Goal: Task Accomplishment & Management: Complete application form

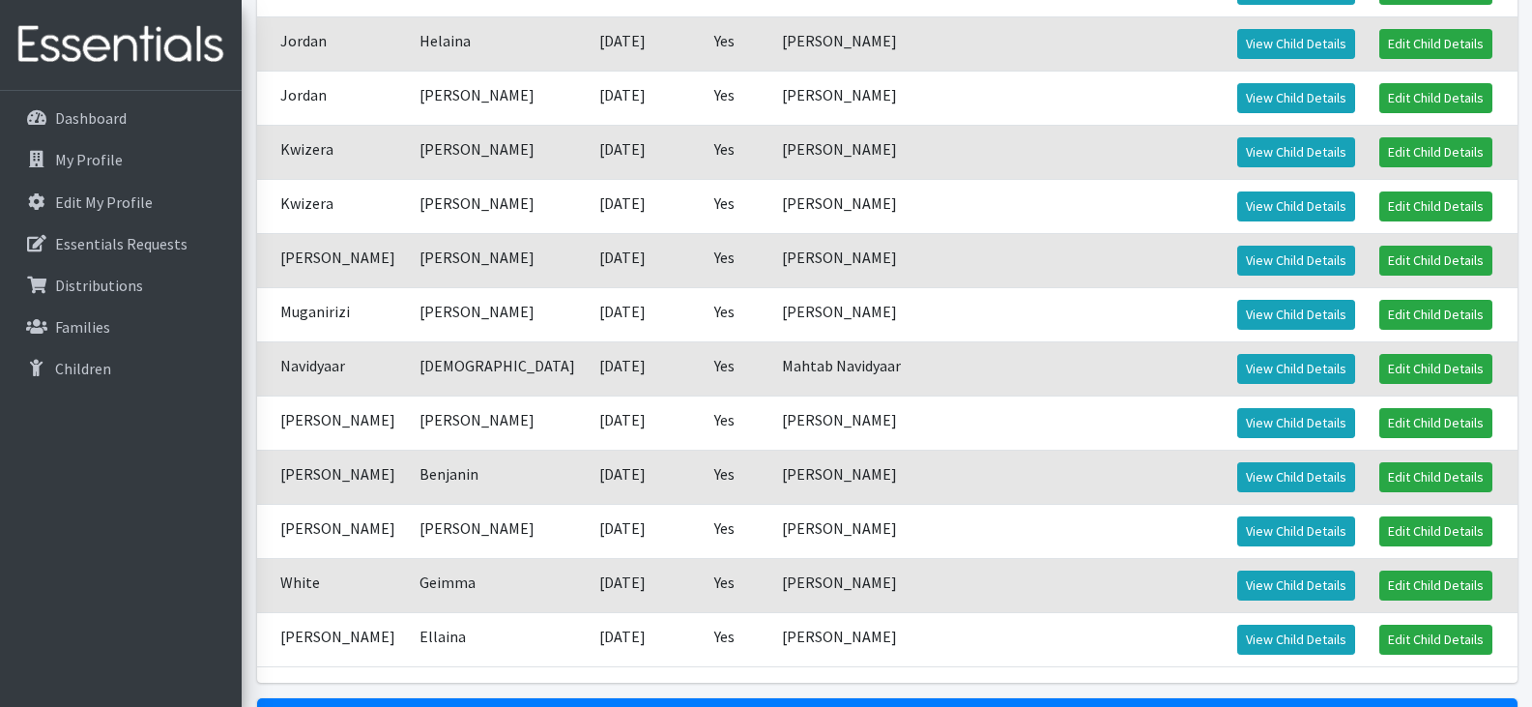
scroll to position [1710, 0]
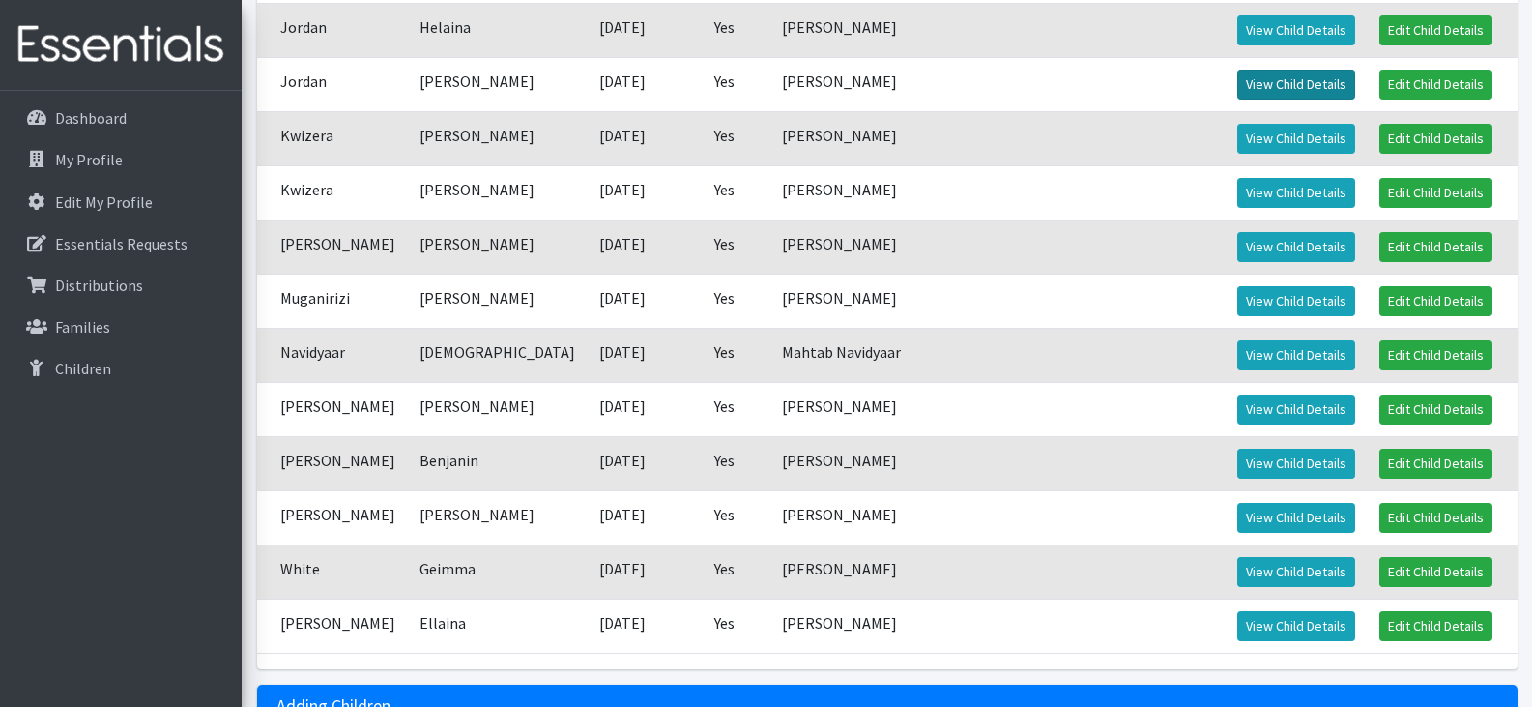
click at [1237, 82] on link "View Child Details" at bounding box center [1296, 85] width 118 height 30
click at [1237, 135] on link "View Child Details" at bounding box center [1296, 139] width 118 height 30
click at [1237, 195] on link "View Child Details" at bounding box center [1296, 193] width 118 height 30
click at [1264, 243] on link "View Child Details" at bounding box center [1296, 247] width 118 height 30
click at [1237, 302] on link "View Child Details" at bounding box center [1296, 301] width 118 height 30
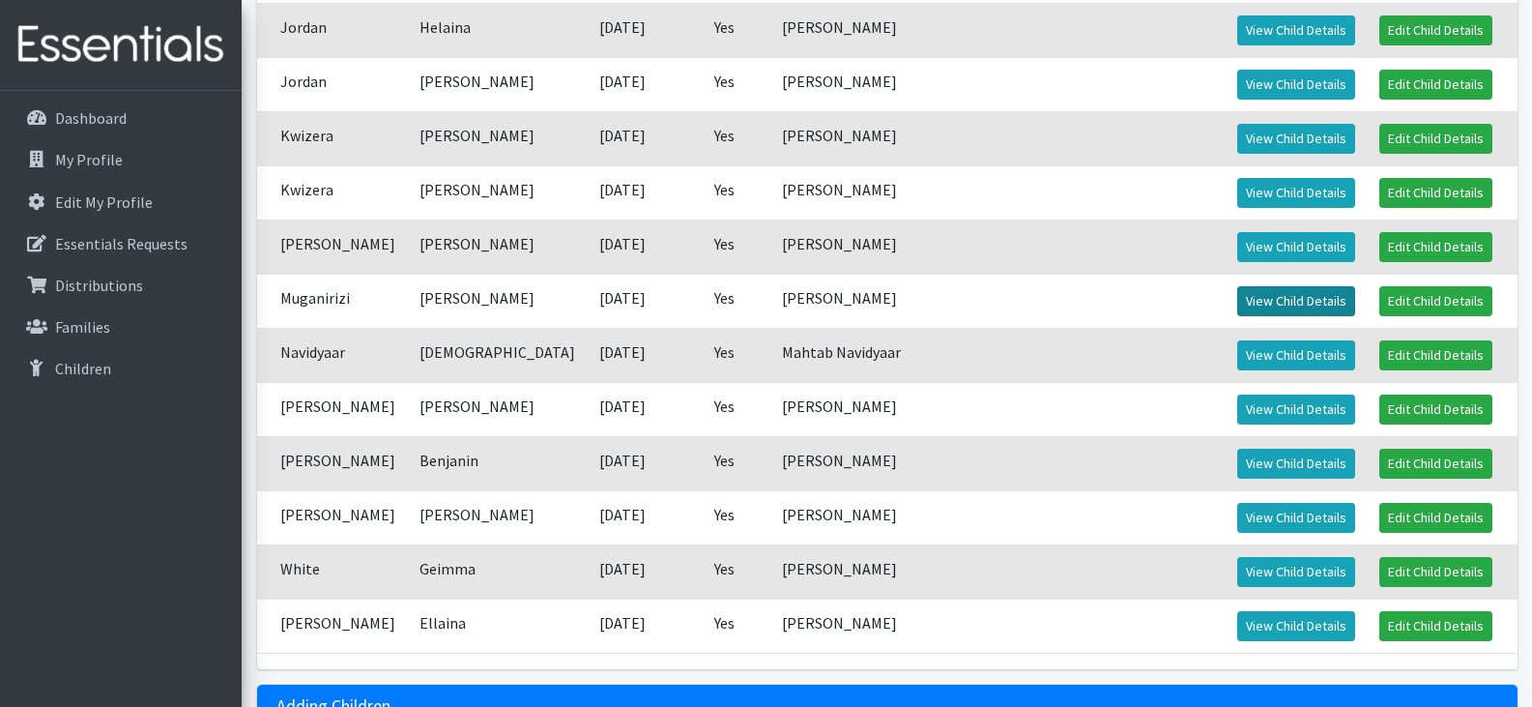
click at [1237, 295] on link "View Child Details" at bounding box center [1296, 301] width 118 height 30
click at [1237, 350] on link "View Child Details" at bounding box center [1296, 355] width 118 height 30
click at [1252, 407] on link "View Child Details" at bounding box center [1296, 409] width 118 height 30
click at [1237, 463] on link "View Child Details" at bounding box center [1296, 463] width 118 height 30
click at [1237, 523] on link "View Child Details" at bounding box center [1296, 518] width 118 height 30
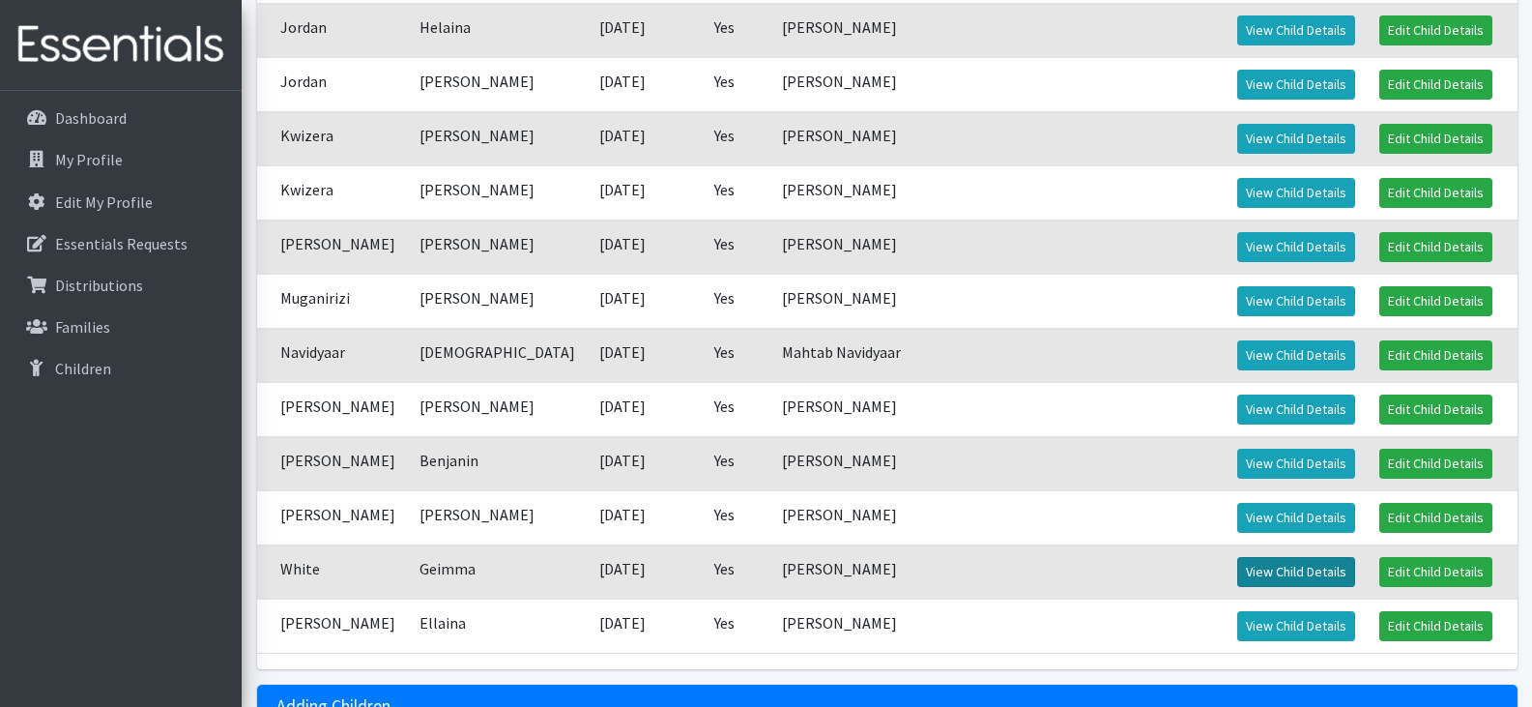
click at [1257, 566] on link "View Child Details" at bounding box center [1296, 572] width 118 height 30
click at [1237, 621] on link "View Child Details" at bounding box center [1296, 626] width 118 height 30
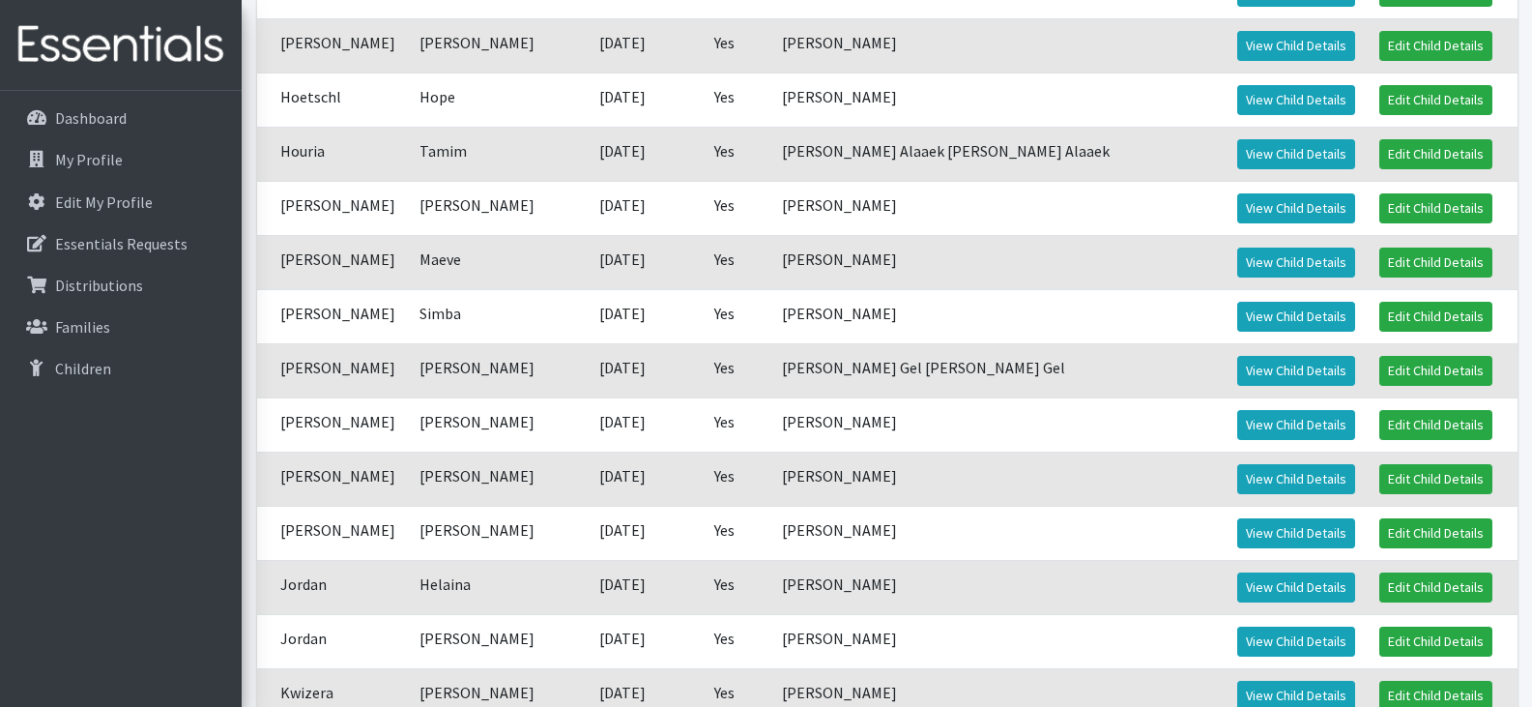
scroll to position [1084, 0]
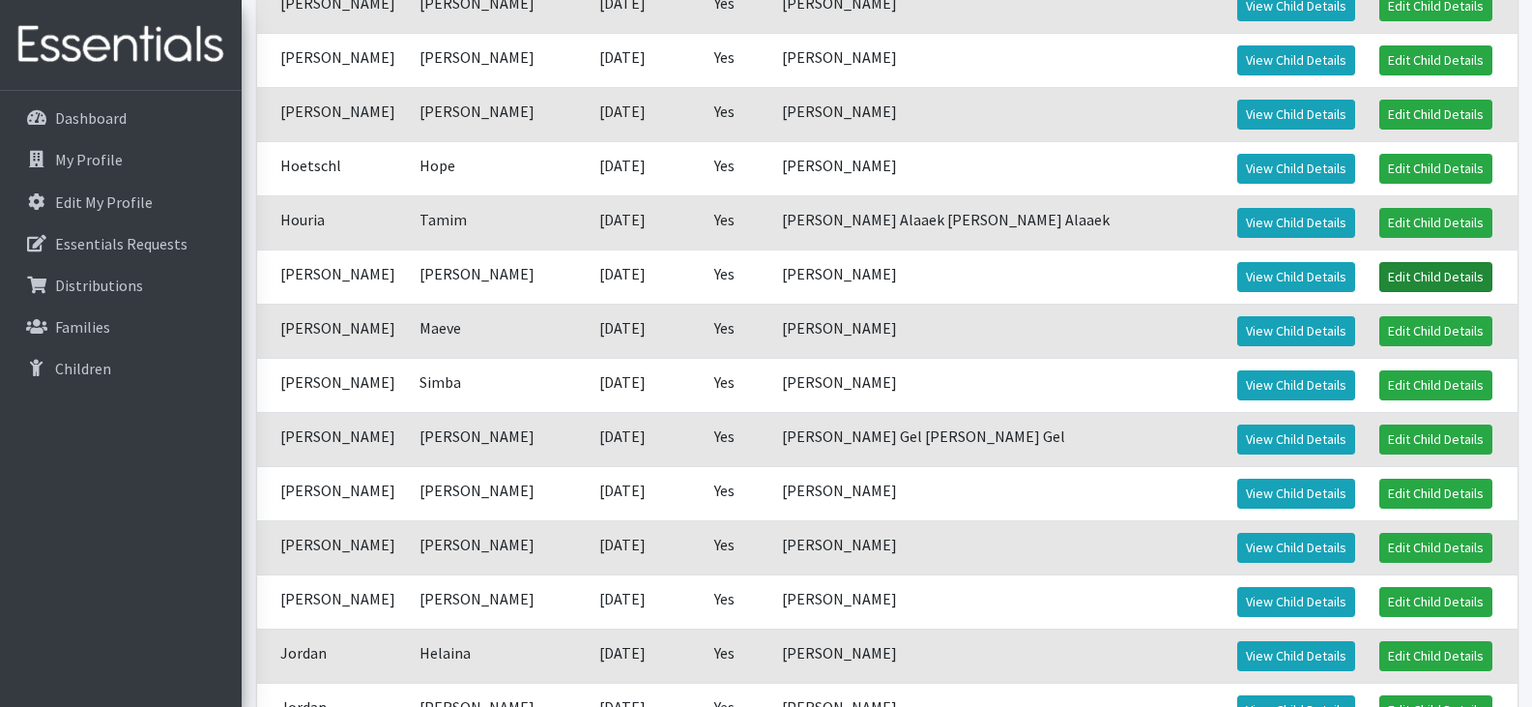
click at [1385, 276] on link "Edit Child Details" at bounding box center [1435, 277] width 113 height 30
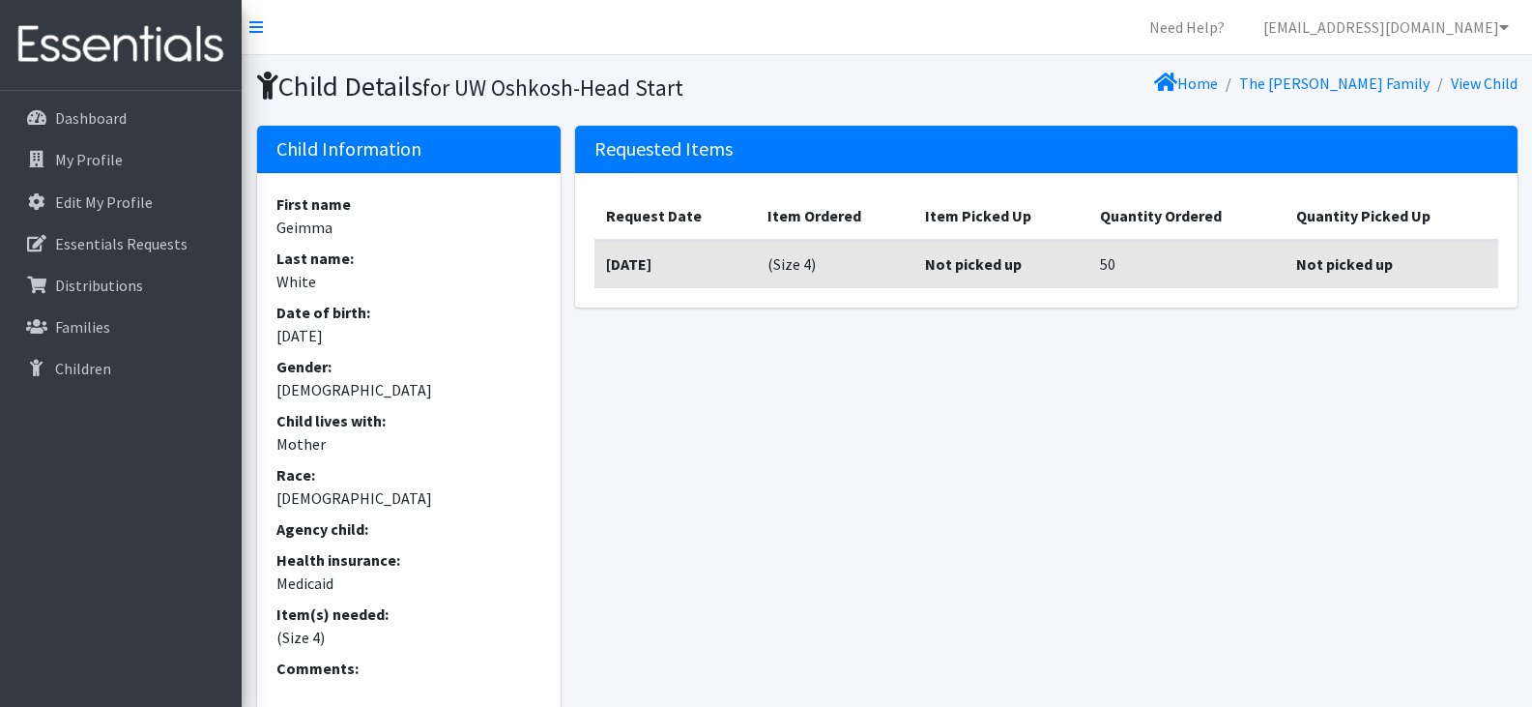
click at [1254, 563] on div "Requested Items Request Date Item Ordered Item Picked Up Quantity Ordered Quant…" at bounding box center [1046, 428] width 956 height 604
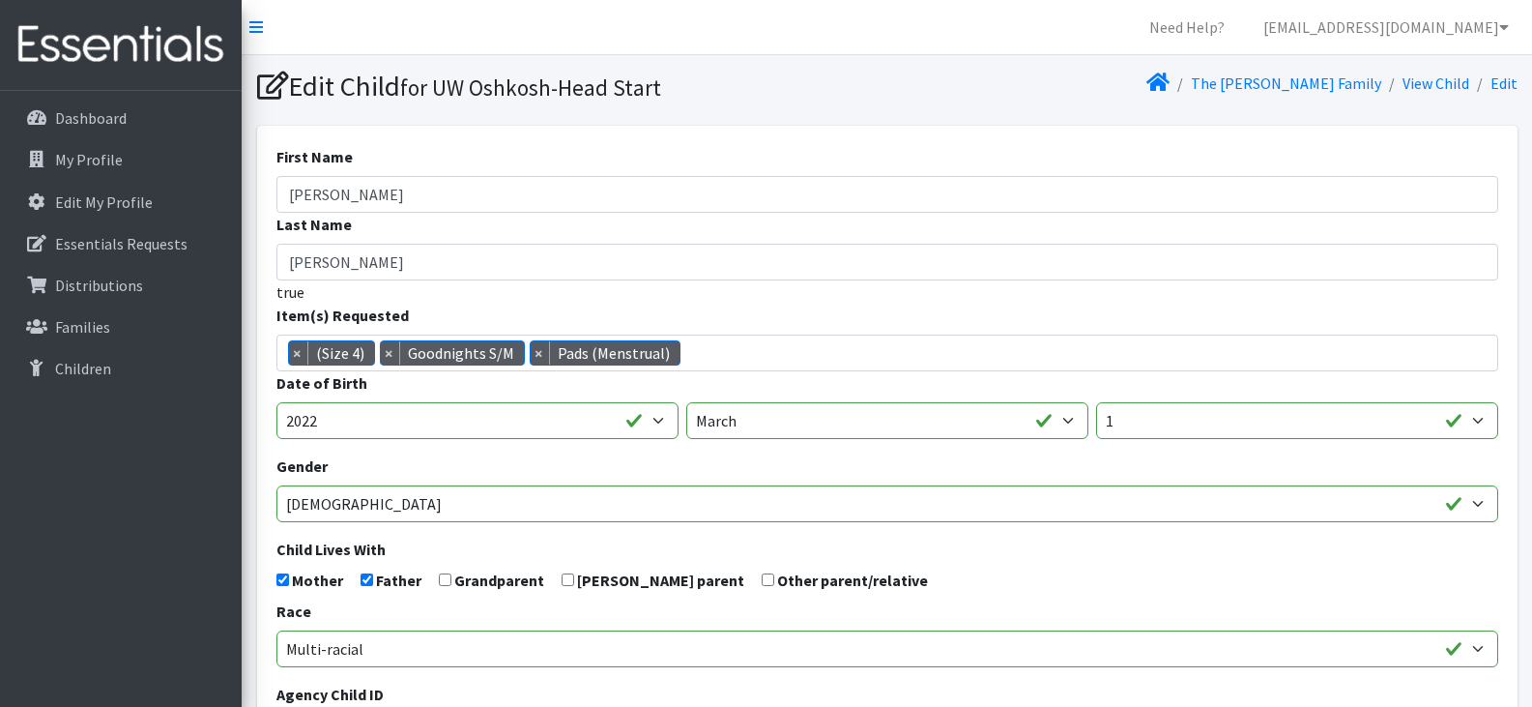
scroll to position [36, 0]
click at [387, 354] on span "×" at bounding box center [390, 352] width 19 height 23
click at [556, 349] on span "× (Size 4) × Pads (Menstrual)" at bounding box center [887, 352] width 1222 height 37
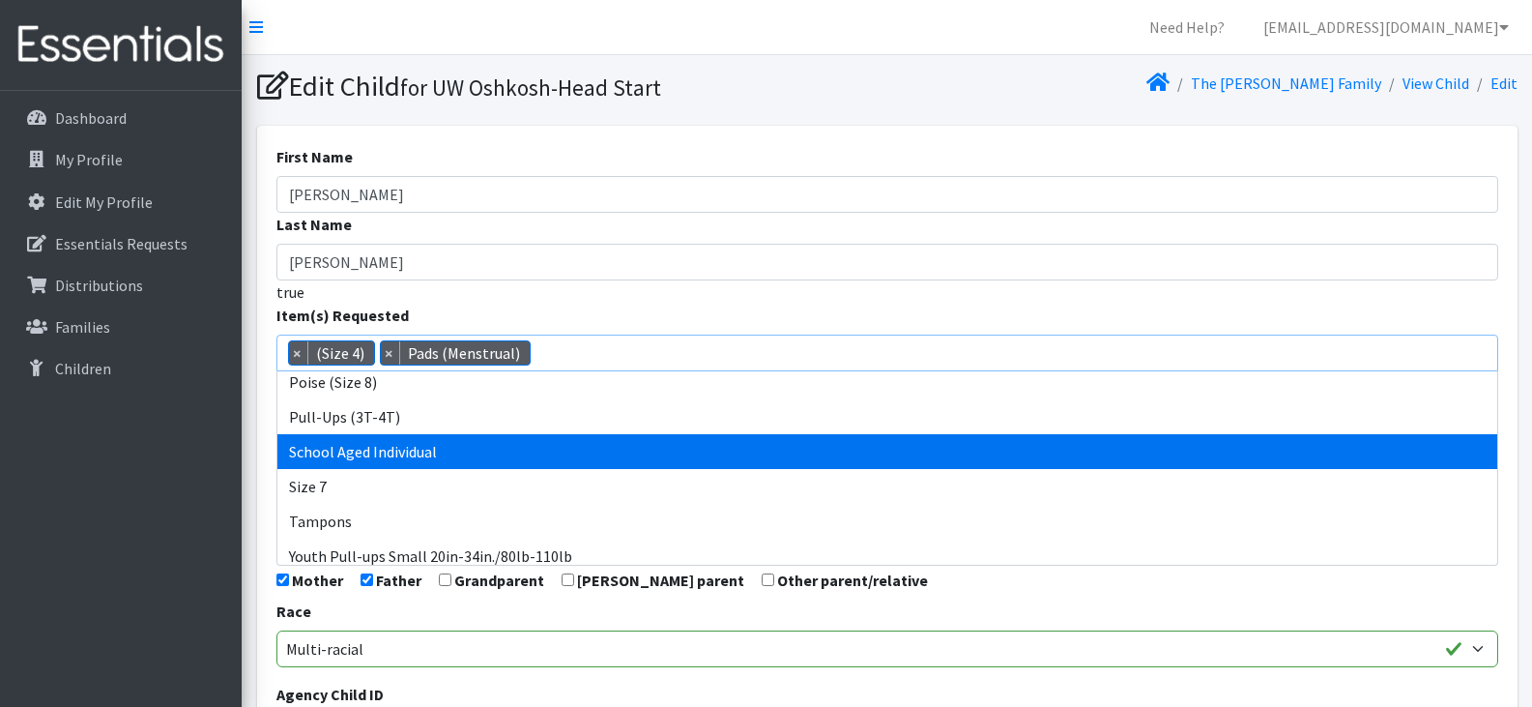
scroll to position [955, 0]
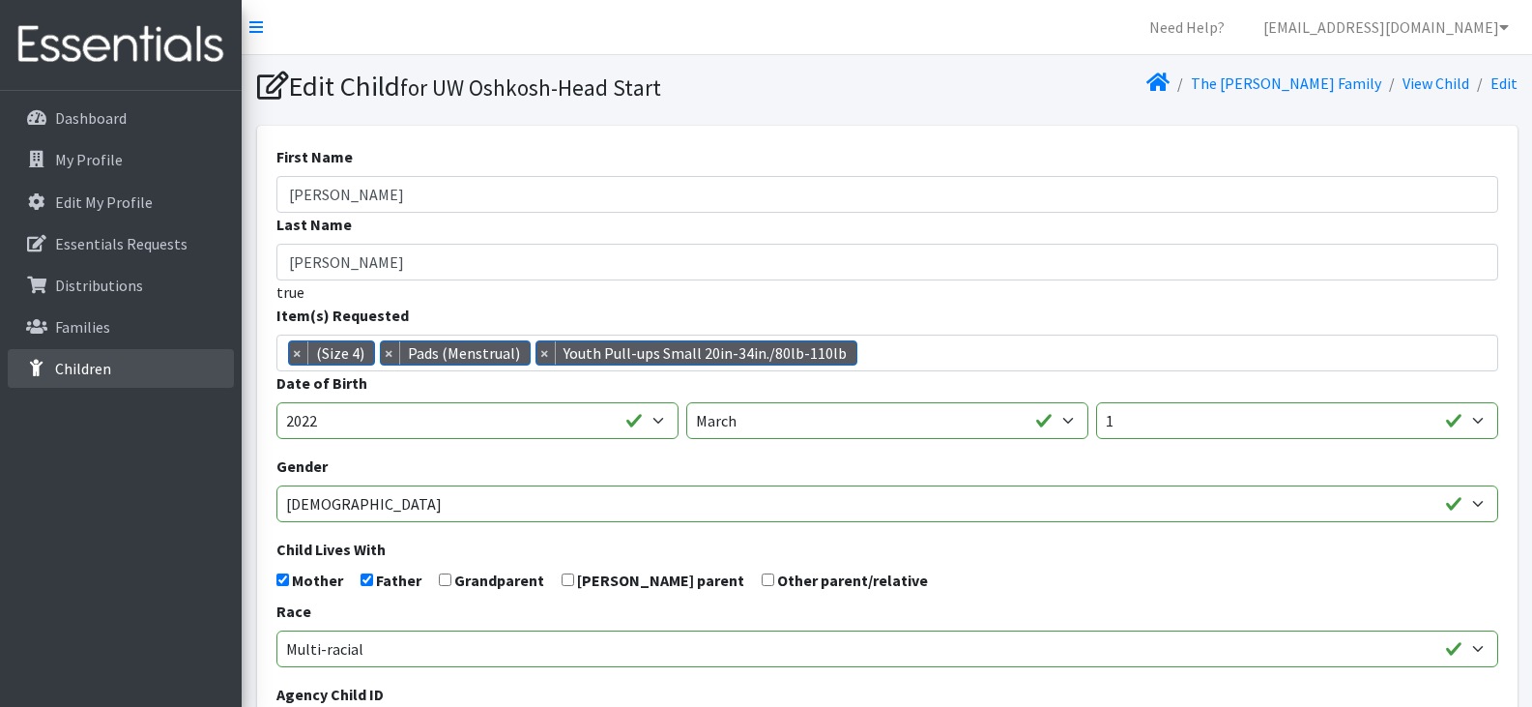
click at [106, 369] on p "Children" at bounding box center [83, 368] width 56 height 19
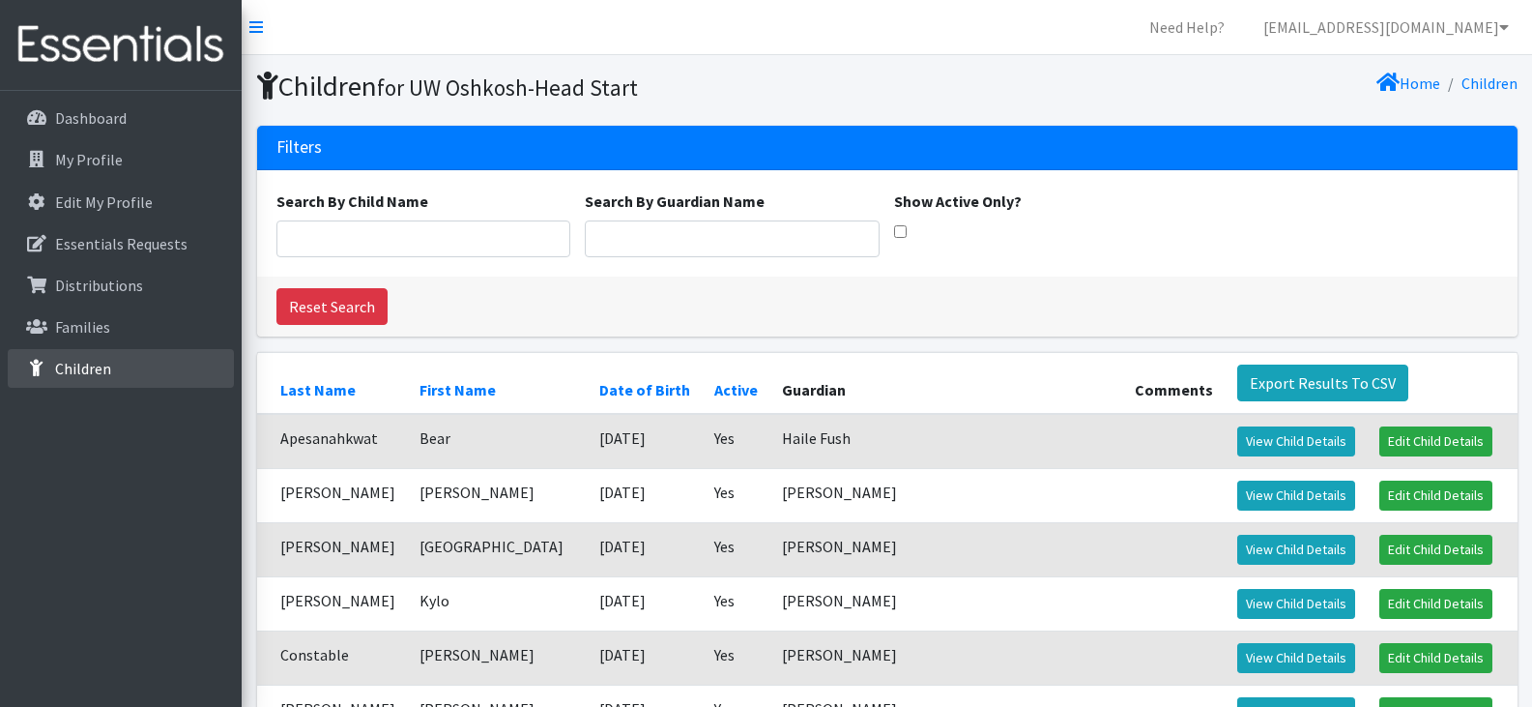
click at [94, 370] on p "Children" at bounding box center [83, 368] width 56 height 19
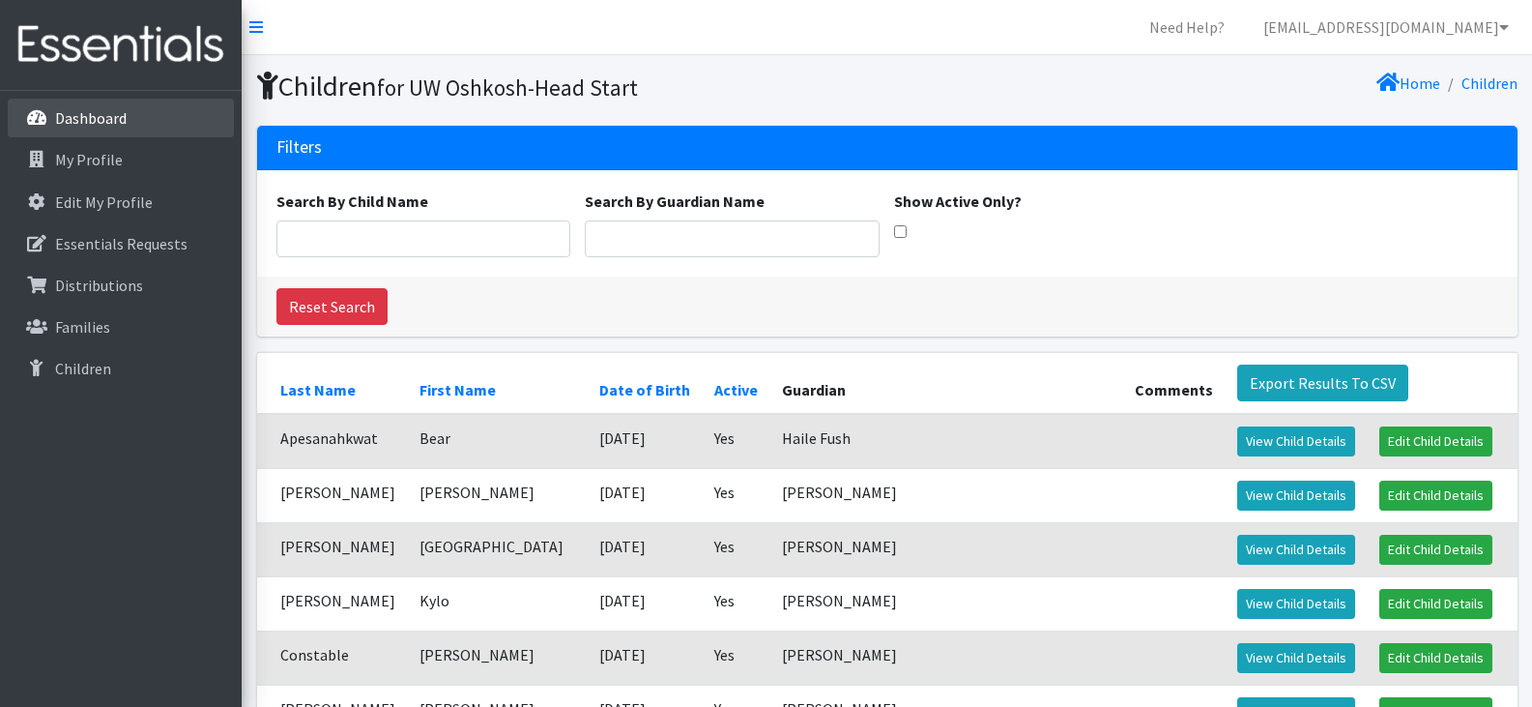
click at [65, 112] on p "Dashboard" at bounding box center [91, 117] width 72 height 19
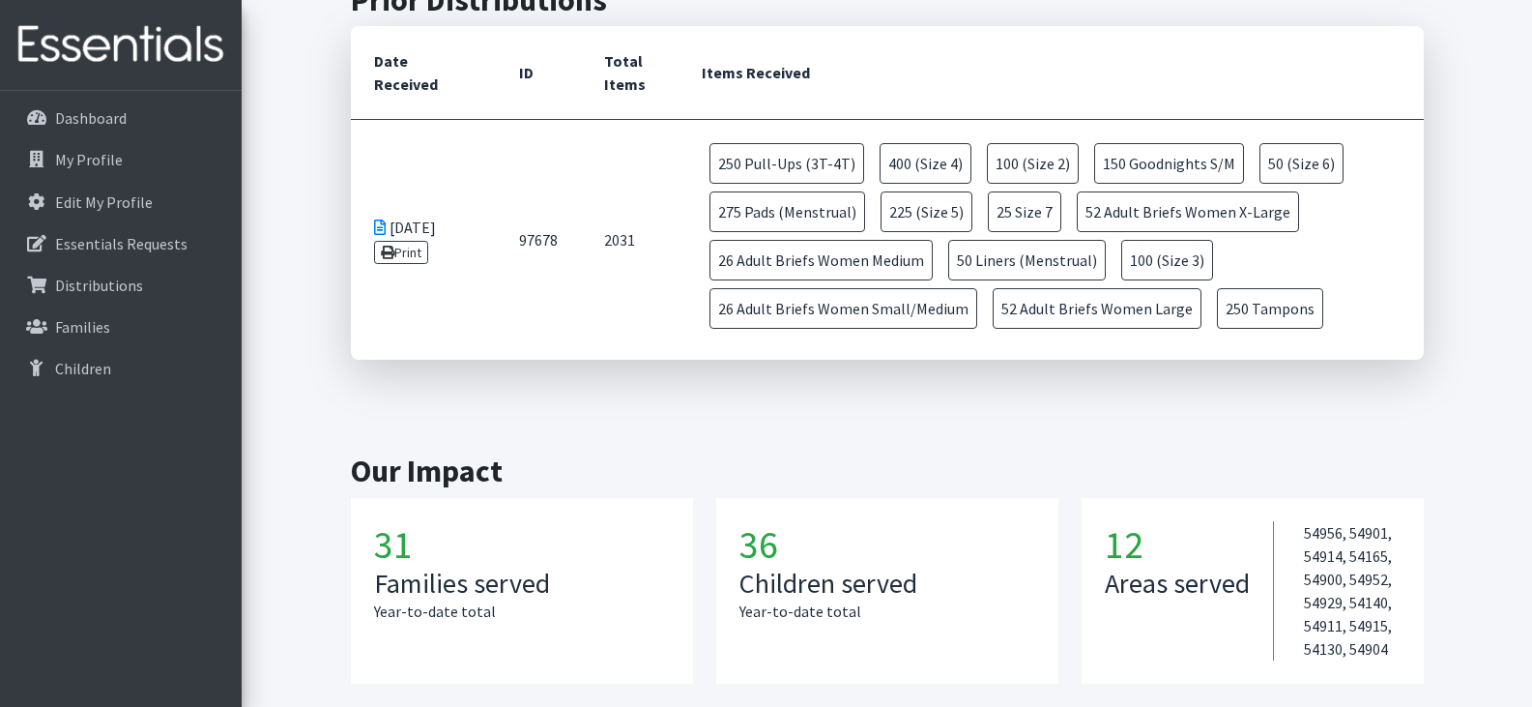
scroll to position [794, 0]
click at [97, 162] on p "My Profile" at bounding box center [89, 159] width 68 height 19
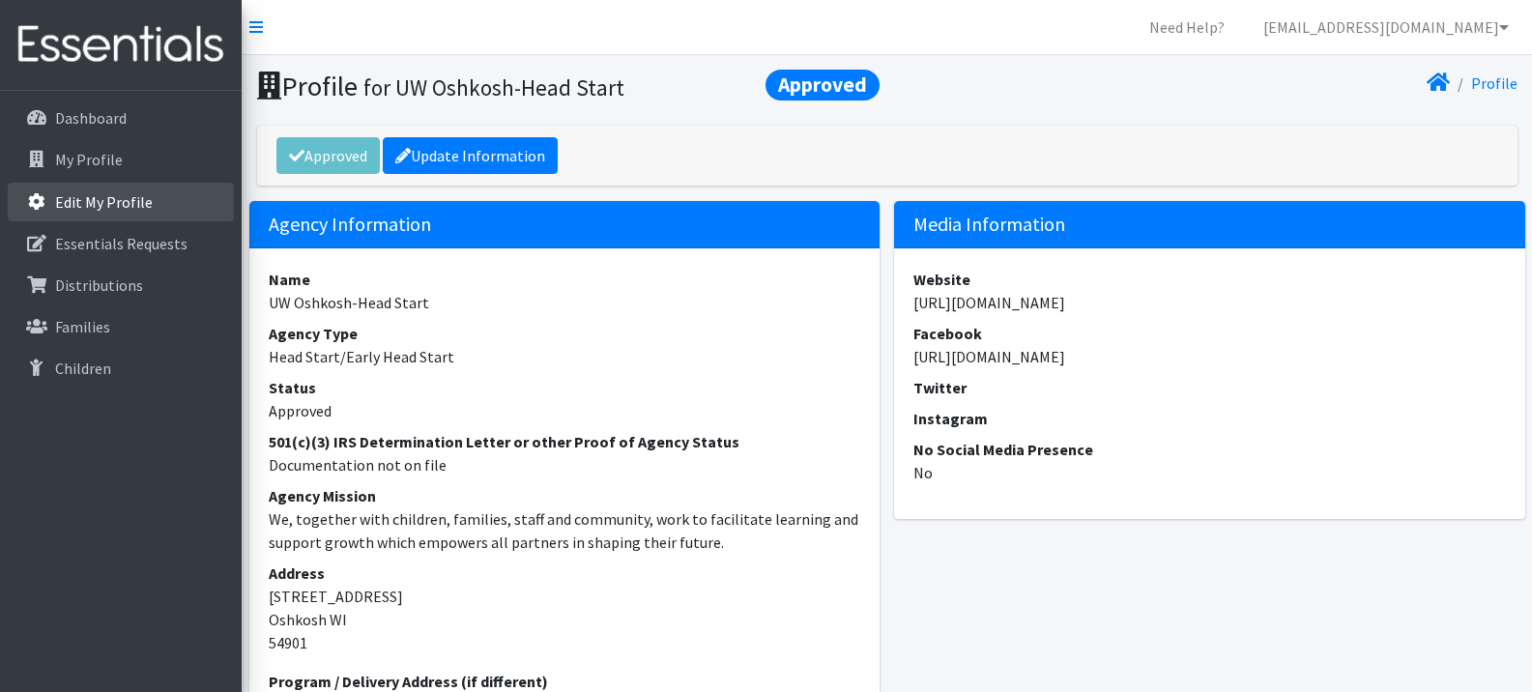
click at [111, 195] on p "Edit My Profile" at bounding box center [104, 201] width 98 height 19
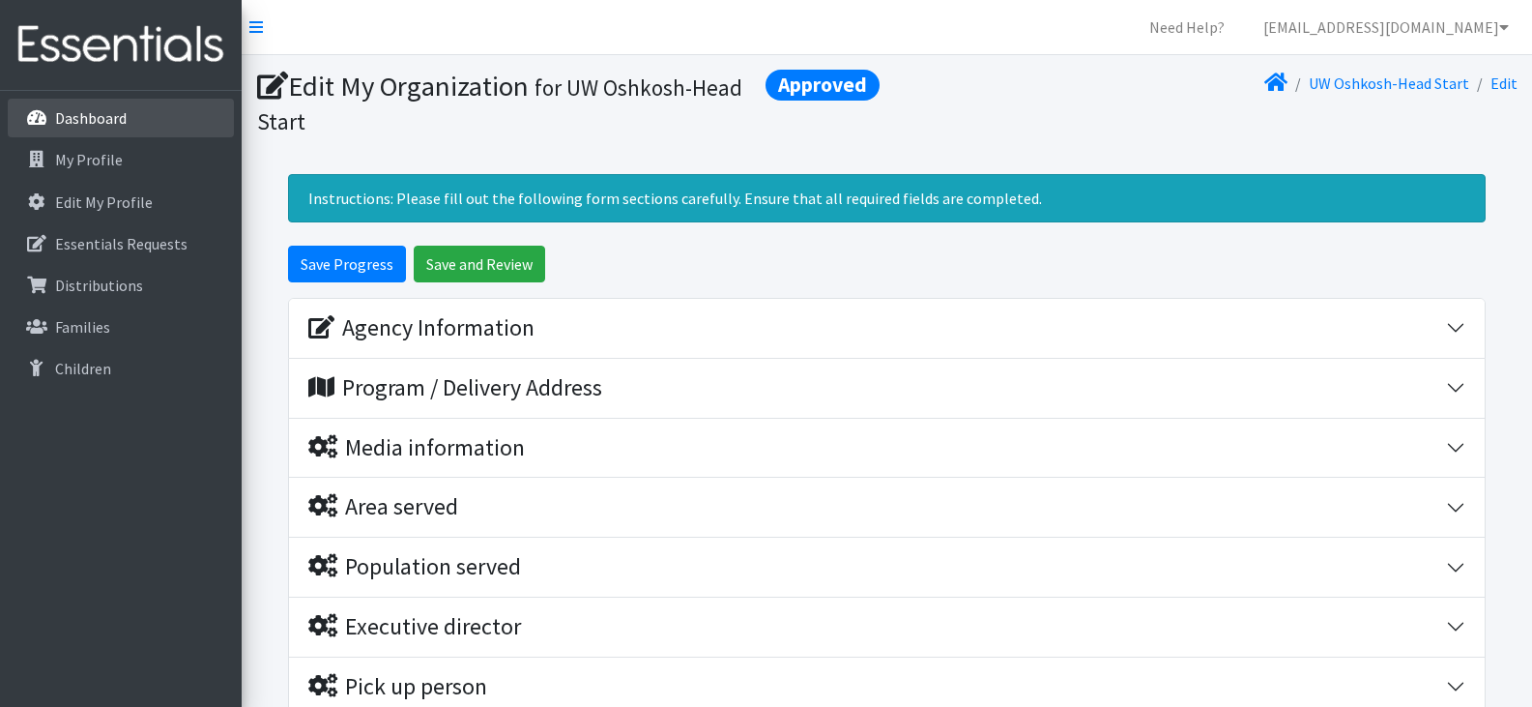
click at [106, 114] on p "Dashboard" at bounding box center [91, 117] width 72 height 19
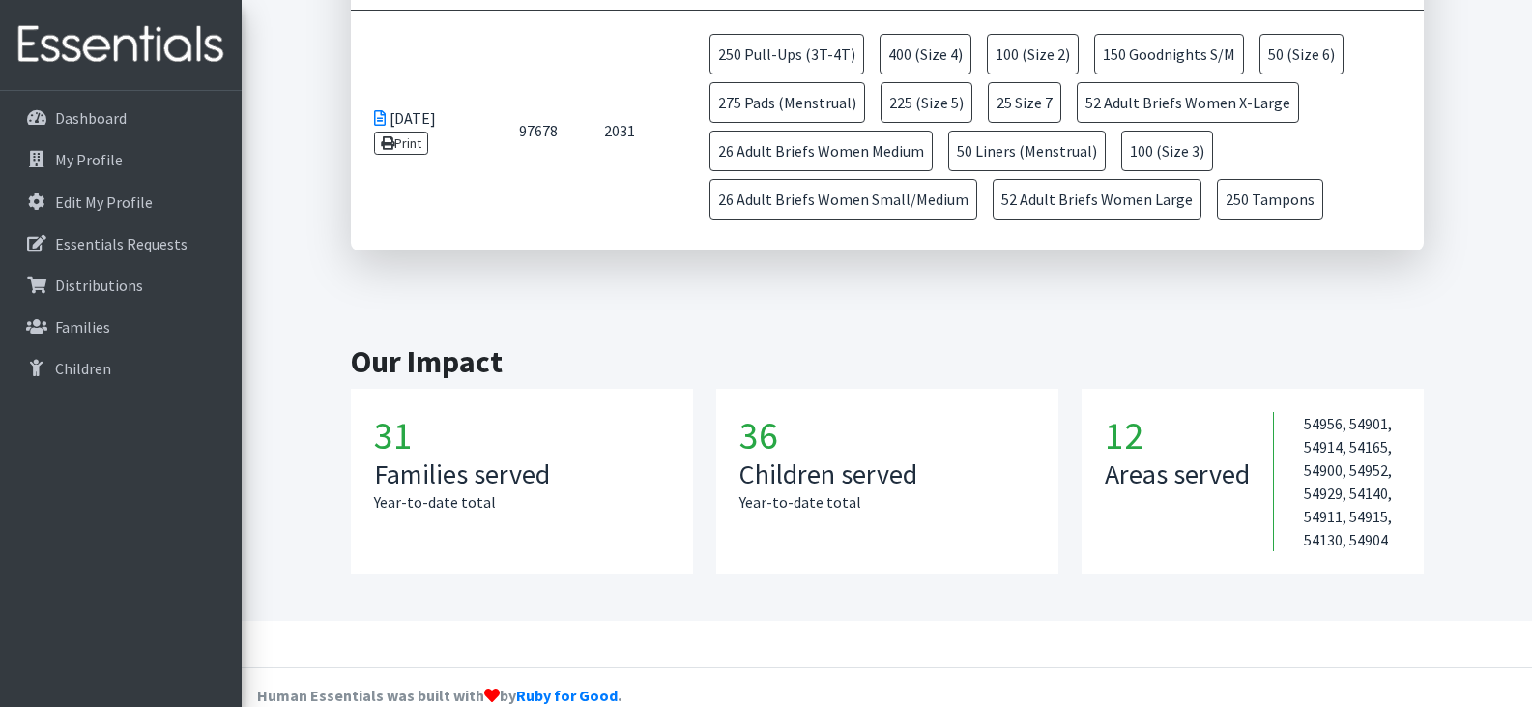
scroll to position [928, 0]
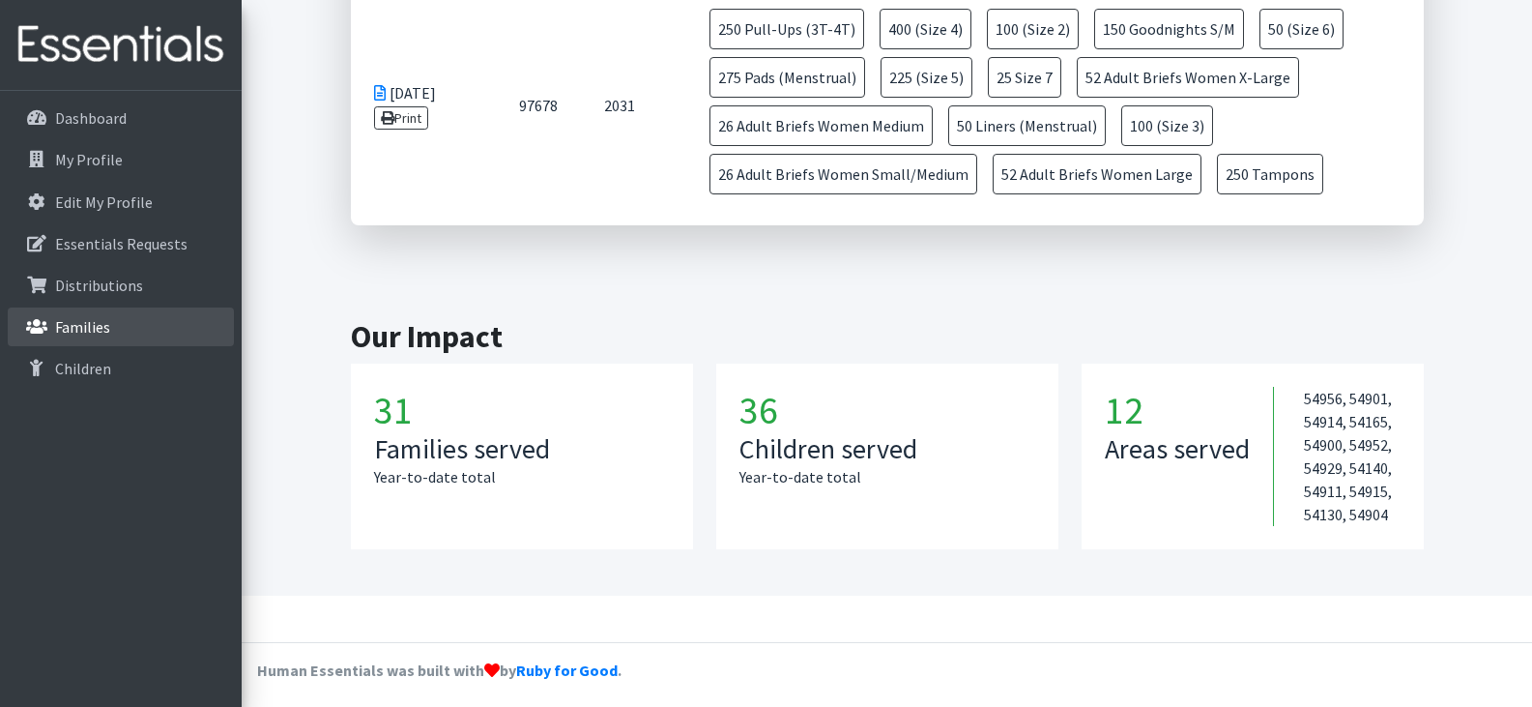
click at [90, 331] on p "Families" at bounding box center [82, 326] width 55 height 19
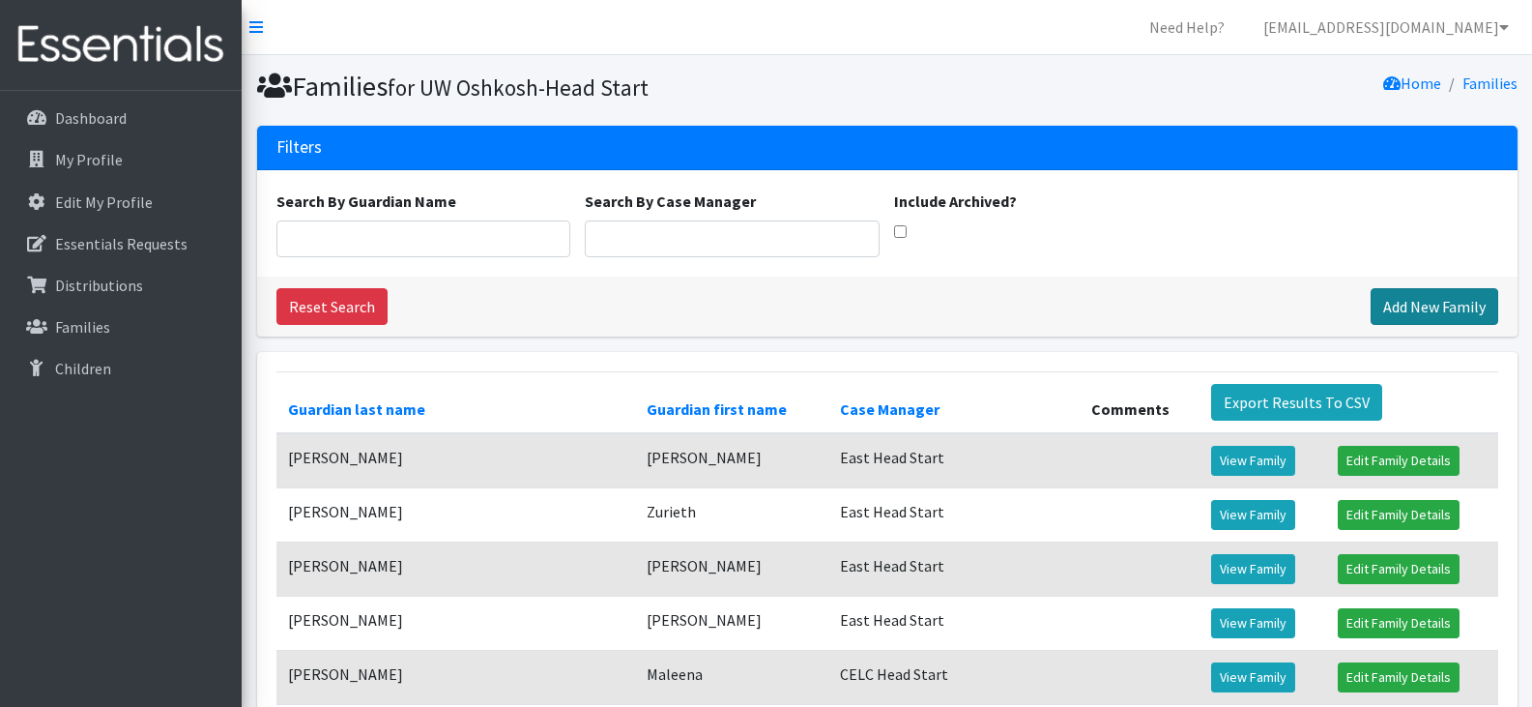
click at [1449, 302] on link "Add New Family" at bounding box center [1435, 306] width 128 height 37
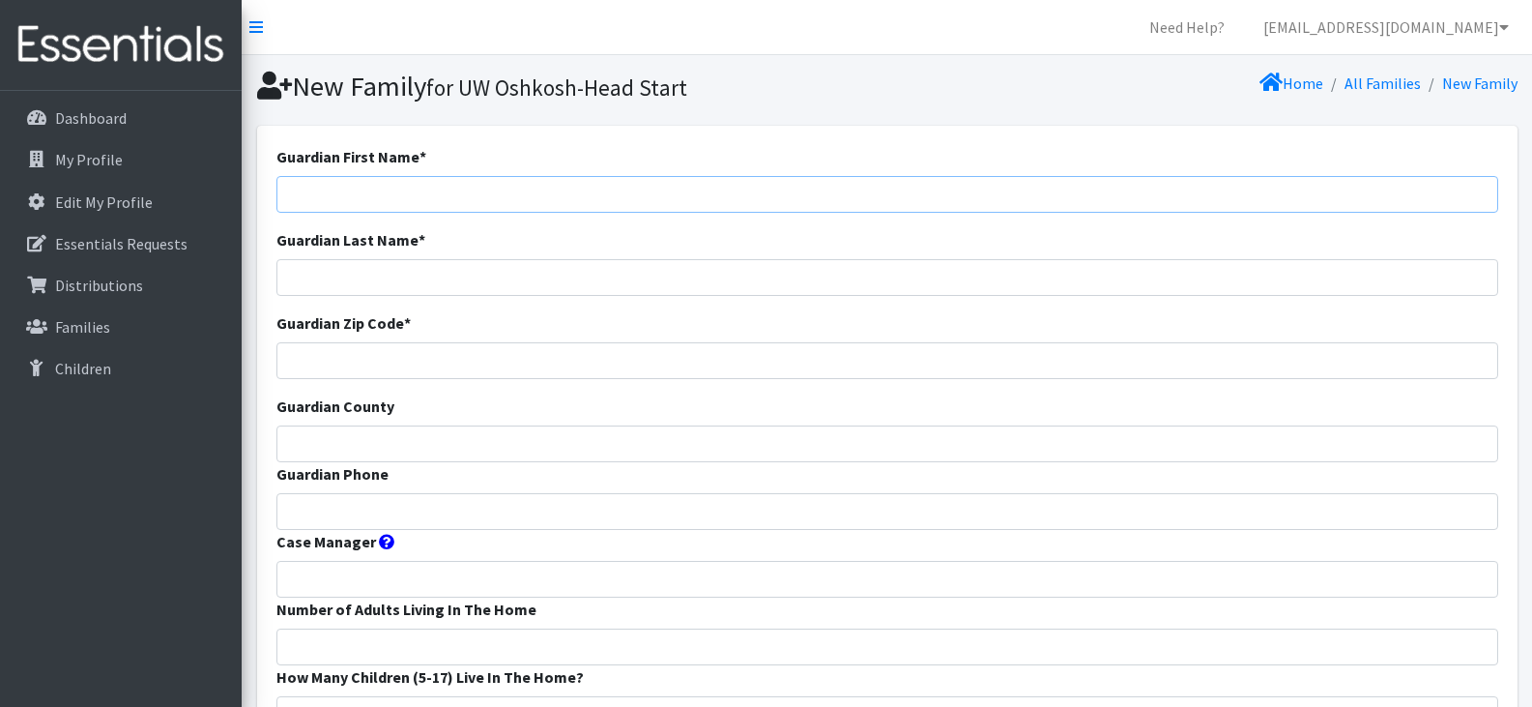
click at [438, 189] on input "Guardian First Name *" at bounding box center [887, 194] width 1222 height 37
type input "Victoria"
type input "Murphy"
type input "54914"
type input "Outagamie"
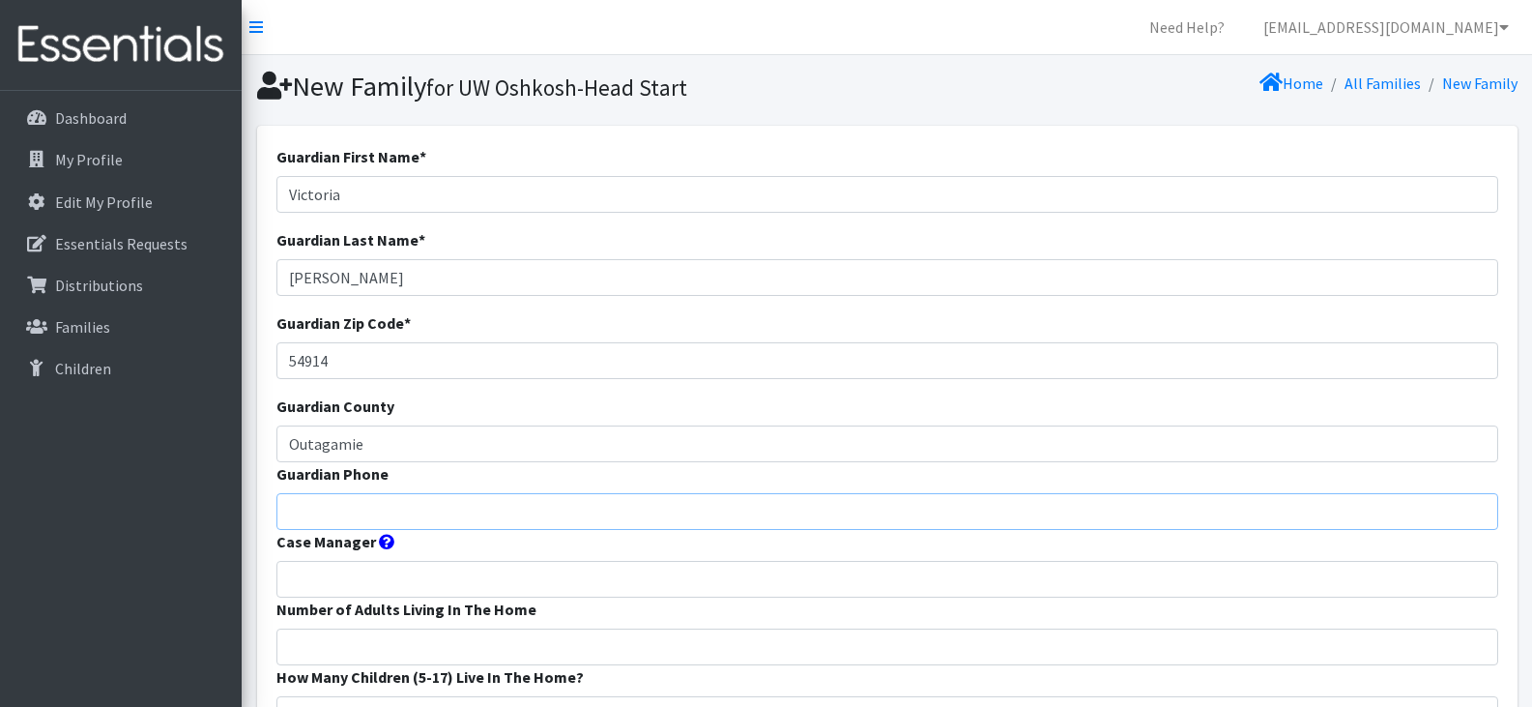
click at [331, 511] on input "Guardian Phone" at bounding box center [887, 511] width 1222 height 37
paste input "920-492-9222"
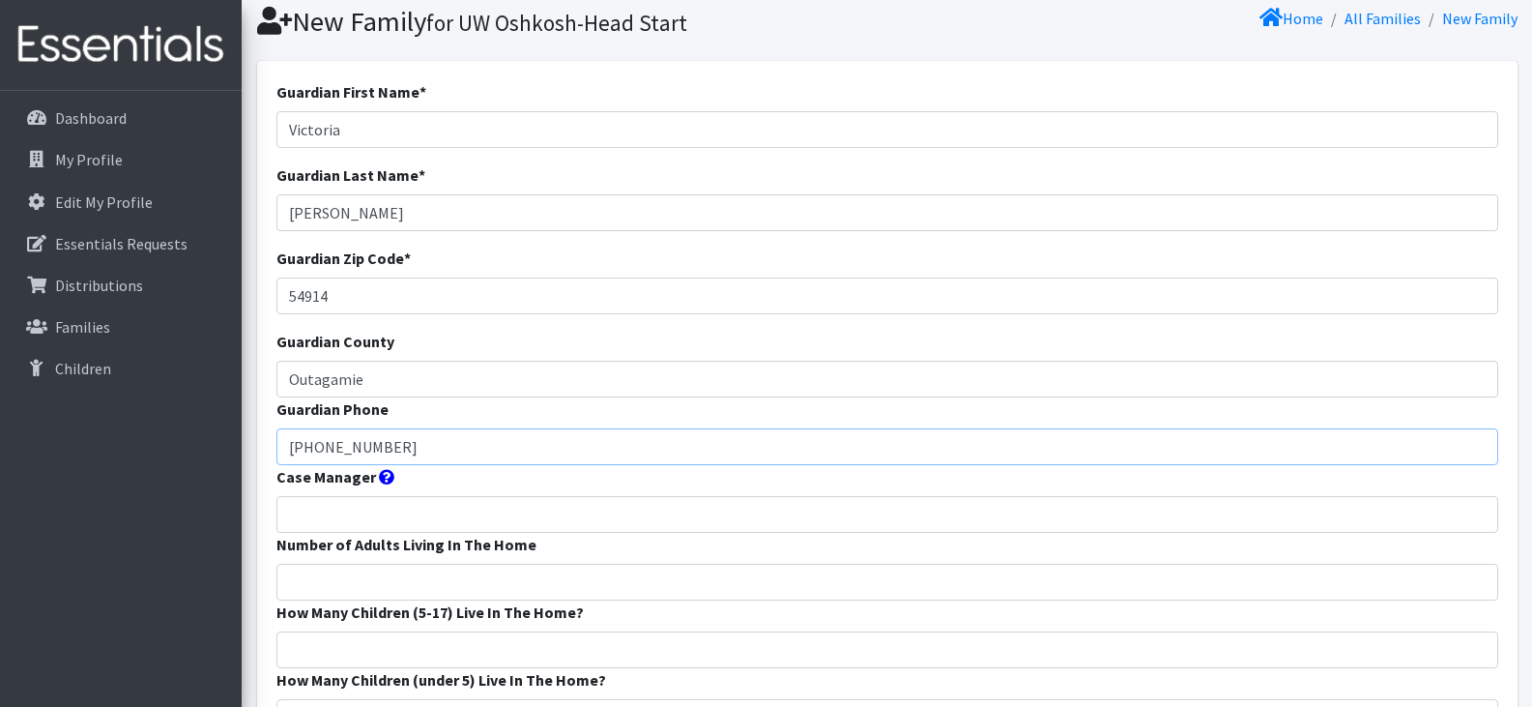
scroll to position [83, 0]
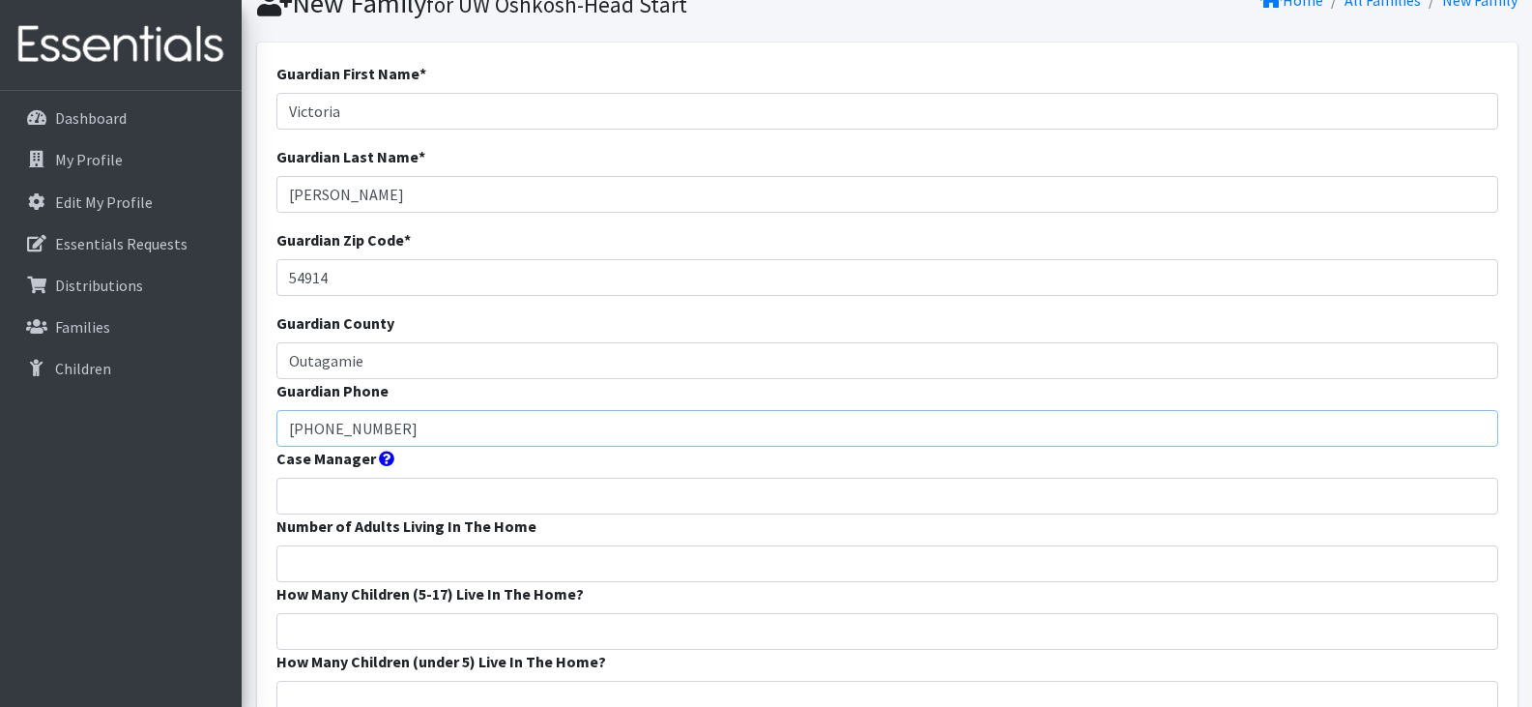
type input "920-492-9222"
click at [331, 497] on input "Case Manager" at bounding box center [887, 495] width 1222 height 37
type input "CELC Head Start"
click at [417, 556] on input "Number of Adults Living In The Home" at bounding box center [887, 563] width 1222 height 37
click at [598, 565] on input "Number of Adults Living In The Home" at bounding box center [887, 563] width 1222 height 37
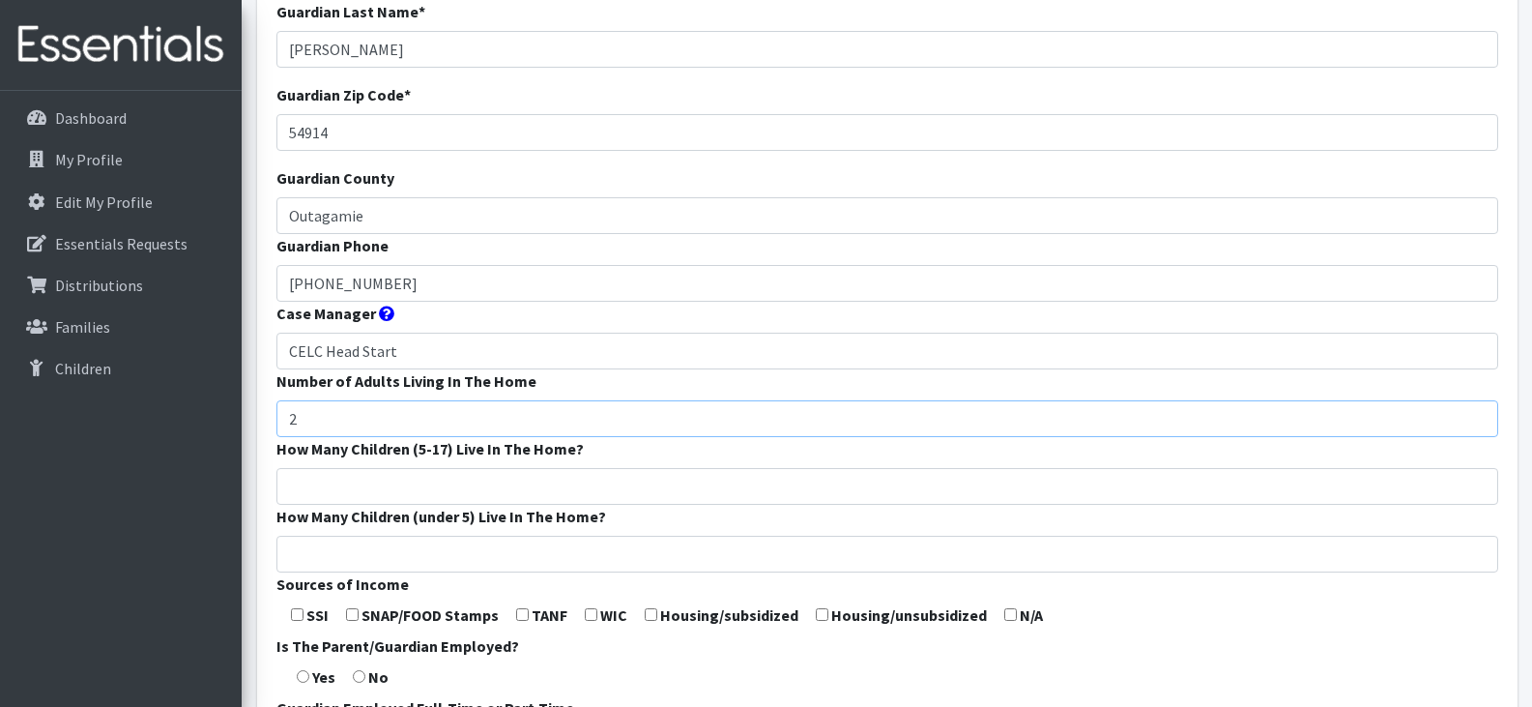
scroll to position [245, 0]
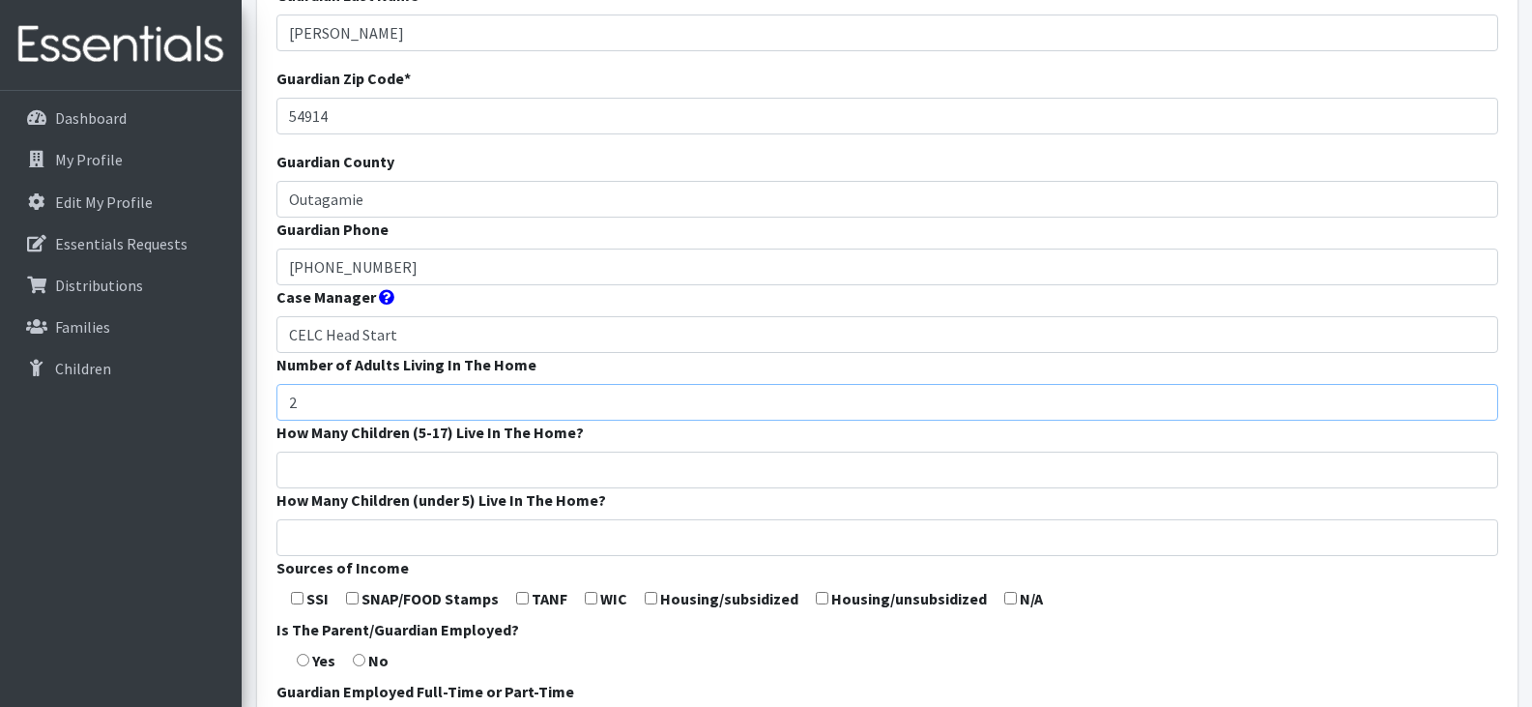
type input "2"
click at [573, 532] on input "How Many Children (under 5) Live In The Home?" at bounding box center [887, 537] width 1222 height 37
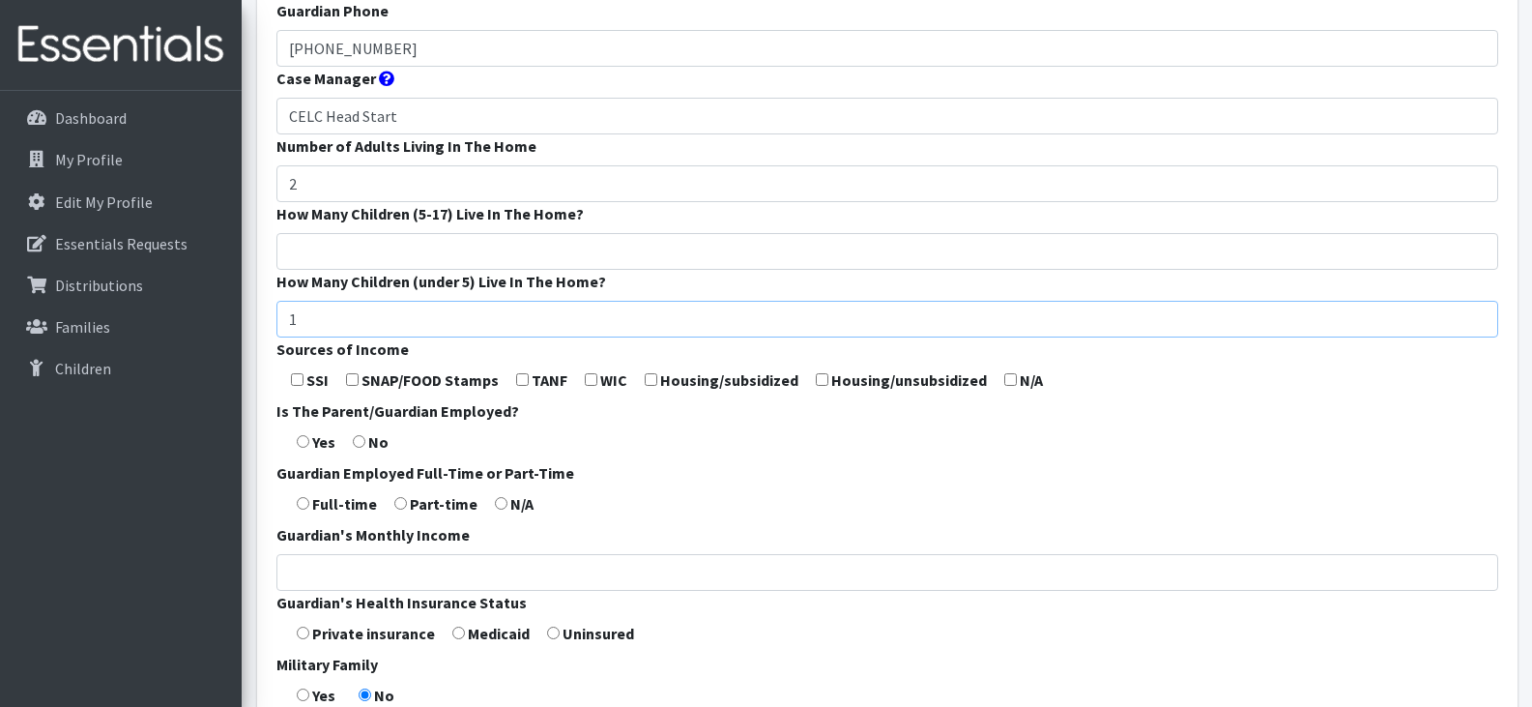
scroll to position [464, 0]
type input "1"
click at [351, 374] on input "checkbox" at bounding box center [352, 378] width 13 height 13
checkbox input "true"
click at [301, 439] on input "radio" at bounding box center [303, 440] width 13 height 13
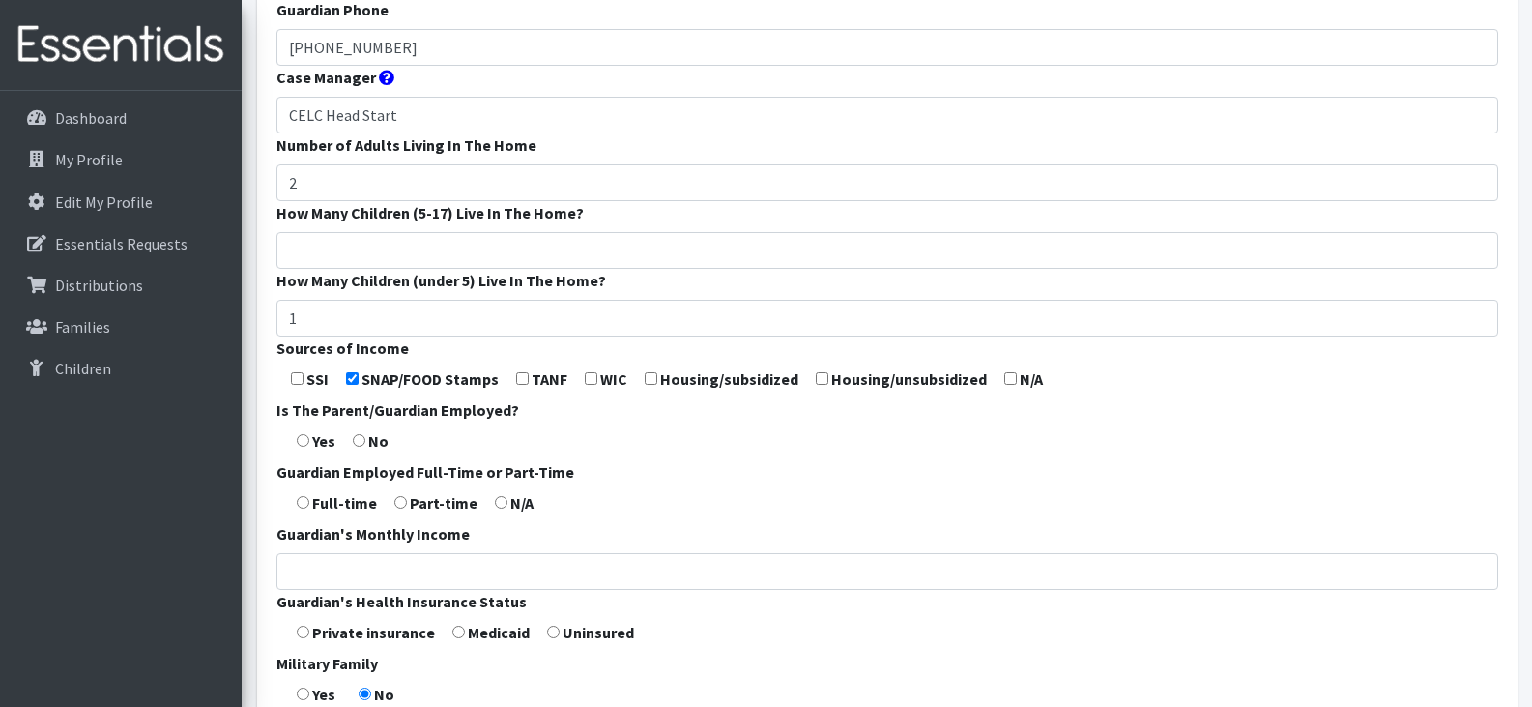
radio input "true"
click at [305, 503] on input "radio" at bounding box center [303, 502] width 13 height 13
radio input "true"
click at [796, 650] on form "Guardian First Name * Victoria Guardian Last Name * Murphy Guardian Zip Code * …" at bounding box center [887, 254] width 1222 height 1146
click at [458, 630] on input "radio" at bounding box center [458, 631] width 13 height 13
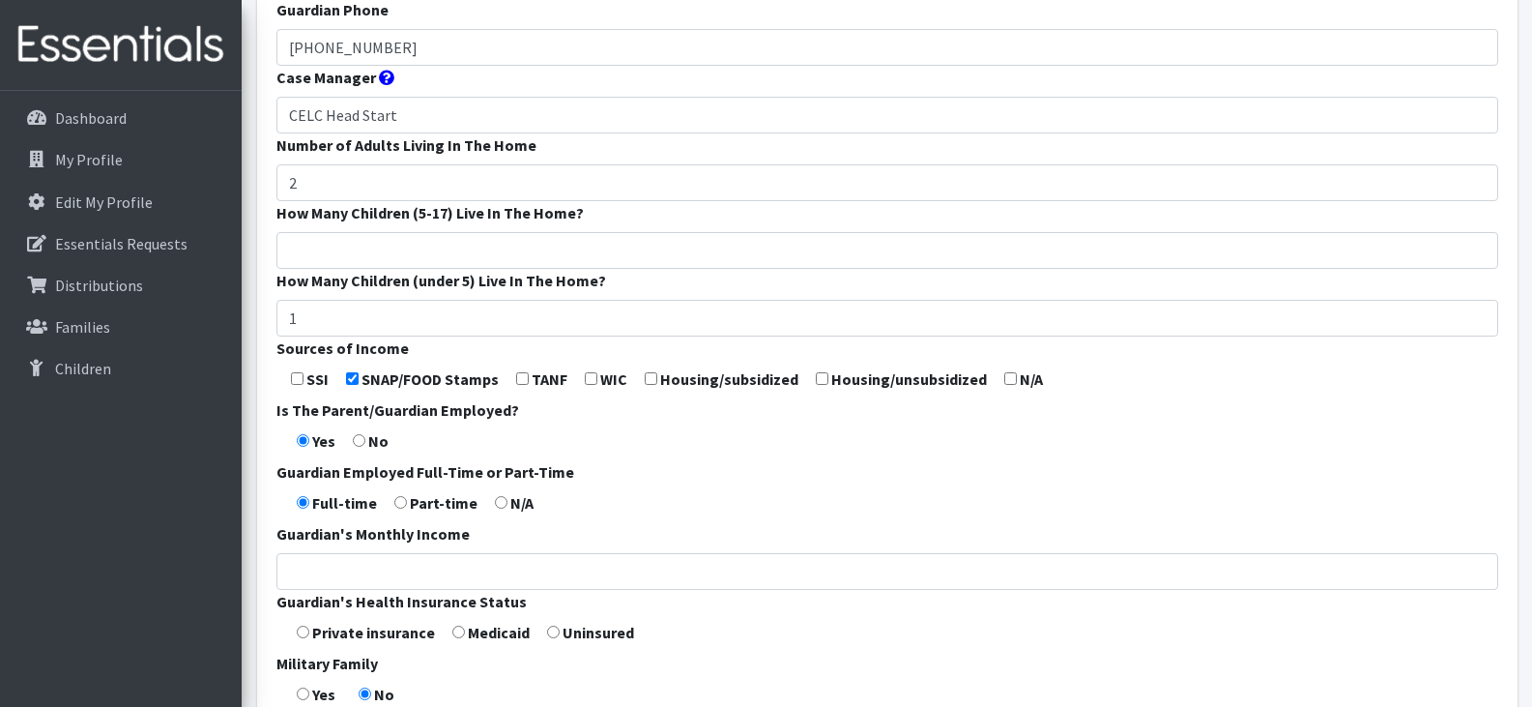
radio input "true"
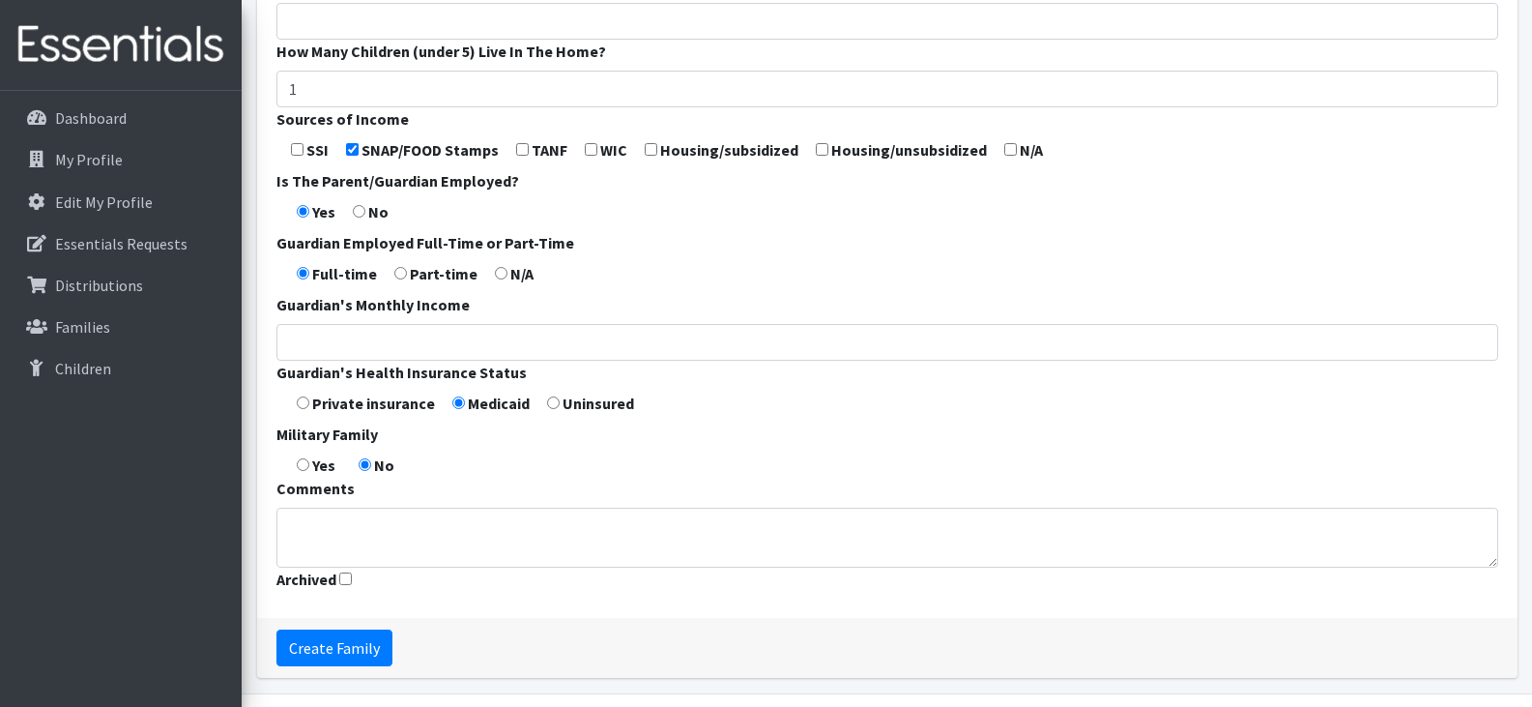
scroll to position [752, 0]
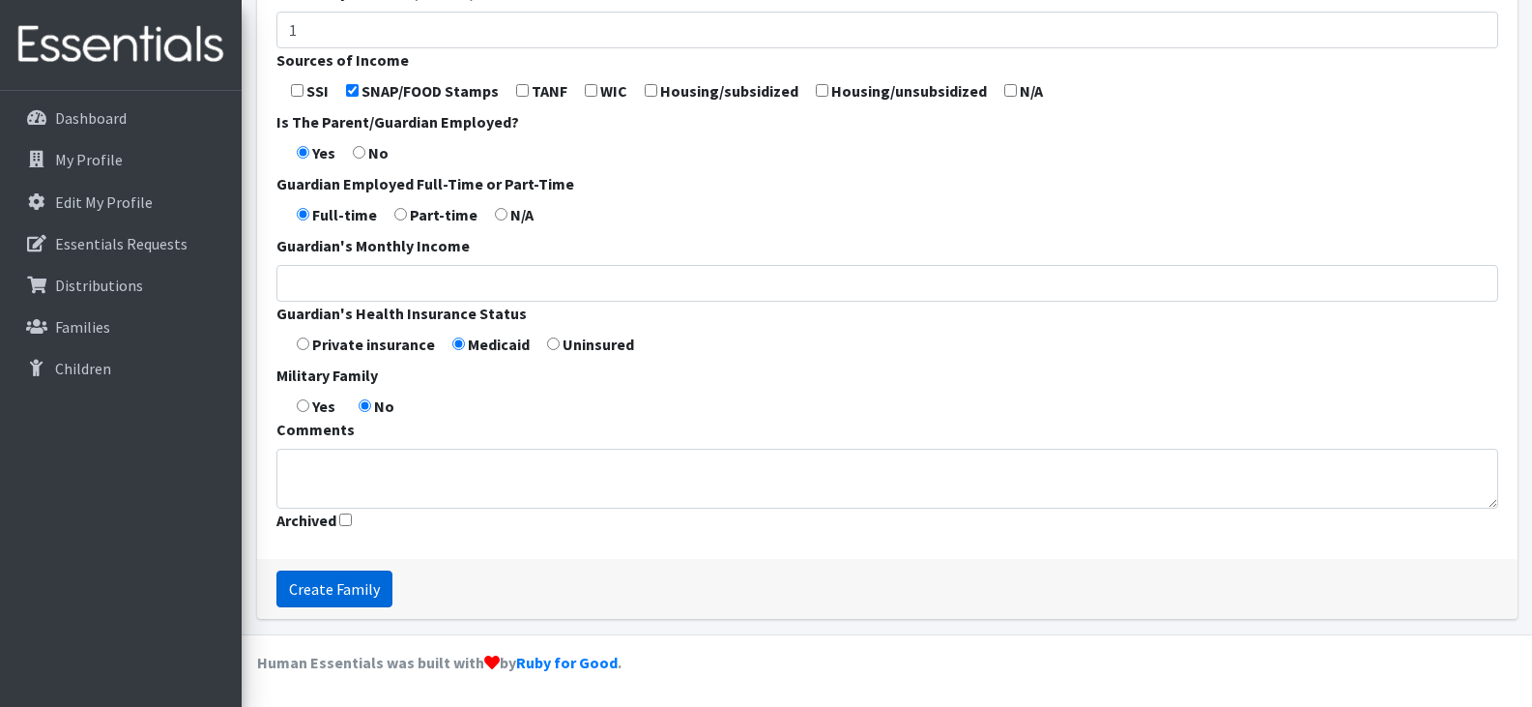
click at [335, 584] on input "Create Family" at bounding box center [334, 588] width 116 height 37
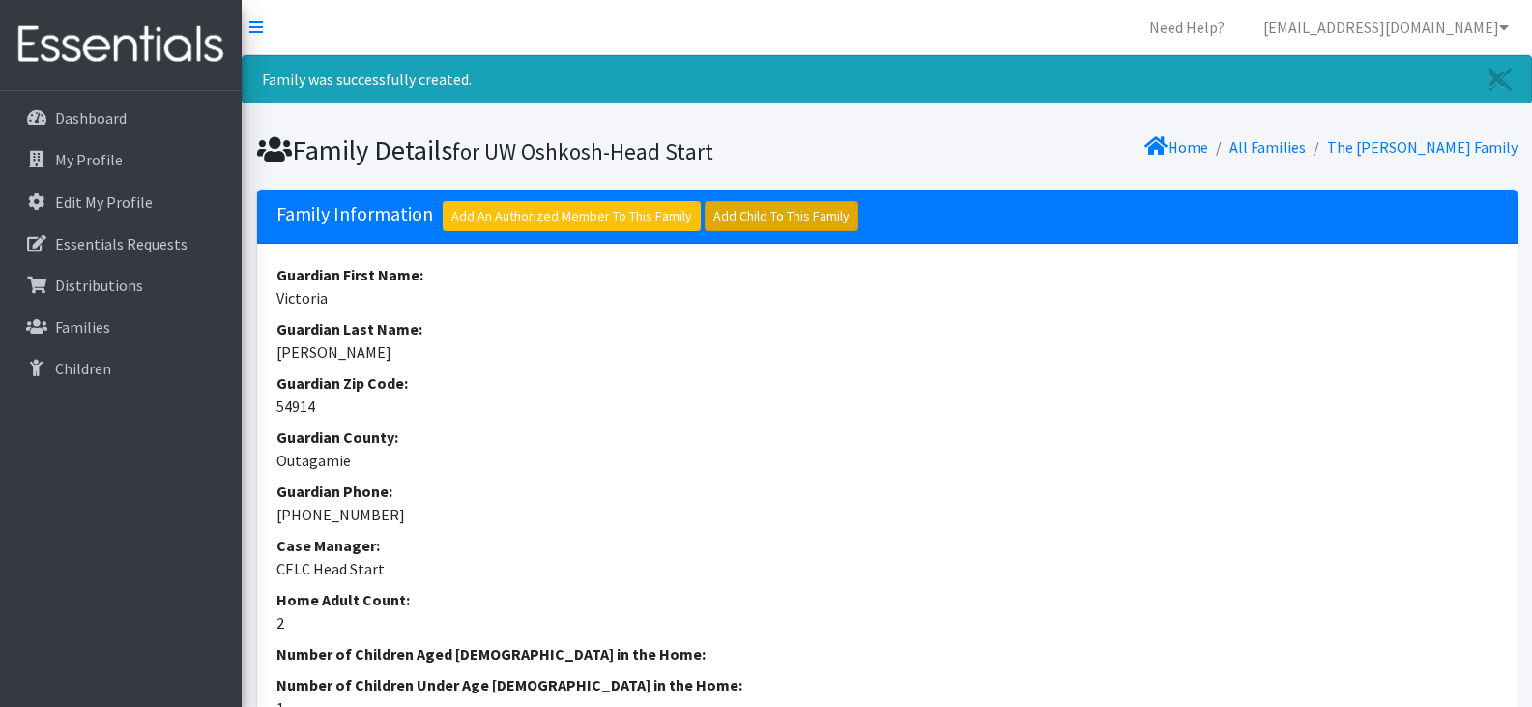
click at [791, 216] on link "Add Child To This Family" at bounding box center [782, 216] width 154 height 30
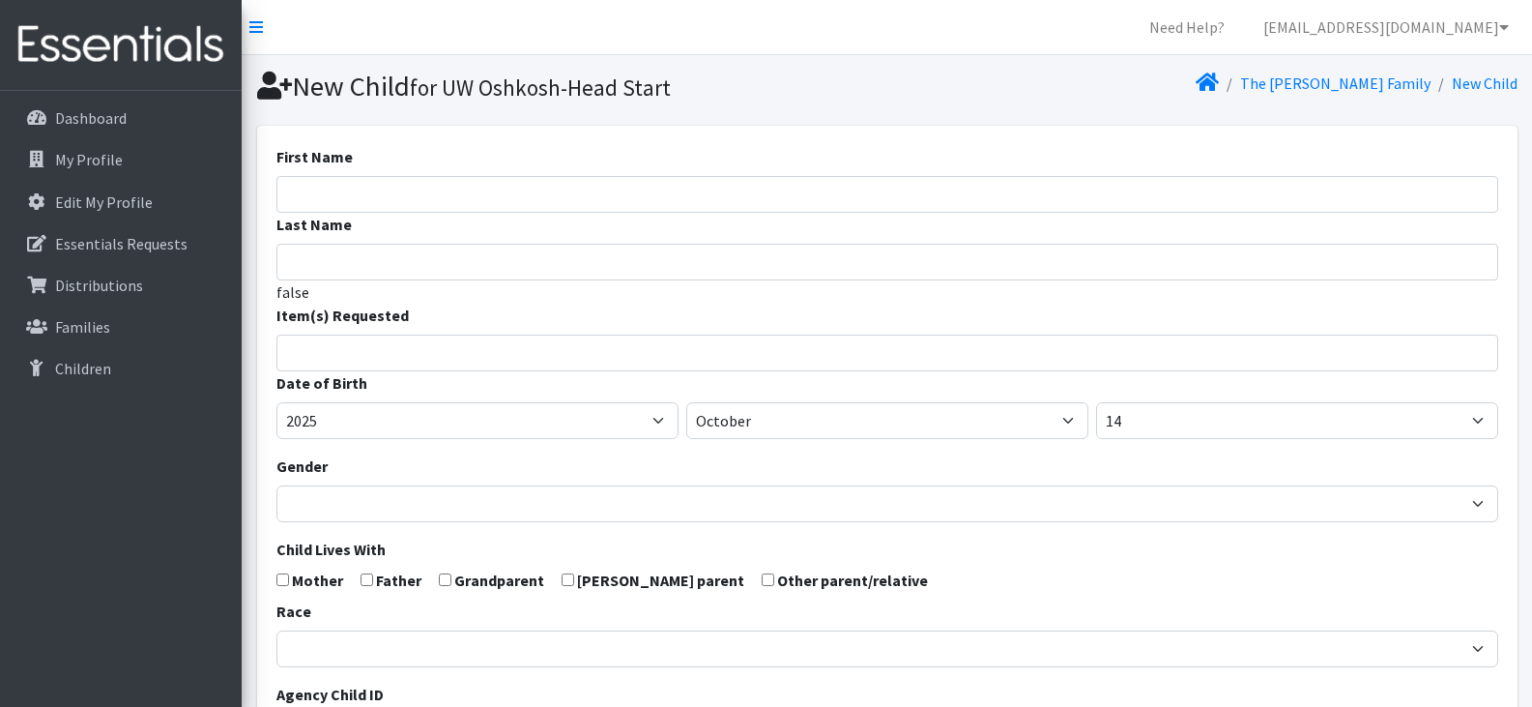
select select
click at [419, 190] on input "First Name" at bounding box center [887, 194] width 1222 height 37
type input "Xander"
type input "[PERSON_NAME]"
click at [377, 357] on input "search" at bounding box center [901, 349] width 1215 height 17
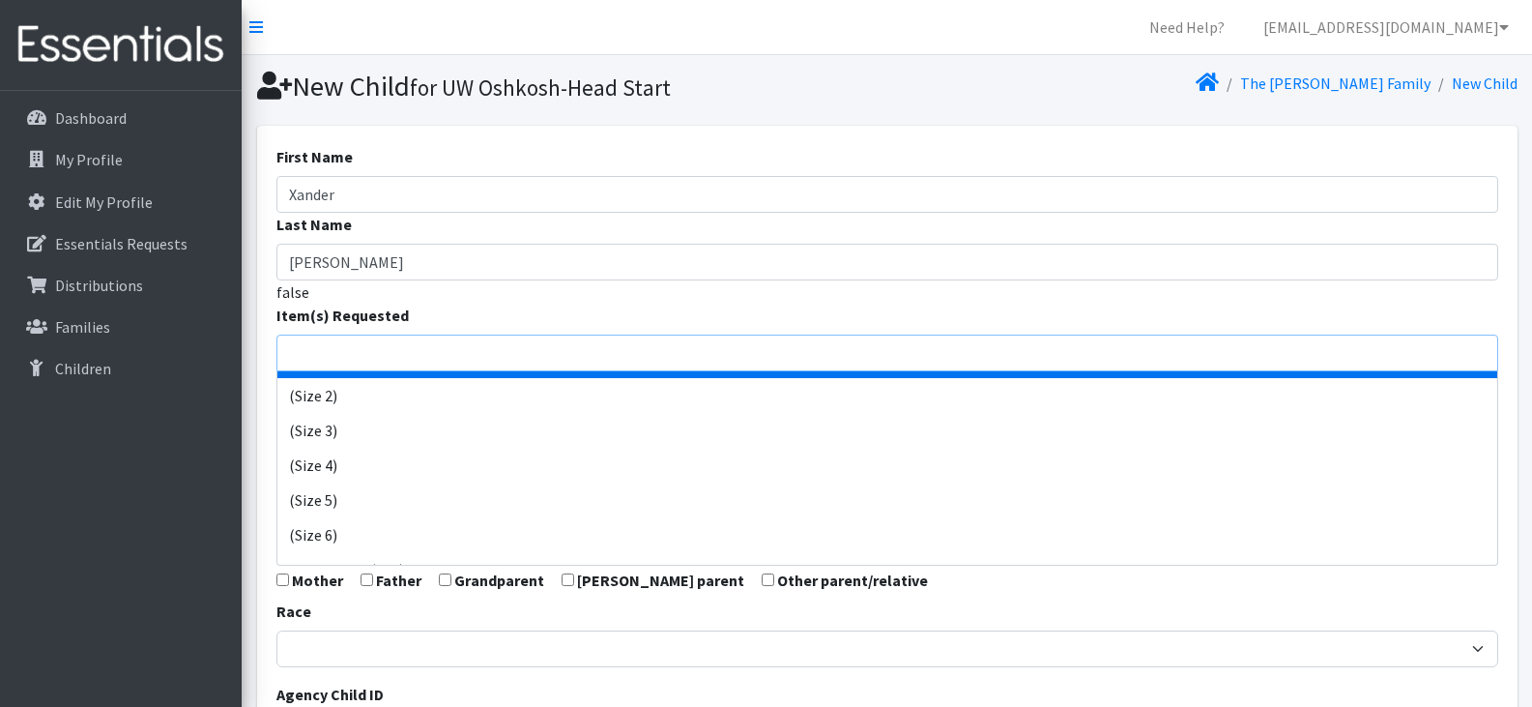
scroll to position [134, 0]
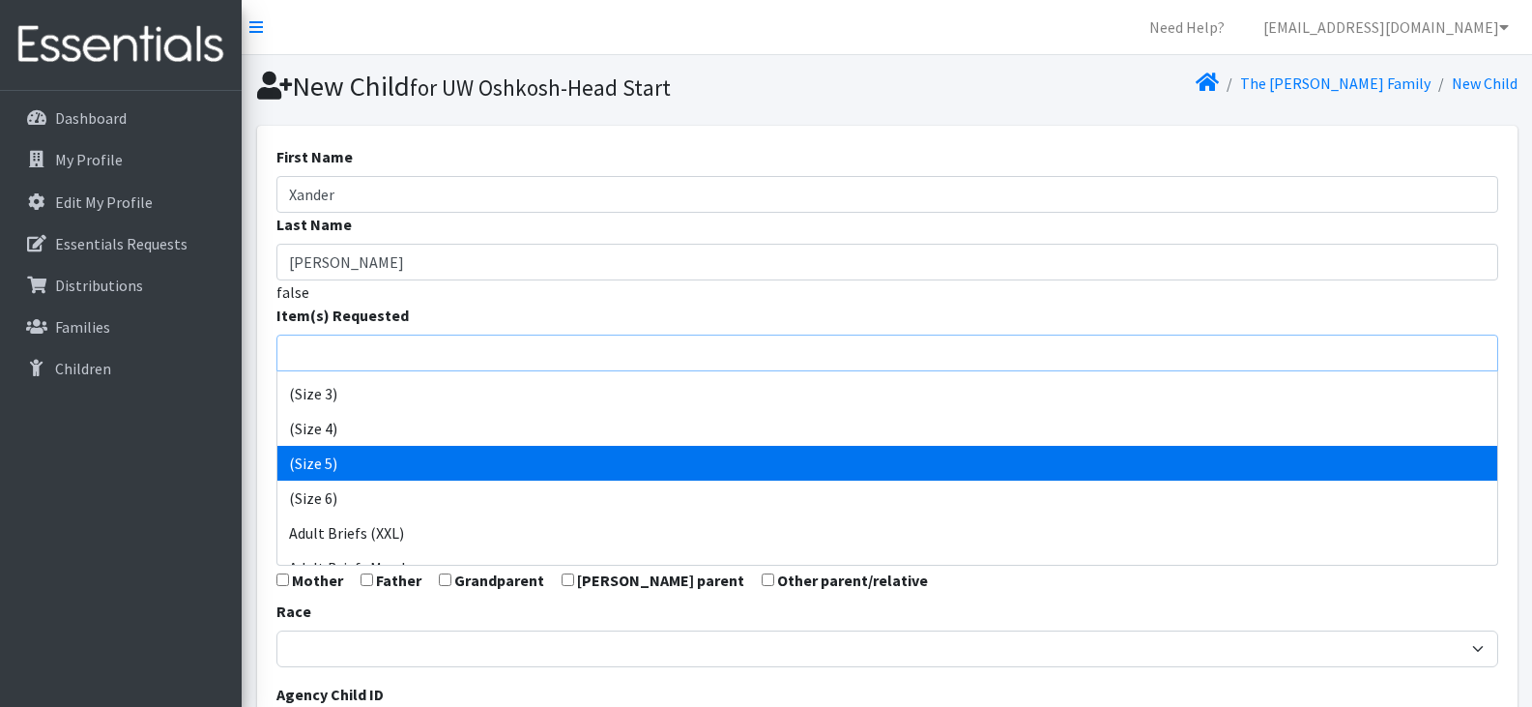
select select "14488"
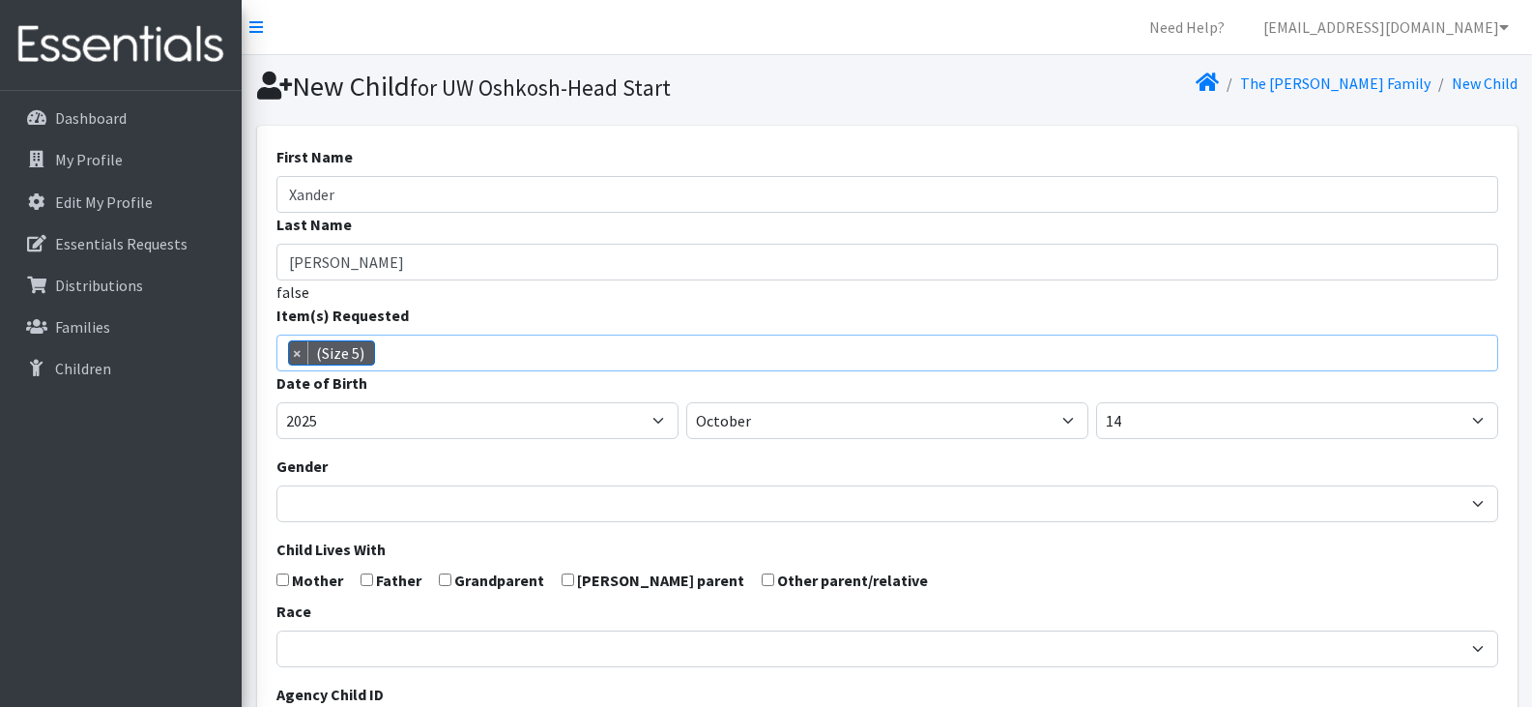
scroll to position [122, 0]
click at [428, 351] on span "× (Size 5)" at bounding box center [887, 352] width 1222 height 37
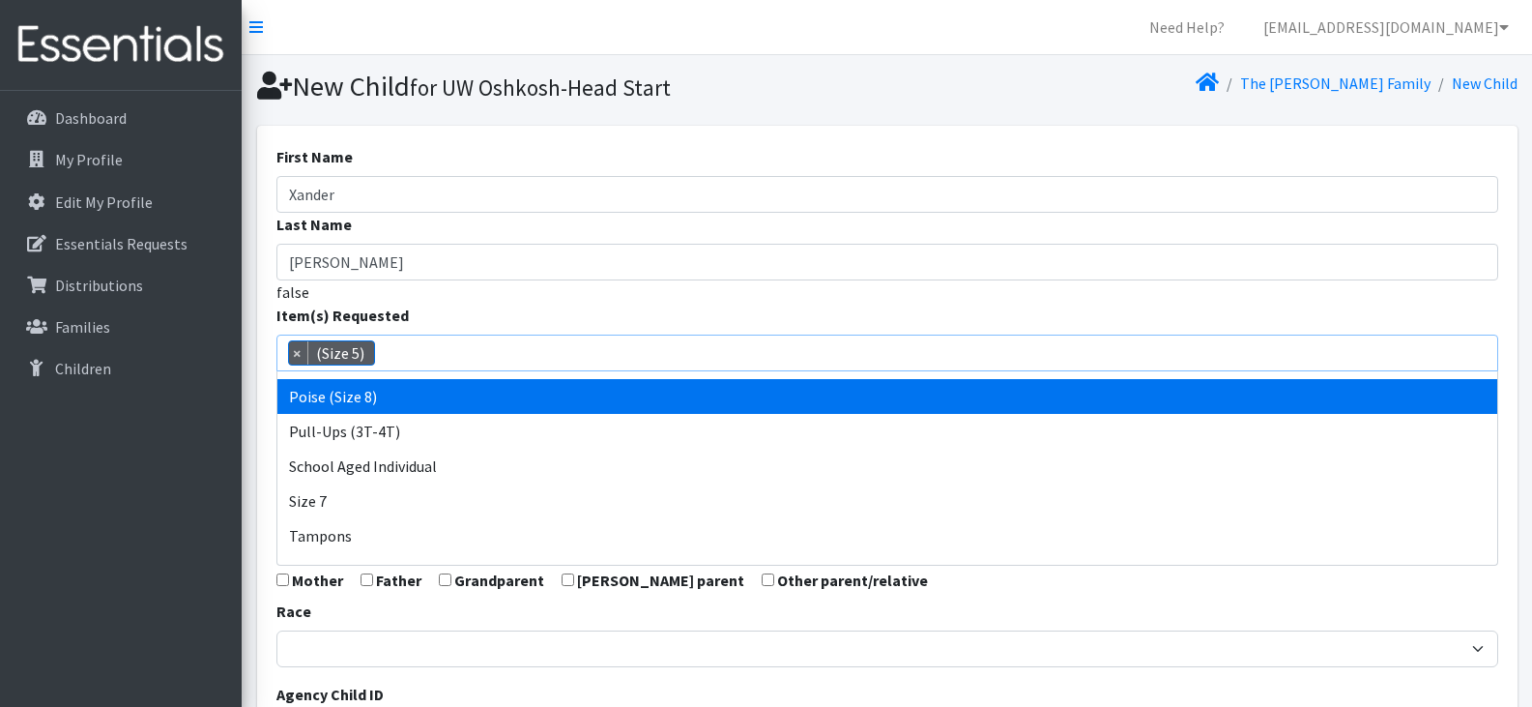
scroll to position [935, 0]
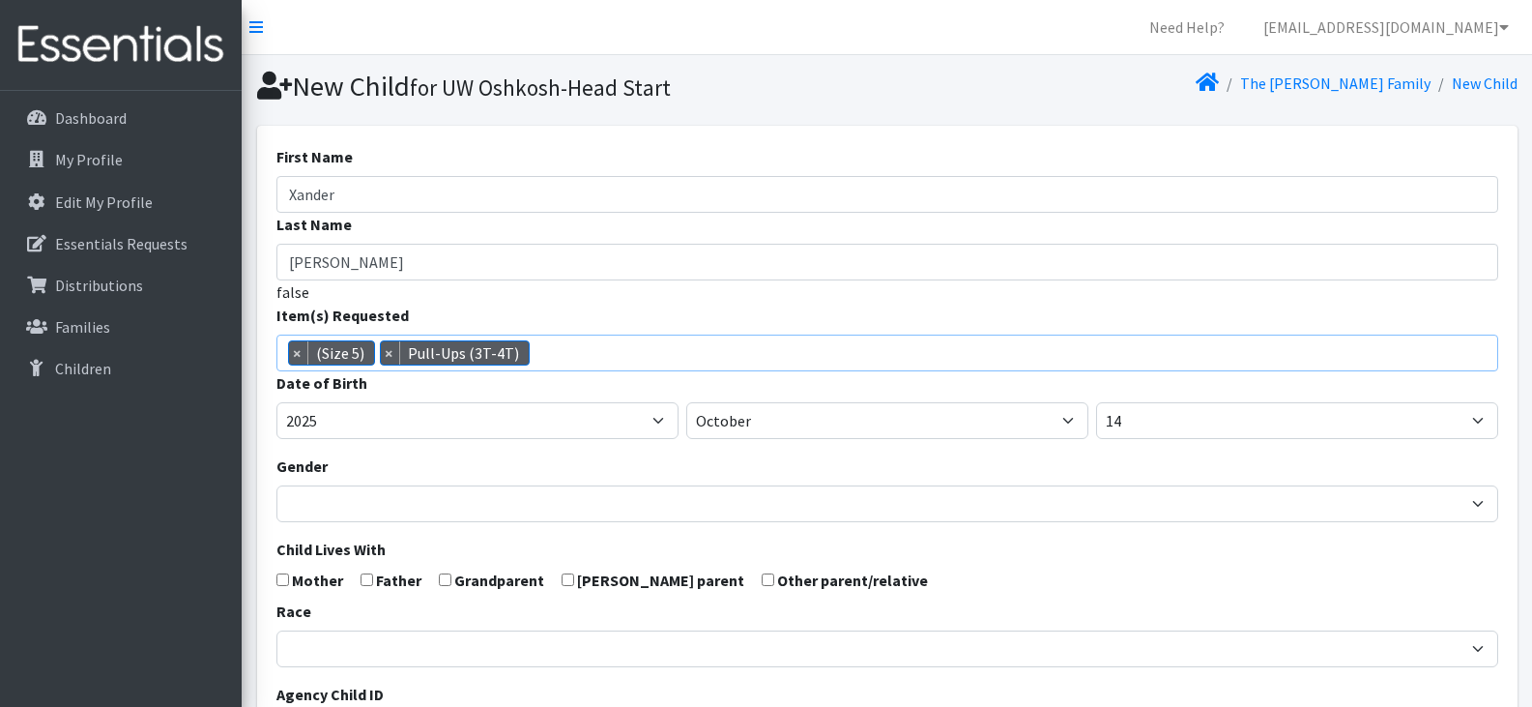
click at [550, 351] on span "× (Size 5) × Pull-Ups (3T-4T)" at bounding box center [887, 352] width 1222 height 37
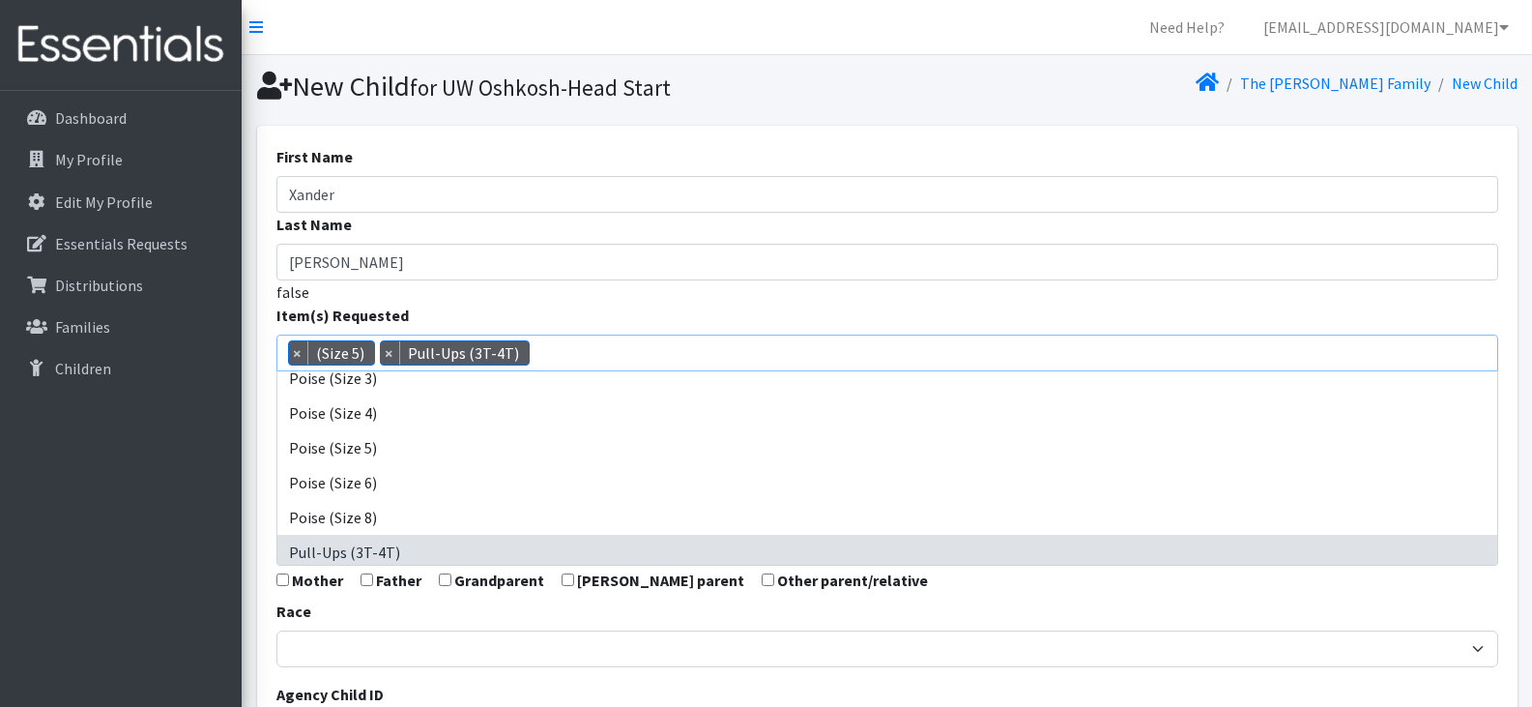
scroll to position [734, 0]
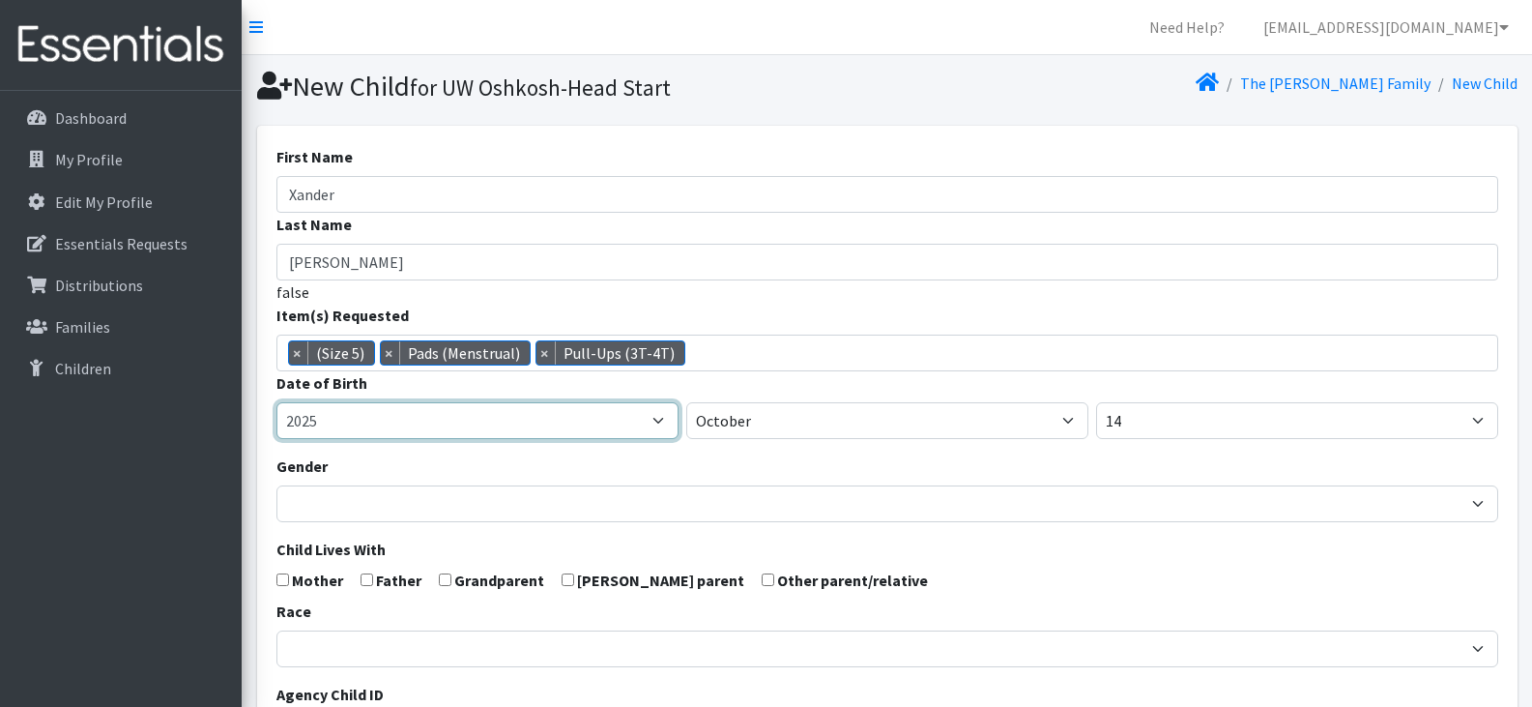
click at [551, 414] on select "2005 2006 2007 2008 2009 2010 2011 2012 2013 2014 2015 2016 2017 2018 2019 2020…" at bounding box center [477, 420] width 402 height 37
click at [498, 414] on select "2005 2006 2007 2008 2009 2010 2011 2012 2013 2014 2015 2016 2017 2018 2019 2020…" at bounding box center [477, 420] width 402 height 37
select select "2022"
click at [276, 402] on select "2005 2006 2007 2008 2009 2010 2011 2012 2013 2014 2015 2016 2017 2018 2019 2020…" at bounding box center [477, 420] width 402 height 37
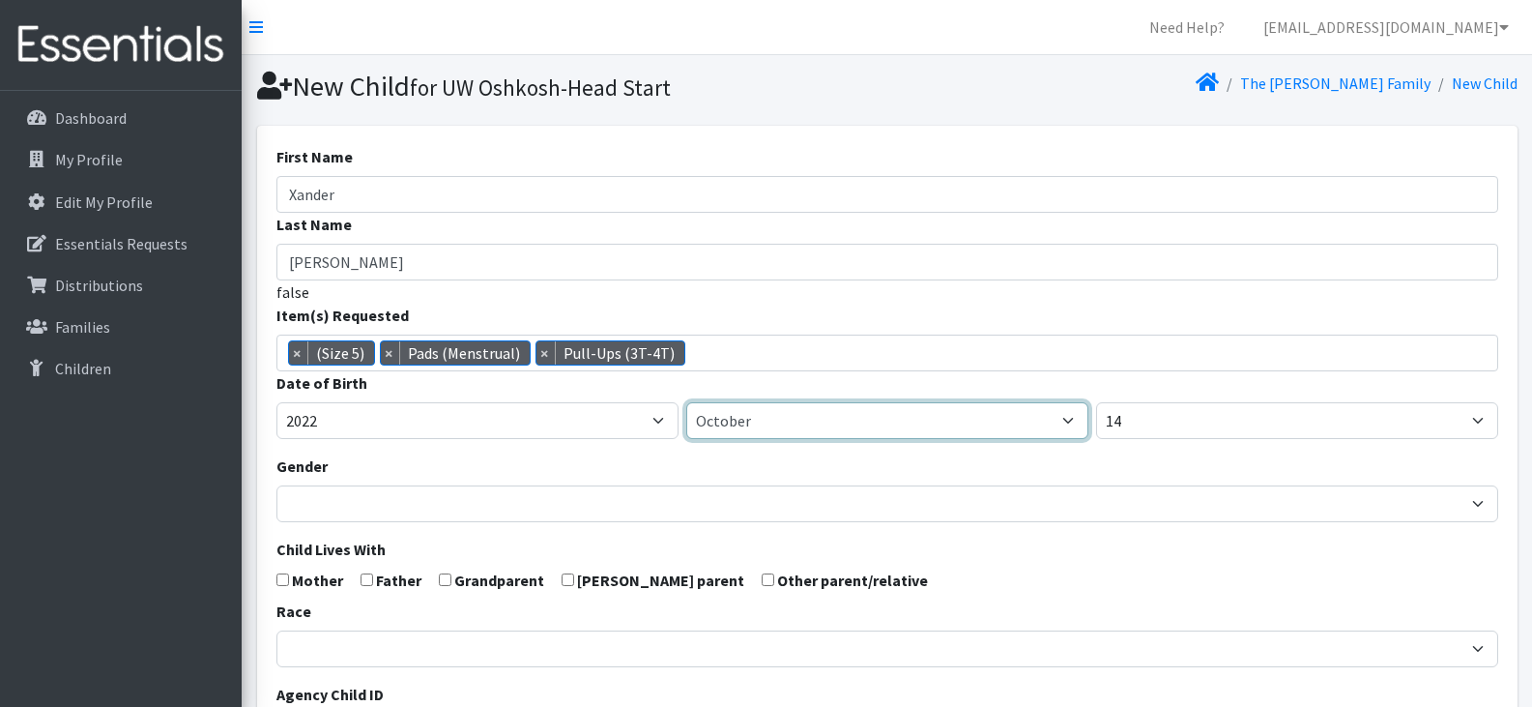
click at [856, 414] on select "January February March April May June July August September October November De…" at bounding box center [887, 420] width 402 height 37
select select "7"
click at [686, 402] on select "January February March April May June July August September October November De…" at bounding box center [887, 420] width 402 height 37
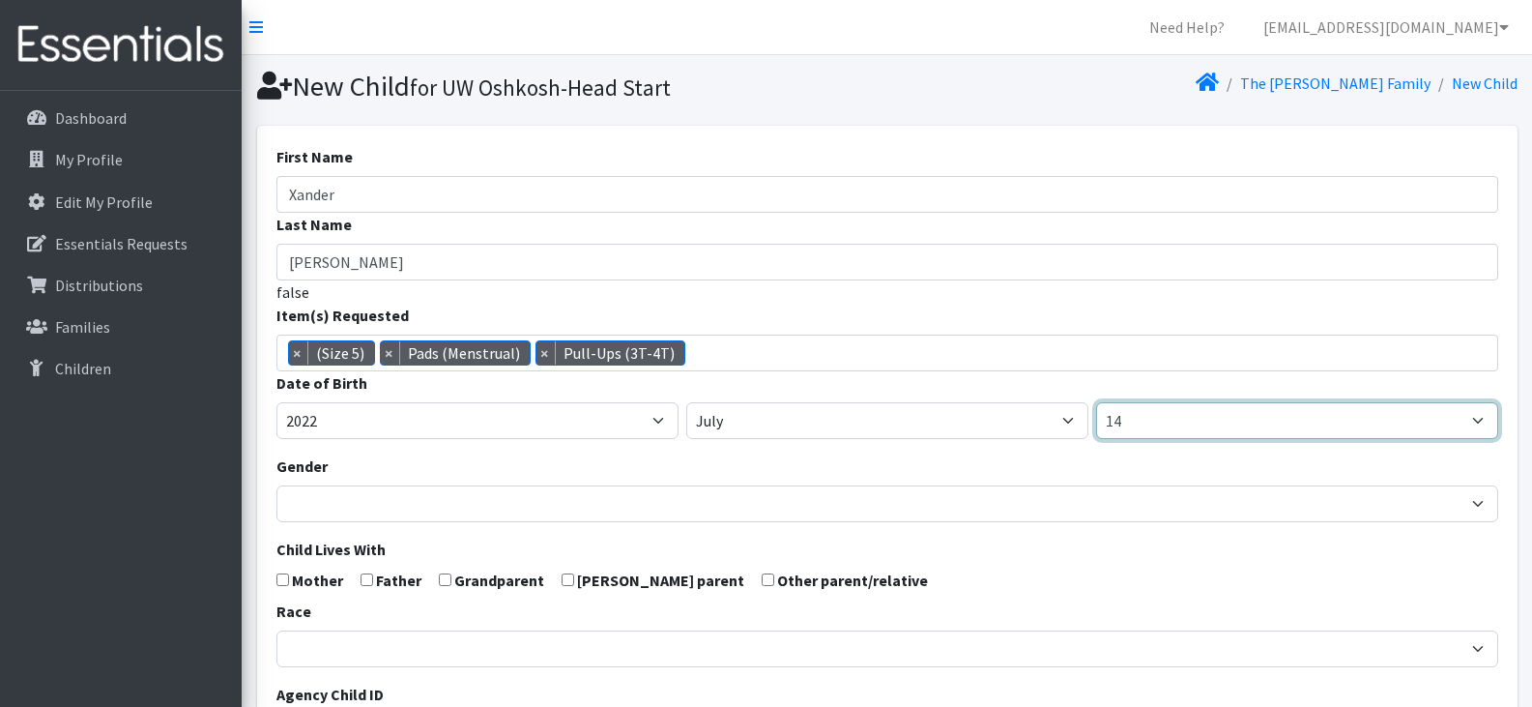
click at [1189, 426] on select "1 2 3 4 5 6 7 8 9 10 11 12 13 14 15 16 17 18 19 20 21 22 23 24 25 26 27 28 29 3…" at bounding box center [1297, 420] width 402 height 37
select select "12"
click at [1096, 402] on select "1 2 3 4 5 6 7 8 9 10 11 12 13 14 15 16 17 18 19 20 21 22 23 24 25 26 27 28 29 3…" at bounding box center [1297, 420] width 402 height 37
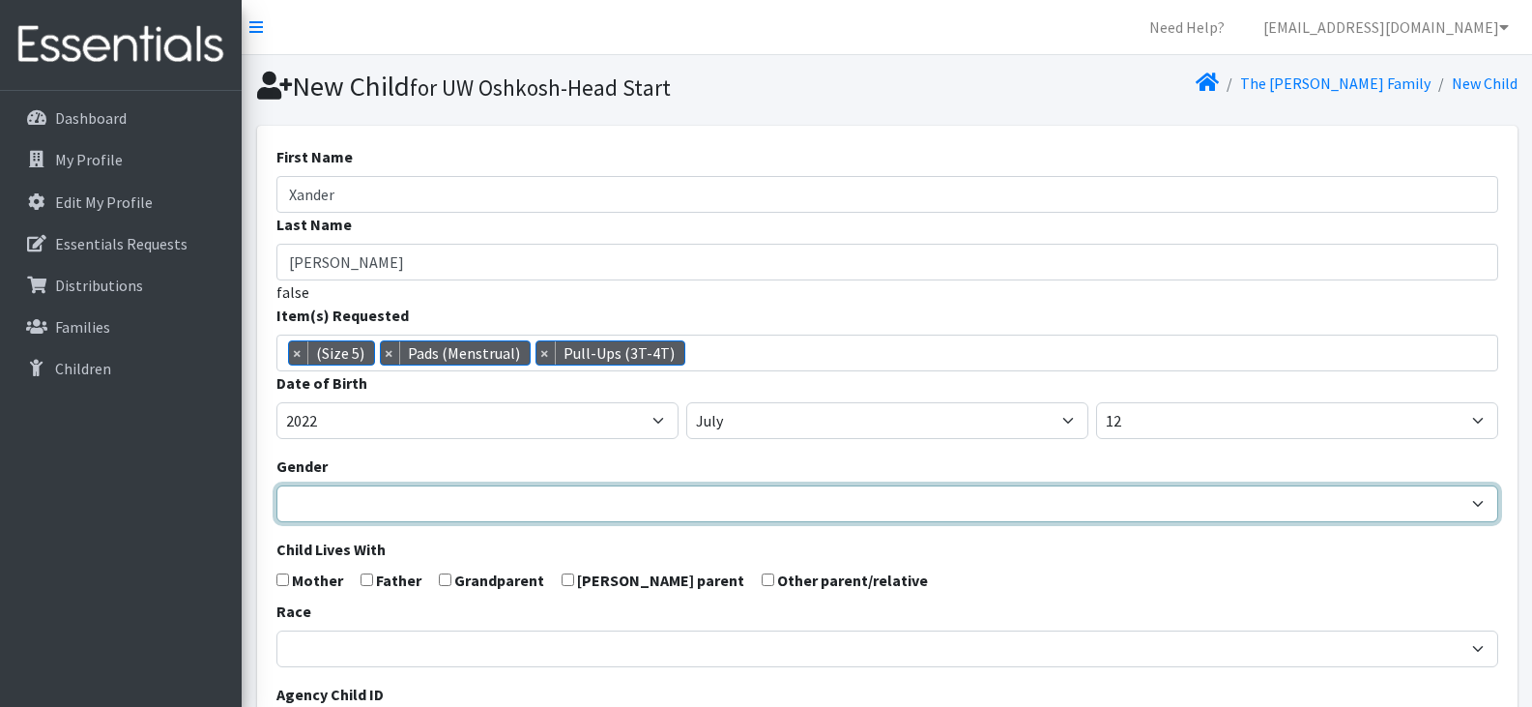
click at [555, 506] on select "Male Female" at bounding box center [887, 503] width 1222 height 37
select select "Male"
click at [276, 485] on select "Male Female" at bounding box center [887, 503] width 1222 height 37
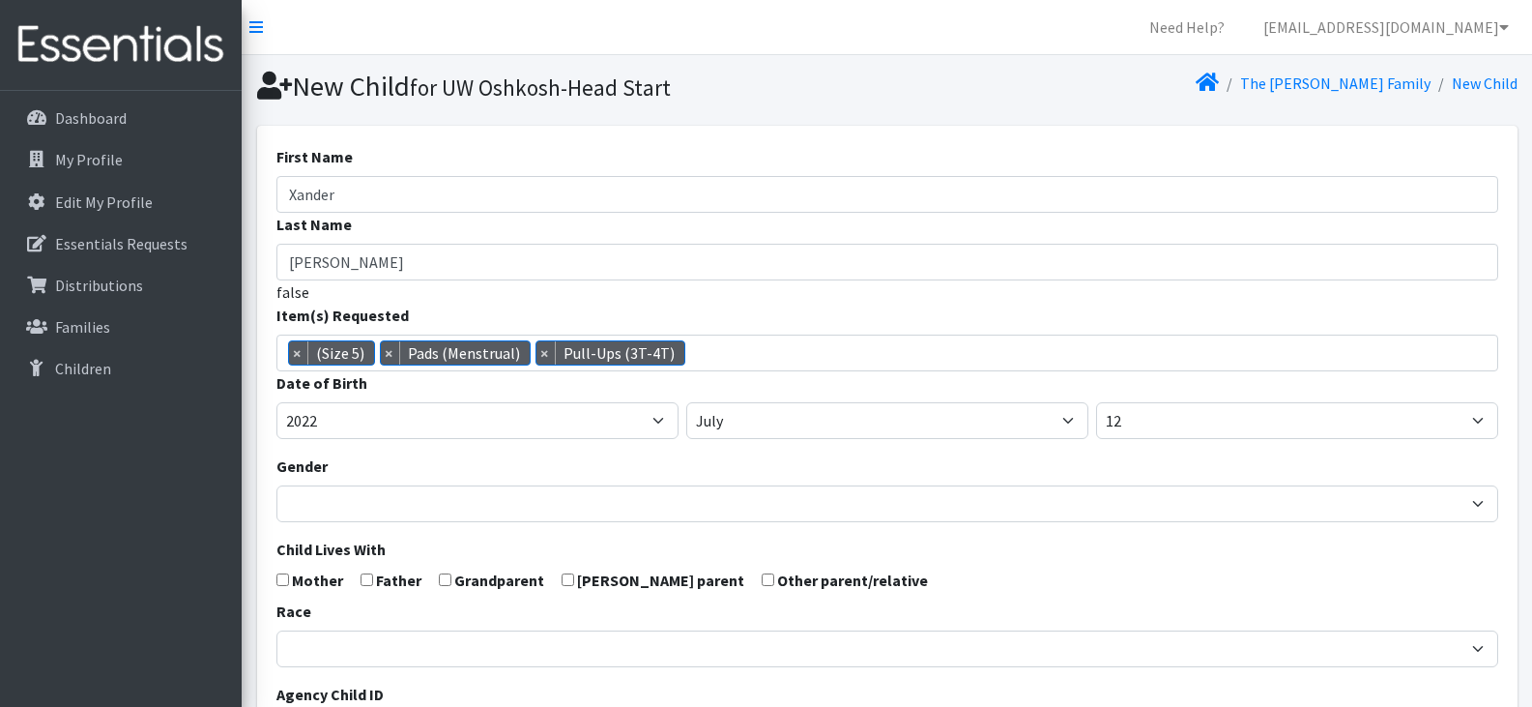
click at [278, 583] on input "checkbox" at bounding box center [282, 579] width 13 height 13
checkbox input "true"
click at [363, 578] on input "checkbox" at bounding box center [367, 579] width 13 height 13
checkbox input "true"
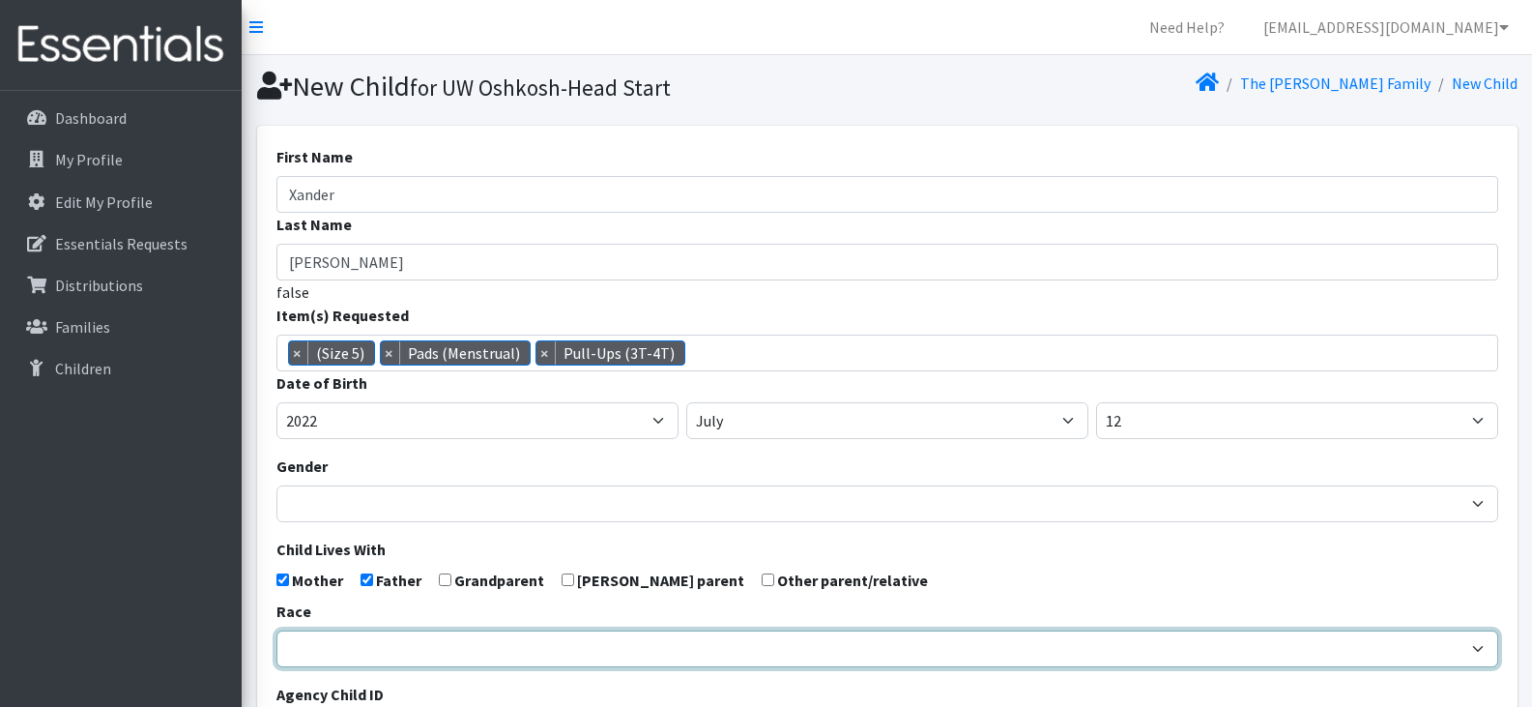
click at [408, 654] on select "African American Caucasian Hispanic Asian American Indian Pacific Islander Mult…" at bounding box center [887, 648] width 1222 height 37
select select "Caucasian"
click at [276, 630] on select "African American Caucasian Hispanic Asian American Indian Pacific Islander Mult…" at bounding box center [887, 648] width 1222 height 37
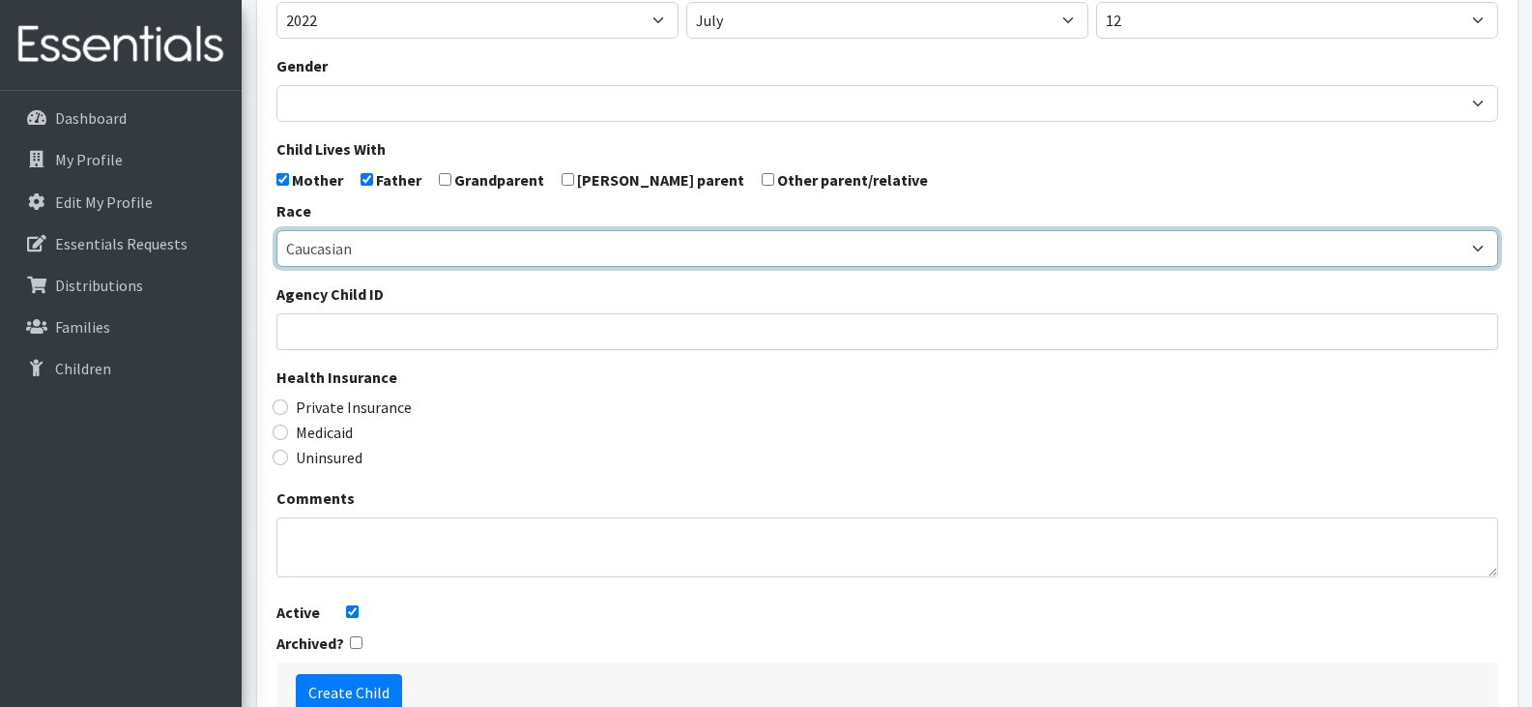
scroll to position [401, 0]
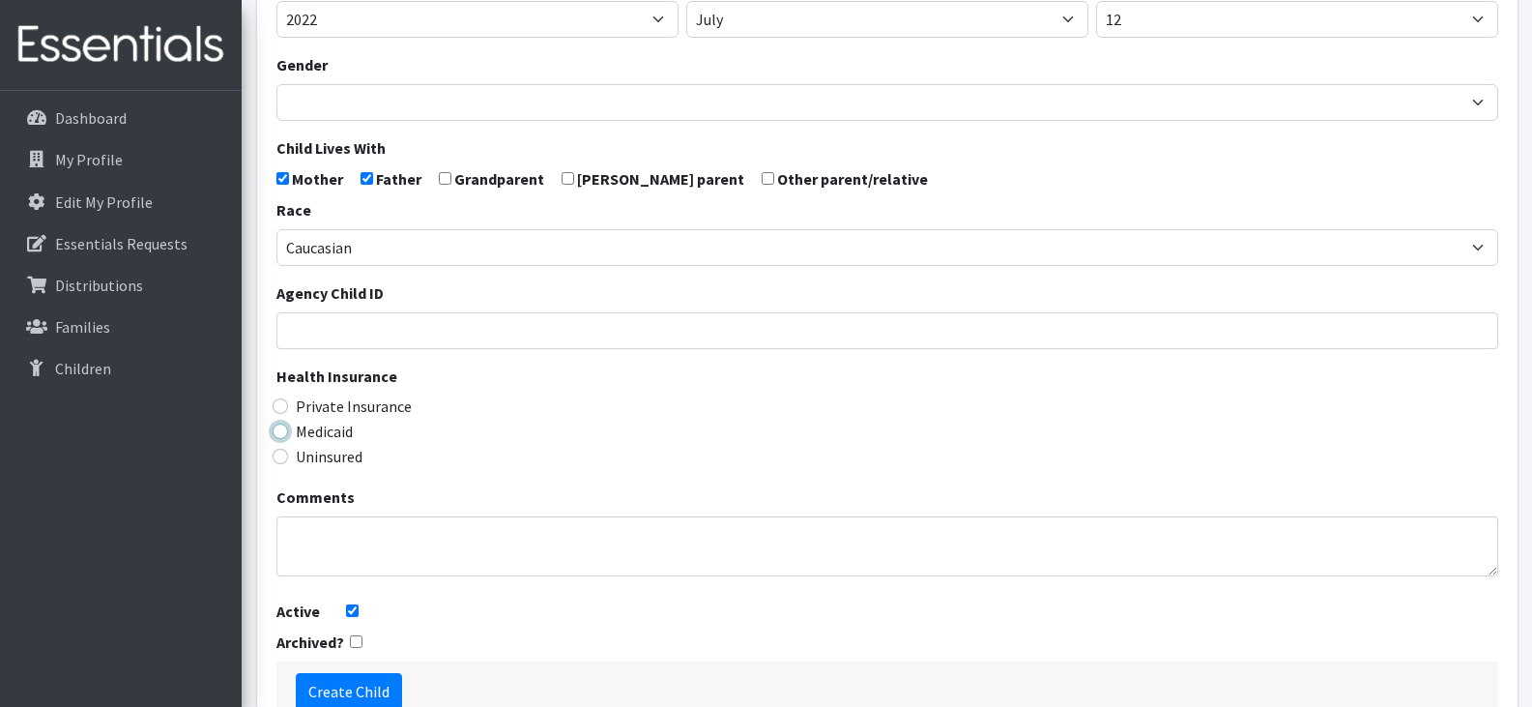
click at [282, 431] on input "Medicaid" at bounding box center [280, 430] width 15 height 15
radio input "true"
click at [659, 626] on form "First Name Xander Last Name Schmitt false Item(s) Requested (Newborn) (Preemie)…" at bounding box center [887, 232] width 1222 height 977
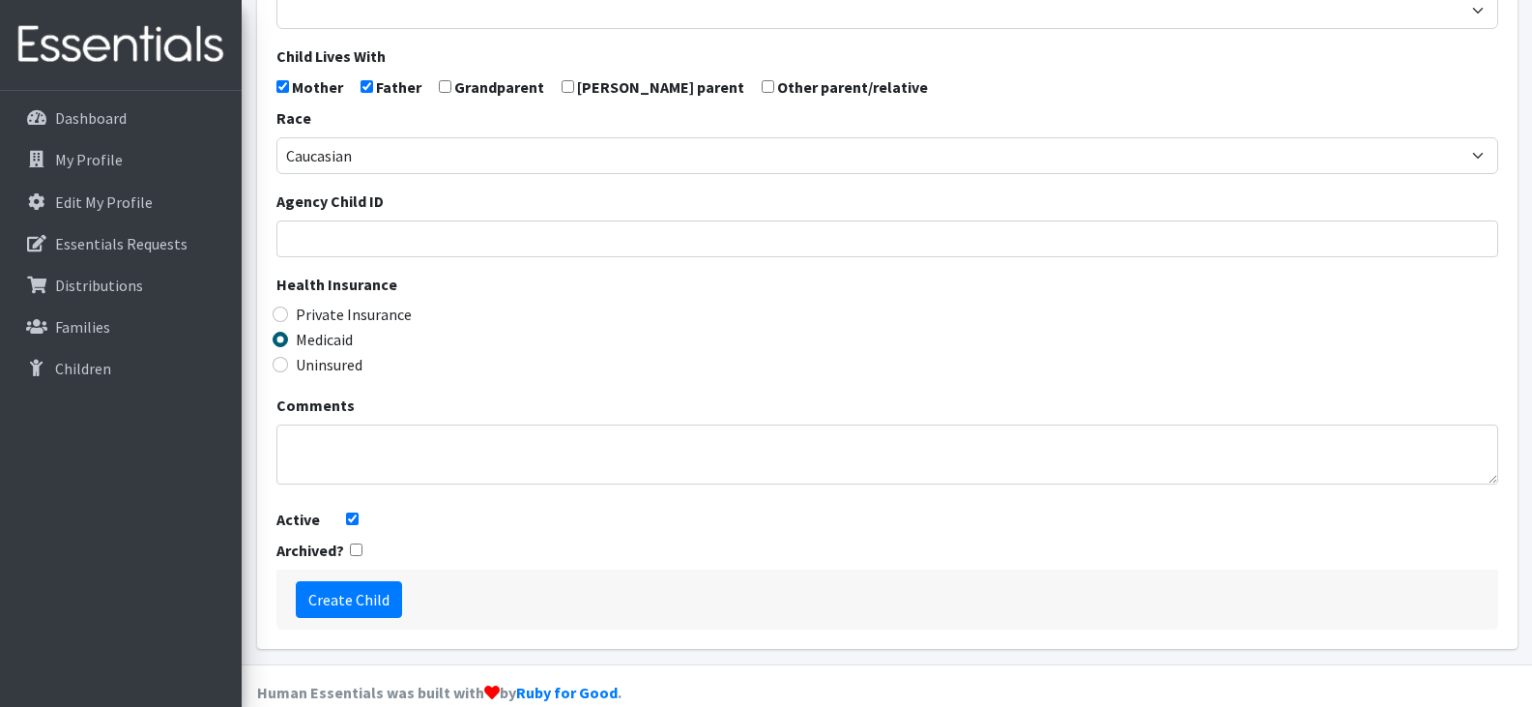
scroll to position [494, 0]
click at [353, 593] on input "Create Child" at bounding box center [349, 598] width 106 height 37
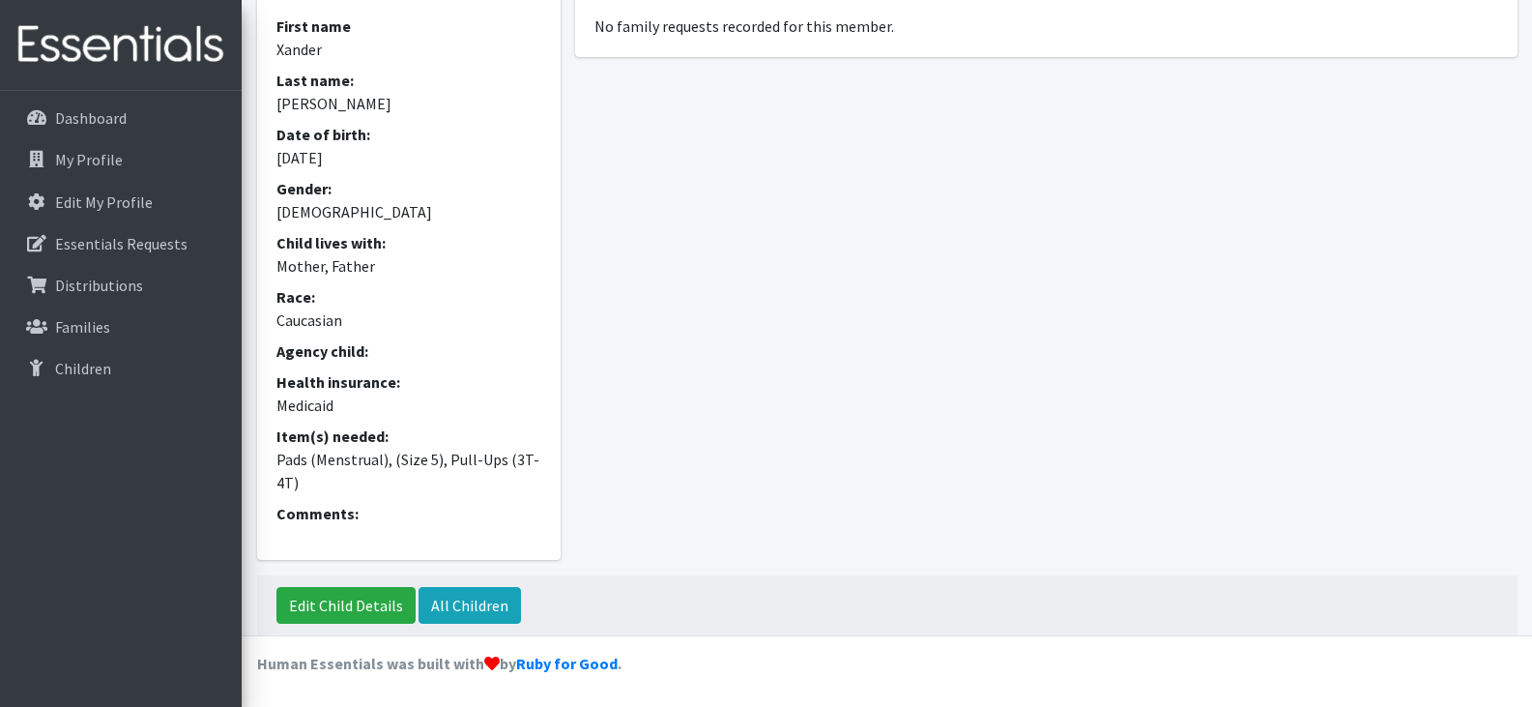
scroll to position [243, 0]
click at [70, 319] on p "Families" at bounding box center [82, 326] width 55 height 19
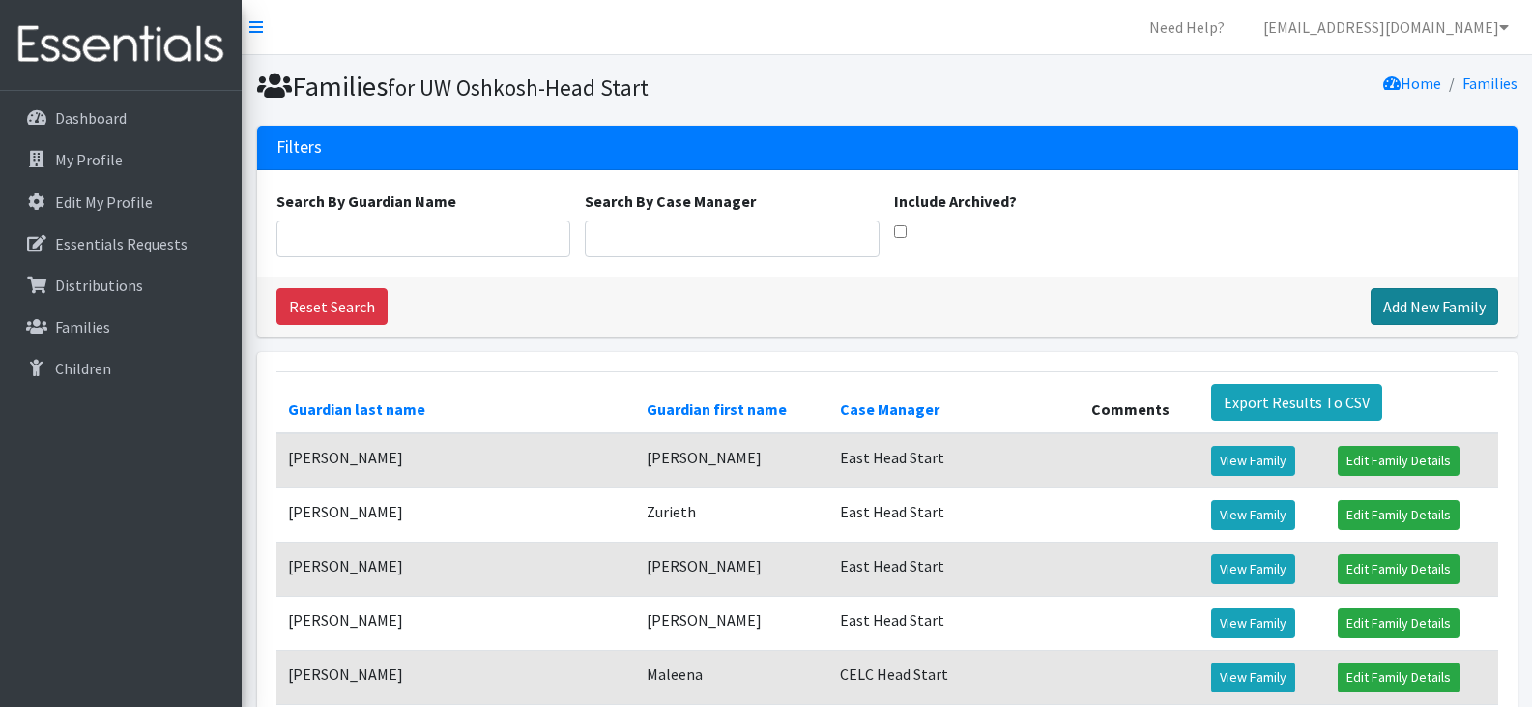
click at [1422, 309] on link "Add New Family" at bounding box center [1435, 306] width 128 height 37
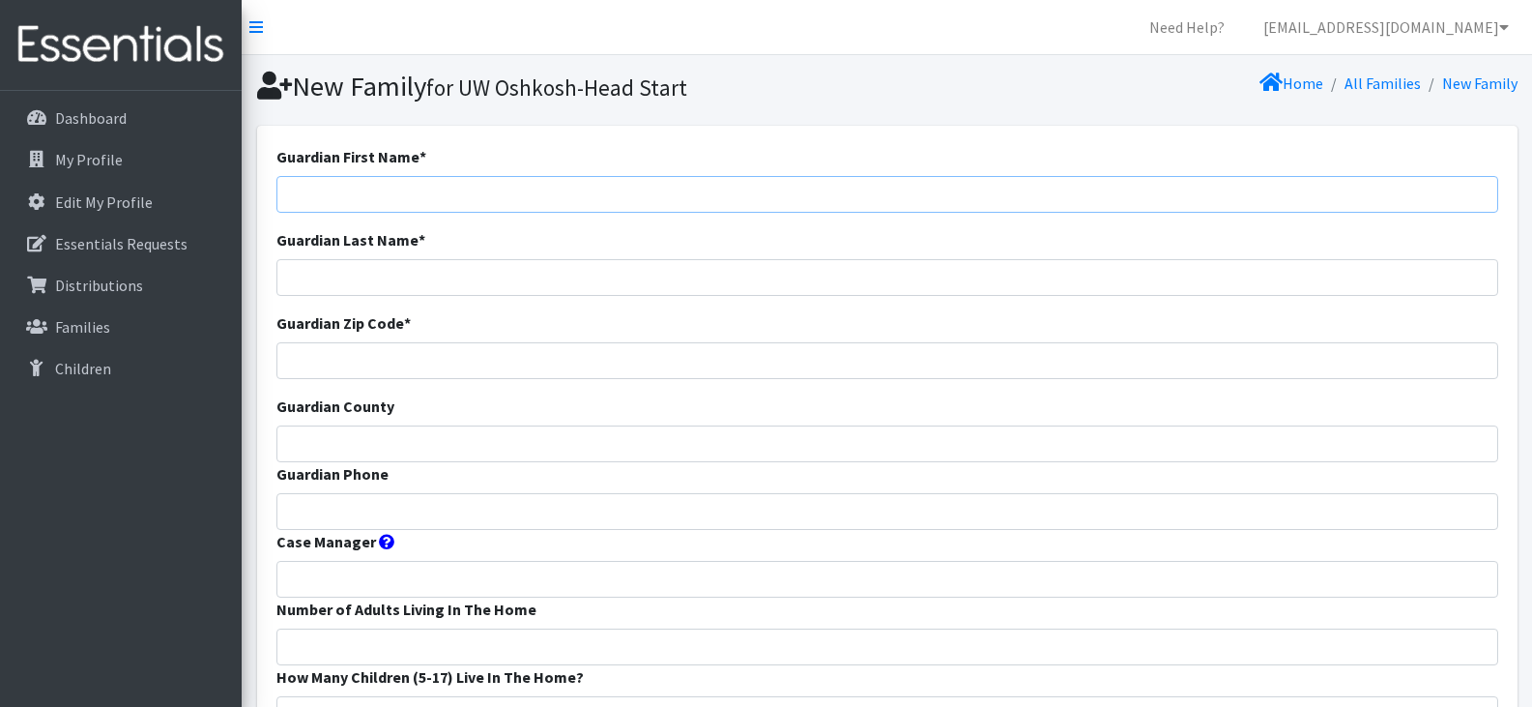
click at [618, 188] on input "Guardian First Name *" at bounding box center [887, 194] width 1222 height 37
type input "Trinity"
type input "[PERSON_NAME]"
type input "54901"
type input "Winnebago"
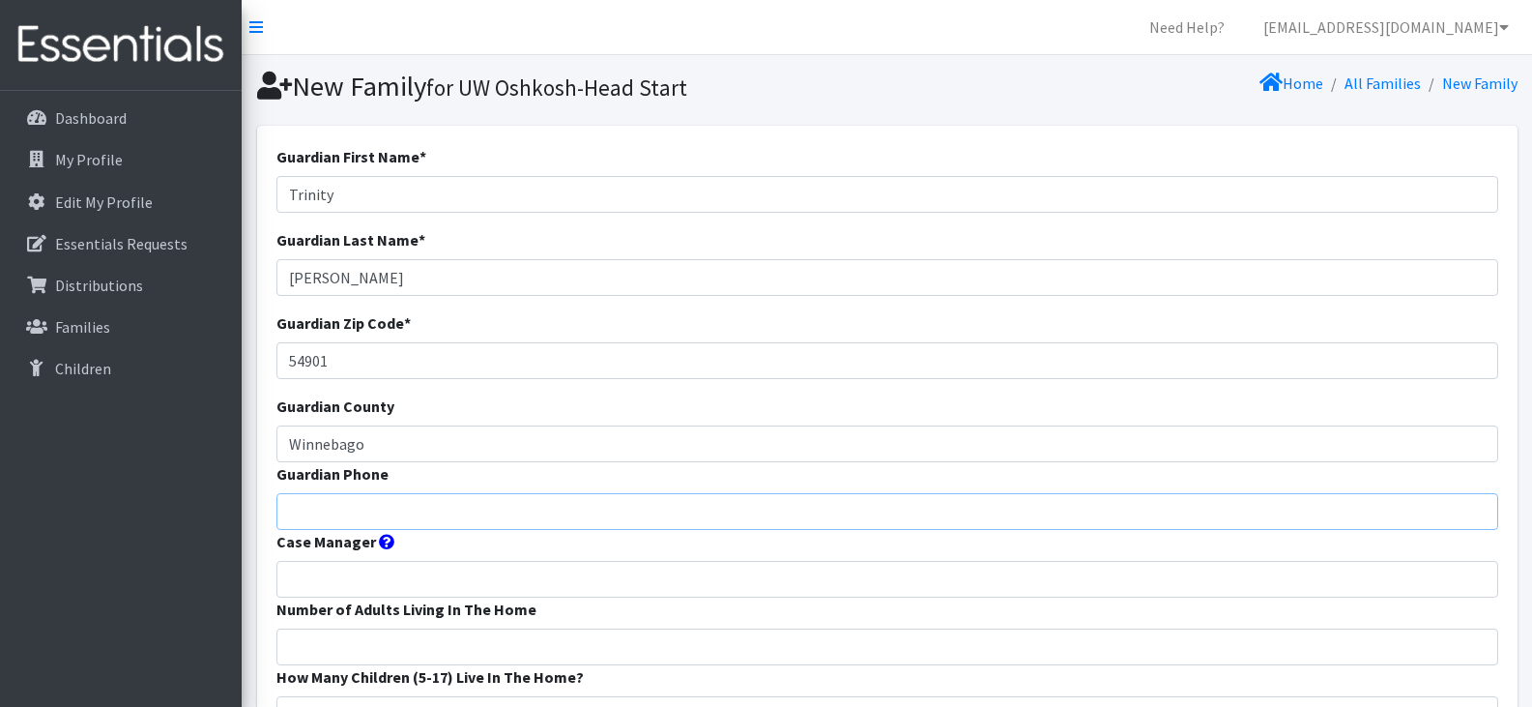
click at [400, 510] on input "Guardian Phone" at bounding box center [887, 511] width 1222 height 37
paste input "19205095945"
type input "19205095945"
click at [419, 577] on input "Case Manager" at bounding box center [887, 579] width 1222 height 37
type input "[PERSON_NAME] Head Start"
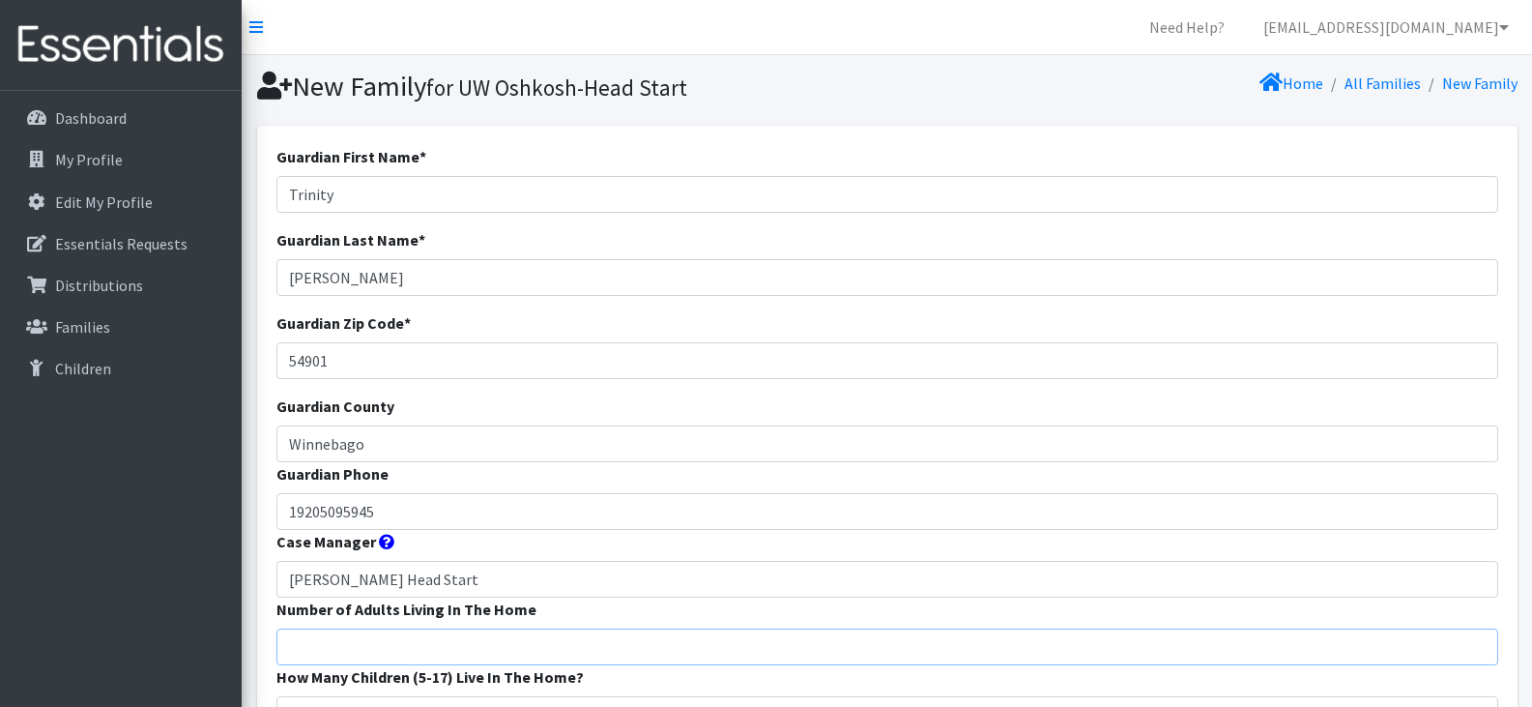
click at [425, 646] on input "Number of Adults Living In The Home" at bounding box center [887, 646] width 1222 height 37
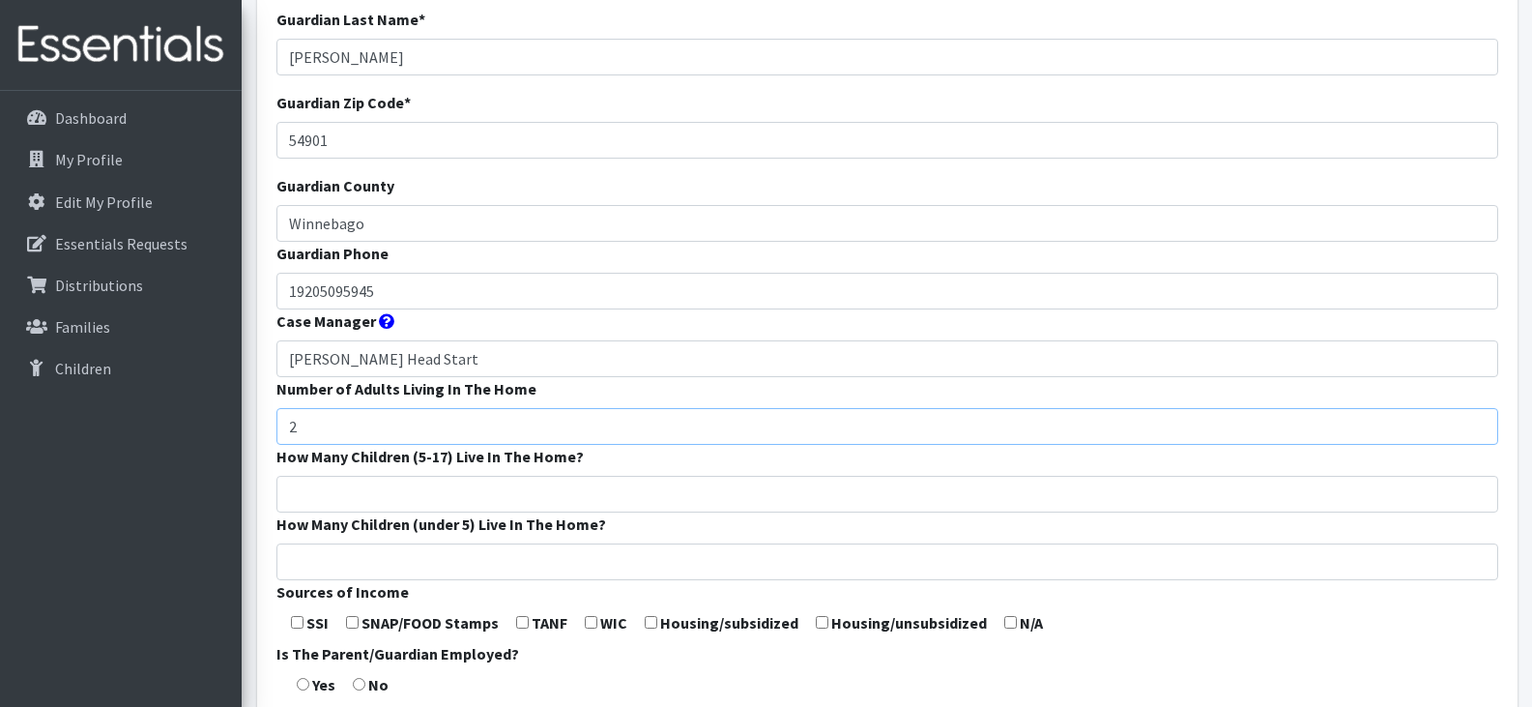
scroll to position [221, 0]
type input "2"
click at [396, 492] on input "How Many Children (5-17) Live In The Home?" at bounding box center [887, 493] width 1222 height 37
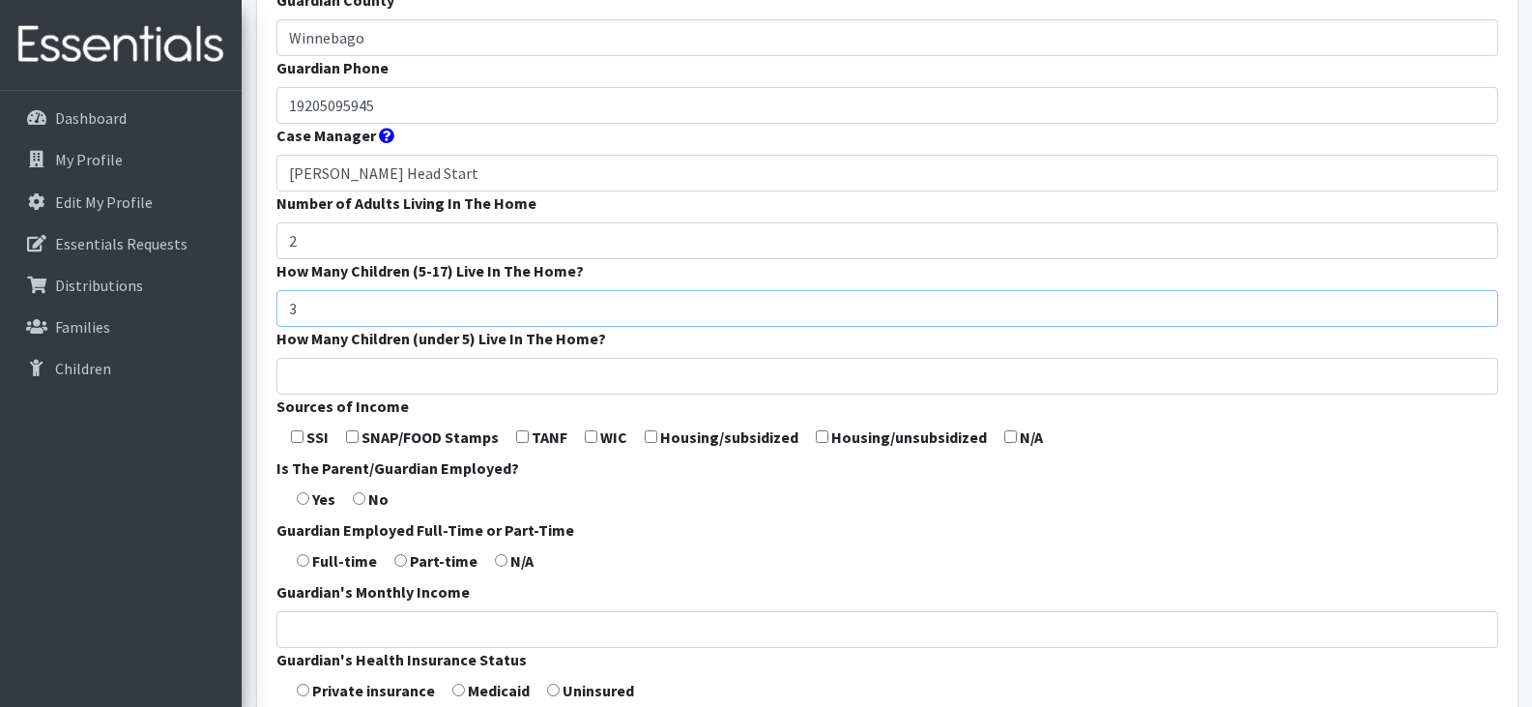
scroll to position [407, 0]
type input "3"
click at [351, 431] on input "checkbox" at bounding box center [352, 435] width 13 height 13
checkbox input "true"
click at [301, 492] on input "radio" at bounding box center [303, 497] width 13 height 13
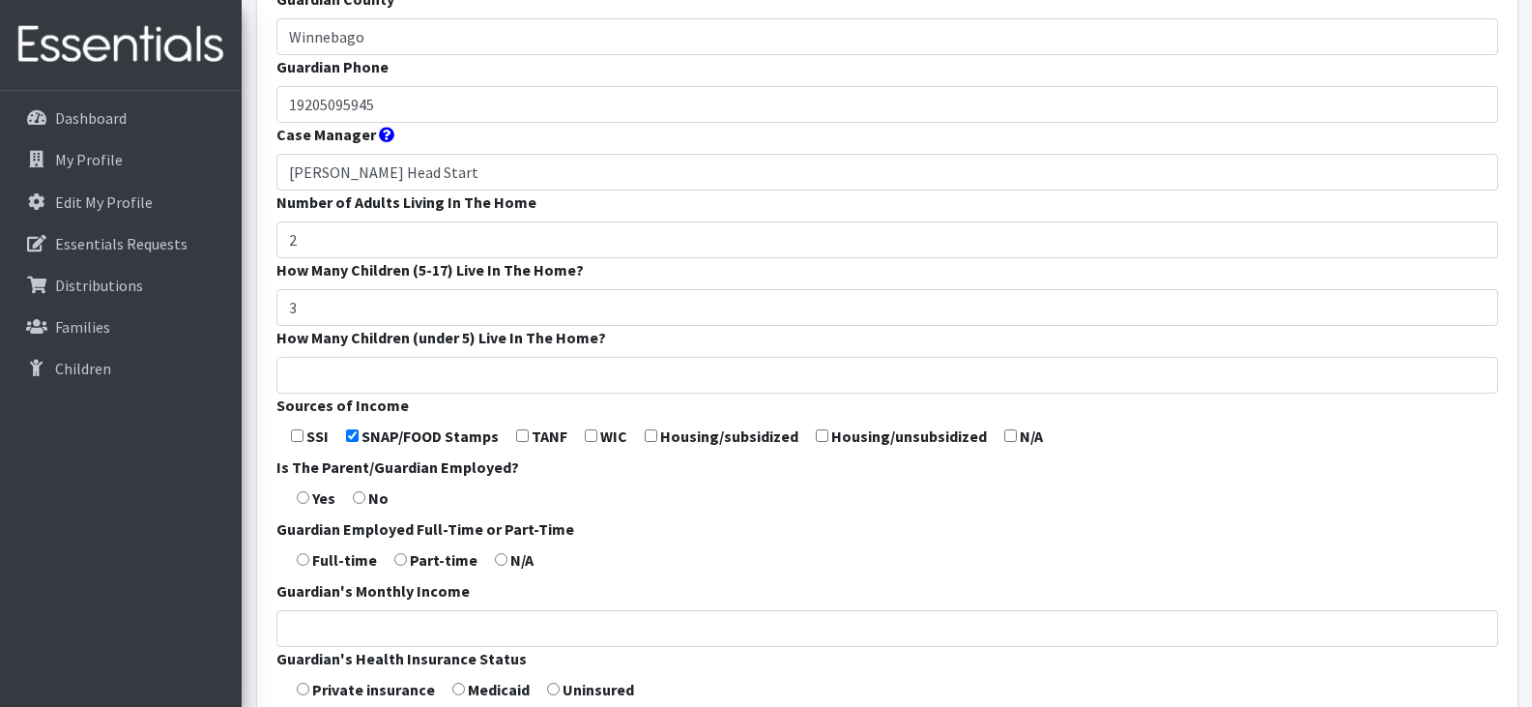
radio input "true"
click at [306, 559] on input "radio" at bounding box center [303, 559] width 13 height 13
radio input "true"
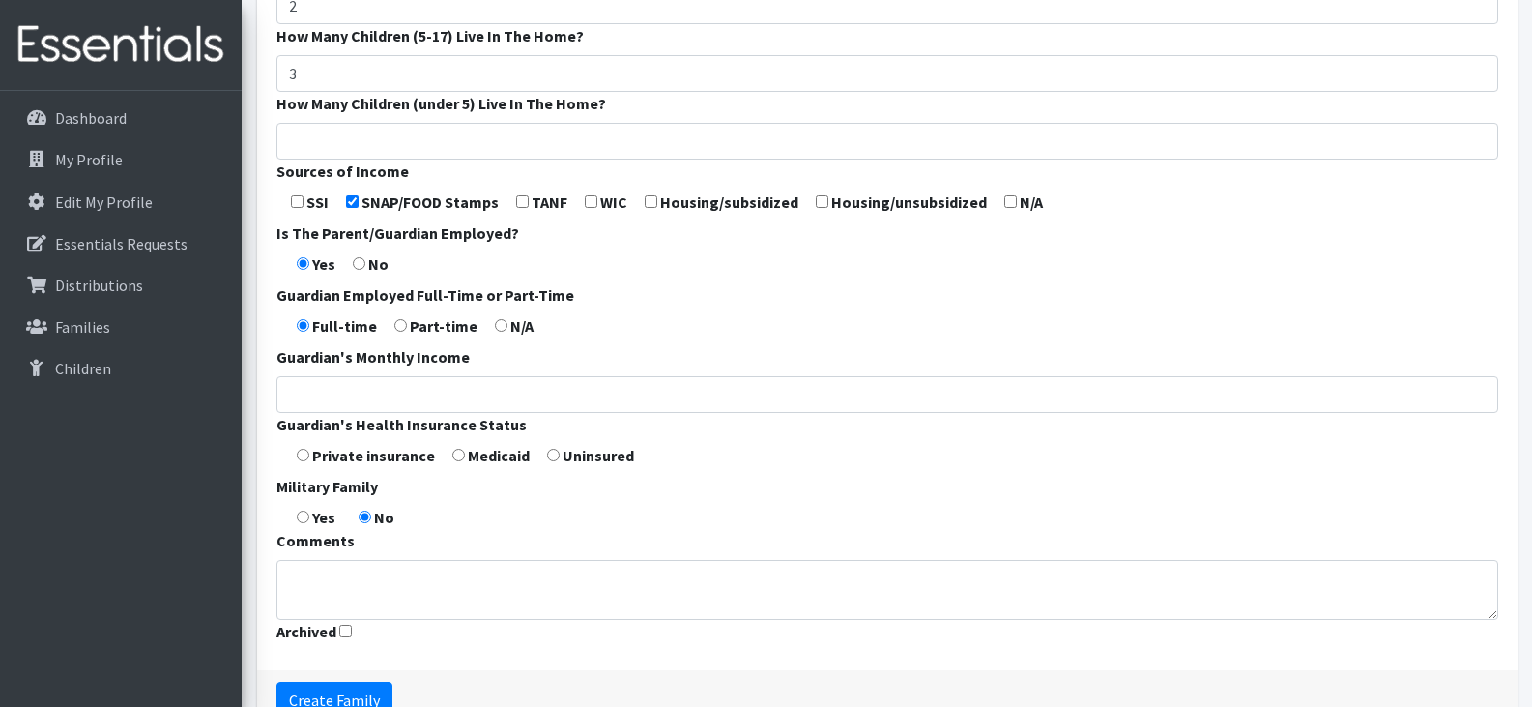
scroll to position [684, 0]
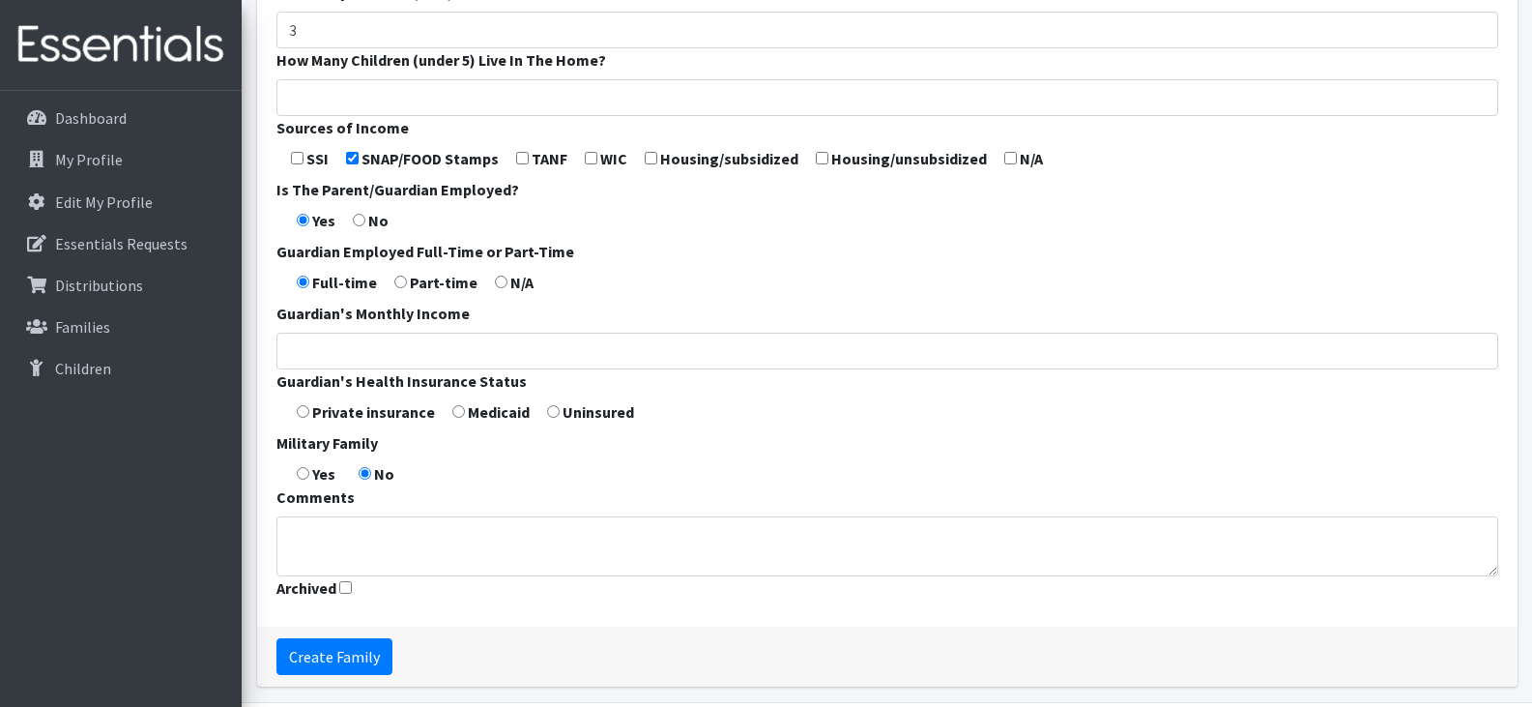
click at [458, 413] on input "radio" at bounding box center [458, 411] width 13 height 13
radio input "true"
click at [361, 657] on input "Create Family" at bounding box center [334, 656] width 116 height 37
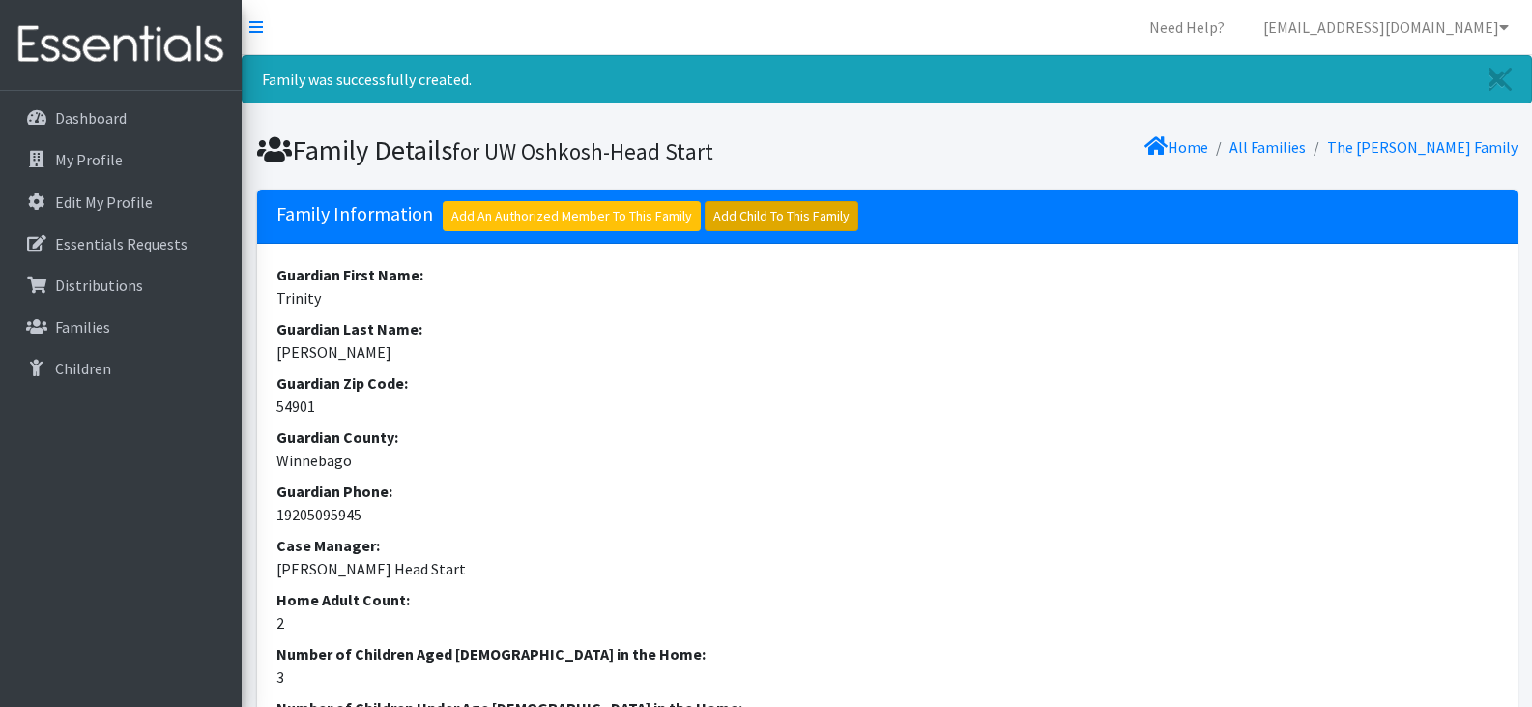
click at [749, 227] on link "Add Child To This Family" at bounding box center [782, 216] width 154 height 30
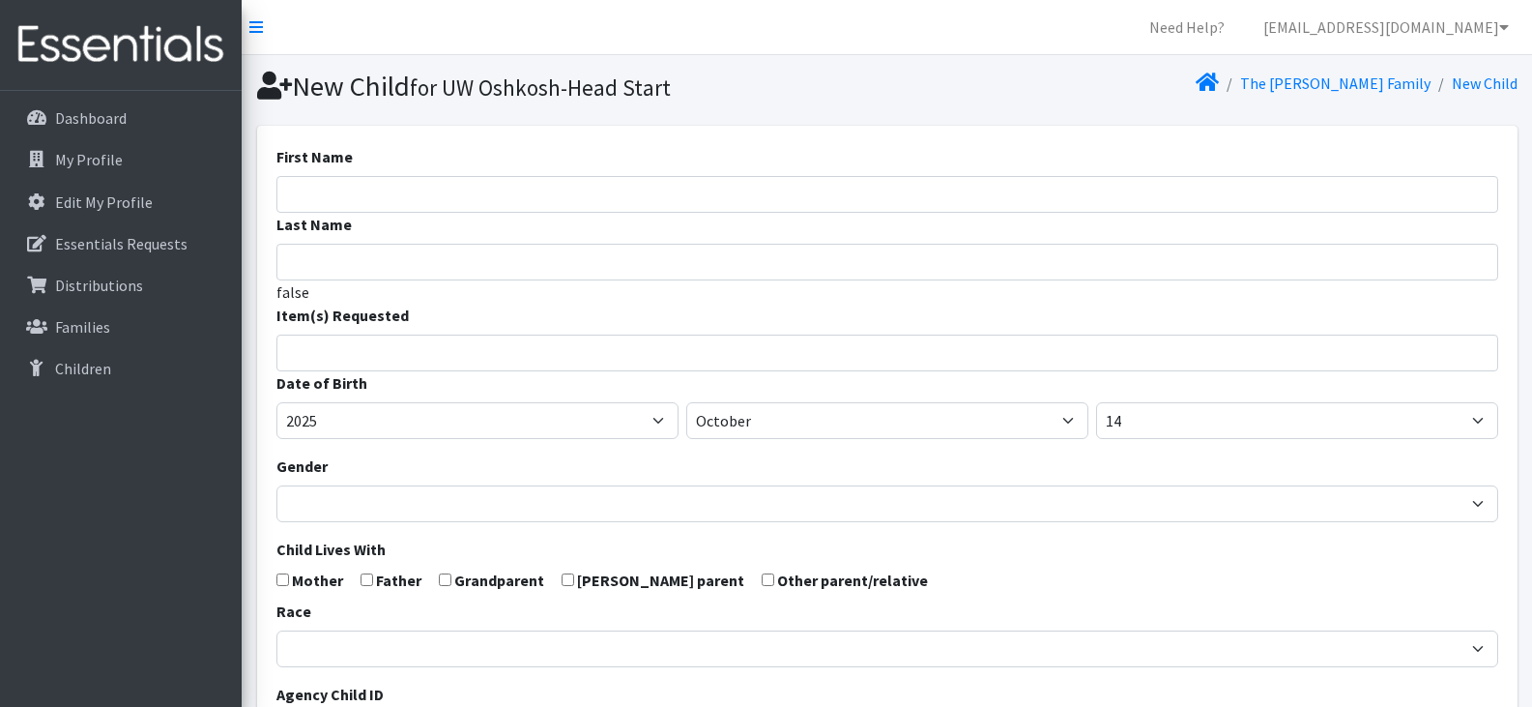
select select
click at [500, 188] on input "First Name" at bounding box center [887, 194] width 1222 height 37
type input "A'Ja"
type input "Kubera"
click at [356, 342] on input "search" at bounding box center [901, 349] width 1215 height 17
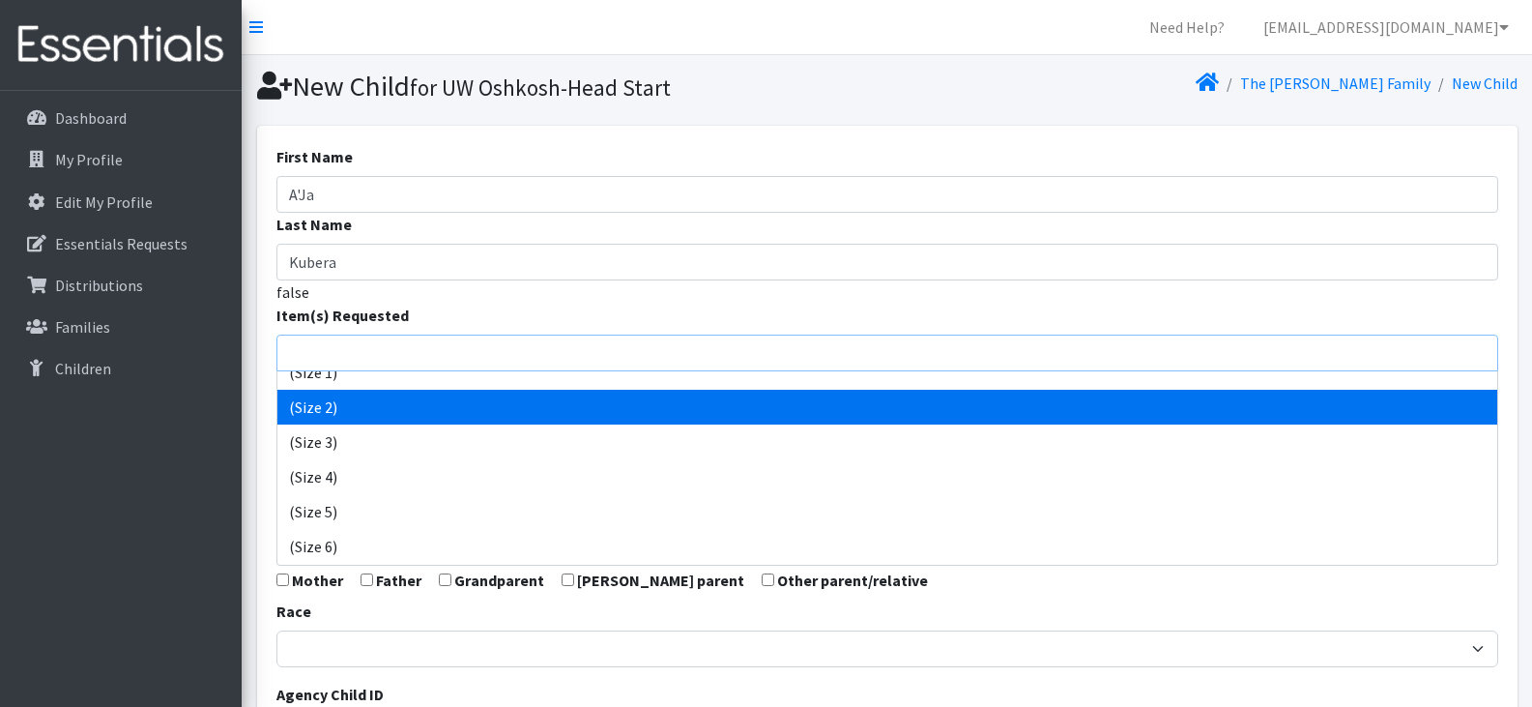
scroll to position [89, 0]
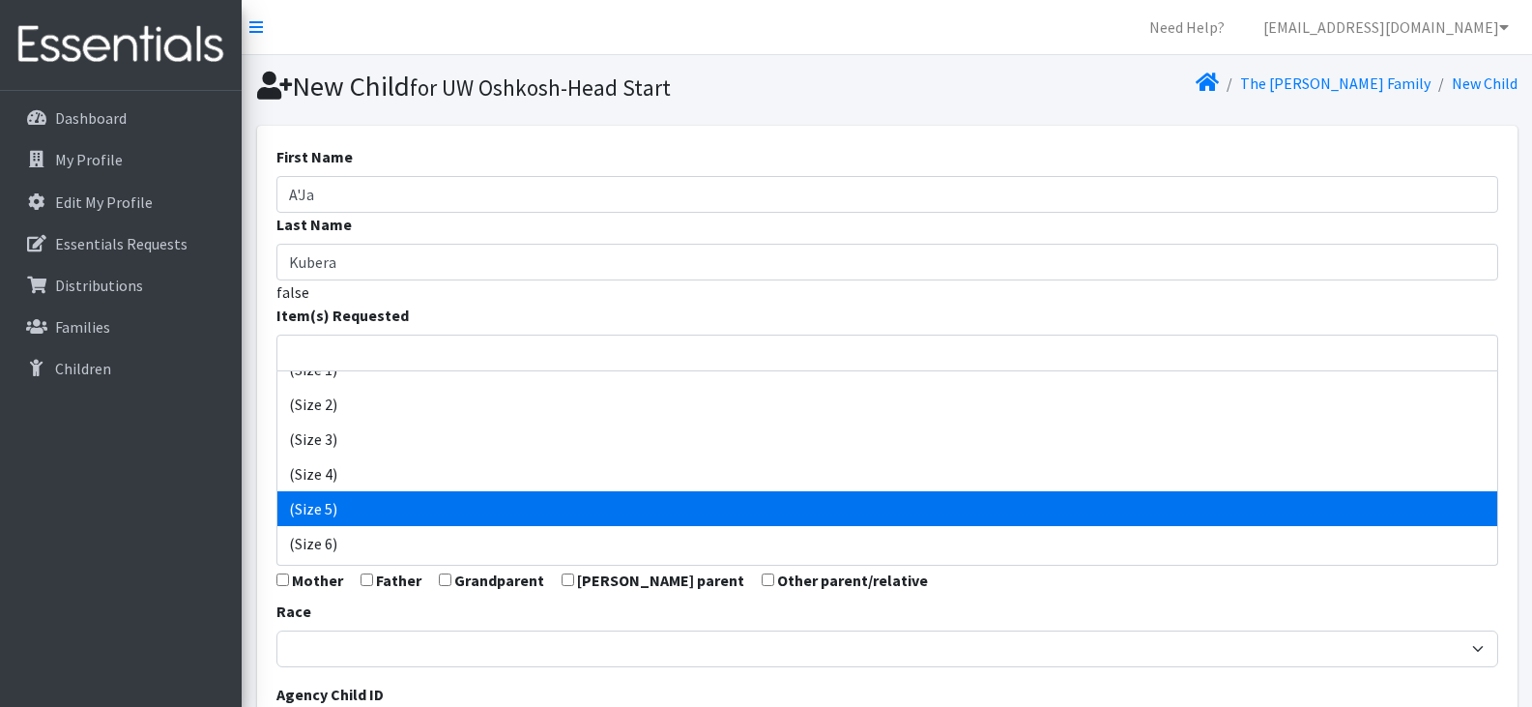
select select "14488"
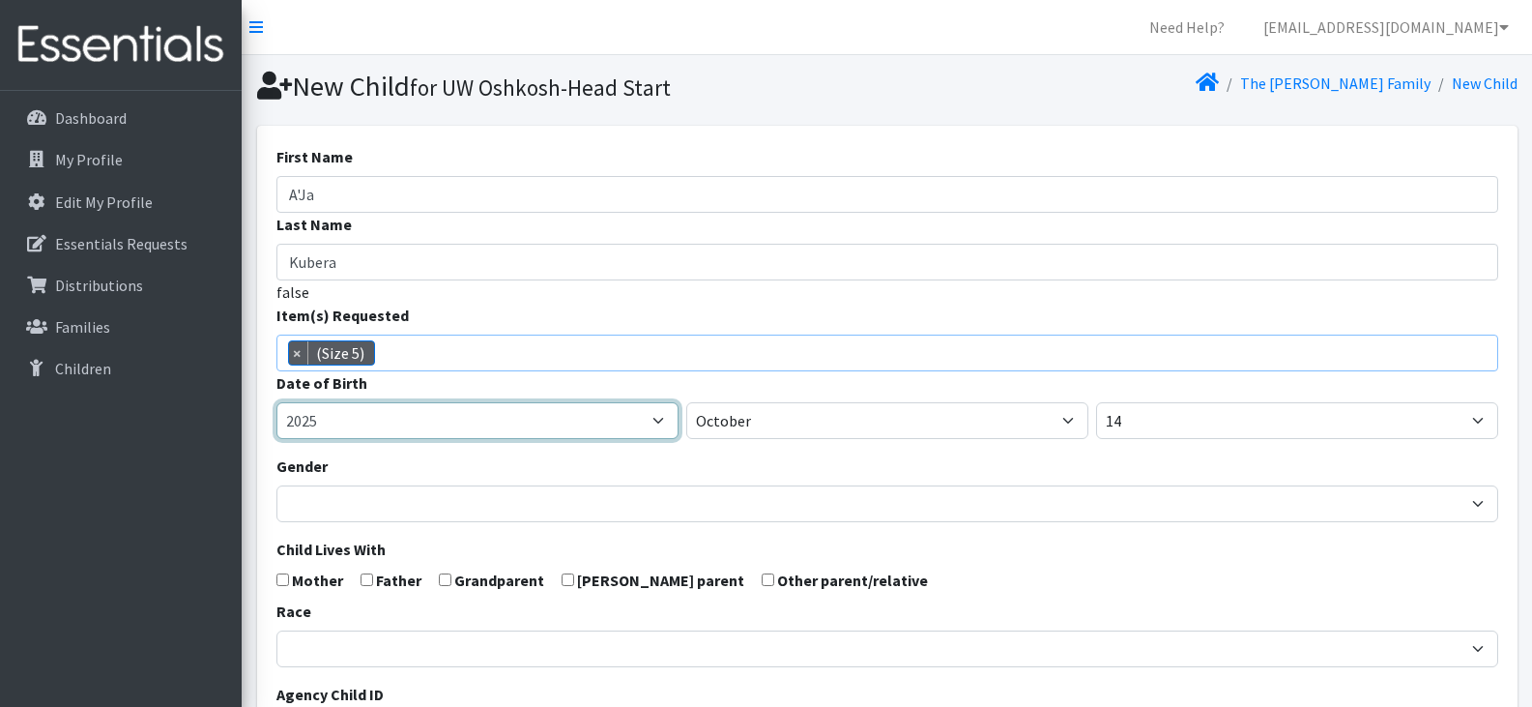
click at [439, 415] on select "2005 2006 2007 2008 2009 2010 2011 2012 2013 2014 2015 2016 2017 2018 2019 2020…" at bounding box center [477, 420] width 402 height 37
select select "2023"
click at [276, 402] on select "2005 2006 2007 2008 2009 2010 2011 2012 2013 2014 2015 2016 2017 2018 2019 2020…" at bounding box center [477, 420] width 402 height 37
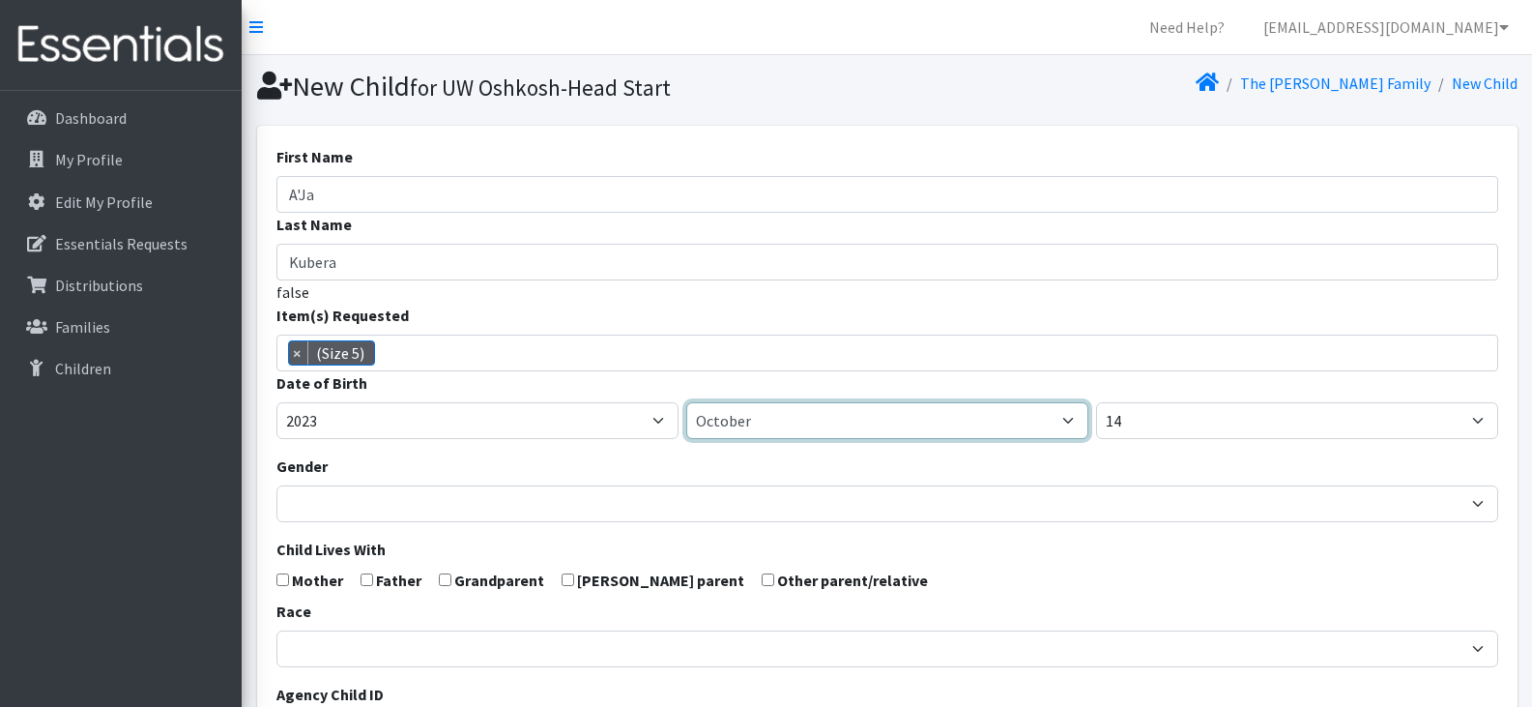
click at [836, 429] on select "January February March April May June July August September October November De…" at bounding box center [887, 420] width 402 height 37
select select "9"
click at [686, 402] on select "January February March April May June July August September October November De…" at bounding box center [887, 420] width 402 height 37
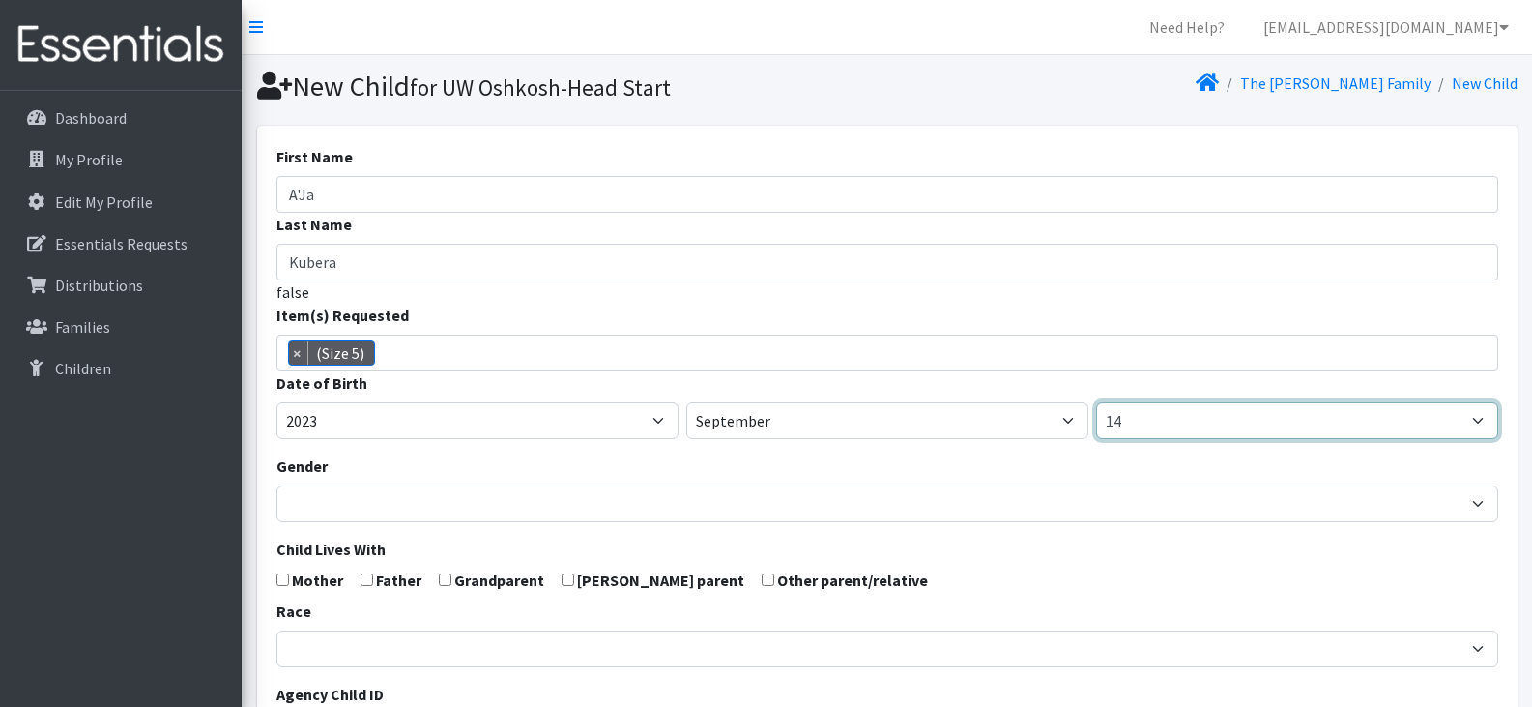
click at [1202, 419] on select "1 2 3 4 5 6 7 8 9 10 11 12 13 14 15 16 17 18 19 20 21 22 23 24 25 26 27 28 29 3…" at bounding box center [1297, 420] width 402 height 37
select select "17"
click at [1096, 402] on select "1 2 3 4 5 6 7 8 9 10 11 12 13 14 15 16 17 18 19 20 21 22 23 24 25 26 27 28 29 3…" at bounding box center [1297, 420] width 402 height 37
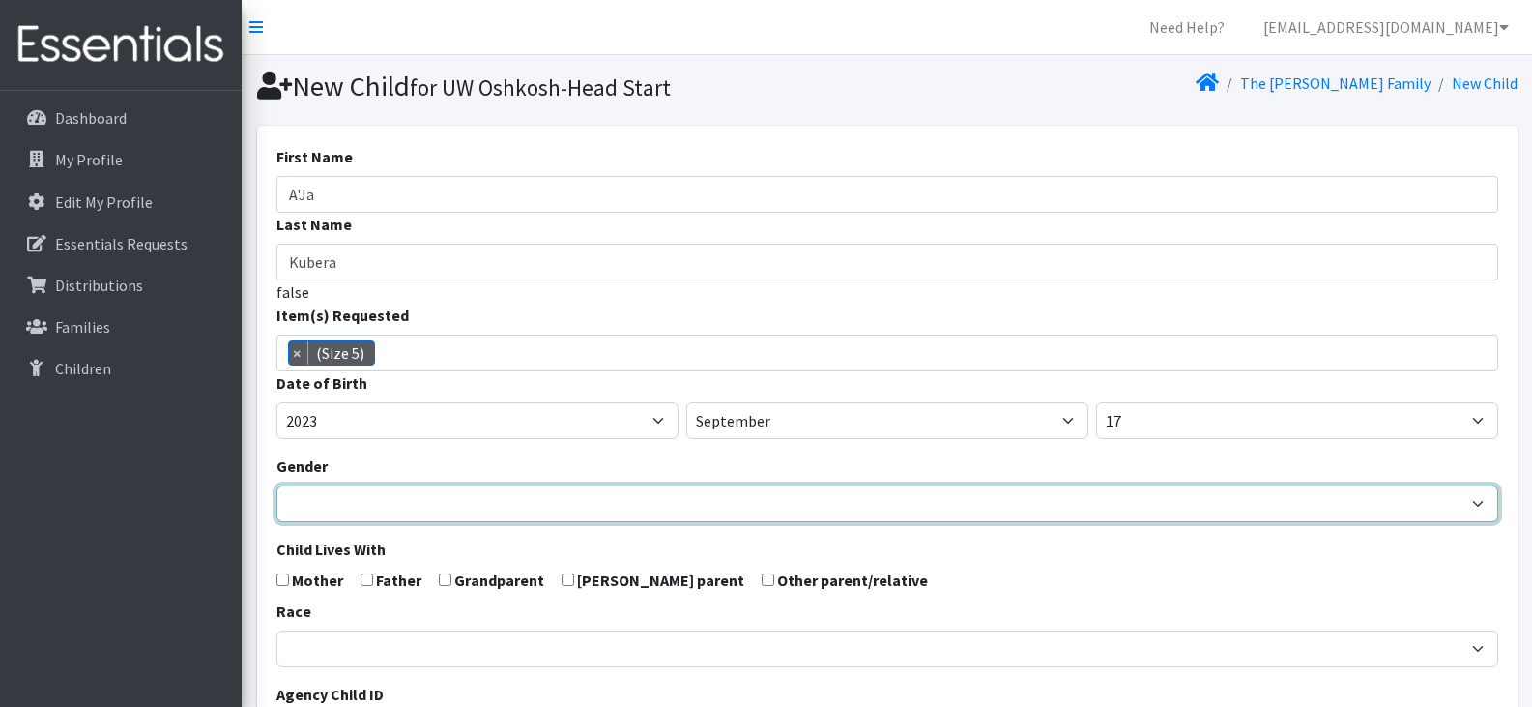
click at [507, 502] on select "[DEMOGRAPHIC_DATA] [DEMOGRAPHIC_DATA]" at bounding box center [887, 503] width 1222 height 37
select select "[DEMOGRAPHIC_DATA]"
click at [276, 485] on select "[DEMOGRAPHIC_DATA] [DEMOGRAPHIC_DATA]" at bounding box center [887, 503] width 1222 height 37
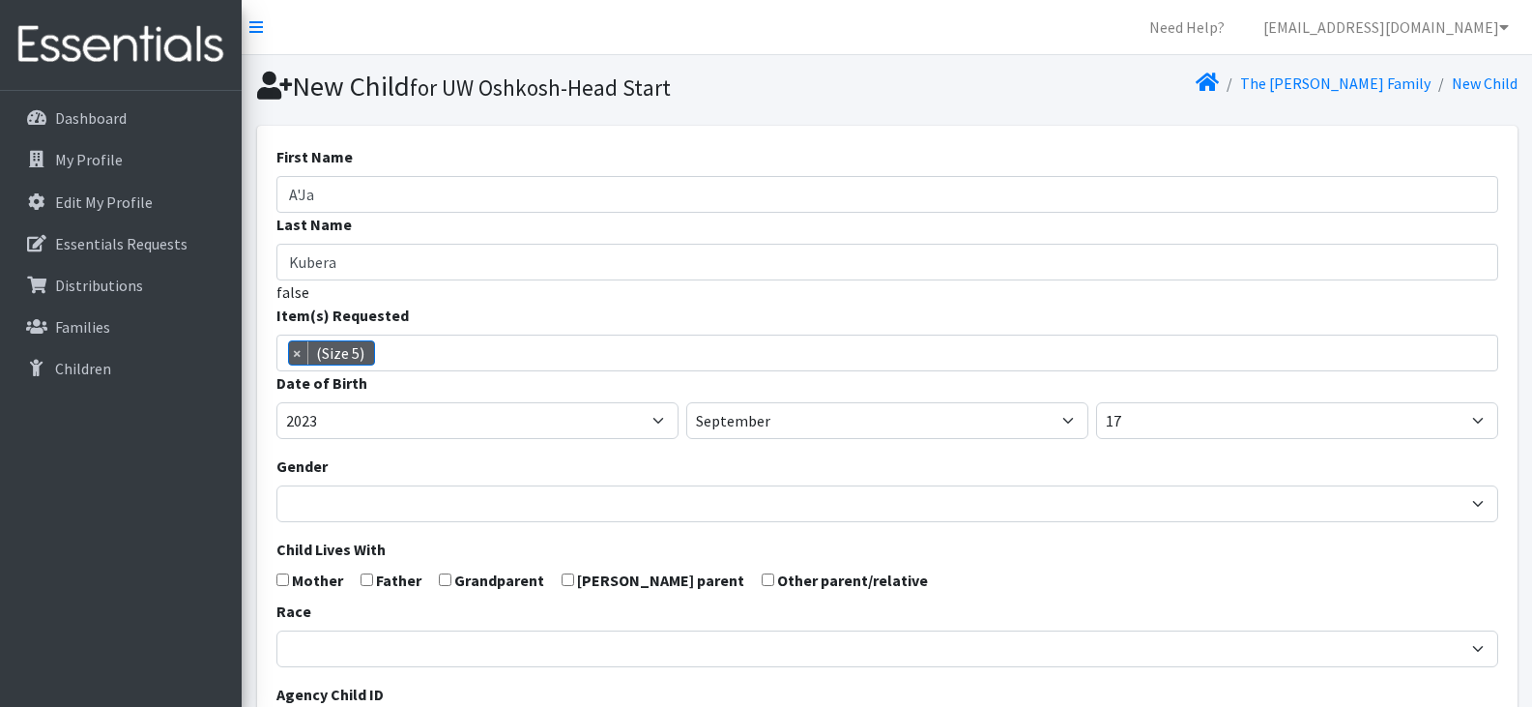
click at [361, 585] on input "checkbox" at bounding box center [367, 579] width 13 height 13
checkbox input "true"
click at [278, 581] on input "checkbox" at bounding box center [282, 579] width 13 height 13
checkbox input "true"
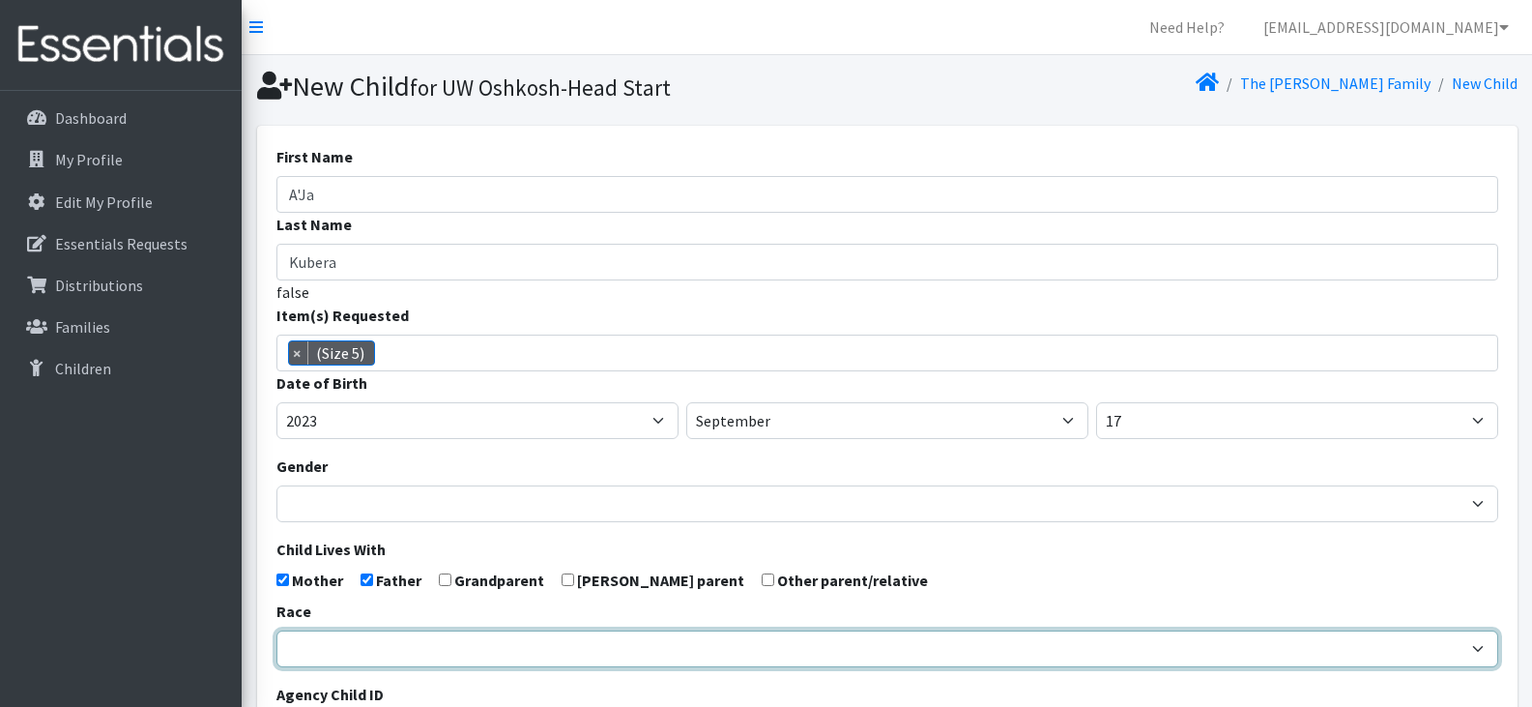
click at [363, 662] on select "[DEMOGRAPHIC_DATA] Caucasian Hispanic [DEMOGRAPHIC_DATA] [DEMOGRAPHIC_DATA] Isl…" at bounding box center [887, 648] width 1222 height 37
select select "[DEMOGRAPHIC_DATA]"
click at [276, 630] on select "[DEMOGRAPHIC_DATA] Caucasian Hispanic [DEMOGRAPHIC_DATA] [DEMOGRAPHIC_DATA] Isl…" at bounding box center [887, 648] width 1222 height 37
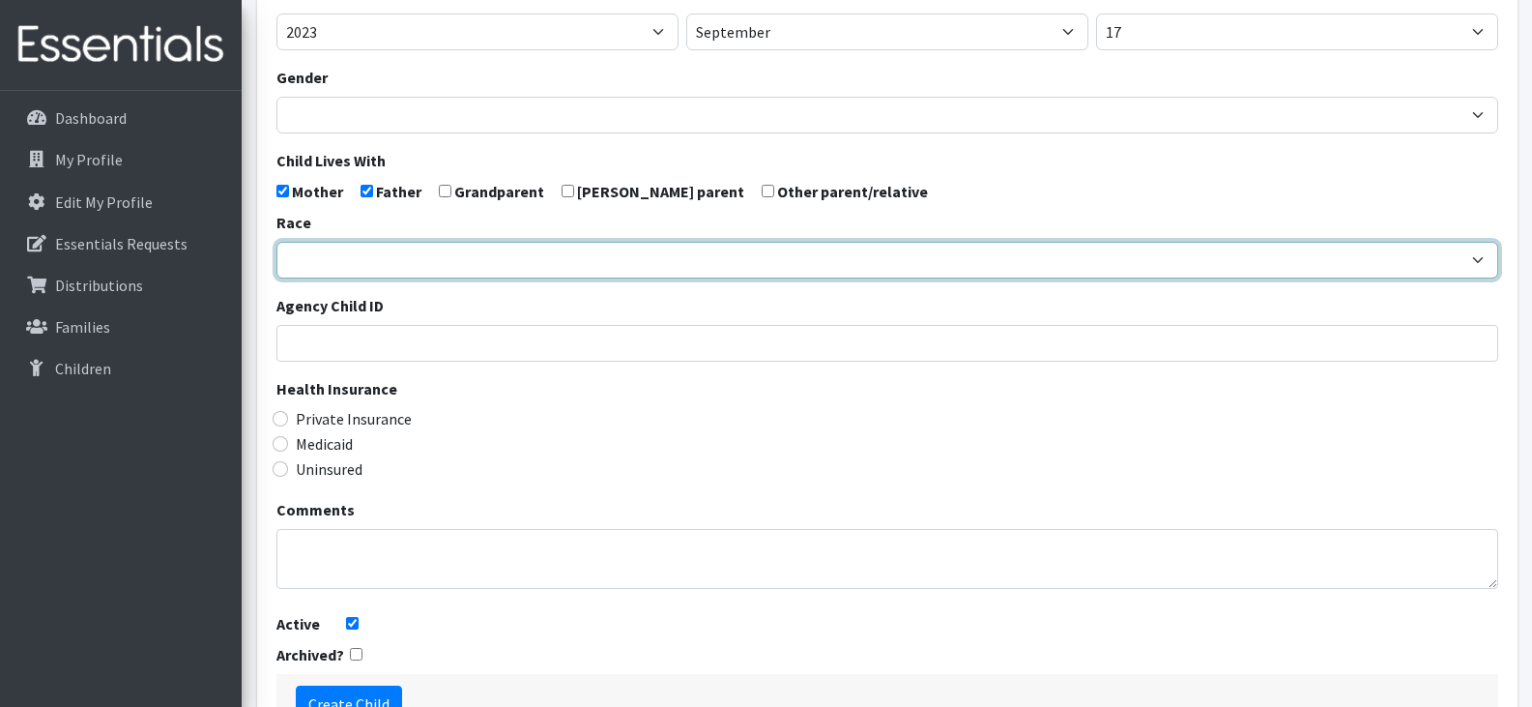
scroll to position [431, 0]
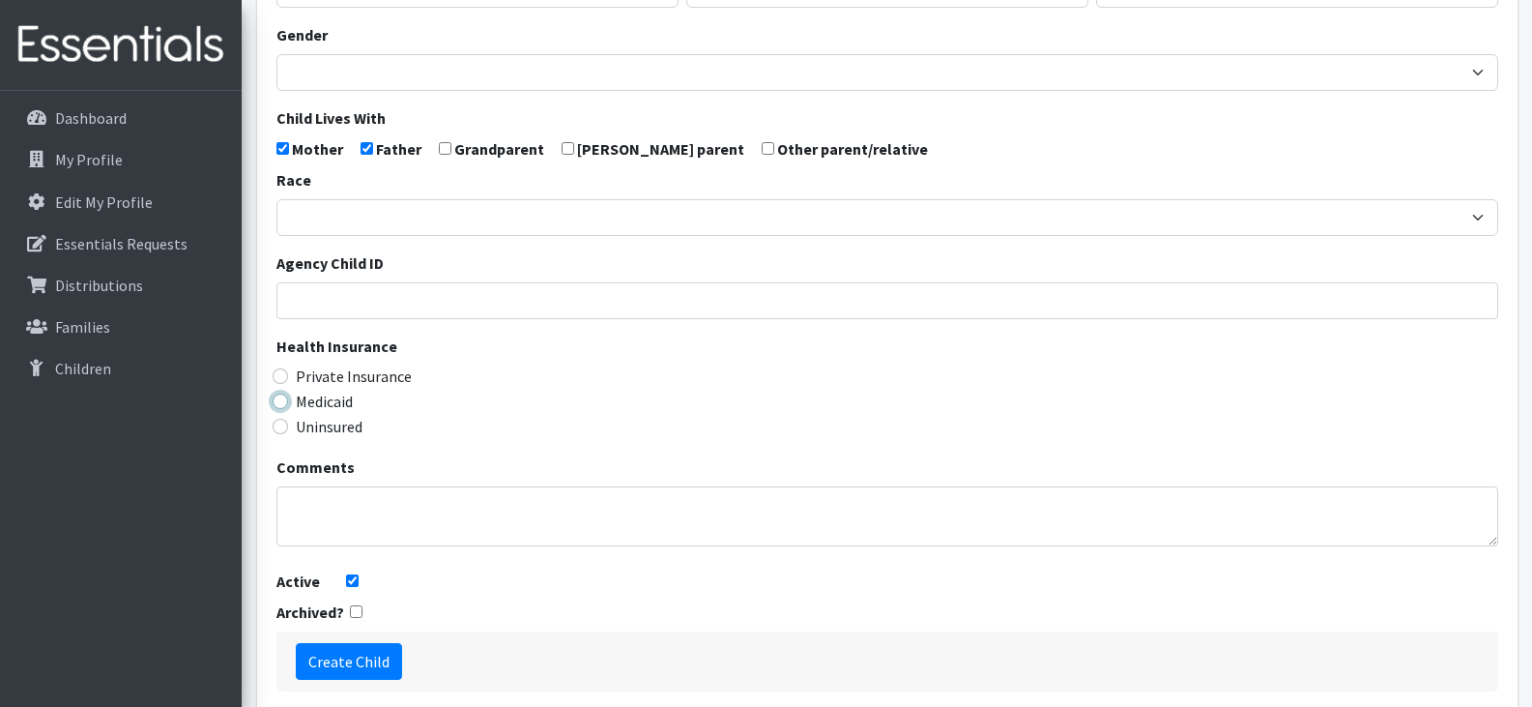
click at [282, 398] on input "Medicaid" at bounding box center [280, 400] width 15 height 15
radio input "true"
click at [349, 656] on input "Create Child" at bounding box center [349, 661] width 106 height 37
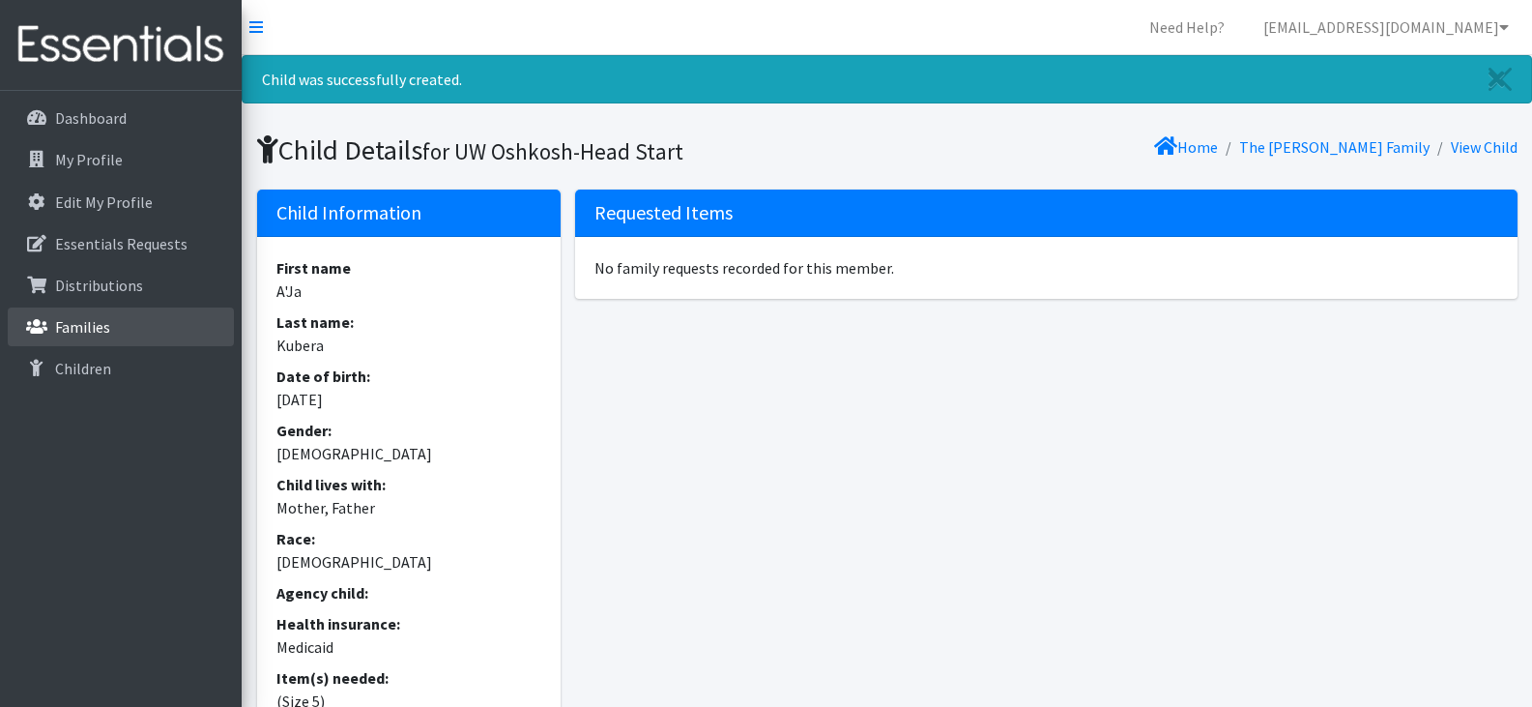
click at [85, 325] on p "Families" at bounding box center [82, 326] width 55 height 19
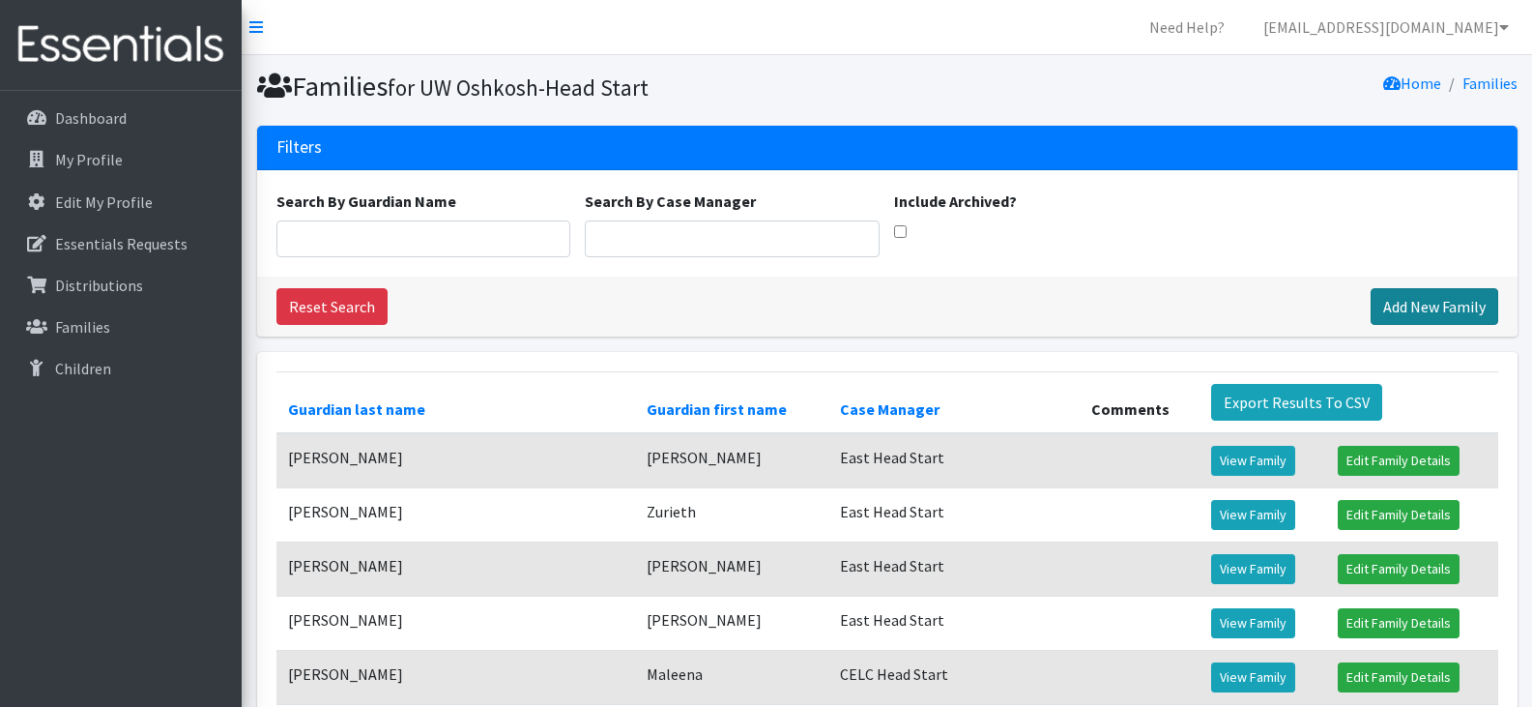
click at [1454, 316] on link "Add New Family" at bounding box center [1435, 306] width 128 height 37
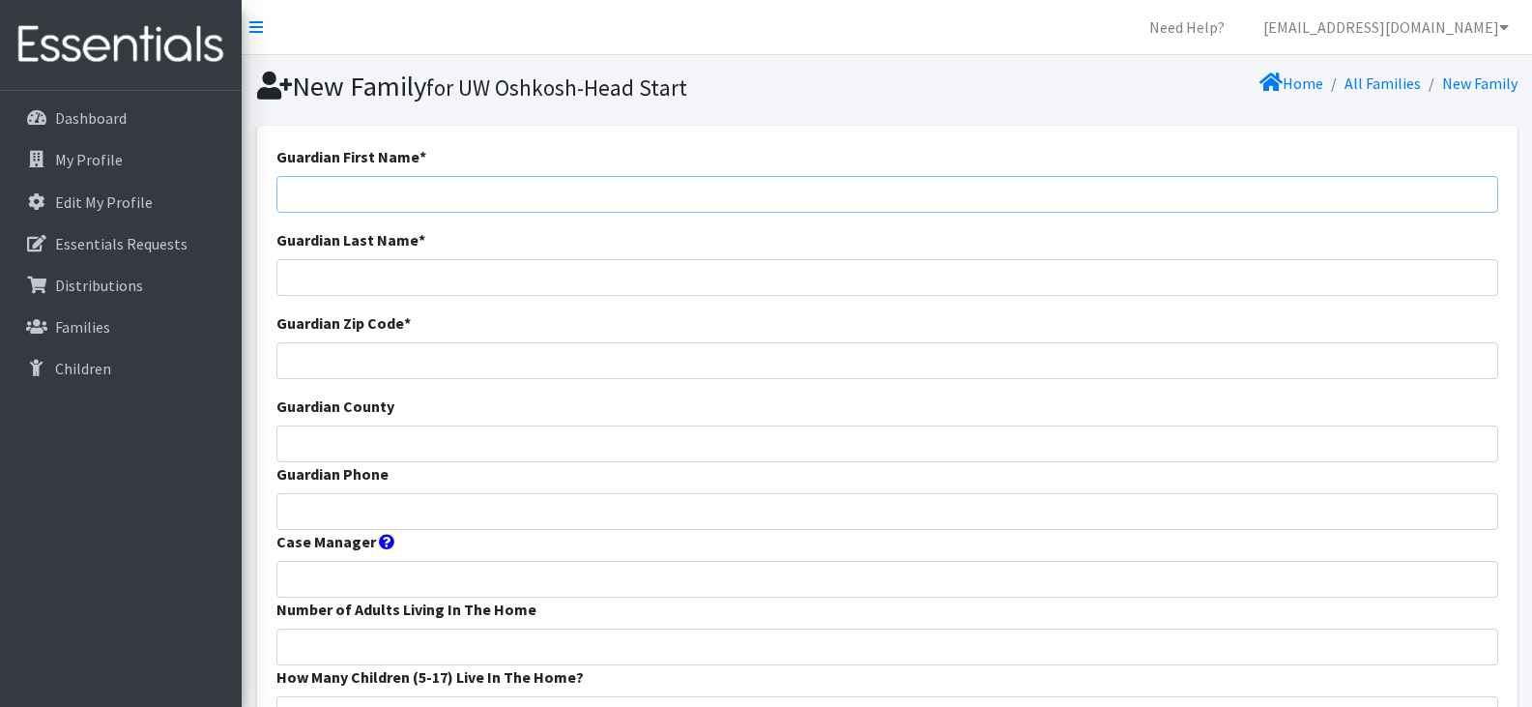
click at [574, 194] on input "Guardian First Name *" at bounding box center [887, 194] width 1222 height 37
paste input "[PERSON_NAME] Eng-[PERSON_NAME]"
type input "[PERSON_NAME] Eng-[PERSON_NAME]"
click at [565, 509] on input "Guardian Phone" at bounding box center [887, 511] width 1222 height 37
paste input "[PHONE_NUMBER]"
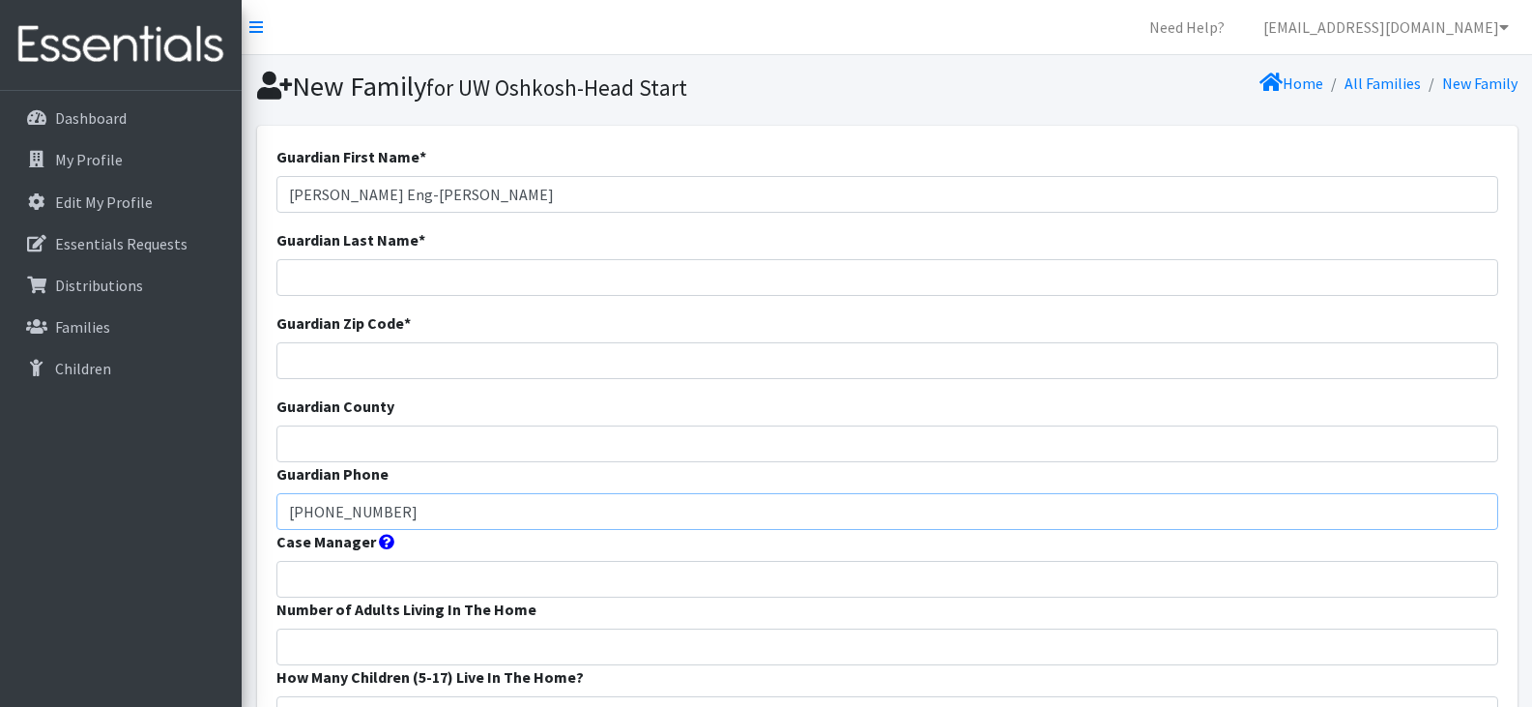
type input "[PHONE_NUMBER]"
click at [477, 358] on input "Guardian Zip Code *" at bounding box center [887, 360] width 1222 height 37
paste input "54911"
type input "54911"
drag, startPoint x: 437, startPoint y: 189, endPoint x: 336, endPoint y: 194, distance: 100.6
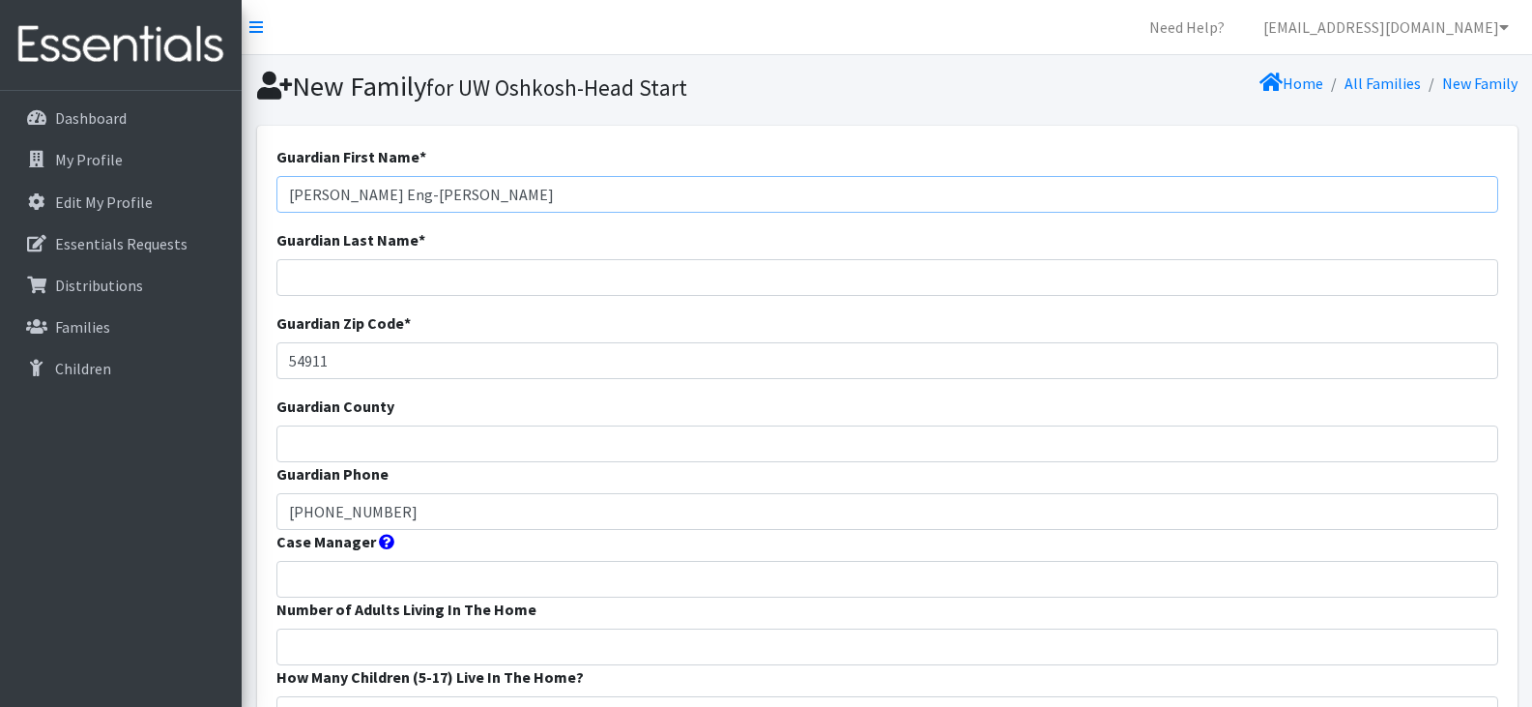
click at [336, 194] on input "[PERSON_NAME] Eng-[PERSON_NAME]" at bounding box center [887, 194] width 1222 height 37
type input "[PERSON_NAME]"
type input "Eng-[PERSON_NAME]"
click at [396, 445] on input "Guardian County" at bounding box center [887, 443] width 1222 height 37
click at [886, 429] on input "Guardian County" at bounding box center [887, 443] width 1222 height 37
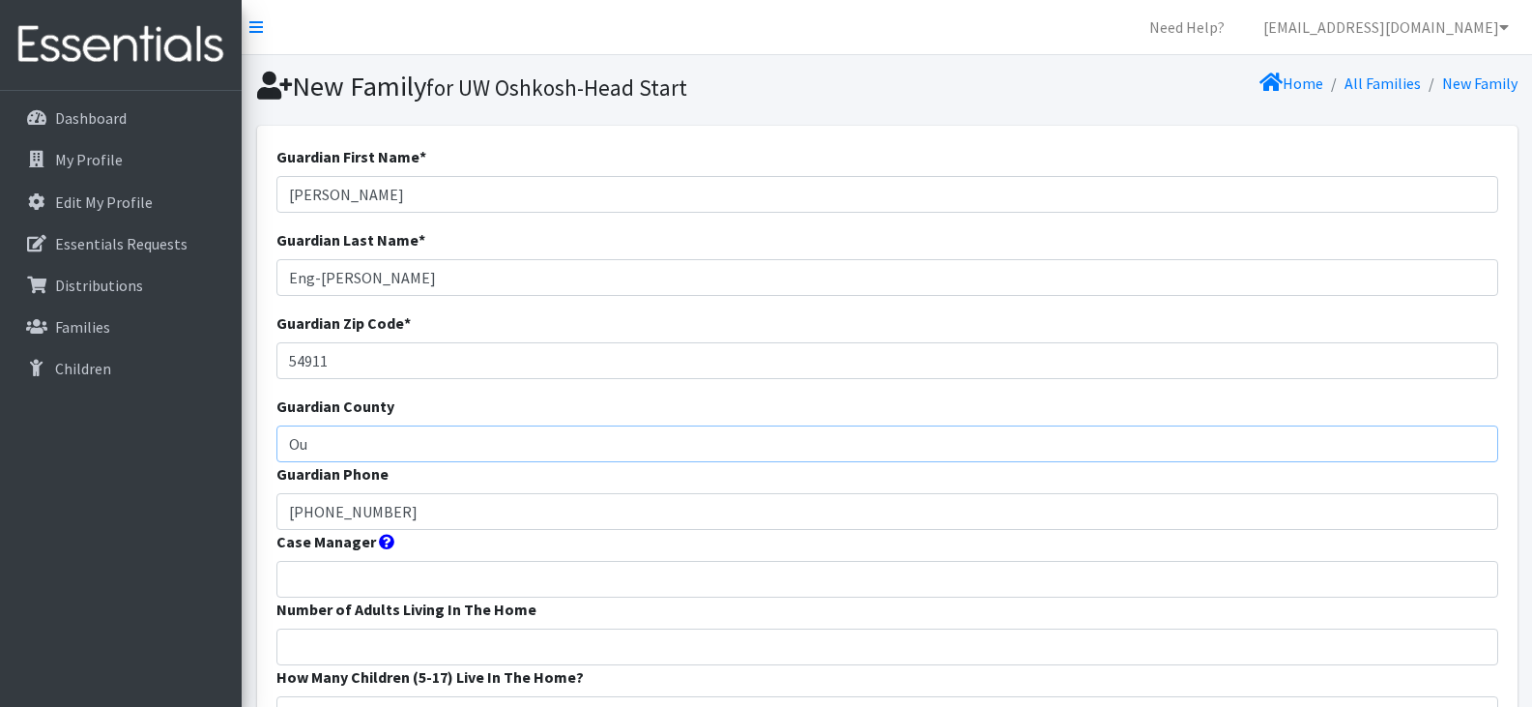
type input "Outagamie"
click at [413, 580] on input "Case Manager" at bounding box center [887, 579] width 1222 height 37
type input "East Head Start"
click at [444, 649] on input "Number of Adults Living In The Home" at bounding box center [887, 646] width 1222 height 37
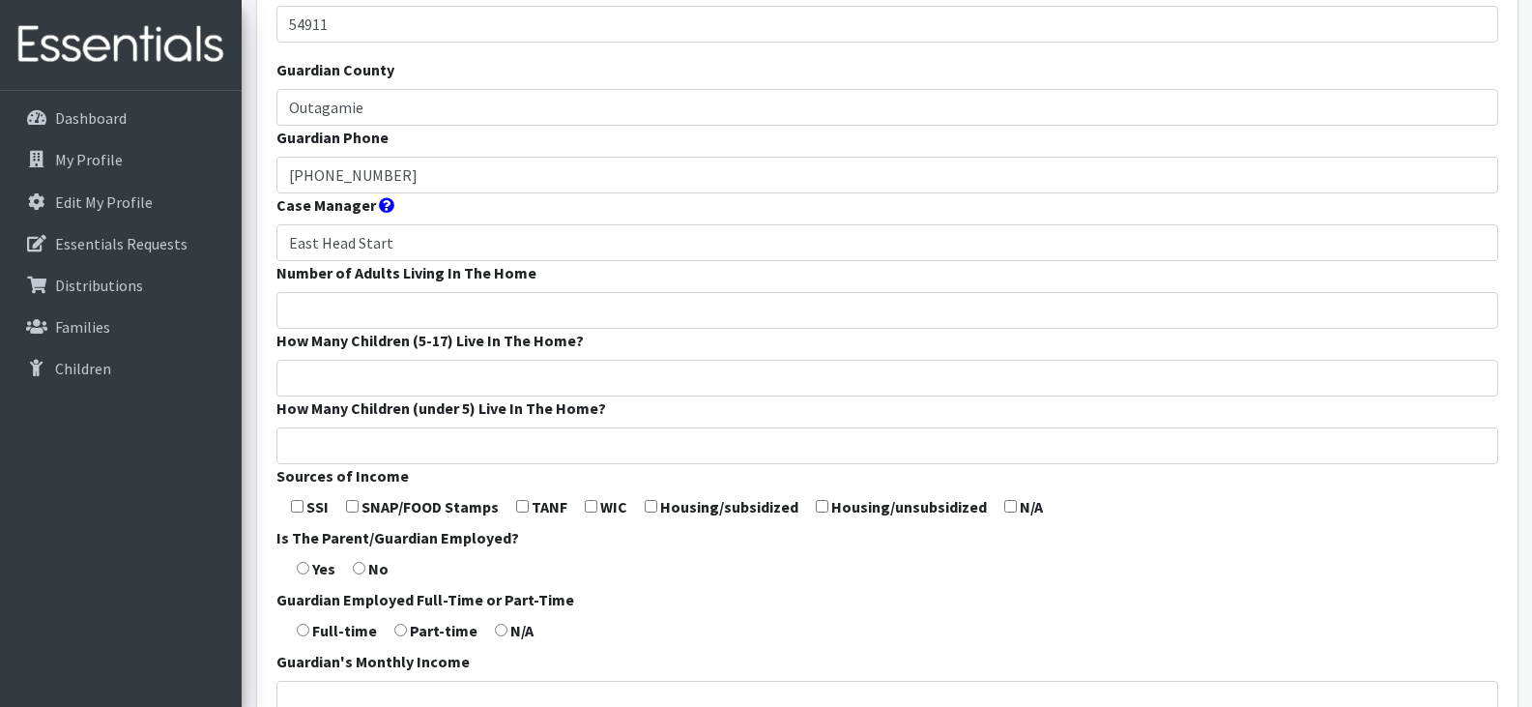
scroll to position [369, 0]
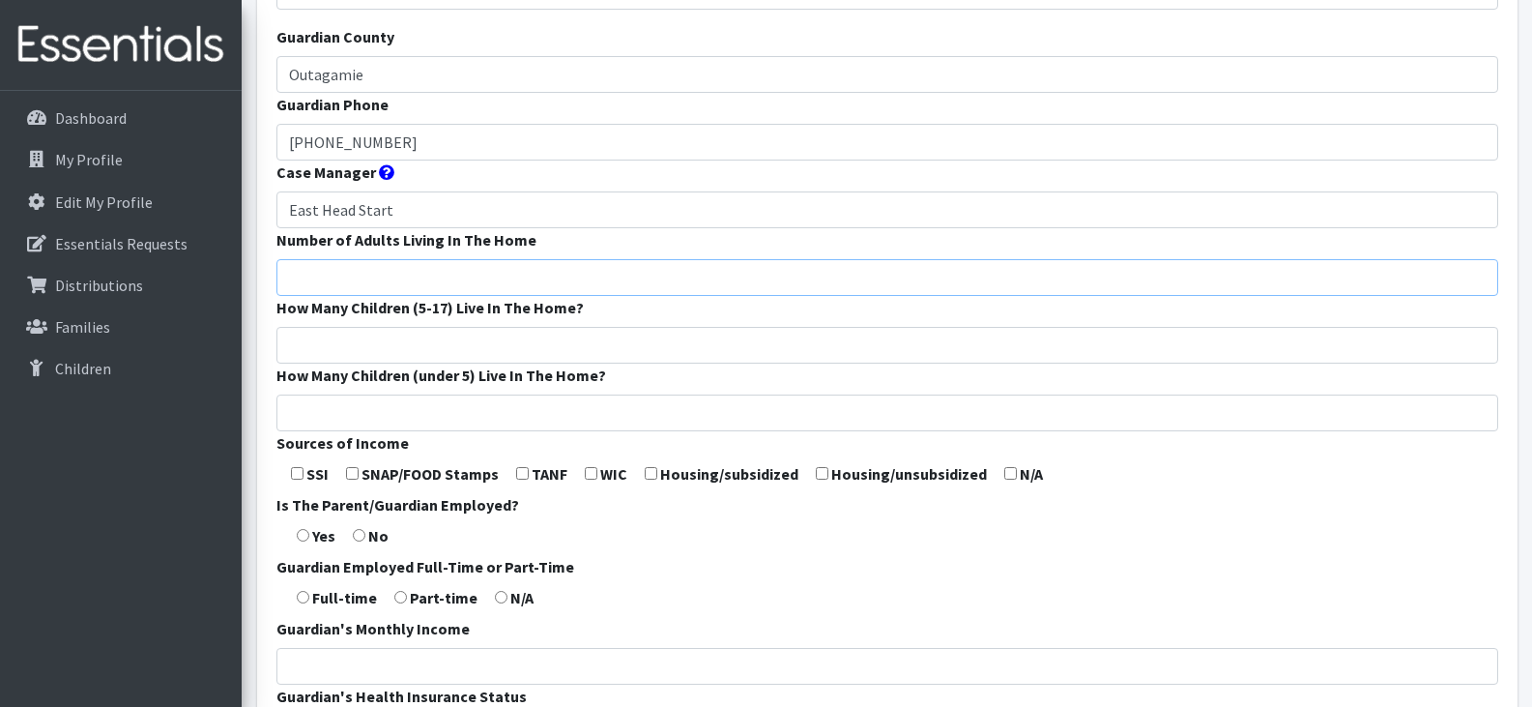
click at [427, 272] on input "Number of Adults Living In The Home" at bounding box center [887, 277] width 1222 height 37
type input "2"
click at [442, 338] on input "How Many Children (5-17) Live In The Home?" at bounding box center [887, 345] width 1222 height 37
type input "1"
click at [458, 417] on input "How Many Children (under 5) Live In The Home?" at bounding box center [887, 412] width 1222 height 37
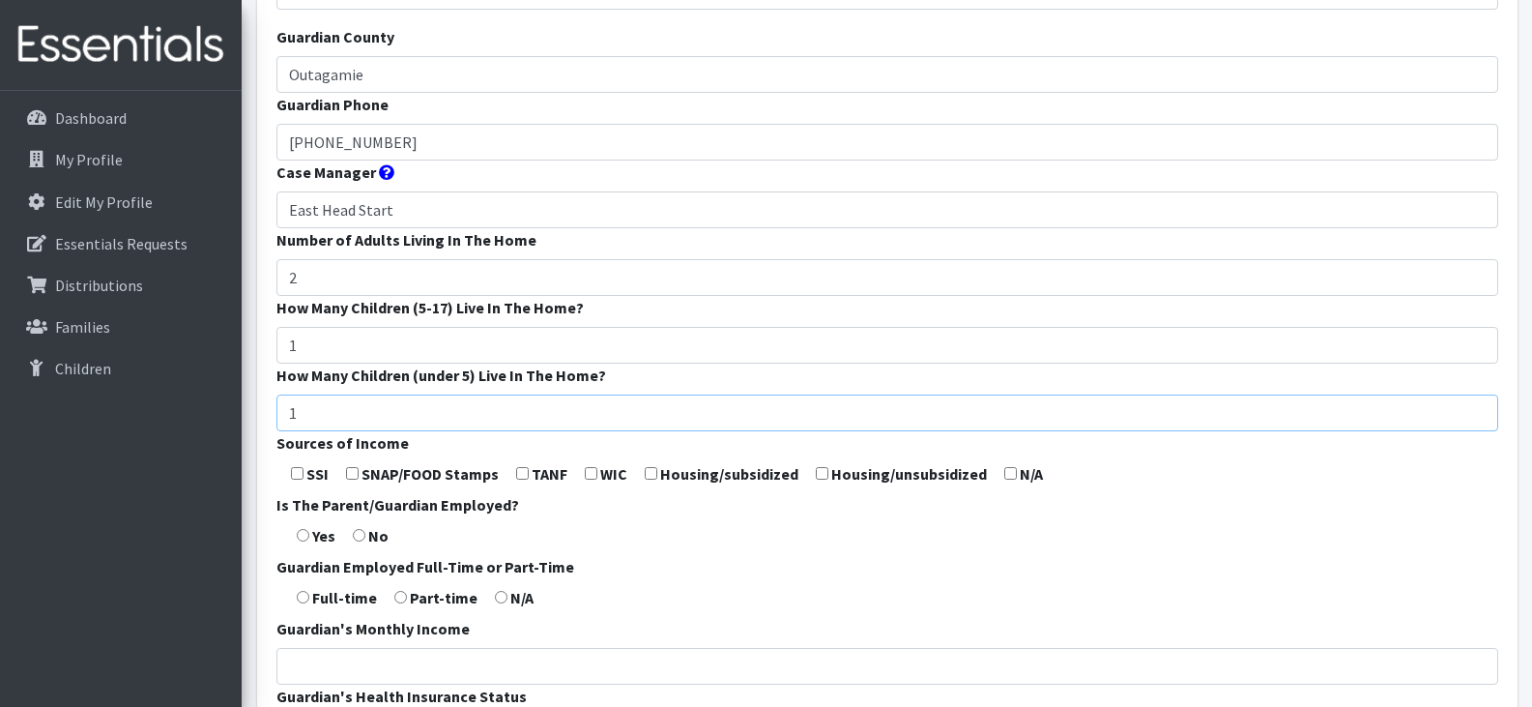
type input "1"
click at [589, 563] on form "Guardian First Name * Brenda Guardian Last Name * Eng-Rankin Guardian Zip Code …" at bounding box center [887, 349] width 1222 height 1146
click at [359, 476] on input "checkbox" at bounding box center [352, 473] width 13 height 13
checkbox input "true"
click at [301, 534] on input "radio" at bounding box center [303, 535] width 13 height 13
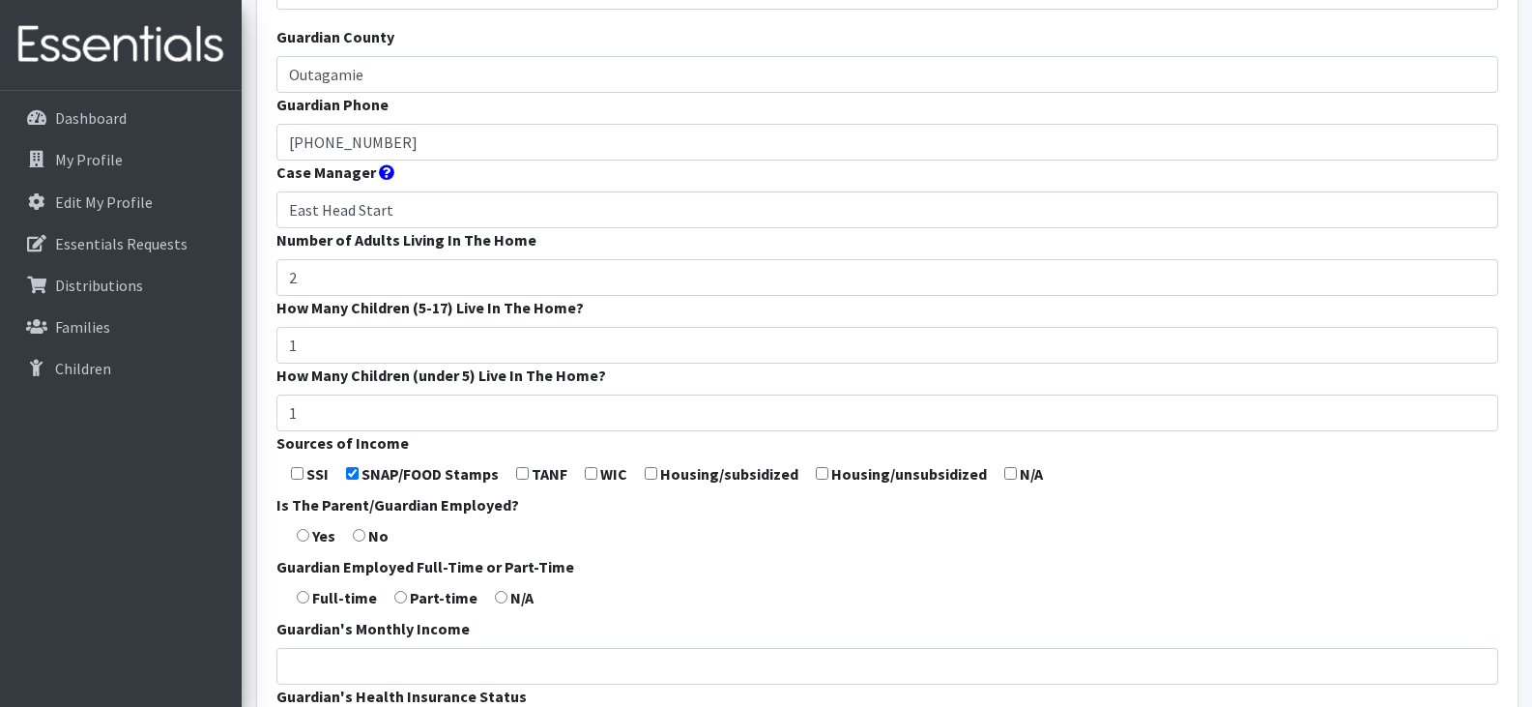
radio input "true"
click at [302, 598] on input "radio" at bounding box center [303, 597] width 13 height 13
radio input "true"
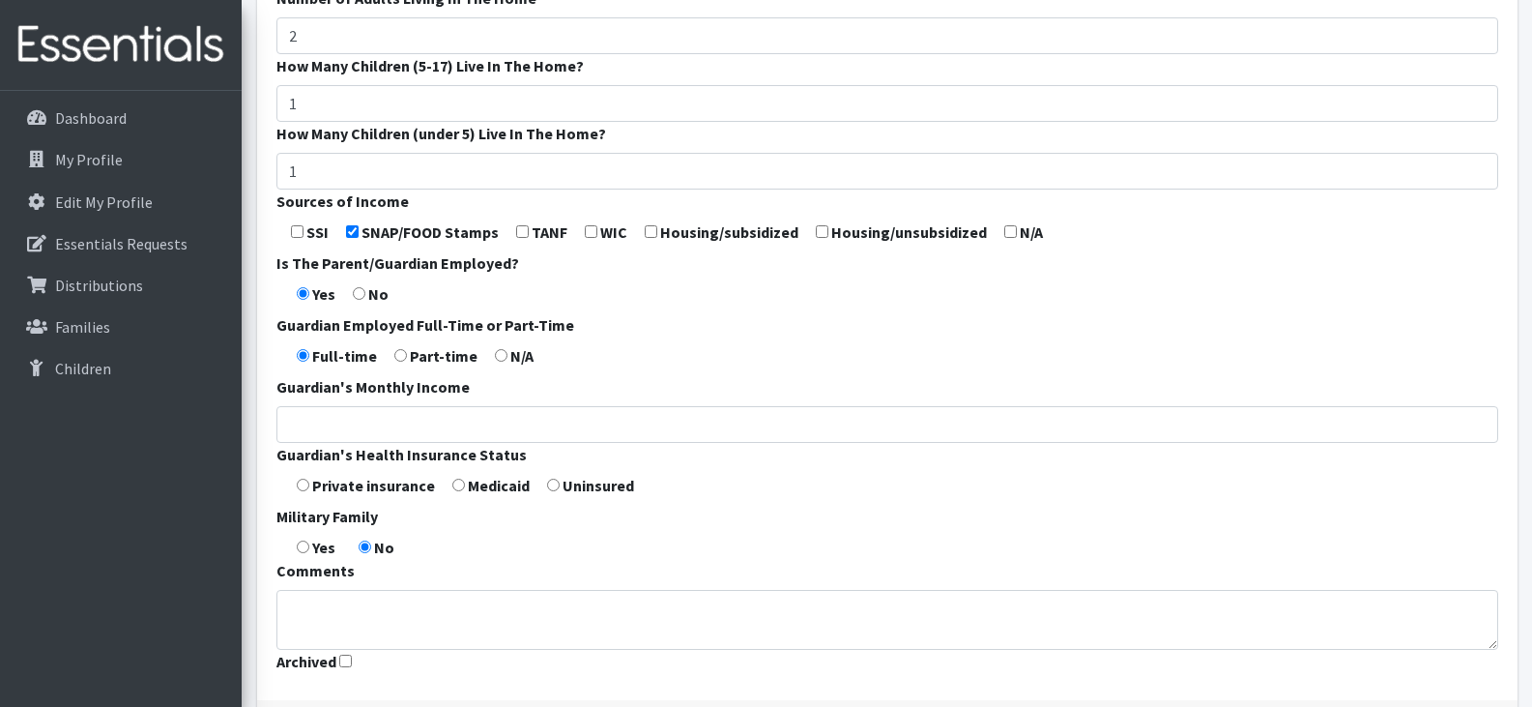
scroll to position [699, 0]
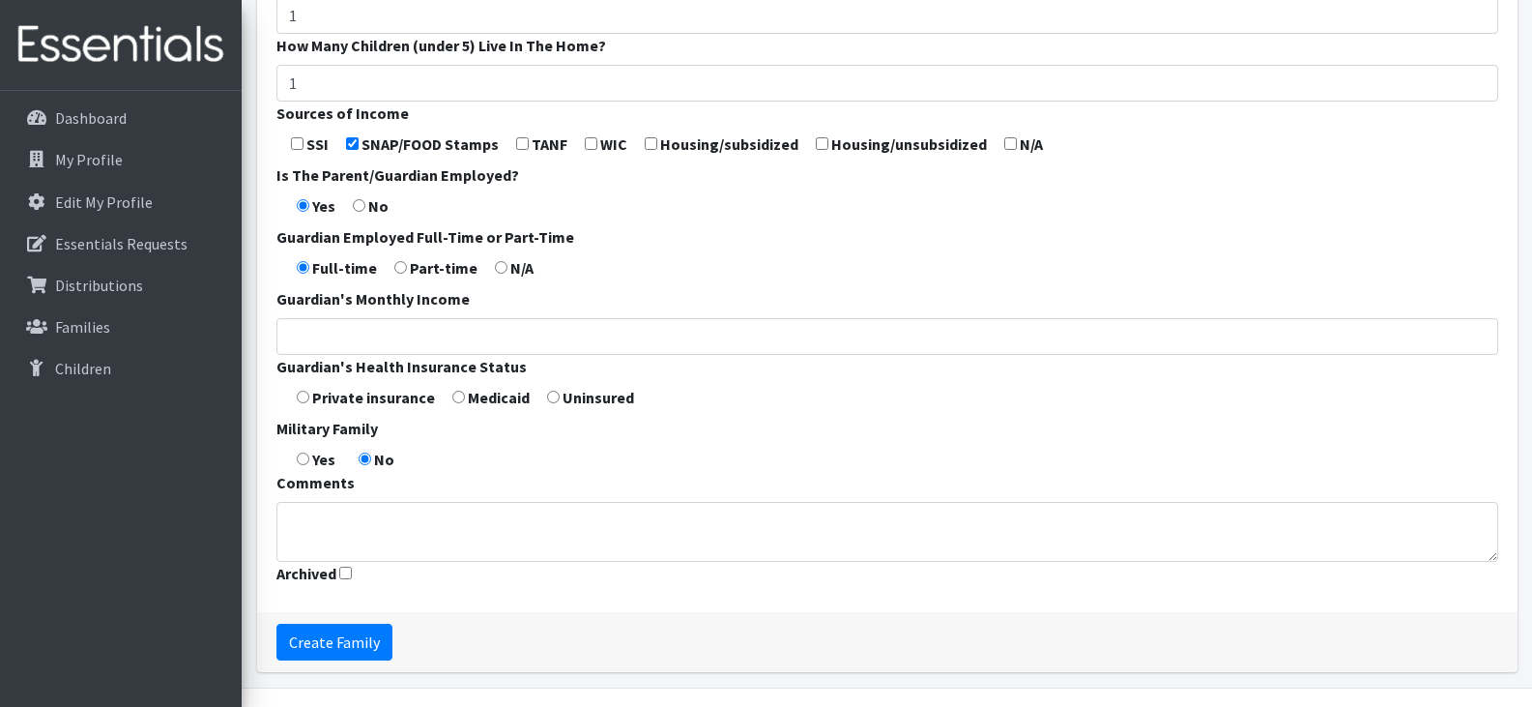
click at [453, 403] on form "Guardian First Name * Brenda Guardian Last Name * Eng-Rankin Guardian Zip Code …" at bounding box center [887, 19] width 1222 height 1146
click at [458, 398] on input "radio" at bounding box center [458, 396] width 13 height 13
radio input "true"
click at [321, 649] on input "Create Family" at bounding box center [334, 641] width 116 height 37
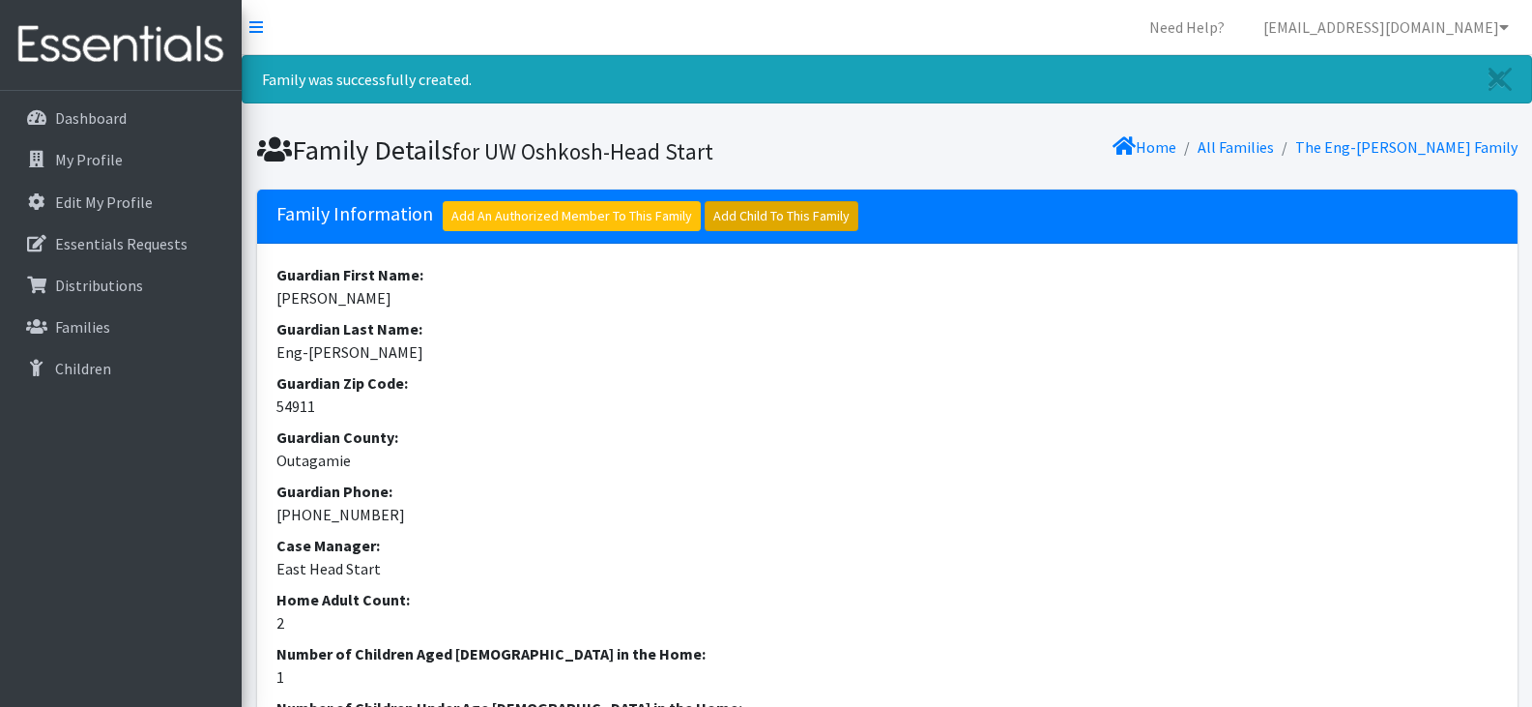
click at [777, 218] on link "Add Child To This Family" at bounding box center [782, 216] width 154 height 30
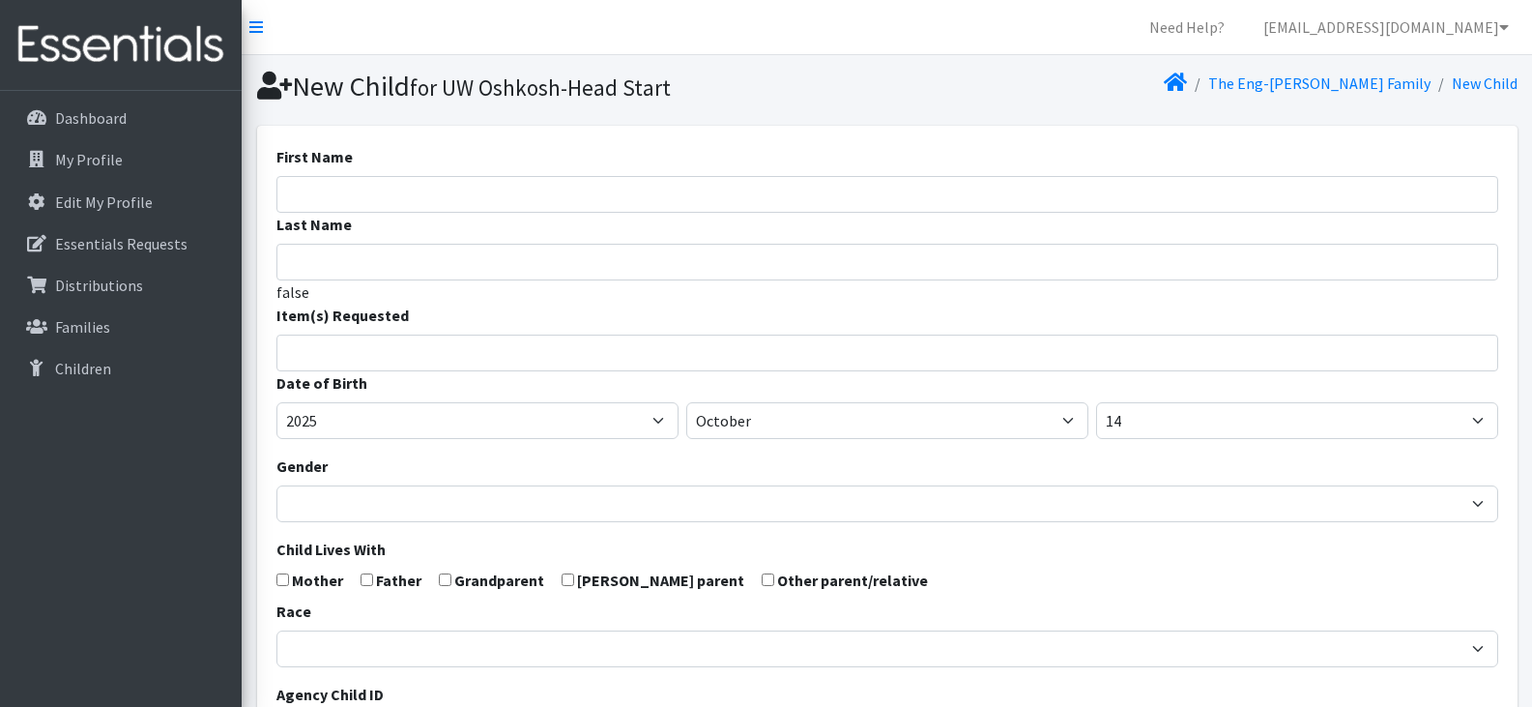
select select
click at [807, 181] on input "First Name" at bounding box center [887, 194] width 1222 height 37
paste input "Ariel Allen"
drag, startPoint x: 365, startPoint y: 197, endPoint x: 324, endPoint y: 197, distance: 41.6
click at [324, 197] on input "Ariel Allen" at bounding box center [887, 194] width 1222 height 37
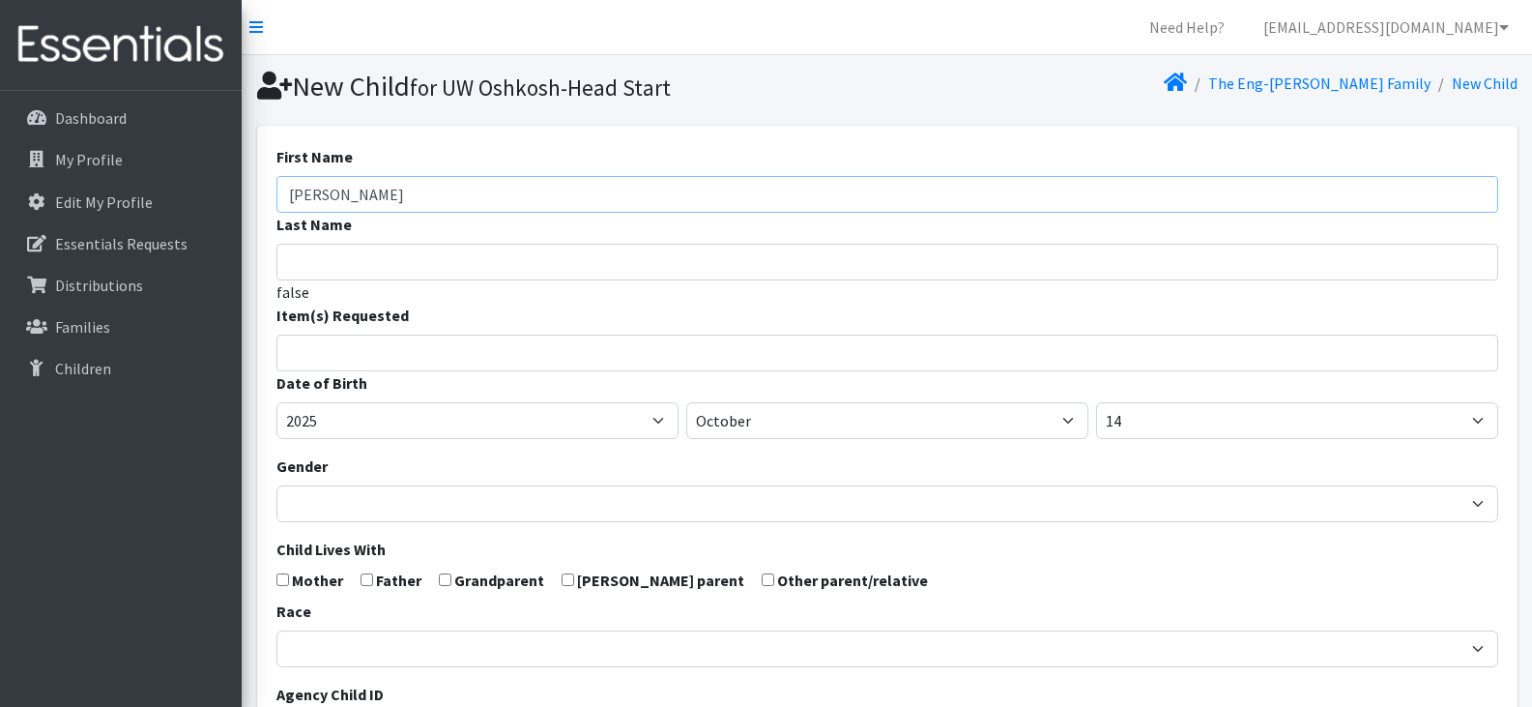
type input "Ariel"
type input "Allen"
click at [365, 349] on input "search" at bounding box center [901, 349] width 1215 height 17
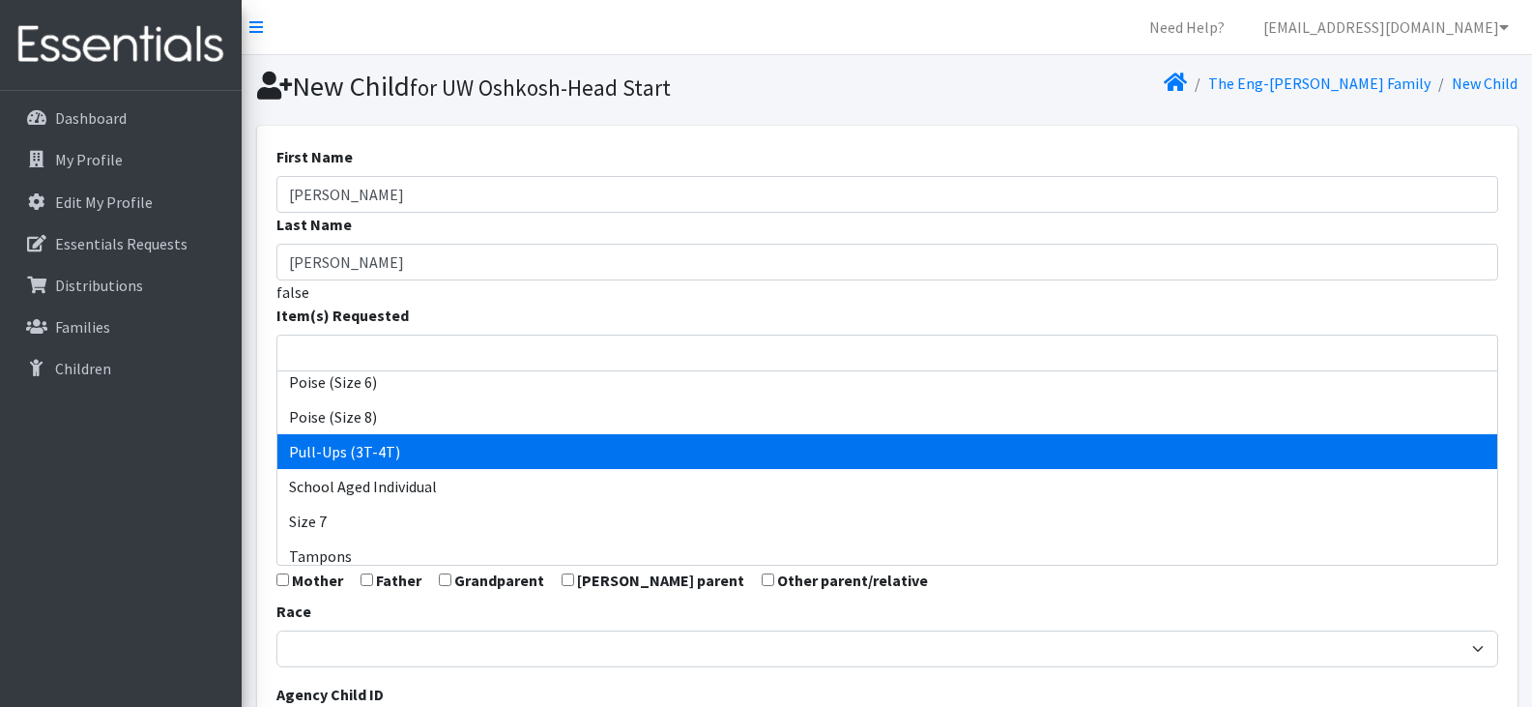
scroll to position [568, 0]
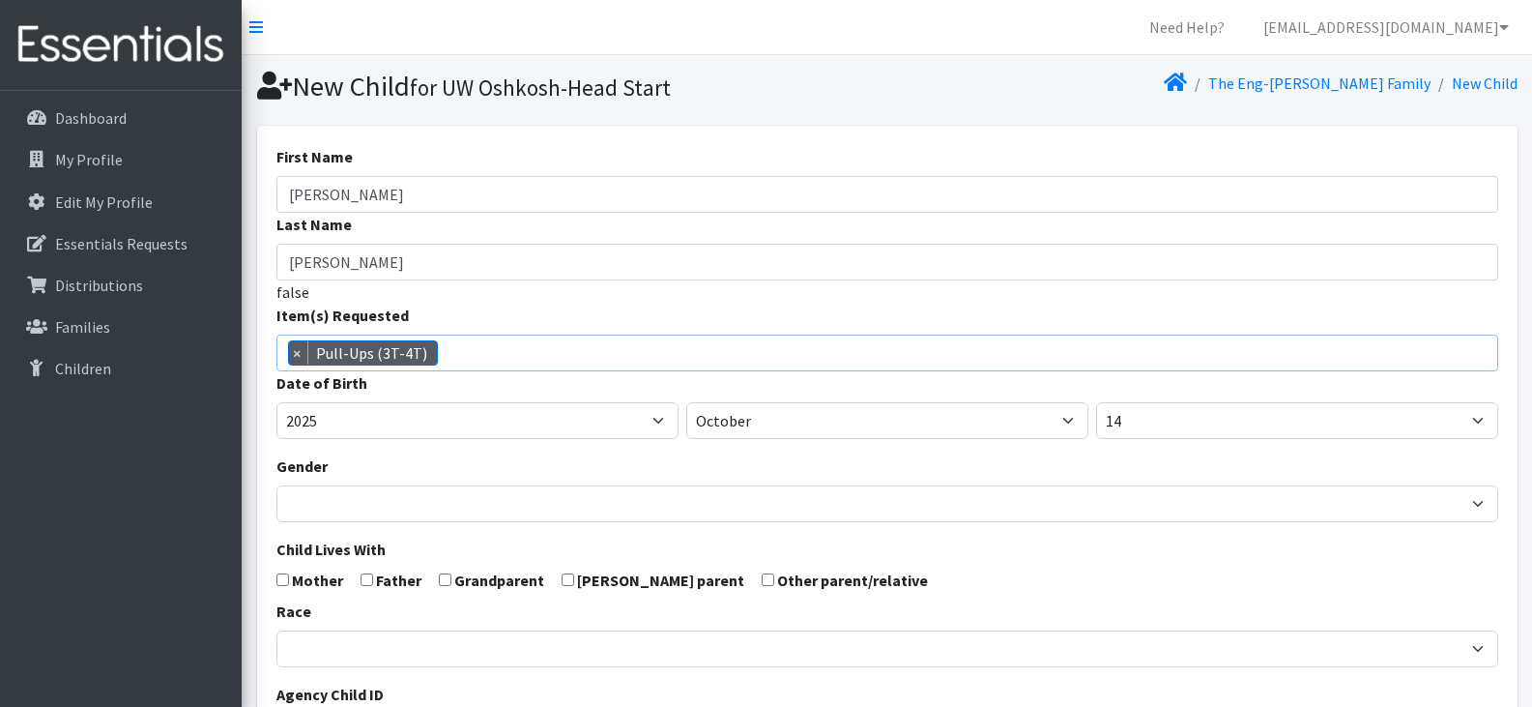
click at [607, 356] on span "× Pull-Ups (3T-4T)" at bounding box center [887, 352] width 1222 height 37
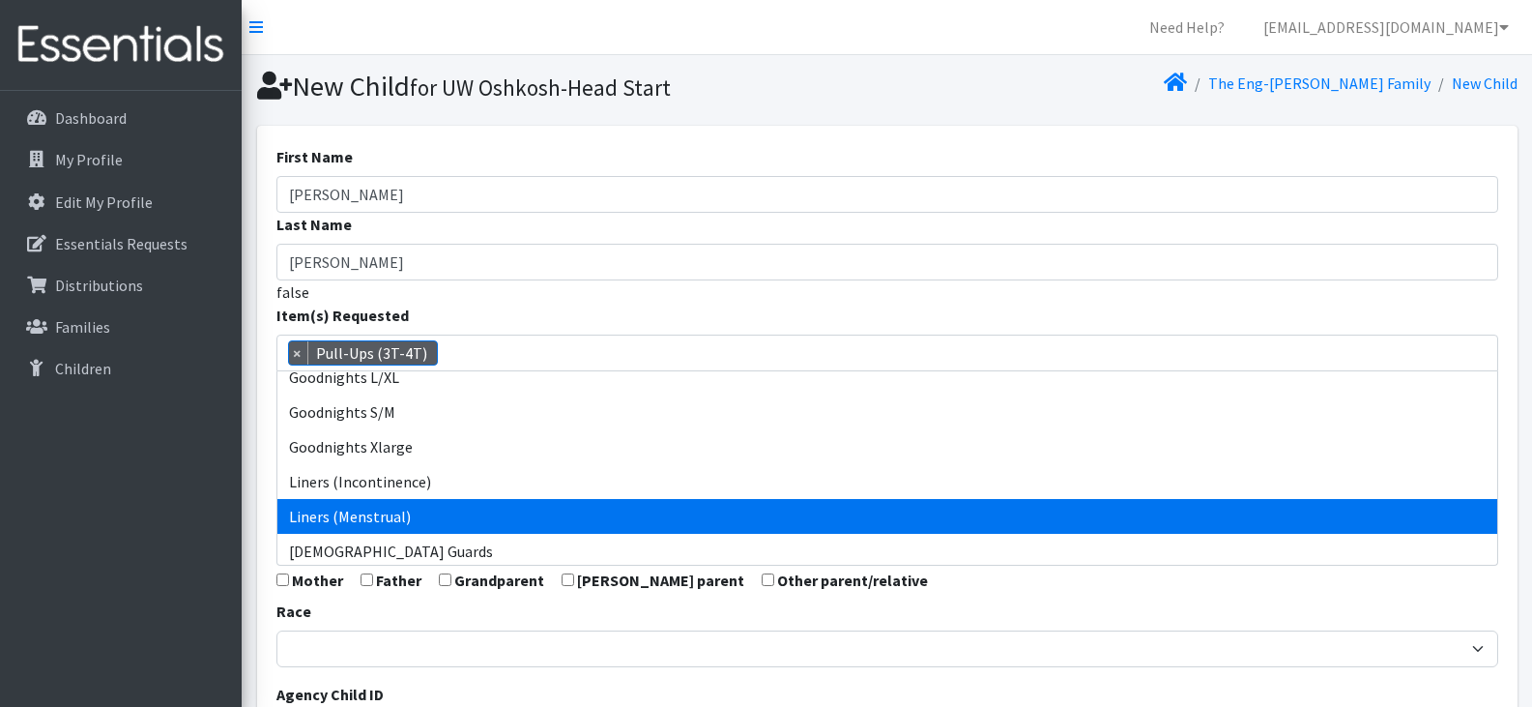
select select "14487"
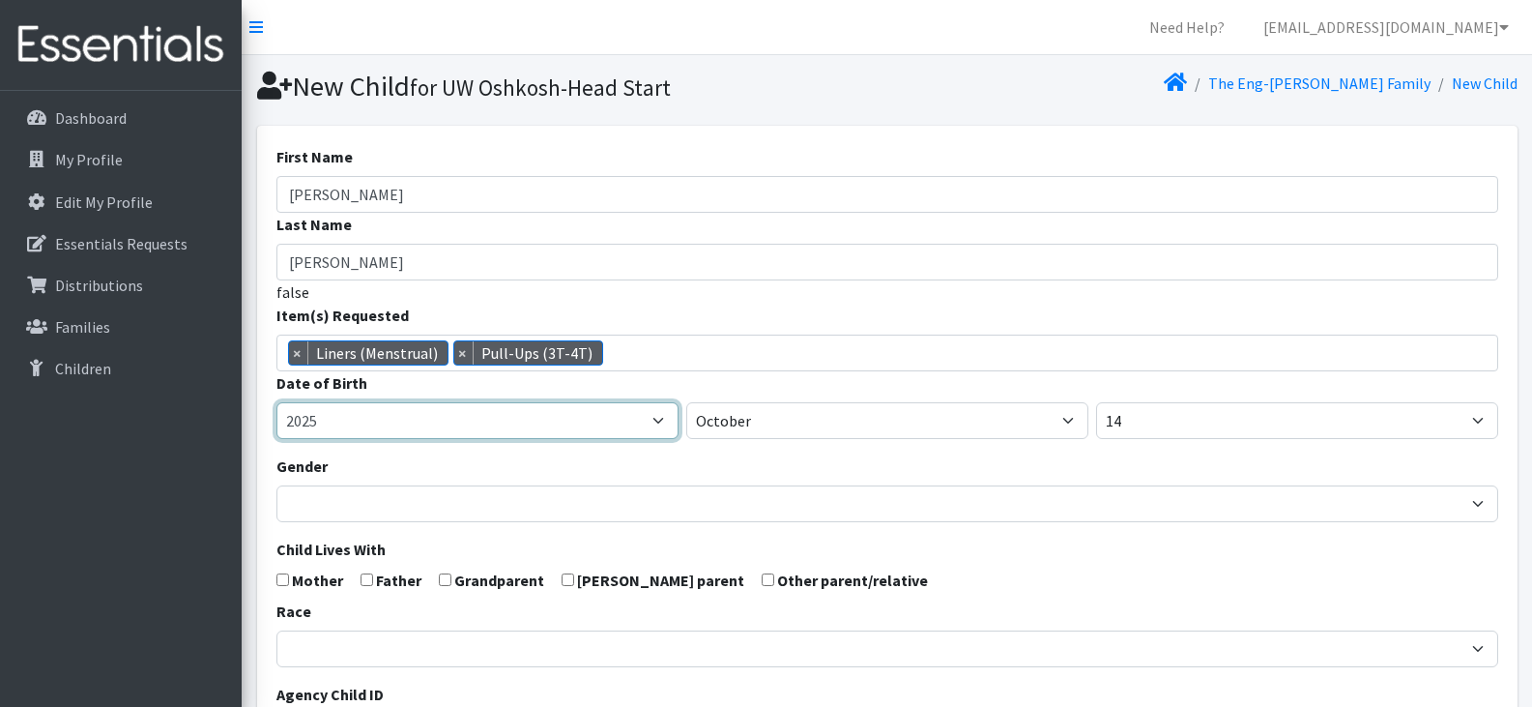
click at [616, 428] on select "2005 2006 2007 2008 2009 2010 2011 2012 2013 2014 2015 2016 2017 2018 2019 2020…" at bounding box center [477, 420] width 402 height 37
select select "2021"
click at [276, 402] on select "2005 2006 2007 2008 2009 2010 2011 2012 2013 2014 2015 2016 2017 2018 2019 2020…" at bounding box center [477, 420] width 402 height 37
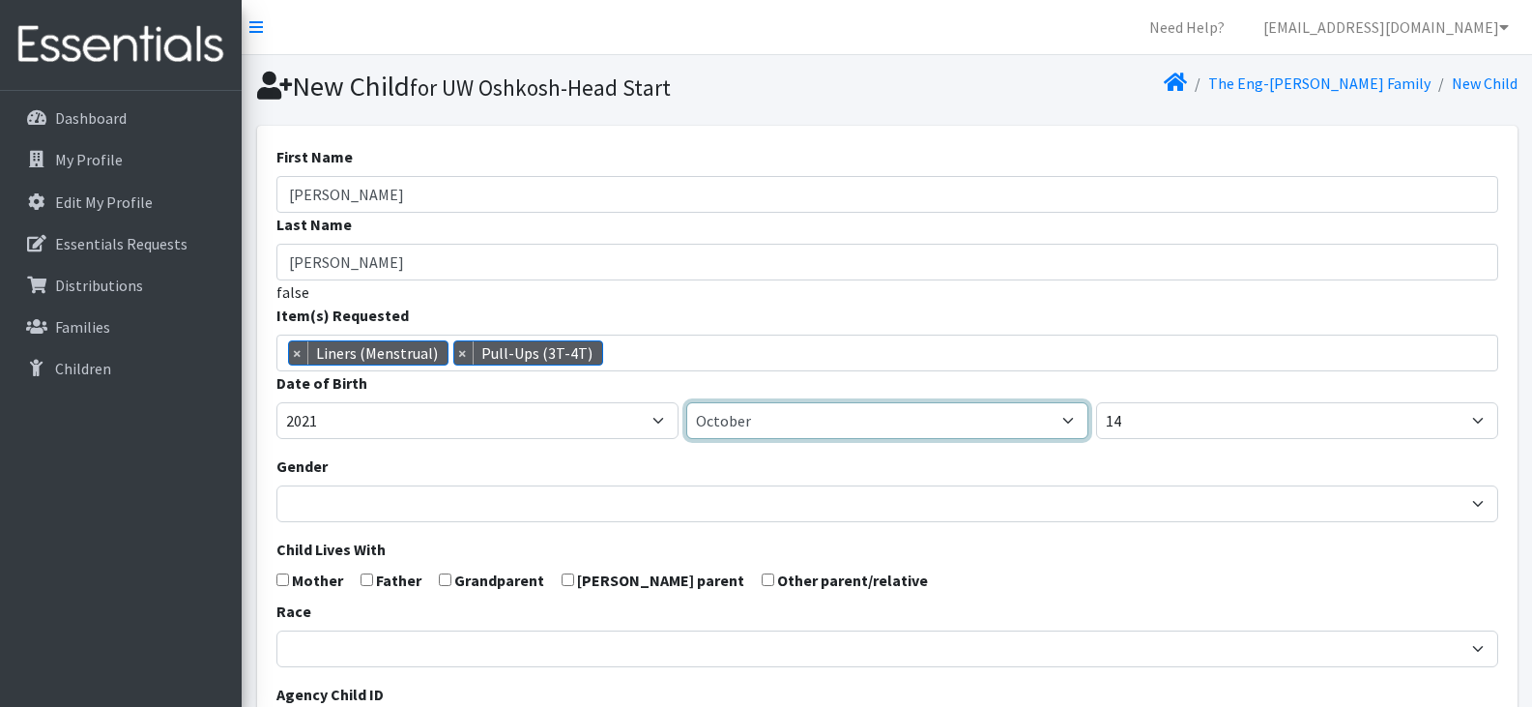
click at [796, 428] on select "January February March April May June July August September October November De…" at bounding box center [887, 420] width 402 height 37
select select "11"
click at [686, 402] on select "January February March April May June July August September October November De…" at bounding box center [887, 420] width 402 height 37
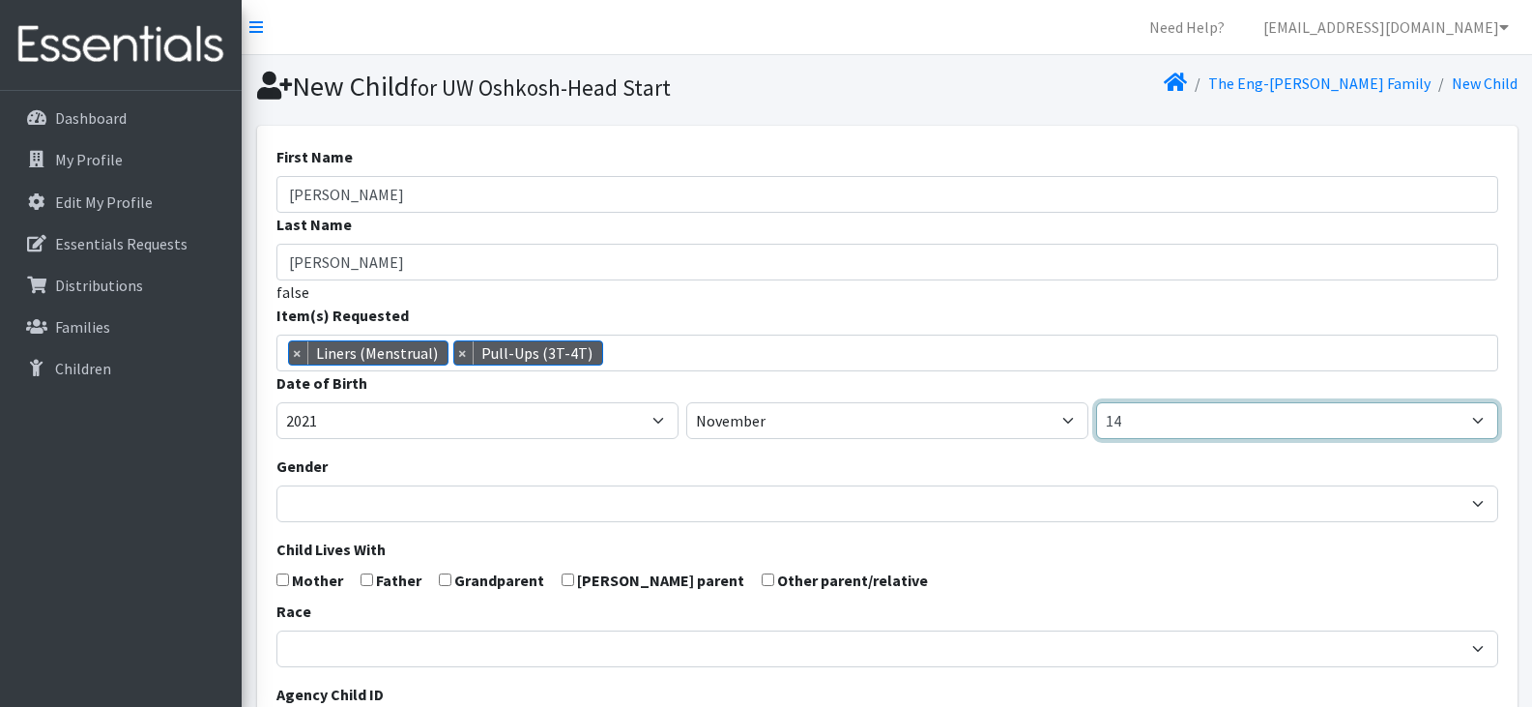
click at [1151, 414] on select "1 2 3 4 5 6 7 8 9 10 11 12 13 14 15 16 17 18 19 20 21 22 23 24 25 26 27 28 29 3…" at bounding box center [1297, 420] width 402 height 37
select select "11"
click at [1096, 402] on select "1 2 3 4 5 6 7 8 9 10 11 12 13 14 15 16 17 18 19 20 21 22 23 24 25 26 27 28 29 3…" at bounding box center [1297, 420] width 402 height 37
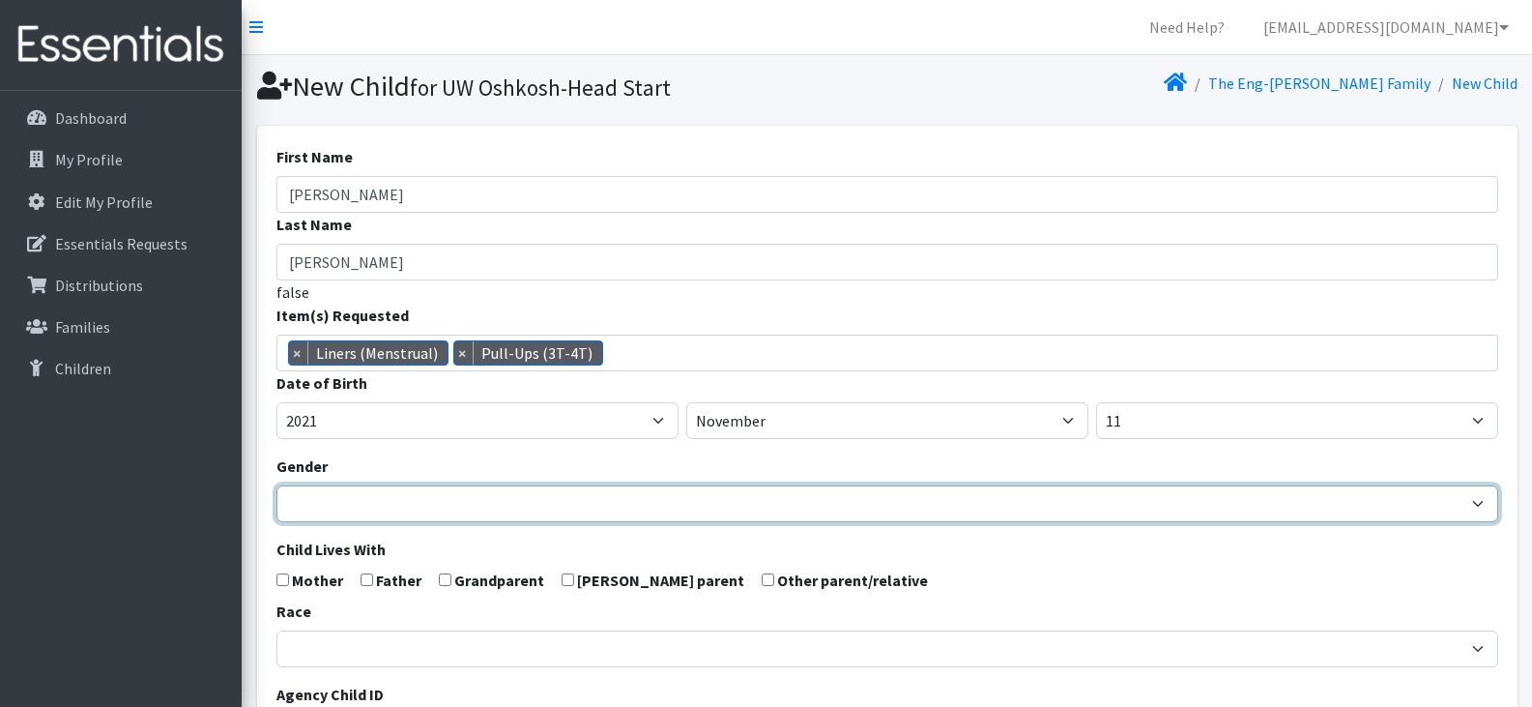
click at [406, 509] on select "Male Female" at bounding box center [887, 503] width 1222 height 37
select select "Female"
click at [276, 485] on select "Male Female" at bounding box center [887, 503] width 1222 height 37
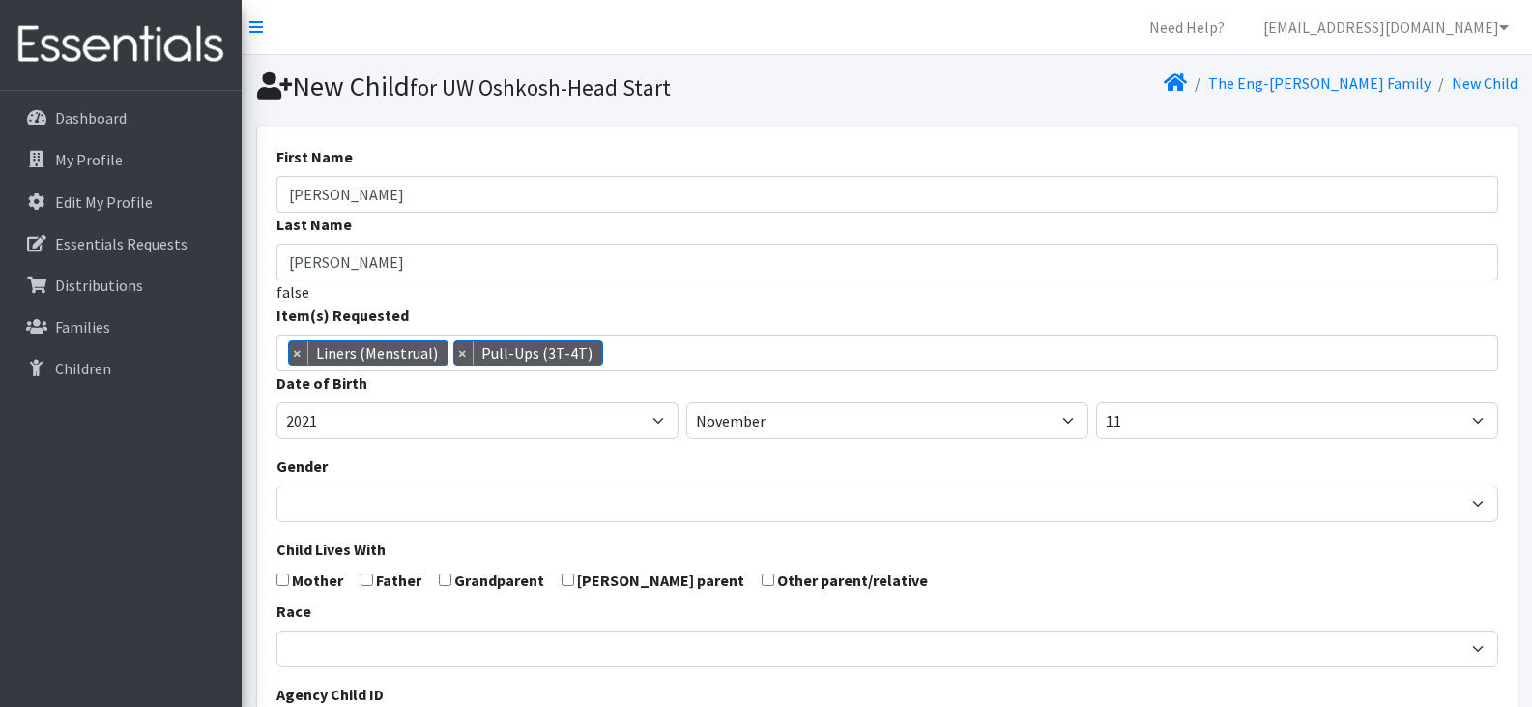
click at [283, 581] on input "checkbox" at bounding box center [282, 579] width 13 height 13
checkbox input "true"
click at [445, 580] on input "checkbox" at bounding box center [445, 579] width 13 height 13
checkbox input "true"
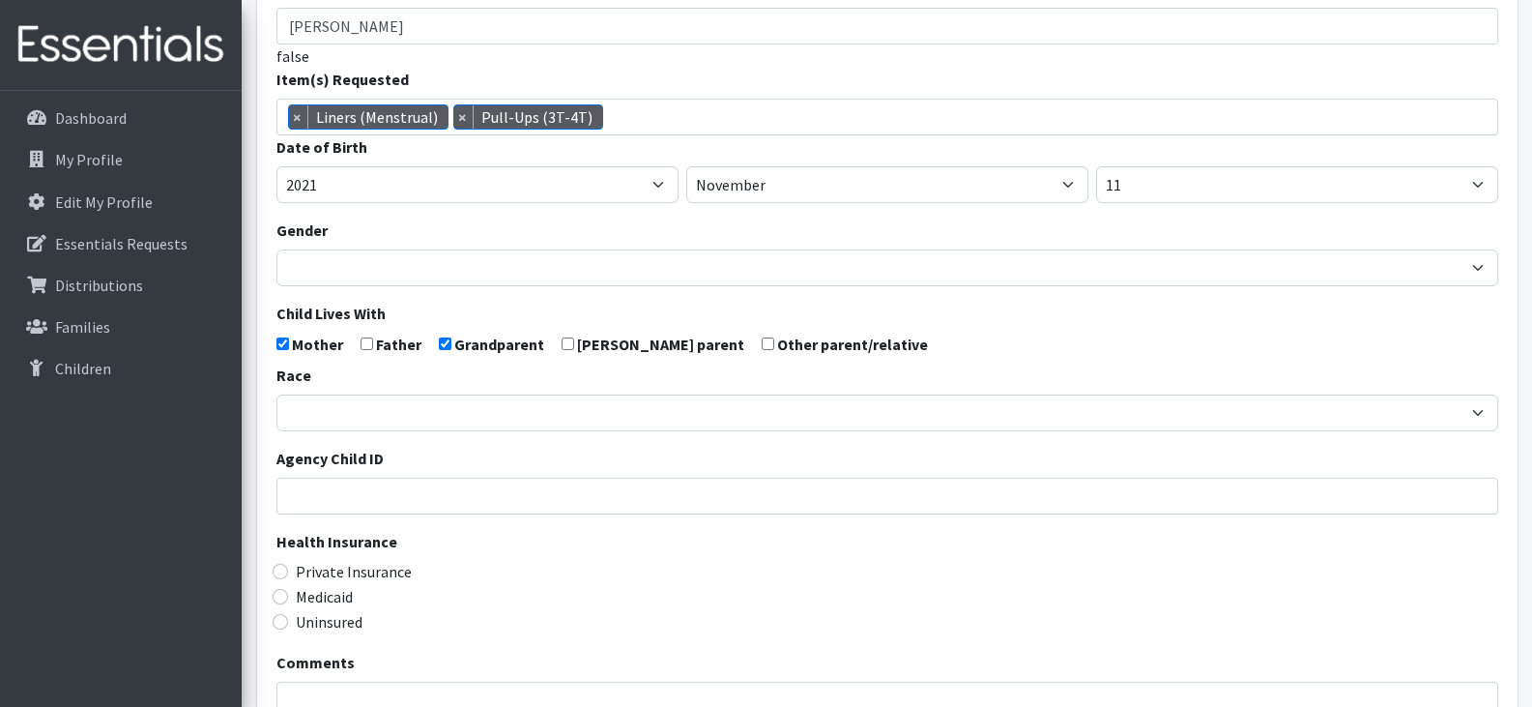
scroll to position [244, 0]
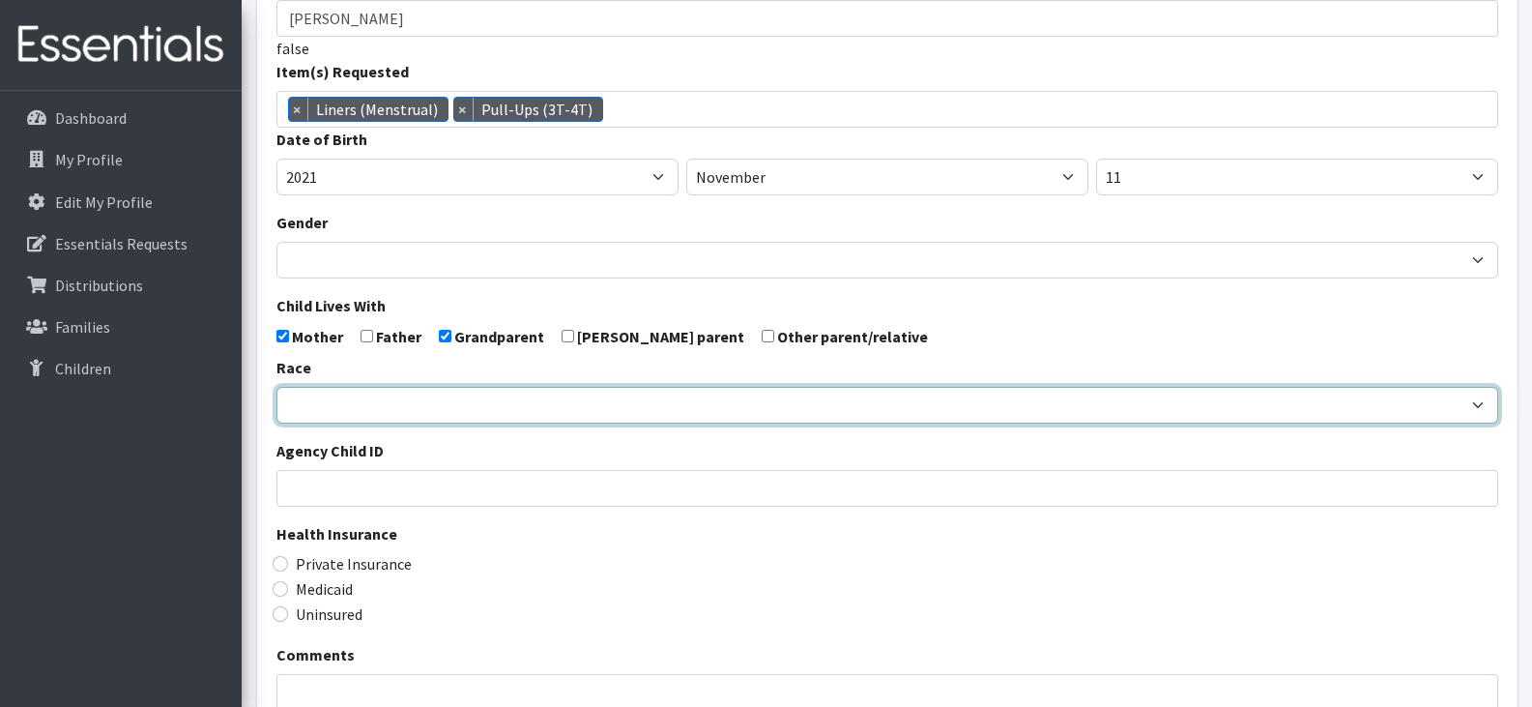
click at [333, 405] on select "African American Caucasian Hispanic Asian American Indian Pacific Islander Mult…" at bounding box center [887, 405] width 1222 height 37
select select "Caucasian"
click at [276, 387] on select "African American Caucasian Hispanic Asian American Indian Pacific Islander Mult…" at bounding box center [887, 405] width 1222 height 37
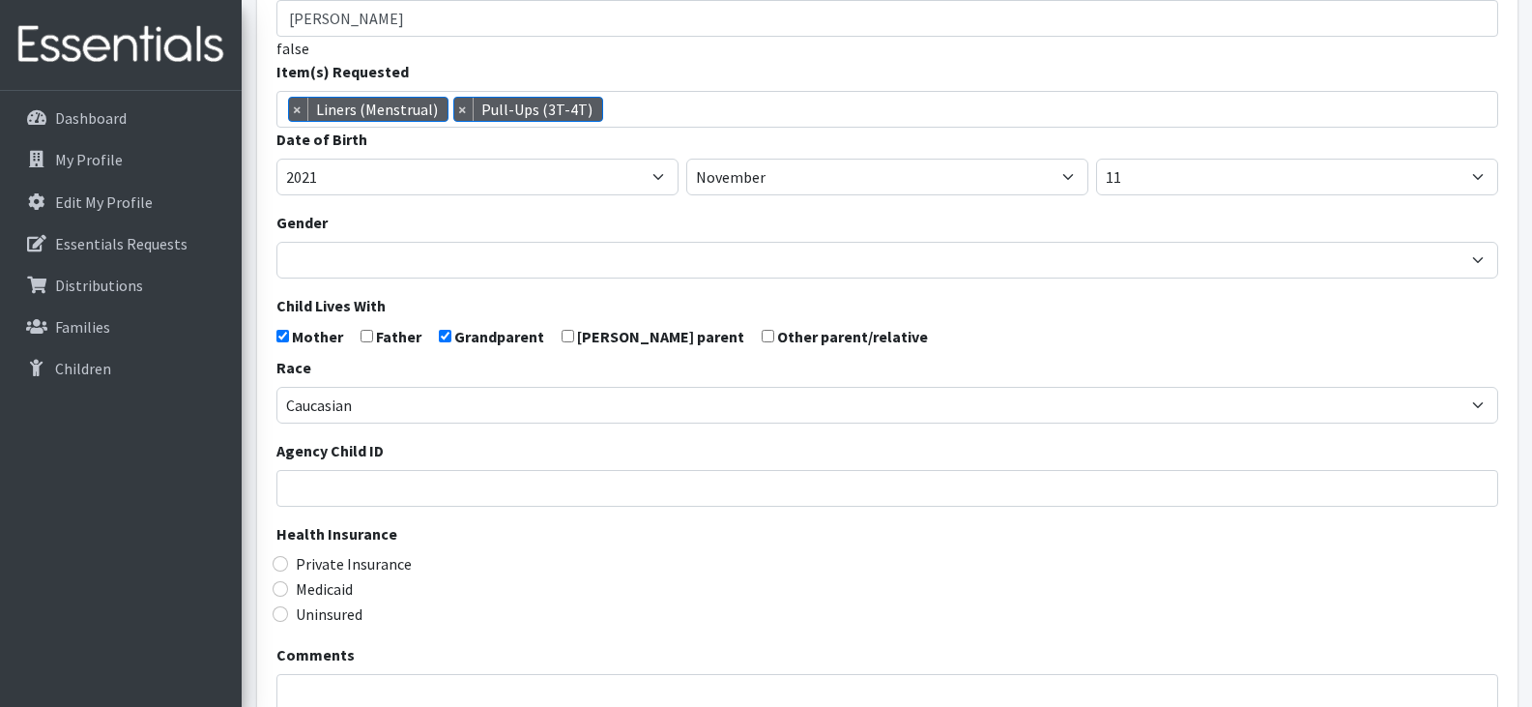
click at [335, 592] on label "Medicaid" at bounding box center [324, 588] width 57 height 23
click at [288, 592] on input "Medicaid" at bounding box center [280, 588] width 15 height 15
radio input "true"
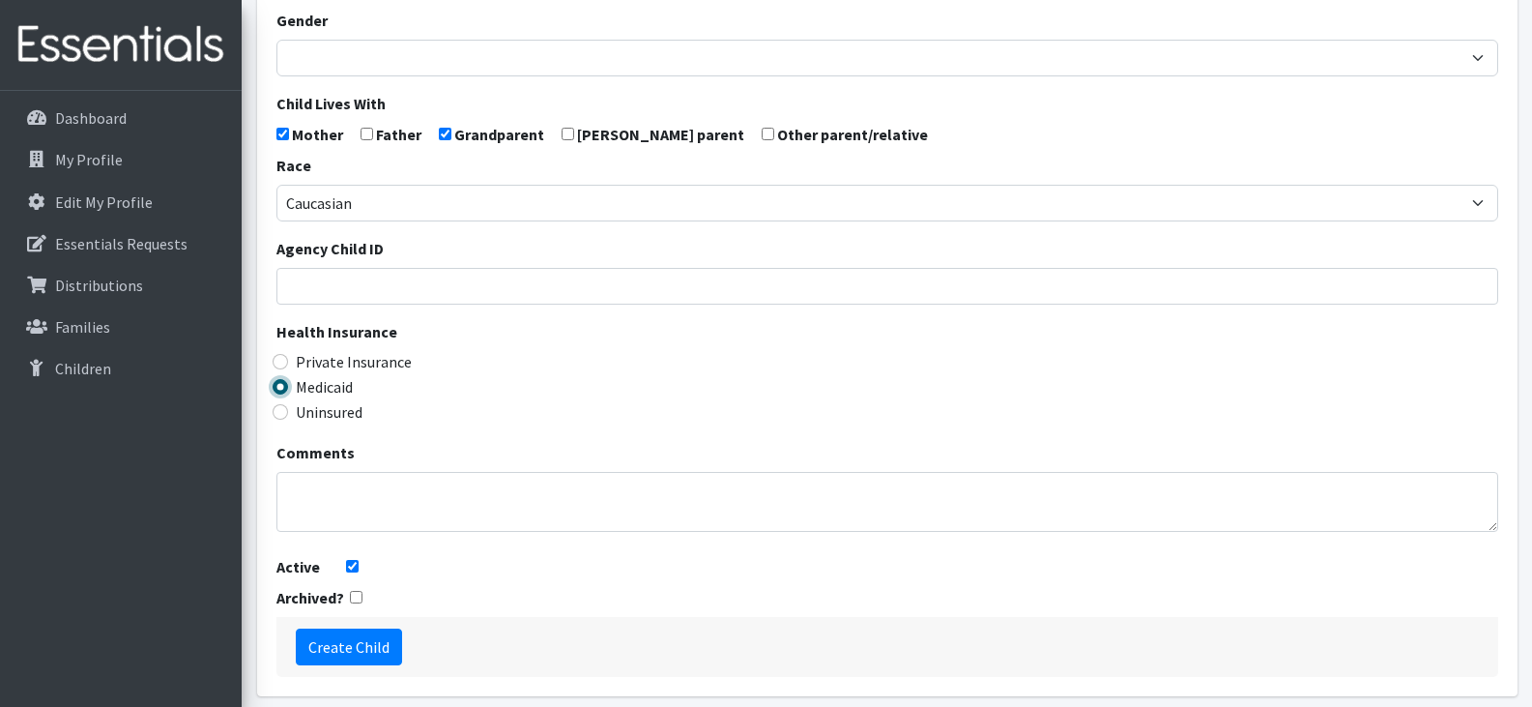
scroll to position [523, 0]
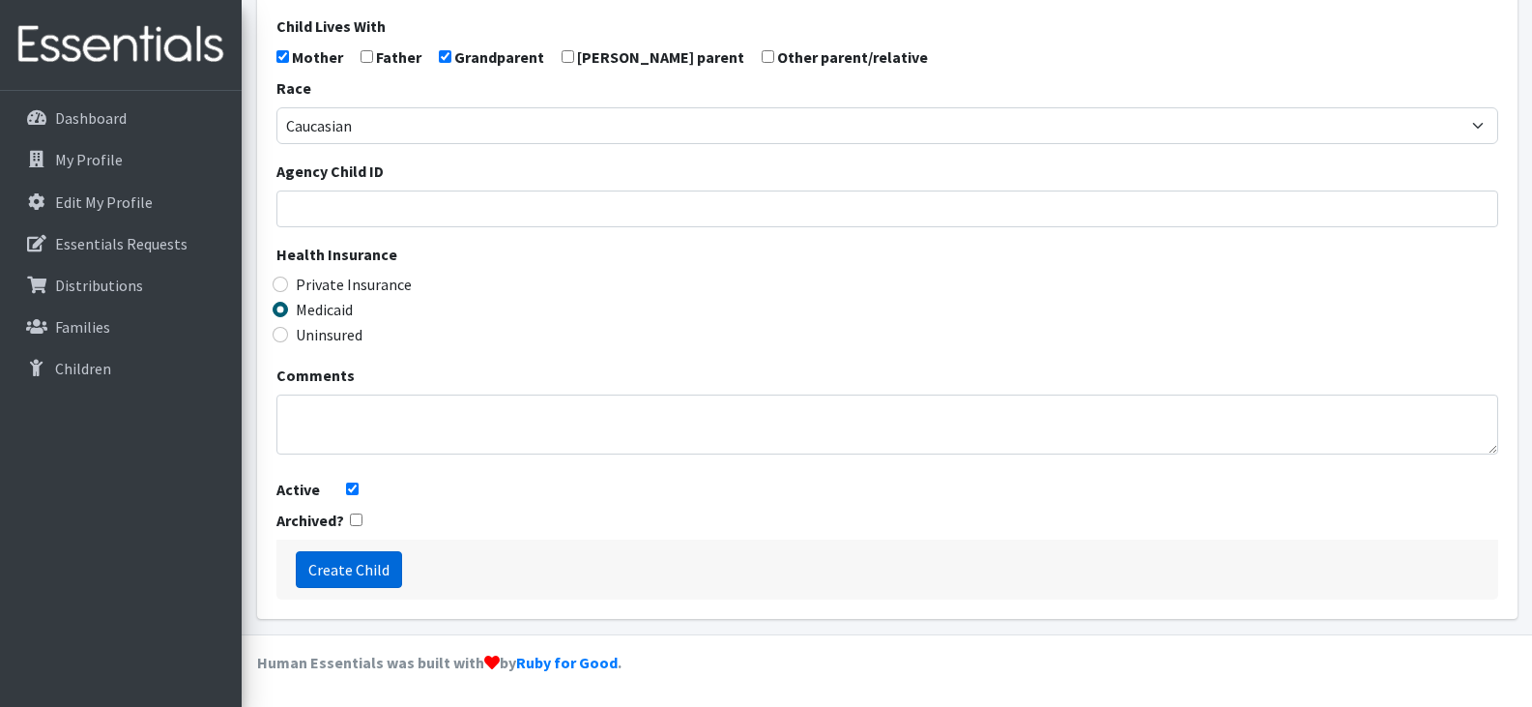
click at [342, 570] on input "Create Child" at bounding box center [349, 569] width 106 height 37
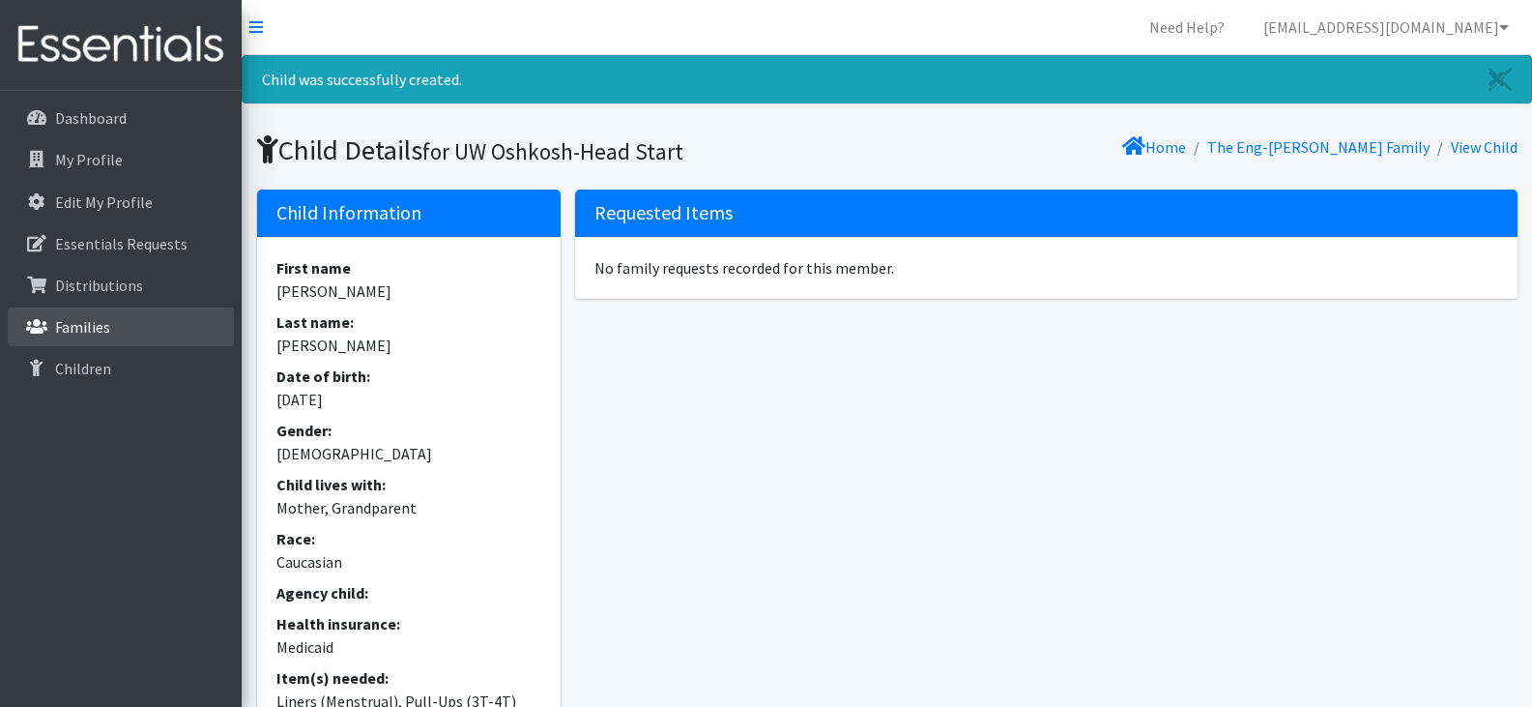
click at [74, 322] on p "Families" at bounding box center [82, 326] width 55 height 19
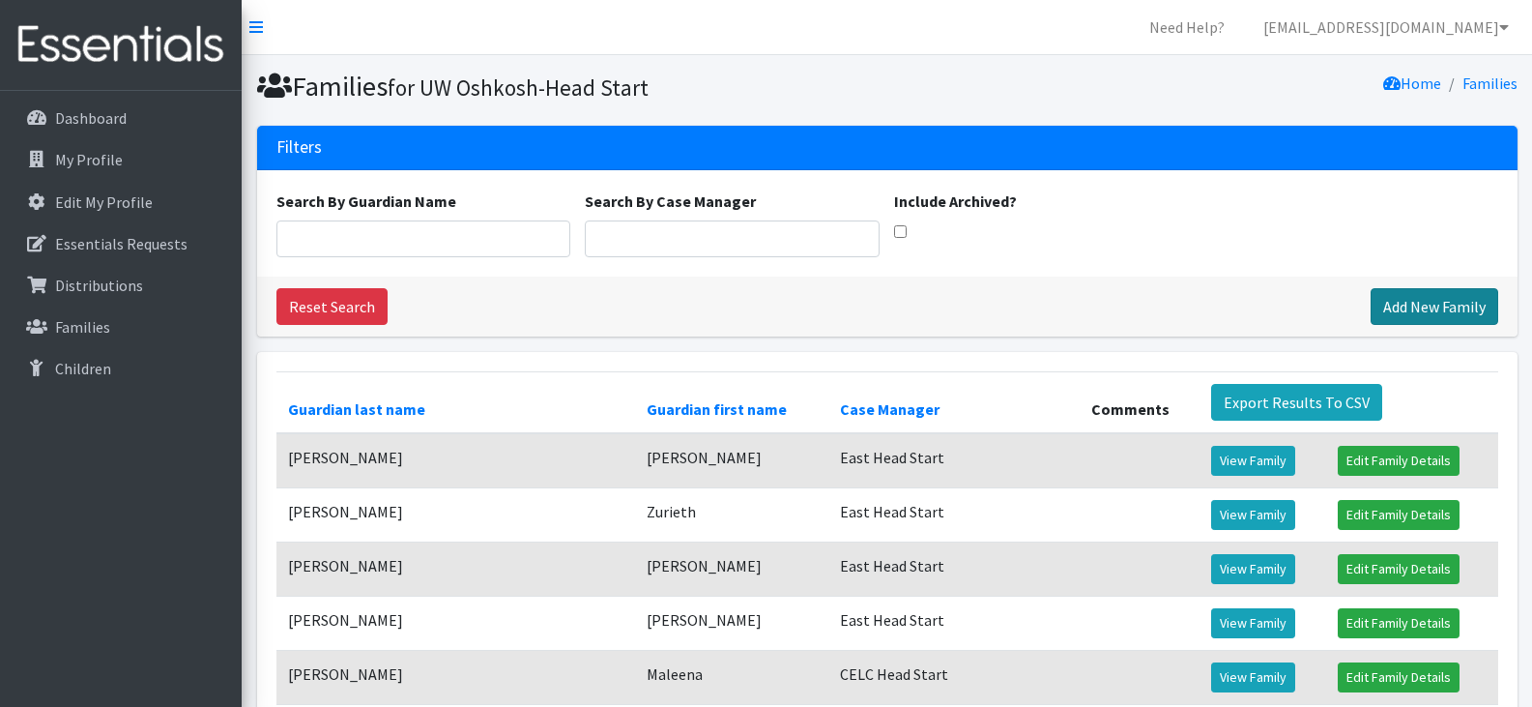
click at [1413, 301] on link "Add New Family" at bounding box center [1435, 306] width 128 height 37
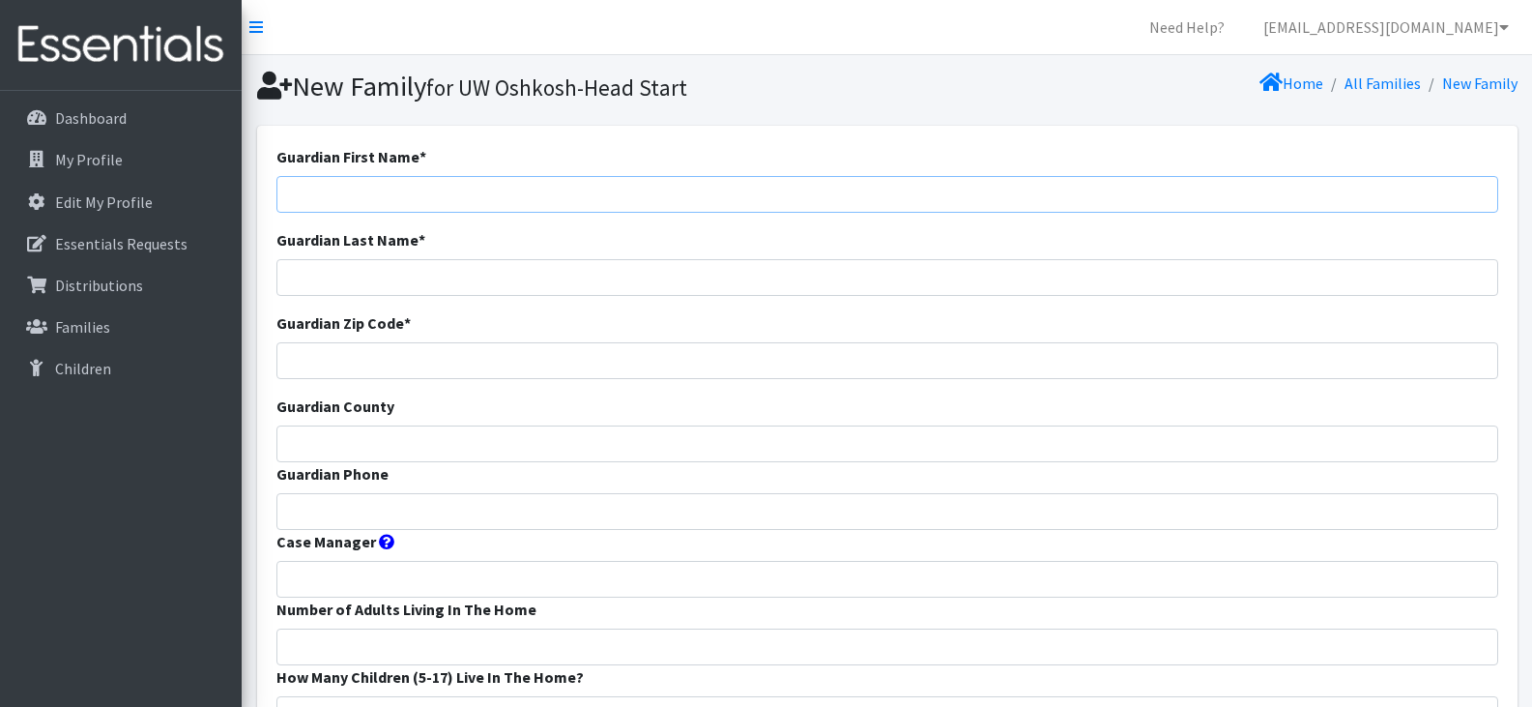
click at [431, 198] on input "Guardian First Name *" at bounding box center [887, 194] width 1222 height 37
paste input "[PERSON_NAME]"
type input "[PERSON_NAME]"
click at [474, 508] on input "Guardian Phone" at bounding box center [887, 511] width 1222 height 37
paste input "7155741382"
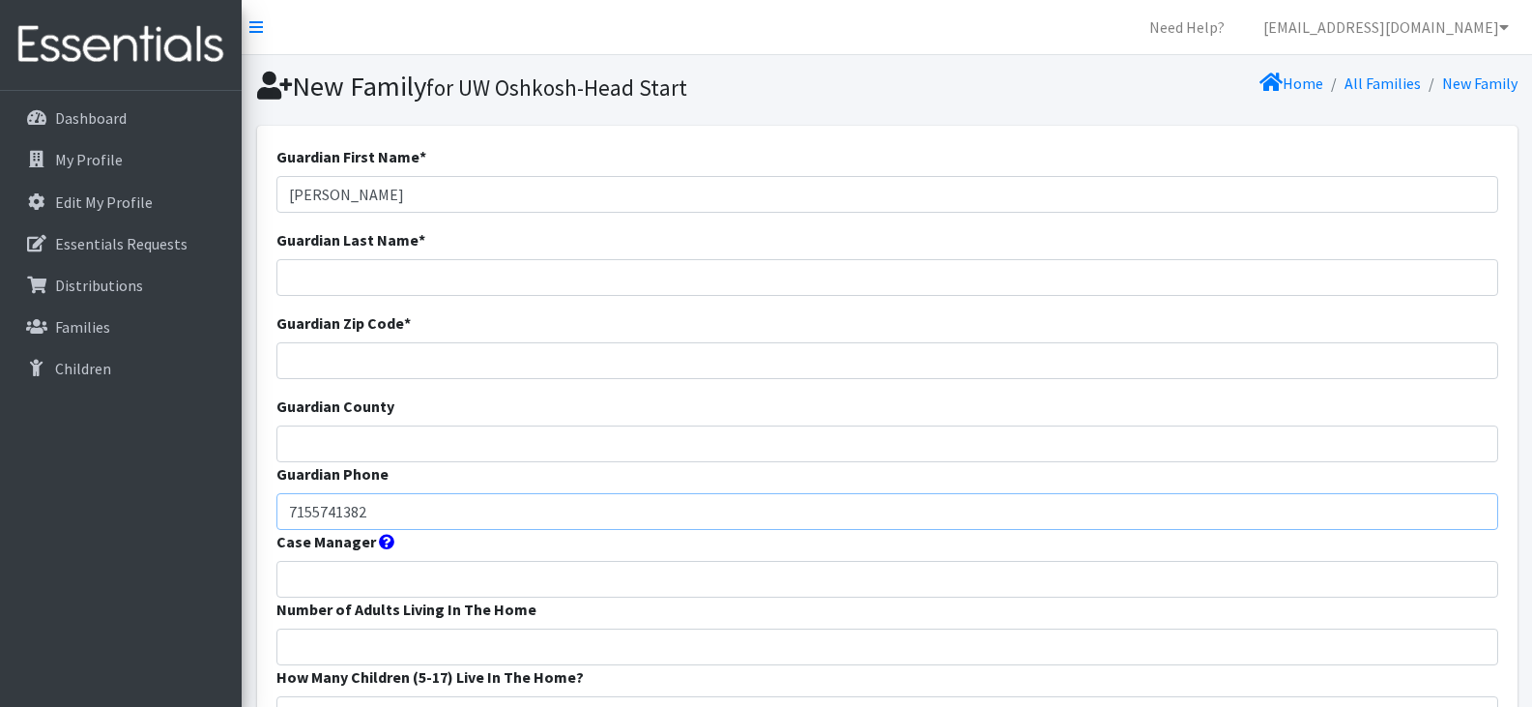
type input "7155741382"
click at [384, 361] on input "Guardian Zip Code *" at bounding box center [887, 360] width 1222 height 37
type input "54486"
drag, startPoint x: 401, startPoint y: 196, endPoint x: 331, endPoint y: 199, distance: 70.6
click at [331, 199] on input "Venus Bernarde" at bounding box center [887, 194] width 1222 height 37
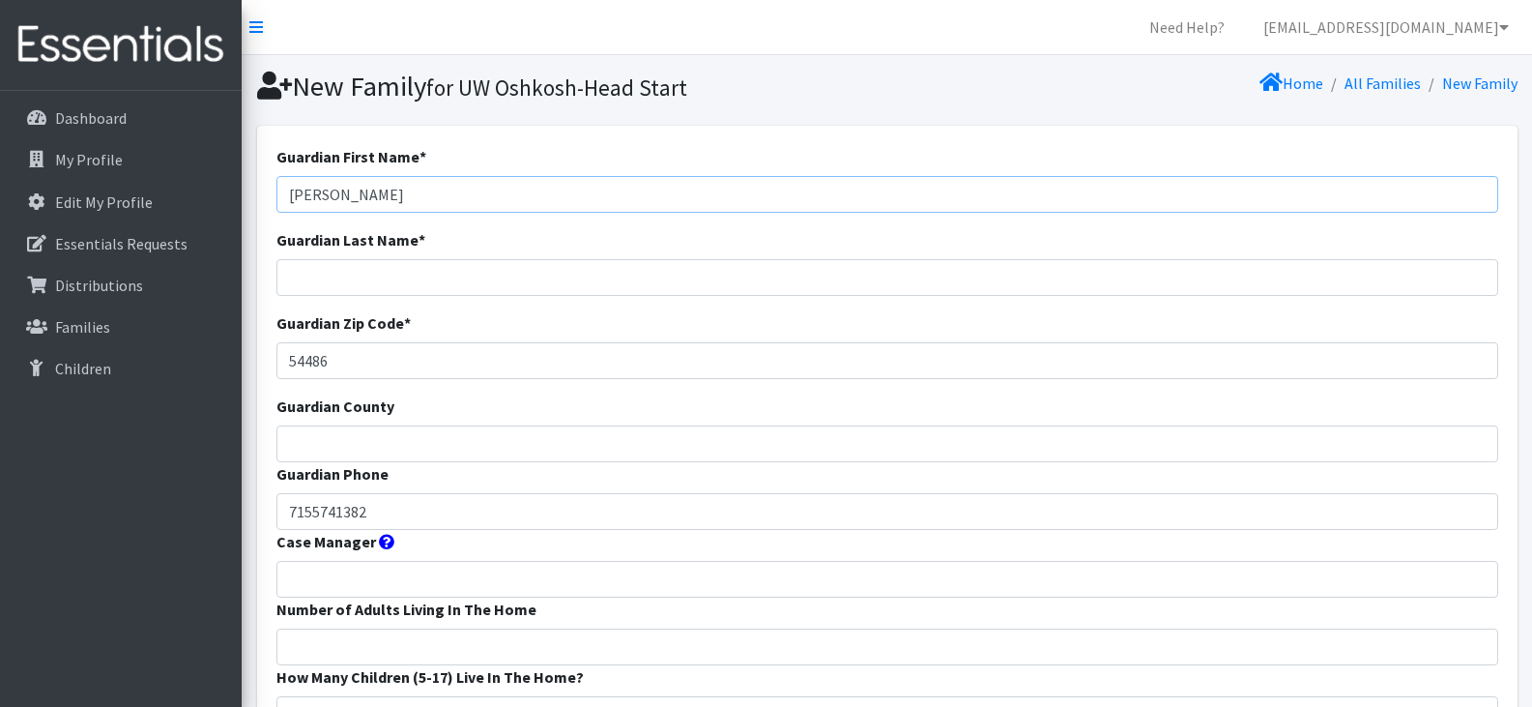
type input "Venus"
type input "[PERSON_NAME]"
click at [349, 440] on input "Guardian County" at bounding box center [887, 443] width 1222 height 37
type input "Shawano"
click at [336, 577] on input "Case Manager" at bounding box center [887, 579] width 1222 height 37
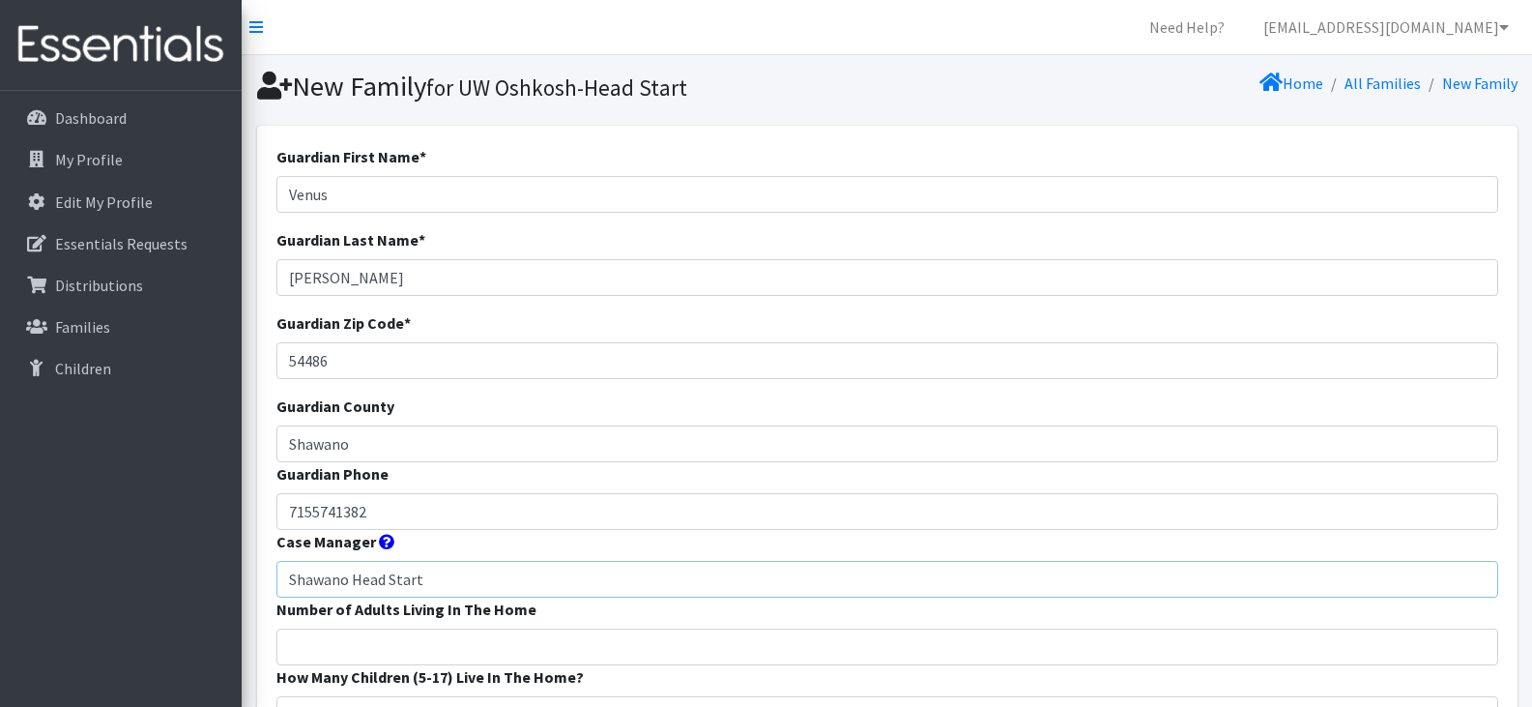
click at [351, 581] on input "Shawano Head Start" at bounding box center [887, 579] width 1222 height 37
click at [455, 587] on input "Shawano Head Start" at bounding box center [887, 579] width 1222 height 37
type input "Shawano Head Start"
click at [594, 639] on input "Number of Adults Living In The Home" at bounding box center [887, 646] width 1222 height 37
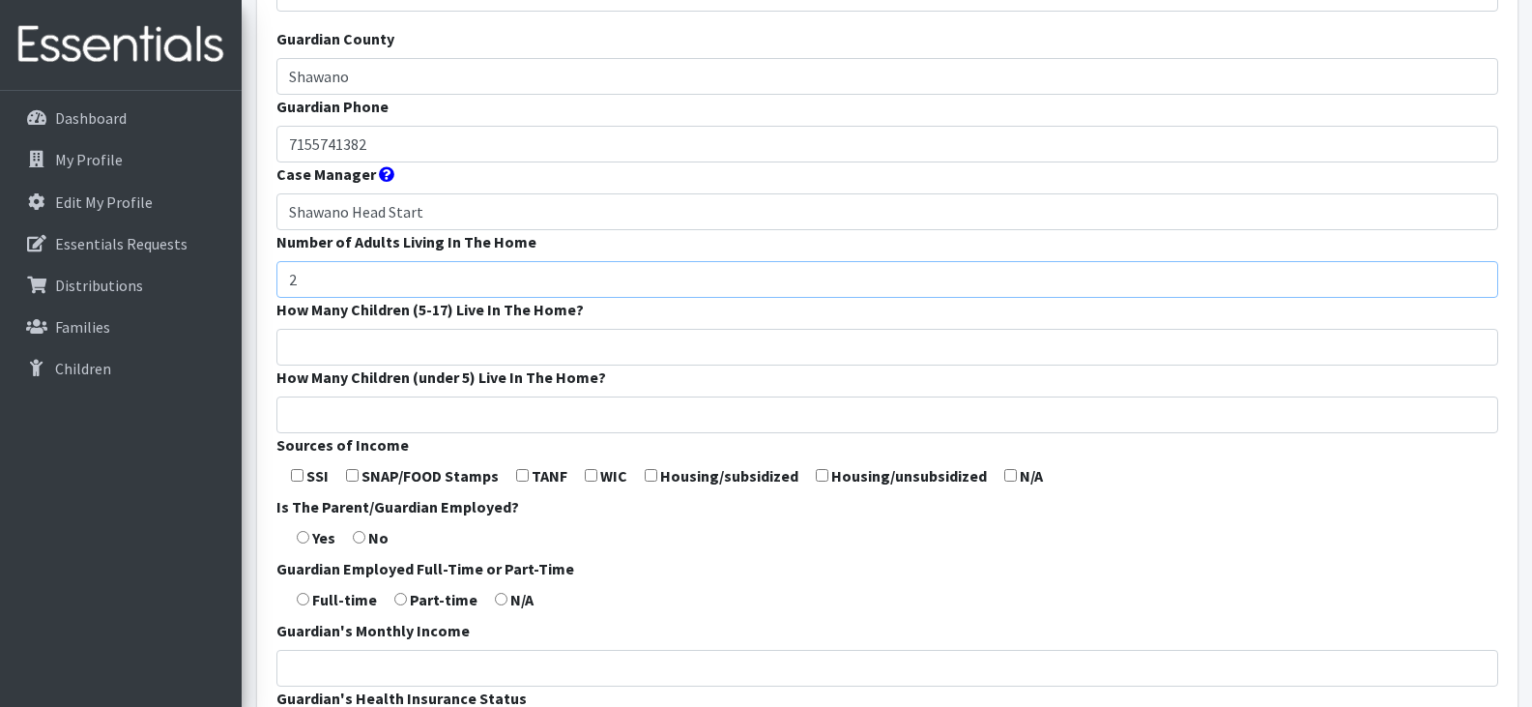
scroll to position [370, 0]
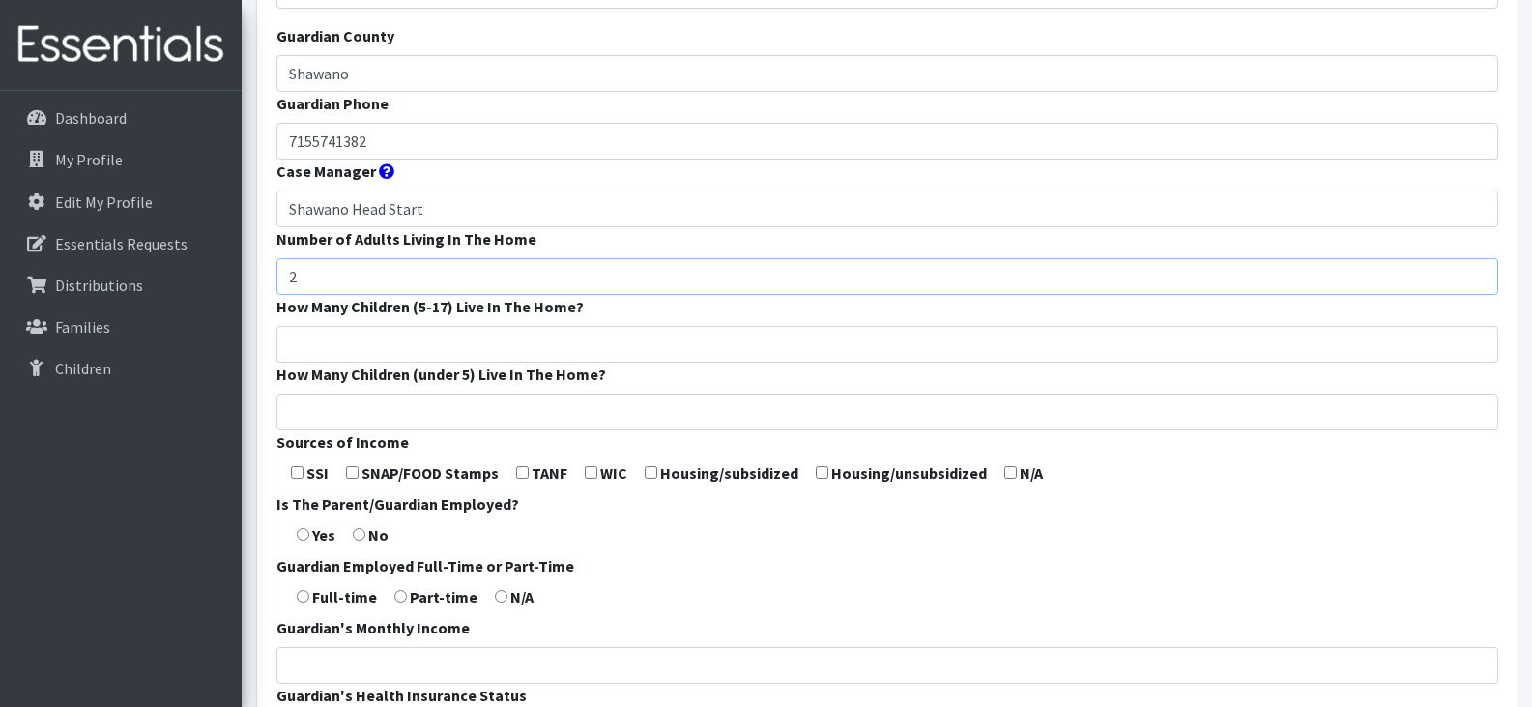
type input "2"
click at [441, 345] on input "How Many Children (5-17) Live In The Home?" at bounding box center [887, 344] width 1222 height 37
type input "0"
click at [461, 409] on input "How Many Children (under 5) Live In The Home?" at bounding box center [887, 411] width 1222 height 37
type input "2"
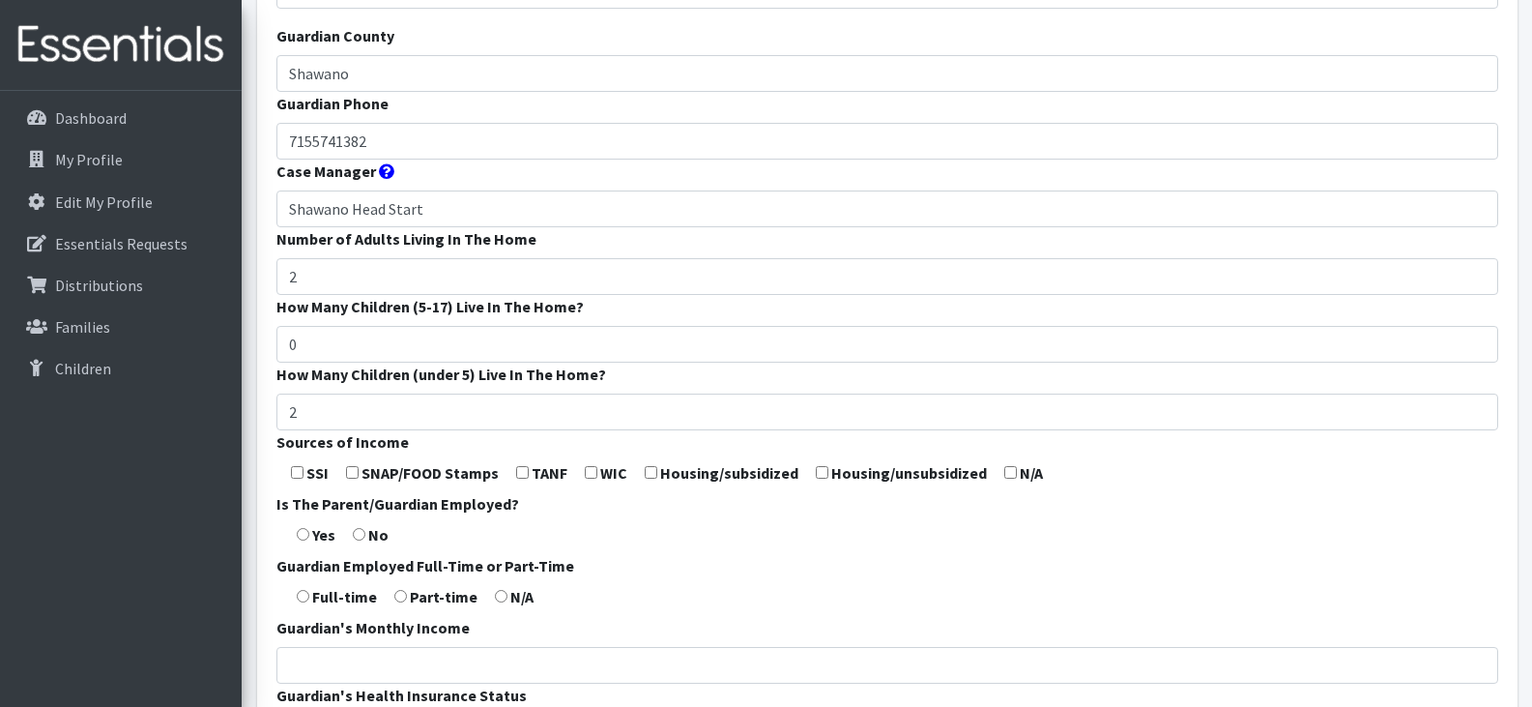
click at [351, 469] on input "checkbox" at bounding box center [352, 472] width 13 height 13
checkbox input "true"
click at [304, 533] on input "radio" at bounding box center [303, 534] width 13 height 13
radio input "true"
click at [303, 599] on input "radio" at bounding box center [303, 596] width 13 height 13
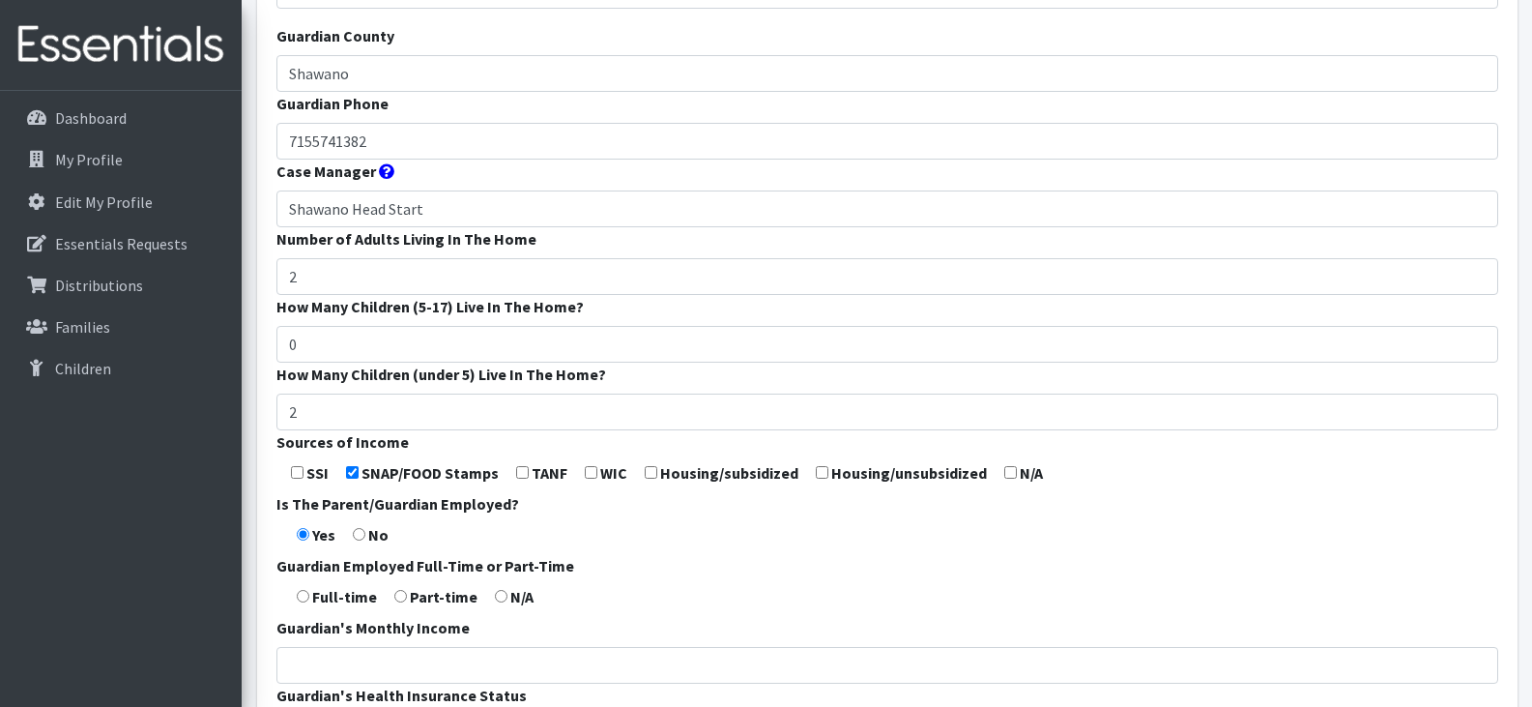
radio input "true"
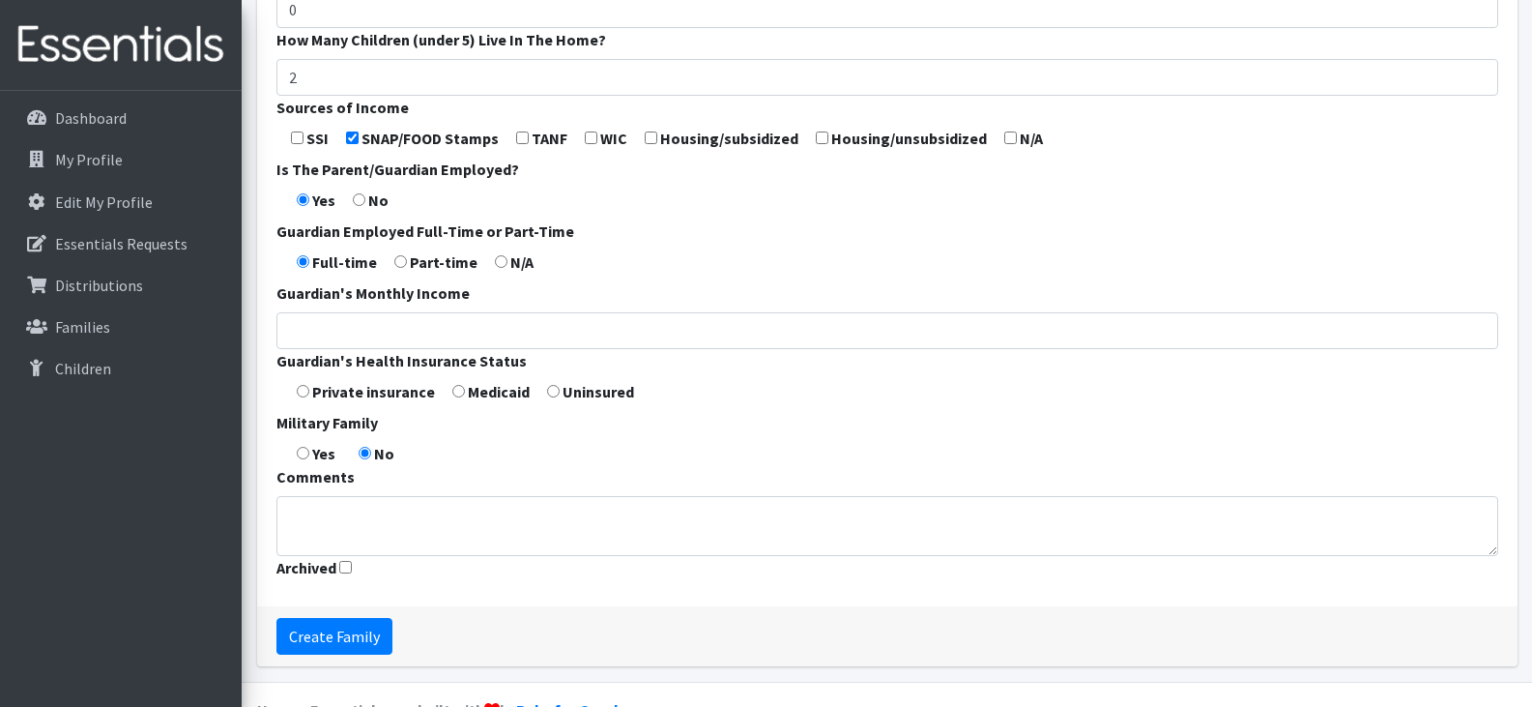
scroll to position [713, 0]
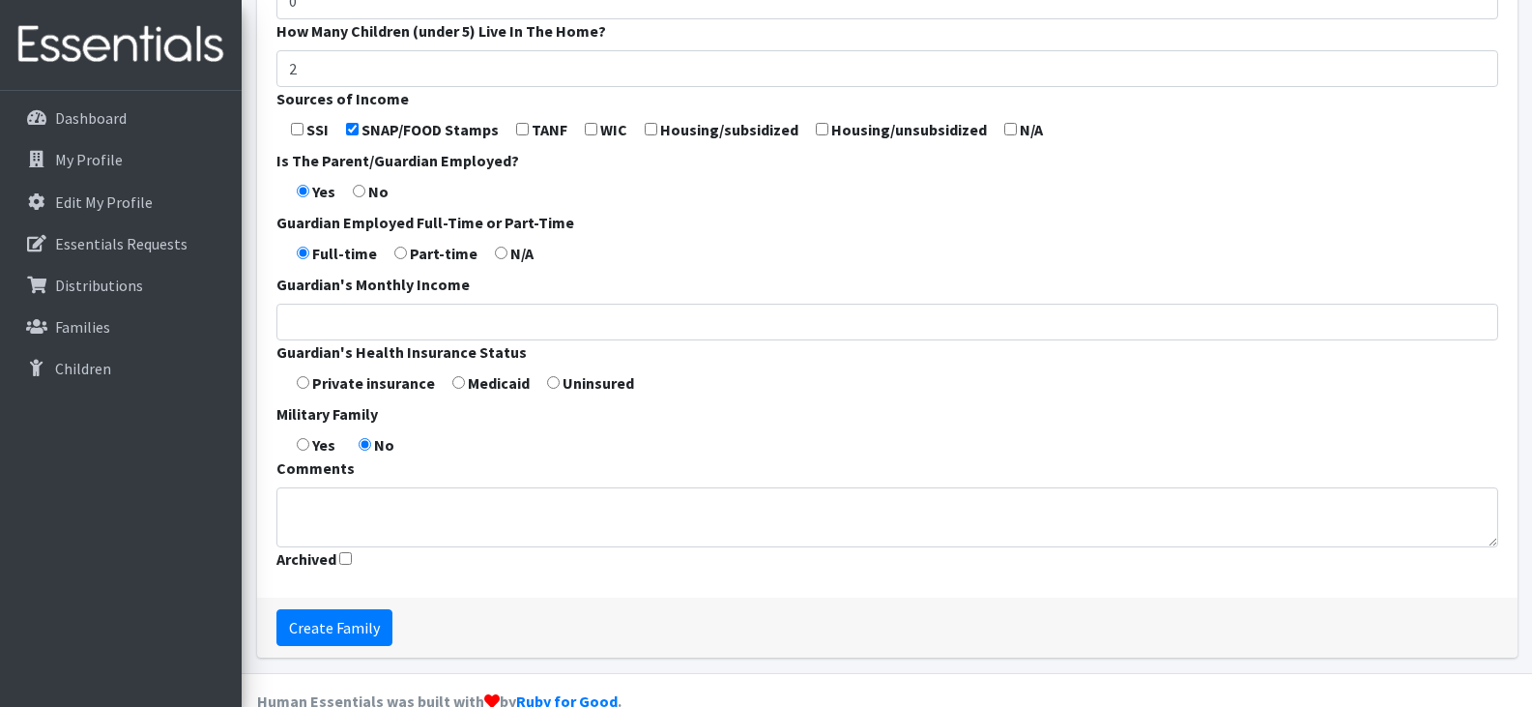
click at [459, 388] on input "radio" at bounding box center [458, 382] width 13 height 13
radio input "true"
click at [347, 625] on input "Create Family" at bounding box center [334, 627] width 116 height 37
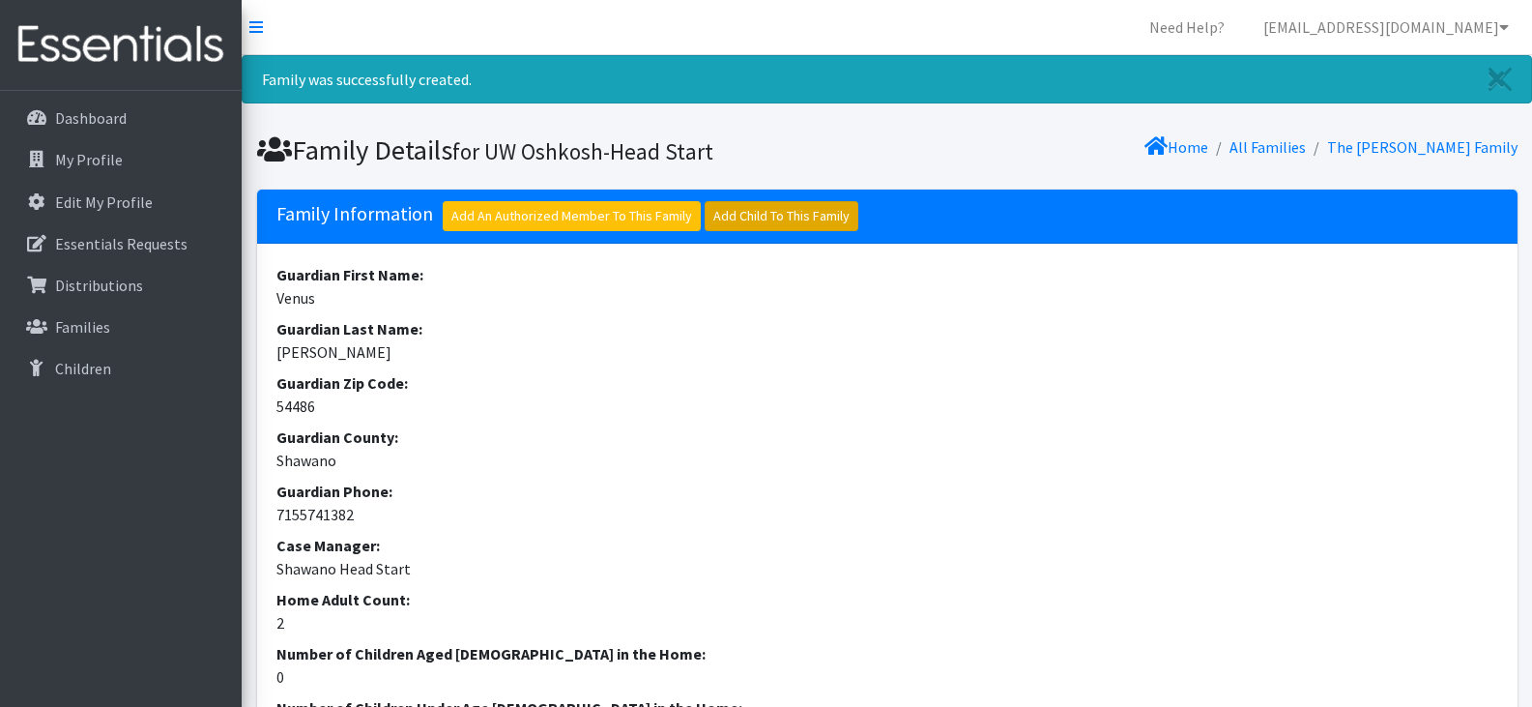
click at [776, 211] on link "Add Child To This Family" at bounding box center [782, 216] width 154 height 30
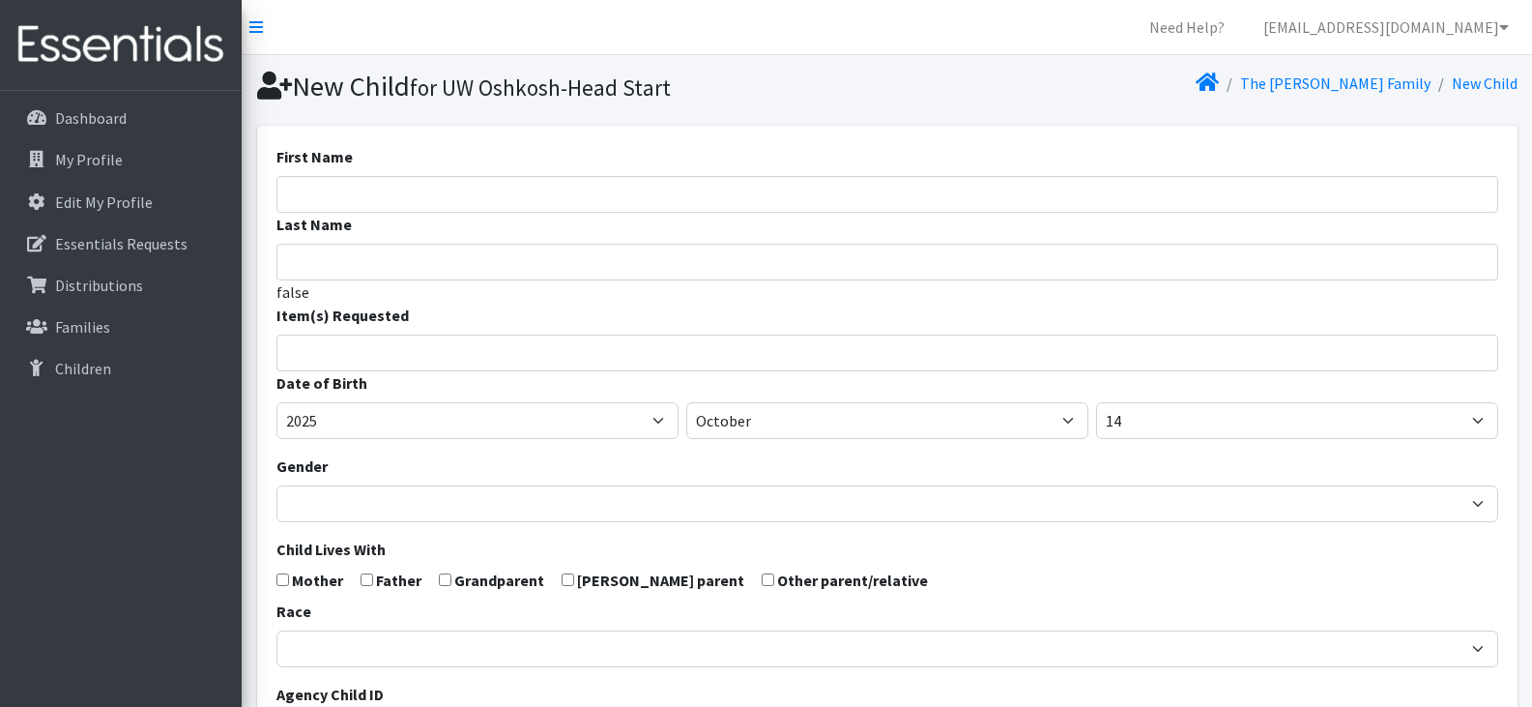
select select
click at [487, 200] on input "First Name" at bounding box center [887, 194] width 1222 height 37
click at [463, 192] on input "First Name" at bounding box center [887, 194] width 1222 height 37
type input "[PERSON_NAME]"
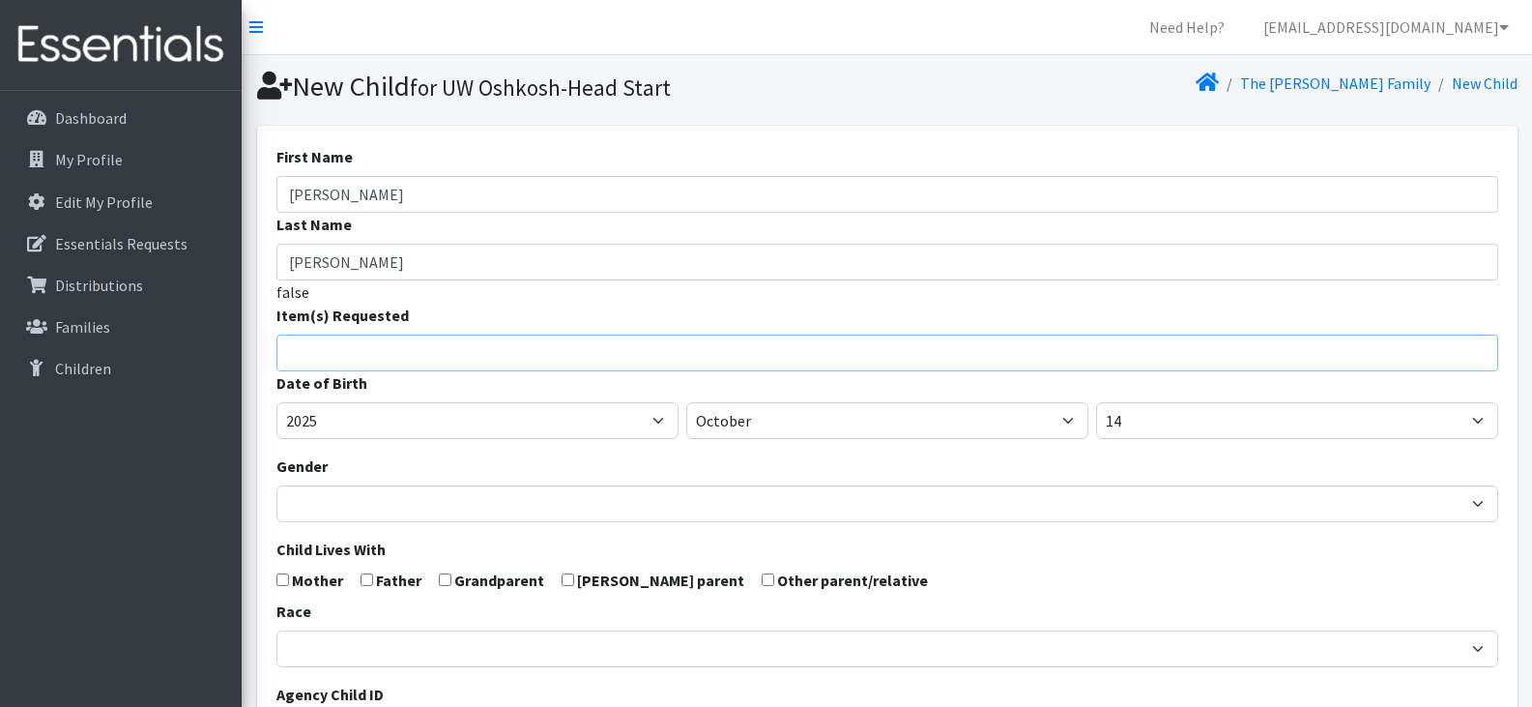
click at [451, 353] on input "search" at bounding box center [901, 349] width 1215 height 17
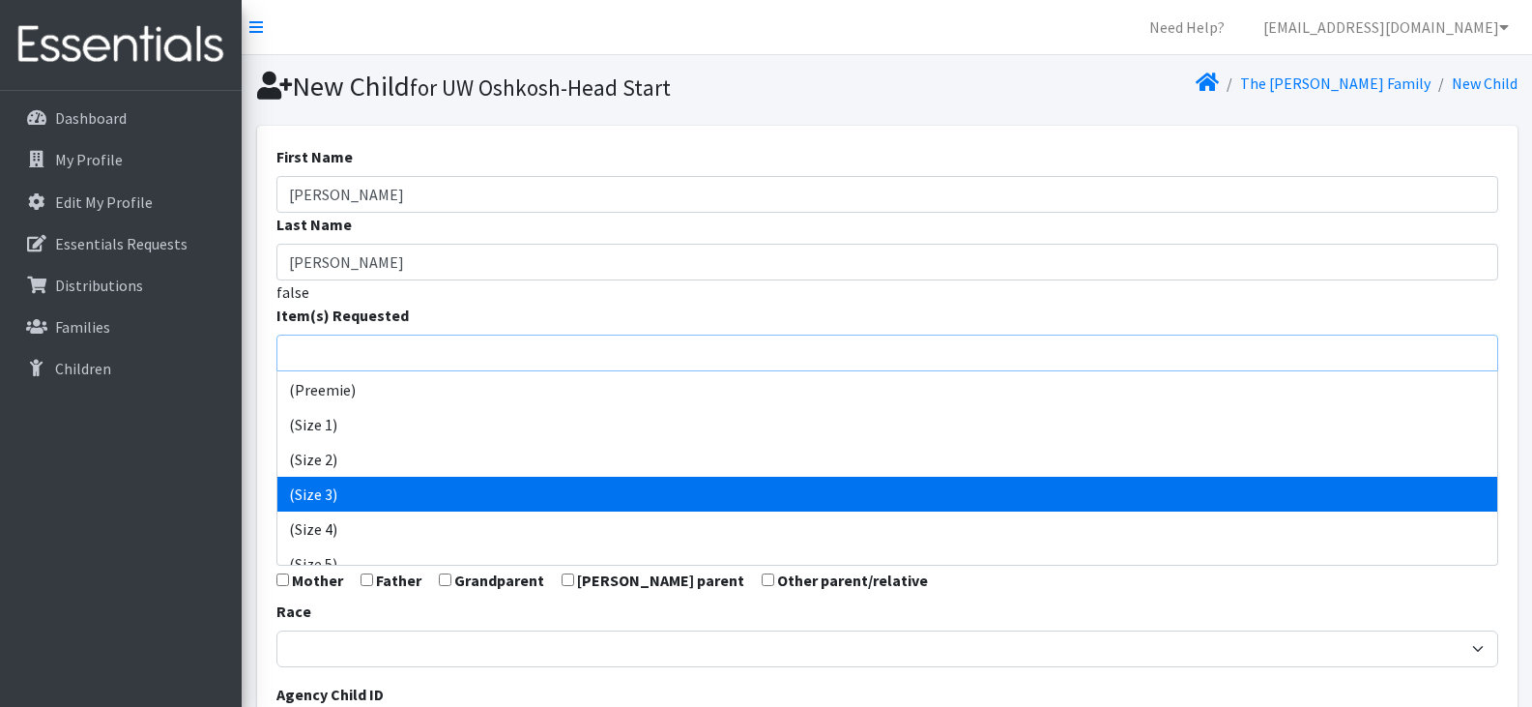
scroll to position [42, 0]
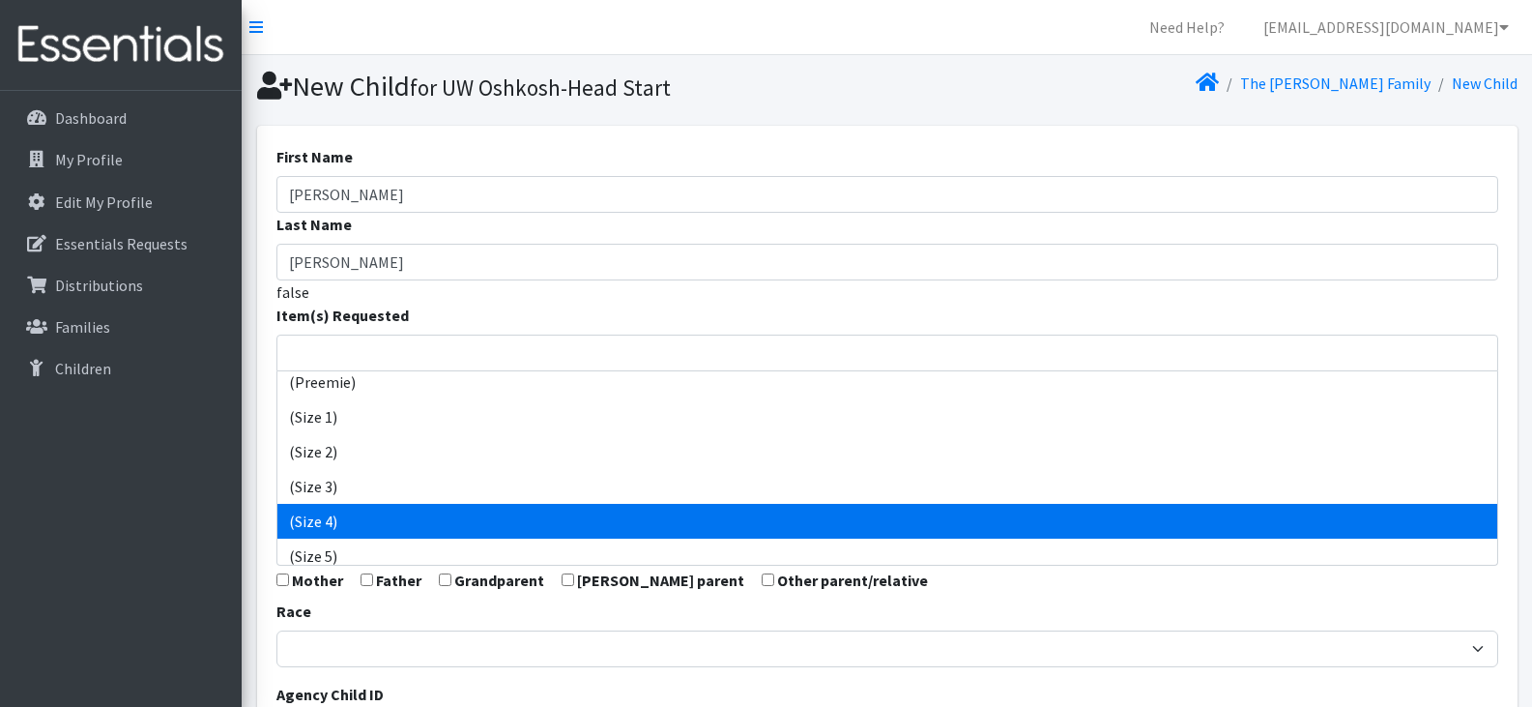
select select "14512"
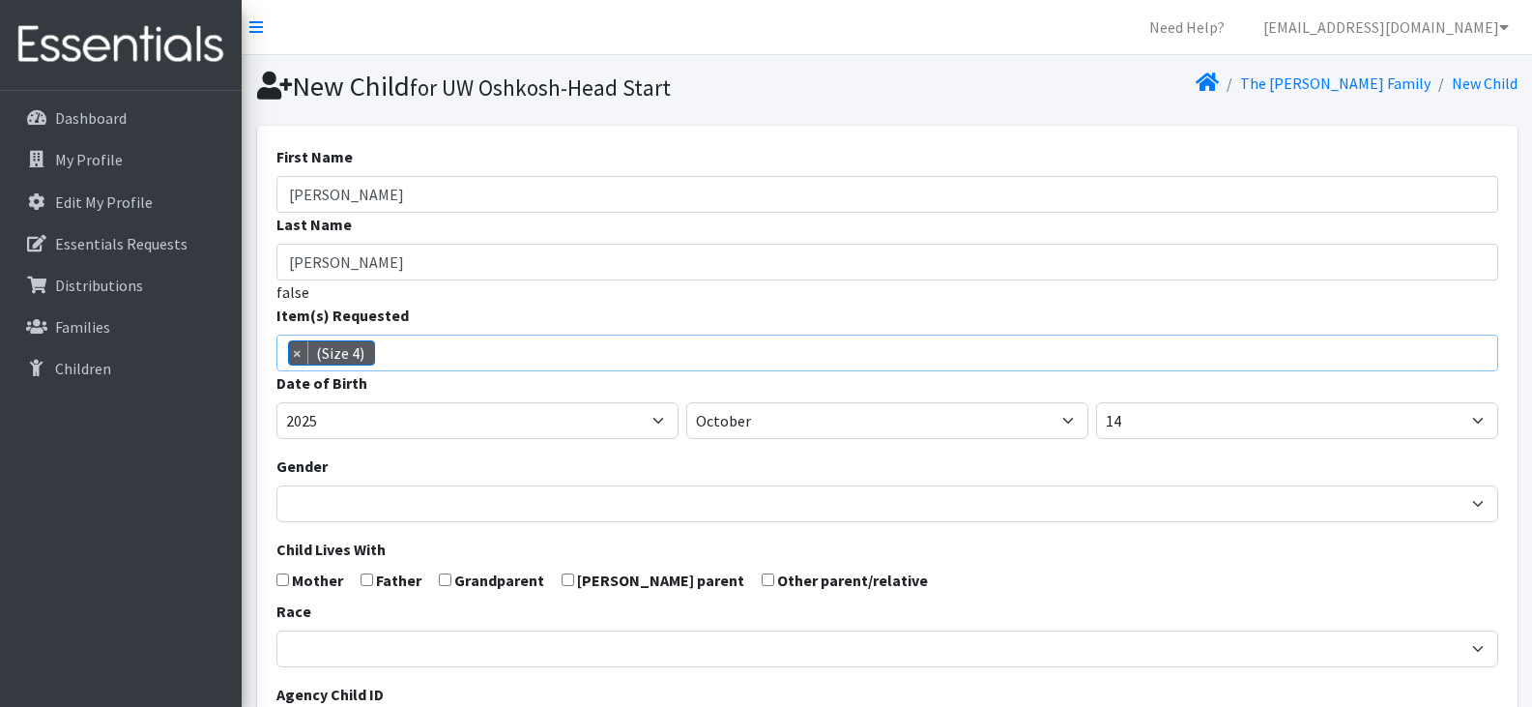
click at [466, 356] on span "× (Size 4)" at bounding box center [887, 352] width 1222 height 37
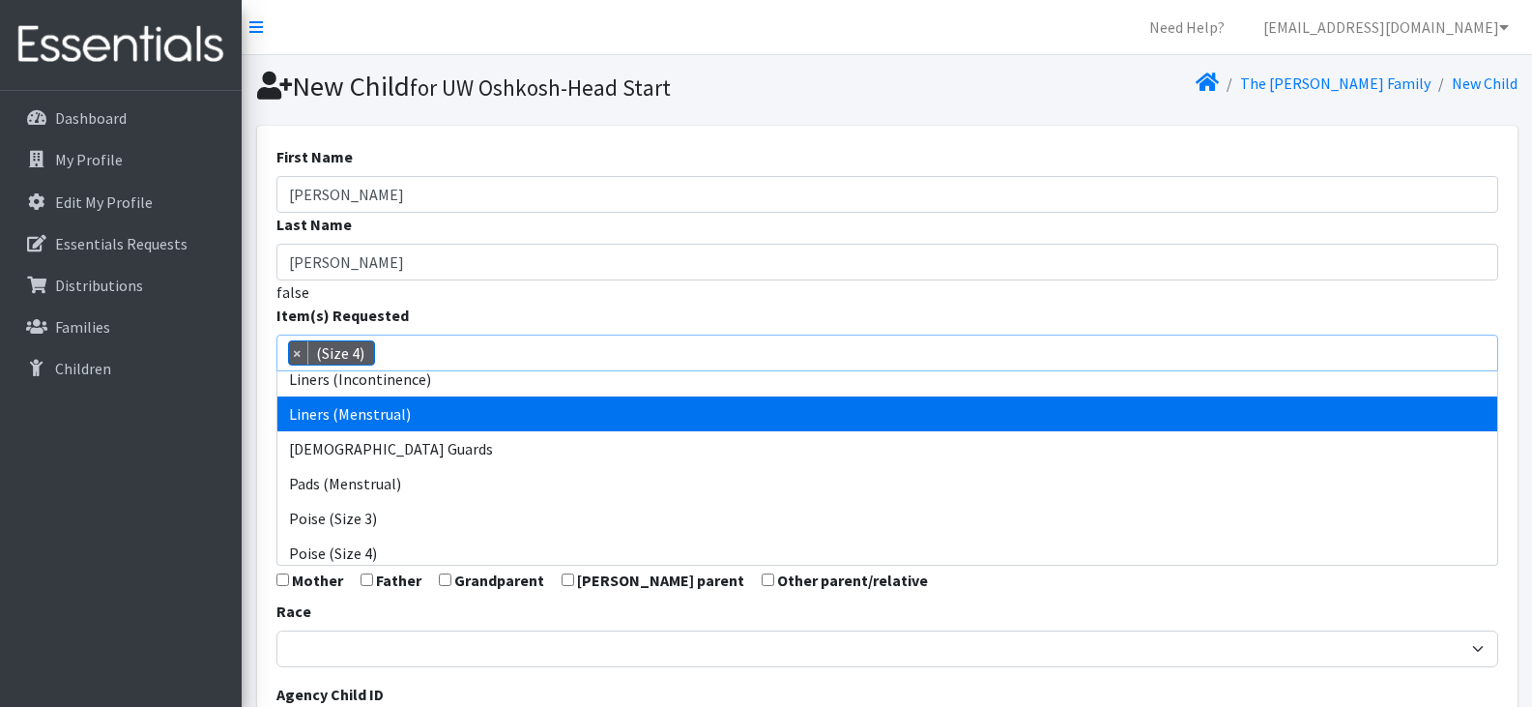
scroll to position [672, 0]
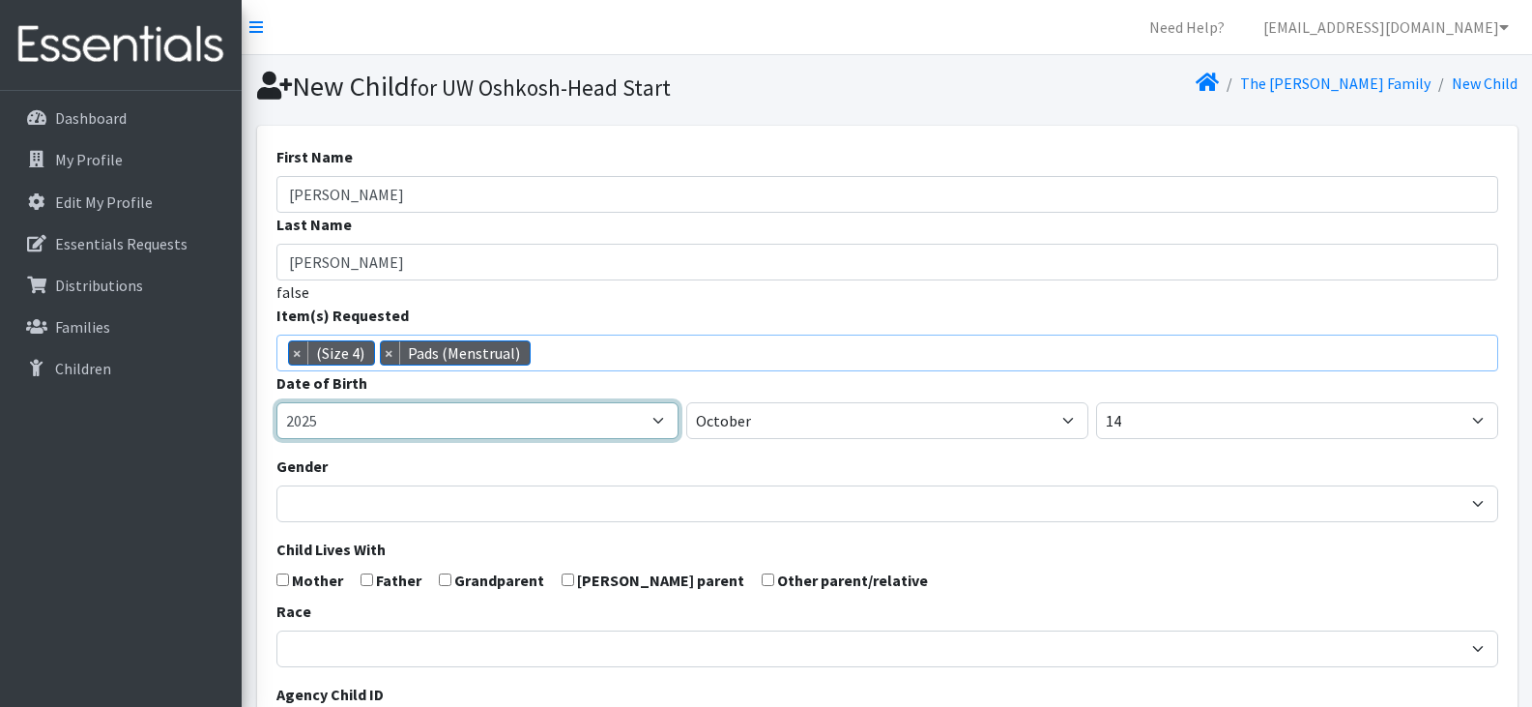
click at [457, 424] on select "2005 2006 2007 2008 2009 2010 2011 2012 2013 2014 2015 2016 2017 2018 2019 2020…" at bounding box center [477, 420] width 402 height 37
select select "2024"
click at [276, 402] on select "2005 2006 2007 2008 2009 2010 2011 2012 2013 2014 2015 2016 2017 2018 2019 2020…" at bounding box center [477, 420] width 402 height 37
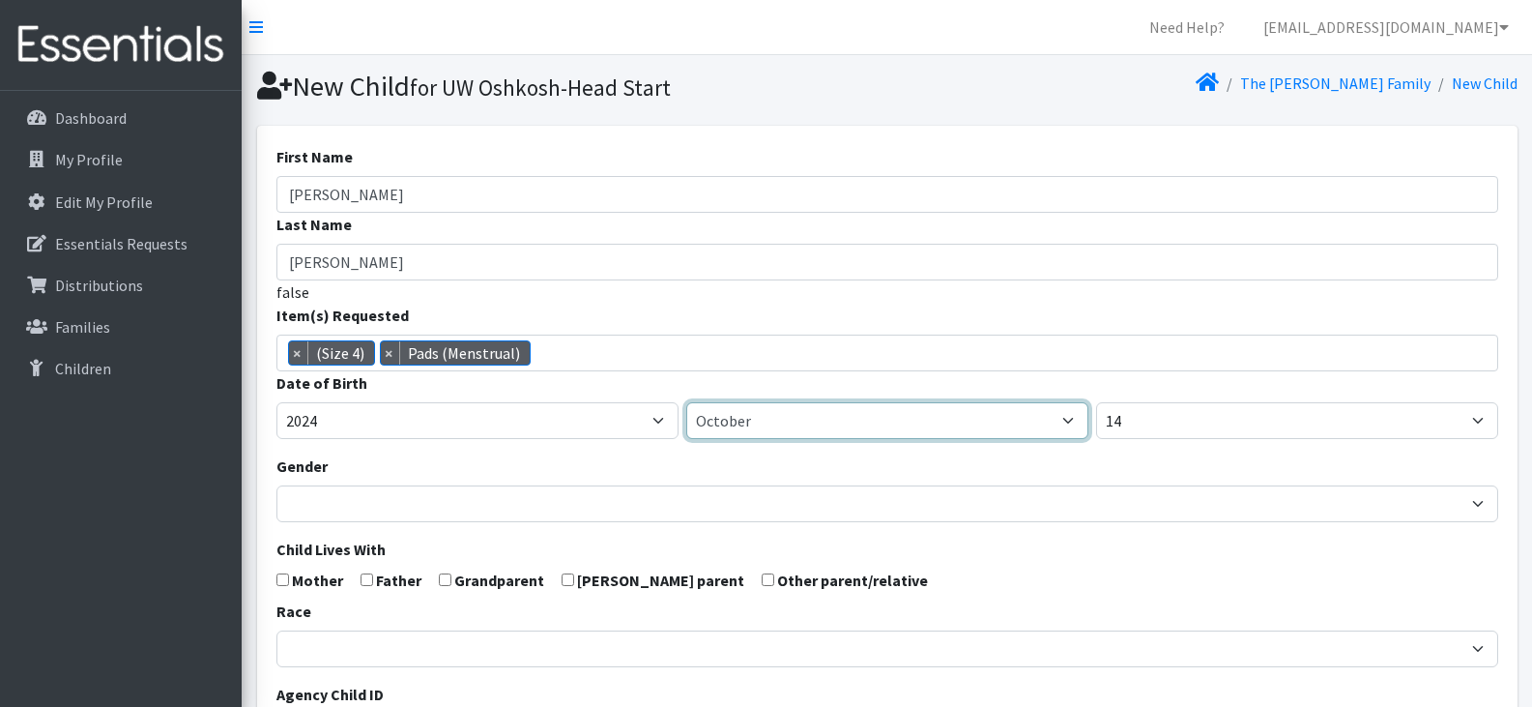
click at [763, 406] on select "January February March April May June July August September October November De…" at bounding box center [887, 420] width 402 height 37
select select "9"
click at [686, 402] on select "January February March April May June July August September October November De…" at bounding box center [887, 420] width 402 height 37
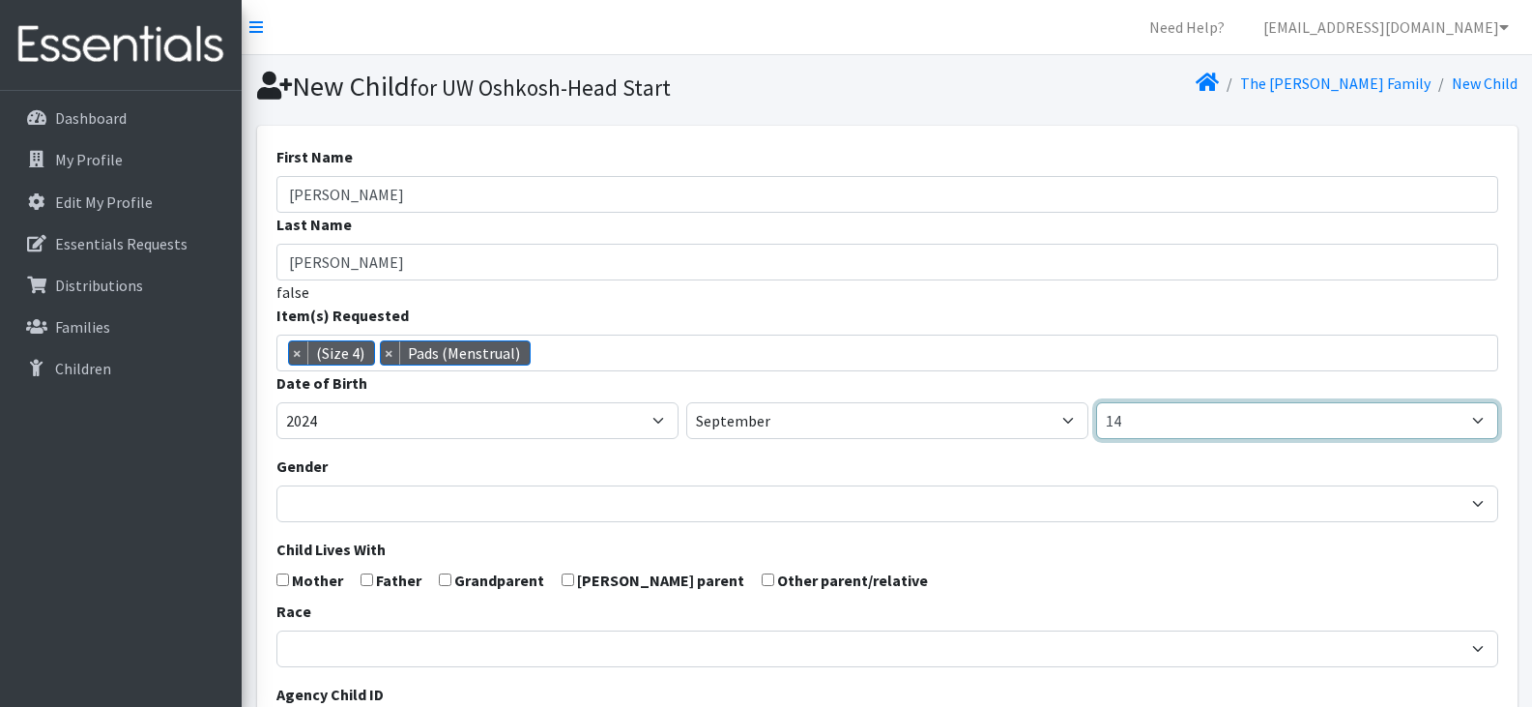
click at [1208, 422] on select "1 2 3 4 5 6 7 8 9 10 11 12 13 14 15 16 17 18 19 20 21 22 23 24 25 26 27 28 29 3…" at bounding box center [1297, 420] width 402 height 37
select select "5"
click at [1096, 402] on select "1 2 3 4 5 6 7 8 9 10 11 12 13 14 15 16 17 18 19 20 21 22 23 24 25 26 27 28 29 3…" at bounding box center [1297, 420] width 402 height 37
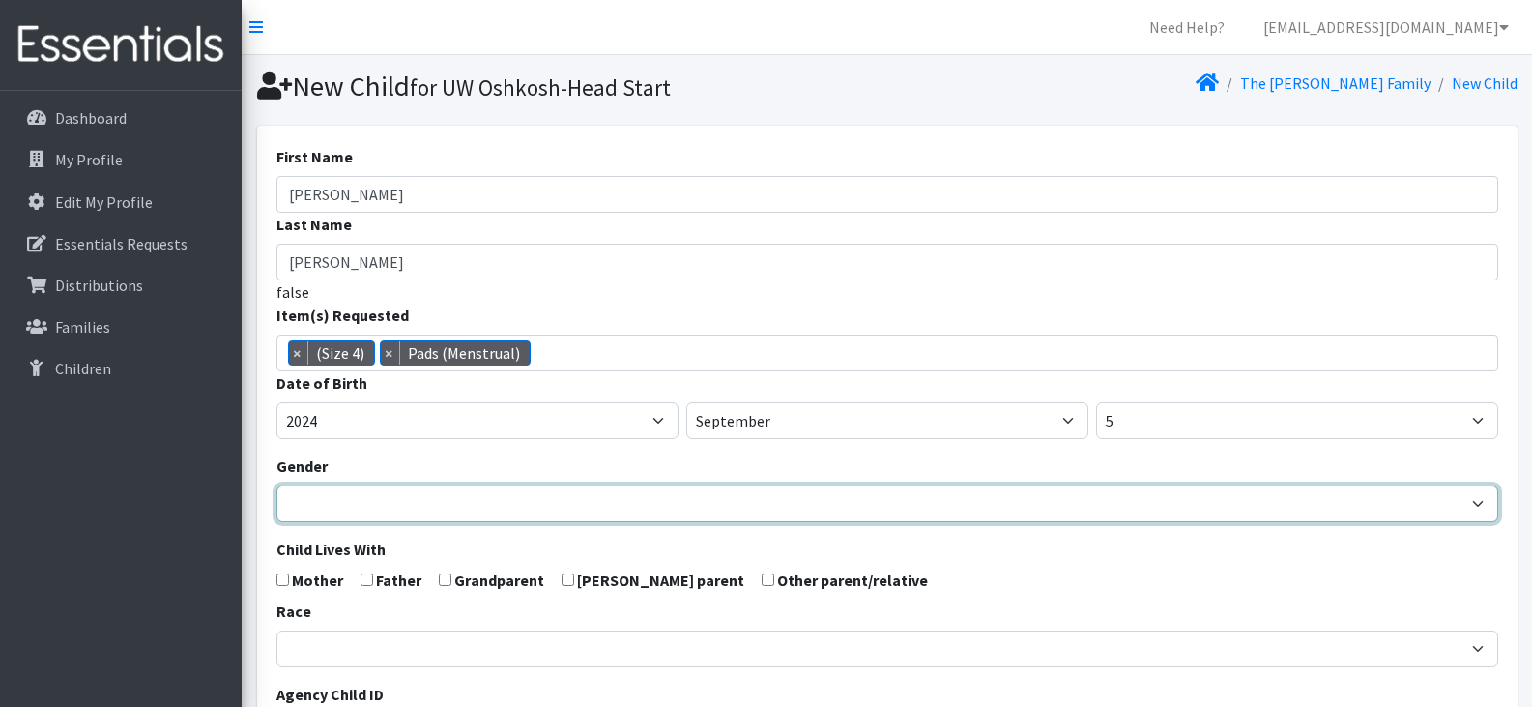
click at [519, 496] on select "Male Female" at bounding box center [887, 503] width 1222 height 37
select select "Male"
click at [276, 485] on select "Male Female" at bounding box center [887, 503] width 1222 height 37
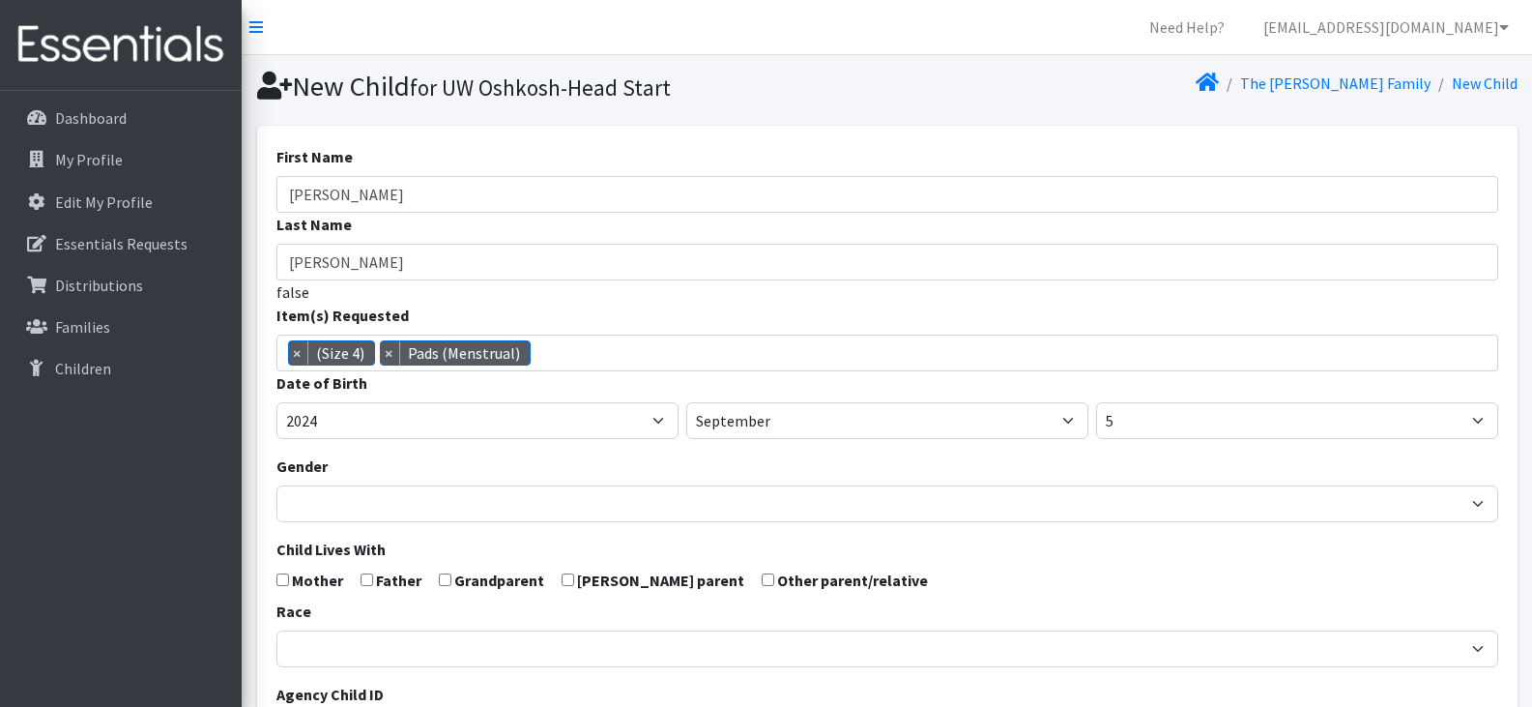
click at [366, 583] on input "checkbox" at bounding box center [367, 579] width 13 height 13
checkbox input "true"
click at [278, 582] on input "checkbox" at bounding box center [282, 579] width 13 height 13
checkbox input "true"
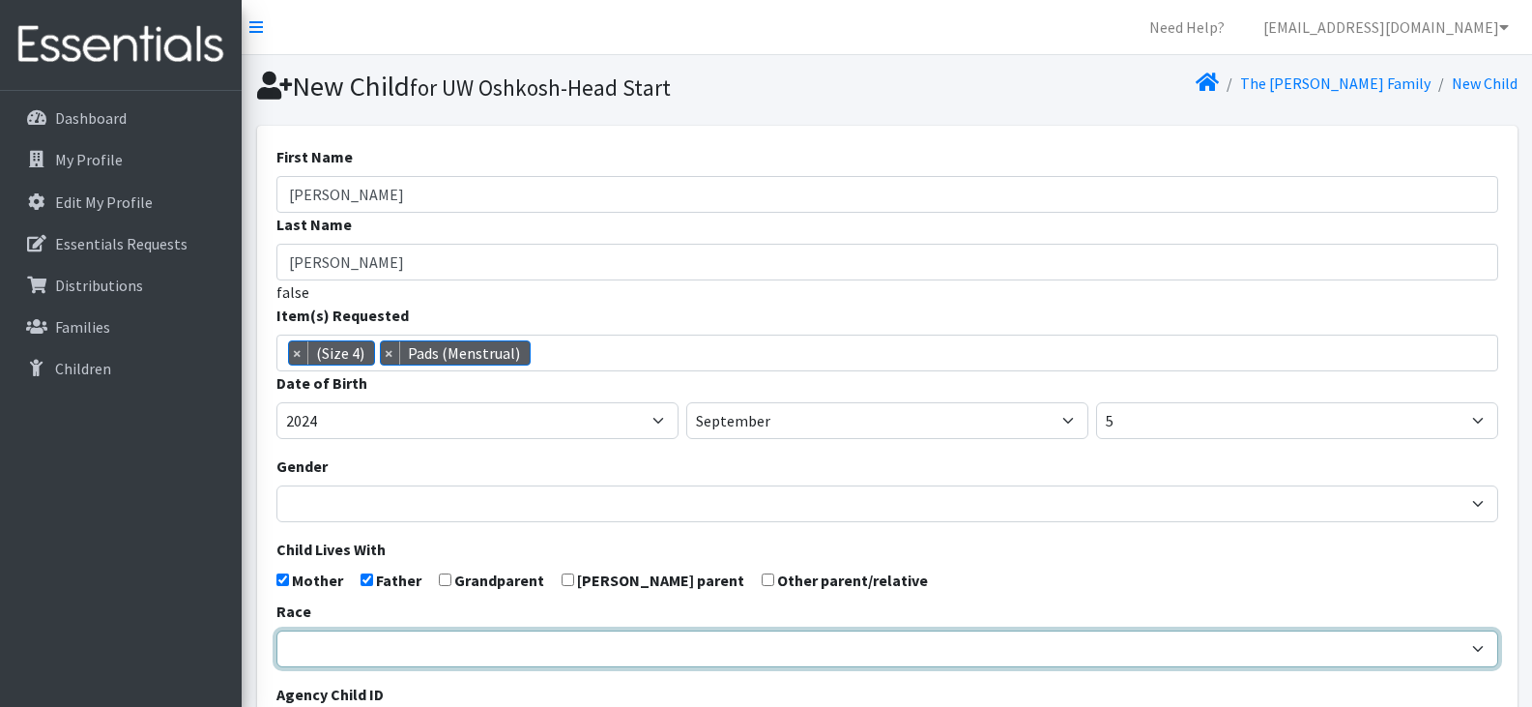
click at [454, 643] on select "African American Caucasian Hispanic Asian American Indian Pacific Islander Mult…" at bounding box center [887, 648] width 1222 height 37
select select "Caucasian"
click at [276, 630] on select "African American Caucasian Hispanic Asian American Indian Pacific Islander Mult…" at bounding box center [887, 648] width 1222 height 37
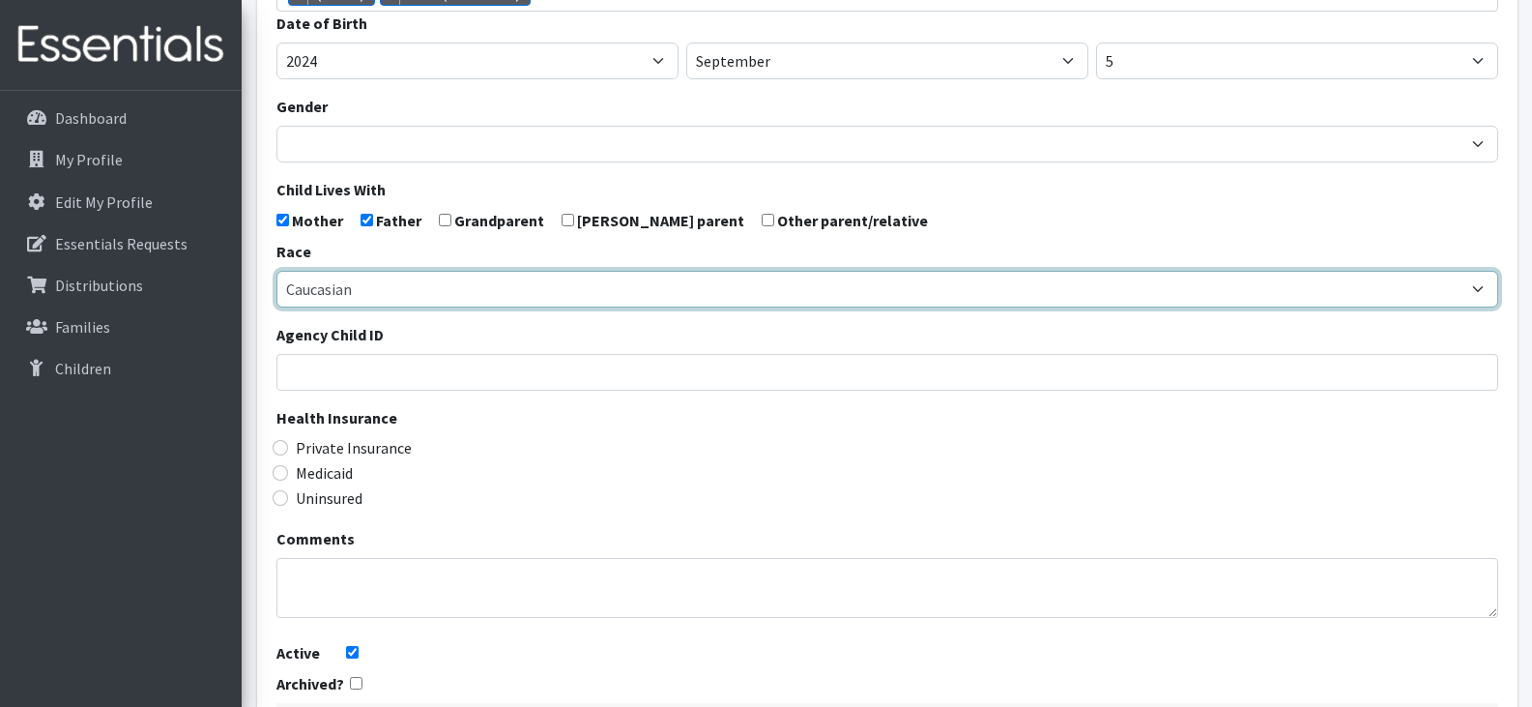
scroll to position [379, 0]
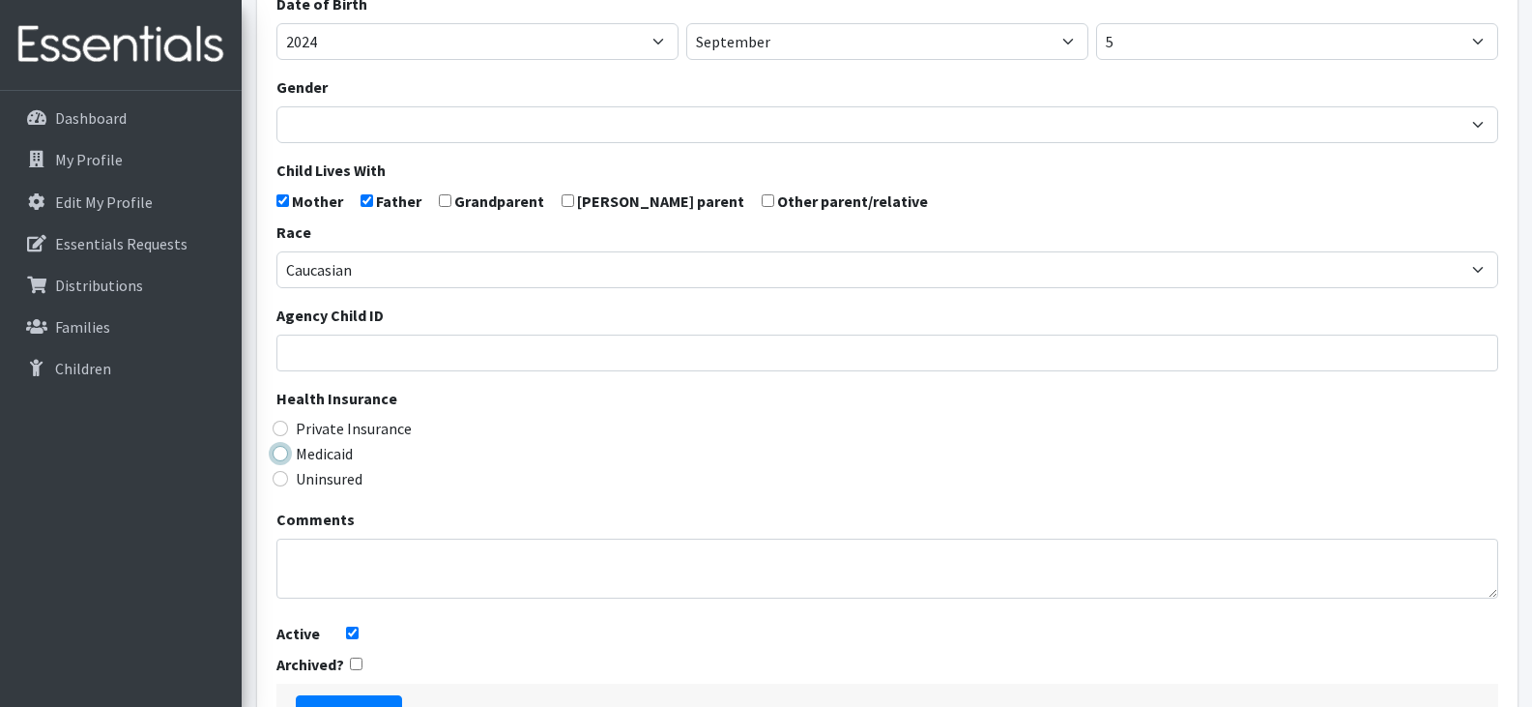
click at [281, 449] on input "Medicaid" at bounding box center [280, 453] width 15 height 15
radio input "true"
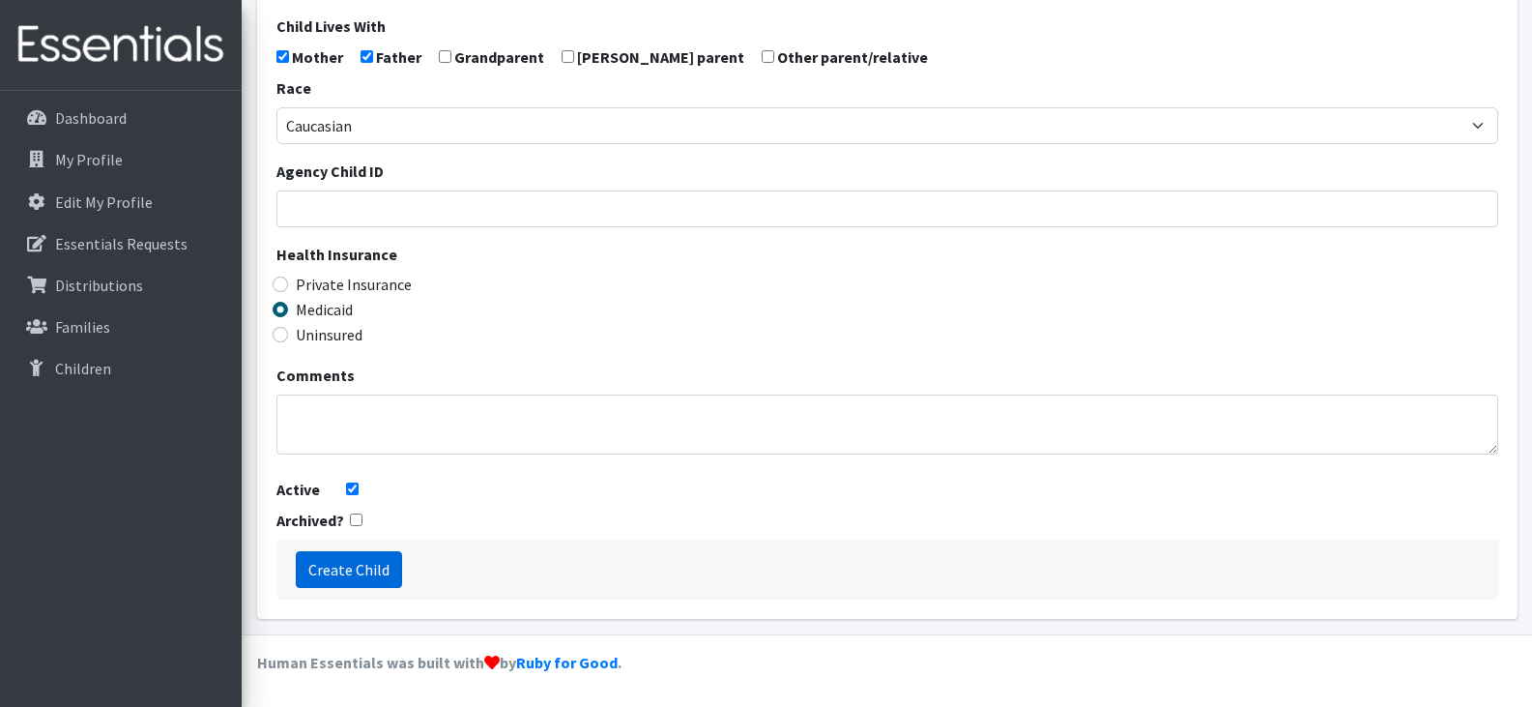
click at [349, 559] on input "Create Child" at bounding box center [349, 569] width 106 height 37
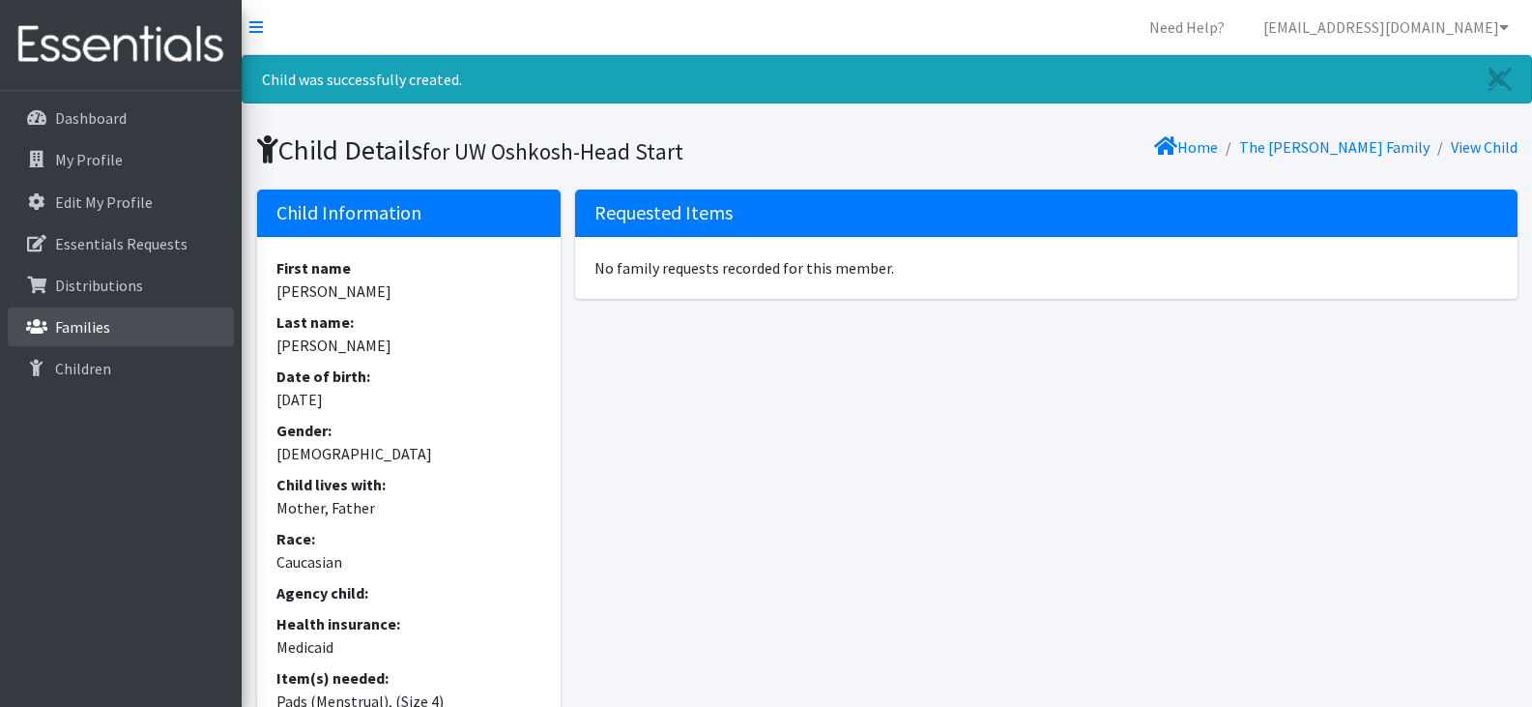
click at [131, 325] on link "Families" at bounding box center [121, 326] width 226 height 39
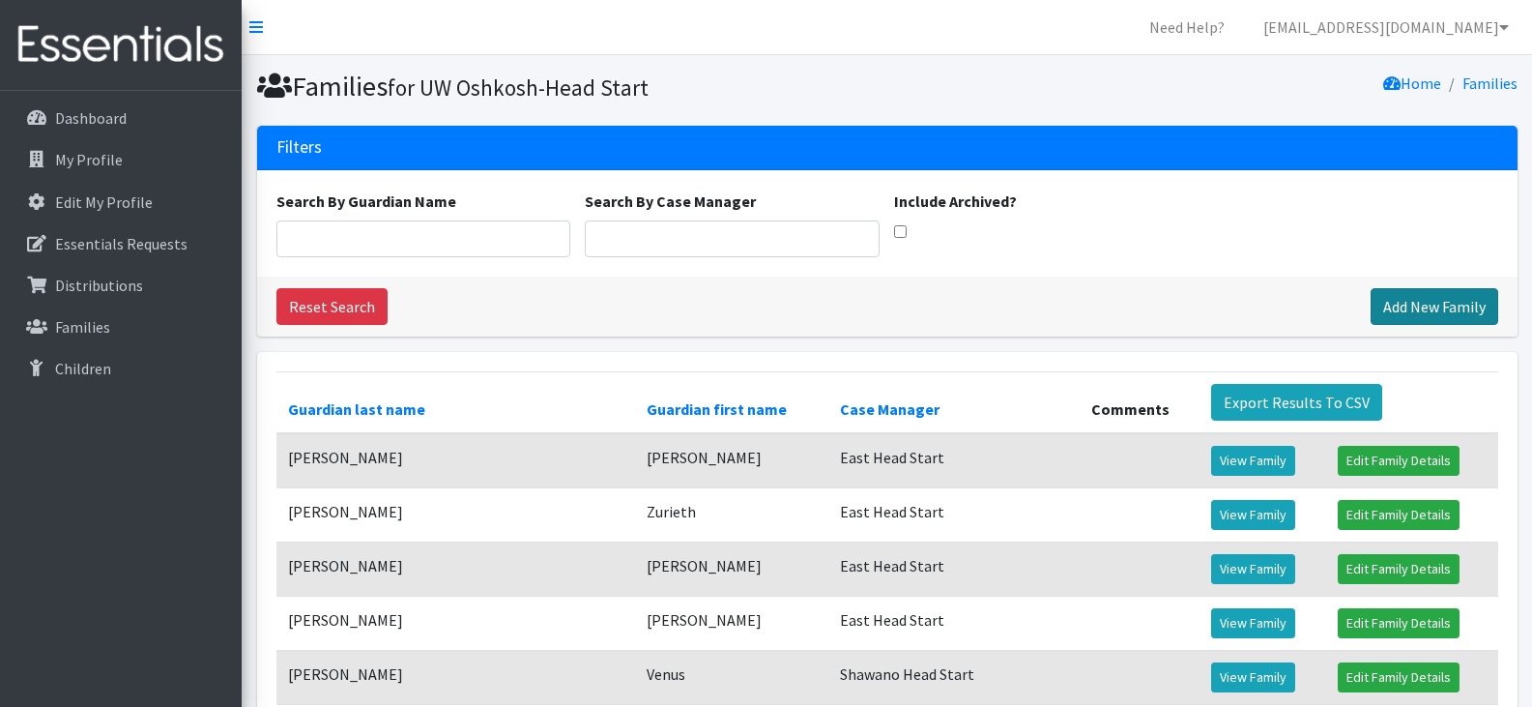
click at [1443, 303] on link "Add New Family" at bounding box center [1435, 306] width 128 height 37
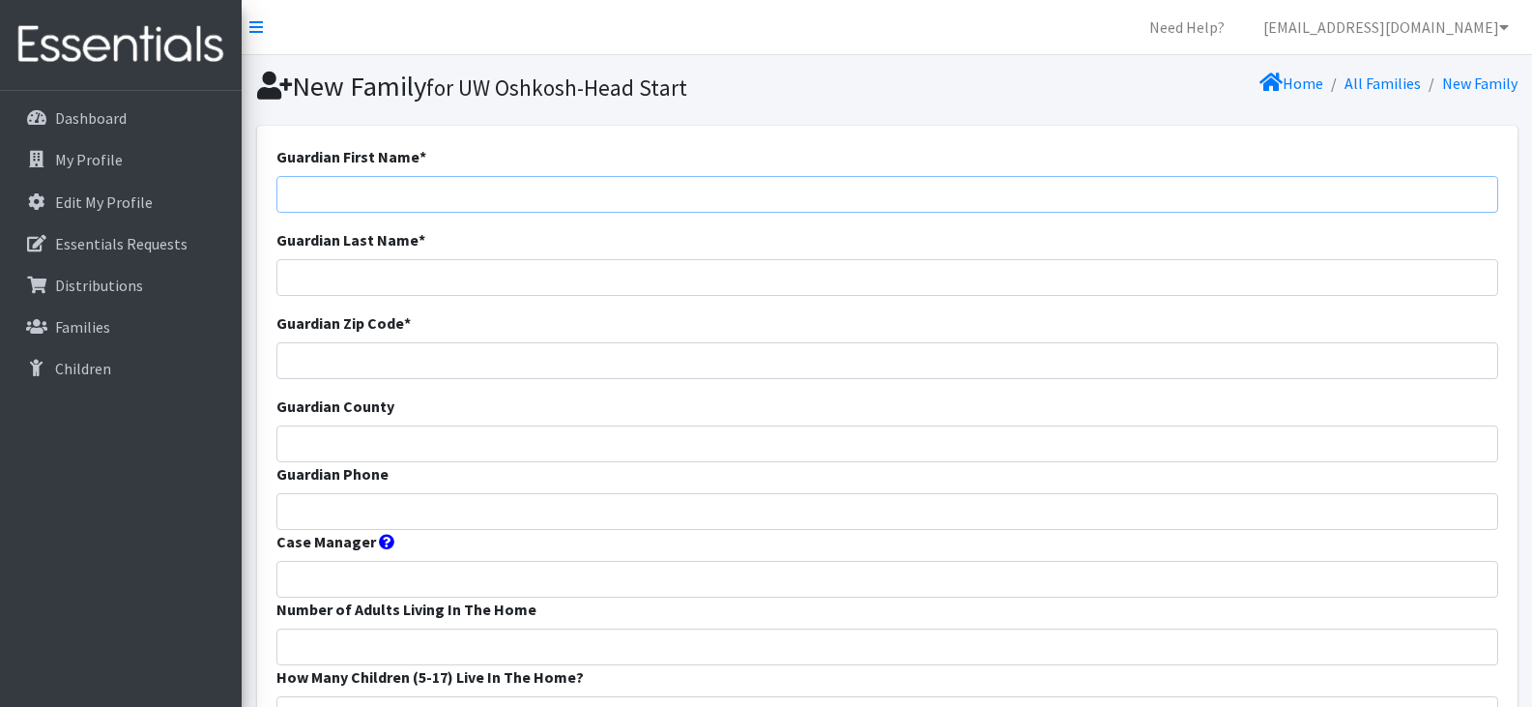
click at [343, 189] on input "Guardian First Name *" at bounding box center [887, 194] width 1222 height 37
paste input "[PERSON_NAME]"
drag, startPoint x: 391, startPoint y: 197, endPoint x: 336, endPoint y: 194, distance: 55.2
click at [336, 194] on input "[PERSON_NAME]" at bounding box center [887, 194] width 1222 height 37
type input "[PERSON_NAME]"
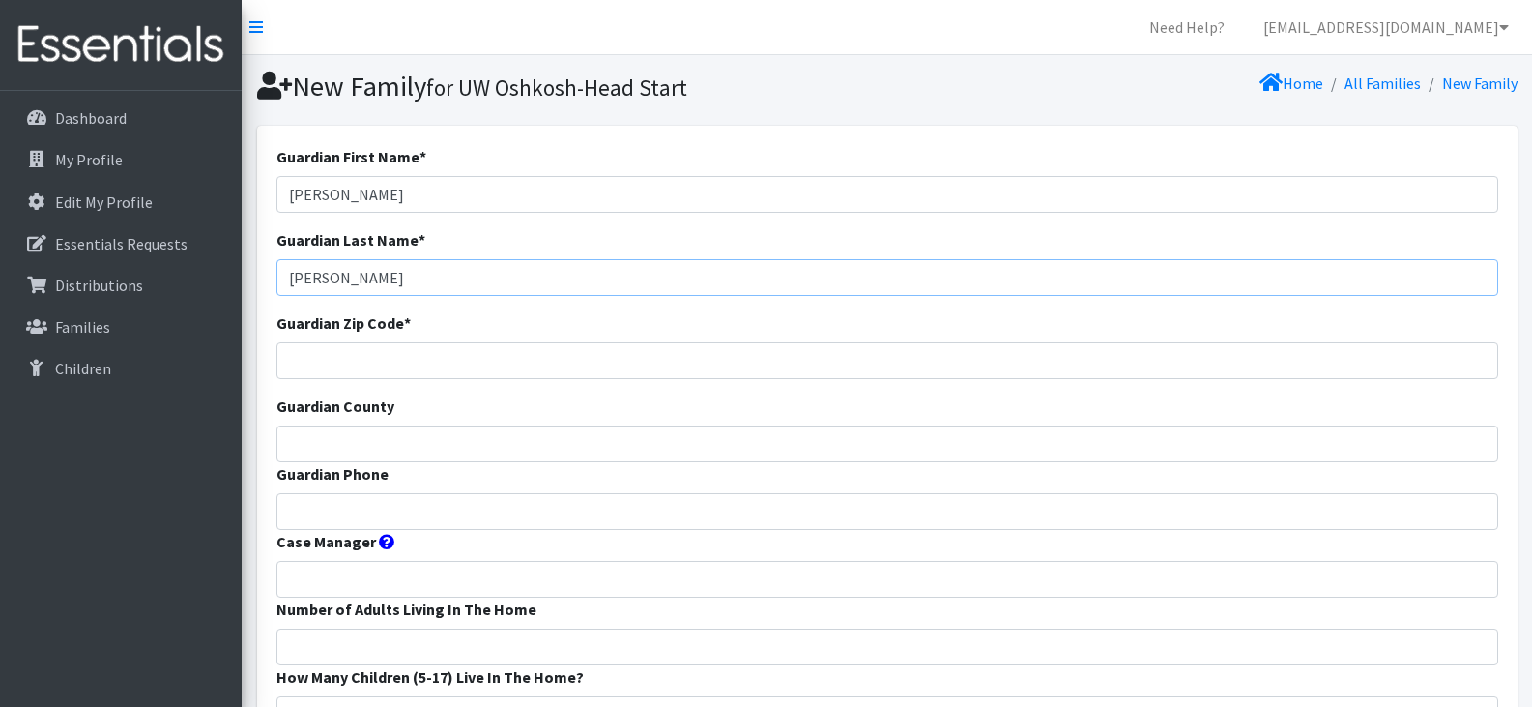
click at [295, 279] on input "bebow" at bounding box center [887, 277] width 1222 height 37
type input "Bebow"
click at [348, 364] on input "Guardian Zip Code *" at bounding box center [887, 360] width 1222 height 37
type input "54166"
click at [360, 448] on input "Guardian County" at bounding box center [887, 443] width 1222 height 37
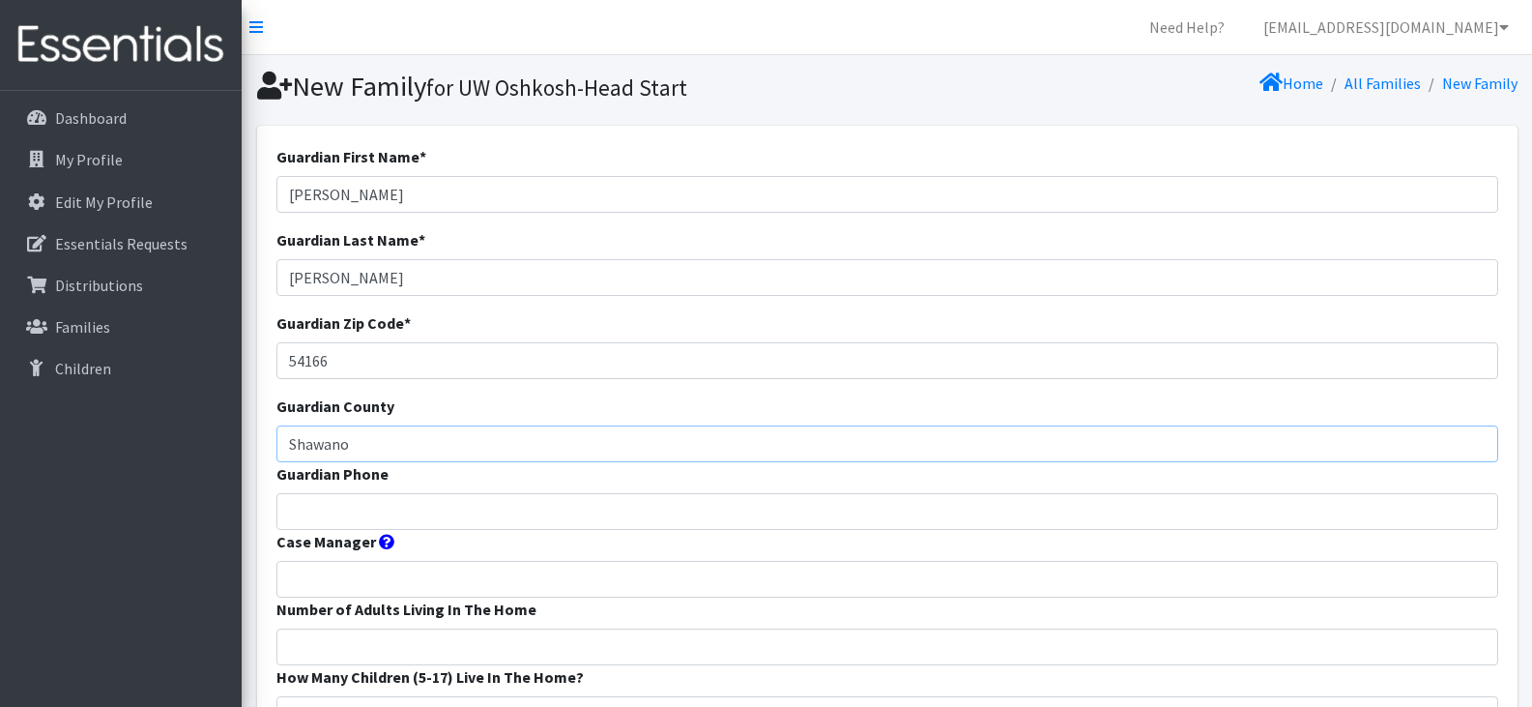
type input "Shawano"
click at [402, 506] on input "Guardian Phone" at bounding box center [887, 511] width 1222 height 37
paste input "9204896845"
type input "9204896845"
click at [409, 579] on input "Case Manager" at bounding box center [887, 579] width 1222 height 37
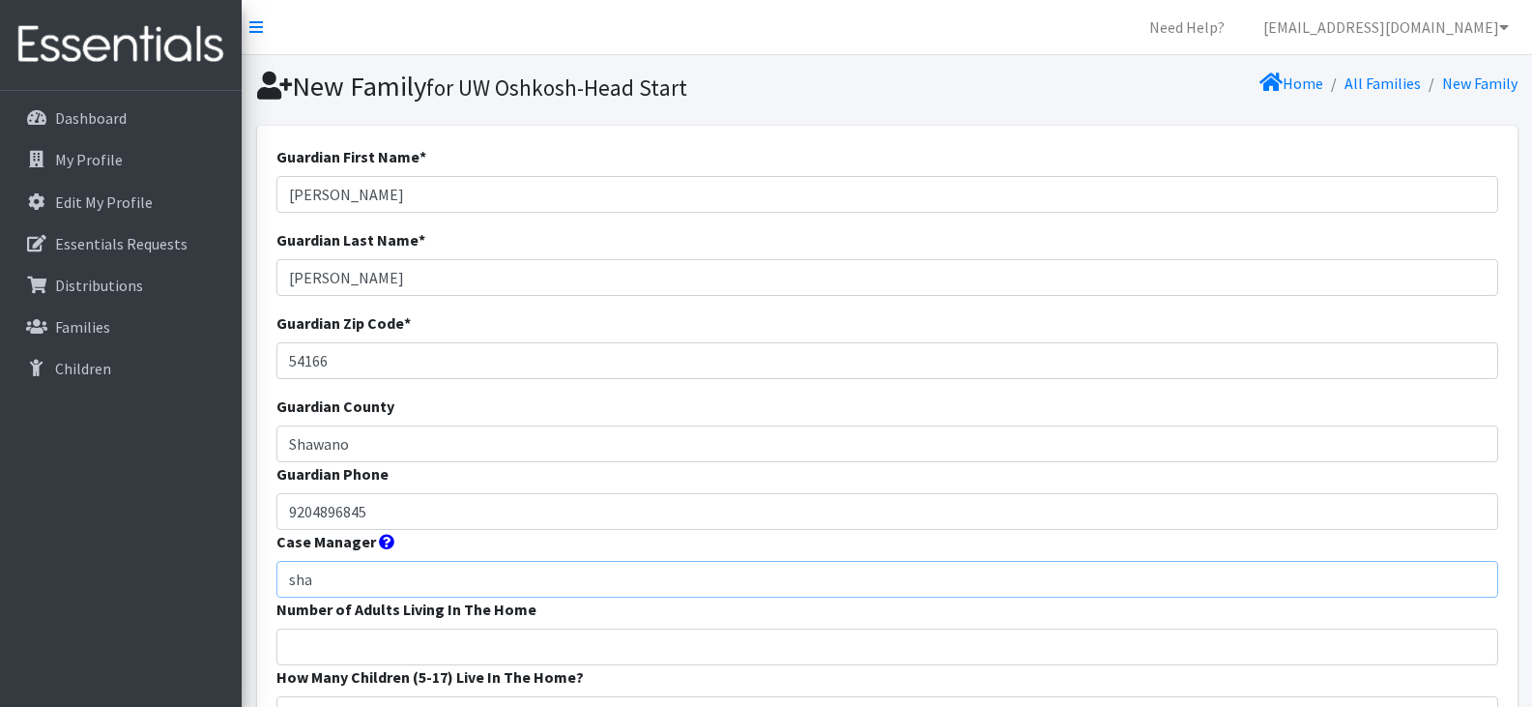
type input "Shawano Head Start"
click at [443, 647] on input "Number of Adults Living In The Home" at bounding box center [887, 646] width 1222 height 37
click at [884, 646] on input "Number of Adults Living In The Home" at bounding box center [887, 646] width 1222 height 37
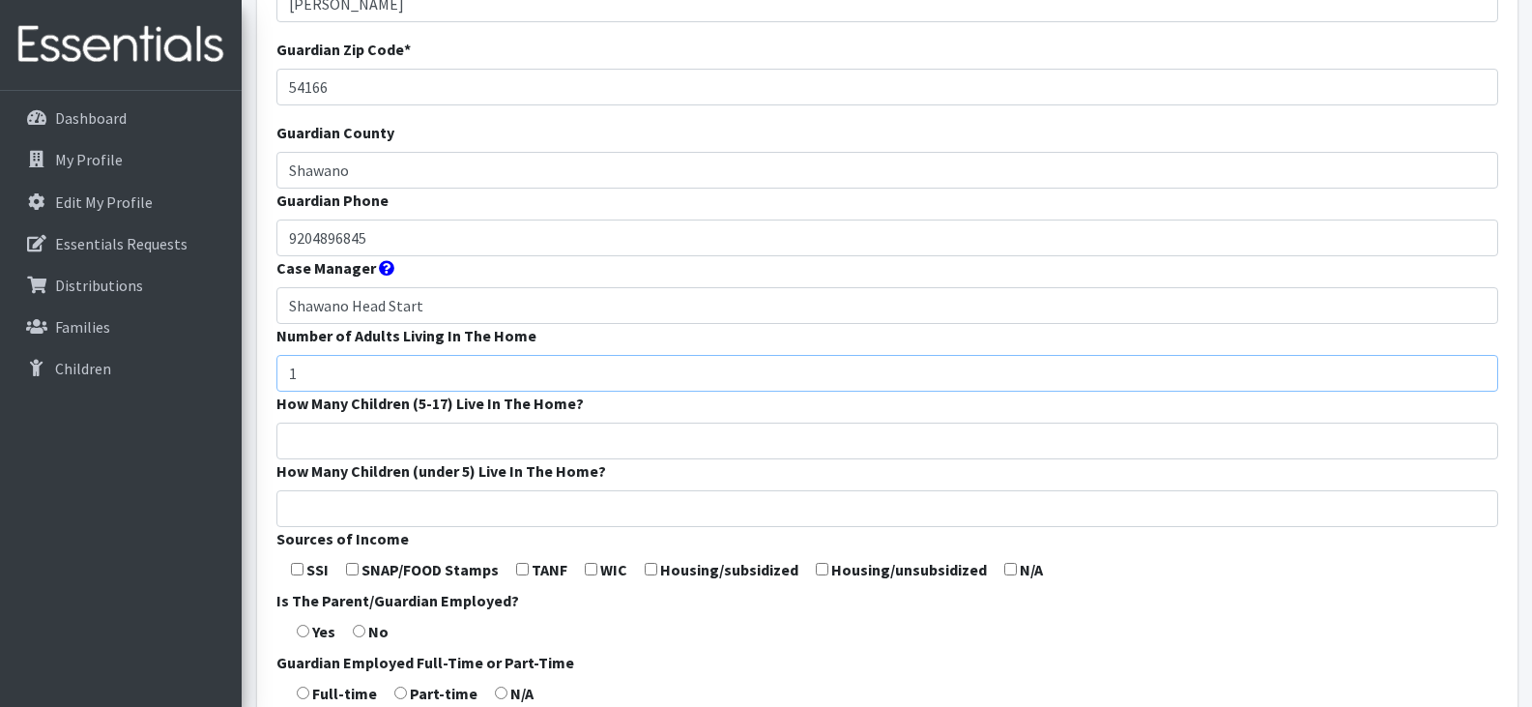
scroll to position [274, 0]
type input "1"
click at [704, 503] on input "How Many Children (under 5) Live In The Home?" at bounding box center [887, 507] width 1222 height 37
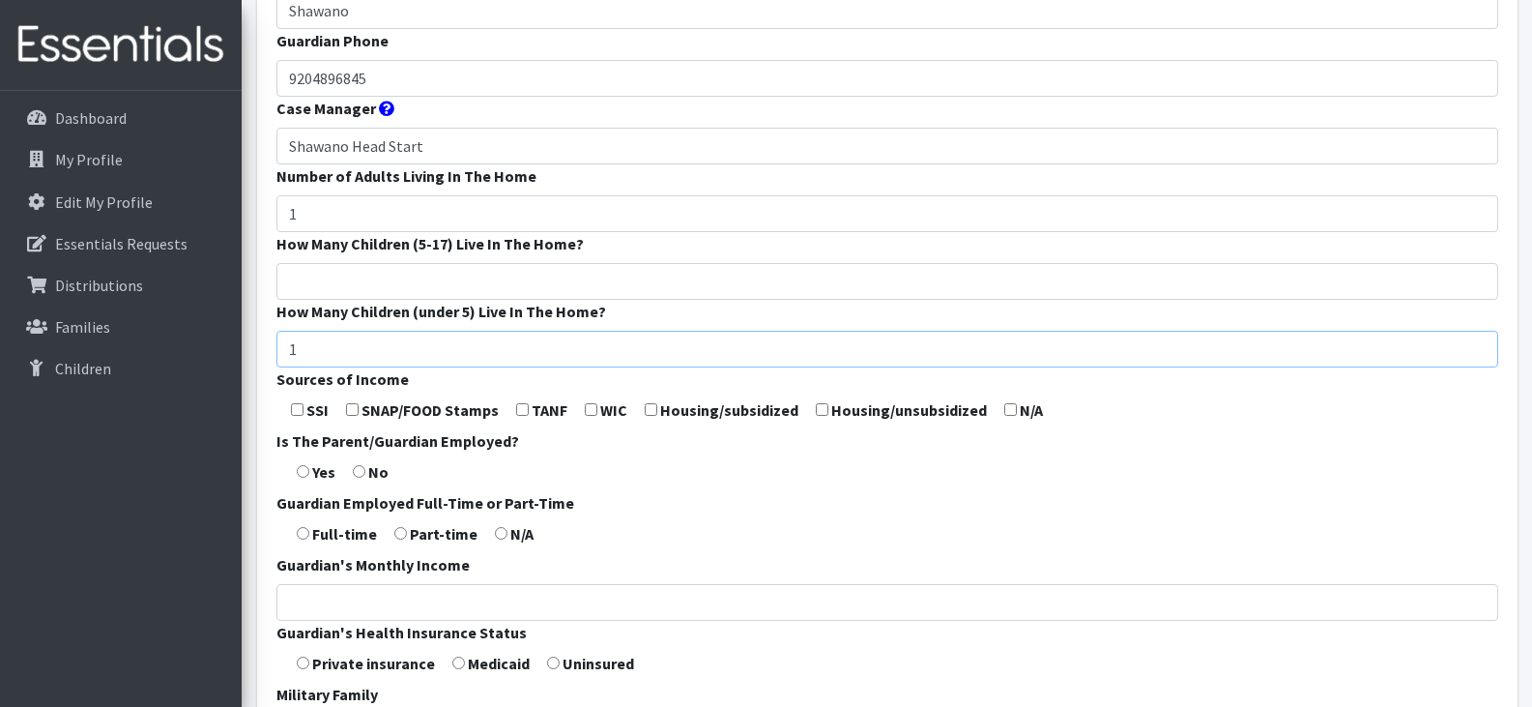
scroll to position [434, 0]
type input "1"
click at [345, 285] on input "How Many Children (5-17) Live In The Home?" at bounding box center [887, 280] width 1222 height 37
type input "2"
click at [299, 413] on input "checkbox" at bounding box center [297, 408] width 13 height 13
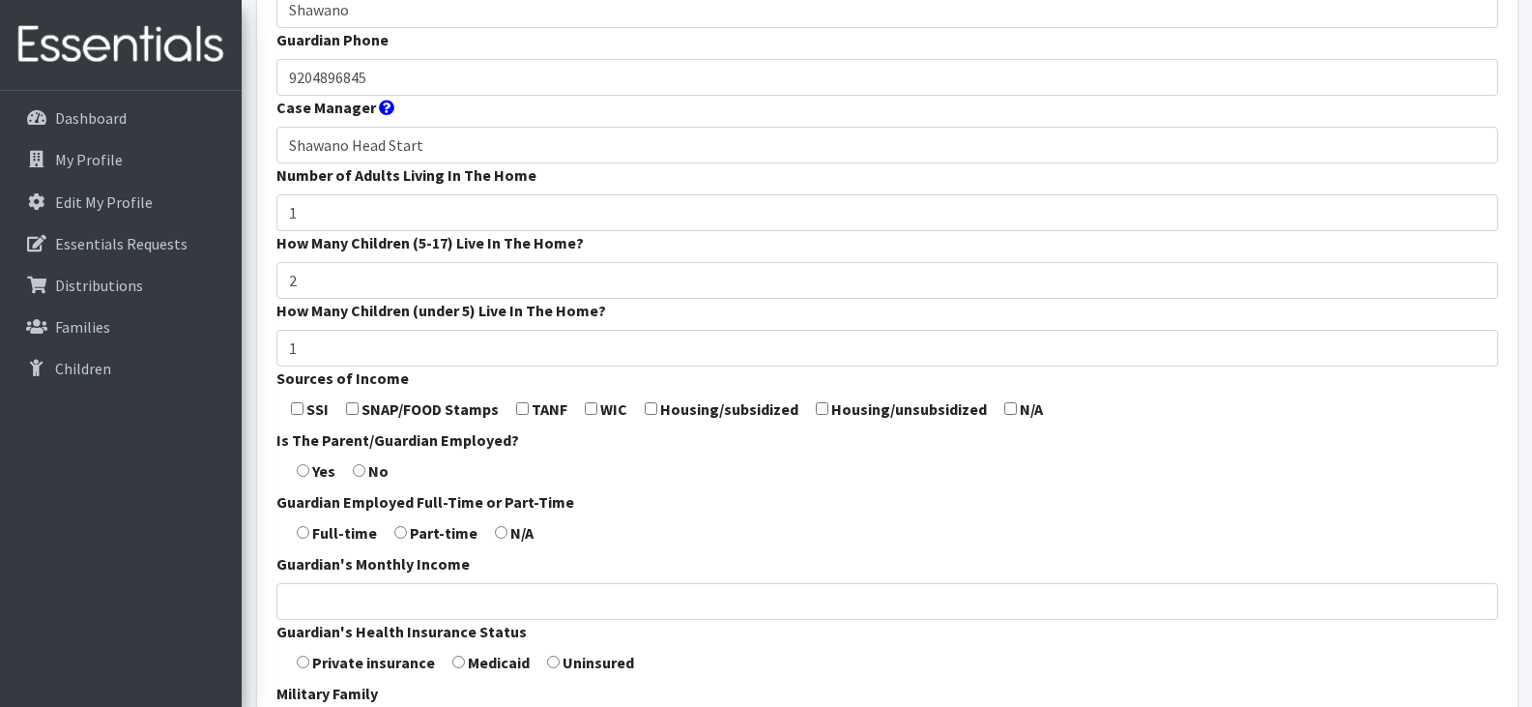
checkbox input "true"
click at [300, 472] on input "radio" at bounding box center [303, 470] width 13 height 13
radio input "true"
click at [393, 540] on form "Guardian First Name * Brooke Guardian Last Name * Bebow Guardian Zip Code * 541…" at bounding box center [887, 284] width 1222 height 1146
click at [402, 533] on input "radio" at bounding box center [400, 532] width 13 height 13
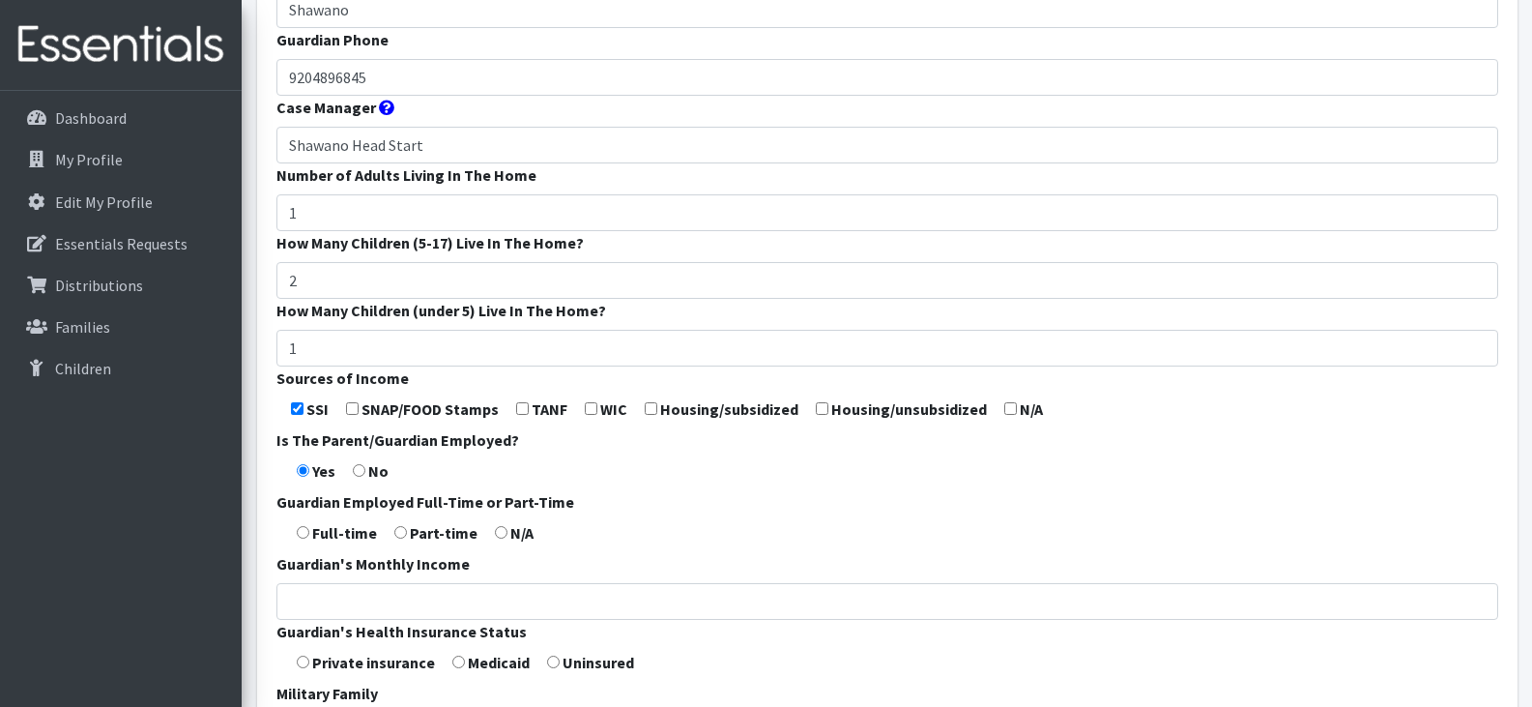
radio input "true"
click at [457, 663] on input "radio" at bounding box center [458, 661] width 13 height 13
radio input "true"
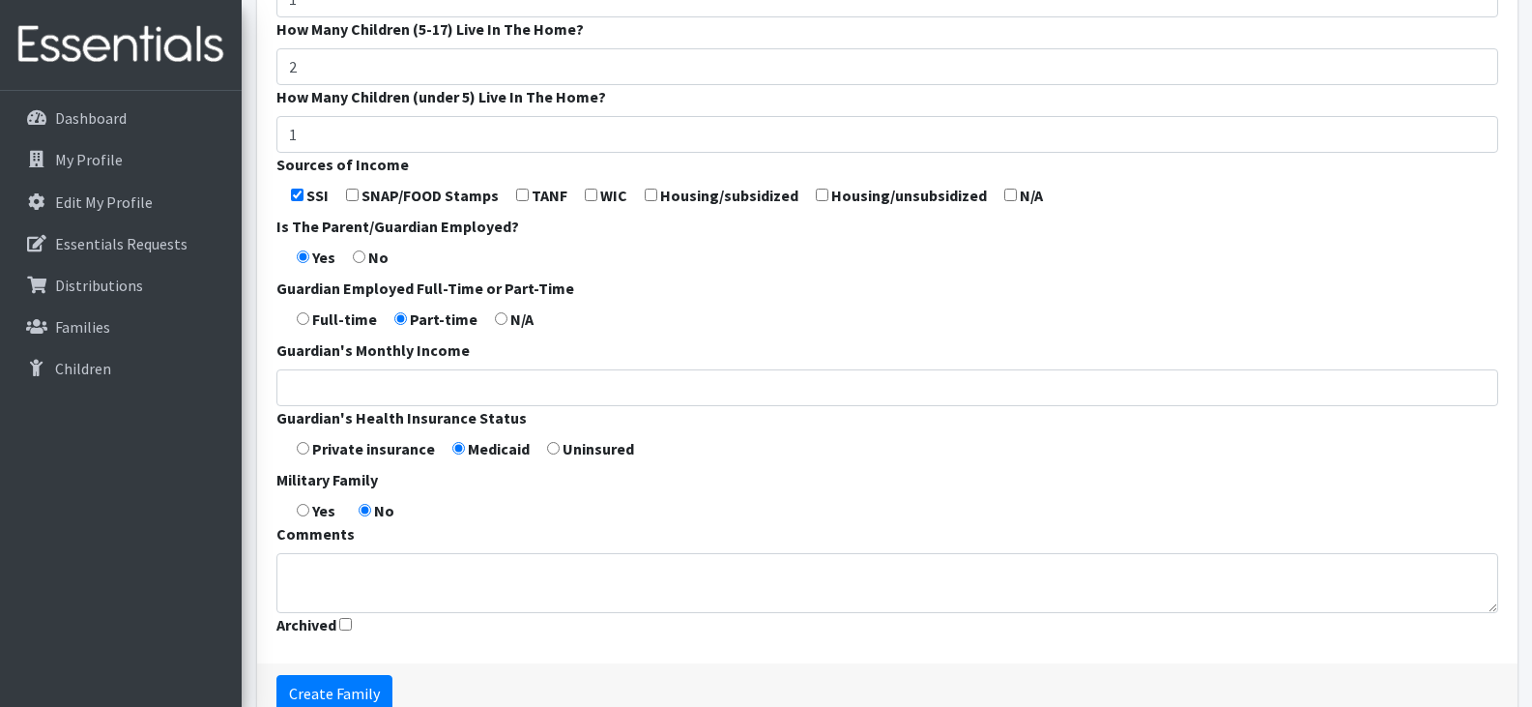
scroll to position [653, 0]
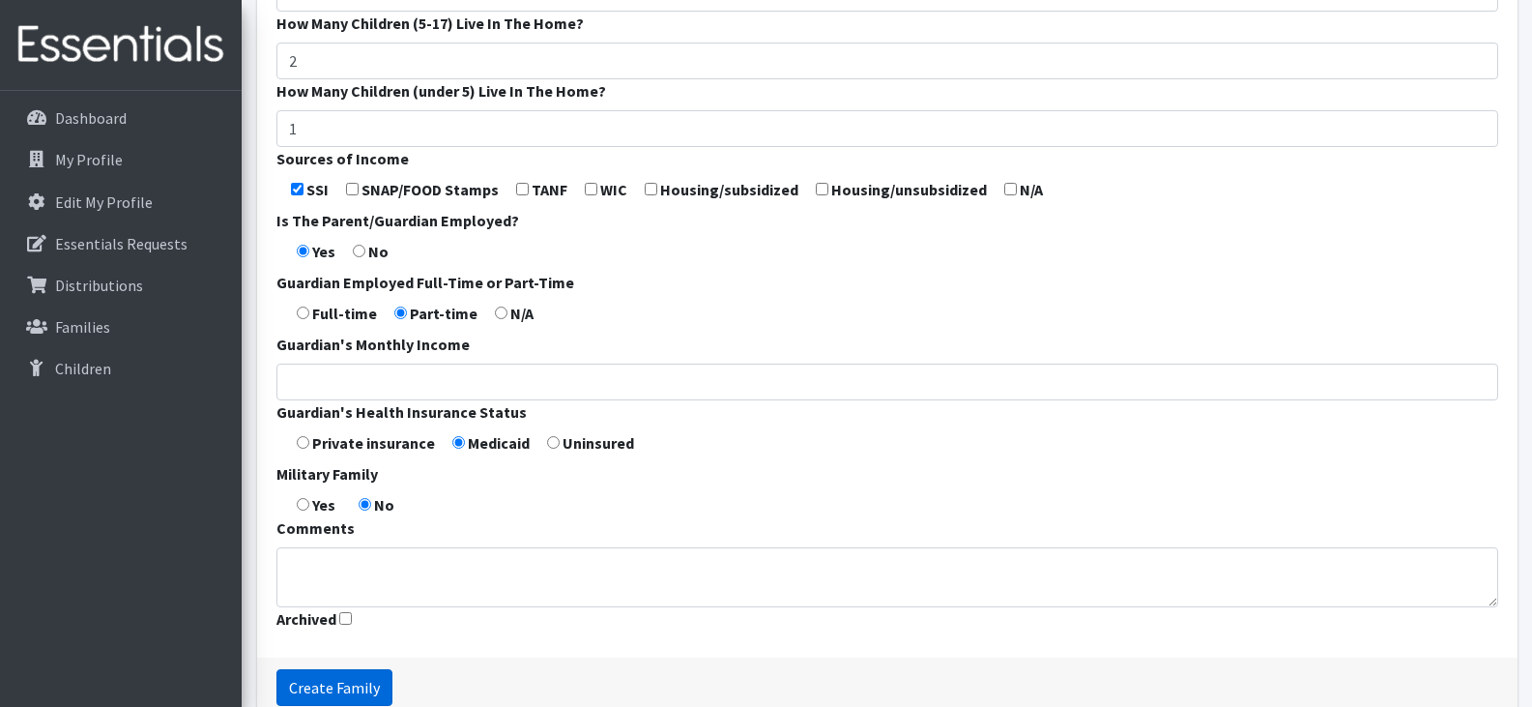
click at [342, 683] on input "Create Family" at bounding box center [334, 687] width 116 height 37
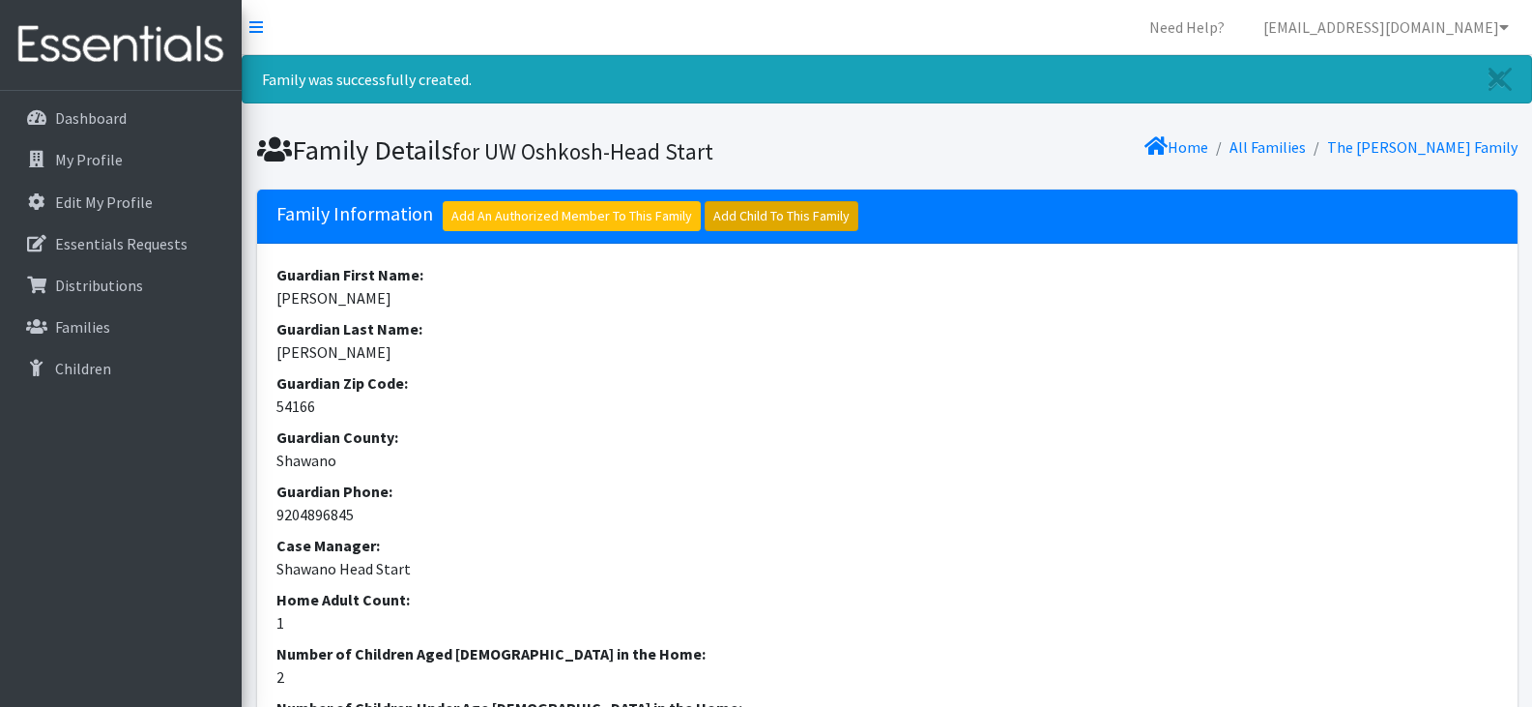
click at [768, 221] on link "Add Child To This Family" at bounding box center [782, 216] width 154 height 30
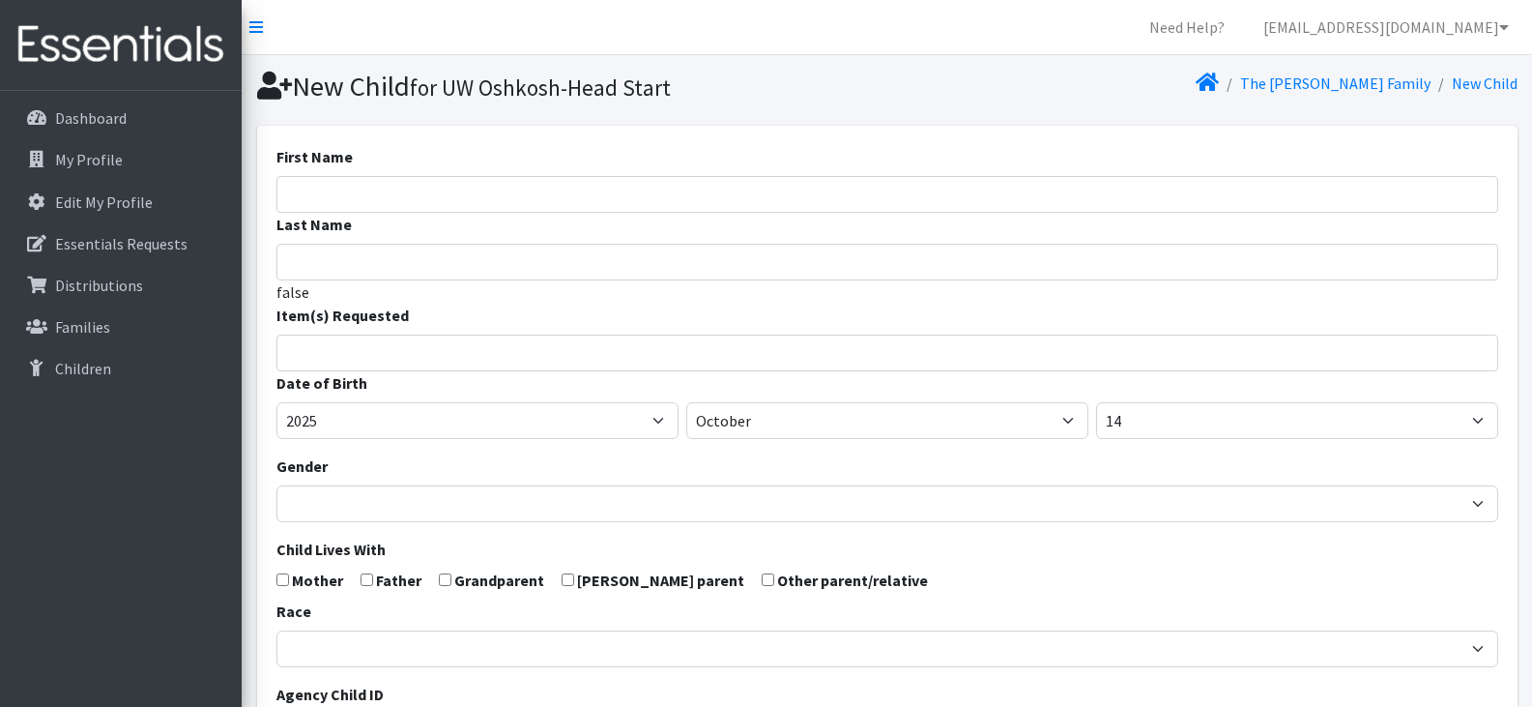
select select
click at [461, 199] on input "First Name" at bounding box center [887, 194] width 1222 height 37
paste input "[PERSON_NAME] [PERSON_NAME]"
drag, startPoint x: 393, startPoint y: 193, endPoint x: 324, endPoint y: 194, distance: 69.6
click at [324, 194] on input "levin Brickham" at bounding box center [887, 194] width 1222 height 37
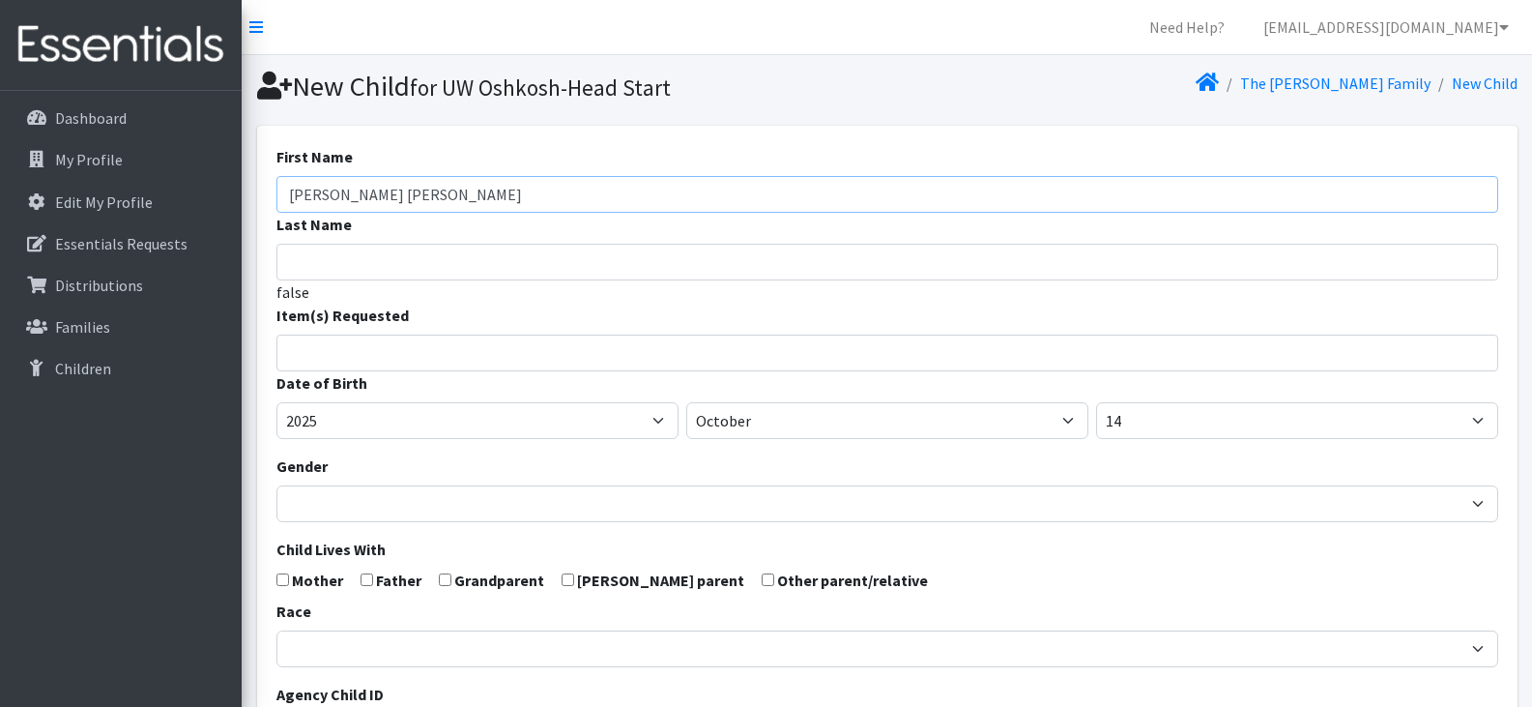
type input "levin"
type input "[PERSON_NAME]"
click at [295, 199] on input "levin" at bounding box center [887, 194] width 1222 height 37
type input "[PERSON_NAME]"
click at [358, 355] on input "search" at bounding box center [901, 349] width 1215 height 17
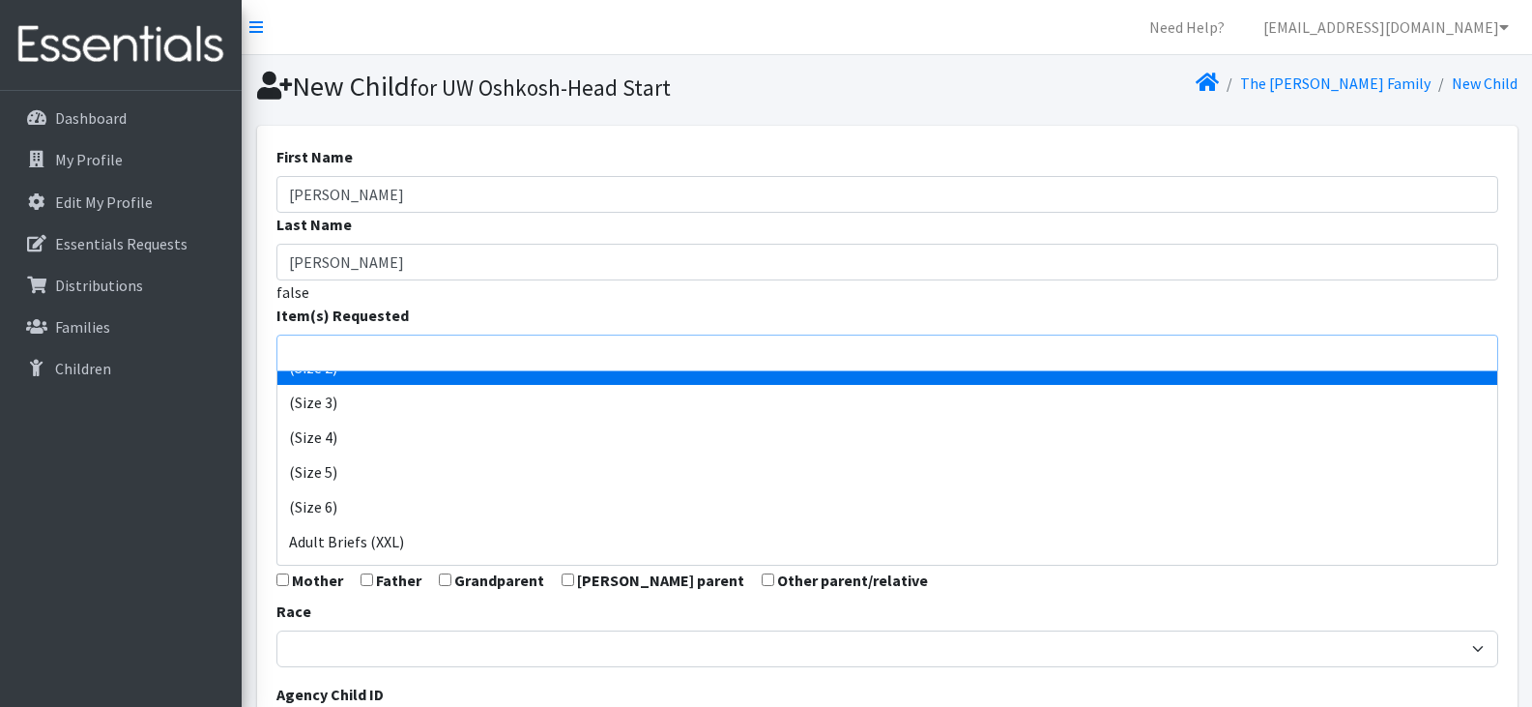
scroll to position [133, 0]
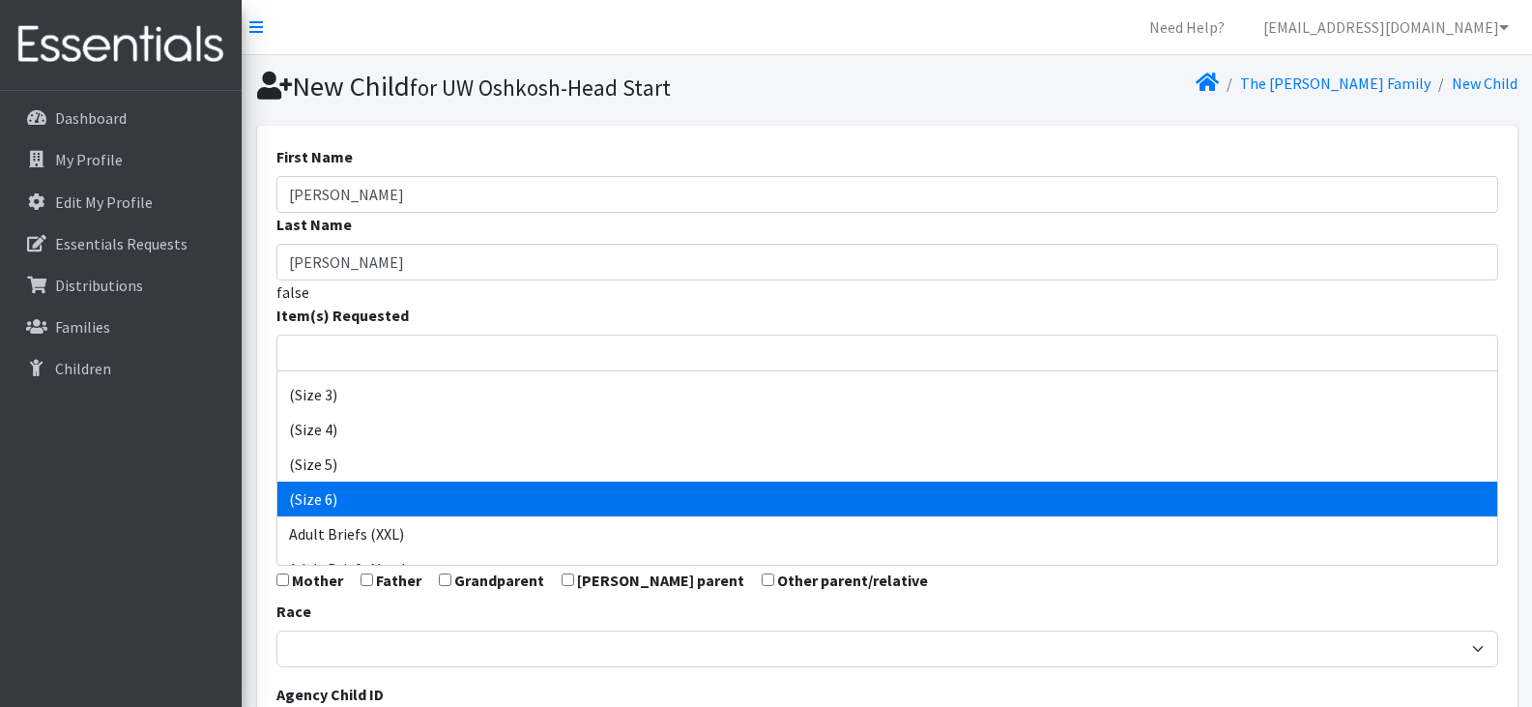
select select "14491"
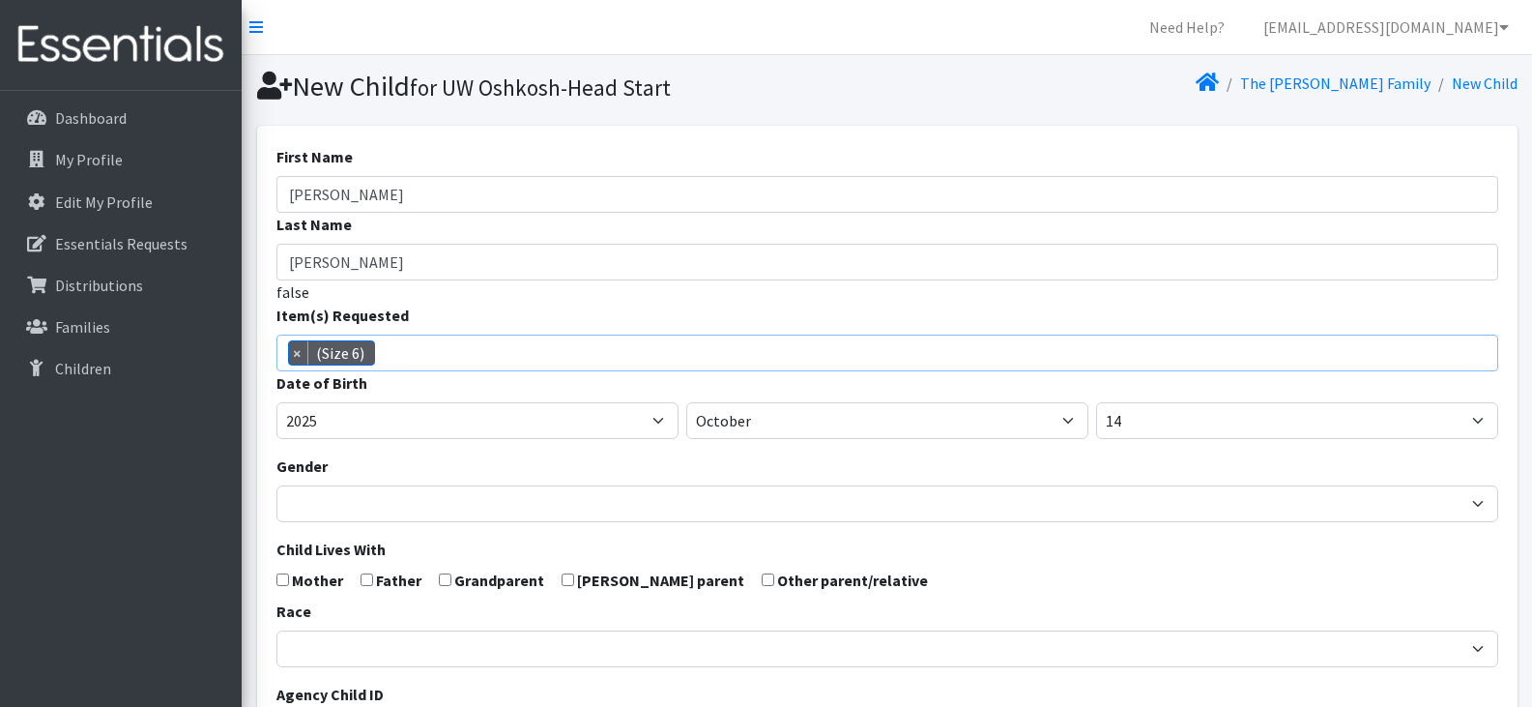
drag, startPoint x: 495, startPoint y: 498, endPoint x: 451, endPoint y: 351, distance: 153.2
click at [451, 351] on span "× (Size 6)" at bounding box center [887, 352] width 1222 height 37
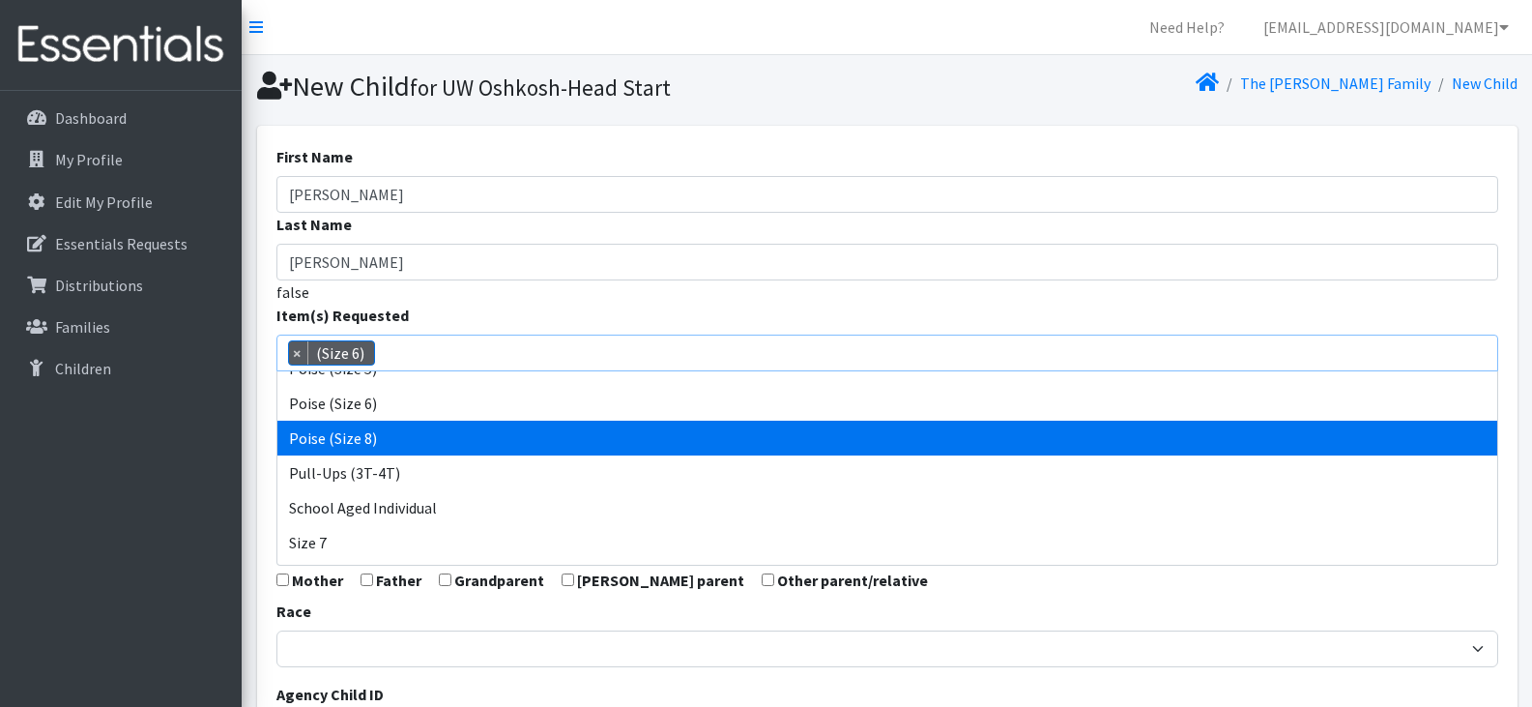
scroll to position [891, 0]
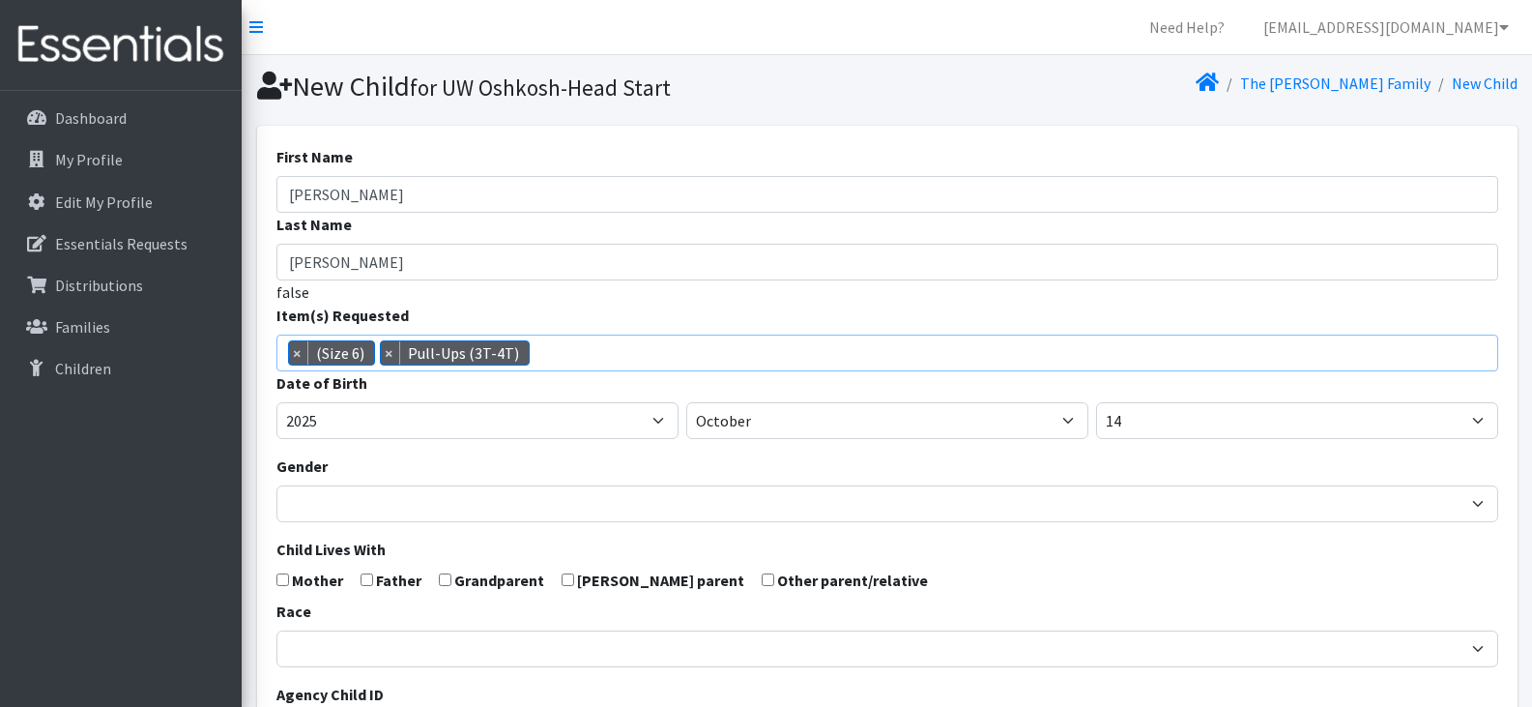
click at [559, 354] on span "× (Size 6) × Pull-Ups (3T-4T)" at bounding box center [887, 352] width 1222 height 37
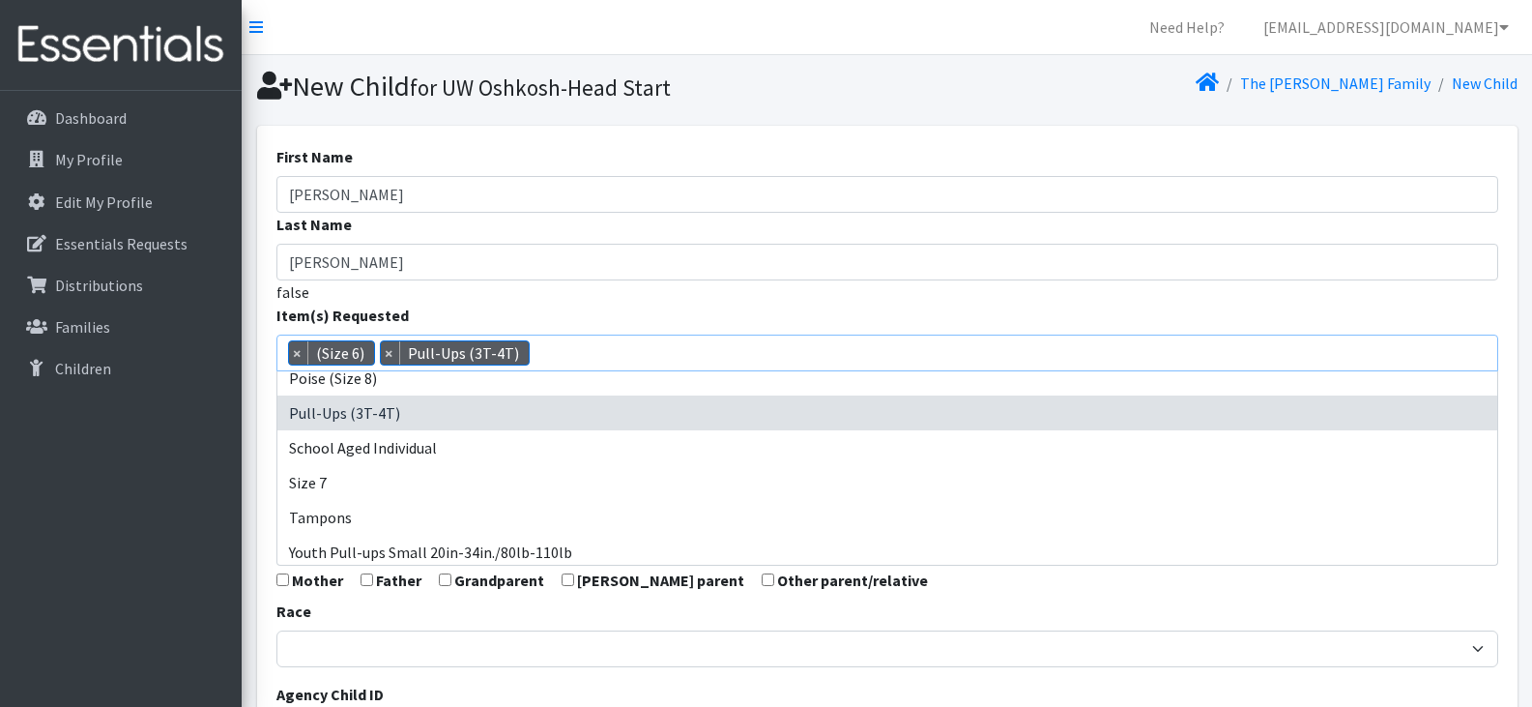
scroll to position [955, 0]
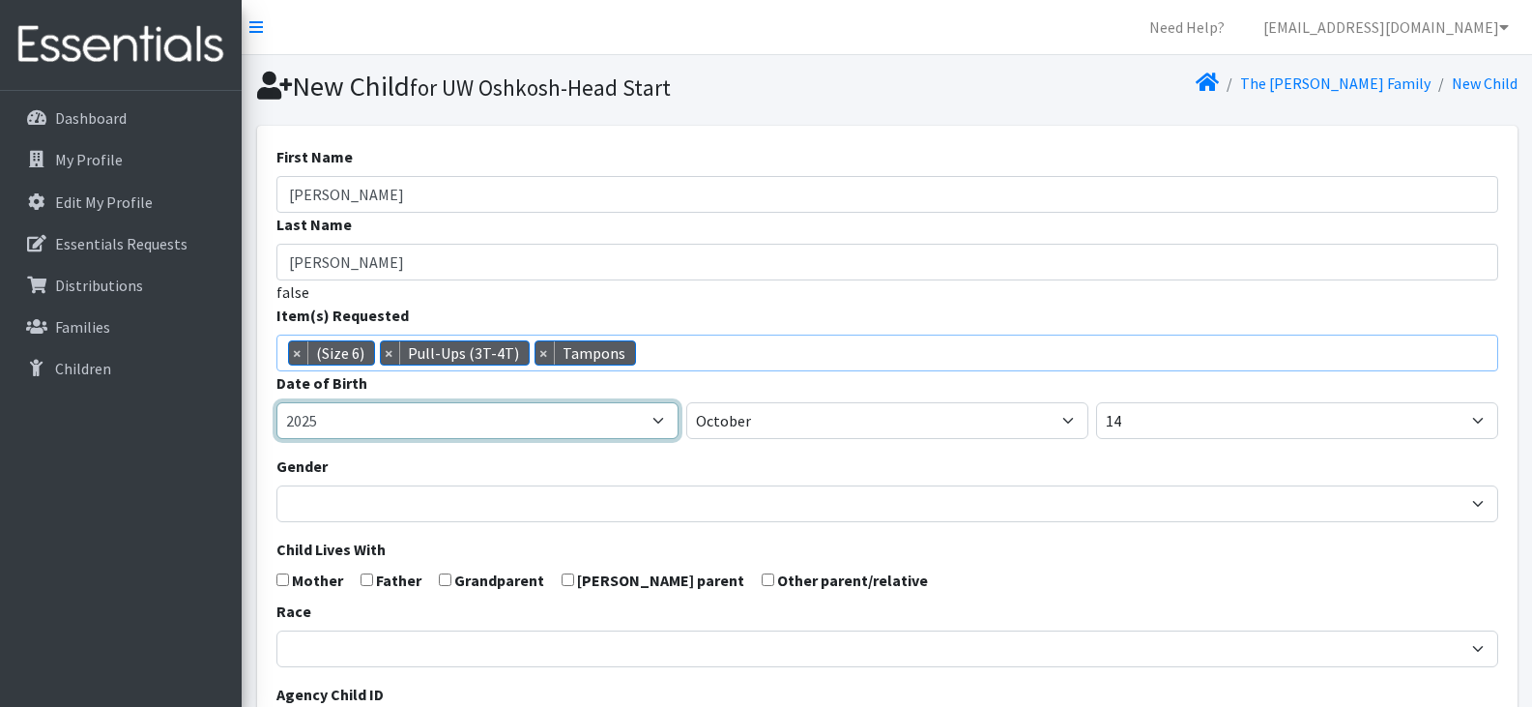
click at [560, 424] on select "2005 2006 2007 2008 2009 2010 2011 2012 2013 2014 2015 2016 2017 2018 2019 2020…" at bounding box center [477, 420] width 402 height 37
select select "2021"
click at [276, 402] on select "2005 2006 2007 2008 2009 2010 2011 2012 2013 2014 2015 2016 2017 2018 2019 2020…" at bounding box center [477, 420] width 402 height 37
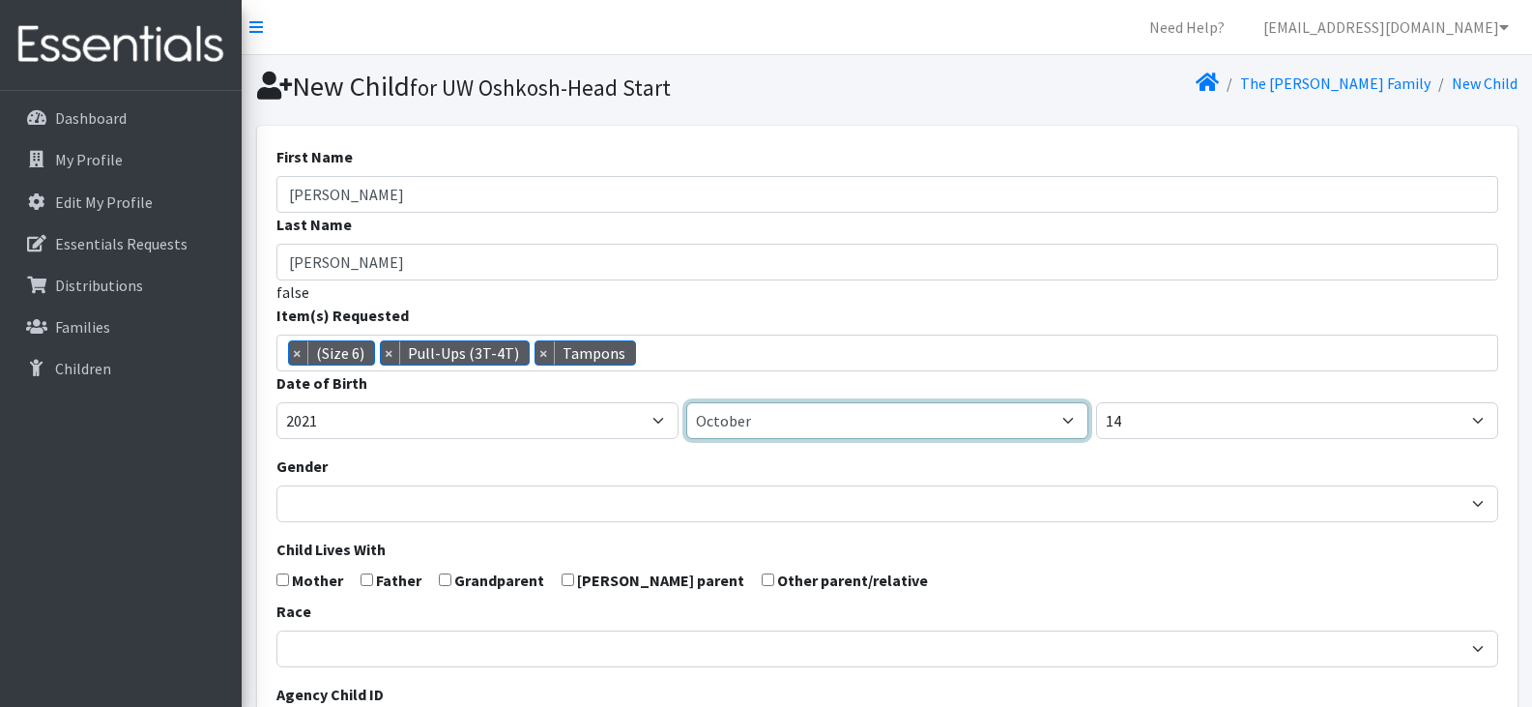
click at [795, 419] on select "January February March April May June July August September October November De…" at bounding box center [887, 420] width 402 height 37
select select "7"
click at [686, 402] on select "January February March April May June July August September October November De…" at bounding box center [887, 420] width 402 height 37
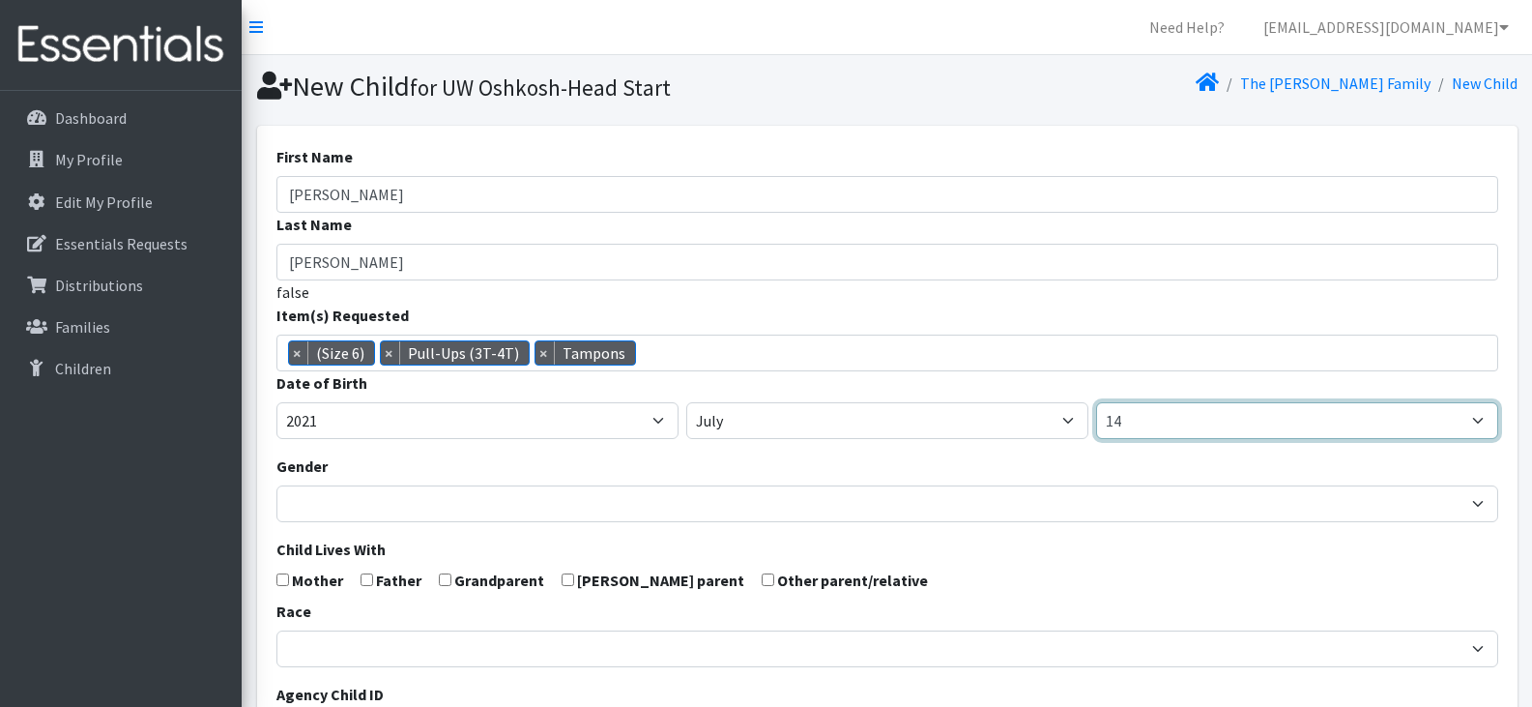
click at [1149, 434] on select "1 2 3 4 5 6 7 8 9 10 11 12 13 14 15 16 17 18 19 20 21 22 23 24 25 26 27 28 29 3…" at bounding box center [1297, 420] width 402 height 37
select select "21"
click at [1096, 402] on select "1 2 3 4 5 6 7 8 9 10 11 12 13 14 15 16 17 18 19 20 21 22 23 24 25 26 27 28 29 3…" at bounding box center [1297, 420] width 402 height 37
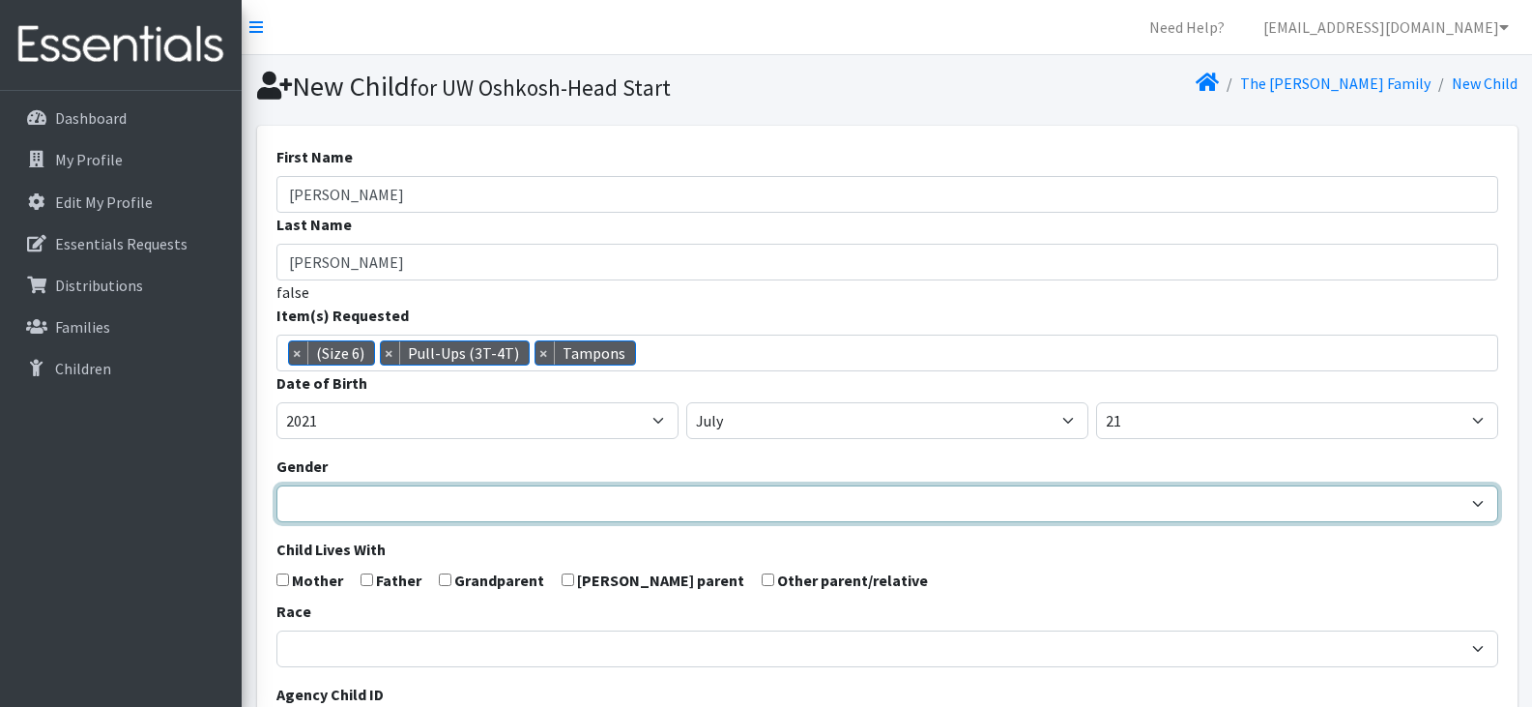
click at [592, 509] on select "Male Female" at bounding box center [887, 503] width 1222 height 37
select select "Male"
click at [276, 485] on select "Male Female" at bounding box center [887, 503] width 1222 height 37
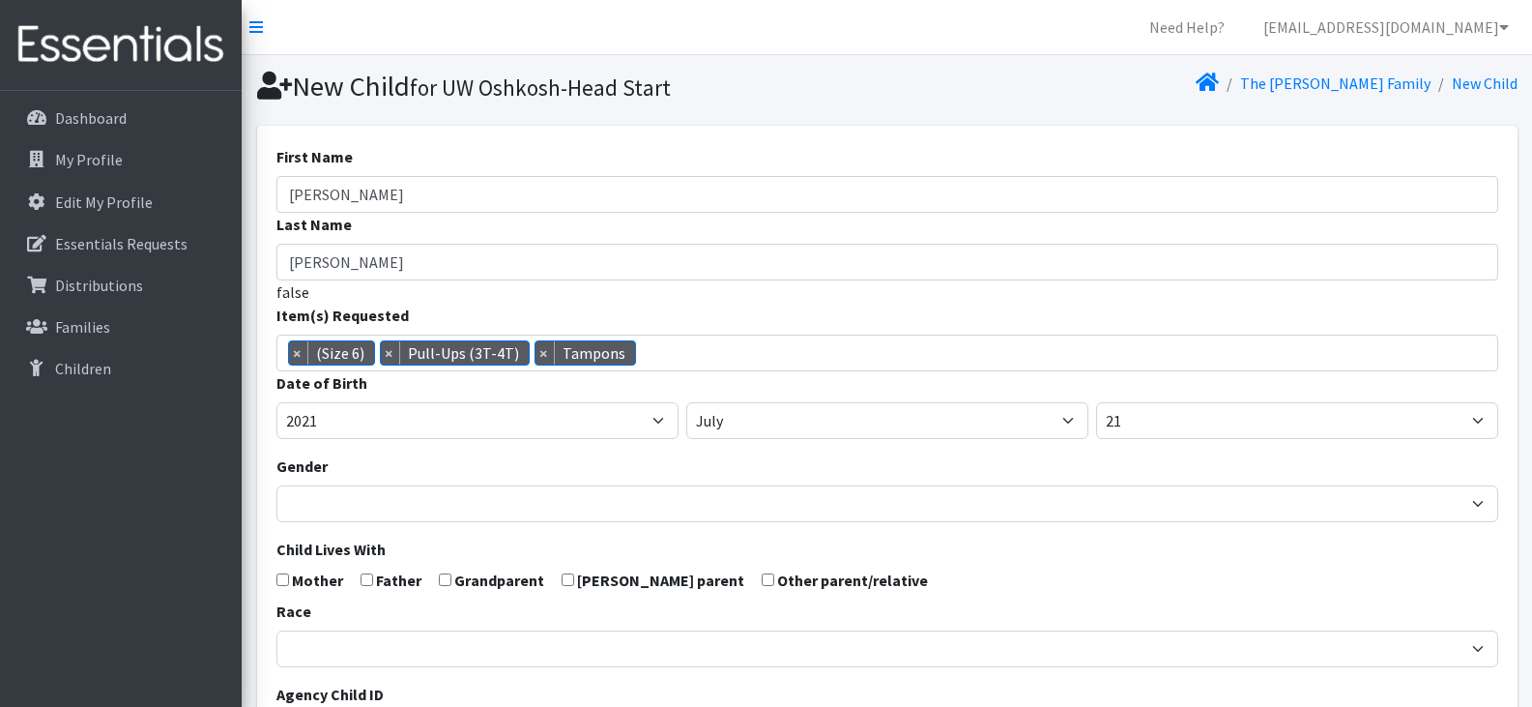
click at [282, 581] on input "checkbox" at bounding box center [282, 579] width 13 height 13
checkbox input "true"
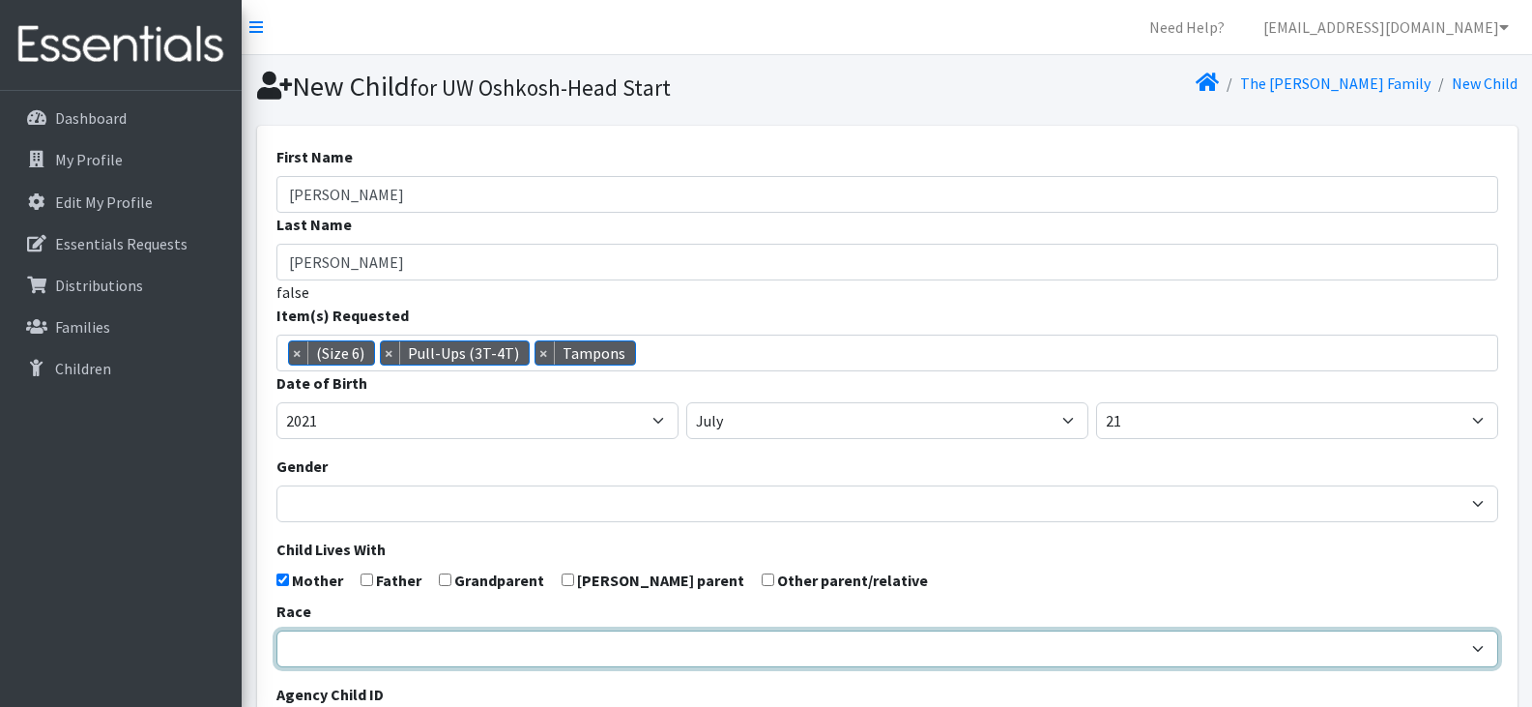
click at [367, 651] on select "African American Caucasian Hispanic Asian American Indian Pacific Islander Mult…" at bounding box center [887, 648] width 1222 height 37
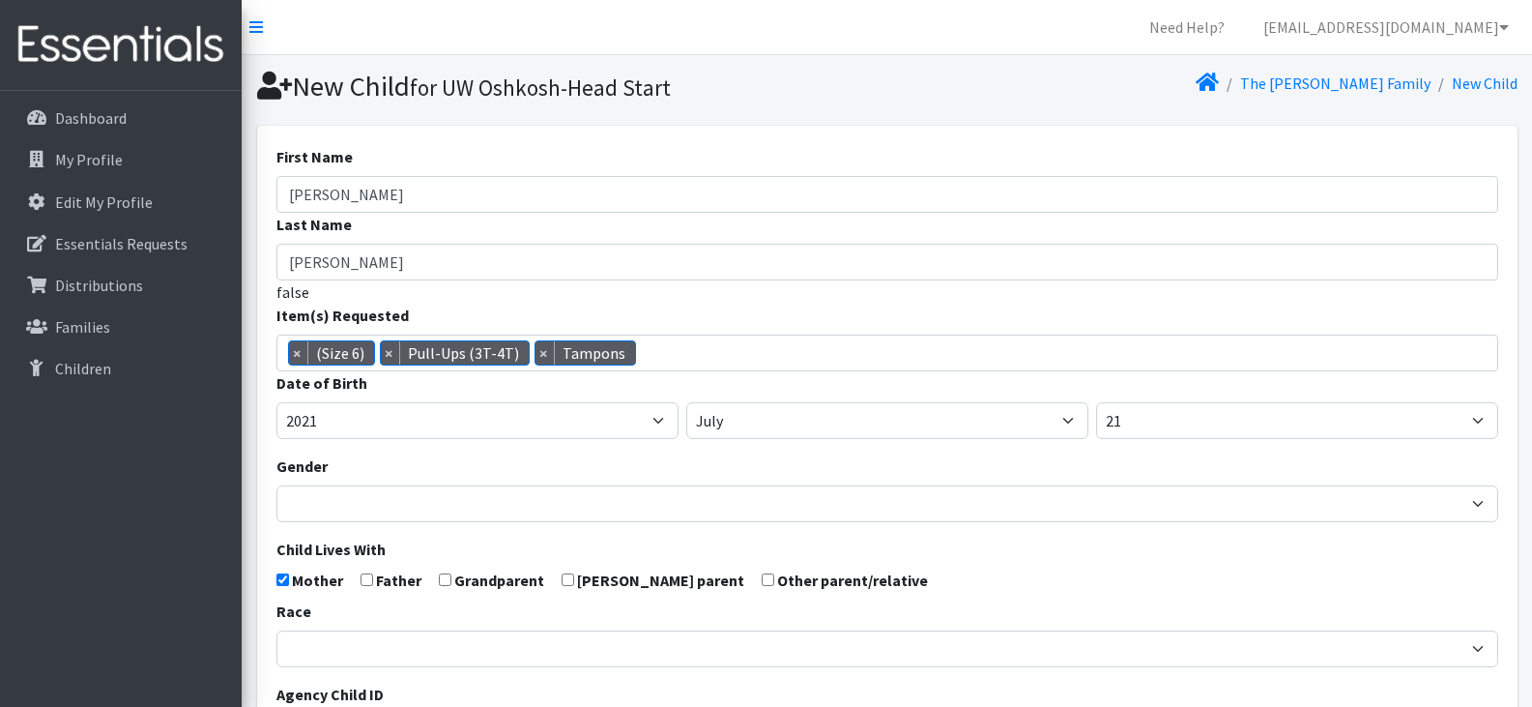
click at [938, 609] on div "Race African American Caucasian Hispanic Asian American Indian Pacific Islander…" at bounding box center [887, 633] width 1222 height 68
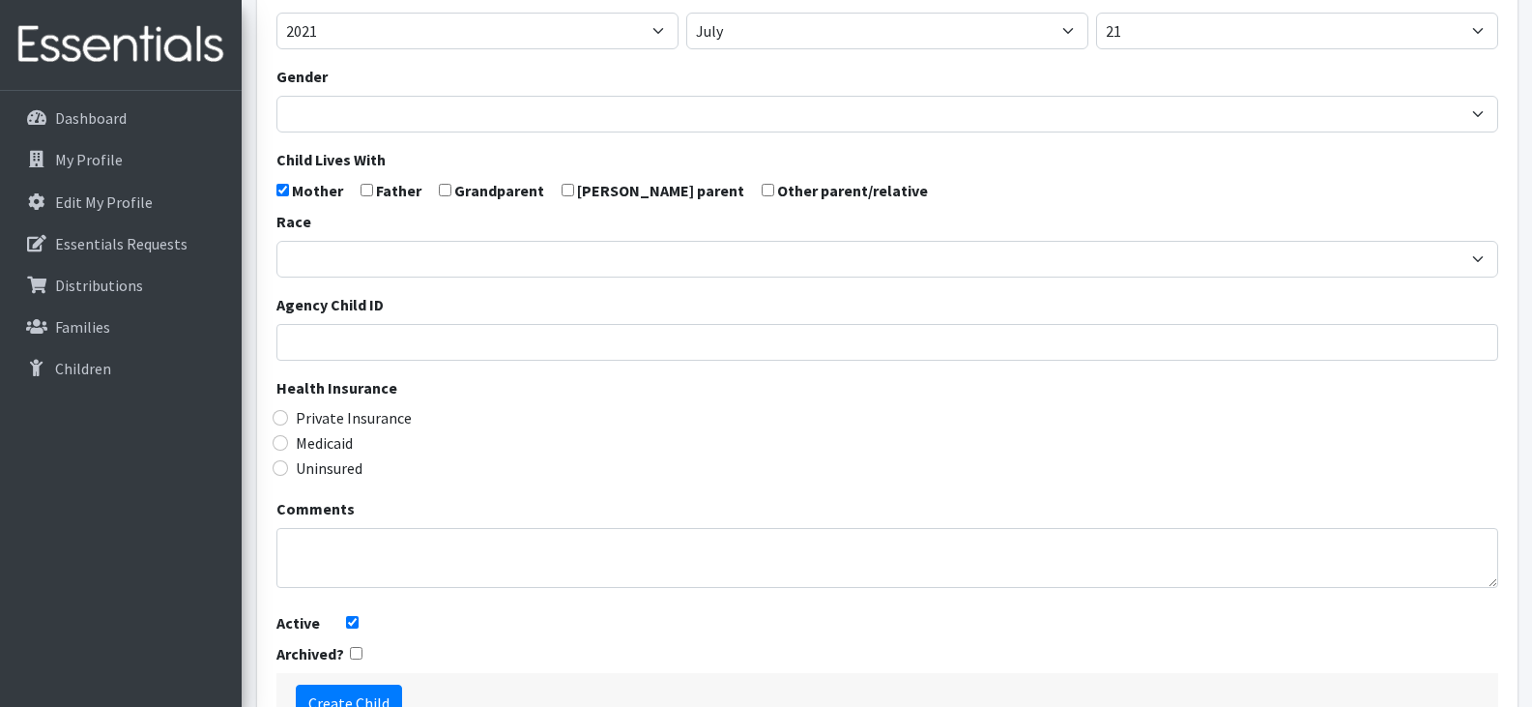
scroll to position [390, 0]
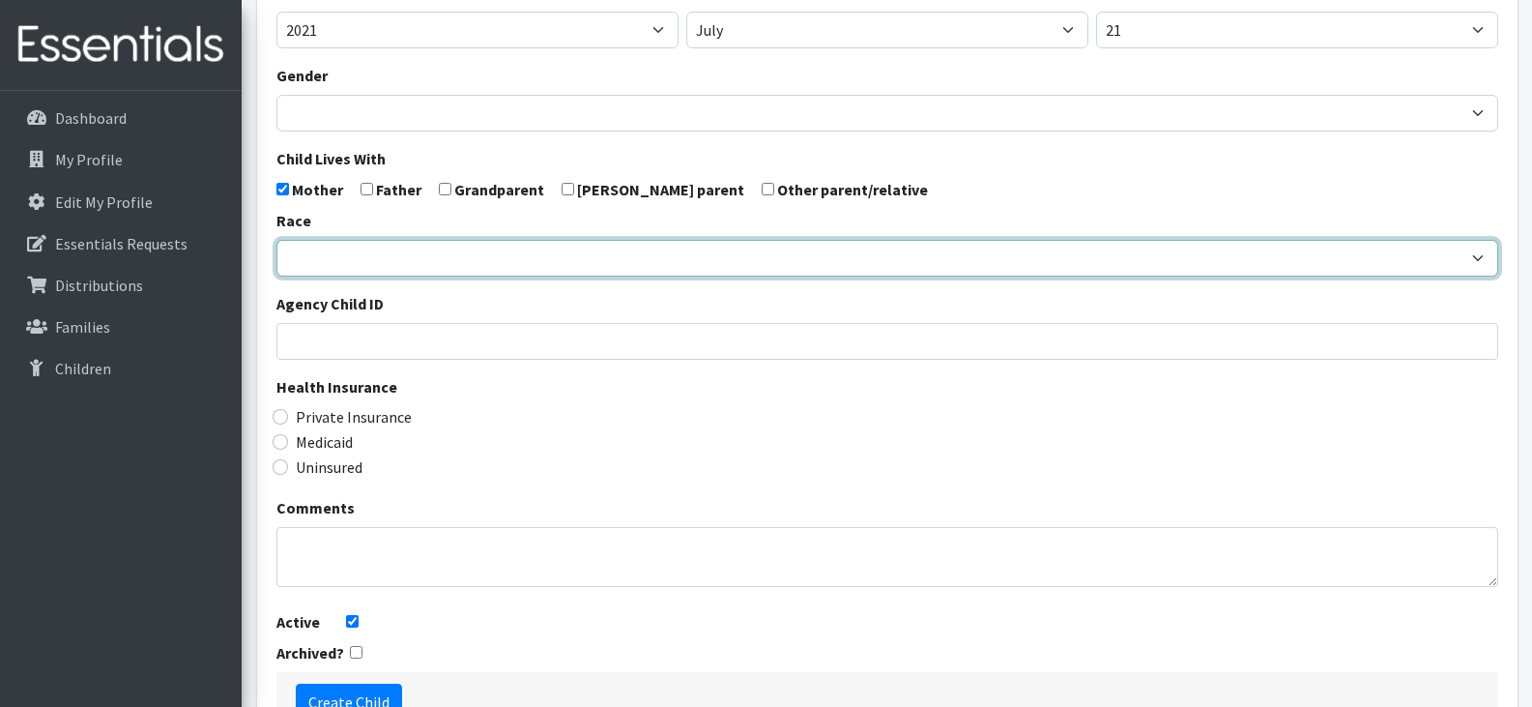
click at [512, 255] on select "African American Caucasian Hispanic Asian American Indian Pacific Islander Mult…" at bounding box center [887, 258] width 1222 height 37
select select "Caucasian"
click at [276, 240] on select "African American Caucasian Hispanic Asian American Indian Pacific Islander Mult…" at bounding box center [887, 258] width 1222 height 37
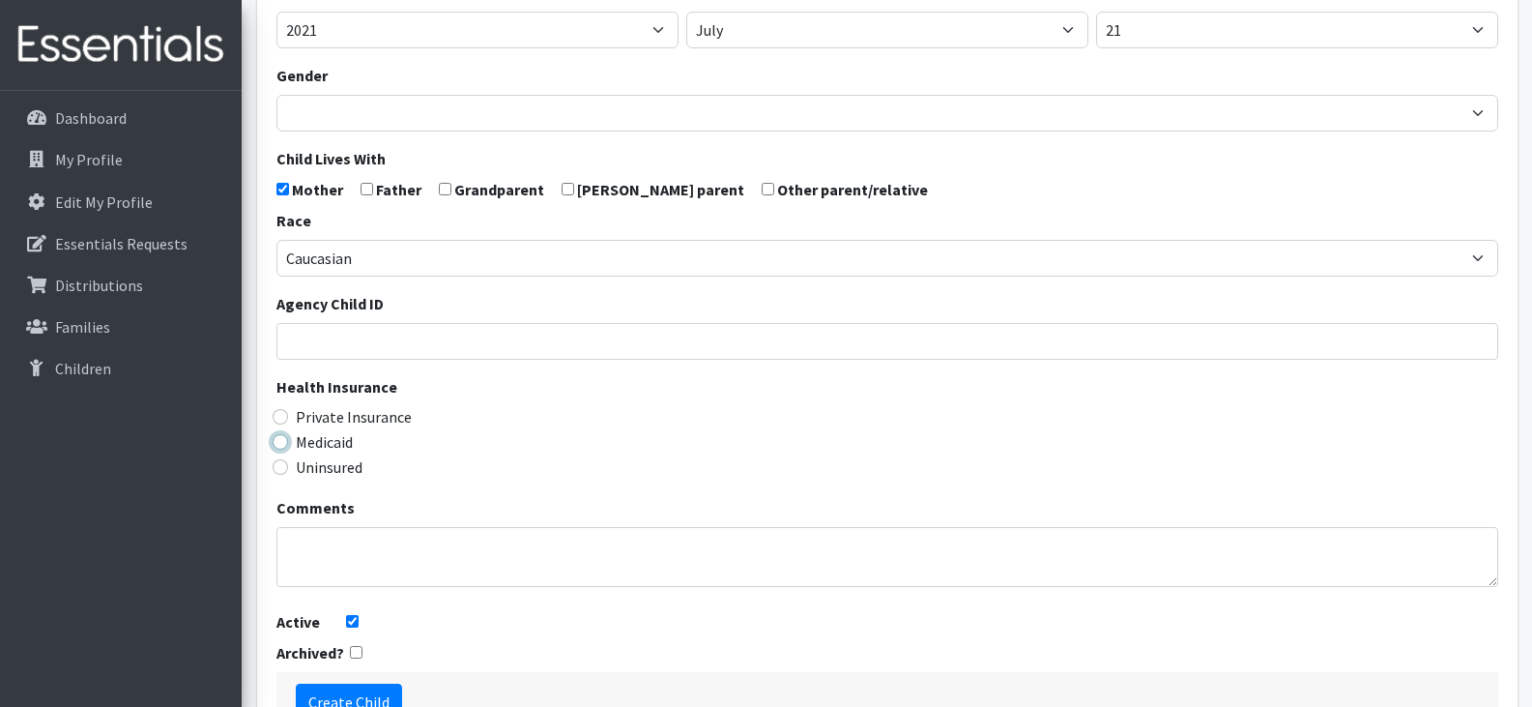
click at [281, 443] on input "Medicaid" at bounding box center [280, 441] width 15 height 15
radio input "true"
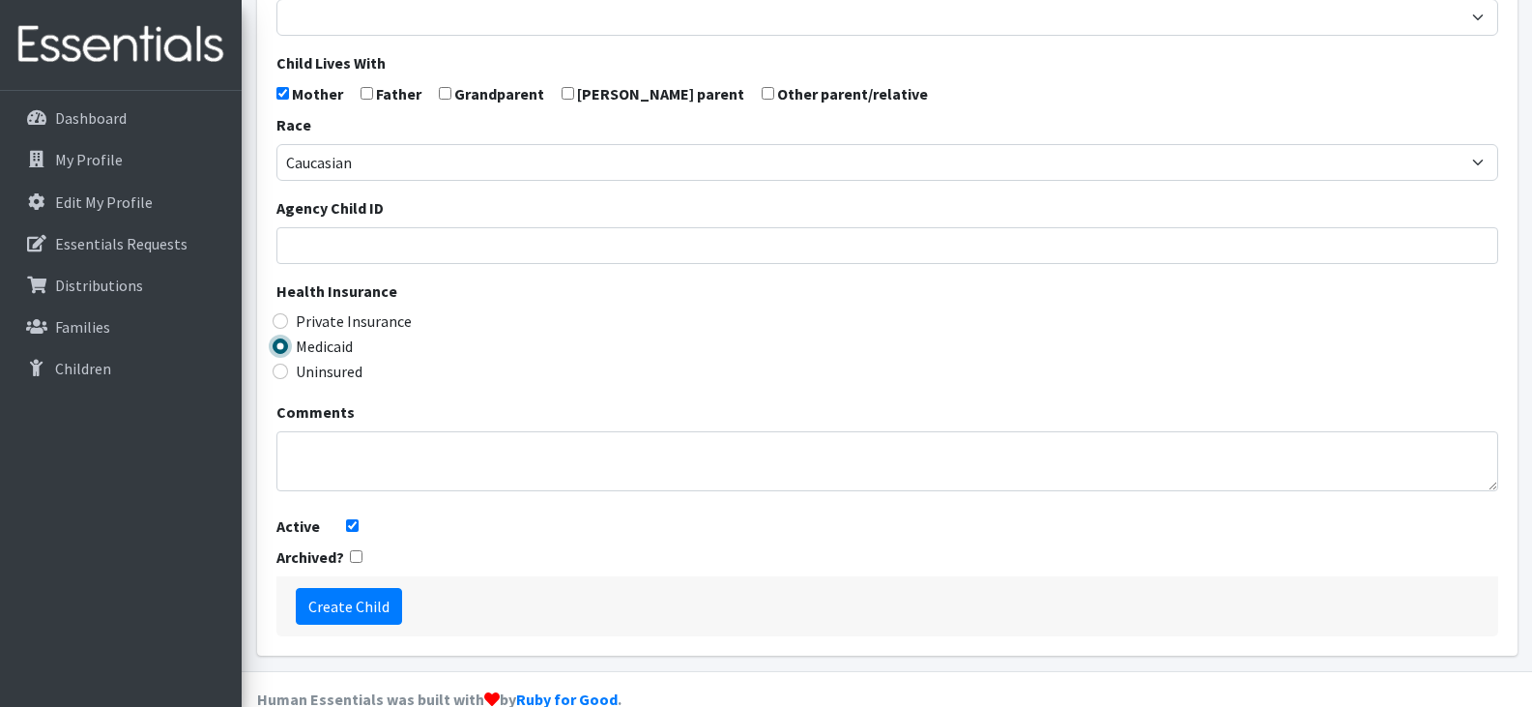
scroll to position [494, 0]
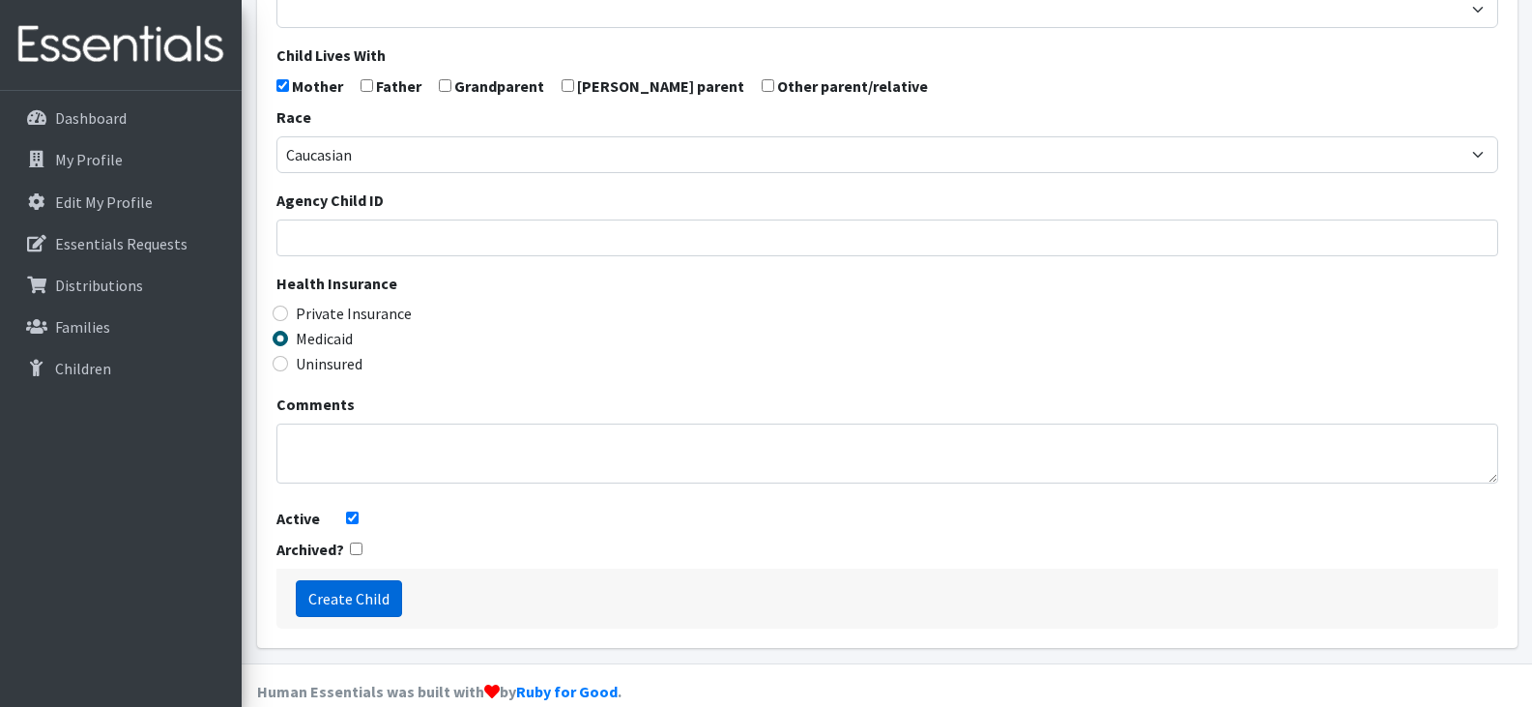
click at [340, 592] on input "Create Child" at bounding box center [349, 598] width 106 height 37
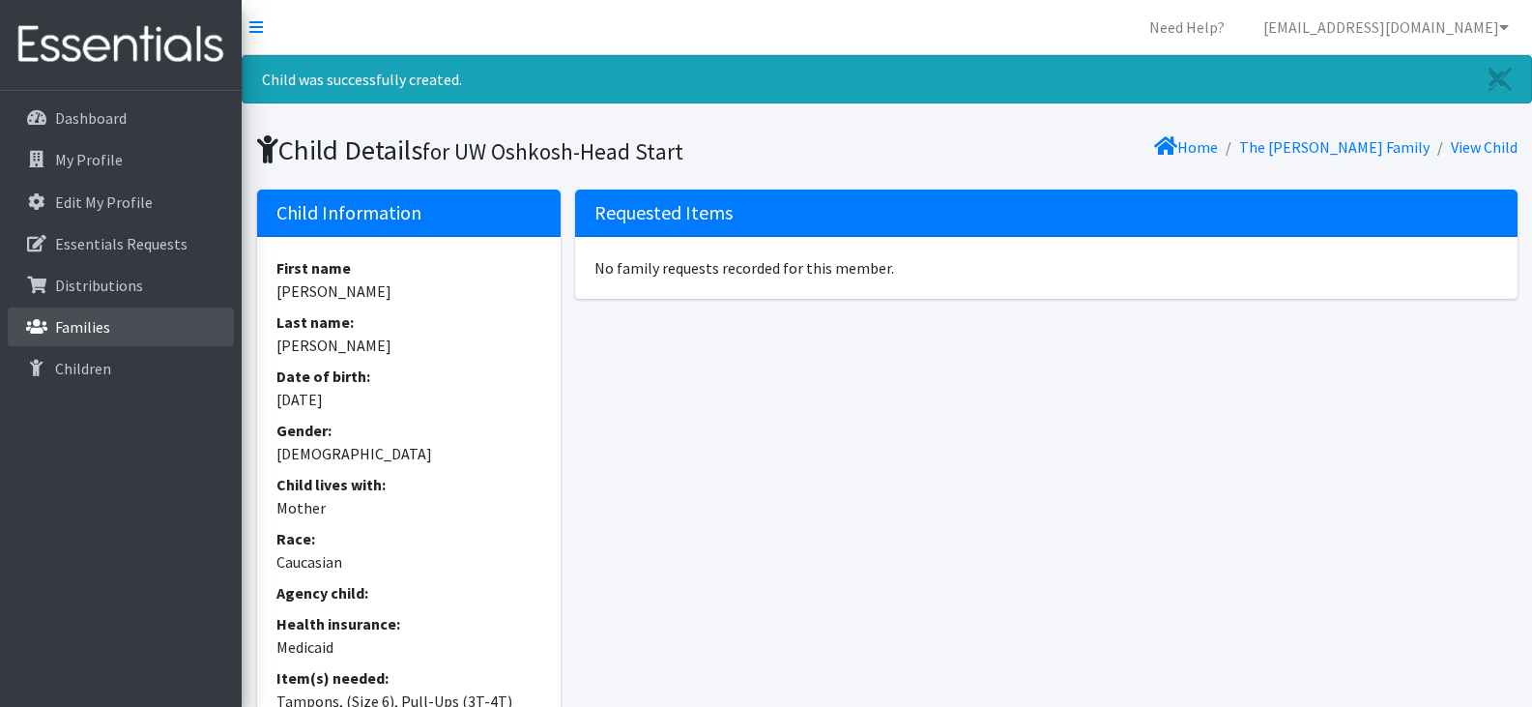
click at [75, 323] on p "Families" at bounding box center [82, 326] width 55 height 19
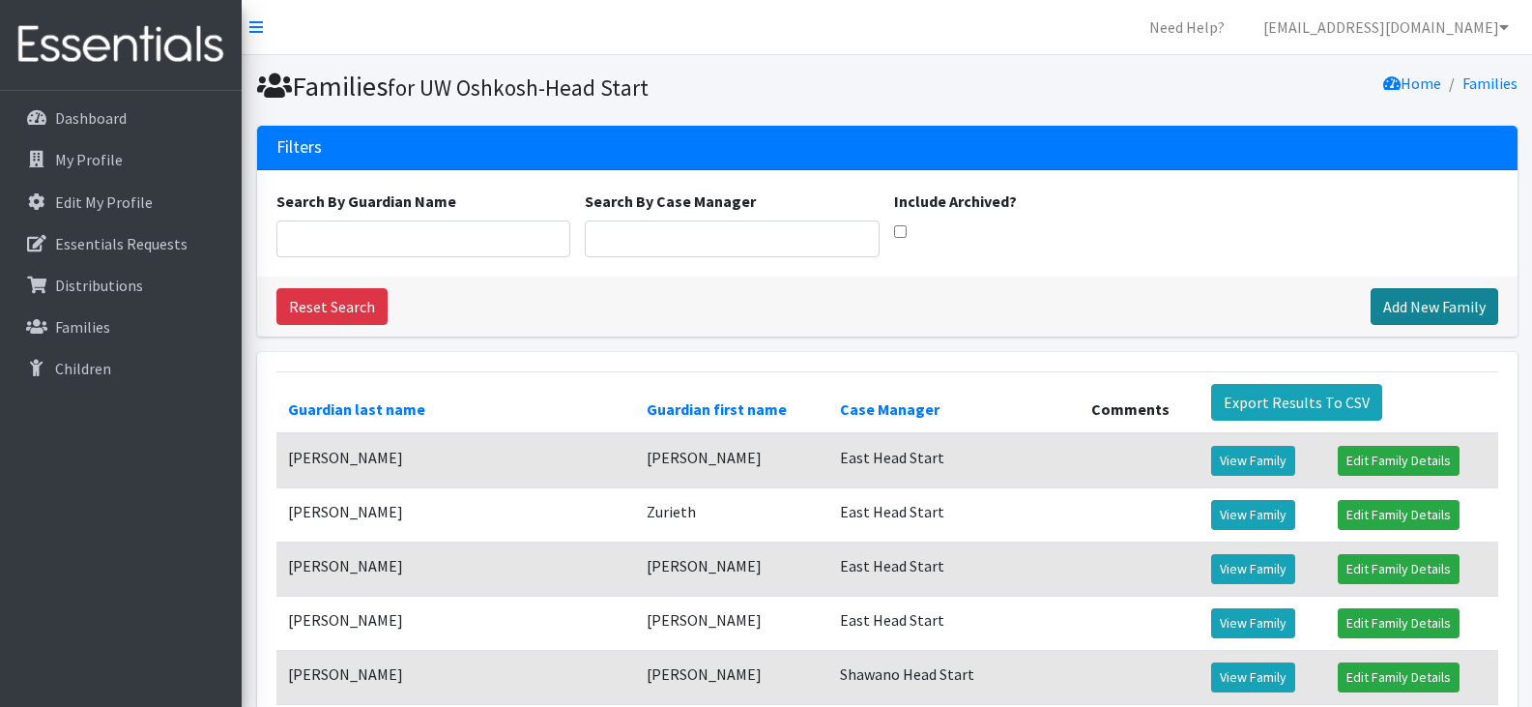
click at [1429, 307] on link "Add New Family" at bounding box center [1435, 306] width 128 height 37
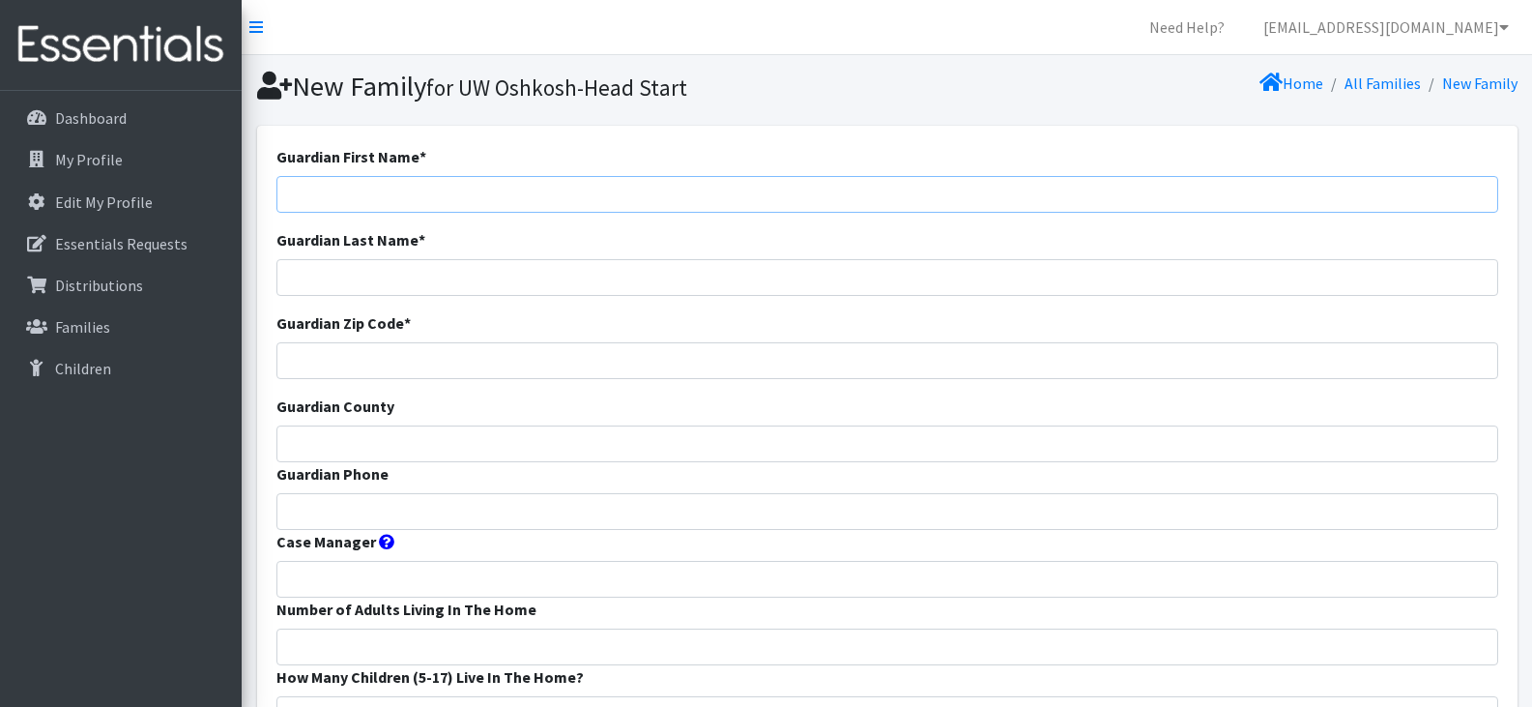
click at [457, 200] on input "Guardian First Name *" at bounding box center [887, 194] width 1222 height 37
paste input "[PERSON_NAME]"
drag, startPoint x: 424, startPoint y: 192, endPoint x: 335, endPoint y: 207, distance: 90.1
click at [335, 207] on input "[PERSON_NAME]" at bounding box center [887, 194] width 1222 height 37
type input "[PERSON_NAME]"
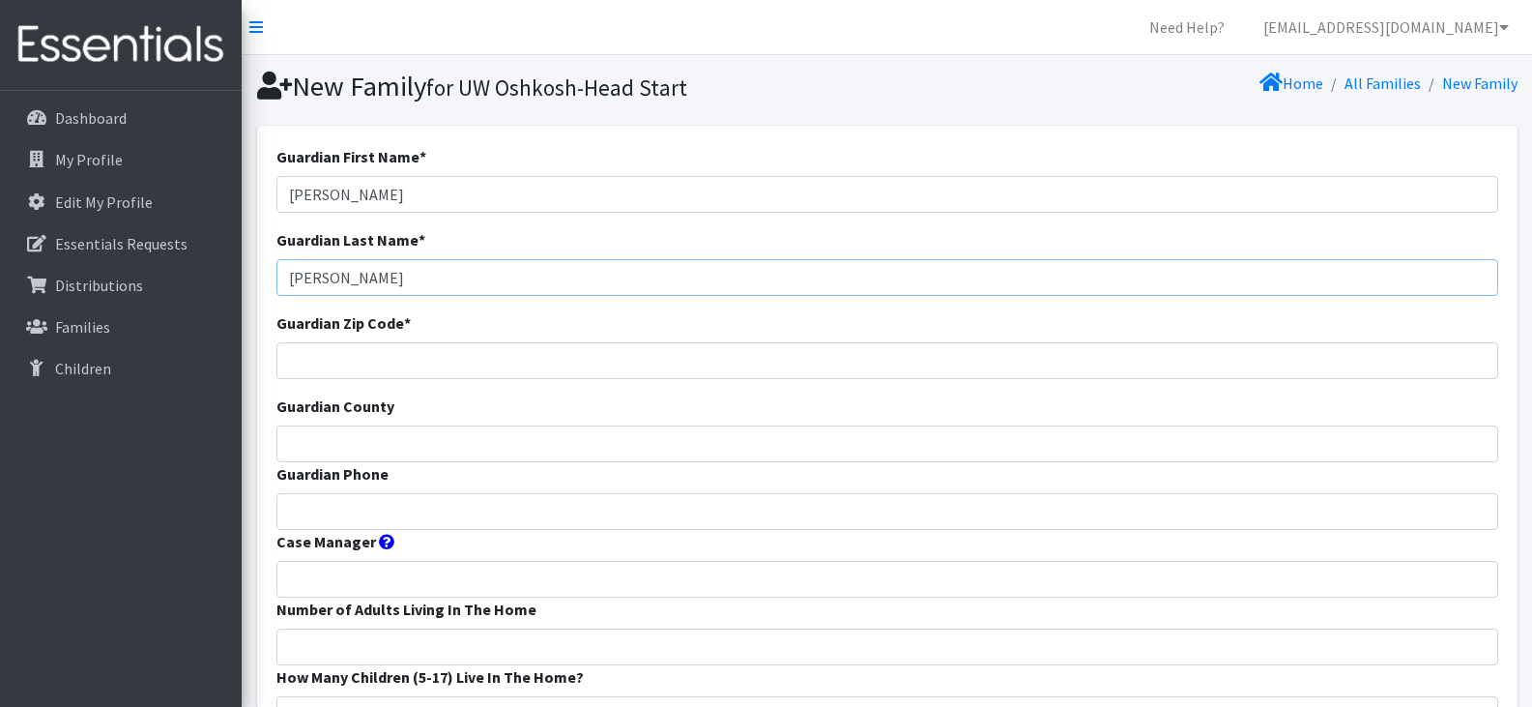
type input "[PERSON_NAME]"
click at [394, 511] on input "Guardian Phone" at bounding box center [887, 511] width 1222 height 37
paste input "9204132906"
type input "9204132906"
click at [401, 439] on input "Guardian County" at bounding box center [887, 443] width 1222 height 37
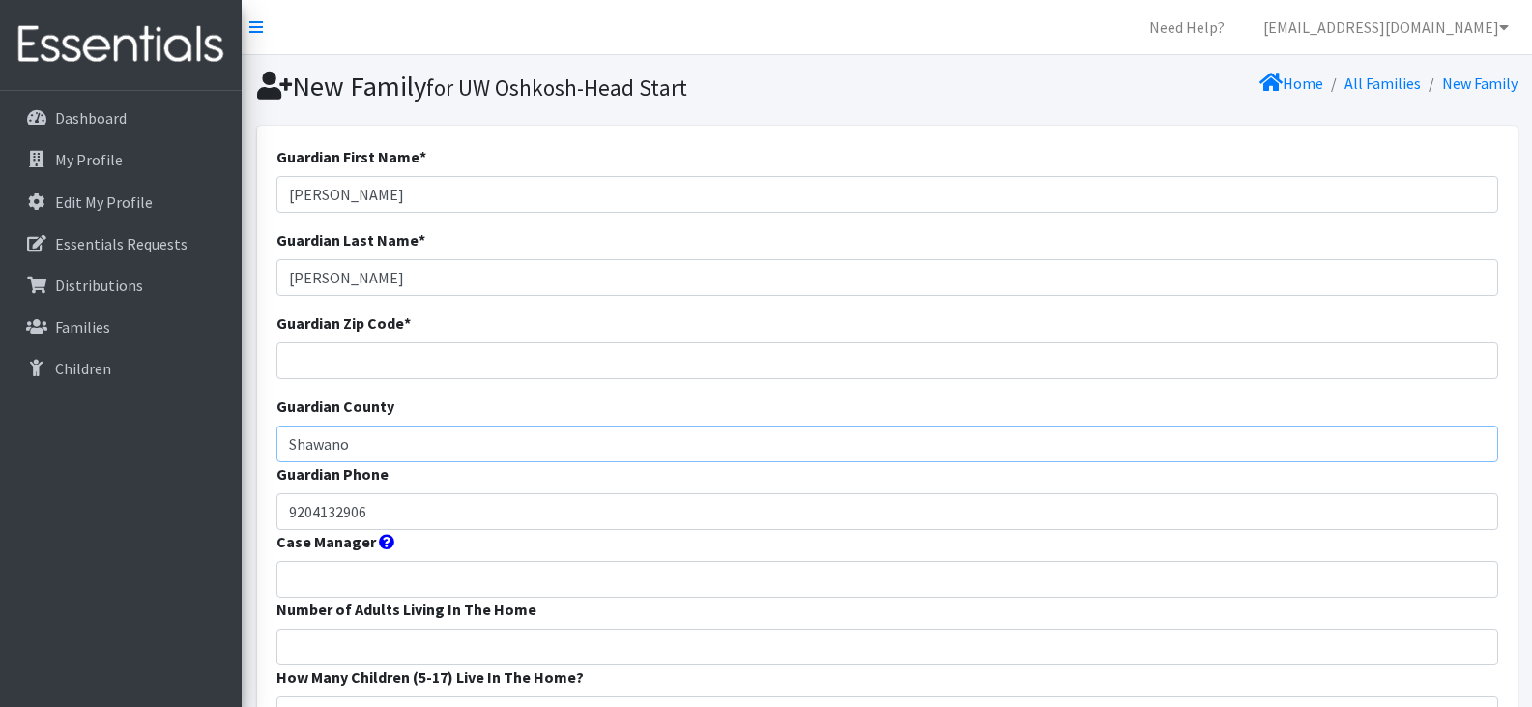
type input "Shawano"
click at [396, 362] on input "Guardian Zip Code *" at bounding box center [887, 360] width 1222 height 37
type input "54166"
click at [417, 576] on input "Case Manager" at bounding box center [887, 579] width 1222 height 37
type input "Shawano Head Start"
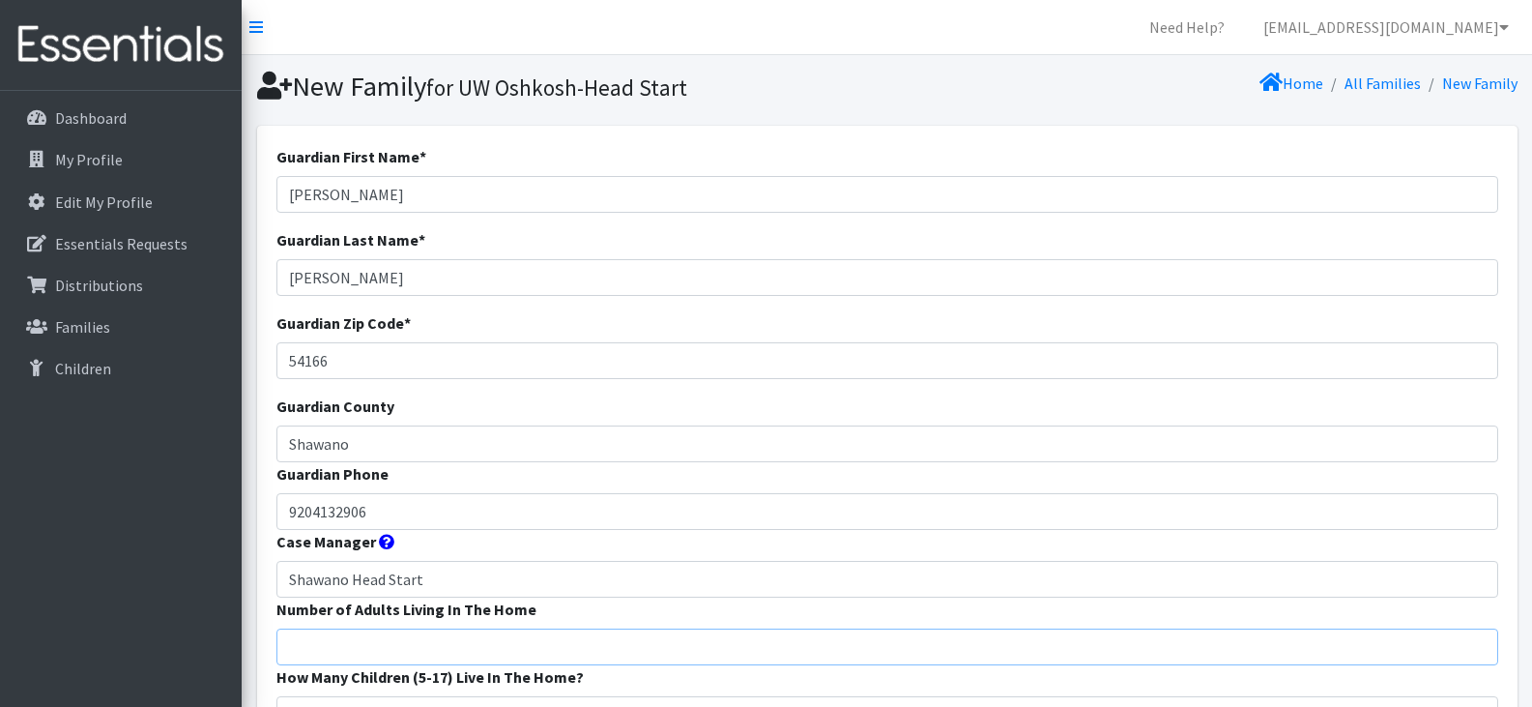
click at [437, 645] on input "Number of Adults Living In The Home" at bounding box center [887, 646] width 1222 height 37
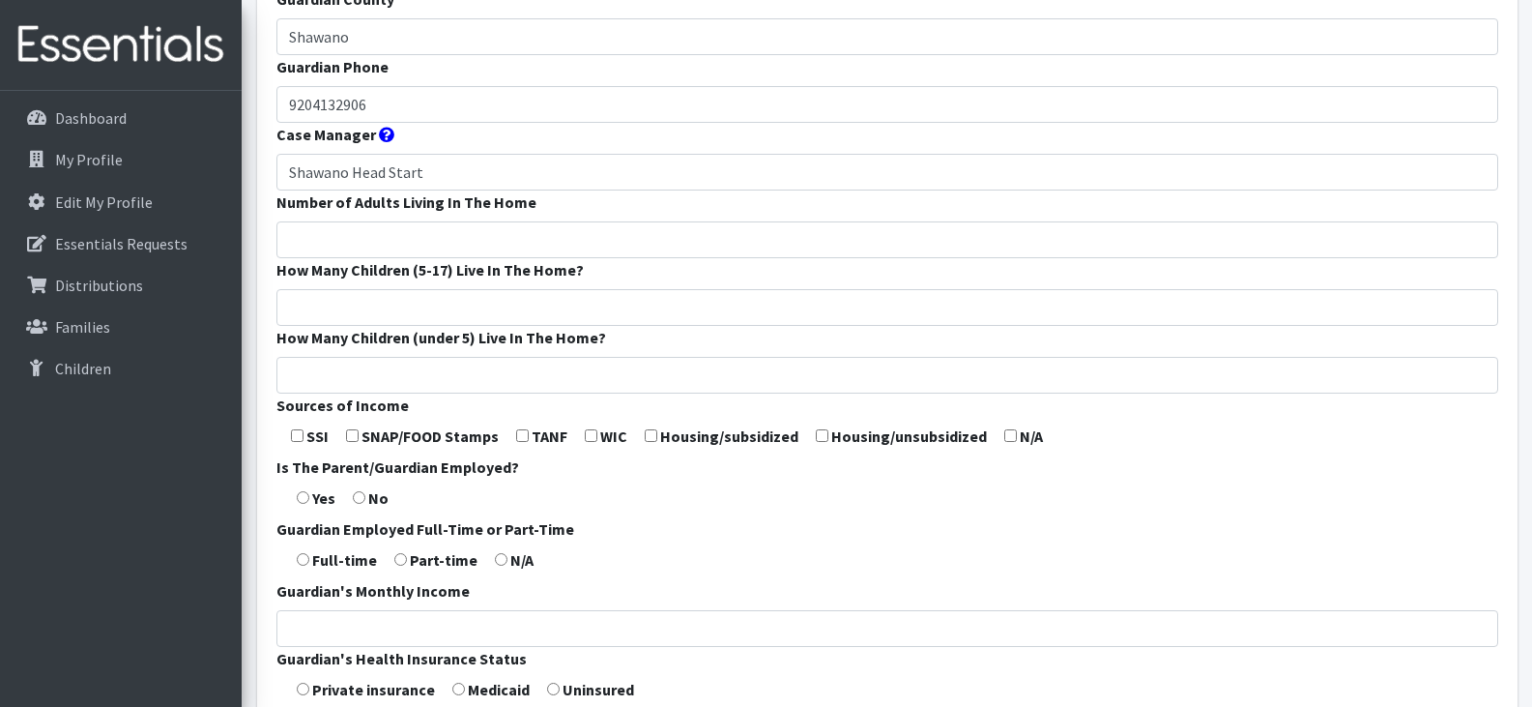
scroll to position [408, 0]
click at [497, 237] on input "Number of Adults Living In The Home" at bounding box center [887, 238] width 1222 height 37
type input "2"
click at [506, 374] on input "How Many Children (under 5) Live In The Home?" at bounding box center [887, 374] width 1222 height 37
type input "1"
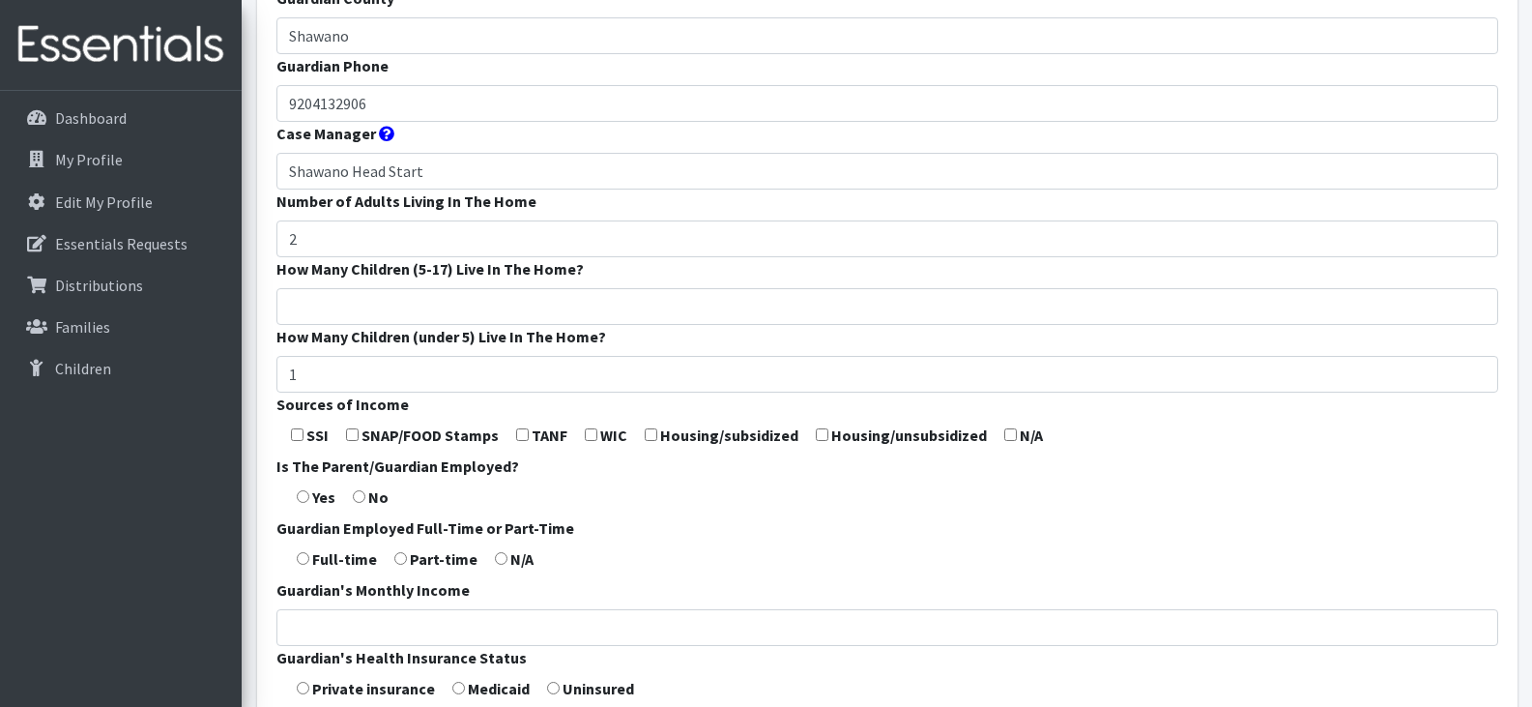
click at [584, 514] on form "Guardian First Name * Nicole Guardian Last Name * Marten-Miller Guardian Zip Co…" at bounding box center [887, 310] width 1222 height 1146
click at [355, 435] on input "checkbox" at bounding box center [352, 434] width 13 height 13
checkbox input "true"
click at [303, 498] on input "radio" at bounding box center [303, 496] width 13 height 13
radio input "true"
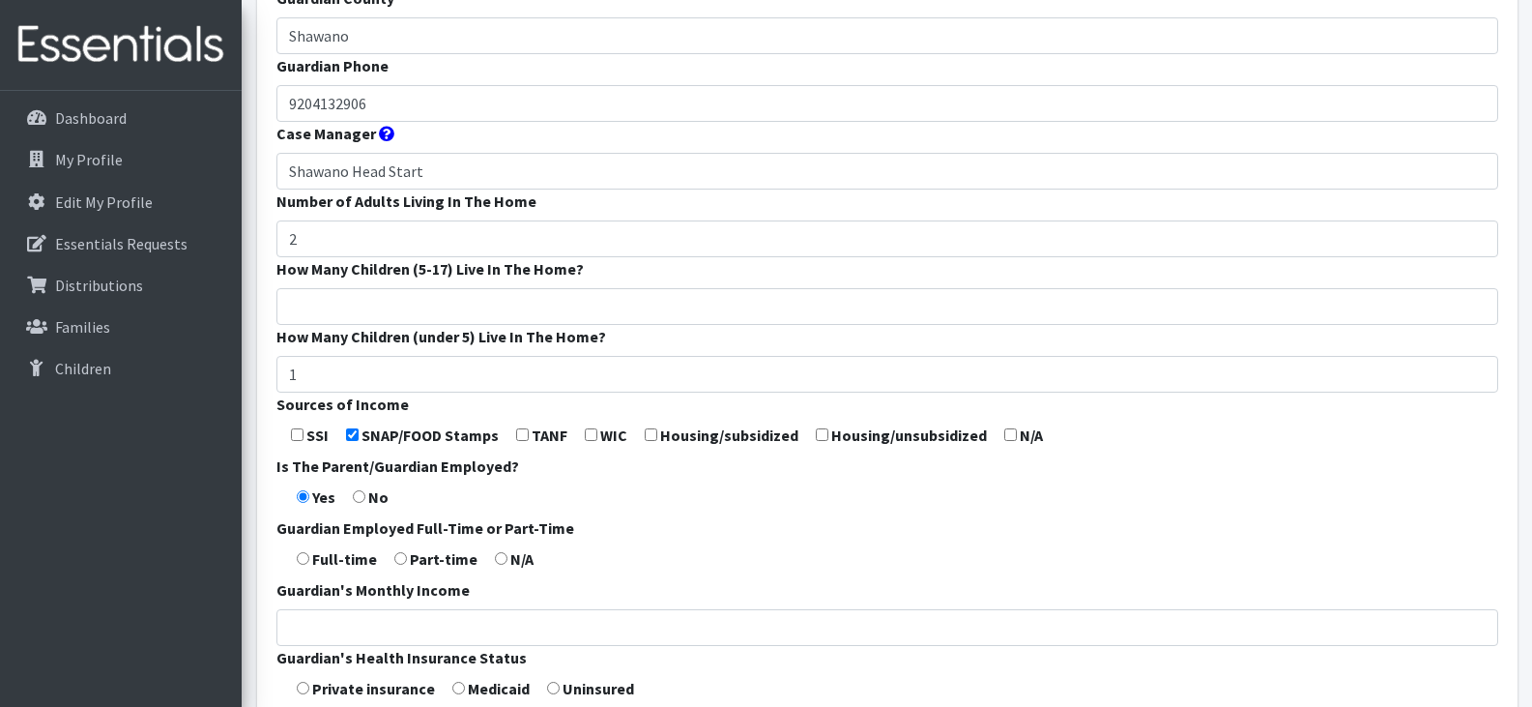
click at [303, 561] on input "radio" at bounding box center [303, 558] width 13 height 13
radio input "true"
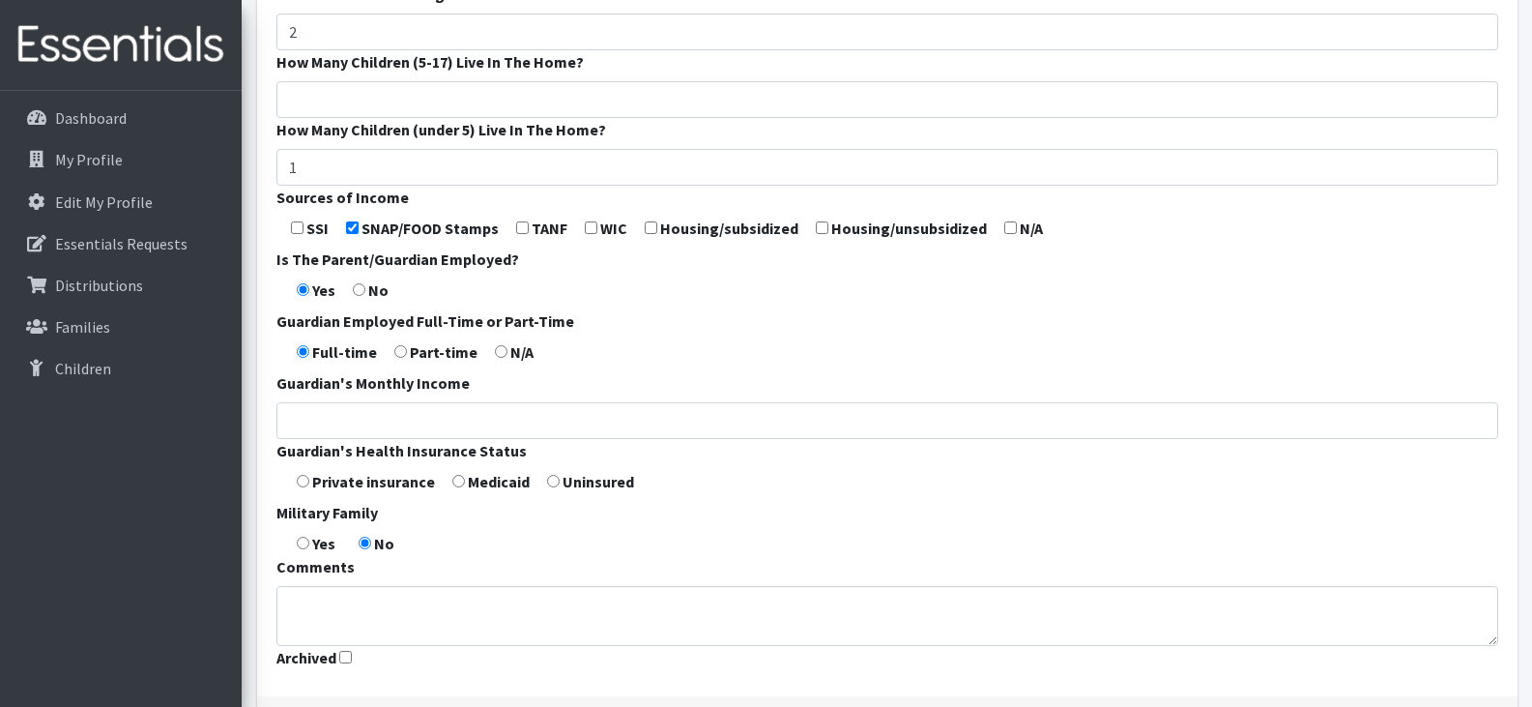
scroll to position [616, 0]
click at [463, 482] on form "Guardian First Name * Nicole Guardian Last Name * Marten-Miller Guardian Zip Co…" at bounding box center [887, 102] width 1222 height 1146
click at [452, 481] on input "radio" at bounding box center [458, 480] width 13 height 13
radio input "true"
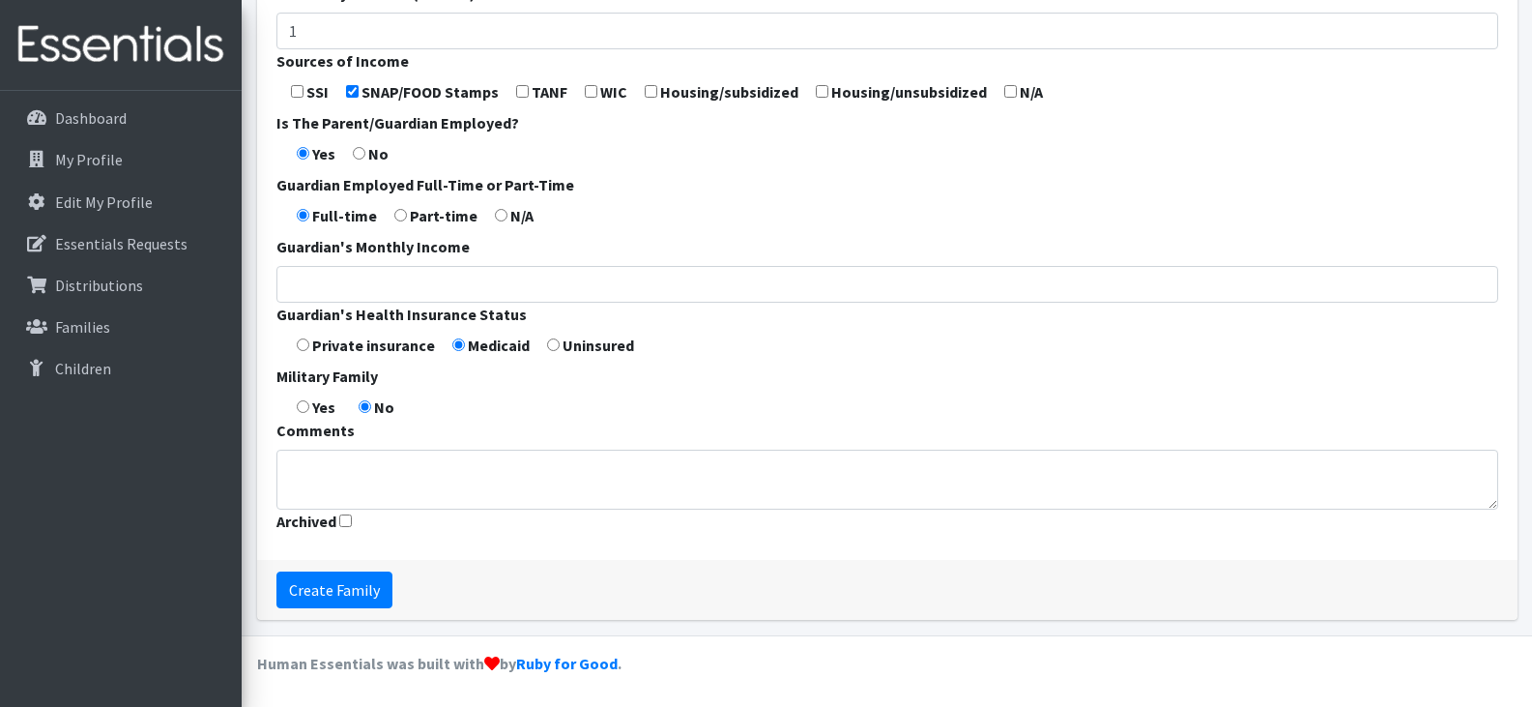
scroll to position [752, 0]
click at [357, 578] on input "Create Family" at bounding box center [334, 588] width 116 height 37
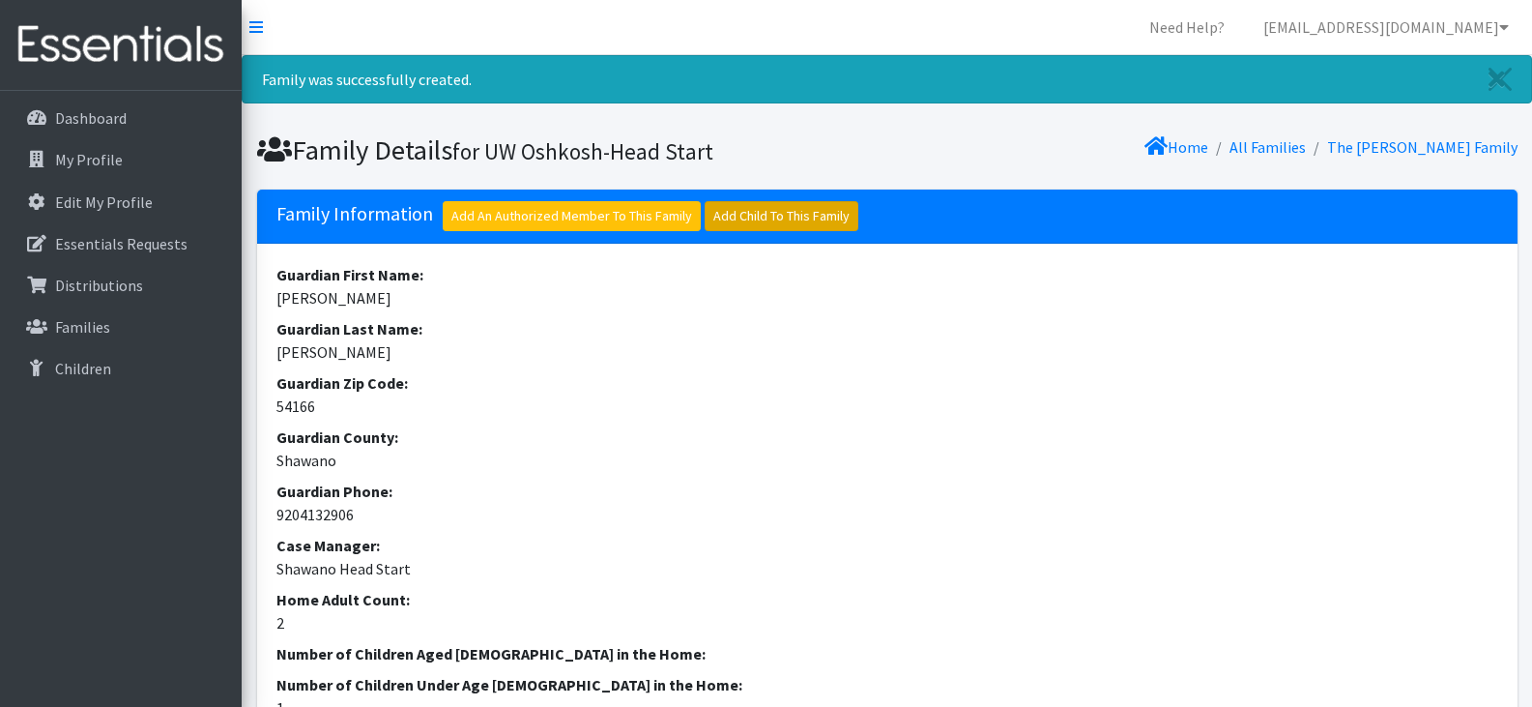
click at [796, 205] on link "Add Child To This Family" at bounding box center [782, 216] width 154 height 30
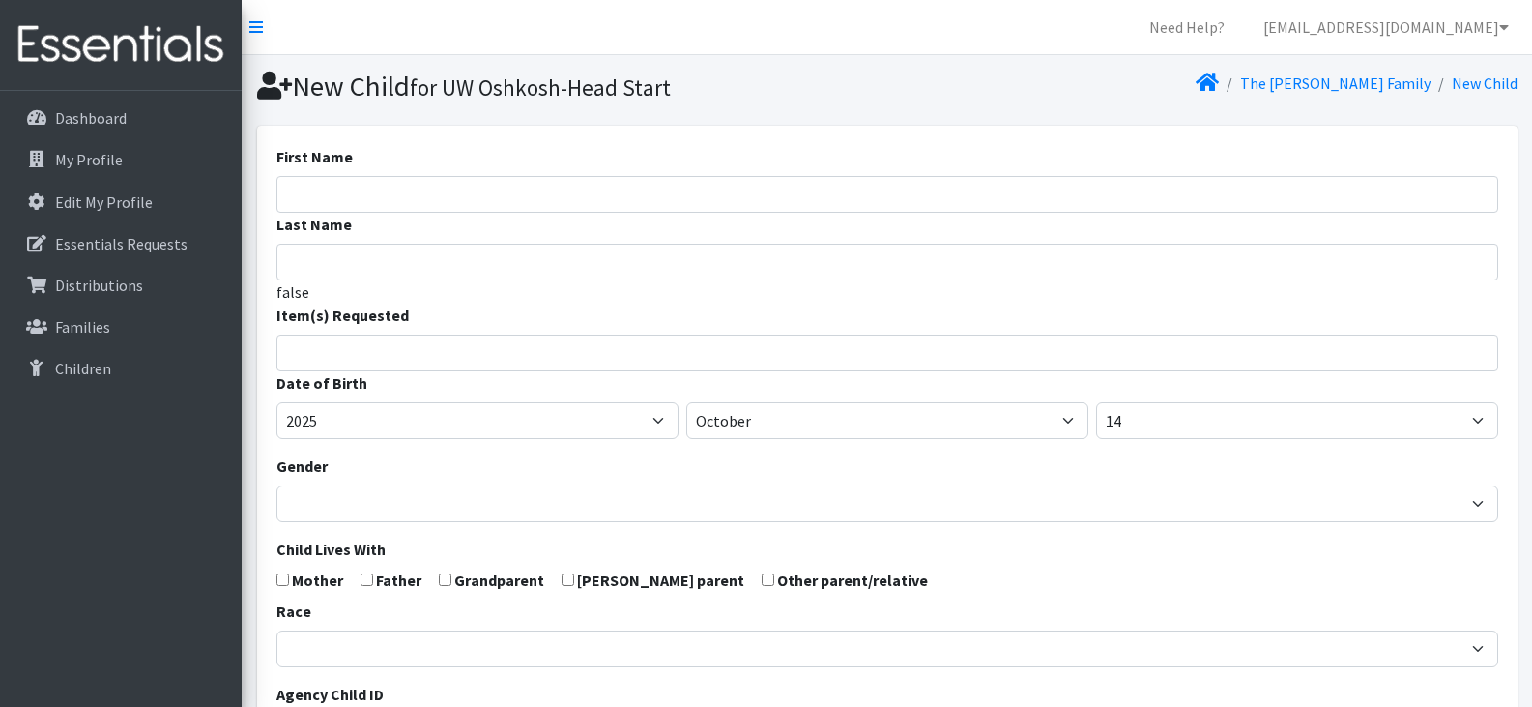
select select
click at [439, 197] on input "First Name" at bounding box center [887, 194] width 1222 height 37
paste input "Cole Marten-Miller"
drag, startPoint x: 439, startPoint y: 199, endPoint x: 319, endPoint y: 197, distance: 119.9
click at [319, 197] on input "Cole Marten-Miller" at bounding box center [887, 194] width 1222 height 37
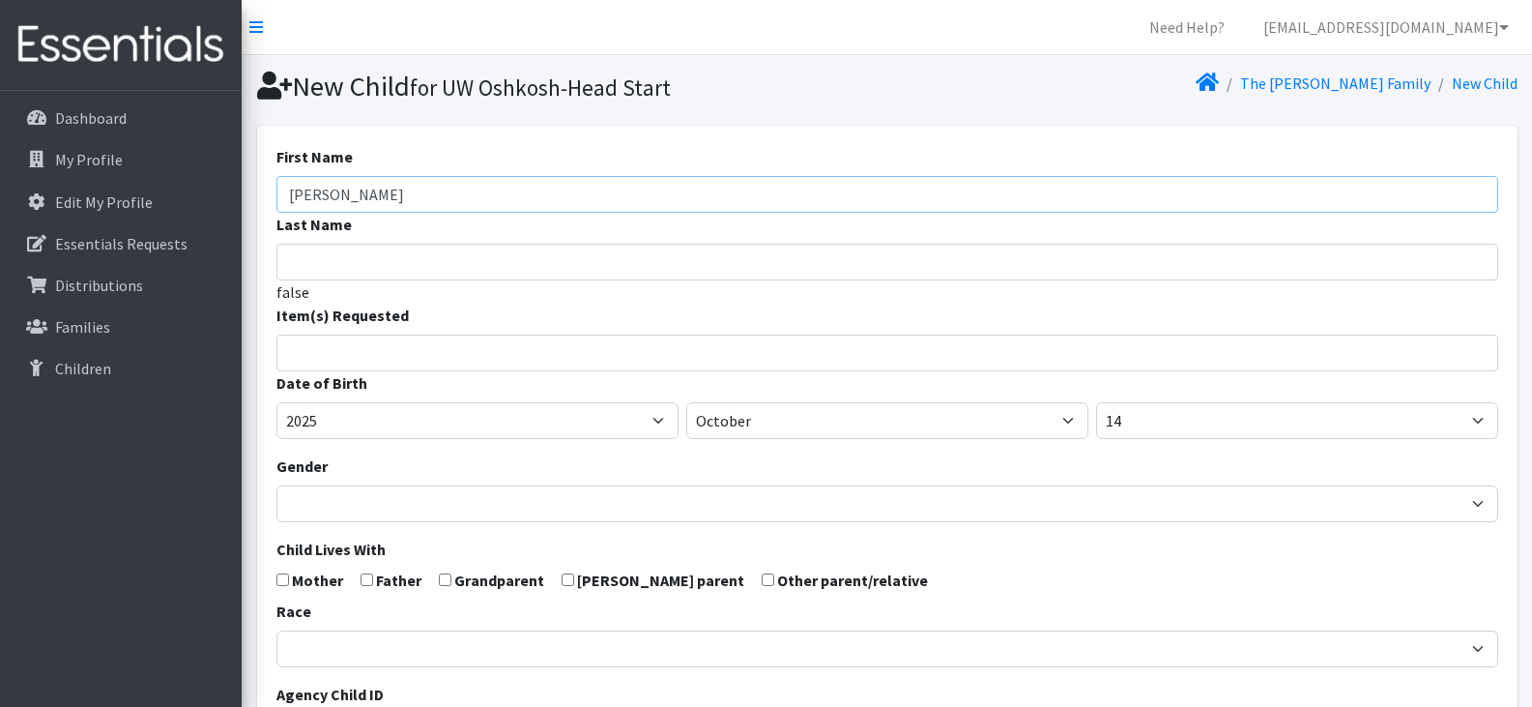
type input "Cole"
type input "[PERSON_NAME]"
click at [367, 349] on input "search" at bounding box center [901, 349] width 1215 height 17
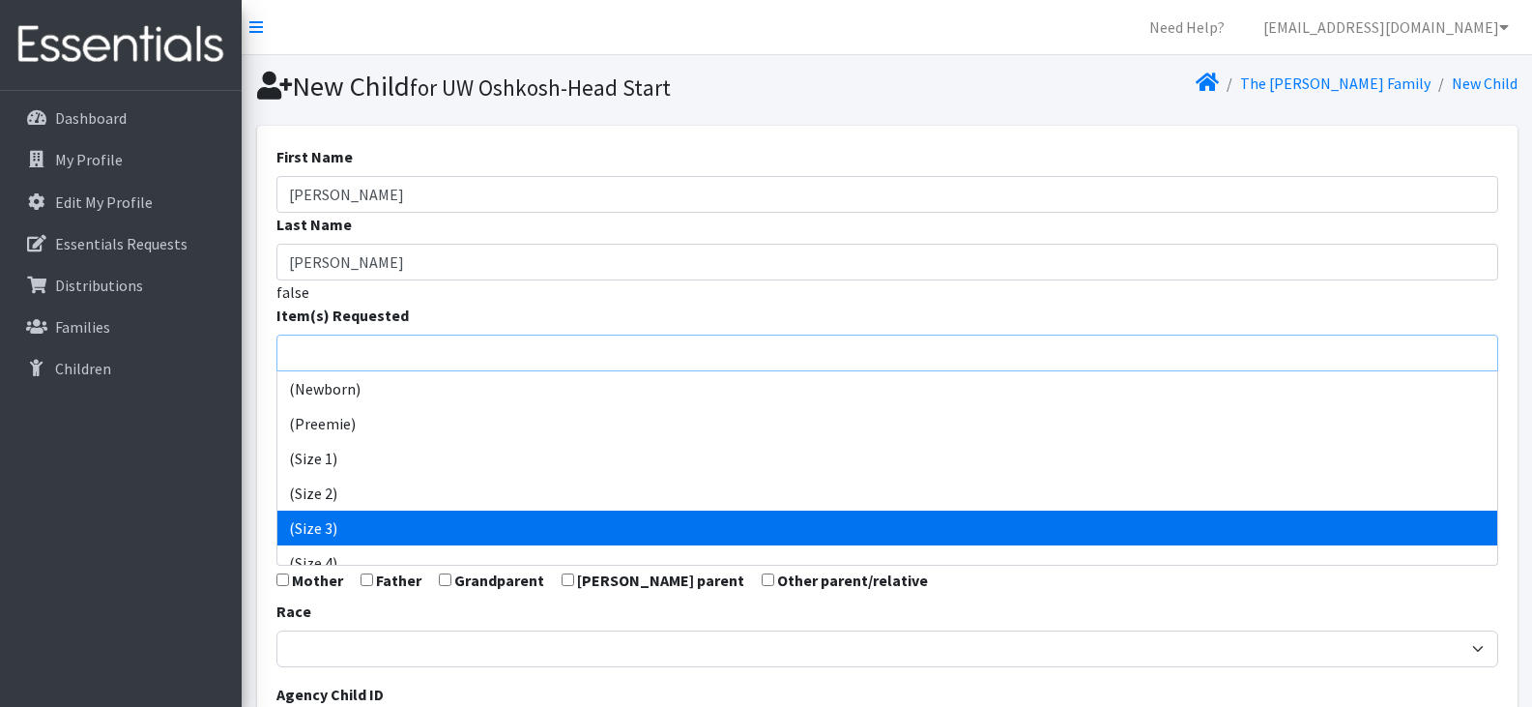
scroll to position [22, 0]
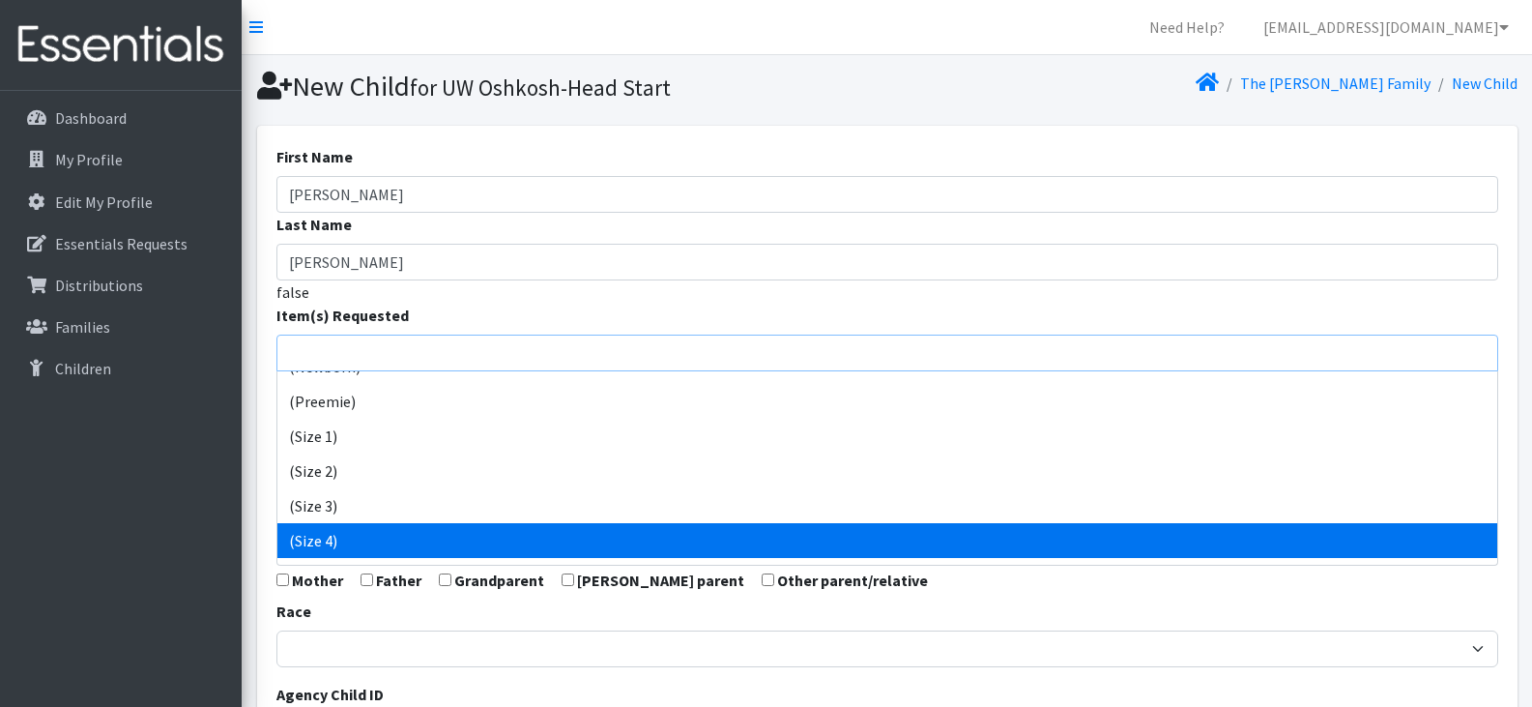
select select "14512"
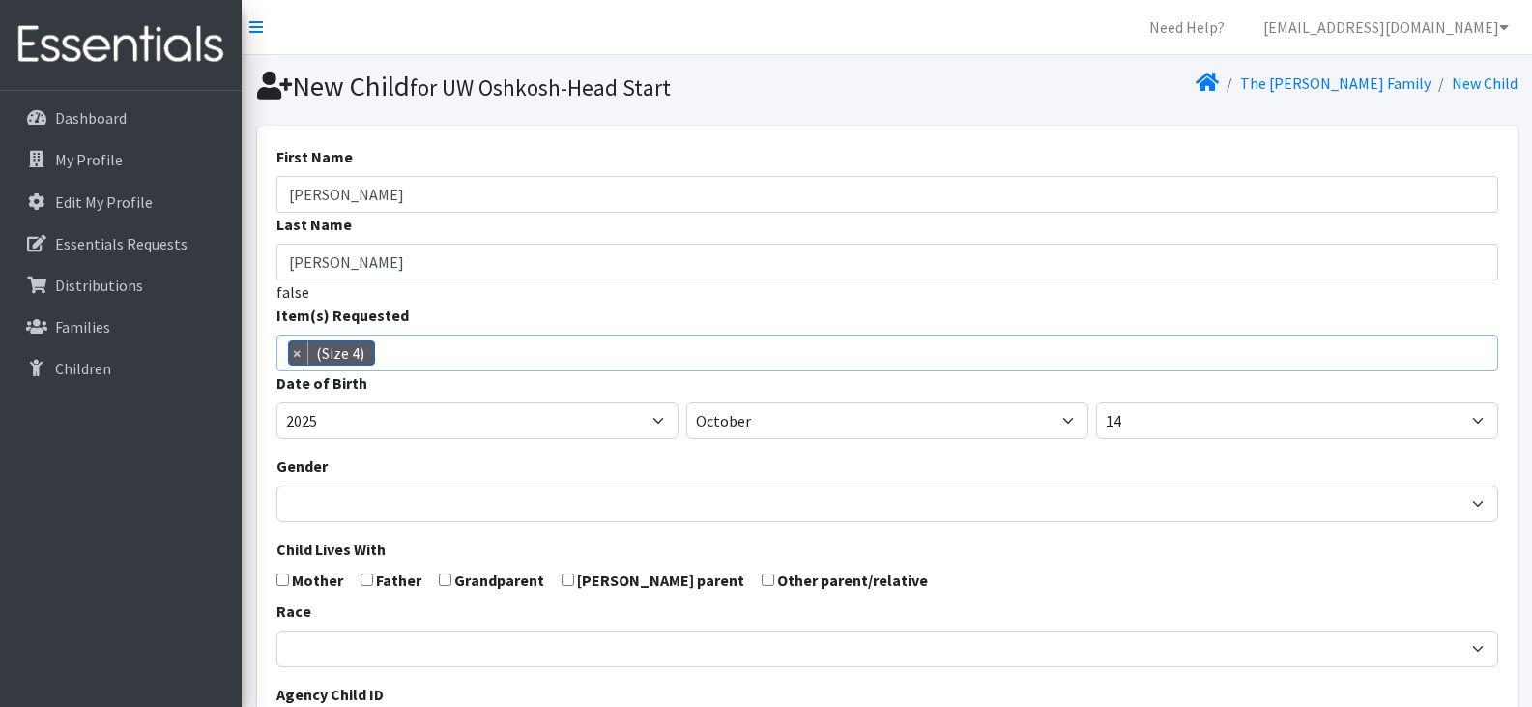
scroll to position [101, 0]
click at [496, 350] on span "× (Size 4)" at bounding box center [887, 352] width 1222 height 37
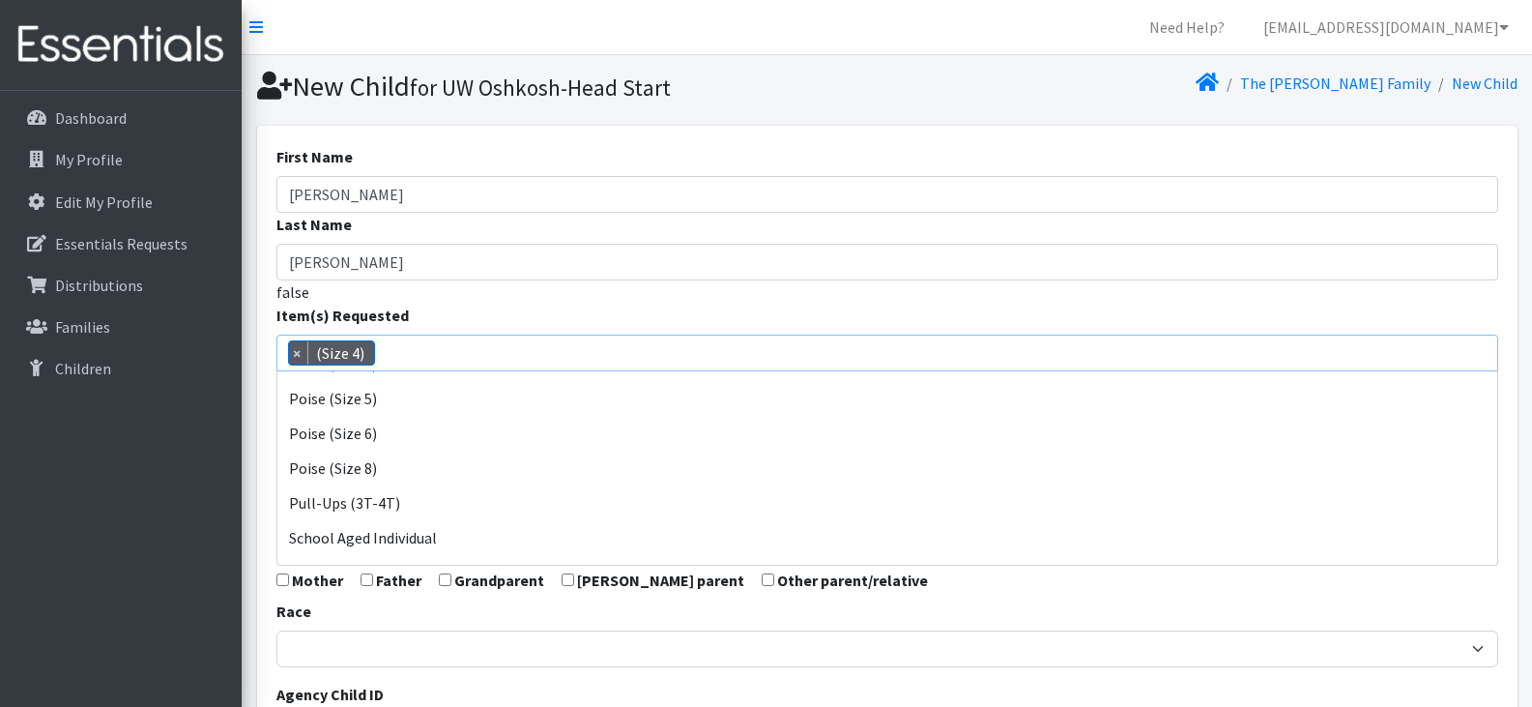
scroll to position [861, 0]
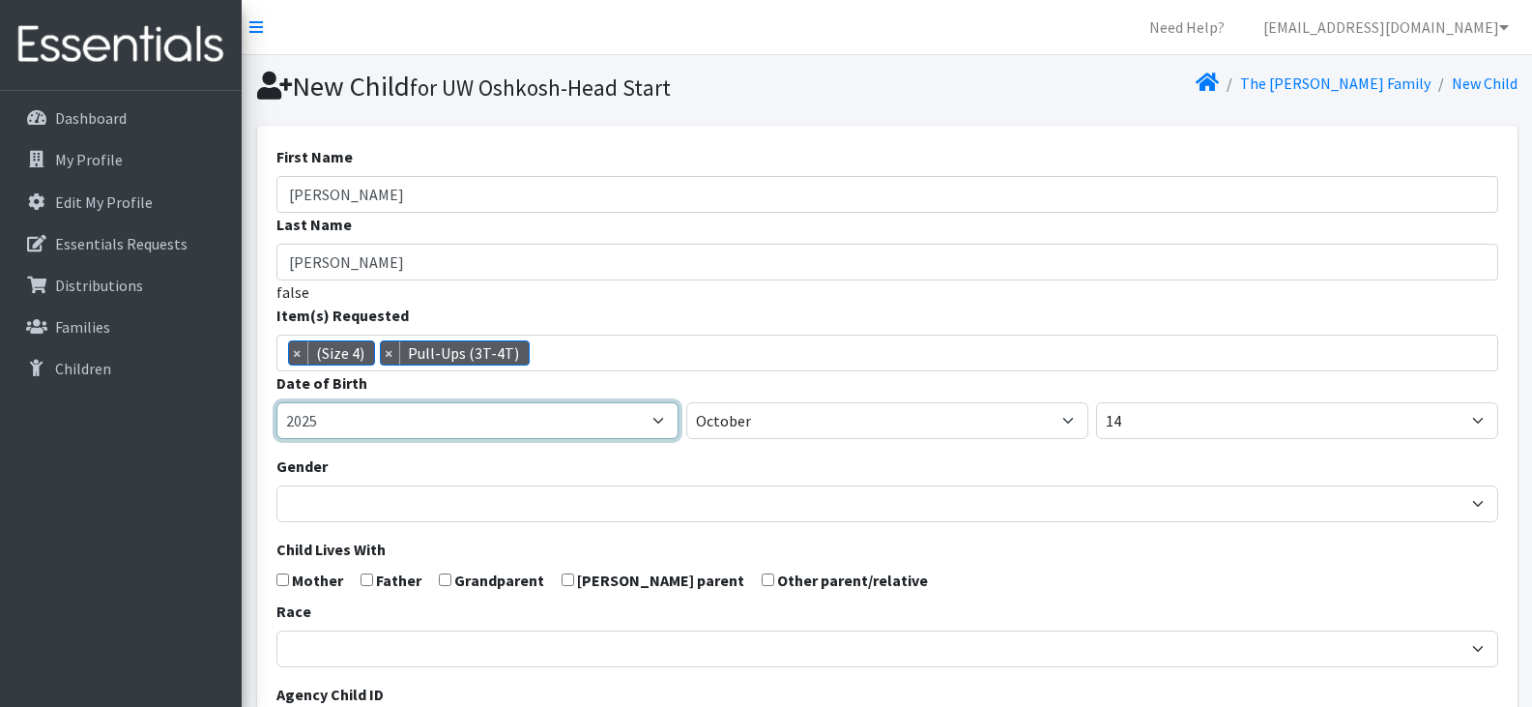
click at [505, 419] on select "2005 2006 2007 2008 2009 2010 2011 2012 2013 2014 2015 2016 2017 2018 2019 2020…" at bounding box center [477, 420] width 402 height 37
select select "2022"
click at [276, 402] on select "2005 2006 2007 2008 2009 2010 2011 2012 2013 2014 2015 2016 2017 2018 2019 2020…" at bounding box center [477, 420] width 402 height 37
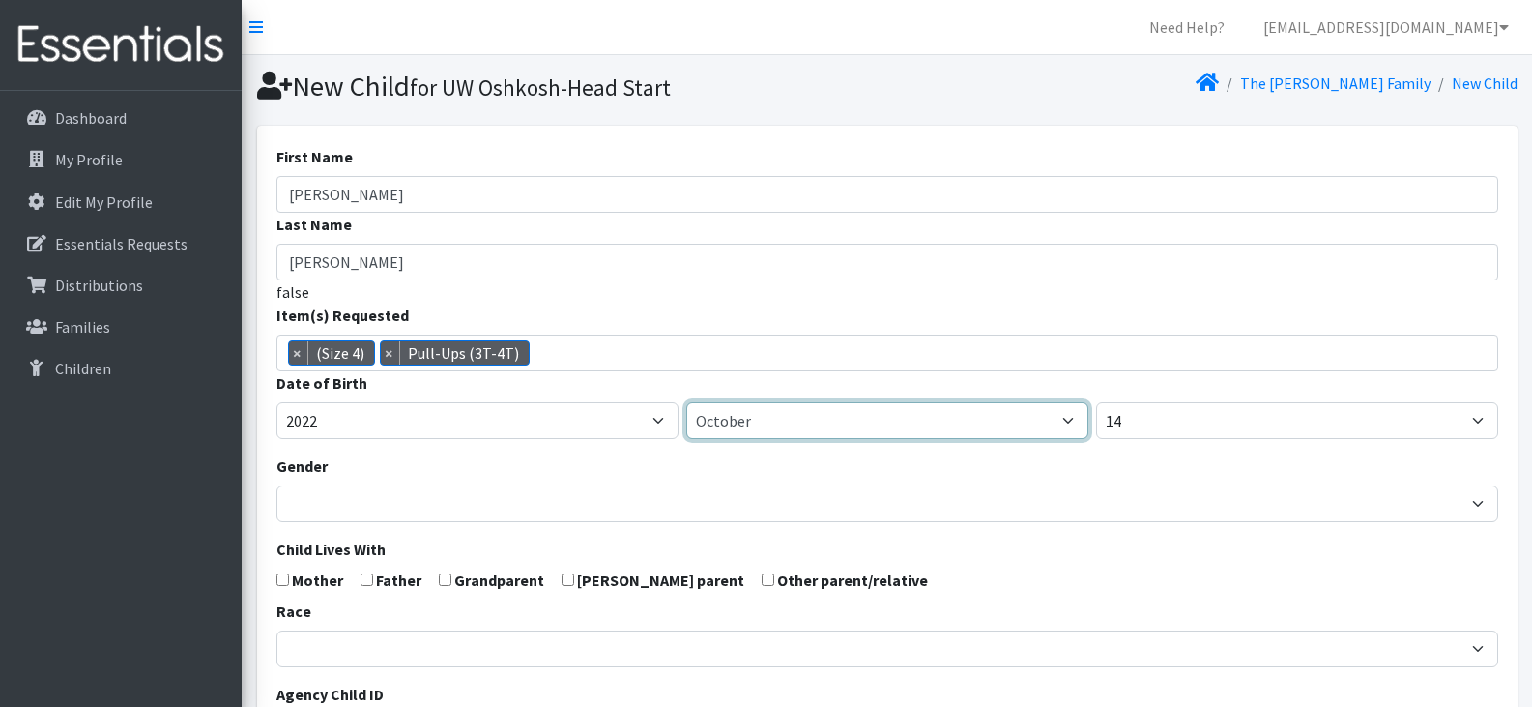
click at [765, 428] on select "January February March April May June July August September October November De…" at bounding box center [887, 420] width 402 height 37
select select "4"
click at [686, 402] on select "January February March April May June July August September October November De…" at bounding box center [887, 420] width 402 height 37
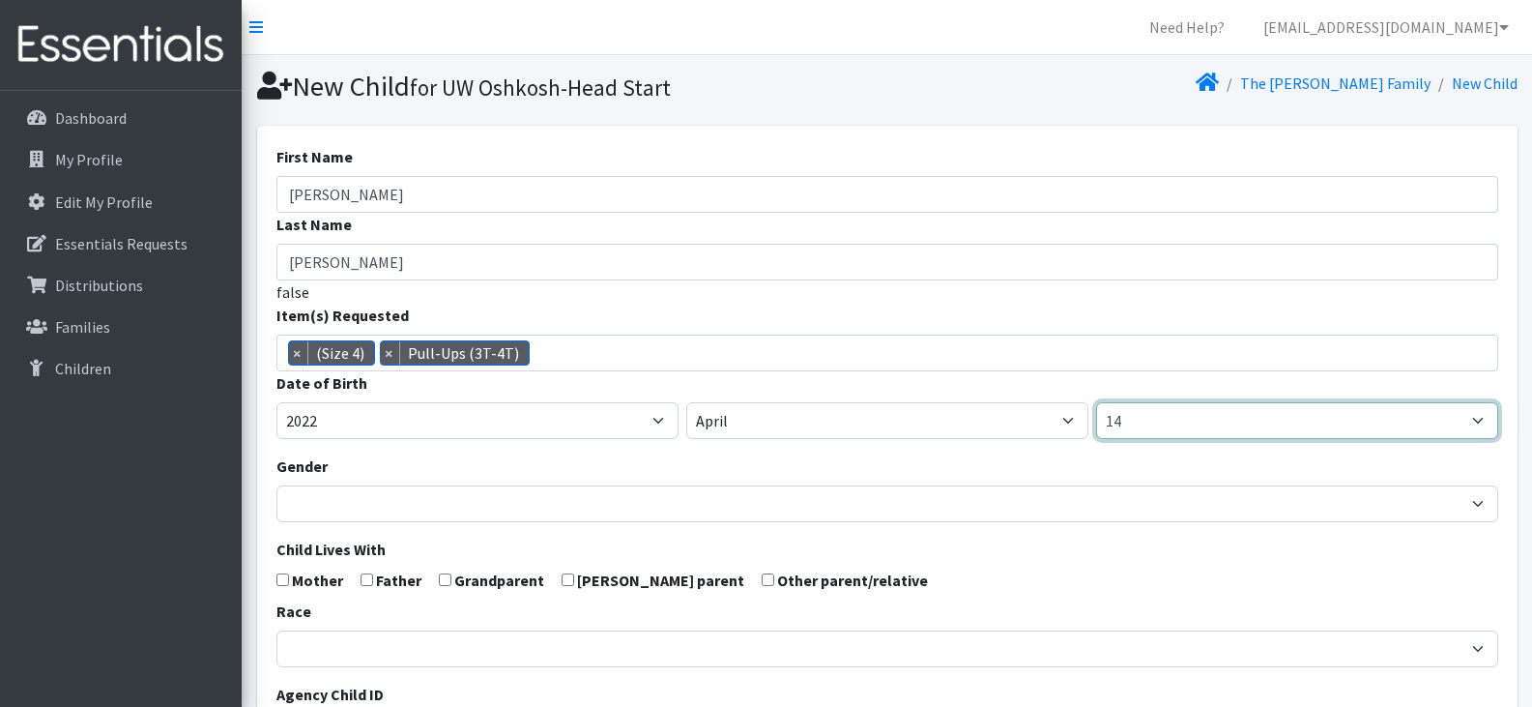
click at [1188, 416] on select "1 2 3 4 5 6 7 8 9 10 11 12 13 14 15 16 17 18 19 20 21 22 23 24 25 26 27 28 29 3…" at bounding box center [1297, 420] width 402 height 37
select select "16"
click at [1096, 402] on select "1 2 3 4 5 6 7 8 9 10 11 12 13 14 15 16 17 18 19 20 21 22 23 24 25 26 27 28 29 3…" at bounding box center [1297, 420] width 402 height 37
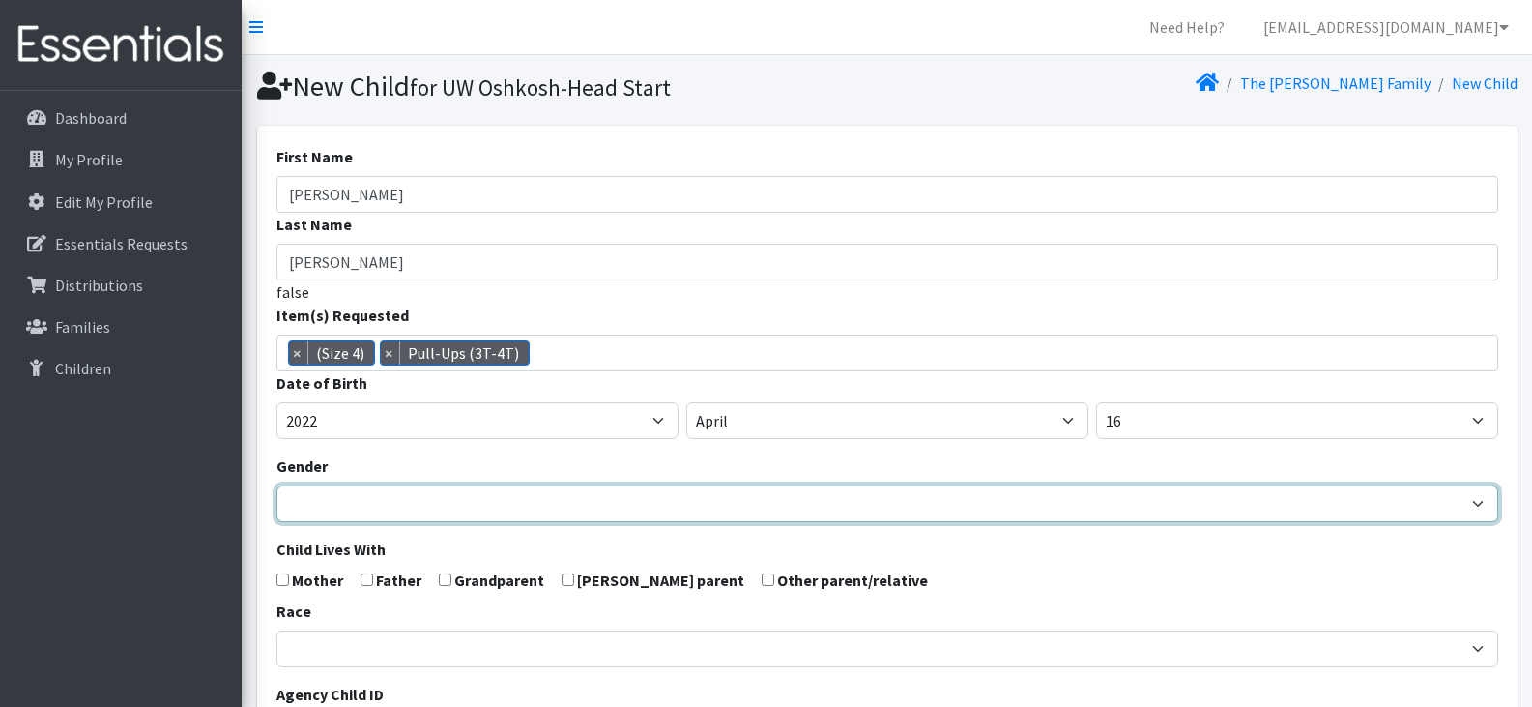
click at [538, 505] on select "[DEMOGRAPHIC_DATA] [DEMOGRAPHIC_DATA]" at bounding box center [887, 503] width 1222 height 37
select select "[DEMOGRAPHIC_DATA]"
click at [276, 485] on select "Male Female" at bounding box center [887, 503] width 1222 height 37
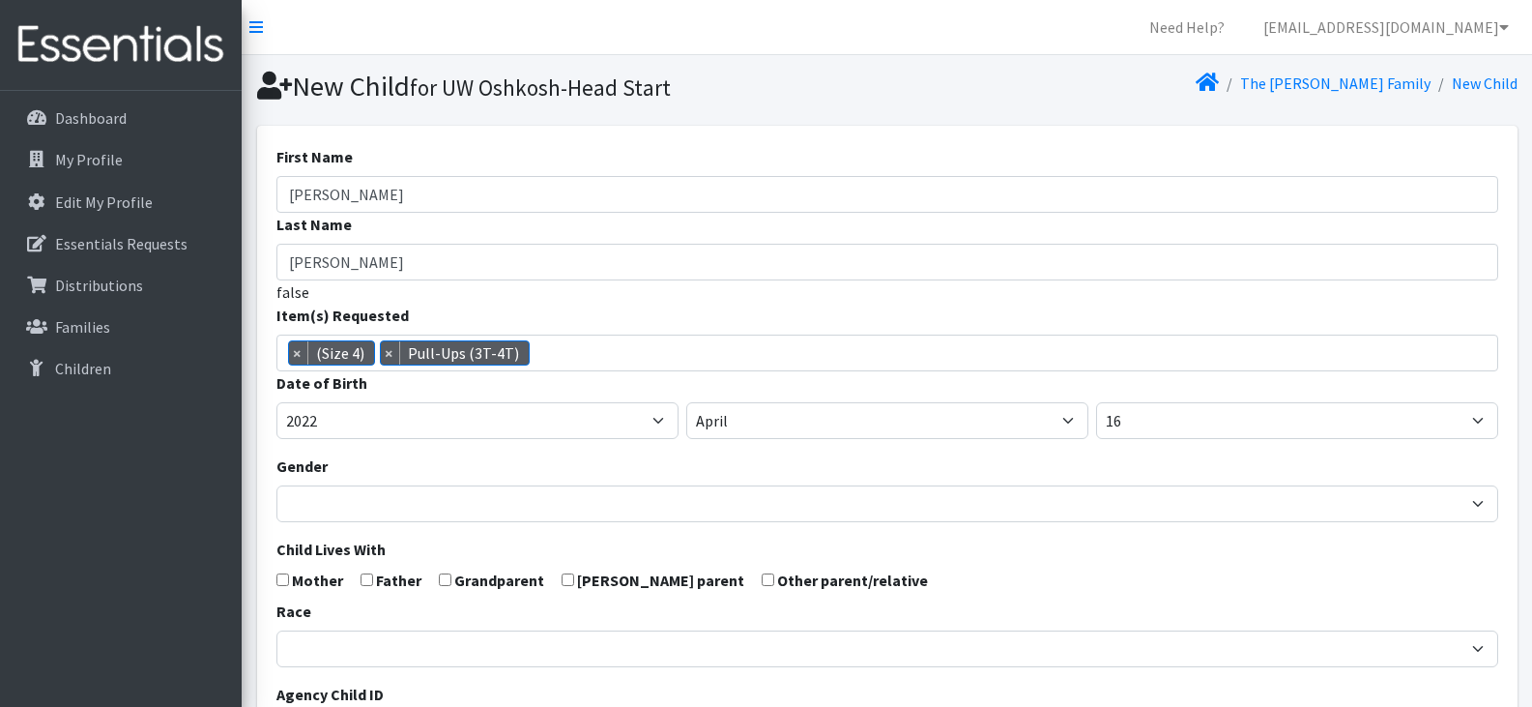
click at [280, 586] on form "First Name Cole Last Name Marten-Miller false Item(s) Requested (Newborn) (Pree…" at bounding box center [887, 633] width 1222 height 977
click at [361, 579] on input "checkbox" at bounding box center [367, 579] width 13 height 13
checkbox input "true"
click at [279, 580] on input "checkbox" at bounding box center [282, 579] width 13 height 13
checkbox input "true"
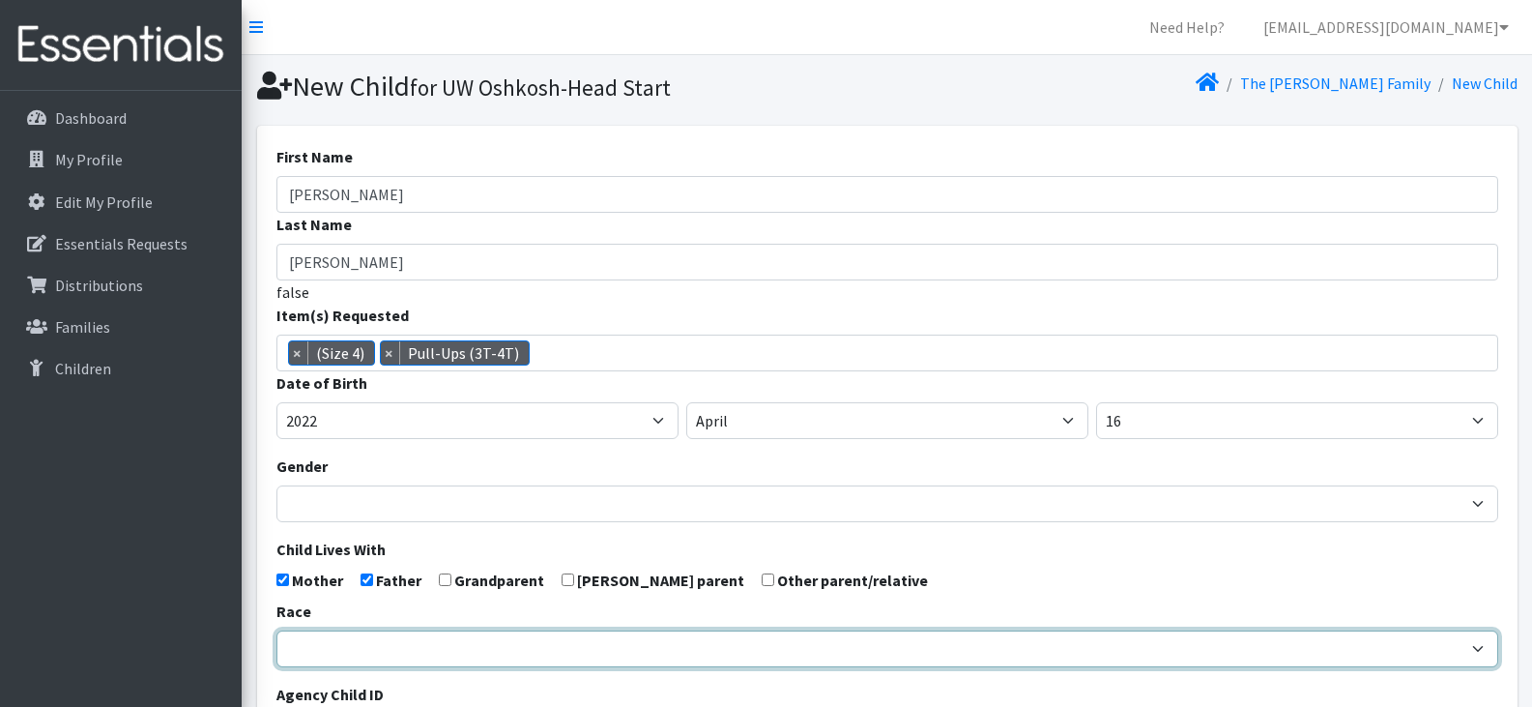
click at [382, 646] on select "African American Caucasian Hispanic Asian American Indian Pacific Islander Mult…" at bounding box center [887, 648] width 1222 height 37
select select "Caucasian"
click at [276, 630] on select "African American Caucasian Hispanic Asian American Indian Pacific Islander Mult…" at bounding box center [887, 648] width 1222 height 37
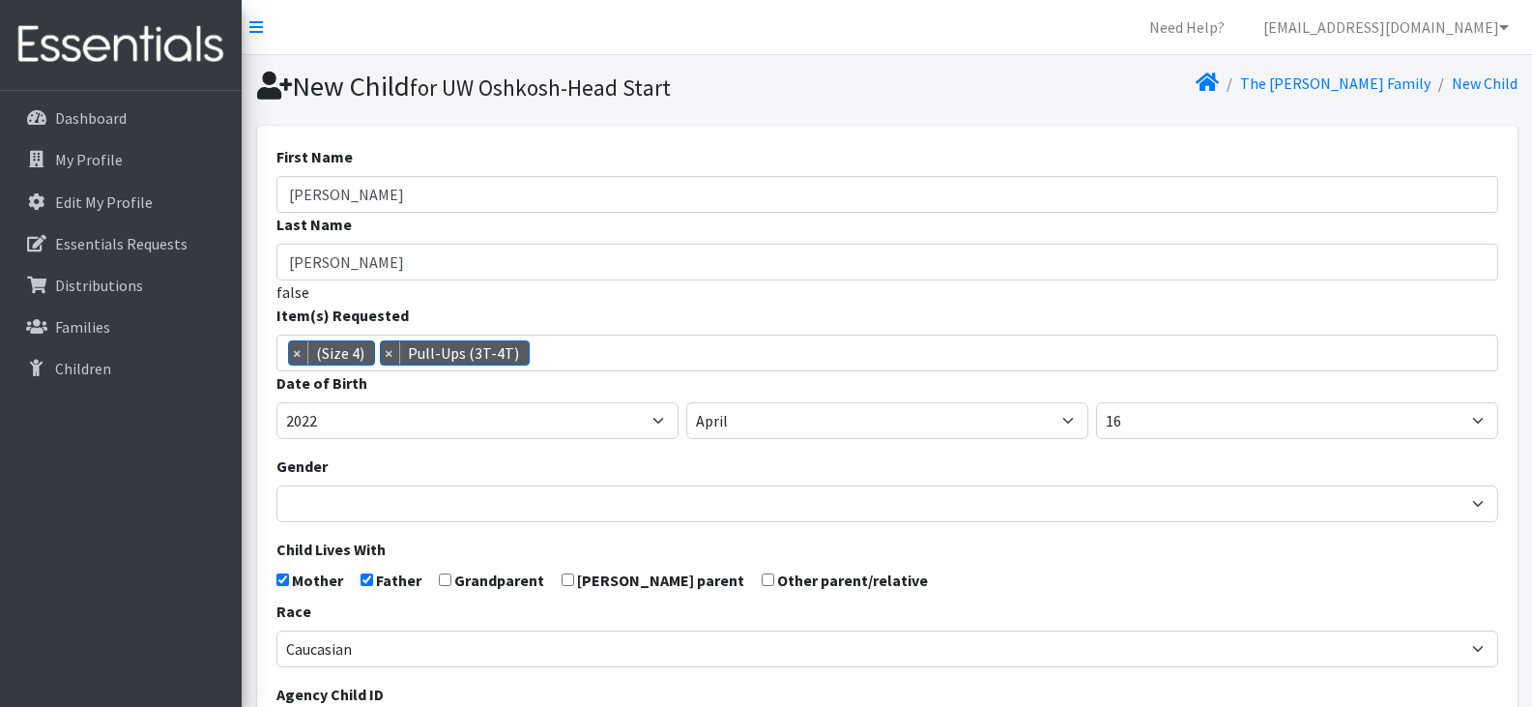
click at [887, 561] on form "First Name Cole Last Name Marten-Miller false Item(s) Requested (Newborn) (Pree…" at bounding box center [887, 633] width 1222 height 977
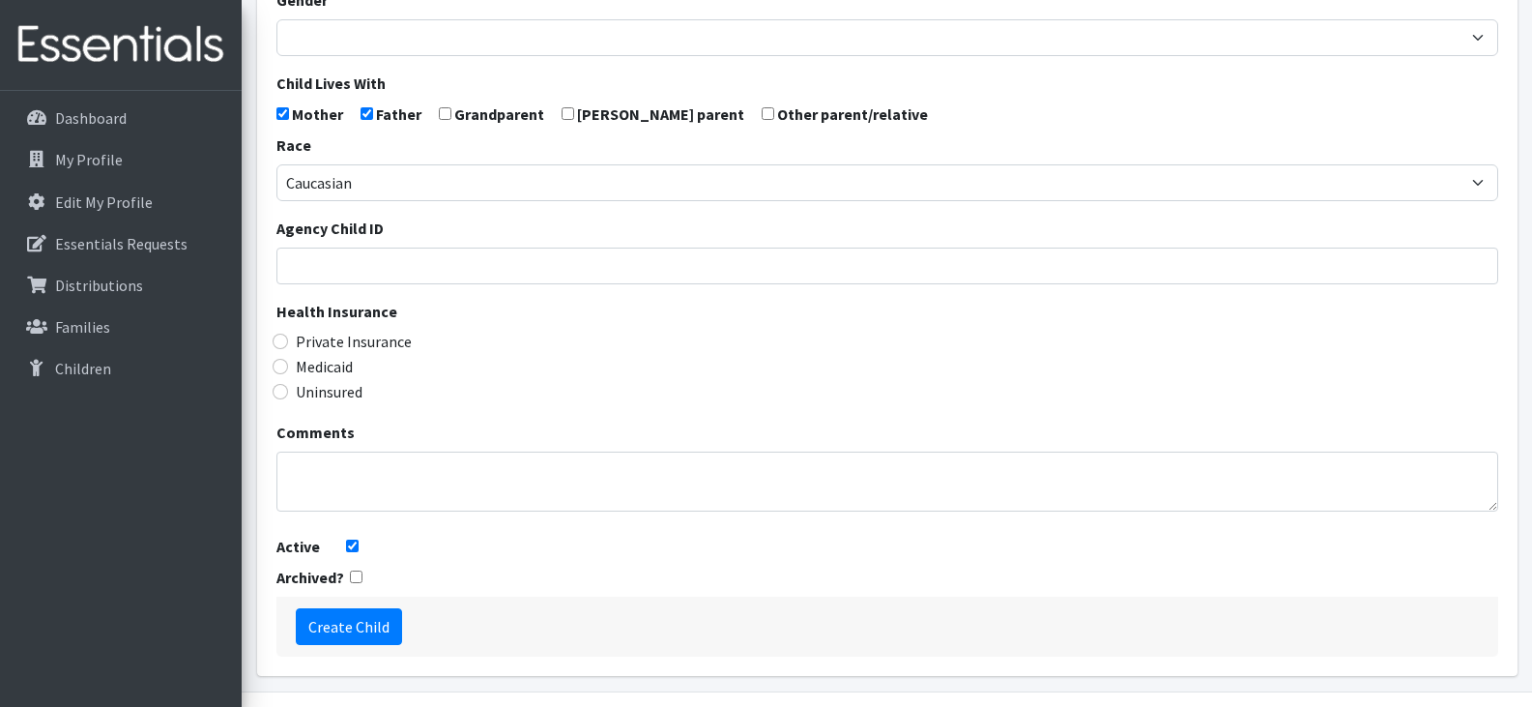
scroll to position [499, 0]
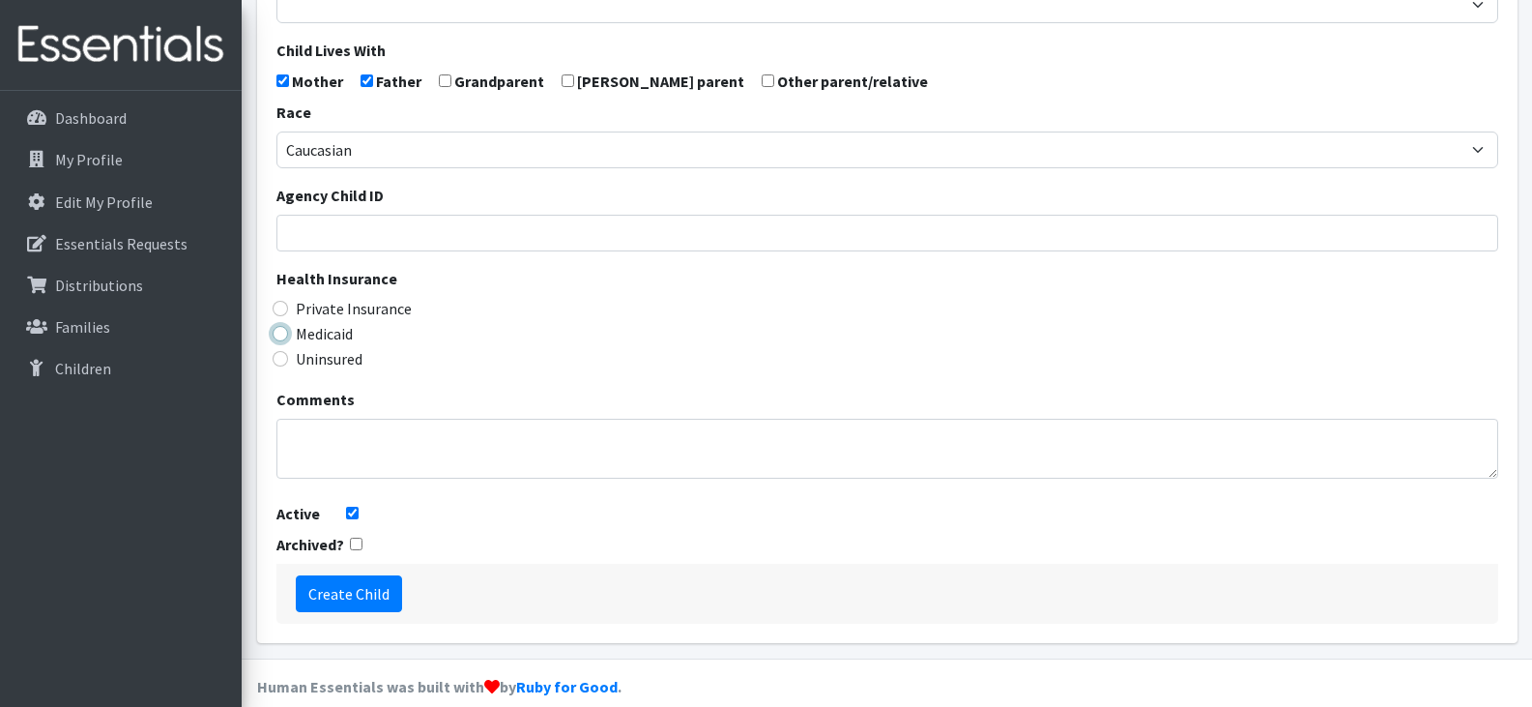
click at [278, 333] on input "Medicaid" at bounding box center [280, 333] width 15 height 15
radio input "true"
click at [355, 592] on input "Create Child" at bounding box center [349, 593] width 106 height 37
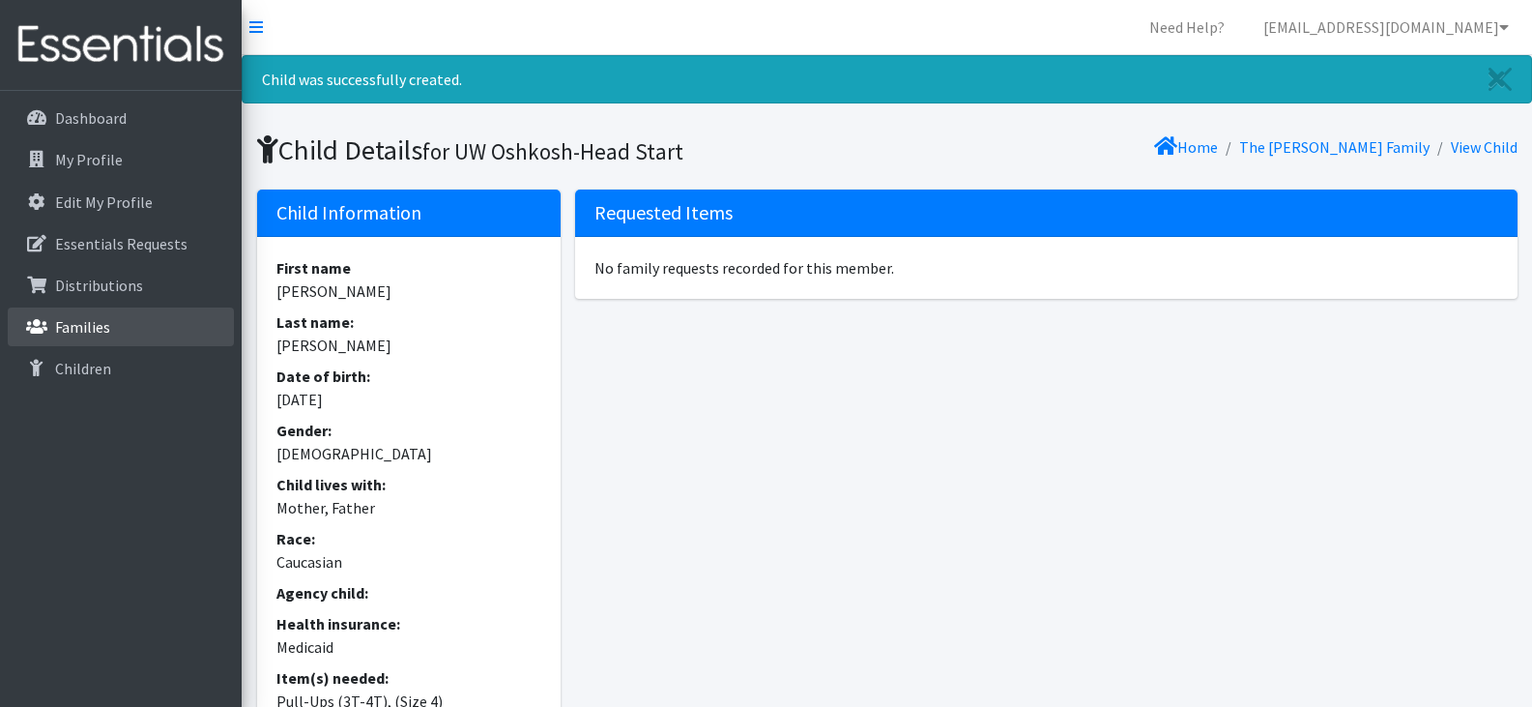
click at [69, 320] on p "Families" at bounding box center [82, 326] width 55 height 19
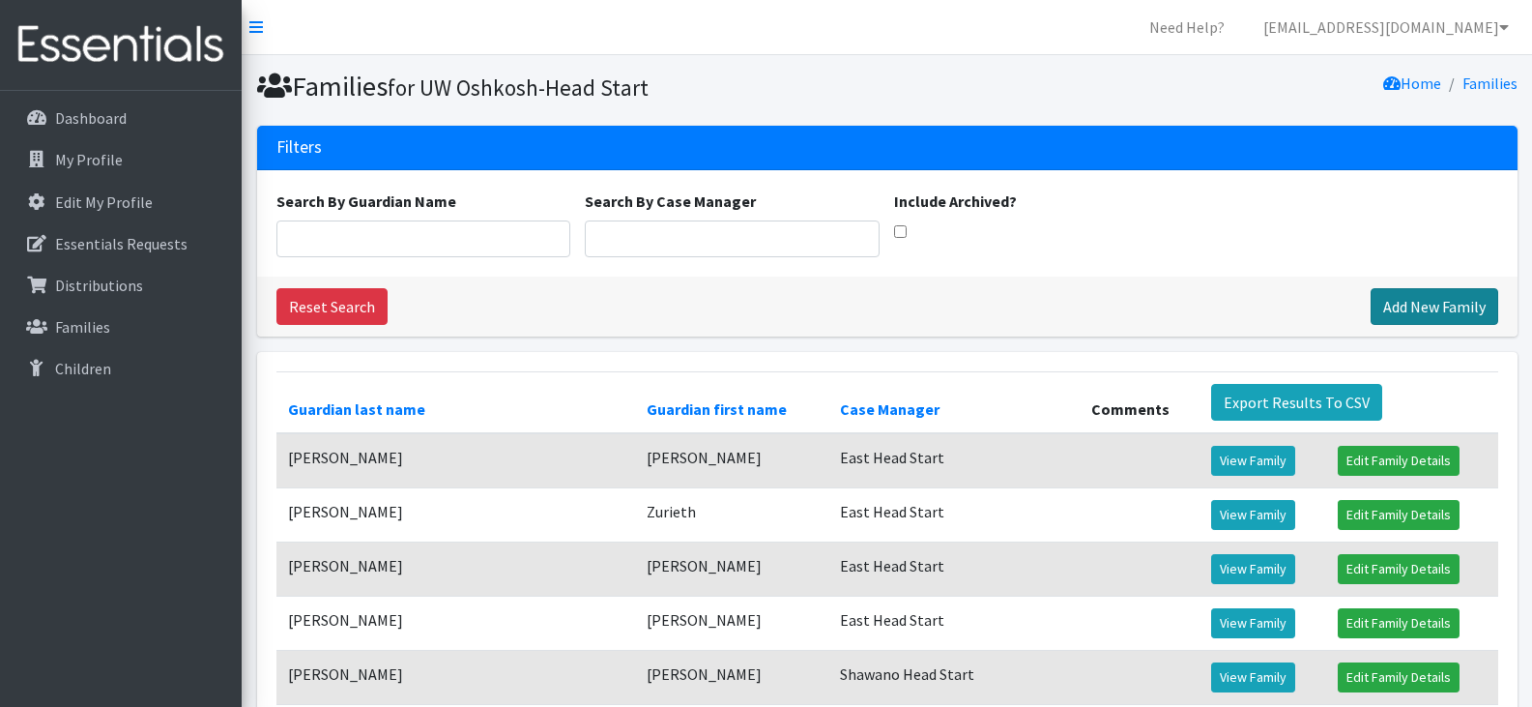
click at [1434, 298] on link "Add New Family" at bounding box center [1435, 306] width 128 height 37
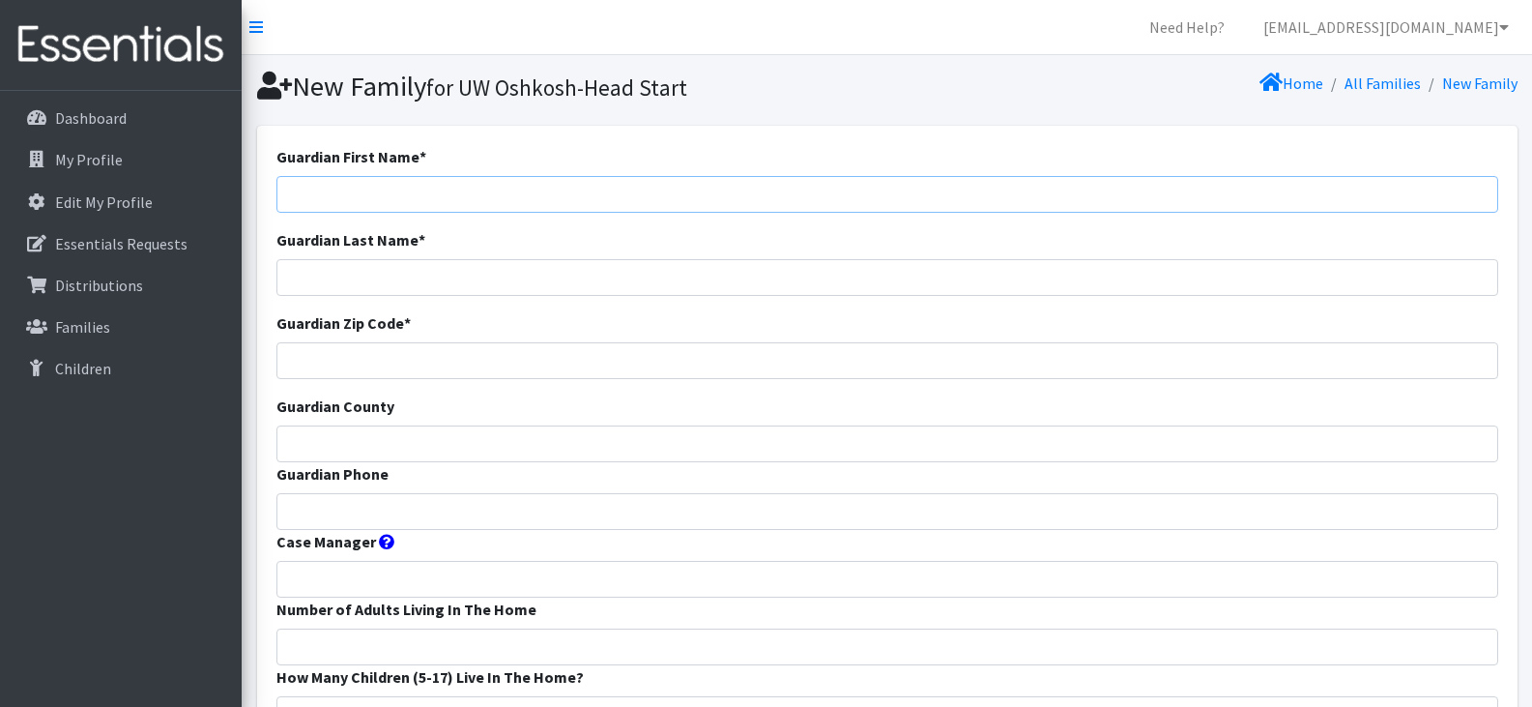
click at [429, 189] on input "Guardian First Name *" at bounding box center [887, 194] width 1222 height 37
paste input "sierra [PERSON_NAME]"
type input "sierra [PERSON_NAME]"
click at [400, 516] on input "Guardian Phone" at bounding box center [887, 511] width 1222 height 37
paste input "9205723745"
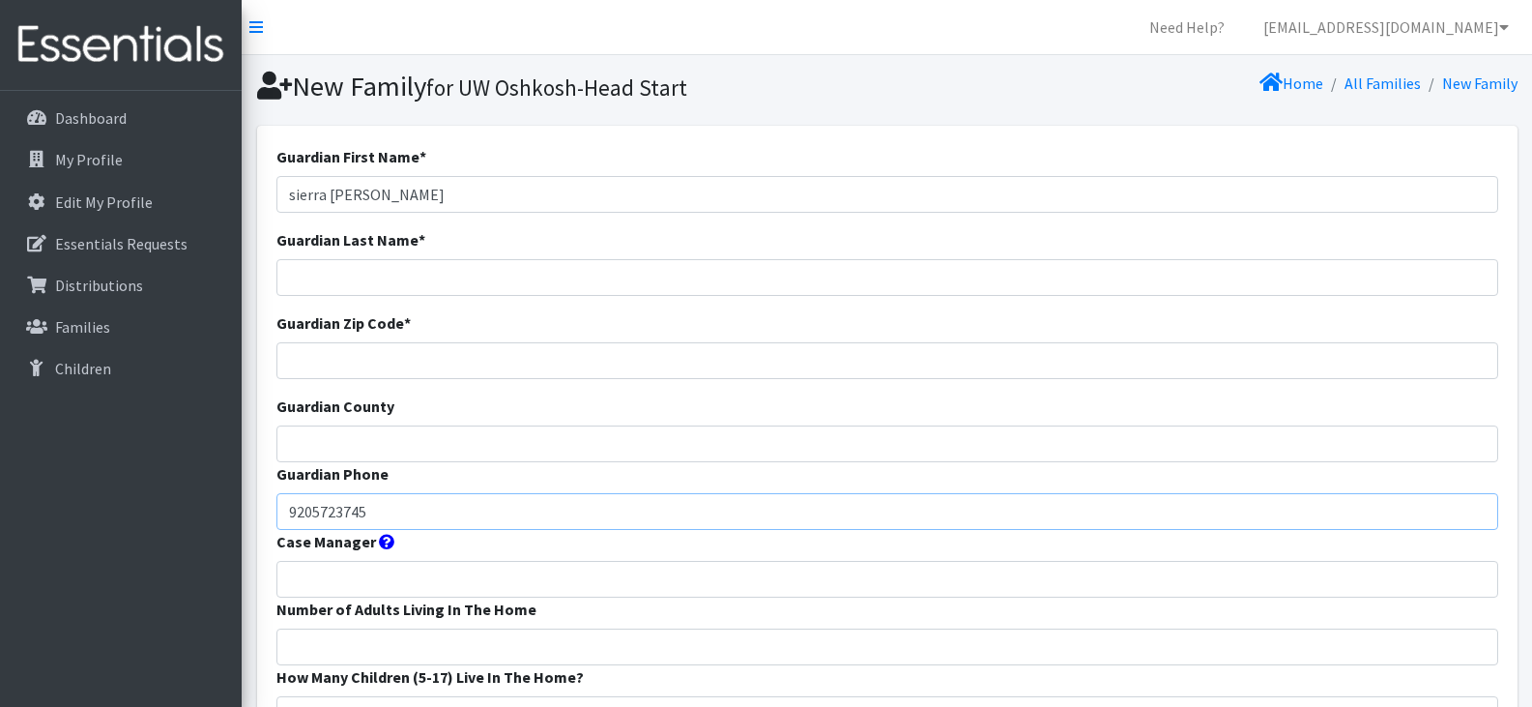
type input "9205723745"
click at [611, 364] on input "Guardian Zip Code *" at bounding box center [887, 360] width 1222 height 37
paste input "[PERSON_NAME] 54111"
type input "[PERSON_NAME] 54111"
drag, startPoint x: 390, startPoint y: 194, endPoint x: 332, endPoint y: 195, distance: 57.0
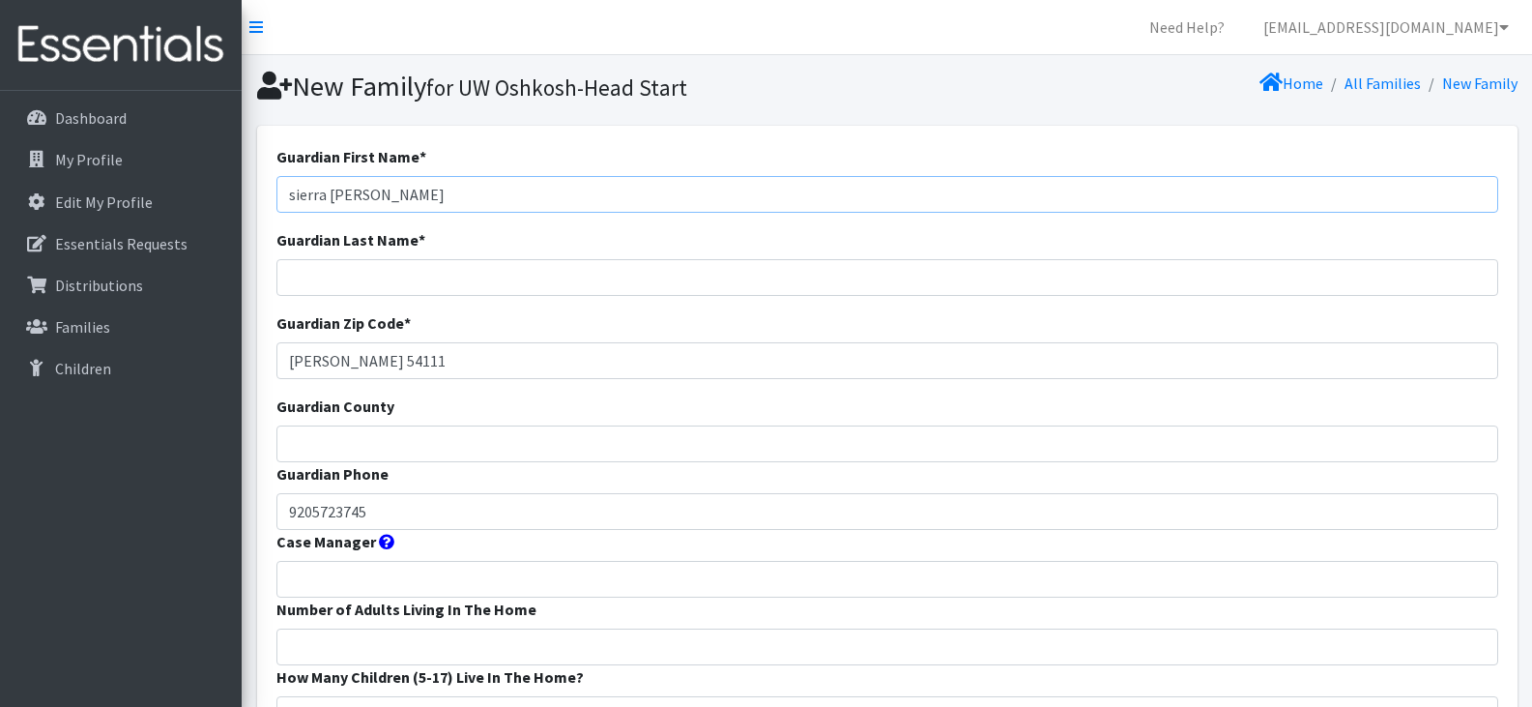
click at [332, 195] on input "sierra [PERSON_NAME]" at bounding box center [887, 194] width 1222 height 37
type input "sierra l"
click at [296, 278] on input "efeber" at bounding box center [887, 277] width 1222 height 37
click at [294, 276] on input "efeber" at bounding box center [887, 277] width 1222 height 37
type input "[PERSON_NAME]"
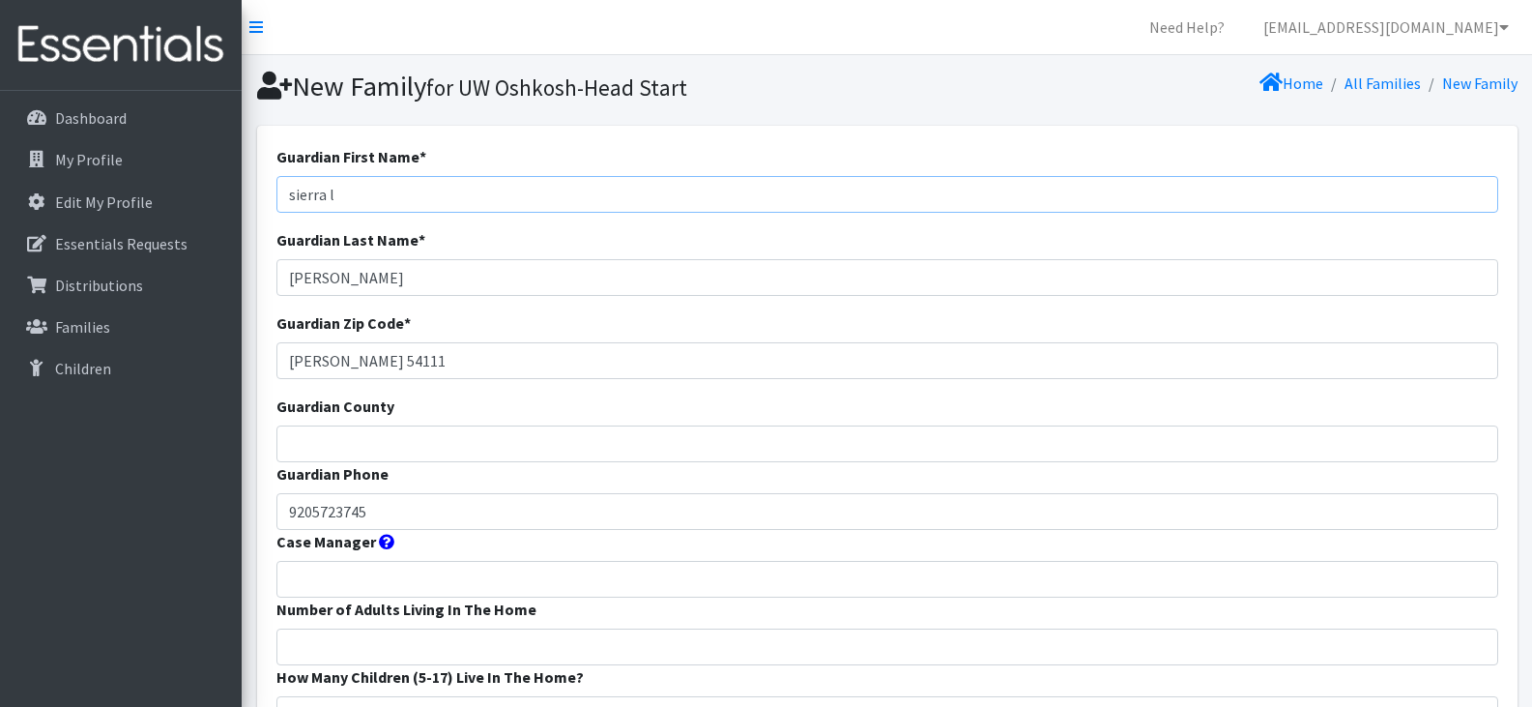
click at [342, 181] on input "sierra l" at bounding box center [887, 194] width 1222 height 37
type input "Sierra"
click at [320, 365] on input "cecil 54111" at bounding box center [887, 360] width 1222 height 37
type input "54111"
click at [339, 447] on input "Guardian County" at bounding box center [887, 443] width 1222 height 37
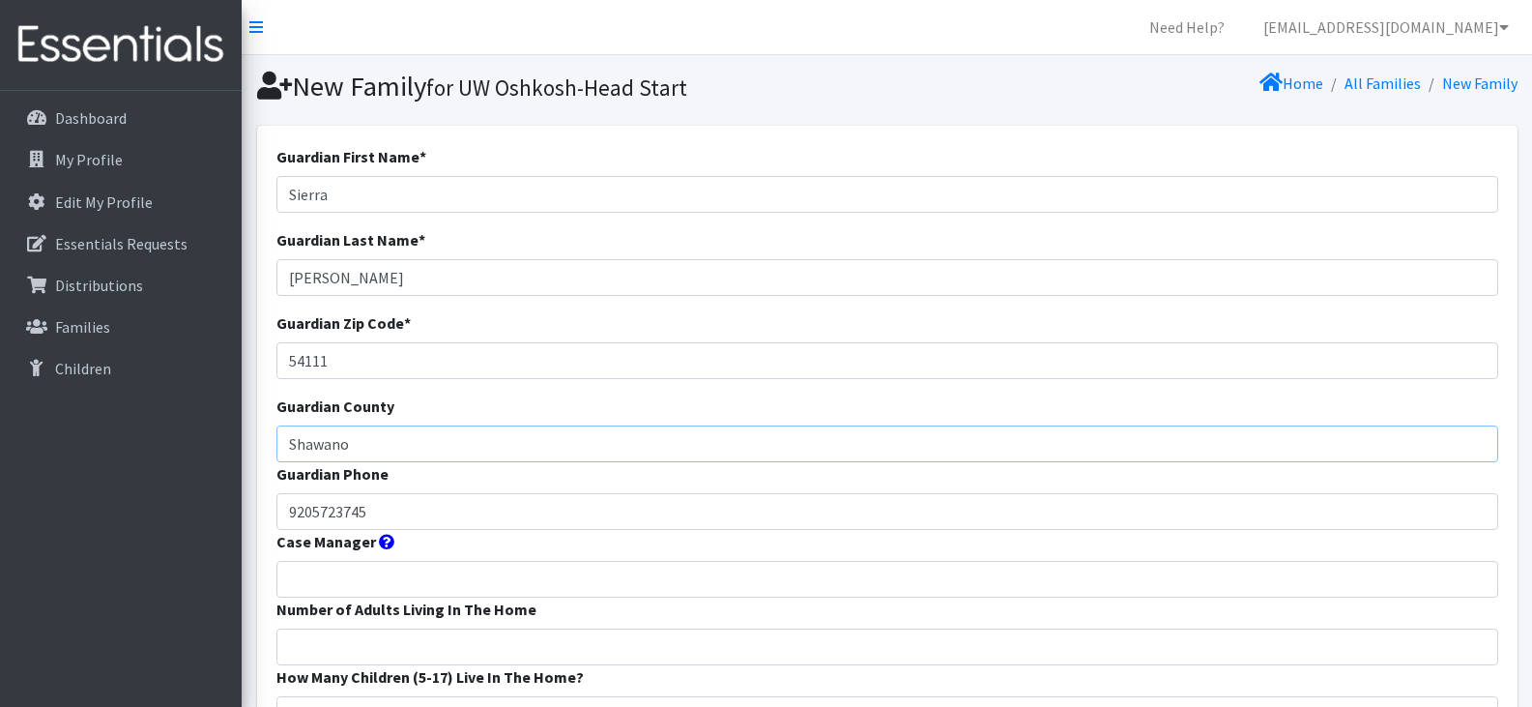
type input "Shawano"
click at [333, 574] on input "Case Manager" at bounding box center [887, 579] width 1222 height 37
type input "Shawano Head Start"
click at [404, 644] on input "Number of Adults Living In The Home" at bounding box center [887, 646] width 1222 height 37
click at [482, 638] on input "Number of Adults Living In The Home" at bounding box center [887, 646] width 1222 height 37
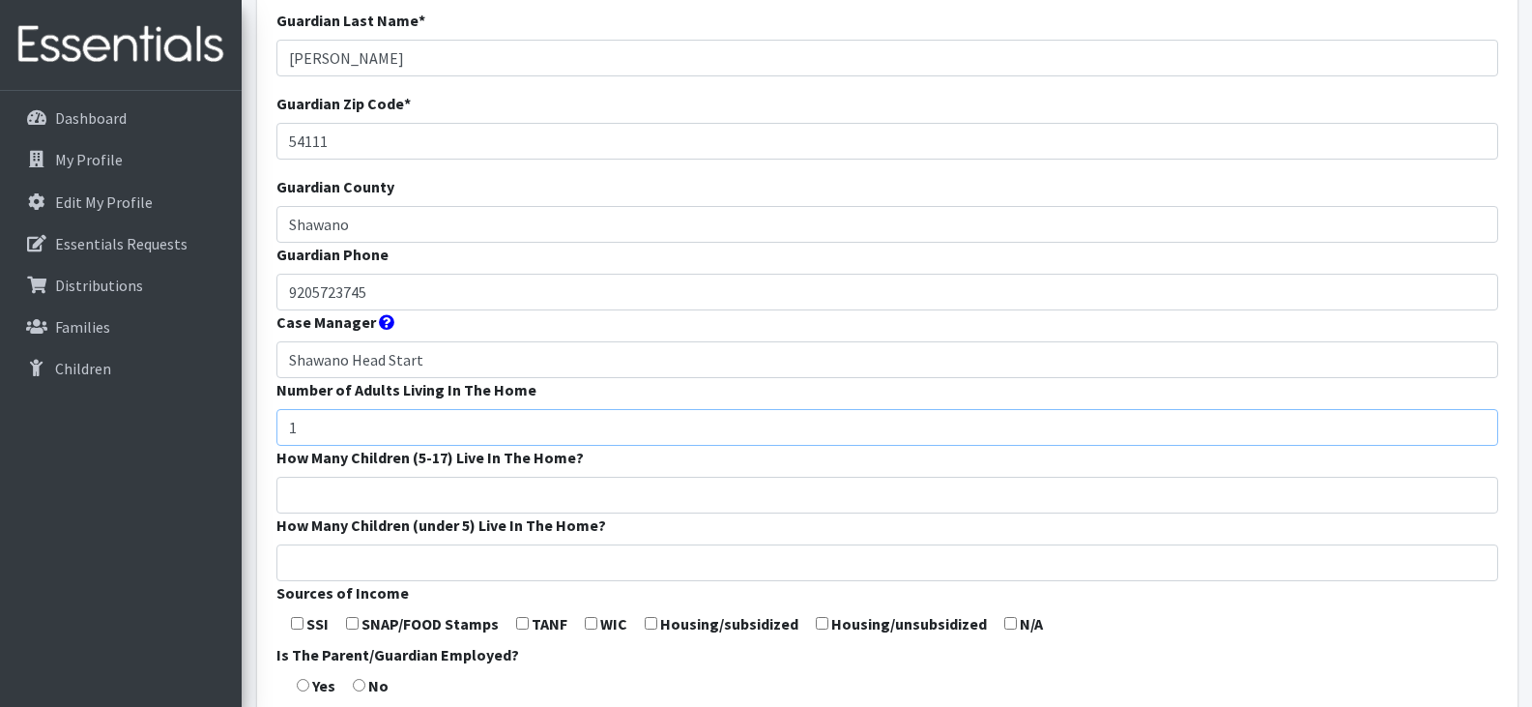
scroll to position [223, 0]
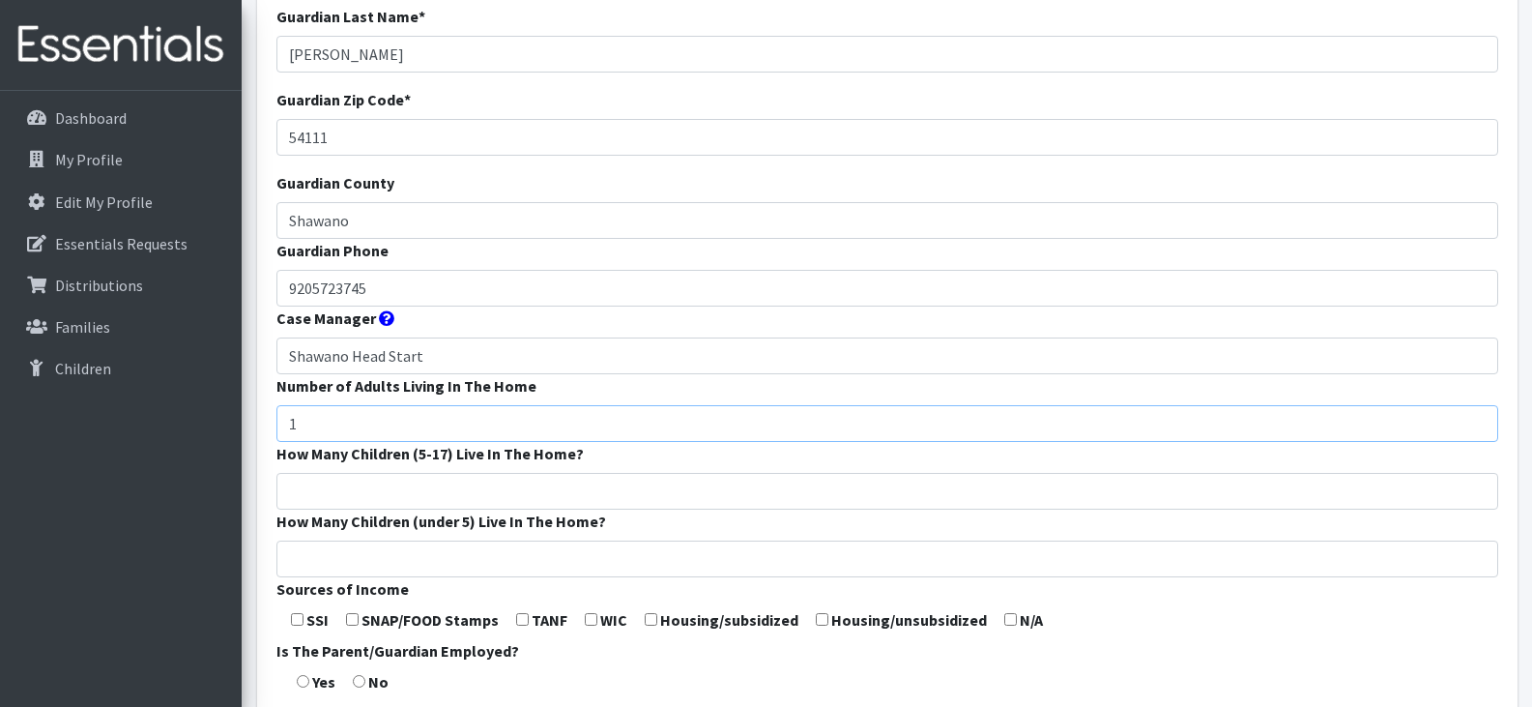
type input "1"
click at [463, 564] on input "How Many Children (under 5) Live In The Home?" at bounding box center [887, 558] width 1222 height 37
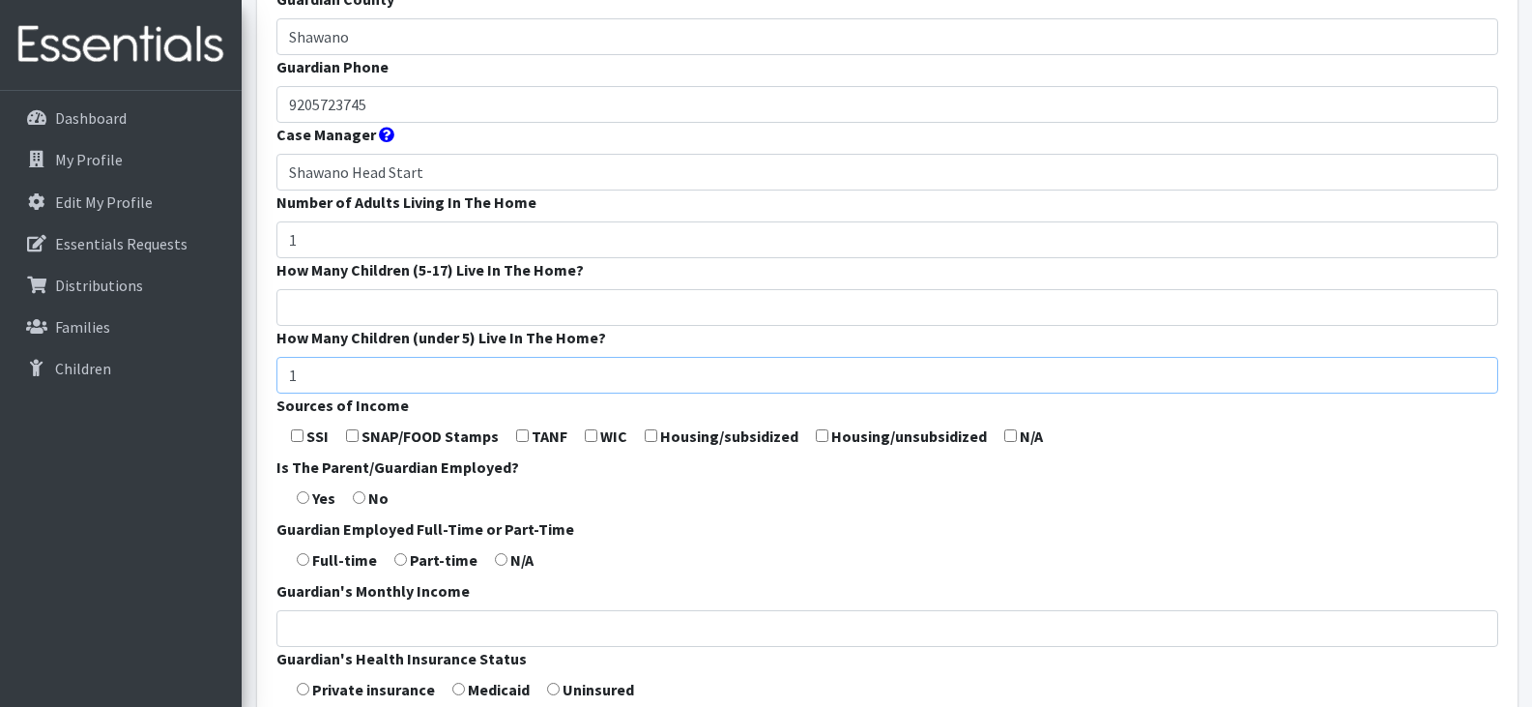
scroll to position [413, 0]
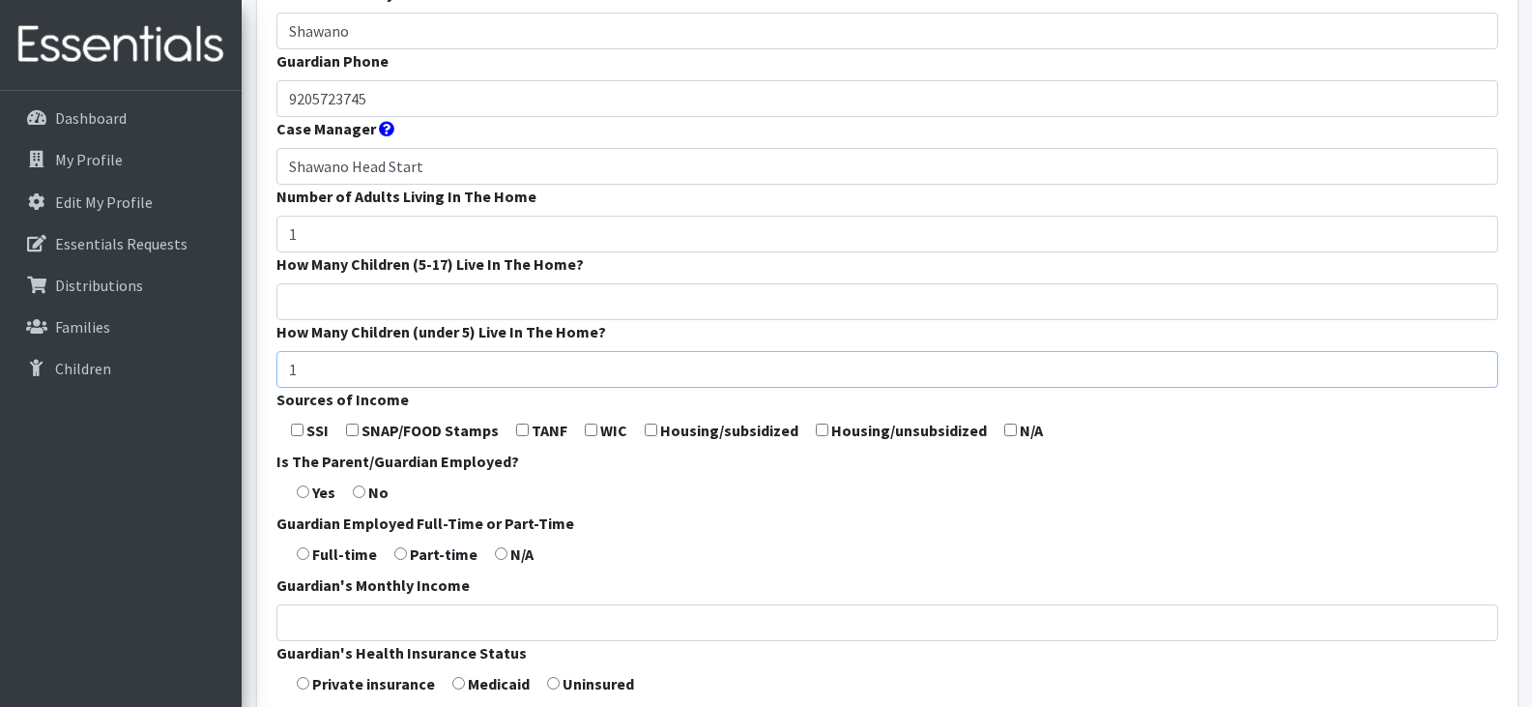
type input "1"
click at [523, 429] on input "checkbox" at bounding box center [522, 429] width 13 height 13
checkbox input "true"
click at [301, 492] on input "radio" at bounding box center [303, 491] width 13 height 13
radio input "true"
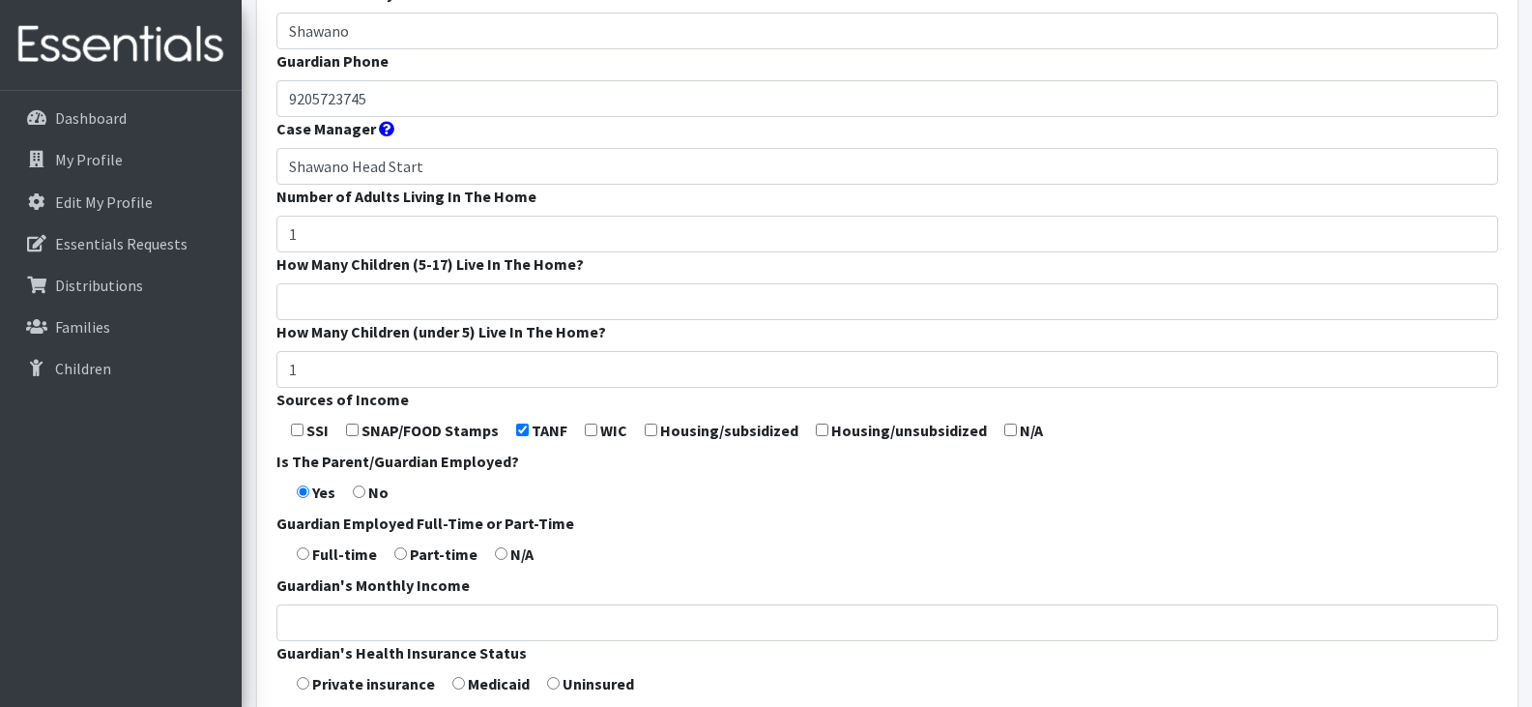
click at [391, 548] on form "Guardian First Name * Sierra Guardian Last Name * Lefeber Guardian Zip Code * 5…" at bounding box center [887, 305] width 1222 height 1146
click at [392, 548] on form "Guardian First Name * Sierra Guardian Last Name * Lefeber Guardian Zip Code * 5…" at bounding box center [887, 305] width 1222 height 1146
click at [401, 554] on input "radio" at bounding box center [400, 553] width 13 height 13
radio input "true"
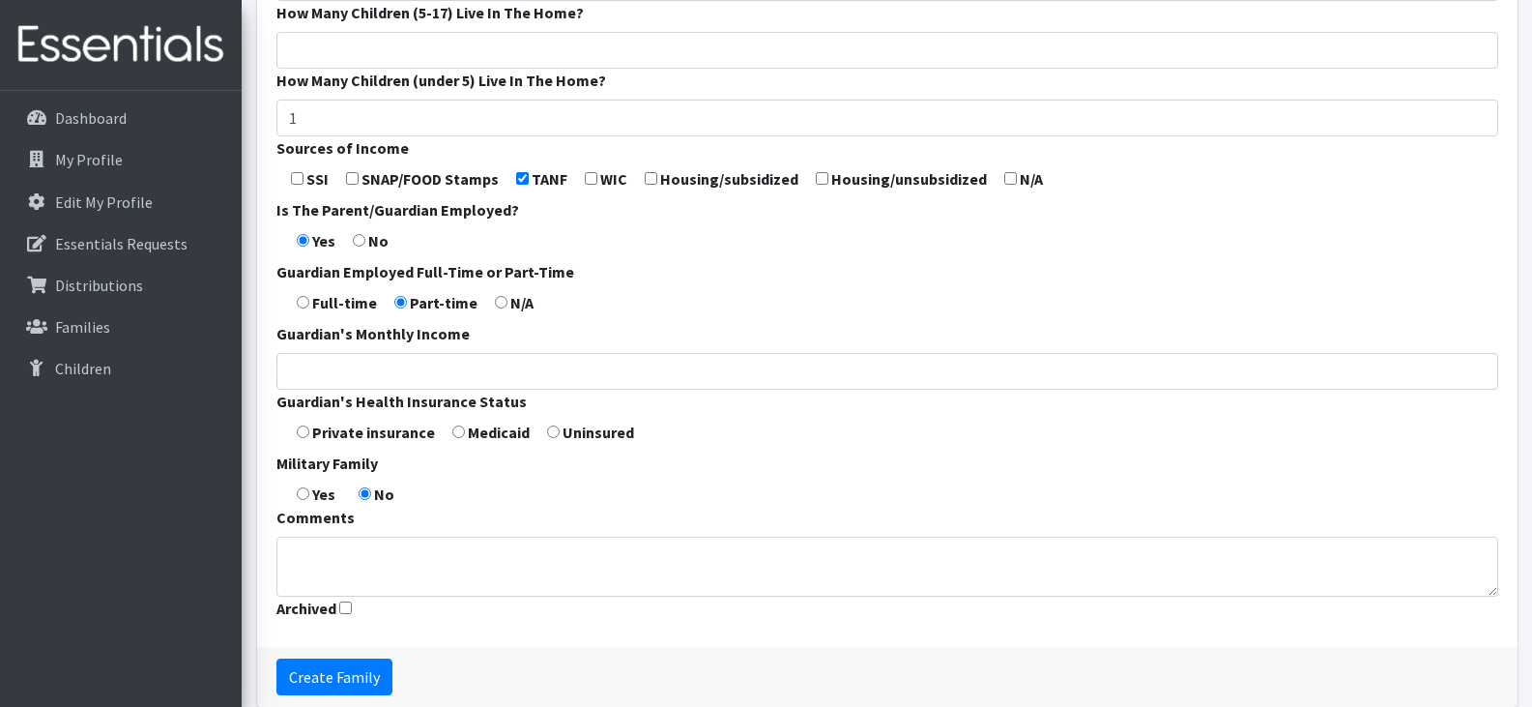
scroll to position [669, 0]
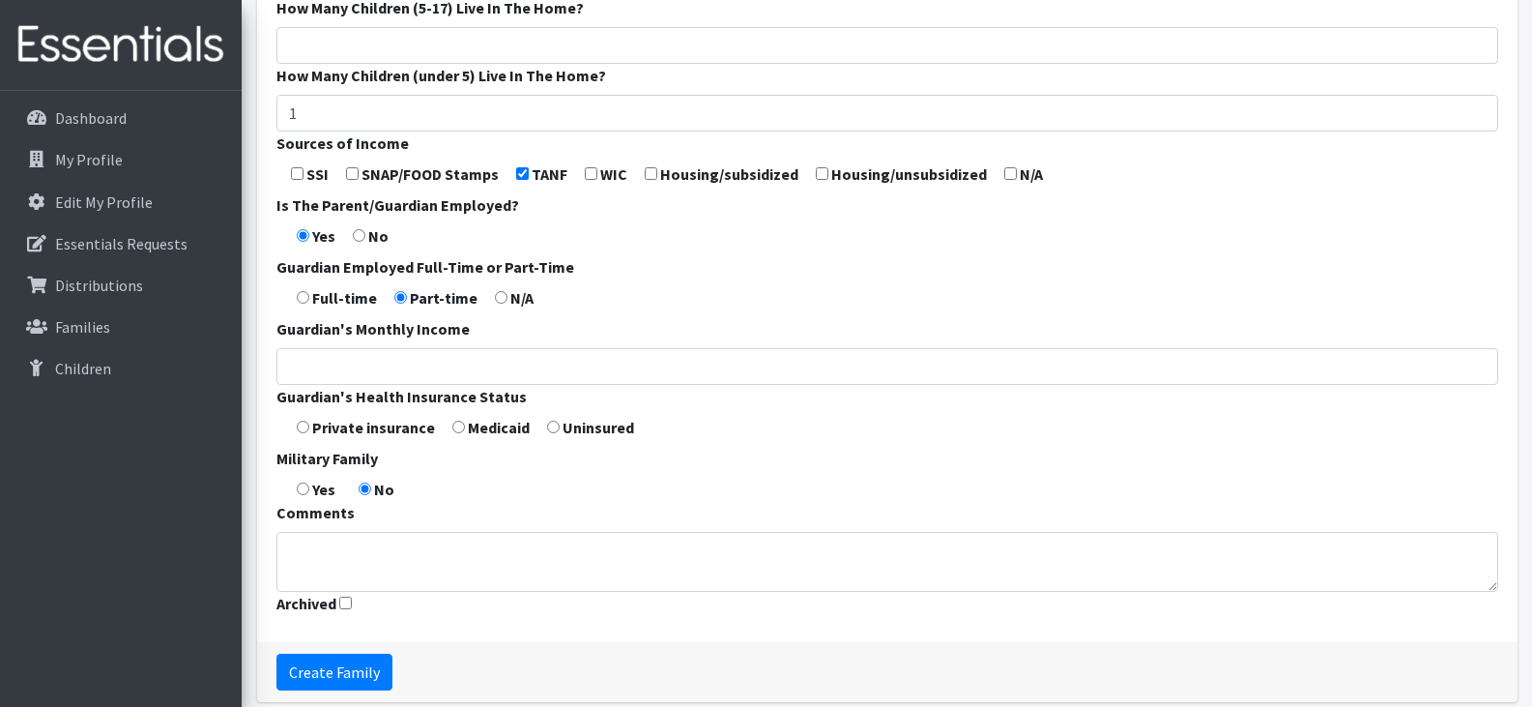
click at [456, 426] on input "radio" at bounding box center [458, 426] width 13 height 13
radio input "true"
click at [344, 668] on input "Create Family" at bounding box center [334, 671] width 116 height 37
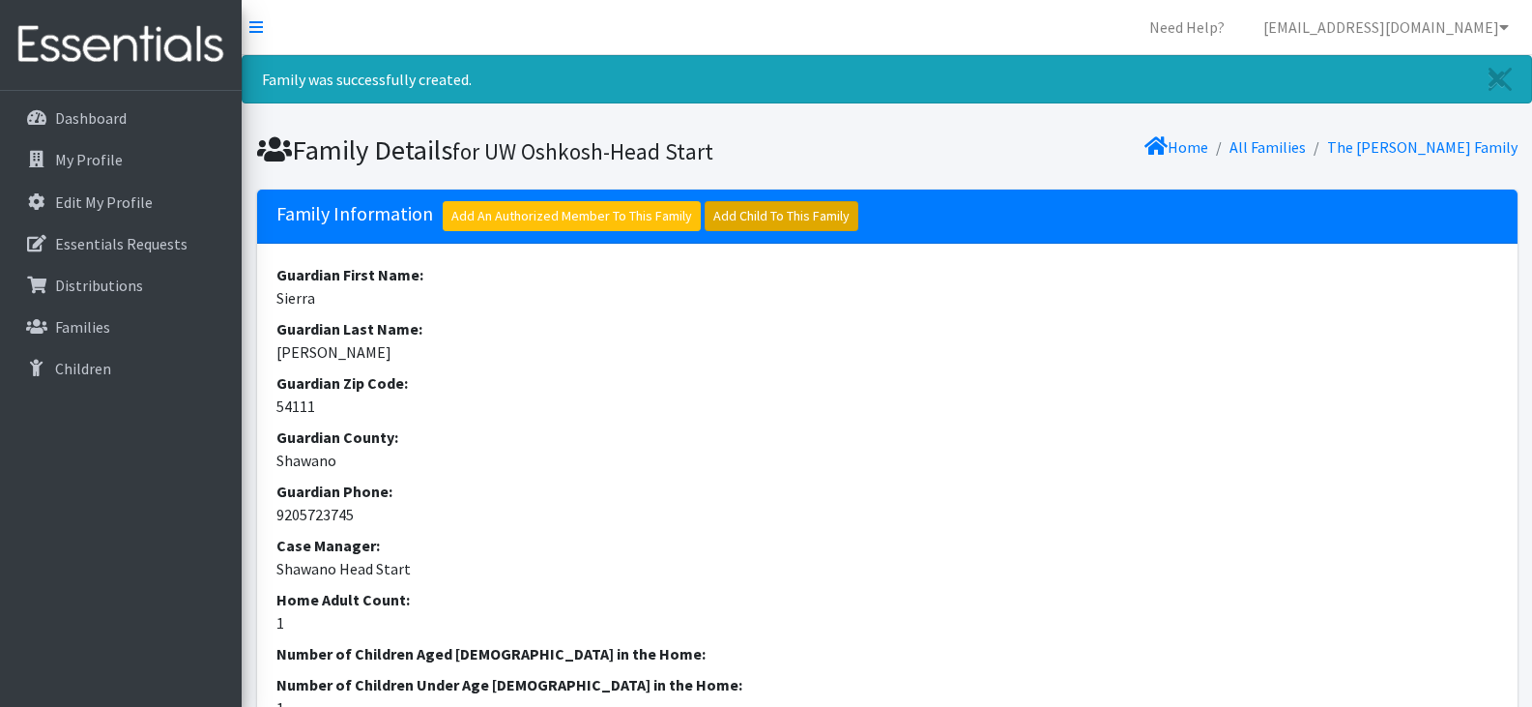
click at [796, 210] on link "Add Child To This Family" at bounding box center [782, 216] width 154 height 30
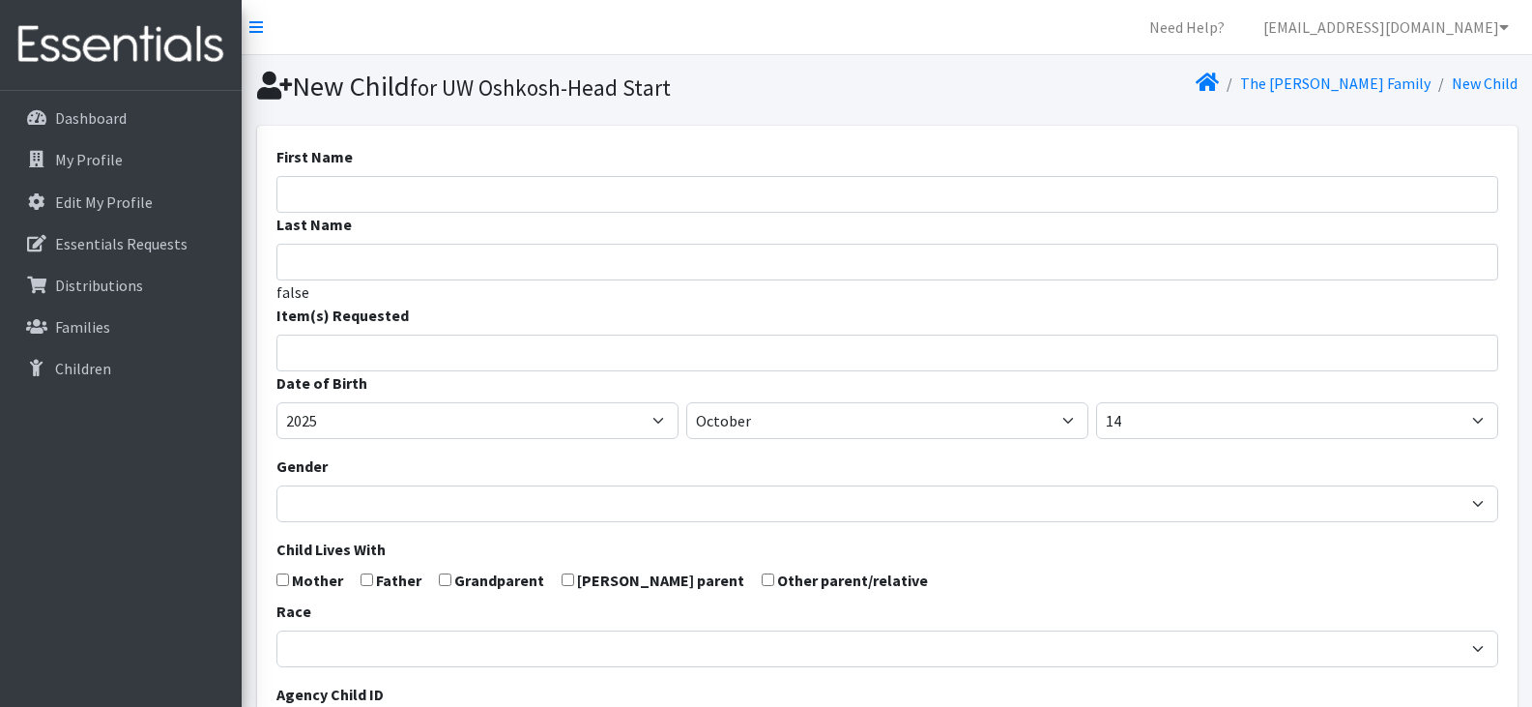
select select
click at [485, 193] on input "First Name" at bounding box center [887, 194] width 1222 height 37
paste input "Violet"
type input "Violet"
click at [398, 259] on input "Last Name" at bounding box center [887, 262] width 1222 height 37
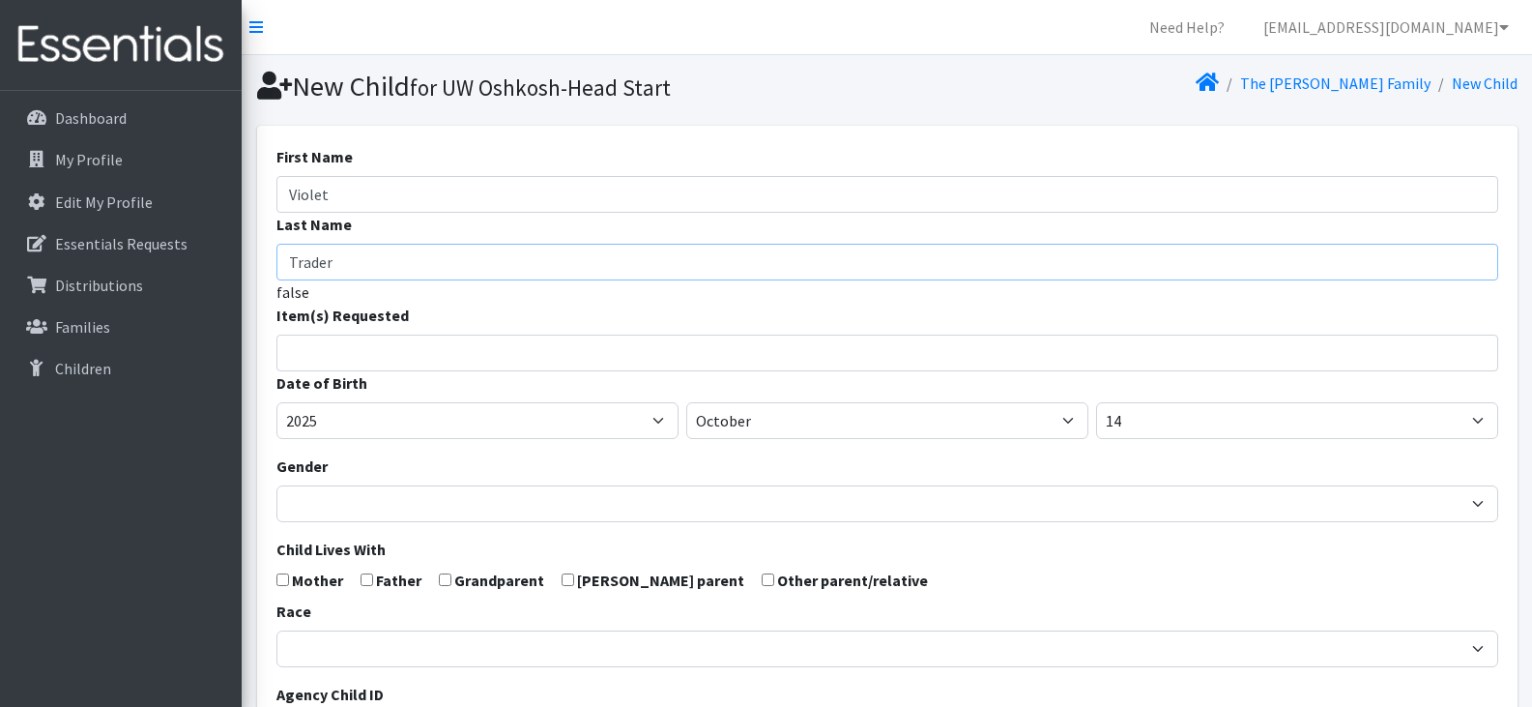
type input "Trader"
click at [443, 358] on input "search" at bounding box center [901, 349] width 1215 height 17
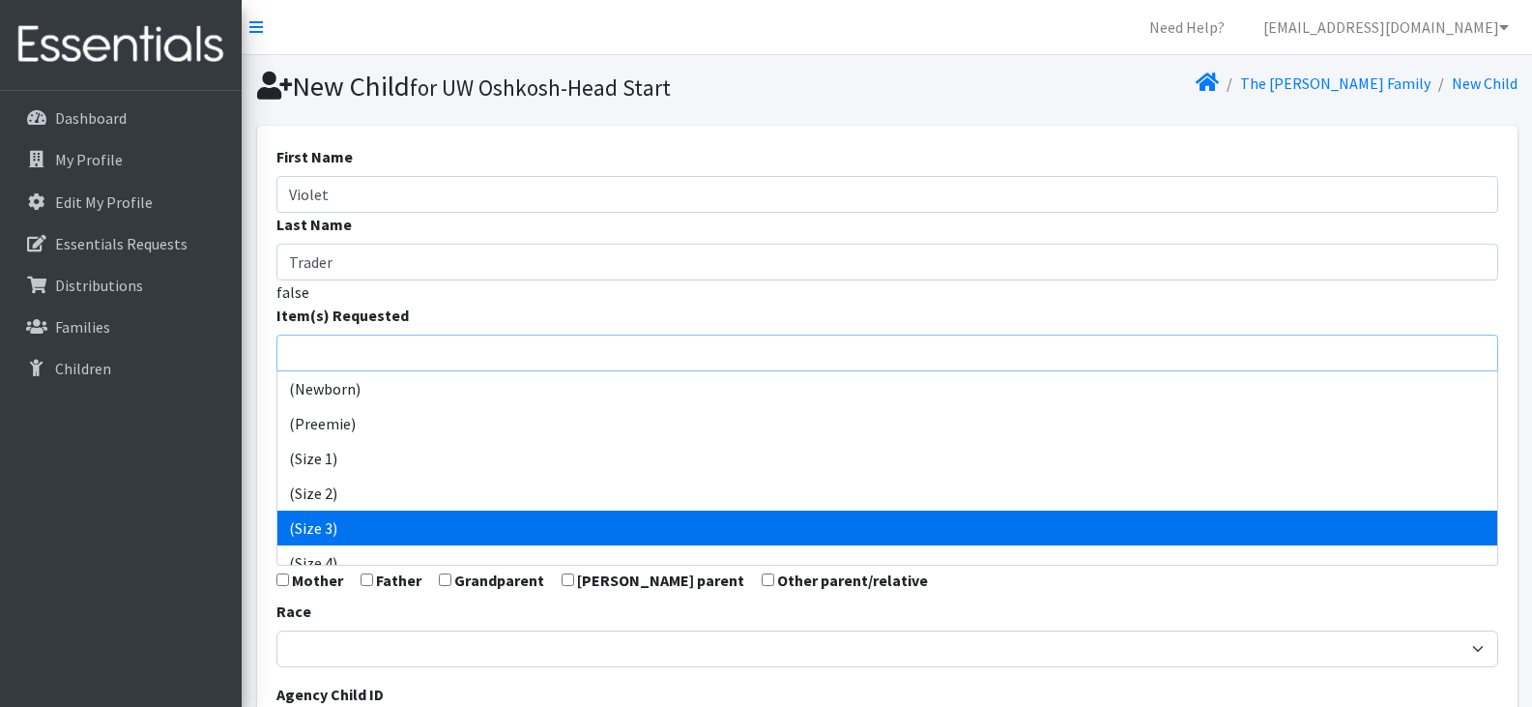
select select "14507"
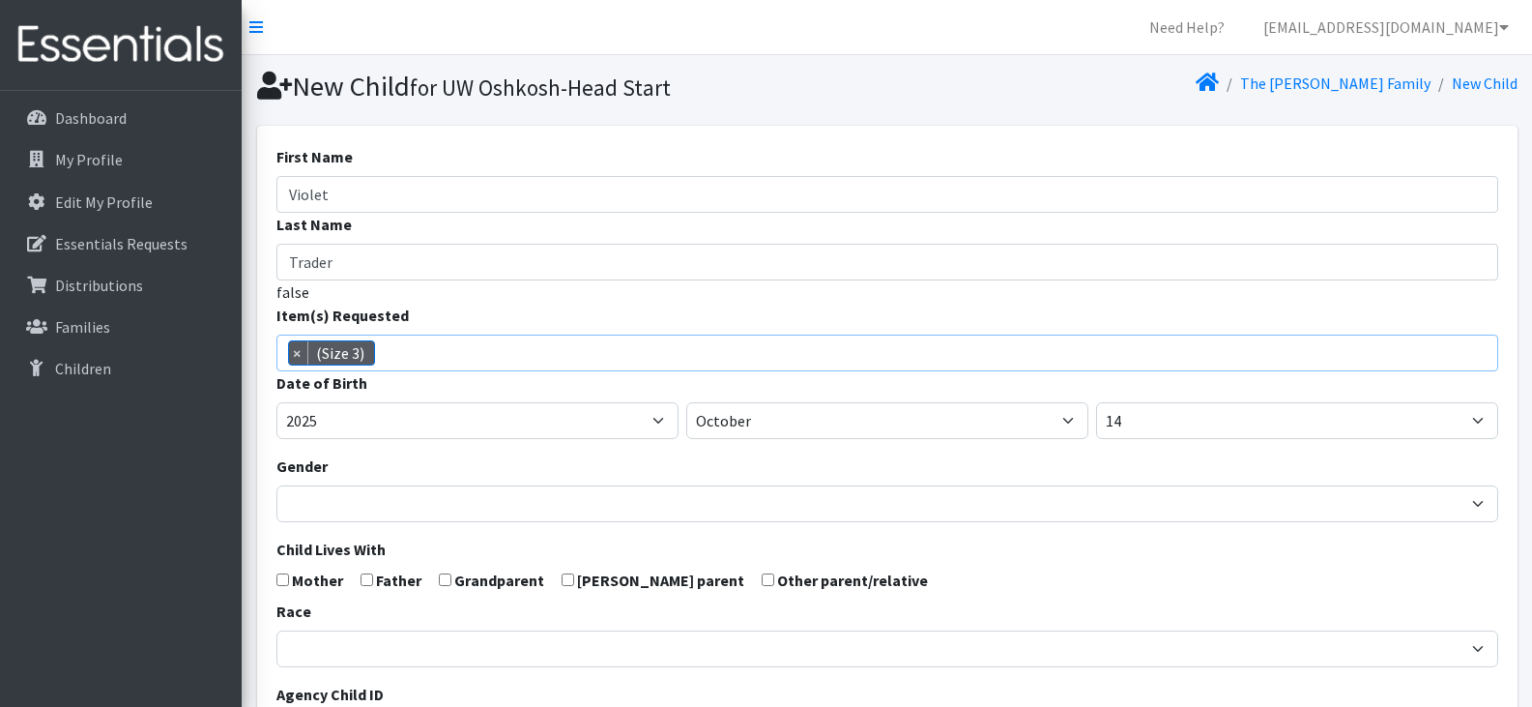
scroll to position [81, 0]
click at [468, 351] on span "× (Size 3)" at bounding box center [887, 352] width 1222 height 37
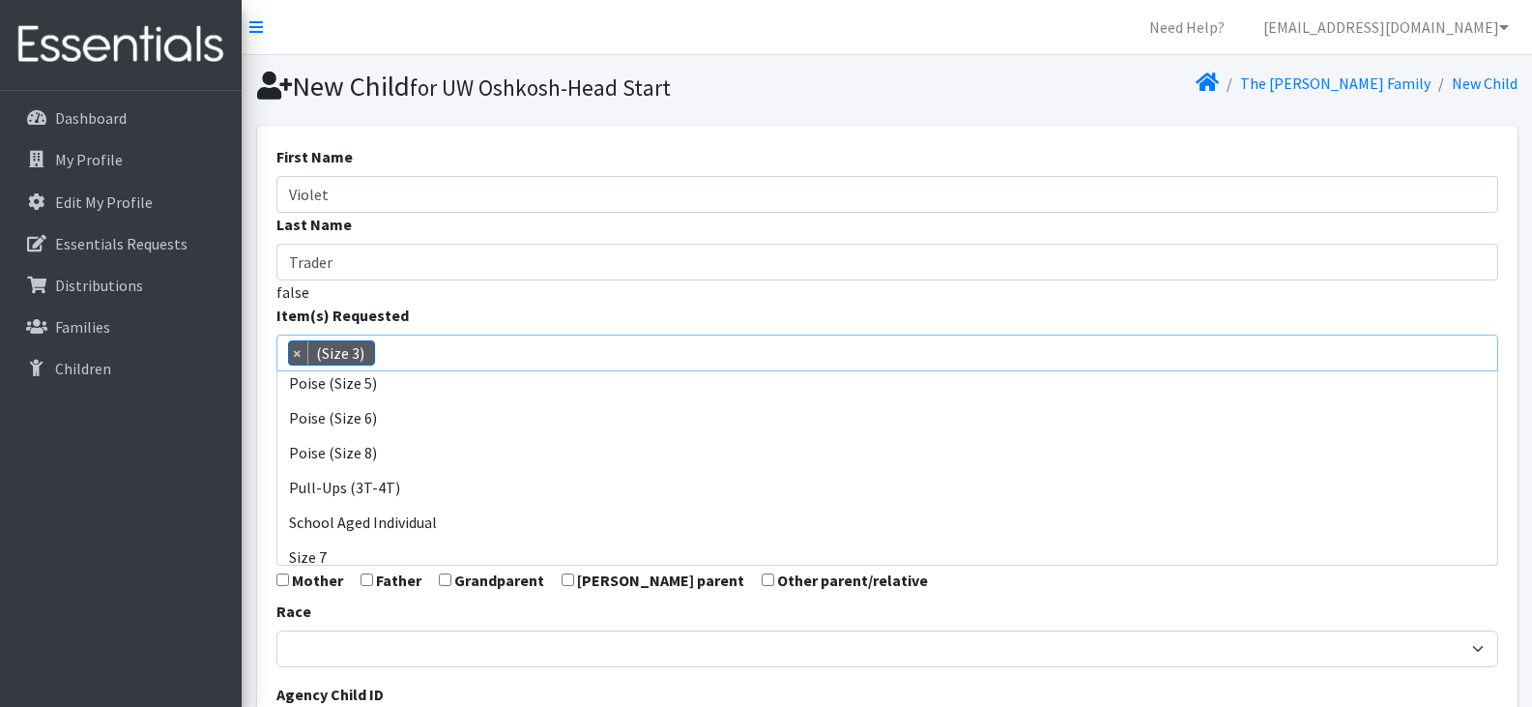
scroll to position [955, 0]
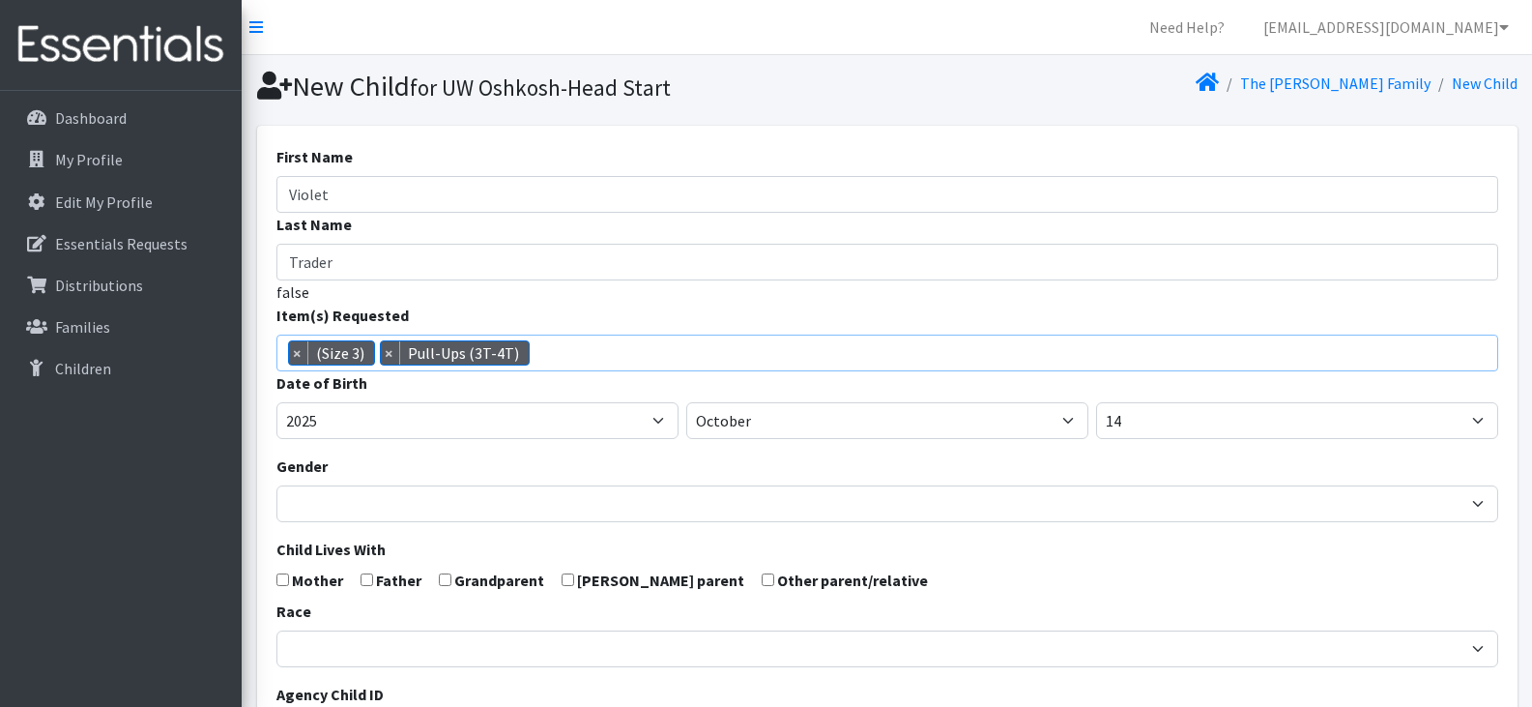
click at [549, 352] on span "× (Size 3) × Pull-Ups (3T-4T)" at bounding box center [887, 352] width 1222 height 37
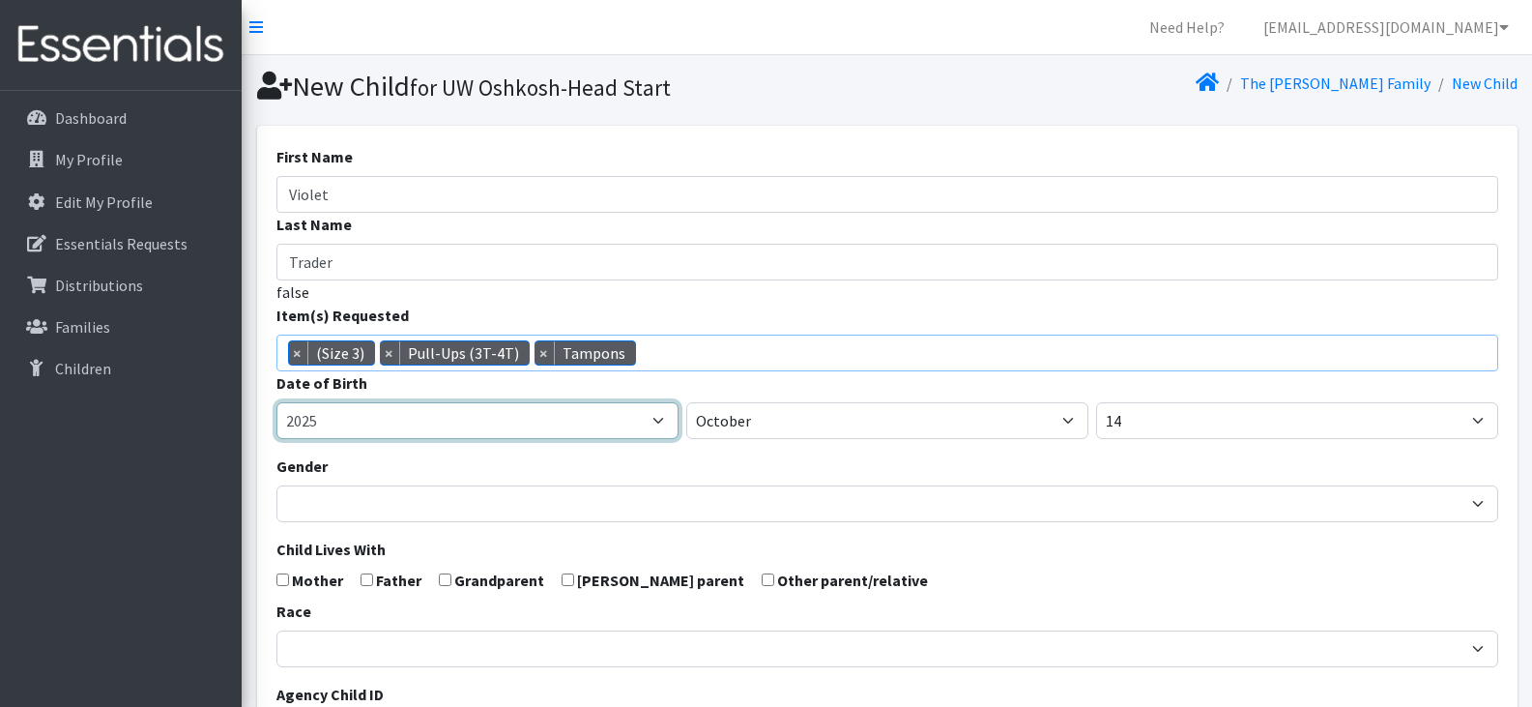
click at [527, 428] on select "2005 2006 2007 2008 2009 2010 2011 2012 2013 2014 2015 2016 2017 2018 2019 2020…" at bounding box center [477, 420] width 402 height 37
click at [276, 402] on select "2005 2006 2007 2008 2009 2010 2011 2012 2013 2014 2015 2016 2017 2018 2019 2020…" at bounding box center [477, 420] width 402 height 37
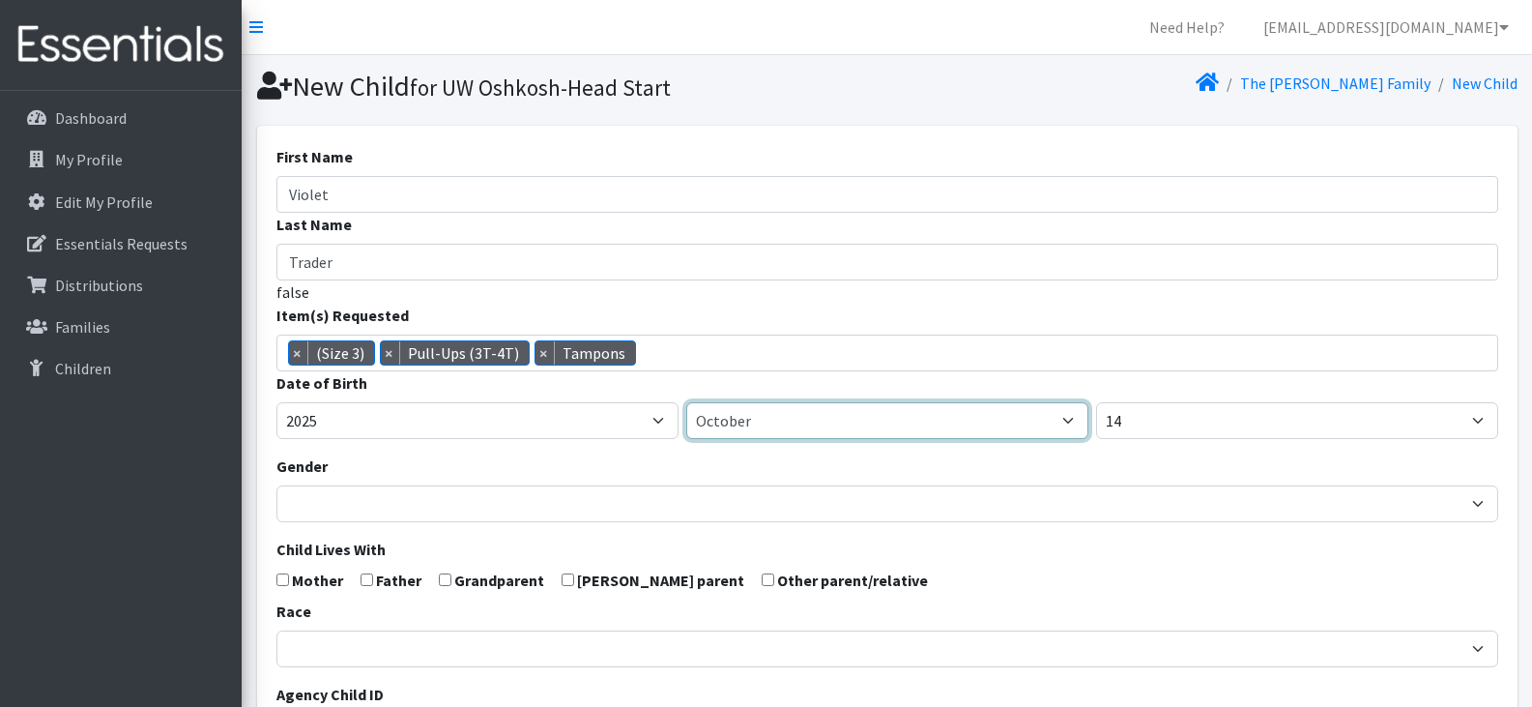
click at [780, 415] on select "January February March April May June July August September October November De…" at bounding box center [887, 420] width 402 height 37
select select "1"
click at [686, 402] on select "January February March April May June July August September October November De…" at bounding box center [887, 420] width 402 height 37
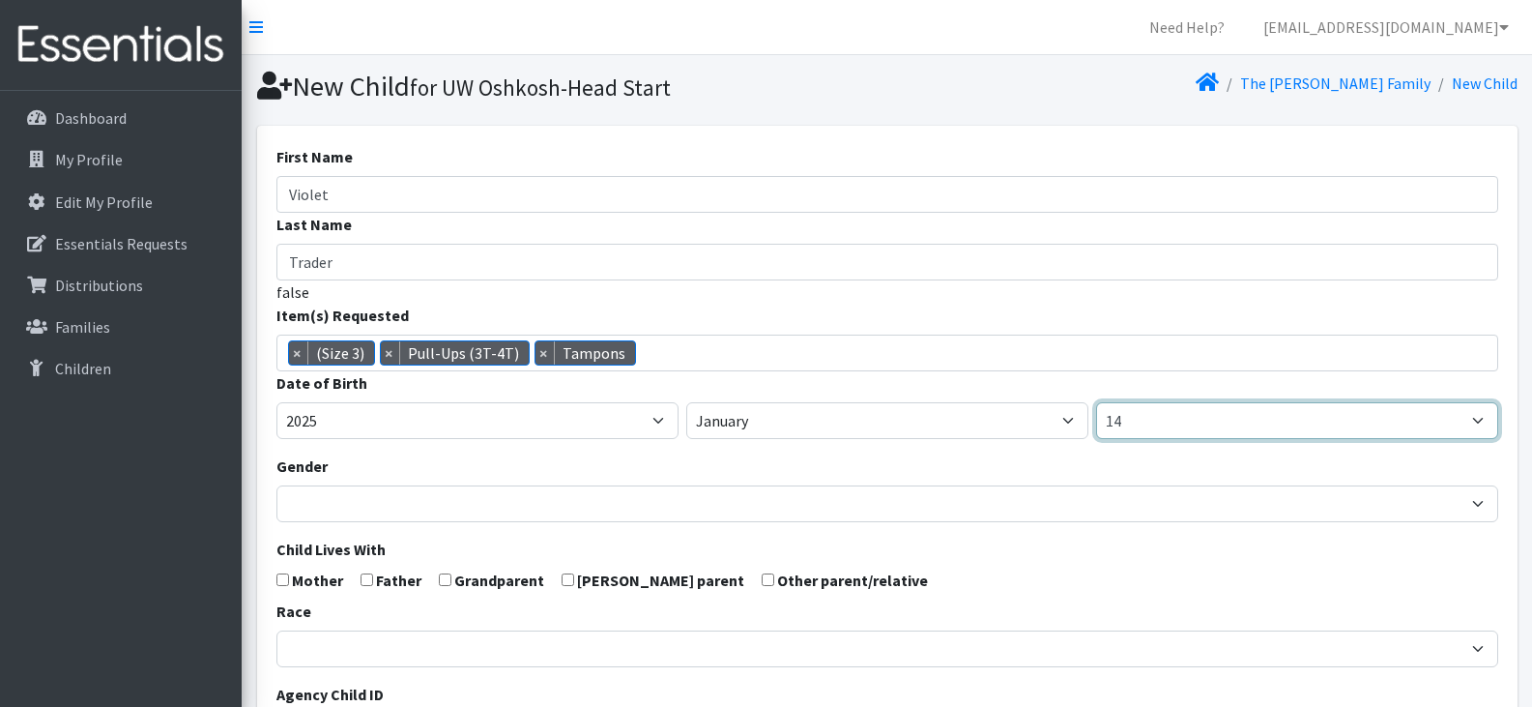
click at [1168, 420] on select "1 2 3 4 5 6 7 8 9 10 11 12 13 14 15 16 17 18 19 20 21 22 23 24 25 26 27 28 29 3…" at bounding box center [1297, 420] width 402 height 37
select select "20"
click at [1096, 402] on select "1 2 3 4 5 6 7 8 9 10 11 12 13 14 15 16 17 18 19 20 21 22 23 24 25 26 27 28 29 3…" at bounding box center [1297, 420] width 402 height 37
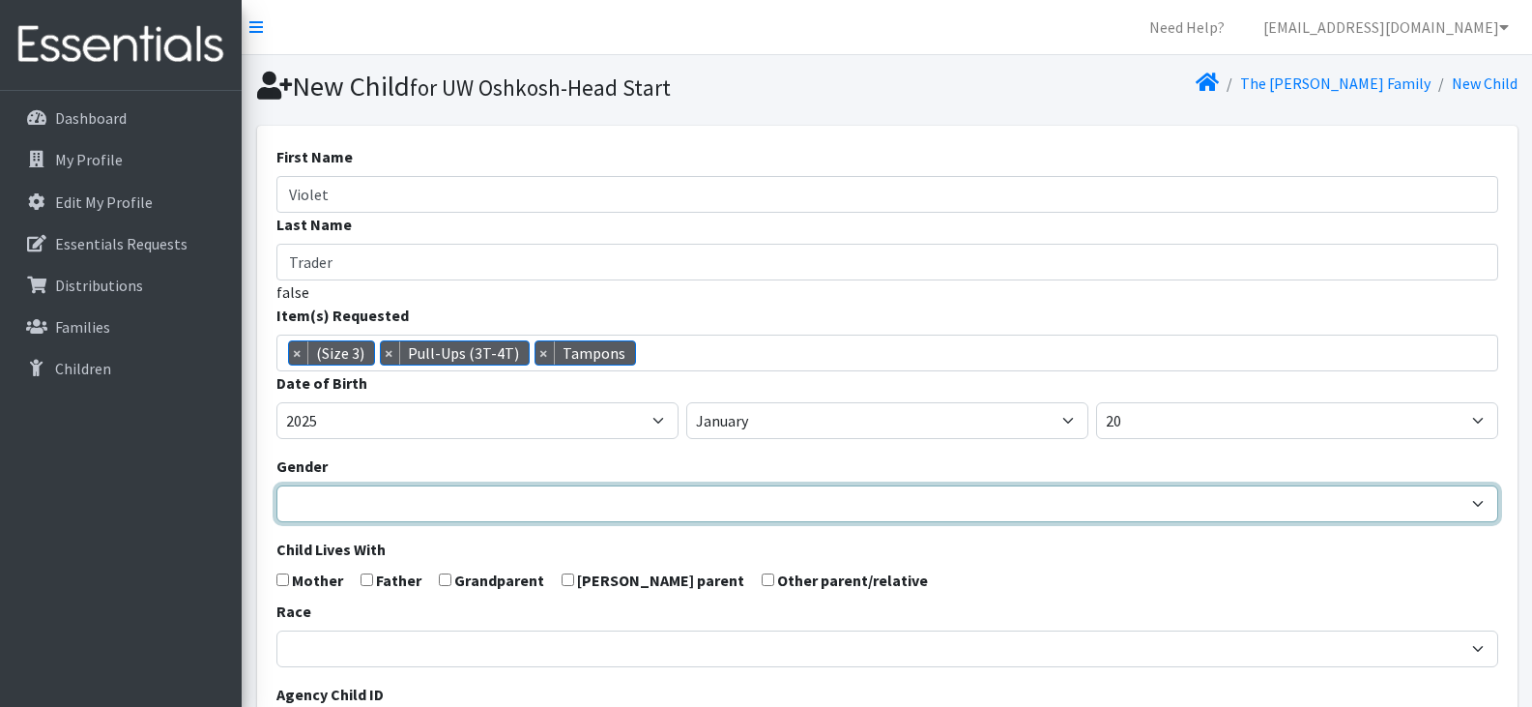
click at [489, 501] on select "[DEMOGRAPHIC_DATA] [DEMOGRAPHIC_DATA]" at bounding box center [887, 503] width 1222 height 37
select select "[DEMOGRAPHIC_DATA]"
click at [276, 485] on select "[DEMOGRAPHIC_DATA] [DEMOGRAPHIC_DATA]" at bounding box center [887, 503] width 1222 height 37
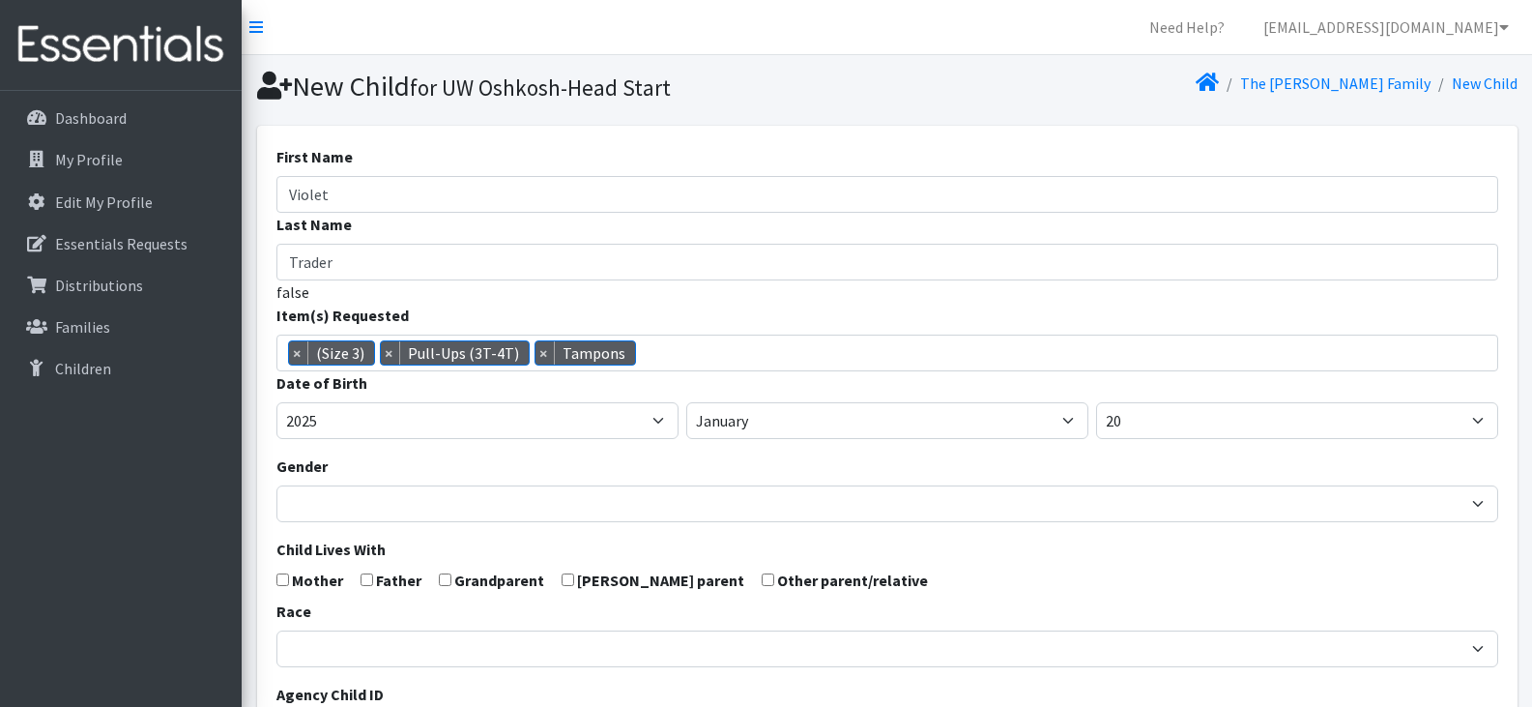
click at [284, 582] on input "checkbox" at bounding box center [282, 579] width 13 height 13
checkbox input "true"
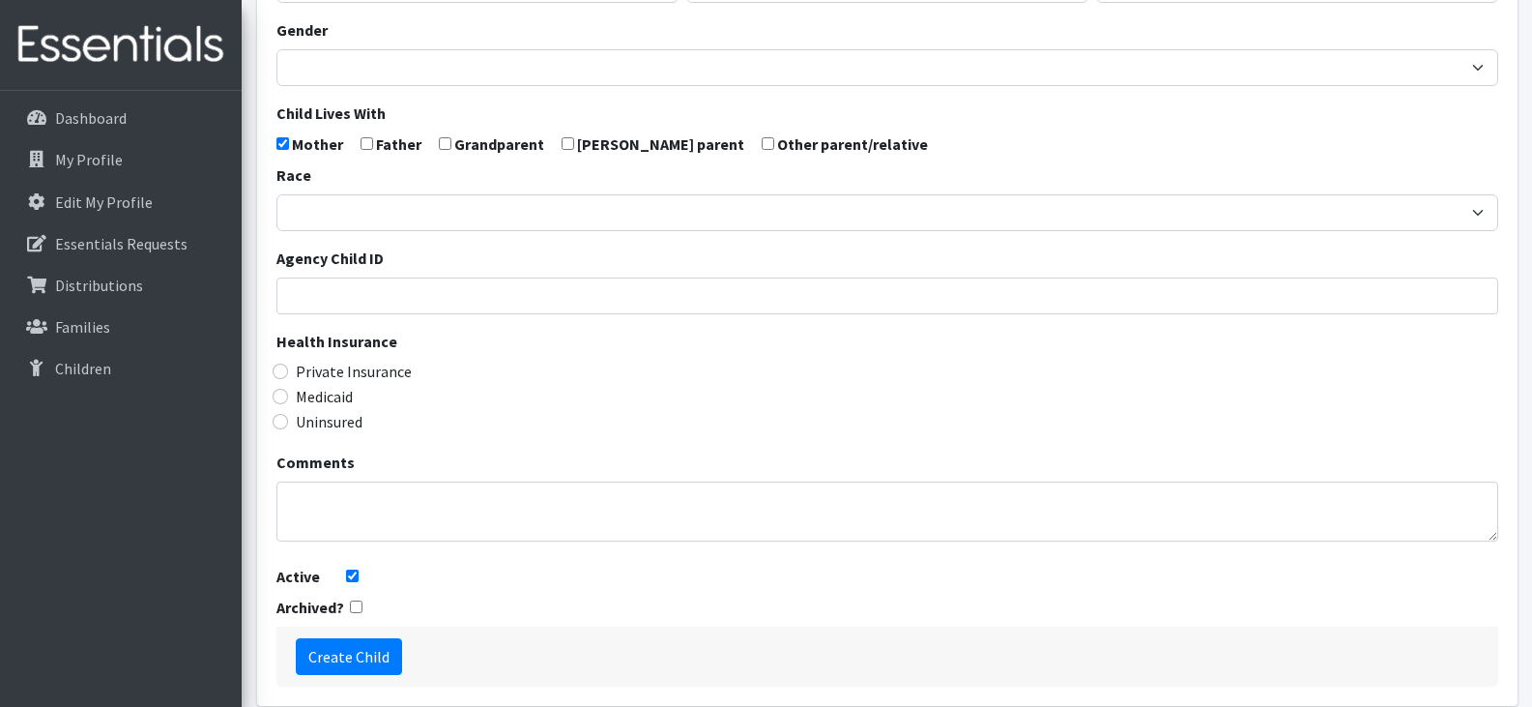
scroll to position [439, 0]
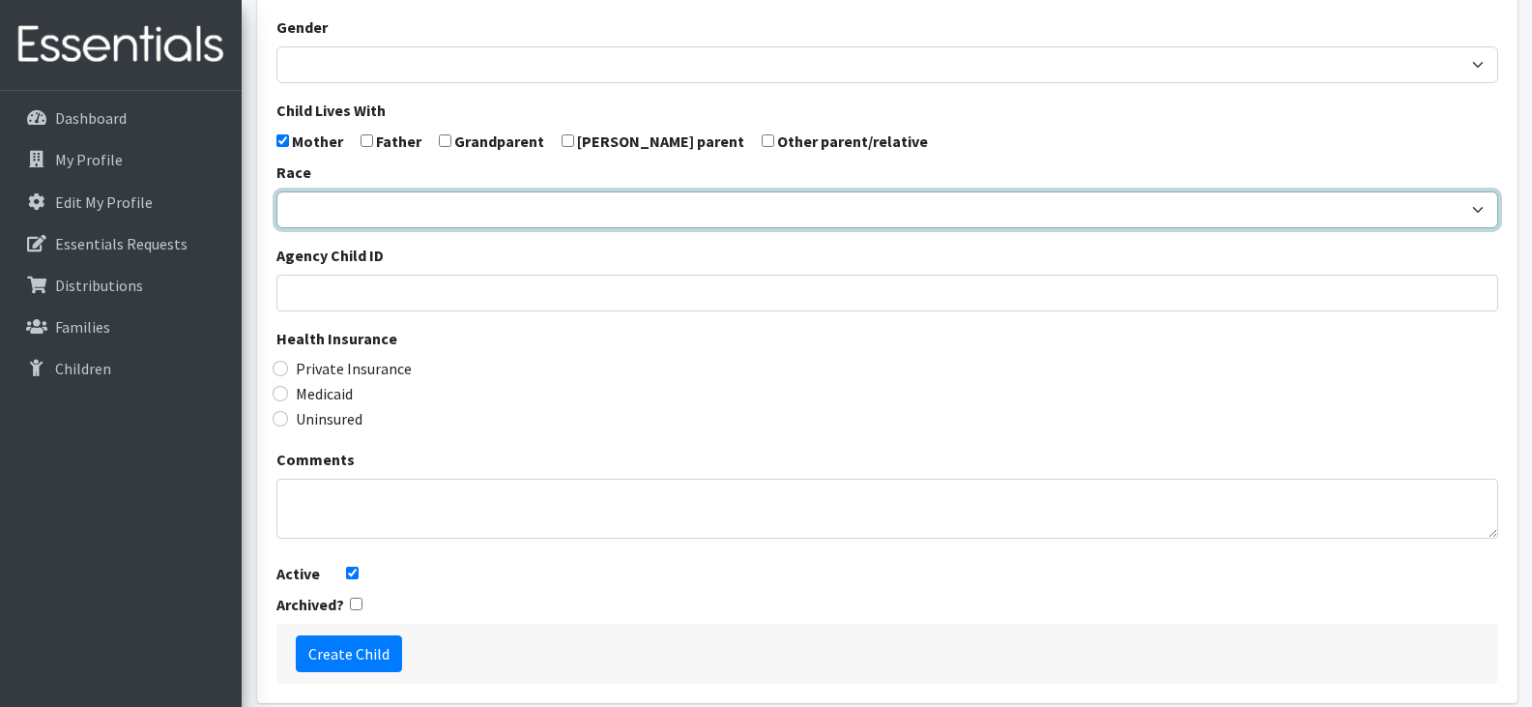
click at [751, 217] on select "[DEMOGRAPHIC_DATA] Caucasian Hispanic [DEMOGRAPHIC_DATA] [DEMOGRAPHIC_DATA] Isl…" at bounding box center [887, 209] width 1222 height 37
select select "Caucasian"
click at [276, 191] on select "[DEMOGRAPHIC_DATA] Caucasian Hispanic [DEMOGRAPHIC_DATA] [DEMOGRAPHIC_DATA] Isl…" at bounding box center [887, 209] width 1222 height 37
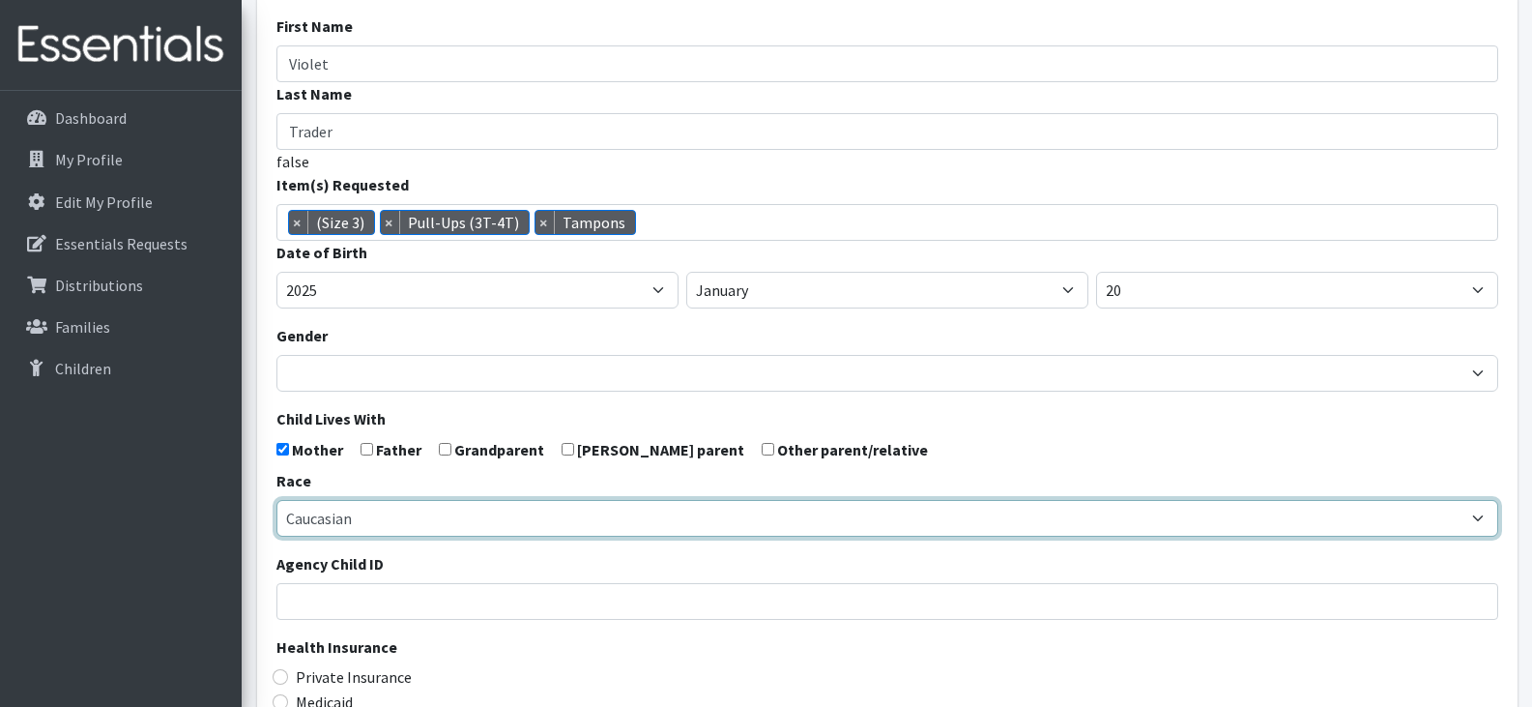
scroll to position [139, 0]
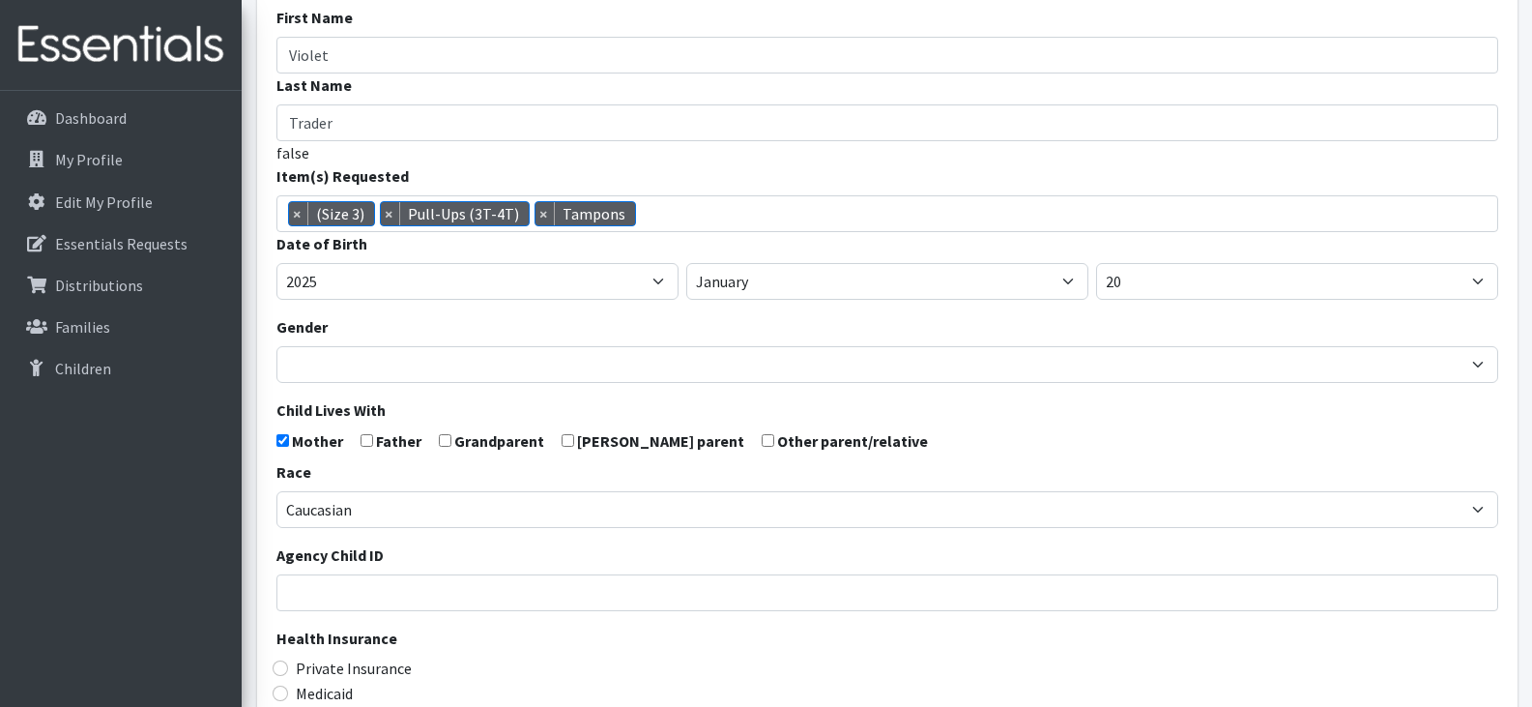
click at [581, 528] on form "First Name Violet Last Name Trader false Item(s) Requested (Newborn) (Preemie) …" at bounding box center [887, 494] width 1222 height 977
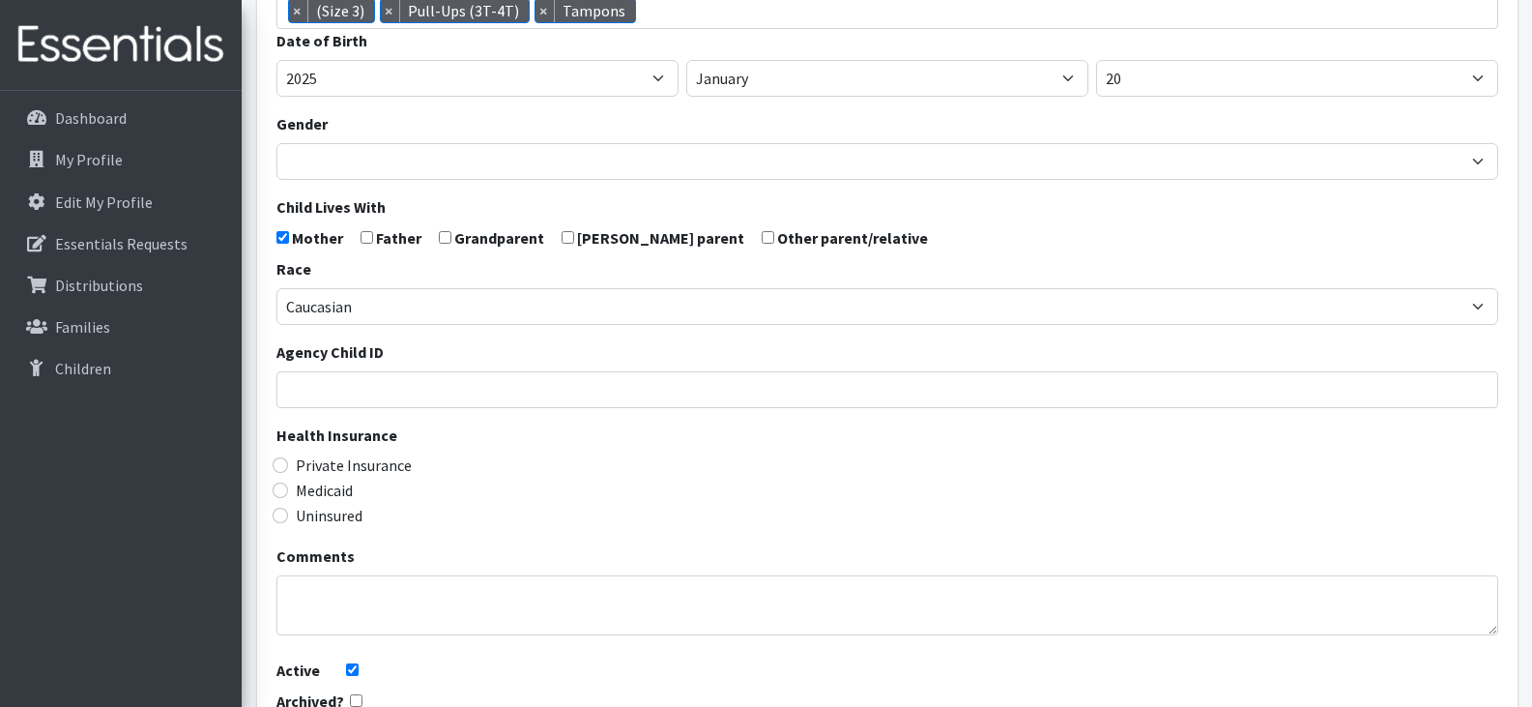
scroll to position [523, 0]
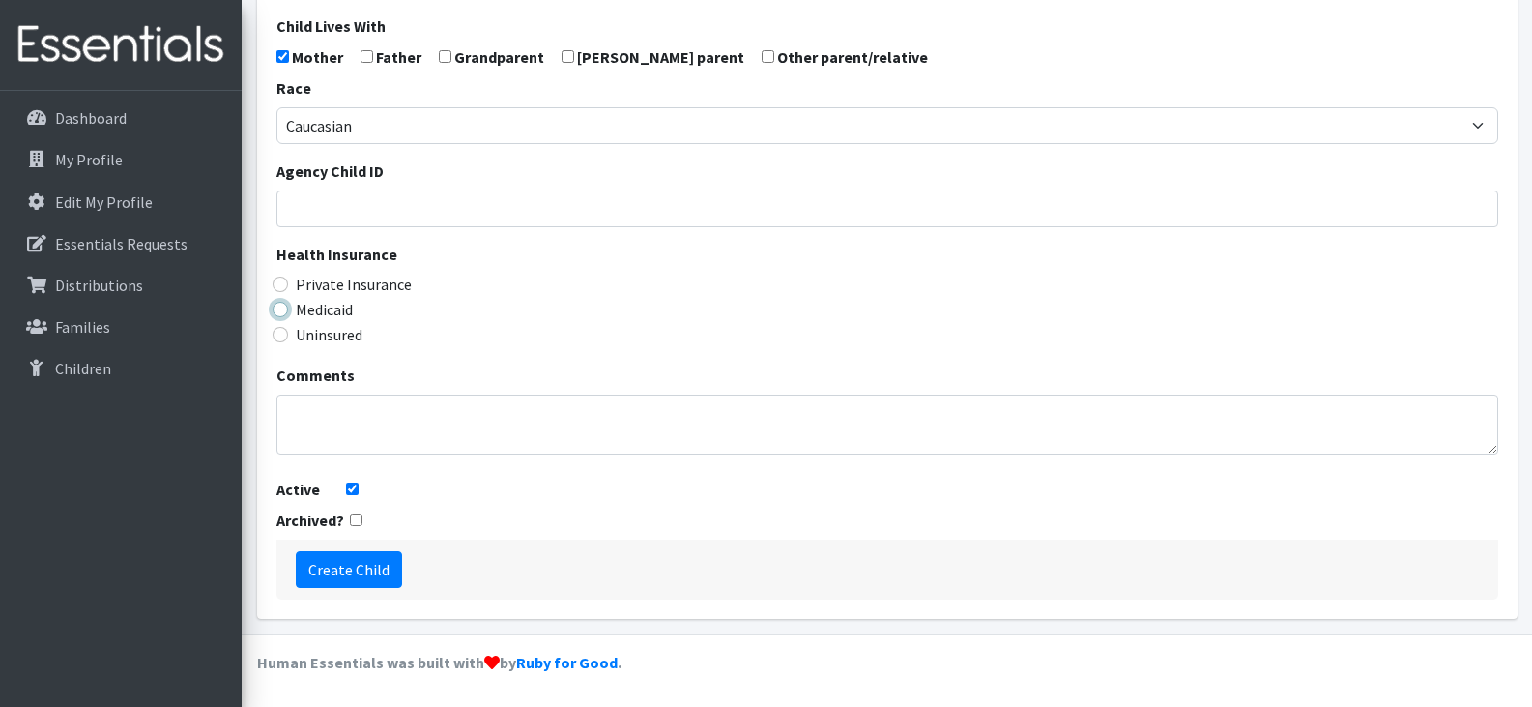
click at [281, 309] on input "Medicaid" at bounding box center [280, 309] width 15 height 15
radio input "true"
click at [369, 563] on input "Create Child" at bounding box center [349, 569] width 106 height 37
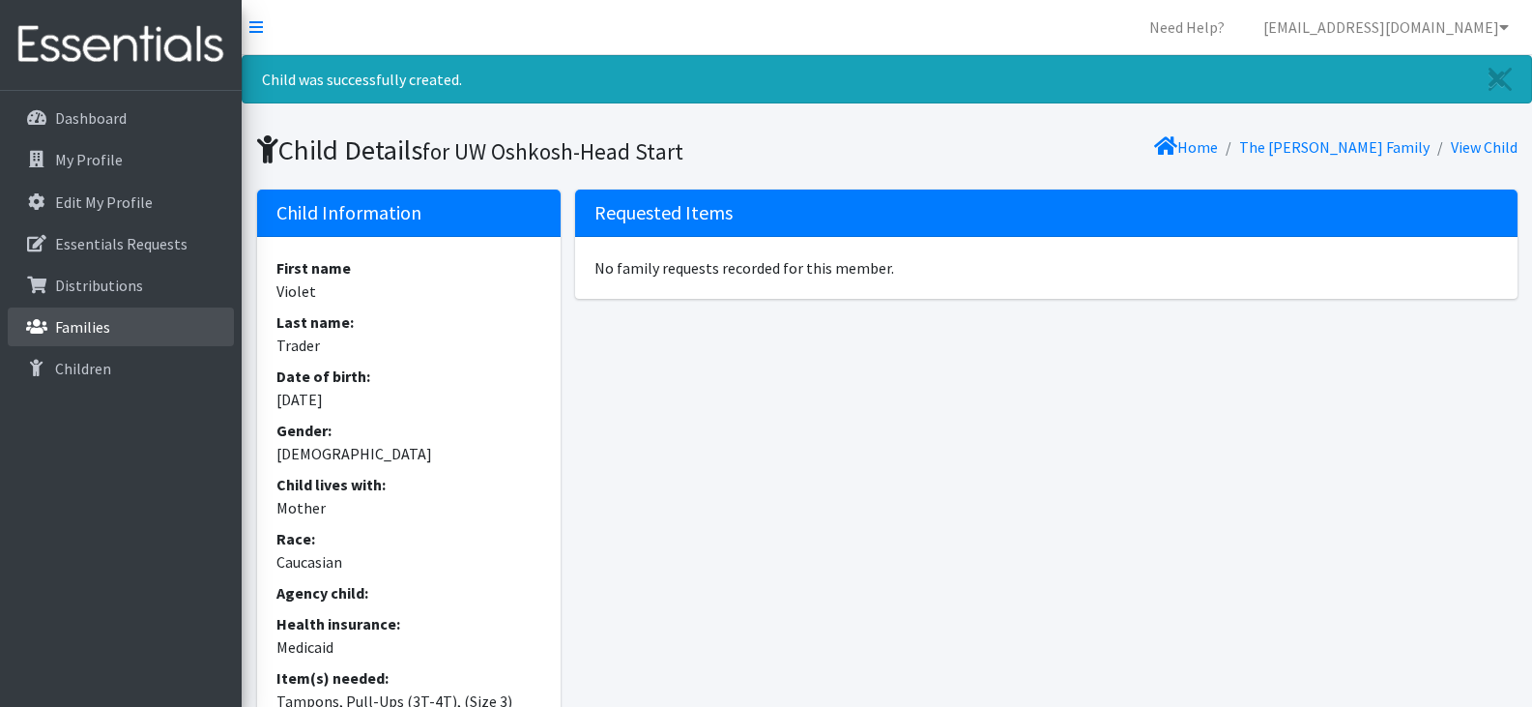
click at [94, 317] on p "Families" at bounding box center [82, 326] width 55 height 19
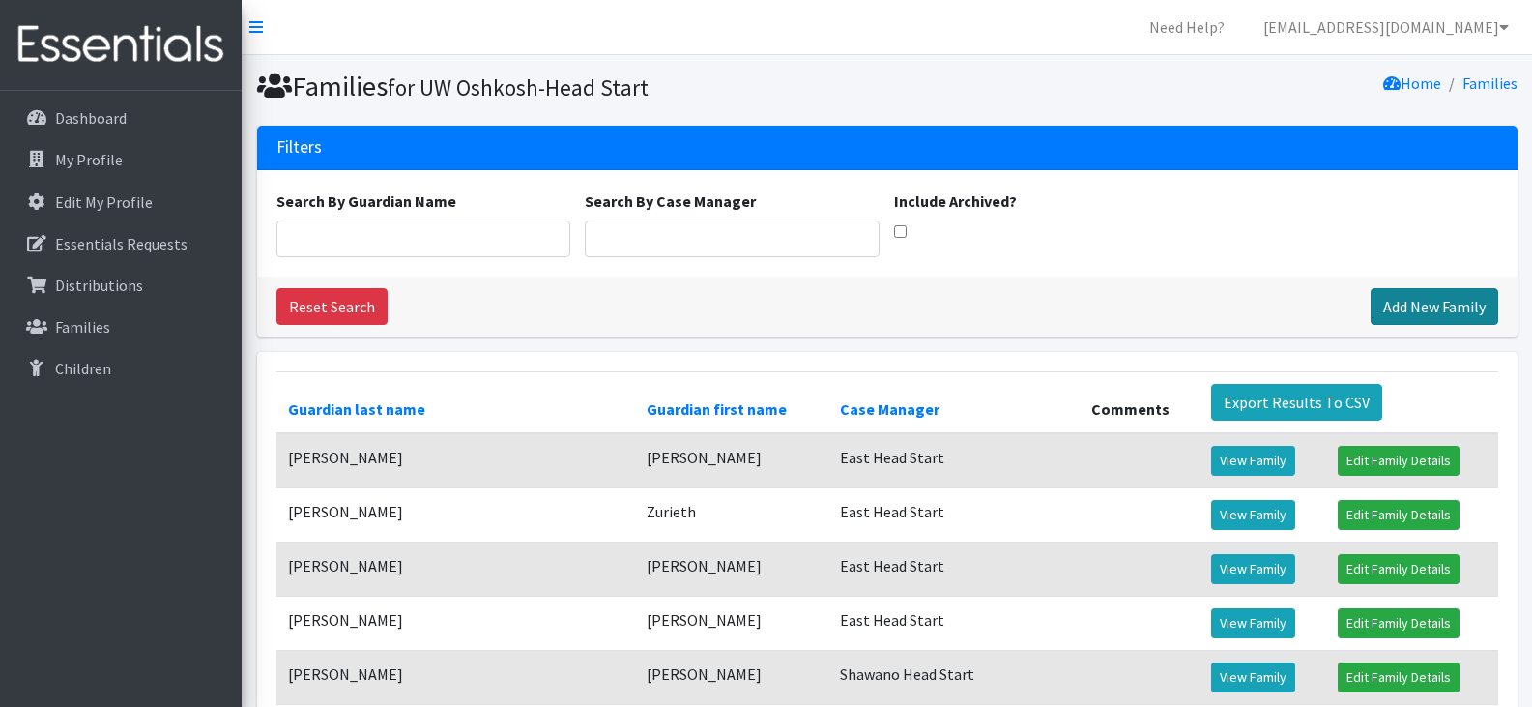
click at [1418, 301] on link "Add New Family" at bounding box center [1435, 306] width 128 height 37
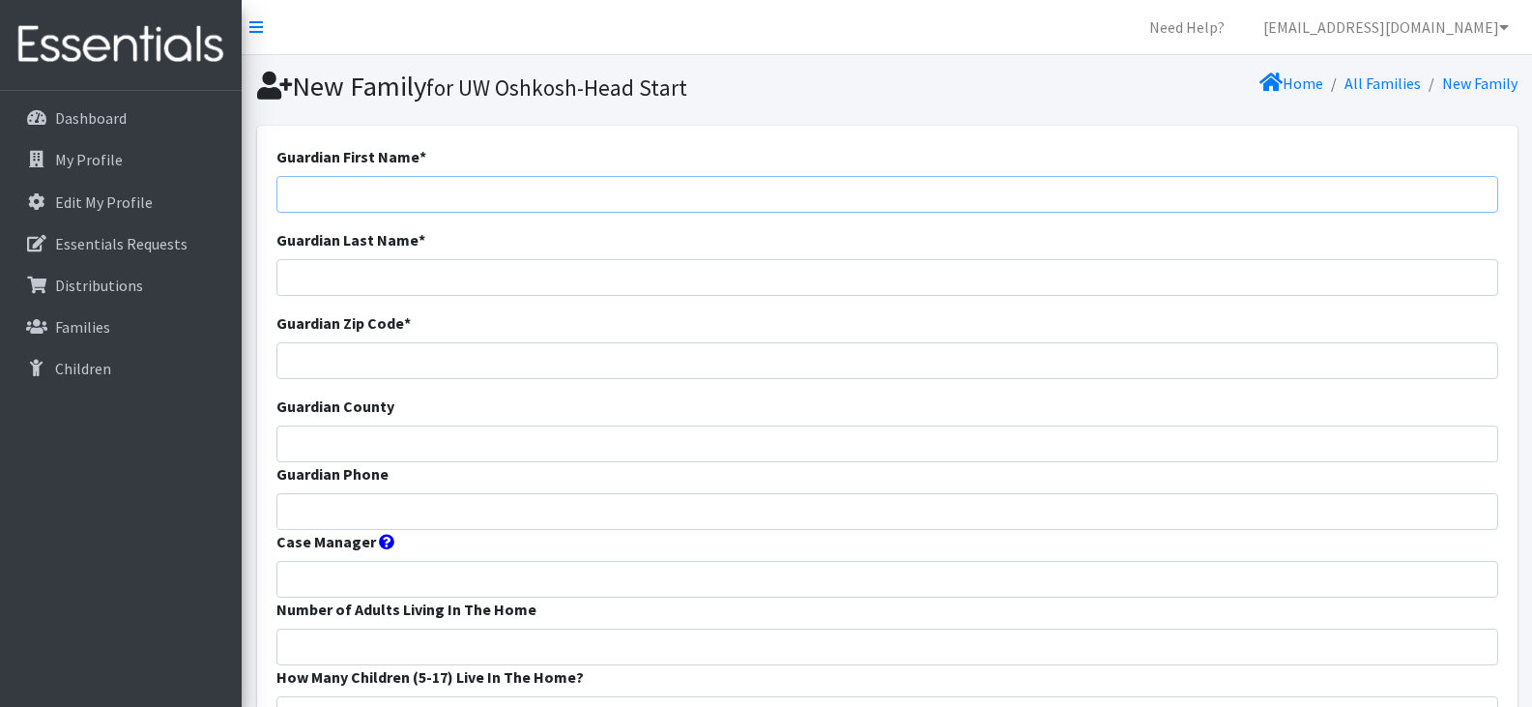
click at [471, 199] on input "Guardian First Name *" at bounding box center [887, 194] width 1222 height 37
paste input "[PERSON_NAME]"
drag, startPoint x: 424, startPoint y: 183, endPoint x: 329, endPoint y: 193, distance: 96.3
click at [329, 193] on input "Dana Schumacher" at bounding box center [887, 194] width 1222 height 37
type input "[PERSON_NAME]"
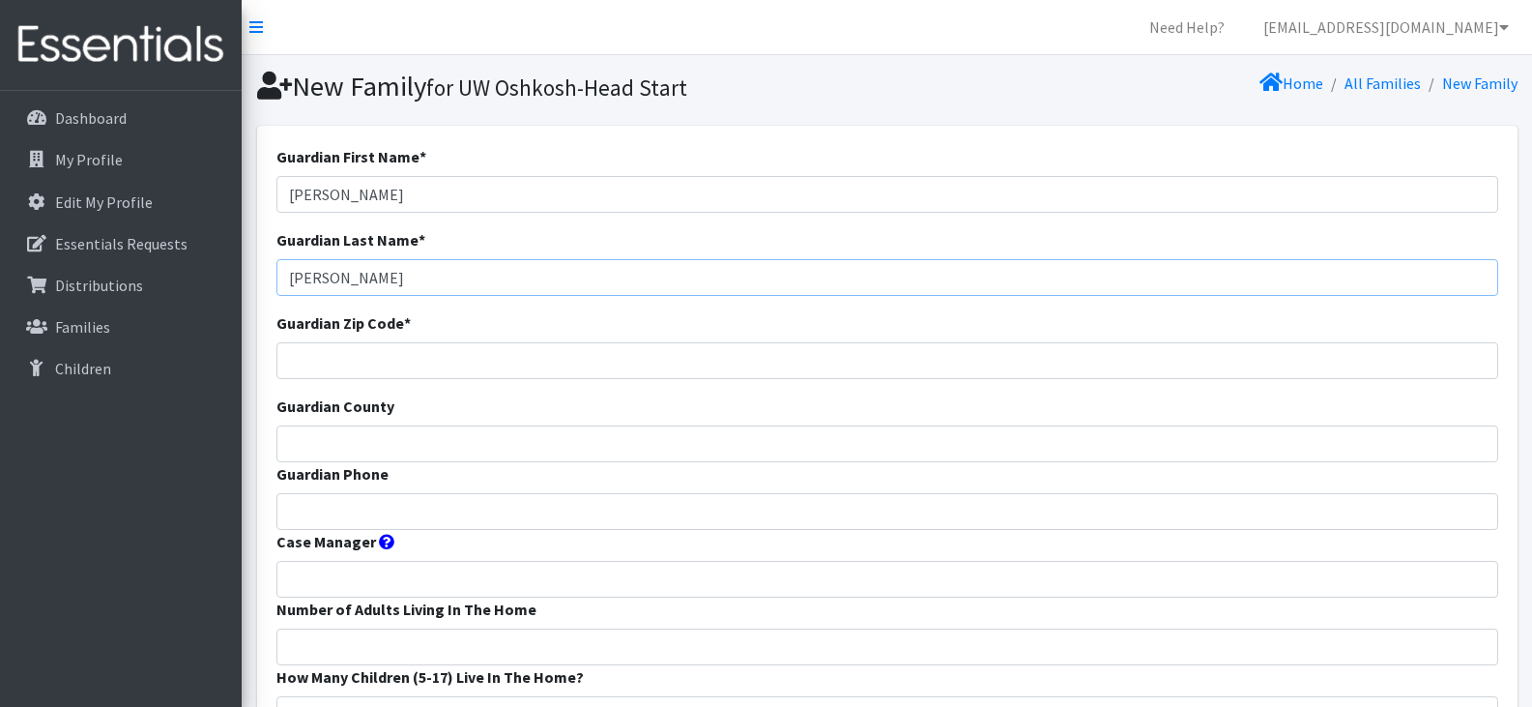
type input "[PERSON_NAME]"
click at [412, 365] on input "Guardian Zip Code *" at bounding box center [887, 360] width 1222 height 37
type input "54914"
click at [410, 448] on input "Guardian County" at bounding box center [887, 443] width 1222 height 37
type input "Outagamie"
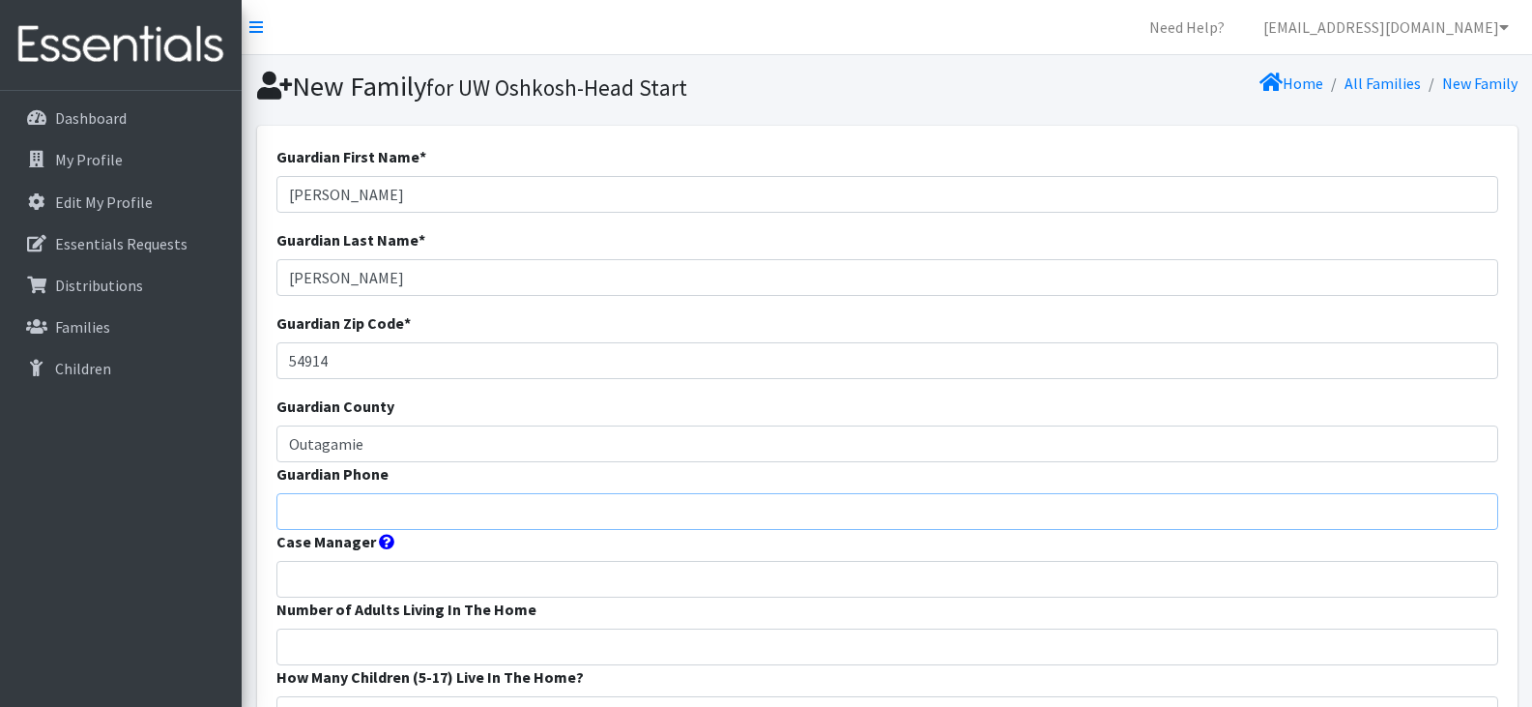
click at [346, 515] on input "Guardian Phone" at bounding box center [887, 511] width 1222 height 37
paste input "9205748539"
type input "9205748539"
click at [361, 576] on input "Case Manager" at bounding box center [887, 579] width 1222 height 37
type input "CELC Head Start"
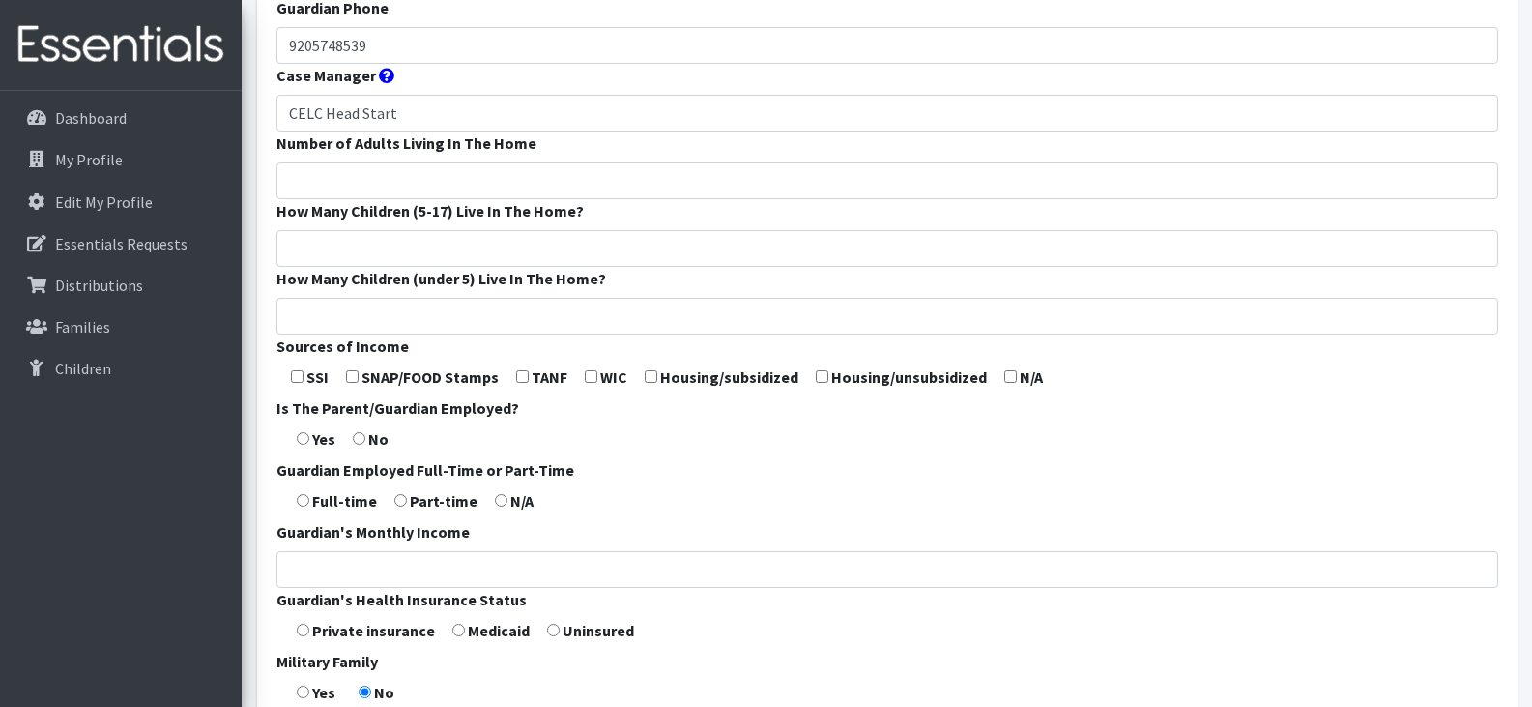
scroll to position [505, 0]
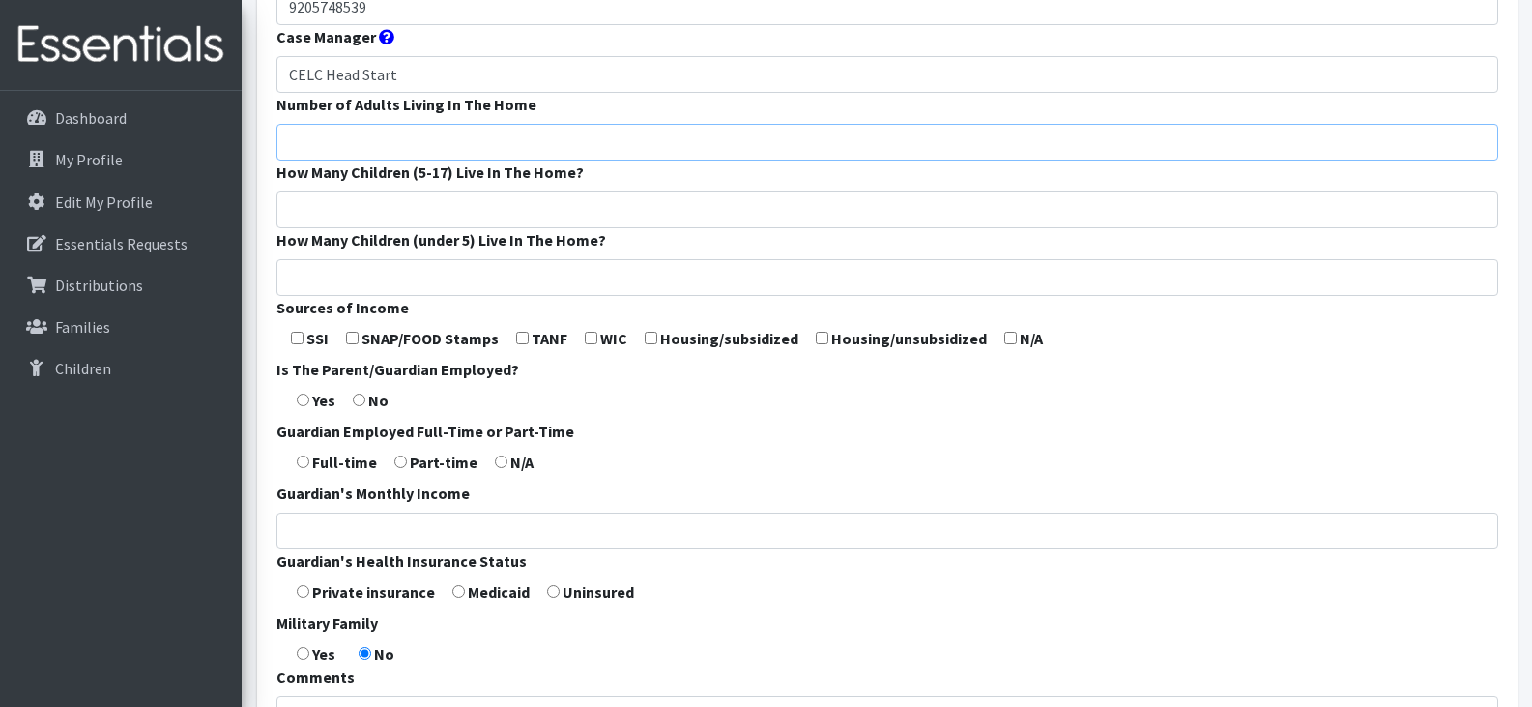
click at [379, 145] on input "Number of Adults Living In The Home" at bounding box center [887, 142] width 1222 height 37
click at [372, 136] on input "Number of Adults Living In The Home" at bounding box center [887, 142] width 1222 height 37
type input "2"
click at [397, 199] on input "How Many Children (5-17) Live In The Home?" at bounding box center [887, 209] width 1222 height 37
type input "2"
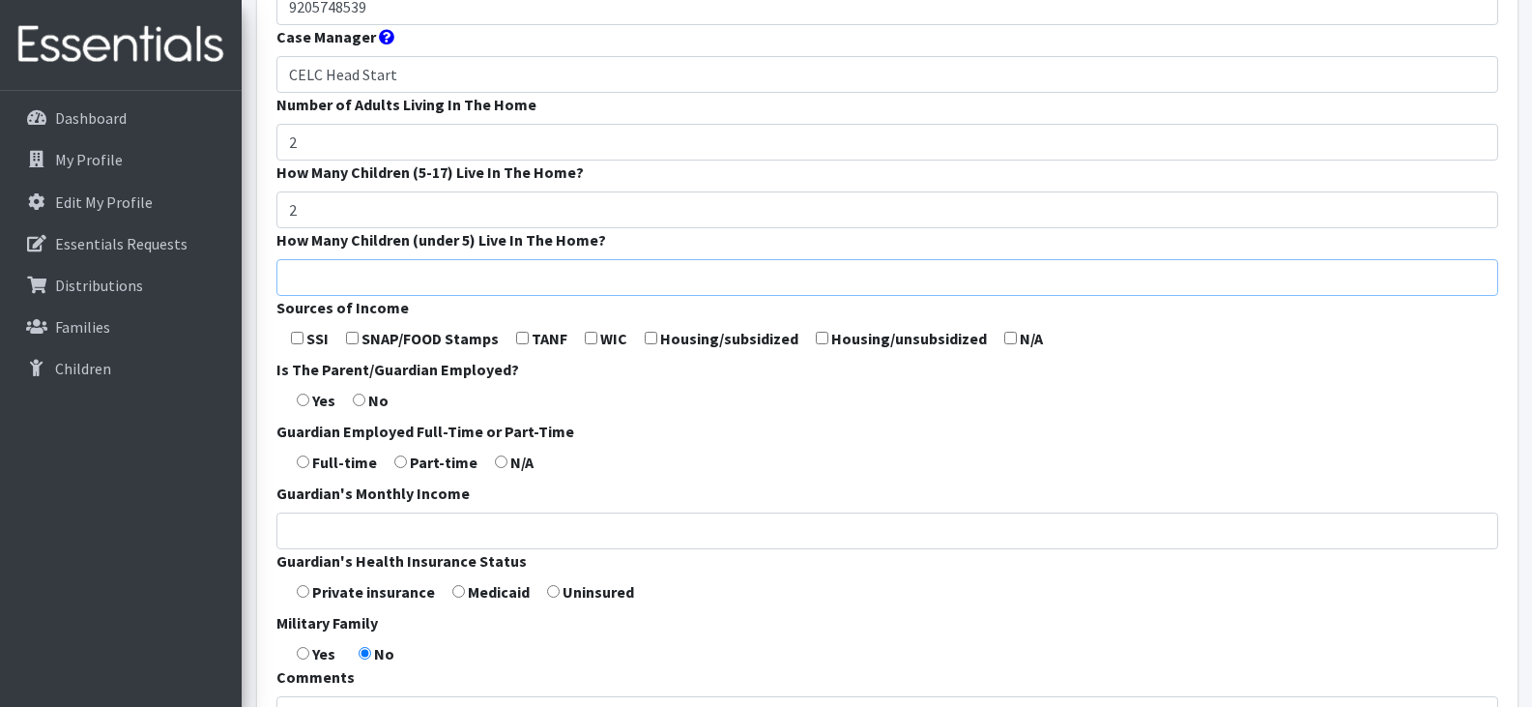
click at [419, 279] on input "How Many Children (under 5) Live In The Home?" at bounding box center [887, 277] width 1222 height 37
type input "1"
click at [720, 471] on form "Guardian First Name * Dana Guardian Last Name * Schumacher Guardian Zip Code * …" at bounding box center [887, 213] width 1222 height 1146
click at [356, 338] on input "checkbox" at bounding box center [352, 338] width 13 height 13
checkbox input "true"
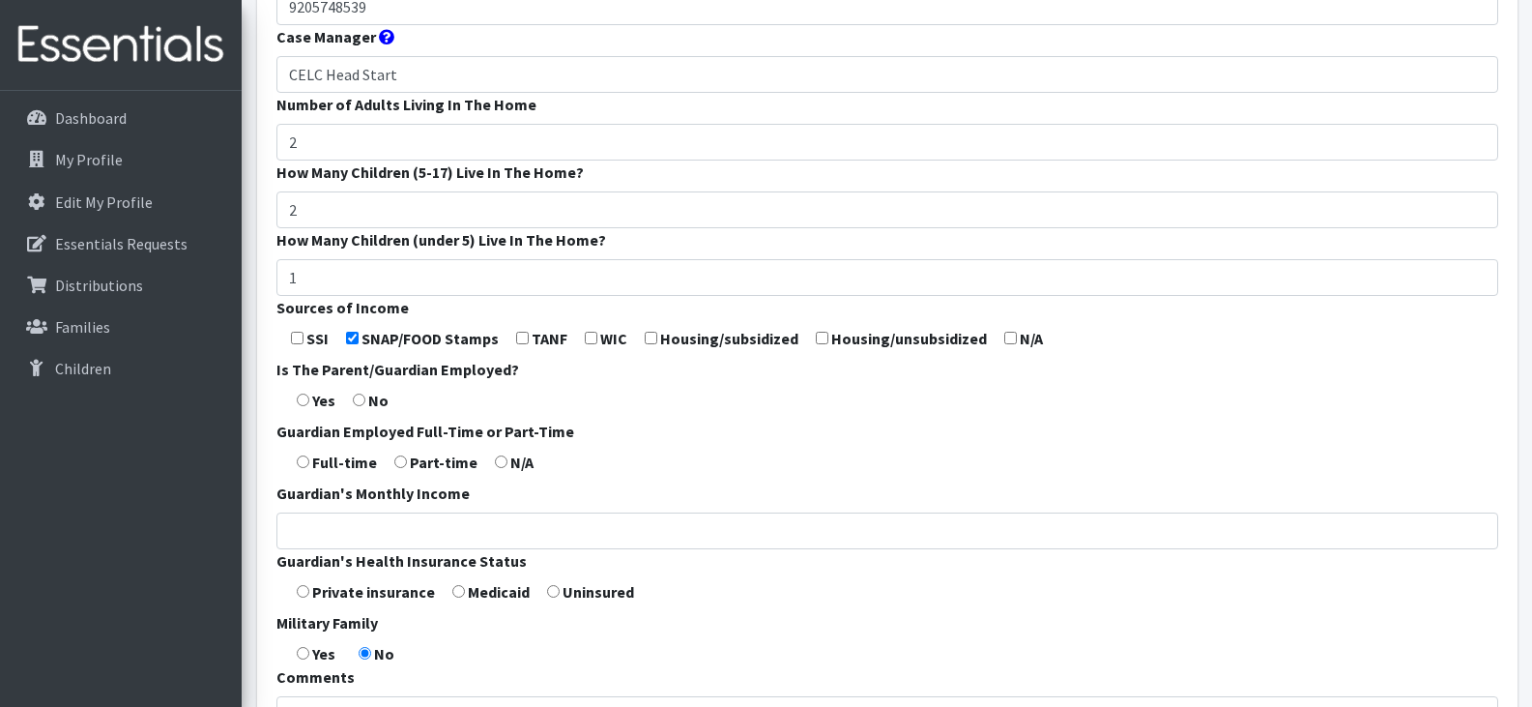
click at [301, 400] on input "radio" at bounding box center [303, 399] width 13 height 13
radio input "true"
click at [395, 465] on input "radio" at bounding box center [400, 461] width 13 height 13
radio input "true"
click at [463, 591] on form "Guardian First Name * Dana Guardian Last Name * Schumacher Guardian Zip Code * …" at bounding box center [887, 213] width 1222 height 1146
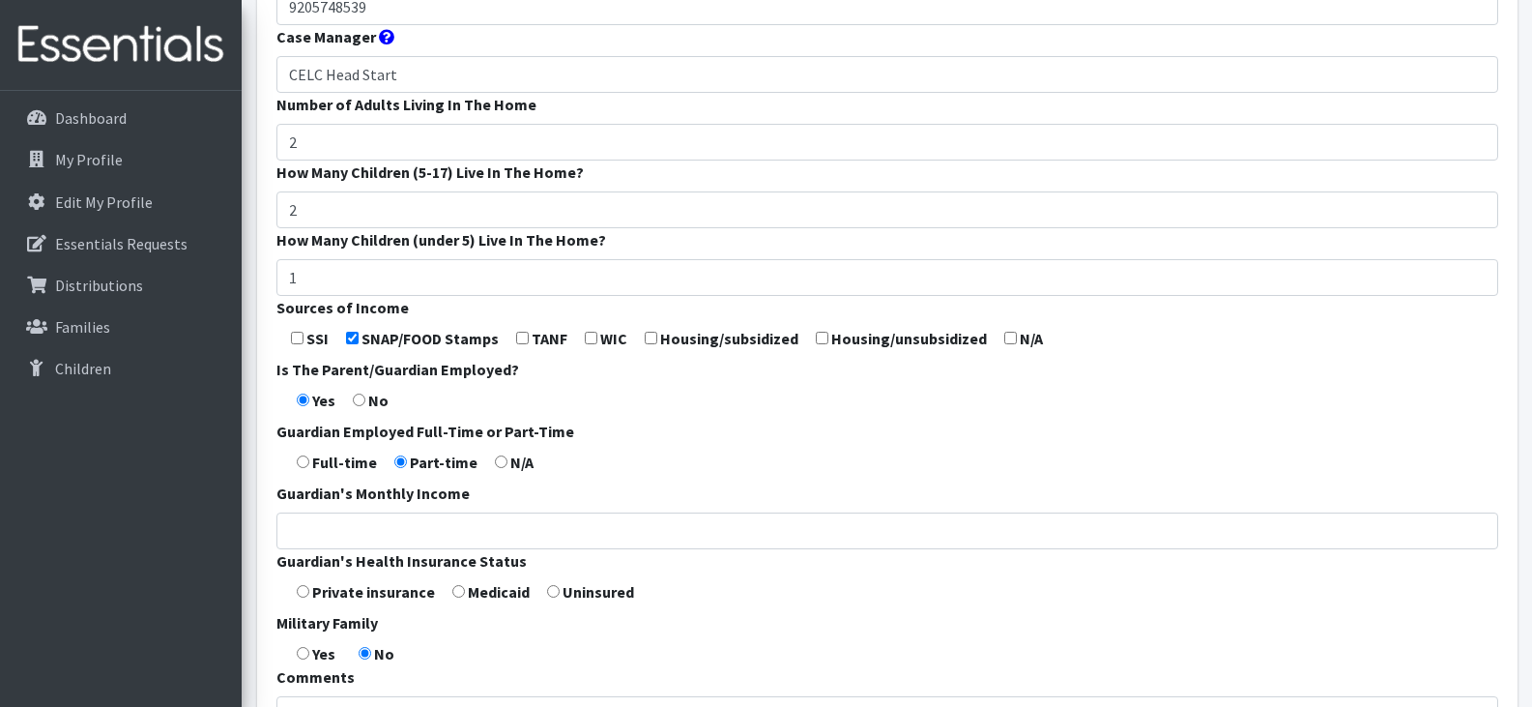
click at [463, 591] on form "Guardian First Name * Dana Guardian Last Name * Schumacher Guardian Zip Code * …" at bounding box center [887, 213] width 1222 height 1146
click at [452, 591] on input "radio" at bounding box center [458, 591] width 13 height 13
radio input "true"
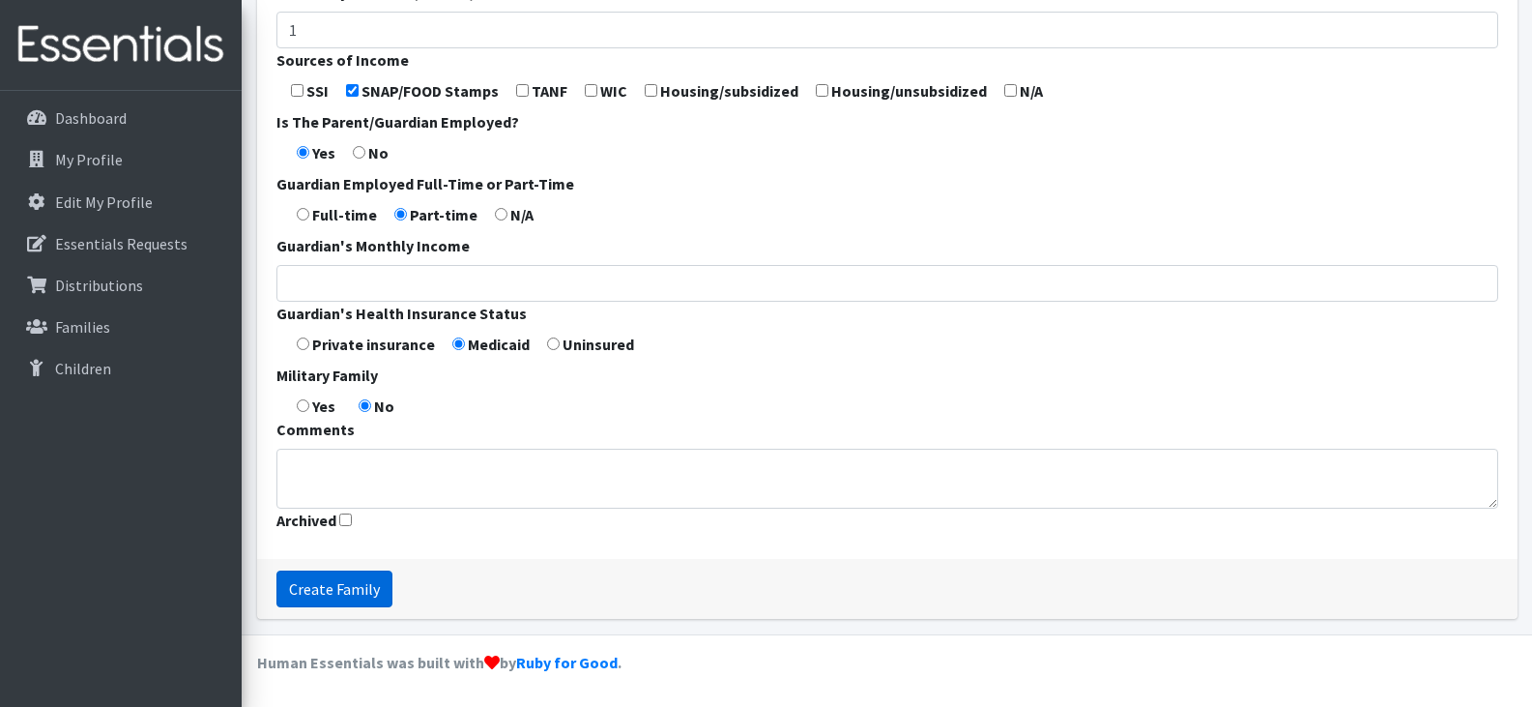
click at [304, 570] on input "Create Family" at bounding box center [334, 588] width 116 height 37
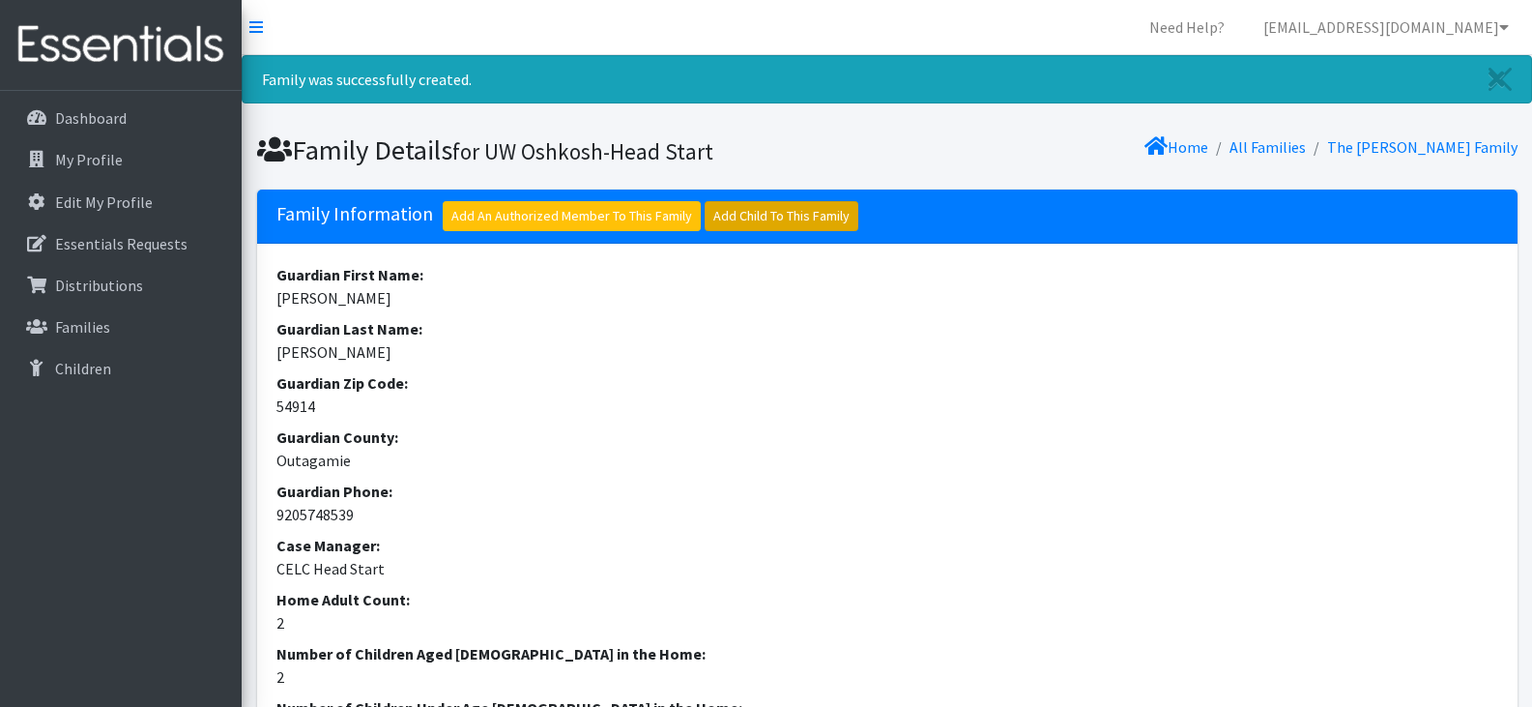
click at [755, 212] on link "Add Child To This Family" at bounding box center [782, 216] width 154 height 30
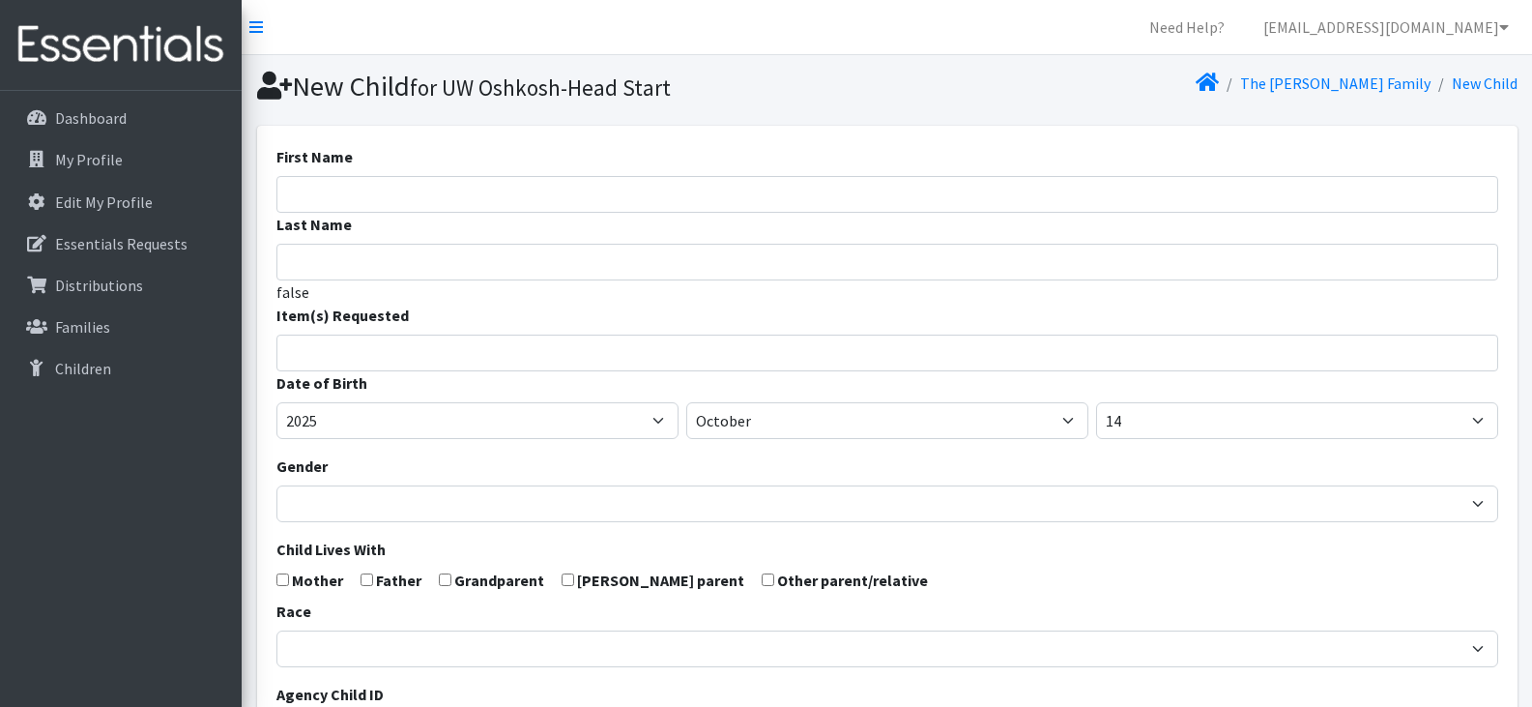
select select
click at [532, 200] on input "First Name" at bounding box center [887, 194] width 1222 height 37
paste input "[PERSON_NAME]"
drag, startPoint x: 446, startPoint y: 191, endPoint x: 343, endPoint y: 194, distance: 102.5
click at [343, 194] on input "[PERSON_NAME]" at bounding box center [887, 194] width 1222 height 37
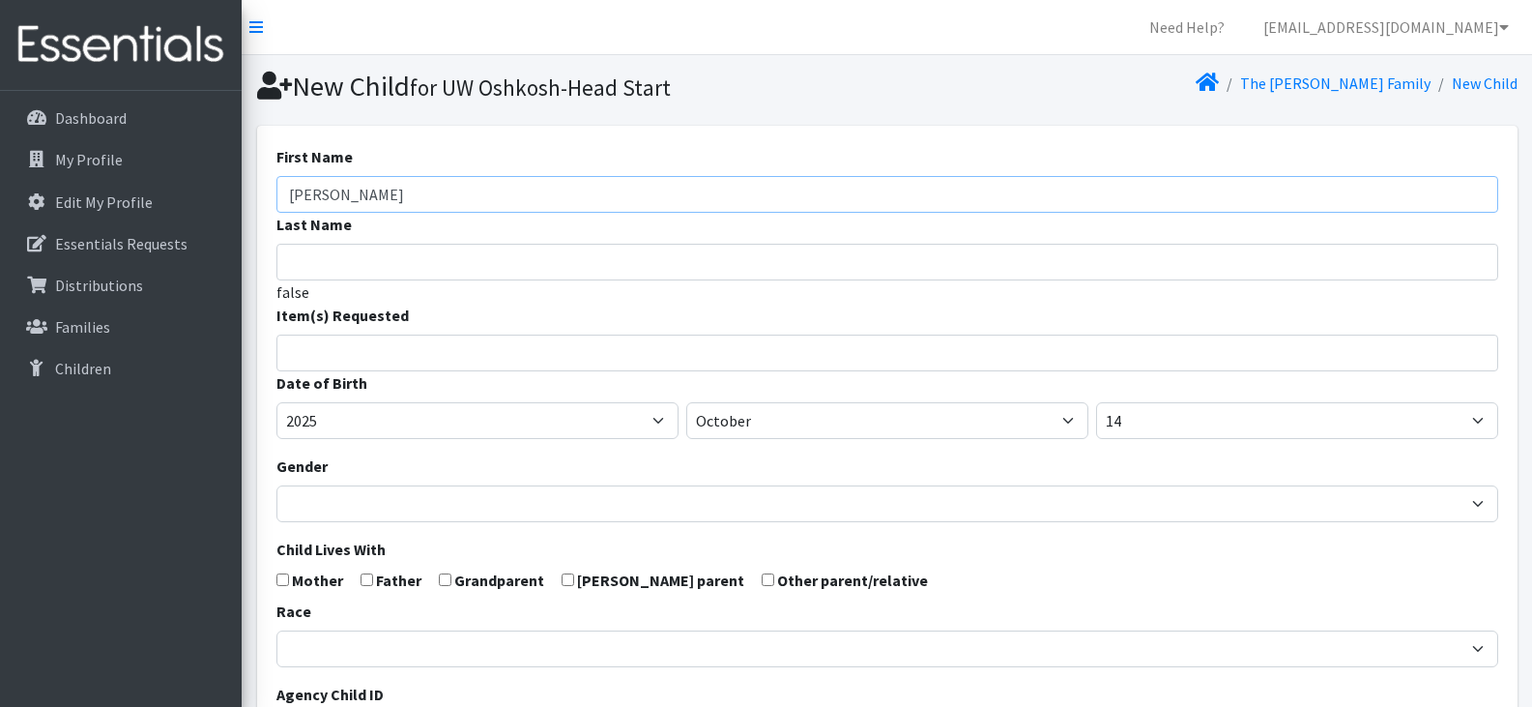
type input "[PERSON_NAME]"
click at [407, 357] on input "search" at bounding box center [901, 349] width 1215 height 17
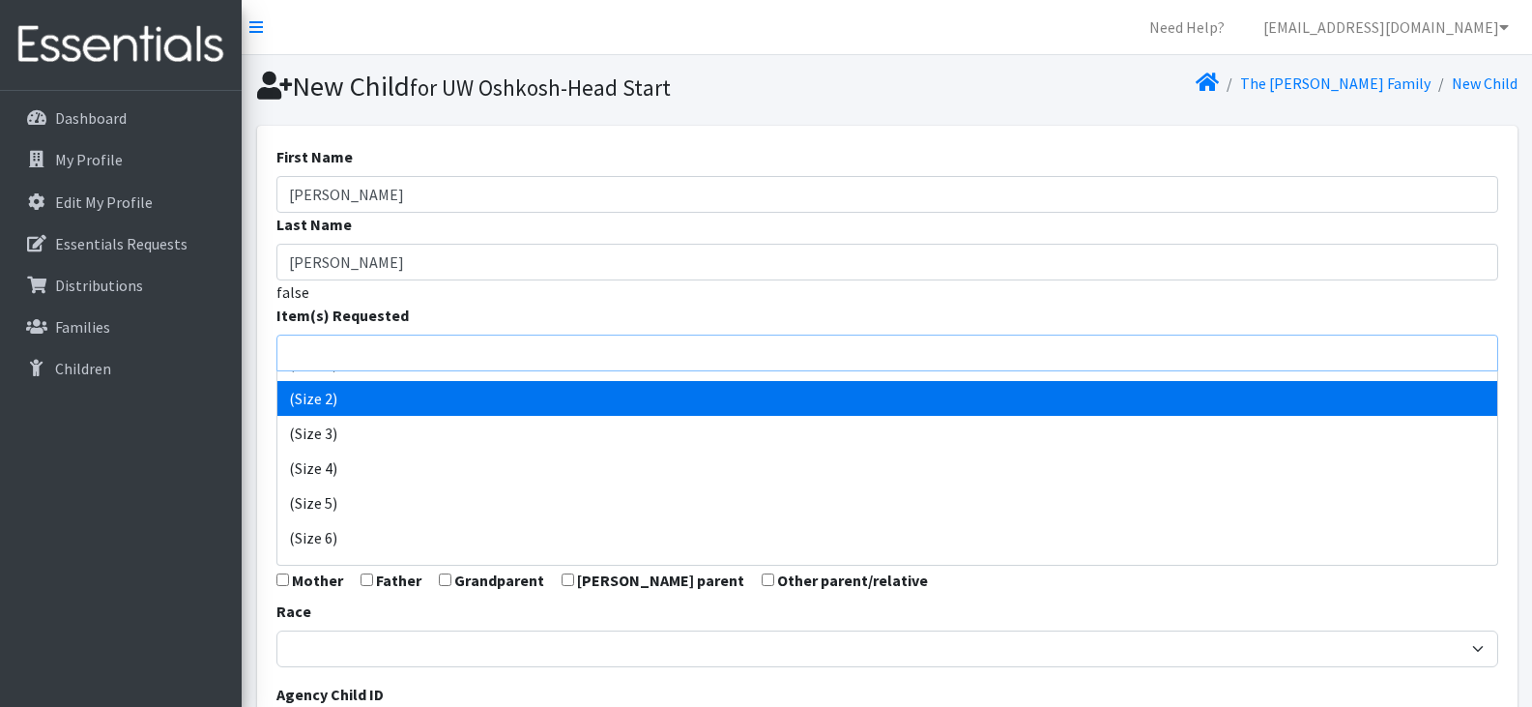
scroll to position [96, 0]
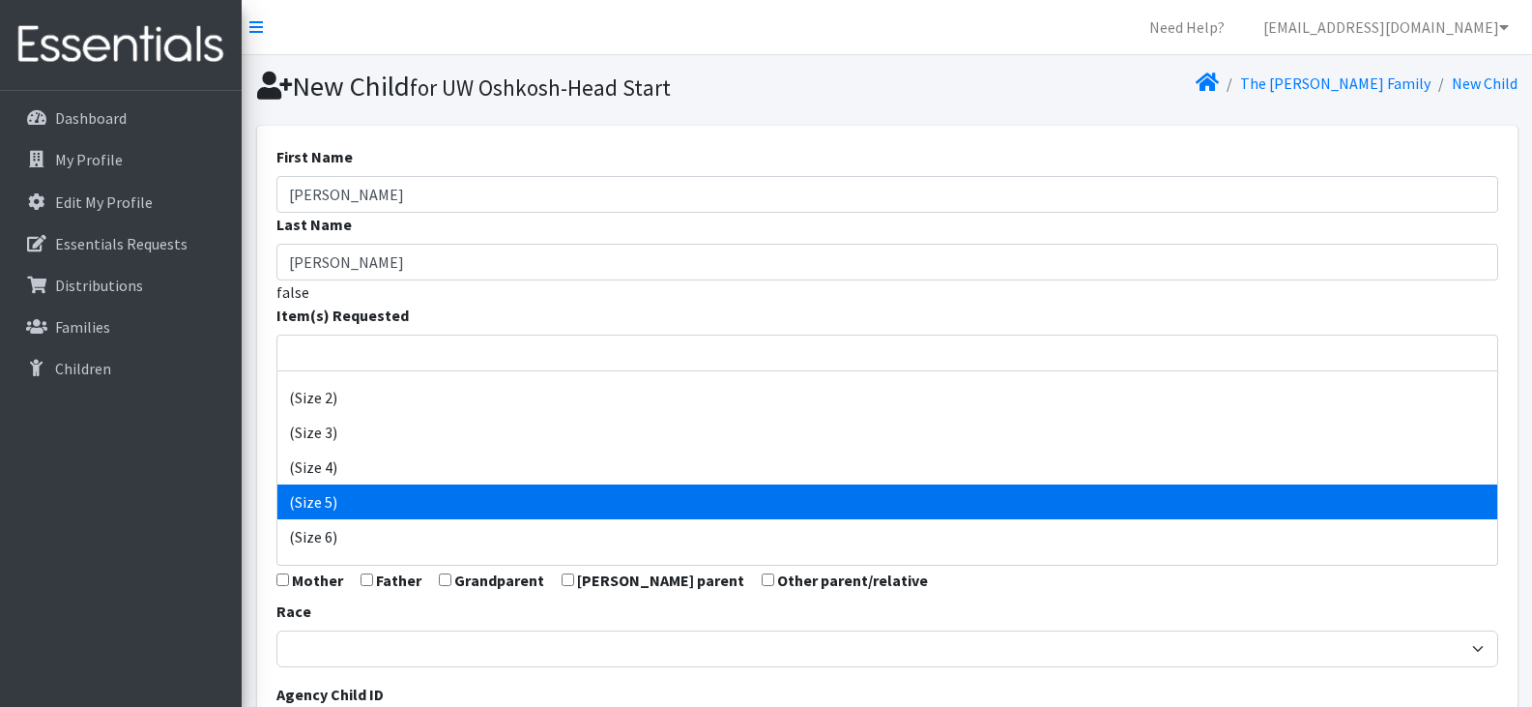
select select "14488"
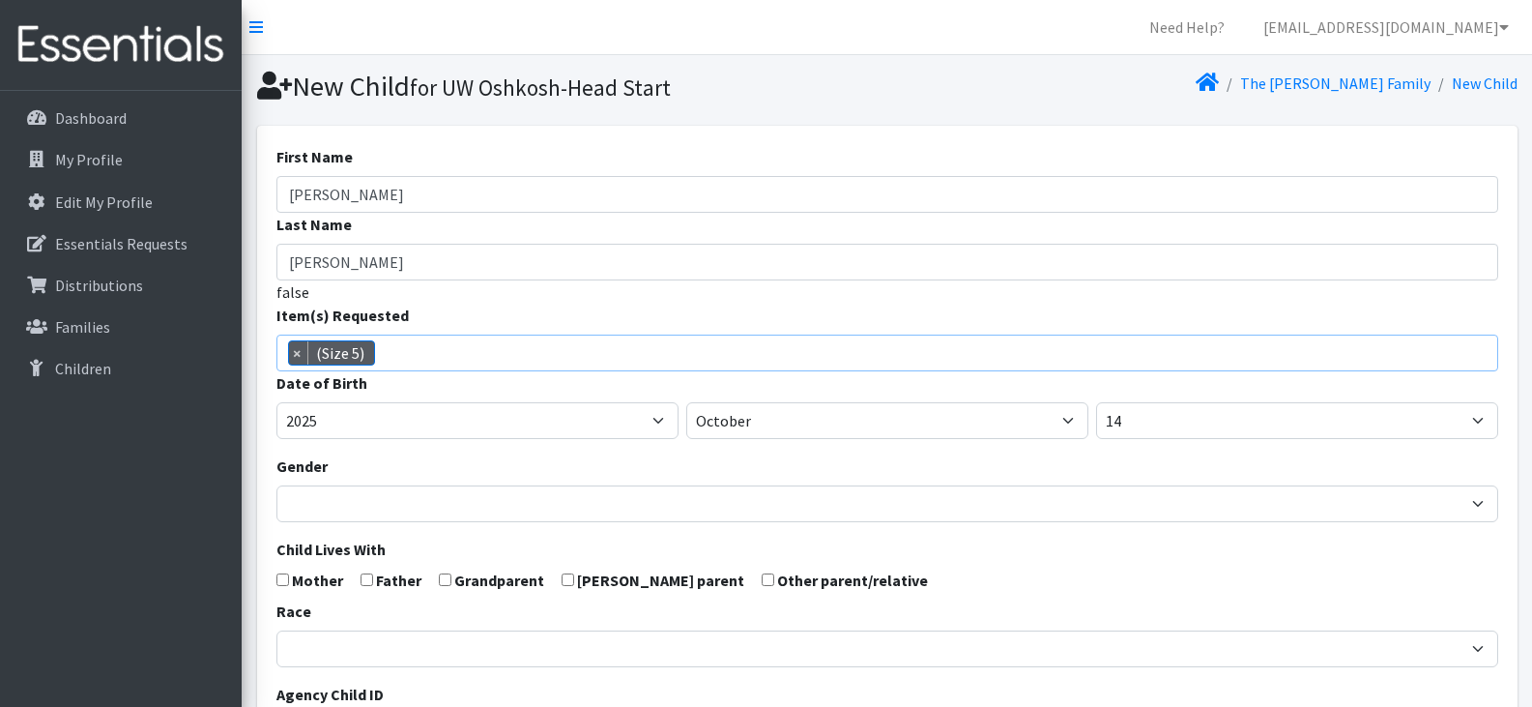
click at [485, 349] on span "× (Size 5)" at bounding box center [887, 352] width 1222 height 37
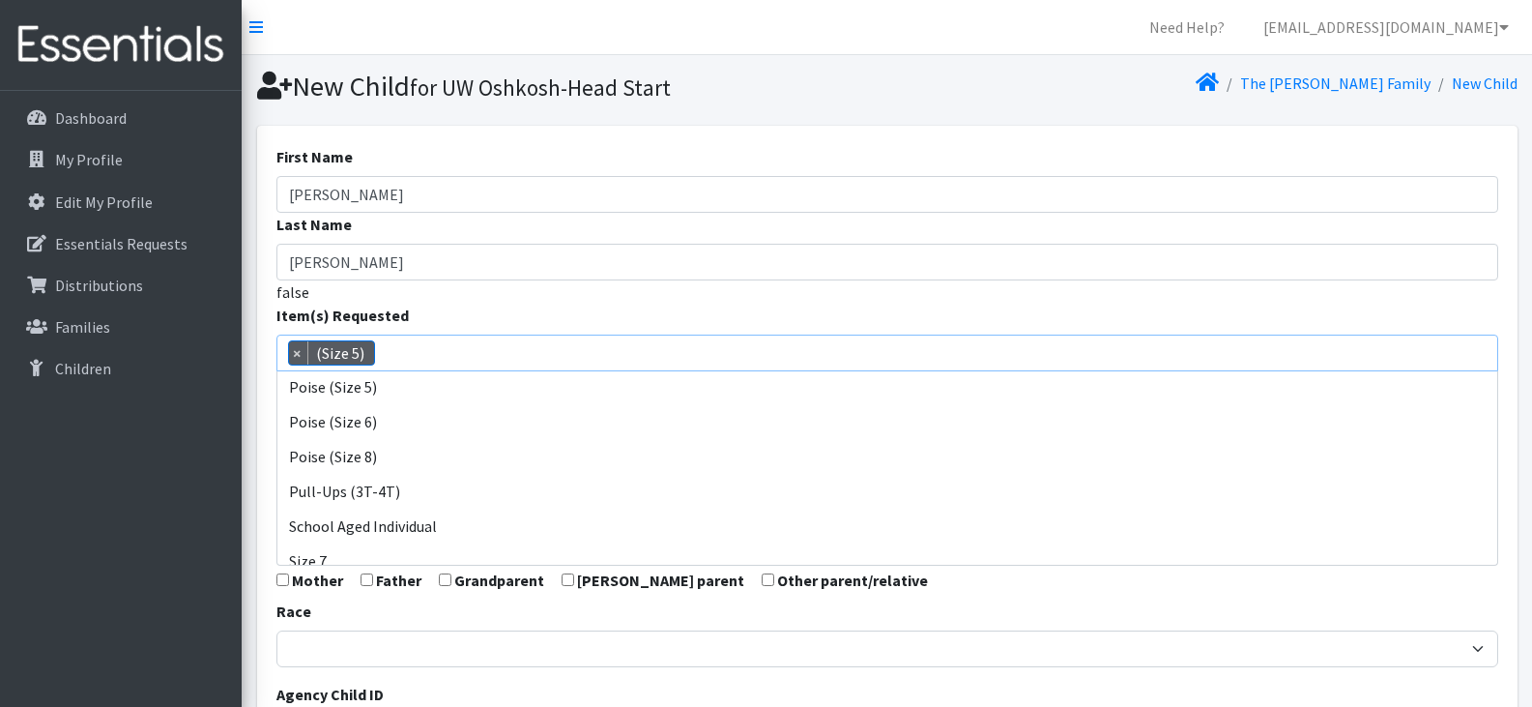
scroll to position [873, 0]
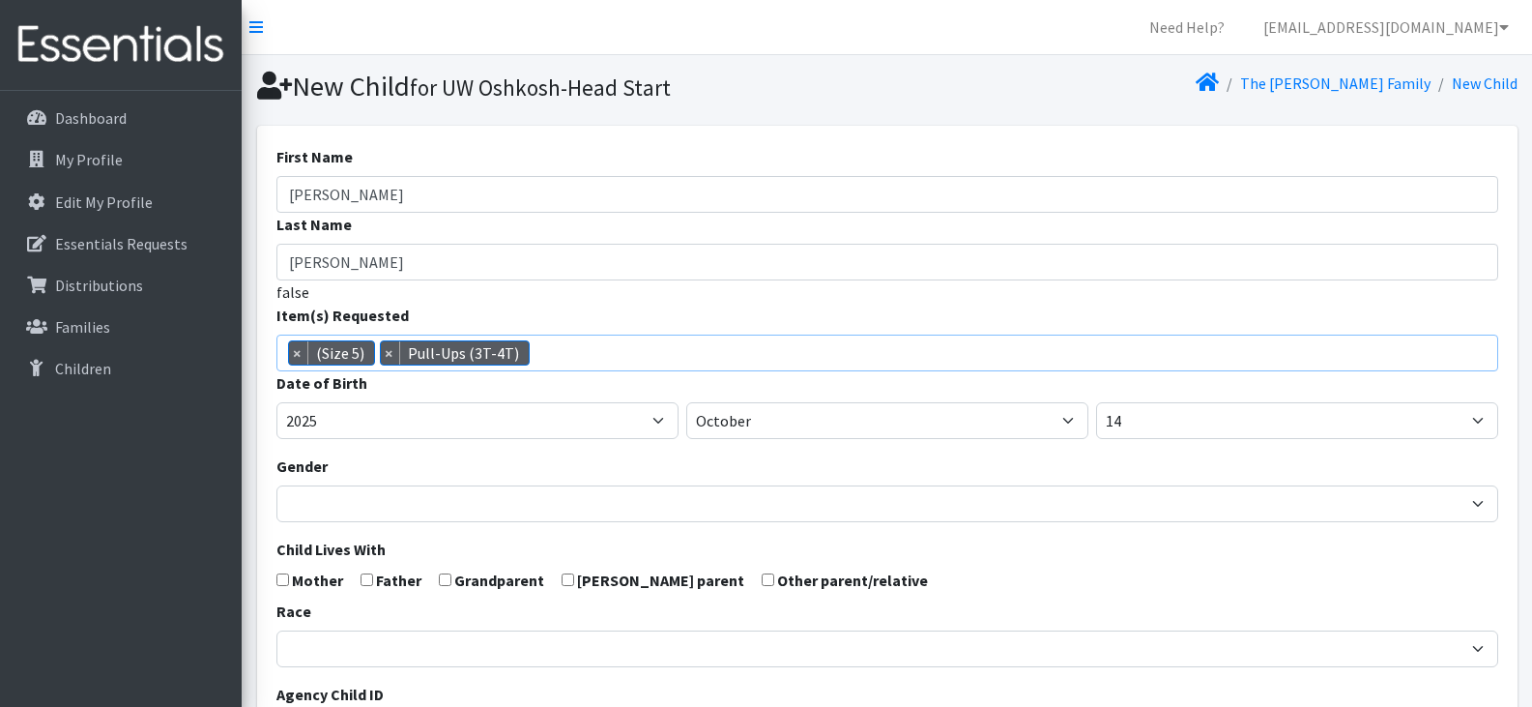
click at [556, 351] on span "× (Size 5) × Pull-Ups (3T-4T)" at bounding box center [887, 352] width 1222 height 37
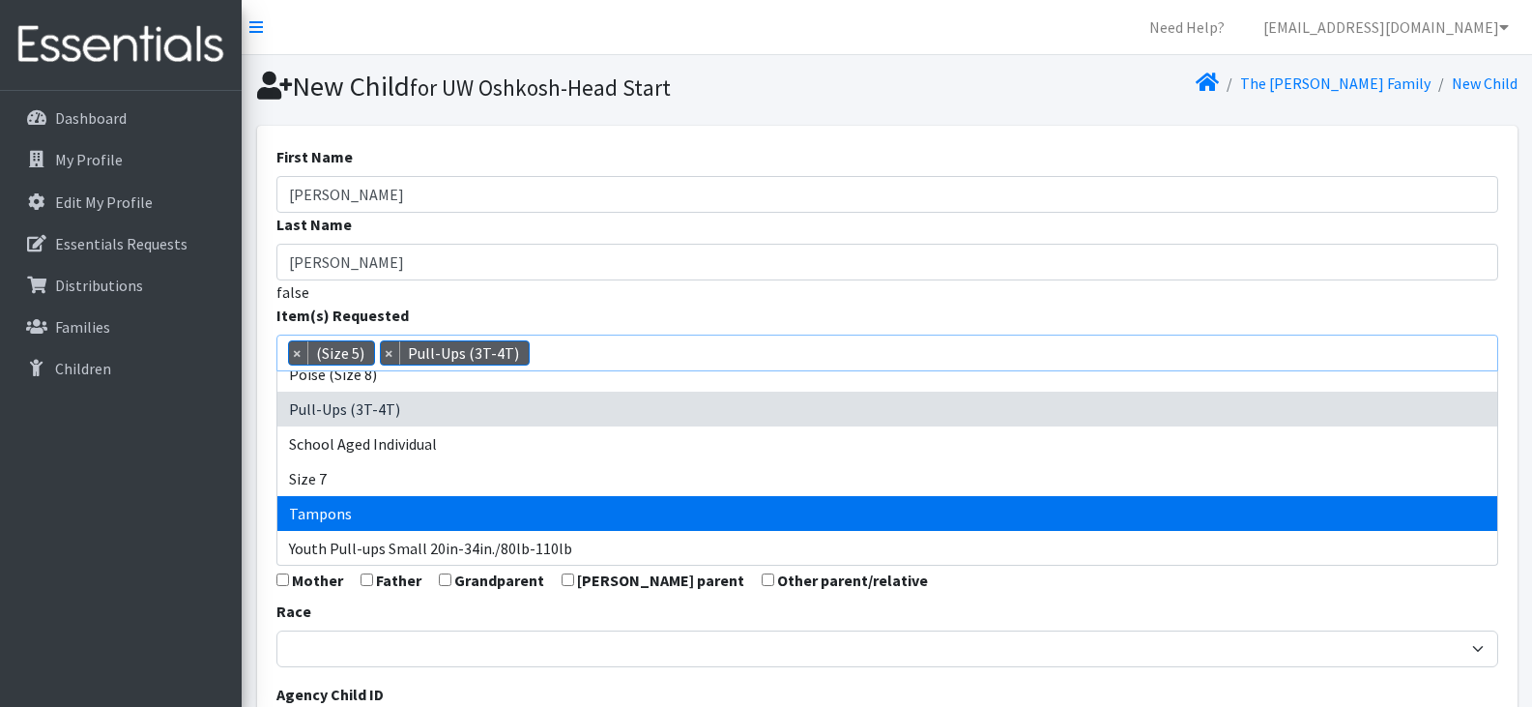
scroll to position [955, 0]
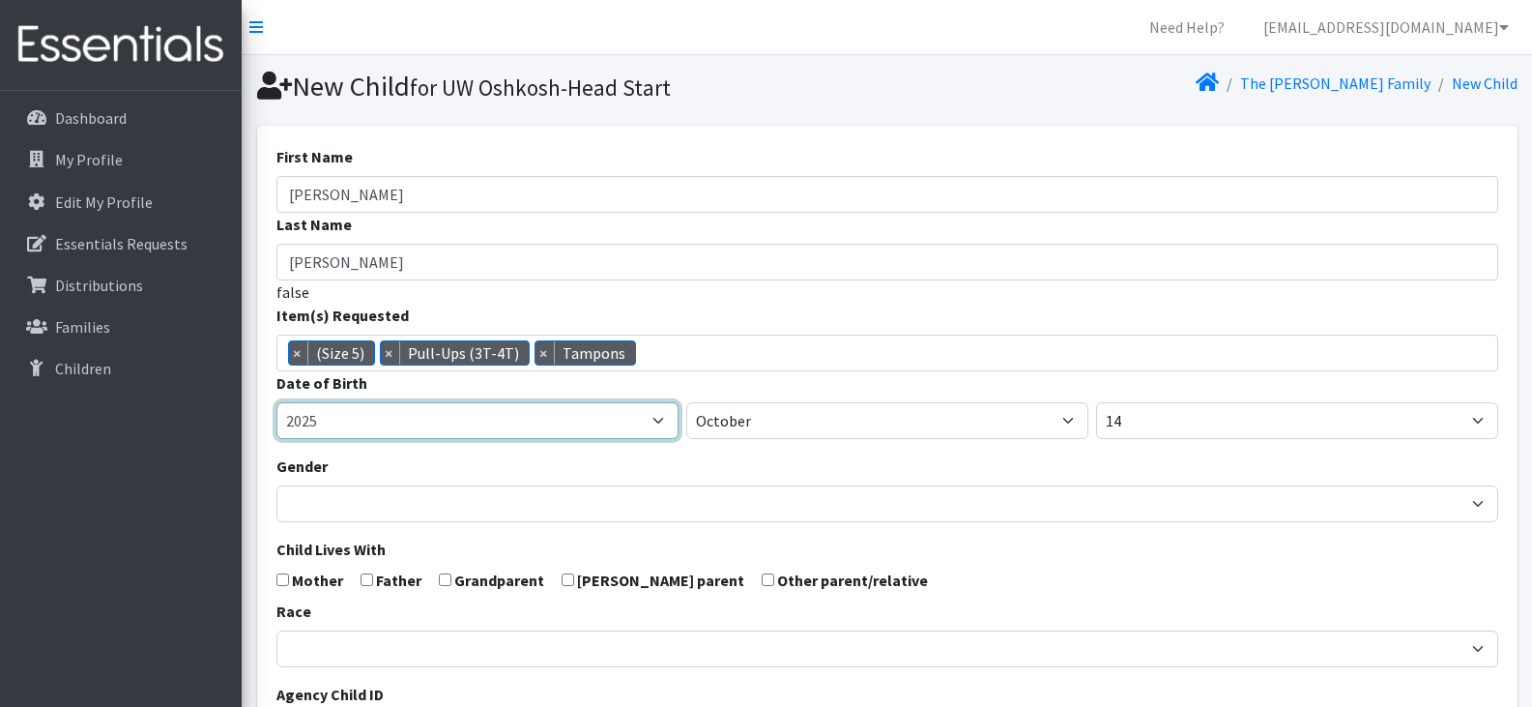
click at [482, 421] on select "2005 2006 2007 2008 2009 2010 2011 2012 2013 2014 2015 2016 2017 2018 2019 2020…" at bounding box center [477, 420] width 402 height 37
click at [276, 402] on select "2005 2006 2007 2008 2009 2010 2011 2012 2013 2014 2015 2016 2017 2018 2019 2020…" at bounding box center [477, 420] width 402 height 37
click at [433, 429] on select "2005 2006 2007 2008 2009 2010 2011 2012 2013 2014 2015 2016 2017 2018 2019 2020…" at bounding box center [477, 420] width 402 height 37
select select "2023"
click at [276, 402] on select "2005 2006 2007 2008 2009 2010 2011 2012 2013 2014 2015 2016 2017 2018 2019 2020…" at bounding box center [477, 420] width 402 height 37
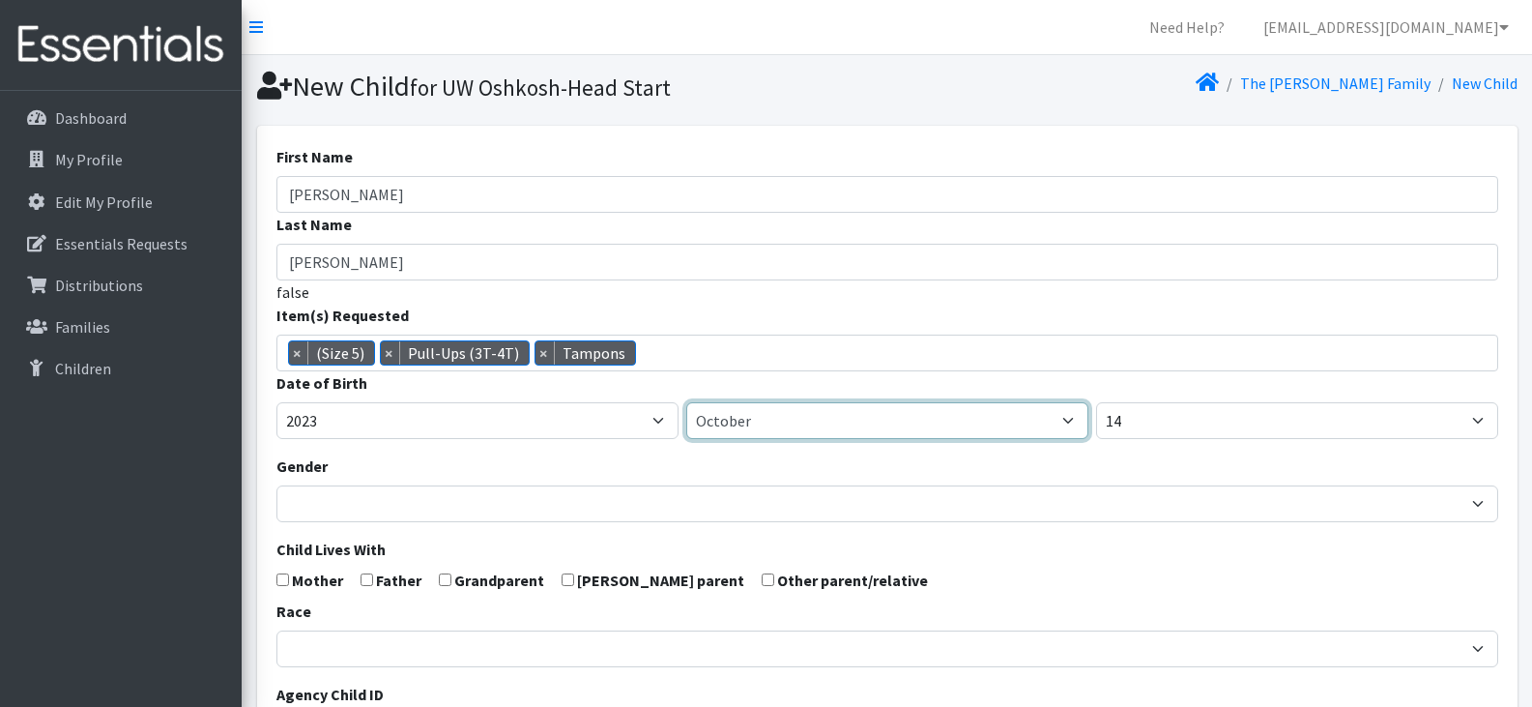
click at [751, 410] on select "January February March April May June July August September October November De…" at bounding box center [887, 420] width 402 height 37
select select "11"
click at [686, 402] on select "January February March April May June July August September October November De…" at bounding box center [887, 420] width 402 height 37
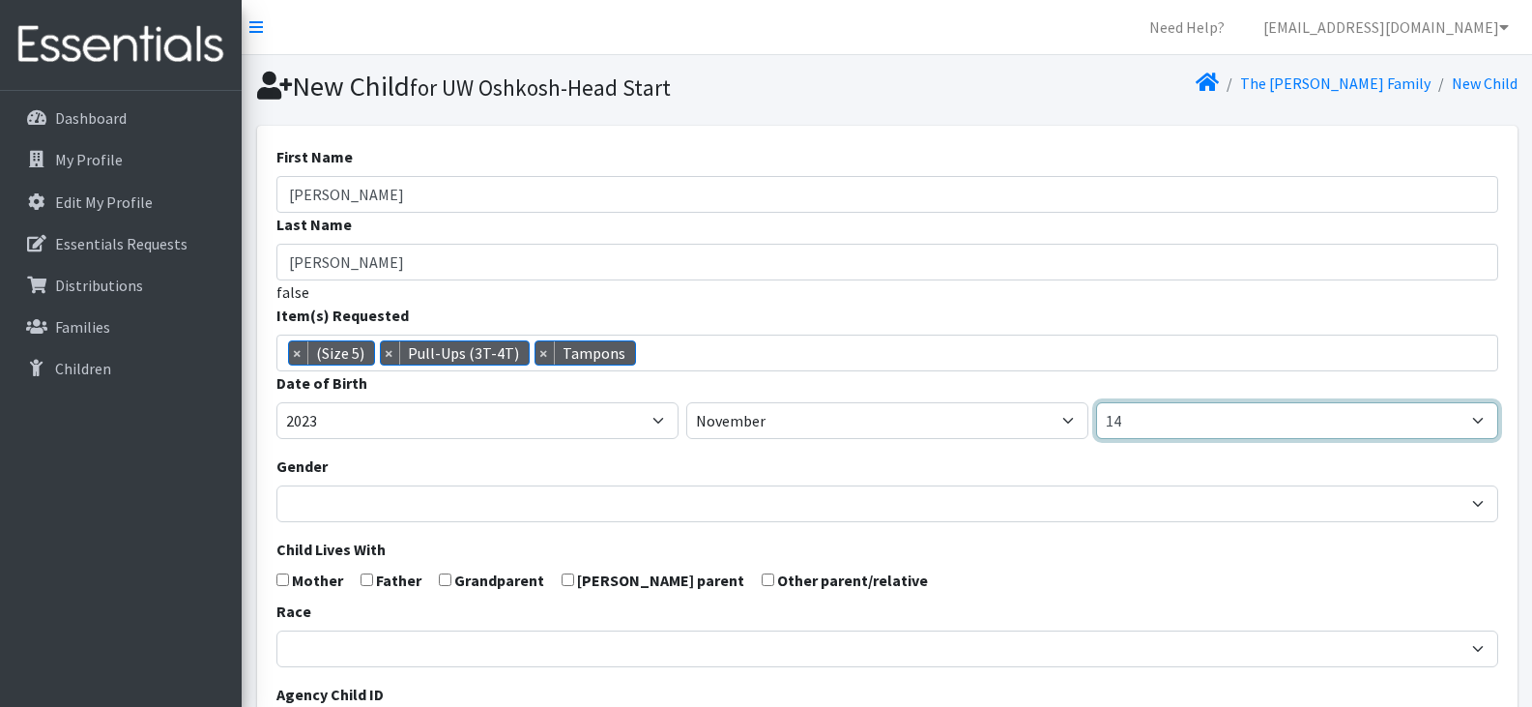
click at [1158, 419] on select "1 2 3 4 5 6 7 8 9 10 11 12 13 14 15 16 17 18 19 20 21 22 23 24 25 26 27 28 29 3…" at bounding box center [1297, 420] width 402 height 37
select select "28"
click at [1096, 402] on select "1 2 3 4 5 6 7 8 9 10 11 12 13 14 15 16 17 18 19 20 21 22 23 24 25 26 27 28 29 3…" at bounding box center [1297, 420] width 402 height 37
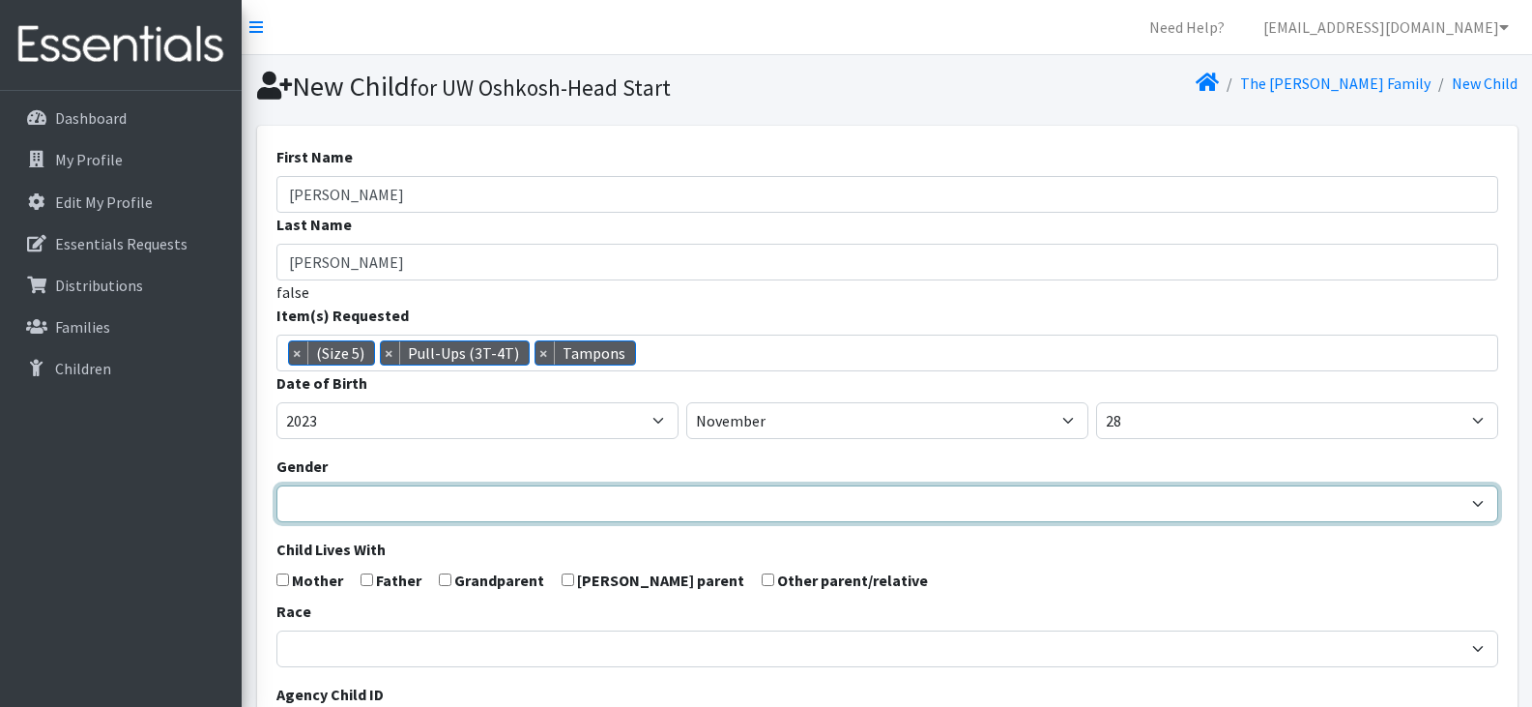
click at [387, 503] on select "Male Female" at bounding box center [887, 503] width 1222 height 37
select select "[DEMOGRAPHIC_DATA]"
click at [276, 485] on select "Male Female" at bounding box center [887, 503] width 1222 height 37
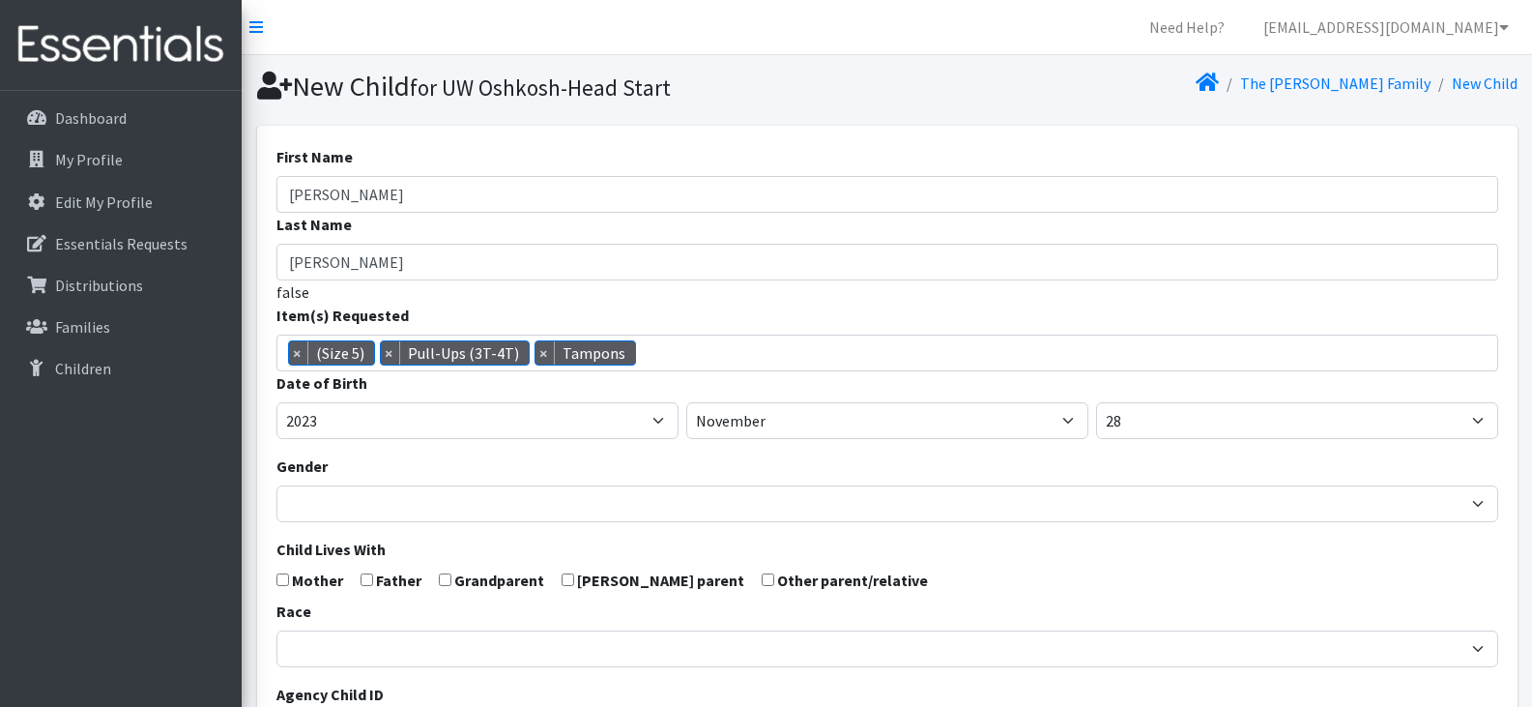
click at [367, 583] on input "checkbox" at bounding box center [367, 579] width 13 height 13
checkbox input "true"
click at [282, 581] on input "checkbox" at bounding box center [282, 579] width 13 height 13
checkbox input "true"
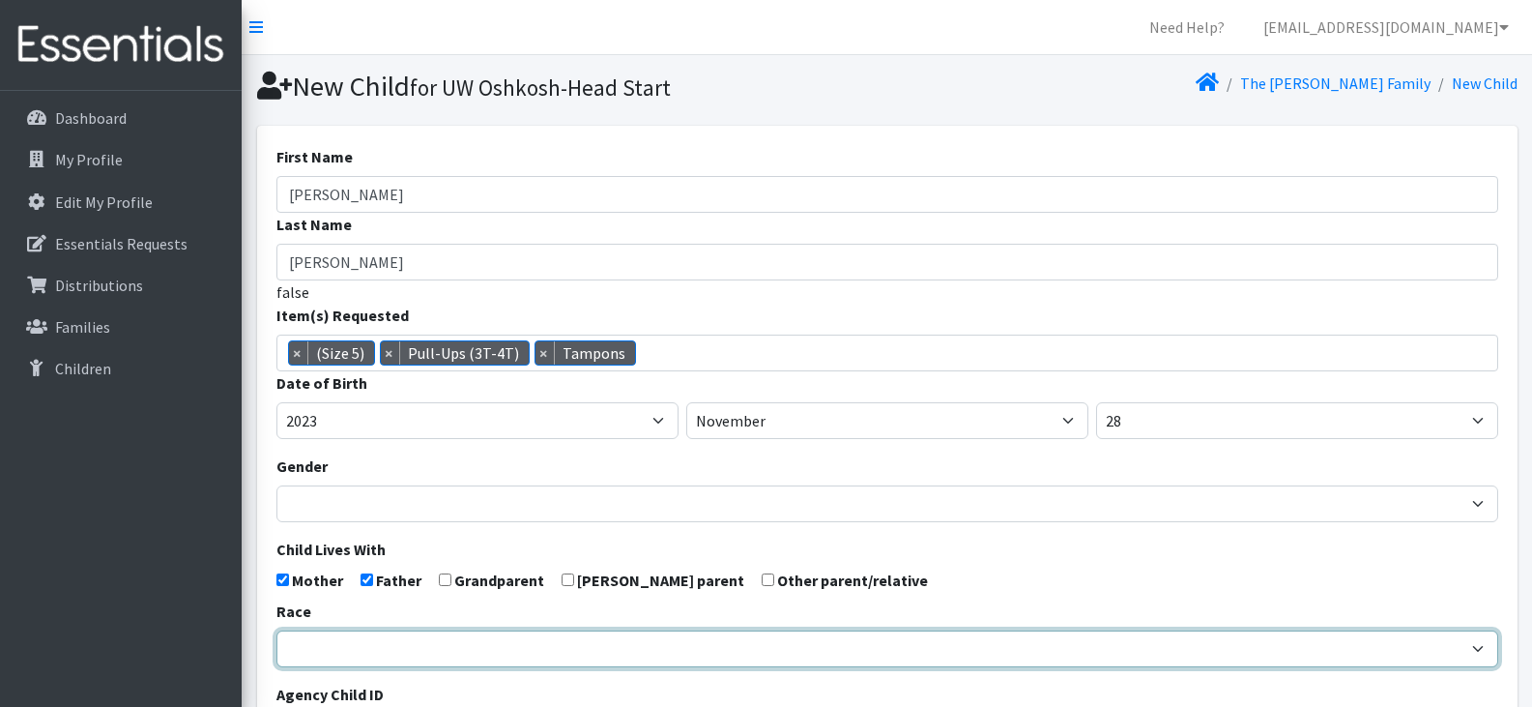
click at [344, 652] on select "African American Caucasian Hispanic Asian American Indian Pacific Islander Mult…" at bounding box center [887, 648] width 1222 height 37
select select "Multi-racial"
click at [276, 630] on select "African American Caucasian Hispanic Asian American Indian Pacific Islander Mult…" at bounding box center [887, 648] width 1222 height 37
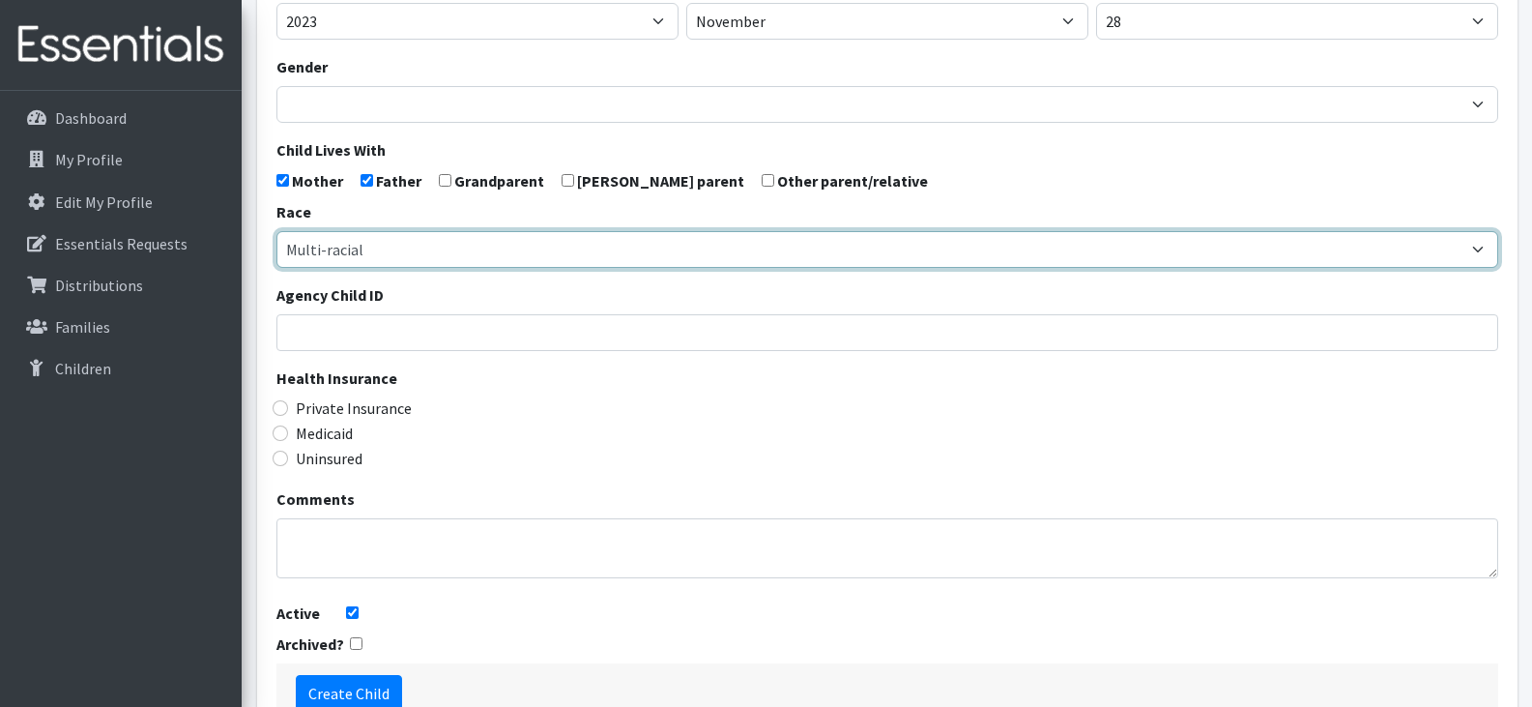
scroll to position [400, 0]
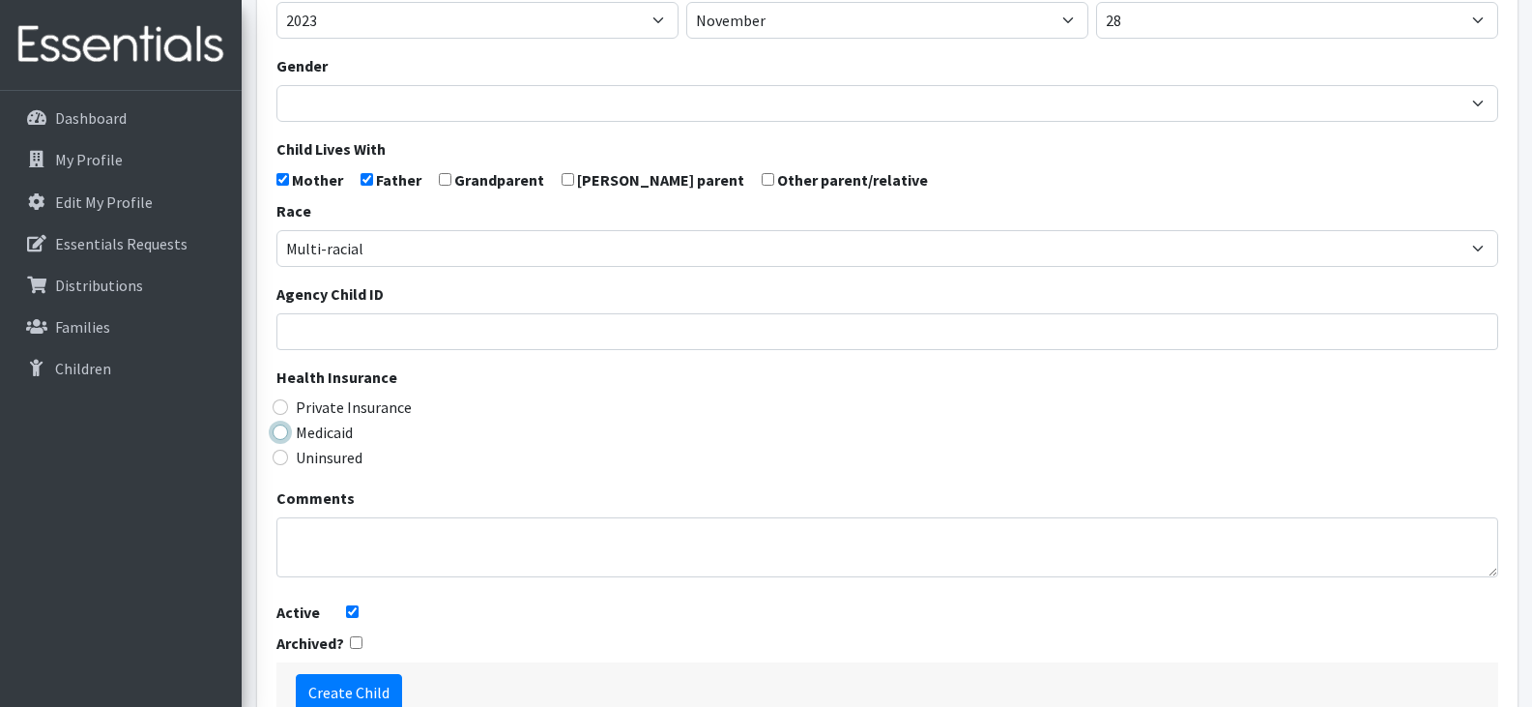
click at [282, 430] on input "Medicaid" at bounding box center [280, 431] width 15 height 15
radio input "true"
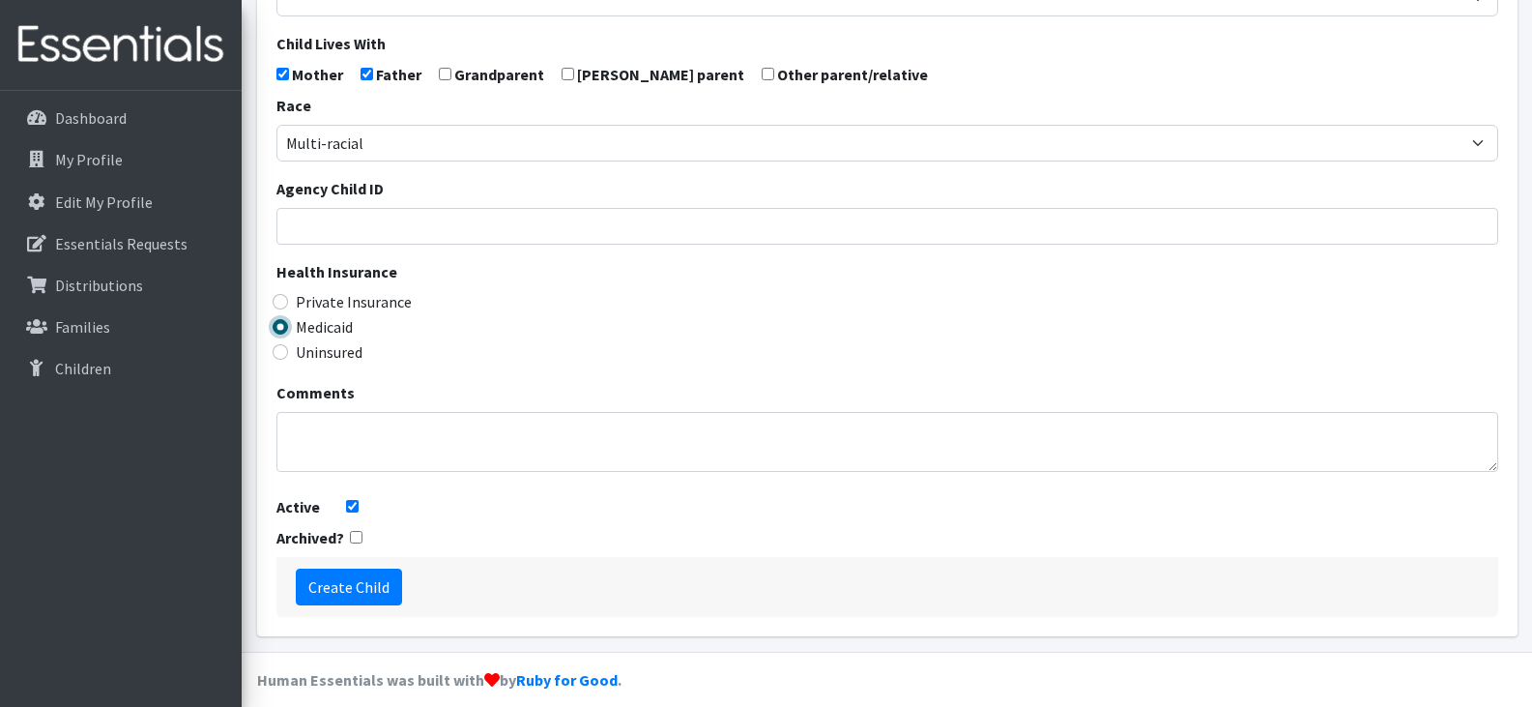
scroll to position [523, 0]
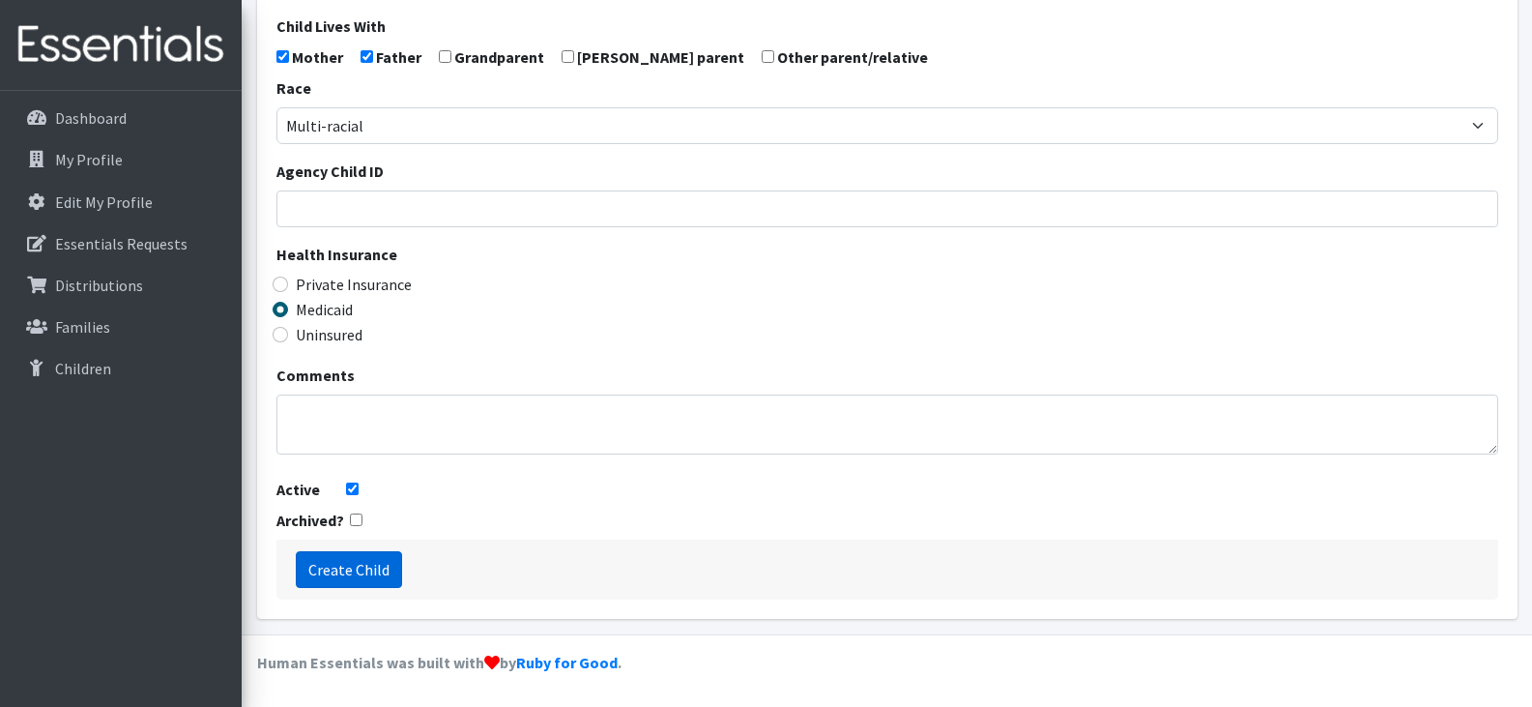
click at [353, 566] on input "Create Child" at bounding box center [349, 569] width 106 height 37
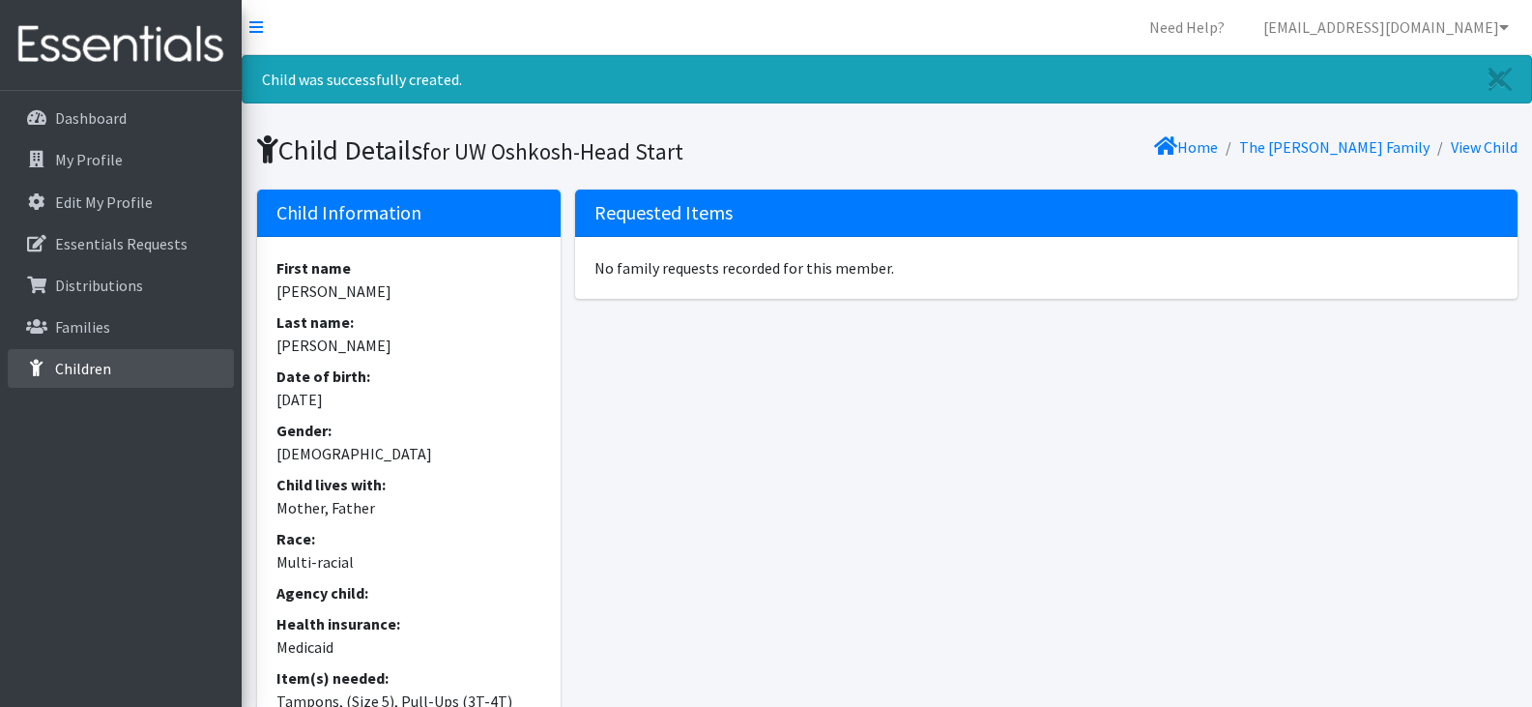
click at [102, 362] on p "Children" at bounding box center [83, 368] width 56 height 19
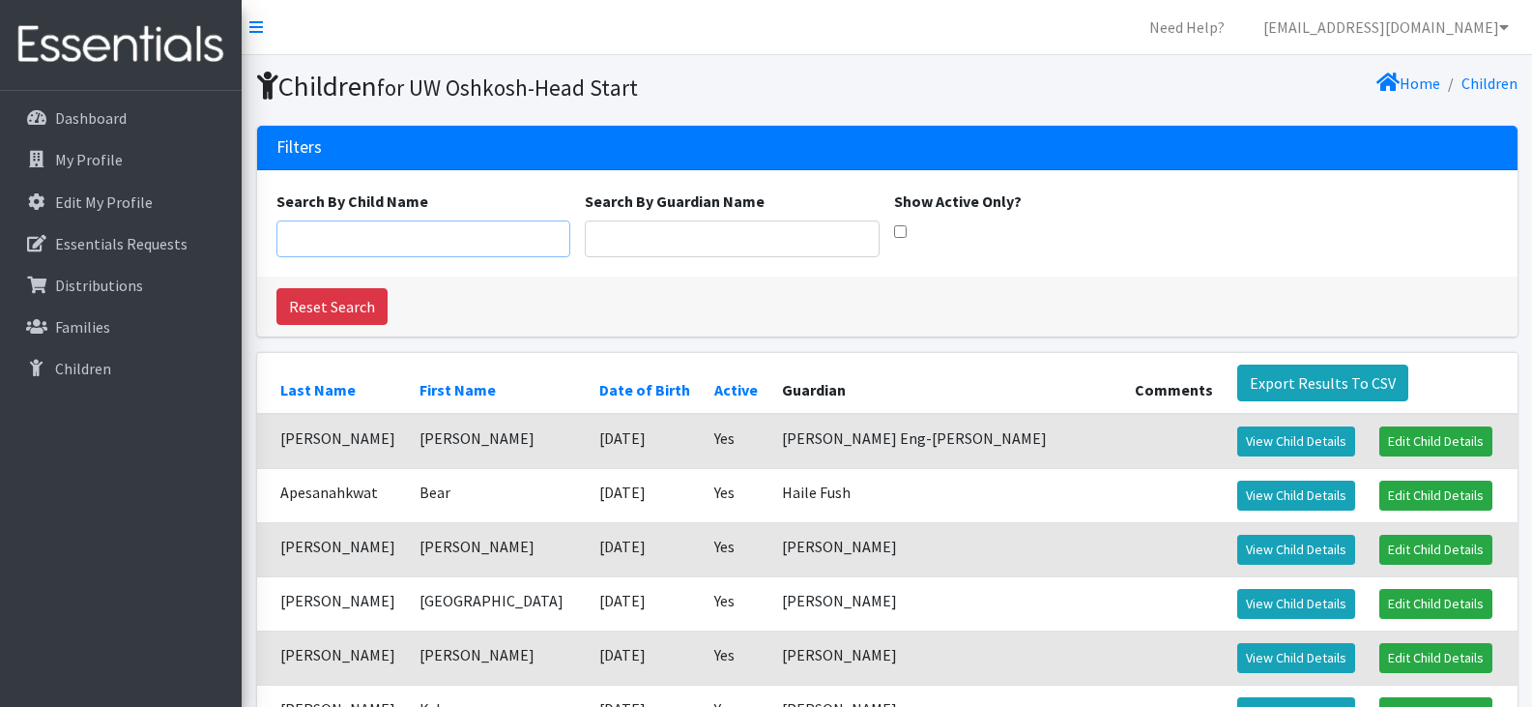
click at [450, 235] on input "Search By Child Name" at bounding box center [423, 238] width 295 height 37
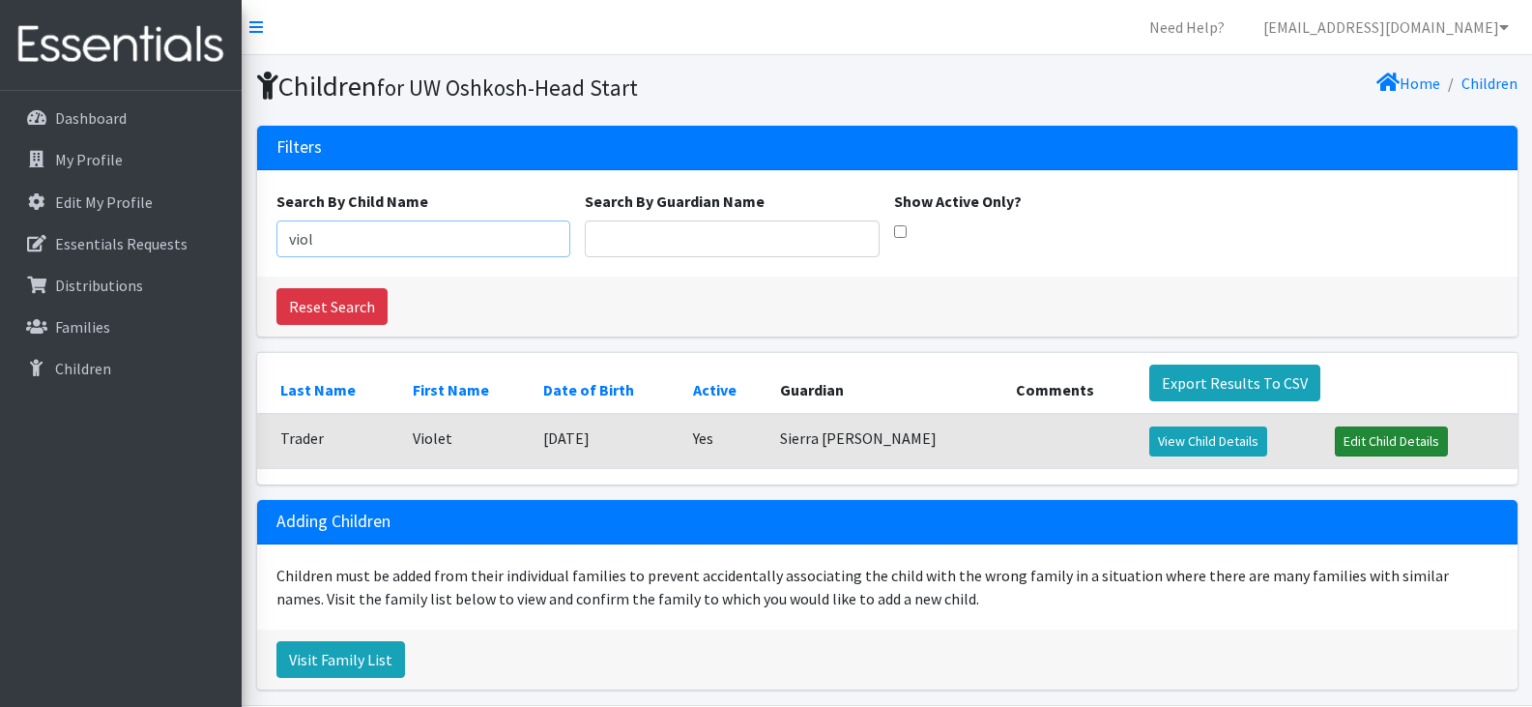
type input "viol"
click at [1359, 442] on link "Edit Child Details" at bounding box center [1391, 441] width 113 height 30
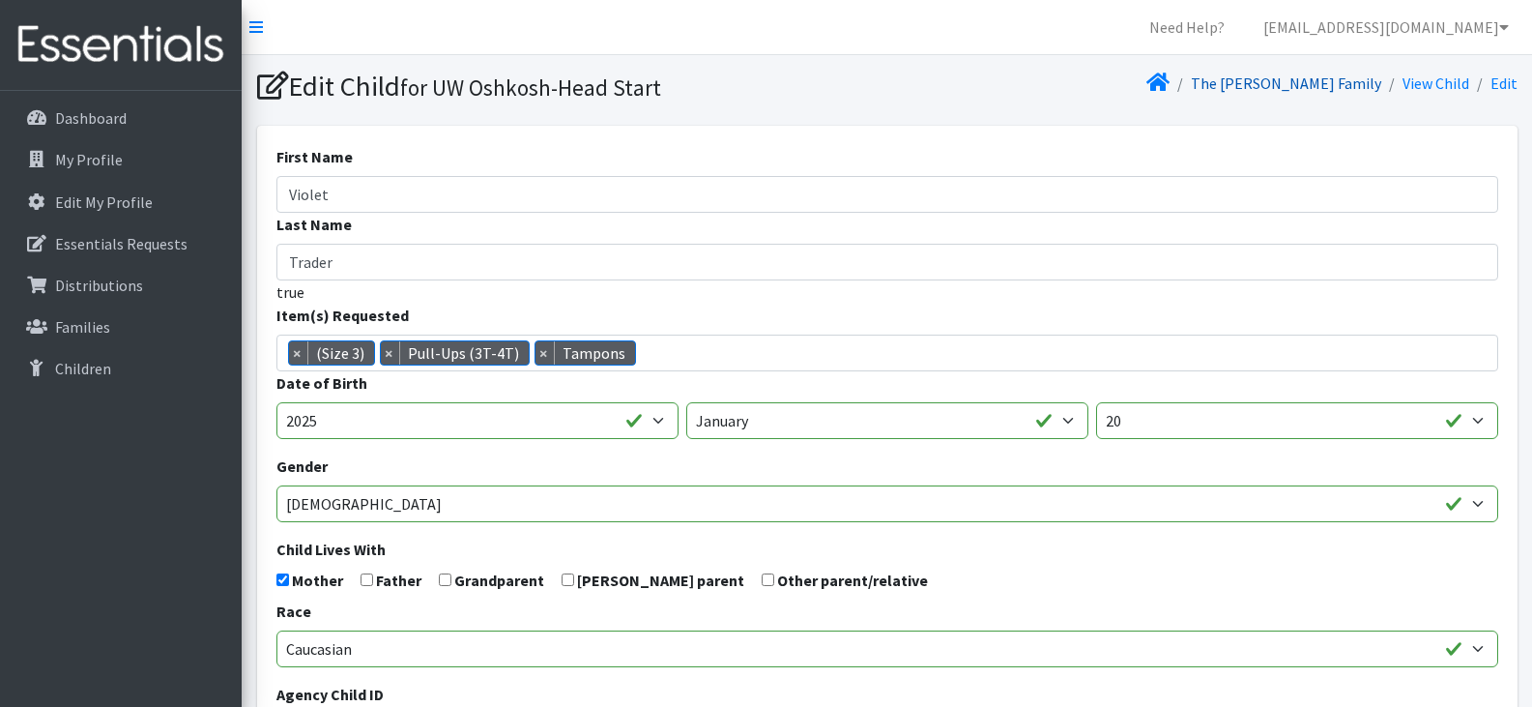
click at [1330, 80] on link "The [PERSON_NAME] Family" at bounding box center [1286, 82] width 190 height 19
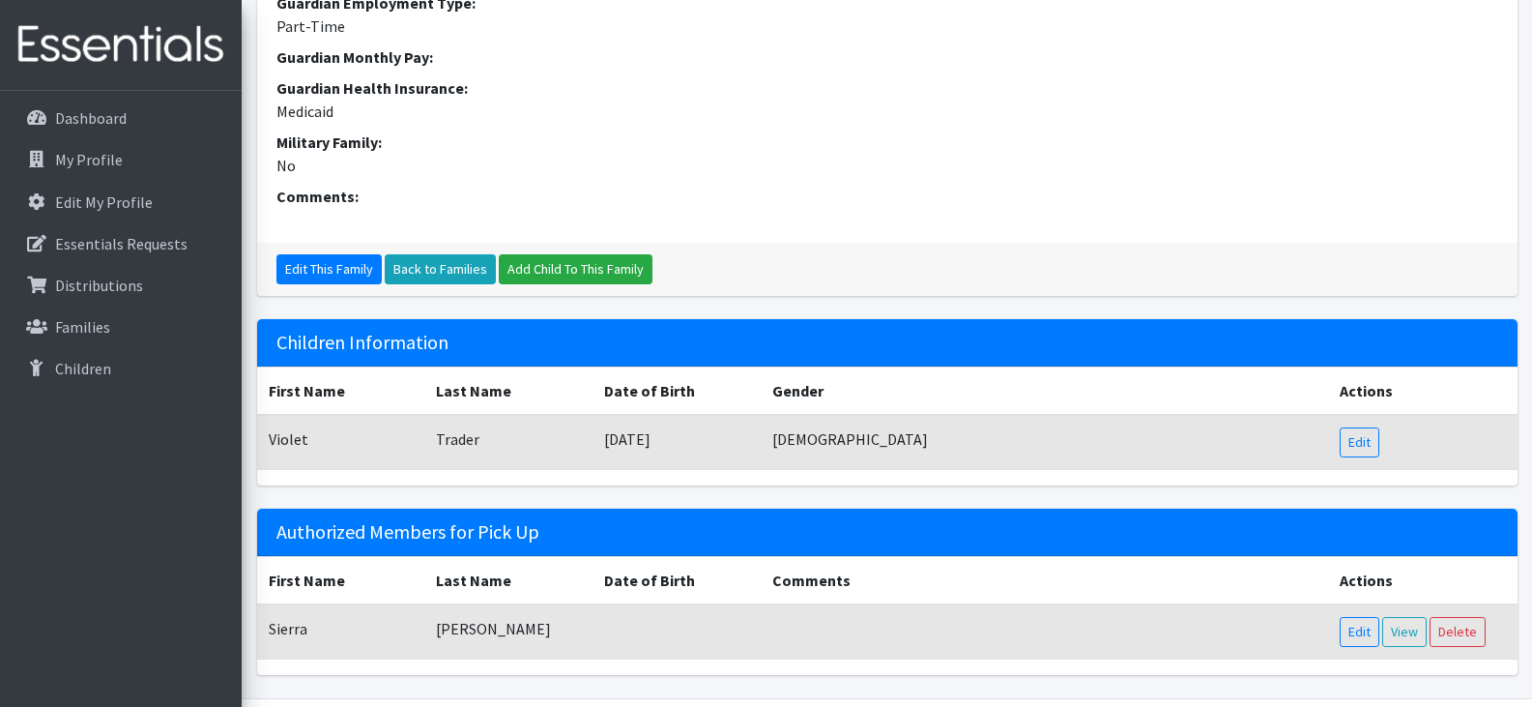
scroll to position [781, 0]
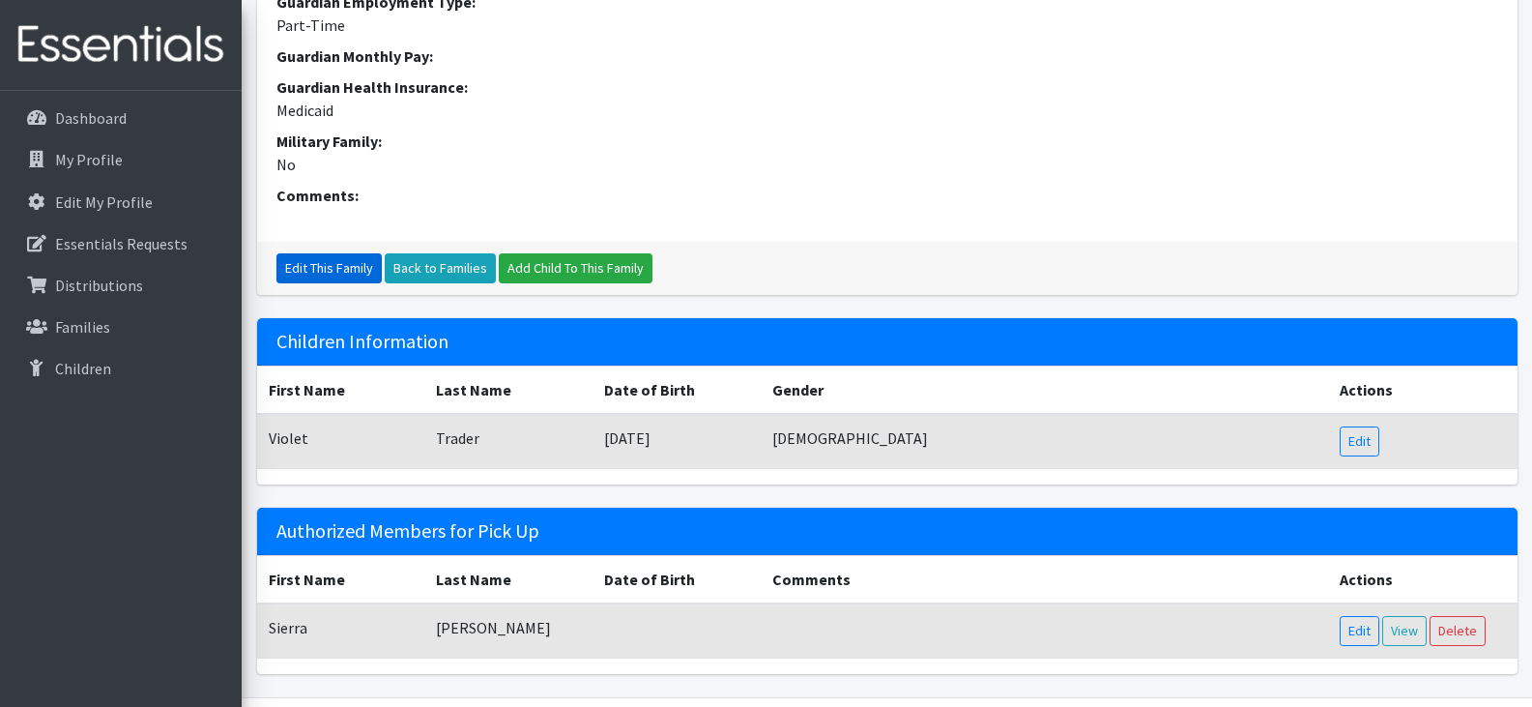
click at [320, 262] on link "Edit This Family" at bounding box center [328, 268] width 105 height 30
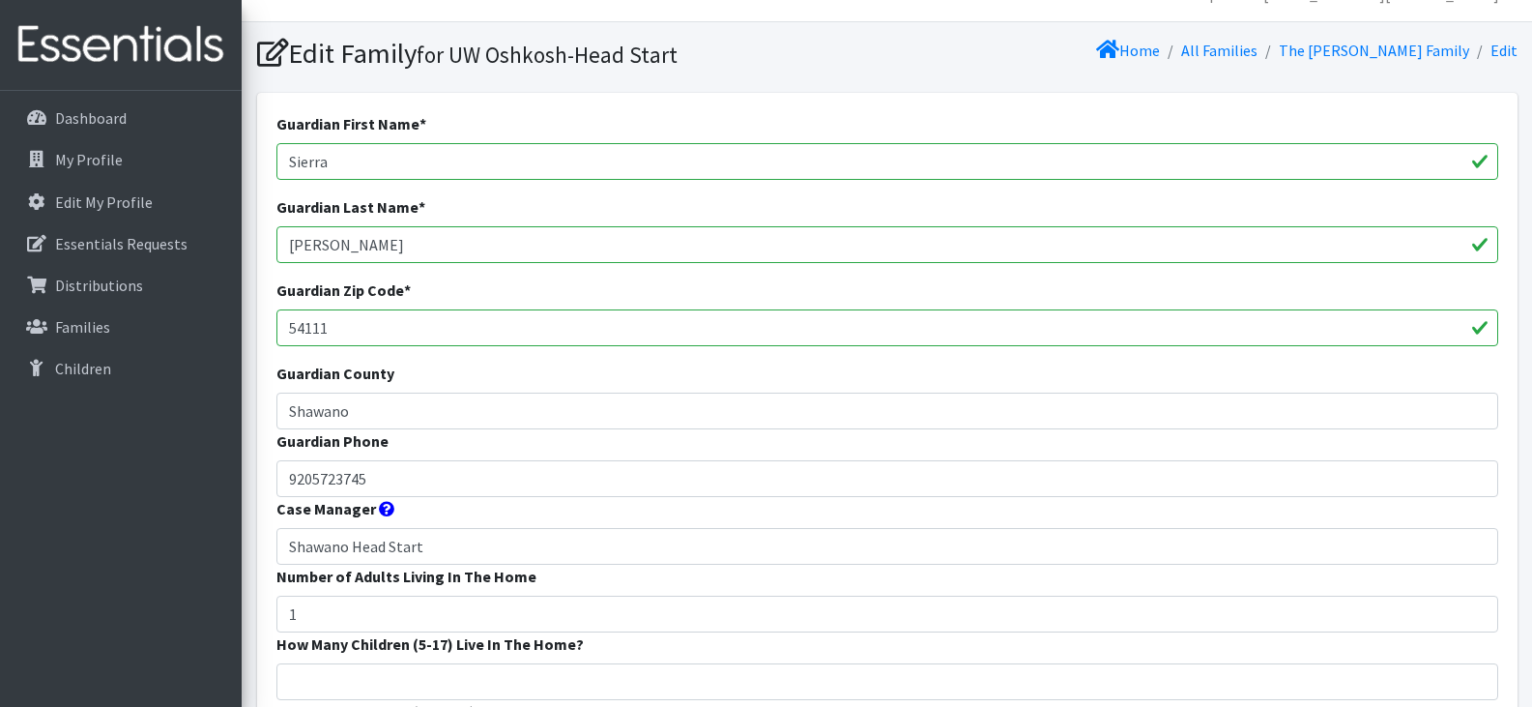
scroll to position [36, 0]
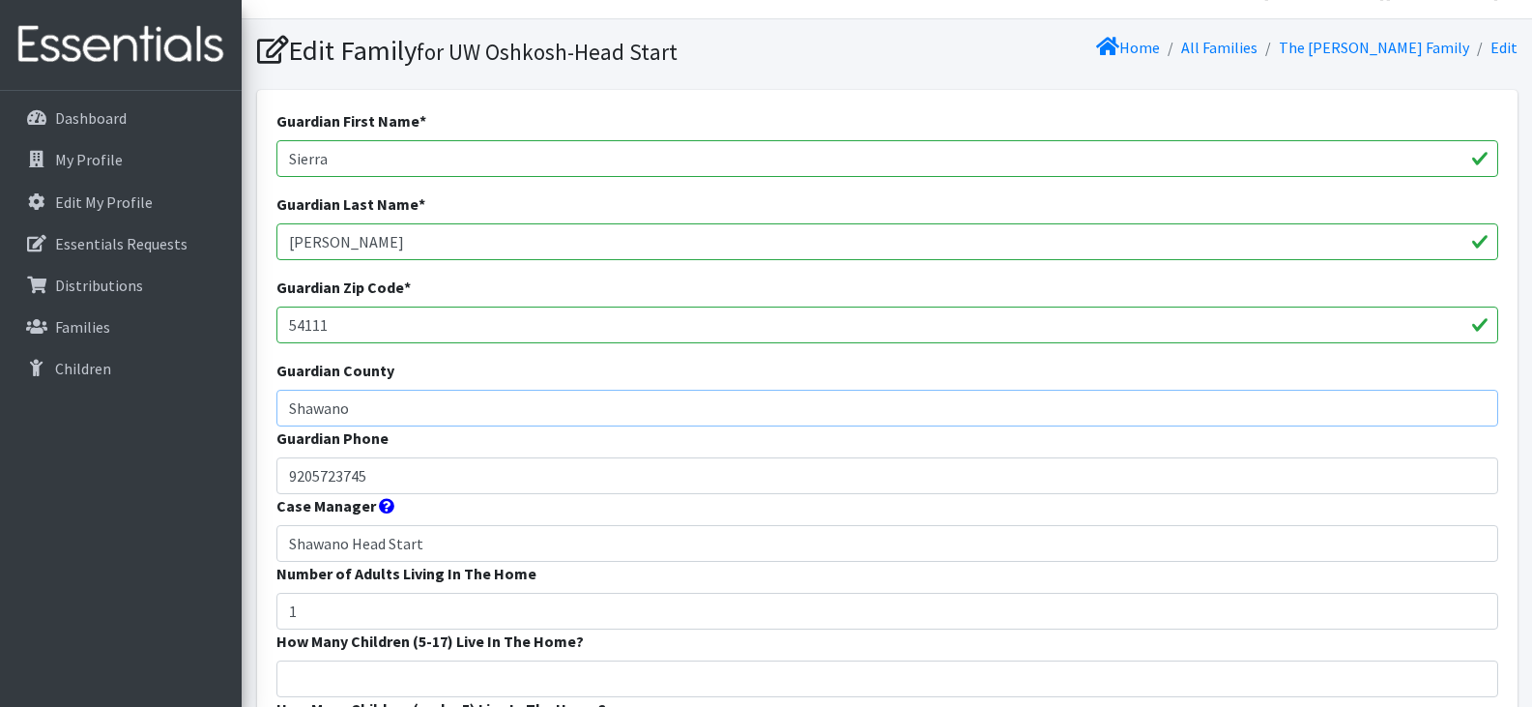
click at [596, 403] on input "Shawano" at bounding box center [887, 408] width 1222 height 37
type input "S"
type input "m"
type input "Shawano"
click at [469, 546] on input "Shawano Head Start" at bounding box center [887, 543] width 1222 height 37
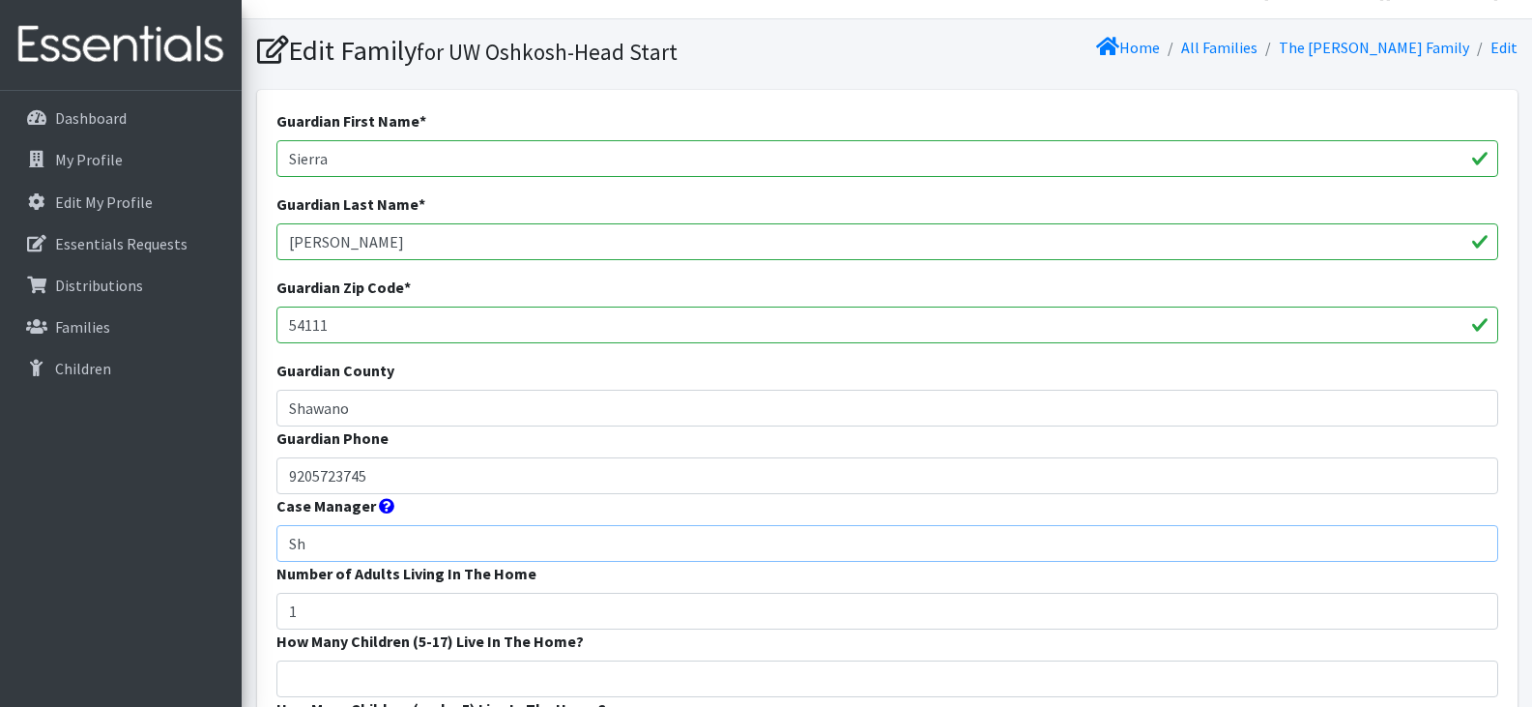
type input "S"
type input "Menasha Head Start"
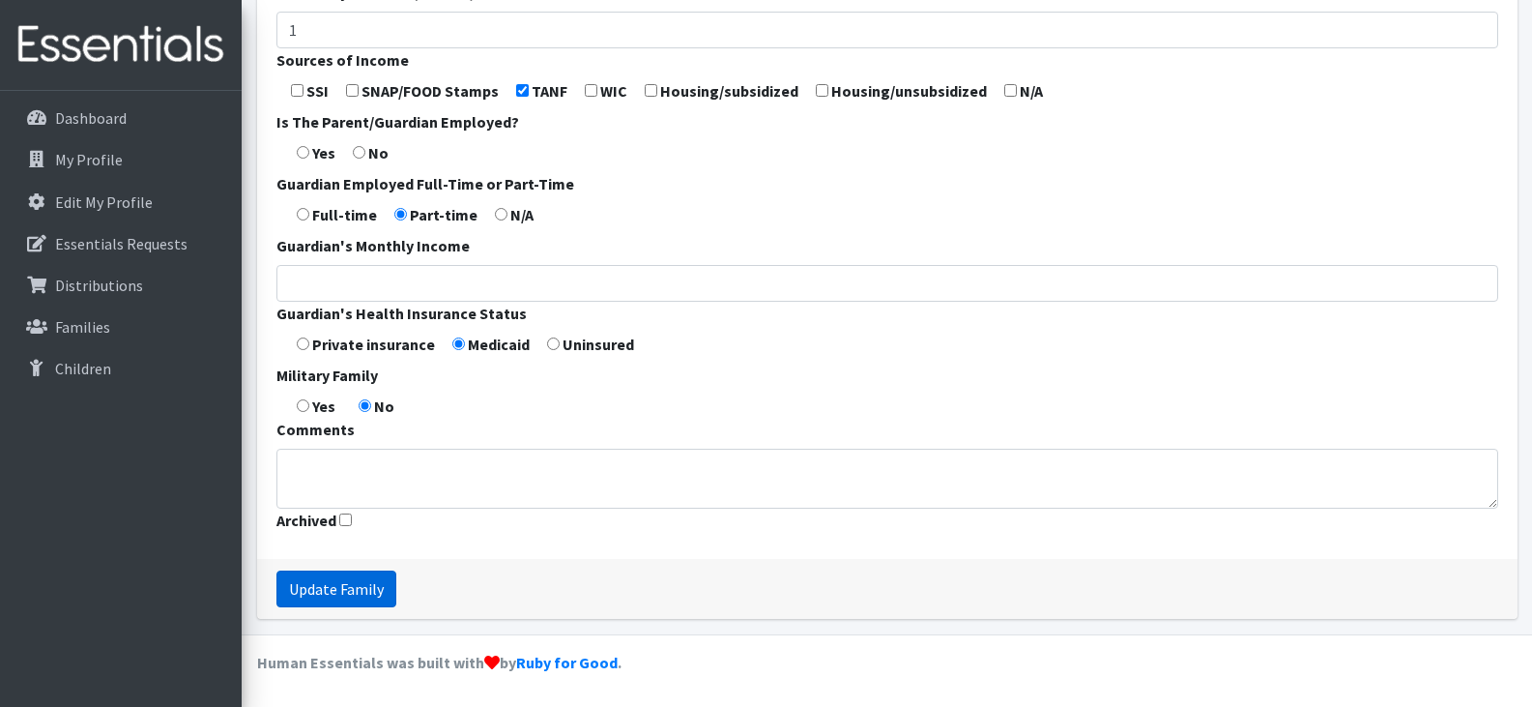
click at [331, 593] on input "Update Family" at bounding box center [336, 588] width 120 height 37
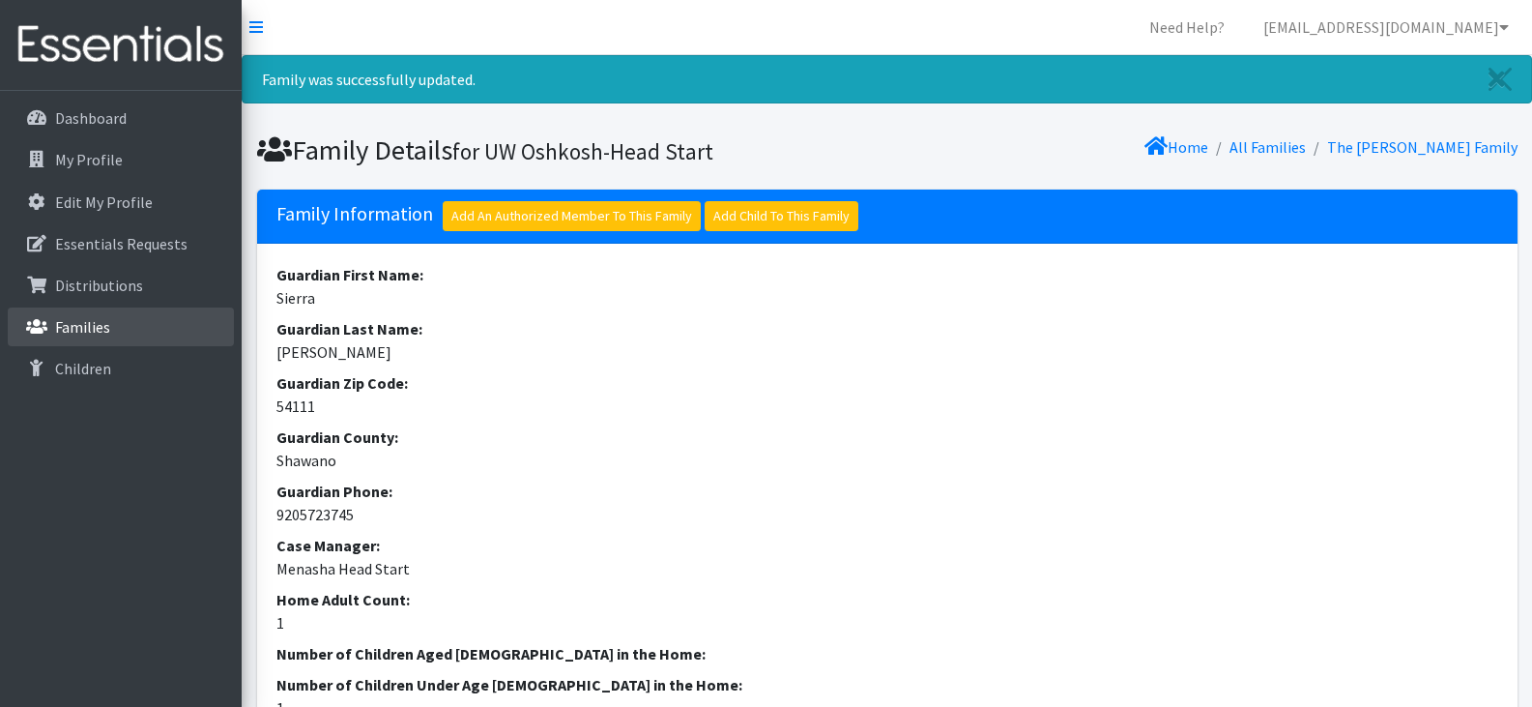
click at [132, 326] on link "Families" at bounding box center [121, 326] width 226 height 39
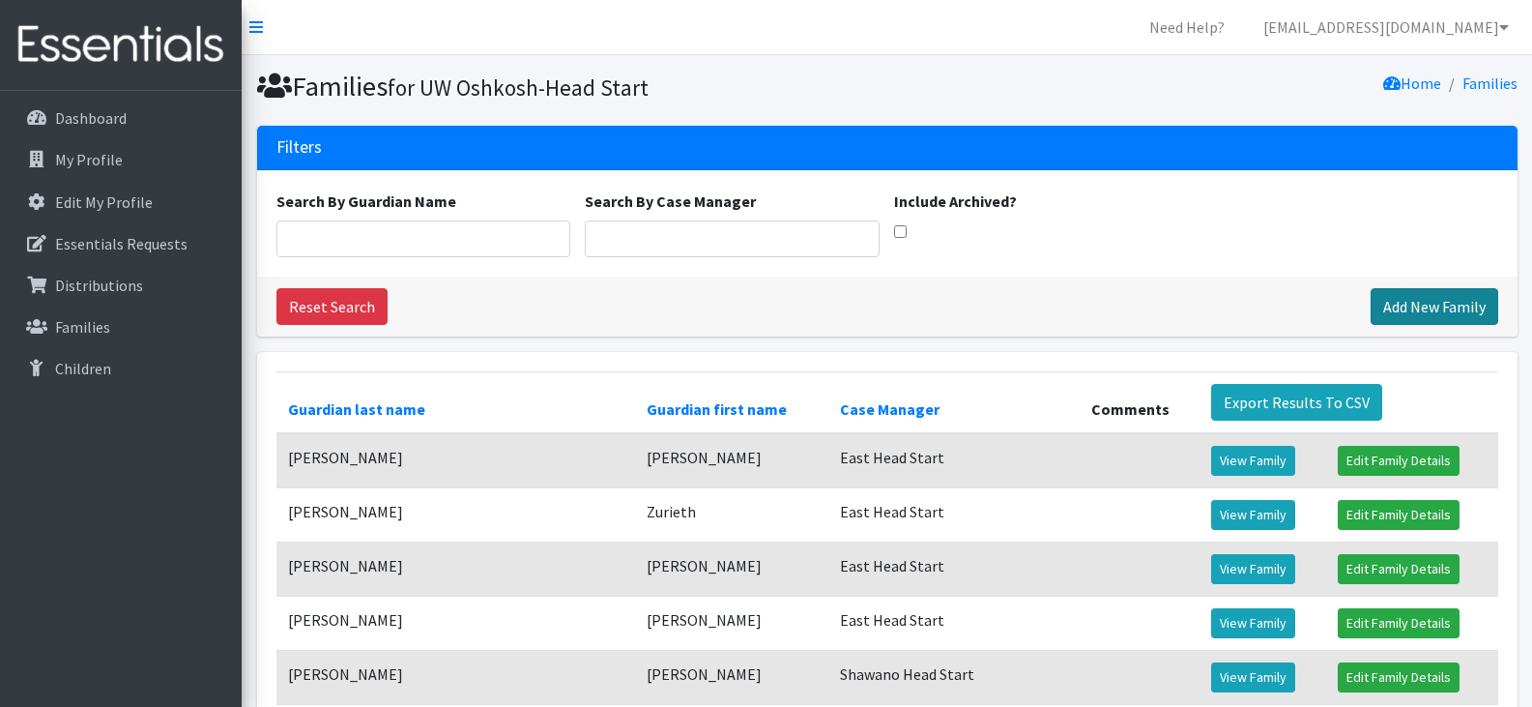
click at [1405, 301] on link "Add New Family" at bounding box center [1435, 306] width 128 height 37
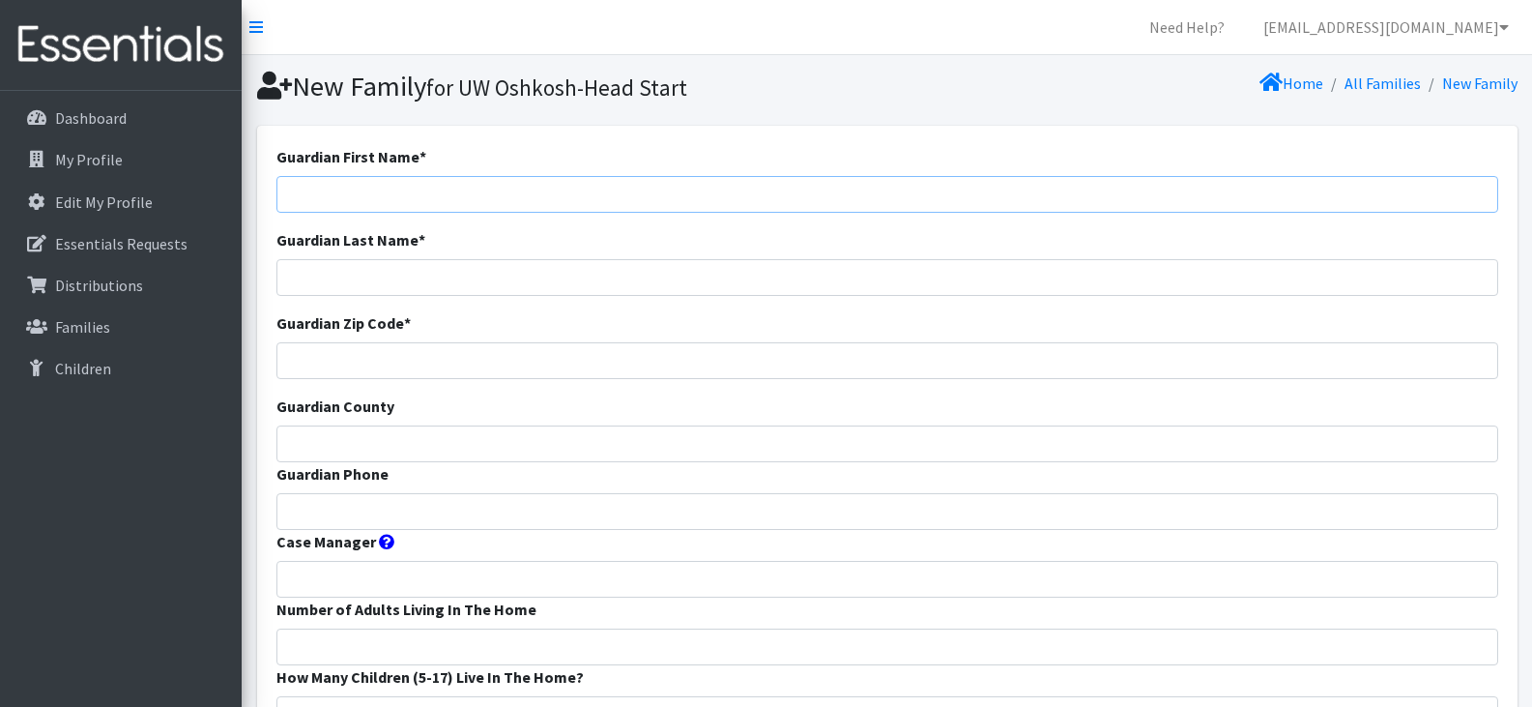
click at [426, 200] on input "Guardian First Name *" at bounding box center [887, 194] width 1222 height 37
paste input "Bora Welubi"
type input "Bora Welubi"
click at [475, 507] on input "Guardian Phone" at bounding box center [887, 511] width 1222 height 37
paste input "19205724699"
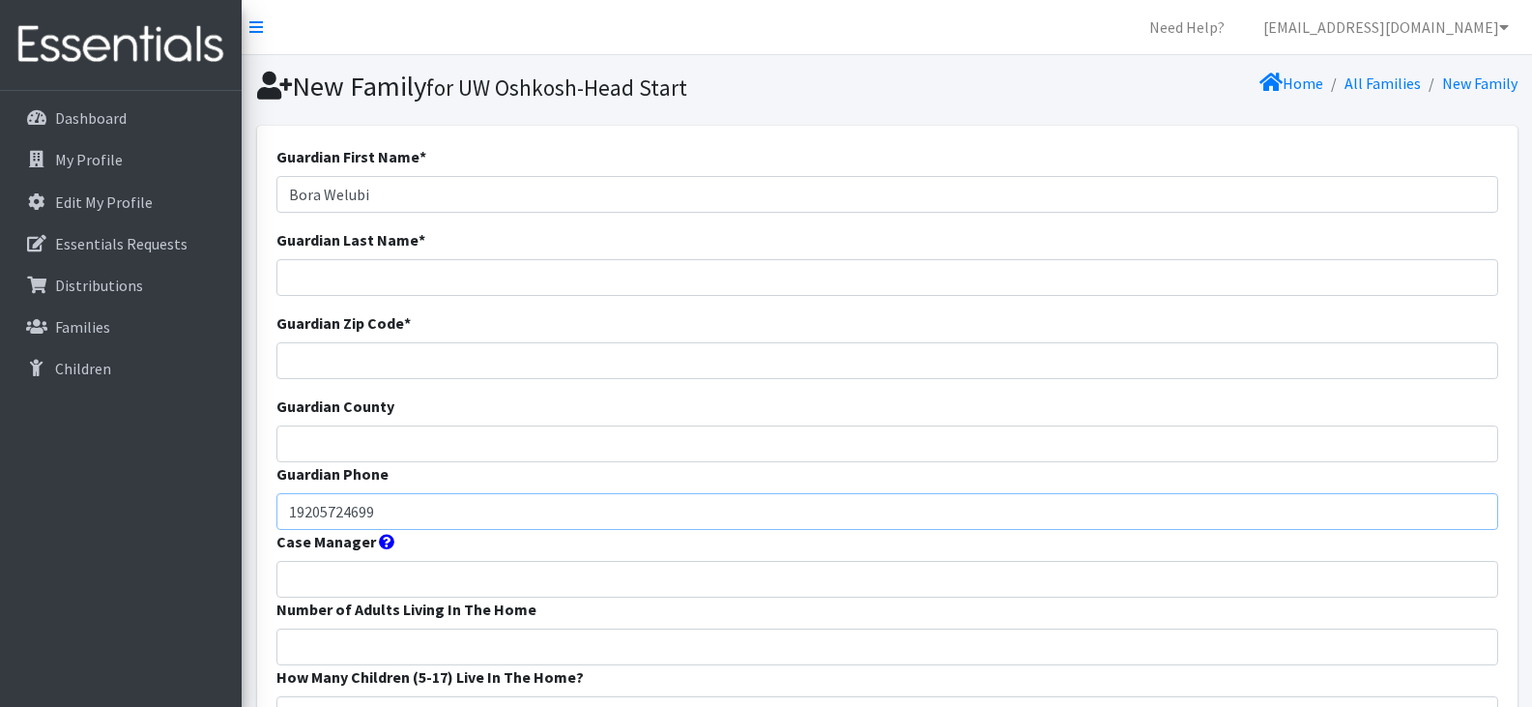
type input "19205724699"
click at [461, 443] on input "Guardian County" at bounding box center [887, 443] width 1222 height 37
type input "Winnebago"
click at [448, 361] on input "Guardian Zip Code *" at bounding box center [887, 360] width 1222 height 37
type input "54901"
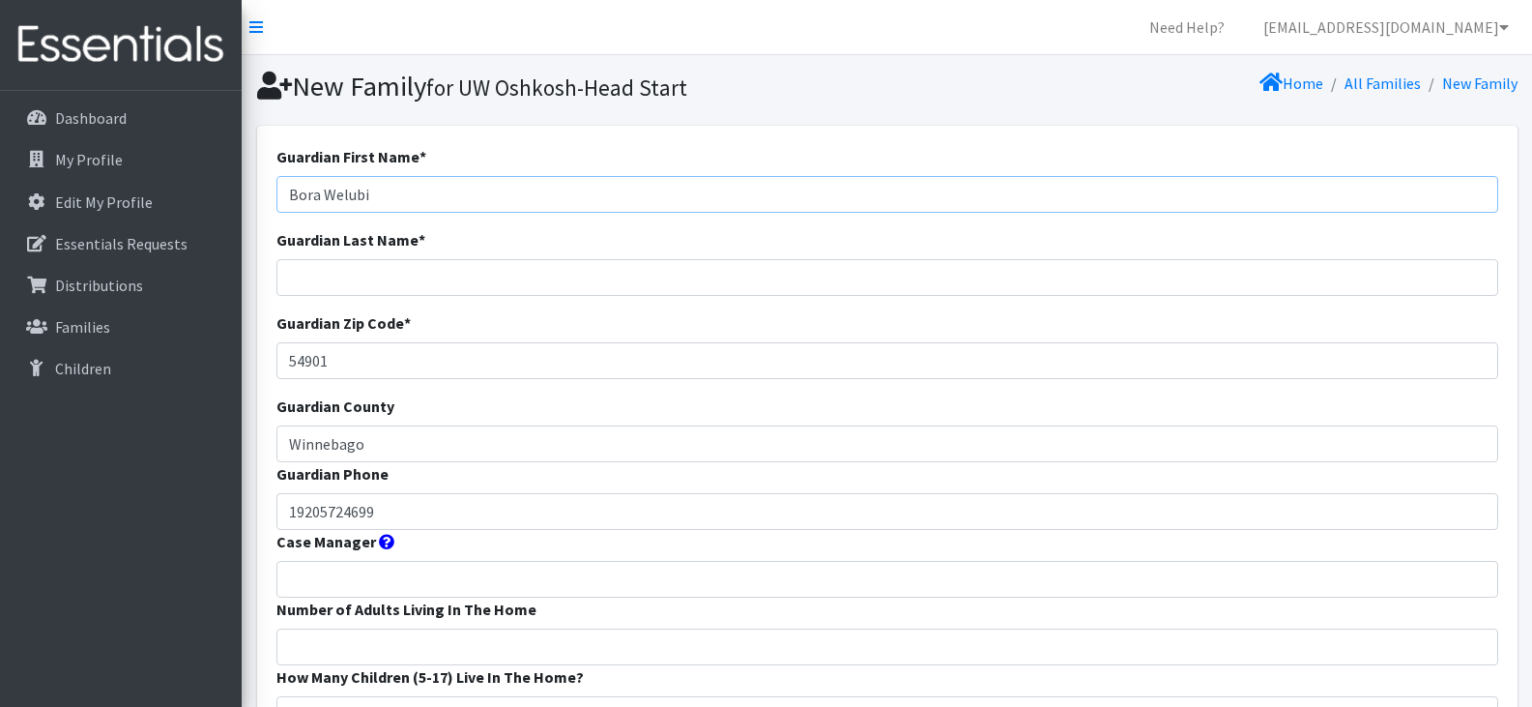
drag, startPoint x: 389, startPoint y: 192, endPoint x: 326, endPoint y: 194, distance: 62.9
click at [326, 194] on input "Bora Welubi" at bounding box center [887, 194] width 1222 height 37
type input "Bora"
type input "Welubi"
click at [455, 580] on input "Case Manager" at bounding box center [887, 579] width 1222 height 37
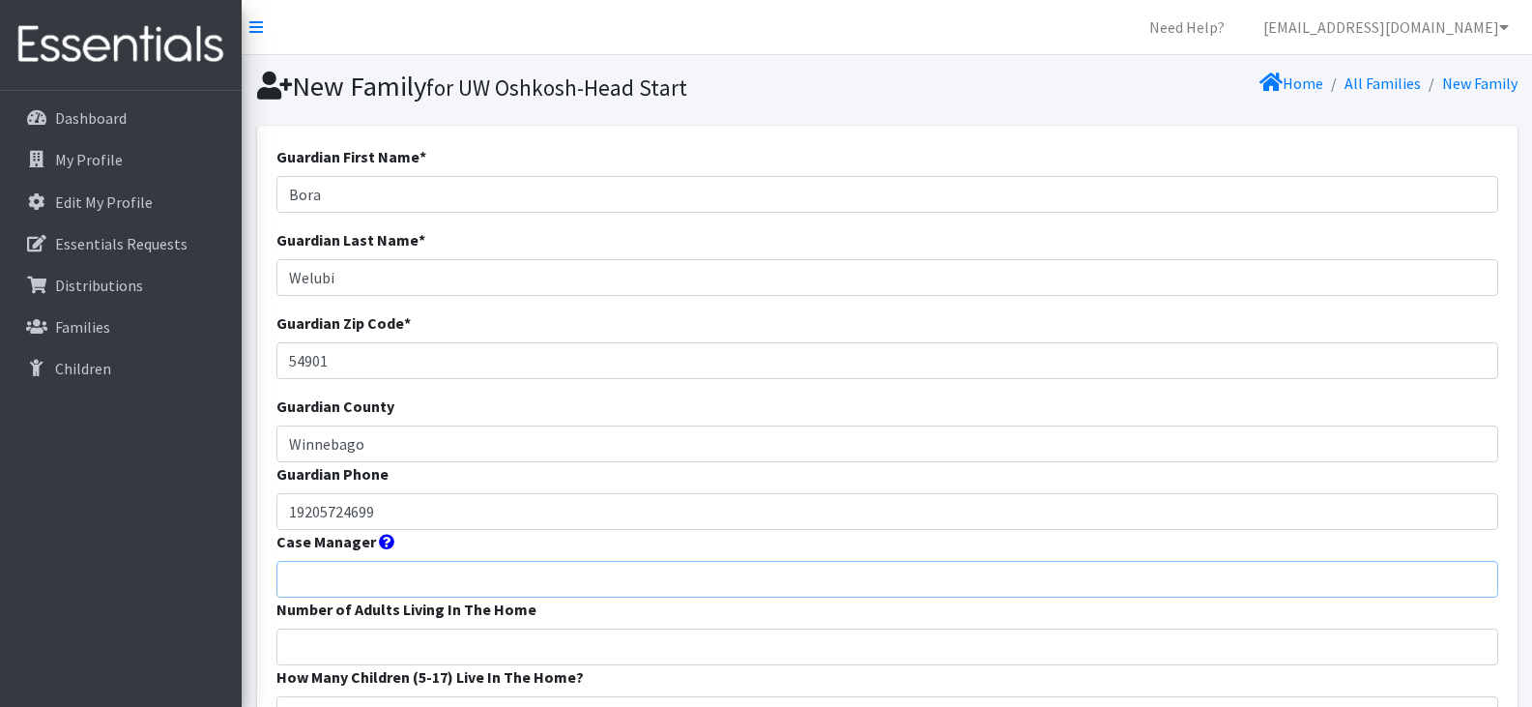
click at [494, 579] on input "Case Manager" at bounding box center [887, 579] width 1222 height 37
type input "[PERSON_NAME] Head Start"
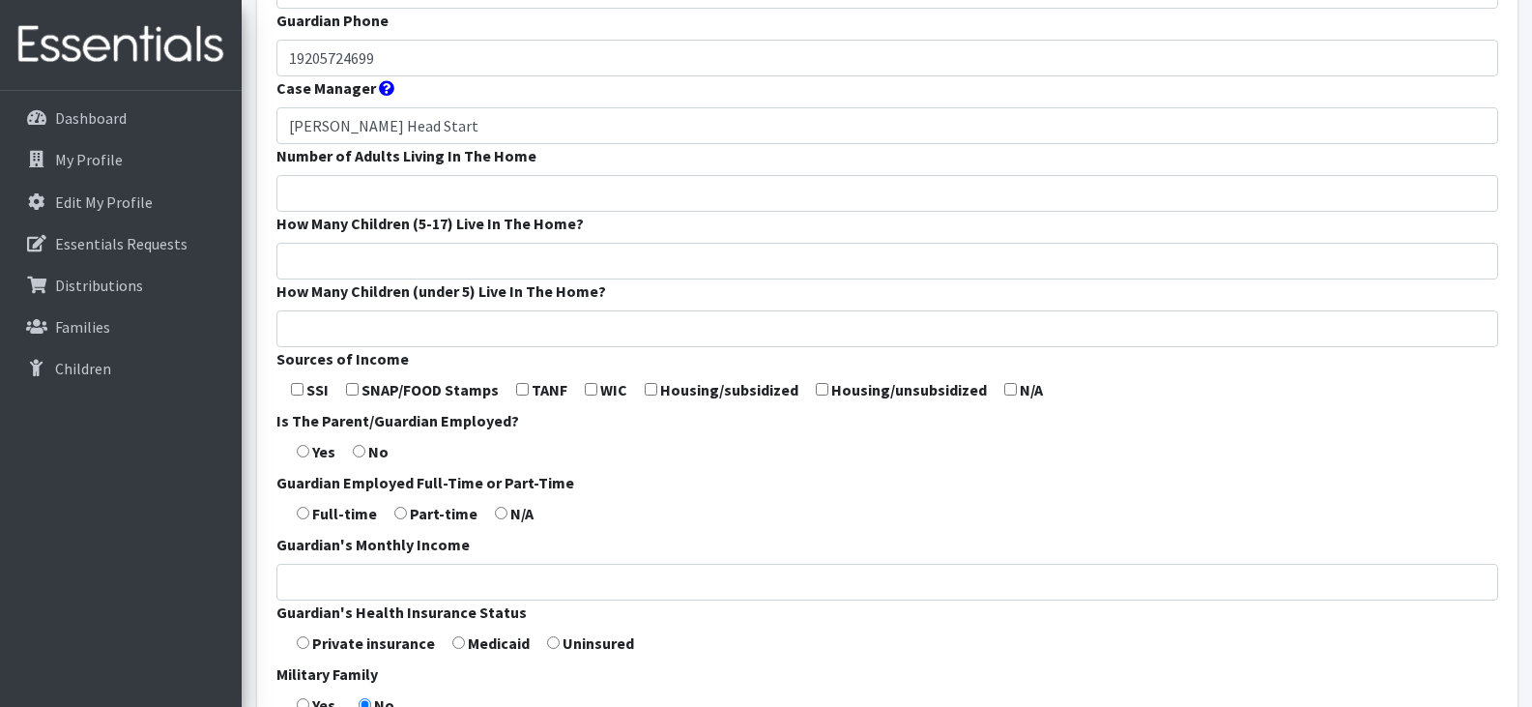
scroll to position [455, 0]
click at [438, 204] on input "Number of Adults Living In The Home" at bounding box center [887, 191] width 1222 height 37
type input "2"
click at [444, 260] on input "How Many Children (5-17) Live In The Home?" at bounding box center [887, 259] width 1222 height 37
click at [339, 266] on input "How Many Children (5-17) Live In The Home?" at bounding box center [887, 259] width 1222 height 37
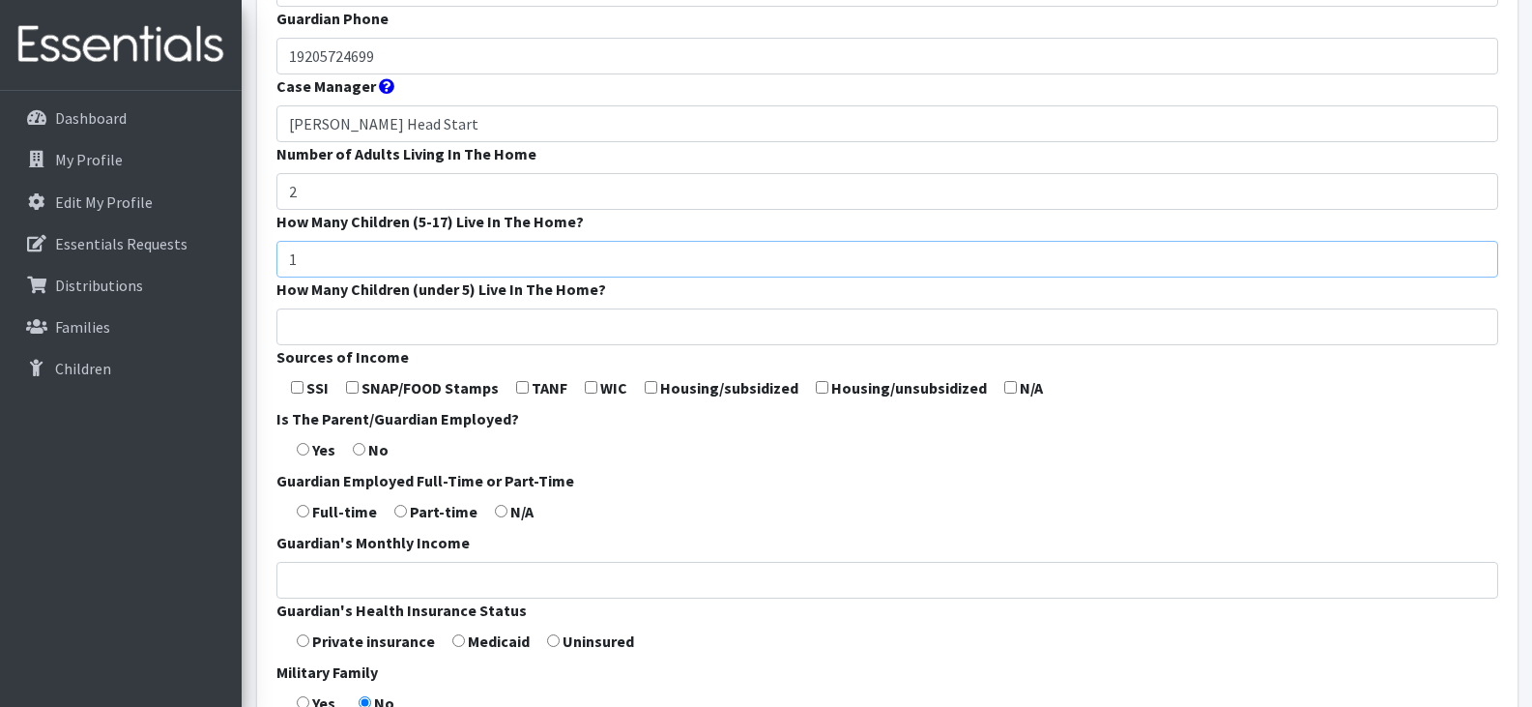
type input "1"
click at [351, 333] on input "How Many Children (under 5) Live In The Home?" at bounding box center [887, 326] width 1222 height 37
type input "2"
click at [349, 387] on input "checkbox" at bounding box center [352, 387] width 13 height 13
checkbox input "true"
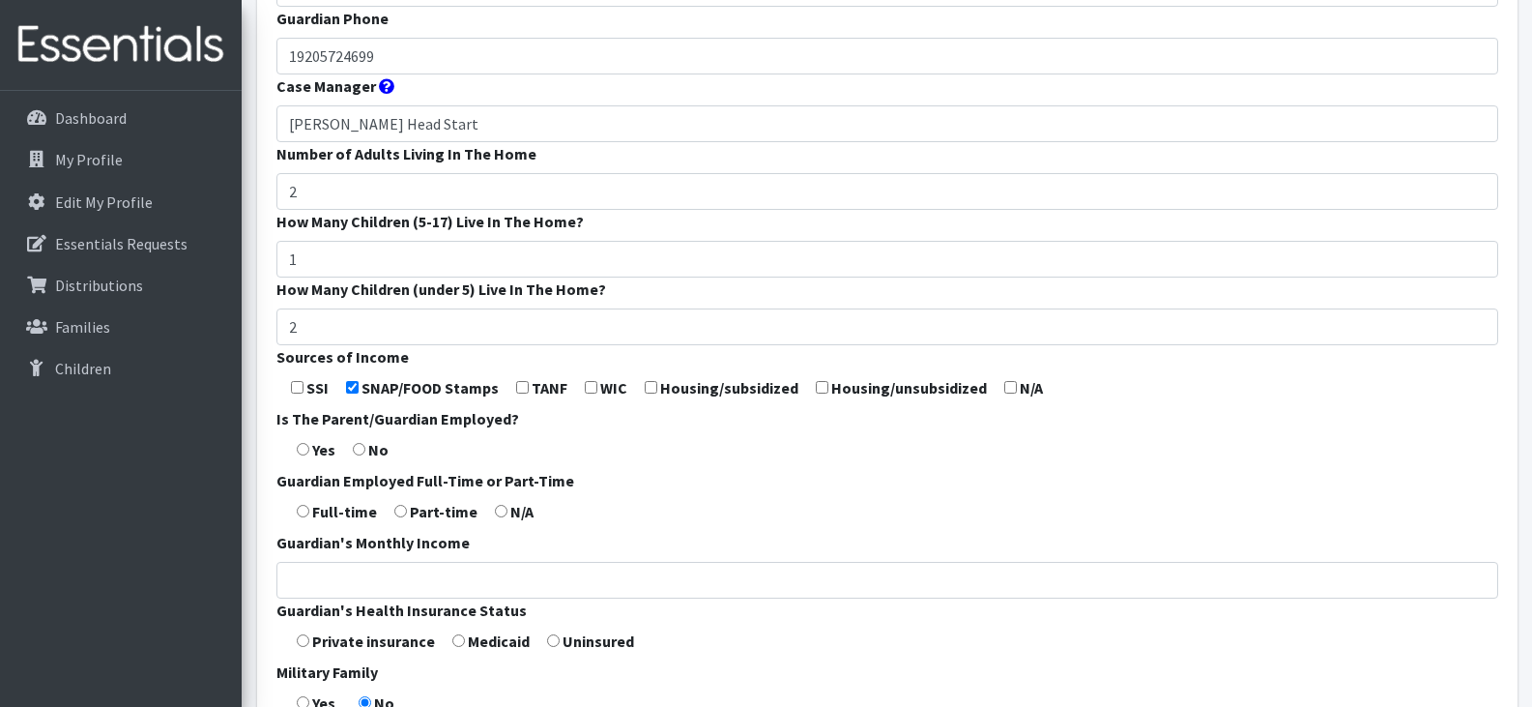
click at [301, 446] on input "radio" at bounding box center [303, 449] width 13 height 13
radio input "true"
click at [303, 508] on input "radio" at bounding box center [303, 511] width 13 height 13
radio input "true"
click at [452, 635] on input "radio" at bounding box center [458, 640] width 13 height 13
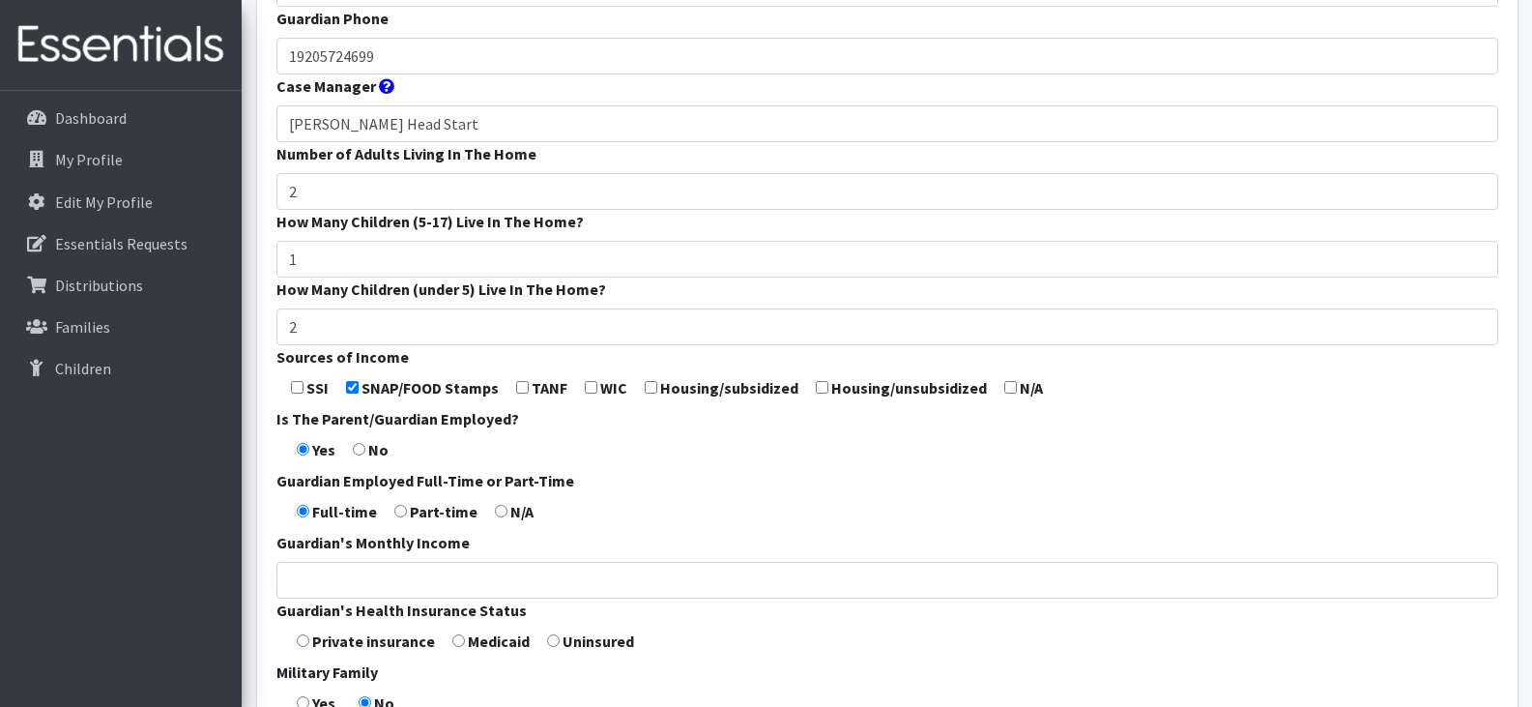
radio input "true"
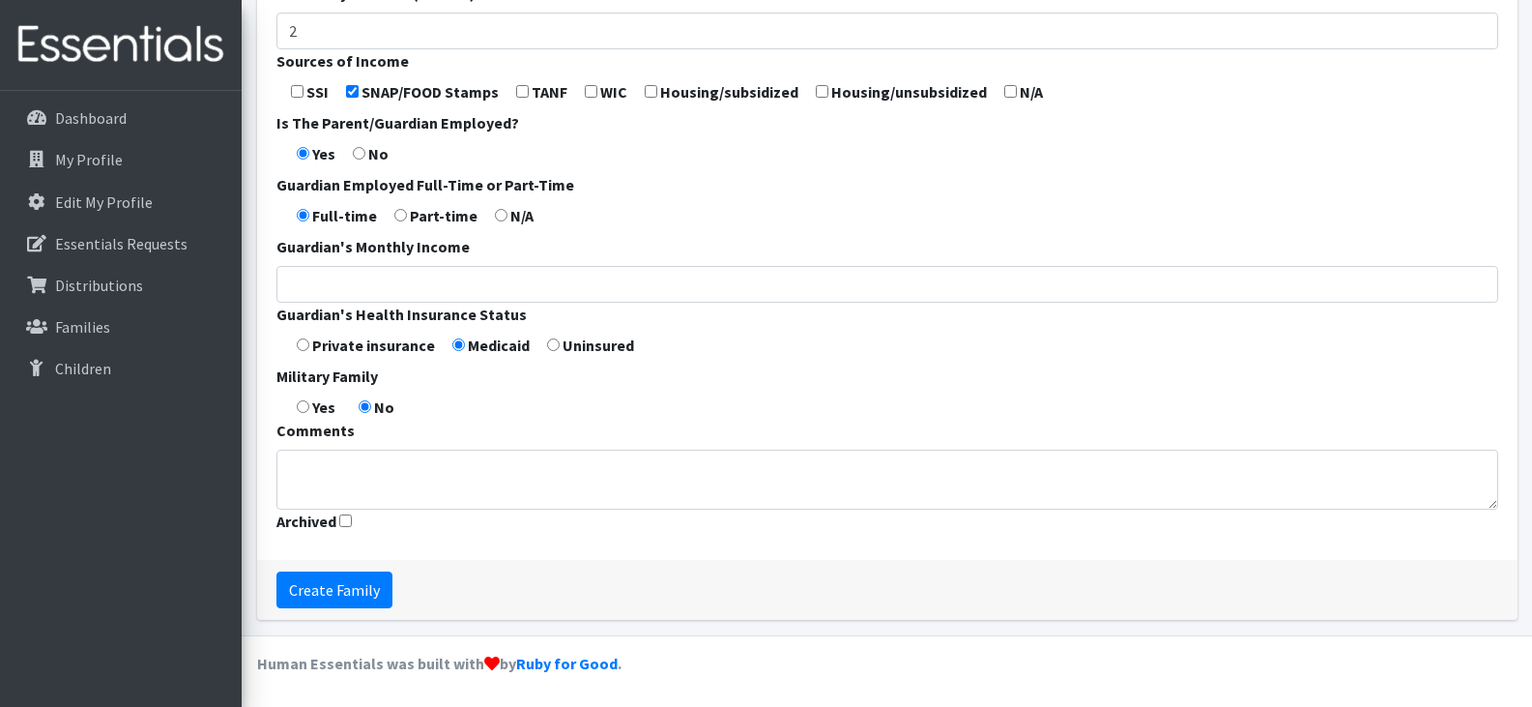
scroll to position [751, 0]
click at [357, 584] on input "Create Family" at bounding box center [334, 589] width 116 height 37
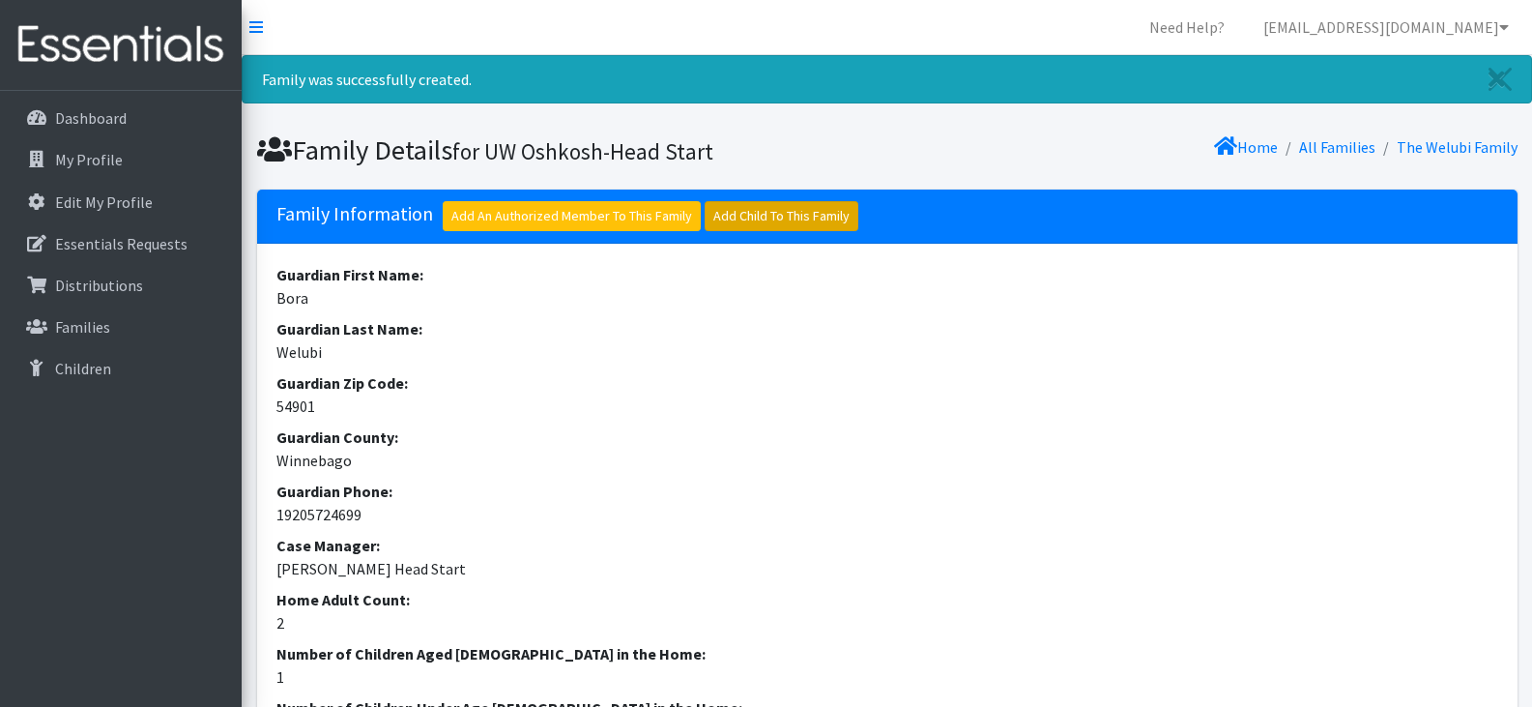
click at [768, 212] on link "Add Child To This Family" at bounding box center [782, 216] width 154 height 30
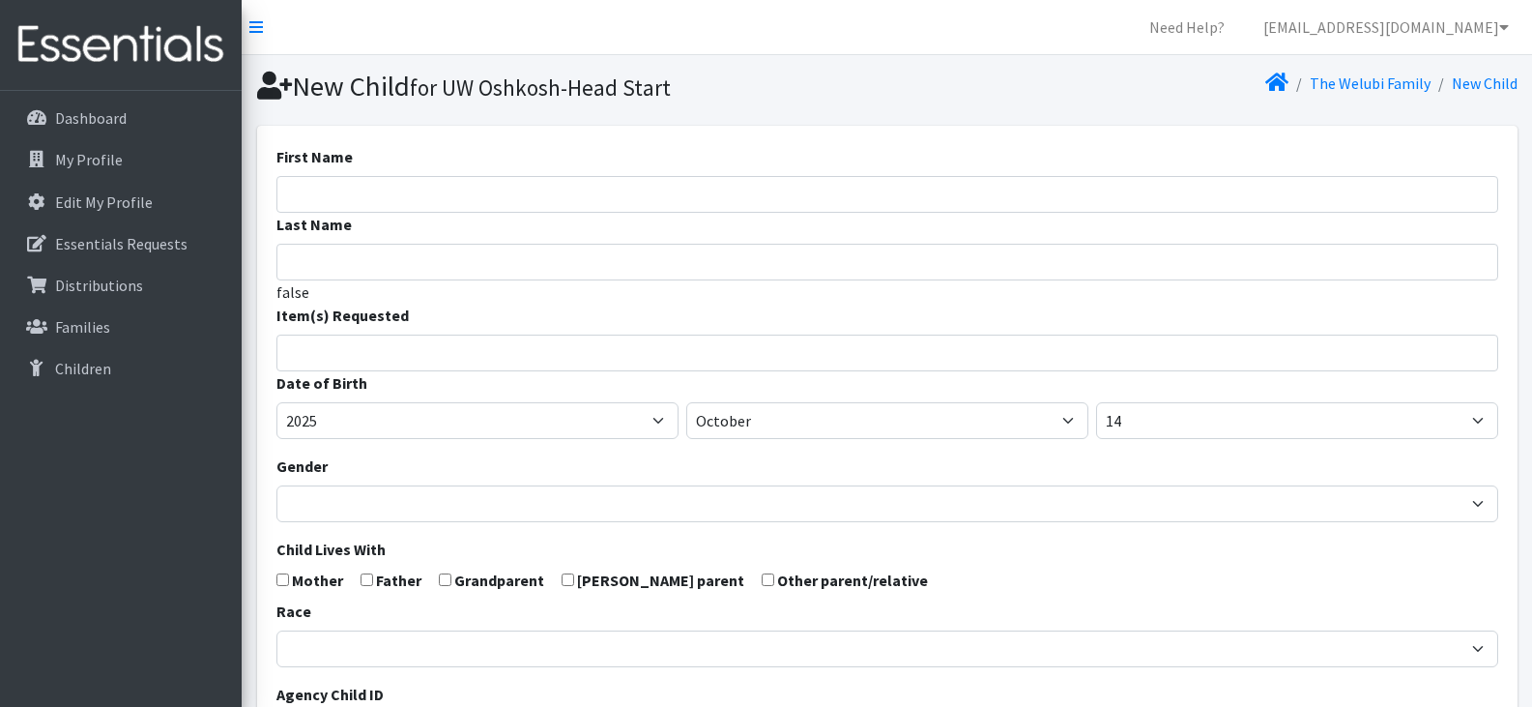
select select
click at [386, 194] on input "First Name" at bounding box center [887, 194] width 1222 height 37
paste input "Abdallah Wilondja Eric"
drag, startPoint x: 405, startPoint y: 195, endPoint x: 283, endPoint y: 199, distance: 121.8
click at [283, 199] on input "Abdallah Wilondja Eric" at bounding box center [887, 194] width 1222 height 37
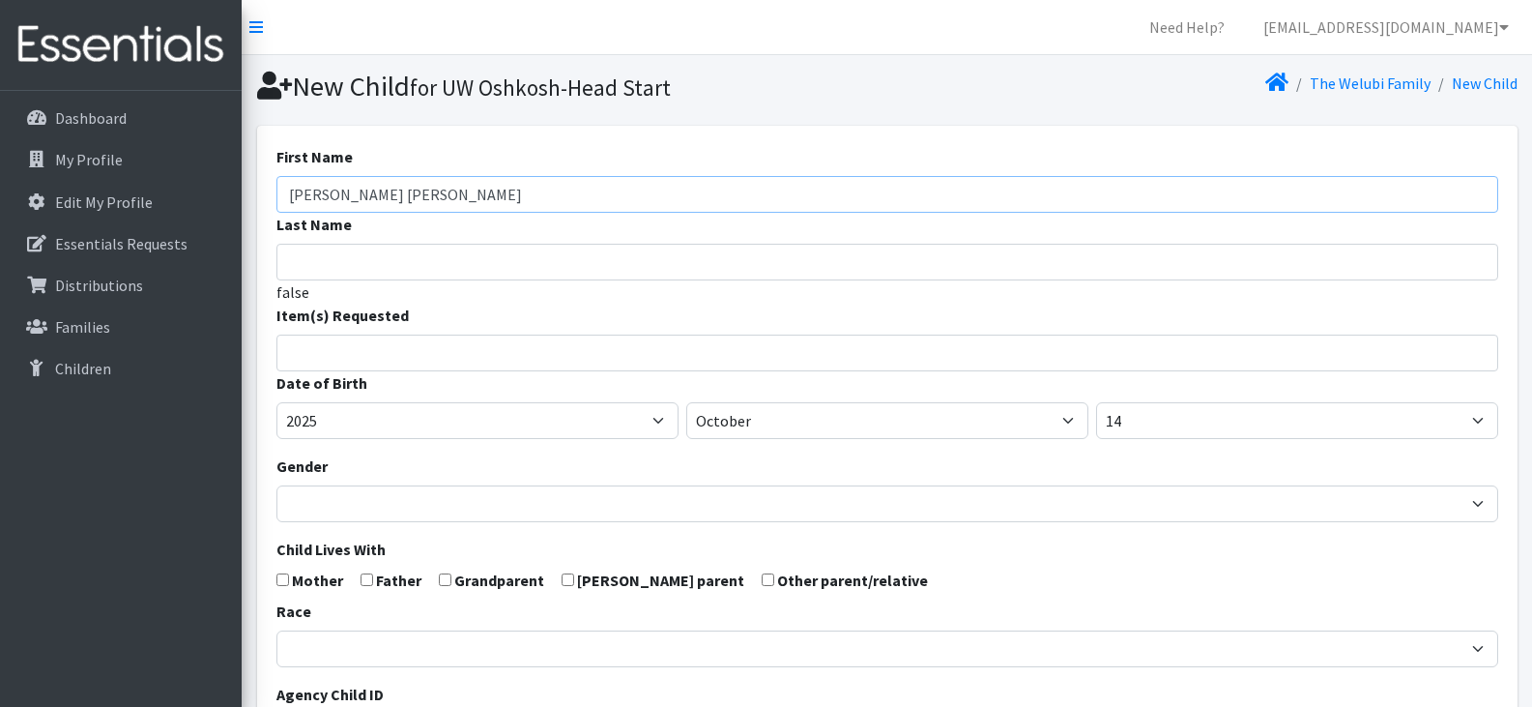
type input "Eric"
click at [438, 265] on input "Abdallah Wilondja" at bounding box center [887, 262] width 1222 height 37
type input "Abdallah Wilondja"
click at [438, 353] on input "search" at bounding box center [901, 349] width 1215 height 17
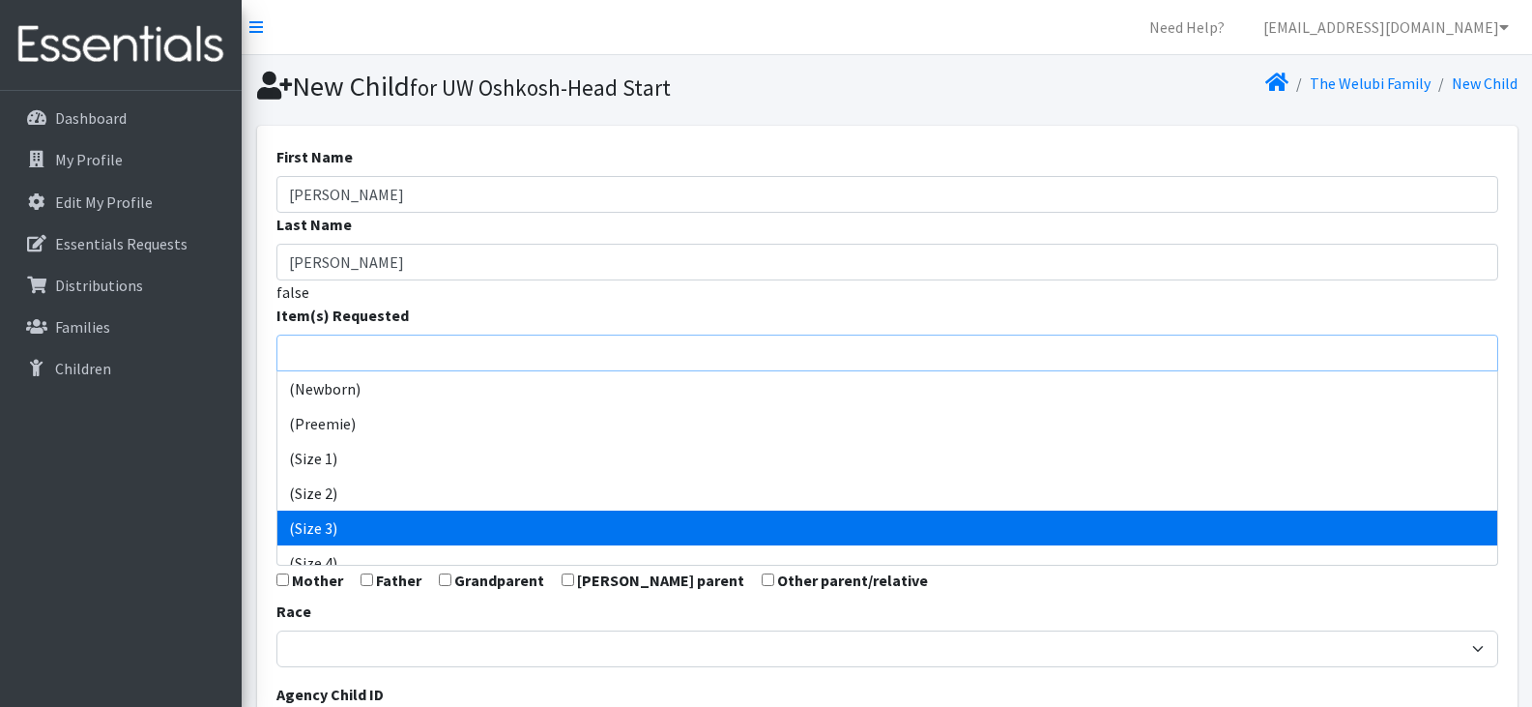
scroll to position [28, 0]
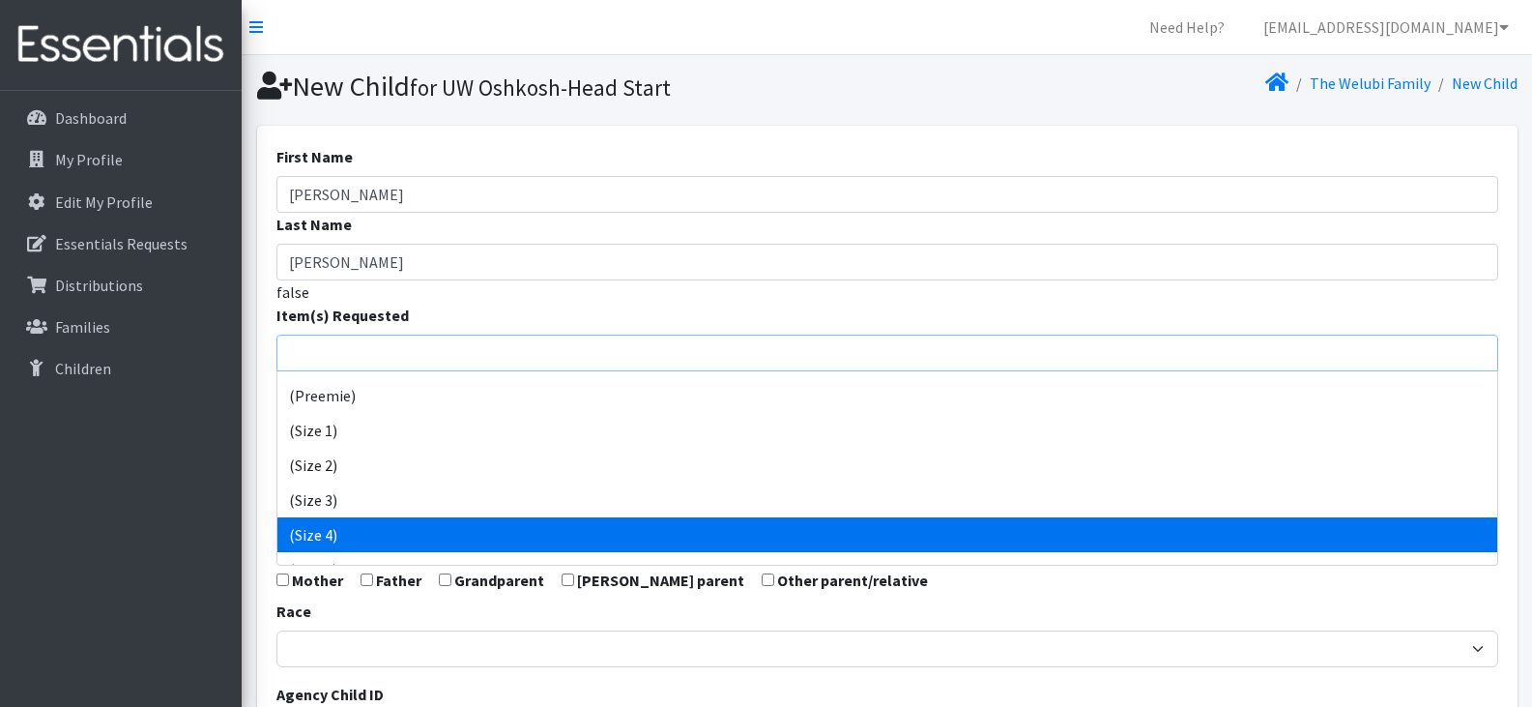
select select "14512"
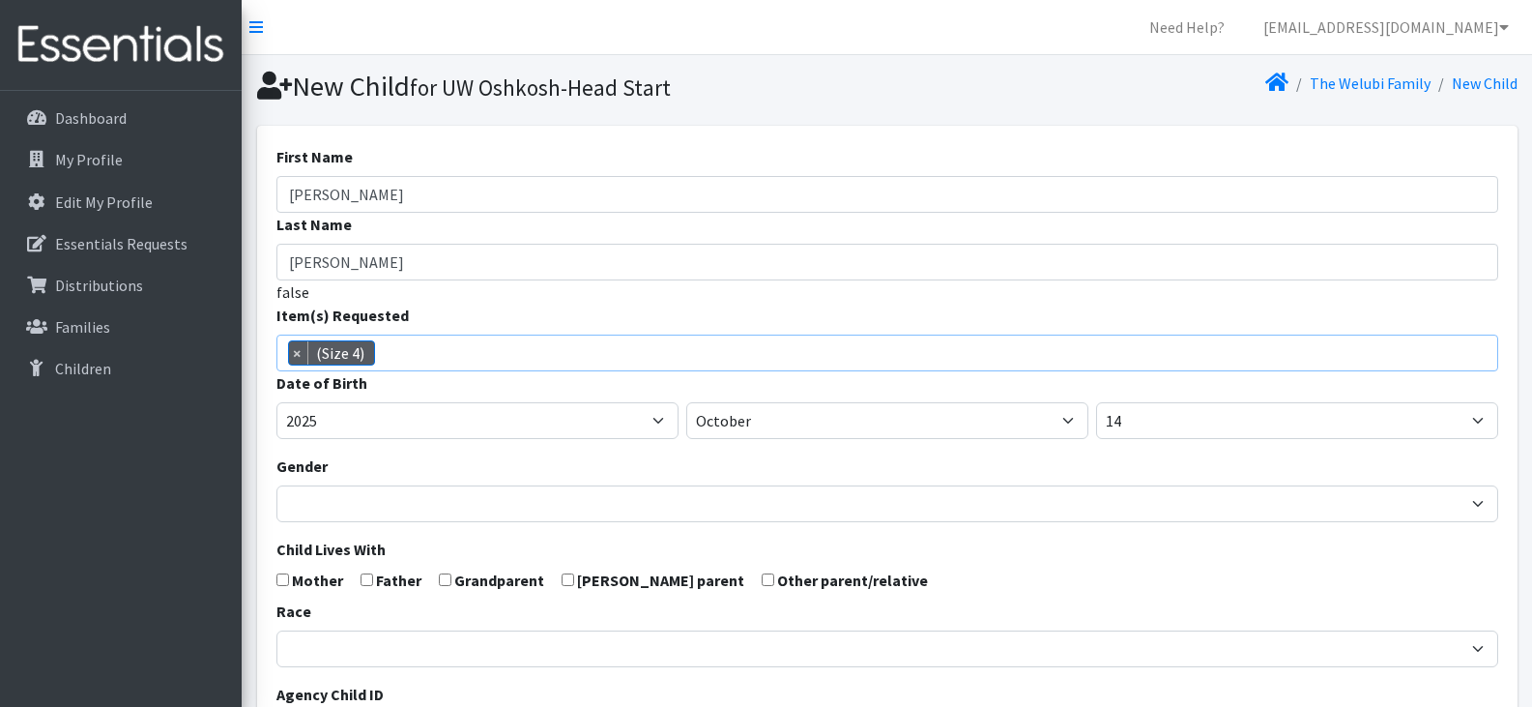
scroll to position [101, 0]
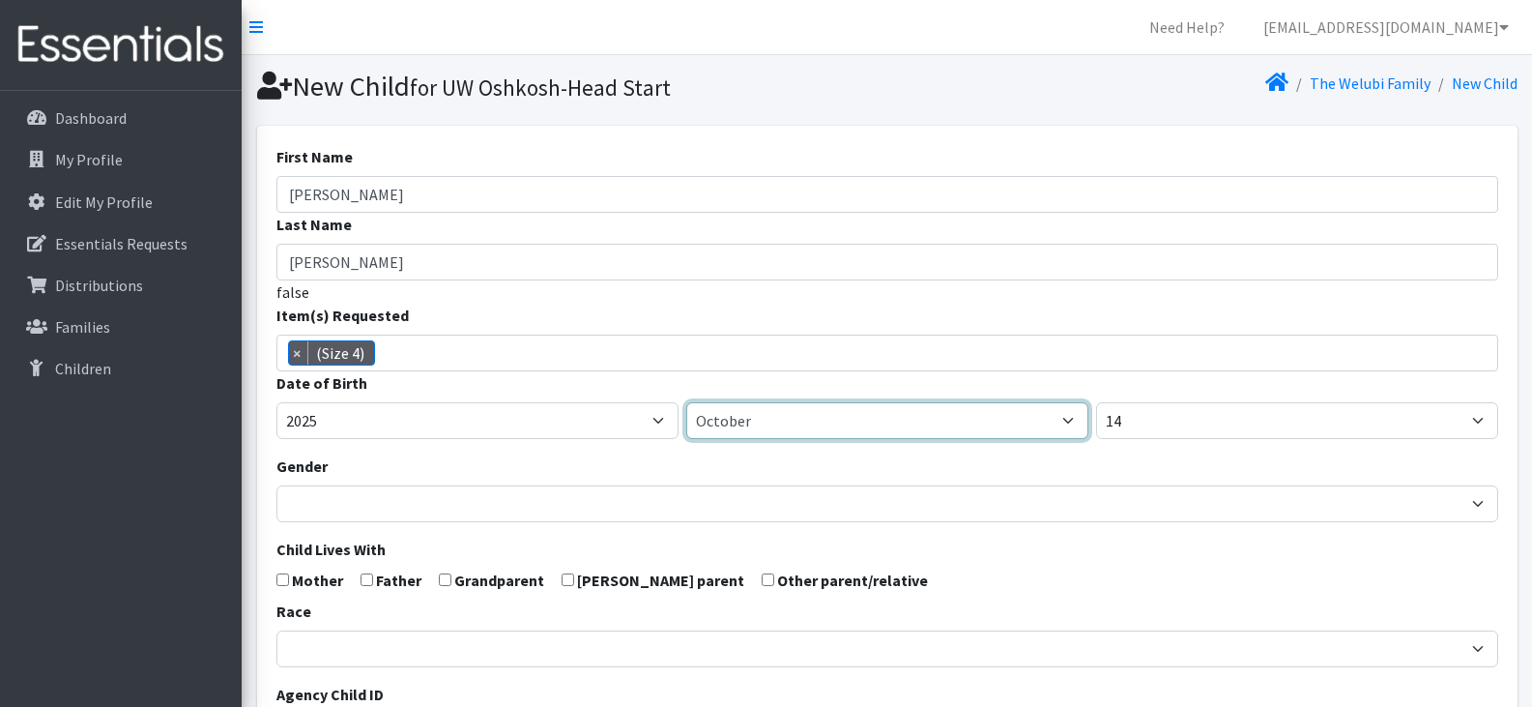
click at [878, 425] on select "January February March April May June July August September October November De…" at bounding box center [887, 420] width 402 height 37
select select "5"
click at [686, 402] on select "January February March April May June July August September October November De…" at bounding box center [887, 420] width 402 height 37
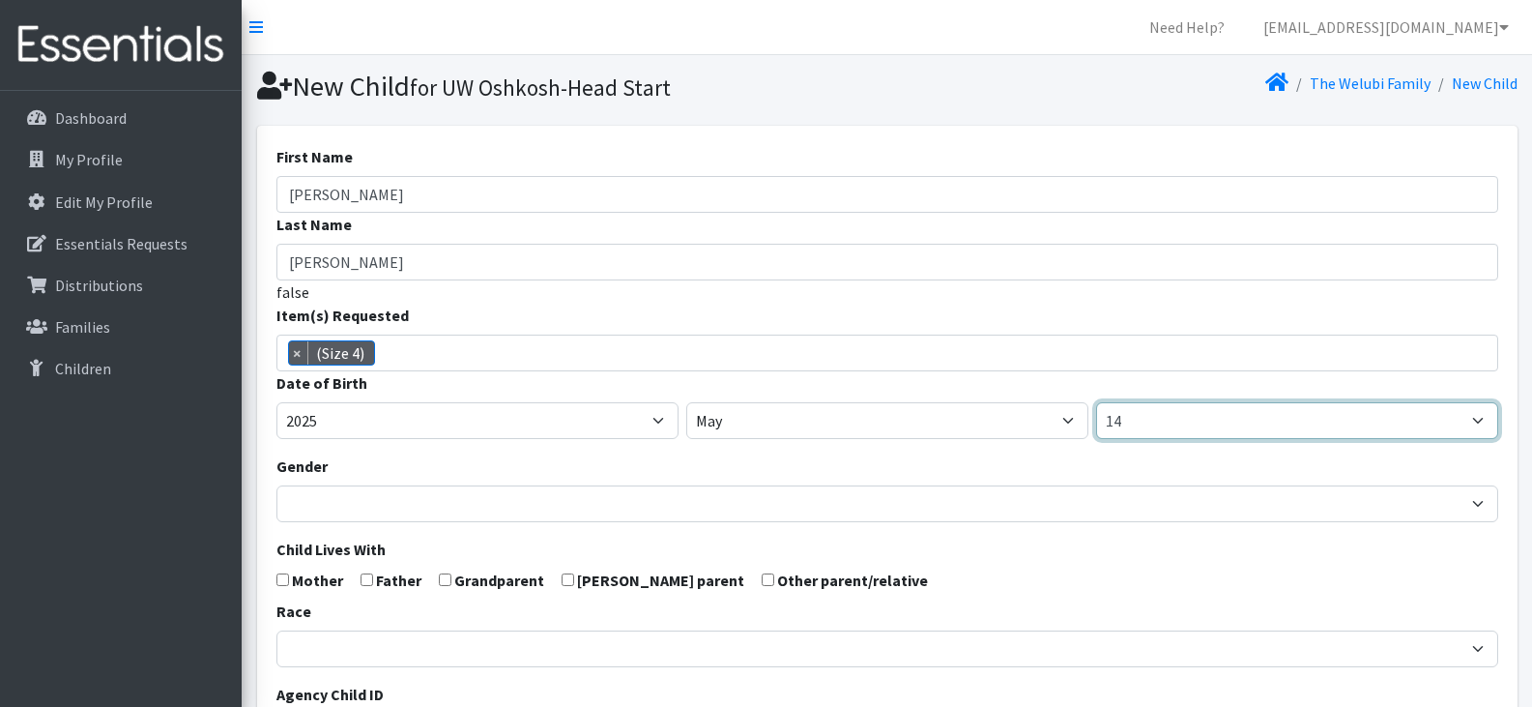
click at [1146, 410] on select "1 2 3 4 5 6 7 8 9 10 11 12 13 14 15 16 17 18 19 20 21 22 23 24 25 26 27 28 29 3…" at bounding box center [1297, 420] width 402 height 37
select select "13"
click at [1096, 402] on select "1 2 3 4 5 6 7 8 9 10 11 12 13 14 15 16 17 18 19 20 21 22 23 24 25 26 27 28 29 3…" at bounding box center [1297, 420] width 402 height 37
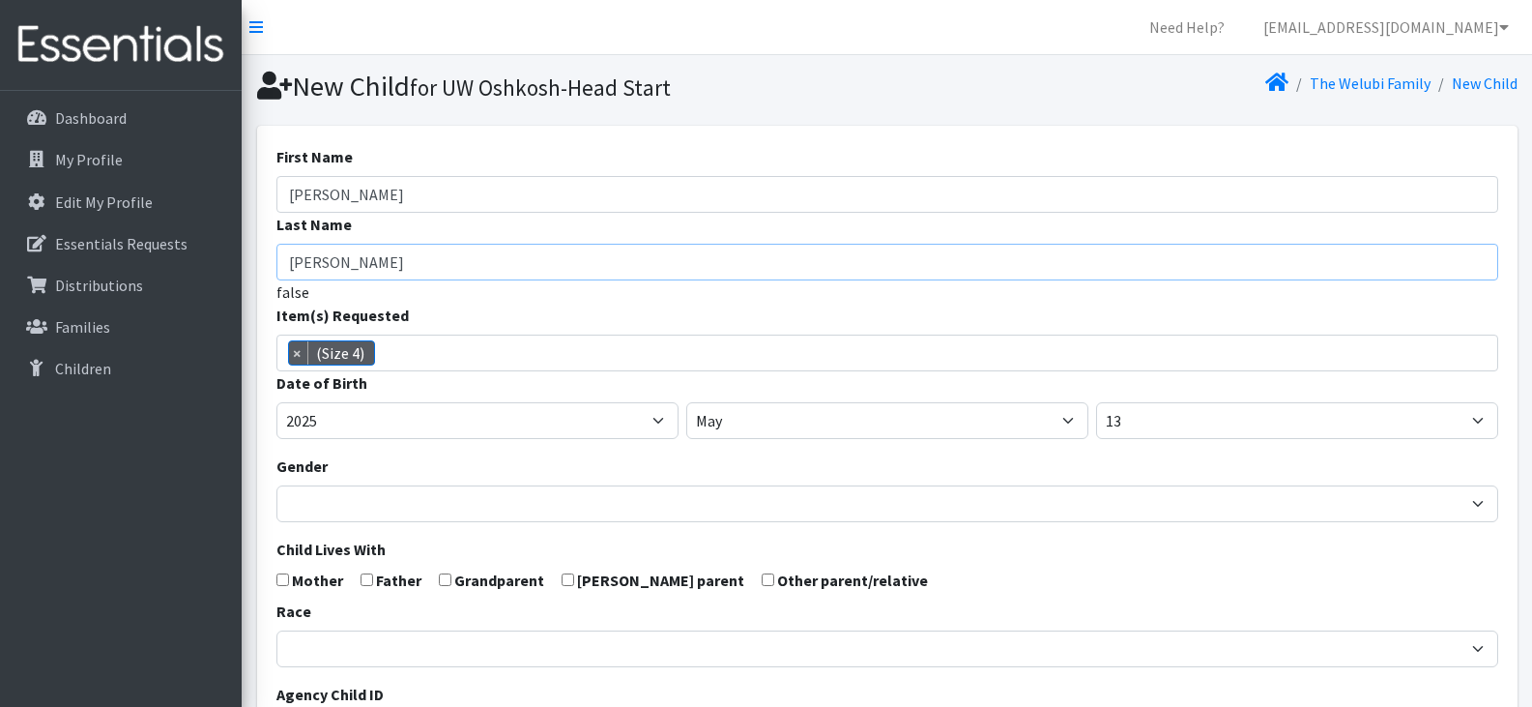
drag, startPoint x: 346, startPoint y: 262, endPoint x: 288, endPoint y: 267, distance: 58.2
click at [288, 267] on input "Abdallah Wilondja" at bounding box center [887, 262] width 1222 height 37
type input "Wilondja"
click at [315, 195] on input "EricAbdallah" at bounding box center [887, 194] width 1222 height 37
type input "Abdallah"
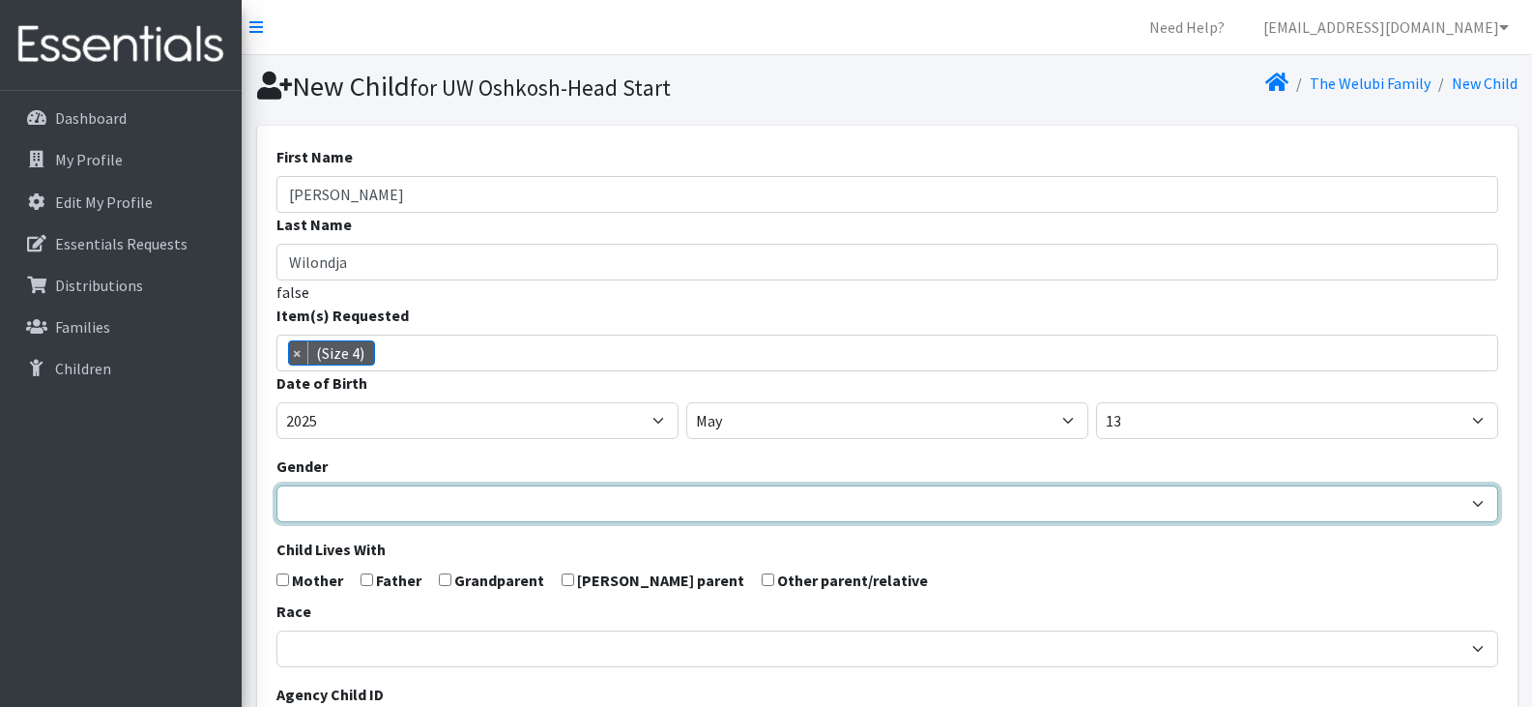
click at [370, 504] on select "Male Female" at bounding box center [887, 503] width 1222 height 37
select select "Male"
click at [276, 485] on select "Male Female" at bounding box center [887, 503] width 1222 height 37
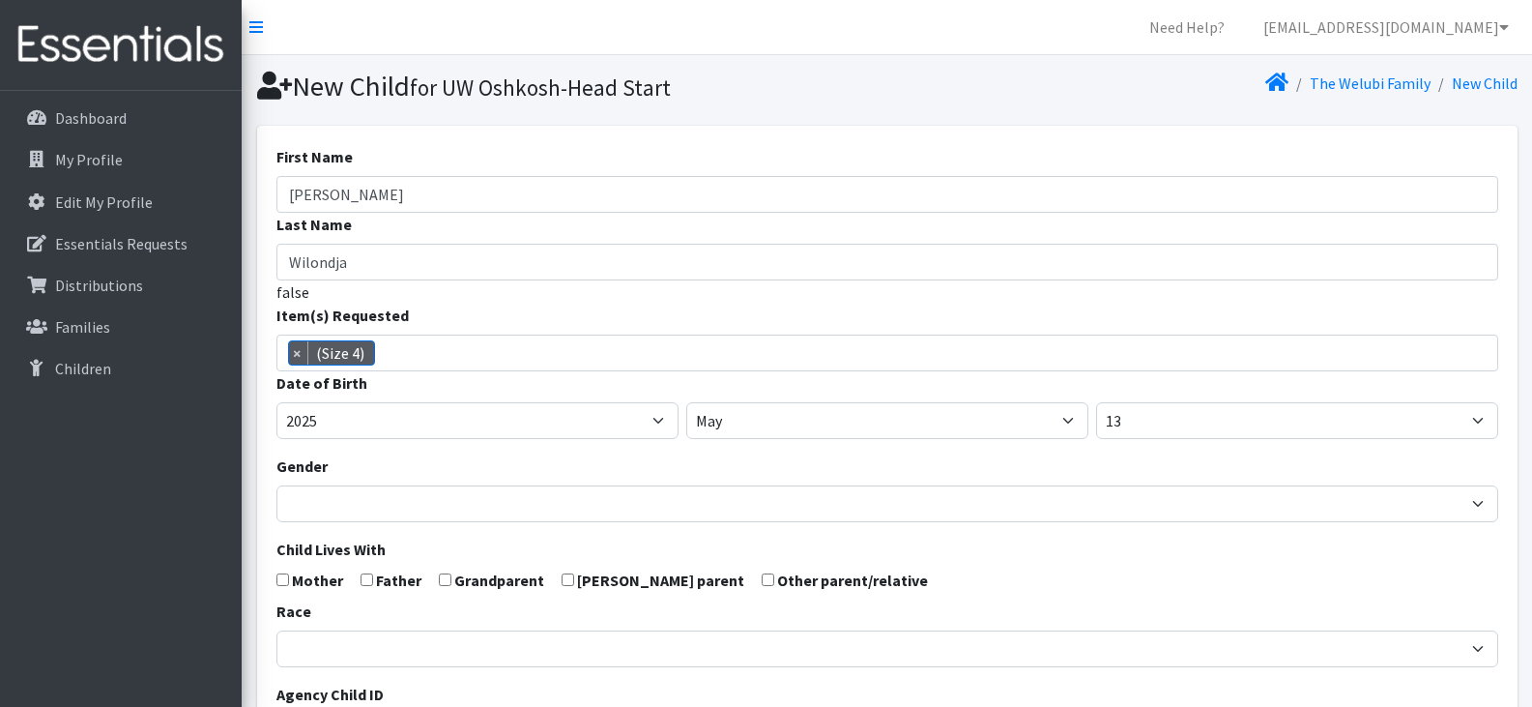
click at [283, 580] on input "checkbox" at bounding box center [282, 579] width 13 height 13
checkbox input "true"
click at [363, 581] on input "checkbox" at bounding box center [367, 579] width 13 height 13
checkbox input "true"
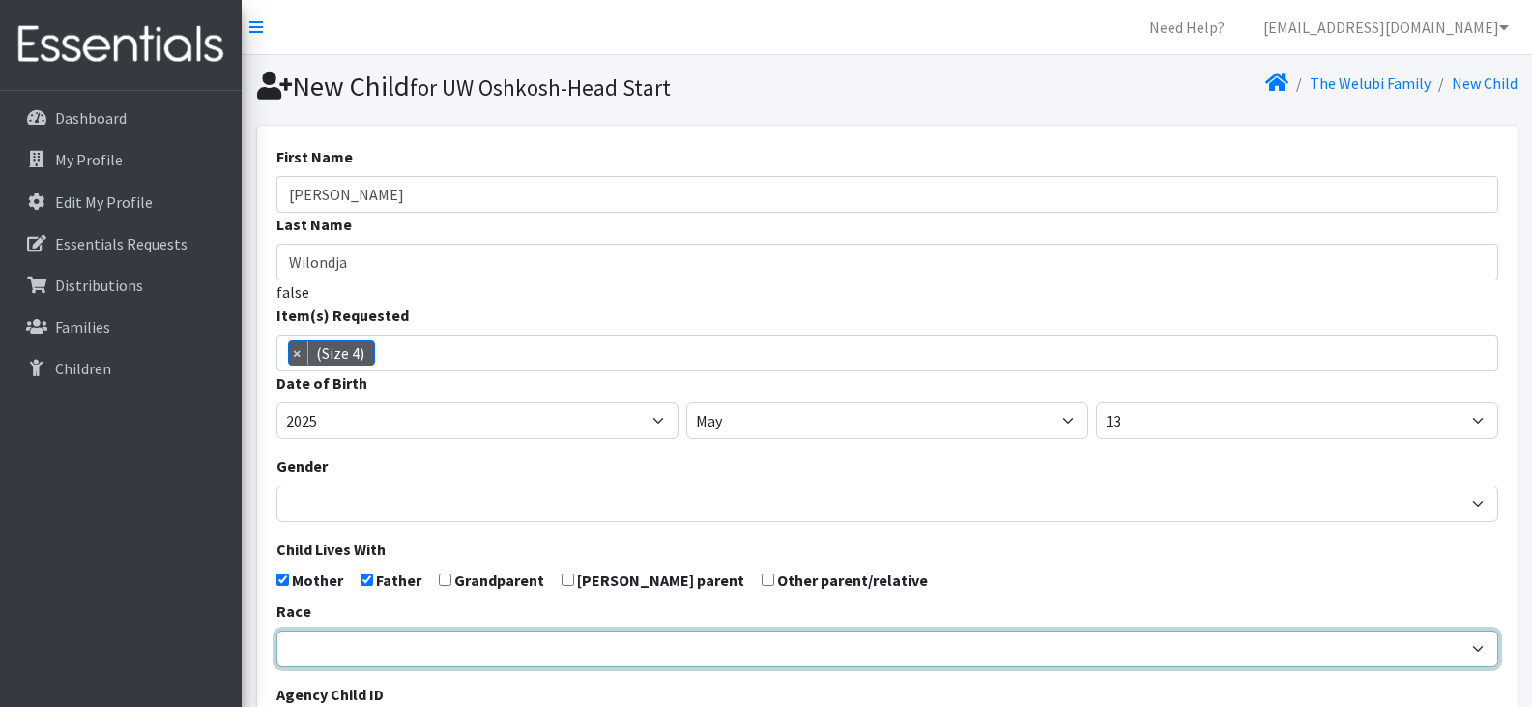
click at [390, 649] on select "[DEMOGRAPHIC_DATA] Caucasian Hispanic [DEMOGRAPHIC_DATA] [DEMOGRAPHIC_DATA] Isl…" at bounding box center [887, 648] width 1222 height 37
select select "[DEMOGRAPHIC_DATA]"
click at [276, 630] on select "[DEMOGRAPHIC_DATA] Caucasian Hispanic [DEMOGRAPHIC_DATA] [DEMOGRAPHIC_DATA] Isl…" at bounding box center [887, 648] width 1222 height 37
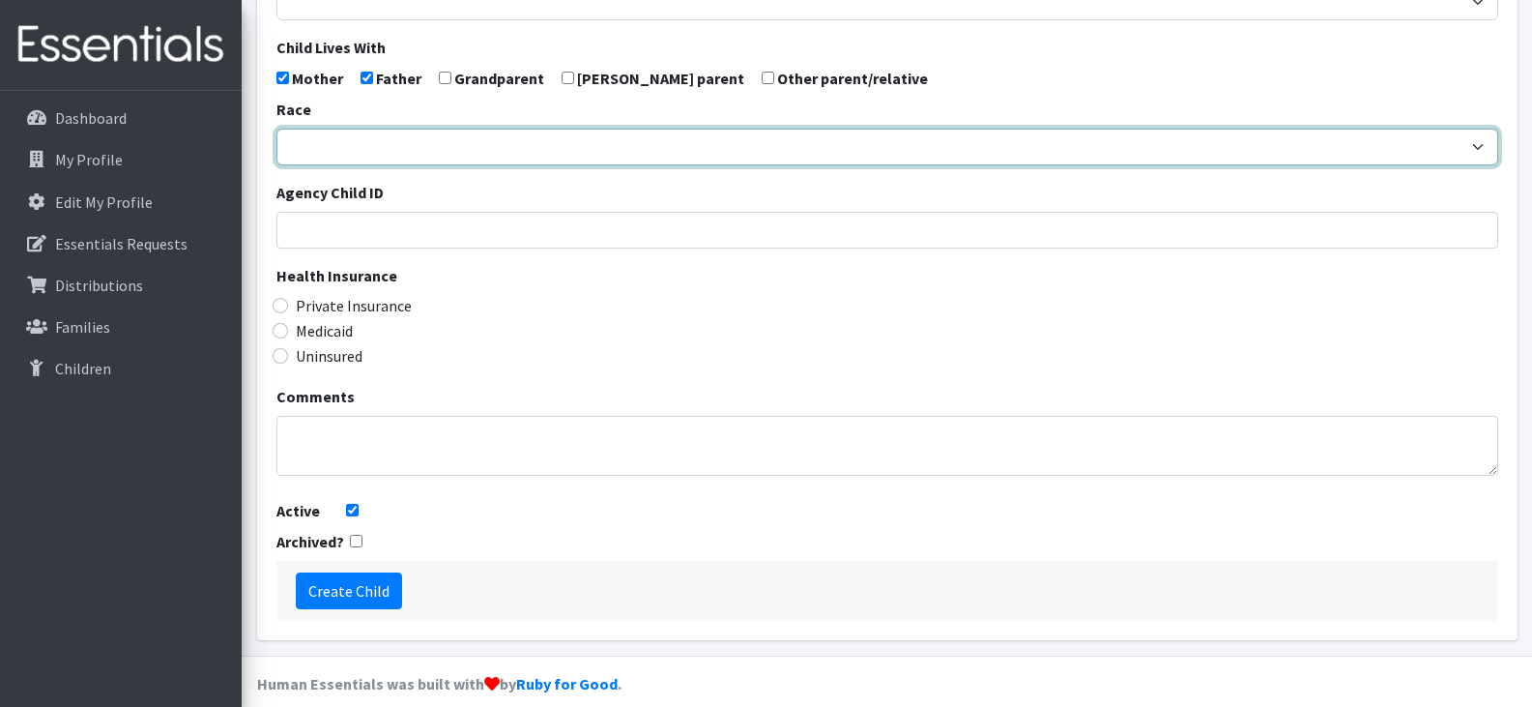
scroll to position [516, 0]
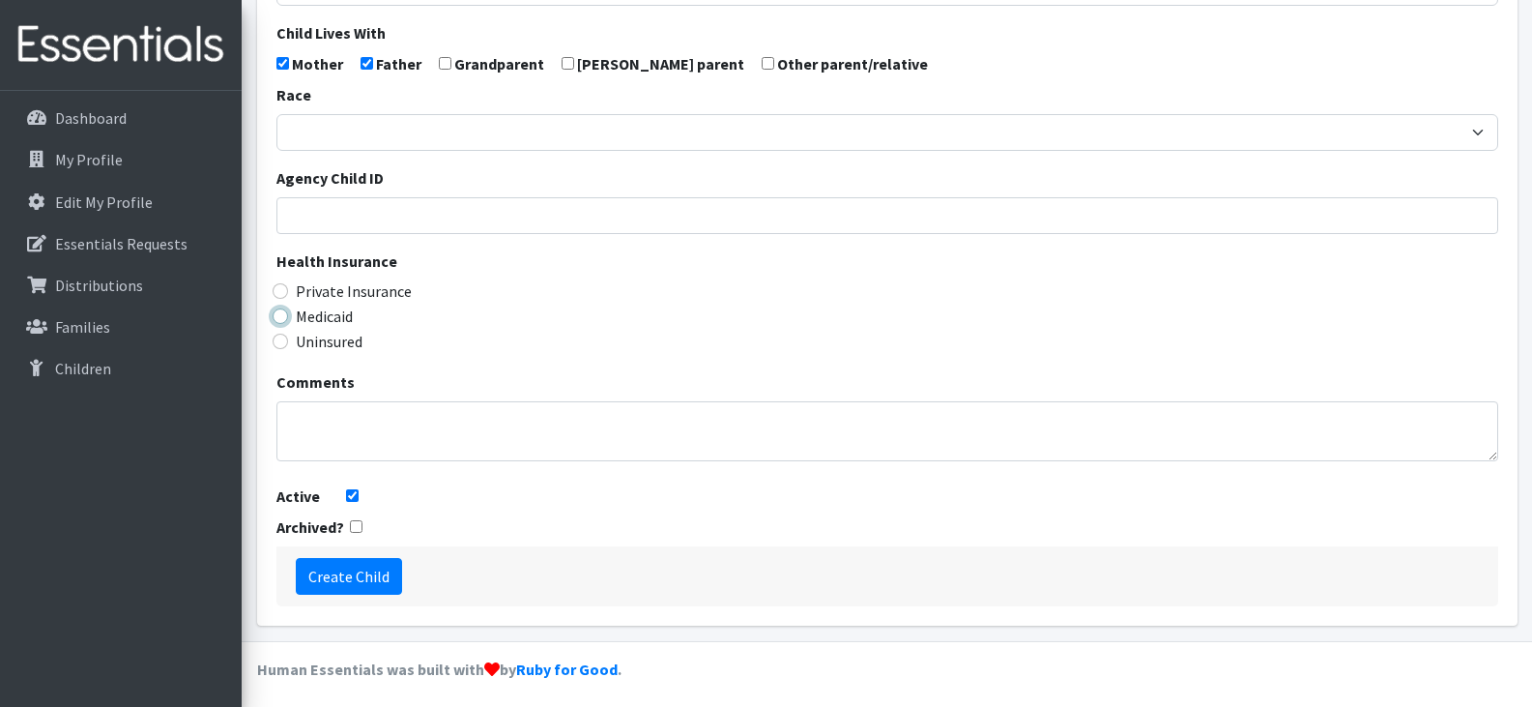
click at [281, 317] on input "Medicaid" at bounding box center [280, 315] width 15 height 15
radio input "true"
click at [340, 577] on input "Create Child" at bounding box center [349, 576] width 106 height 37
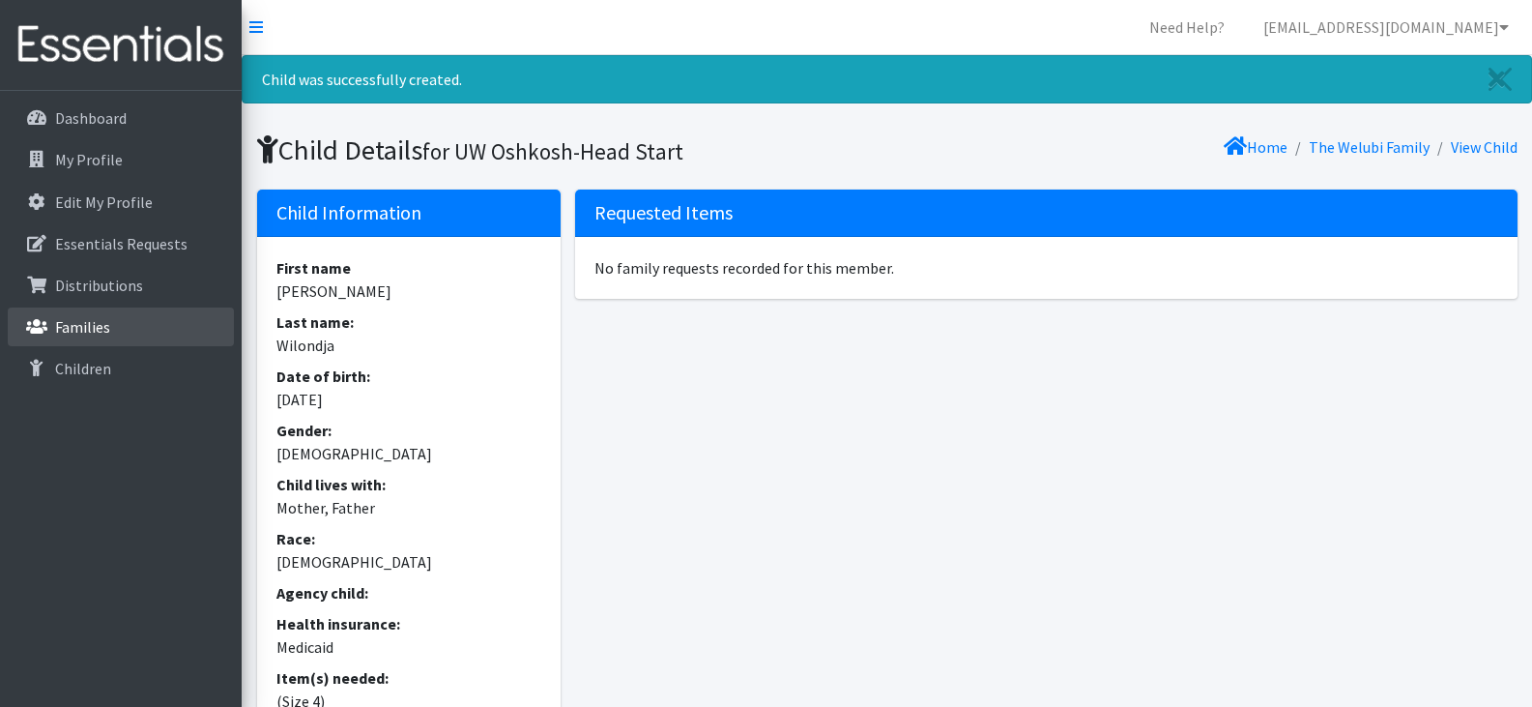
click at [121, 332] on link "Families" at bounding box center [121, 326] width 226 height 39
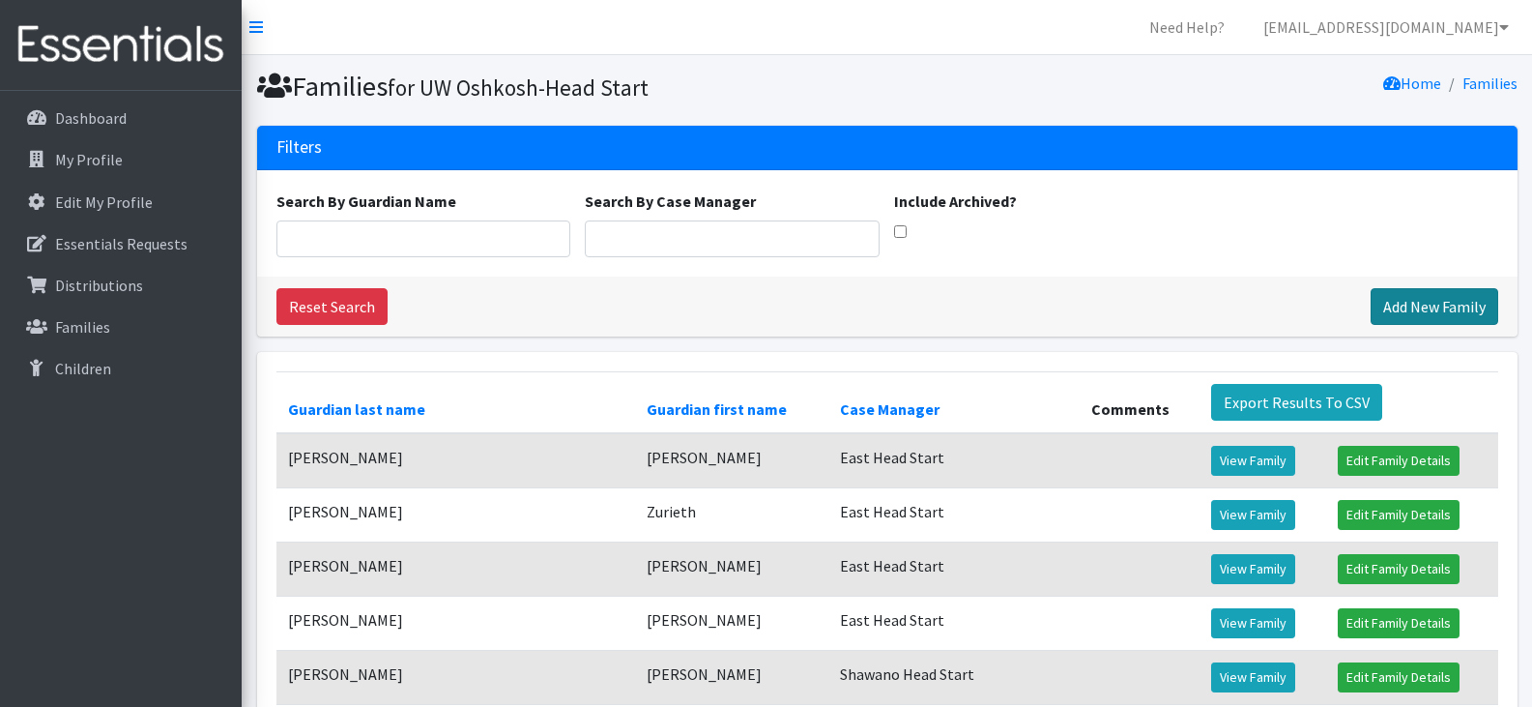
click at [1426, 306] on link "Add New Family" at bounding box center [1435, 306] width 128 height 37
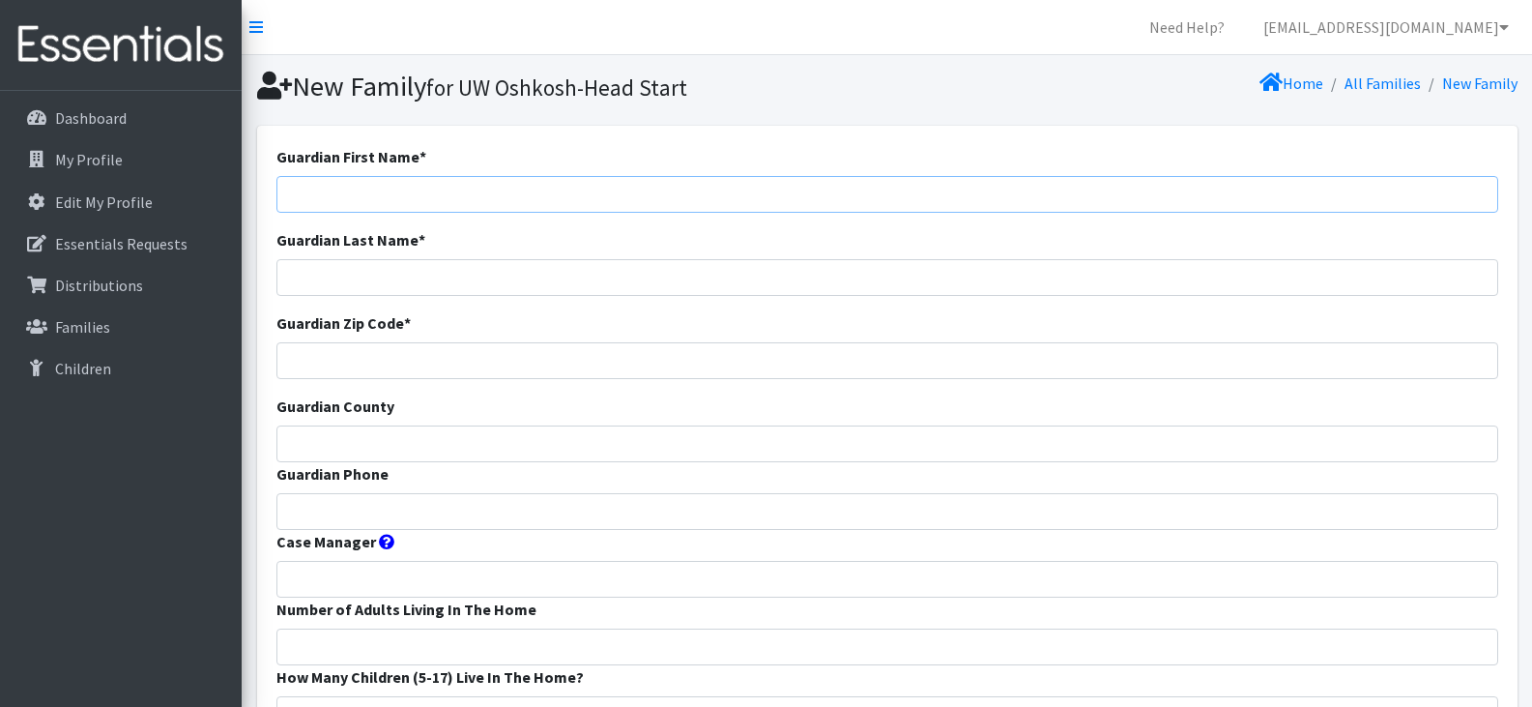
click at [354, 190] on input "Guardian First Name *" at bounding box center [887, 194] width 1222 height 37
paste input "Takeyah Bradberry"
type input "Takeyah Bradberry"
click at [442, 527] on input "Guardian Phone" at bounding box center [887, 511] width 1222 height 37
paste input "12622026462"
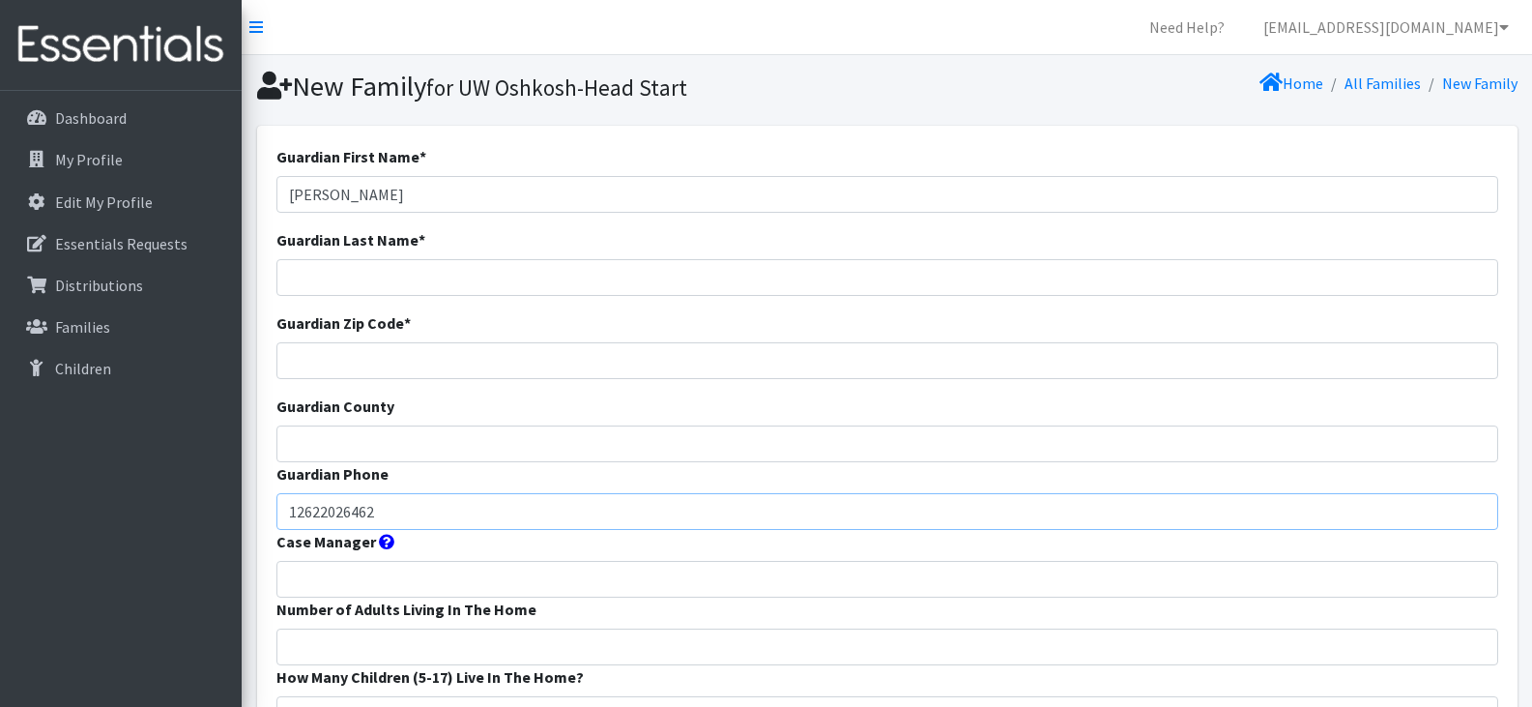
type input "12622026462"
drag, startPoint x: 422, startPoint y: 193, endPoint x: 345, endPoint y: 201, distance: 77.7
click at [345, 201] on input "Takeyah Bradberry" at bounding box center [887, 194] width 1222 height 37
type input "Takeyah"
type input "Bradberry"
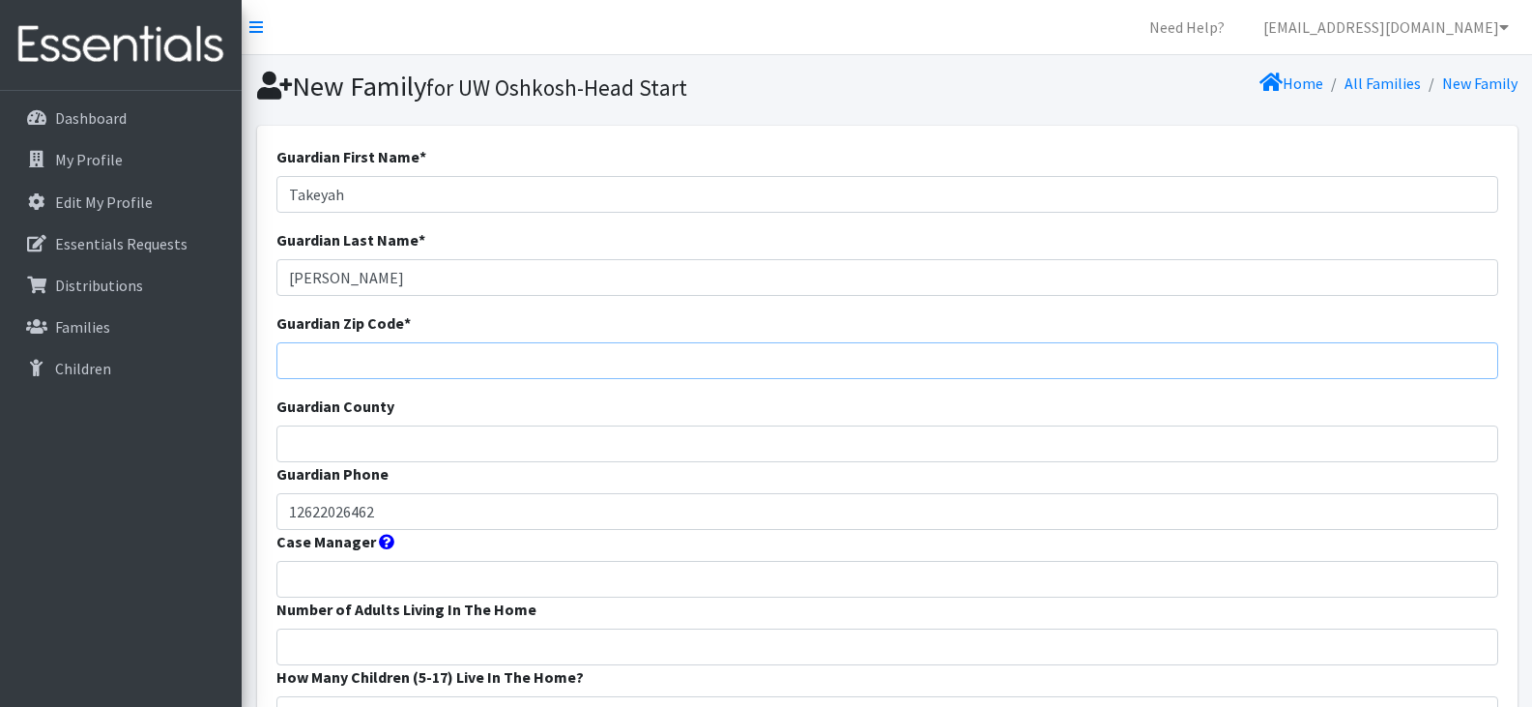
click at [368, 362] on input "Guardian Zip Code *" at bounding box center [887, 360] width 1222 height 37
type input "54901"
click at [341, 439] on input "Guardian County" at bounding box center [887, 443] width 1222 height 37
type input "Winnebago"
click at [351, 577] on input "Case Manager" at bounding box center [887, 579] width 1222 height 37
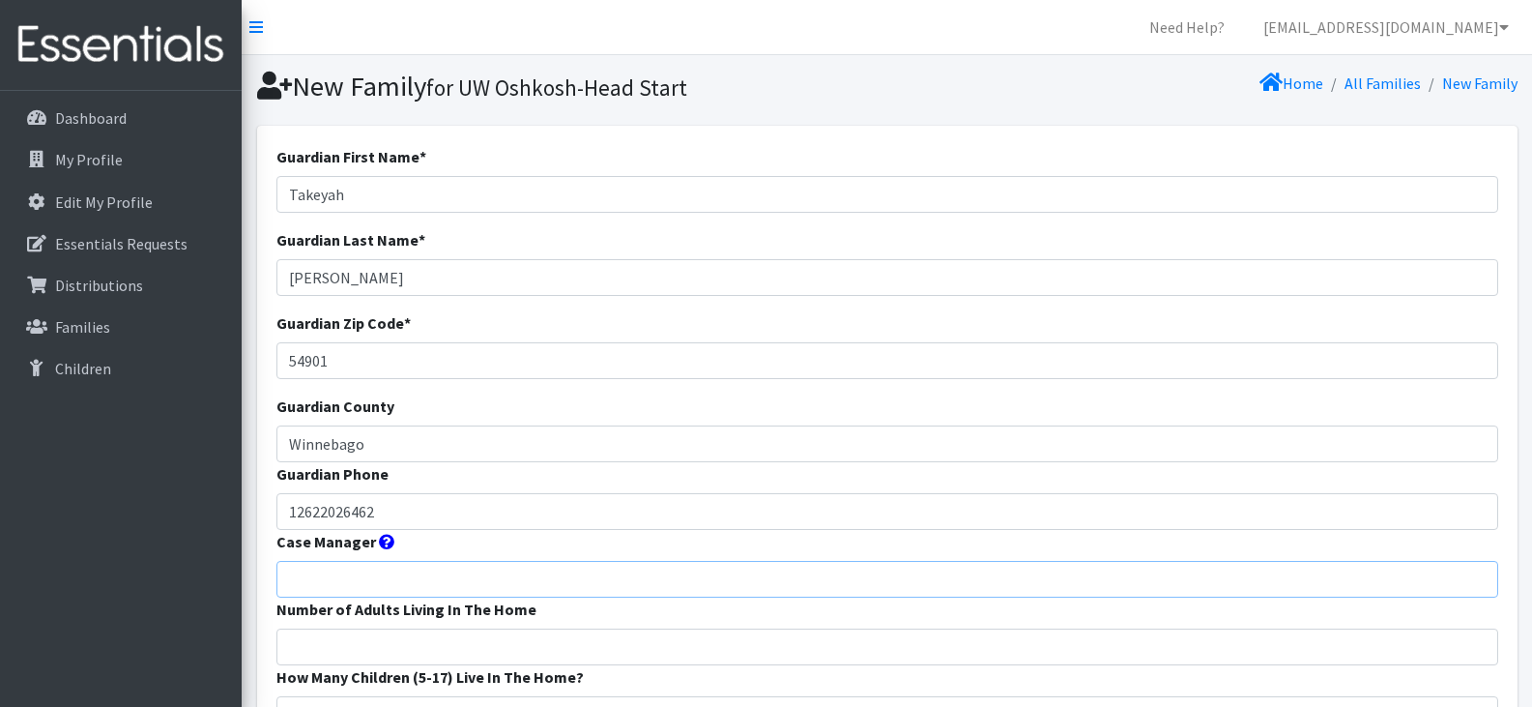
type input "[PERSON_NAME] Head Start"
click at [979, 558] on form "Guardian First Name * Takeyah Guardian Last Name * Bradberry Guardian Zip Code …" at bounding box center [887, 718] width 1222 height 1146
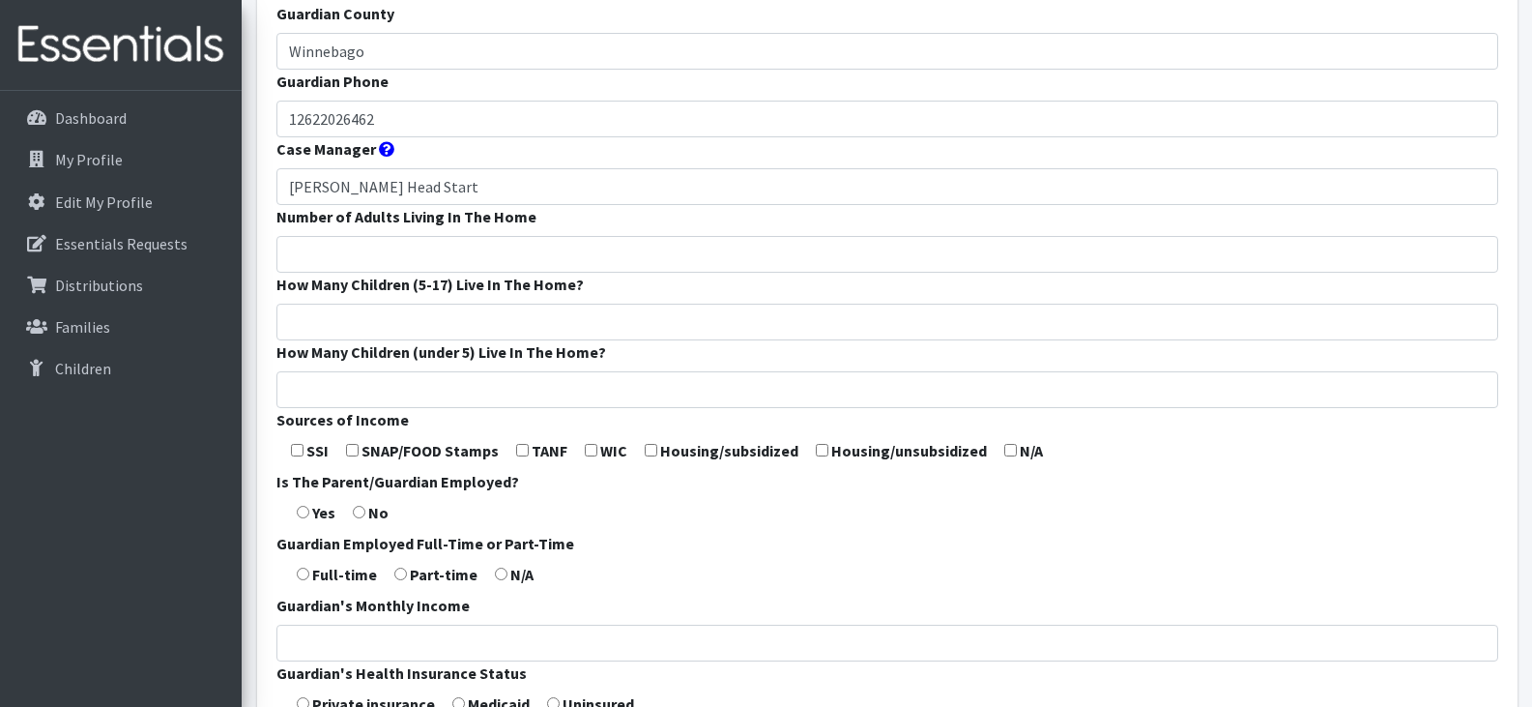
scroll to position [398, 0]
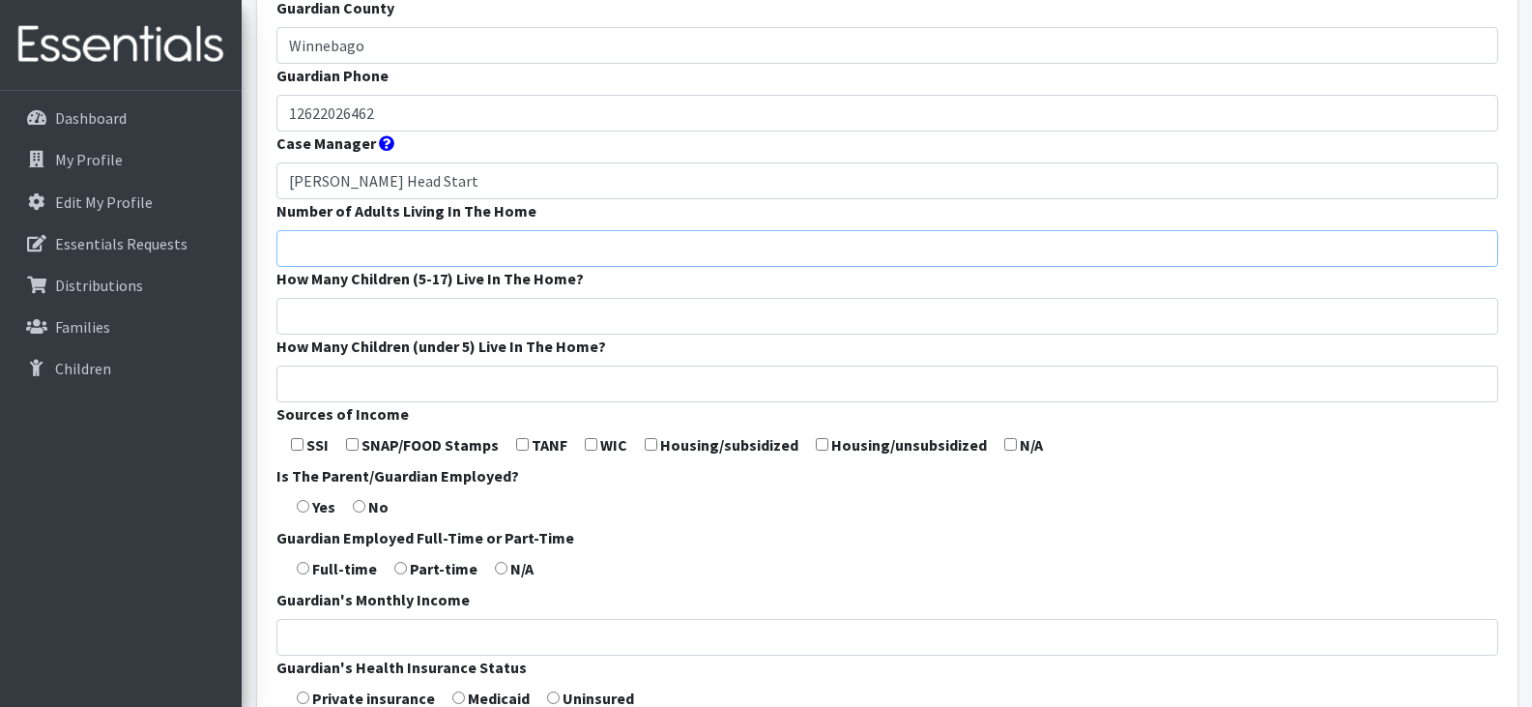
click at [377, 245] on input "Number of Adults Living In The Home" at bounding box center [887, 248] width 1222 height 37
type input "1"
click at [399, 314] on input "How Many Children (5-17) Live In The Home?" at bounding box center [887, 316] width 1222 height 37
type input "1"
click at [418, 385] on input "How Many Children (under 5) Live In The Home?" at bounding box center [887, 383] width 1222 height 37
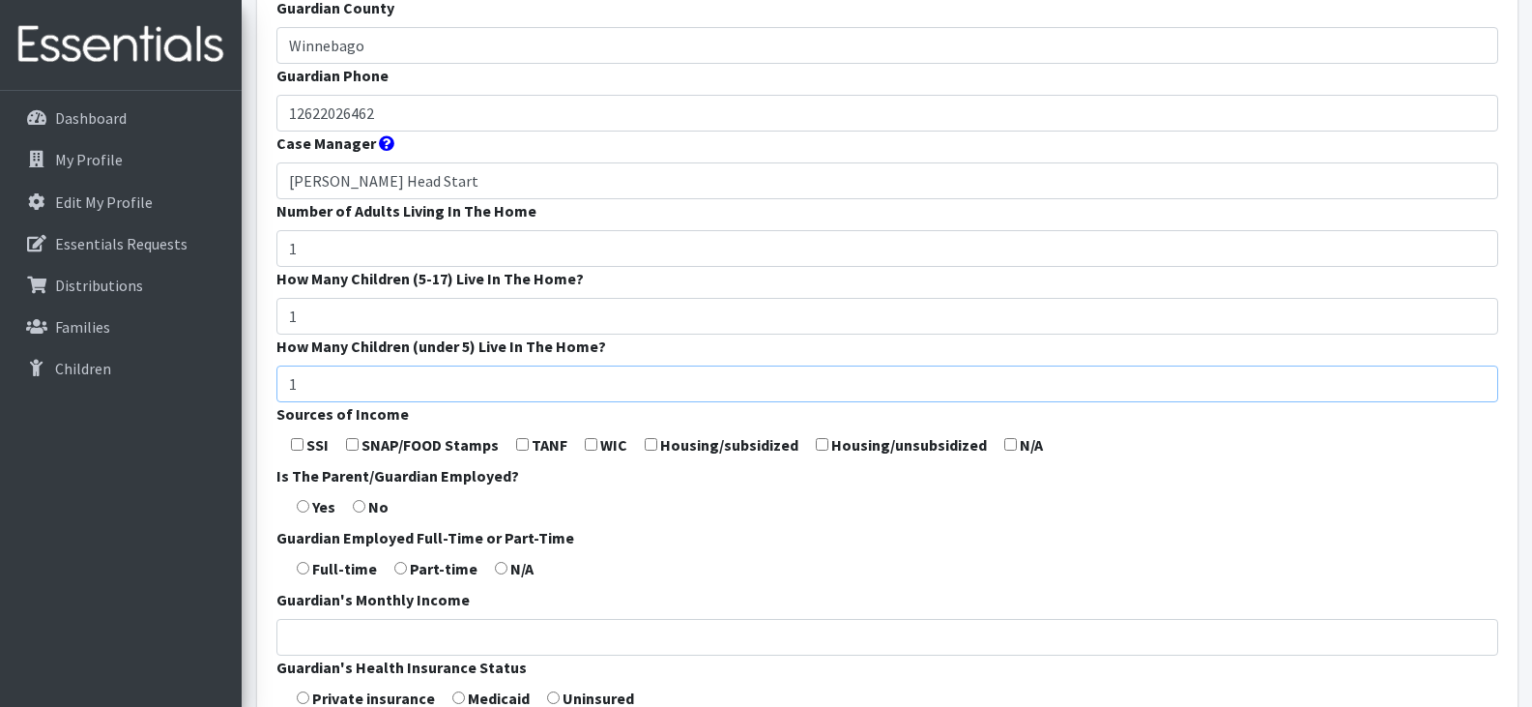
type input "1"
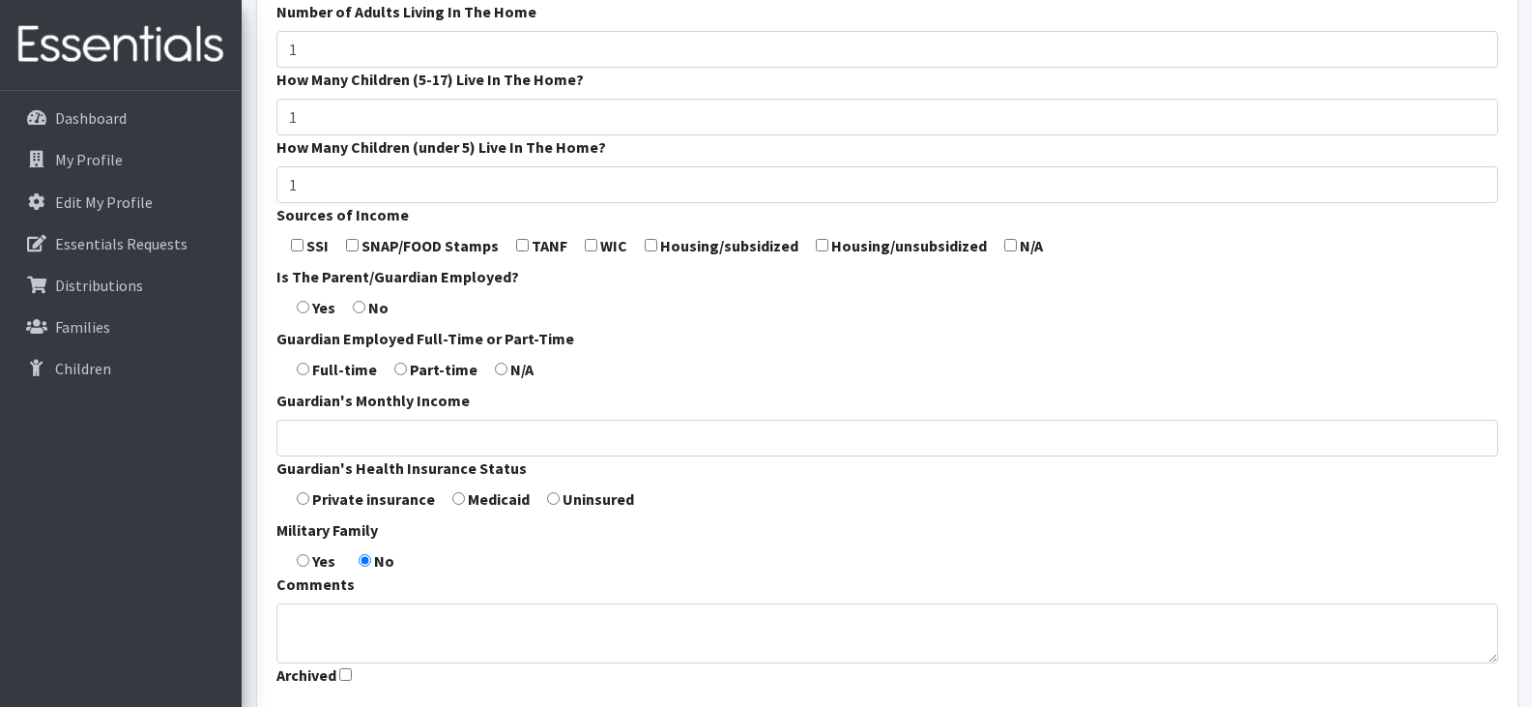
scroll to position [637, 0]
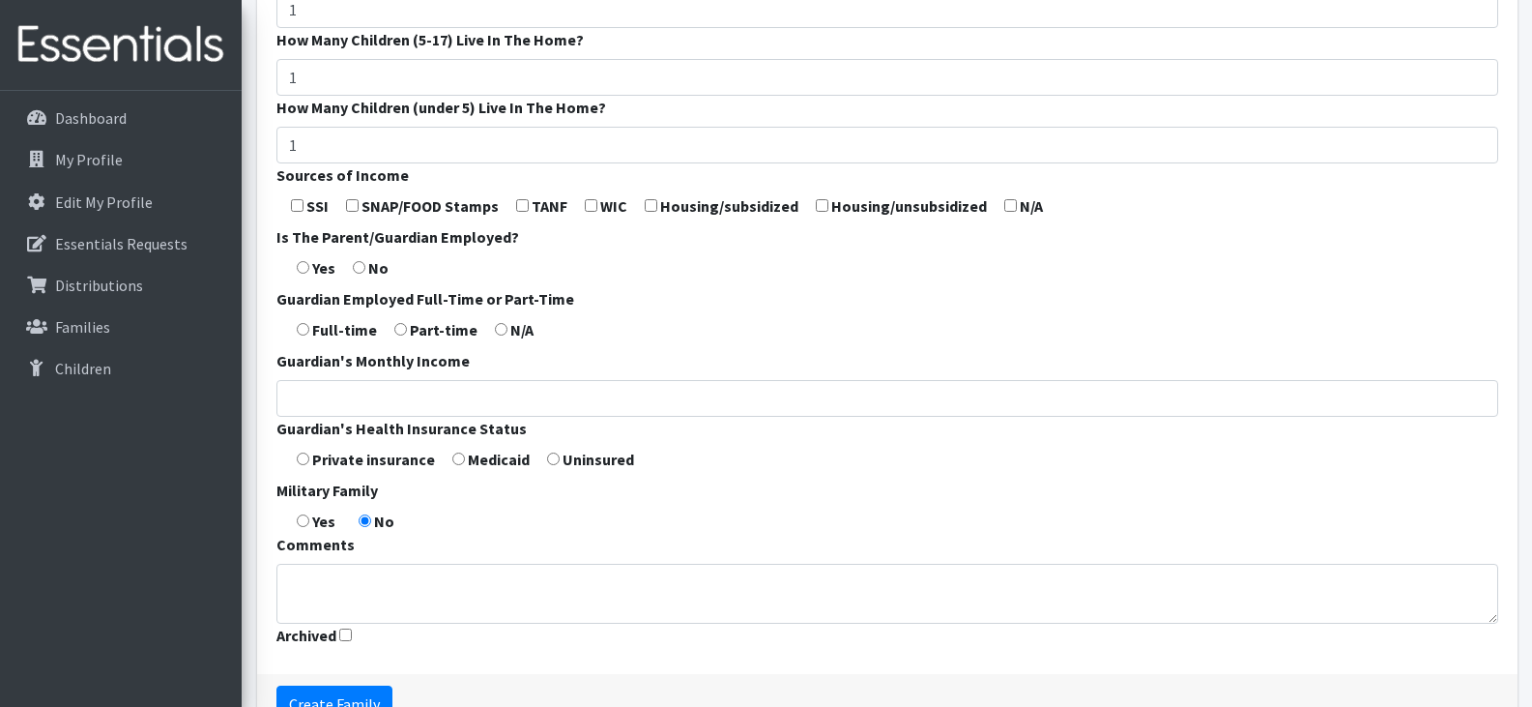
click at [350, 203] on input "checkbox" at bounding box center [352, 205] width 13 height 13
checkbox input "true"
click at [361, 267] on input "radio" at bounding box center [359, 267] width 13 height 13
radio input "true"
click at [497, 335] on form "Guardian First Name * Takeyah Guardian Last Name * Bradberry Guardian Zip Code …" at bounding box center [887, 81] width 1222 height 1146
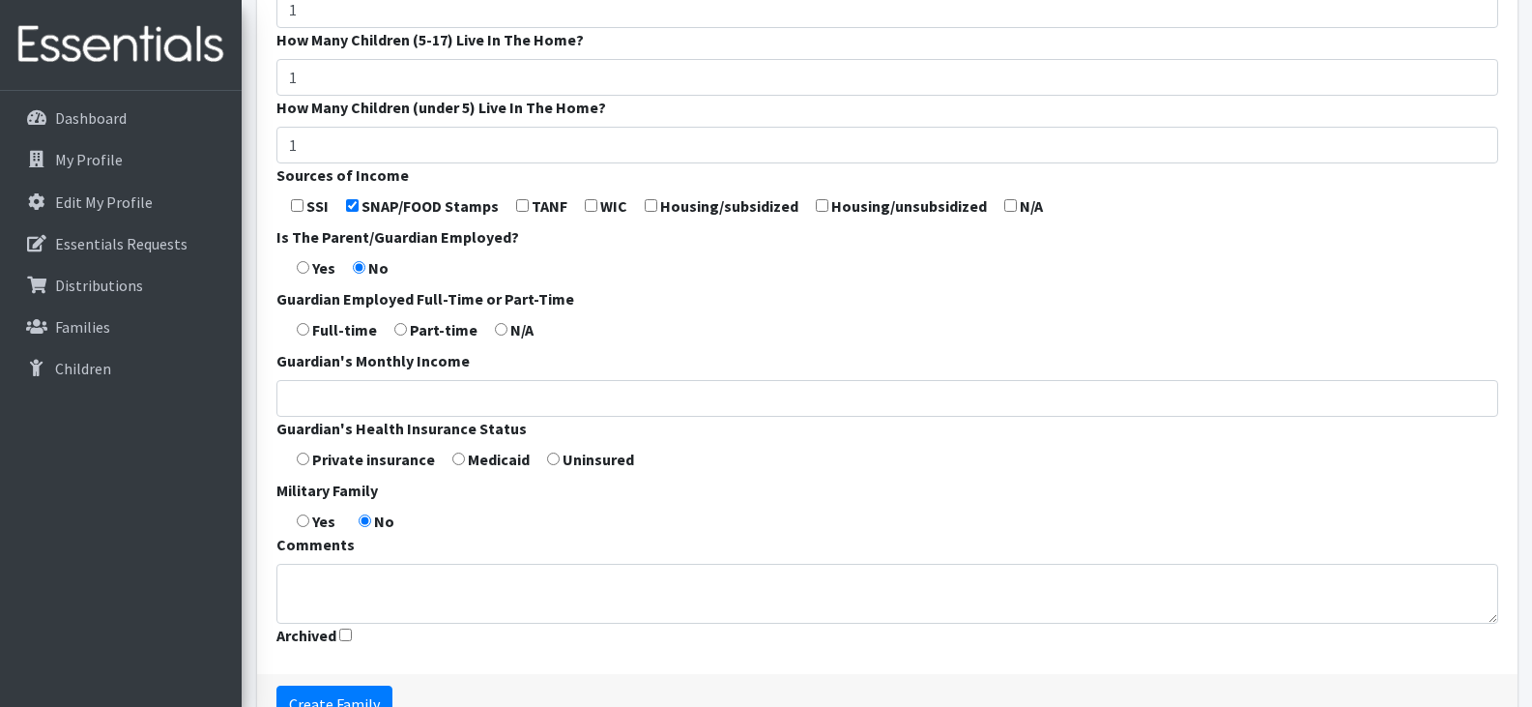
click at [498, 327] on input "radio" at bounding box center [501, 329] width 13 height 13
radio input "true"
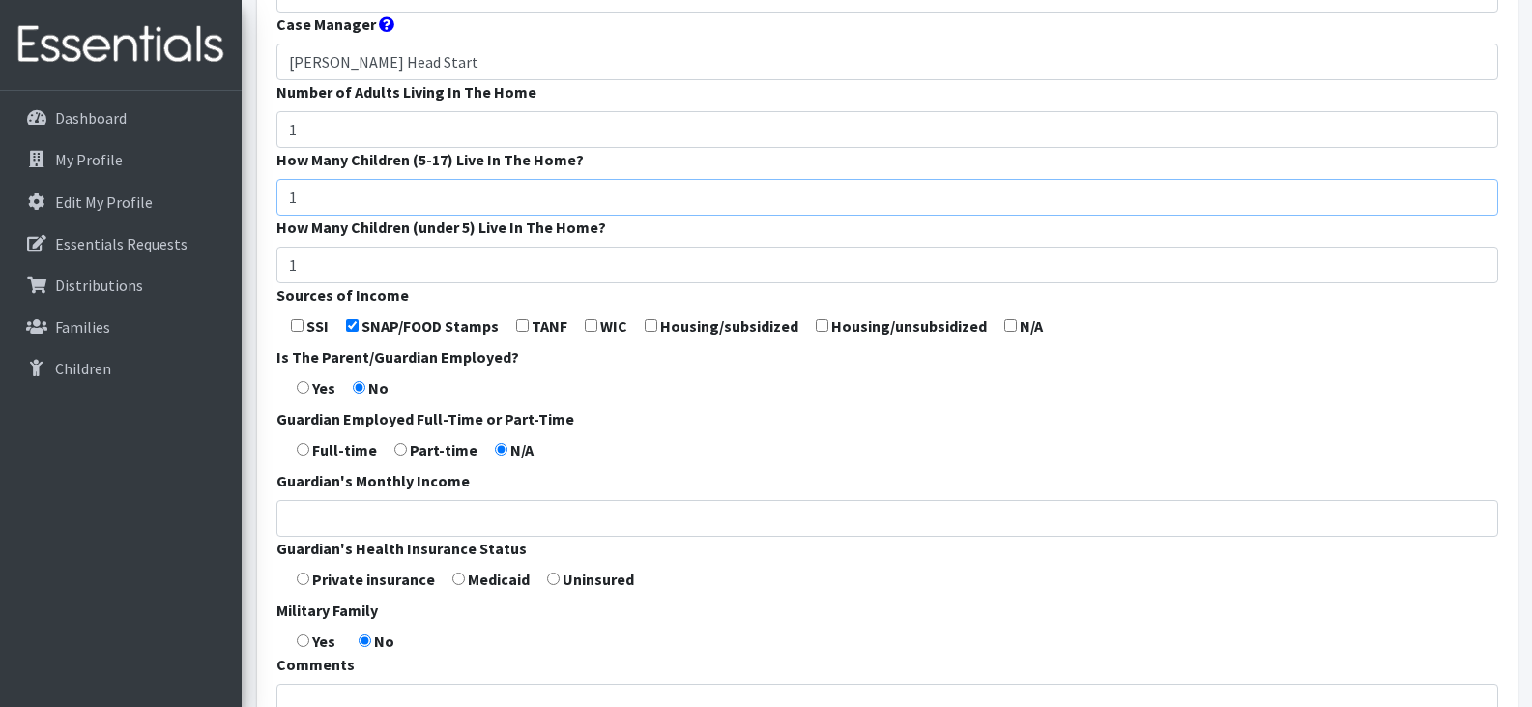
click at [338, 191] on input "1" at bounding box center [887, 197] width 1222 height 37
type input "1"
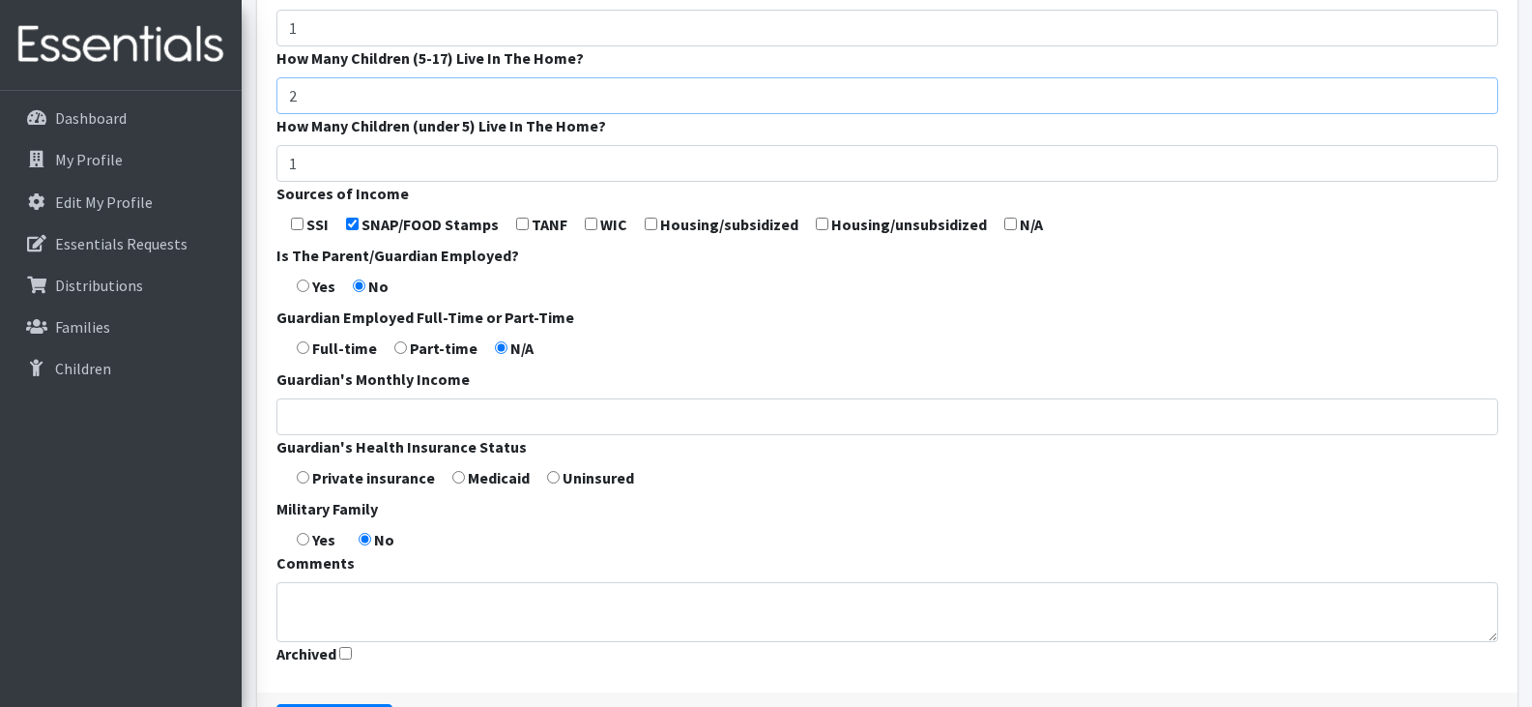
scroll to position [752, 0]
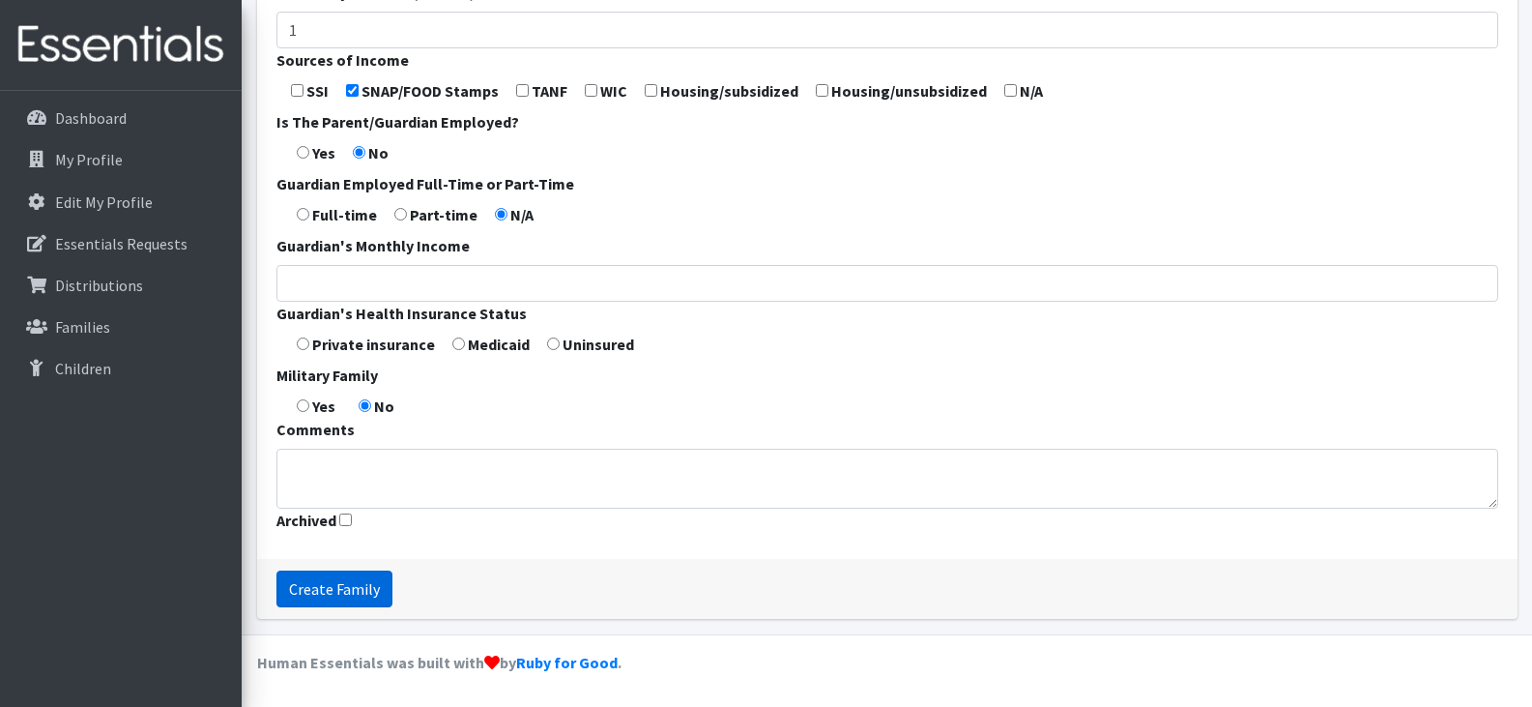
type input "2"
click at [336, 591] on input "Create Family" at bounding box center [334, 588] width 116 height 37
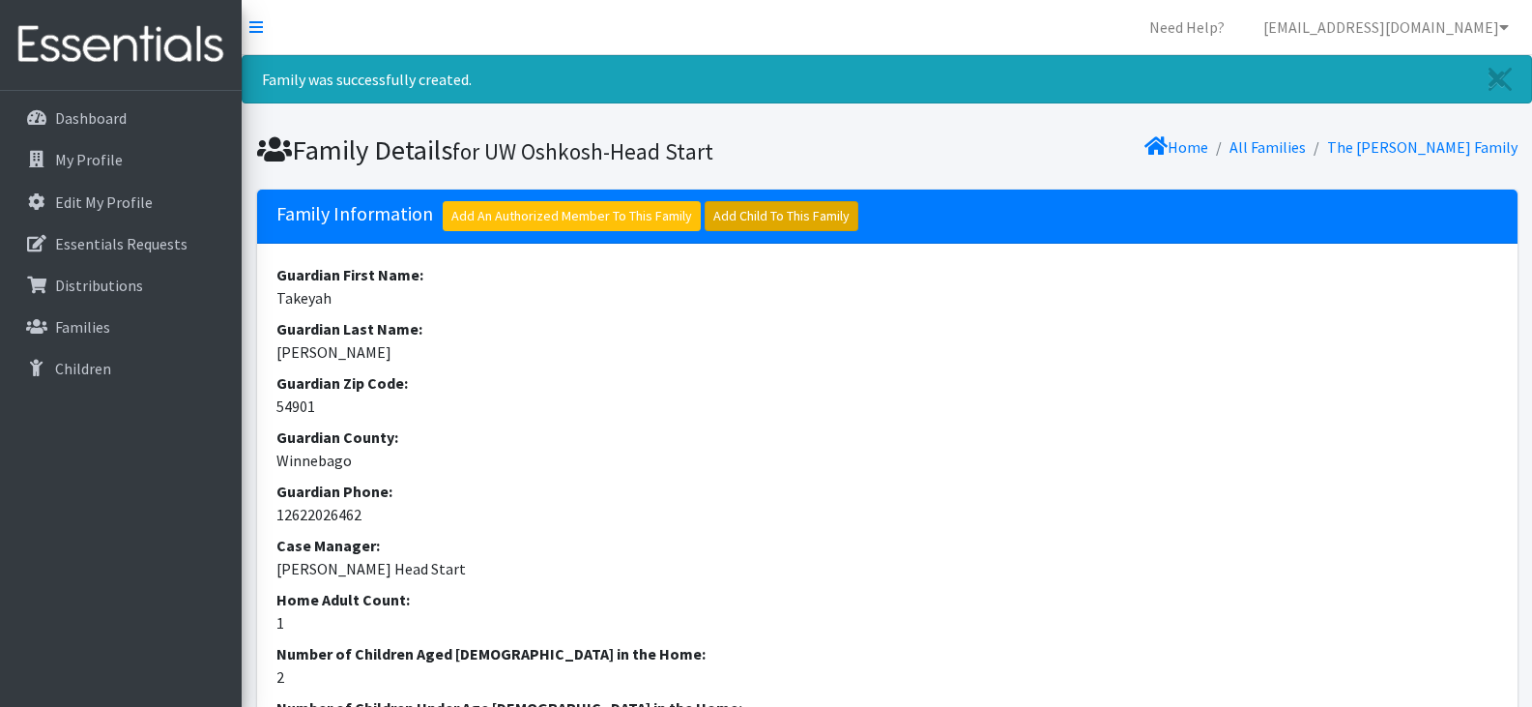
click at [767, 219] on link "Add Child To This Family" at bounding box center [782, 216] width 154 height 30
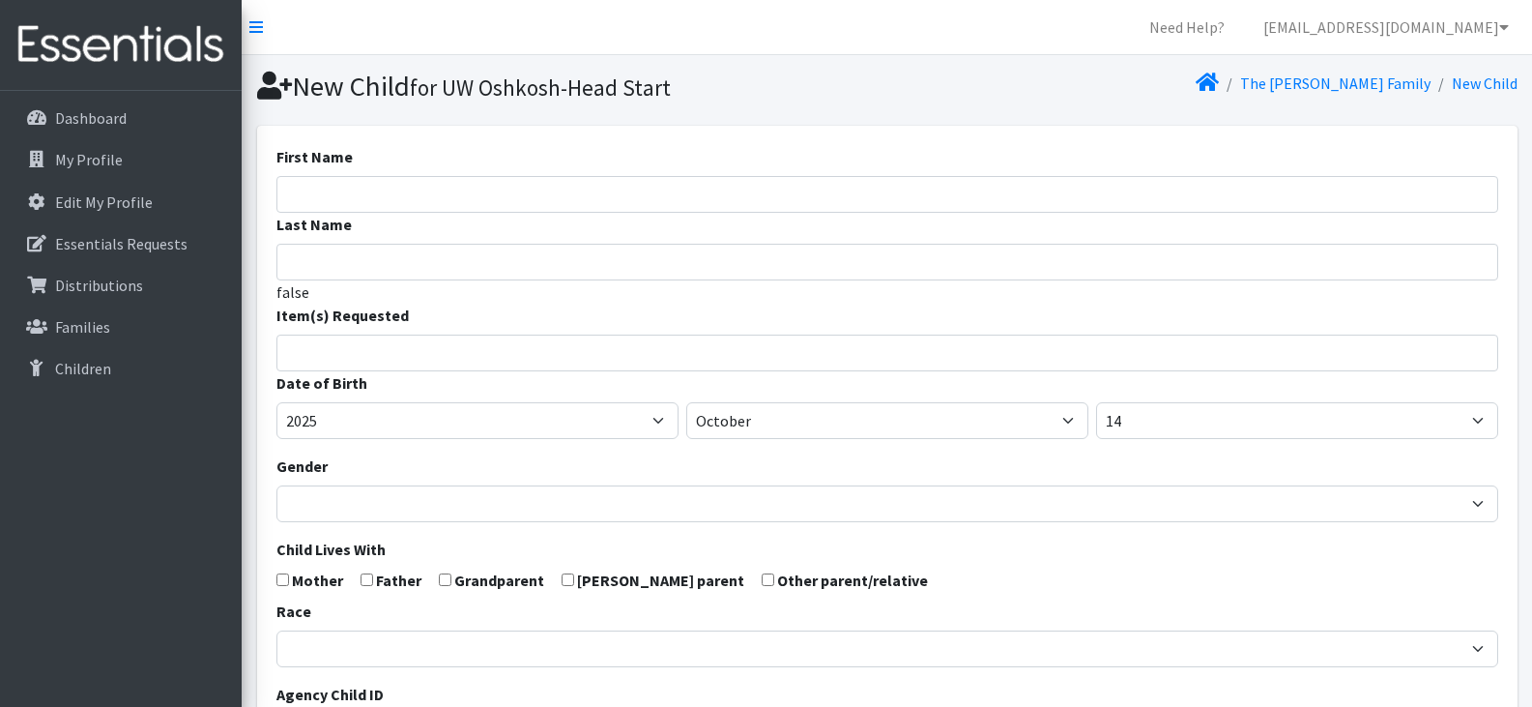
select select
click at [443, 197] on input "First Name" at bounding box center [887, 194] width 1222 height 37
paste input "Messiah [PERSON_NAME]"
drag, startPoint x: 430, startPoint y: 194, endPoint x: 346, endPoint y: 181, distance: 85.2
click at [346, 181] on input "Messiah [PERSON_NAME]" at bounding box center [887, 194] width 1222 height 37
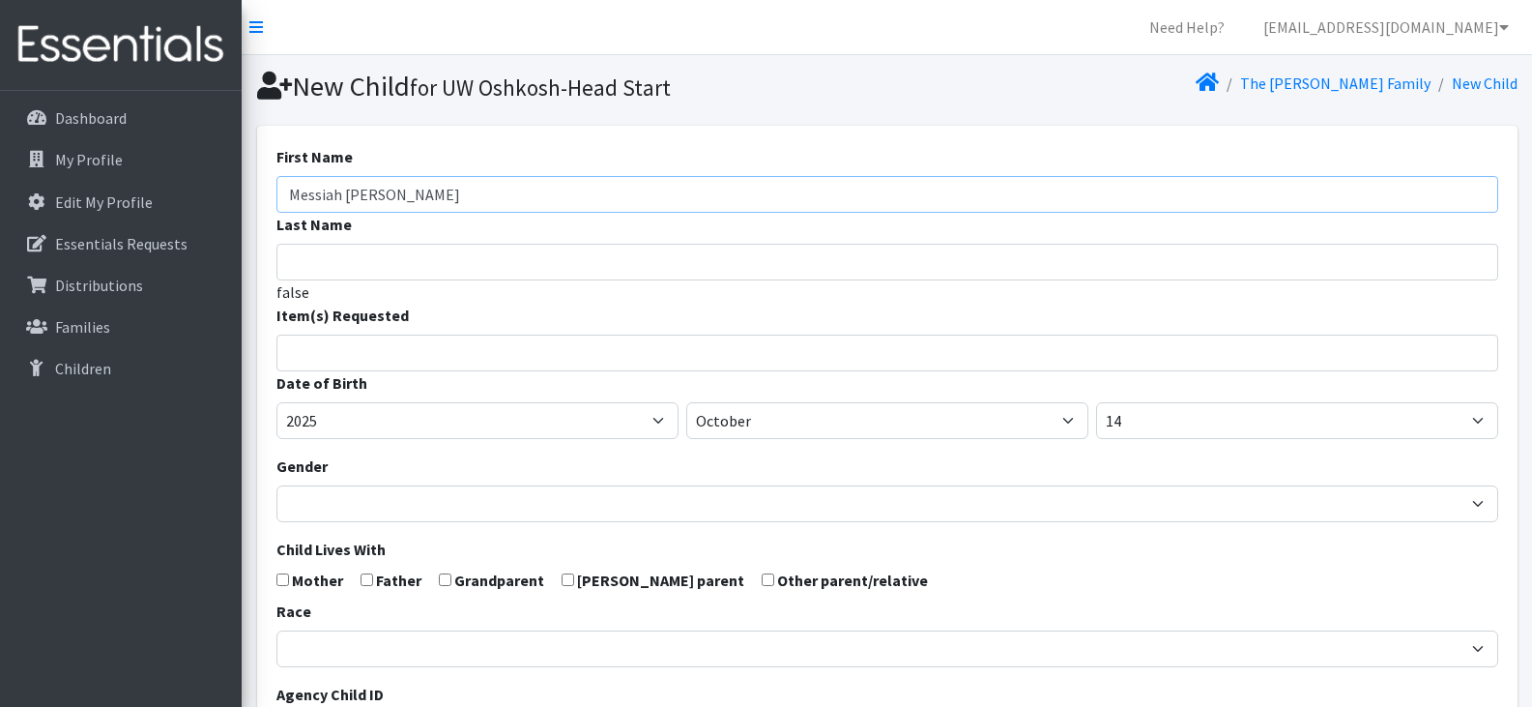
type input "[DEMOGRAPHIC_DATA]"
type input "[PERSON_NAME]"
click at [393, 364] on span at bounding box center [887, 352] width 1222 height 37
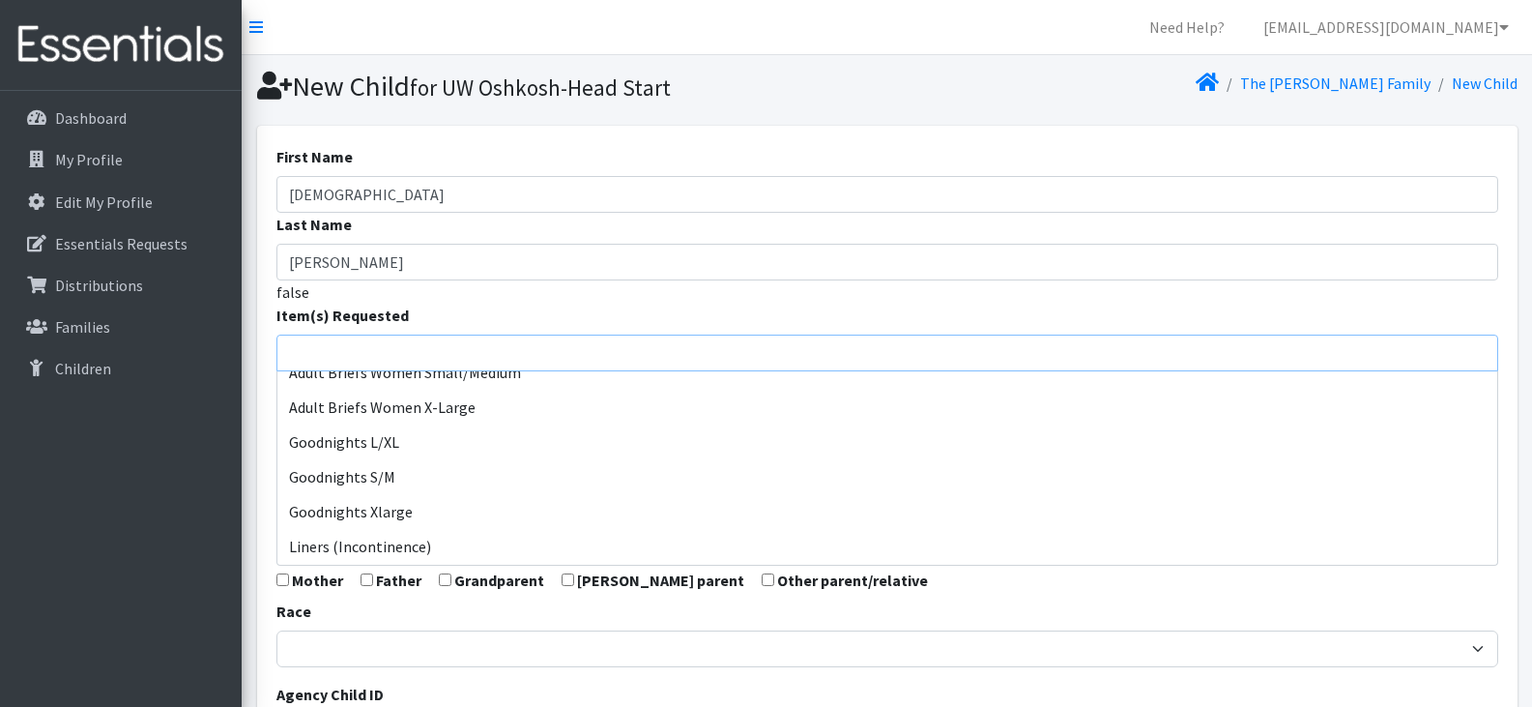
scroll to position [505, 0]
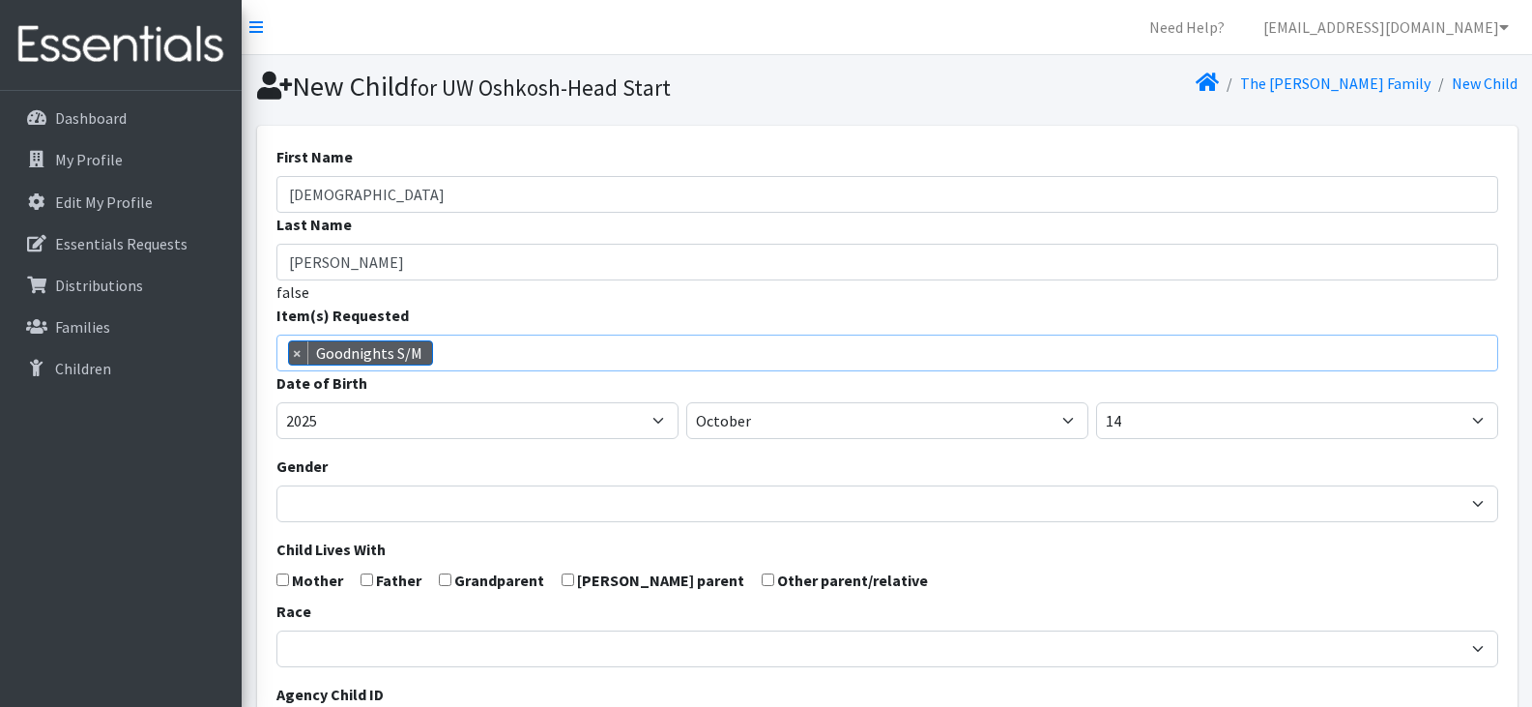
select select "15012"
click at [755, 352] on span "× Goodnights S/M" at bounding box center [887, 352] width 1222 height 37
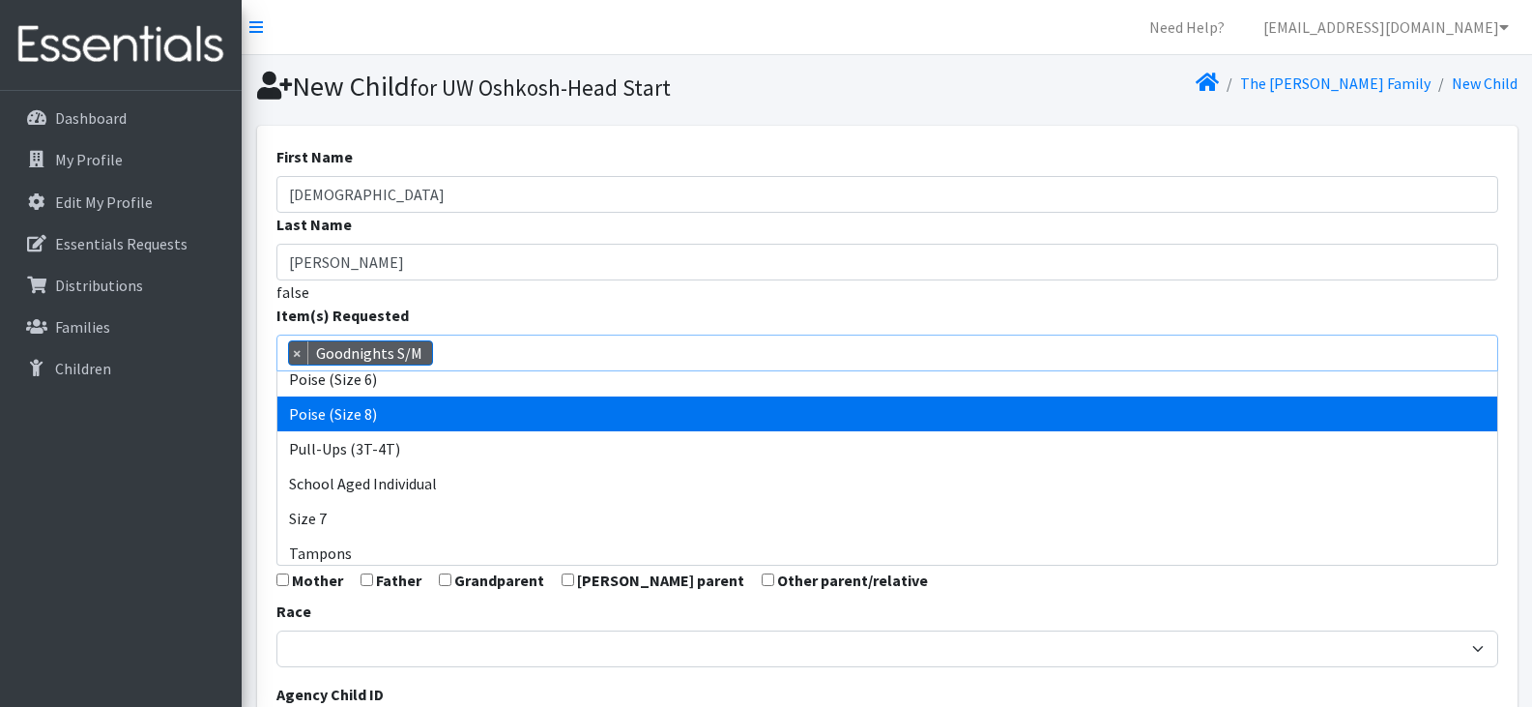
scroll to position [914, 0]
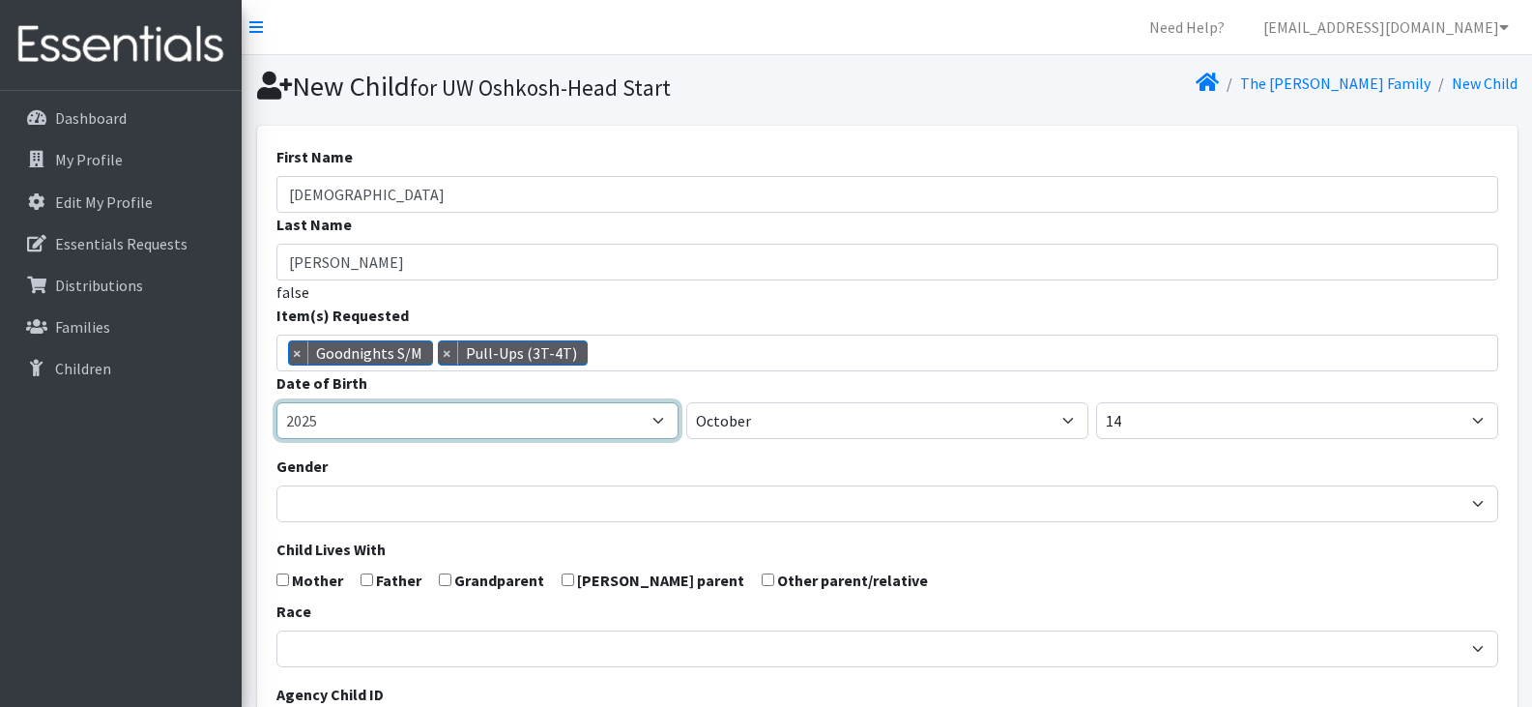
click at [657, 421] on select "2005 2006 2007 2008 2009 2010 2011 2012 2013 2014 2015 2016 2017 2018 2019 2020…" at bounding box center [477, 420] width 402 height 37
select select "2022"
click at [276, 402] on select "2005 2006 2007 2008 2009 2010 2011 2012 2013 2014 2015 2016 2017 2018 2019 2020…" at bounding box center [477, 420] width 402 height 37
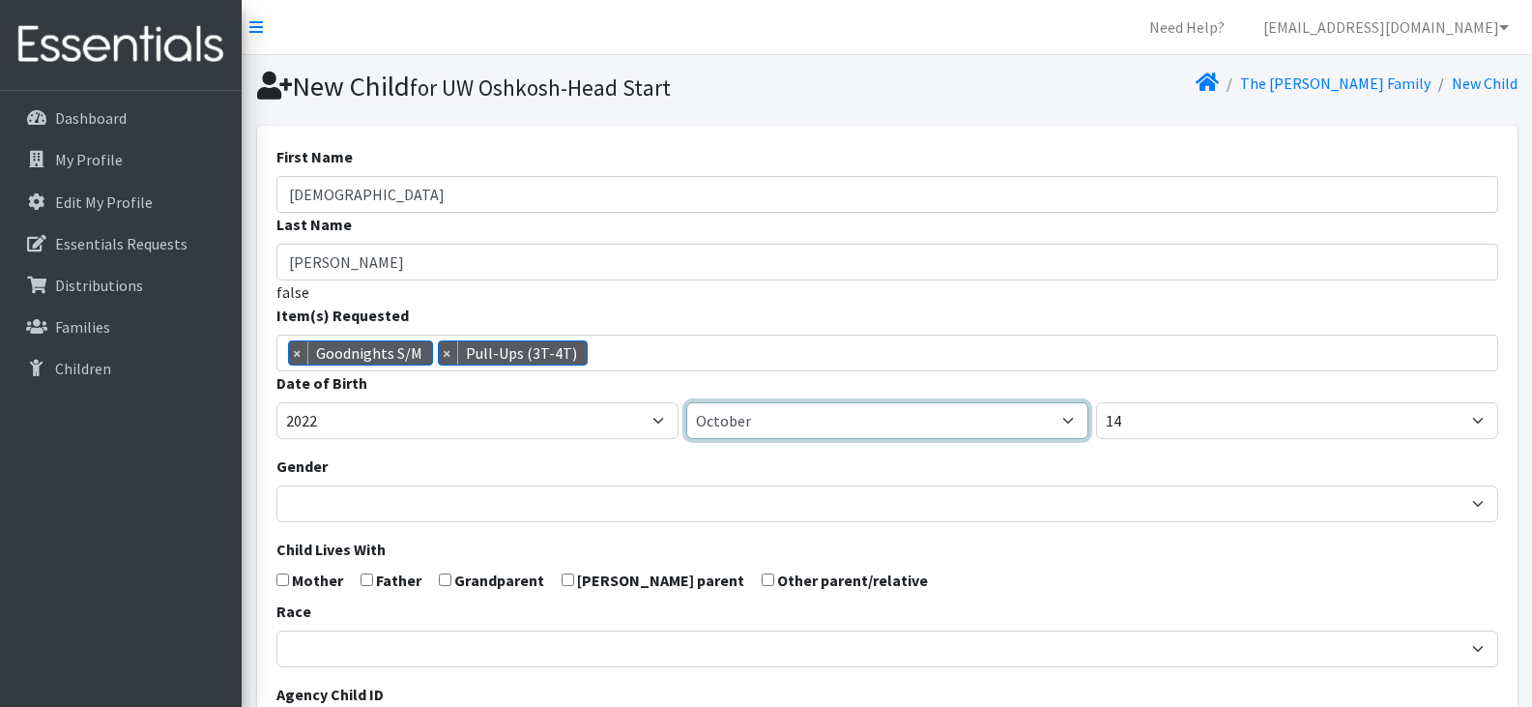
click at [759, 419] on select "January February March April May June July August September October November De…" at bounding box center [887, 420] width 402 height 37
select select "5"
click at [686, 402] on select "January February March April May June July August September October November De…" at bounding box center [887, 420] width 402 height 37
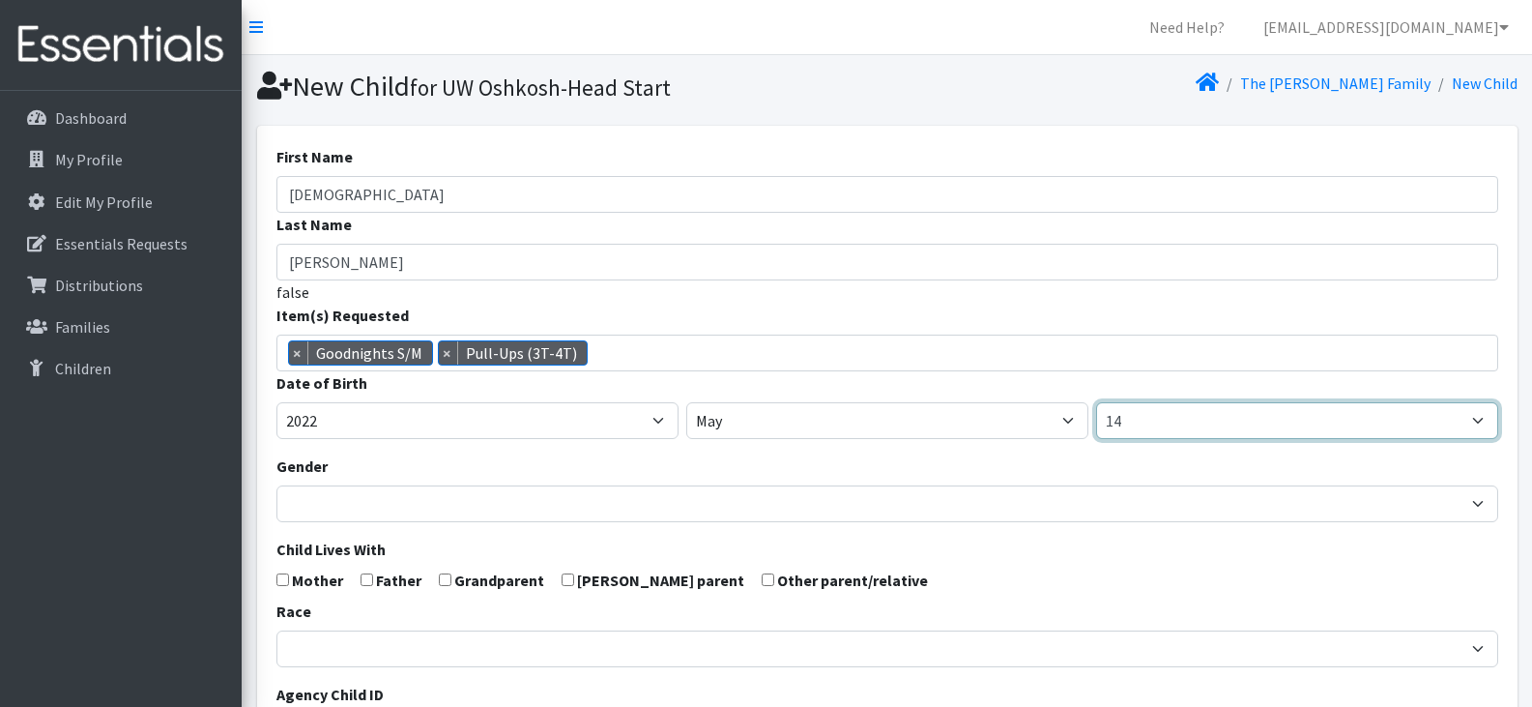
click at [1156, 411] on select "1 2 3 4 5 6 7 8 9 10 11 12 13 14 15 16 17 18 19 20 21 22 23 24 25 26 27 28 29 3…" at bounding box center [1297, 420] width 402 height 37
select select "6"
click at [1096, 402] on select "1 2 3 4 5 6 7 8 9 10 11 12 13 14 15 16 17 18 19 20 21 22 23 24 25 26 27 28 29 3…" at bounding box center [1297, 420] width 402 height 37
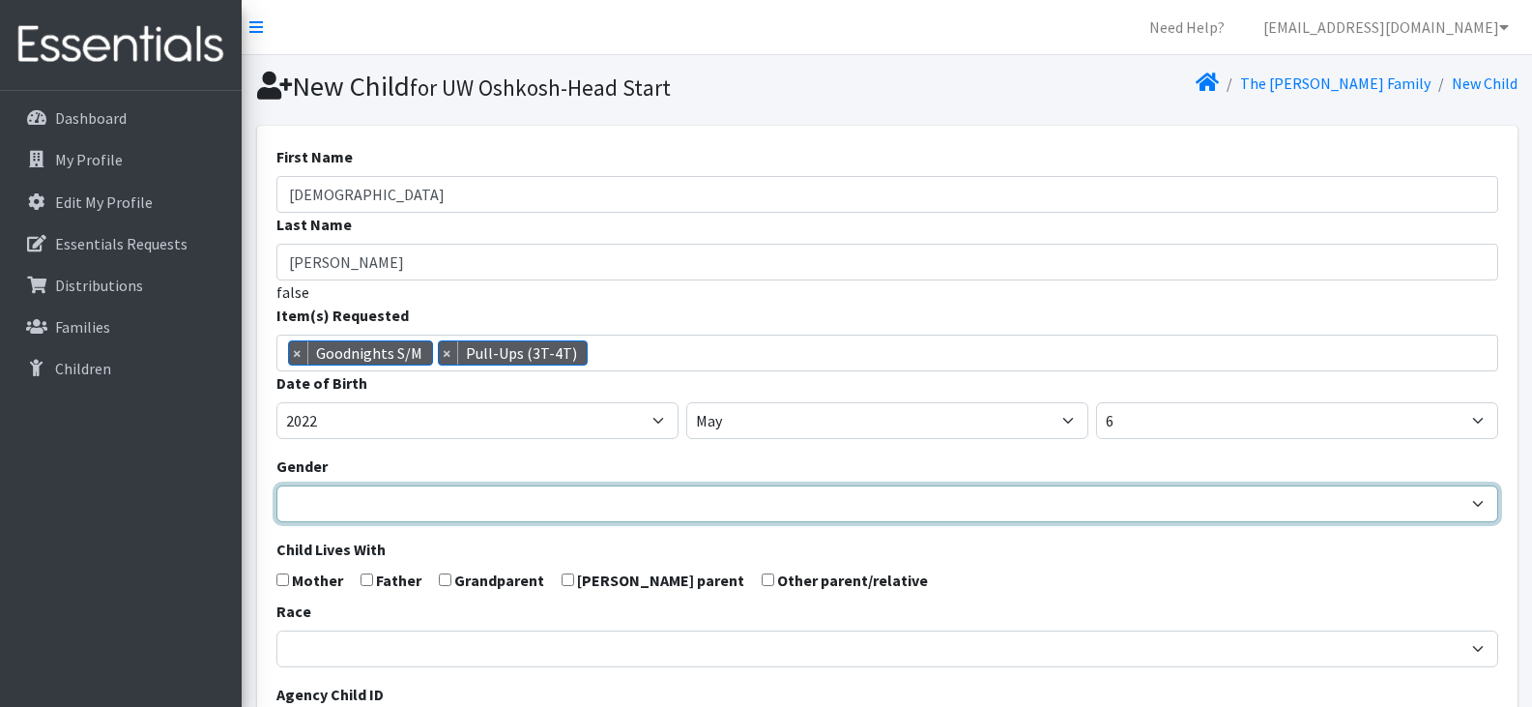
click at [507, 504] on select "Male Female" at bounding box center [887, 503] width 1222 height 37
select select "Male"
click at [276, 485] on select "Male Female" at bounding box center [887, 503] width 1222 height 37
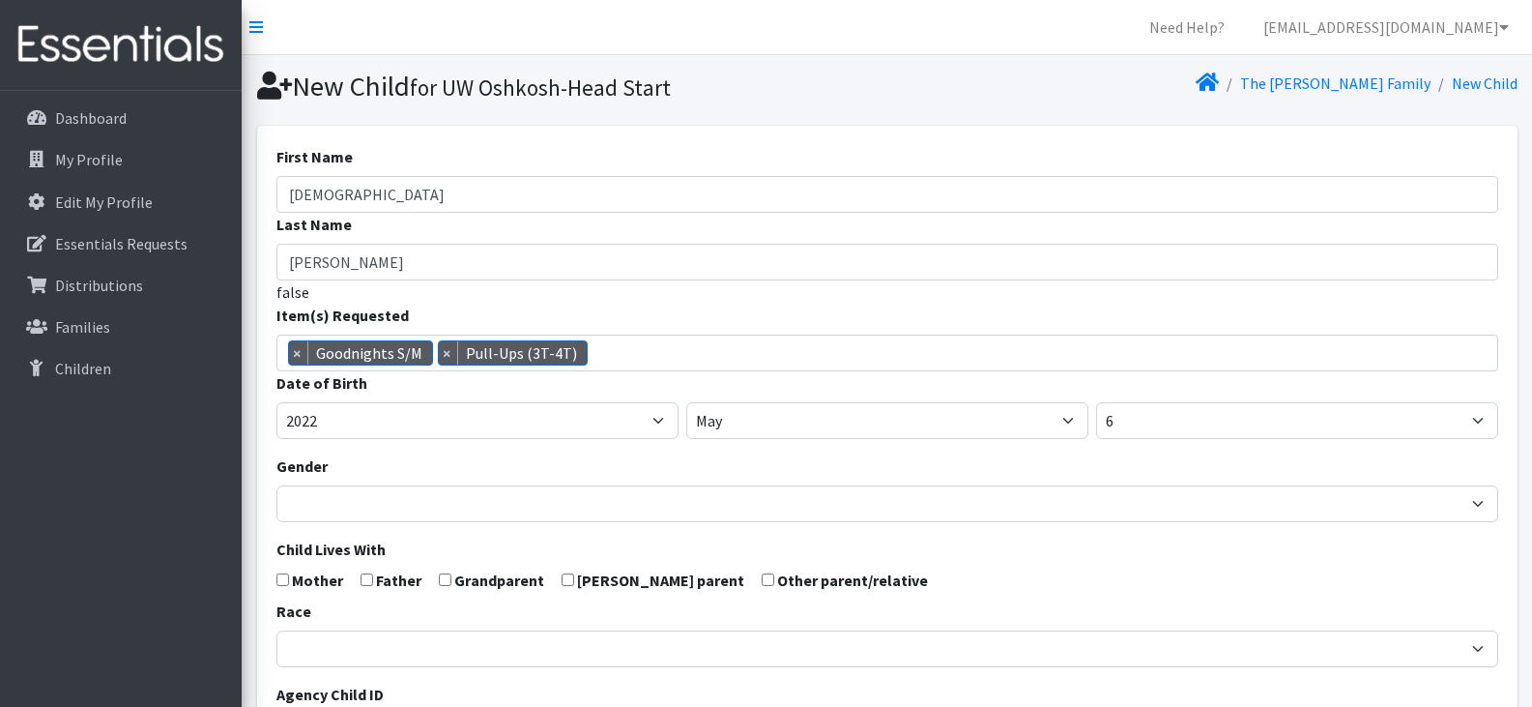
click at [282, 576] on input "checkbox" at bounding box center [282, 579] width 13 height 13
checkbox input "true"
click at [1079, 597] on form "First Name Messiah Last Name Bradberry false Item(s) Requested (Newborn) (Preem…" at bounding box center [887, 633] width 1222 height 977
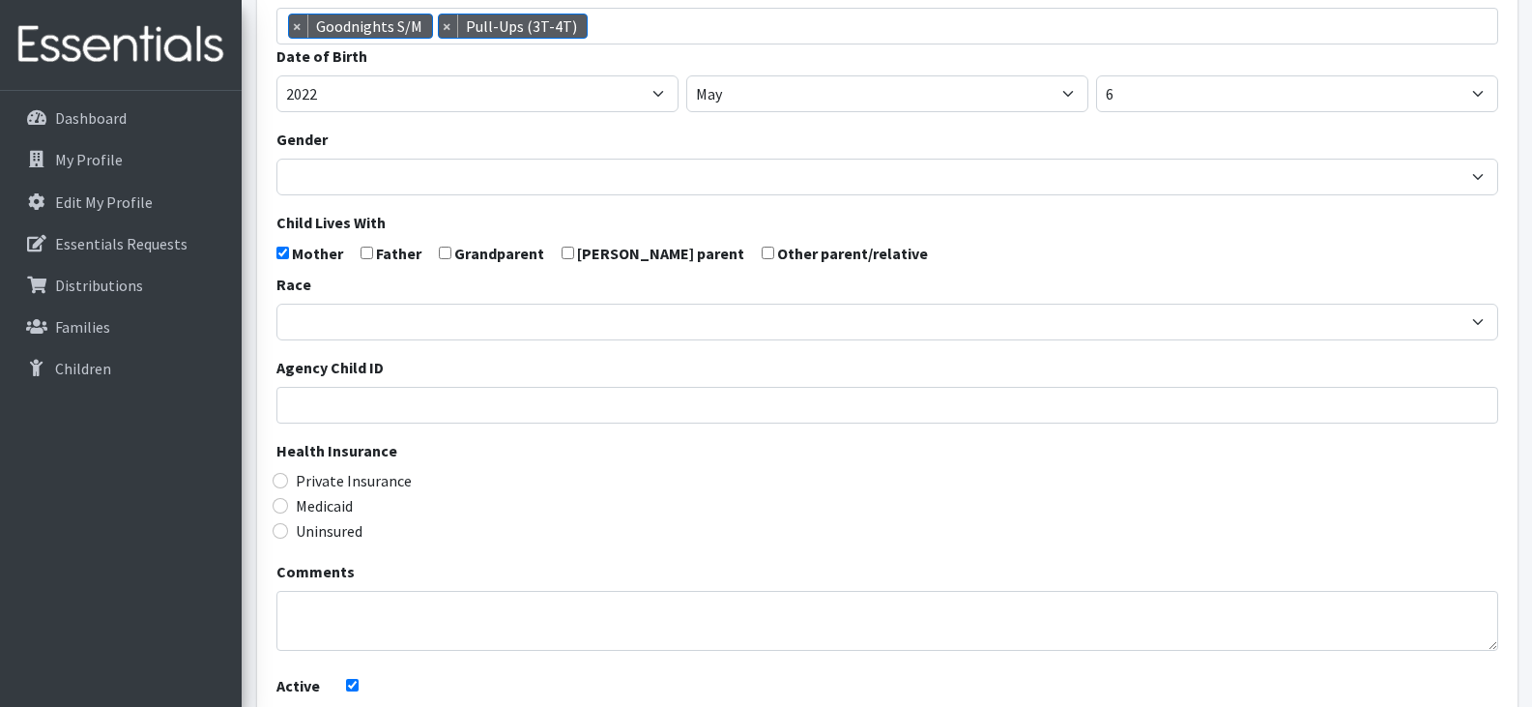
scroll to position [329, 0]
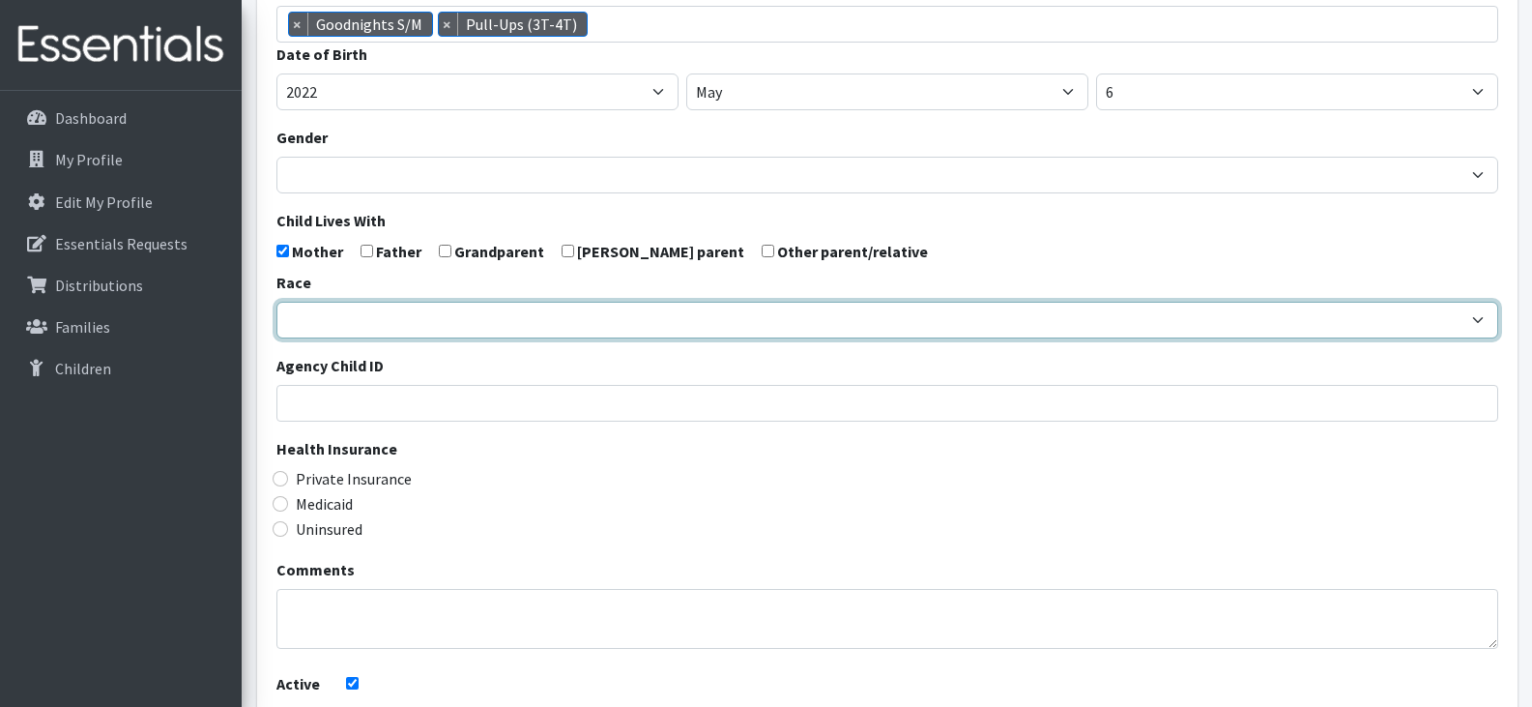
click at [718, 320] on select "[DEMOGRAPHIC_DATA] Caucasian Hispanic [DEMOGRAPHIC_DATA] [DEMOGRAPHIC_DATA] Isl…" at bounding box center [887, 320] width 1222 height 37
select select "[DEMOGRAPHIC_DATA]"
click at [276, 302] on select "[DEMOGRAPHIC_DATA] Caucasian Hispanic [DEMOGRAPHIC_DATA] [DEMOGRAPHIC_DATA] Isl…" at bounding box center [887, 320] width 1222 height 37
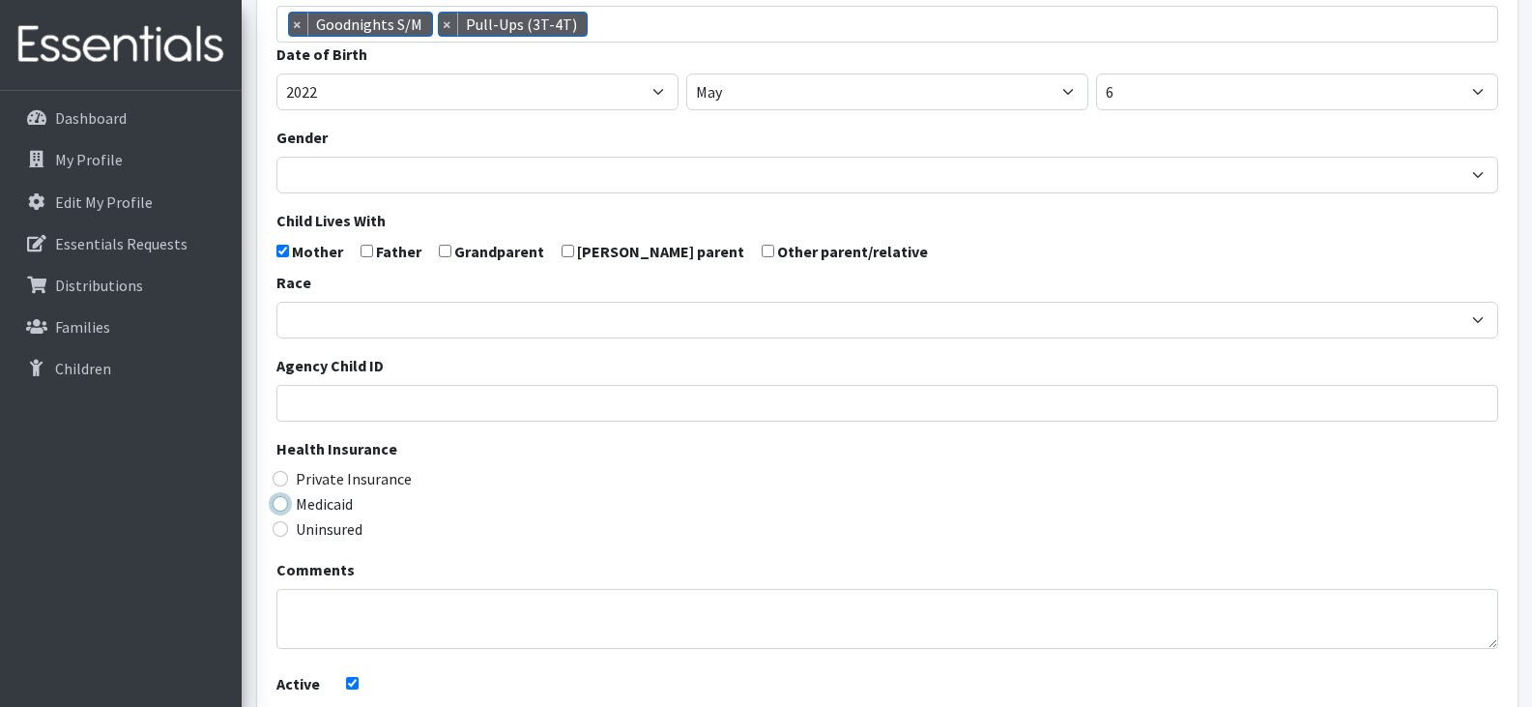
click at [278, 504] on input "Medicaid" at bounding box center [280, 503] width 15 height 15
radio input "true"
click at [463, 530] on div "Uninsured" at bounding box center [887, 528] width 1222 height 23
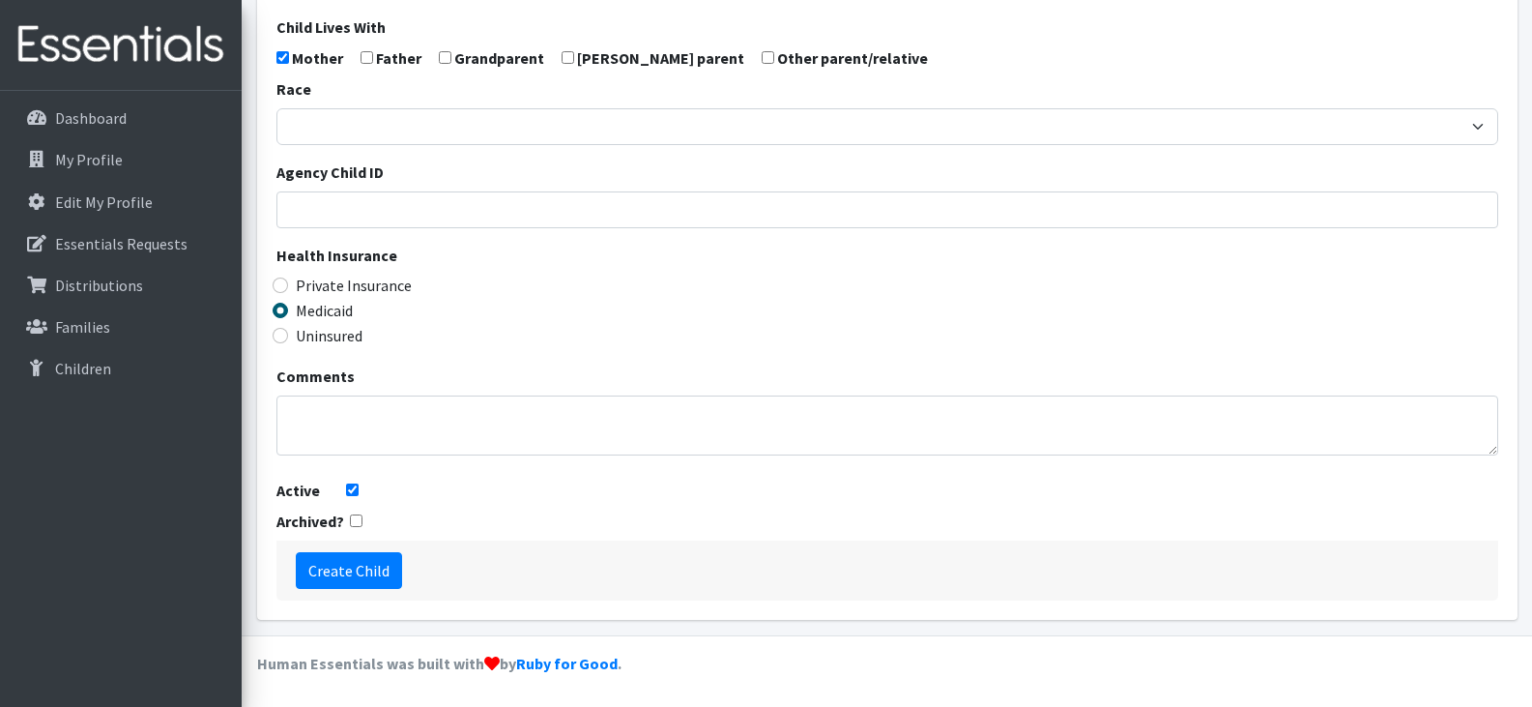
scroll to position [523, 0]
click at [352, 572] on input "Create Child" at bounding box center [349, 569] width 106 height 37
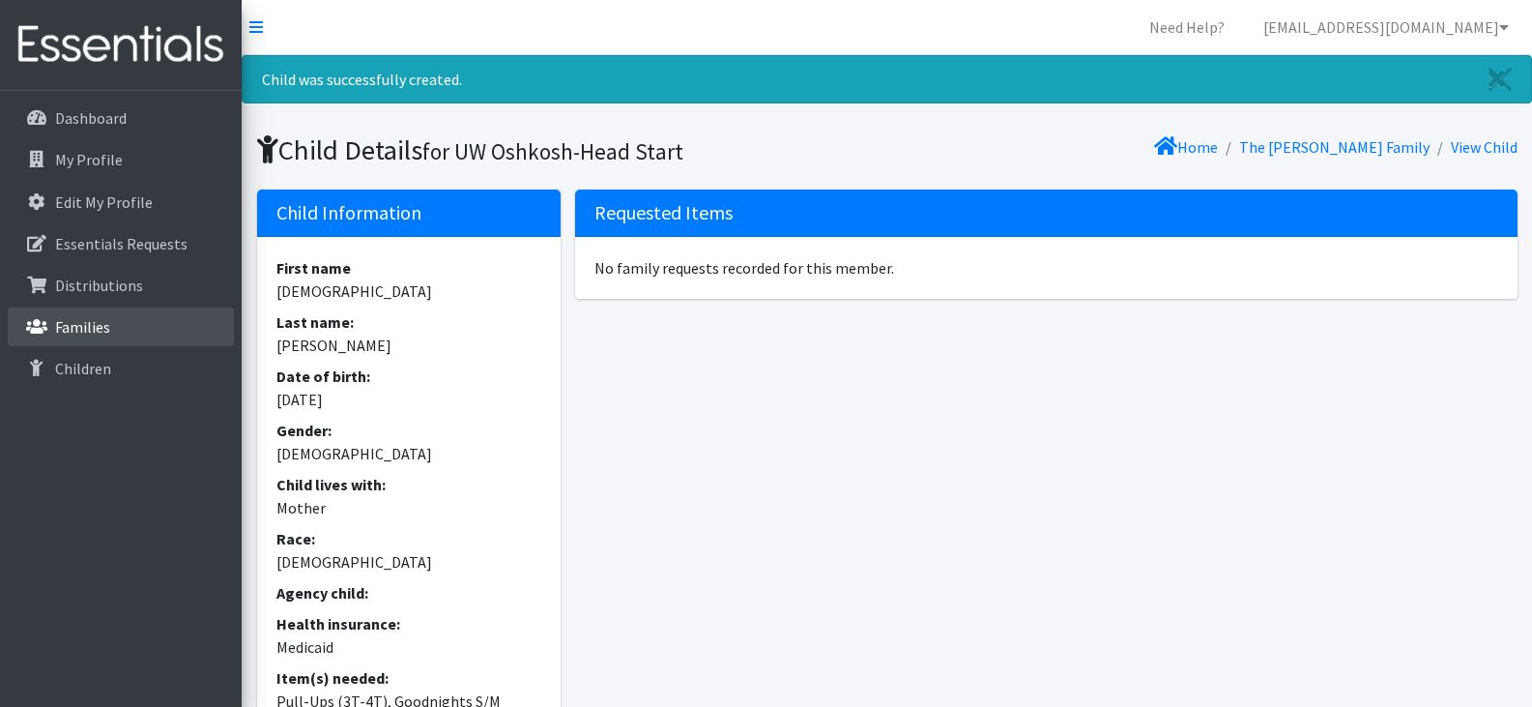
click at [152, 334] on link "Families" at bounding box center [121, 326] width 226 height 39
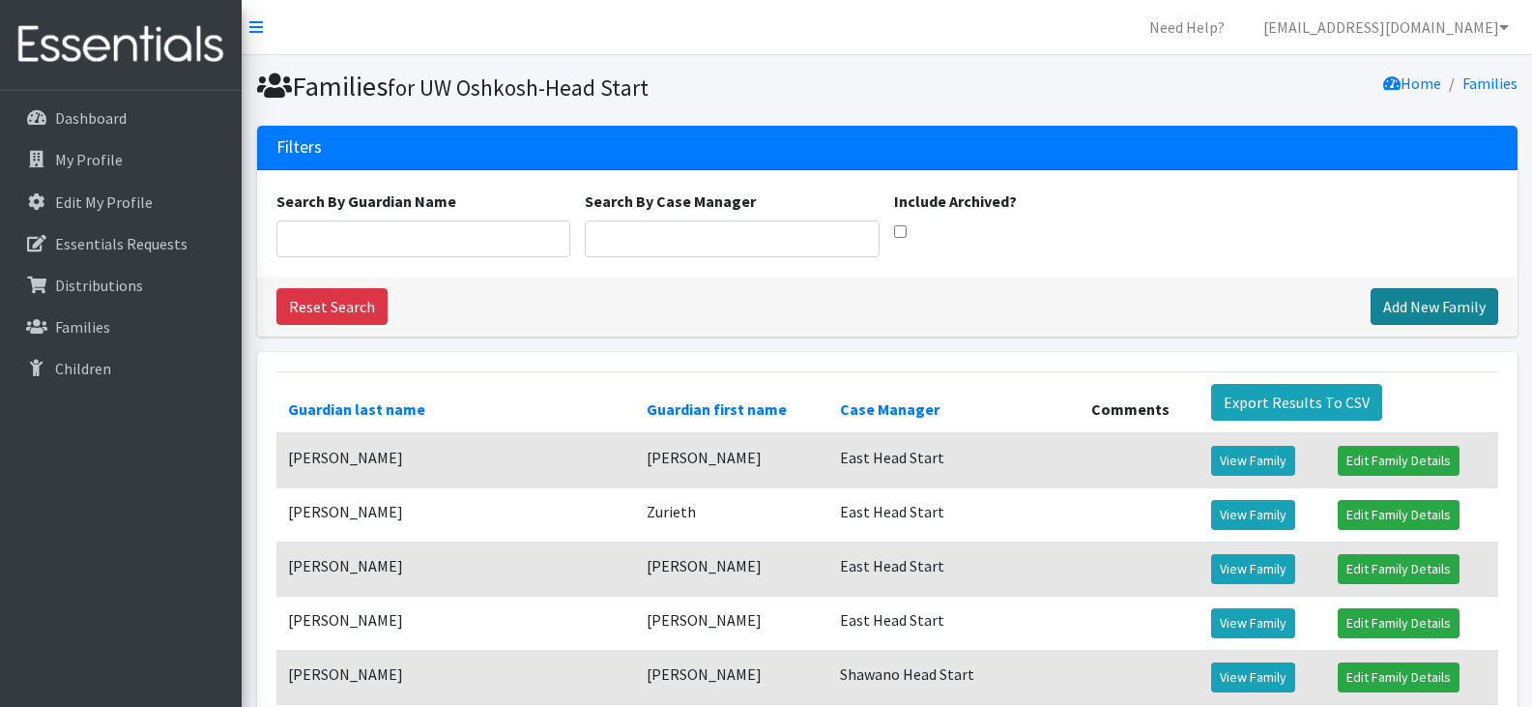
click at [1429, 307] on link "Add New Family" at bounding box center [1435, 306] width 128 height 37
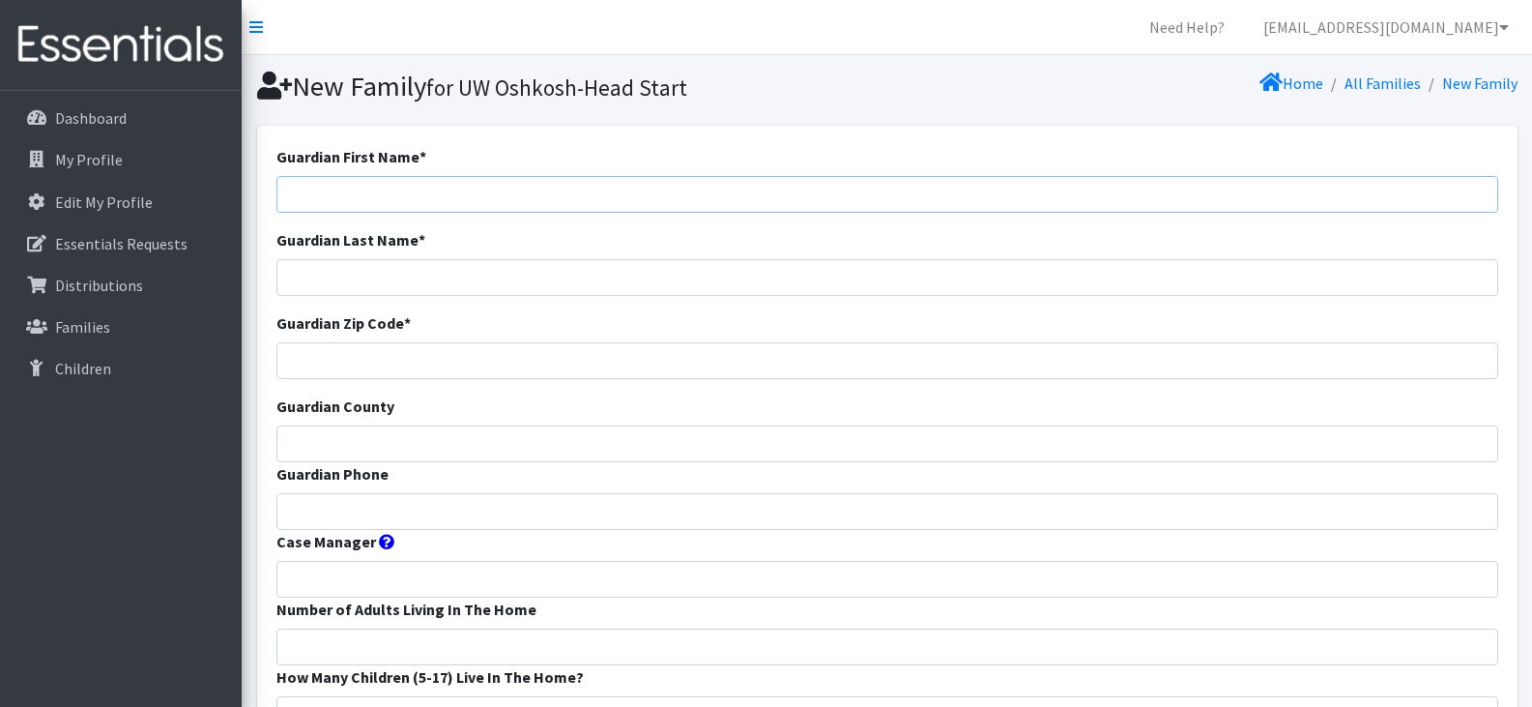
click at [333, 200] on input "Guardian First Name *" at bounding box center [887, 194] width 1222 height 37
paste input "Melissa"
type input "Melissa"
click at [474, 284] on input "Guardian Last Name *" at bounding box center [887, 277] width 1222 height 37
type input "[PERSON_NAME]"
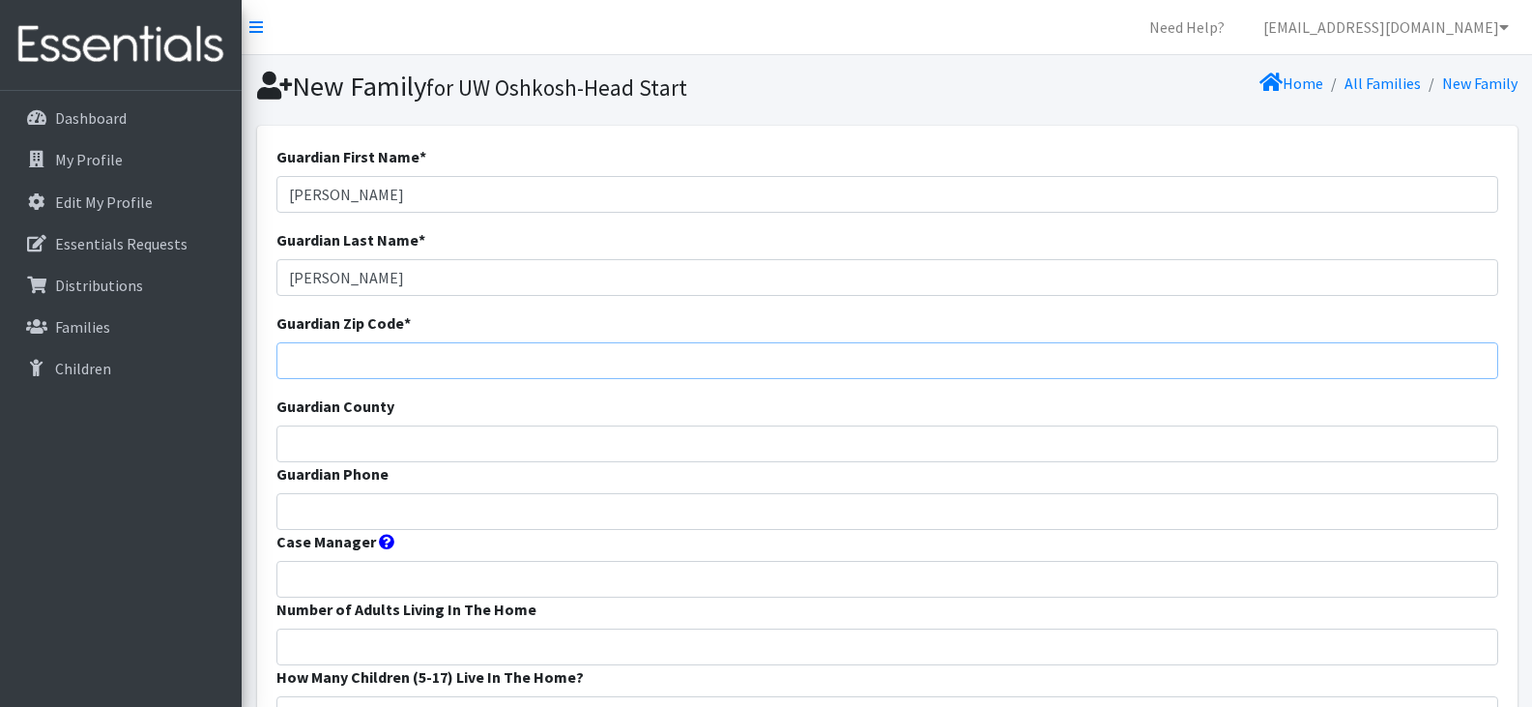
click at [462, 359] on input "Guardian Zip Code *" at bounding box center [887, 360] width 1222 height 37
type input "54952"
click at [435, 445] on input "Guardian County" at bounding box center [887, 443] width 1222 height 37
click at [369, 439] on input "Guardian County" at bounding box center [887, 443] width 1222 height 37
type input "Winnebago"
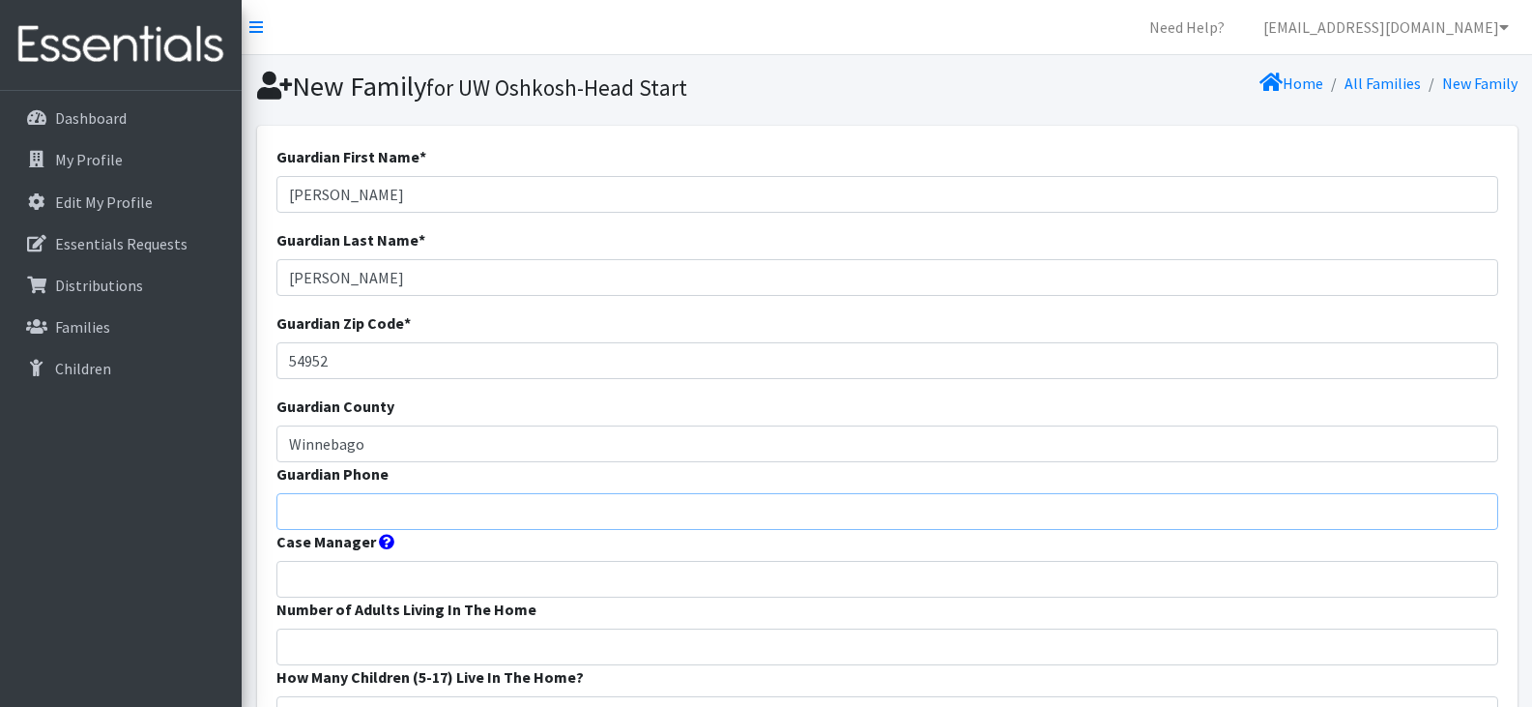
click at [531, 510] on input "Guardian Phone" at bounding box center [887, 511] width 1222 height 37
paste input "9206378134"
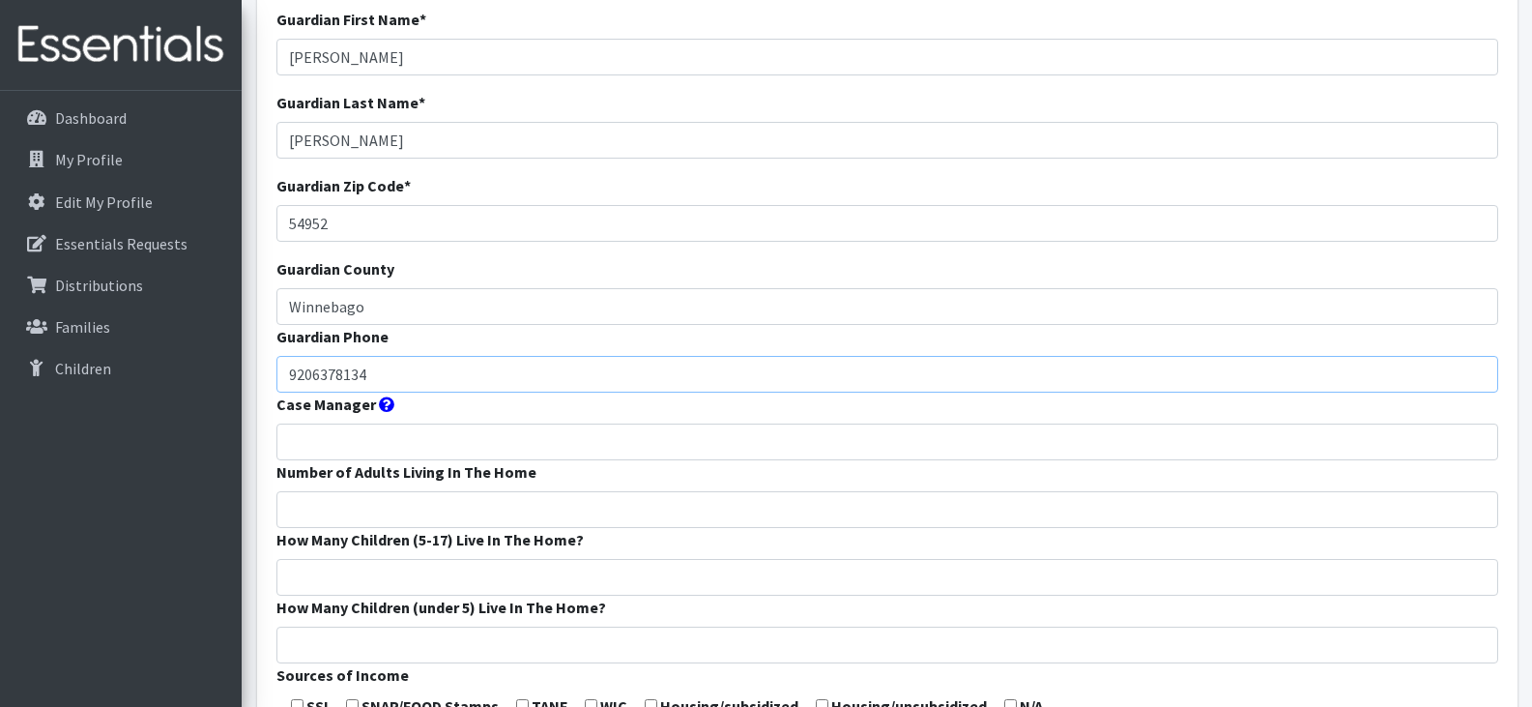
scroll to position [138, 0]
type input "9206378134"
click at [456, 447] on input "Case Manager" at bounding box center [887, 440] width 1222 height 37
type input "Menasha Head Start"
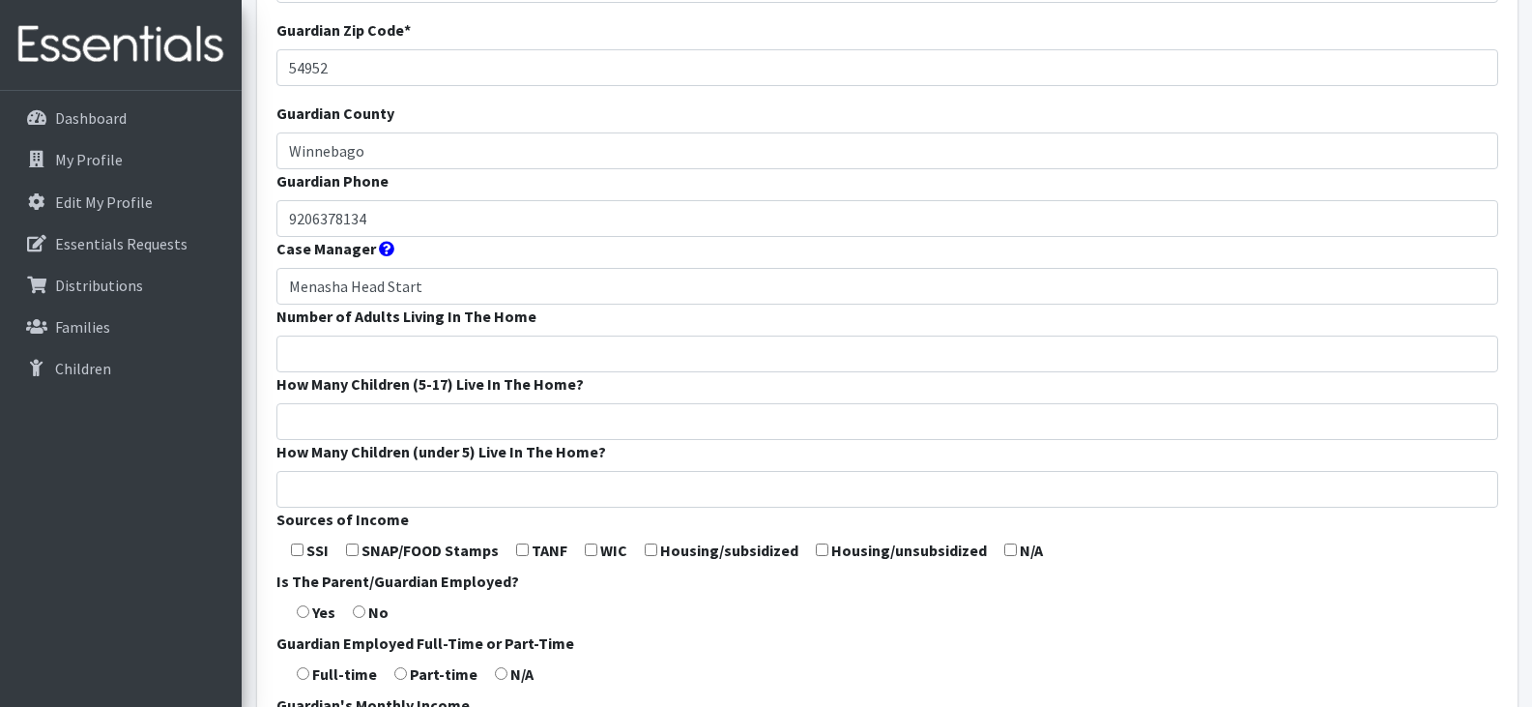
scroll to position [316, 0]
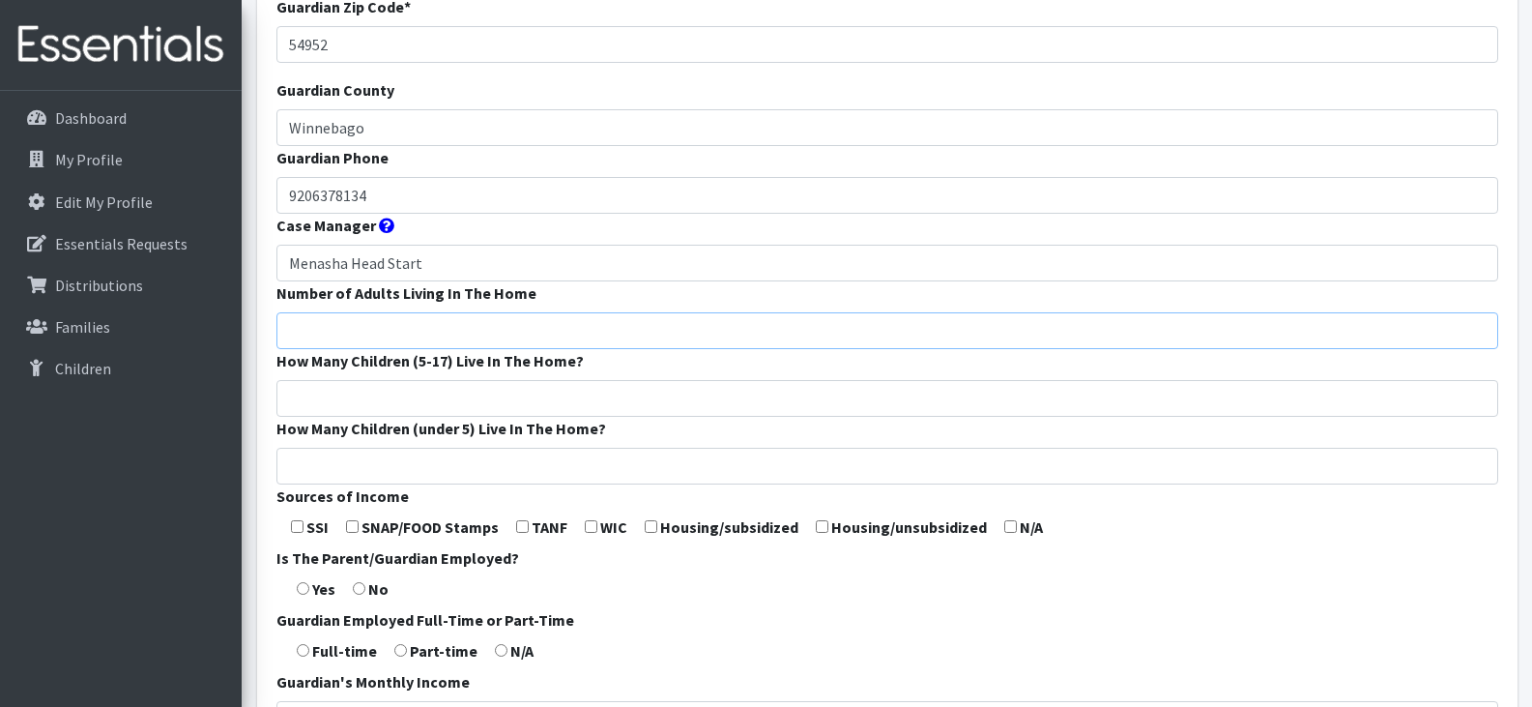
click at [397, 329] on input "Number of Adults Living In The Home" at bounding box center [887, 330] width 1222 height 37
type input "1"
click at [407, 393] on input "How Many Children (5-17) Live In The Home?" at bounding box center [887, 398] width 1222 height 37
type input "1"
click at [419, 461] on input "How Many Children (under 5) Live In The Home?" at bounding box center [887, 466] width 1222 height 37
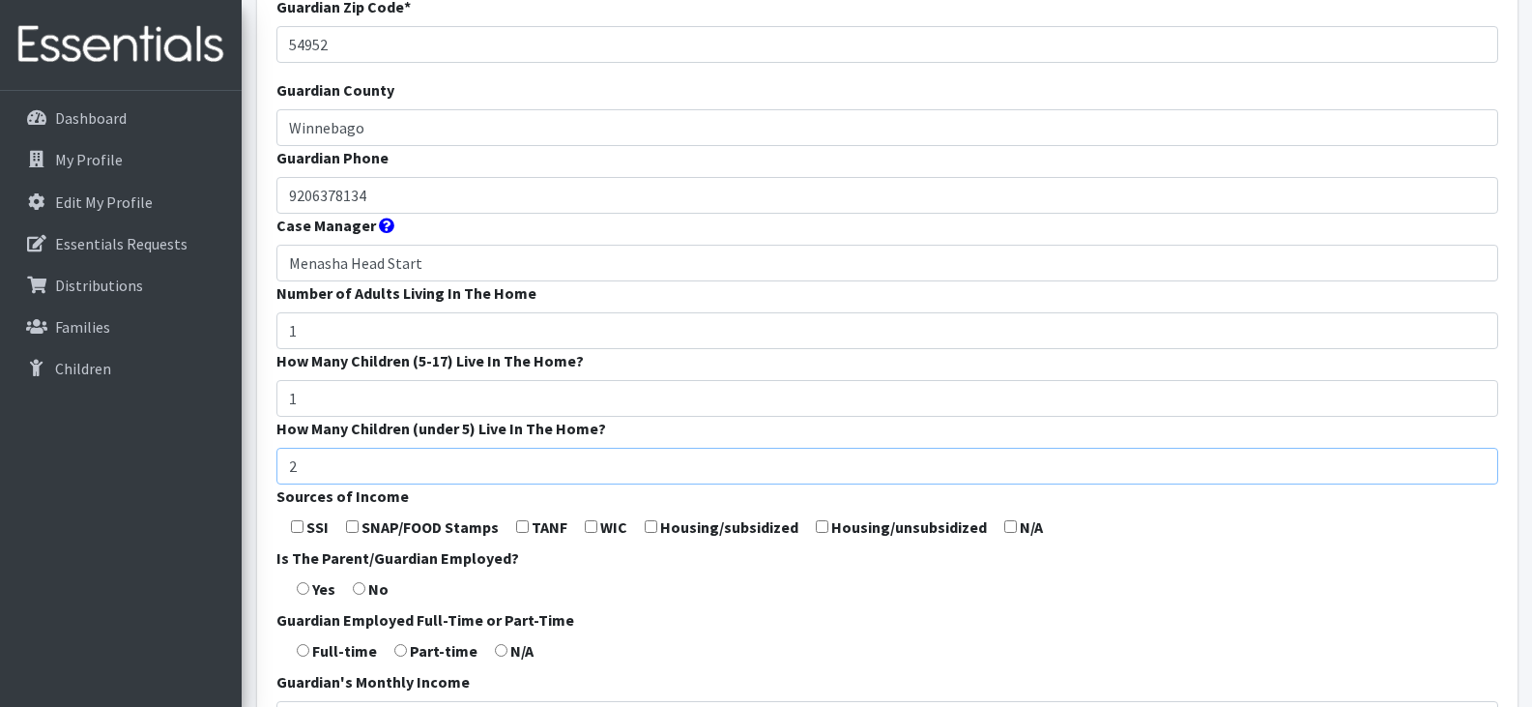
type input "2"
click at [347, 527] on input "checkbox" at bounding box center [352, 526] width 13 height 13
checkbox input "true"
click at [303, 586] on input "radio" at bounding box center [303, 588] width 13 height 13
radio input "true"
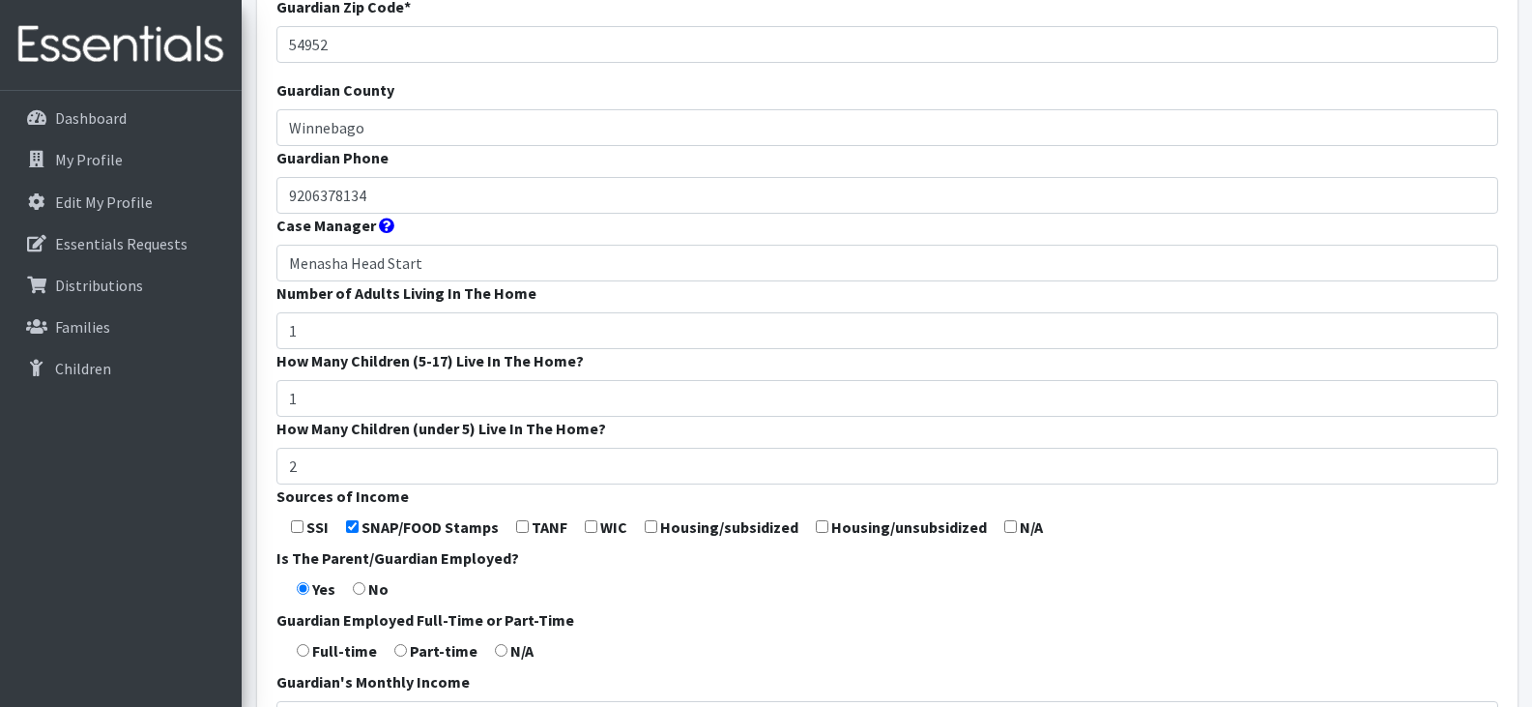
click at [301, 652] on input "radio" at bounding box center [303, 650] width 13 height 13
radio input "true"
click at [651, 647] on form "Guardian First Name * Melissa Guardian Last Name * Piasecki Guardian Zip Code *…" at bounding box center [887, 402] width 1222 height 1146
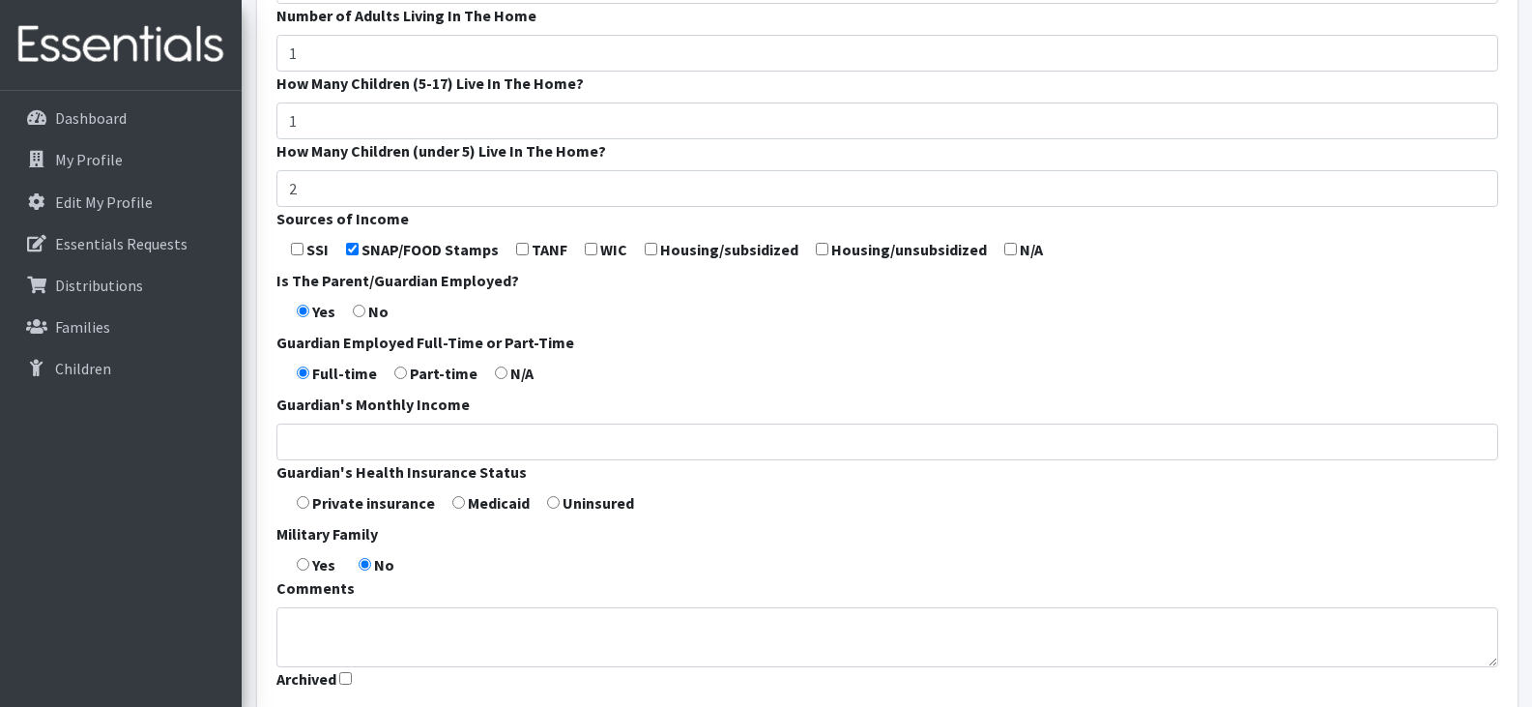
scroll to position [594, 0]
click at [455, 501] on input "radio" at bounding box center [458, 501] width 13 height 13
radio input "true"
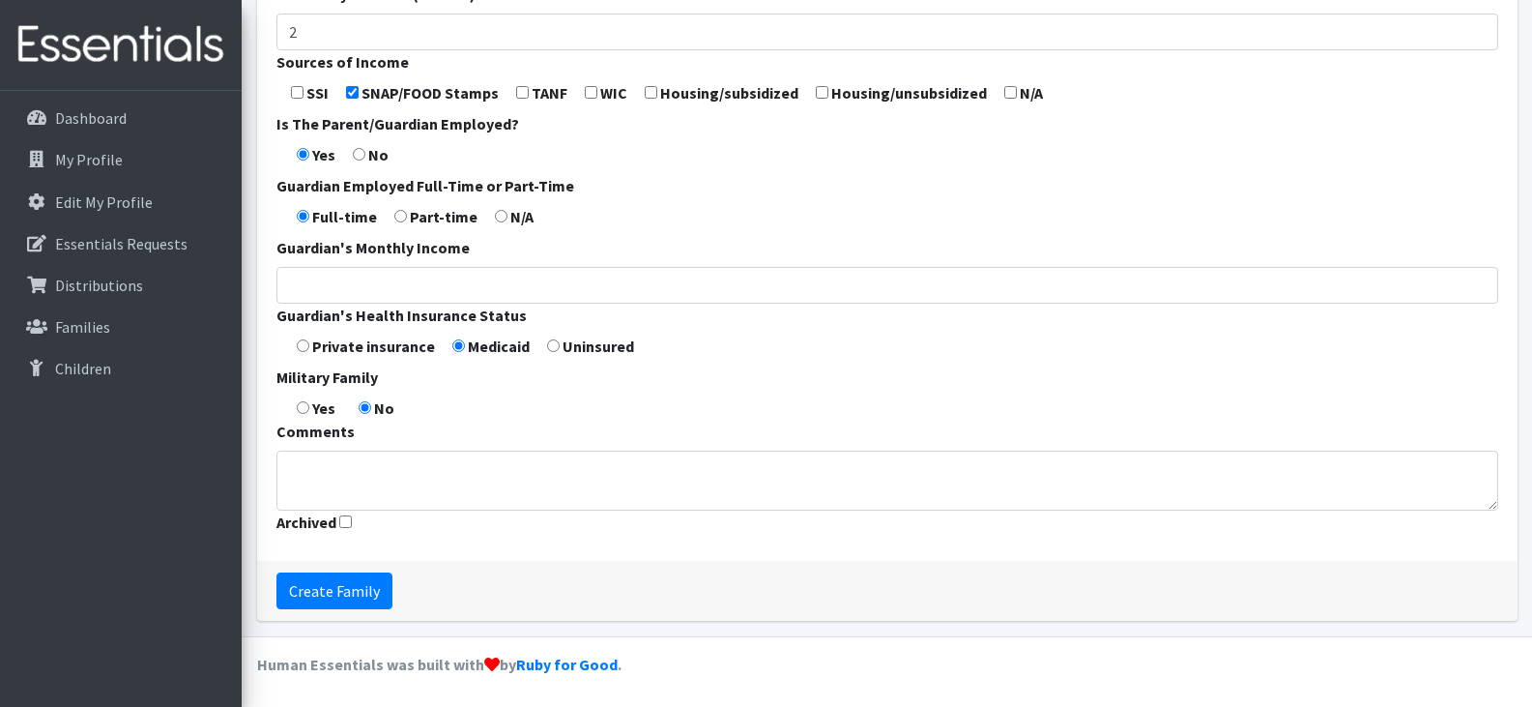
scroll to position [752, 0]
click at [329, 581] on input "Create Family" at bounding box center [334, 588] width 116 height 37
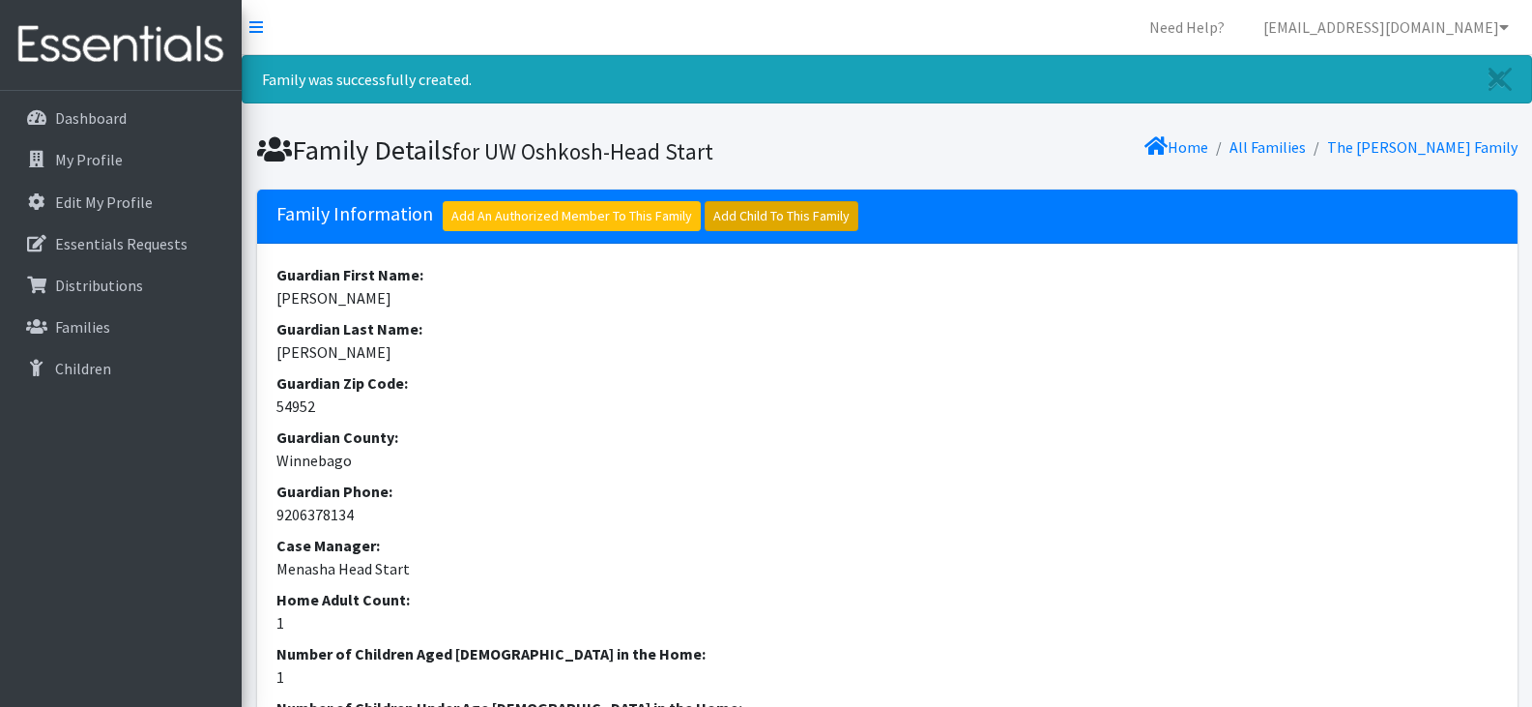
click at [776, 212] on link "Add Child To This Family" at bounding box center [782, 216] width 154 height 30
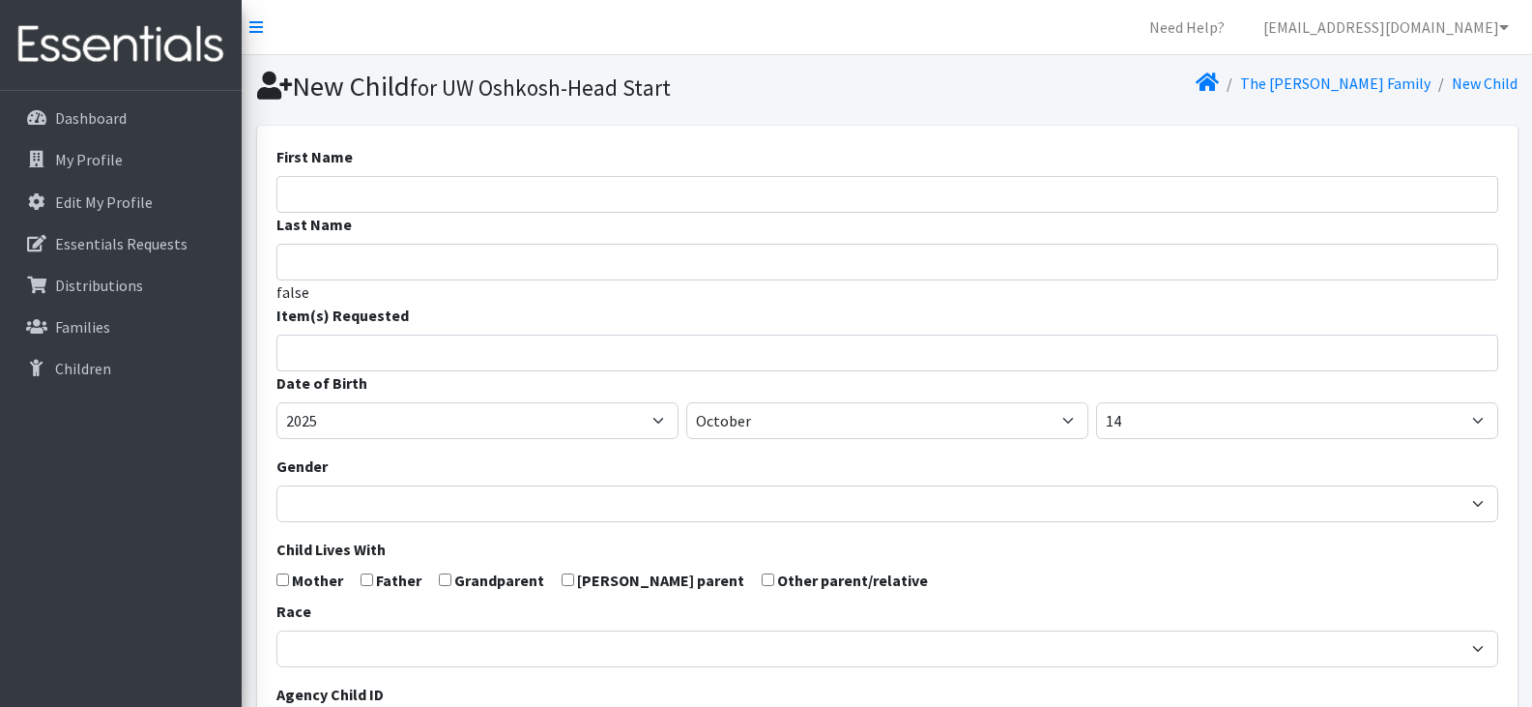
select select
click at [679, 189] on input "First Name" at bounding box center [887, 194] width 1222 height 37
click at [679, 189] on input "[PERSON_NAME]" at bounding box center [887, 194] width 1222 height 37
type input "Jordan"
type input "[PERSON_NAME]"
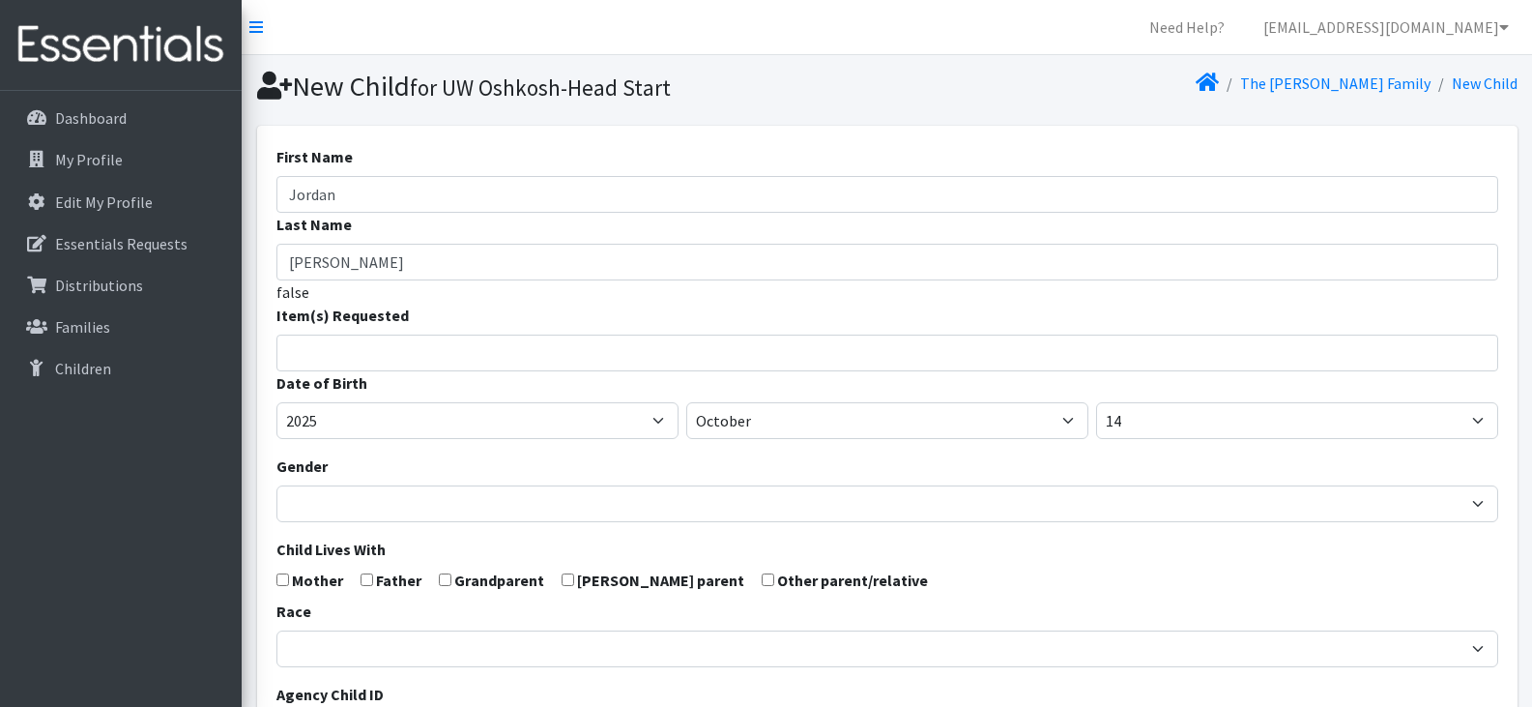
click at [652, 359] on ul at bounding box center [893, 349] width 1232 height 25
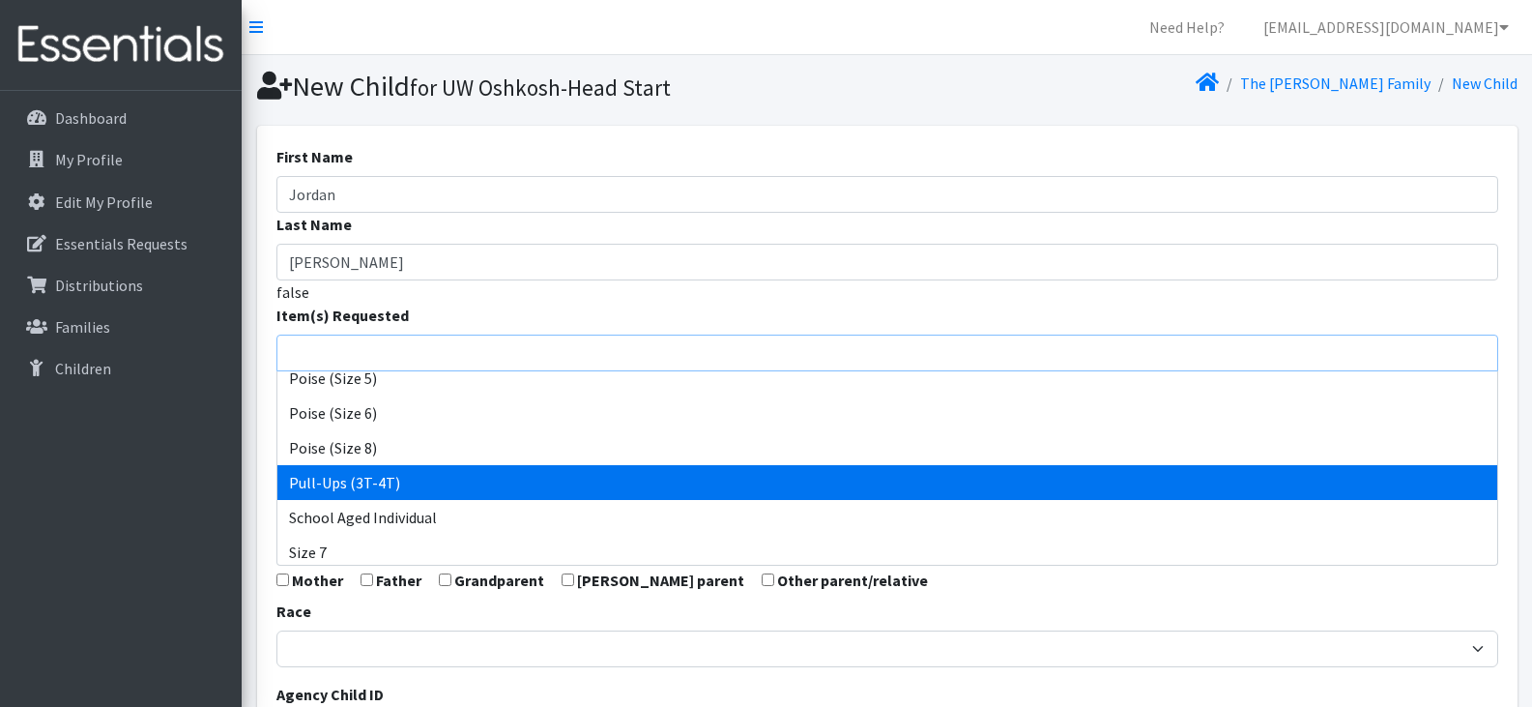
scroll to position [881, 0]
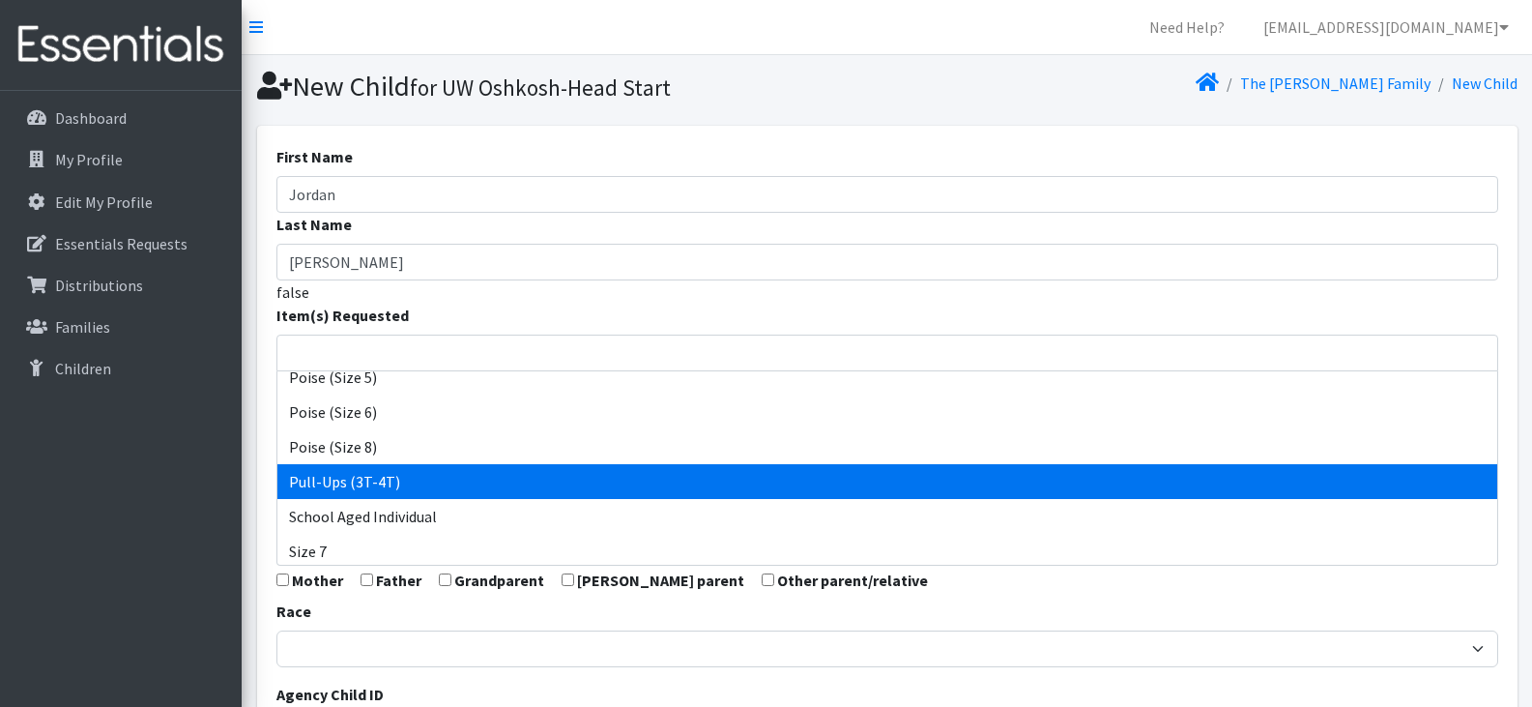
select select "14494"
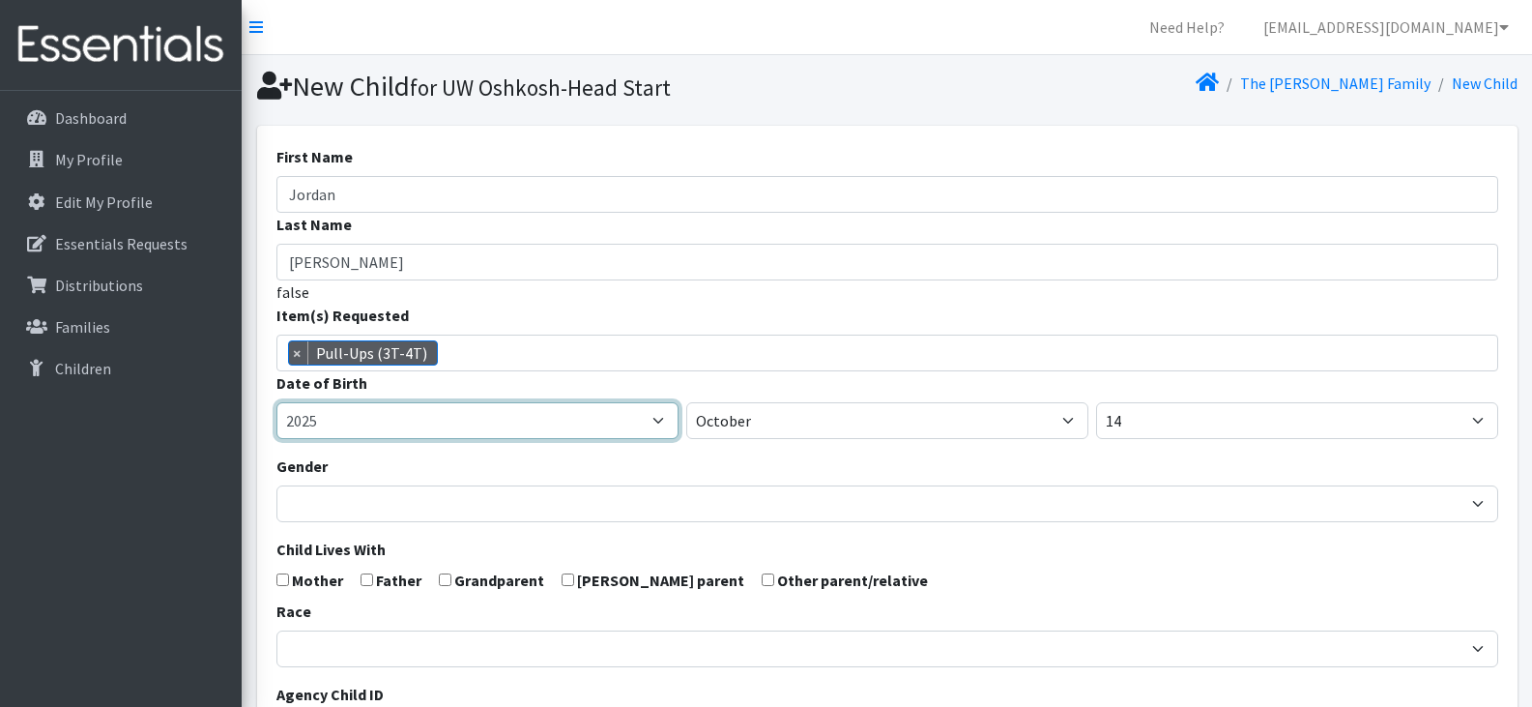
click at [577, 423] on select "2005 2006 2007 2008 2009 2010 2011 2012 2013 2014 2015 2016 2017 2018 2019 2020…" at bounding box center [477, 420] width 402 height 37
select select "2021"
click at [276, 402] on select "2005 2006 2007 2008 2009 2010 2011 2012 2013 2014 2015 2016 2017 2018 2019 2020…" at bounding box center [477, 420] width 402 height 37
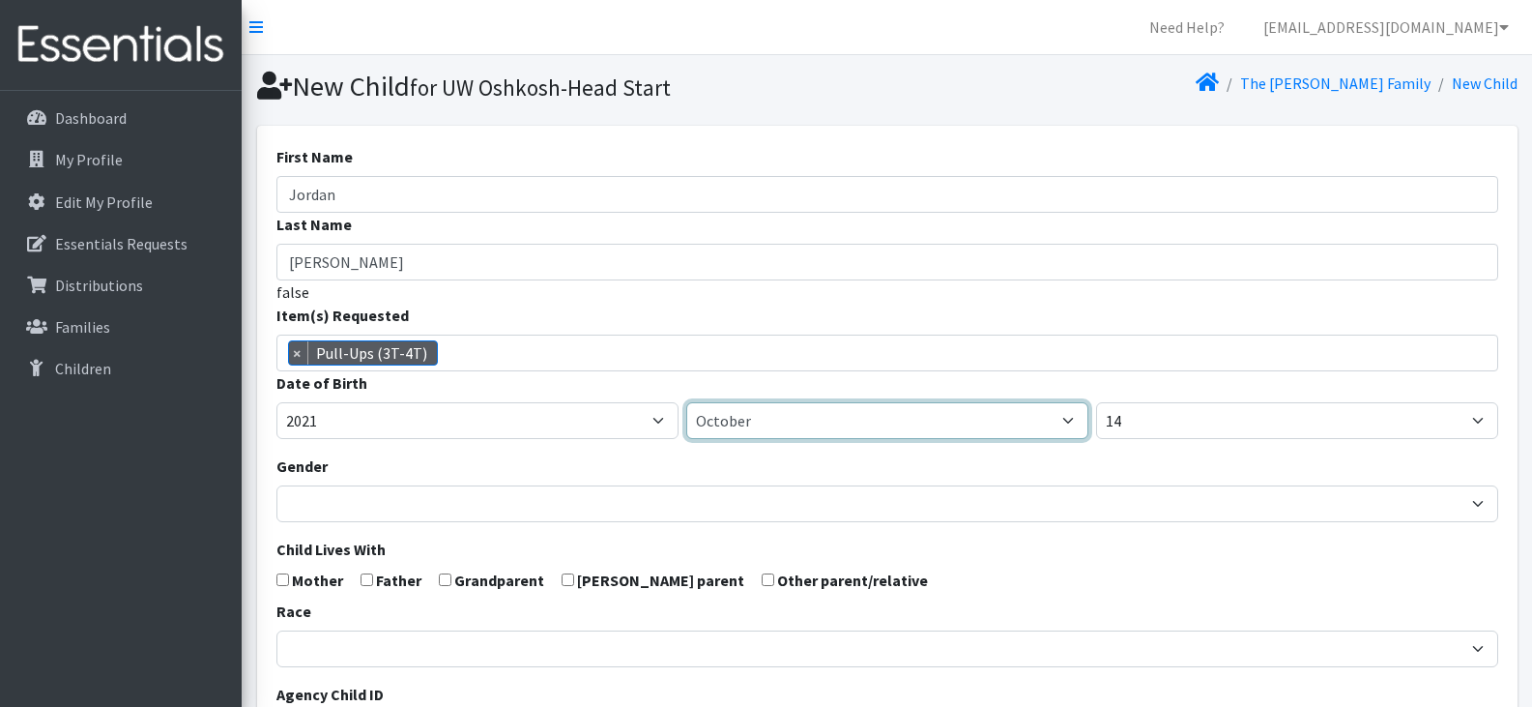
click at [789, 425] on select "January February March April May June July August September October November De…" at bounding box center [887, 420] width 402 height 37
select select "1"
click at [686, 402] on select "January February March April May June July August September October November De…" at bounding box center [887, 420] width 402 height 37
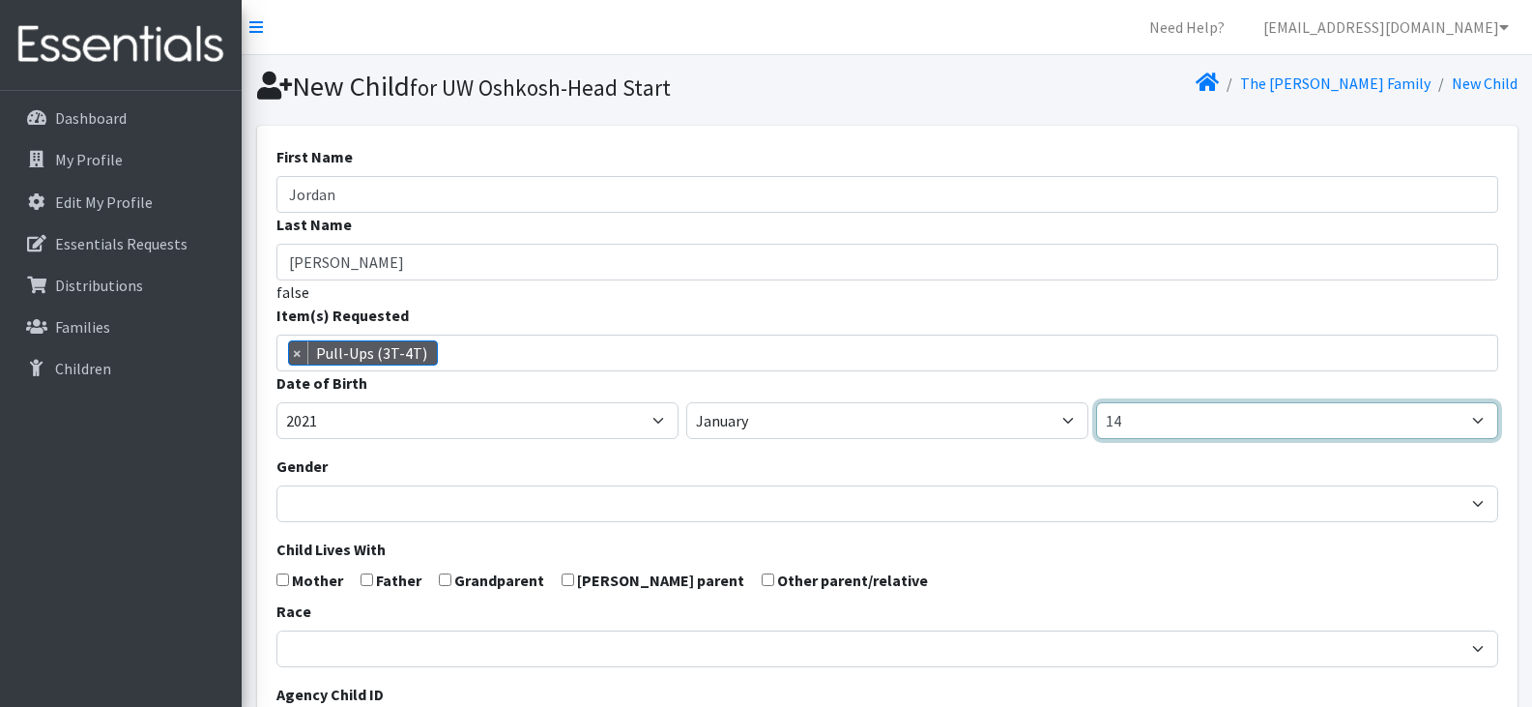
click at [1150, 422] on select "1 2 3 4 5 6 7 8 9 10 11 12 13 14 15 16 17 18 19 20 21 22 23 24 25 26 27 28 29 3…" at bounding box center [1297, 420] width 402 height 37
select select "9"
click at [1096, 402] on select "1 2 3 4 5 6 7 8 9 10 11 12 13 14 15 16 17 18 19 20 21 22 23 24 25 26 27 28 29 3…" at bounding box center [1297, 420] width 402 height 37
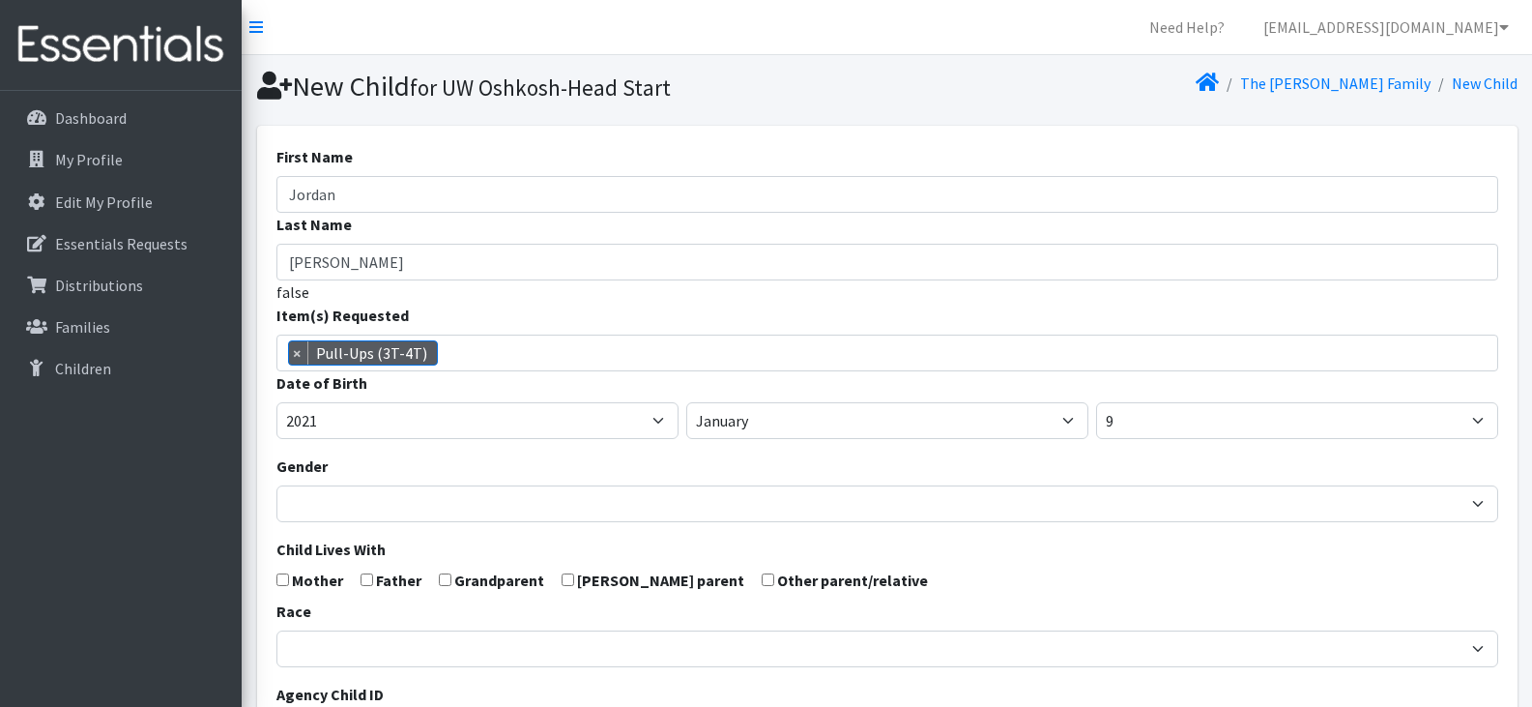
click at [484, 356] on span "× Pull-Ups (3T-4T)" at bounding box center [887, 352] width 1222 height 37
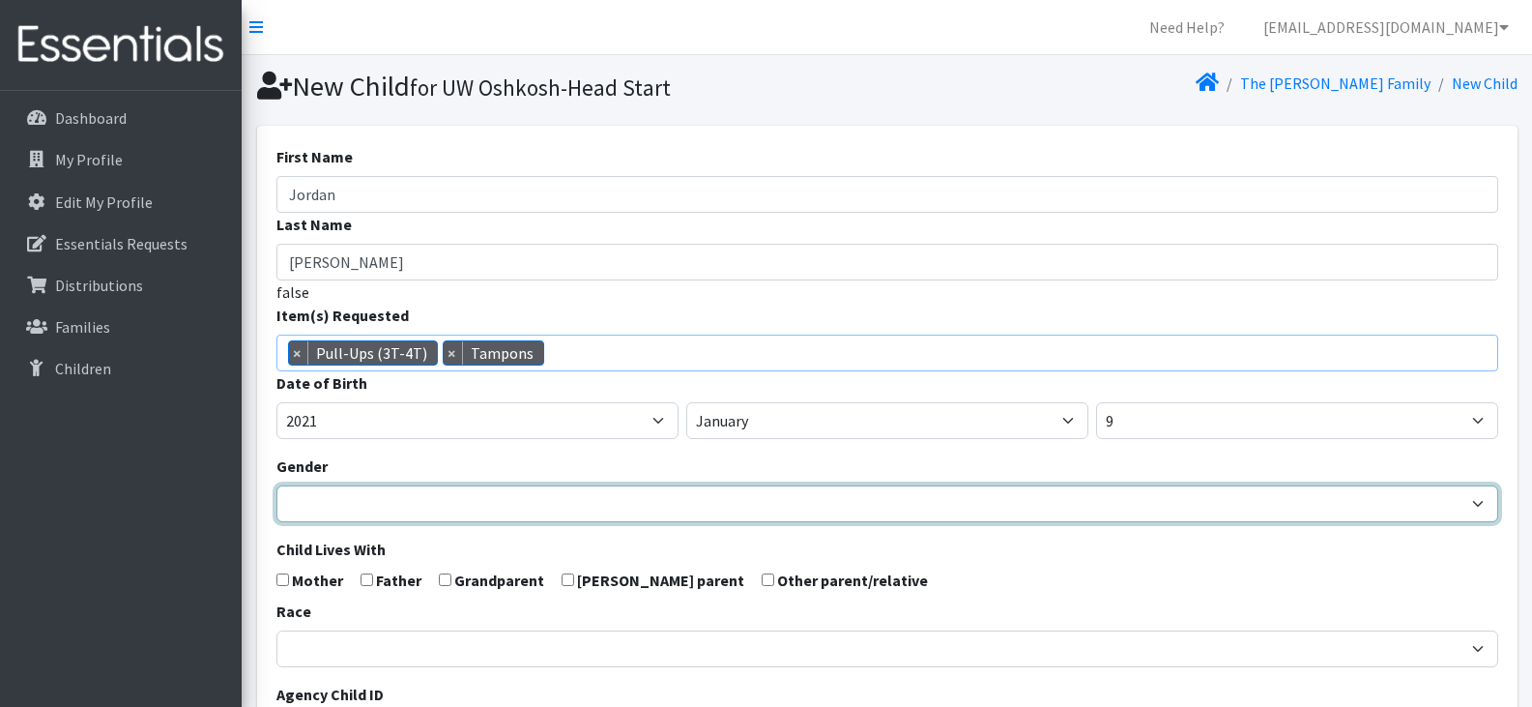
click at [573, 496] on select "Male Female" at bounding box center [887, 503] width 1222 height 37
select select "Male"
click at [276, 485] on select "Male Female" at bounding box center [887, 503] width 1222 height 37
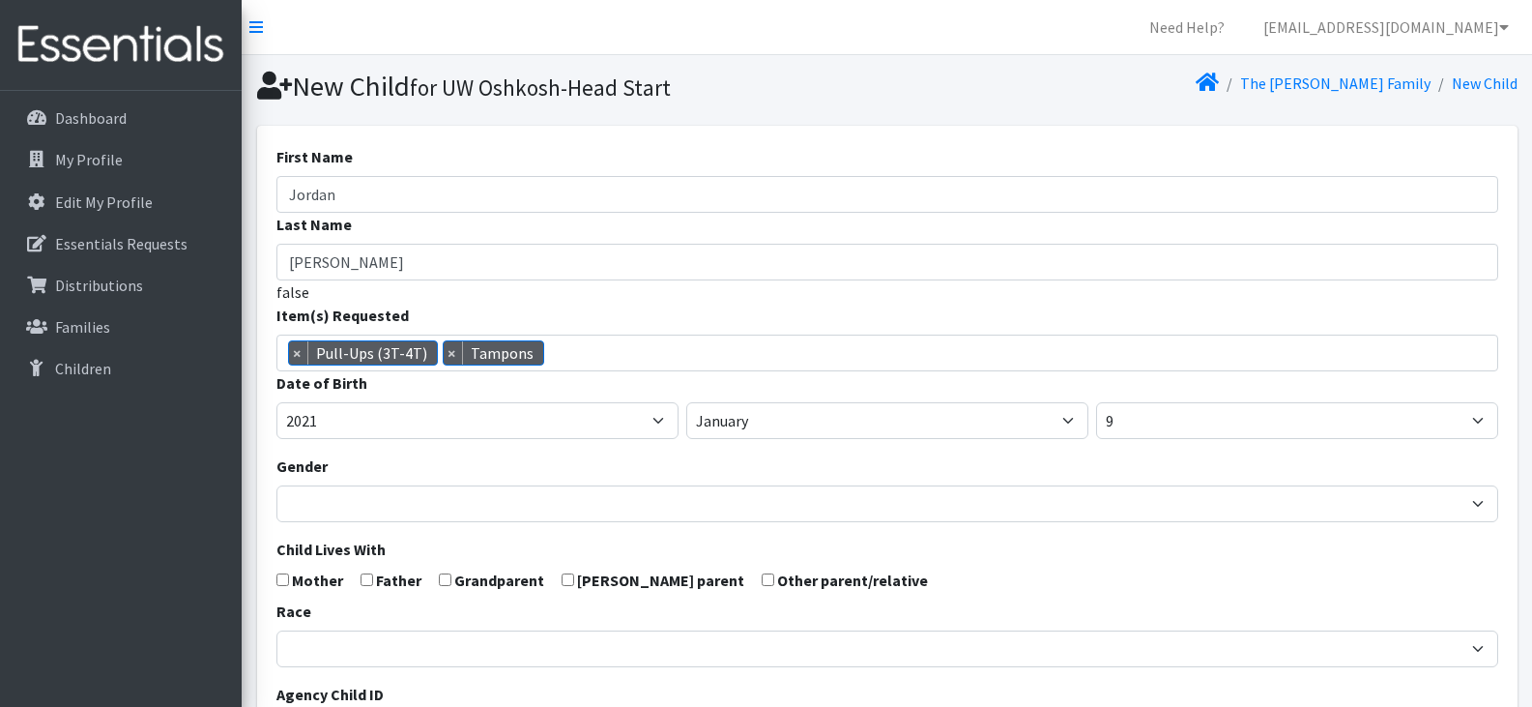
click at [599, 457] on div "Gender Male Female" at bounding box center [887, 488] width 1222 height 68
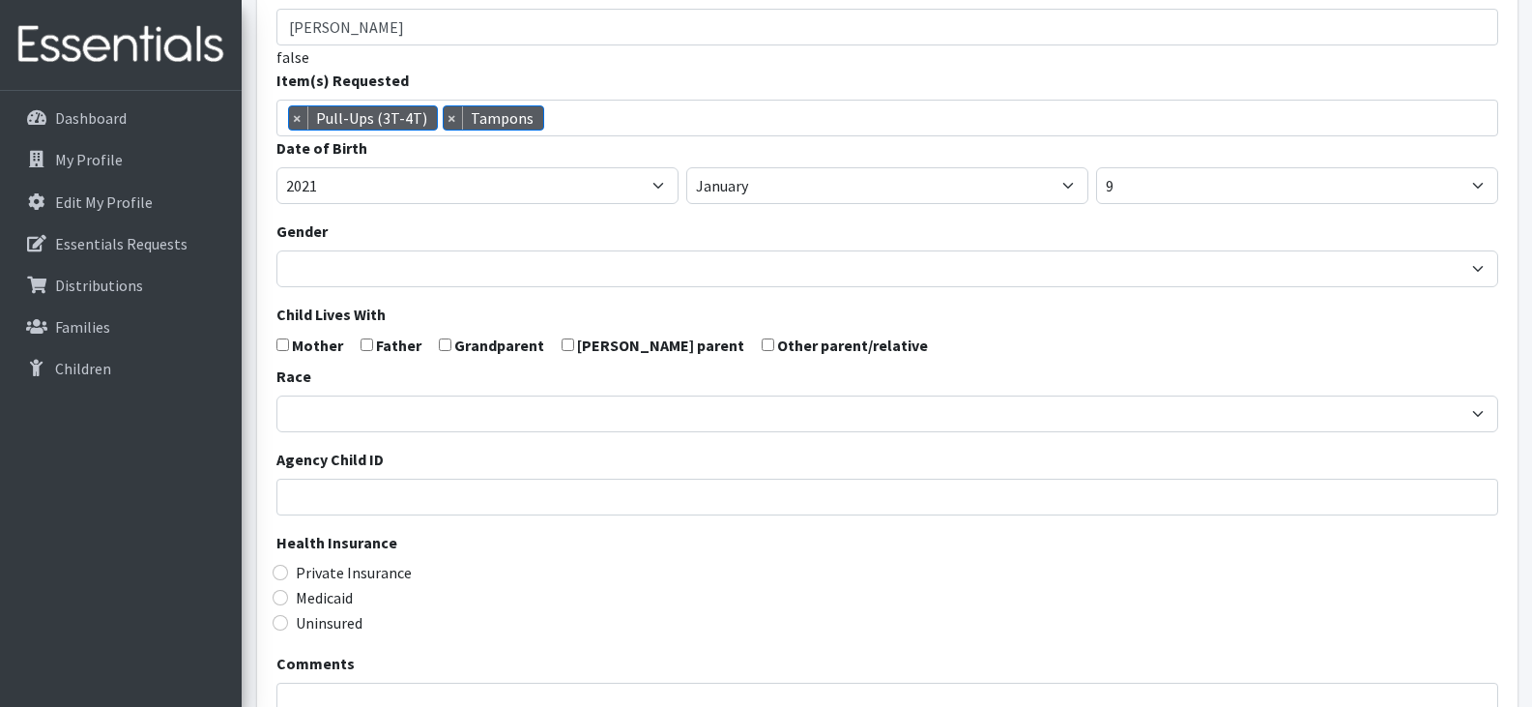
scroll to position [239, 0]
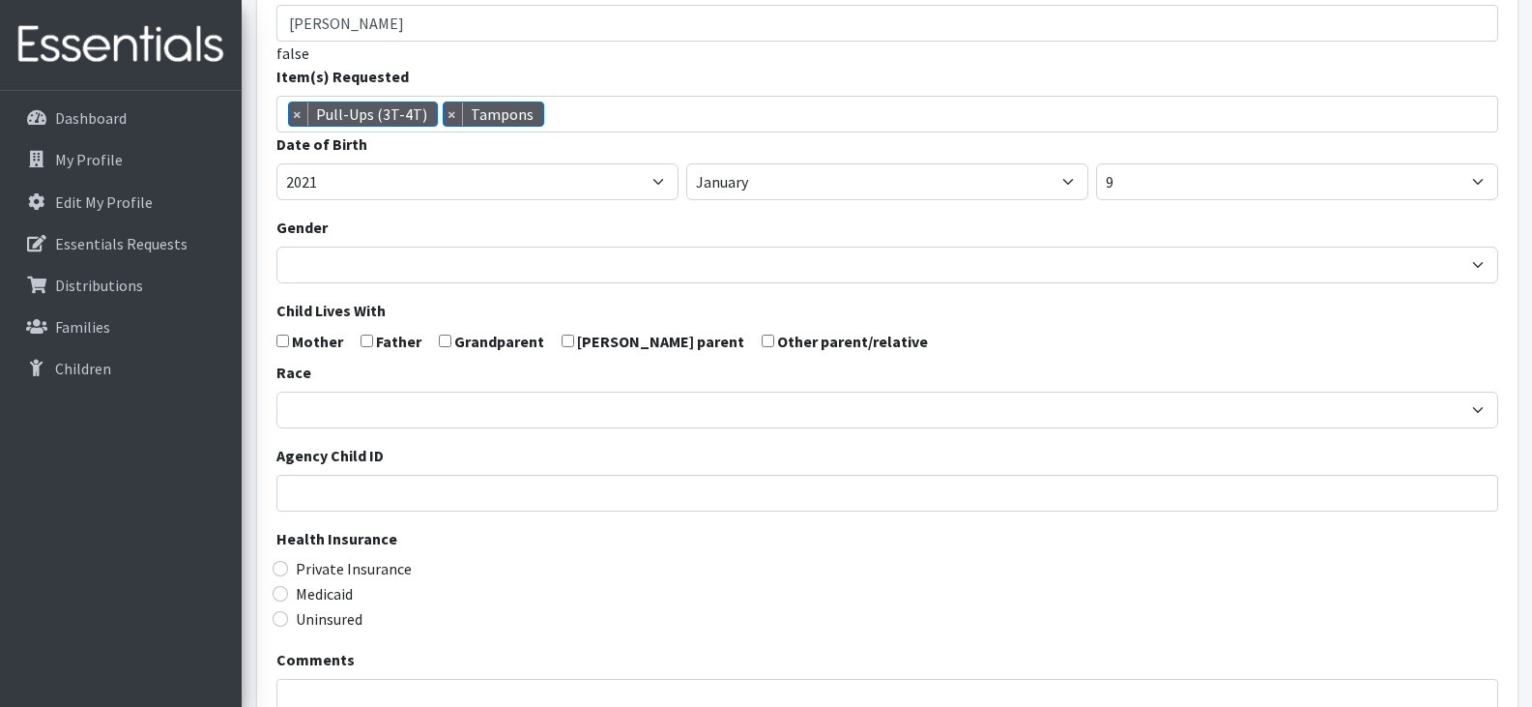
click at [281, 334] on input "checkbox" at bounding box center [282, 340] width 13 height 13
checkbox input "true"
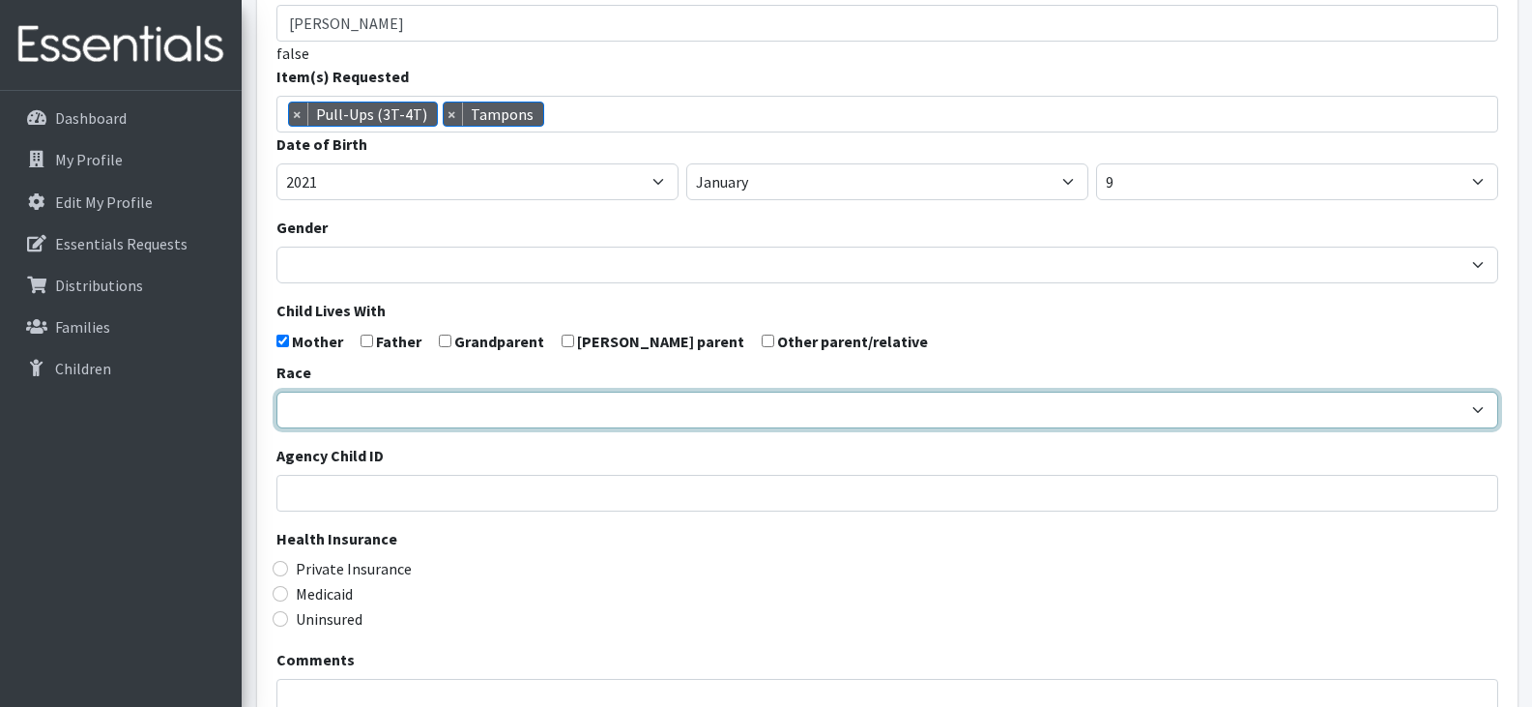
click at [364, 405] on select "African American Caucasian Hispanic Asian American Indian Pacific Islander Mult…" at bounding box center [887, 409] width 1222 height 37
select select "Caucasian"
click at [276, 391] on select "[DEMOGRAPHIC_DATA] Caucasian Hispanic [DEMOGRAPHIC_DATA] [DEMOGRAPHIC_DATA] Isl…" at bounding box center [887, 409] width 1222 height 37
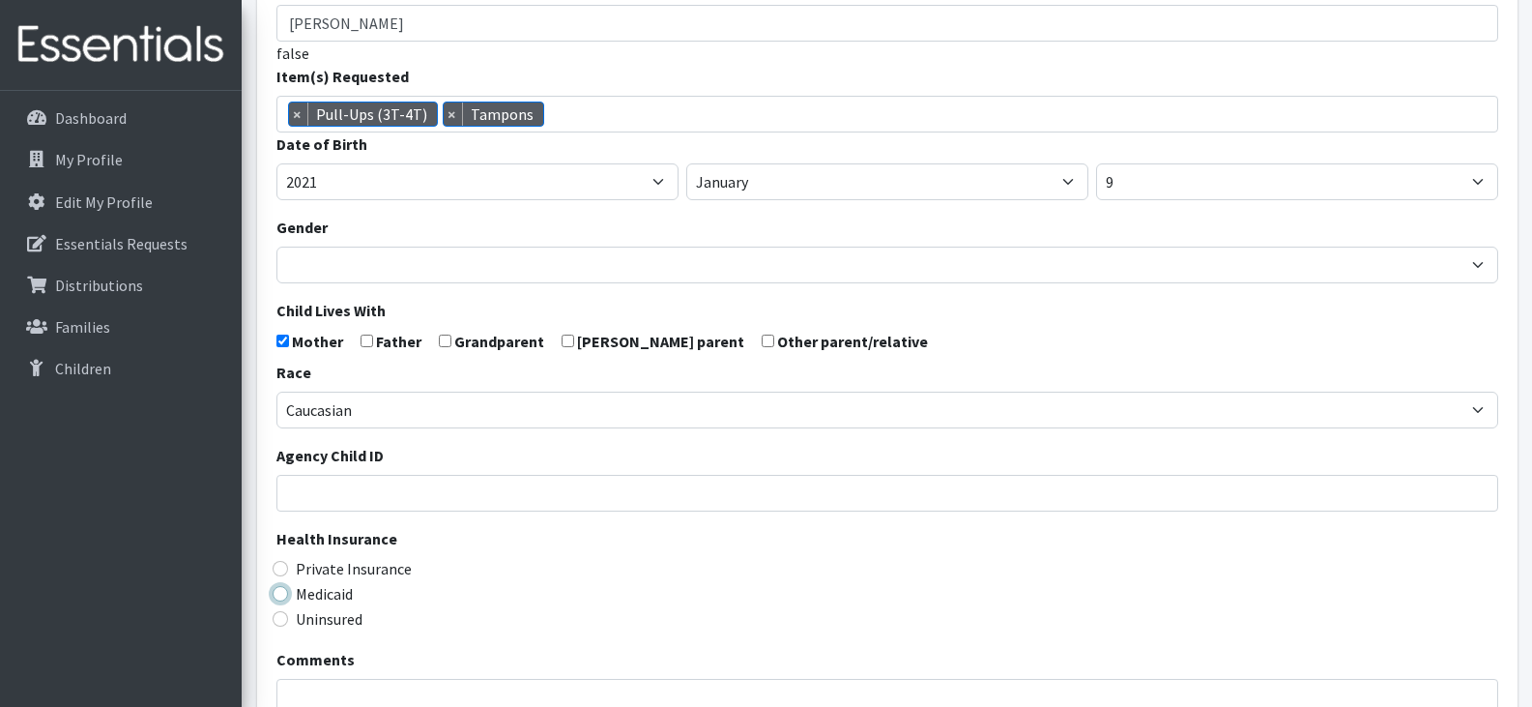
click at [281, 594] on input "Medicaid" at bounding box center [280, 593] width 15 height 15
radio input "true"
click at [478, 594] on div "Medicaid" at bounding box center [887, 593] width 1222 height 23
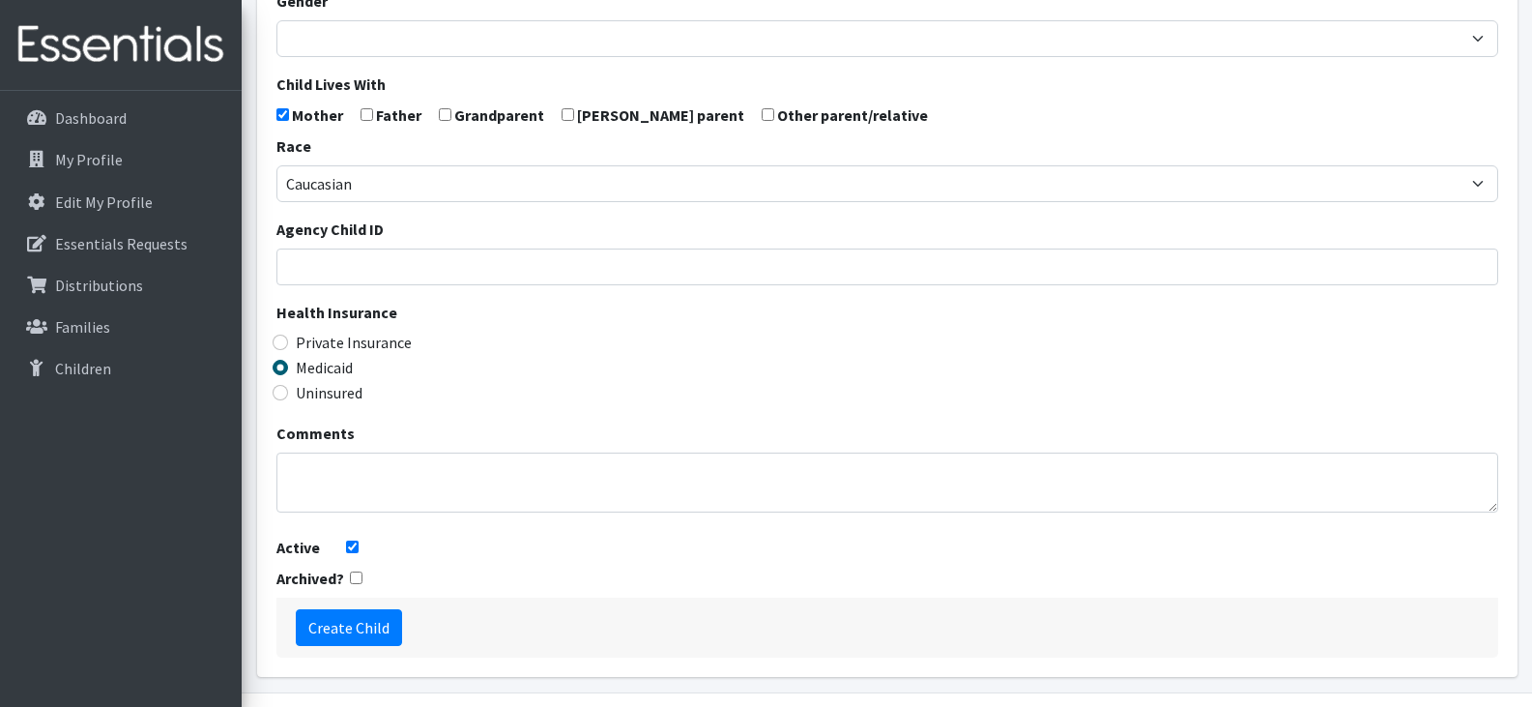
scroll to position [523, 0]
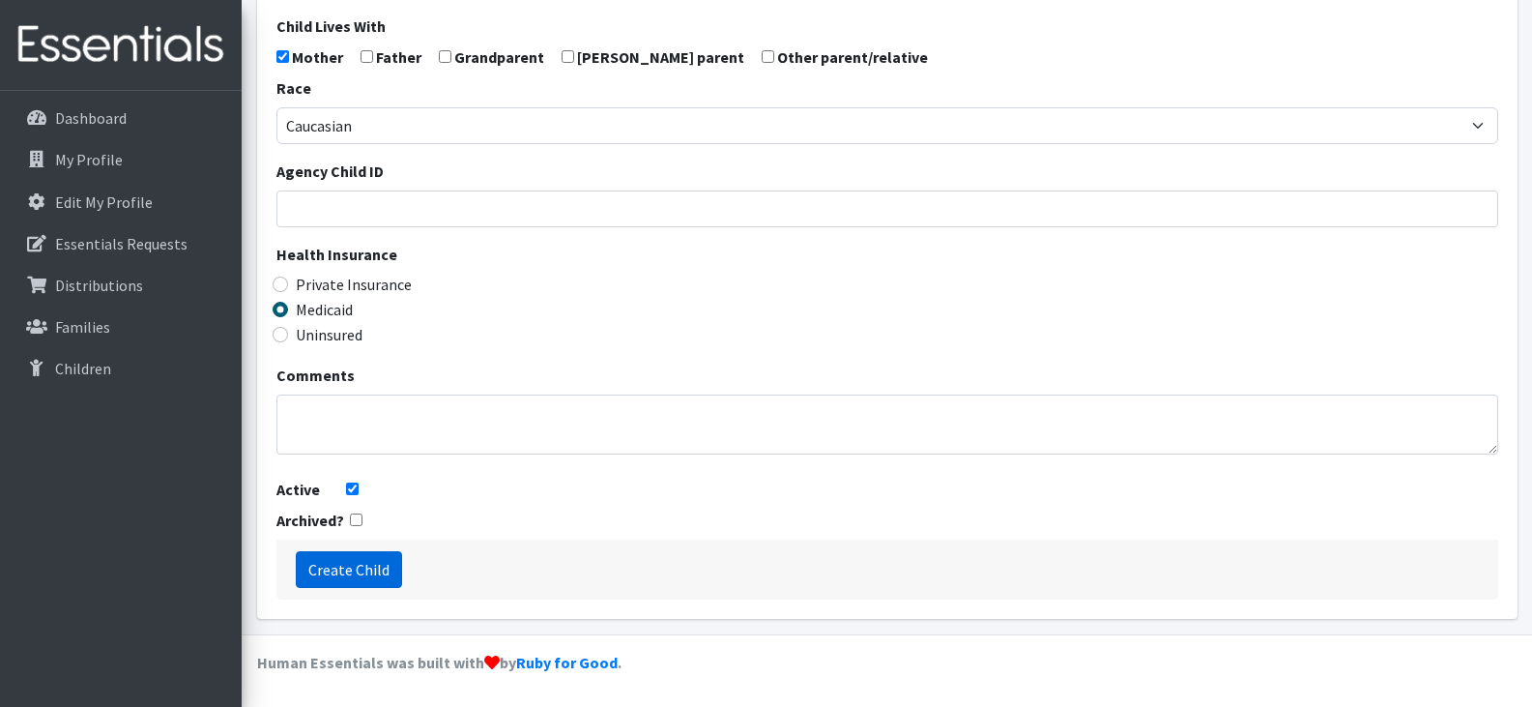
click at [346, 567] on input "Create Child" at bounding box center [349, 569] width 106 height 37
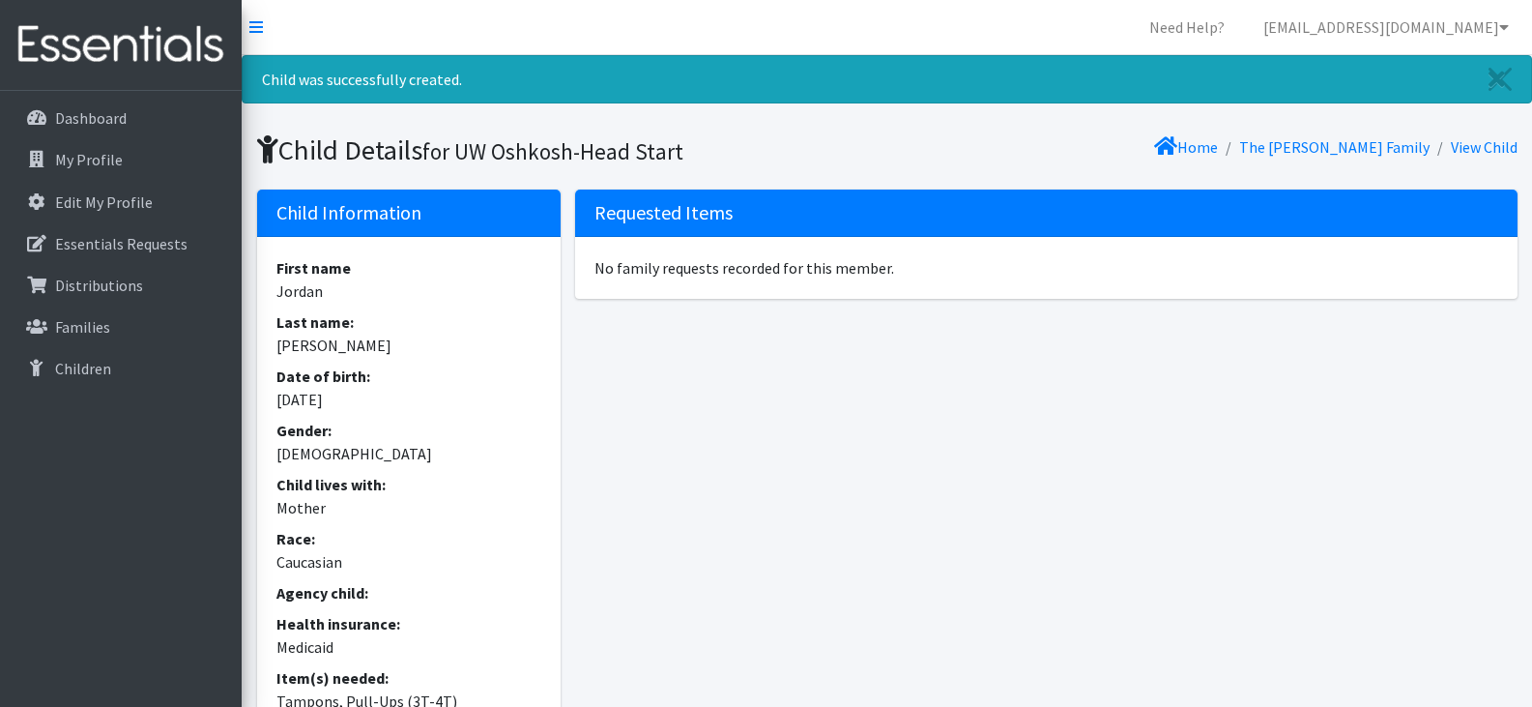
click at [877, 417] on div "Requested Items No family requests recorded for this member." at bounding box center [1046, 491] width 956 height 604
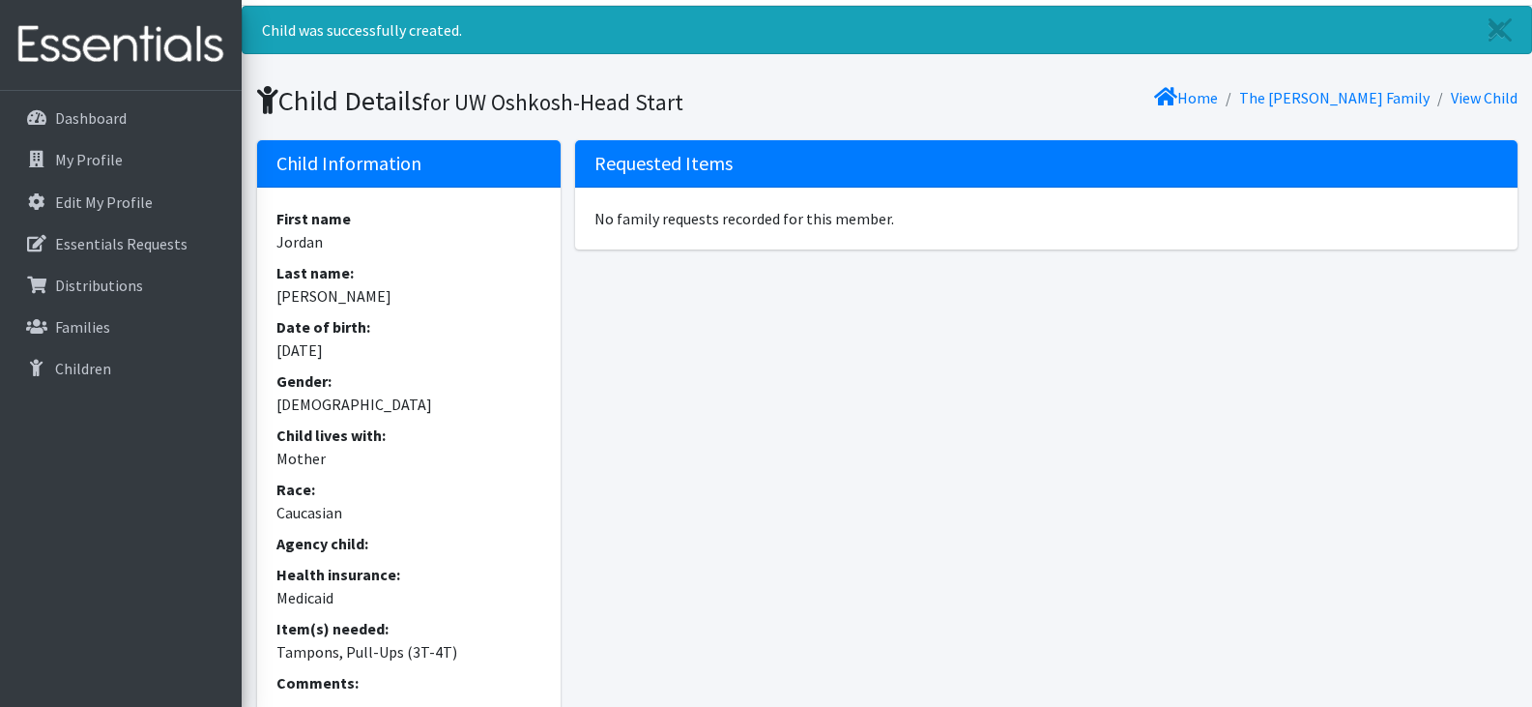
scroll to position [219, 0]
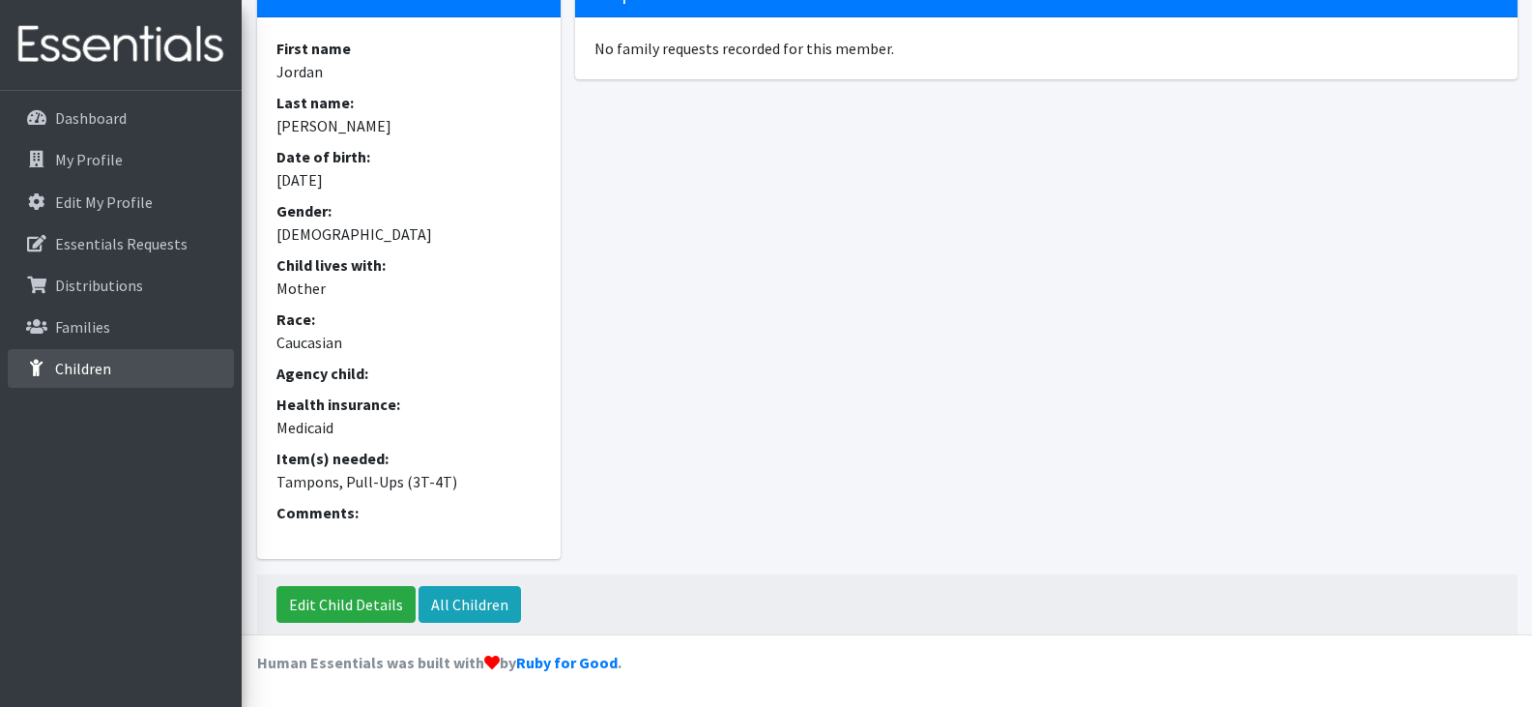
click at [60, 364] on p "Children" at bounding box center [83, 368] width 56 height 19
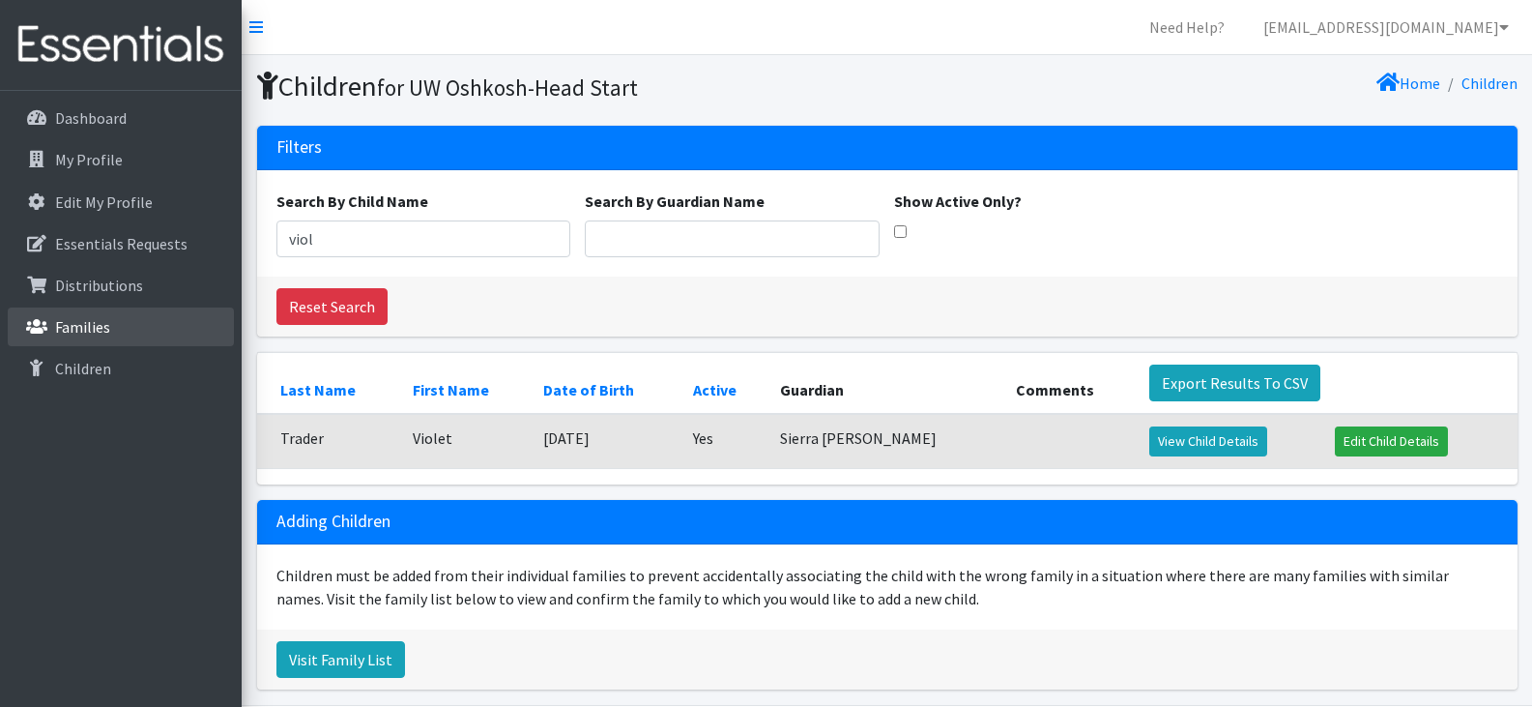
click at [55, 327] on p "Families" at bounding box center [82, 326] width 55 height 19
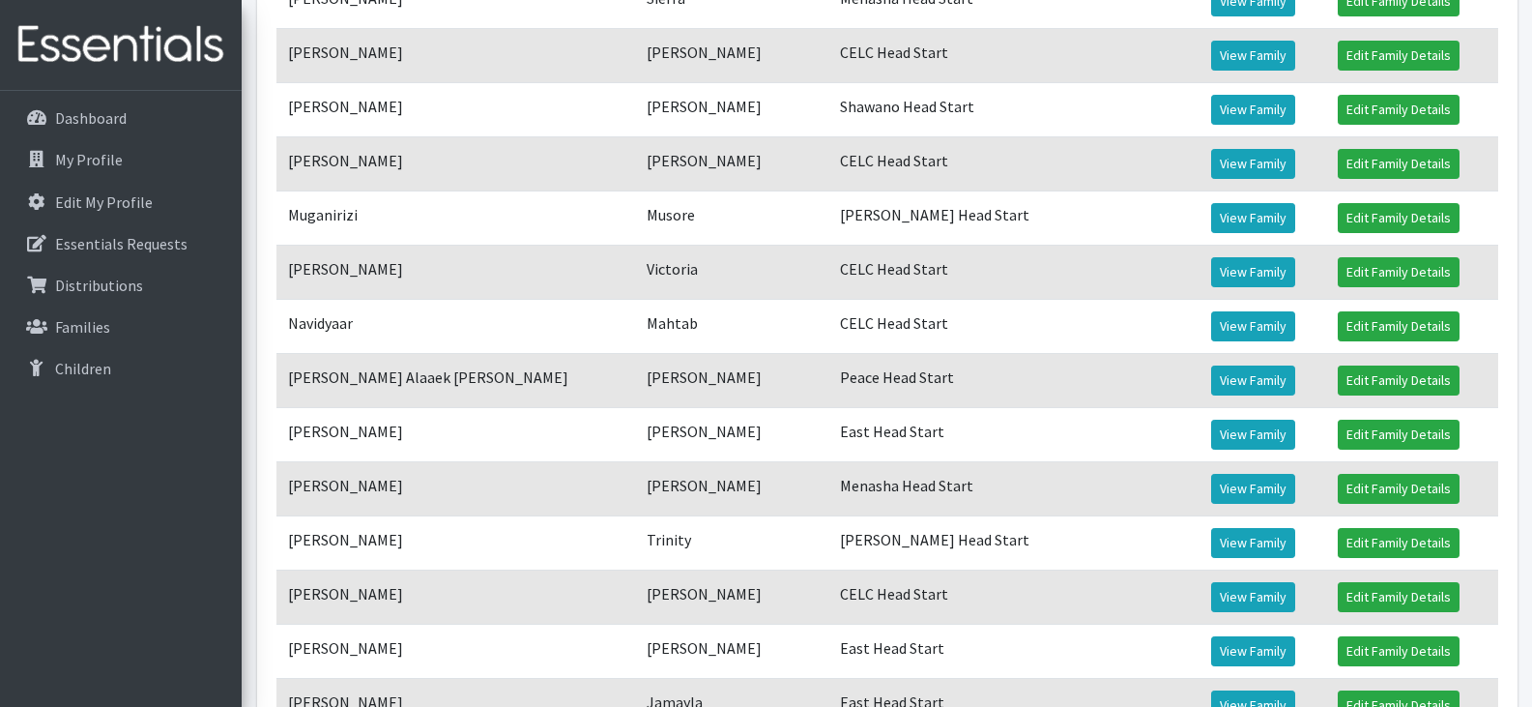
scroll to position [1815, 0]
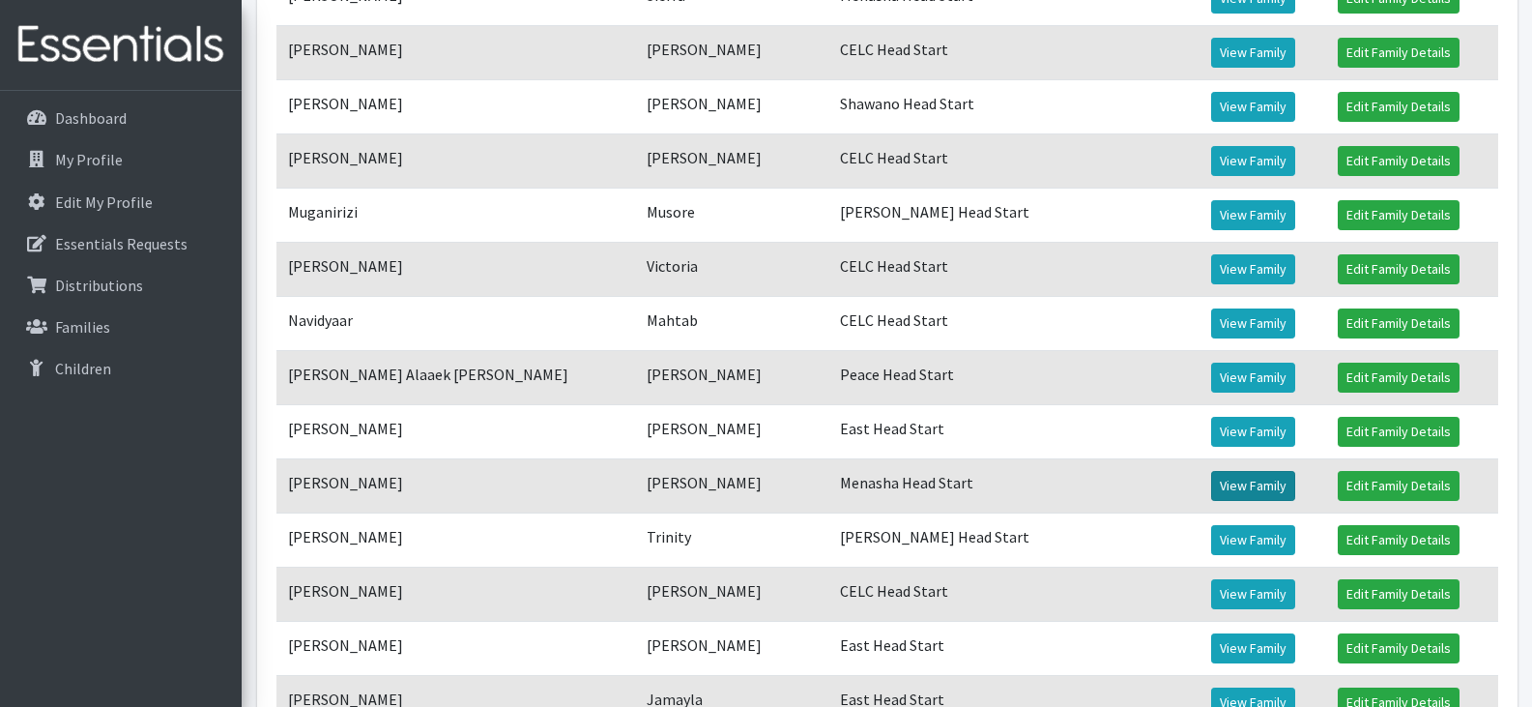
click at [1211, 482] on link "View Family" at bounding box center [1253, 486] width 84 height 30
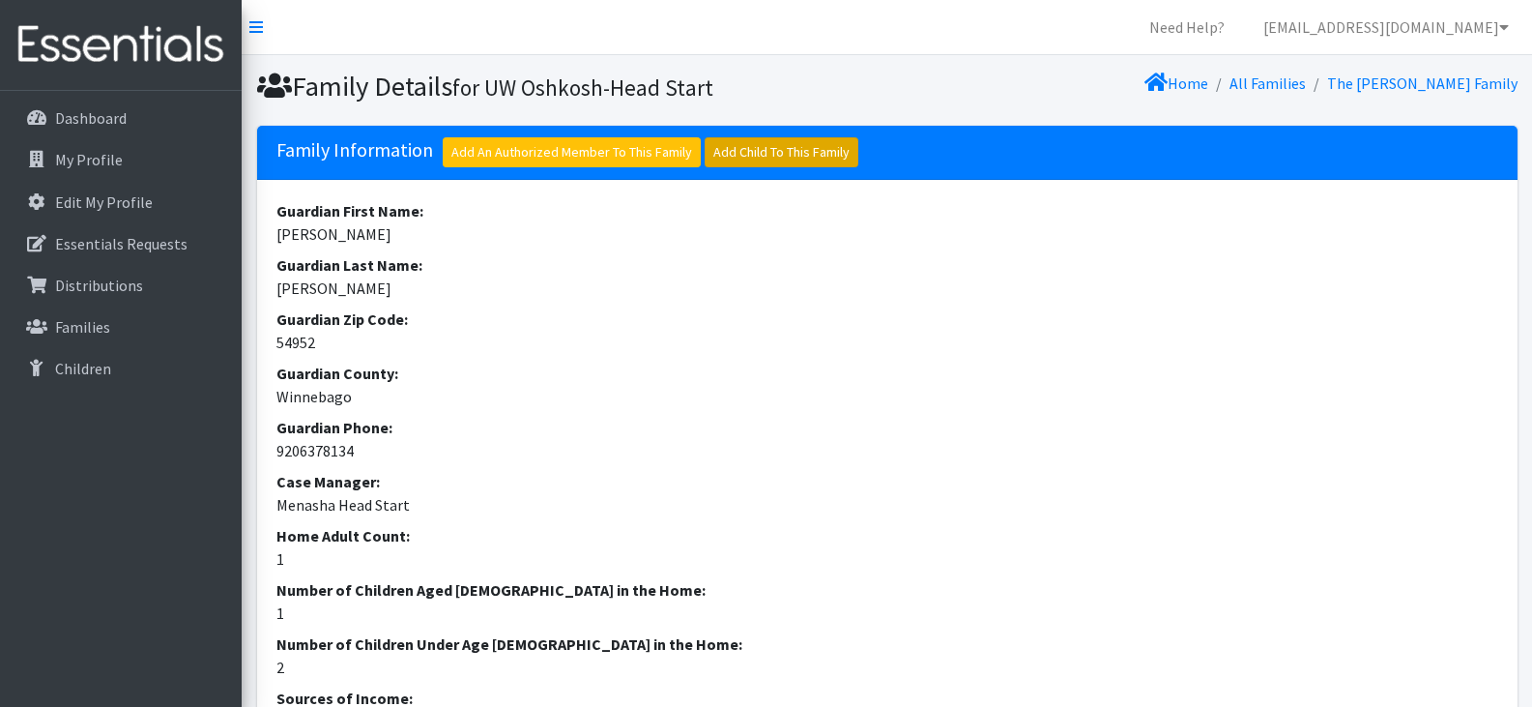
click at [801, 156] on link "Add Child To This Family" at bounding box center [782, 152] width 154 height 30
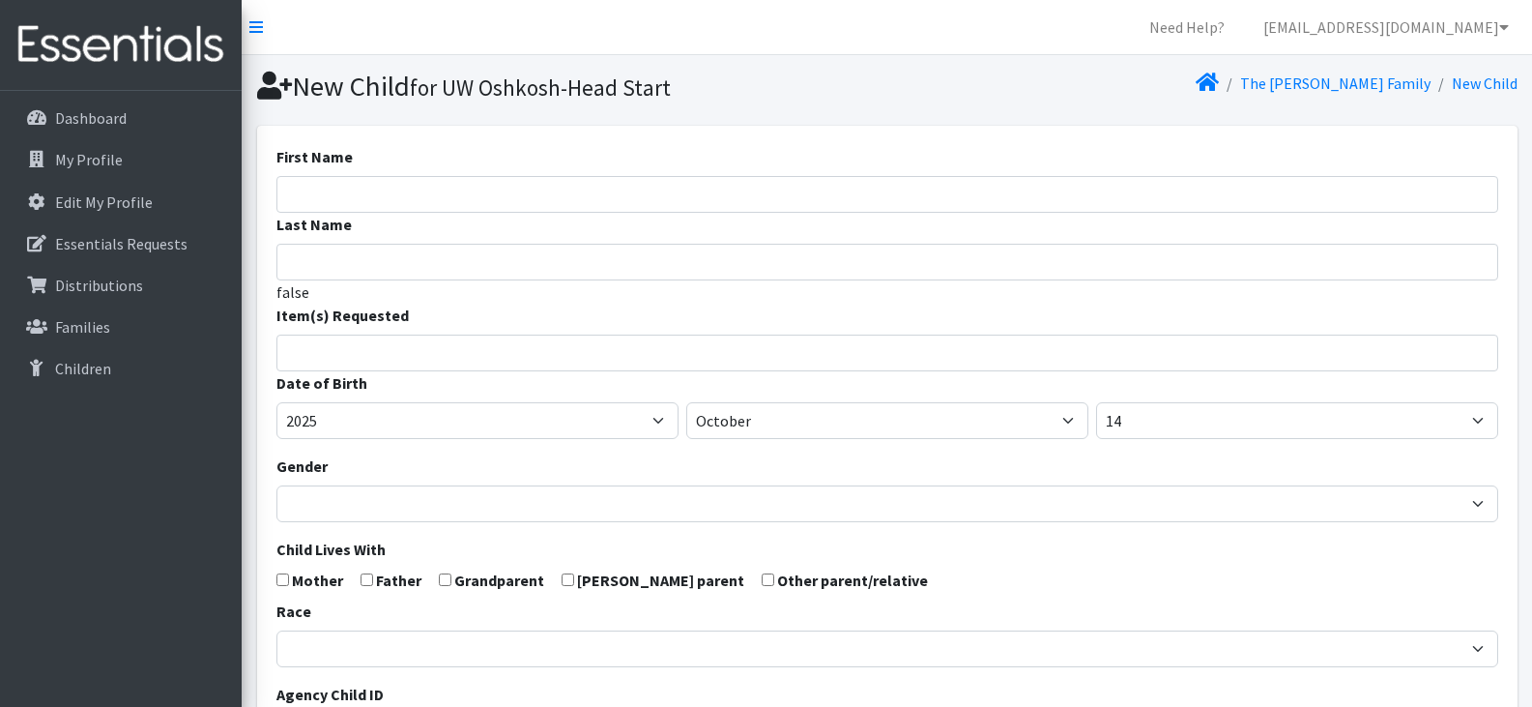
select select
click at [710, 194] on input "First Name" at bounding box center [887, 194] width 1222 height 37
type input "[PERSON_NAME]"
click at [524, 347] on input "search" at bounding box center [901, 349] width 1215 height 17
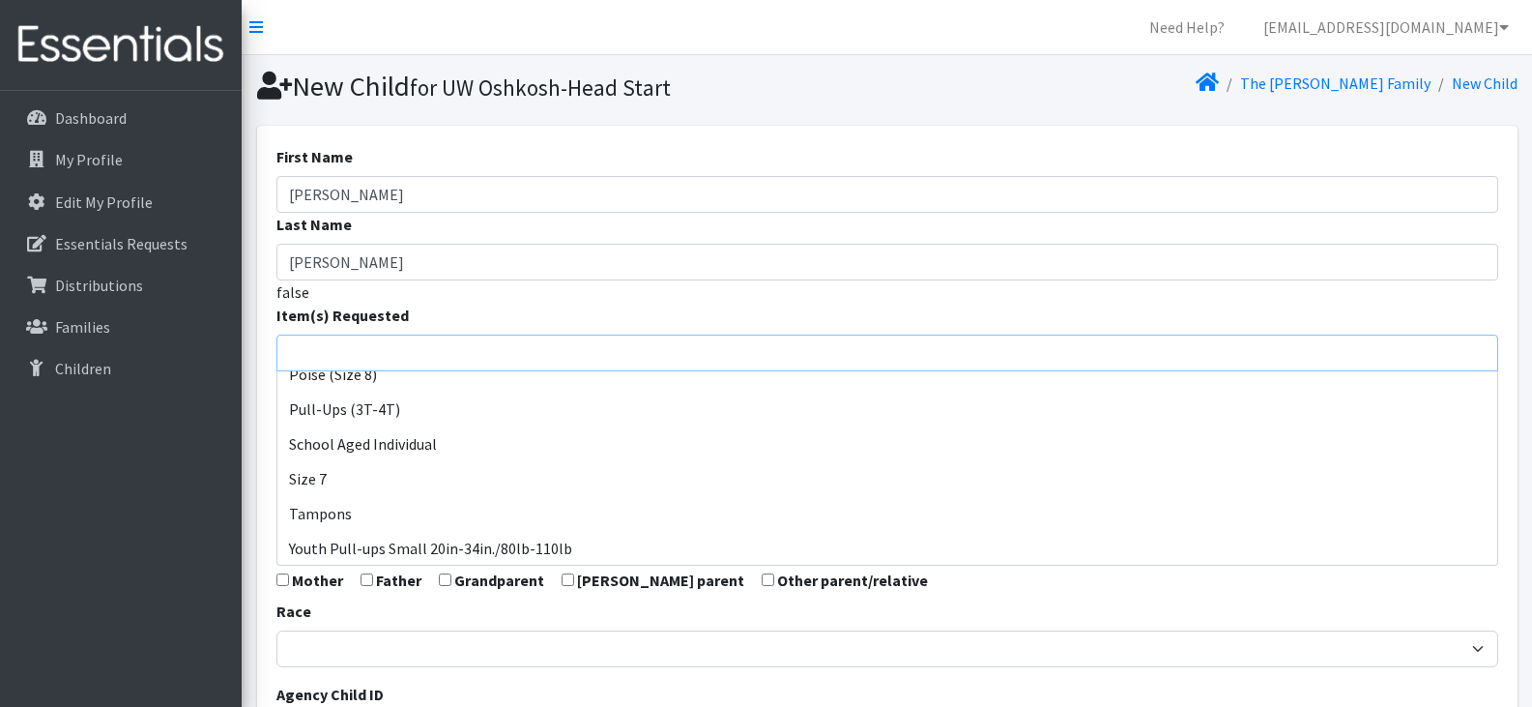
scroll to position [955, 0]
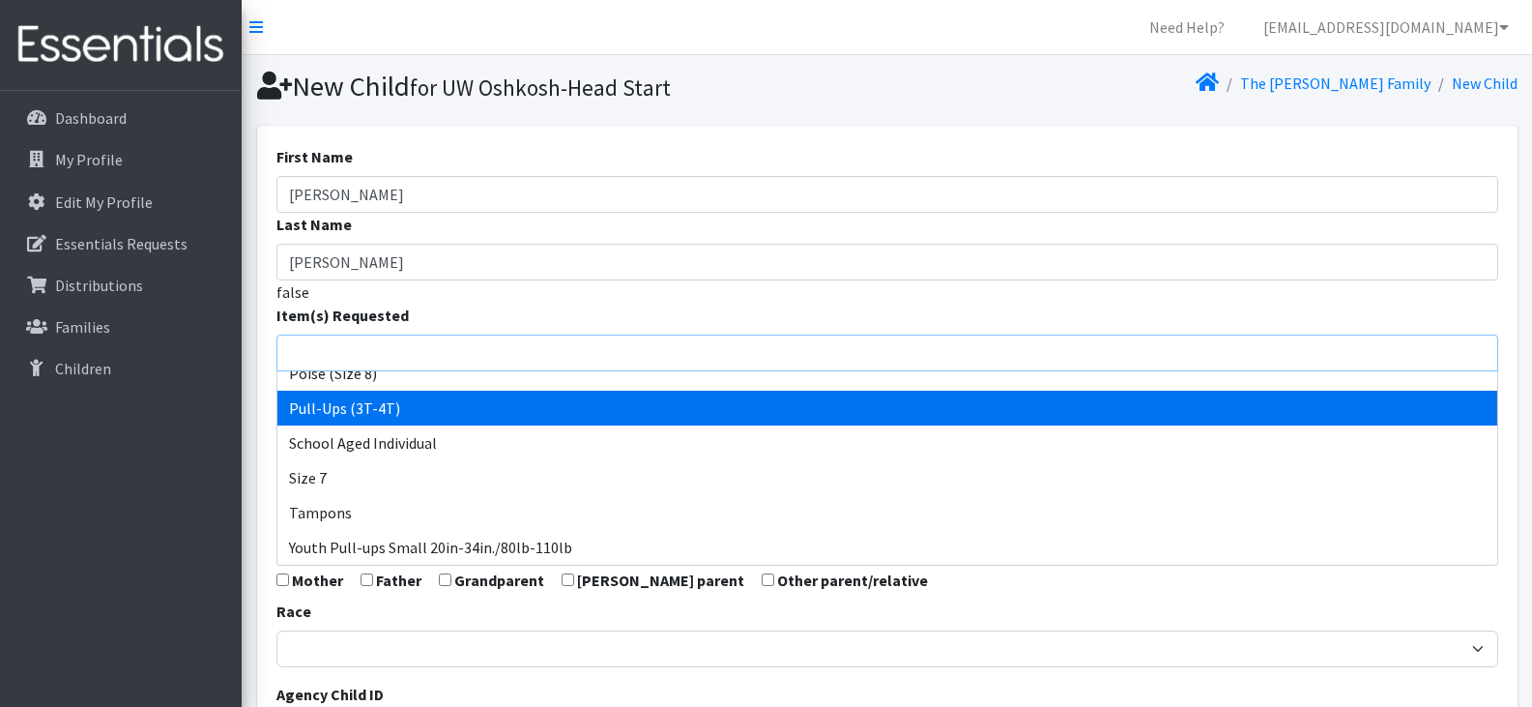
select select "14494"
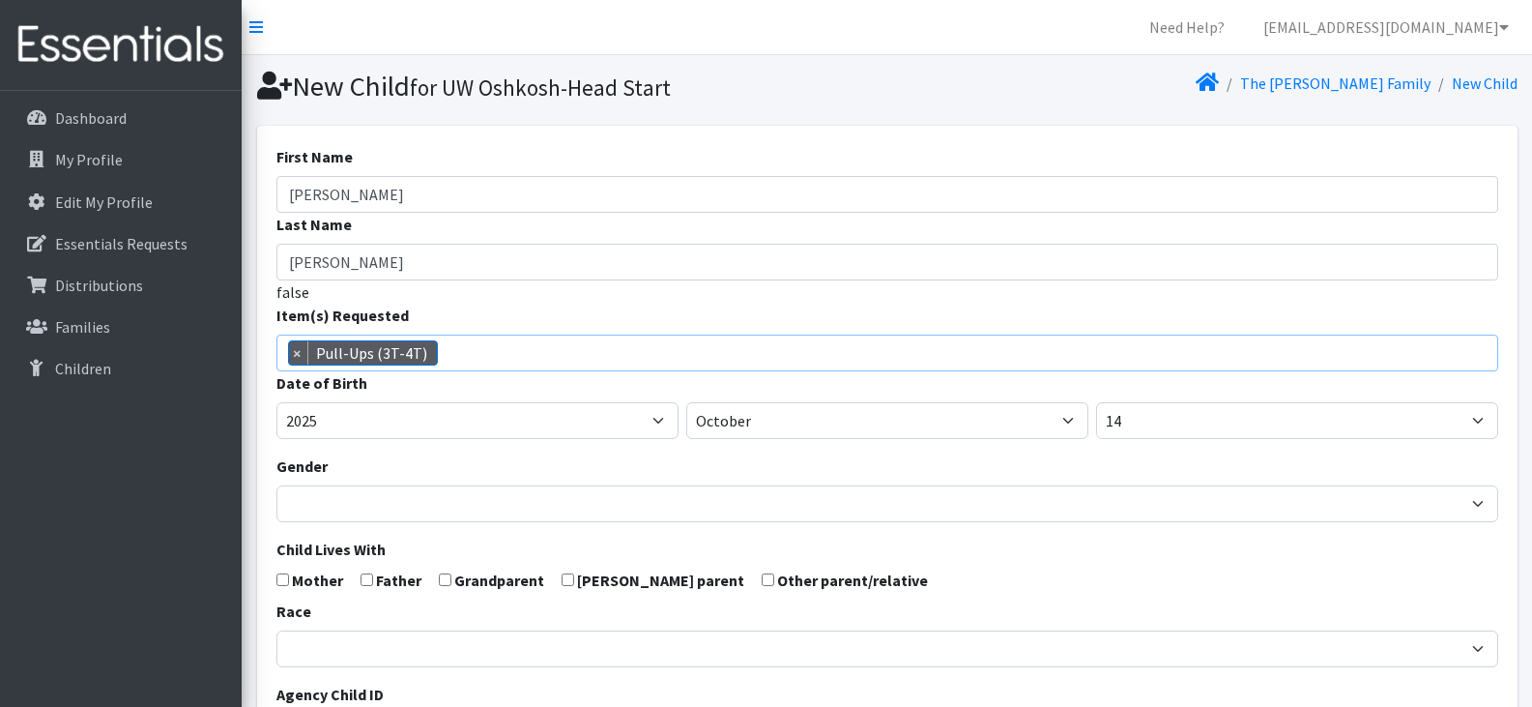
scroll to position [568, 0]
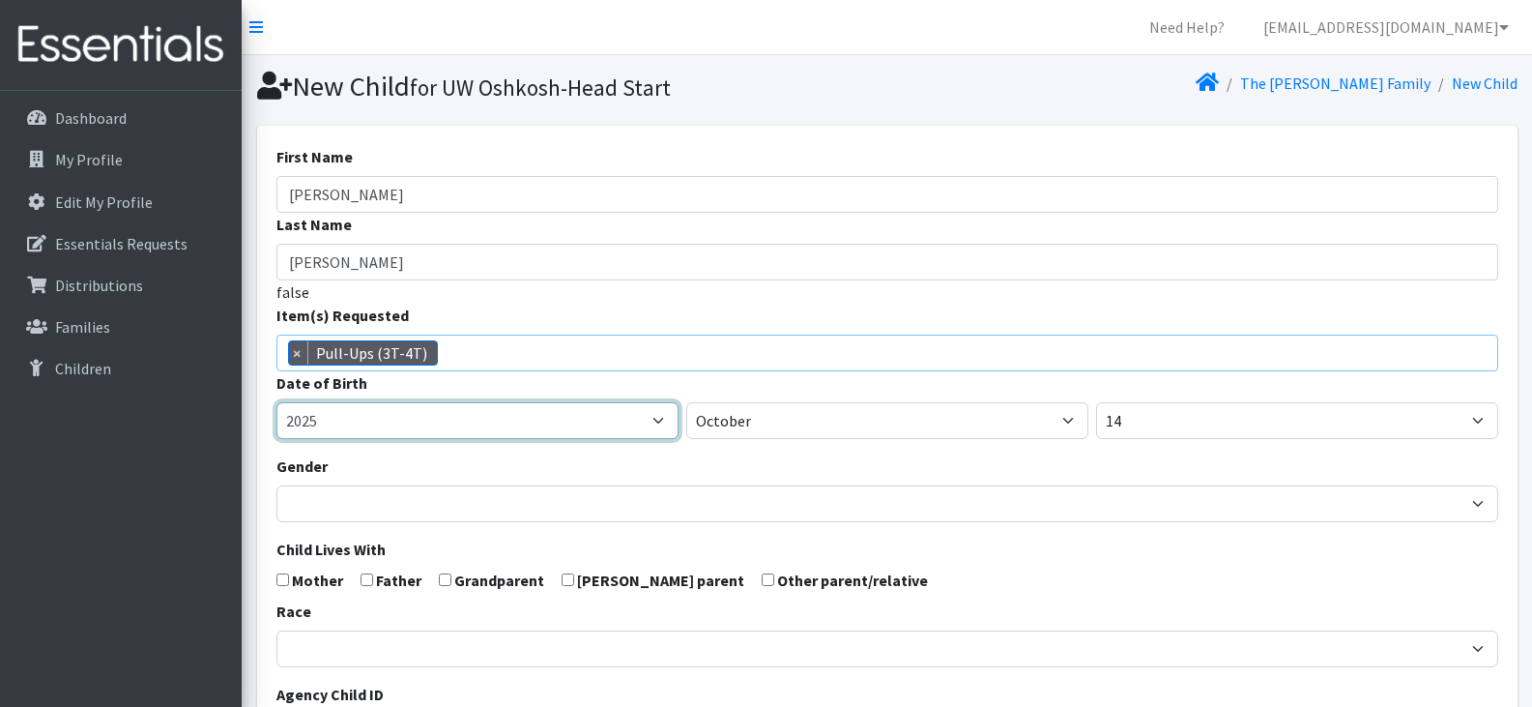
click at [518, 418] on select "2005 2006 2007 2008 2009 2010 2011 2012 2013 2014 2015 2016 2017 2018 2019 2020…" at bounding box center [477, 420] width 402 height 37
select select "2021"
click at [276, 402] on select "2005 2006 2007 2008 2009 2010 2011 2012 2013 2014 2015 2016 2017 2018 2019 2020…" at bounding box center [477, 420] width 402 height 37
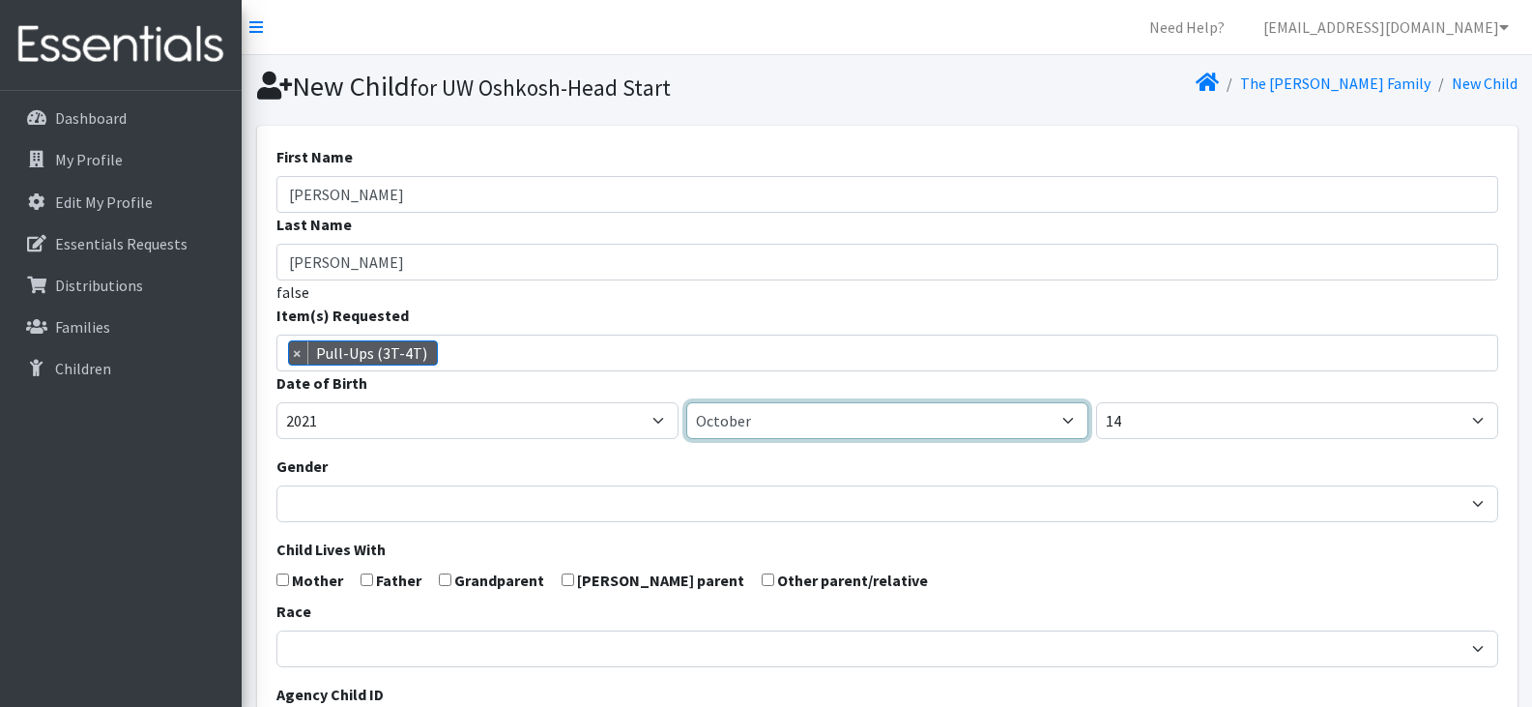
click at [780, 419] on select "January February March April May June July August September October November De…" at bounding box center [887, 420] width 402 height 37
select select "1"
click at [686, 402] on select "January February March April May June July August September October November De…" at bounding box center [887, 420] width 402 height 37
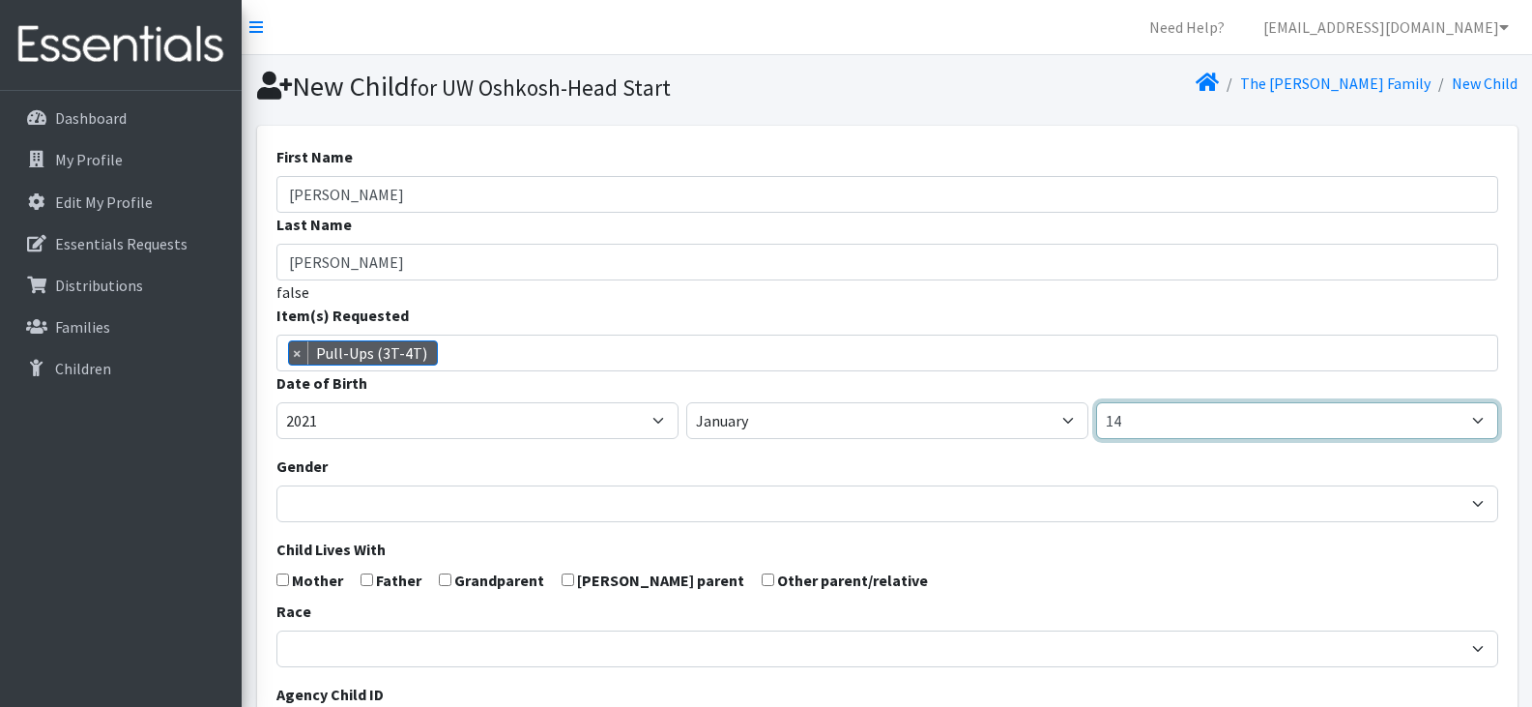
click at [1152, 420] on select "1 2 3 4 5 6 7 8 9 10 11 12 13 14 15 16 17 18 19 20 21 22 23 24 25 26 27 28 29 3…" at bounding box center [1297, 420] width 402 height 37
select select "9"
click at [1096, 402] on select "1 2 3 4 5 6 7 8 9 10 11 12 13 14 15 16 17 18 19 20 21 22 23 24 25 26 27 28 29 3…" at bounding box center [1297, 420] width 402 height 37
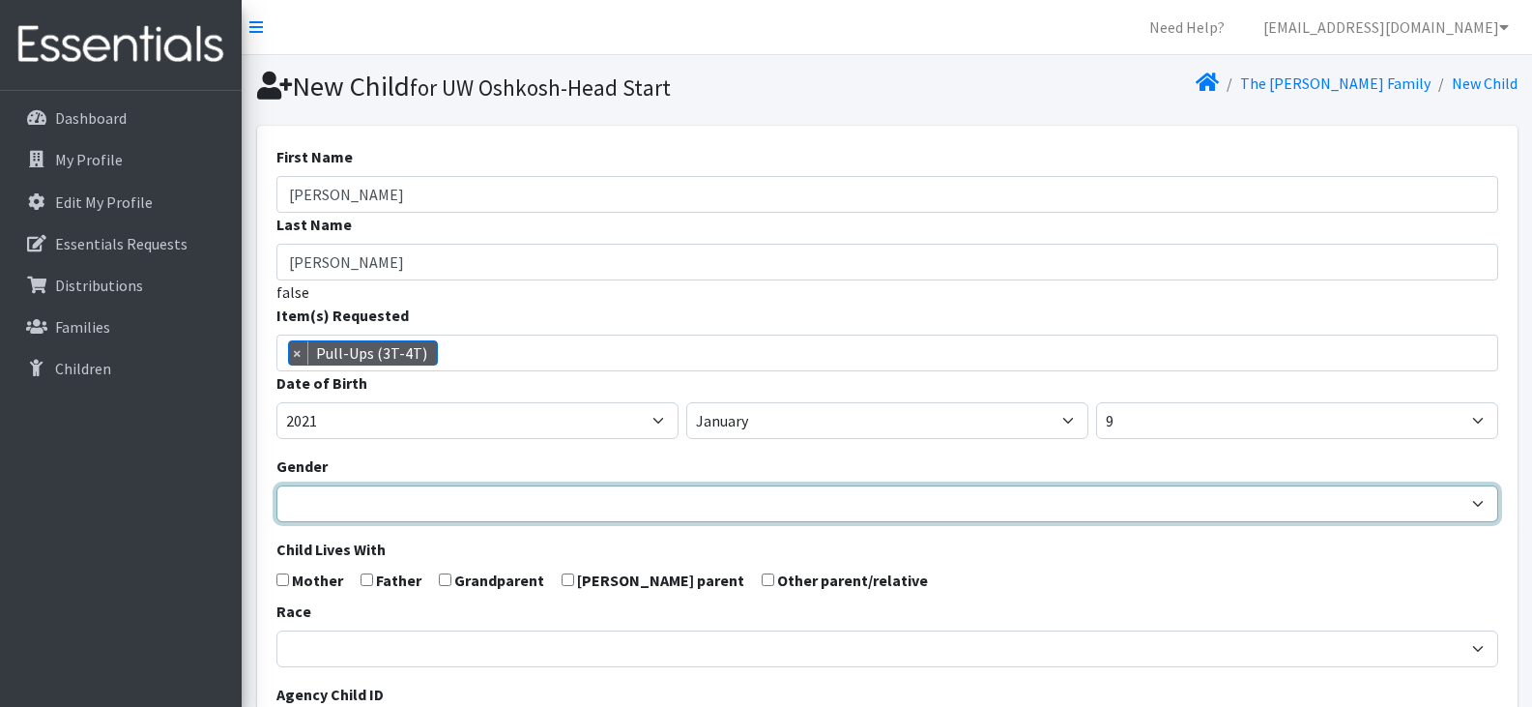
click at [352, 513] on select "Male Female" at bounding box center [887, 503] width 1222 height 37
select select "[DEMOGRAPHIC_DATA]"
click at [276, 485] on select "Male Female" at bounding box center [887, 503] width 1222 height 37
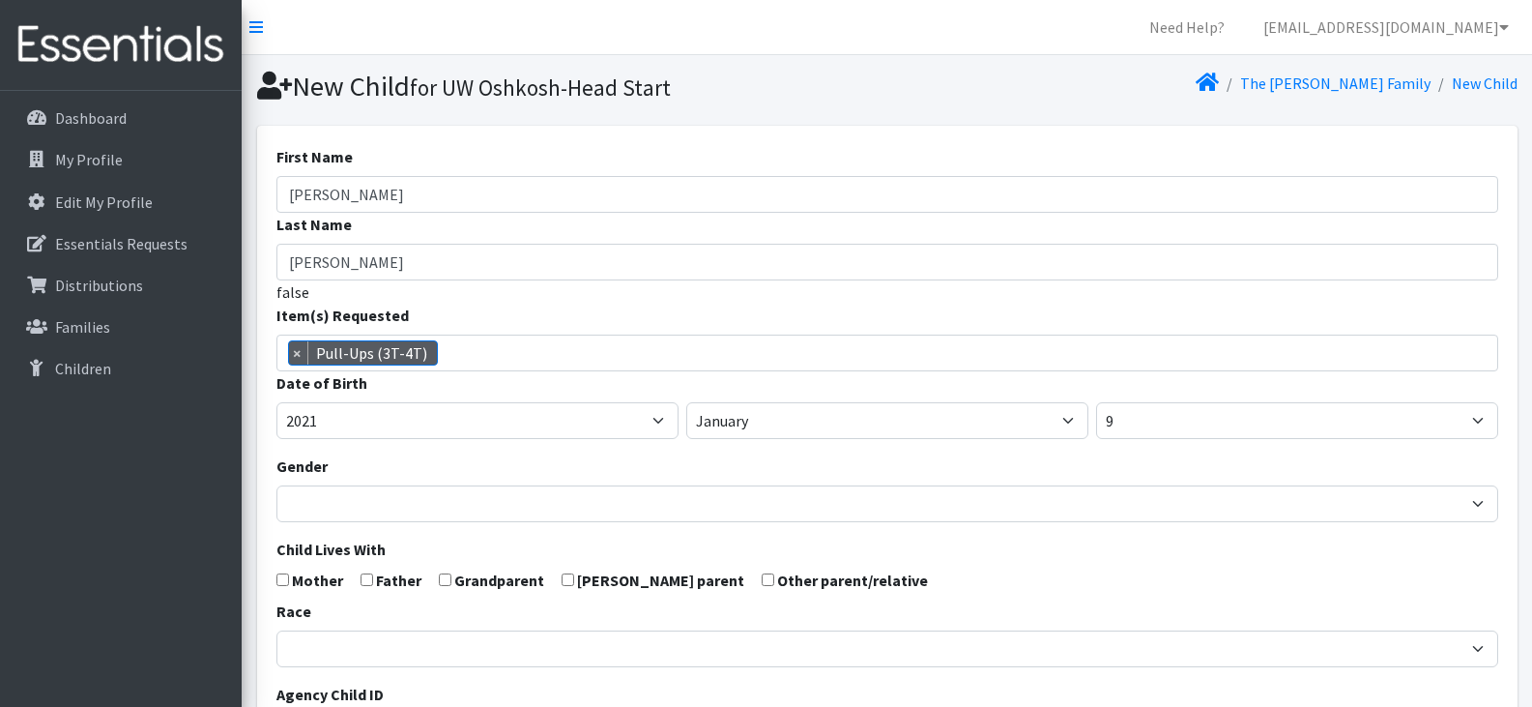
click at [284, 578] on input "checkbox" at bounding box center [282, 579] width 13 height 13
checkbox input "true"
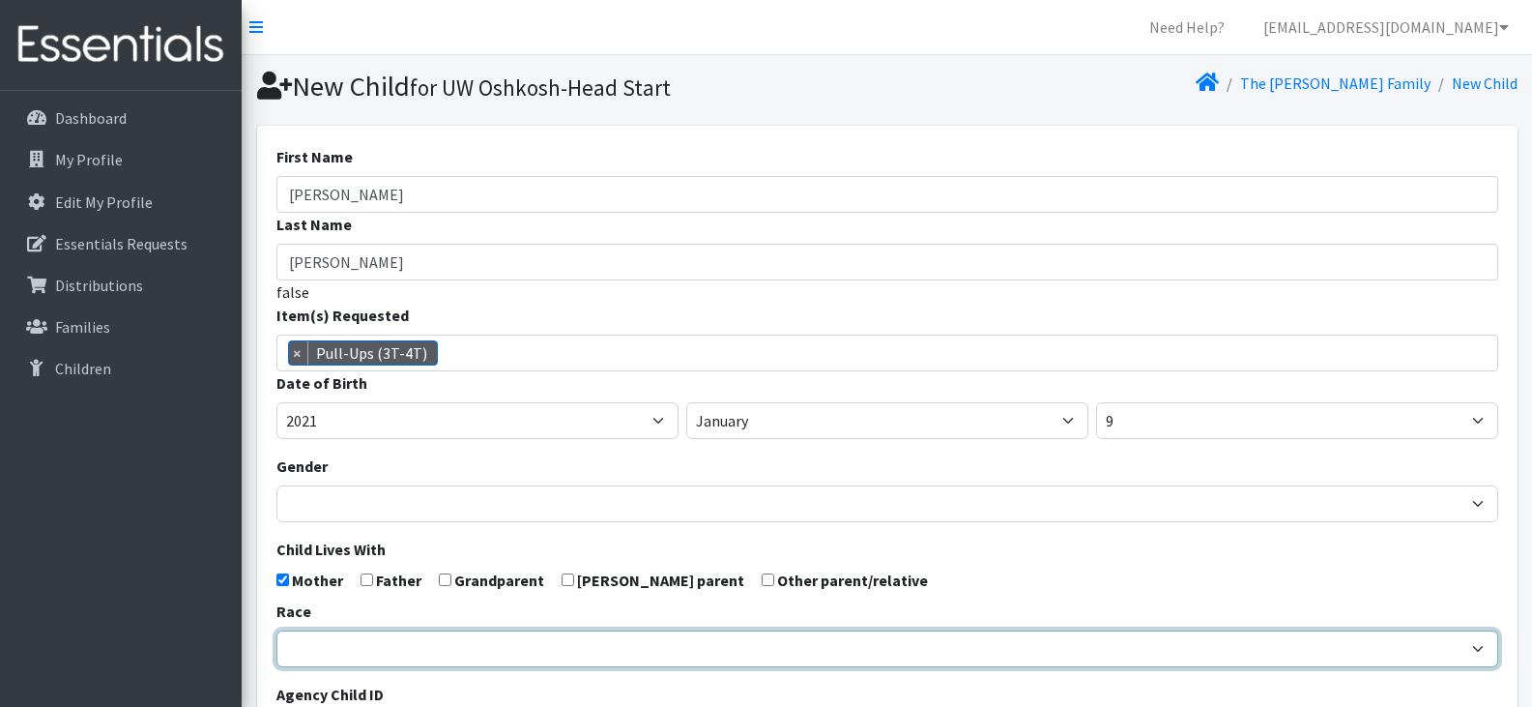
click at [360, 657] on select "African American Caucasian Hispanic Asian American Indian Pacific Islander Mult…" at bounding box center [887, 648] width 1222 height 37
select select "Caucasian"
click at [276, 630] on select "African American Caucasian Hispanic Asian American Indian Pacific Islander Mult…" at bounding box center [887, 648] width 1222 height 37
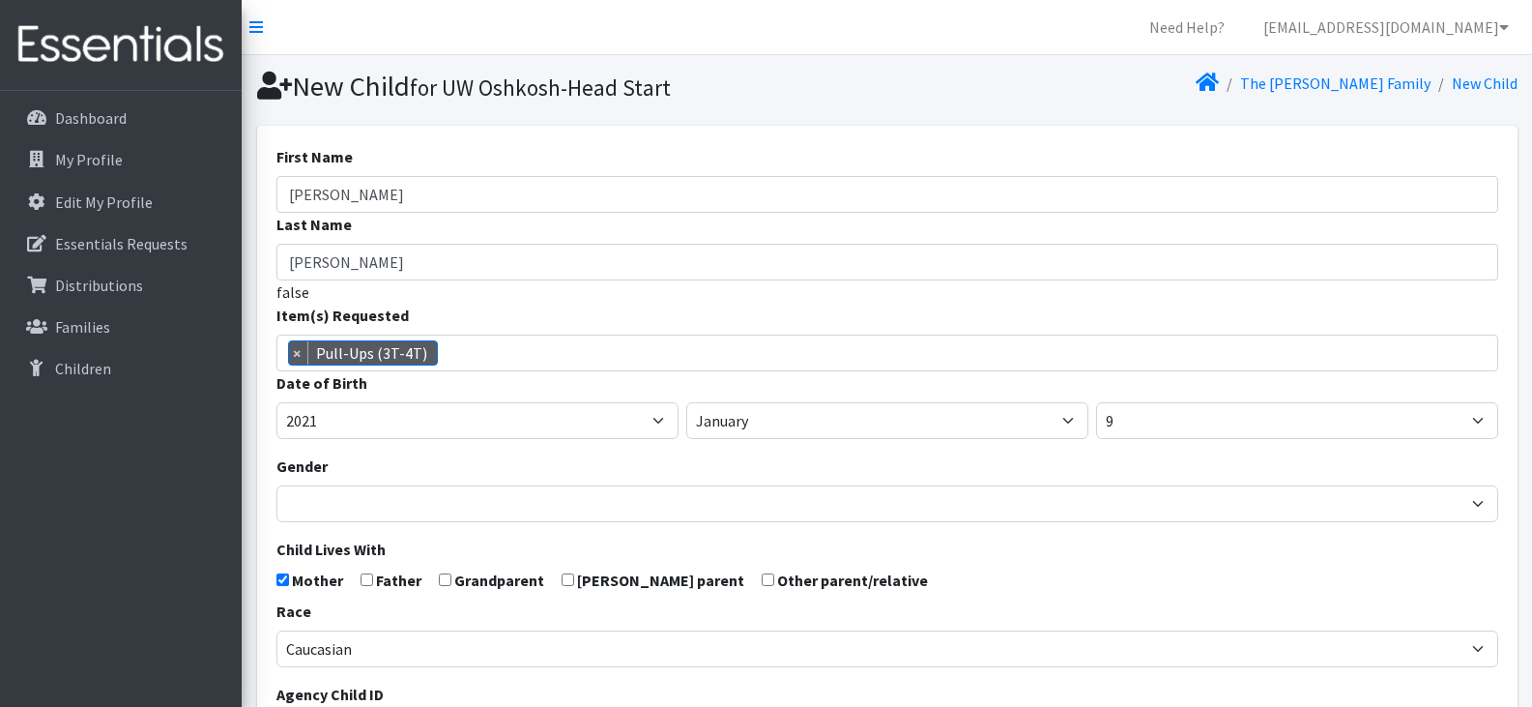
click at [976, 608] on div "Race African American Caucasian Hispanic Asian American Indian Pacific Islander…" at bounding box center [887, 633] width 1222 height 68
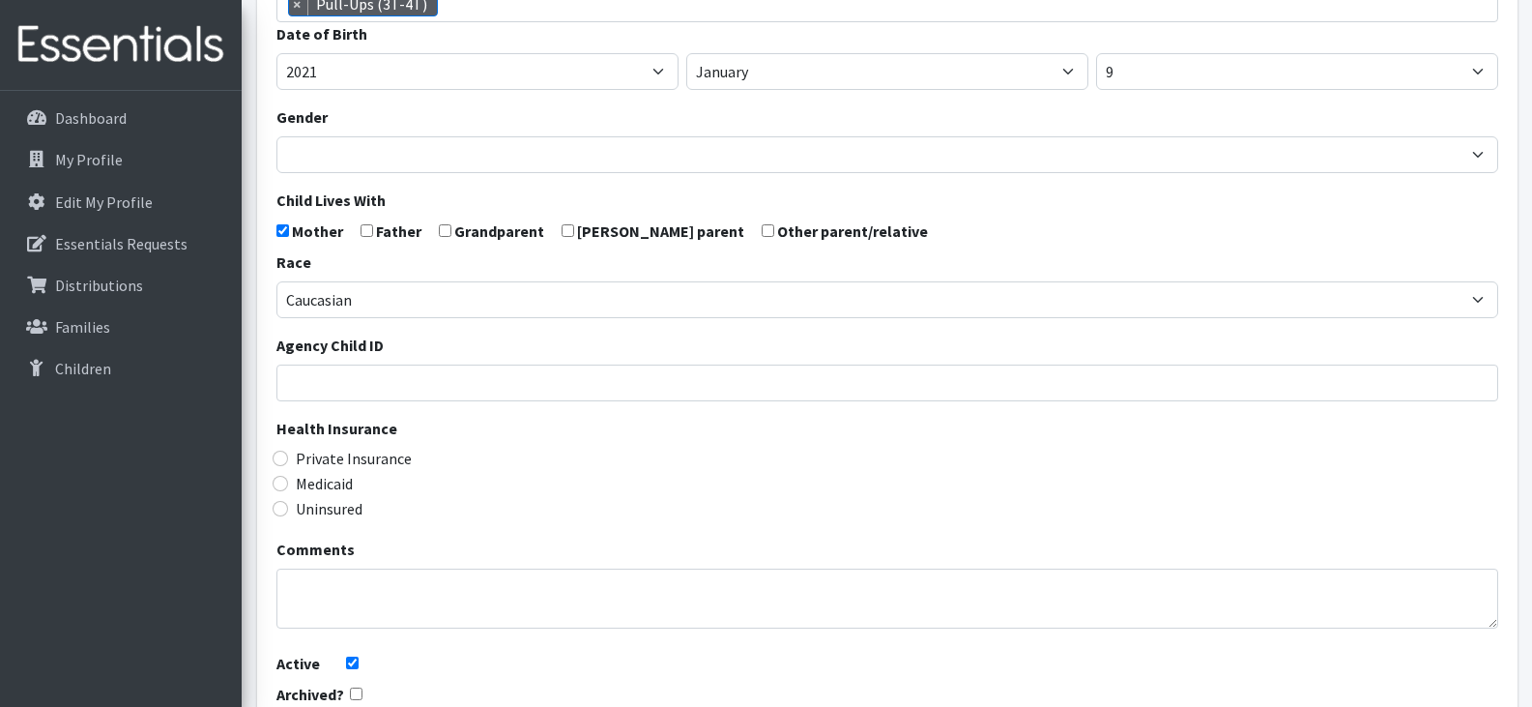
scroll to position [350, 0]
click at [280, 478] on input "Medicaid" at bounding box center [280, 482] width 15 height 15
radio input "true"
click at [621, 571] on textarea "Comments" at bounding box center [887, 597] width 1222 height 60
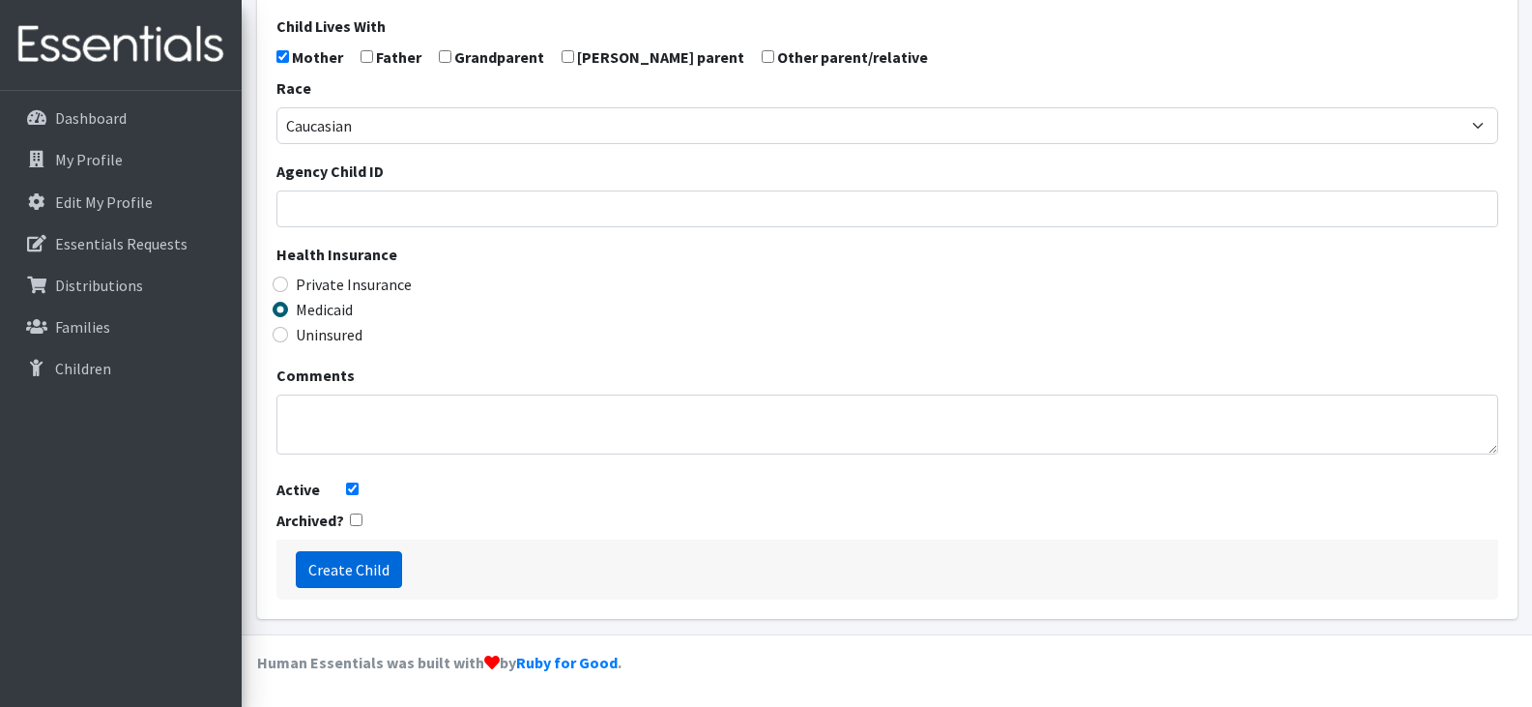
click at [317, 567] on input "Create Child" at bounding box center [349, 569] width 106 height 37
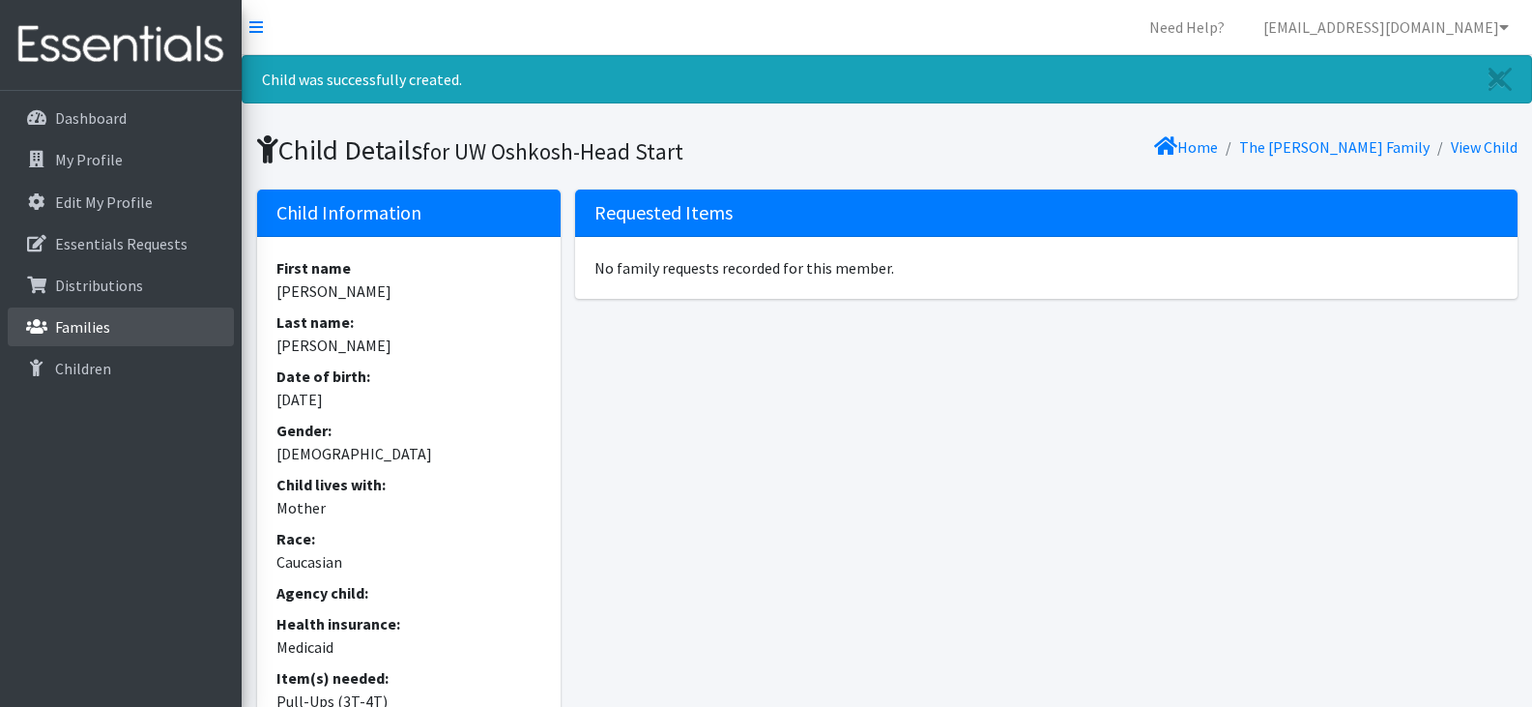
click at [101, 327] on p "Families" at bounding box center [82, 326] width 55 height 19
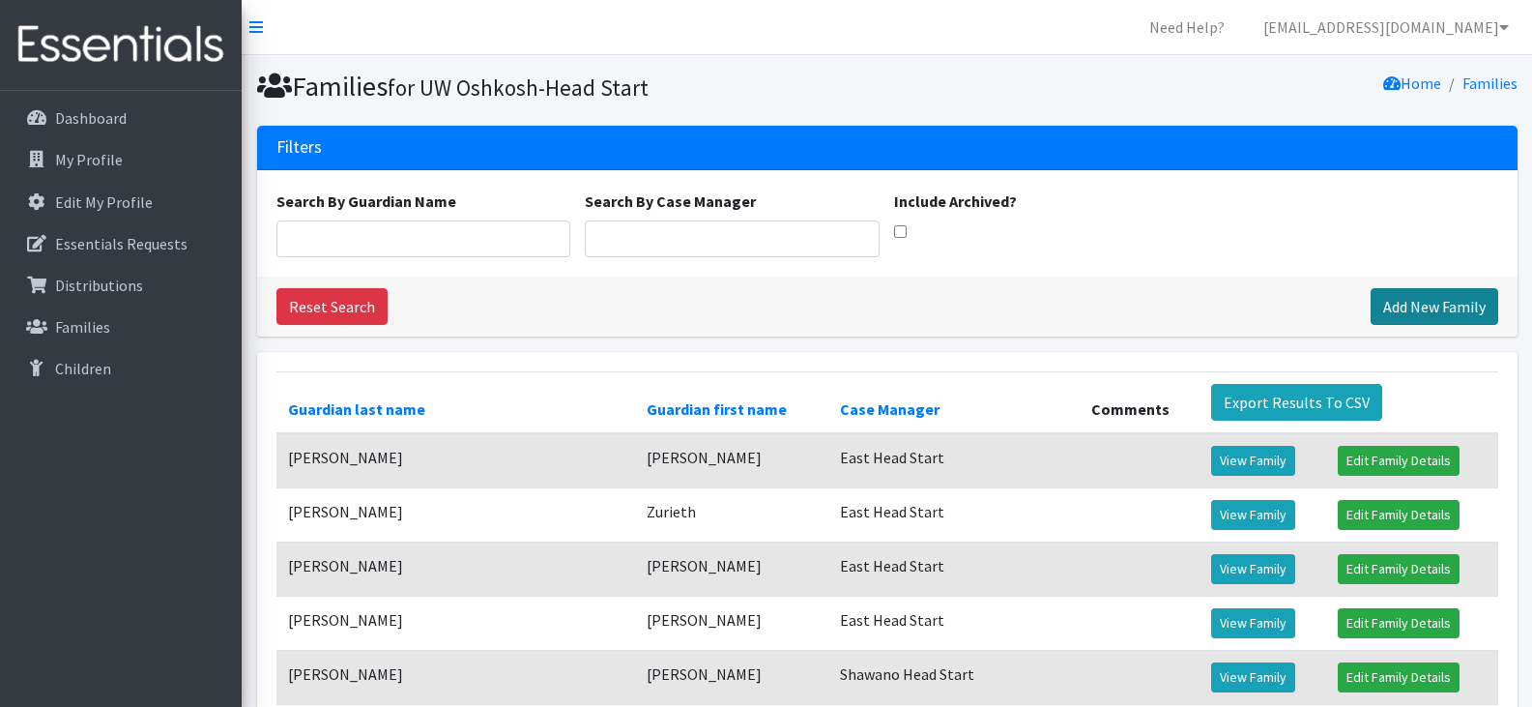
click at [1427, 303] on link "Add New Family" at bounding box center [1435, 306] width 128 height 37
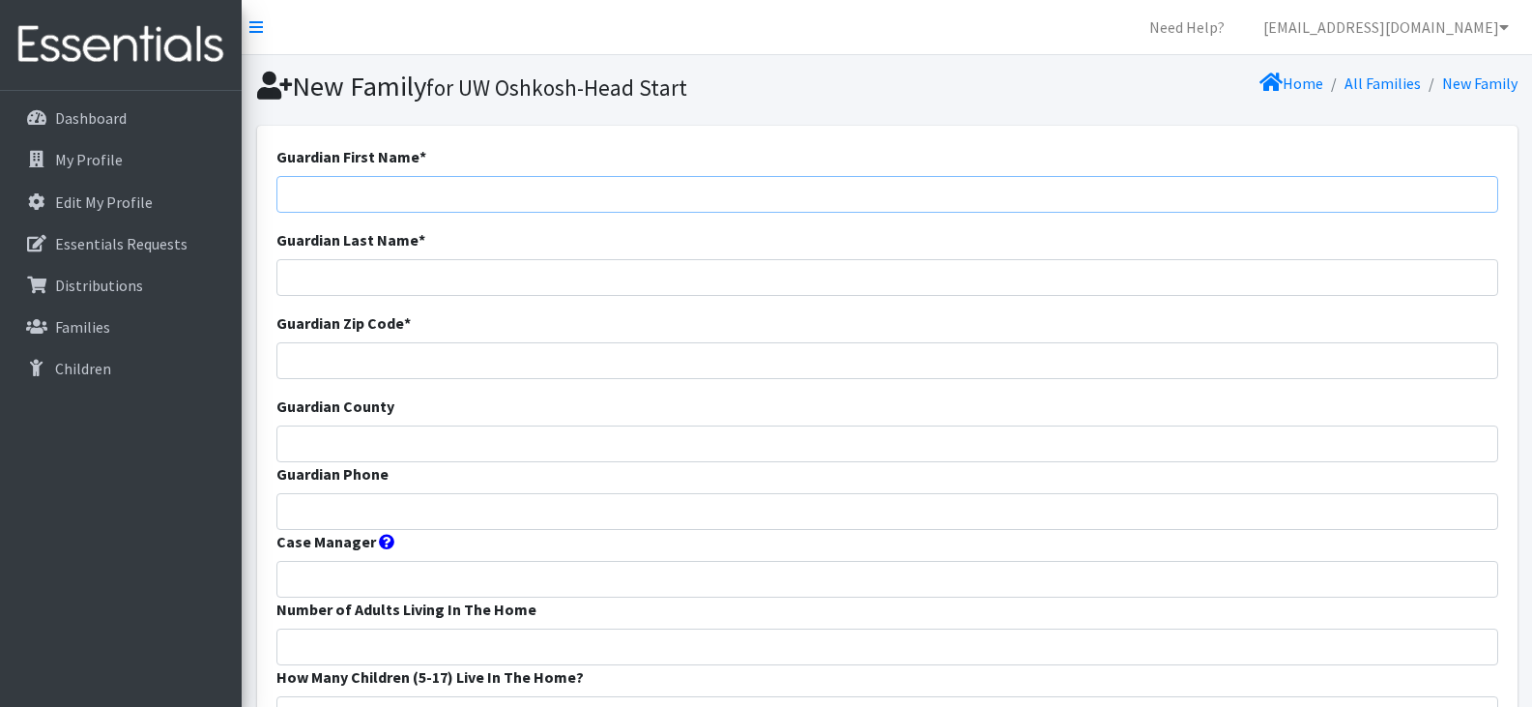
click at [322, 192] on input "Guardian First Name *" at bounding box center [887, 194] width 1222 height 37
paste input "Angelica Aranda"
type input "Angelica Aranda"
click at [442, 507] on input "Guardian Phone" at bounding box center [887, 511] width 1222 height 37
paste input "920 527-8101"
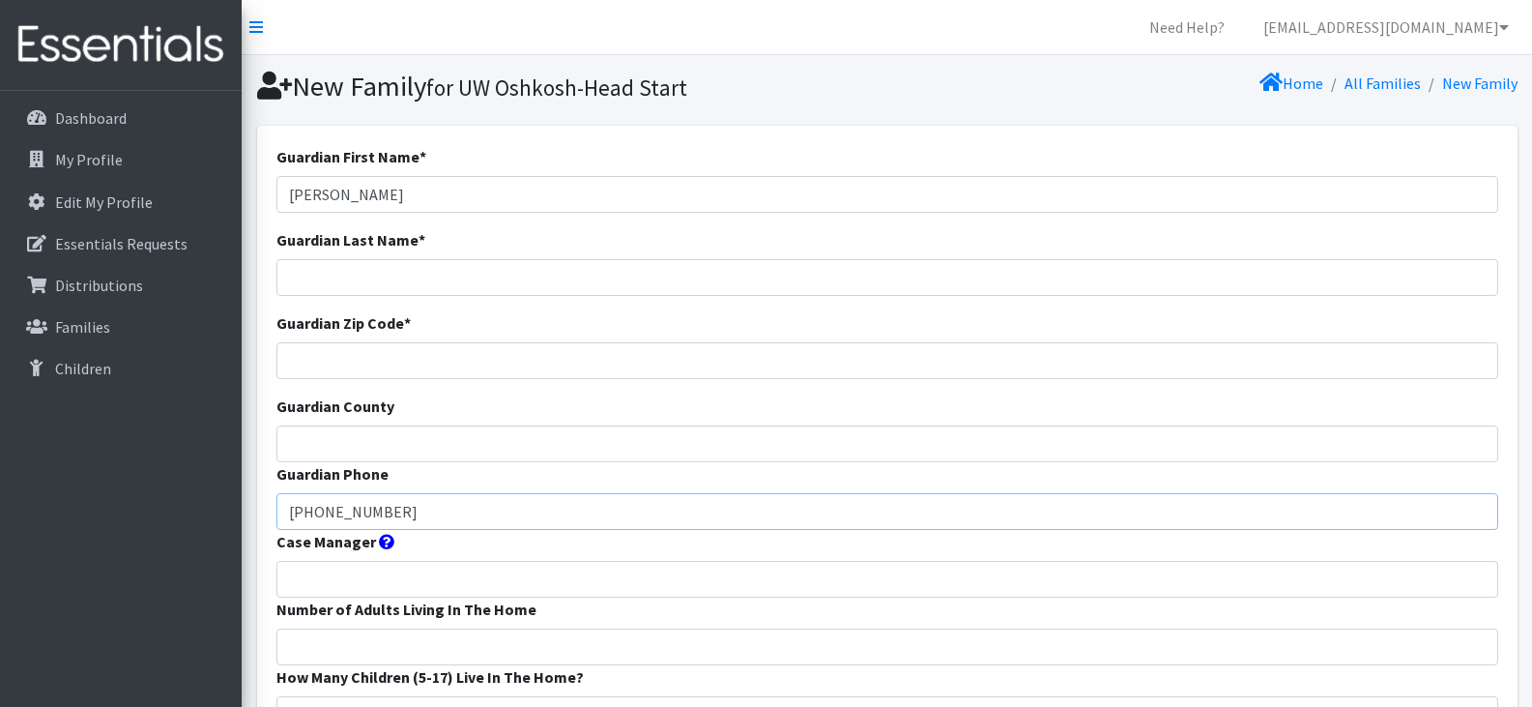
type input "920 527-8101"
click at [465, 434] on input "Guardian County" at bounding box center [887, 443] width 1222 height 37
type input "Winnebago"
click at [397, 354] on input "Guardian Zip Code *" at bounding box center [887, 360] width 1222 height 37
type input "54901"
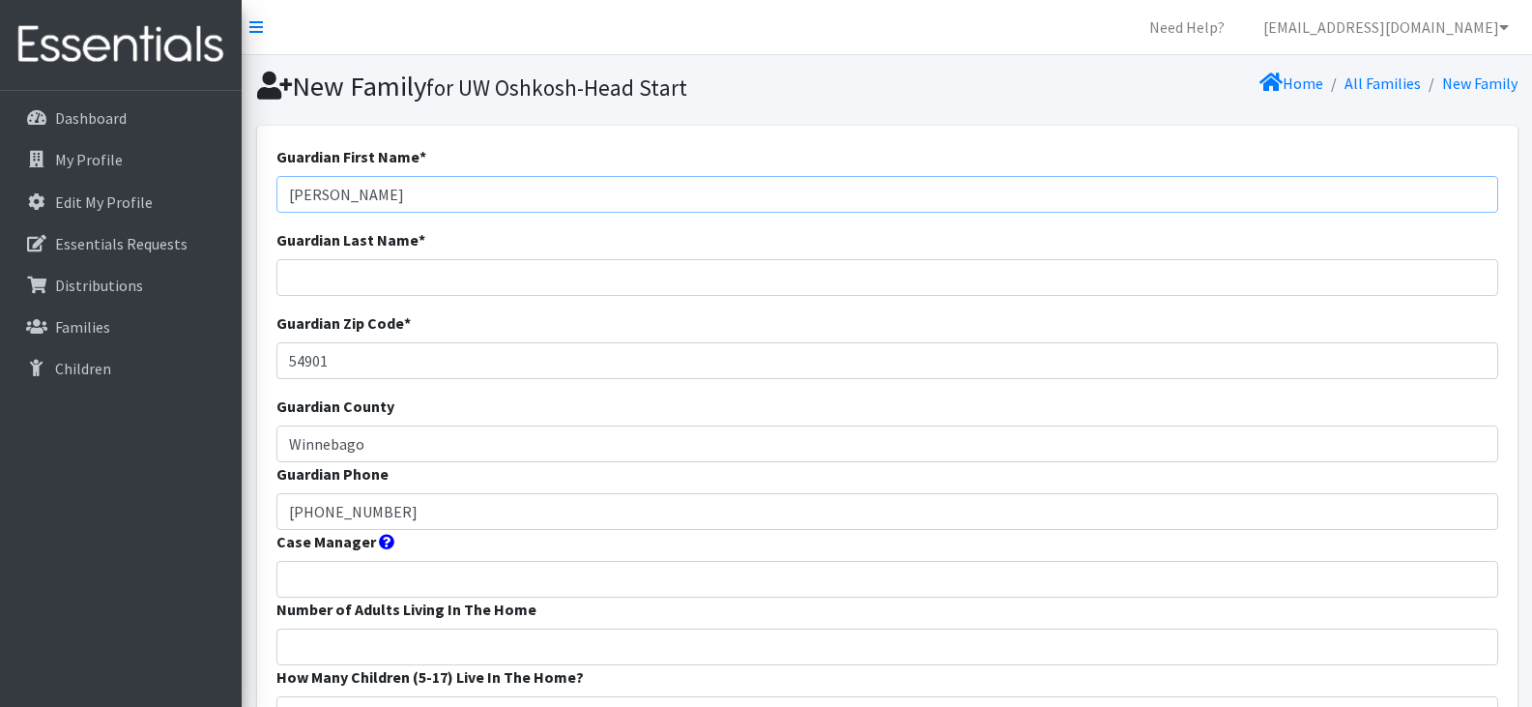
drag, startPoint x: 421, startPoint y: 190, endPoint x: 349, endPoint y: 198, distance: 72.9
click at [349, 198] on input "Angelica Aranda" at bounding box center [887, 194] width 1222 height 37
type input "Angelica"
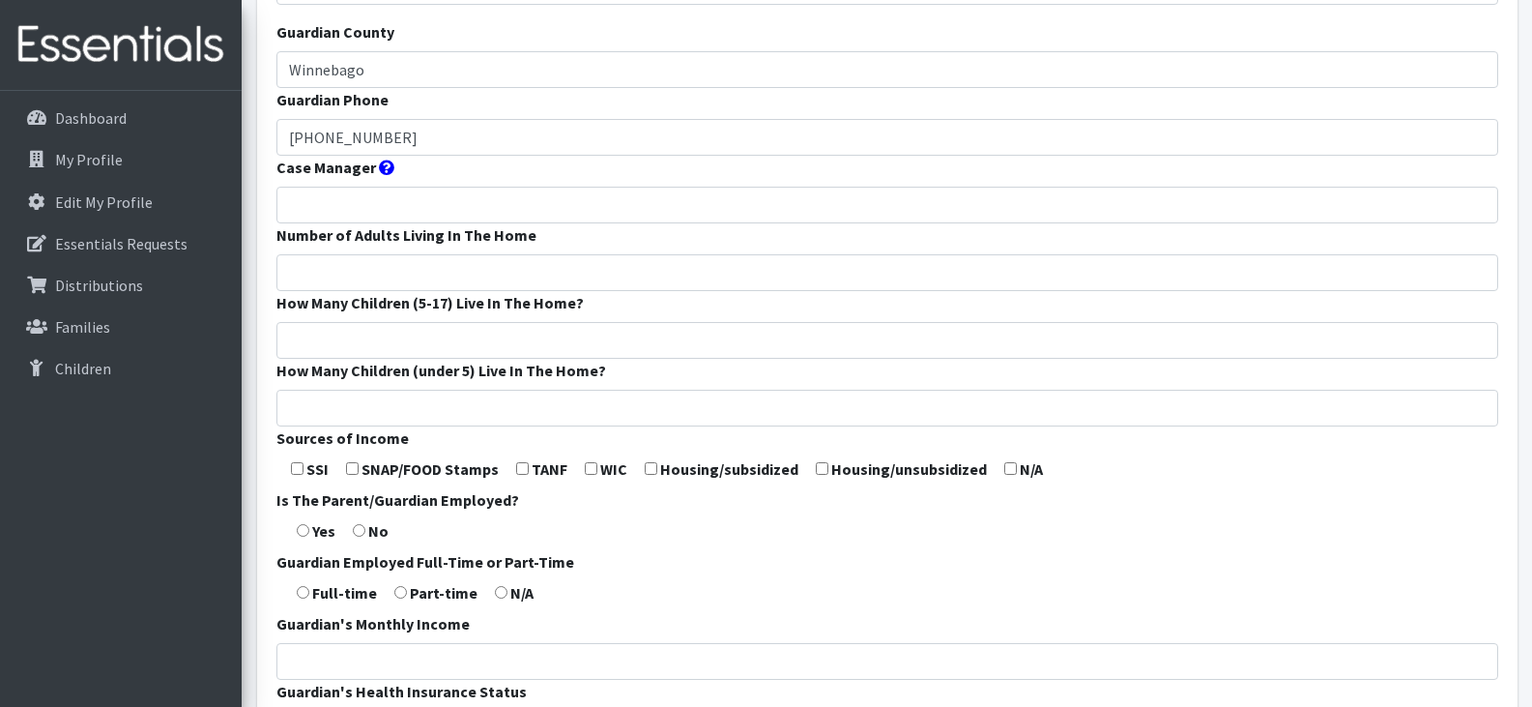
scroll to position [375, 0]
type input "Aranda"
click at [409, 189] on input "Case Manager" at bounding box center [887, 204] width 1222 height 37
type input "Wilcox Head Start"
click at [1005, 467] on input "checkbox" at bounding box center [1010, 467] width 13 height 13
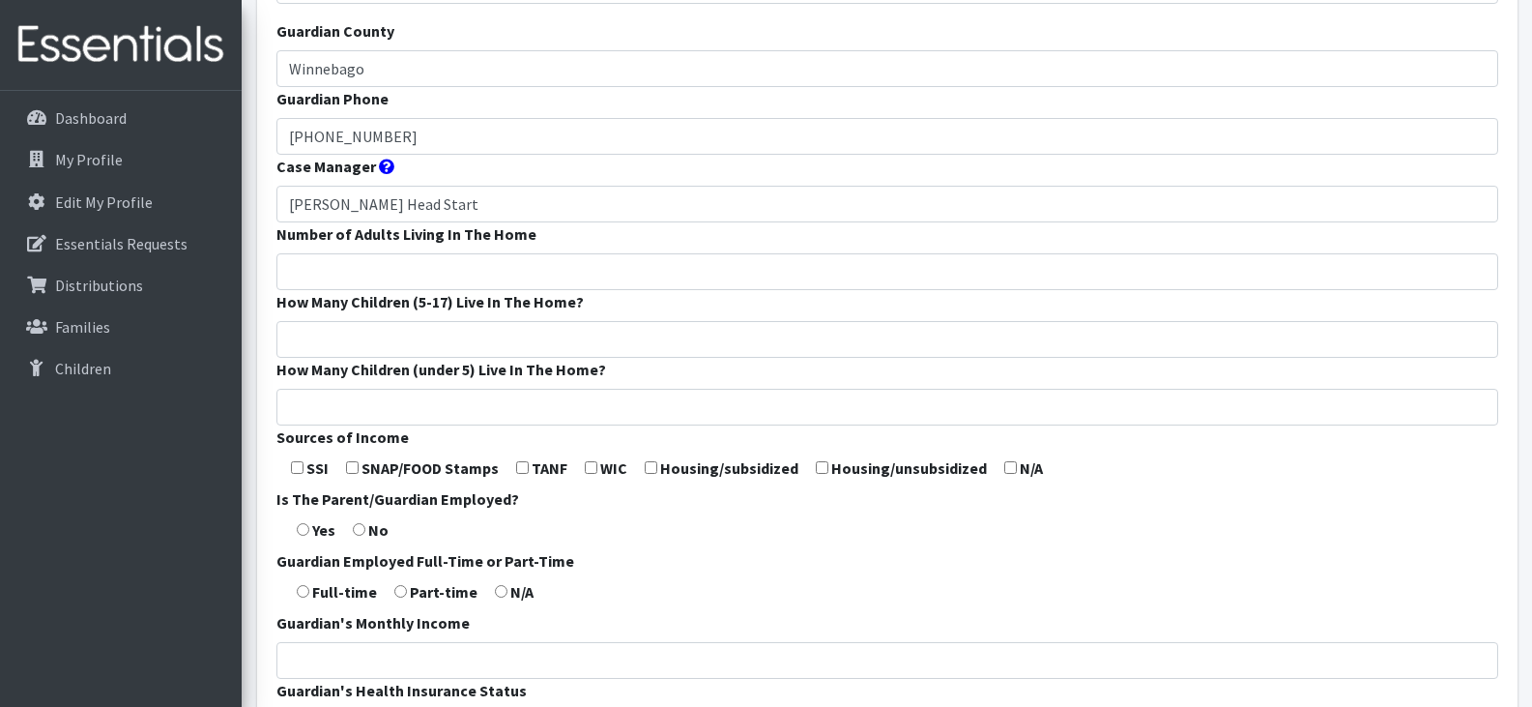
checkbox input "true"
click at [354, 463] on input "checkbox" at bounding box center [352, 467] width 13 height 13
checkbox input "true"
click at [1004, 468] on input "checkbox" at bounding box center [1010, 467] width 13 height 13
checkbox input "false"
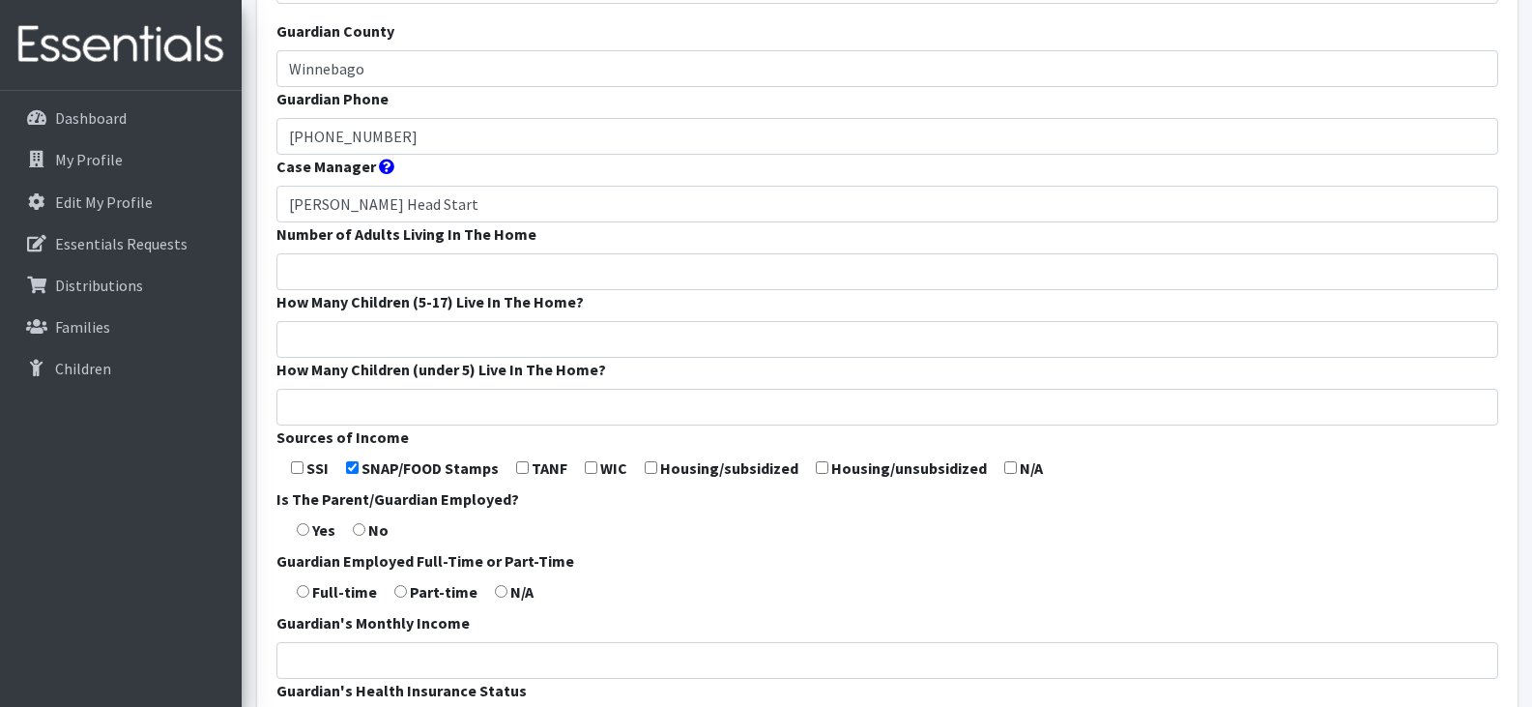
click at [356, 530] on input "radio" at bounding box center [359, 529] width 13 height 13
radio input "true"
click at [498, 593] on input "radio" at bounding box center [501, 591] width 13 height 13
radio input "true"
click at [358, 268] on input "Number of Adults Living In The Home" at bounding box center [887, 271] width 1222 height 37
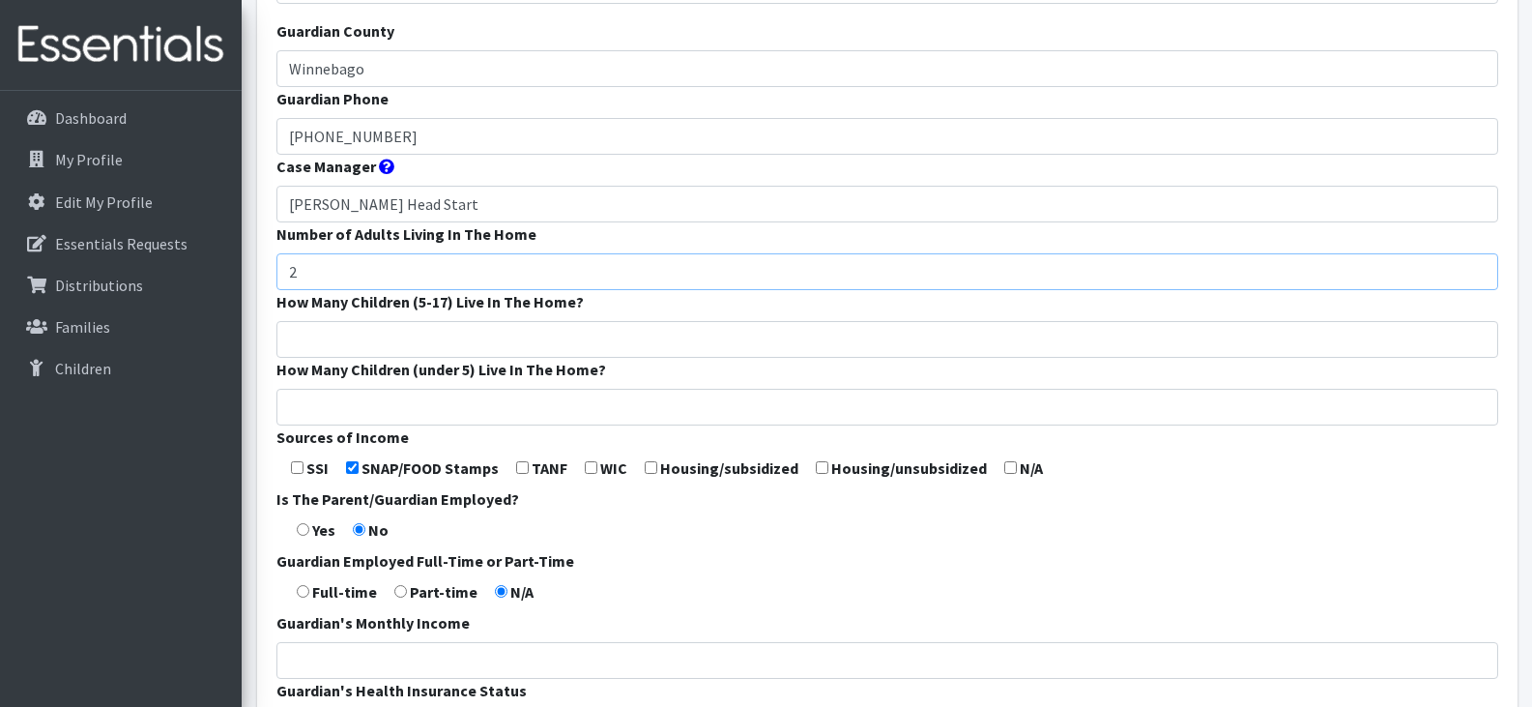
type input "2"
click at [369, 332] on input "How Many Children (5-17) Live In The Home?" at bounding box center [887, 339] width 1222 height 37
type input "1"
click at [376, 413] on input "How Many Children (under 5) Live In The Home?" at bounding box center [887, 407] width 1222 height 37
type input "2"
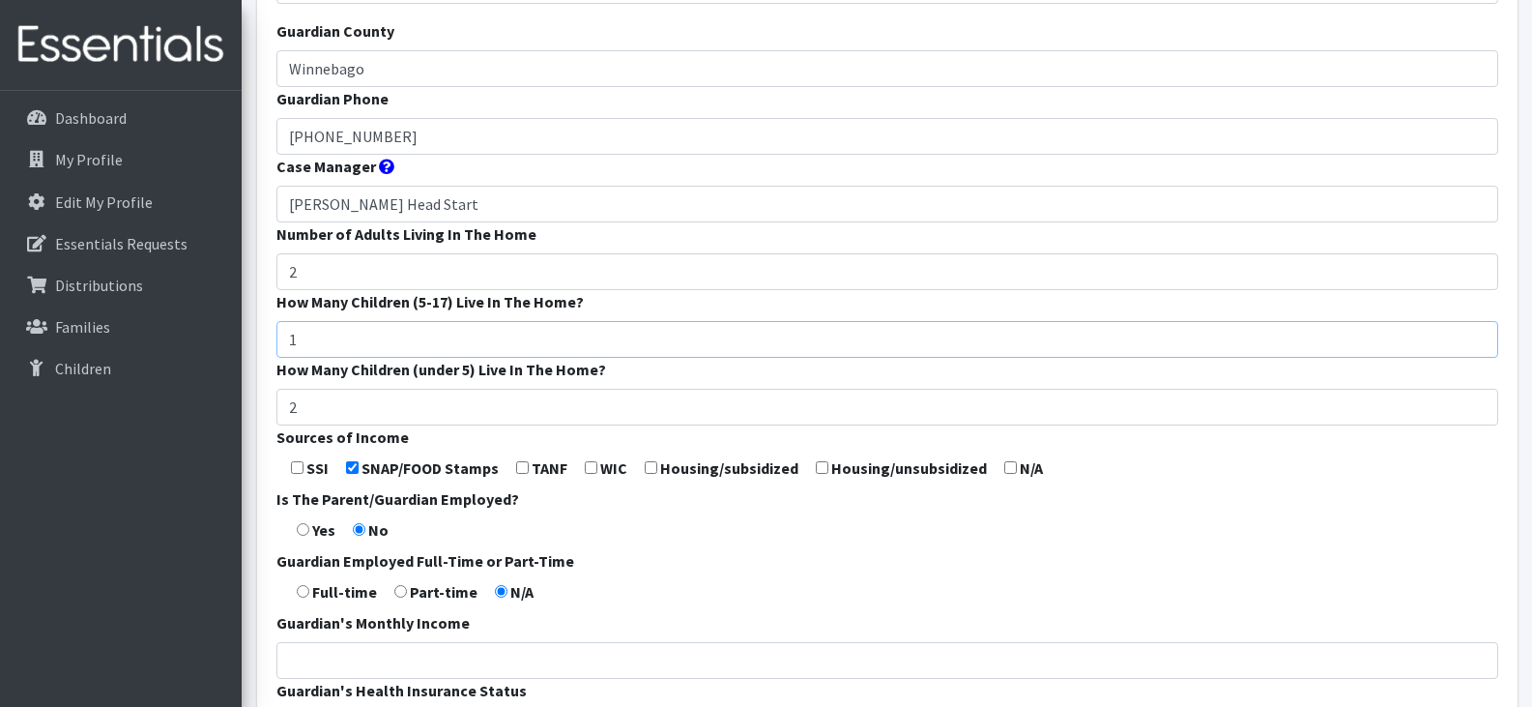
click at [343, 333] on input "1" at bounding box center [887, 339] width 1222 height 37
type input "0"
type input "1"
type input "2"
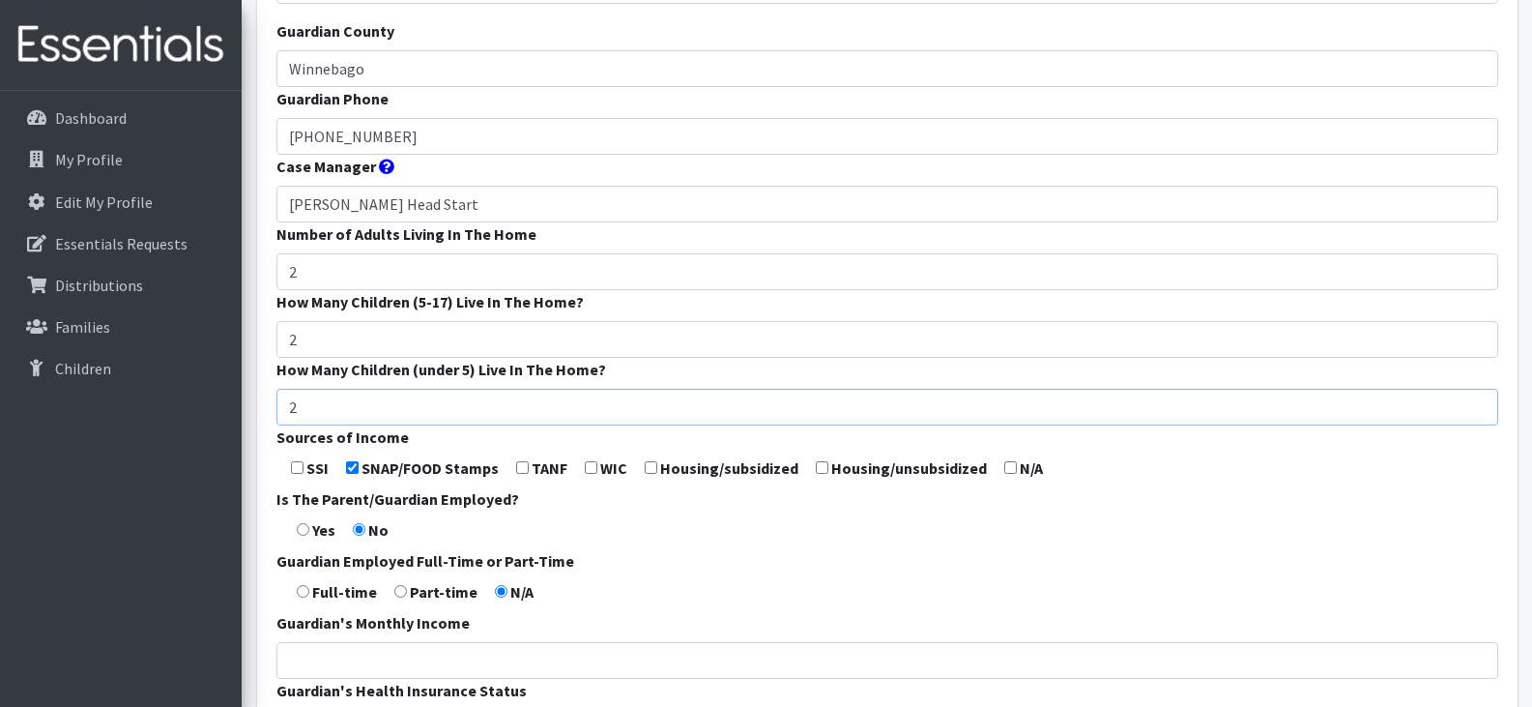
click at [313, 415] on input "2" at bounding box center [887, 407] width 1222 height 37
type input "1"
click at [604, 578] on form "Guardian First Name * Angelica Guardian Last Name * Aranda Guardian Zip Code * …" at bounding box center [887, 343] width 1222 height 1146
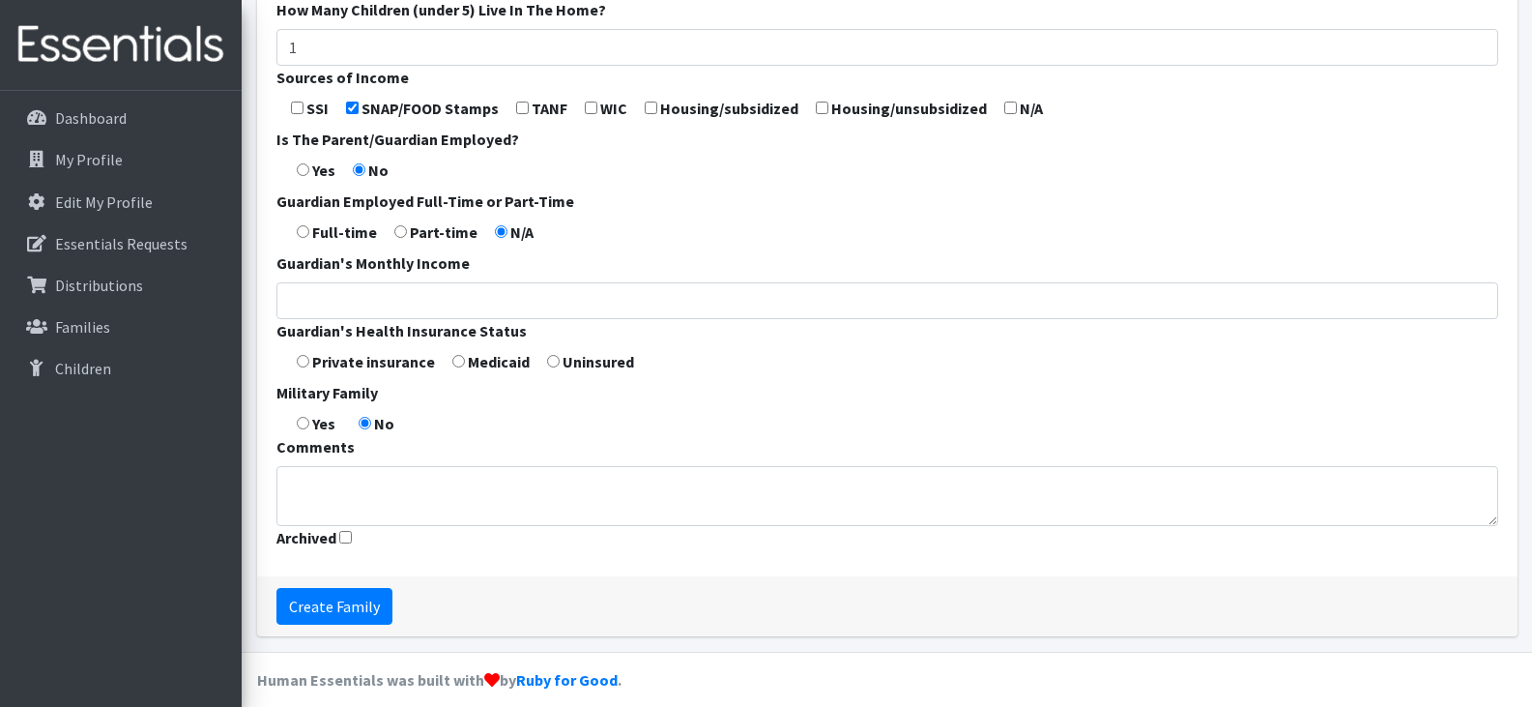
scroll to position [736, 0]
click at [346, 599] on input "Create Family" at bounding box center [334, 605] width 116 height 37
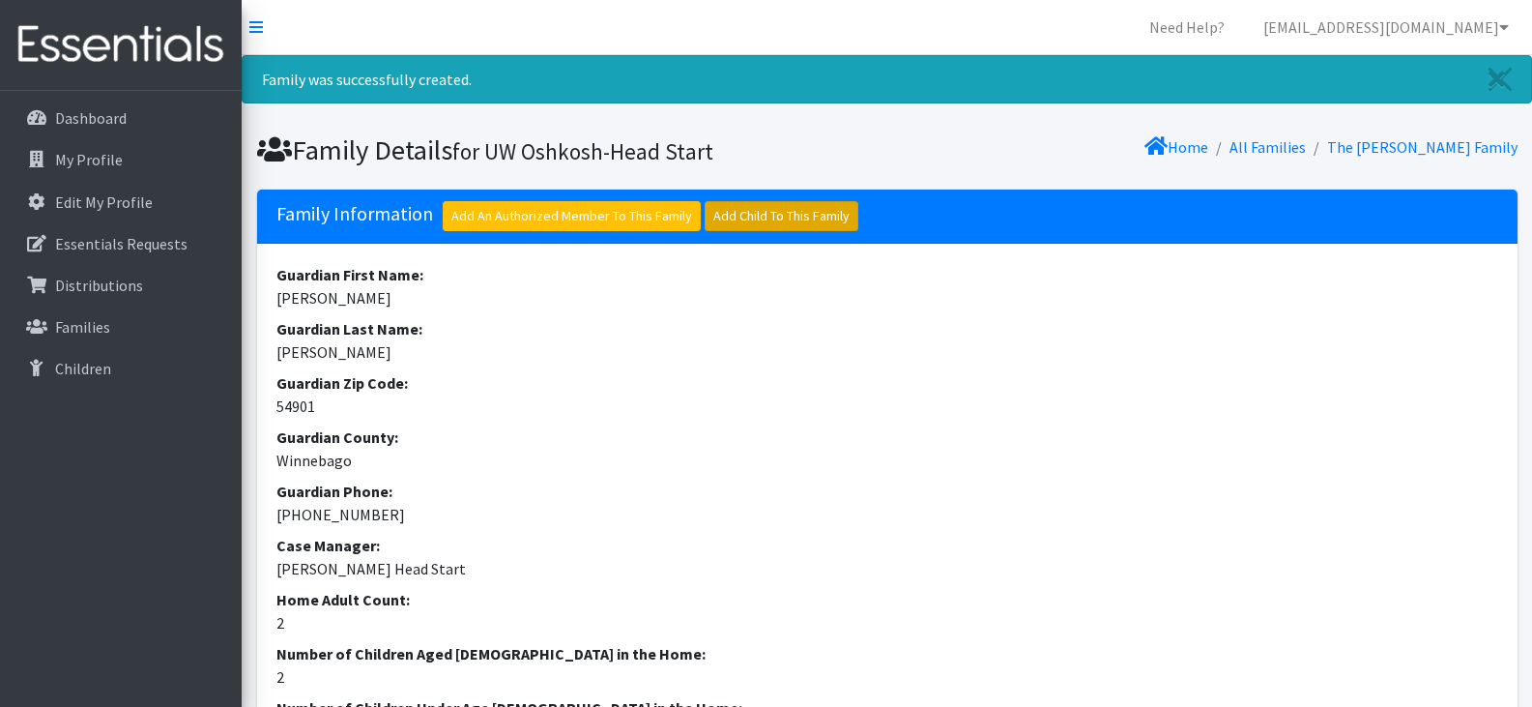
click at [813, 213] on link "Add Child To This Family" at bounding box center [782, 216] width 154 height 30
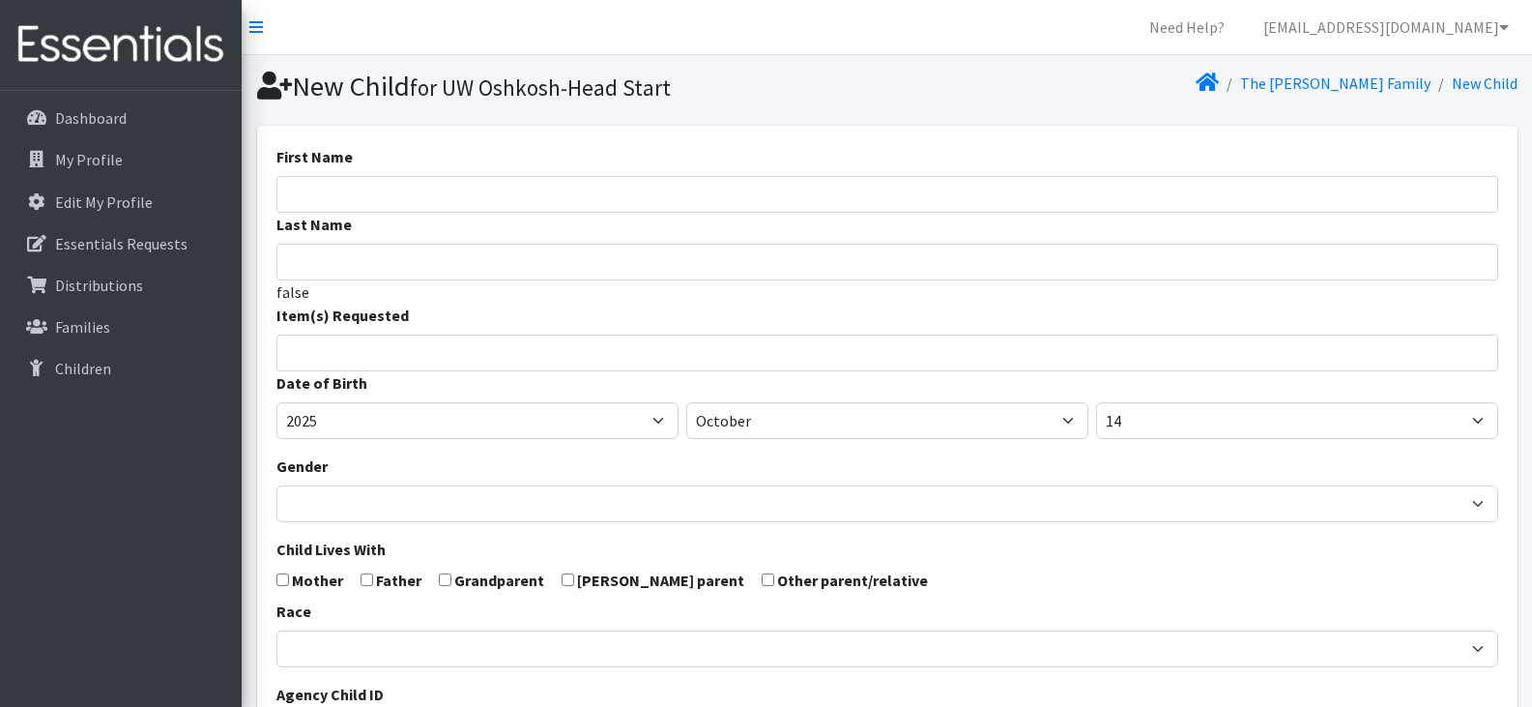
select select
click at [608, 191] on input "First Name" at bounding box center [887, 194] width 1222 height 37
paste input "[PERSON_NAME]"
drag, startPoint x: 428, startPoint y: 197, endPoint x: 332, endPoint y: 204, distance: 95.9
click at [332, 204] on input "Kenjin Aranda-Noble" at bounding box center [887, 194] width 1222 height 37
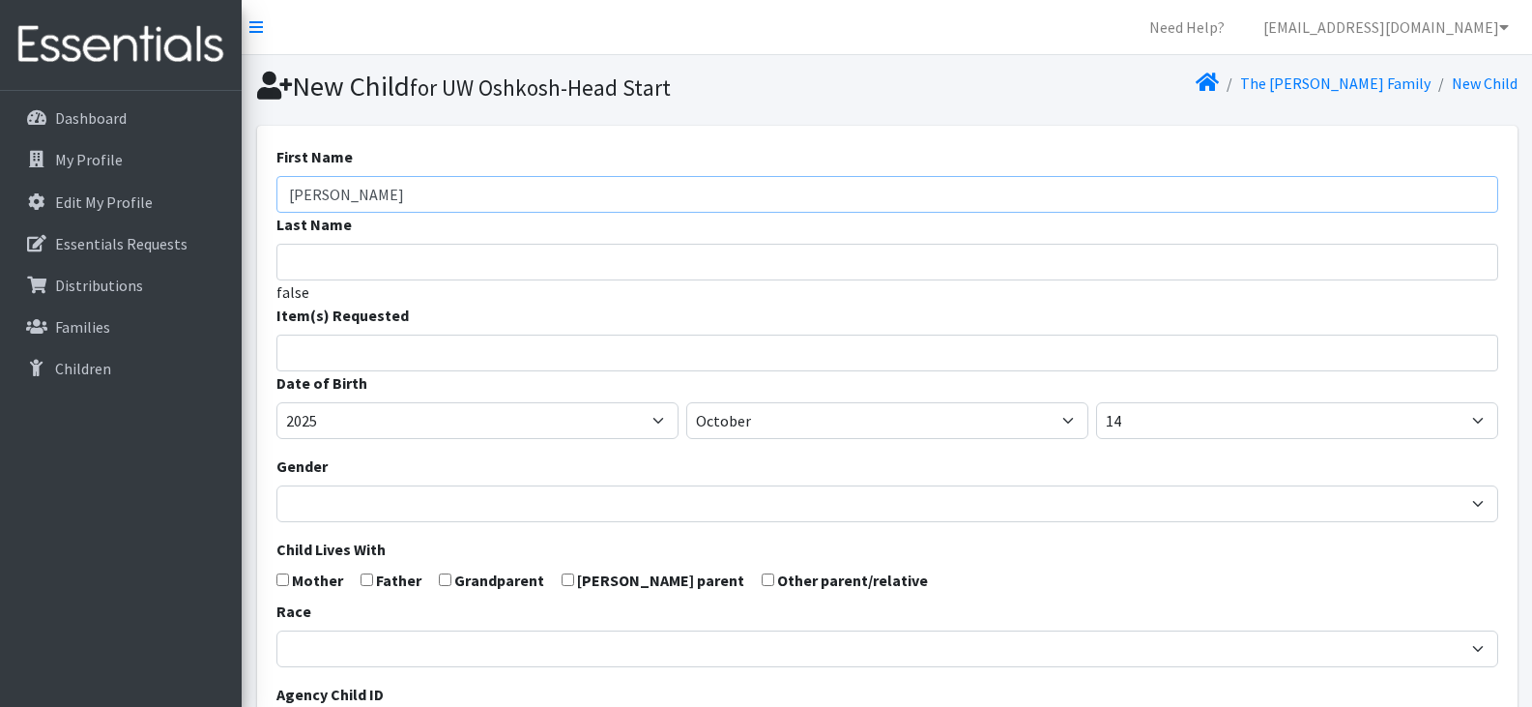
type input "Kenjin"
type input "[PERSON_NAME]"
click at [383, 347] on input "search" at bounding box center [901, 349] width 1215 height 17
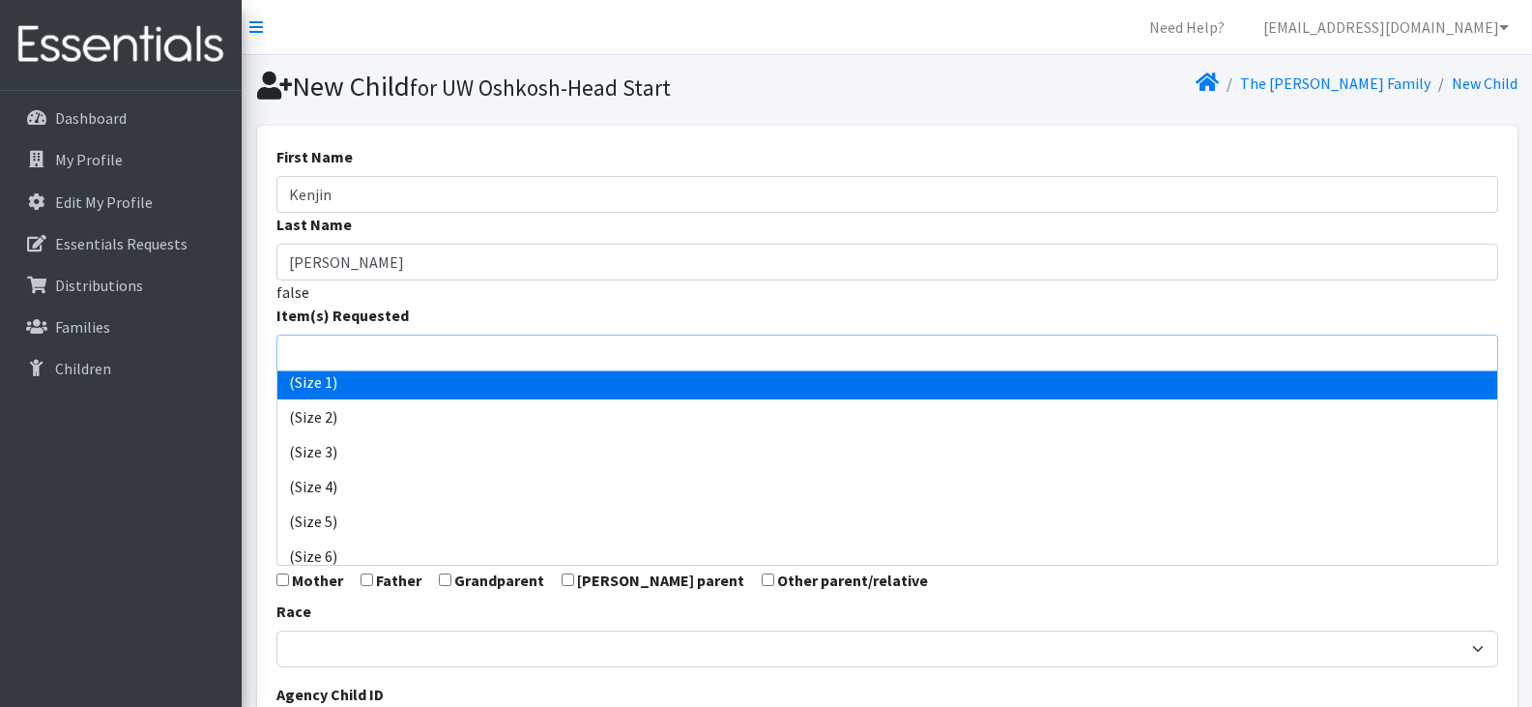
scroll to position [84, 0]
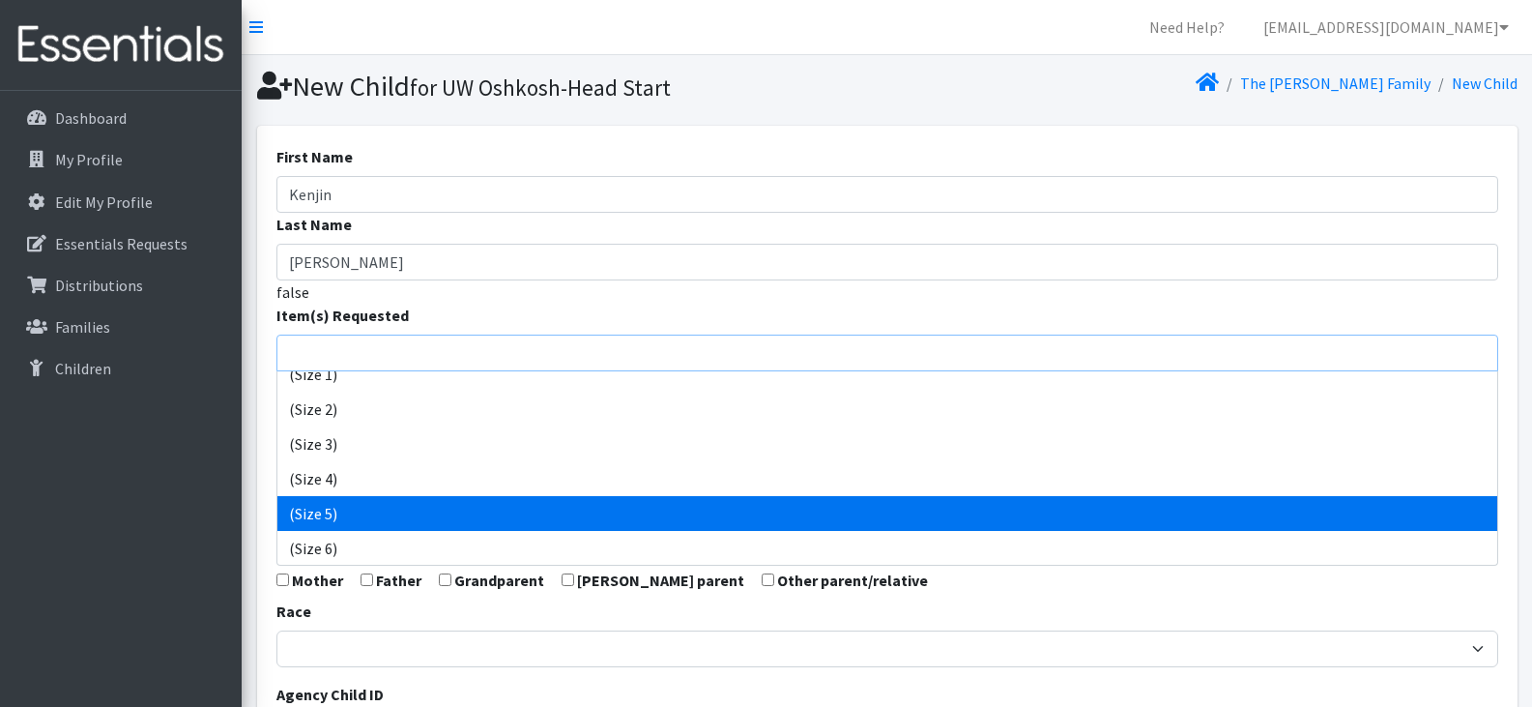
select select "14488"
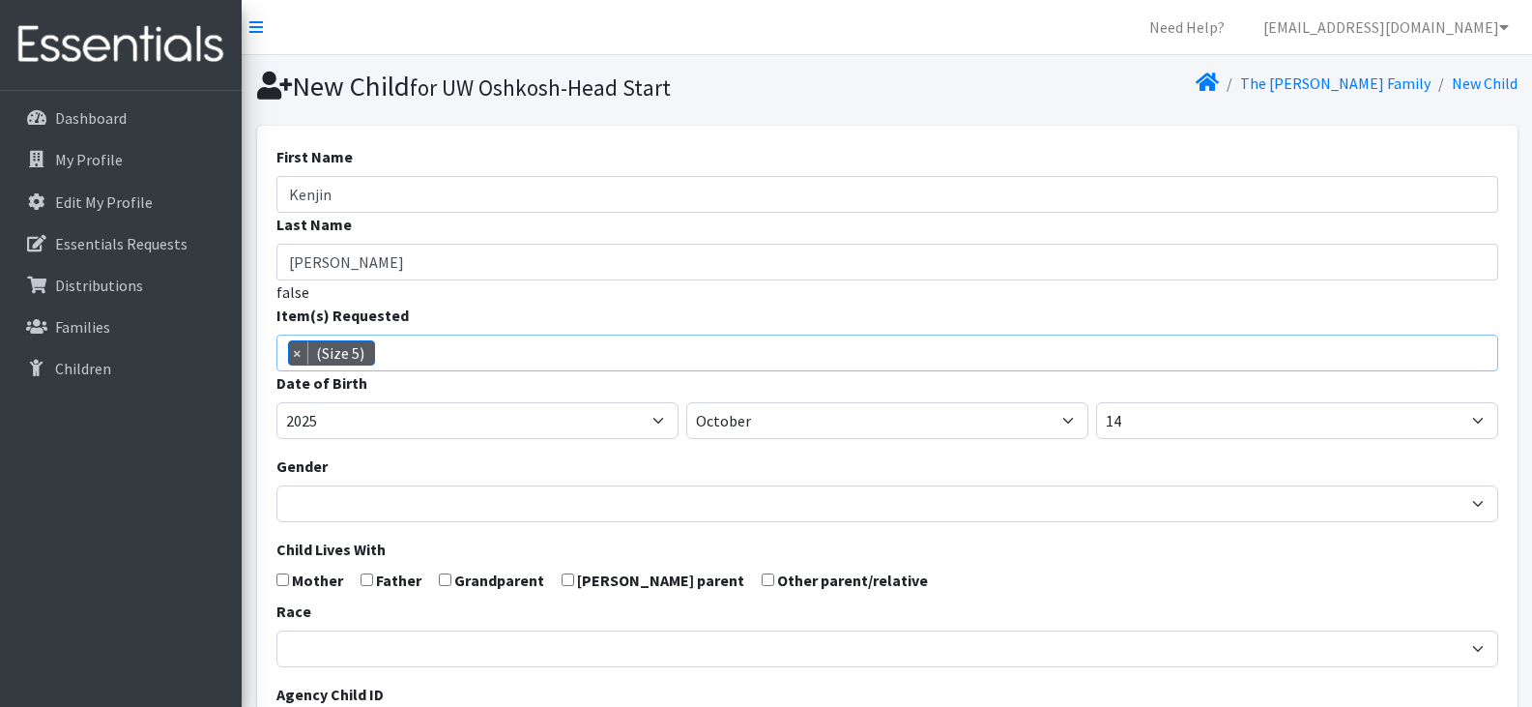
scroll to position [122, 0]
click at [474, 364] on span "× (Size 5)" at bounding box center [887, 352] width 1222 height 37
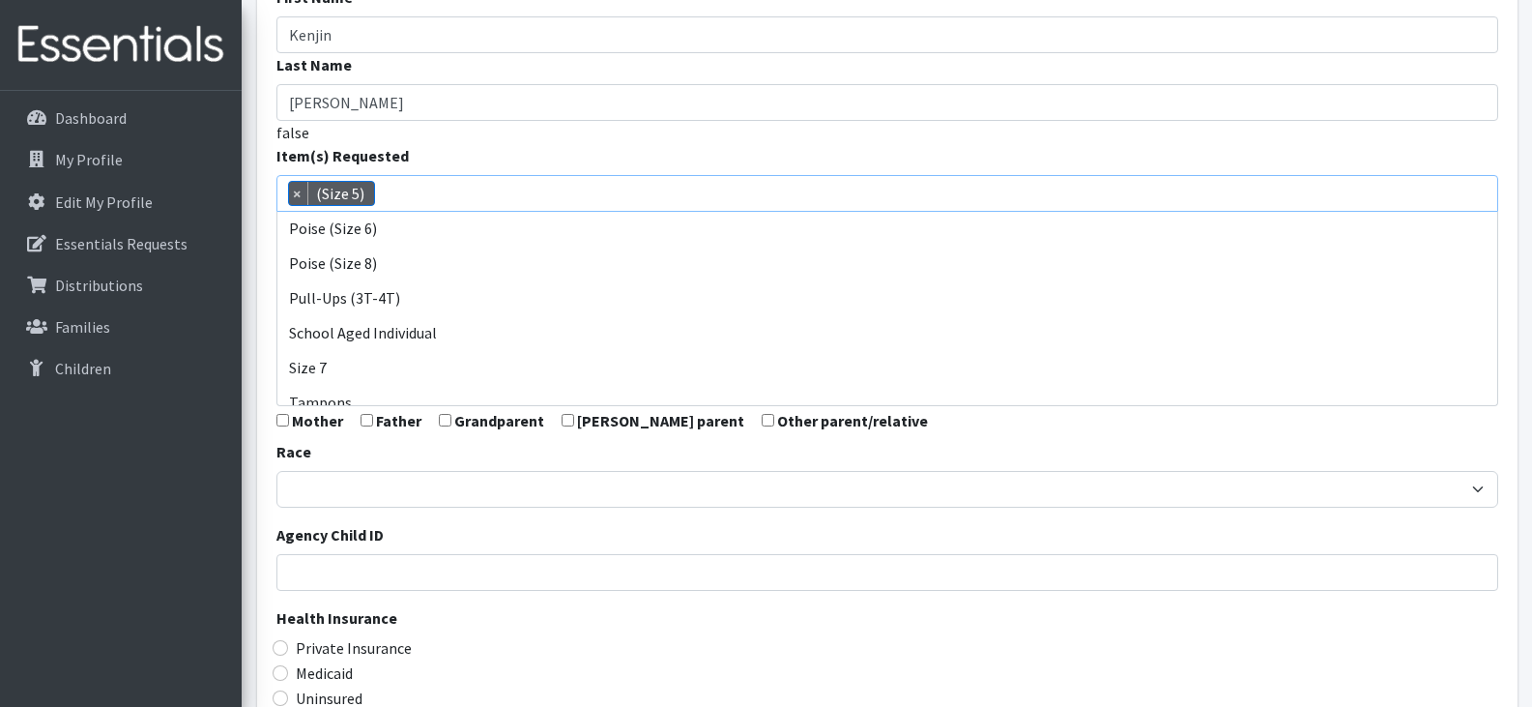
scroll to position [955, 0]
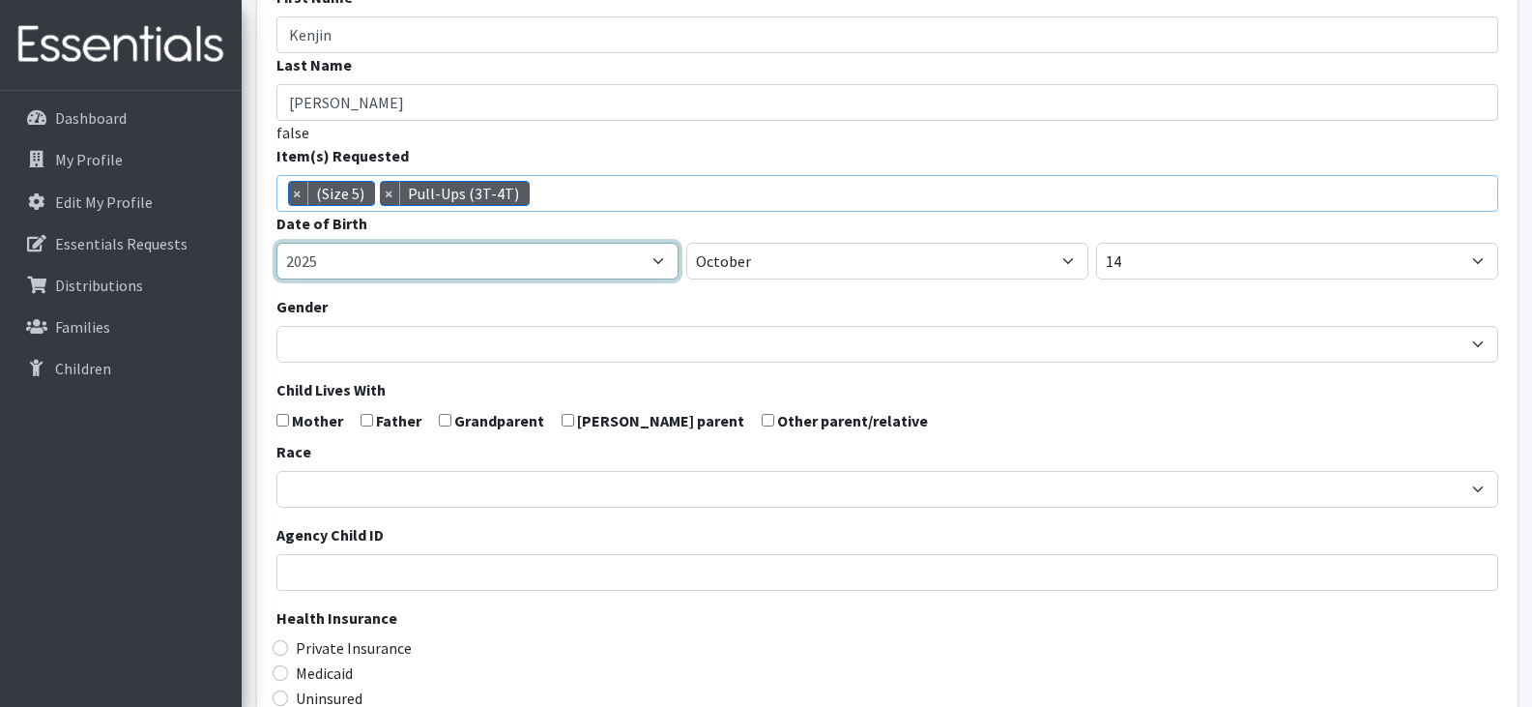
click at [474, 264] on select "2005 2006 2007 2008 2009 2010 2011 2012 2013 2014 2015 2016 2017 2018 2019 2020…" at bounding box center [477, 261] width 402 height 37
select select "2020"
click at [276, 243] on select "2005 2006 2007 2008 2009 2010 2011 2012 2013 2014 2015 2016 2017 2018 2019 2020…" at bounding box center [477, 261] width 402 height 37
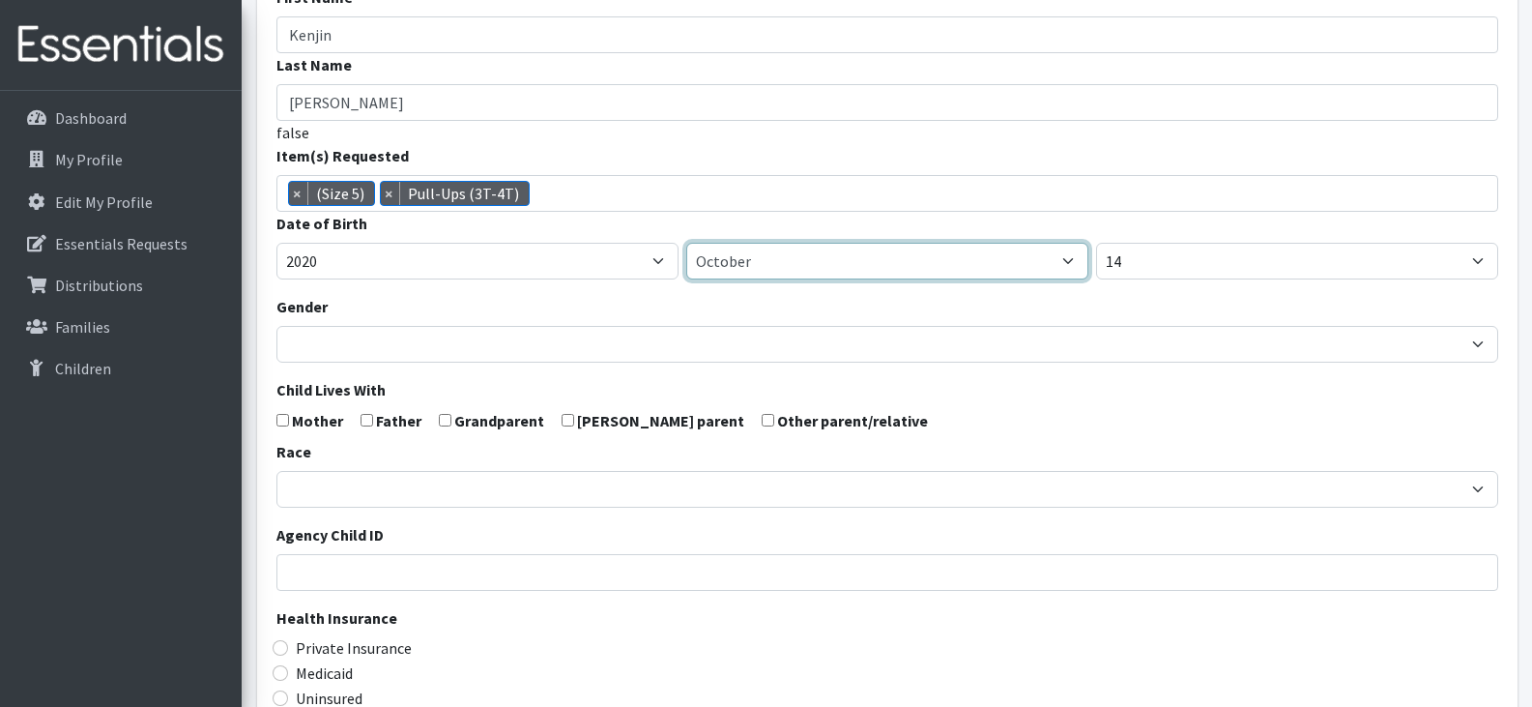
click at [767, 257] on select "January February March April May June July August September October November De…" at bounding box center [887, 261] width 402 height 37
click at [686, 243] on select "January February March April May June July August September October November De…" at bounding box center [887, 261] width 402 height 37
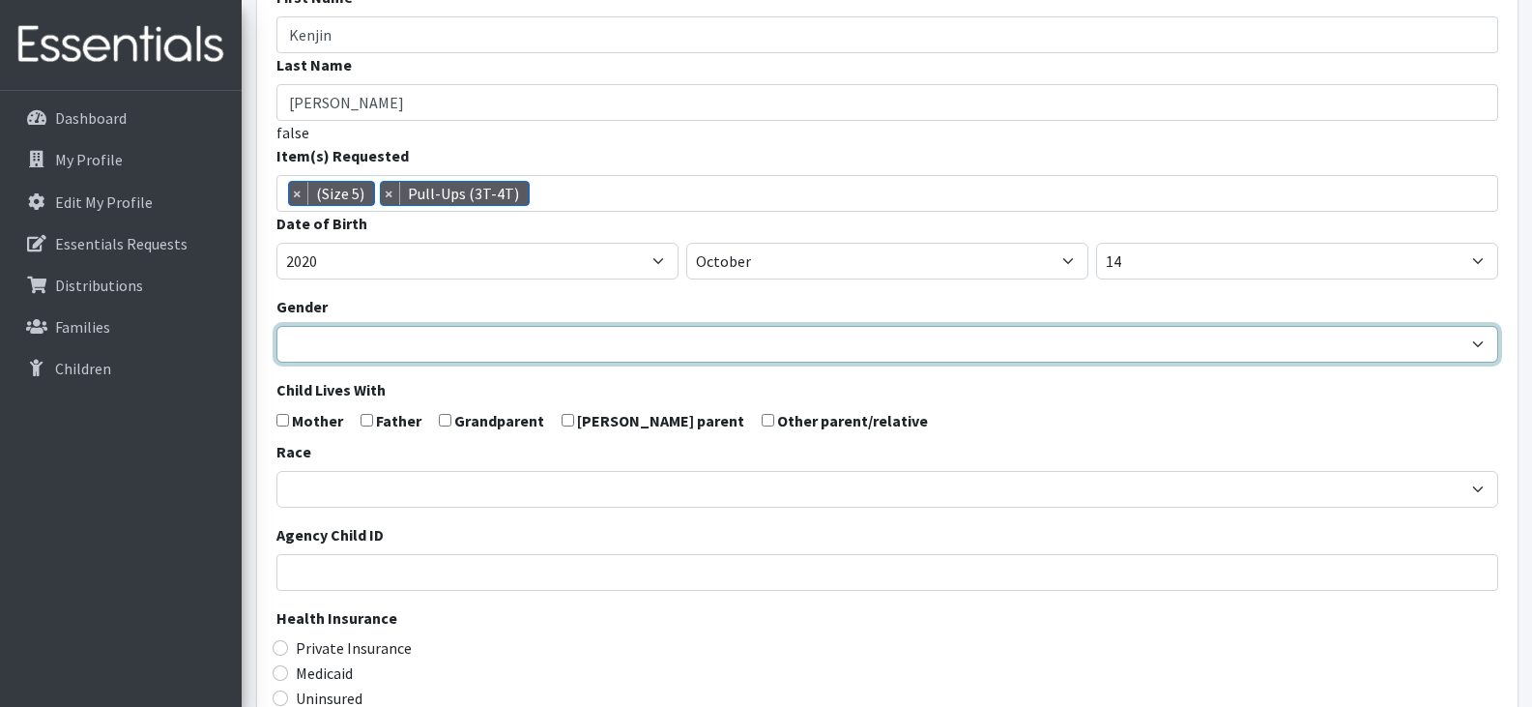
click at [576, 346] on select "[DEMOGRAPHIC_DATA] [DEMOGRAPHIC_DATA]" at bounding box center [887, 344] width 1222 height 37
select select "[DEMOGRAPHIC_DATA]"
click at [276, 326] on select "[DEMOGRAPHIC_DATA] [DEMOGRAPHIC_DATA]" at bounding box center [887, 344] width 1222 height 37
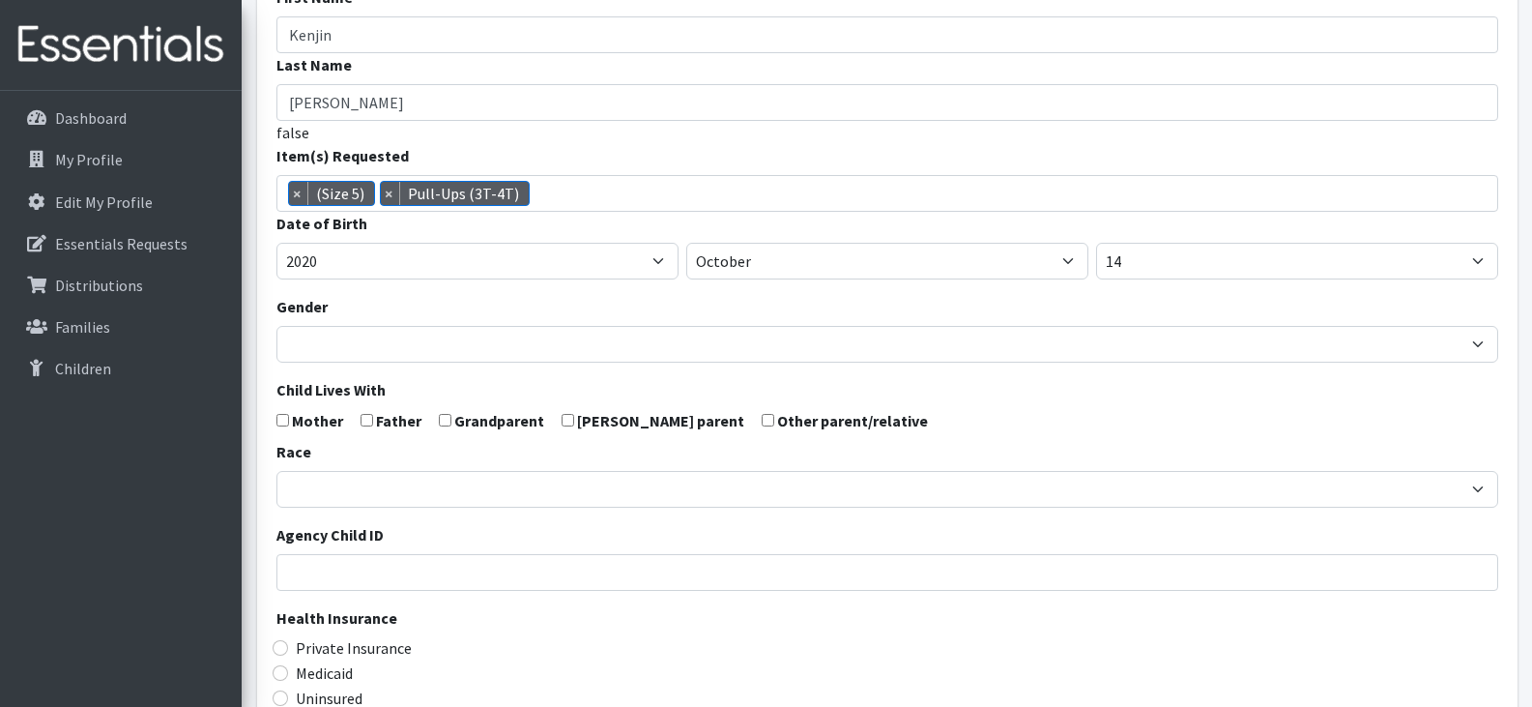
click at [367, 420] on input "checkbox" at bounding box center [367, 420] width 13 height 13
checkbox input "true"
click at [280, 422] on input "checkbox" at bounding box center [282, 420] width 13 height 13
checkbox input "true"
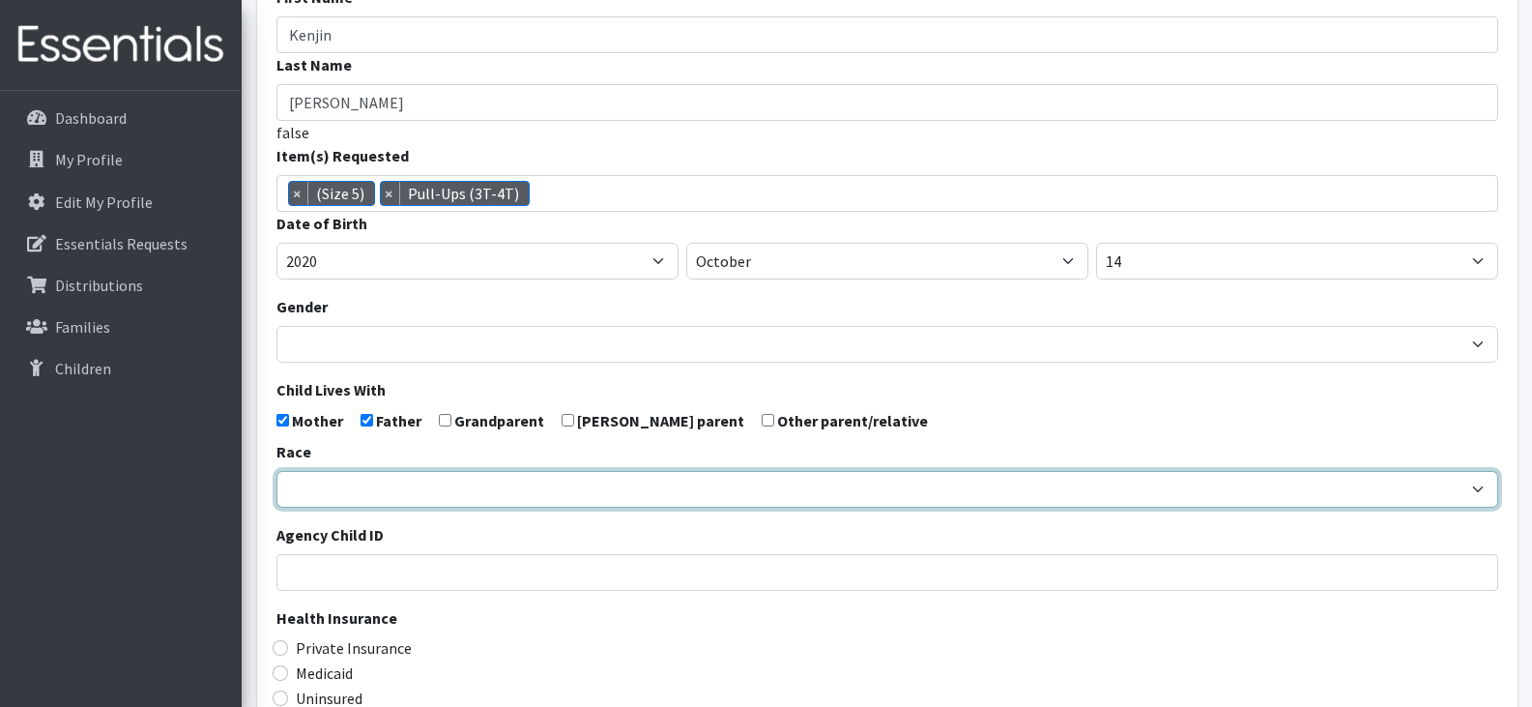
click at [399, 486] on select "African American Caucasian Hispanic Asian American Indian Pacific Islander Mult…" at bounding box center [887, 489] width 1222 height 37
select select "African American"
click at [276, 471] on select "African American Caucasian Hispanic Asian American Indian Pacific Islander Mult…" at bounding box center [887, 489] width 1222 height 37
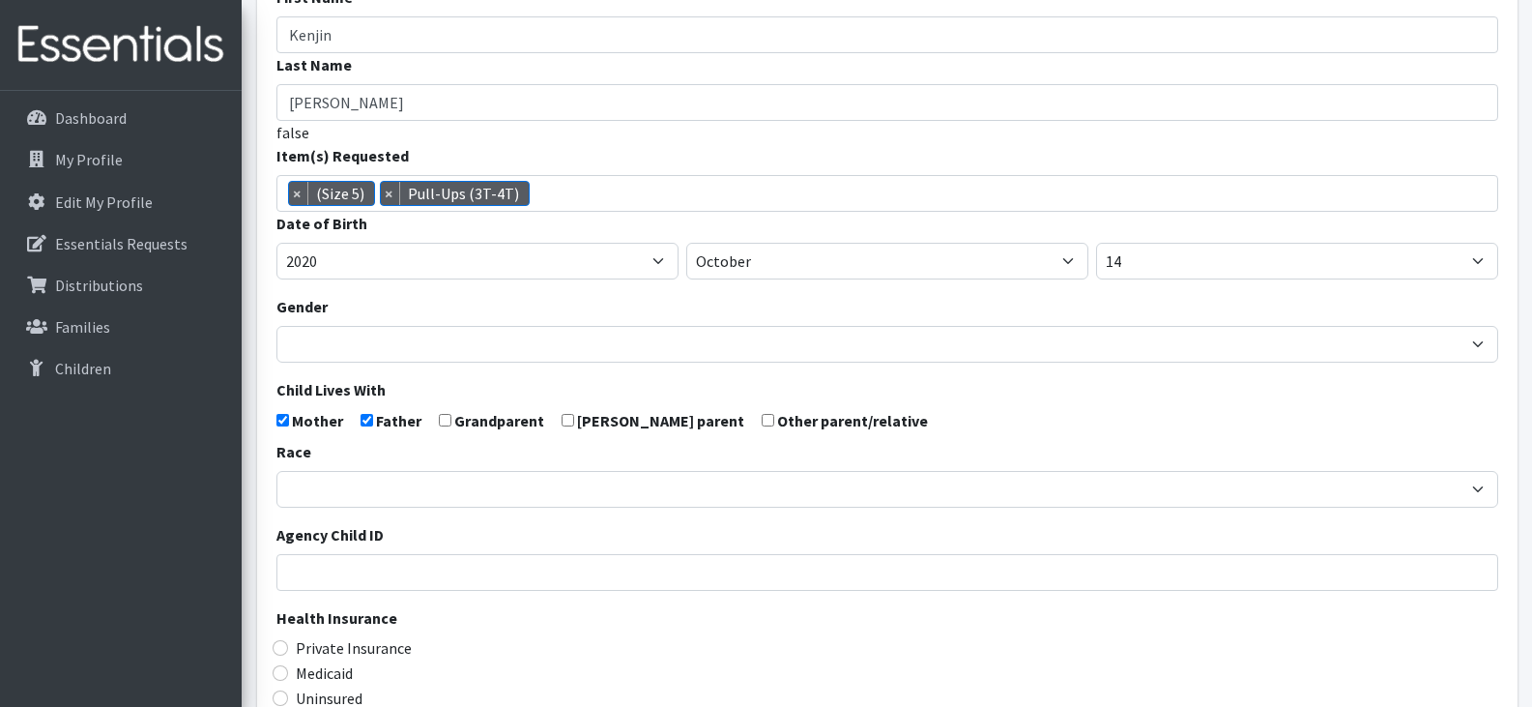
click at [579, 653] on div "Private Insurance" at bounding box center [887, 647] width 1222 height 23
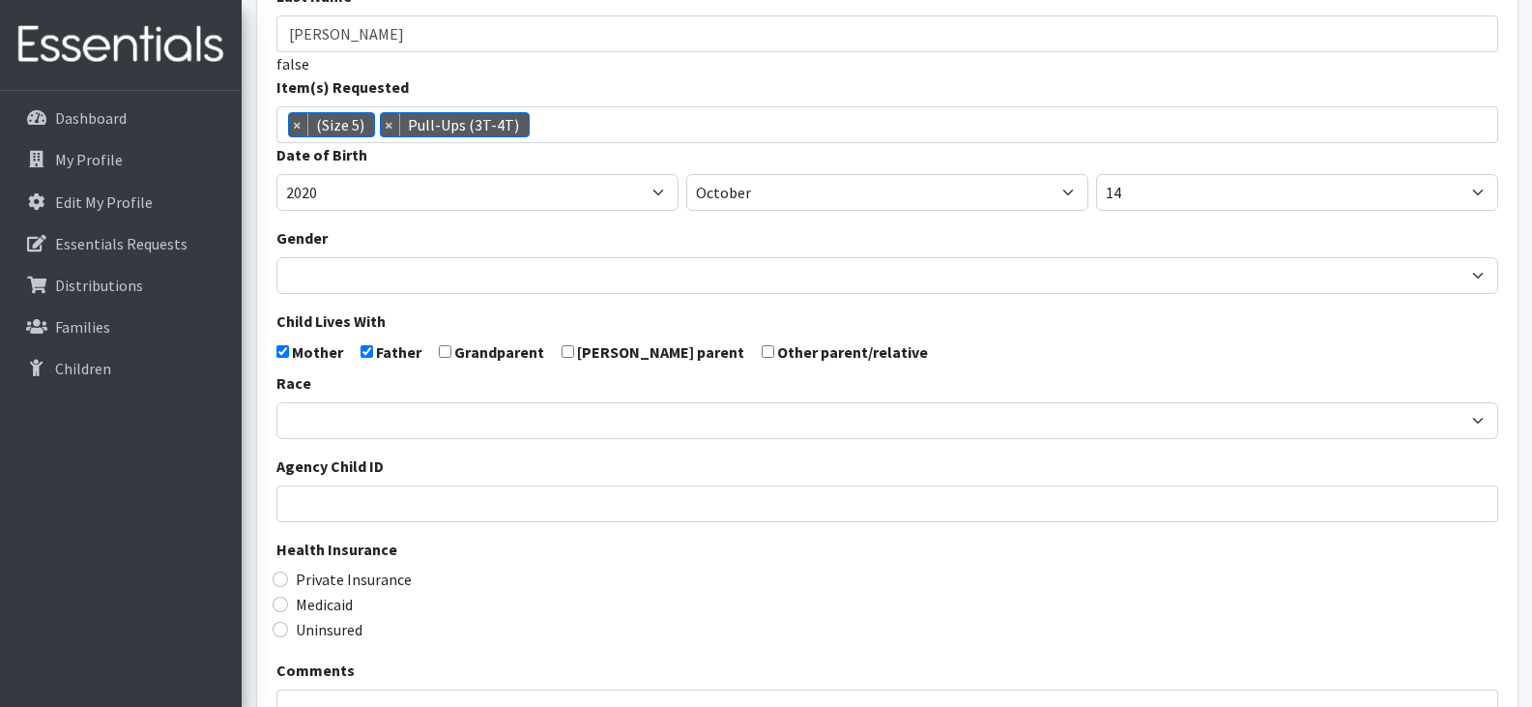
scroll to position [232, 0]
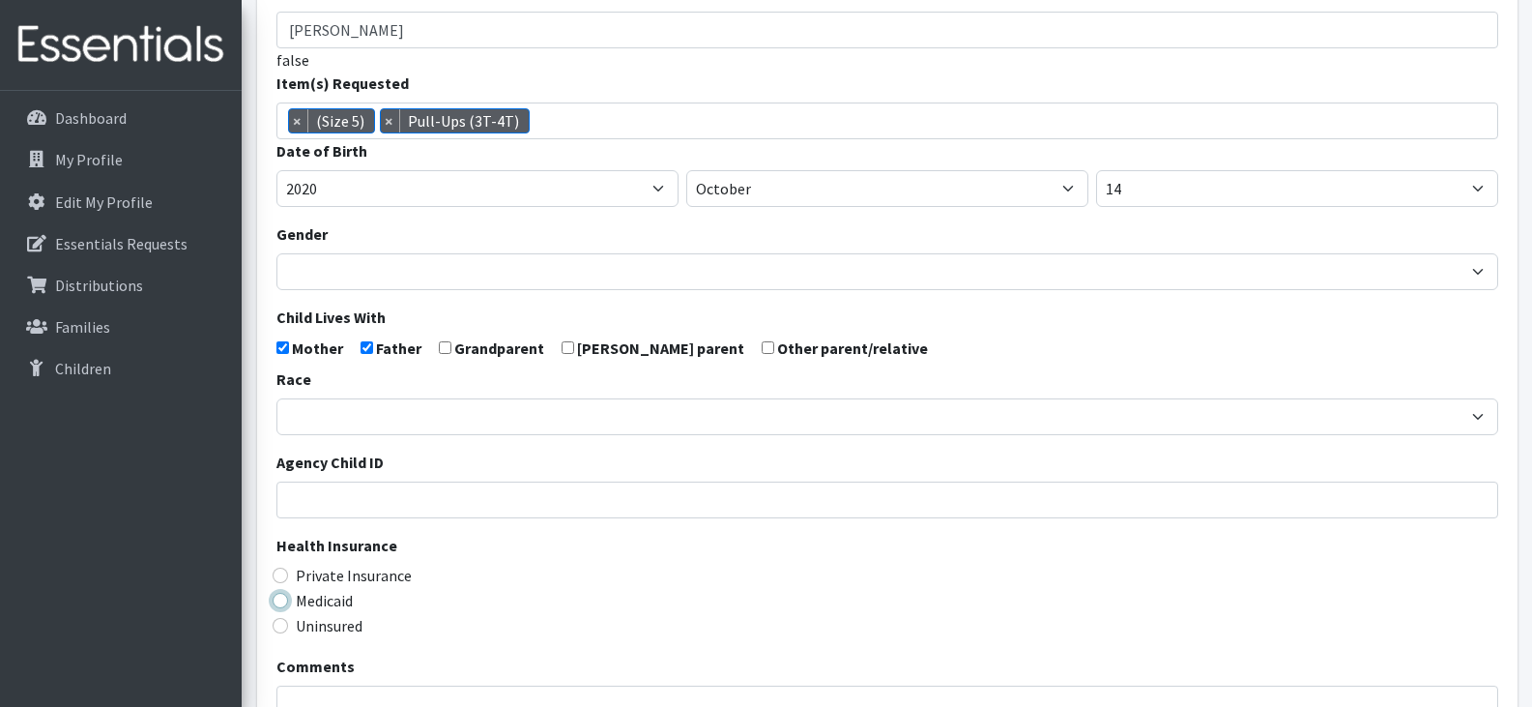
click at [280, 602] on input "Medicaid" at bounding box center [280, 599] width 15 height 15
radio input "true"
click at [457, 621] on div "Uninsured" at bounding box center [887, 625] width 1222 height 23
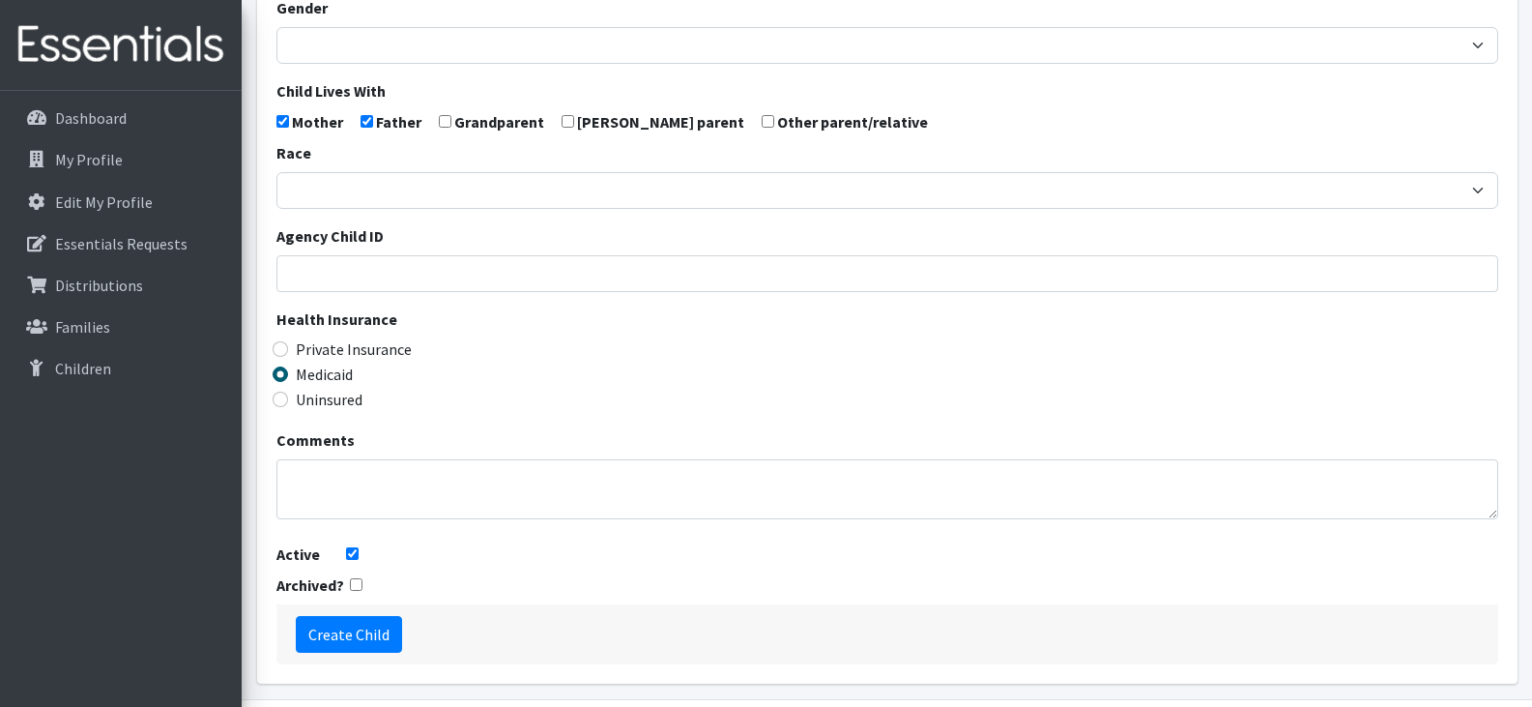
scroll to position [459, 0]
click at [375, 624] on input "Create Child" at bounding box center [349, 633] width 106 height 37
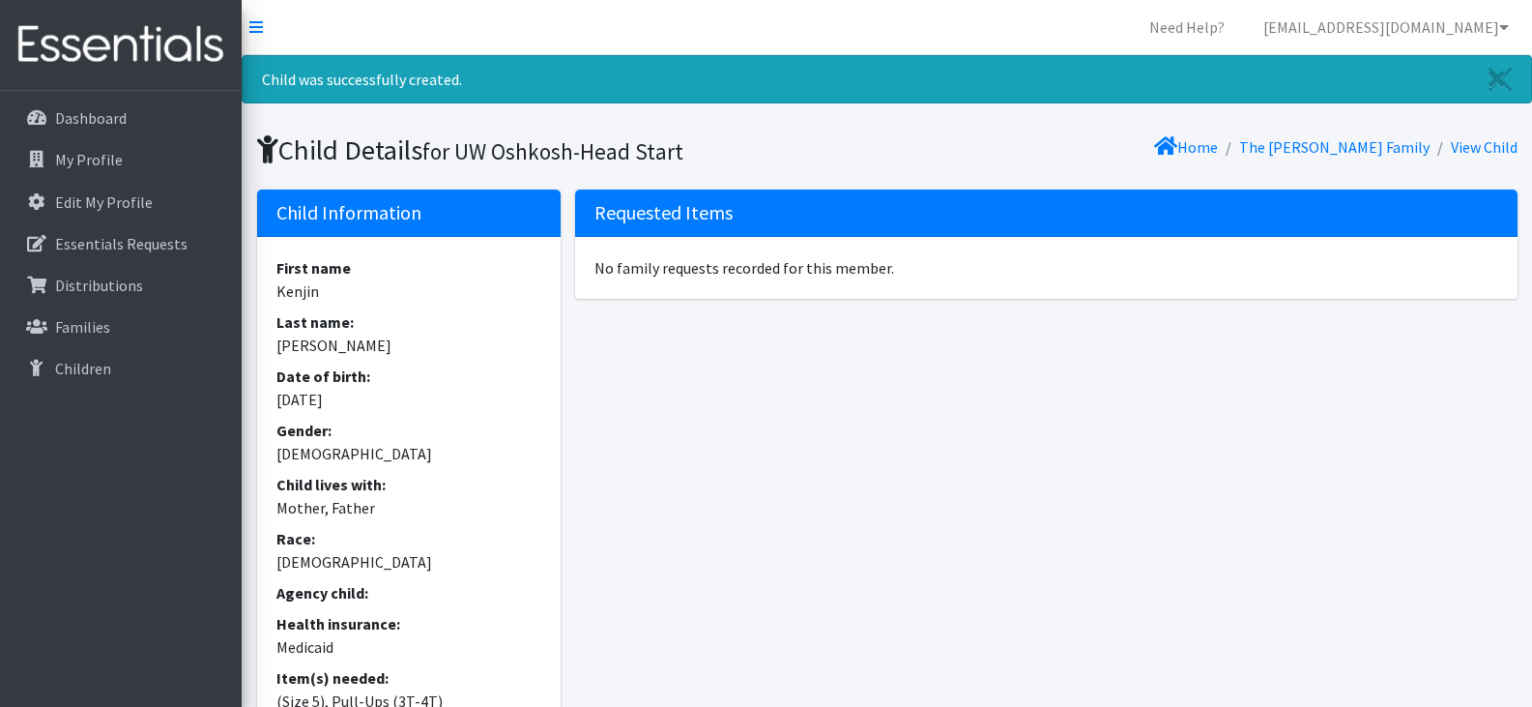
click at [662, 546] on div "Requested Items No family requests recorded for this member." at bounding box center [1046, 491] width 956 height 604
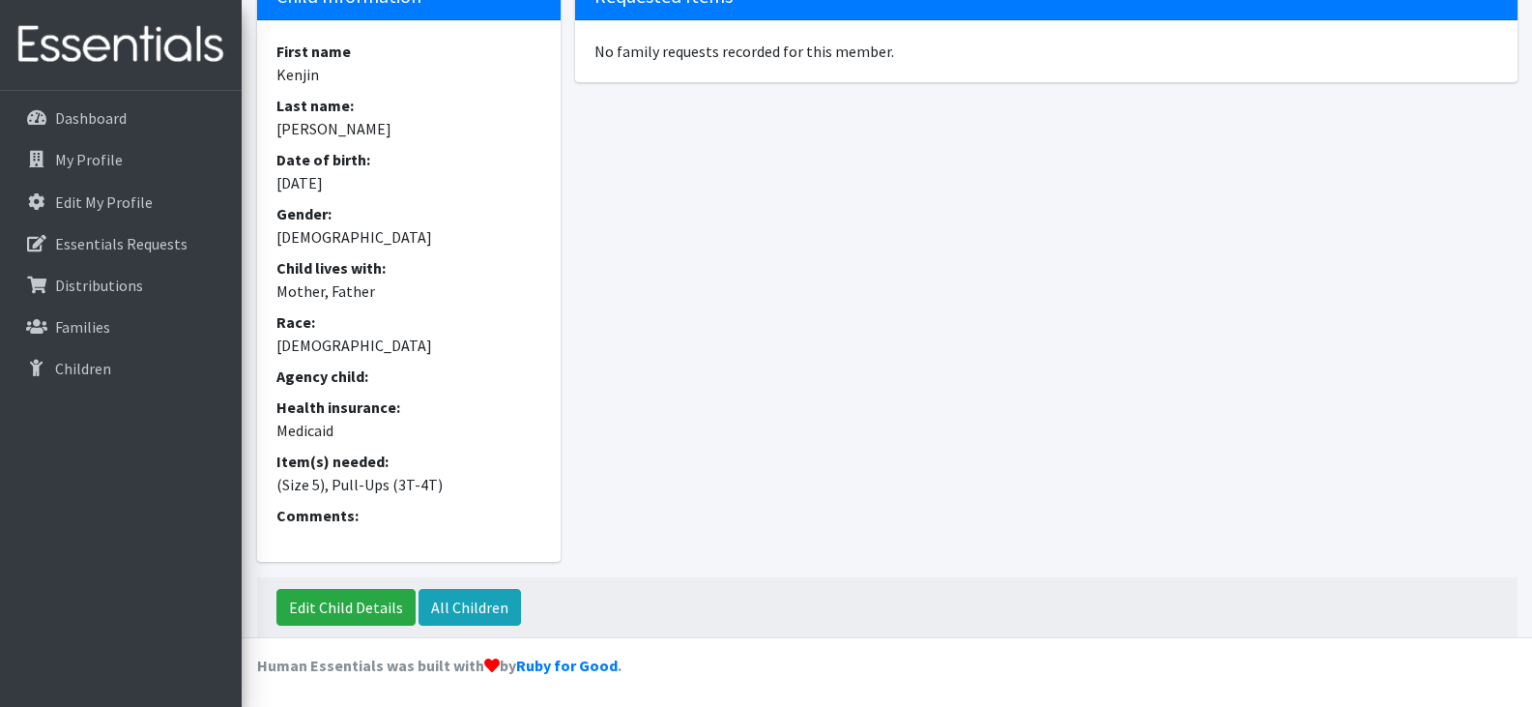
scroll to position [217, 0]
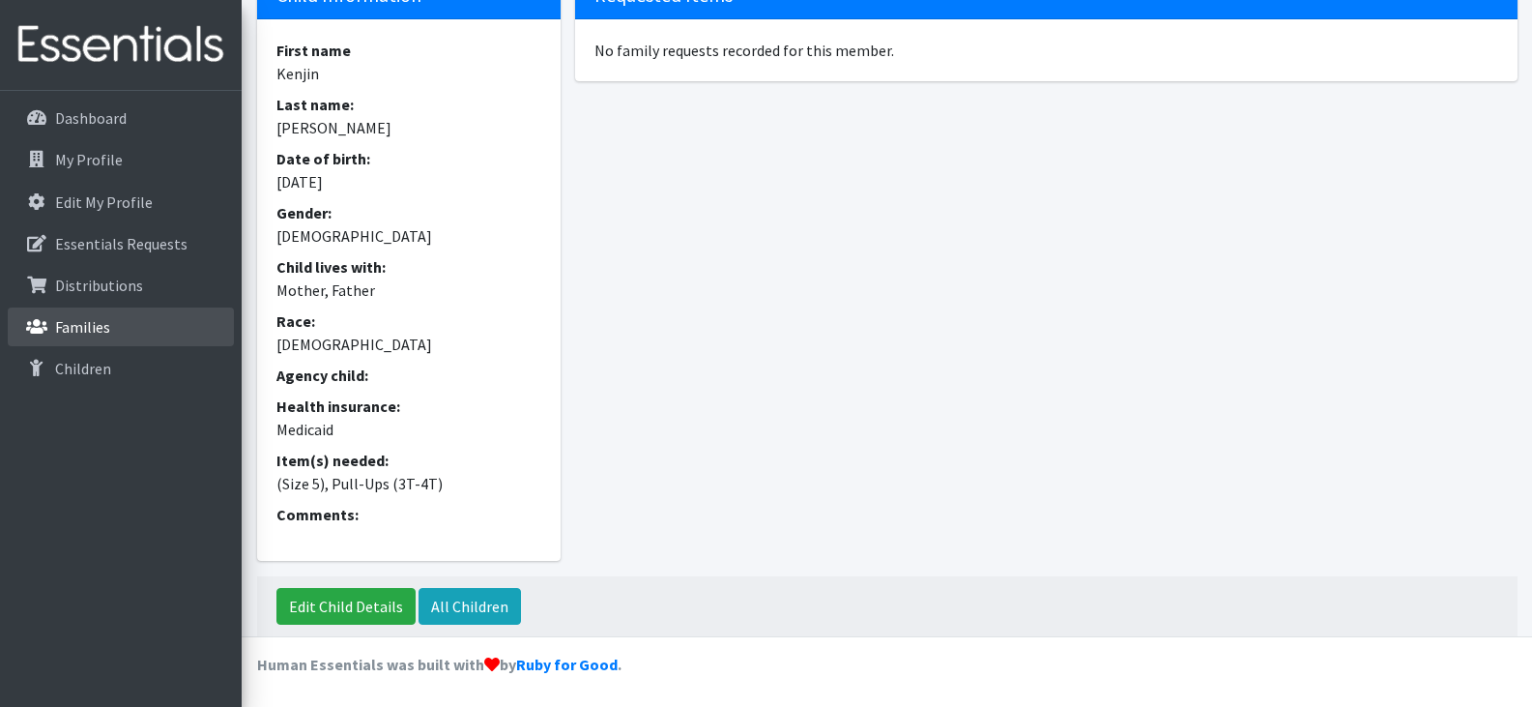
click at [82, 332] on p "Families" at bounding box center [82, 326] width 55 height 19
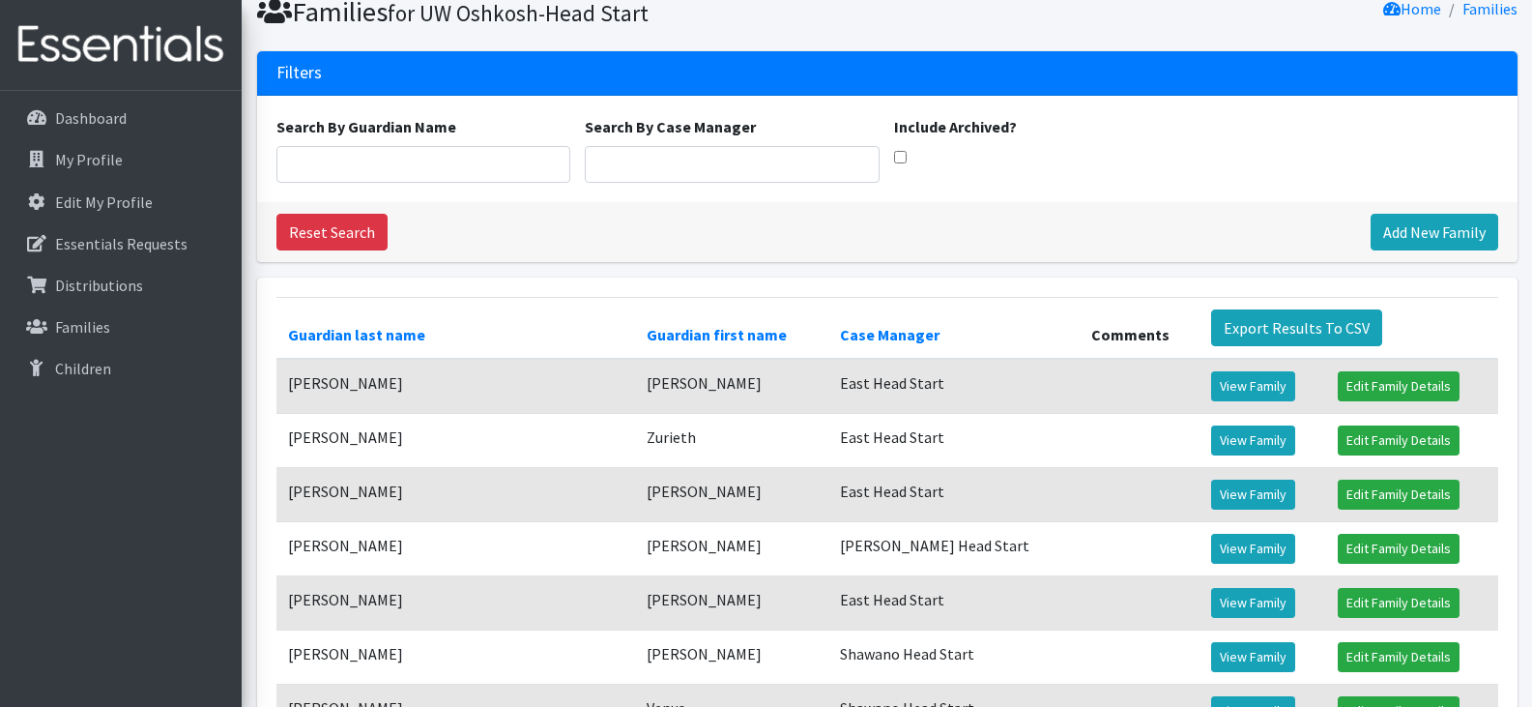
scroll to position [79, 0]
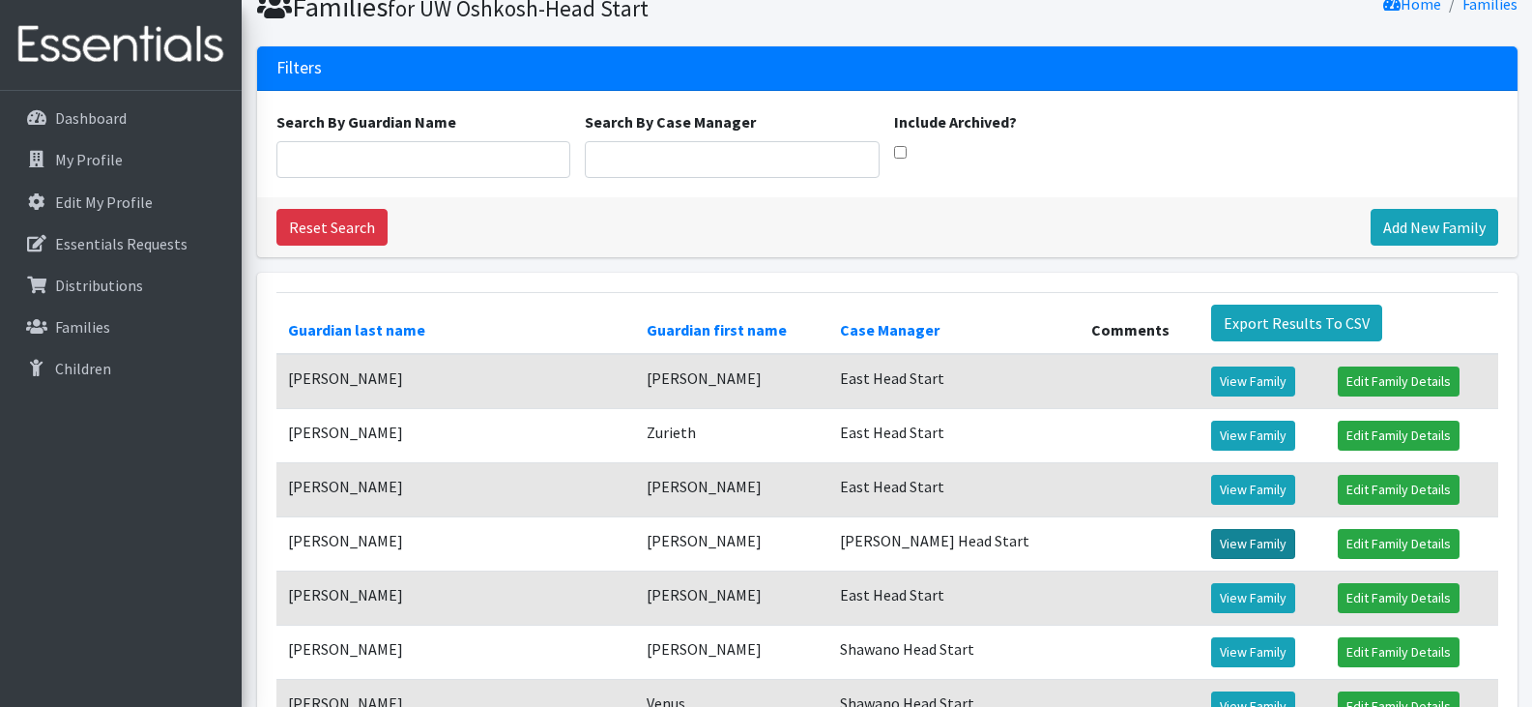
click at [1211, 548] on link "View Family" at bounding box center [1253, 544] width 84 height 30
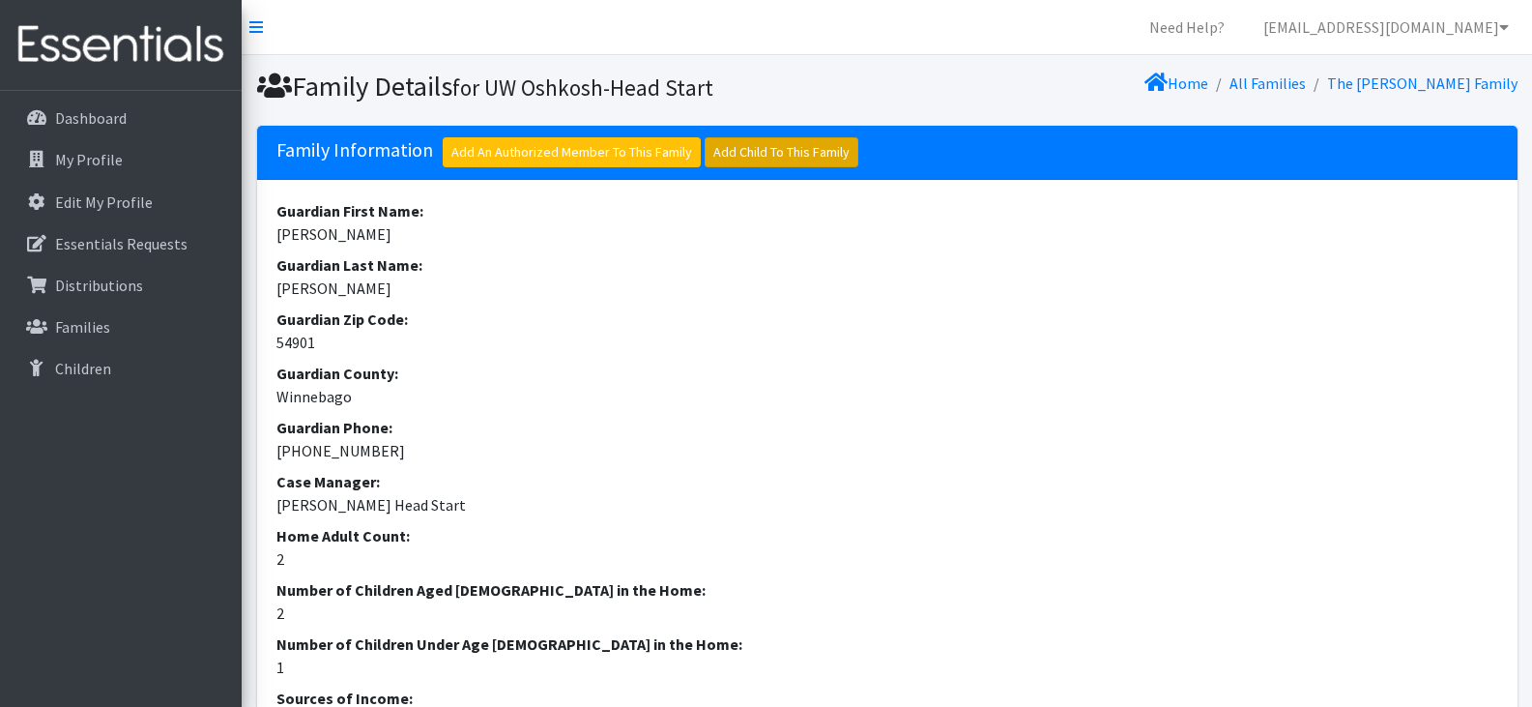
click at [786, 152] on link "Add Child To This Family" at bounding box center [782, 152] width 154 height 30
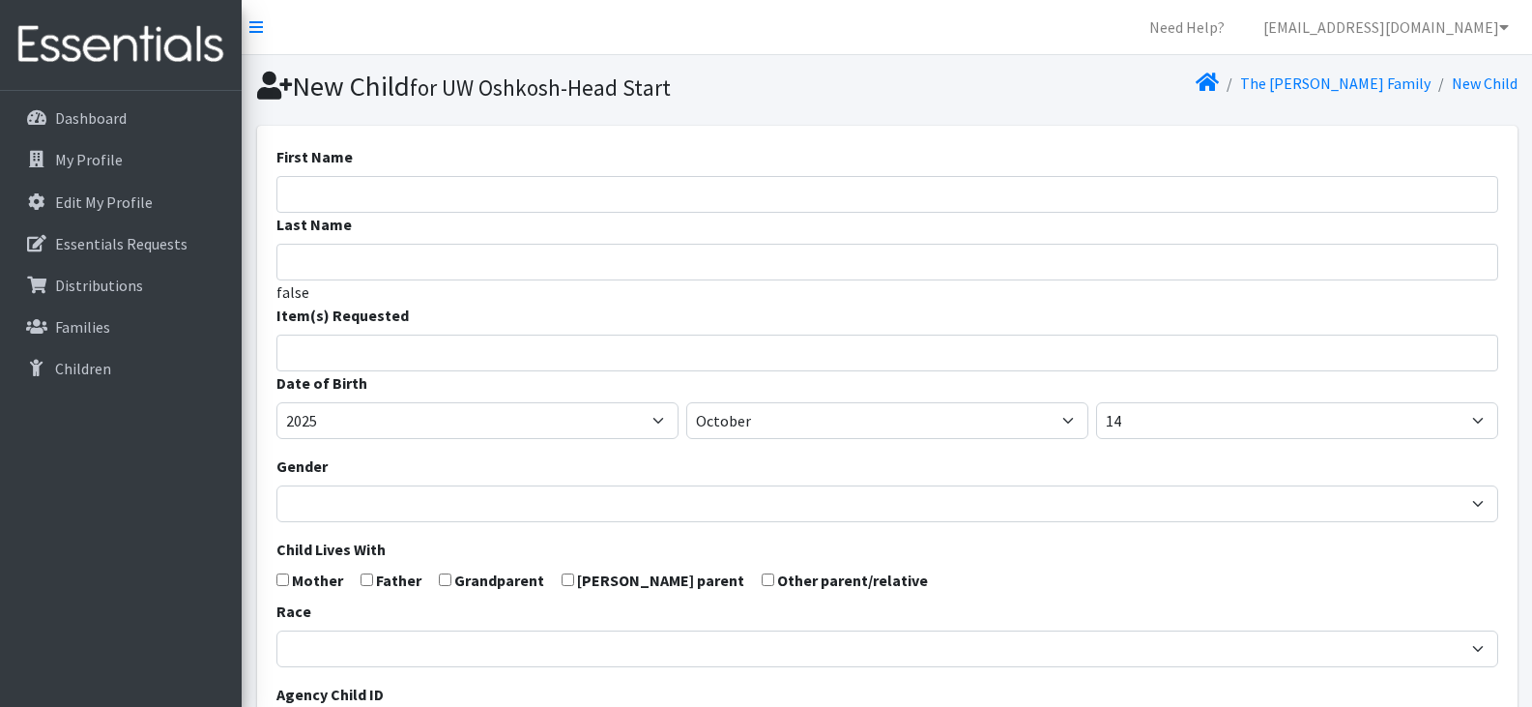
select select
click at [413, 199] on input "First Name" at bounding box center [887, 194] width 1222 height 37
type input "V"
paste input "Kordell Aranda-Noble"
drag, startPoint x: 427, startPoint y: 196, endPoint x: 338, endPoint y: 195, distance: 88.9
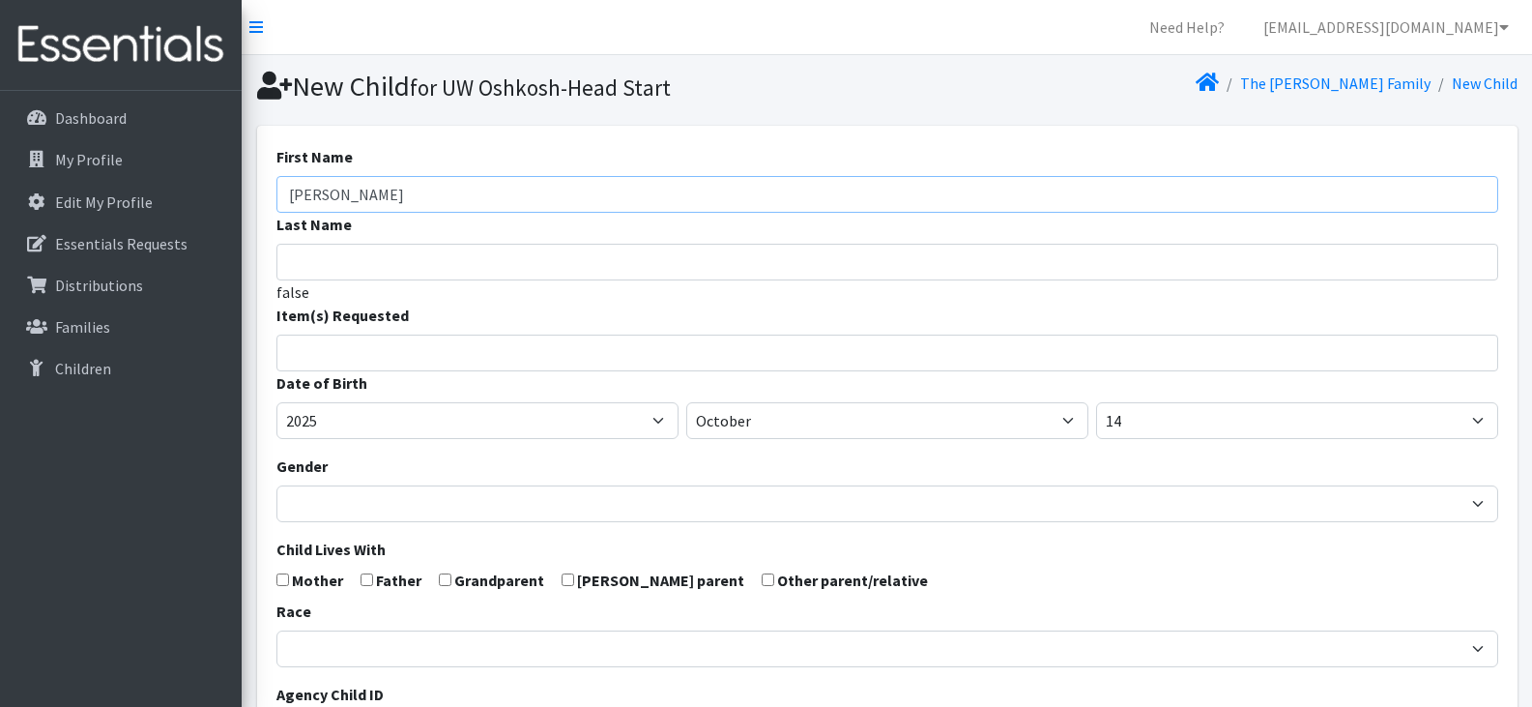
click at [338, 195] on input "Kordell Aranda-Noble" at bounding box center [887, 194] width 1222 height 37
type input "Kordell"
type input "Aranda-Noble"
click at [356, 347] on input "search" at bounding box center [901, 349] width 1215 height 17
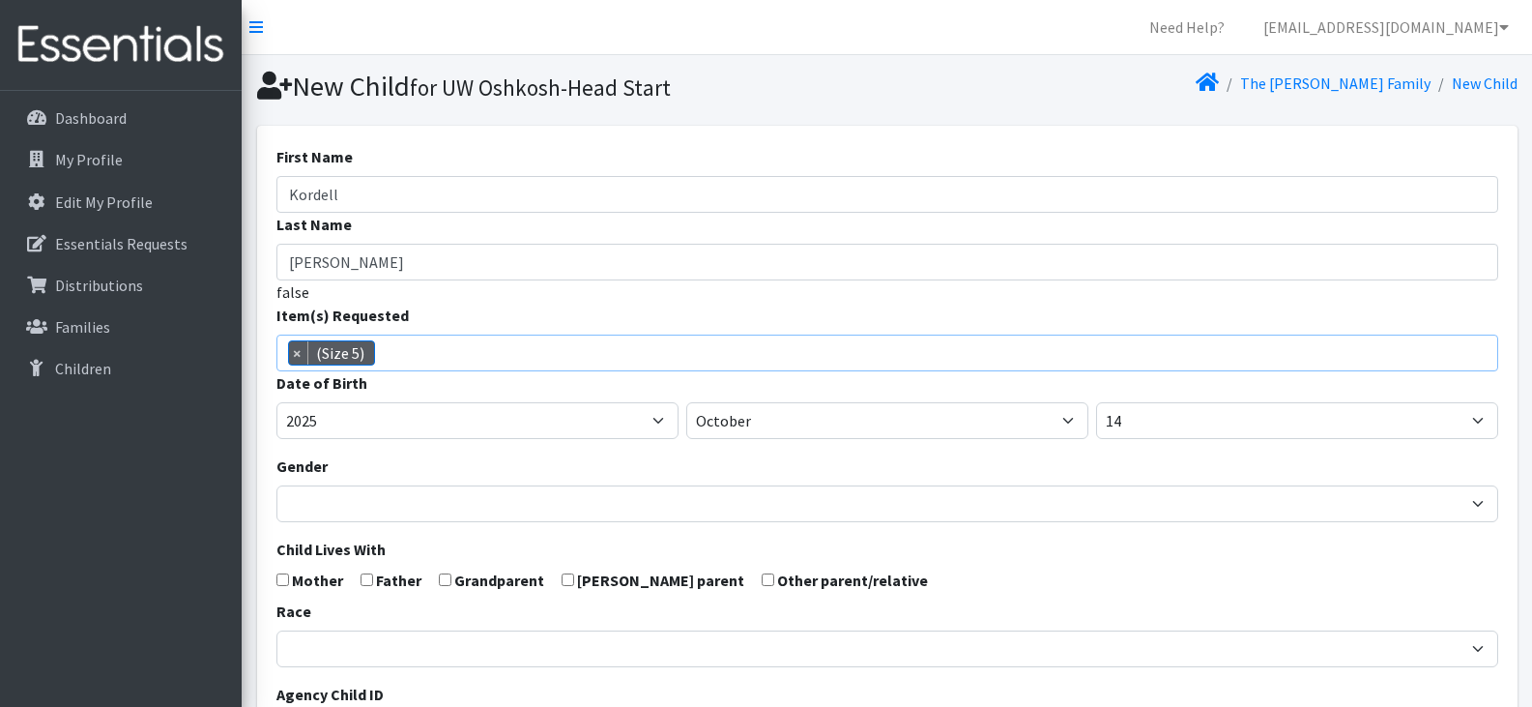
click at [448, 352] on span "× (Size 5)" at bounding box center [887, 352] width 1222 height 37
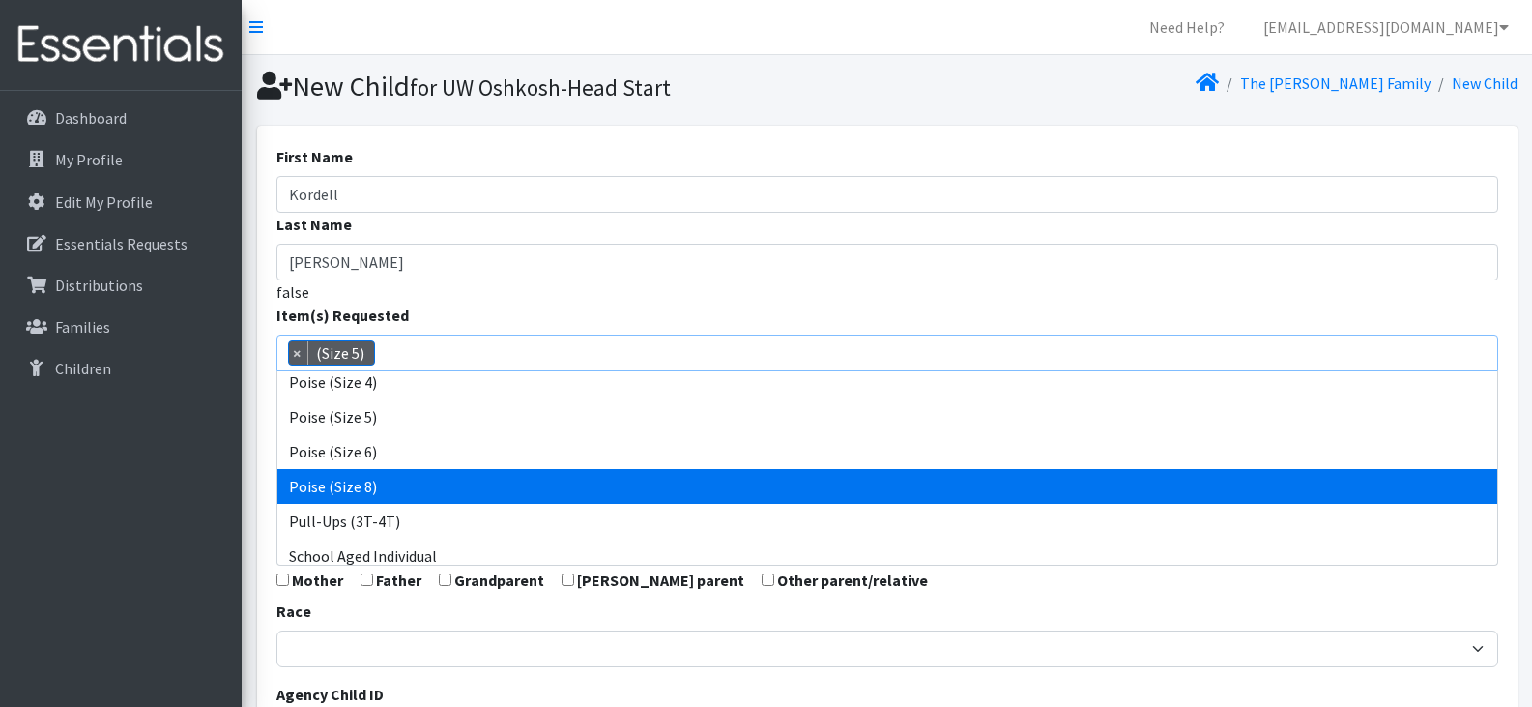
scroll to position [843, 0]
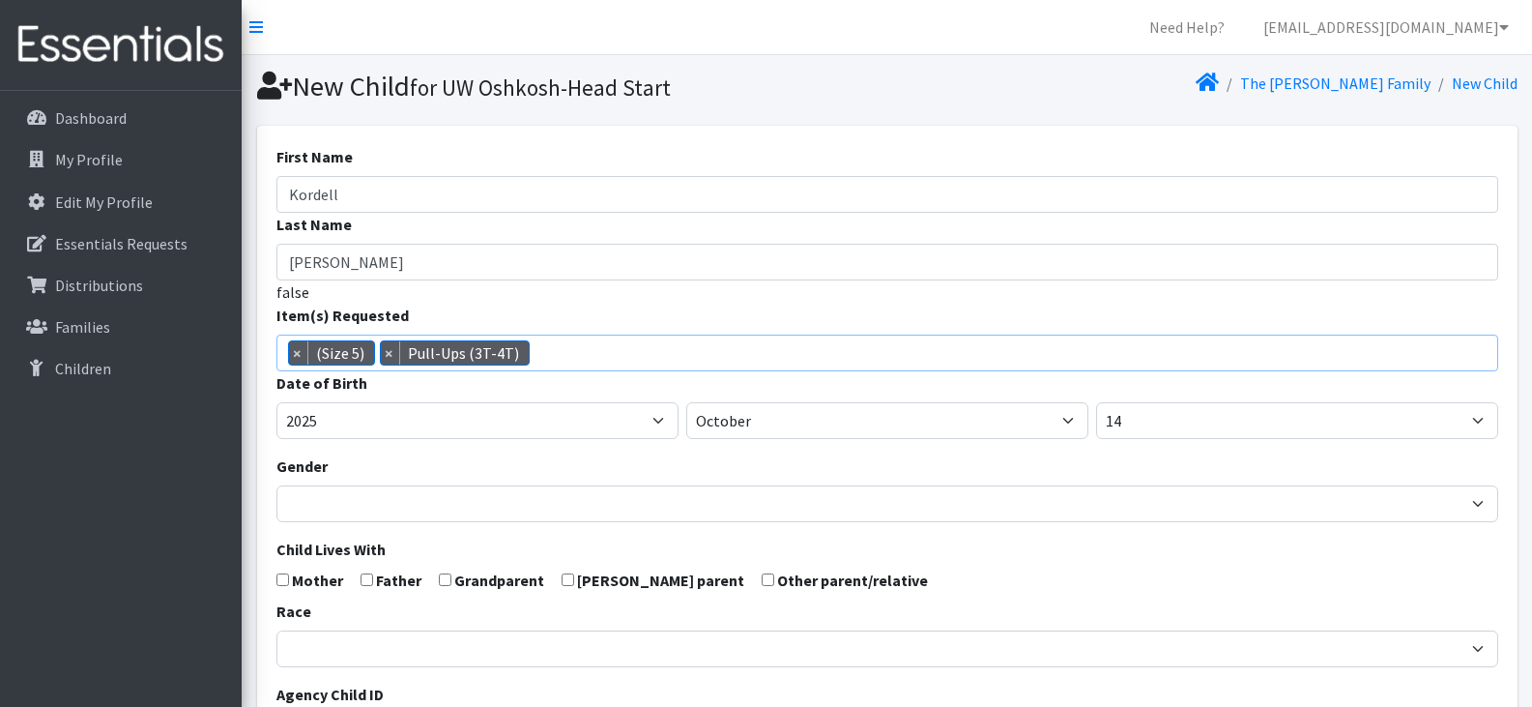
click at [586, 360] on span "× (Size 5) × Pull-Ups (3T-4T)" at bounding box center [887, 352] width 1222 height 37
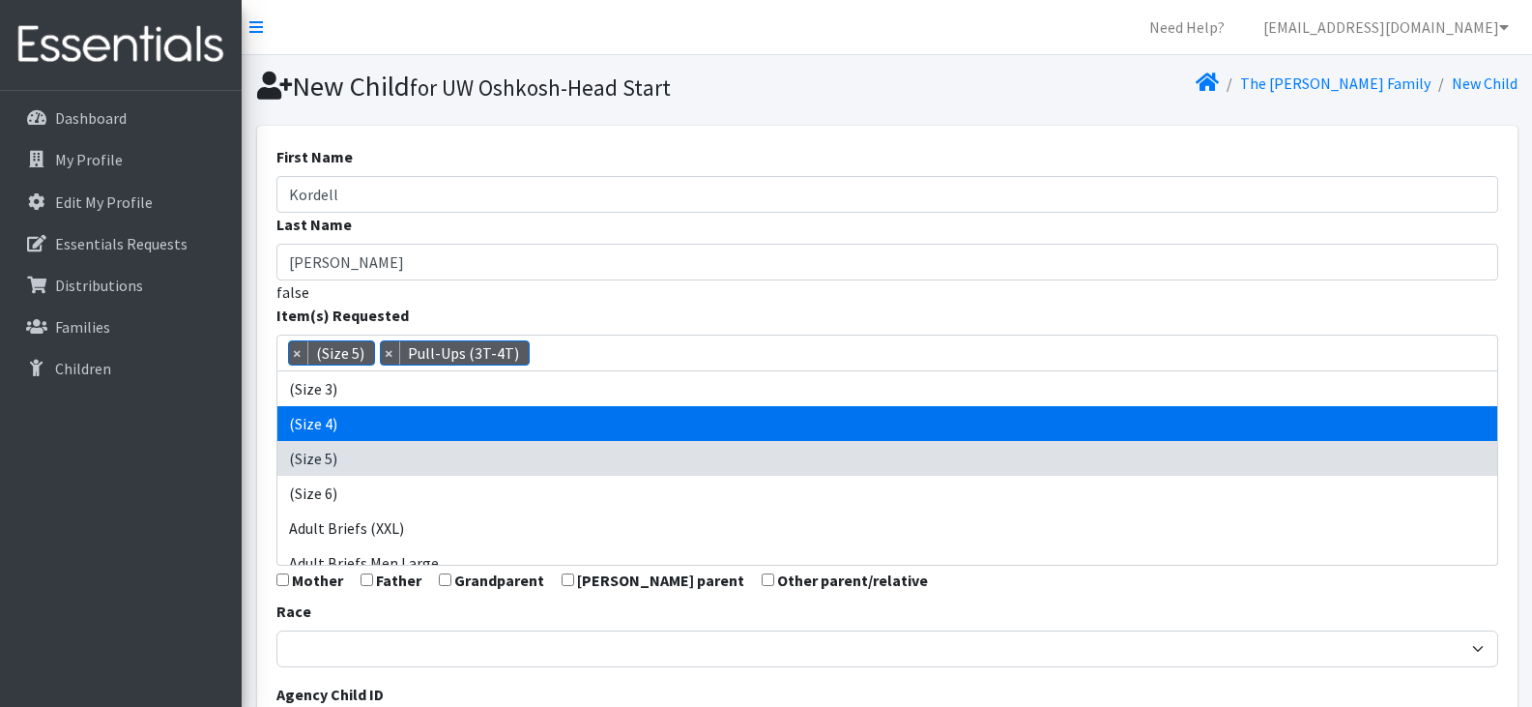
select select "14512"
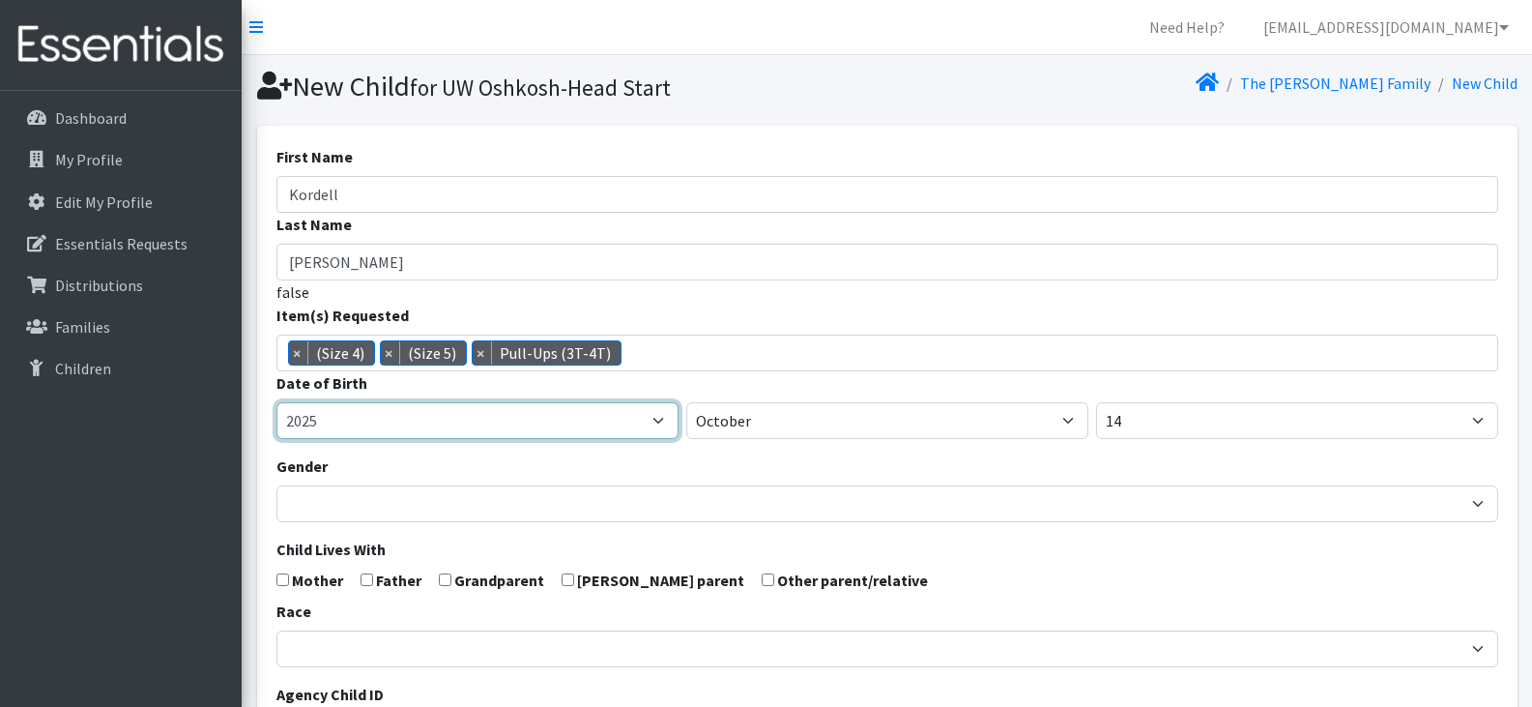
click at [473, 428] on select "2005 2006 2007 2008 2009 2010 2011 2012 2013 2014 2015 2016 2017 2018 2019 2020…" at bounding box center [477, 420] width 402 height 37
select select "2021"
click at [276, 402] on select "2005 2006 2007 2008 2009 2010 2011 2012 2013 2014 2015 2016 2017 2018 2019 2020…" at bounding box center [477, 420] width 402 height 37
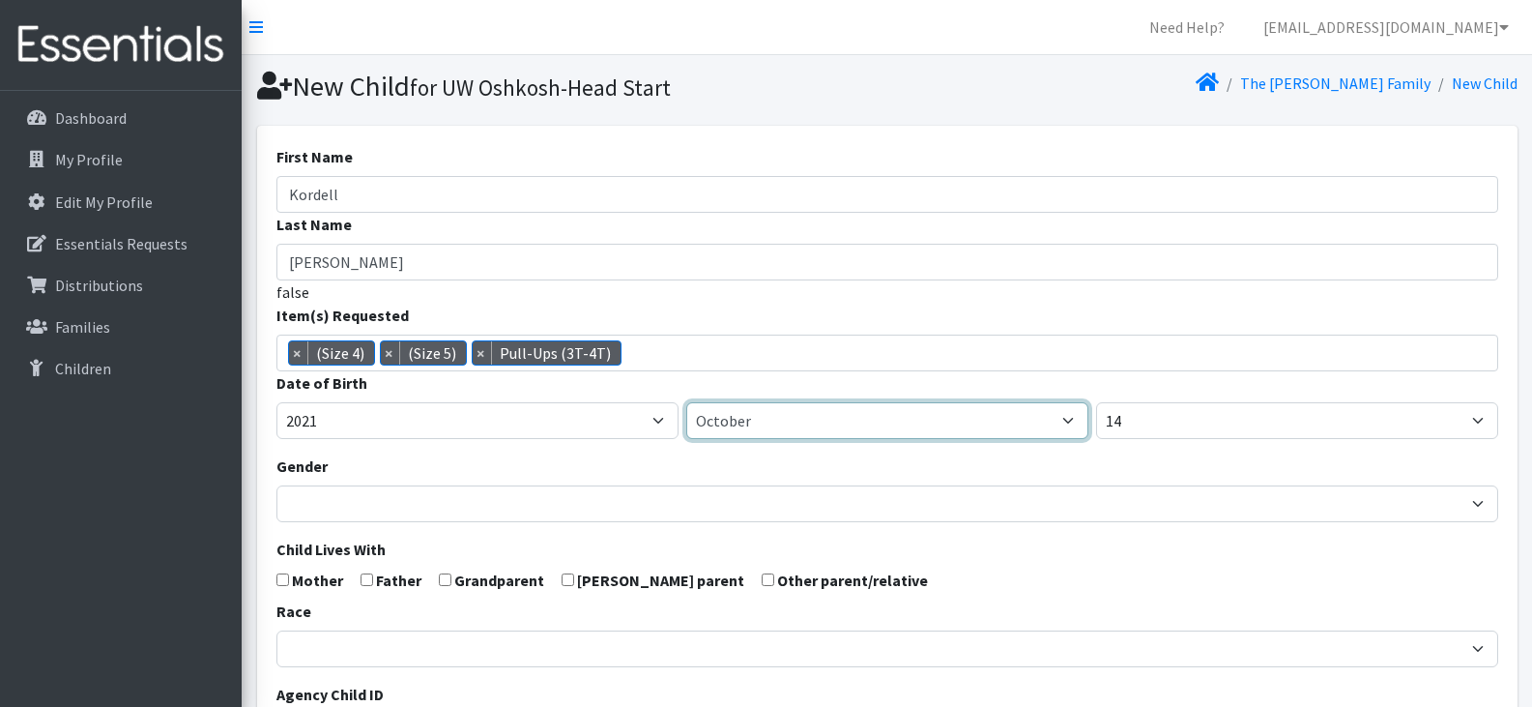
click at [741, 431] on select "January February March April May June July August September October November De…" at bounding box center [887, 420] width 402 height 37
select select "9"
click at [686, 402] on select "January February March April May June July August September October November De…" at bounding box center [887, 420] width 402 height 37
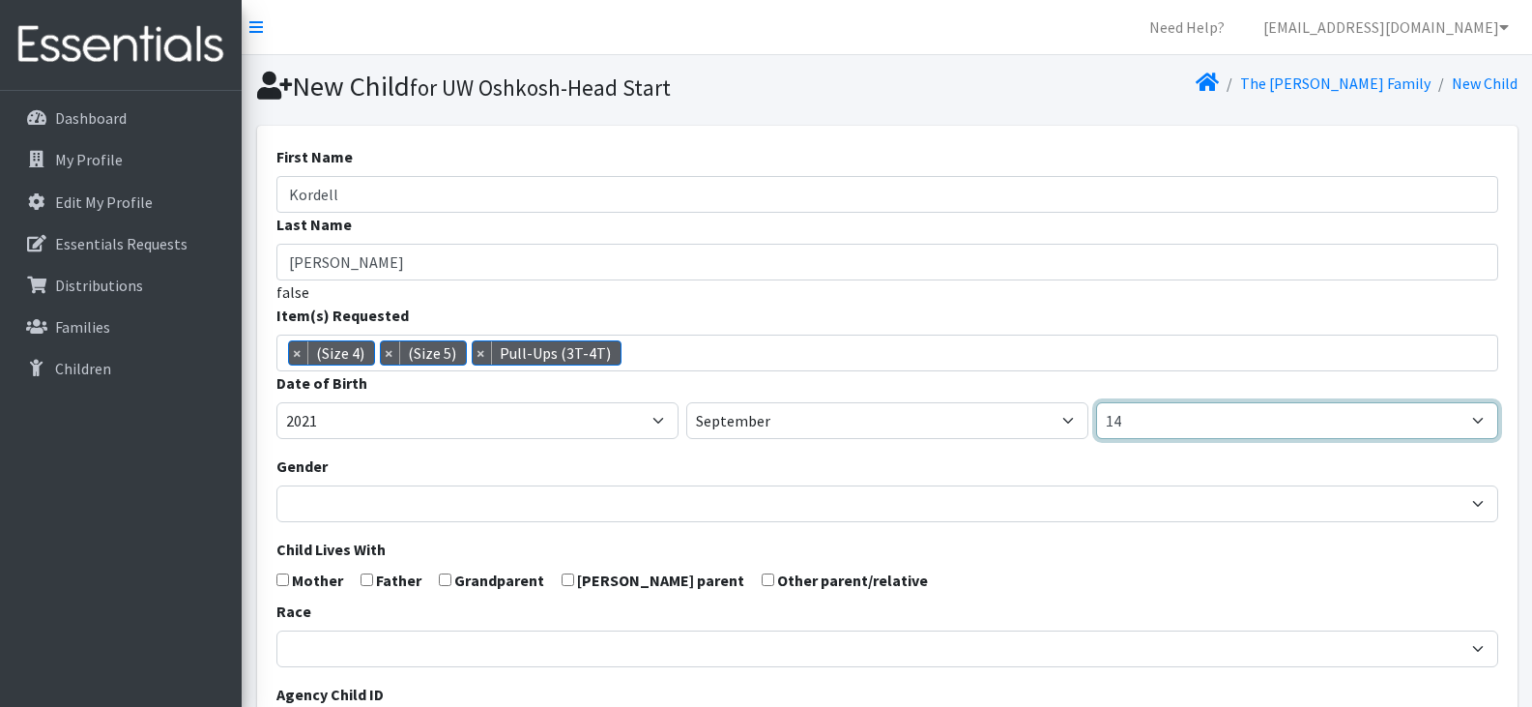
click at [1197, 428] on select "1 2 3 4 5 6 7 8 9 10 11 12 13 14 15 16 17 18 19 20 21 22 23 24 25 26 27 28 29 3…" at bounding box center [1297, 420] width 402 height 37
select select "9"
click at [1096, 402] on select "1 2 3 4 5 6 7 8 9 10 11 12 13 14 15 16 17 18 19 20 21 22 23 24 25 26 27 28 29 3…" at bounding box center [1297, 420] width 402 height 37
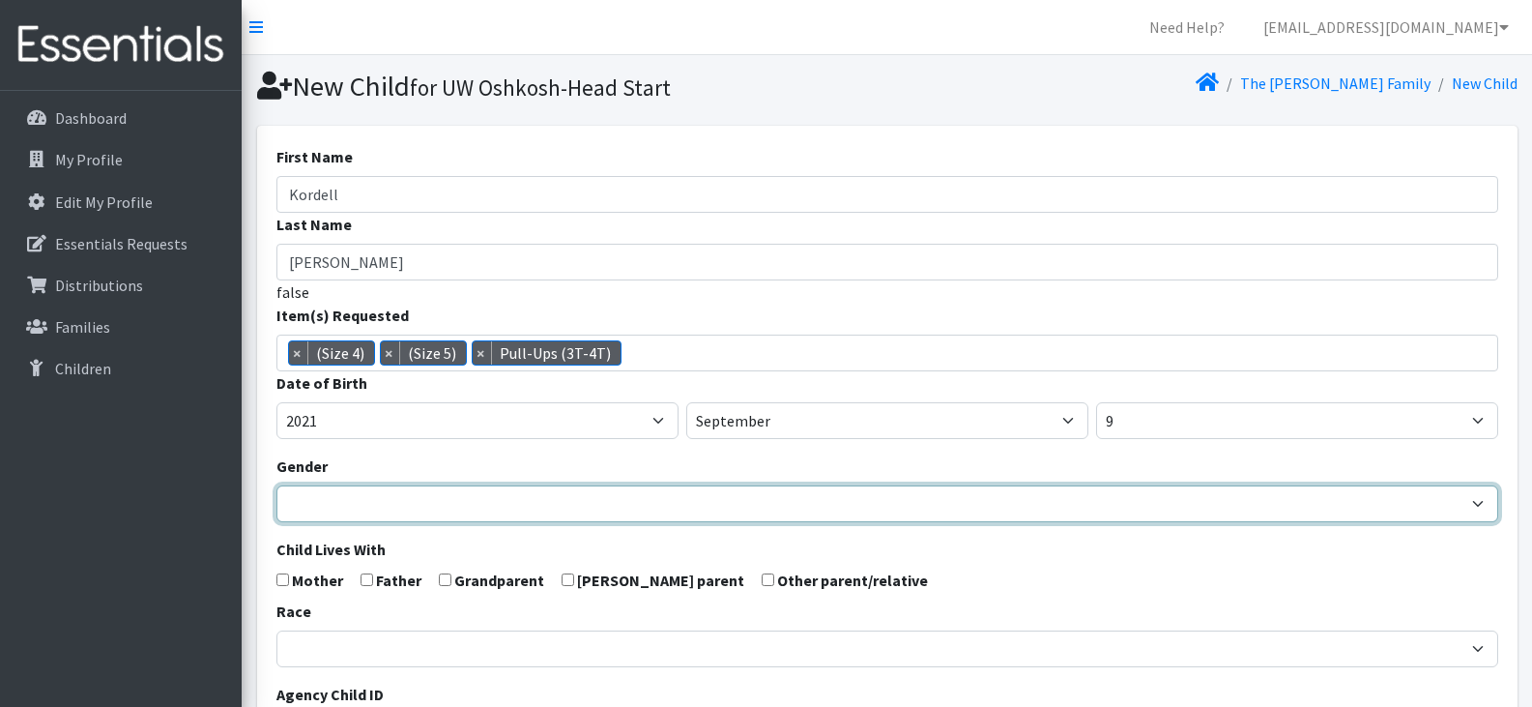
click at [533, 511] on select "[DEMOGRAPHIC_DATA] [DEMOGRAPHIC_DATA]" at bounding box center [887, 503] width 1222 height 37
select select "[DEMOGRAPHIC_DATA]"
click at [276, 485] on select "[DEMOGRAPHIC_DATA] [DEMOGRAPHIC_DATA]" at bounding box center [887, 503] width 1222 height 37
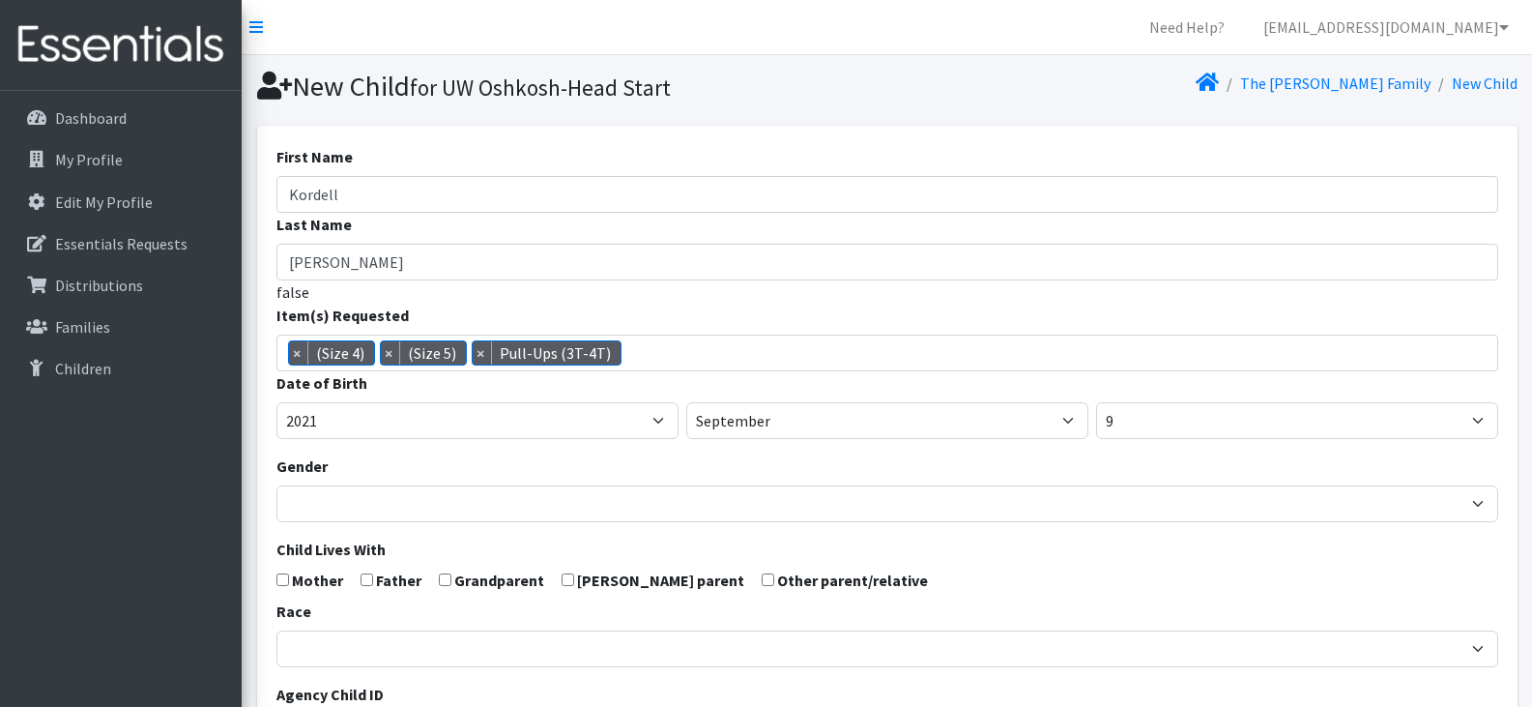
click at [280, 576] on input "checkbox" at bounding box center [282, 579] width 13 height 13
checkbox input "true"
click at [361, 578] on input "checkbox" at bounding box center [367, 579] width 13 height 13
checkbox input "true"
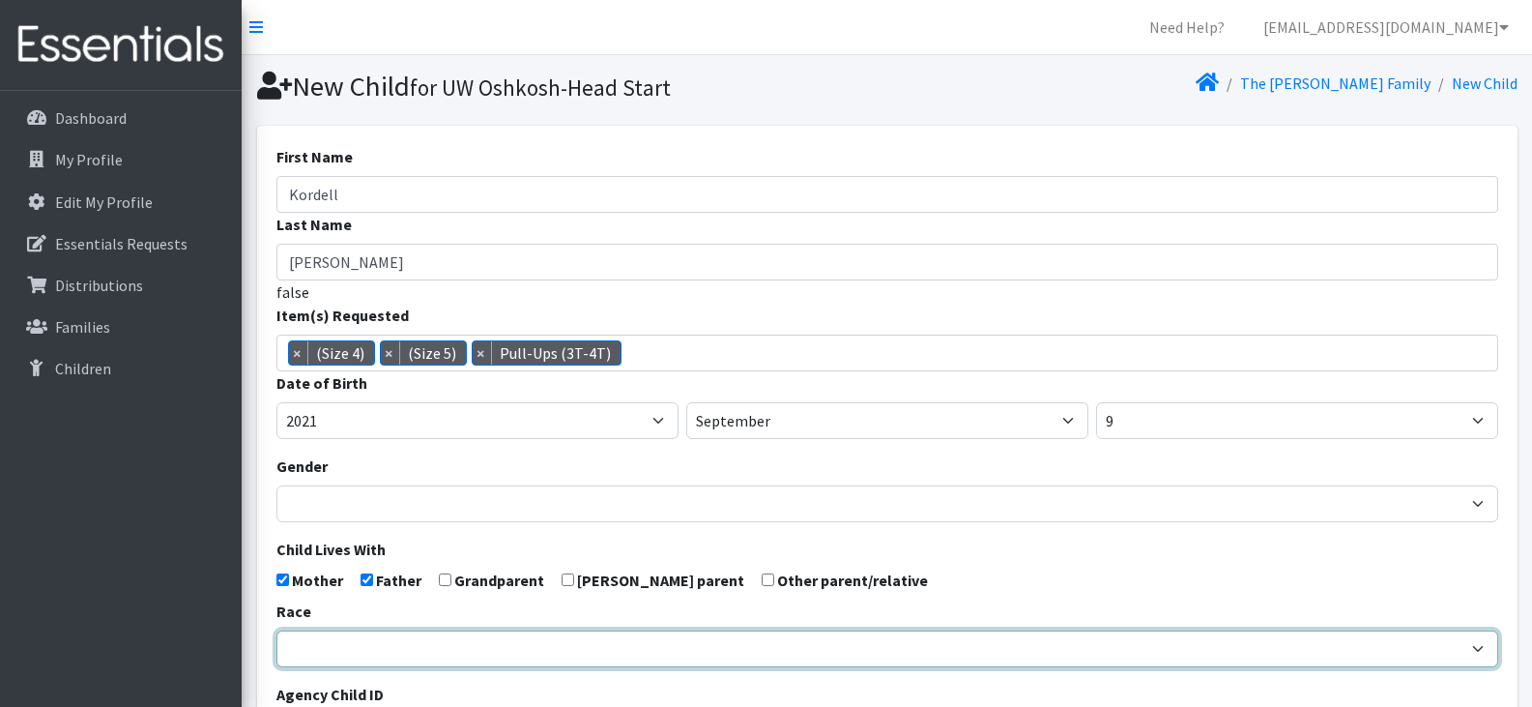
click at [397, 641] on select "[DEMOGRAPHIC_DATA] Caucasian Hispanic [DEMOGRAPHIC_DATA] [DEMOGRAPHIC_DATA] Isl…" at bounding box center [887, 648] width 1222 height 37
select select "[DEMOGRAPHIC_DATA]"
click at [276, 630] on select "[DEMOGRAPHIC_DATA] Caucasian Hispanic [DEMOGRAPHIC_DATA] [DEMOGRAPHIC_DATA] Isl…" at bounding box center [887, 648] width 1222 height 37
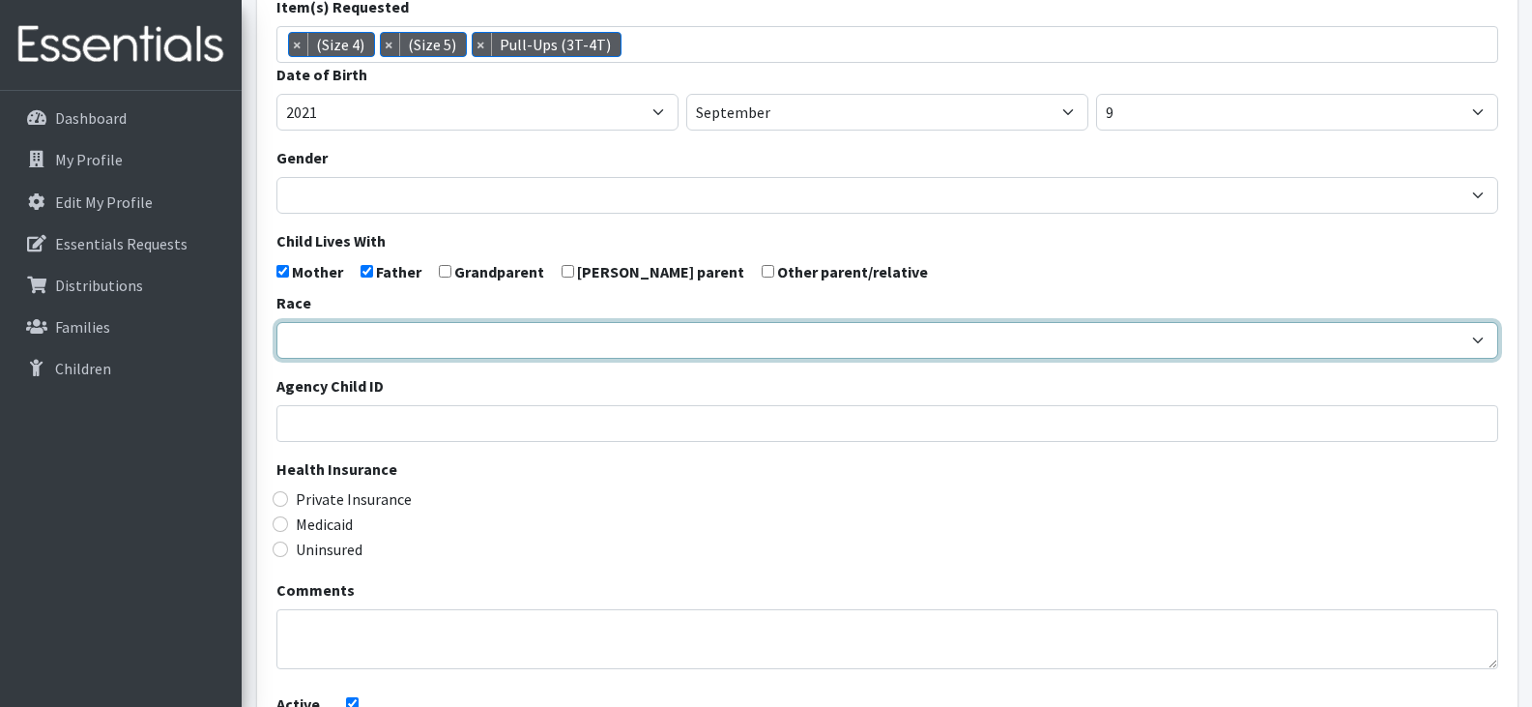
scroll to position [309, 0]
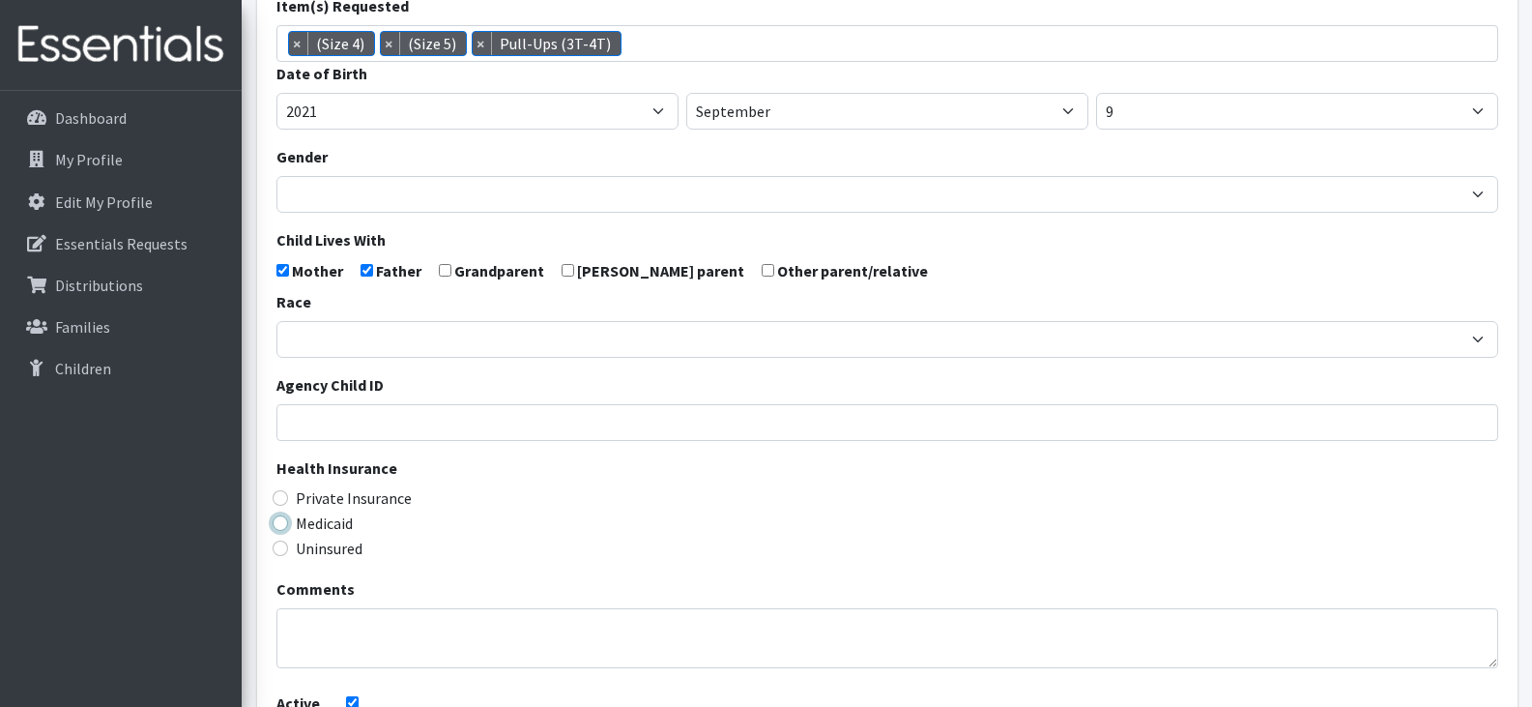
click at [279, 521] on input "Medicaid" at bounding box center [280, 522] width 15 height 15
radio input "true"
click at [534, 580] on form "First Name Kordell Last Name Aranda-Noble false Item(s) Requested (Newborn) (Pr…" at bounding box center [887, 324] width 1222 height 977
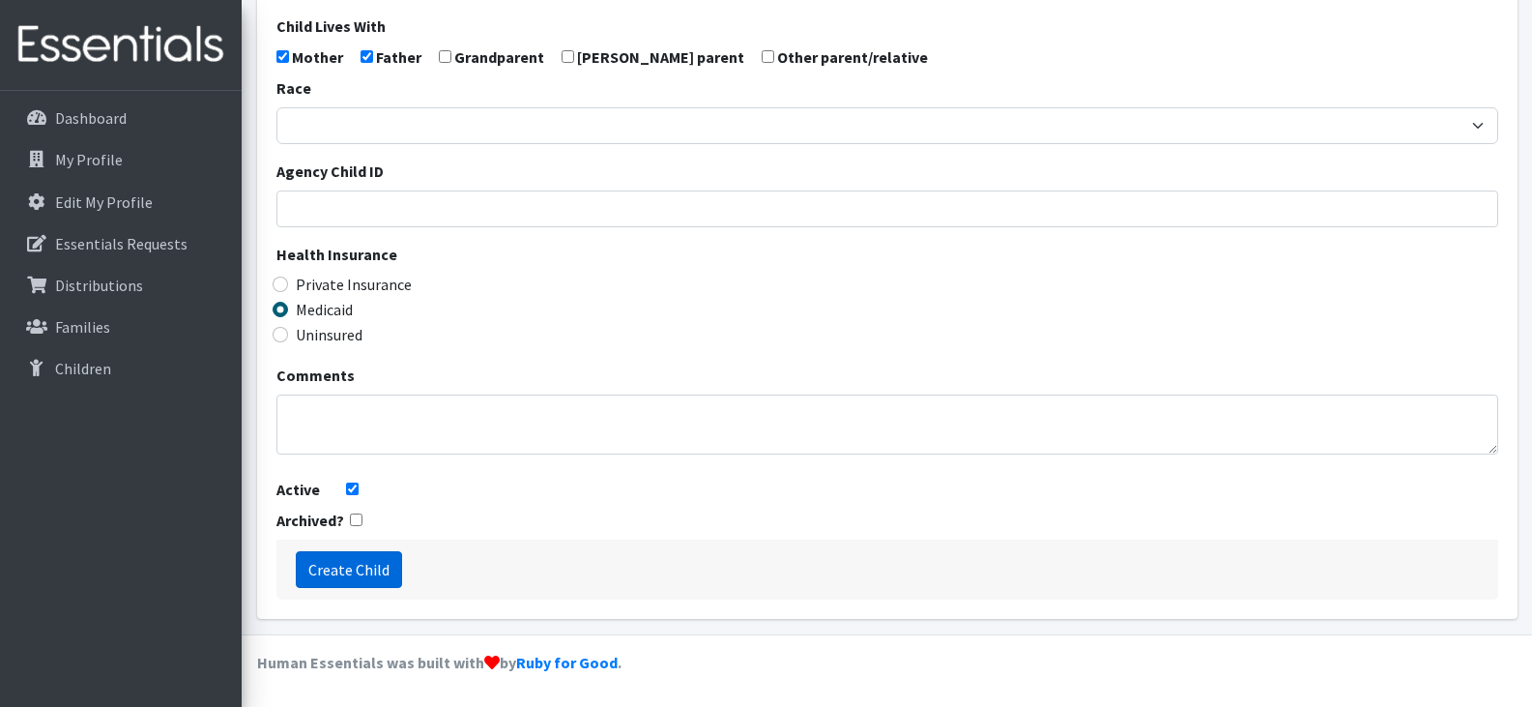
click at [347, 560] on input "Create Child" at bounding box center [349, 569] width 106 height 37
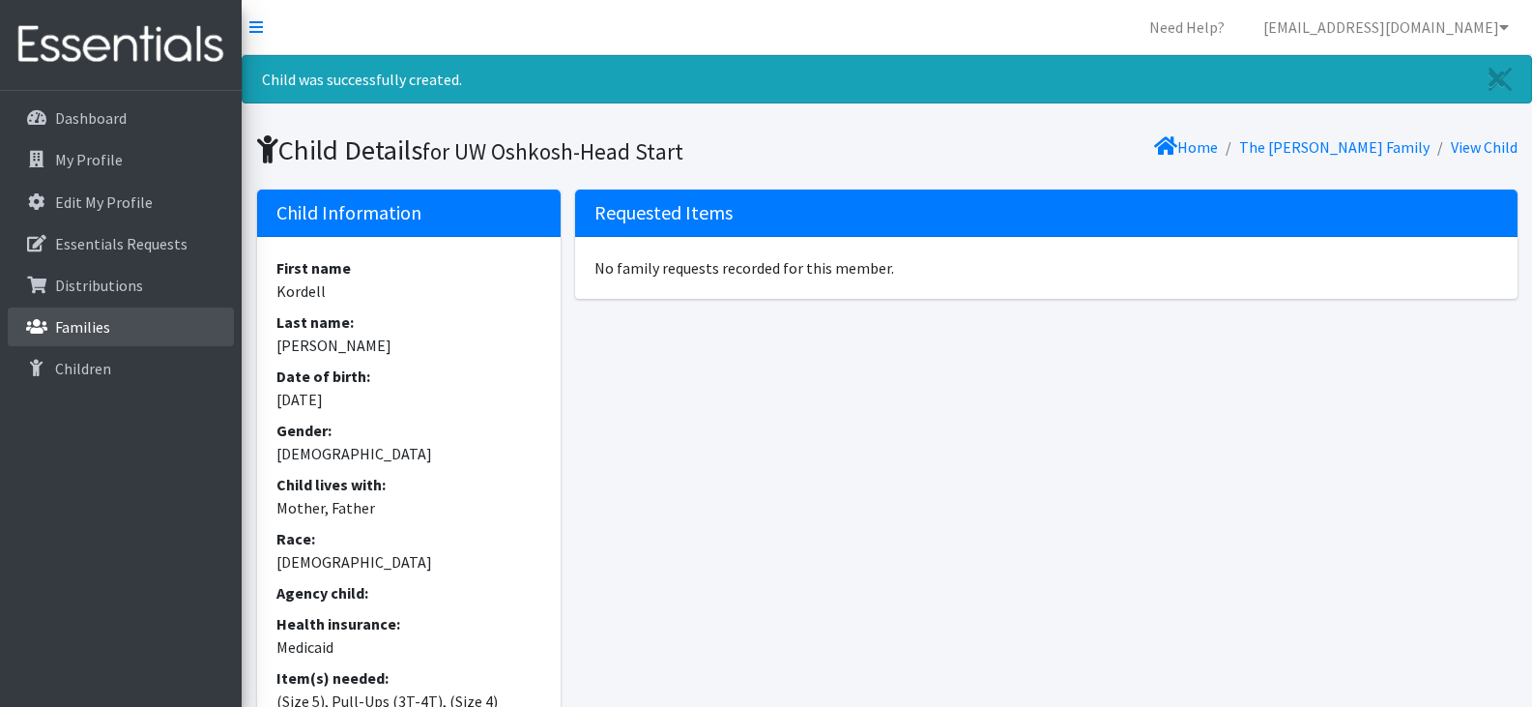
click at [105, 325] on p "Families" at bounding box center [82, 326] width 55 height 19
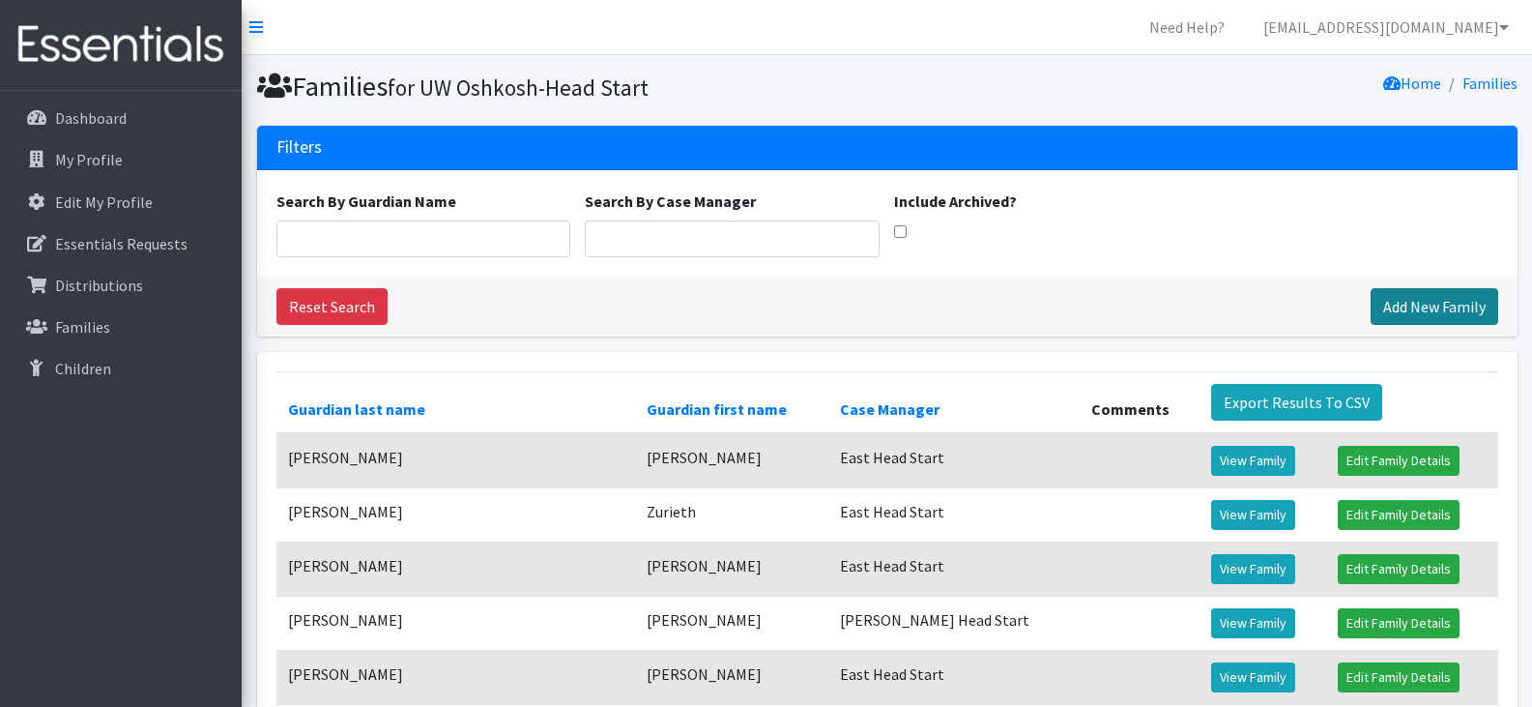
click at [1410, 302] on link "Add New Family" at bounding box center [1435, 306] width 128 height 37
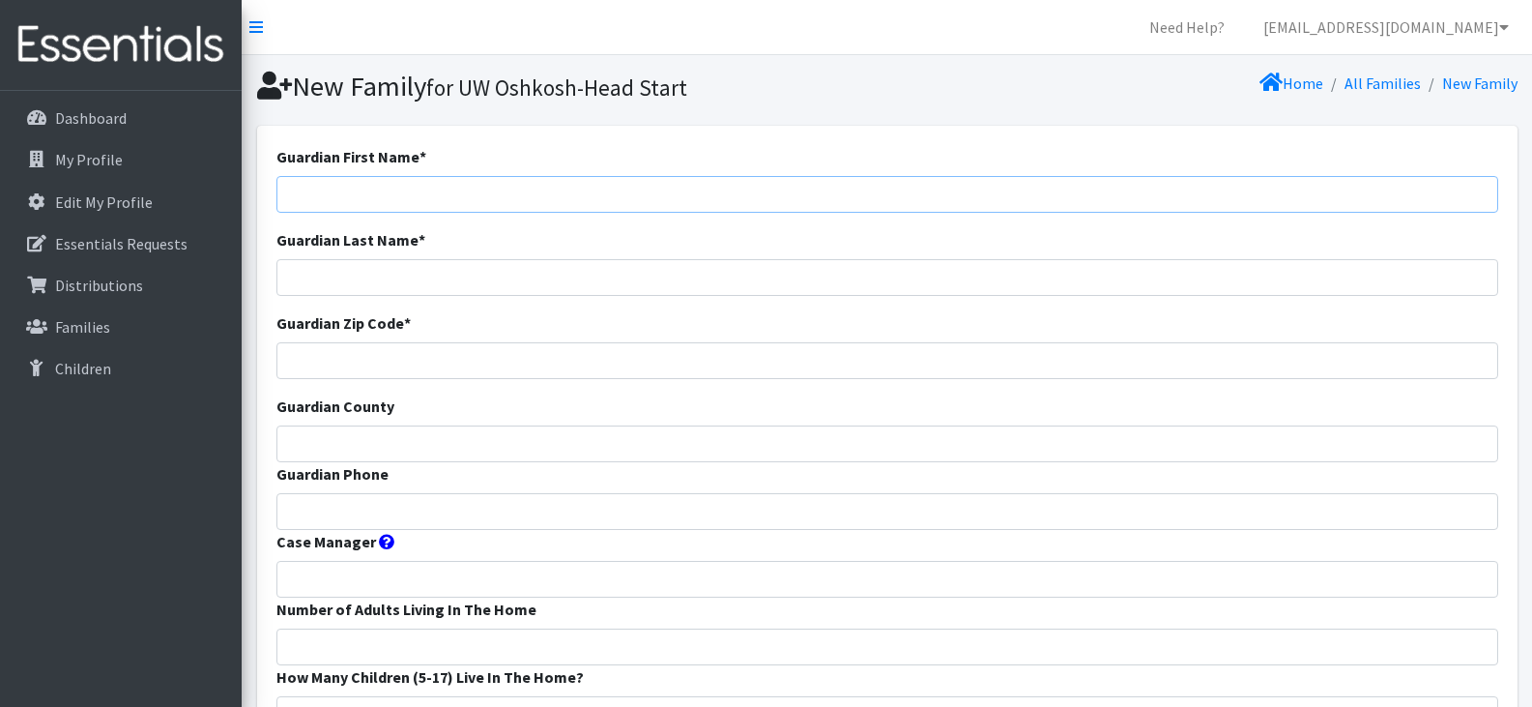
click at [533, 195] on input "Guardian First Name *" at bounding box center [887, 194] width 1222 height 37
paste input "[PERSON_NAME]"
type input "[PERSON_NAME]"
click at [439, 505] on input "Guardian Phone" at bounding box center [887, 511] width 1222 height 37
paste input "9207600304"
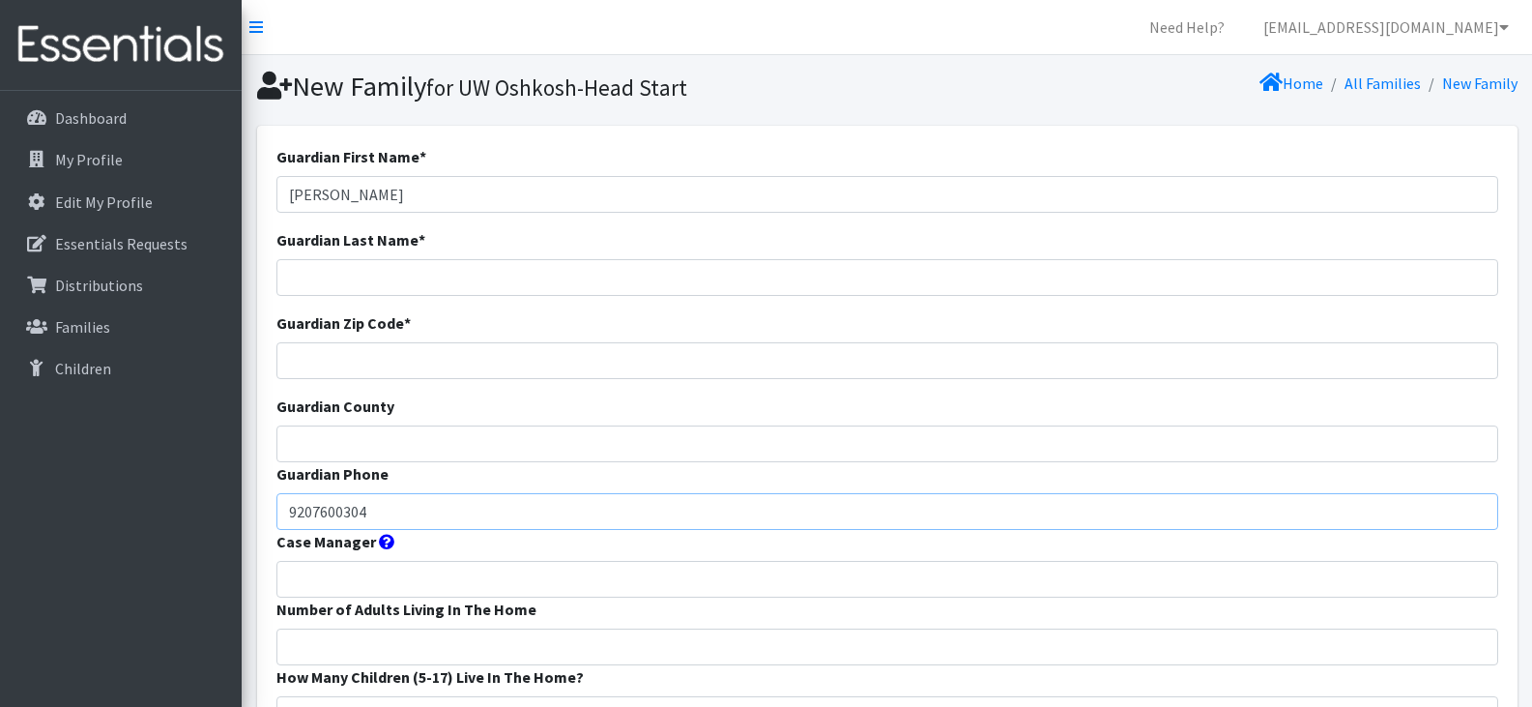
type input "9207600304"
click at [515, 370] on input "Guardian Zip Code *" at bounding box center [887, 360] width 1222 height 37
paste input "54915"
type input "54915"
drag, startPoint x: 420, startPoint y: 192, endPoint x: 326, endPoint y: 194, distance: 94.7
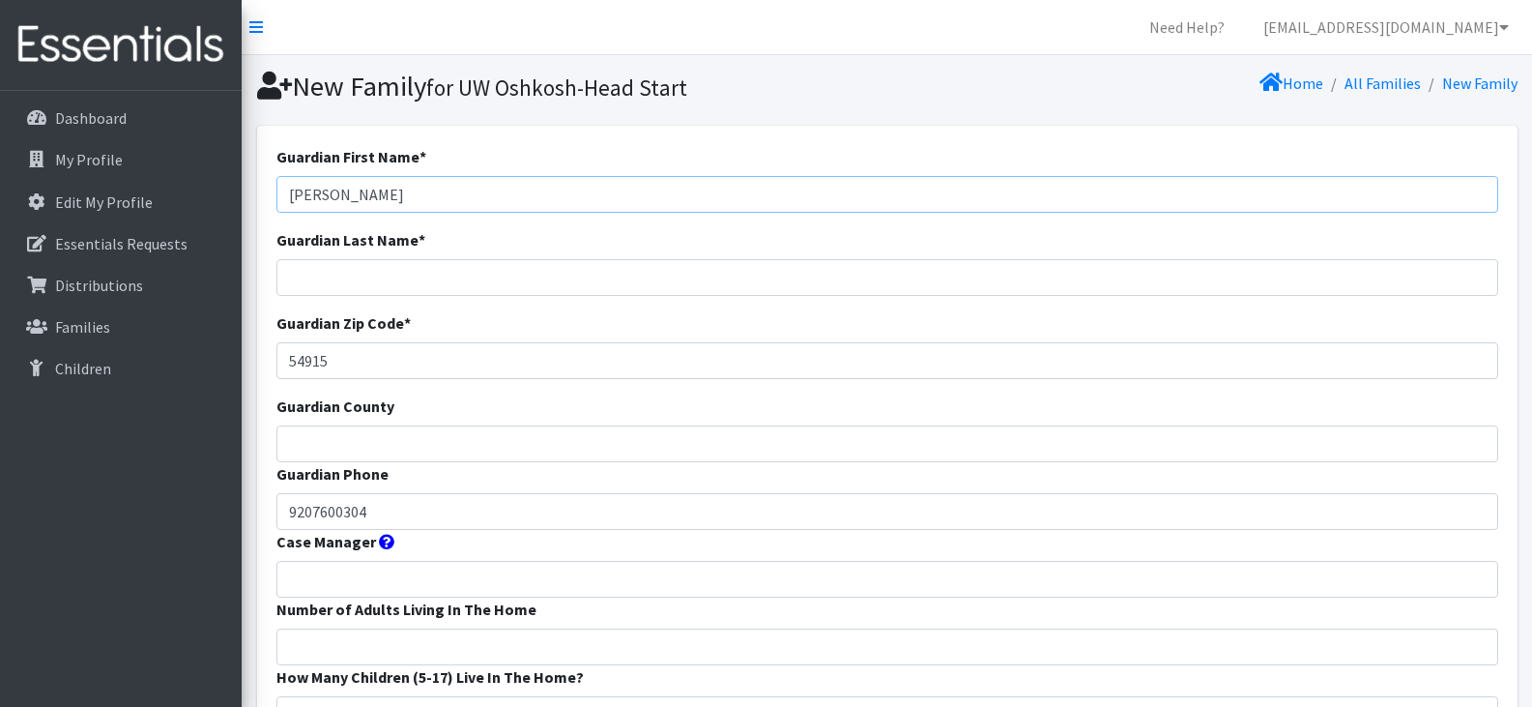
click at [326, 194] on input "[PERSON_NAME]" at bounding box center [887, 194] width 1222 height 37
type input "[PERSON_NAME]"
click at [370, 447] on input "Guardian County" at bounding box center [887, 443] width 1222 height 37
type input "Outagamie"
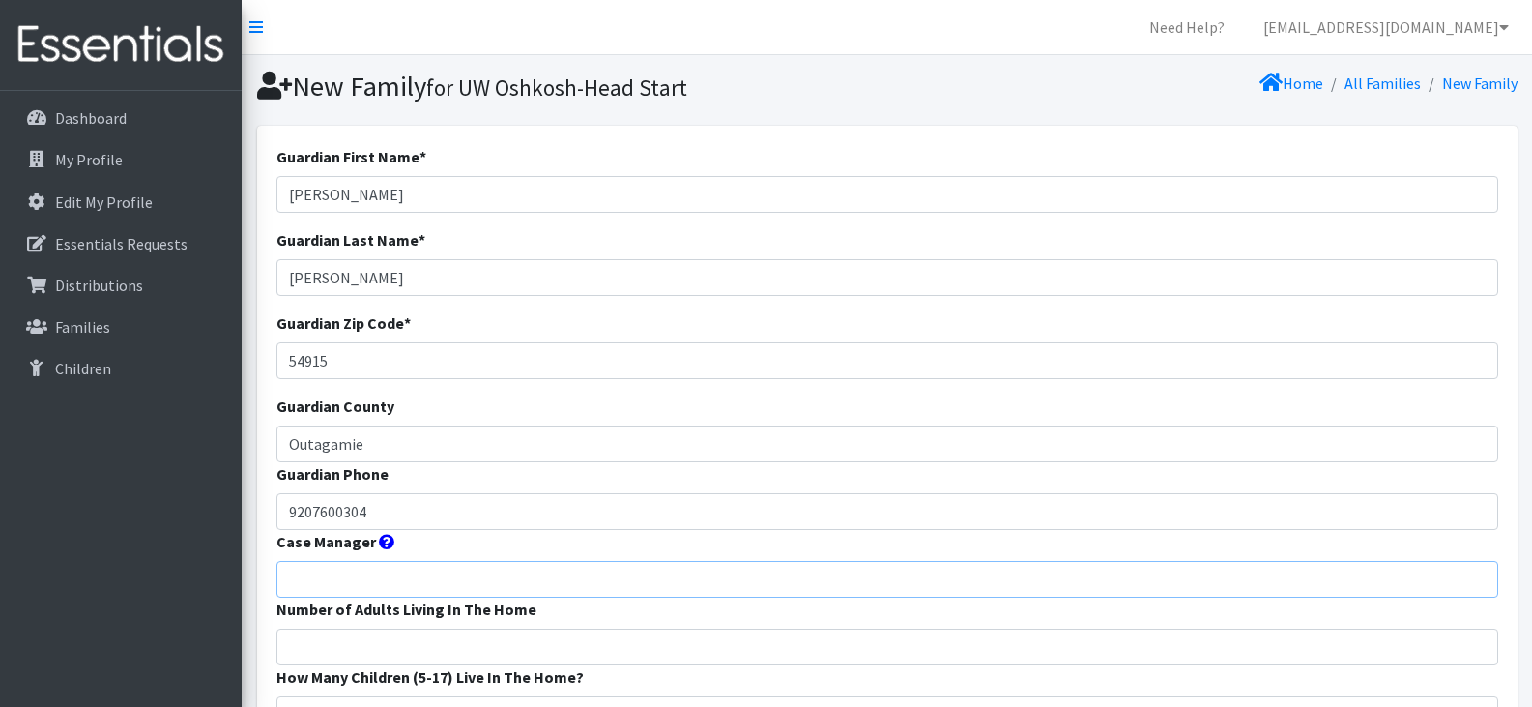
click at [407, 577] on input "Case Manager" at bounding box center [887, 579] width 1222 height 37
type input "East Head Start"
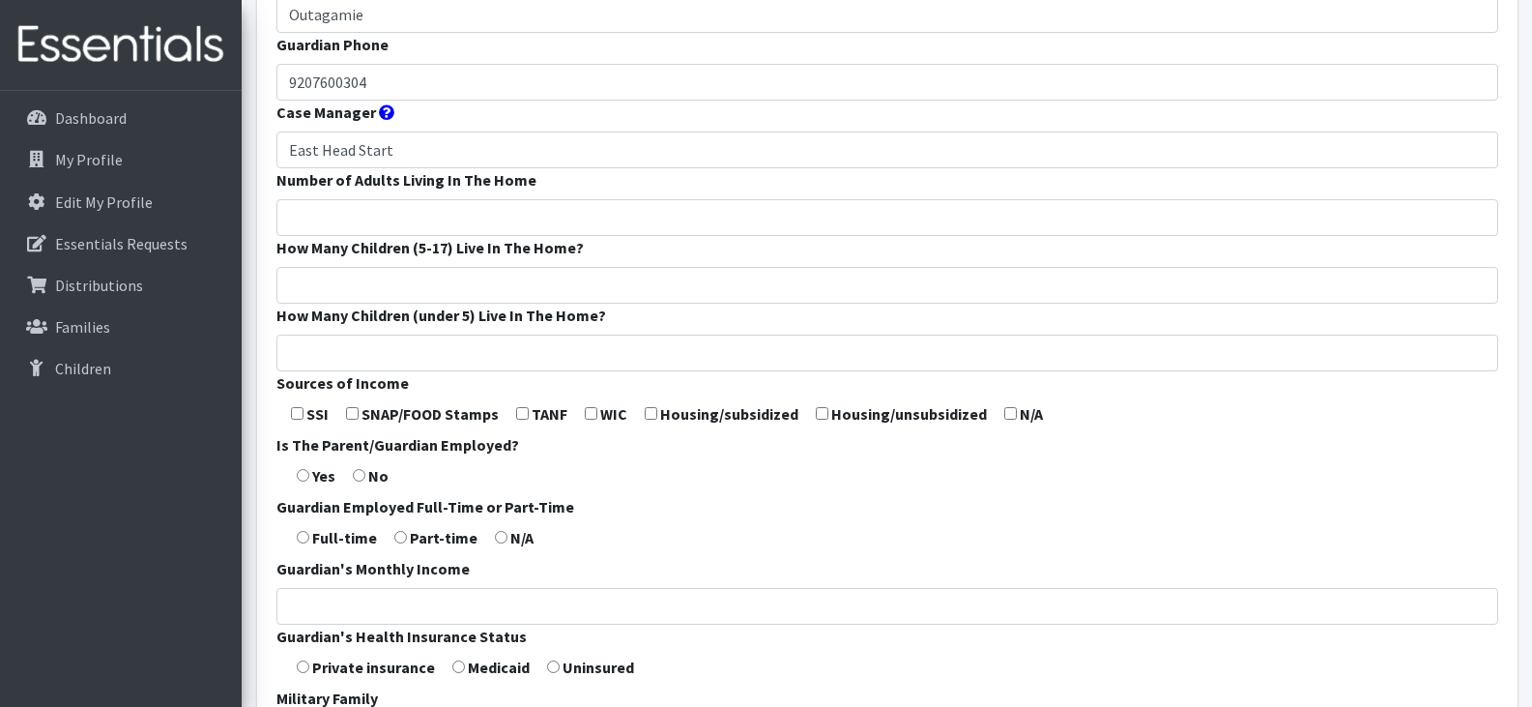
scroll to position [435, 0]
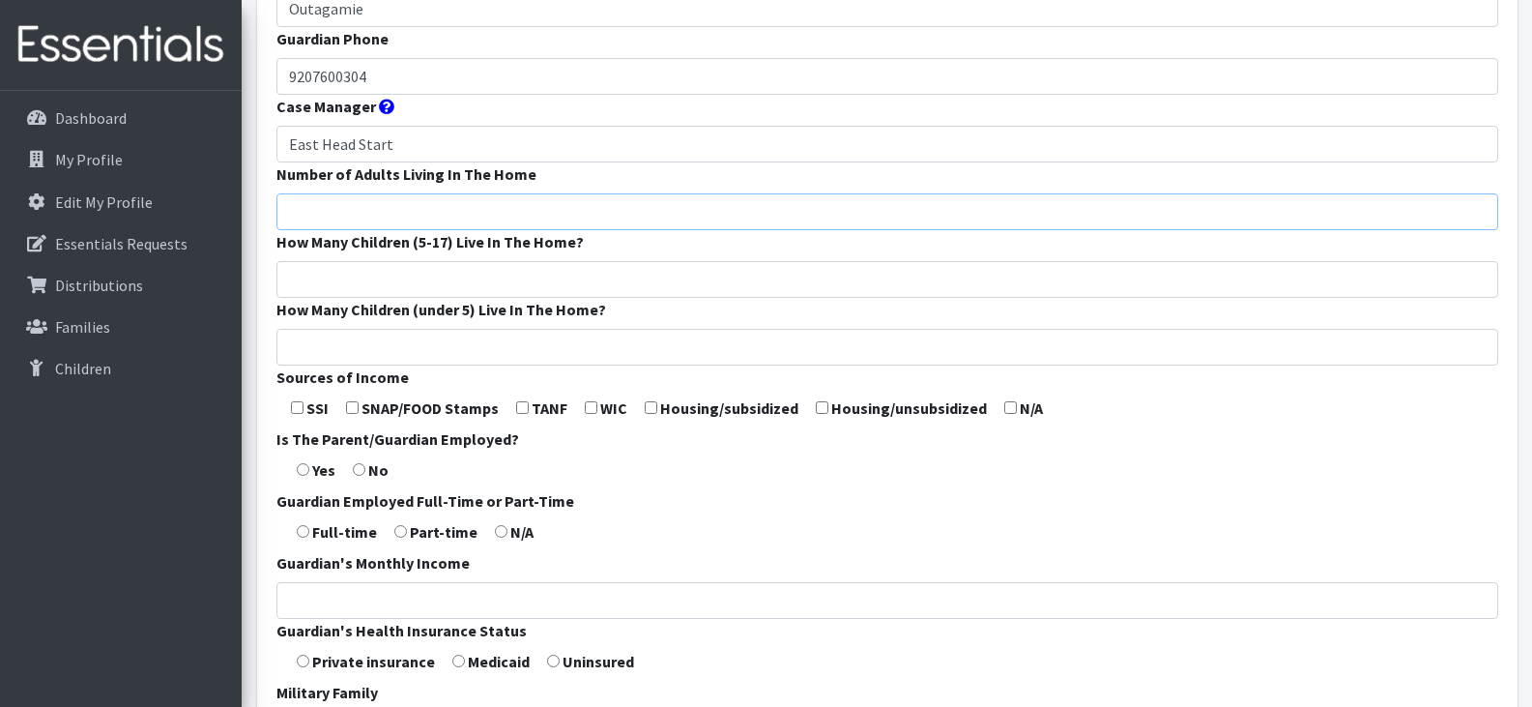
click at [361, 206] on input "Number of Adults Living In The Home" at bounding box center [887, 211] width 1222 height 37
type input "2"
click at [364, 280] on input "How Many Children (5-17) Live In The Home?" at bounding box center [887, 279] width 1222 height 37
type input "0"
click at [373, 348] on input "How Many Children (under 5) Live In The Home?" at bounding box center [887, 347] width 1222 height 37
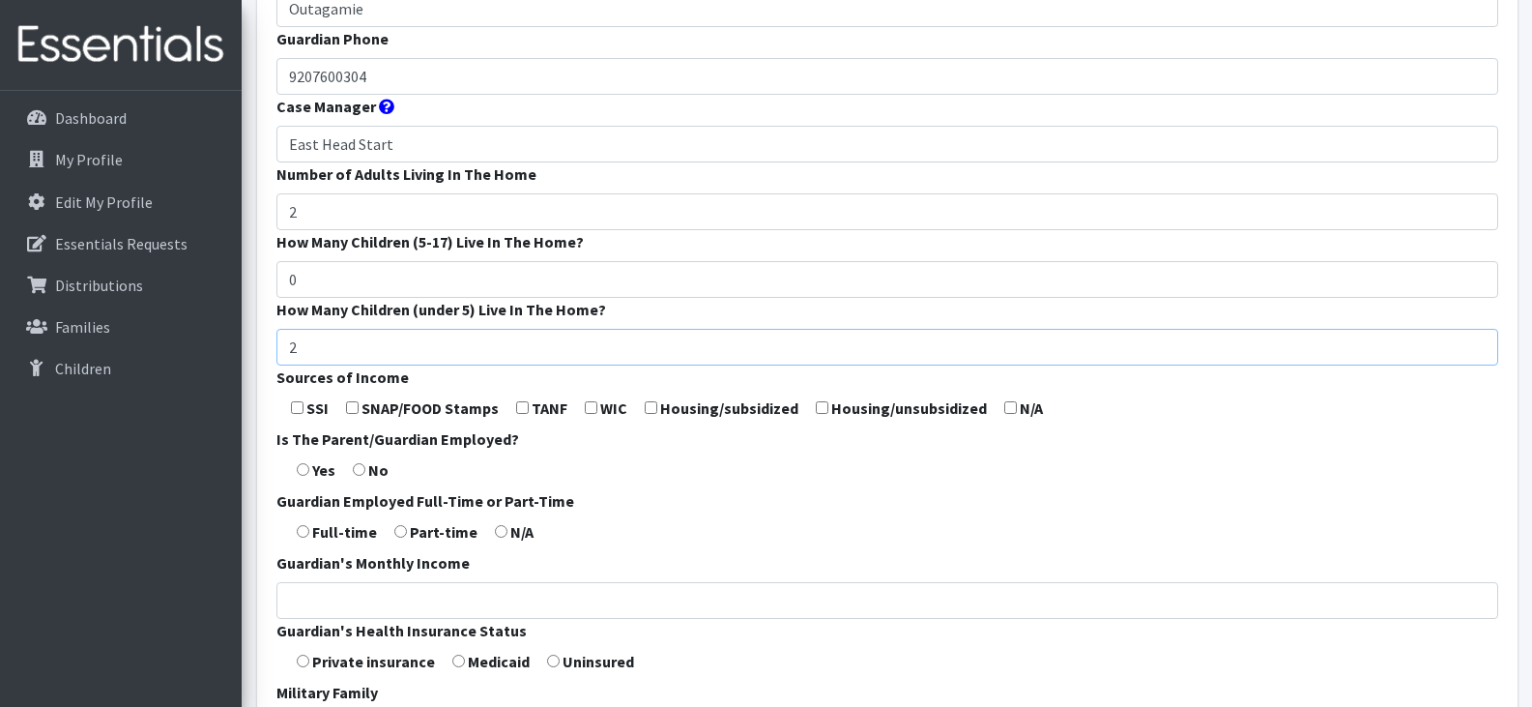
type input "2"
click at [353, 407] on input "checkbox" at bounding box center [352, 407] width 13 height 13
checkbox input "true"
click at [304, 469] on input "radio" at bounding box center [303, 469] width 13 height 13
radio input "true"
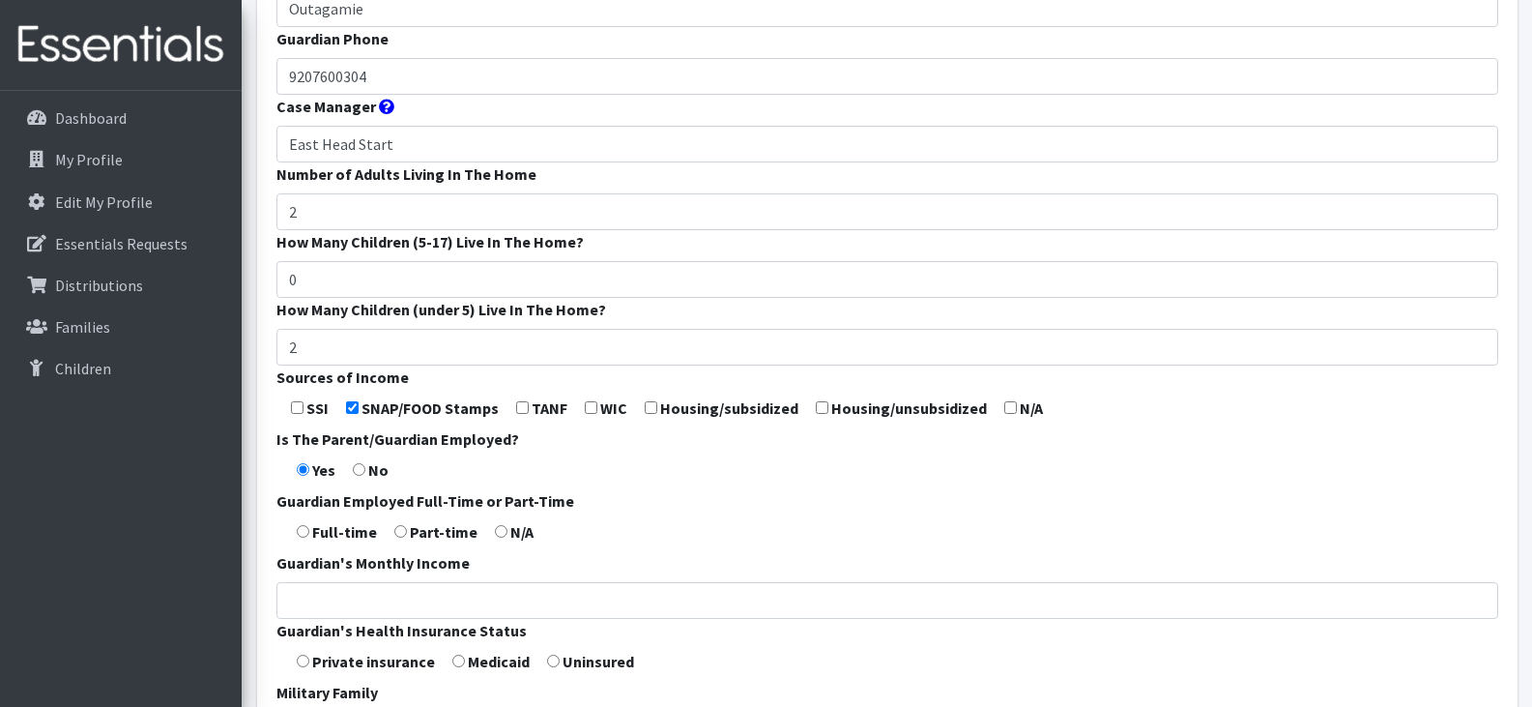
click at [304, 534] on input "radio" at bounding box center [303, 531] width 13 height 13
radio input "true"
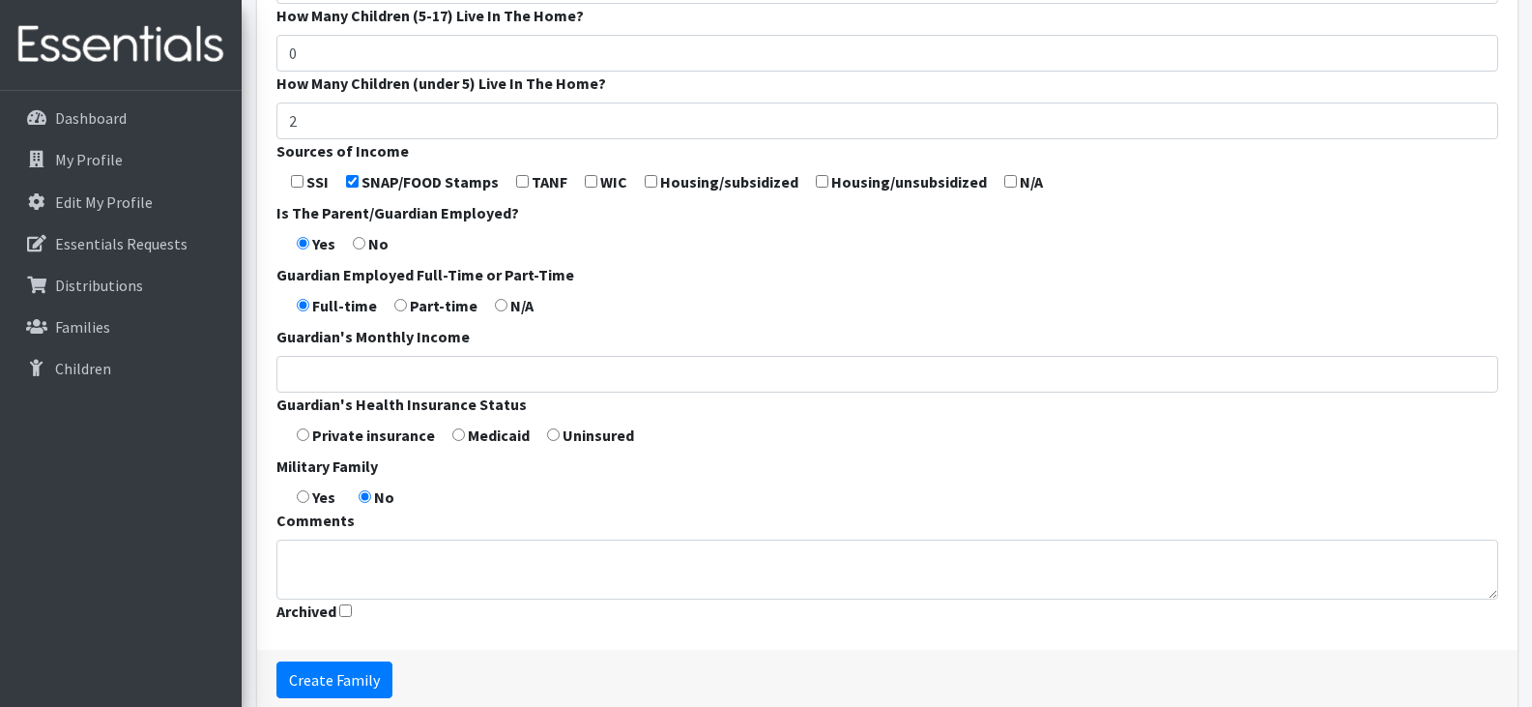
scroll to position [665, 0]
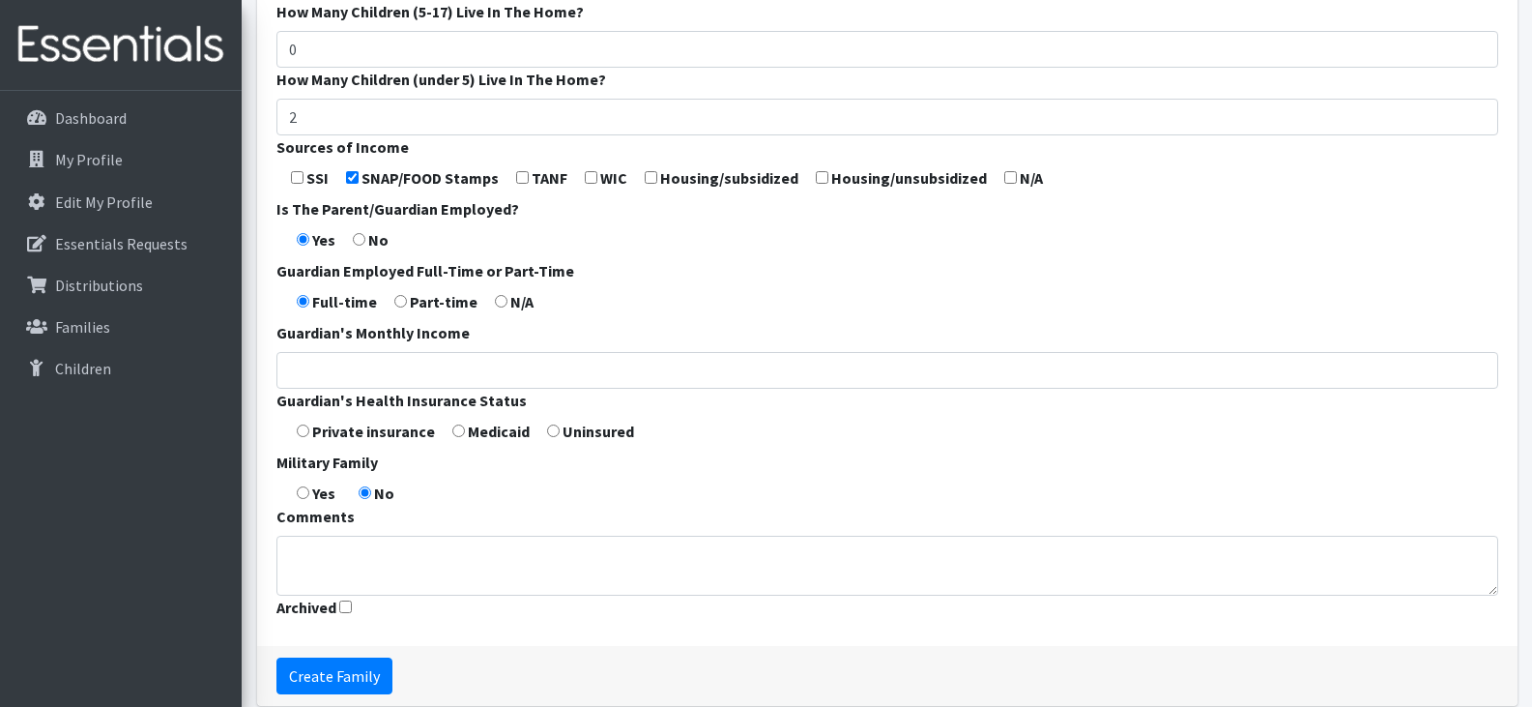
click at [457, 433] on input "radio" at bounding box center [458, 430] width 13 height 13
radio input "true"
click at [333, 675] on input "Create Family" at bounding box center [334, 675] width 116 height 37
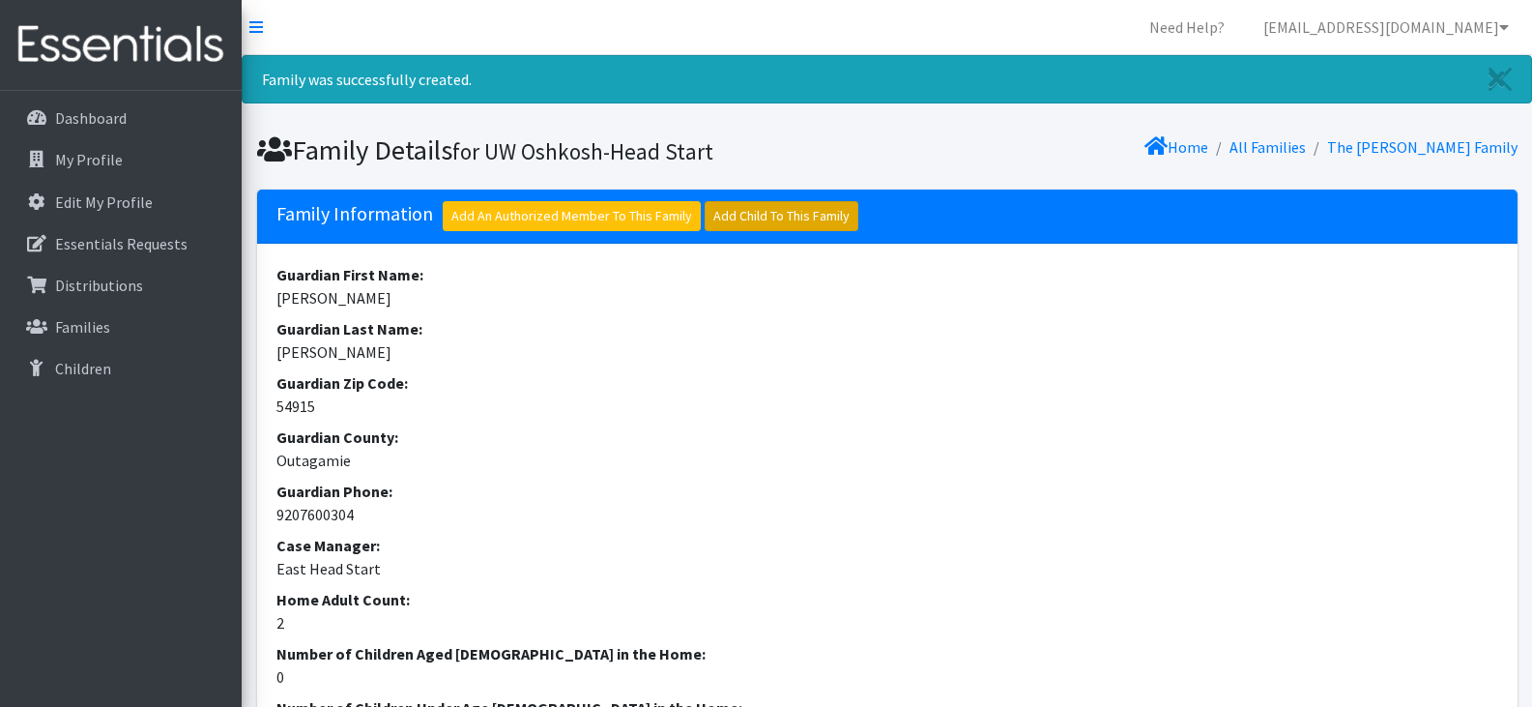
click at [755, 219] on link "Add Child To This Family" at bounding box center [782, 216] width 154 height 30
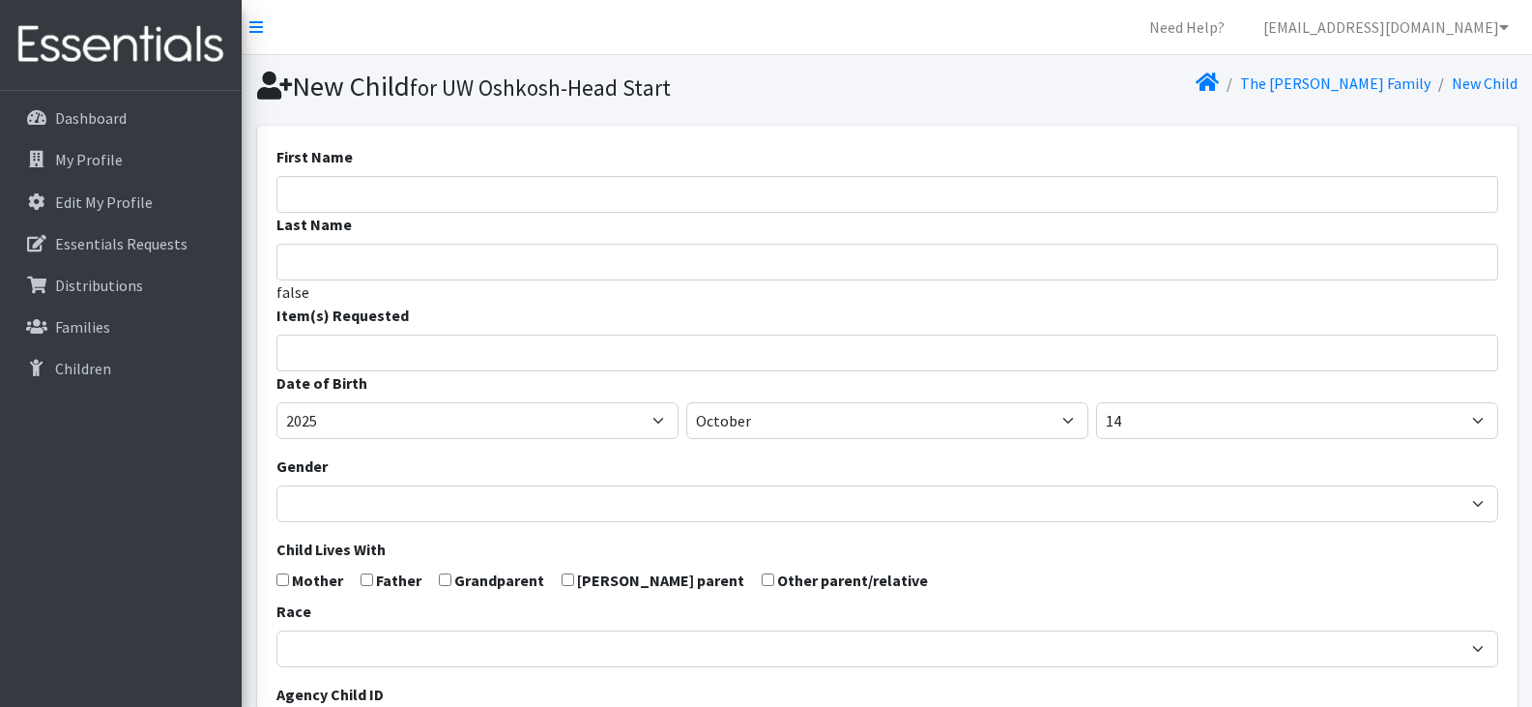
select select
click at [637, 196] on input "First Name" at bounding box center [887, 194] width 1222 height 37
paste input "[PERSON_NAME], [PERSON_NAME]"
drag, startPoint x: 478, startPoint y: 194, endPoint x: 344, endPoint y: 197, distance: 134.4
click at [344, 197] on input "[PERSON_NAME], [PERSON_NAME]" at bounding box center [887, 194] width 1222 height 37
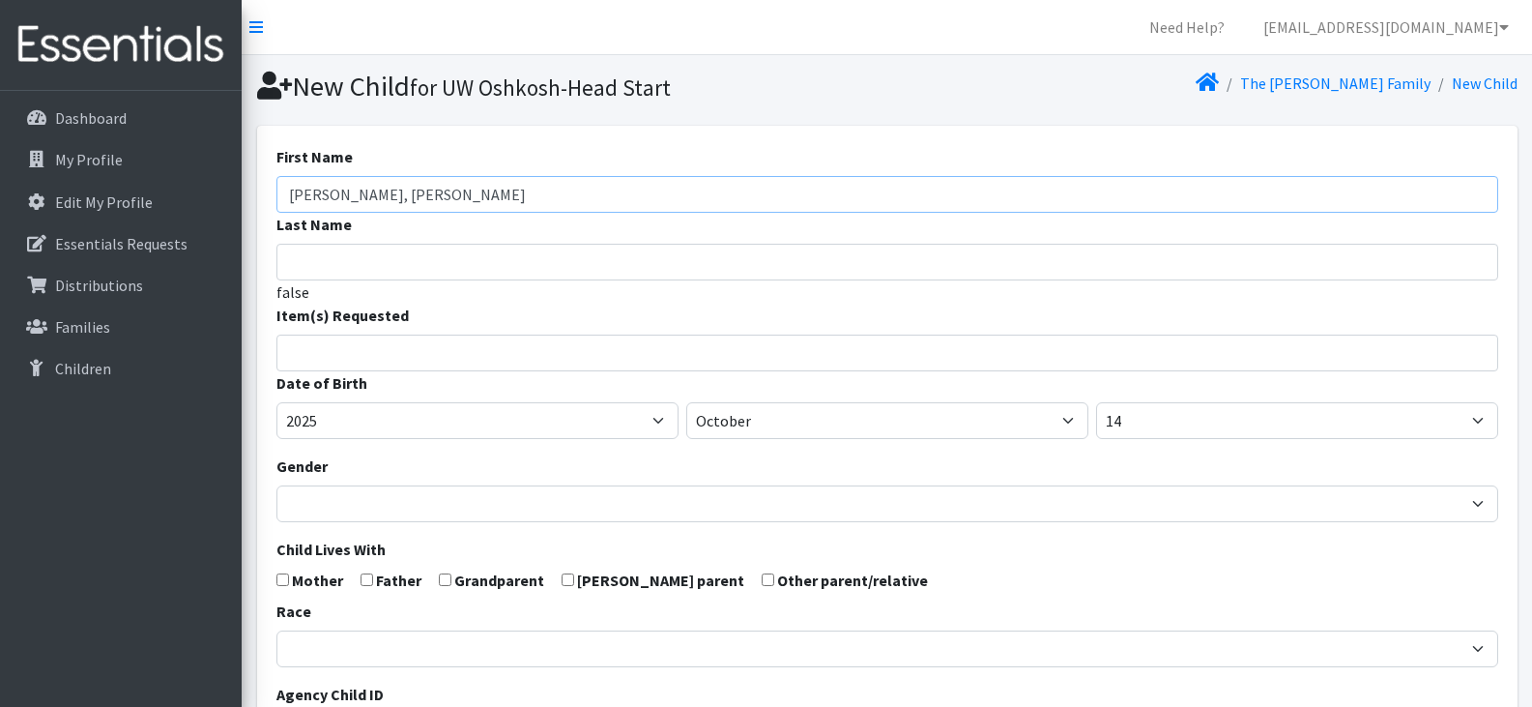
type input "[PERSON_NAME] A"
click at [291, 265] on input "quino, [PERSON_NAME]" at bounding box center [887, 262] width 1222 height 37
type input "[PERSON_NAME], [PERSON_NAME]"
click at [372, 200] on input "[PERSON_NAME] A" at bounding box center [887, 194] width 1222 height 37
type input "[PERSON_NAME]"
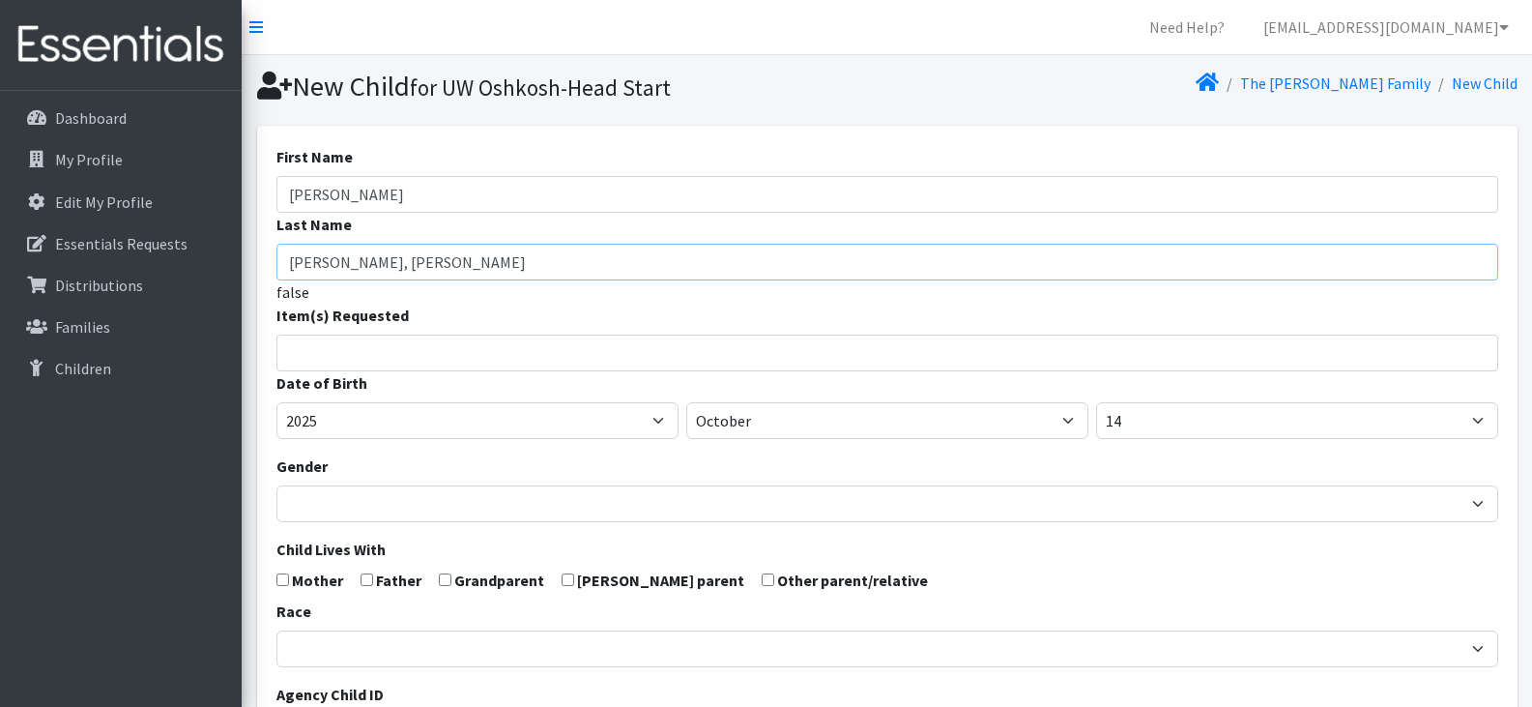
click at [440, 270] on input "[PERSON_NAME], [PERSON_NAME]" at bounding box center [887, 262] width 1222 height 37
type input "[PERSON_NAME]"
click at [456, 355] on input "search" at bounding box center [901, 349] width 1215 height 17
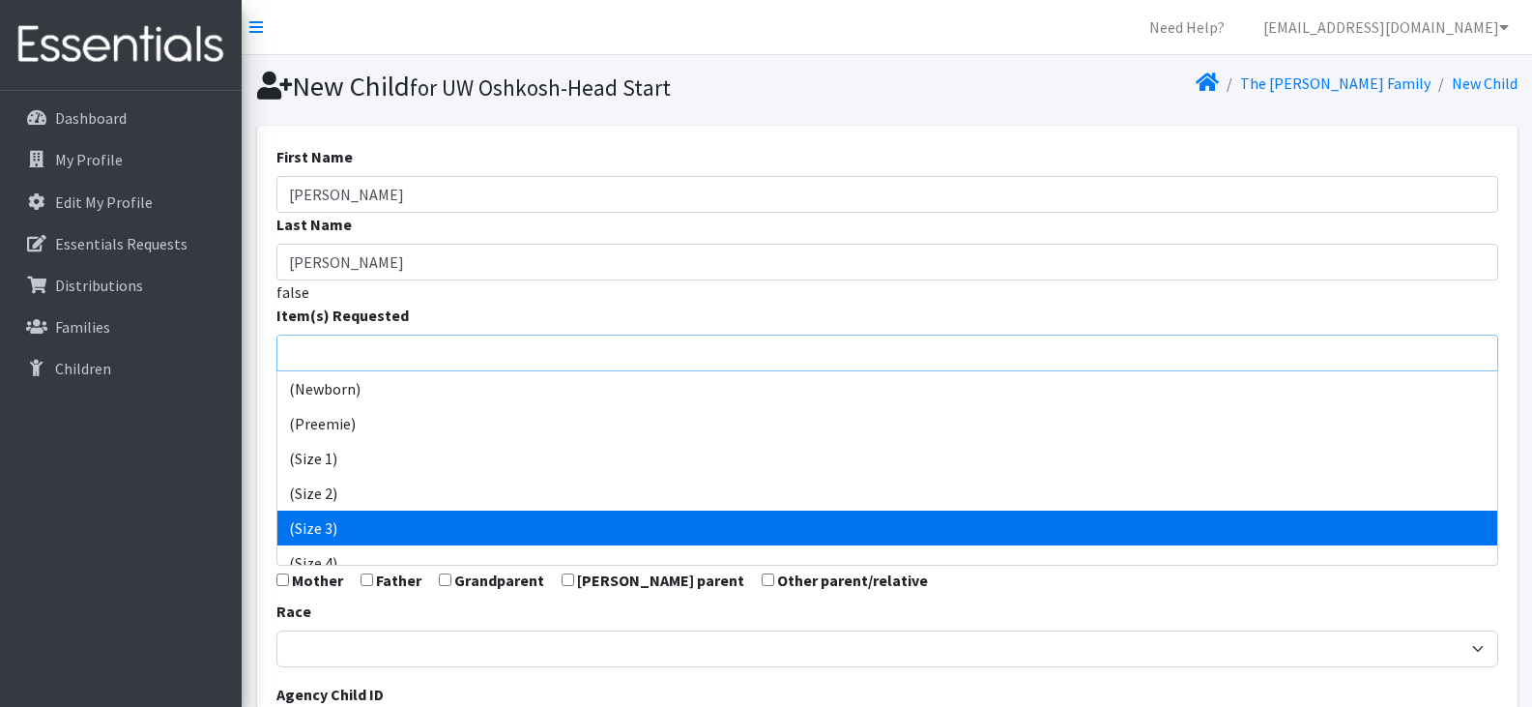
select select "14507"
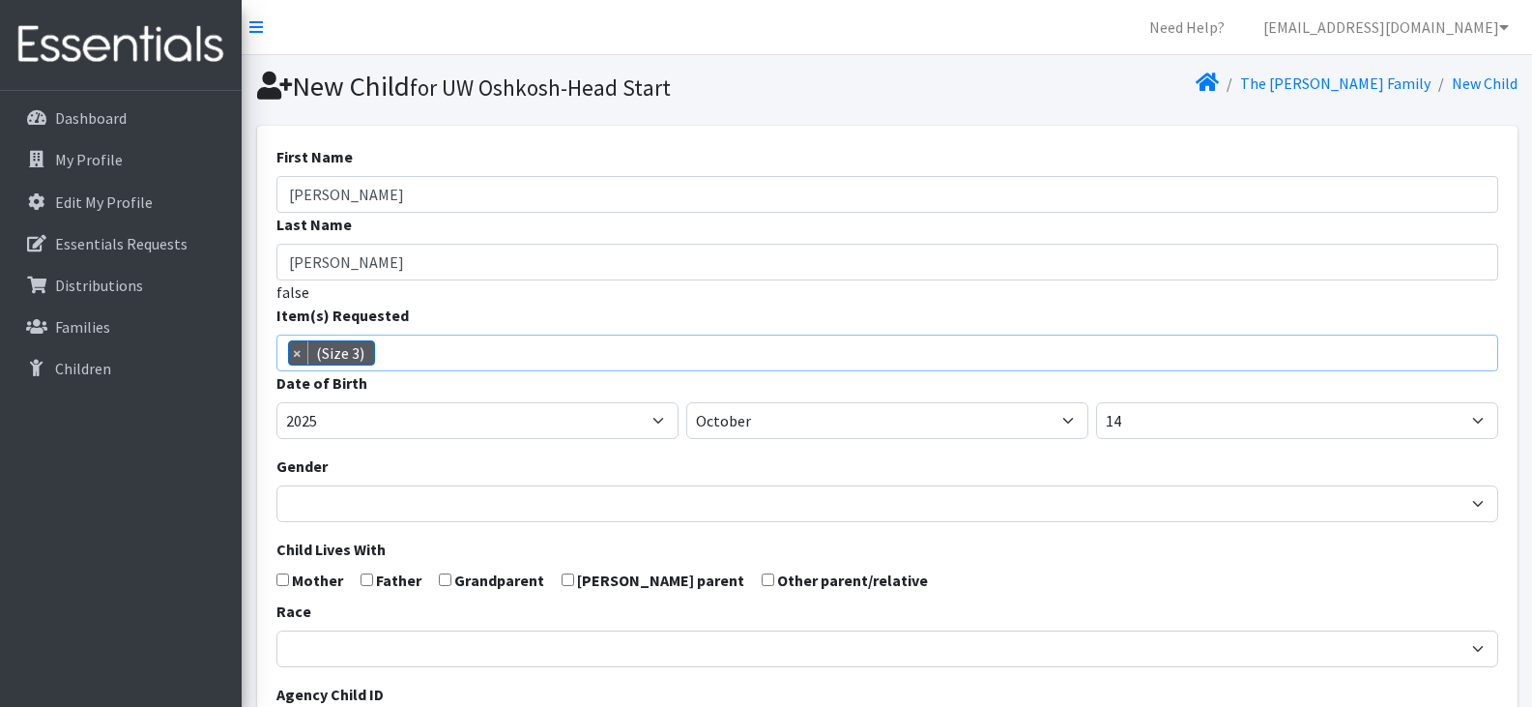
scroll to position [81, 0]
click at [512, 351] on span "× (Size 3)" at bounding box center [887, 352] width 1222 height 37
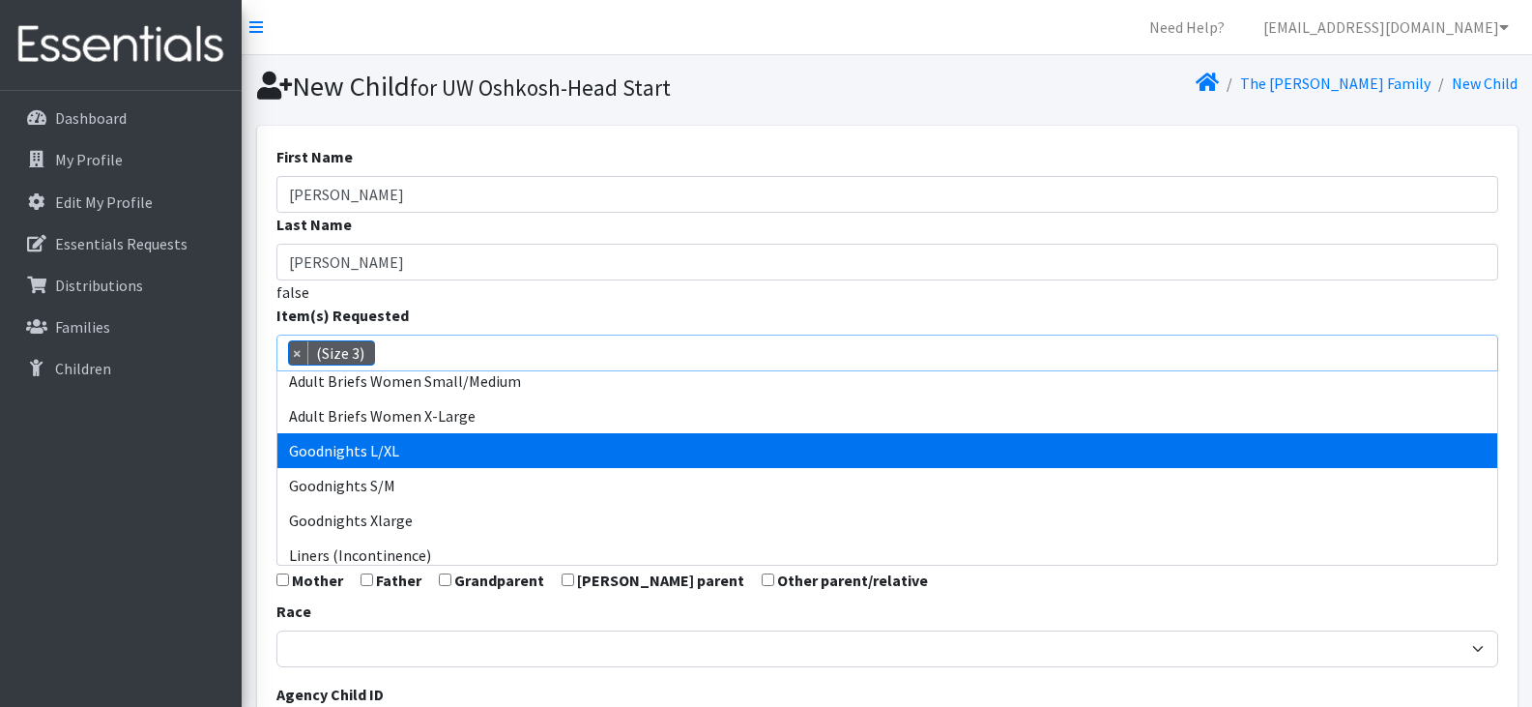
scroll to position [496, 0]
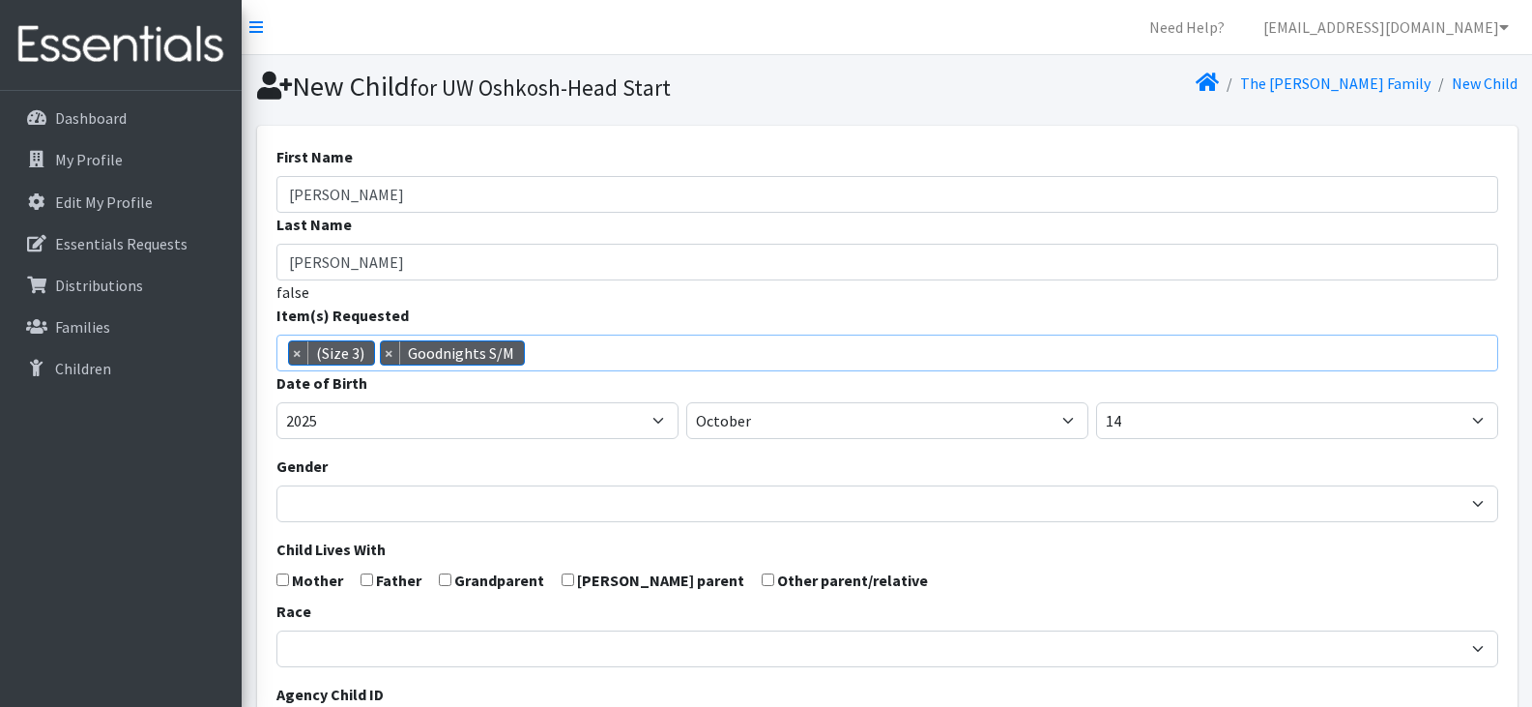
click at [562, 356] on span "× (Size 3) × Goodnights S/M" at bounding box center [887, 352] width 1222 height 37
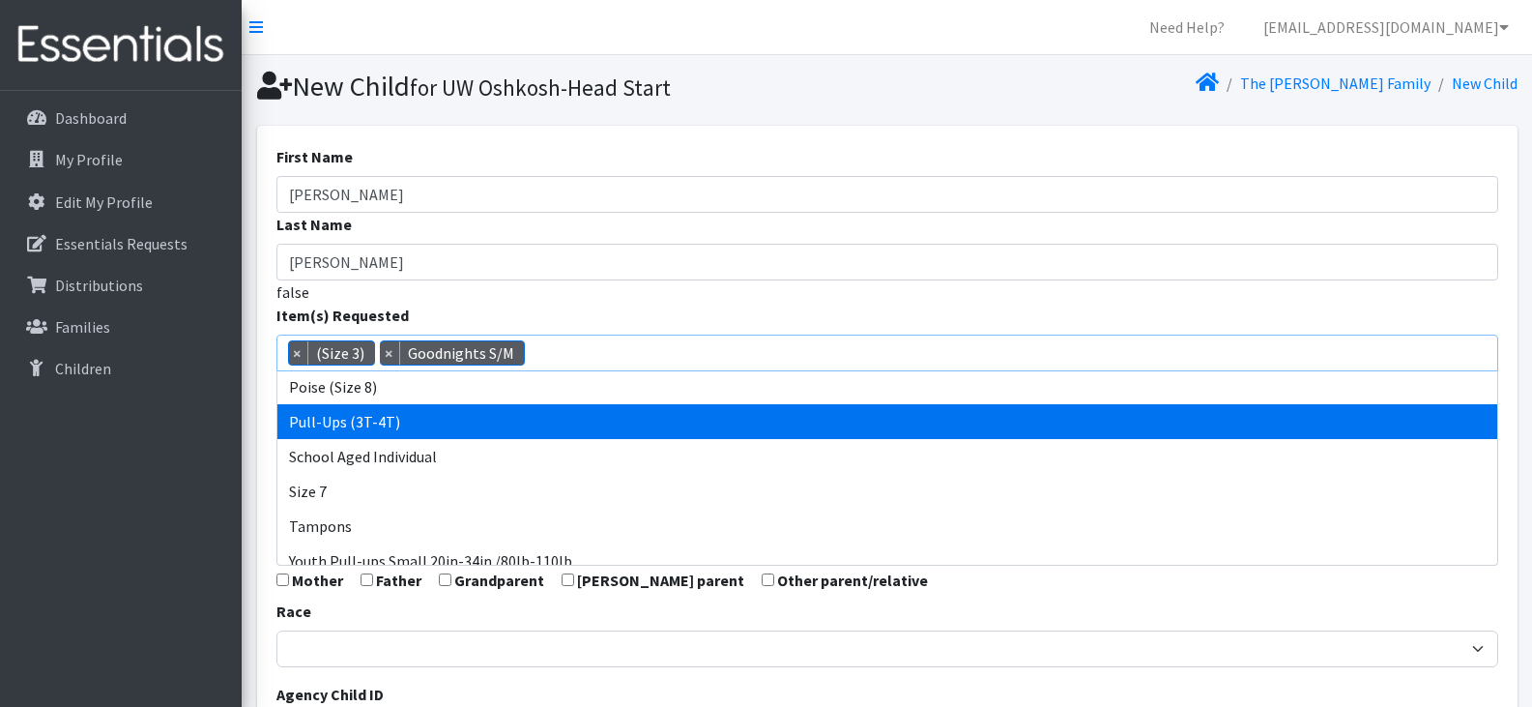
scroll to position [955, 0]
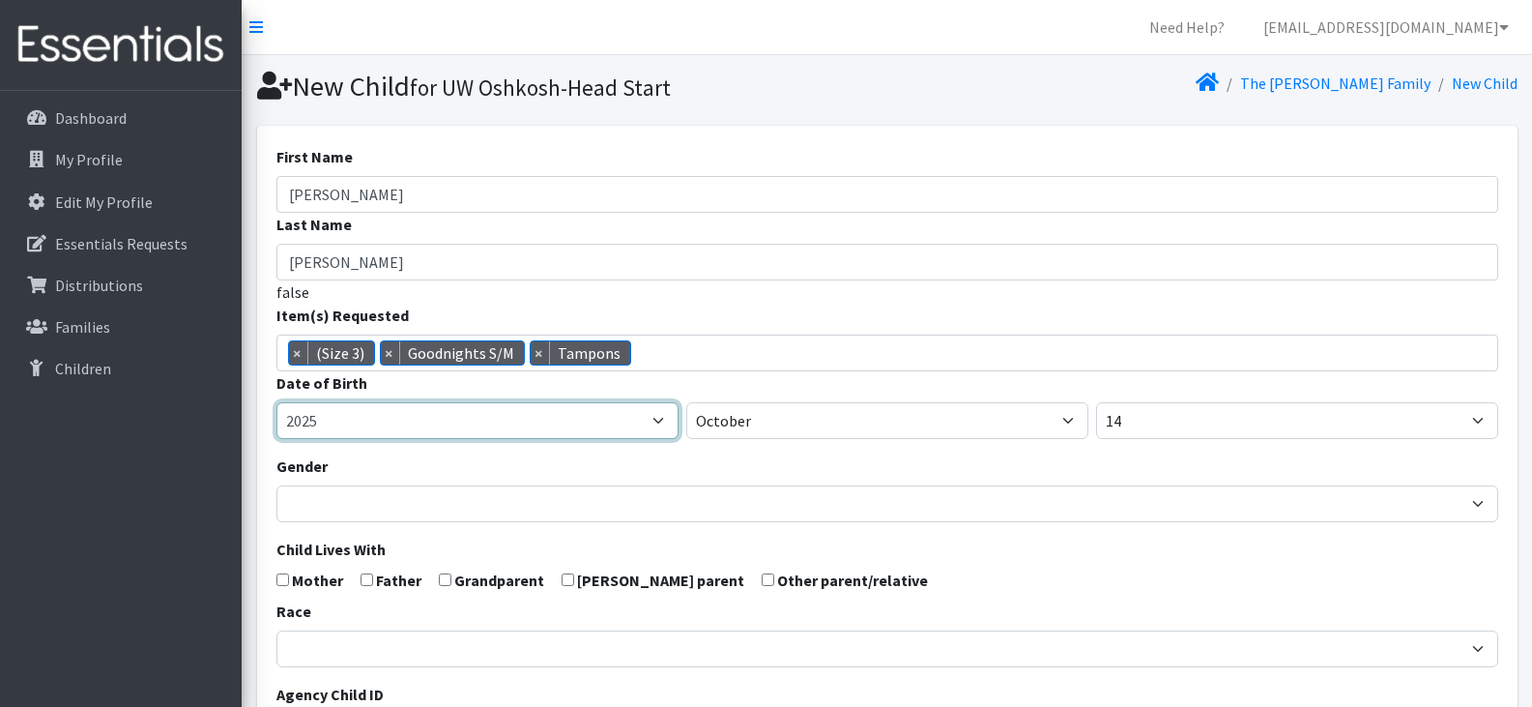
click at [534, 418] on select "2005 2006 2007 2008 2009 2010 2011 2012 2013 2014 2015 2016 2017 2018 2019 2020…" at bounding box center [477, 420] width 402 height 37
select select "2024"
click at [276, 402] on select "2005 2006 2007 2008 2009 2010 2011 2012 2013 2014 2015 2016 2017 2018 2019 2020…" at bounding box center [477, 420] width 402 height 37
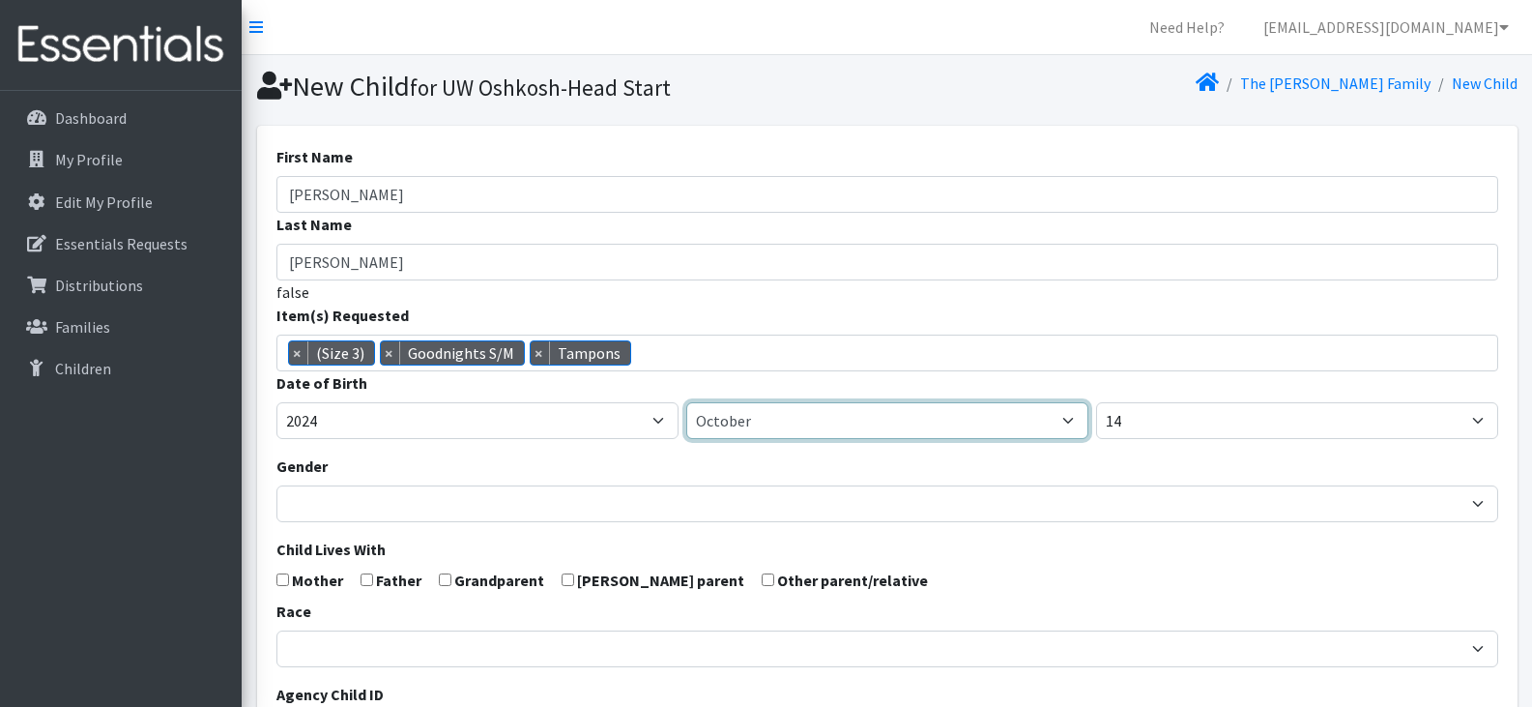
click at [791, 427] on select "January February March April May June July August September October November De…" at bounding box center [887, 420] width 402 height 37
select select "3"
click at [686, 402] on select "January February March April May June July August September October November De…" at bounding box center [887, 420] width 402 height 37
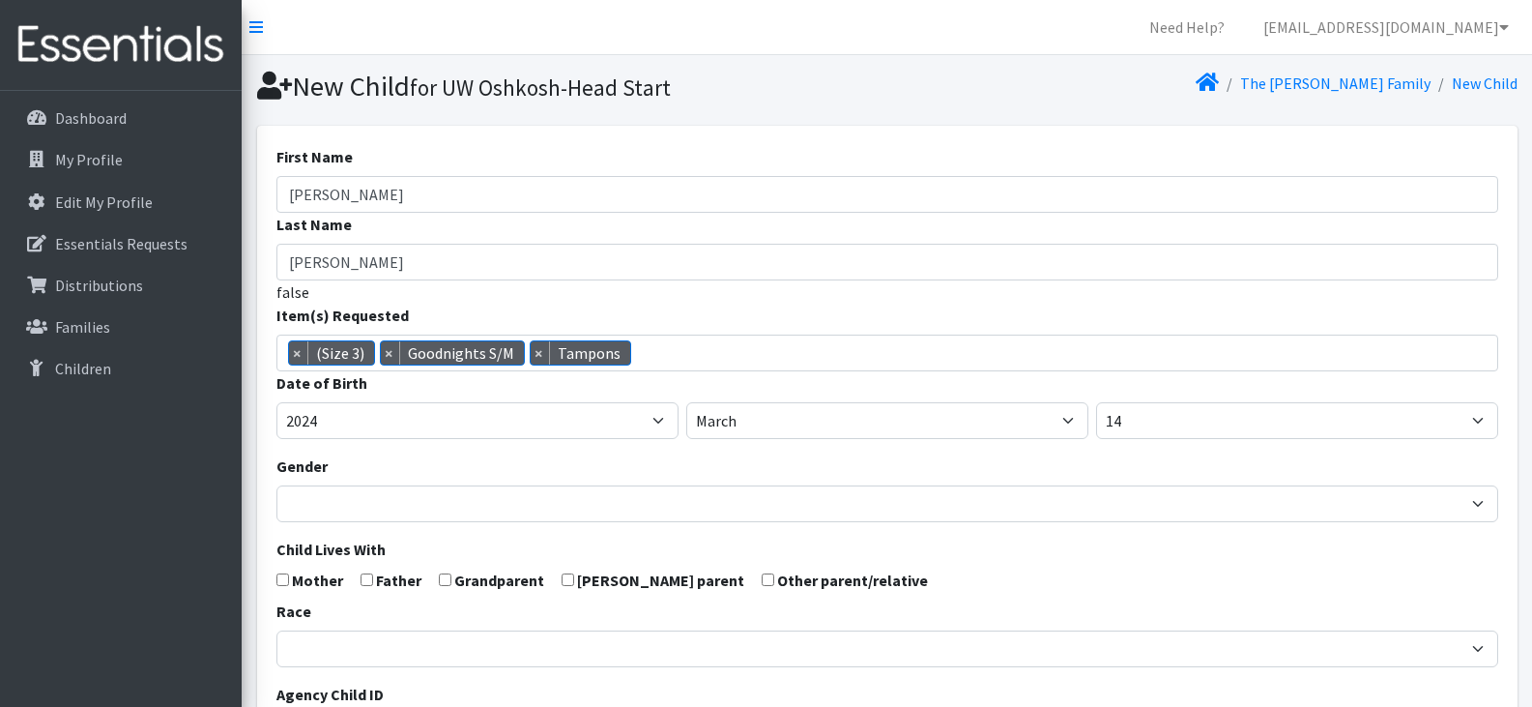
click at [1177, 439] on form "First Name [PERSON_NAME] Last Name [PERSON_NAME] false Item(s) Requested (Newbo…" at bounding box center [887, 633] width 1222 height 977
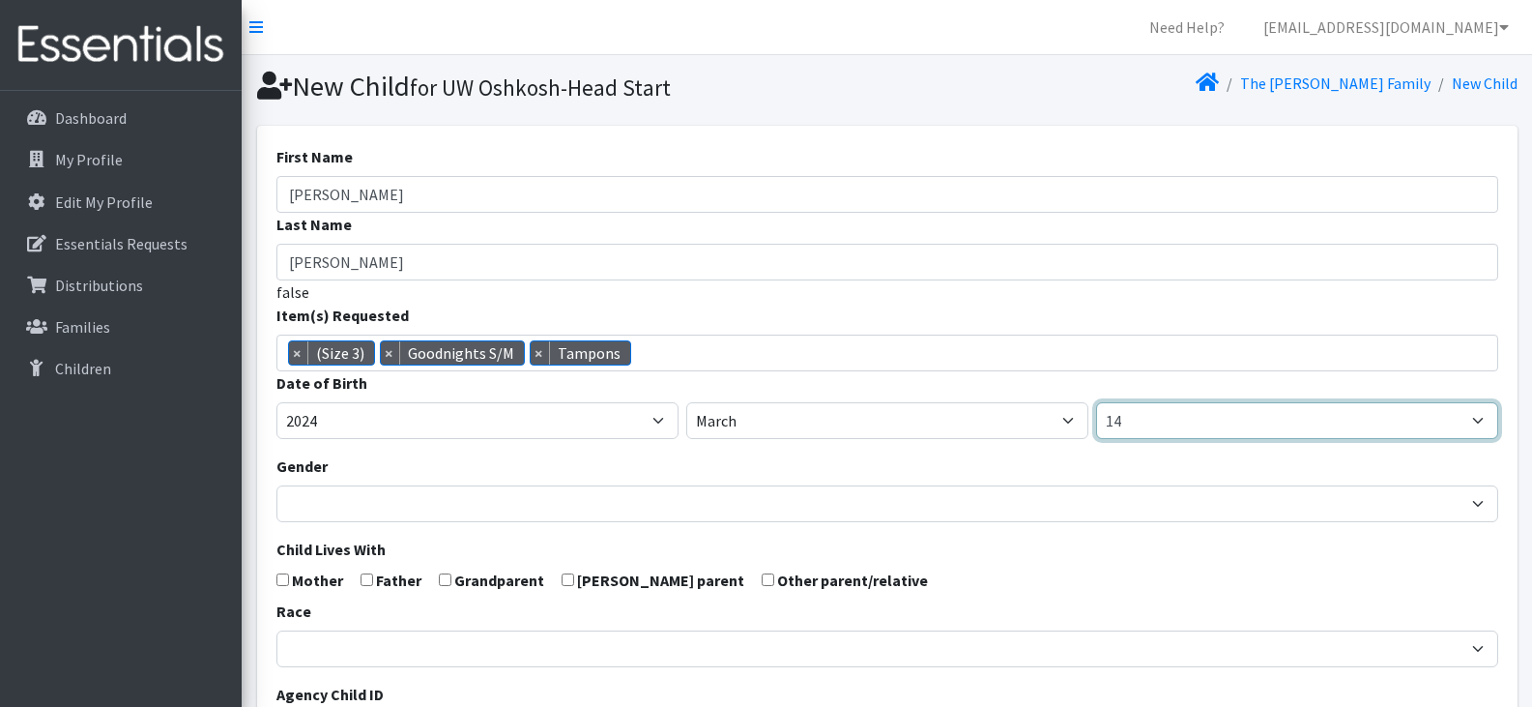
click at [1174, 429] on select "1 2 3 4 5 6 7 8 9 10 11 12 13 14 15 16 17 18 19 20 21 22 23 24 25 26 27 28 29 3…" at bounding box center [1297, 420] width 402 height 37
select select "13"
click at [1096, 402] on select "1 2 3 4 5 6 7 8 9 10 11 12 13 14 15 16 17 18 19 20 21 22 23 24 25 26 27 28 29 3…" at bounding box center [1297, 420] width 402 height 37
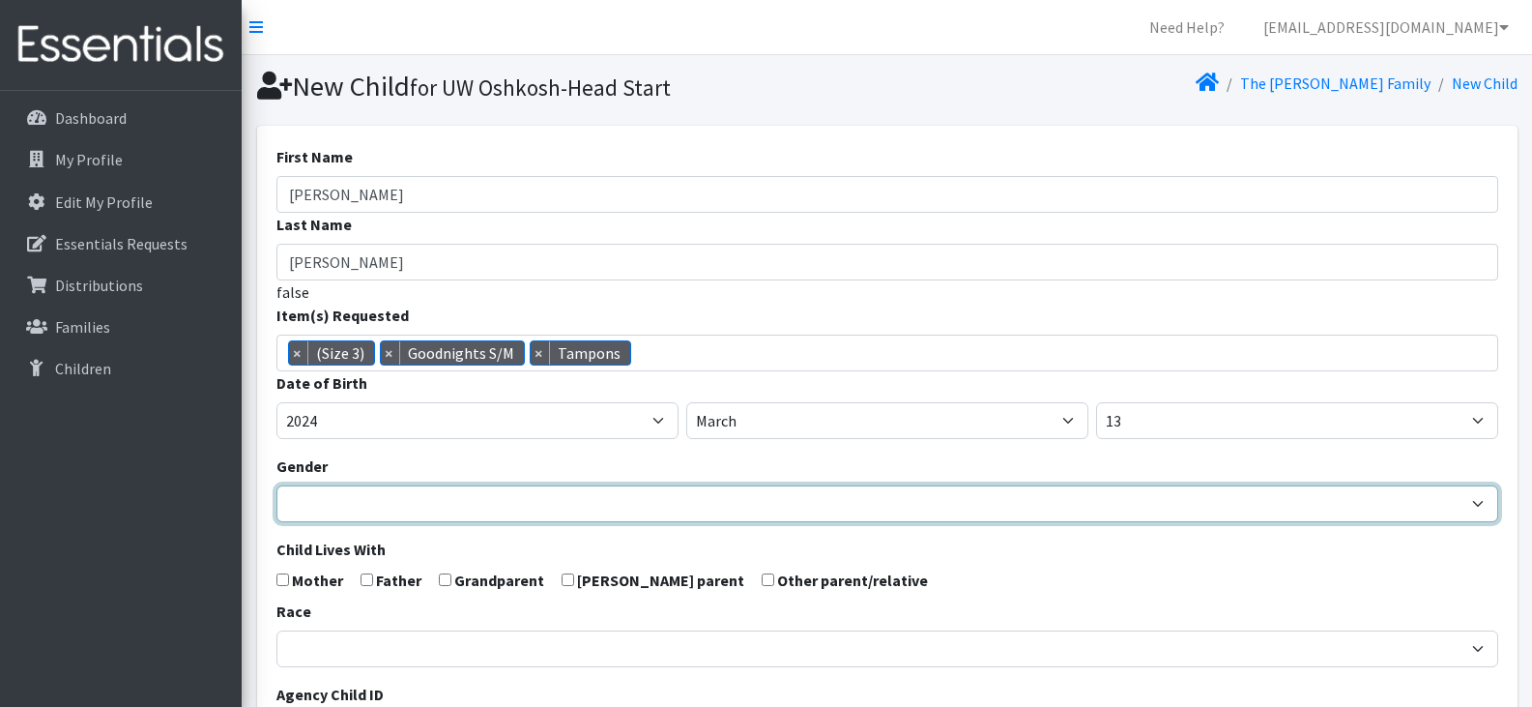
click at [487, 503] on select "[DEMOGRAPHIC_DATA] [DEMOGRAPHIC_DATA]" at bounding box center [887, 503] width 1222 height 37
select select "[DEMOGRAPHIC_DATA]"
click at [276, 485] on select "[DEMOGRAPHIC_DATA] [DEMOGRAPHIC_DATA]" at bounding box center [887, 503] width 1222 height 37
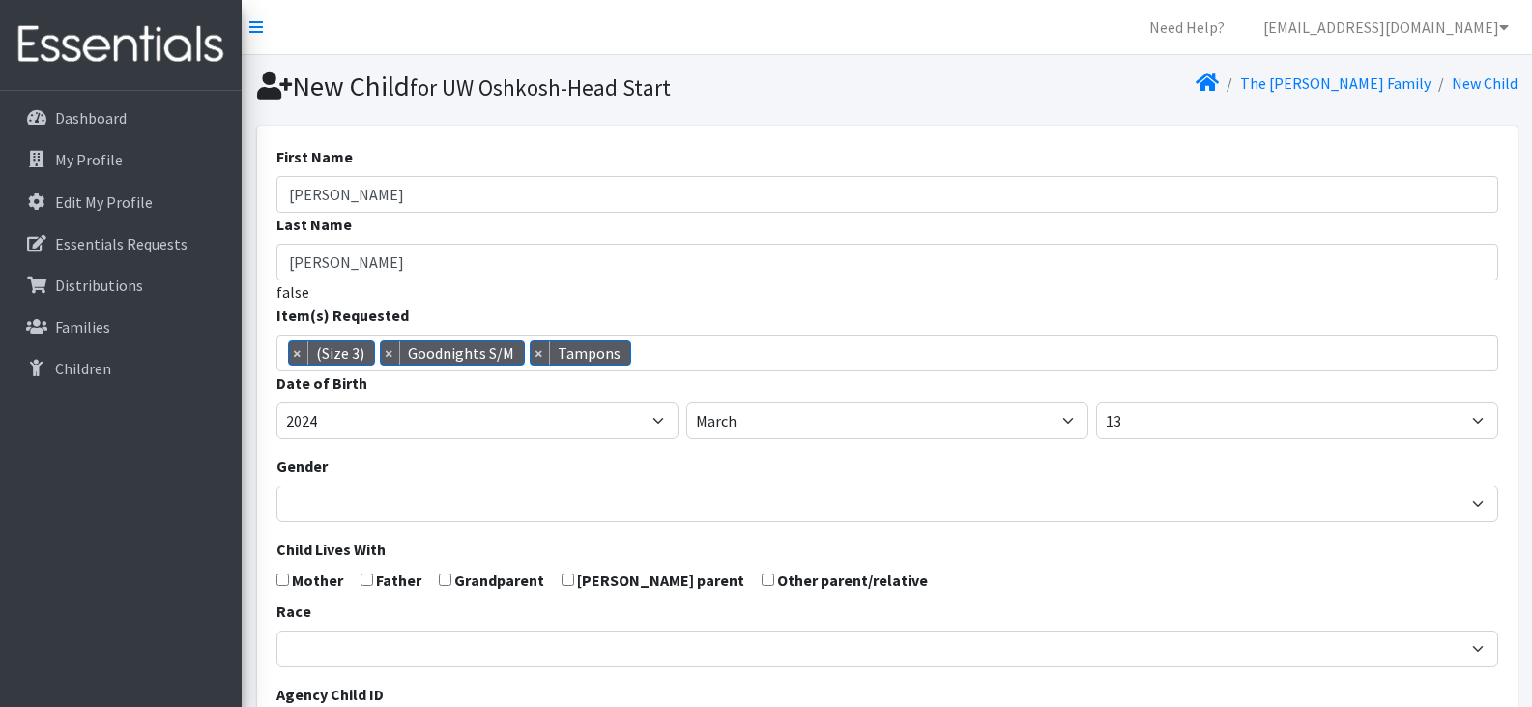
click at [280, 577] on input "checkbox" at bounding box center [282, 579] width 13 height 13
checkbox input "true"
click at [368, 585] on input "checkbox" at bounding box center [367, 579] width 13 height 13
checkbox input "true"
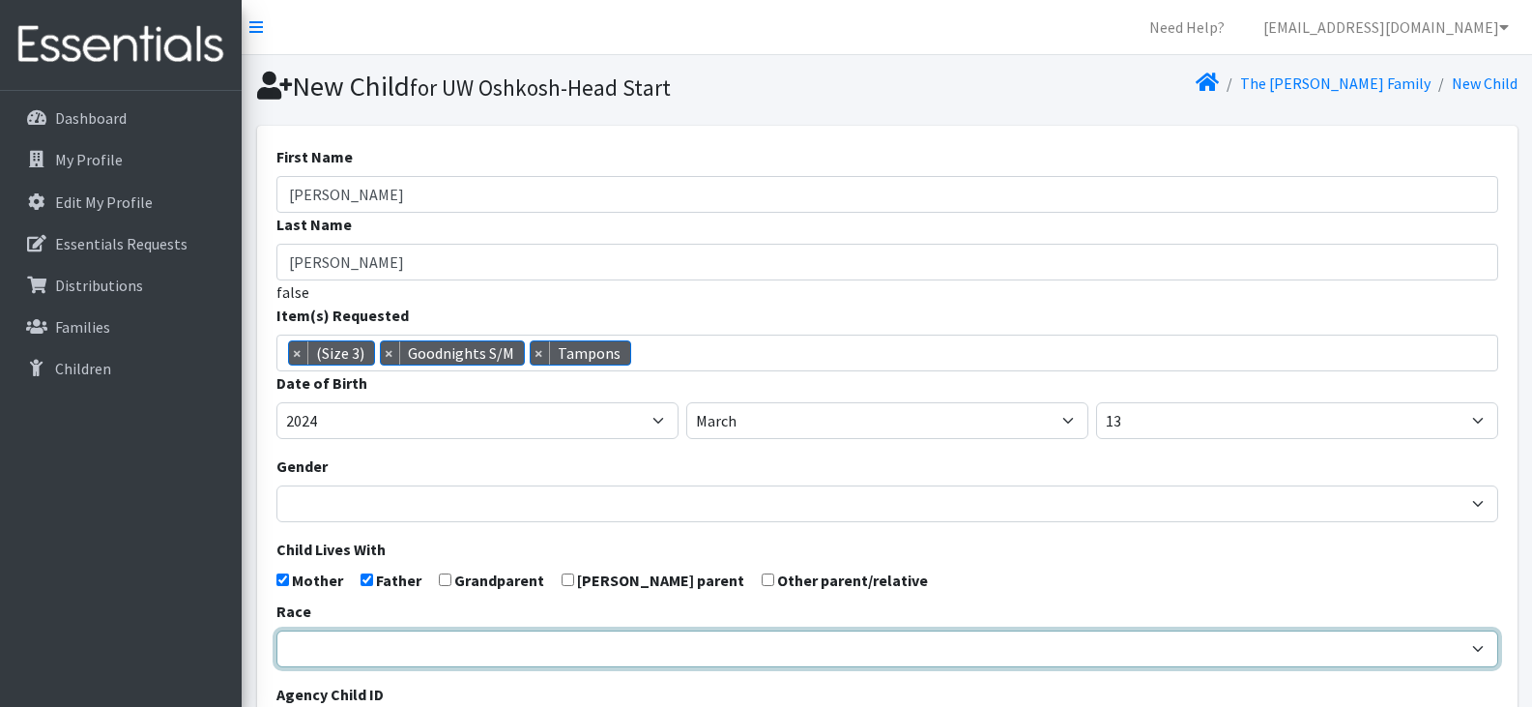
click at [432, 653] on select "[DEMOGRAPHIC_DATA] Caucasian Hispanic [DEMOGRAPHIC_DATA] [DEMOGRAPHIC_DATA] Isl…" at bounding box center [887, 648] width 1222 height 37
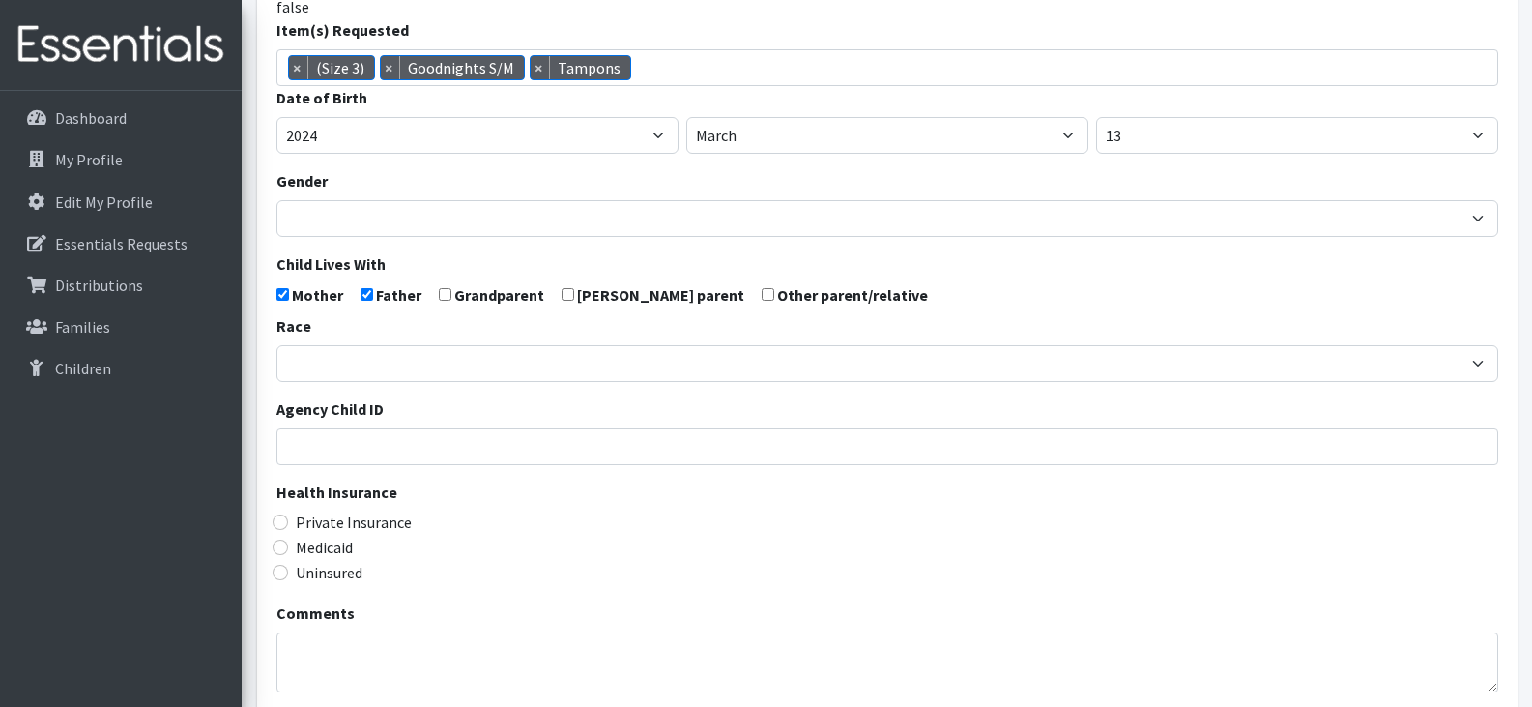
scroll to position [307, 0]
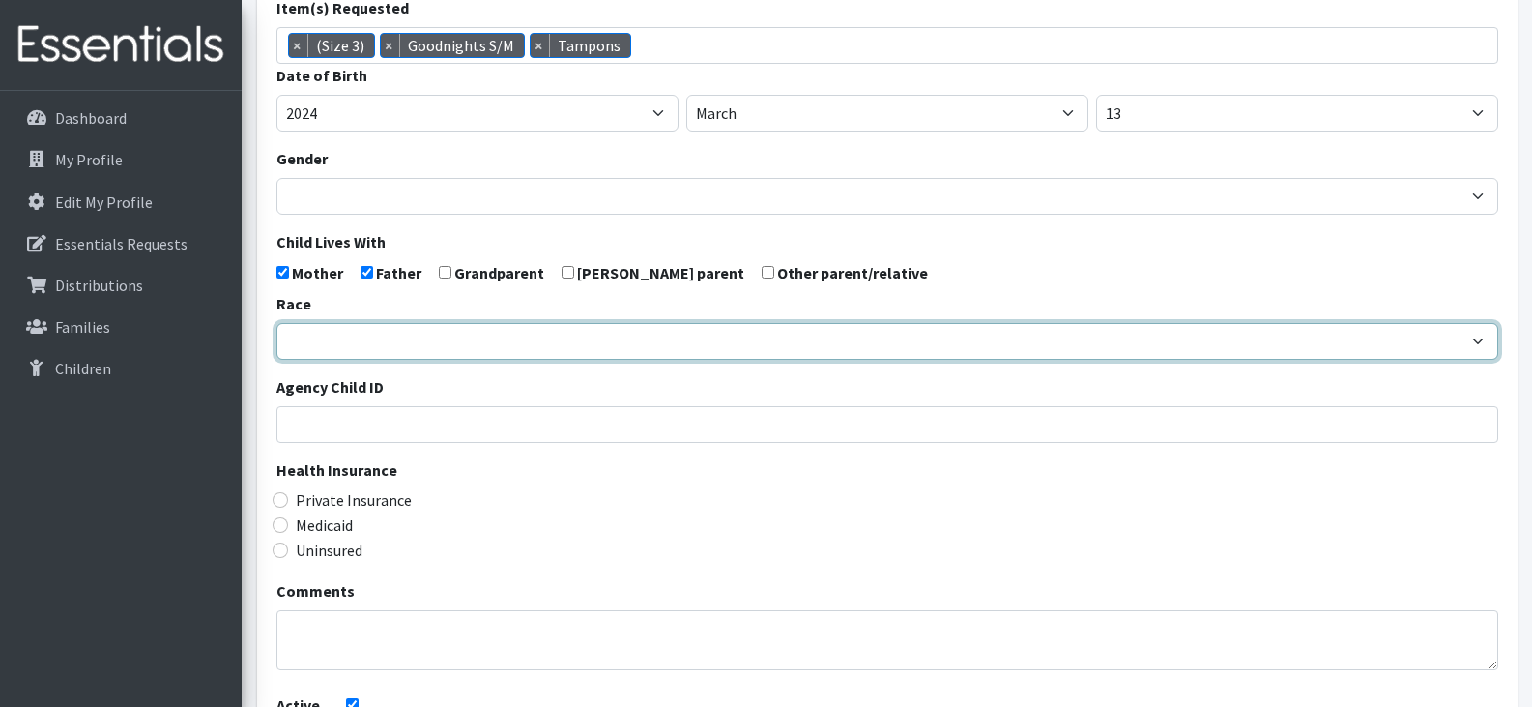
click at [432, 334] on select "[DEMOGRAPHIC_DATA] Caucasian Hispanic [DEMOGRAPHIC_DATA] [DEMOGRAPHIC_DATA] Isl…" at bounding box center [887, 341] width 1222 height 37
select select "Caucasian"
click at [276, 323] on select "[DEMOGRAPHIC_DATA] Caucasian Hispanic [DEMOGRAPHIC_DATA] [DEMOGRAPHIC_DATA] Isl…" at bounding box center [887, 341] width 1222 height 37
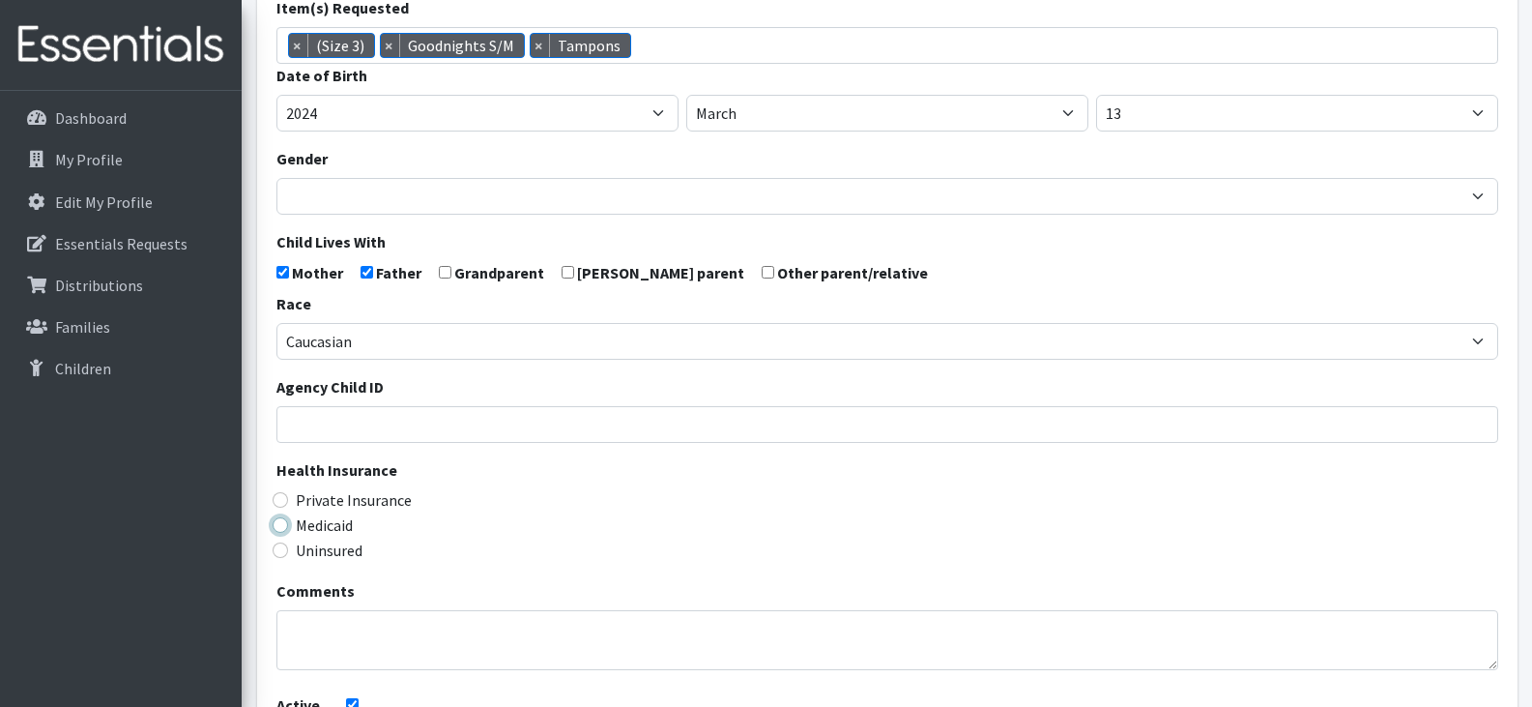
click at [282, 525] on input "Medicaid" at bounding box center [280, 524] width 15 height 15
radio input "true"
click at [486, 547] on div "Uninsured" at bounding box center [887, 549] width 1222 height 23
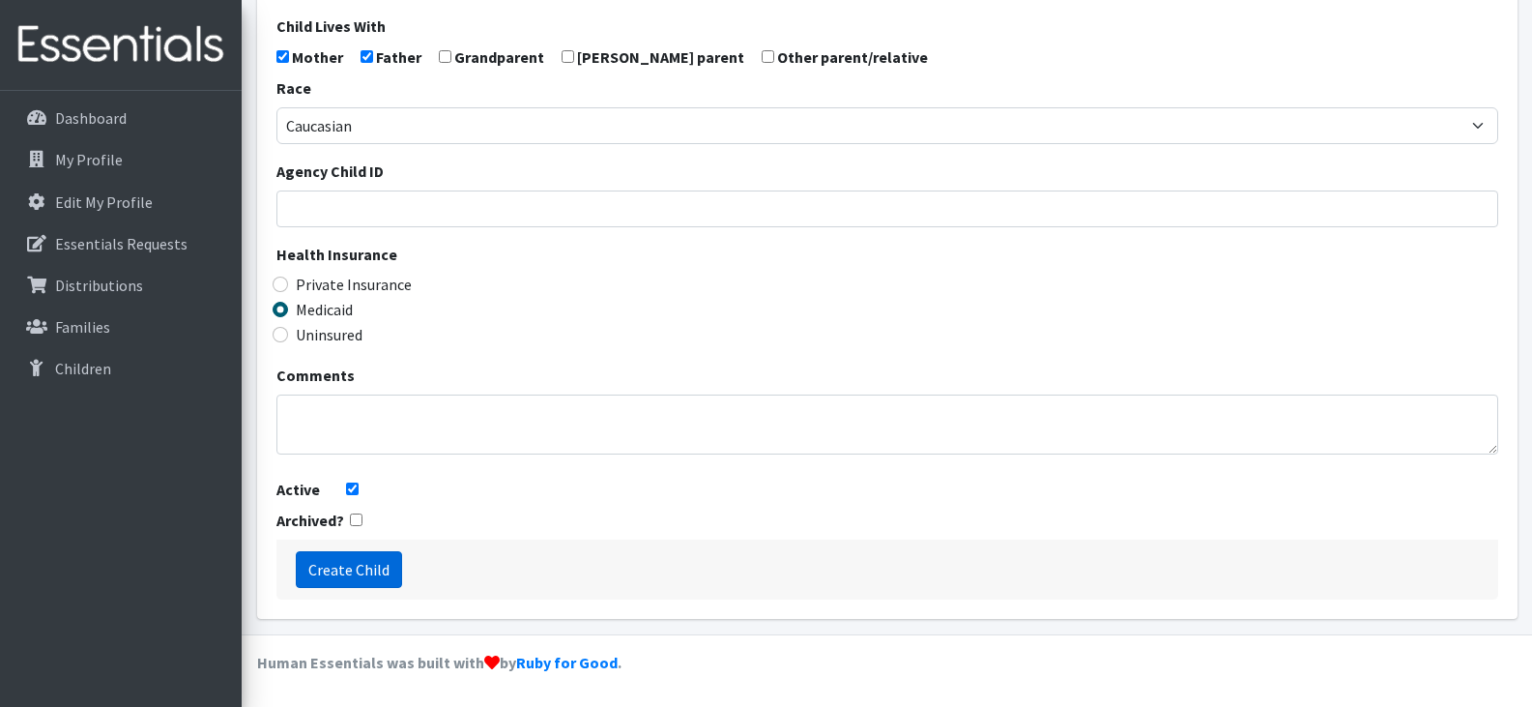
click at [356, 566] on input "Create Child" at bounding box center [349, 569] width 106 height 37
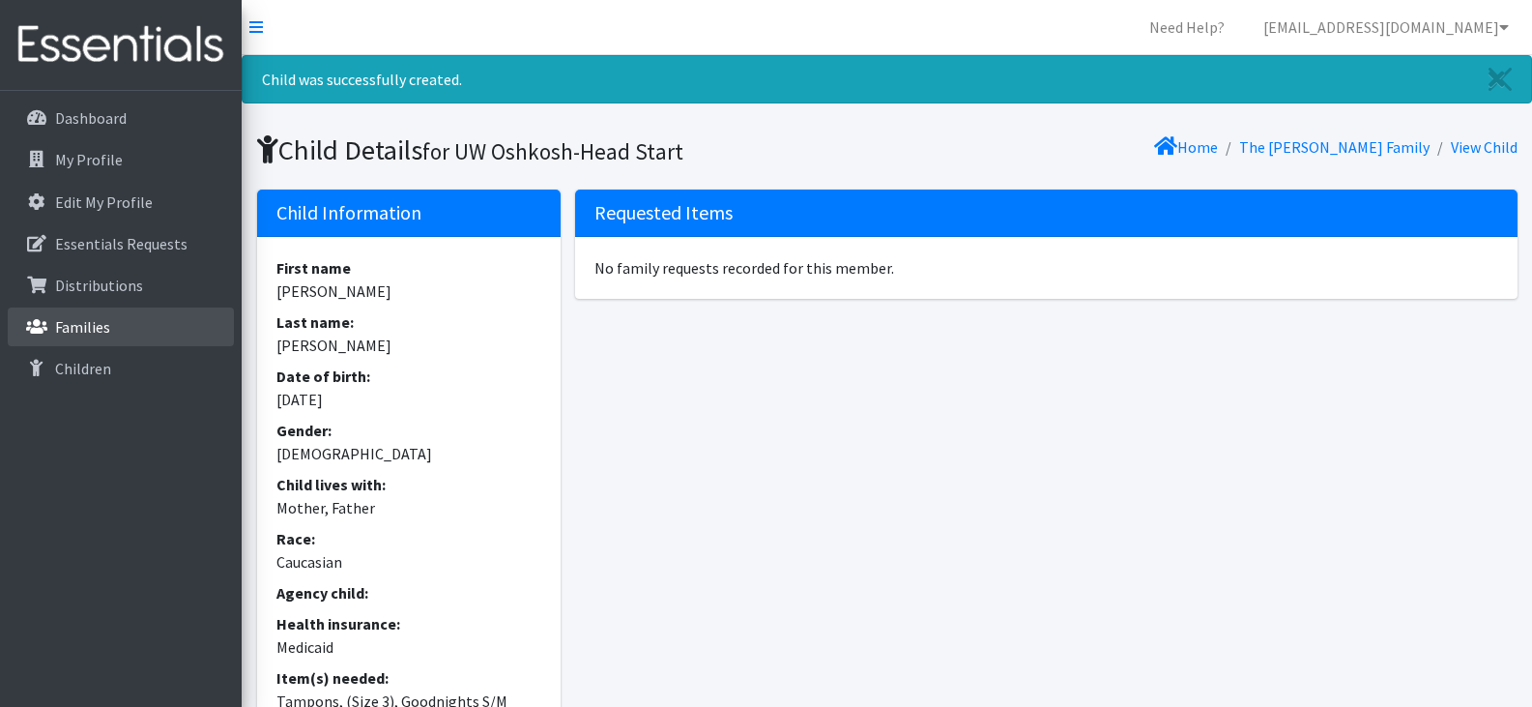
click at [75, 328] on p "Families" at bounding box center [82, 326] width 55 height 19
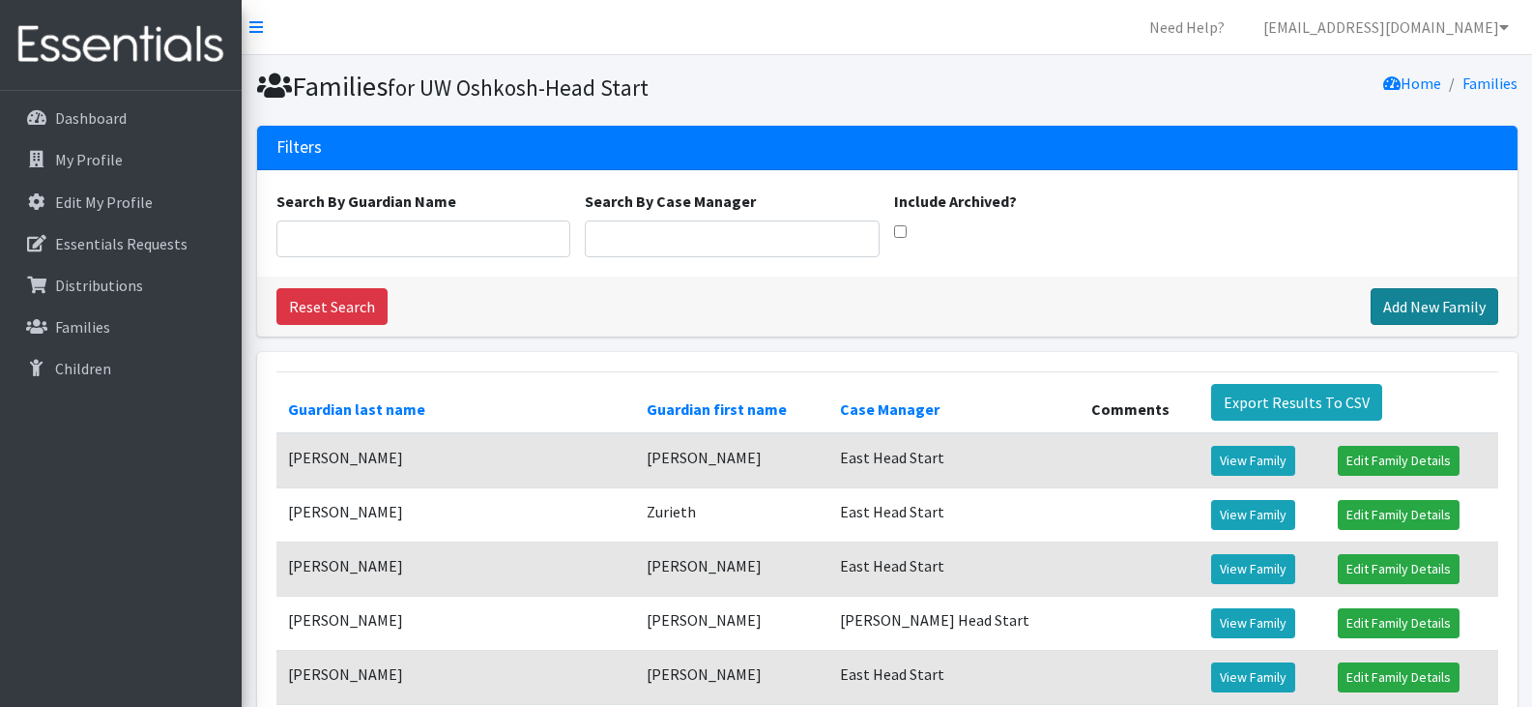
click at [1442, 305] on link "Add New Family" at bounding box center [1435, 306] width 128 height 37
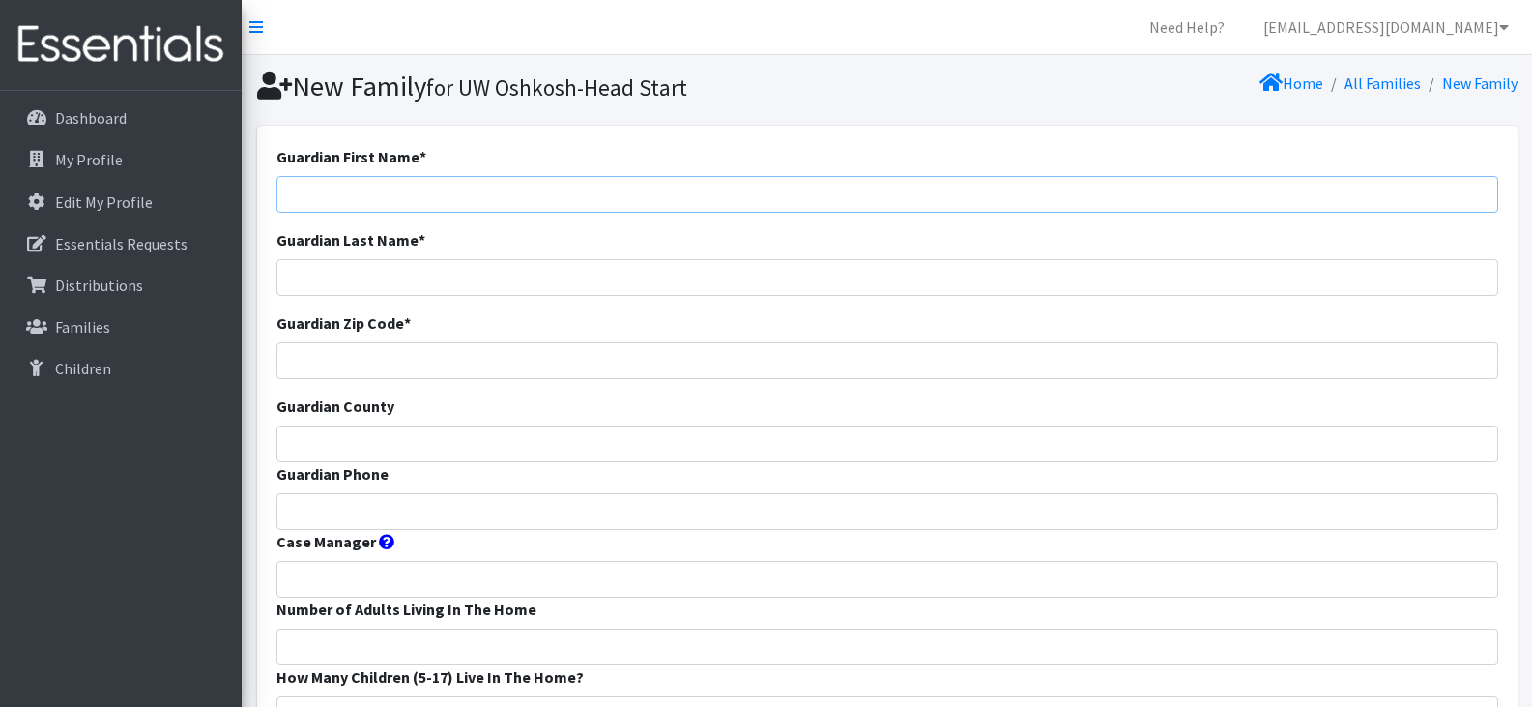
click at [374, 195] on input "Guardian First Name *" at bounding box center [887, 194] width 1222 height 37
paste input "Ruth Cooperman"
drag, startPoint x: 407, startPoint y: 196, endPoint x: 327, endPoint y: 199, distance: 80.3
click at [327, 199] on input "Ruth Cooperman" at bounding box center [887, 194] width 1222 height 37
type input "Ruth"
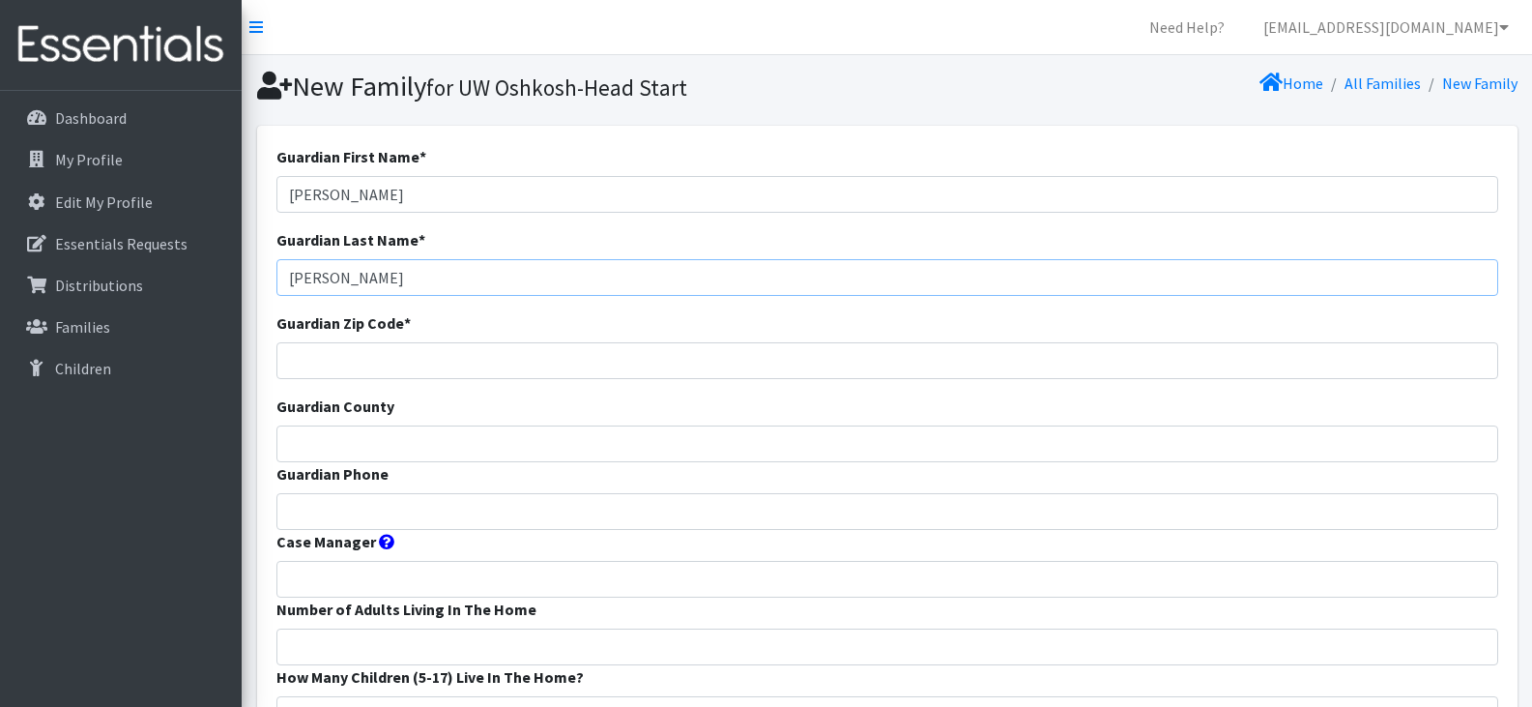
type input "Cooperman"
click at [376, 362] on input "Guardian Zip Code *" at bounding box center [887, 360] width 1222 height 37
paste input "9205154469"
type input "9205154469"
click at [414, 516] on input "Guardian Phone" at bounding box center [887, 511] width 1222 height 37
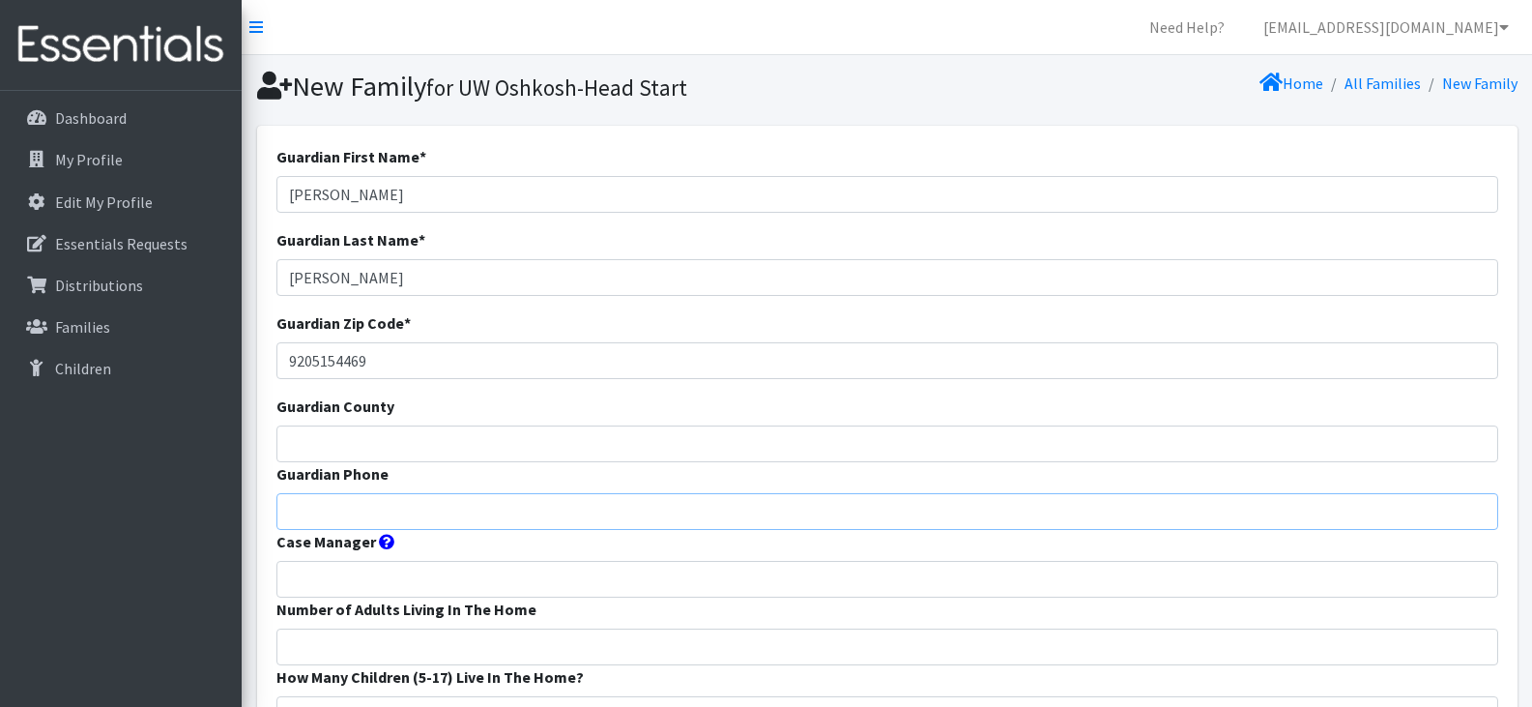
paste input "9205154469"
click at [414, 516] on input "9205154469" at bounding box center [887, 511] width 1222 height 37
type input "9205154469"
click at [383, 364] on input "9205154469" at bounding box center [887, 360] width 1222 height 37
type input "9"
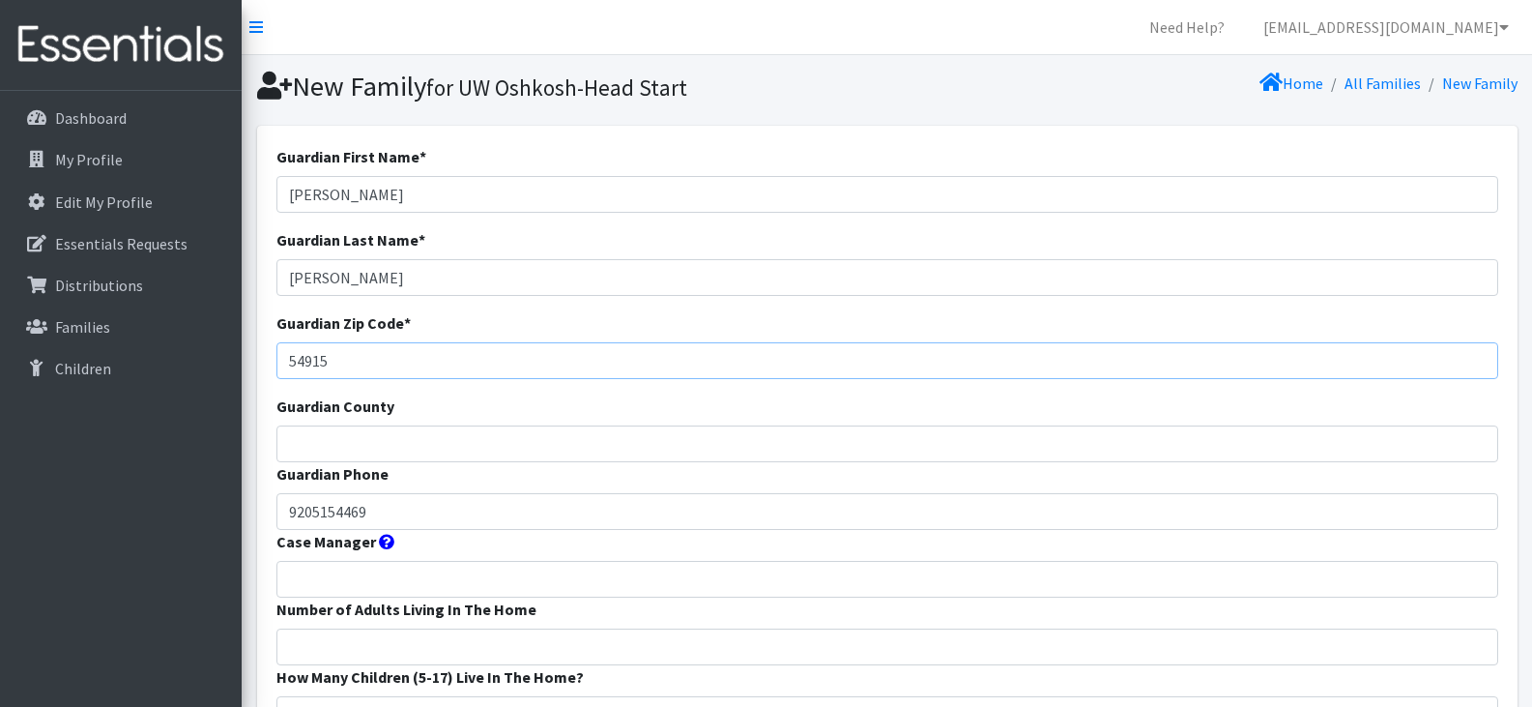
type input "54915"
click at [352, 450] on input "Guardian County" at bounding box center [887, 443] width 1222 height 37
type input "Outagamie"
click at [505, 582] on input "Case Manager" at bounding box center [887, 579] width 1222 height 37
type input "CELC Head Start"
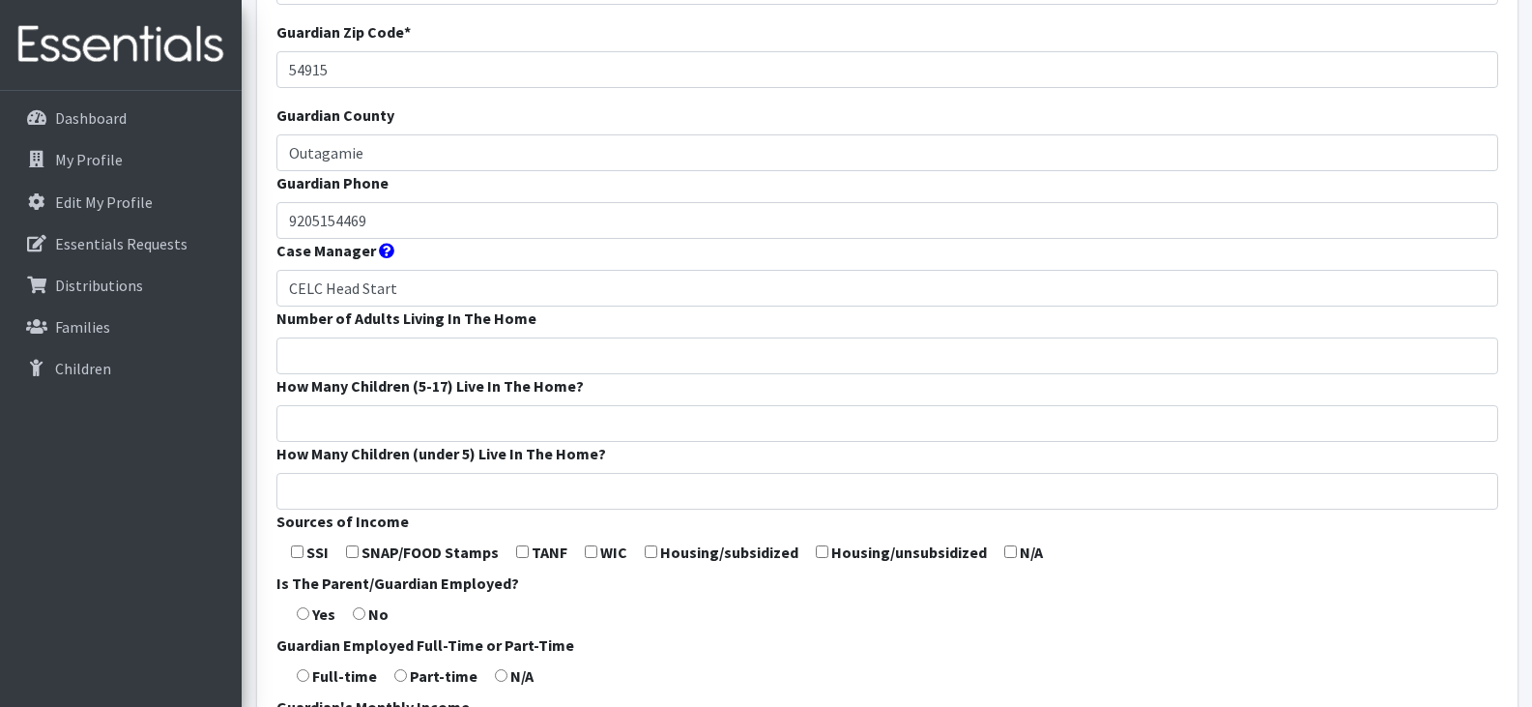
scroll to position [292, 0]
click at [789, 359] on input "Number of Adults Living In The Home" at bounding box center [887, 354] width 1222 height 37
click at [356, 549] on input "checkbox" at bounding box center [352, 550] width 13 height 13
checkbox input "true"
click at [357, 612] on input "radio" at bounding box center [359, 612] width 13 height 13
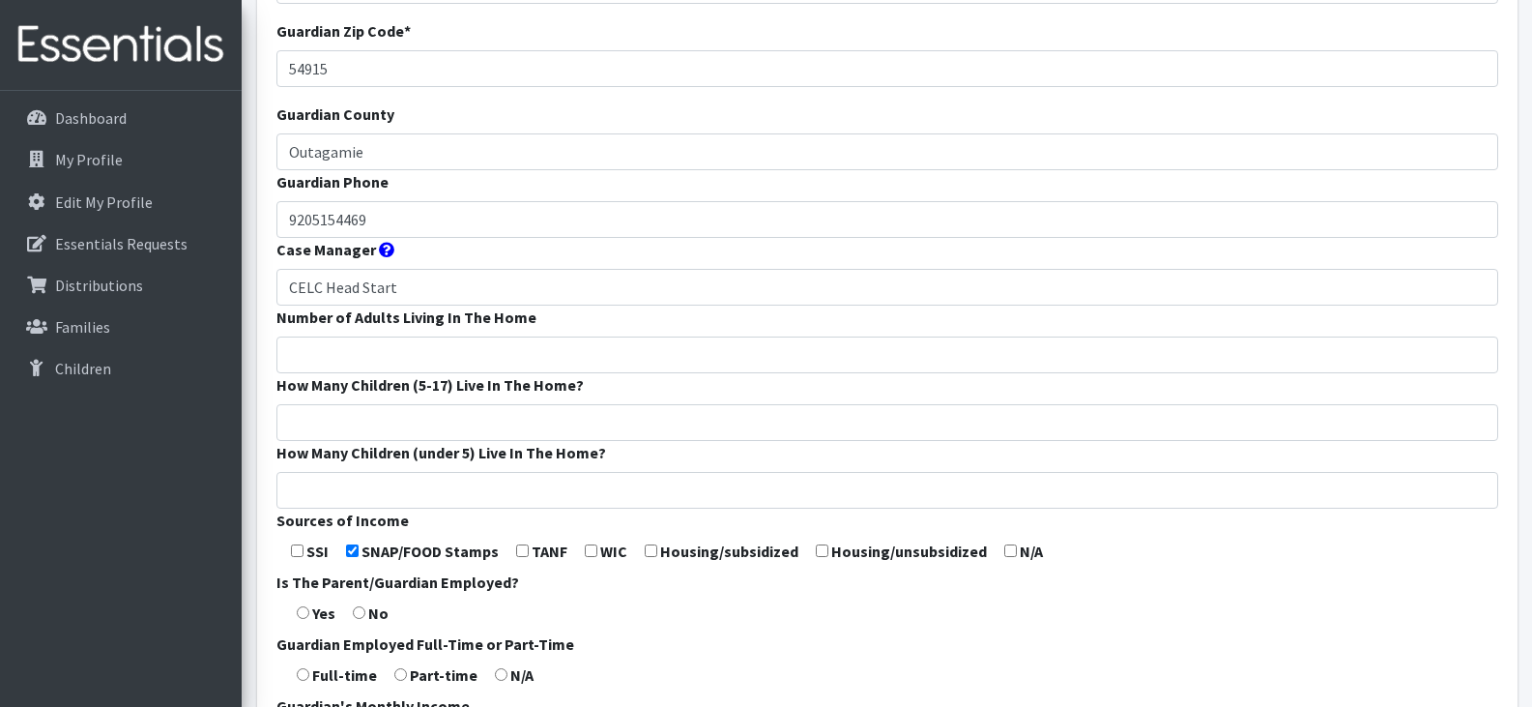
radio input "true"
click at [497, 676] on input "radio" at bounding box center [501, 674] width 13 height 13
radio input "true"
click at [361, 354] on input "Number of Adults Living In The Home" at bounding box center [887, 354] width 1222 height 37
type input "2"
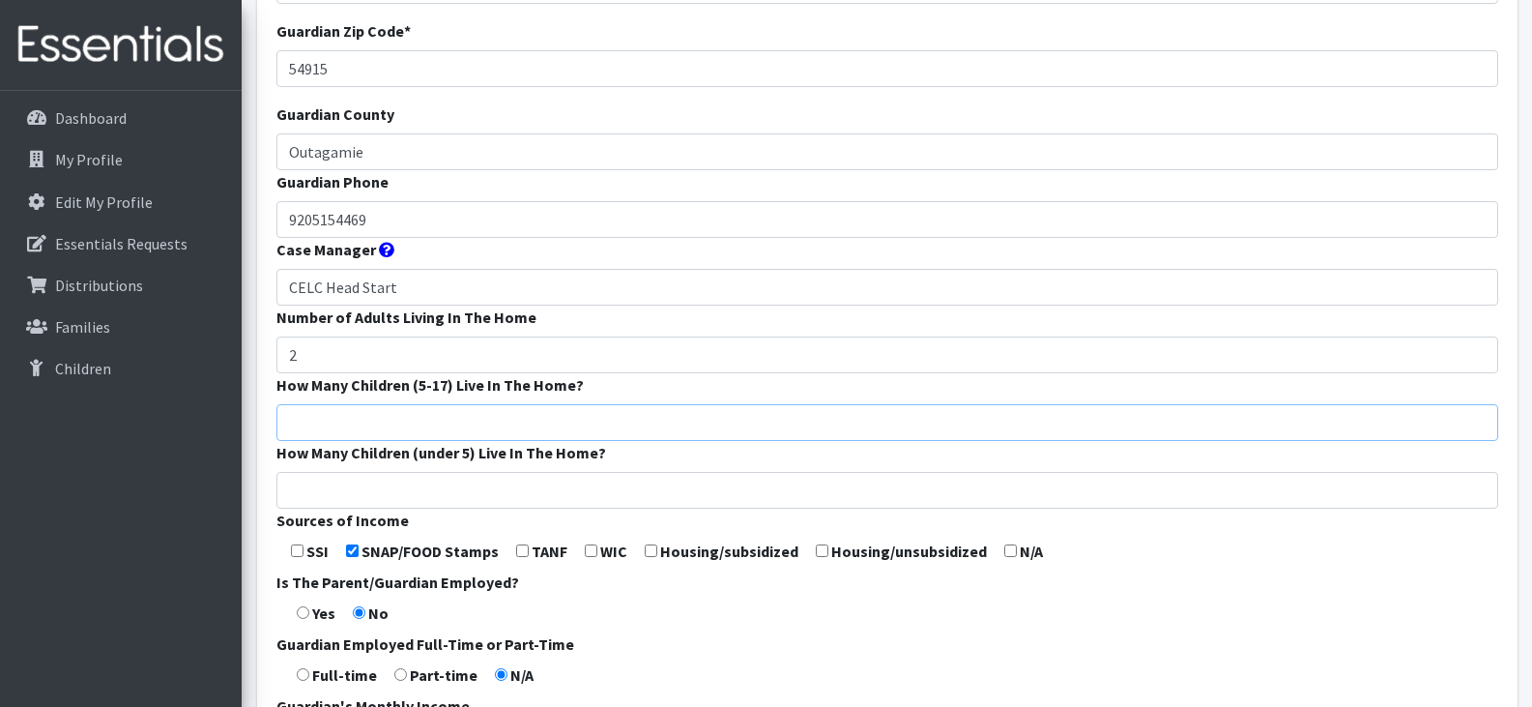
click at [364, 420] on input "How Many Children (5-17) Live In The Home?" at bounding box center [887, 422] width 1222 height 37
type input "1"
click at [383, 496] on input "How Many Children (under 5) Live In The Home?" at bounding box center [887, 490] width 1222 height 37
type input "2"
click at [1138, 638] on form "Guardian First Name * Ruth Guardian Last Name * Cooperman Guardian Zip Code * 5…" at bounding box center [887, 426] width 1222 height 1146
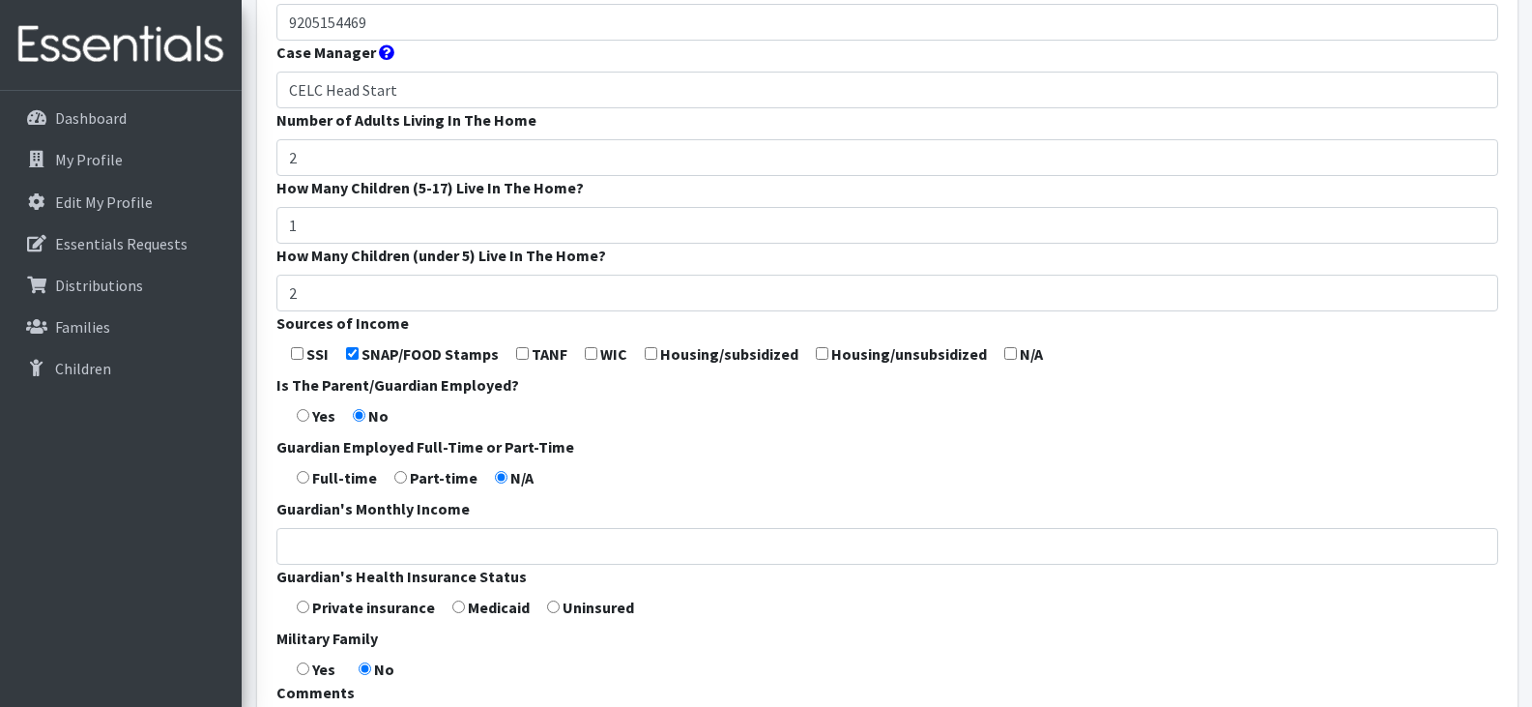
scroll to position [490, 0]
click at [453, 604] on input "radio" at bounding box center [458, 605] width 13 height 13
radio input "true"
click at [751, 598] on form "Guardian First Name * Ruth Guardian Last Name * Cooperman Guardian Zip Code * 5…" at bounding box center [887, 228] width 1222 height 1146
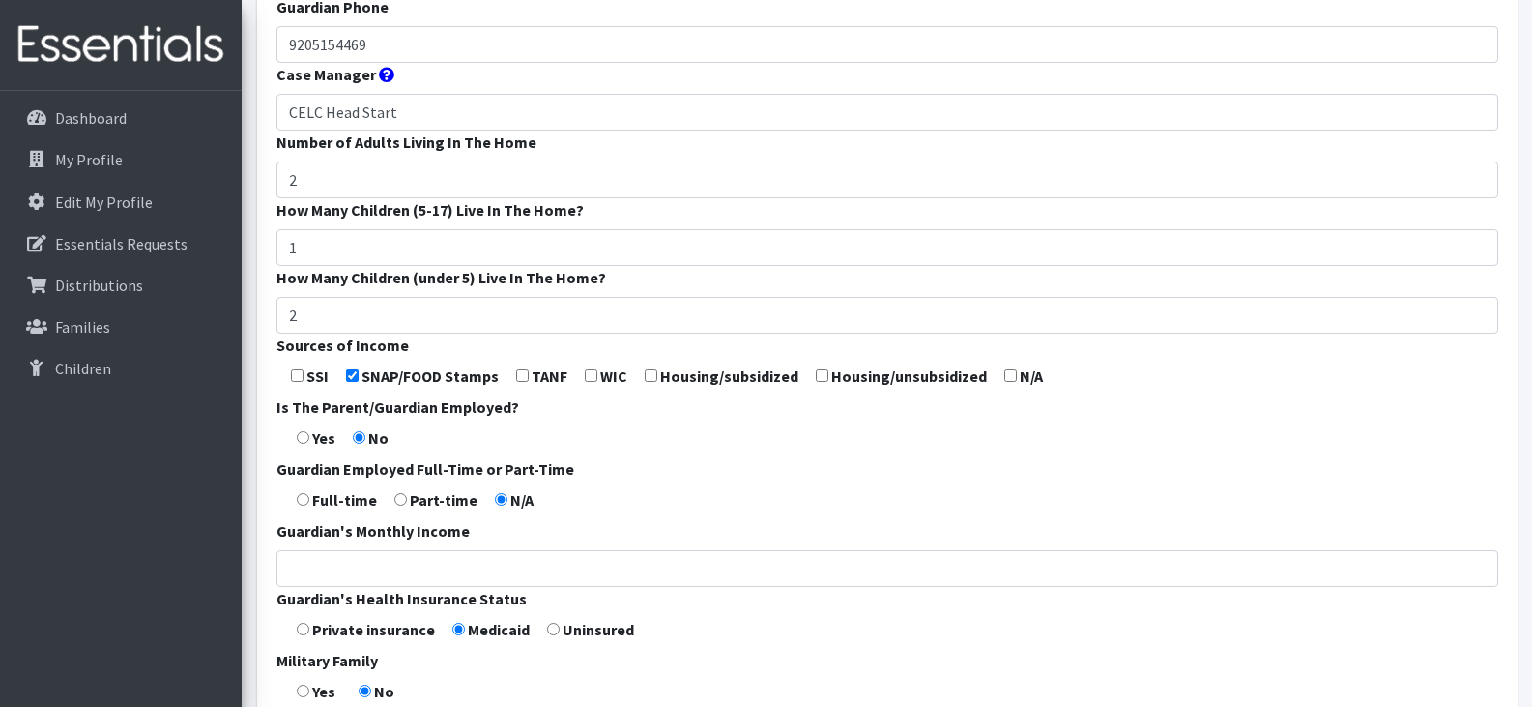
scroll to position [752, 0]
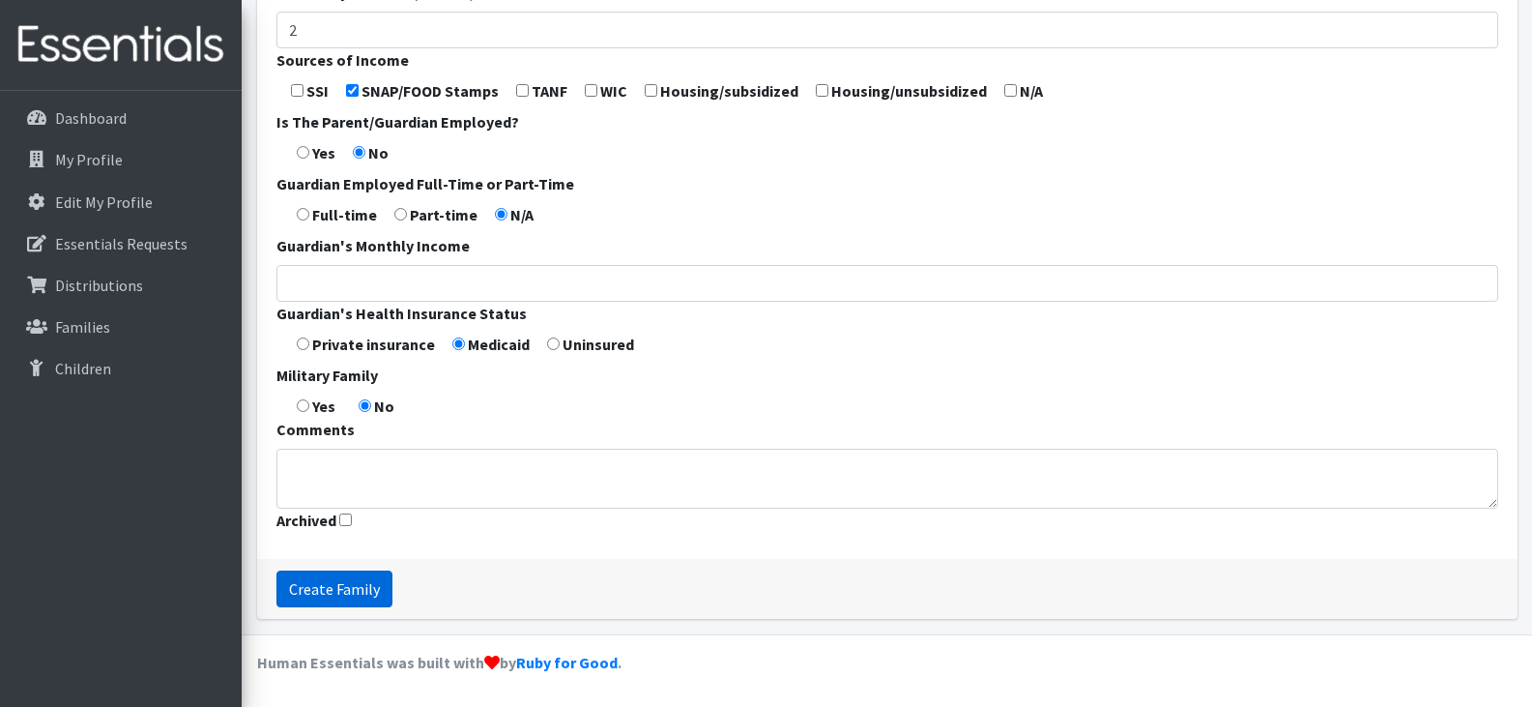
click at [347, 586] on input "Create Family" at bounding box center [334, 588] width 116 height 37
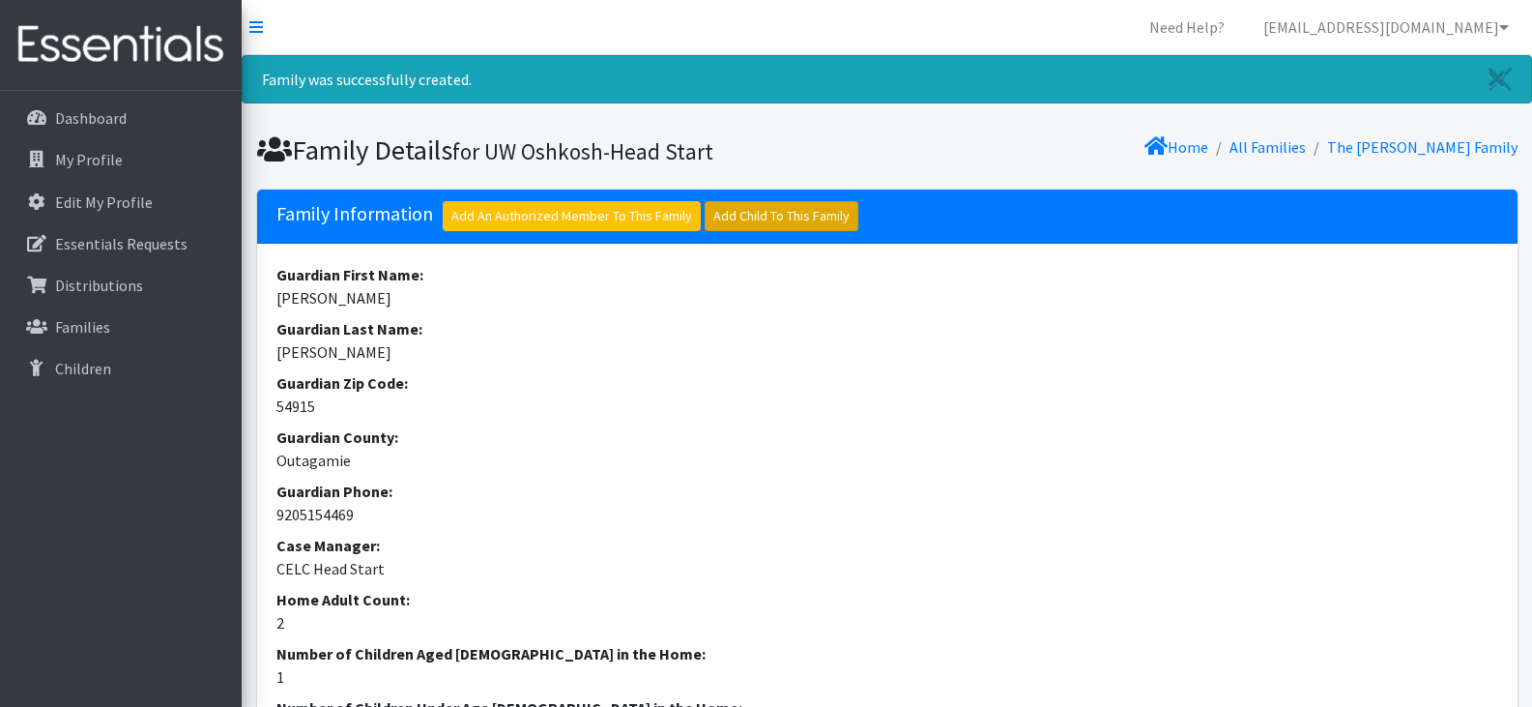
click at [778, 214] on link "Add Child To This Family" at bounding box center [782, 216] width 154 height 30
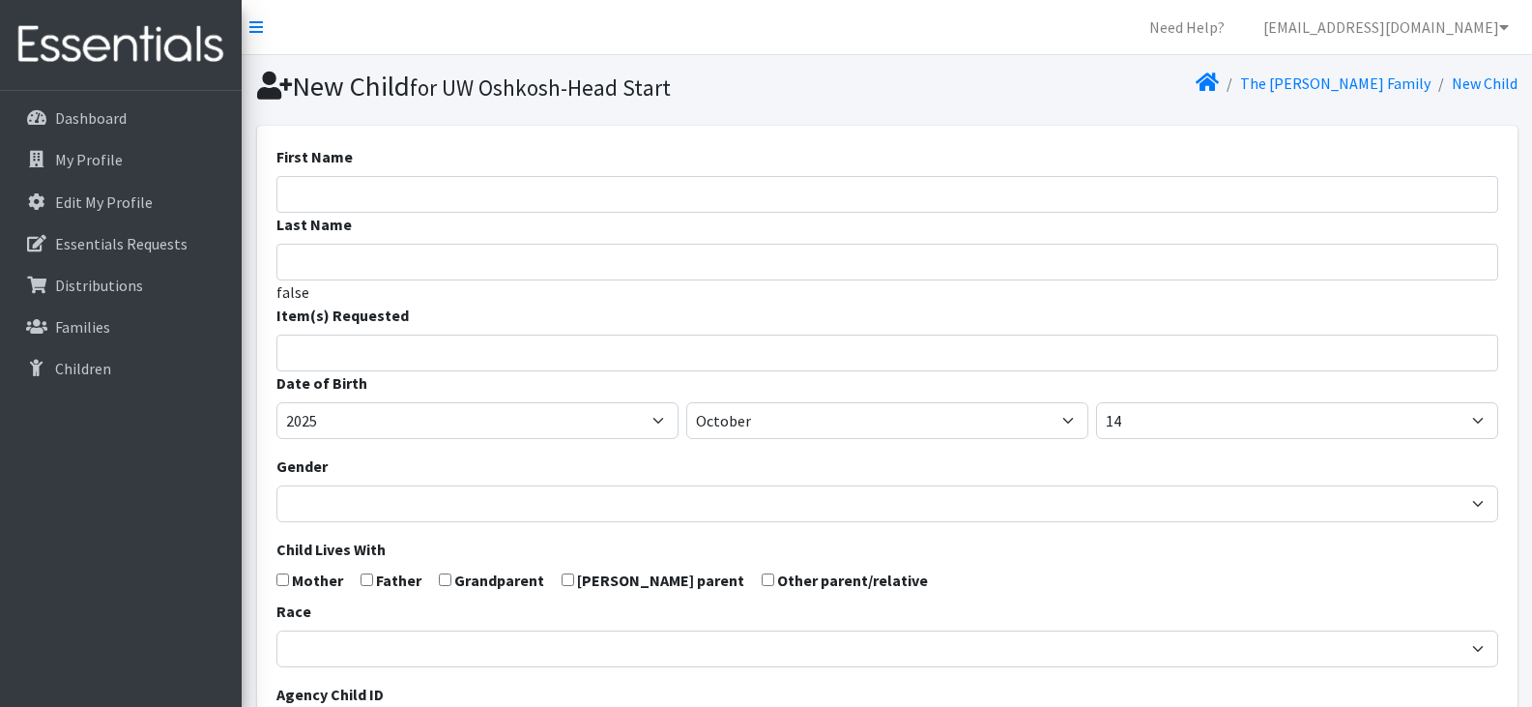
select select
click at [418, 201] on input "First Name" at bounding box center [887, 194] width 1222 height 37
paste input "[PERSON_NAME]"
drag, startPoint x: 378, startPoint y: 194, endPoint x: 337, endPoint y: 199, distance: 40.9
click at [337, 199] on input "[PERSON_NAME]" at bounding box center [887, 194] width 1222 height 37
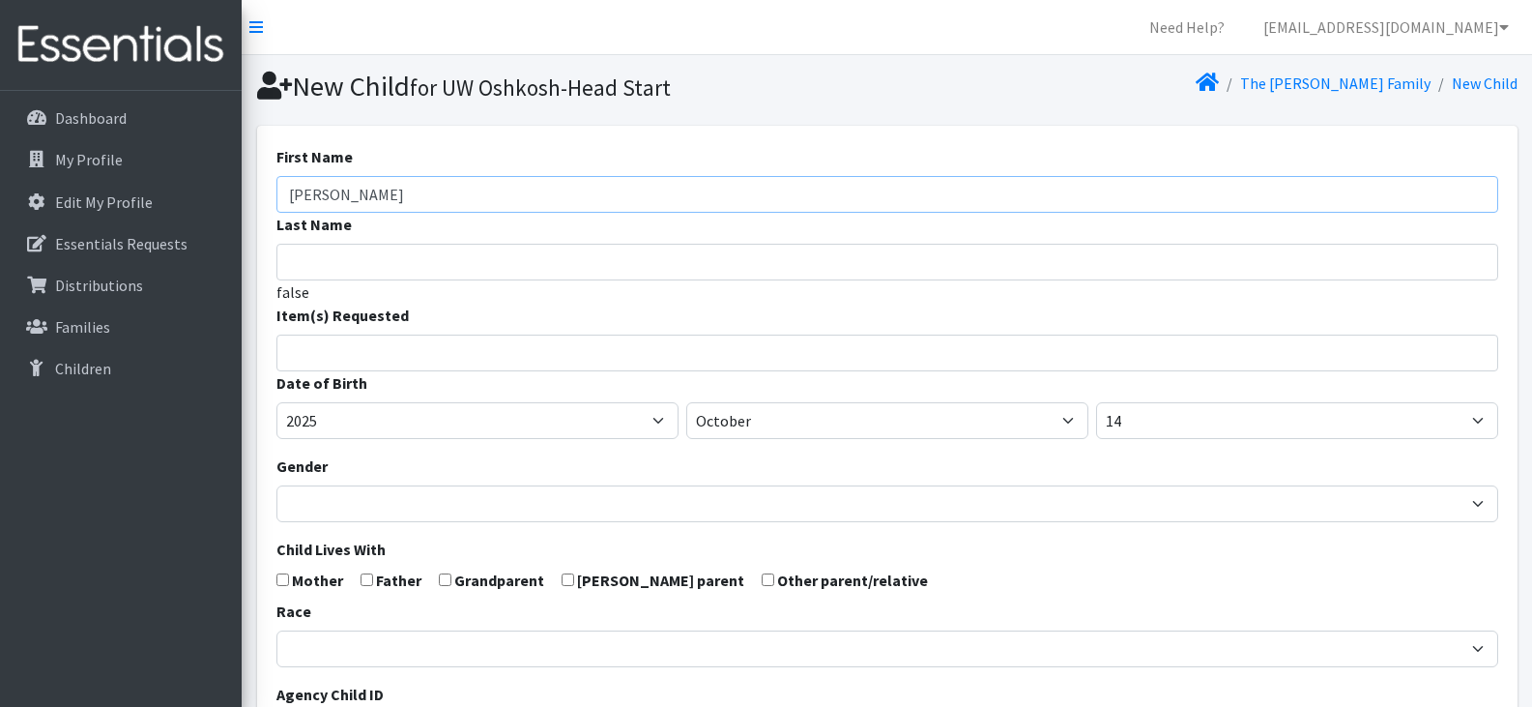
type input "[PERSON_NAME]"
type input "Watt"
click at [354, 349] on input "search" at bounding box center [901, 349] width 1215 height 17
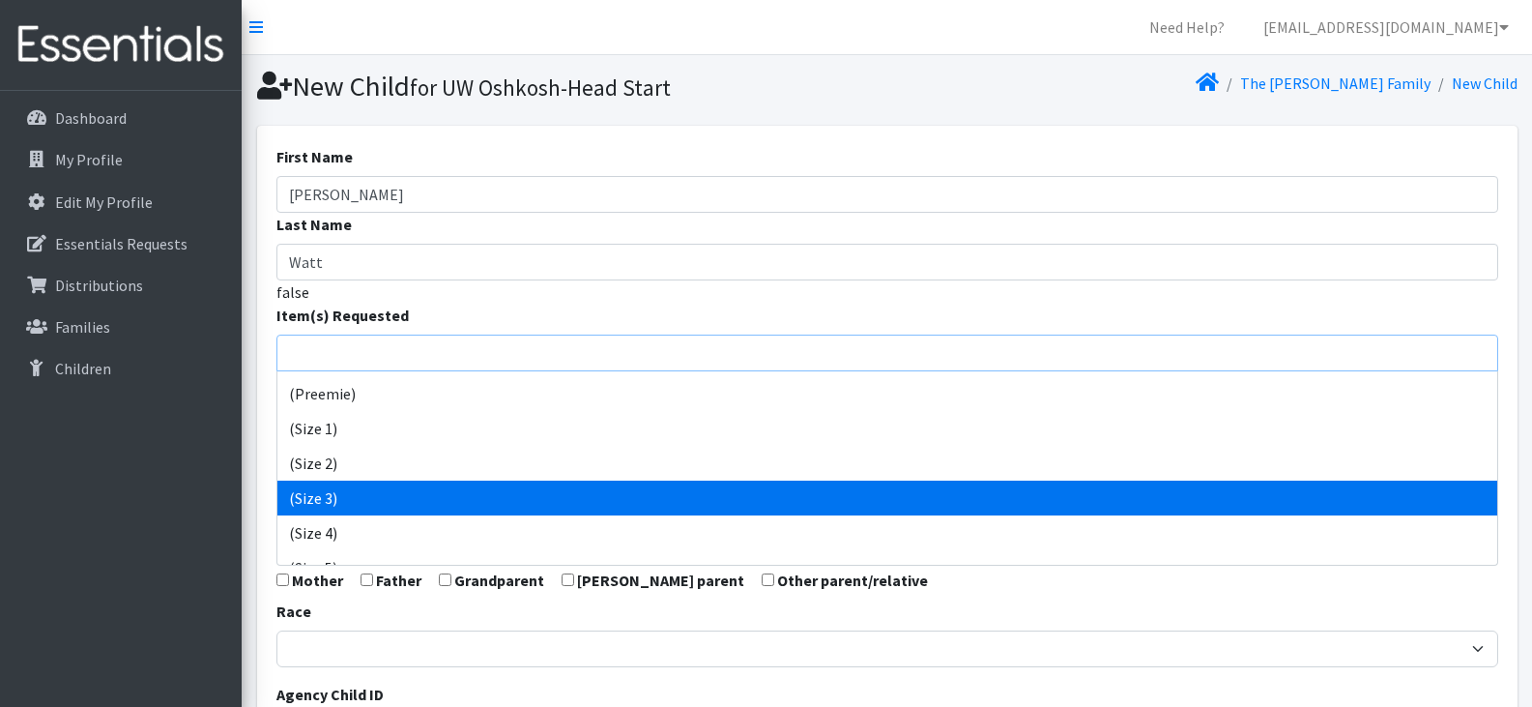
scroll to position [31, 0]
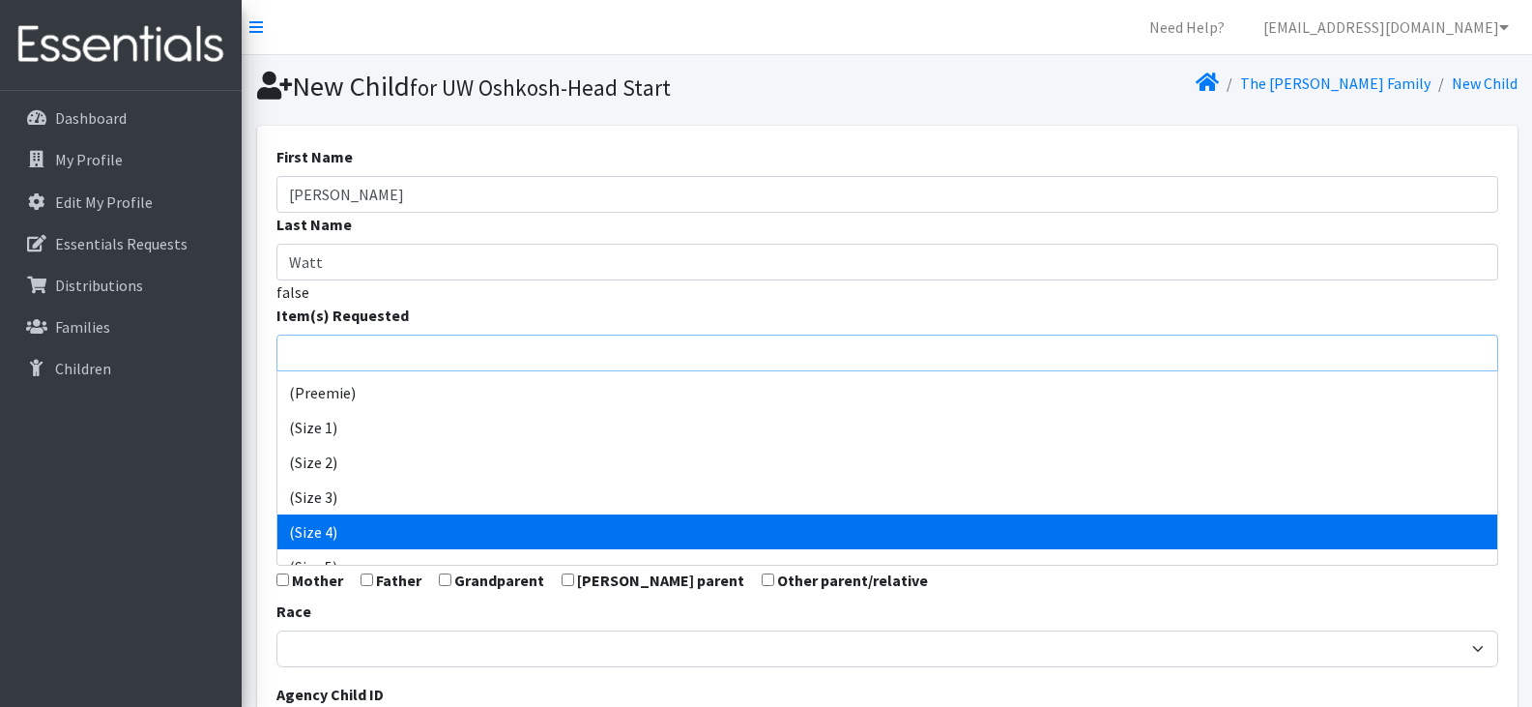
select select "14512"
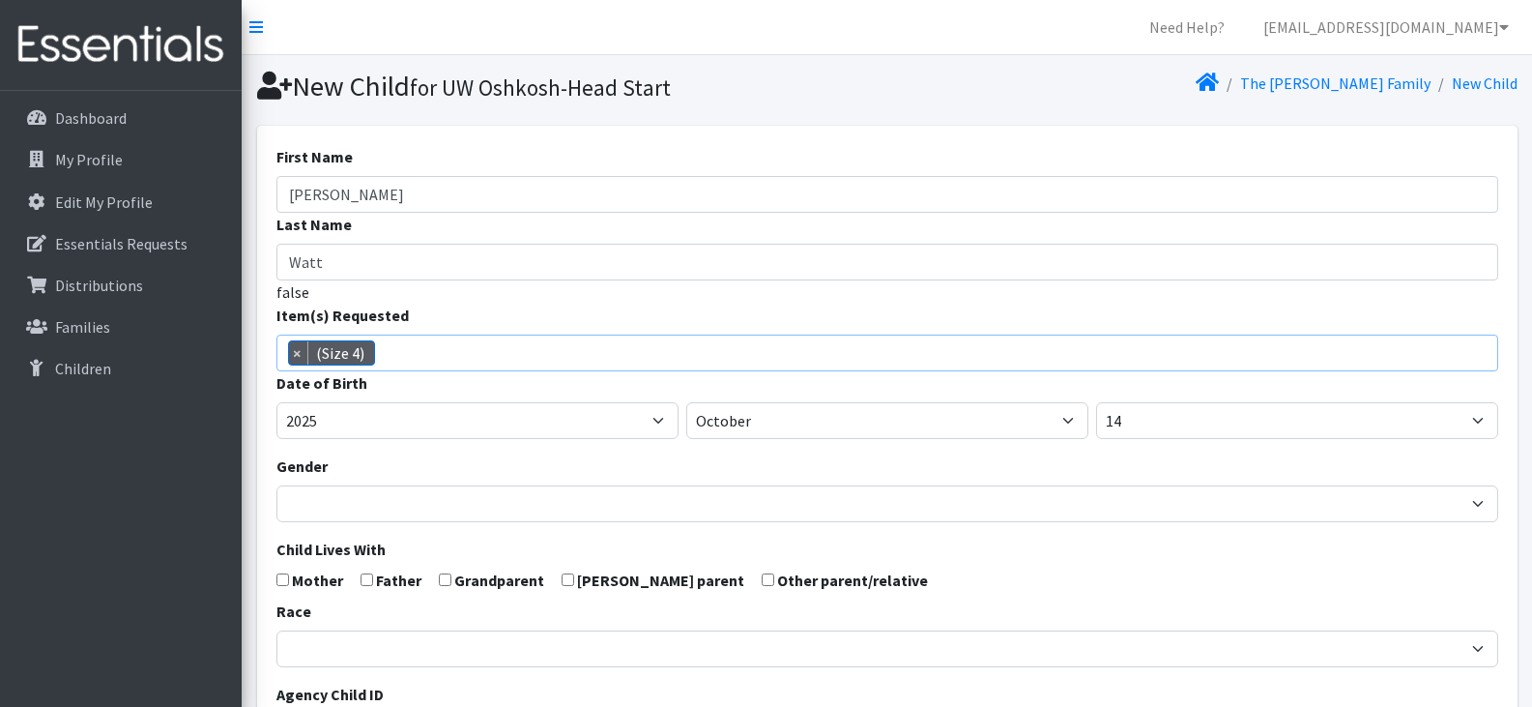
scroll to position [101, 0]
click at [488, 350] on span "× (Size 4)" at bounding box center [887, 352] width 1222 height 37
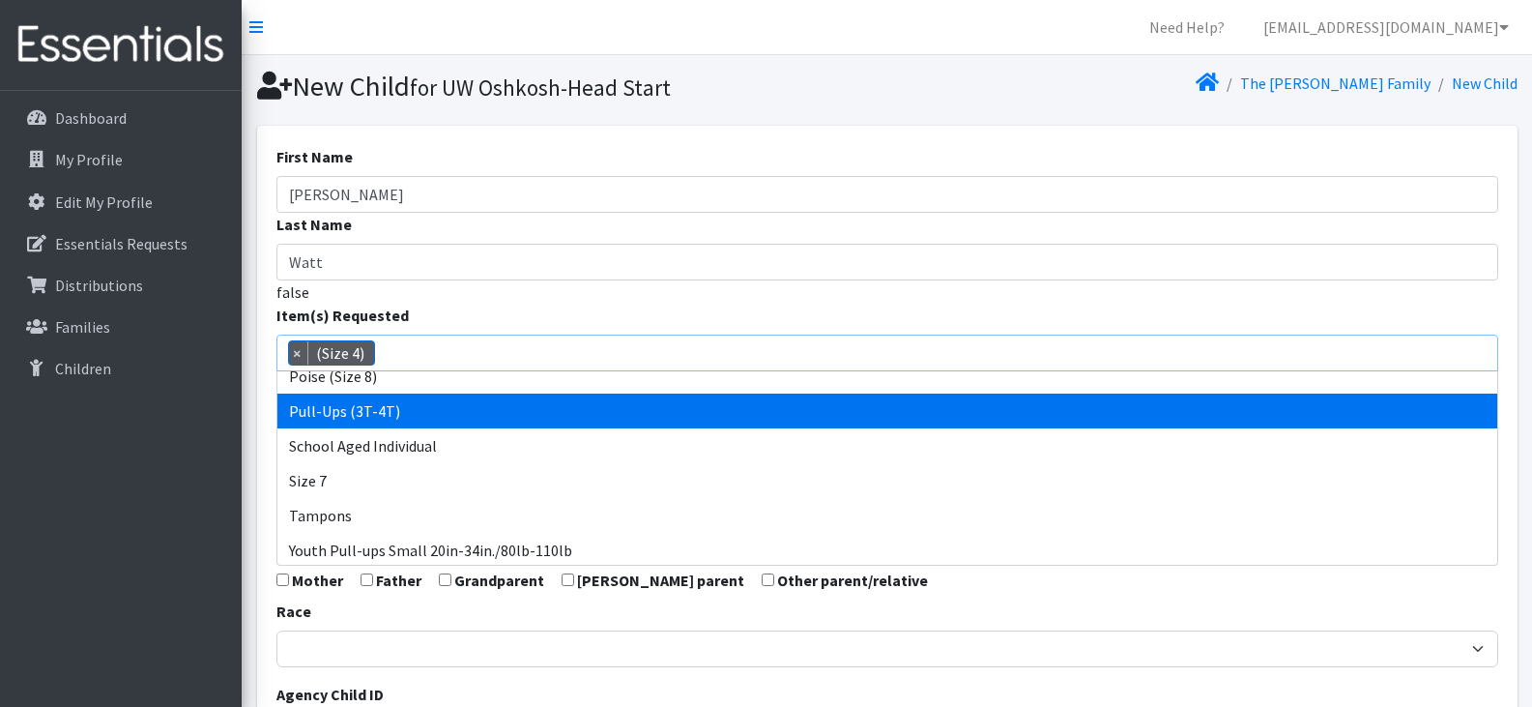
scroll to position [955, 0]
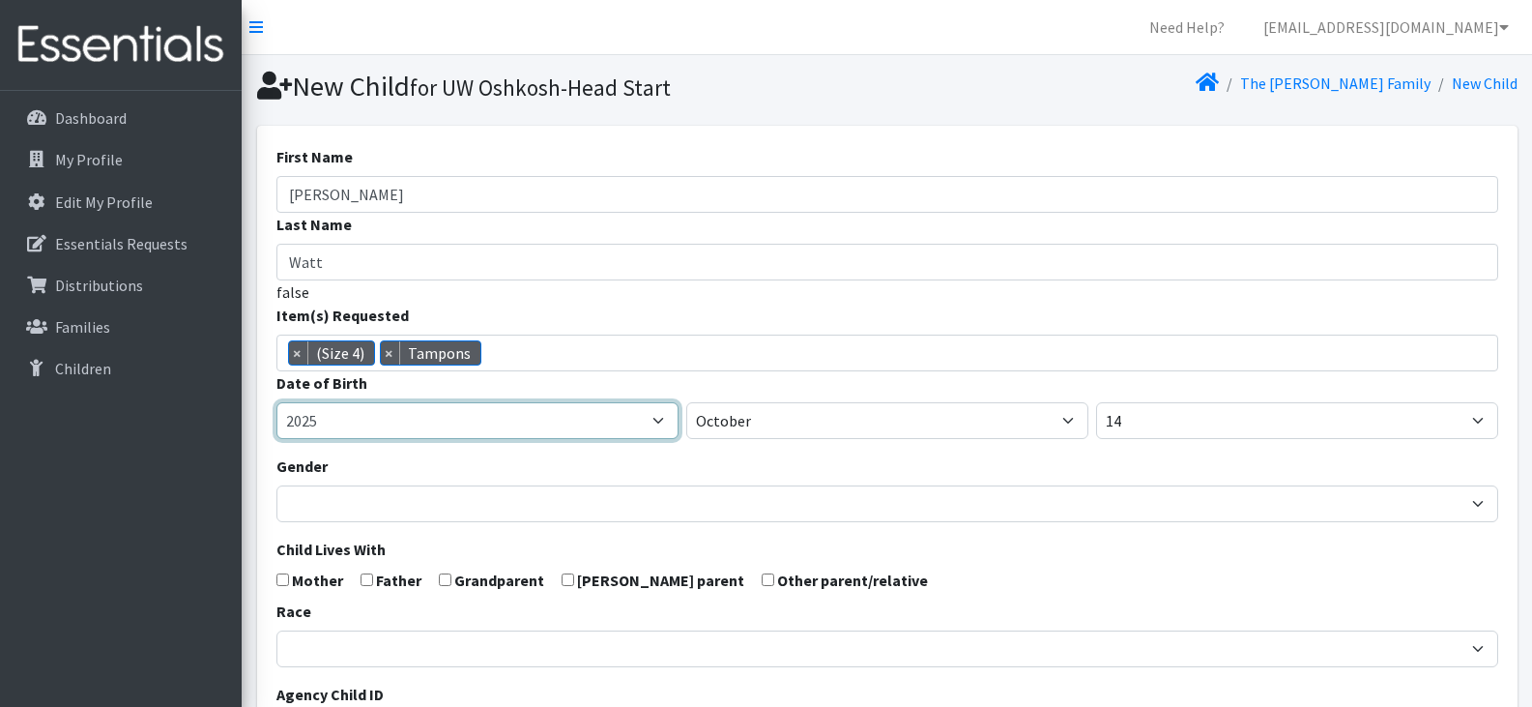
click at [484, 419] on select "2005 2006 2007 2008 2009 2010 2011 2012 2013 2014 2015 2016 2017 2018 2019 2020…" at bounding box center [477, 420] width 402 height 37
select select "2024"
click at [276, 402] on select "2005 2006 2007 2008 2009 2010 2011 2012 2013 2014 2015 2016 2017 2018 2019 2020…" at bounding box center [477, 420] width 402 height 37
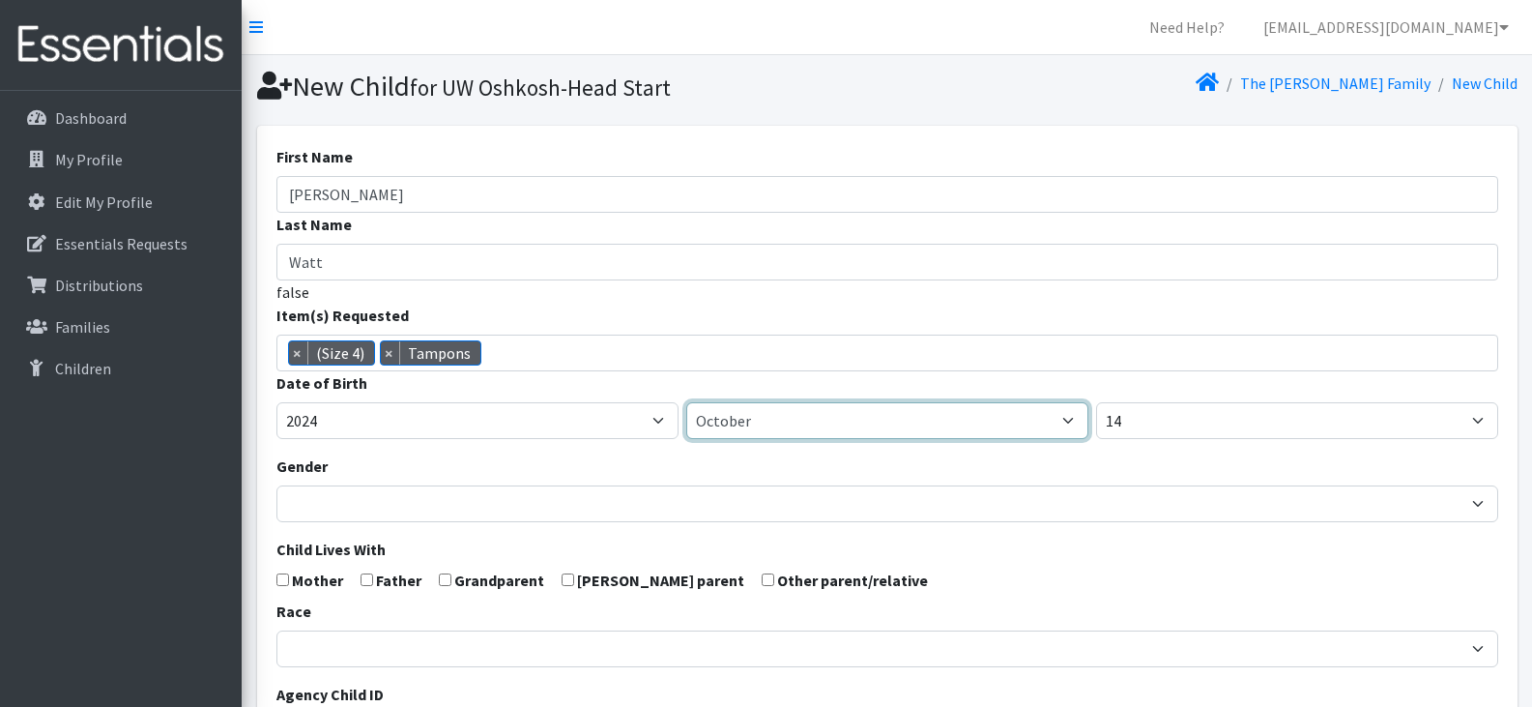
click at [812, 424] on select "January February March April May June July August September October November De…" at bounding box center [887, 420] width 402 height 37
select select "8"
click at [686, 402] on select "January February March April May June July August September October November De…" at bounding box center [887, 420] width 402 height 37
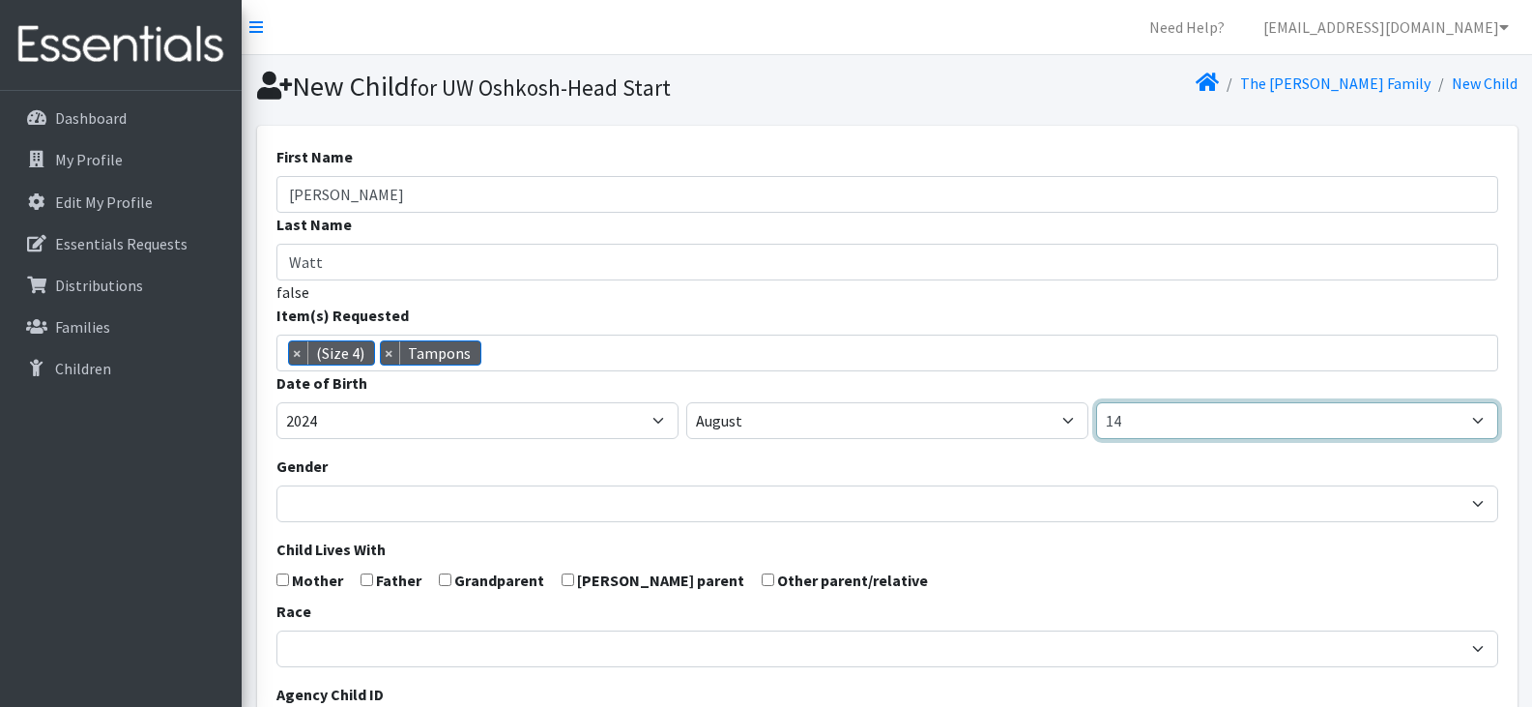
click at [1161, 407] on select "1 2 3 4 5 6 7 8 9 10 11 12 13 14 15 16 17 18 19 20 21 22 23 24 25 26 27 28 29 3…" at bounding box center [1297, 420] width 402 height 37
select select "6"
click at [1096, 402] on select "1 2 3 4 5 6 7 8 9 10 11 12 13 14 15 16 17 18 19 20 21 22 23 24 25 26 27 28 29 3…" at bounding box center [1297, 420] width 402 height 37
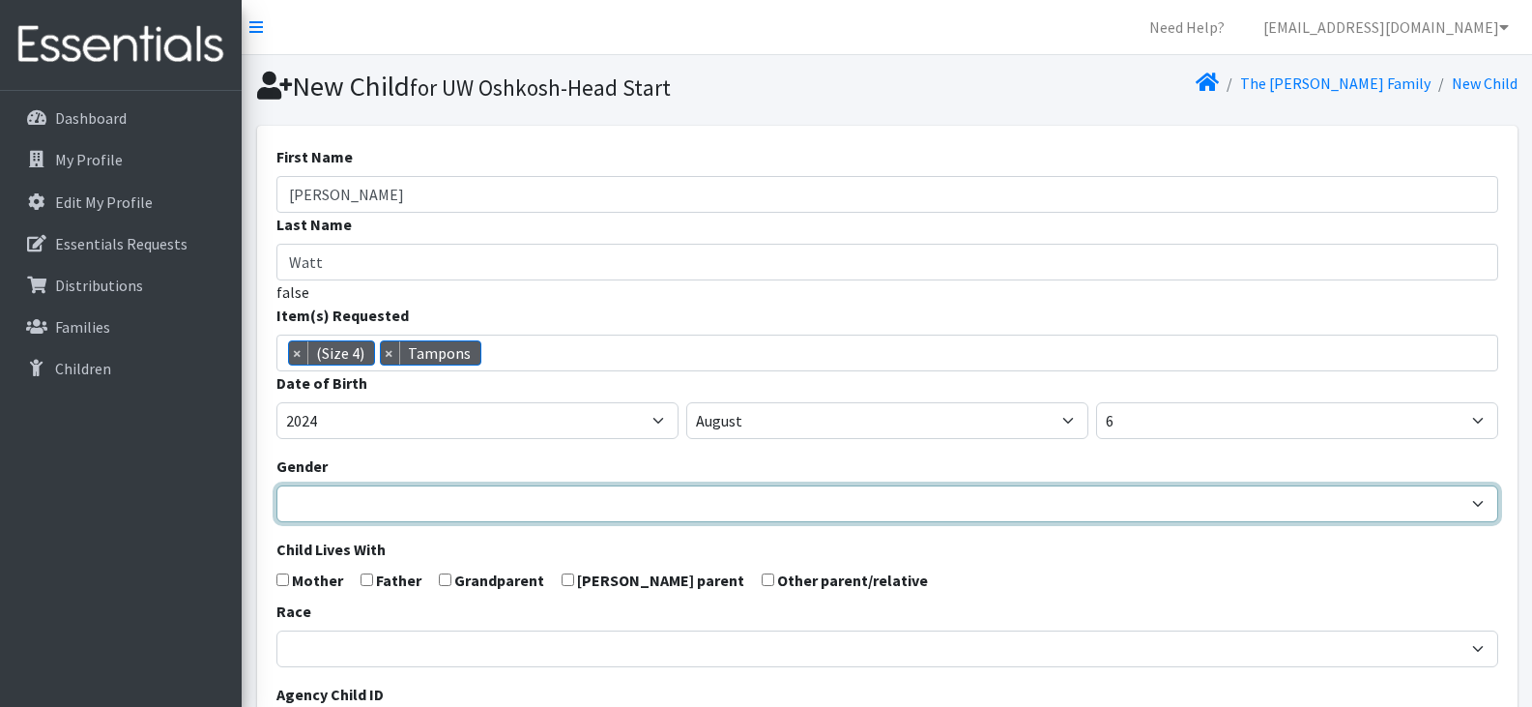
click at [533, 504] on select "Male Female" at bounding box center [887, 503] width 1222 height 37
select select "Female"
click at [276, 485] on select "Male Female" at bounding box center [887, 503] width 1222 height 37
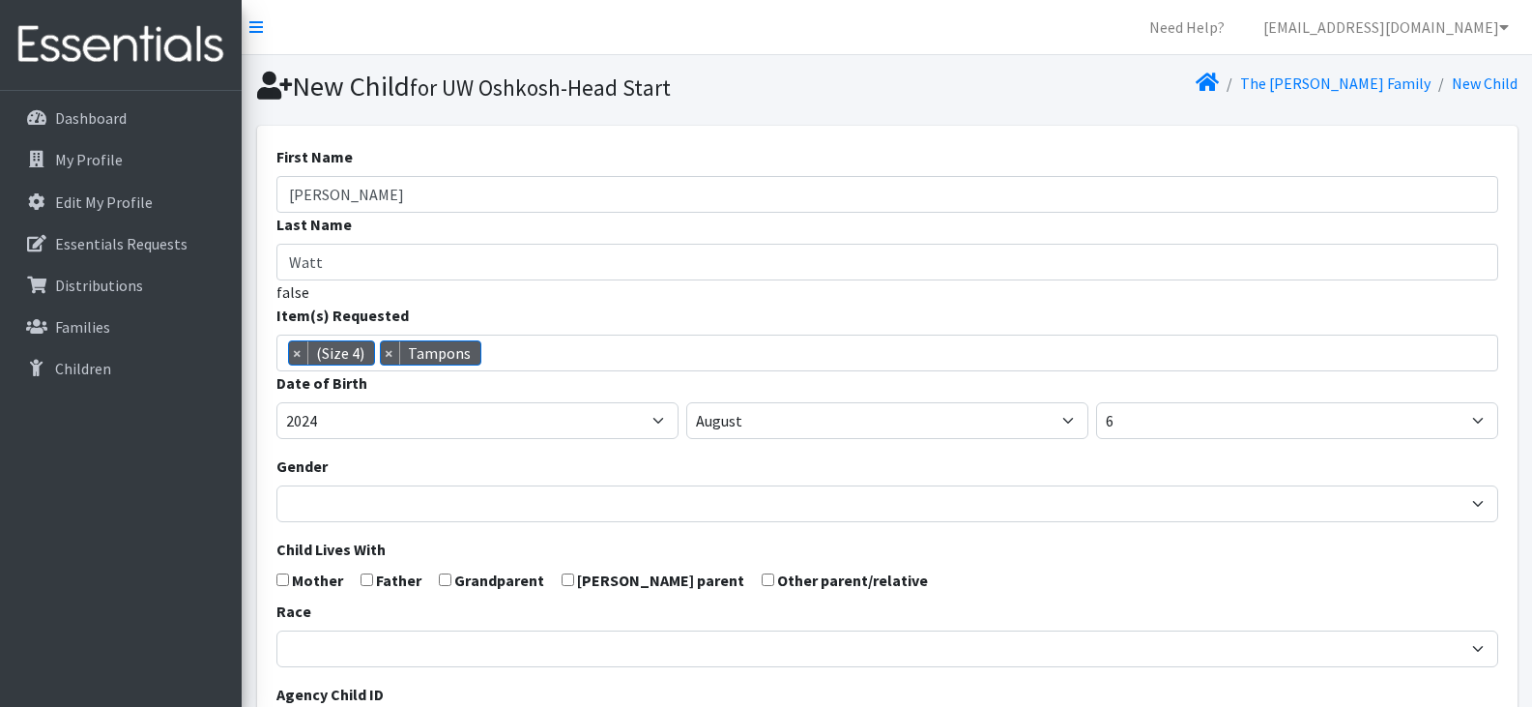
click at [285, 582] on input "checkbox" at bounding box center [282, 579] width 13 height 13
checkbox input "true"
click at [451, 580] on form "First Name Ruthie Last Name Watt false Item(s) Requested (Newborn) (Preemie) (S…" at bounding box center [887, 633] width 1222 height 977
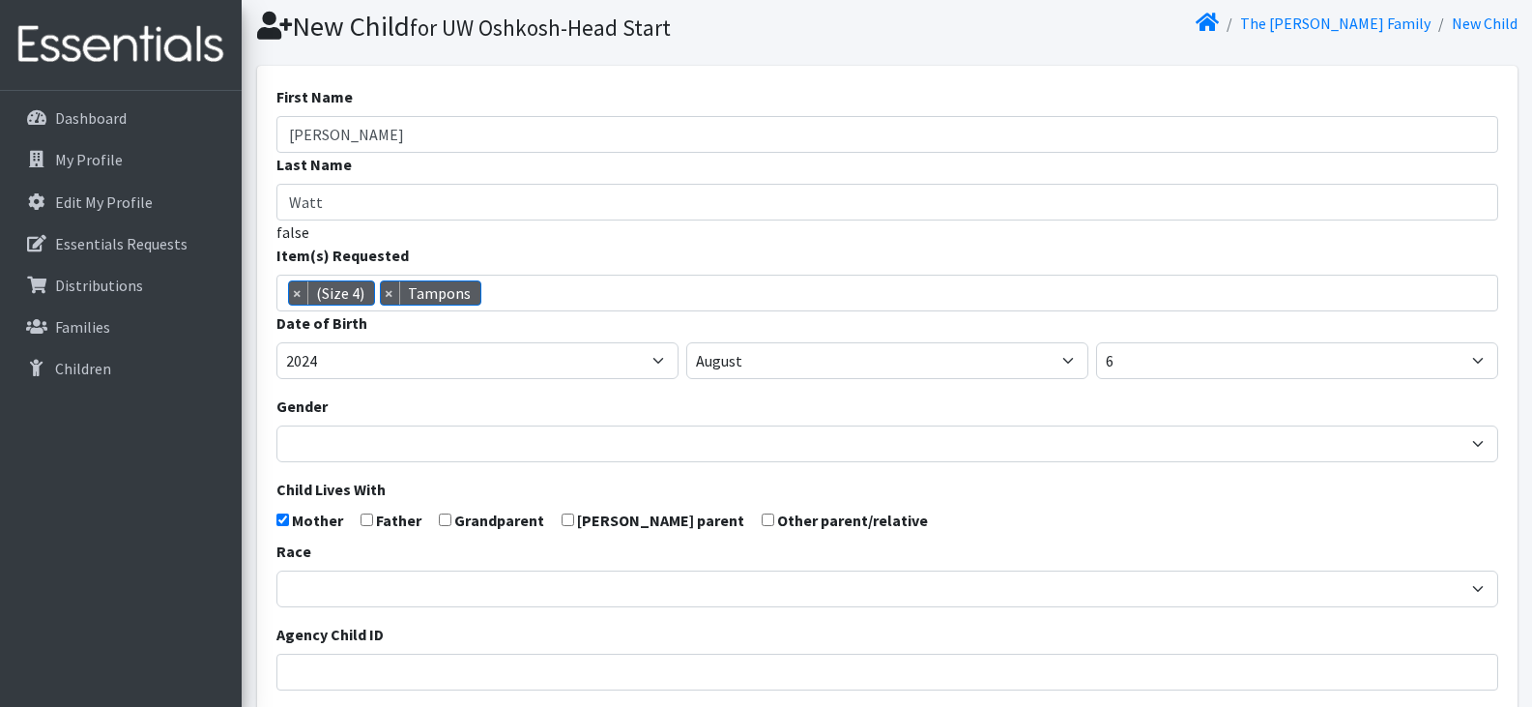
scroll to position [61, 0]
click at [442, 513] on input "checkbox" at bounding box center [445, 518] width 13 height 13
checkbox input "true"
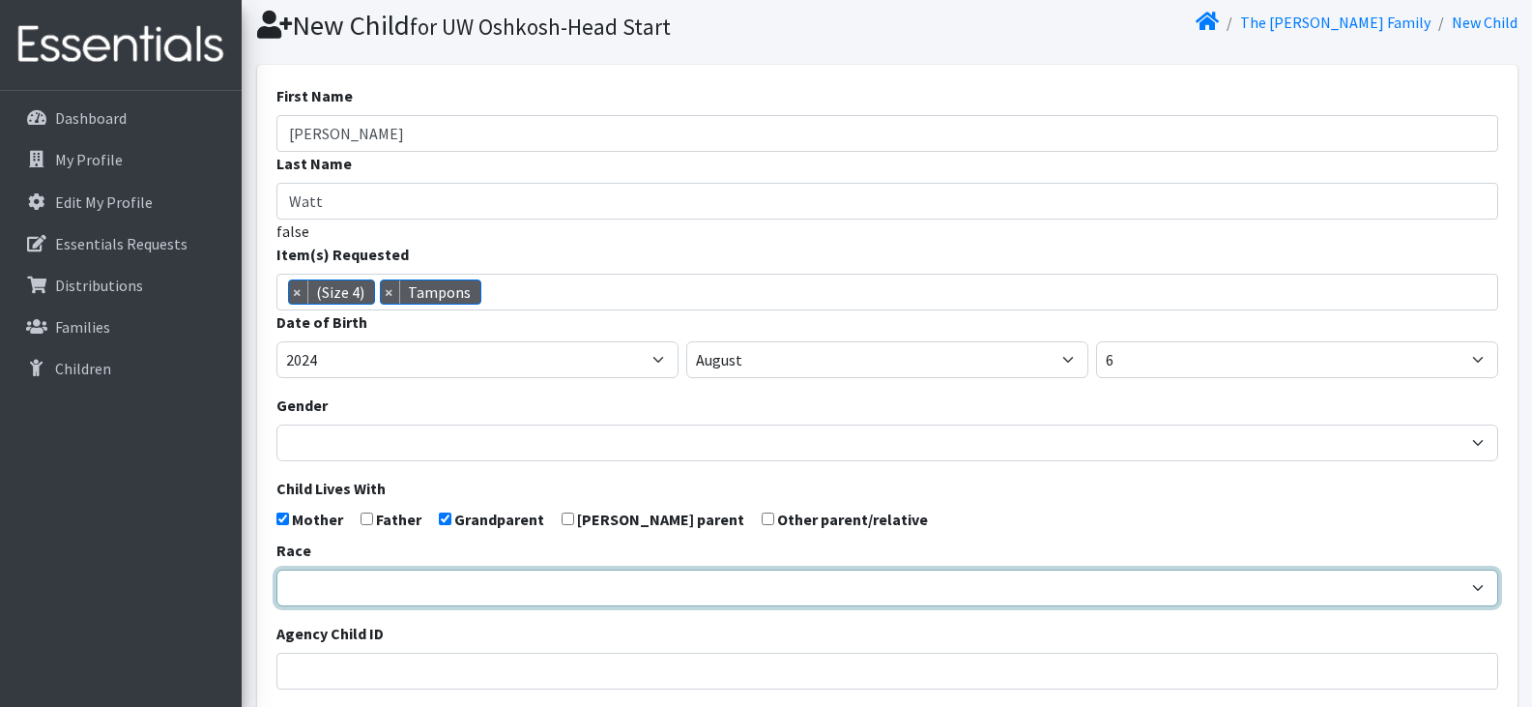
click at [442, 588] on select "[DEMOGRAPHIC_DATA] Caucasian Hispanic [DEMOGRAPHIC_DATA] [DEMOGRAPHIC_DATA] Isl…" at bounding box center [887, 587] width 1222 height 37
select select "Multi-racial"
click at [276, 569] on select "[DEMOGRAPHIC_DATA] Caucasian Hispanic [DEMOGRAPHIC_DATA] [DEMOGRAPHIC_DATA] Isl…" at bounding box center [887, 587] width 1222 height 37
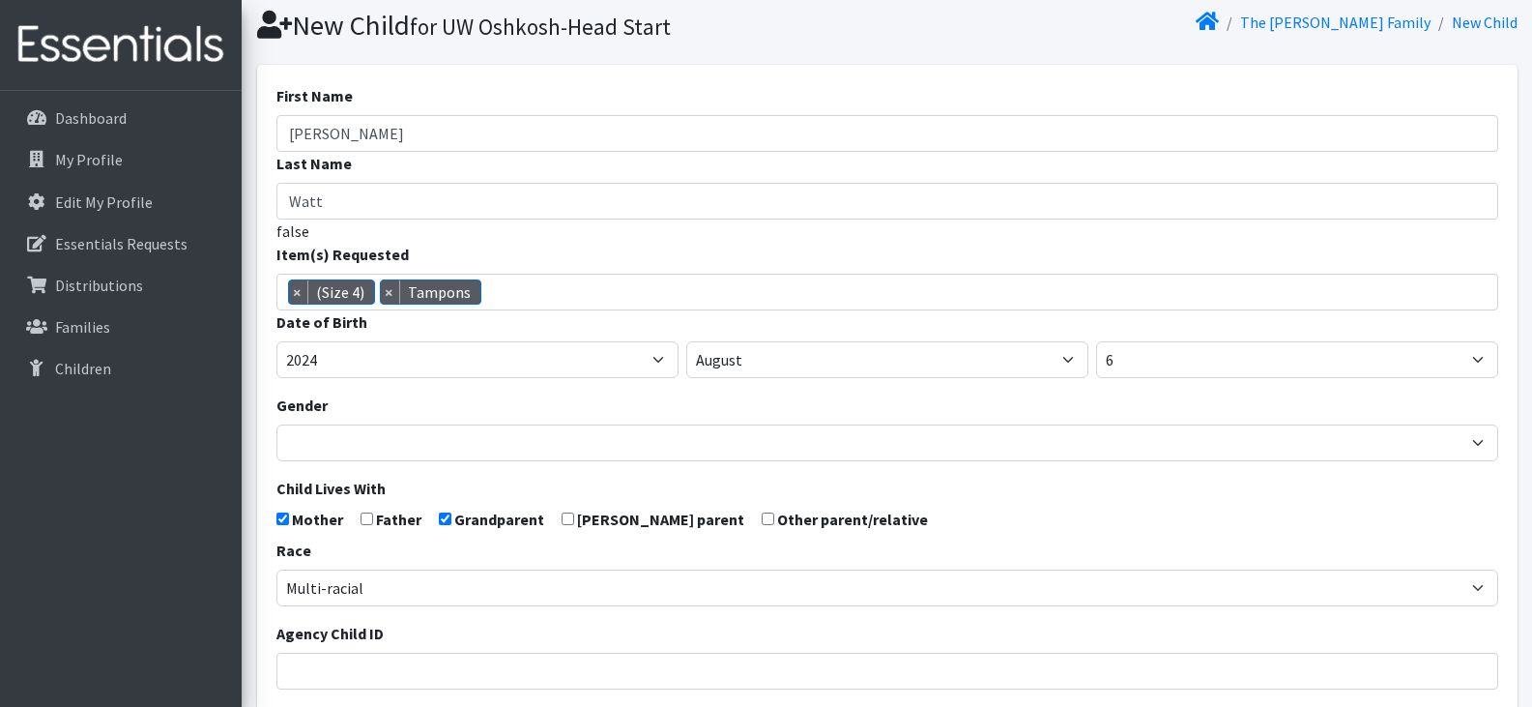
click at [549, 636] on div "Agency Child ID" at bounding box center [887, 655] width 1222 height 68
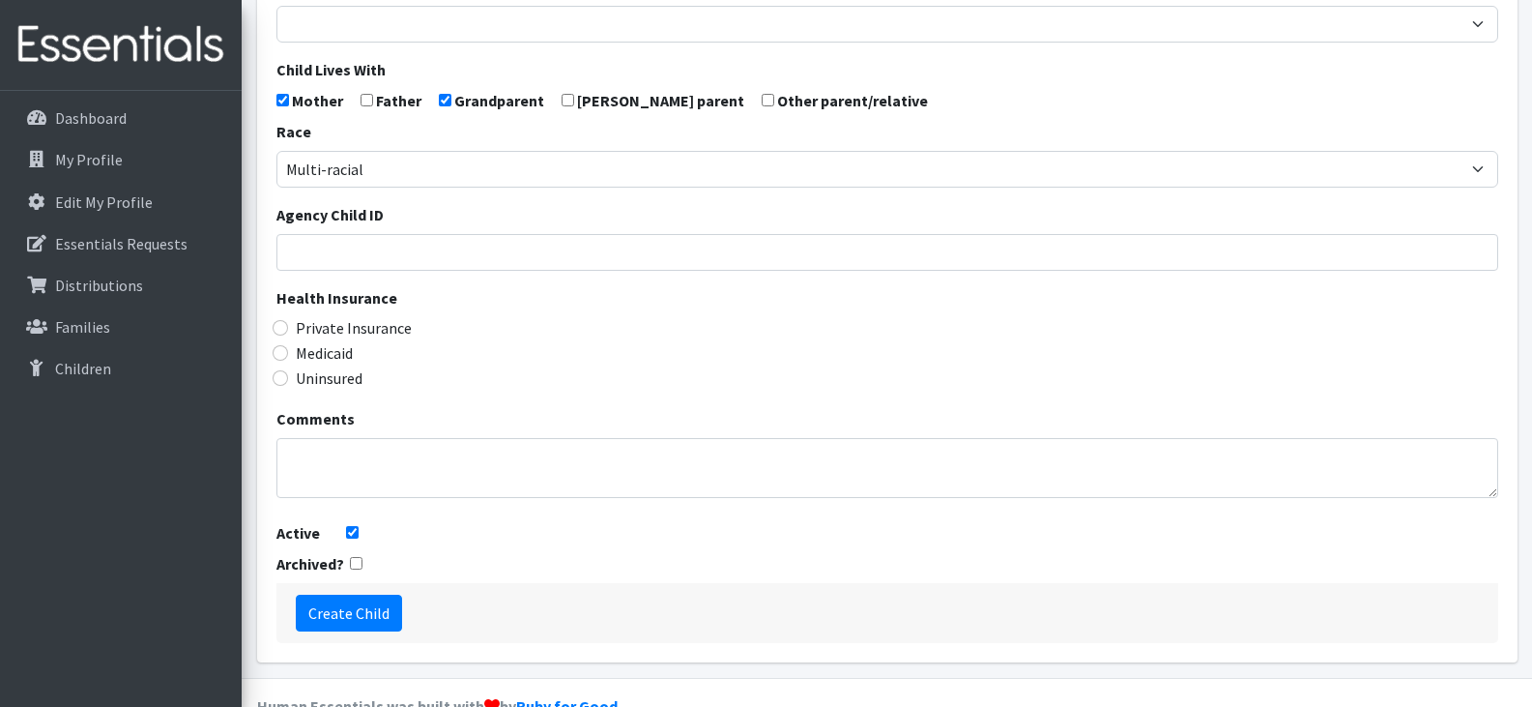
scroll to position [488, 0]
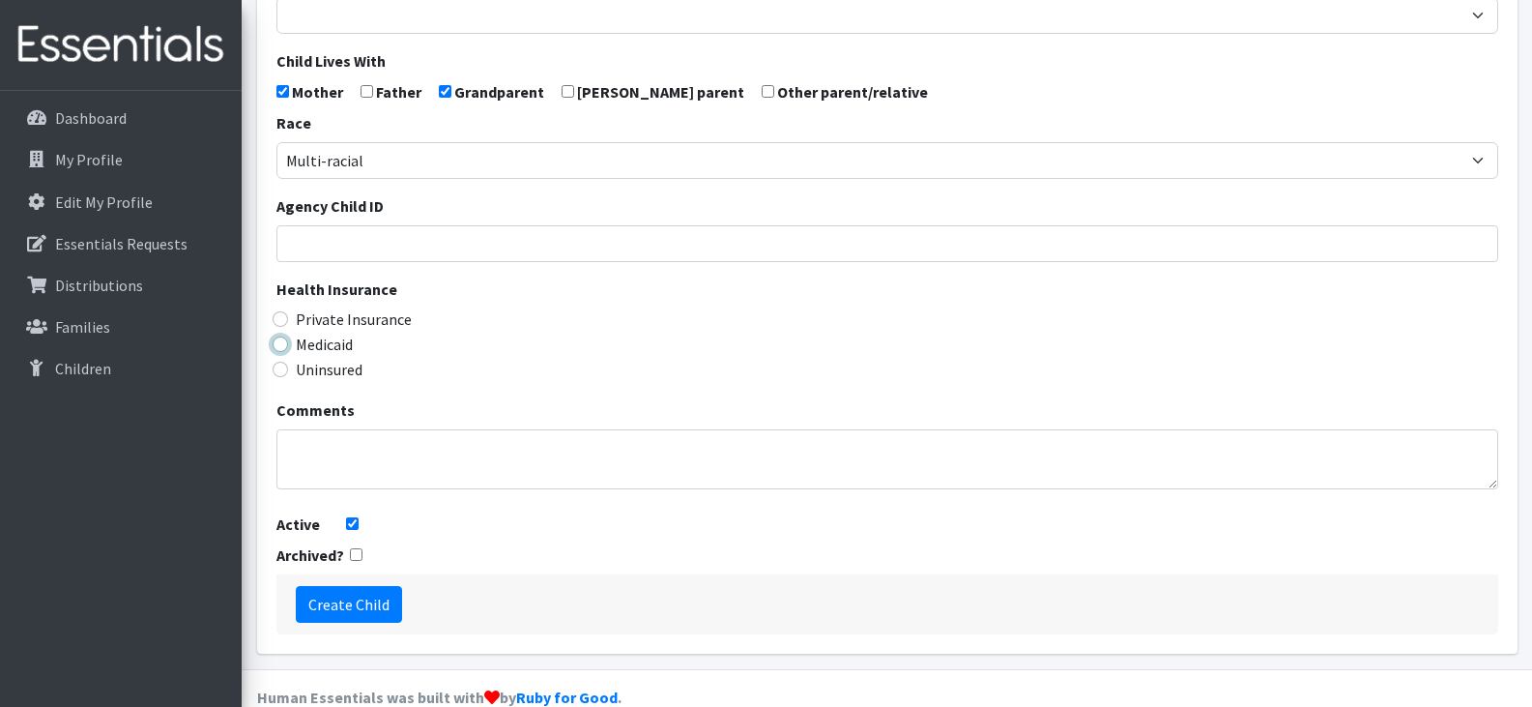
click at [280, 346] on input "Medicaid" at bounding box center [280, 343] width 15 height 15
radio input "true"
click at [371, 601] on input "Create Child" at bounding box center [349, 604] width 106 height 37
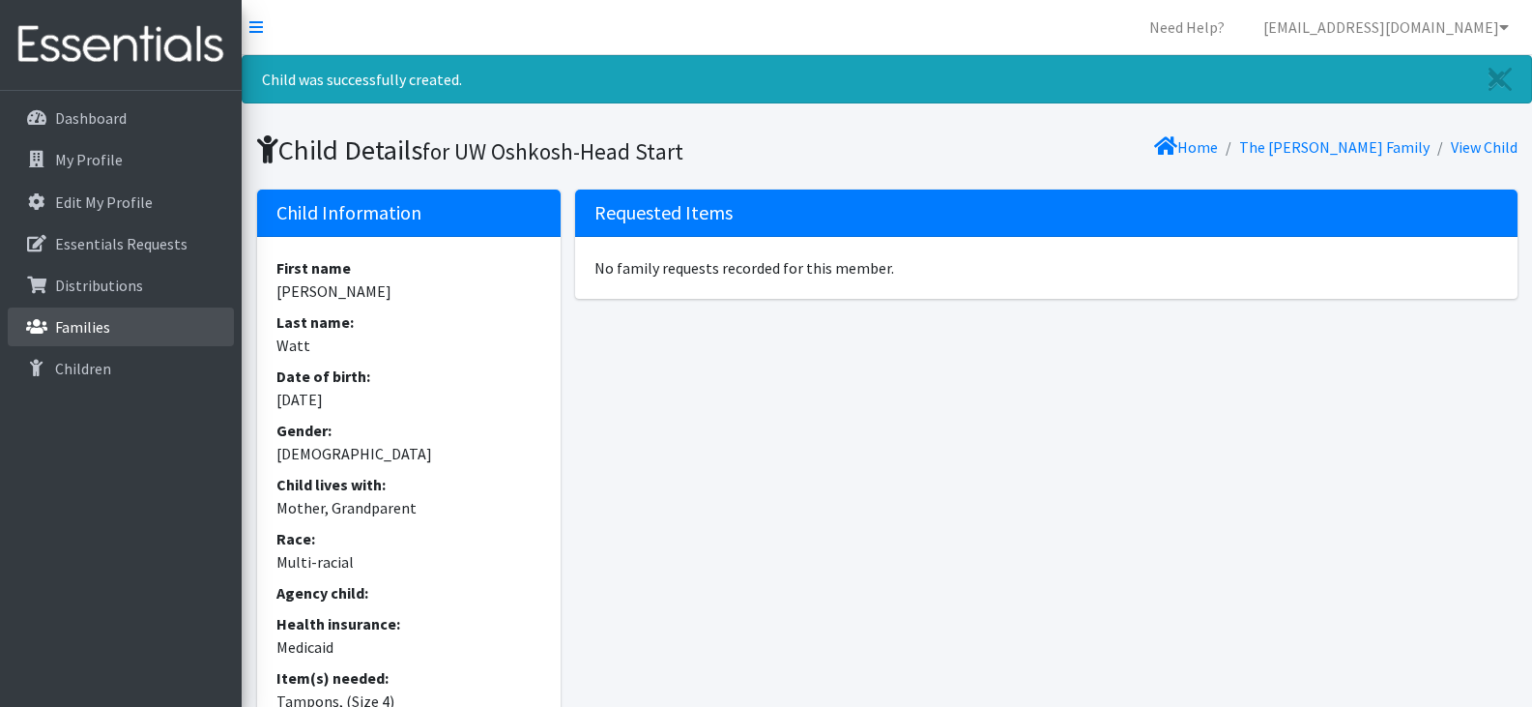
click at [149, 313] on link "Families" at bounding box center [121, 326] width 226 height 39
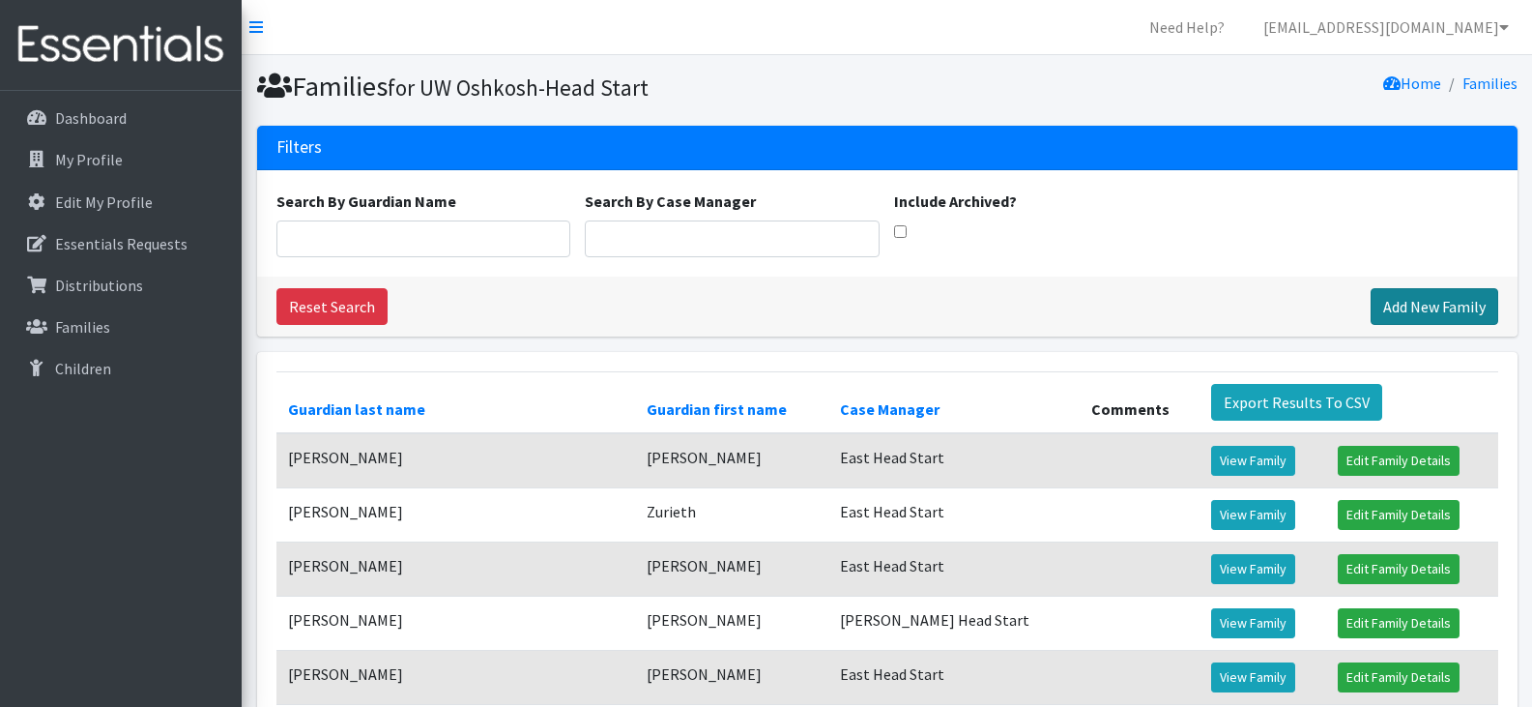
click at [1430, 306] on link "Add New Family" at bounding box center [1435, 306] width 128 height 37
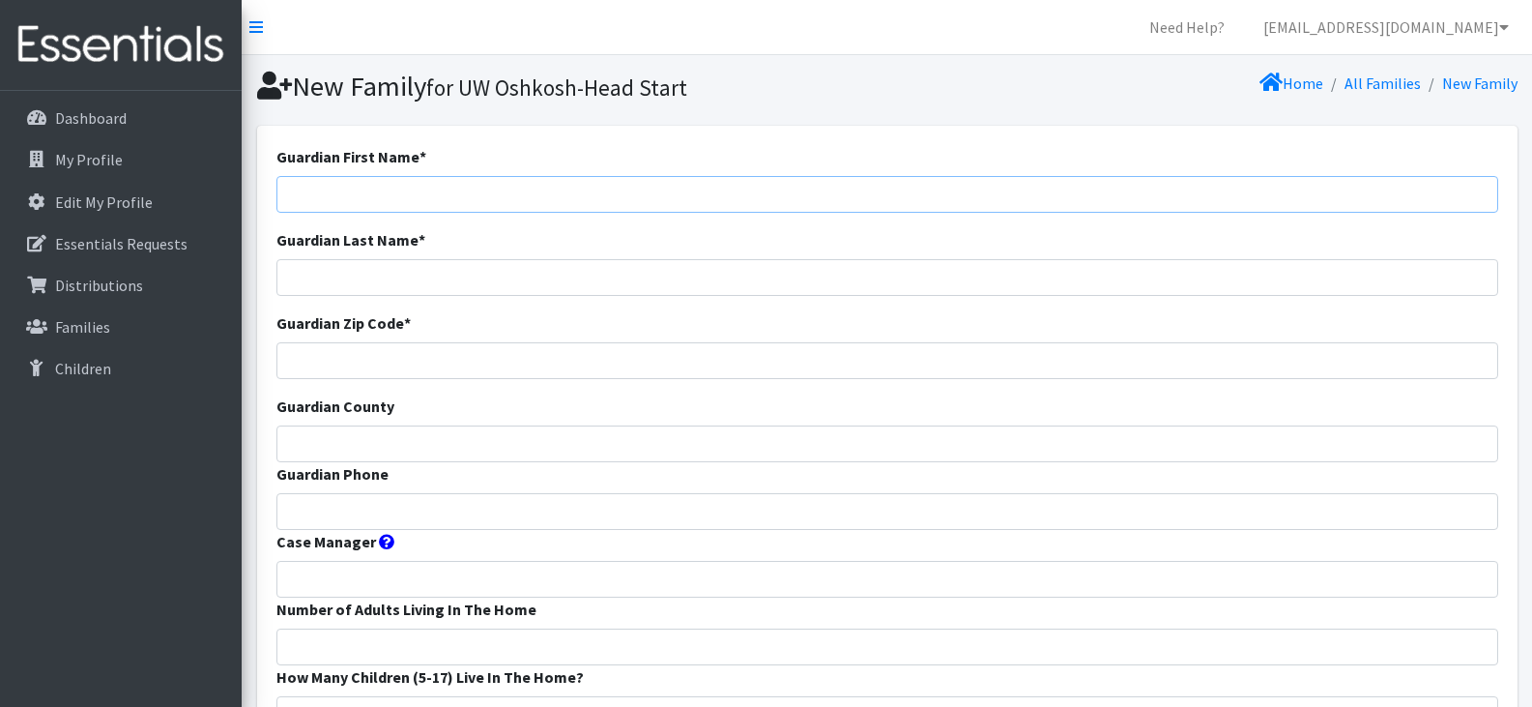
click at [474, 198] on input "Guardian First Name *" at bounding box center [887, 194] width 1222 height 37
paste input "[PERSON_NAME]"
drag, startPoint x: 474, startPoint y: 198, endPoint x: 339, endPoint y: 203, distance: 134.4
click at [339, 203] on input "[PERSON_NAME]" at bounding box center [887, 194] width 1222 height 37
type input "[PERSON_NAME]"
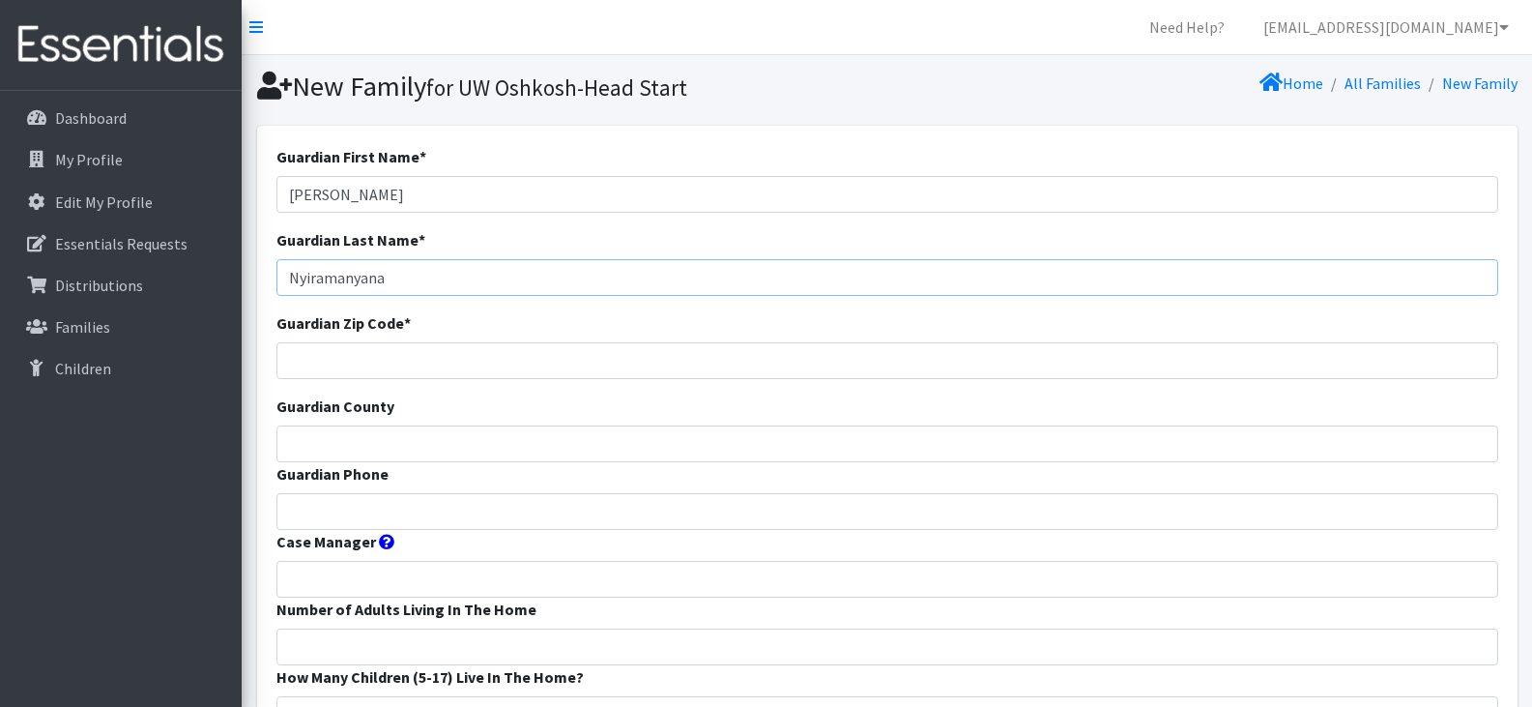
type input "Nyiramanyana"
click at [367, 370] on input "Guardian Zip Code *" at bounding box center [887, 360] width 1222 height 37
type input "54911"
click at [379, 443] on input "Guardian County" at bounding box center [887, 443] width 1222 height 37
type input "Outagamie"
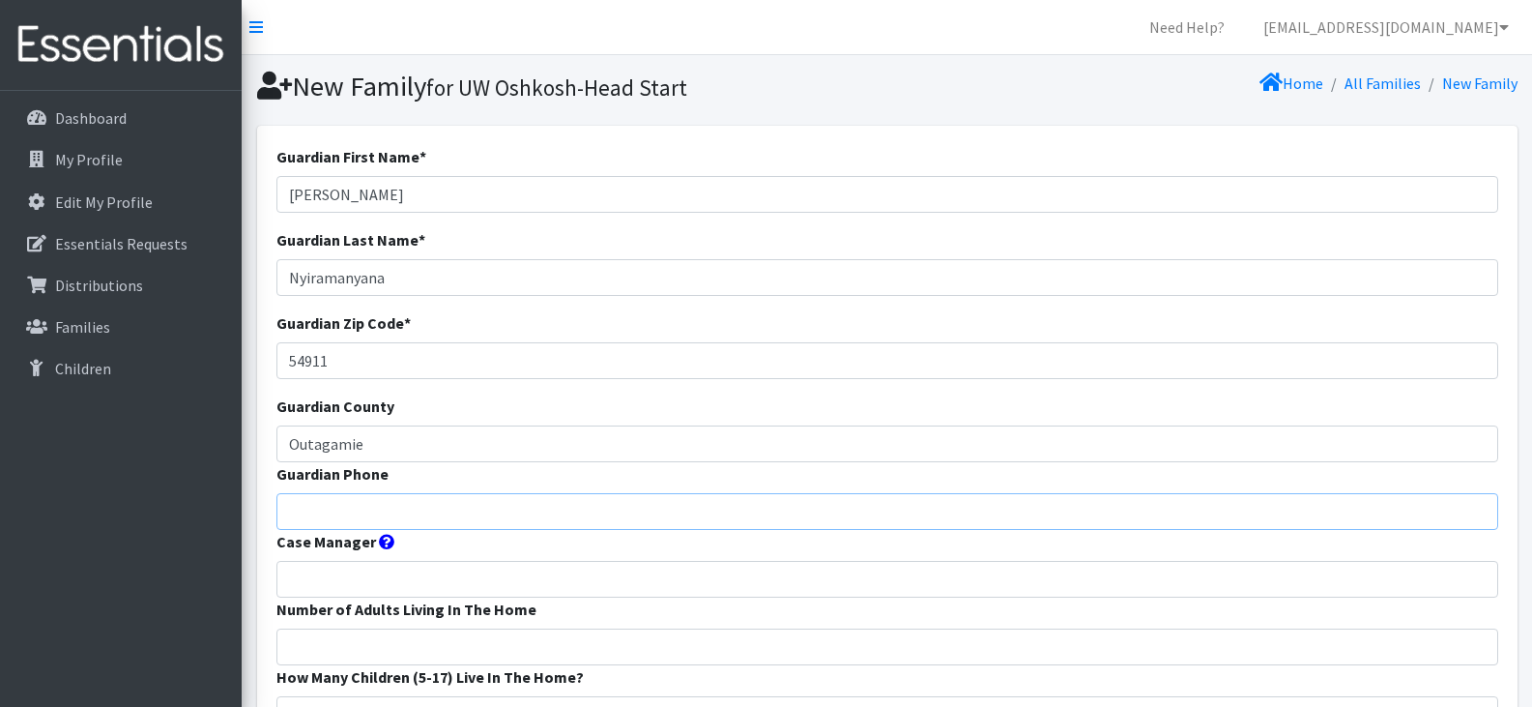
click at [419, 509] on input "Guardian Phone" at bounding box center [887, 511] width 1222 height 37
paste input "9204700949"
type input "9204700949"
click at [615, 580] on input "Case Manager" at bounding box center [887, 579] width 1222 height 37
type input "CELC Head Start"
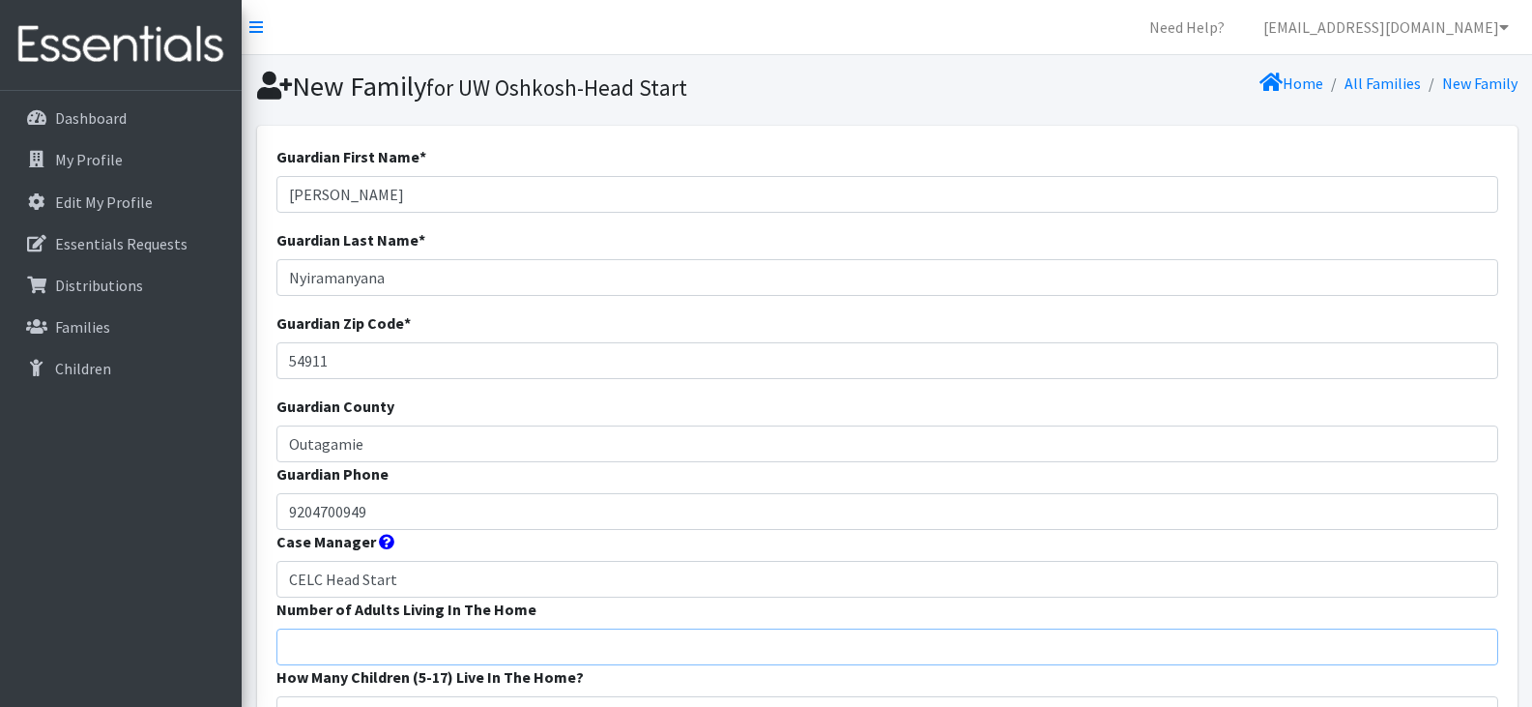
click at [417, 644] on input "Number of Adults Living In The Home" at bounding box center [887, 646] width 1222 height 37
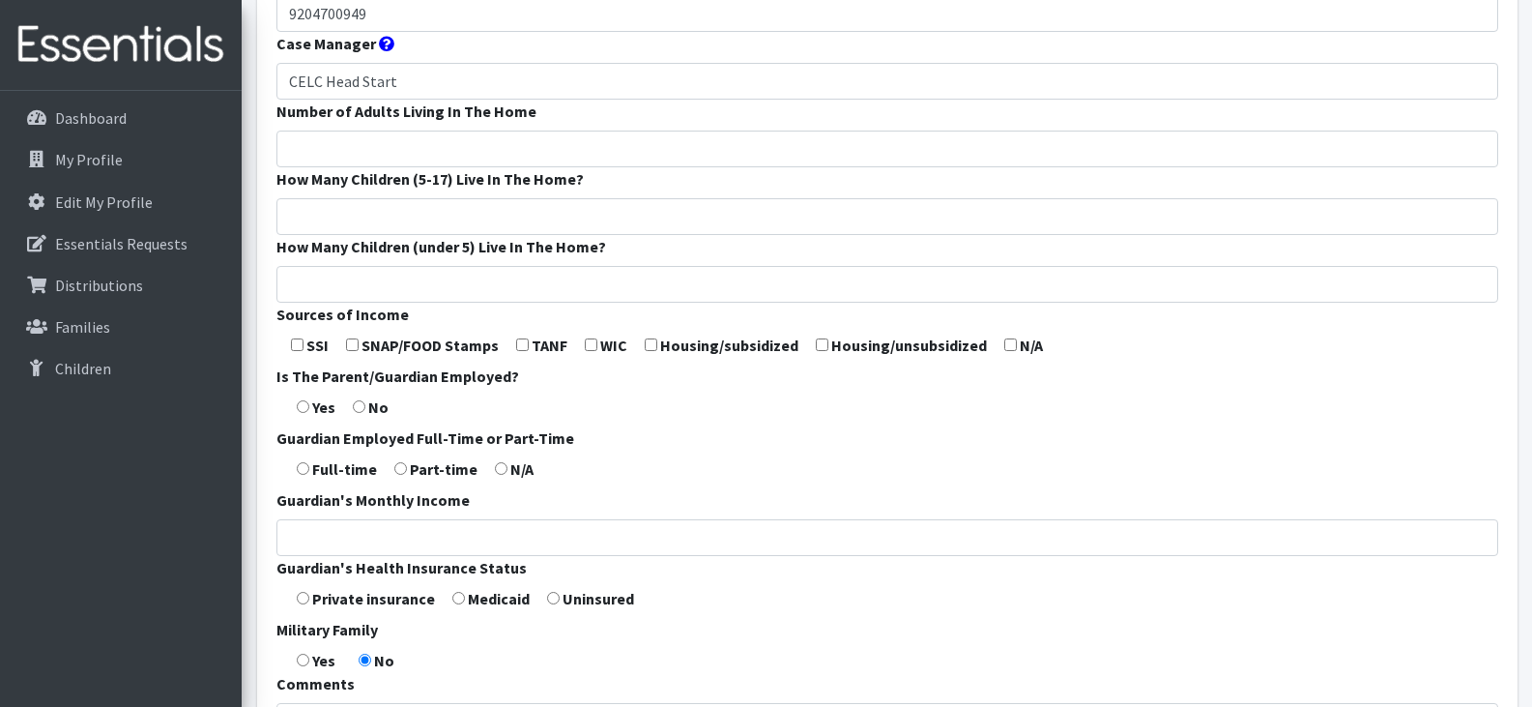
scroll to position [499, 0]
click at [774, 142] on input "Number of Adults Living In The Home" at bounding box center [887, 148] width 1222 height 37
type input "1"
click at [776, 217] on input "How Many Children (5-17) Live In The Home?" at bounding box center [887, 215] width 1222 height 37
type input "2"
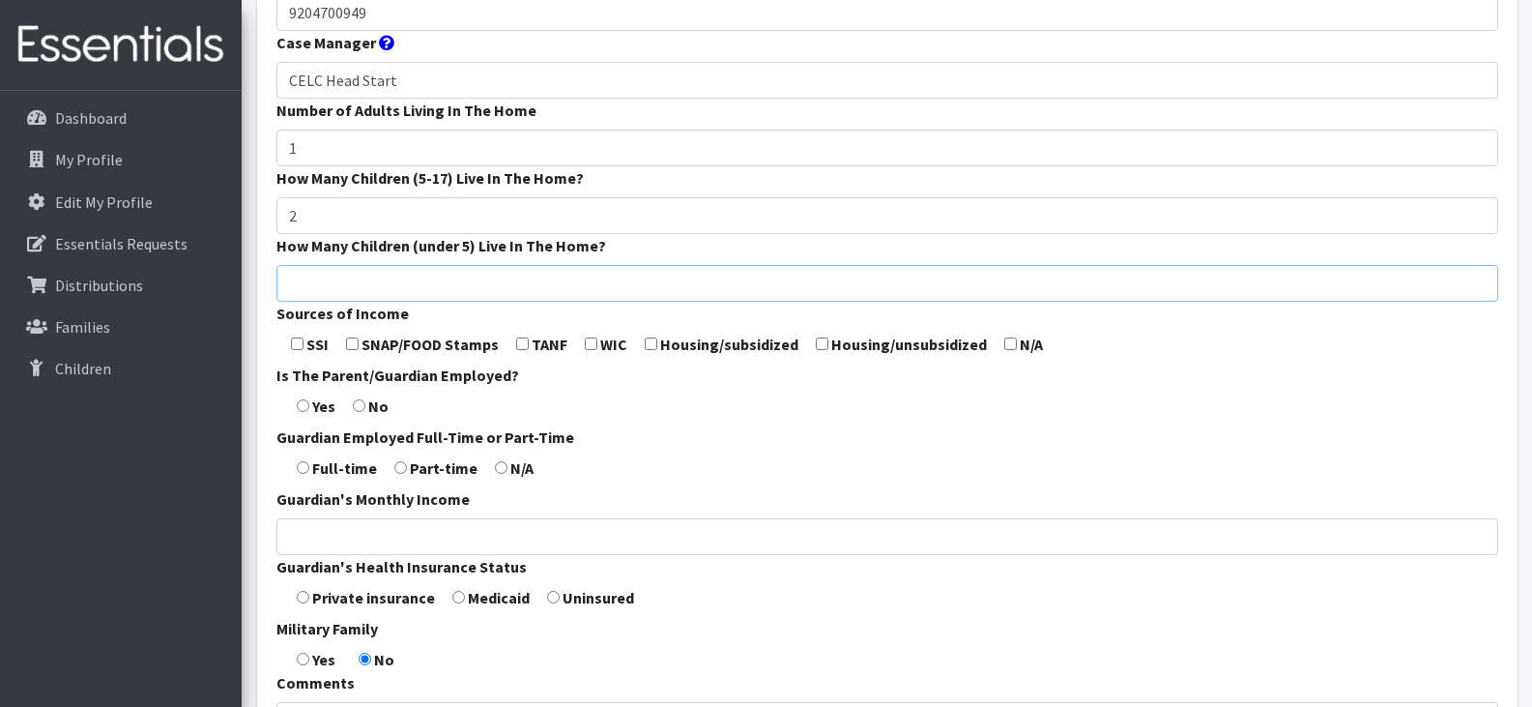
click at [781, 285] on input "How Many Children (under 5) Live In The Home?" at bounding box center [887, 283] width 1222 height 37
type input "1"
click at [1324, 439] on form "Guardian First Name * Yvonne Guardian Last Name * Nyiramanyana Guardian Zip Cod…" at bounding box center [887, 219] width 1222 height 1146
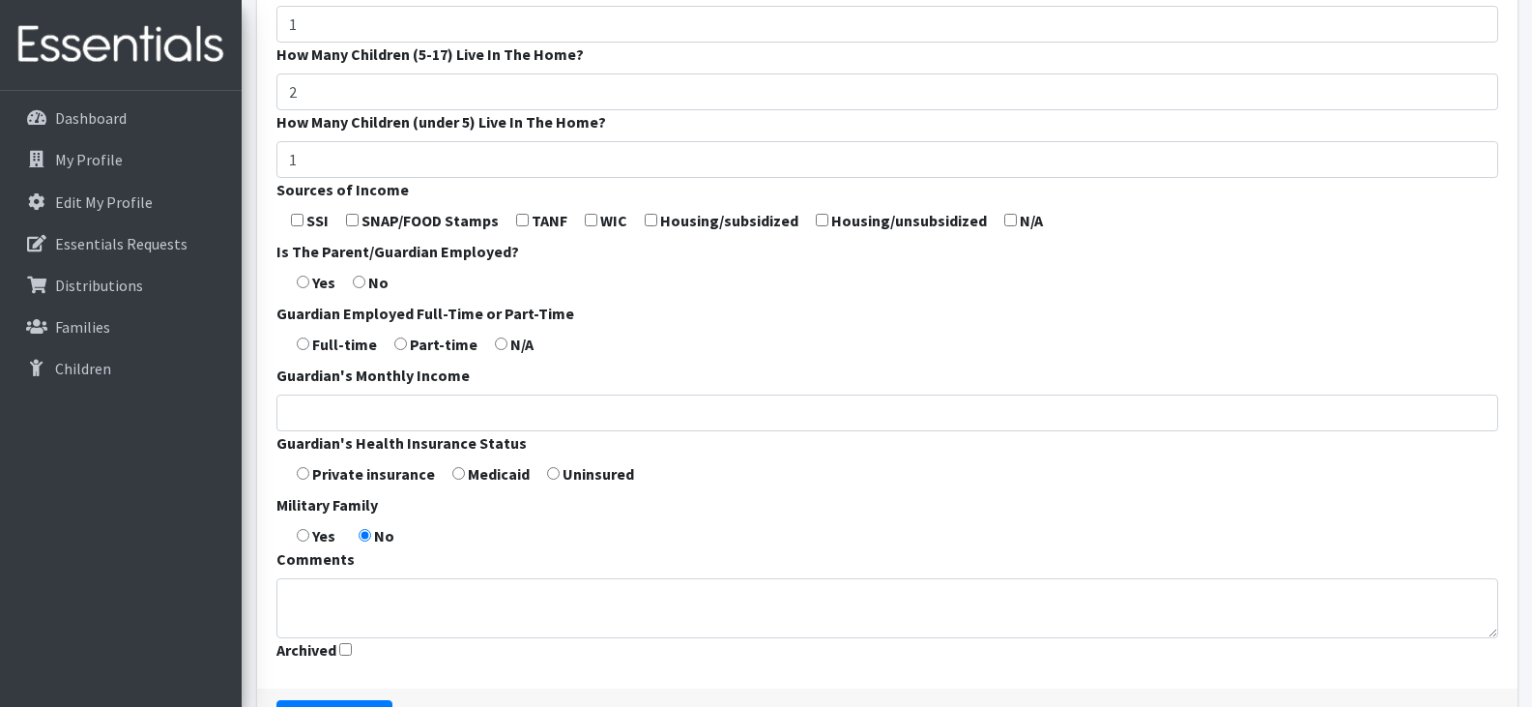
scroll to position [623, 0]
click at [352, 223] on input "checkbox" at bounding box center [352, 219] width 13 height 13
checkbox input "true"
click at [302, 283] on input "radio" at bounding box center [303, 280] width 13 height 13
radio input "true"
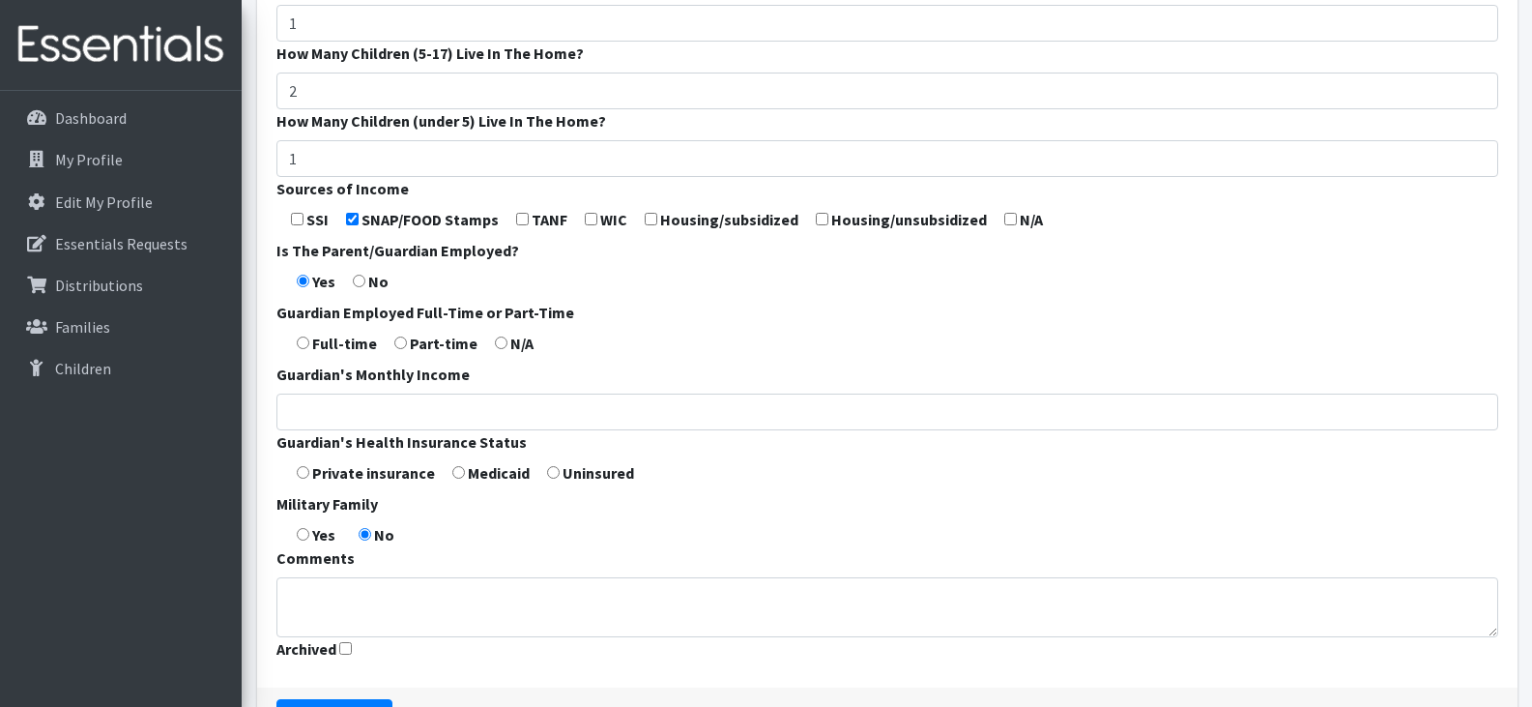
click at [303, 342] on input "radio" at bounding box center [303, 342] width 13 height 13
radio input "true"
click at [460, 476] on input "radio" at bounding box center [458, 472] width 13 height 13
radio input "true"
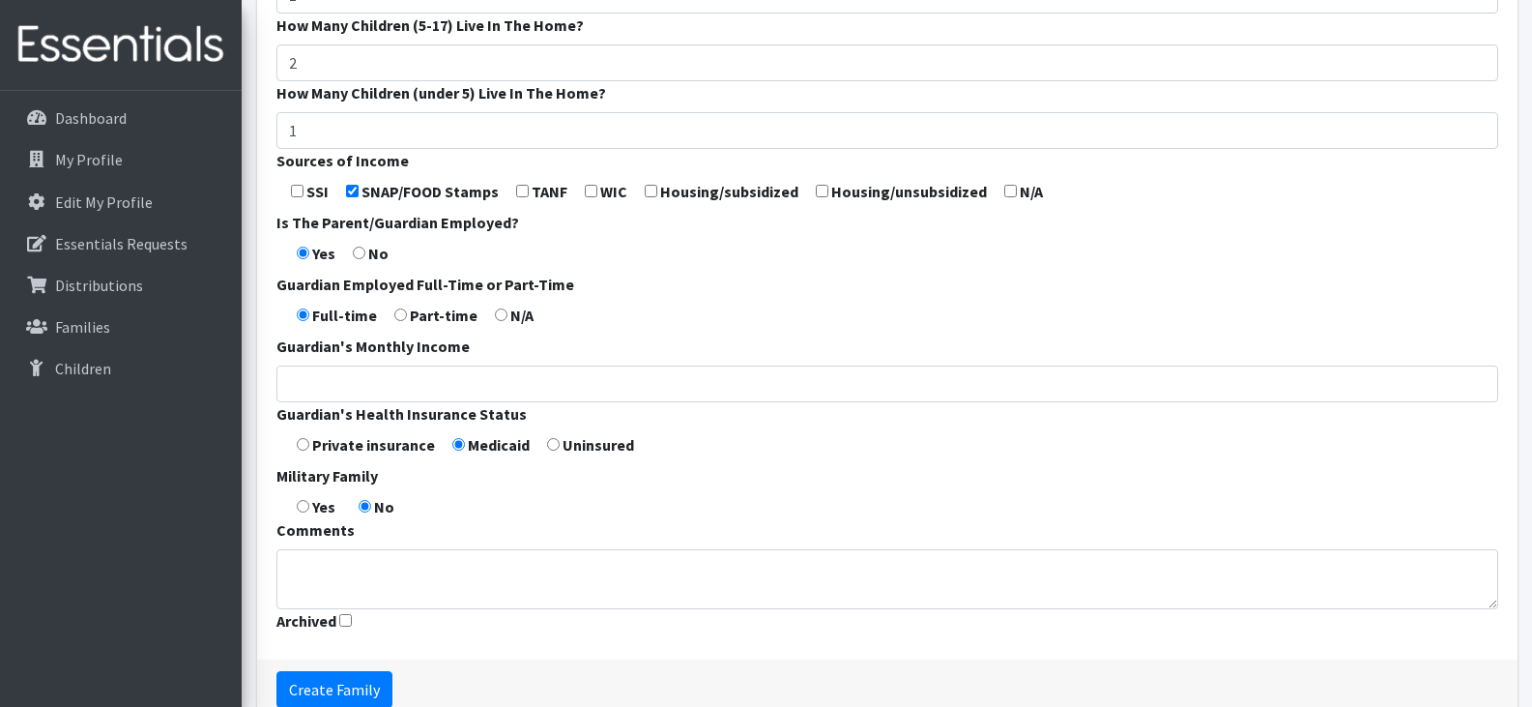
scroll to position [652, 0]
click at [358, 685] on input "Create Family" at bounding box center [334, 688] width 116 height 37
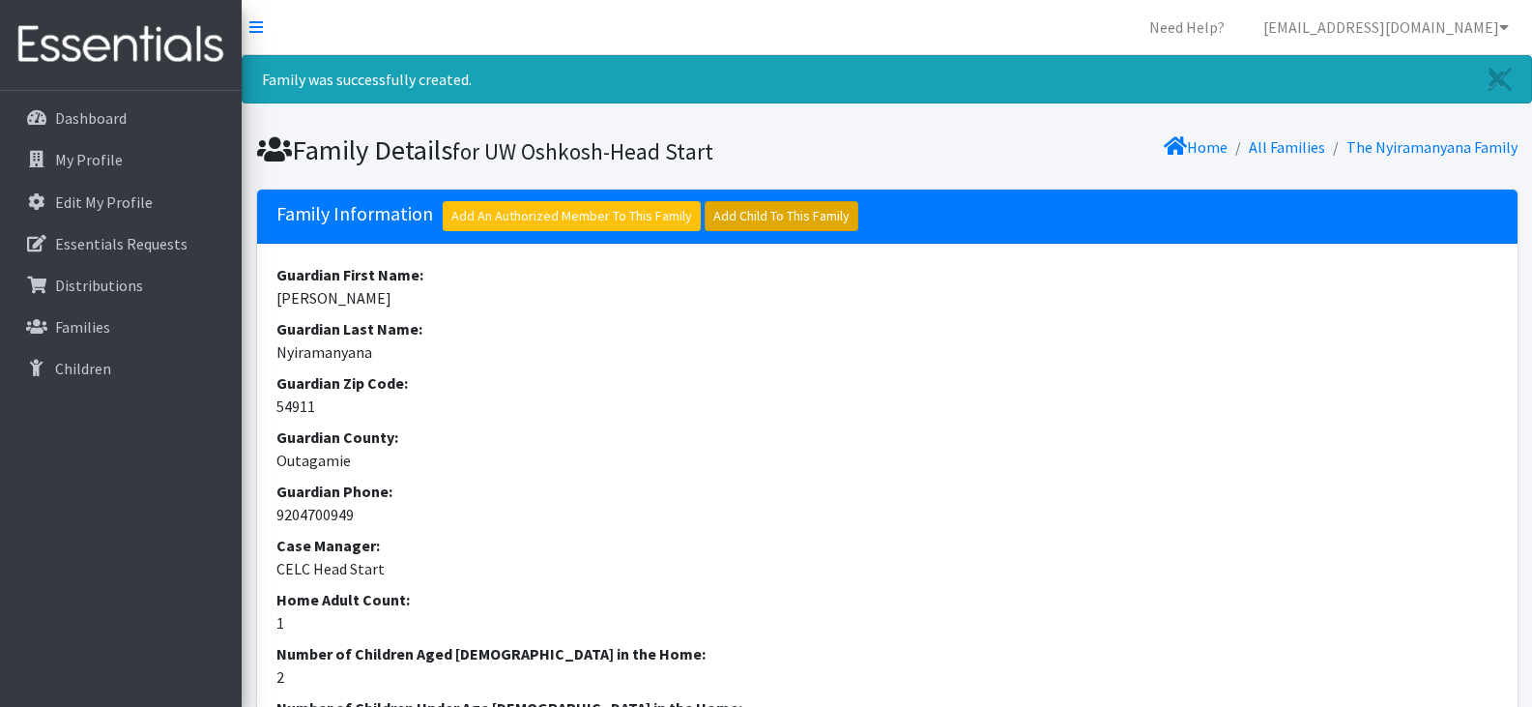
click at [782, 202] on link "Add Child To This Family" at bounding box center [782, 216] width 154 height 30
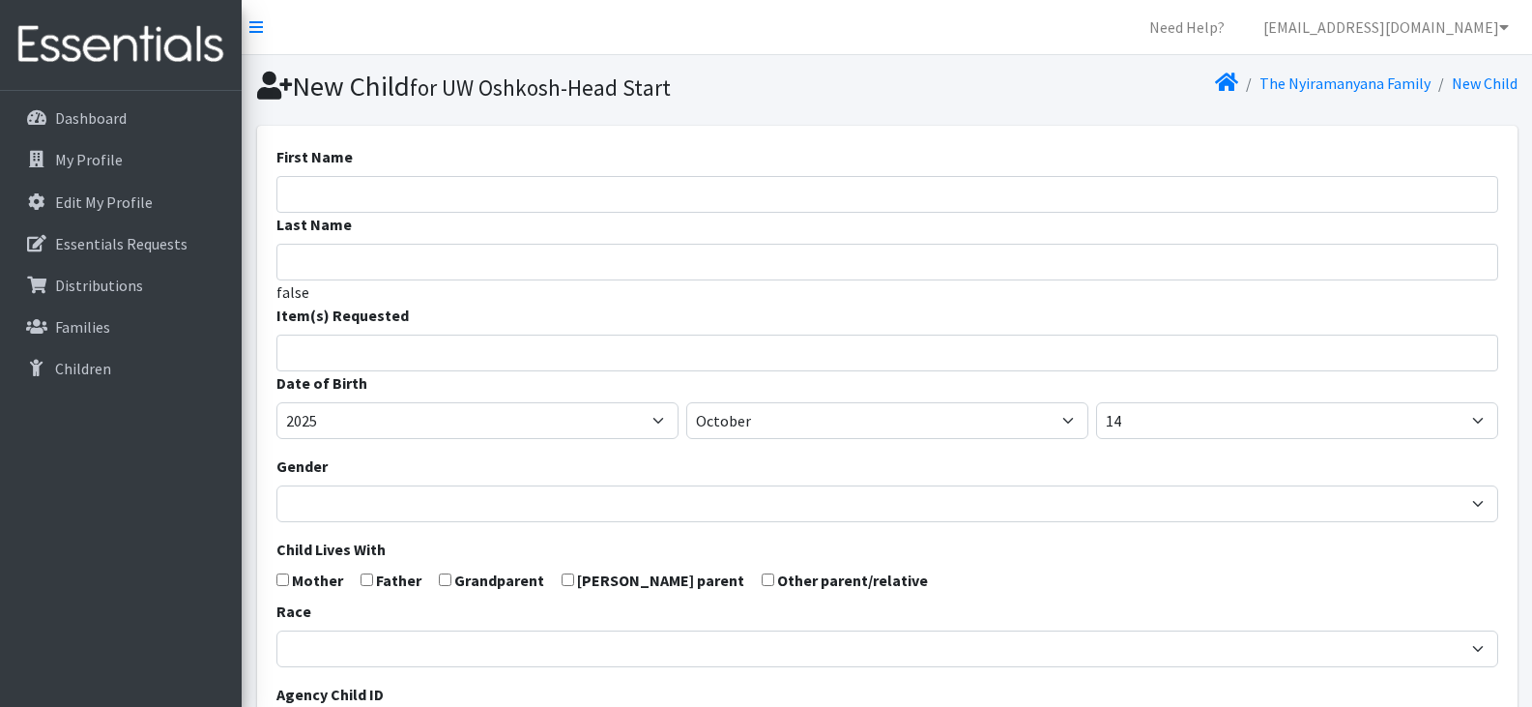
select select
click at [493, 195] on input "First Name" at bounding box center [887, 194] width 1222 height 37
paste input "Intsinzi"
type input "Intsinzi"
click at [463, 266] on input "Last Name" at bounding box center [887, 262] width 1222 height 37
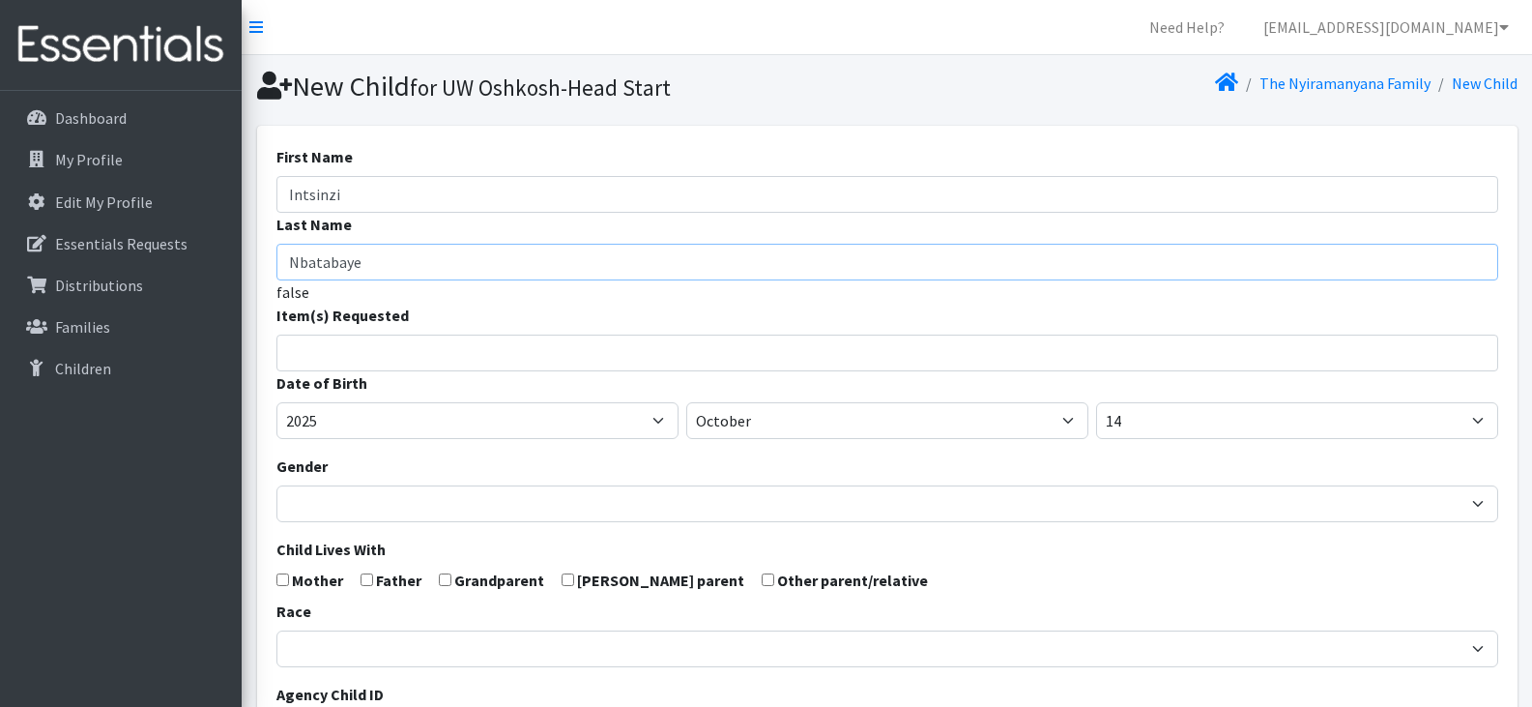
type input "Nbatabaye"
click at [456, 355] on input "search" at bounding box center [901, 349] width 1215 height 17
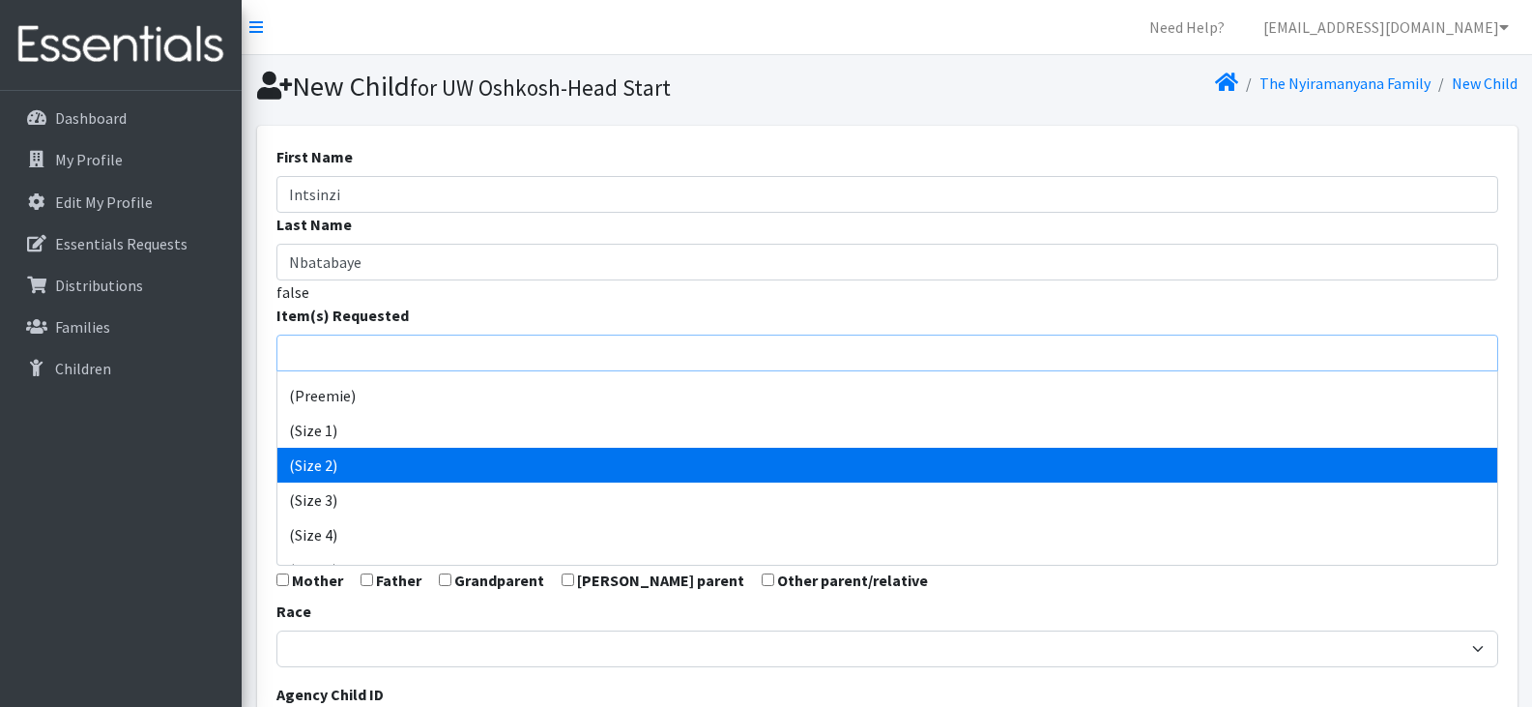
scroll to position [34, 0]
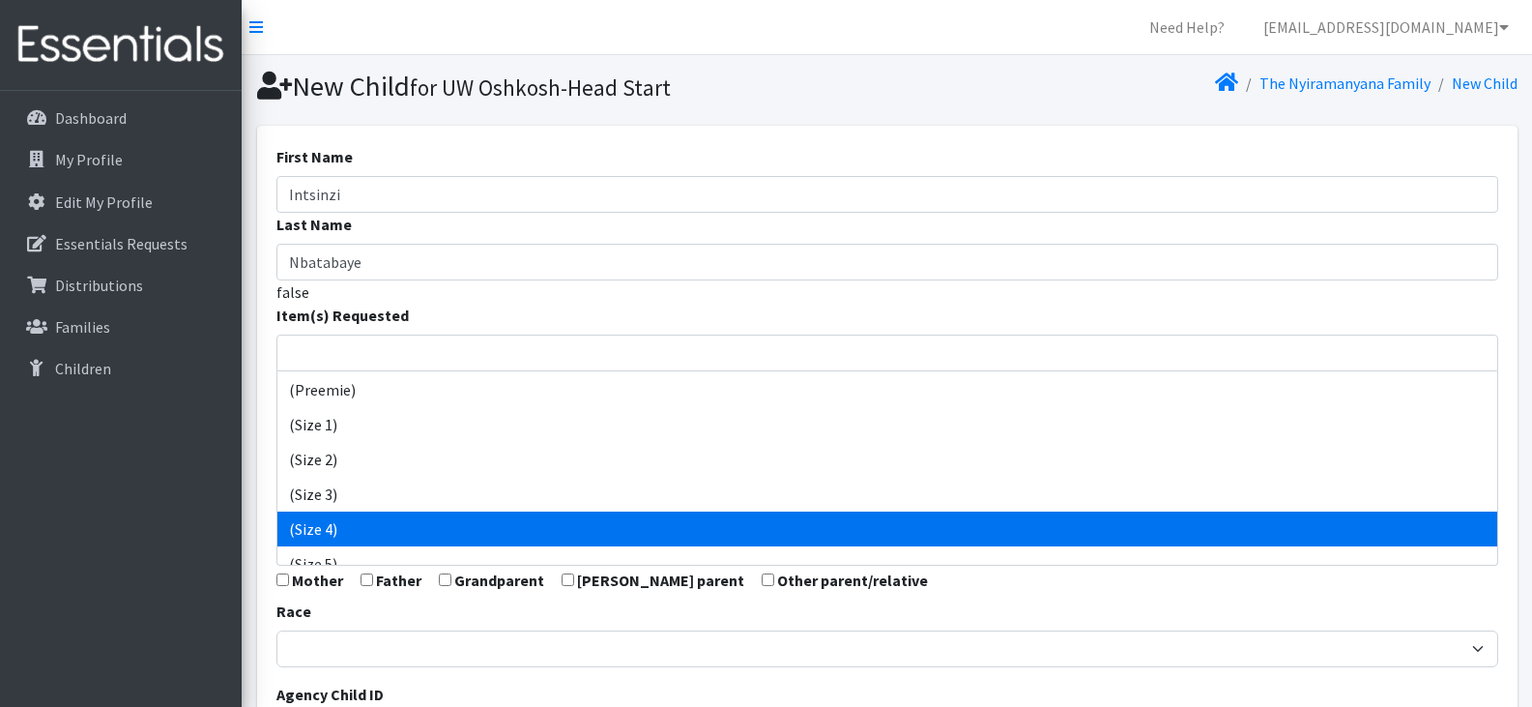
select select "14512"
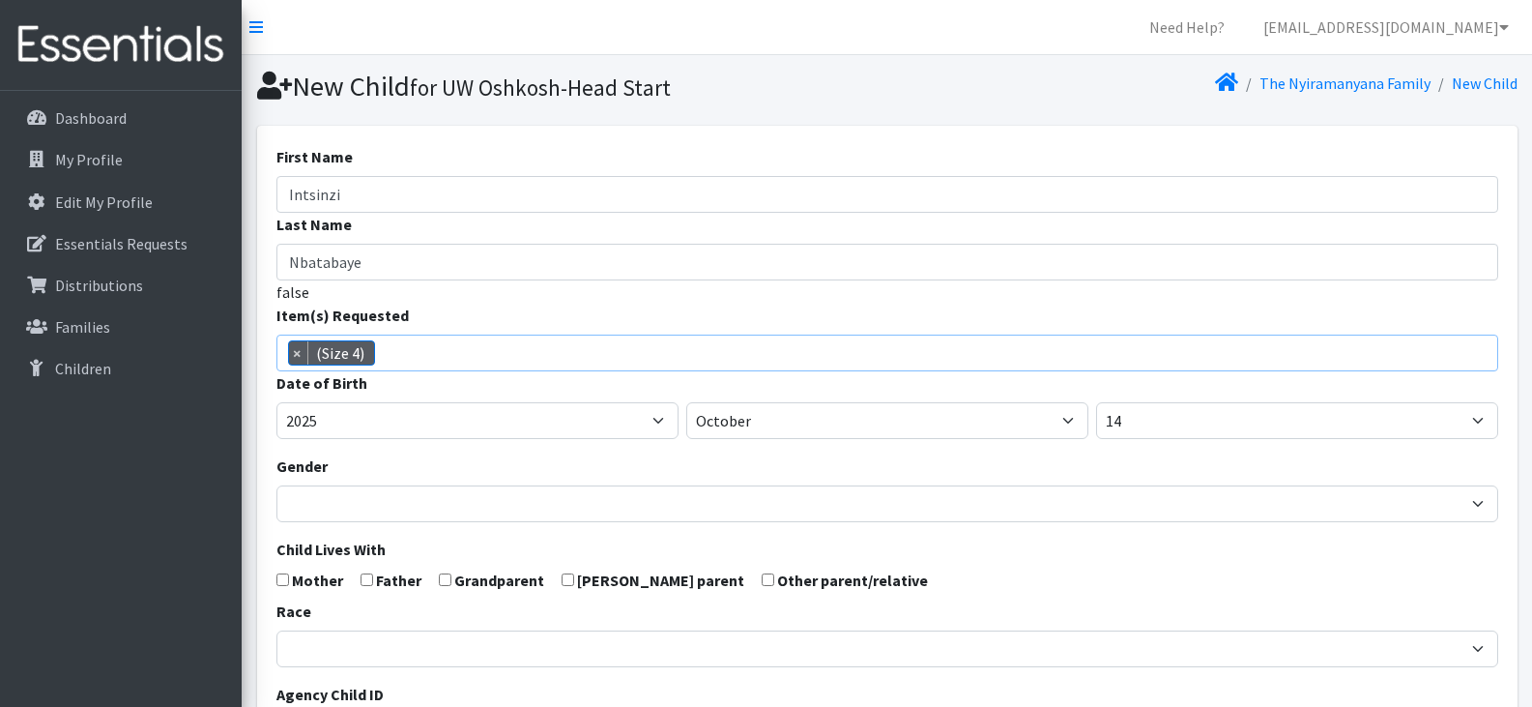
click at [605, 349] on span "× (Size 4)" at bounding box center [887, 352] width 1222 height 37
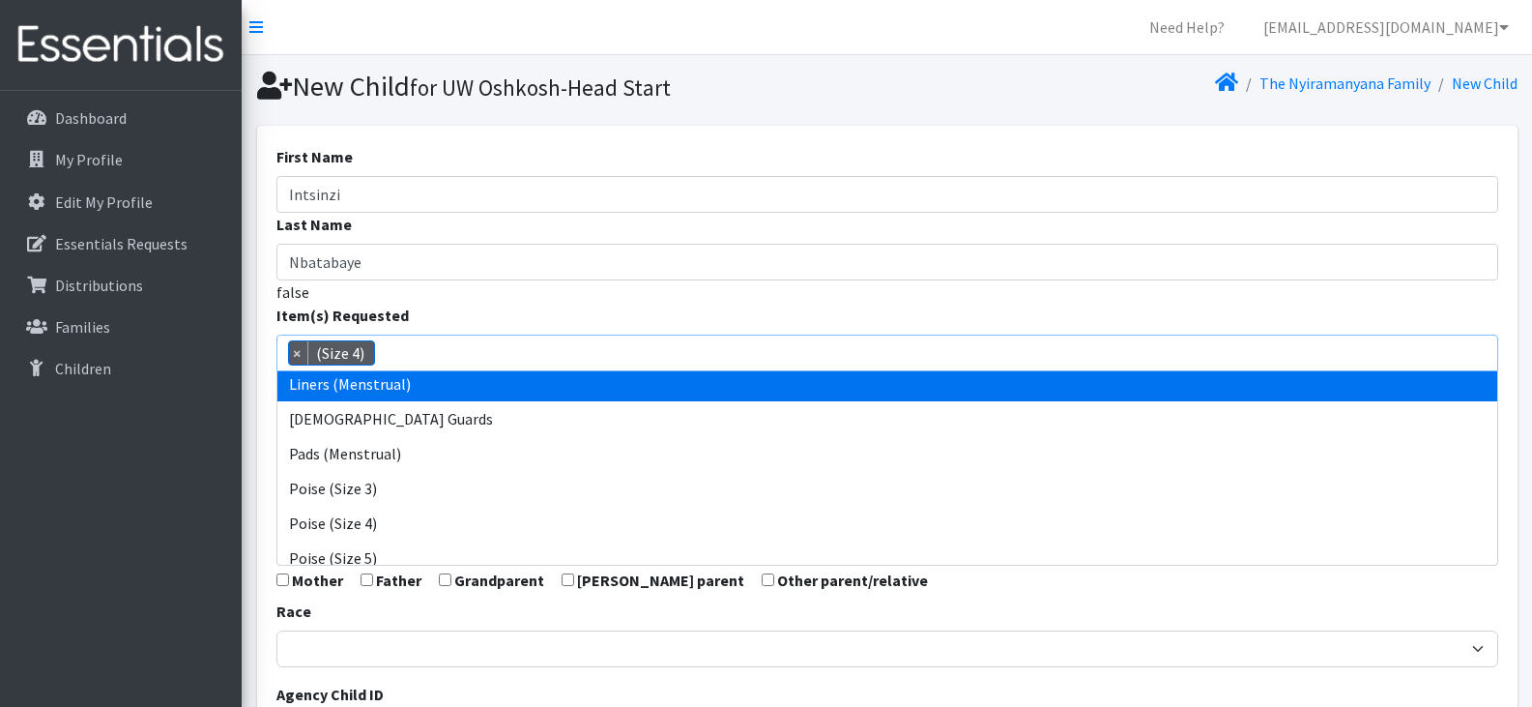
scroll to position [703, 0]
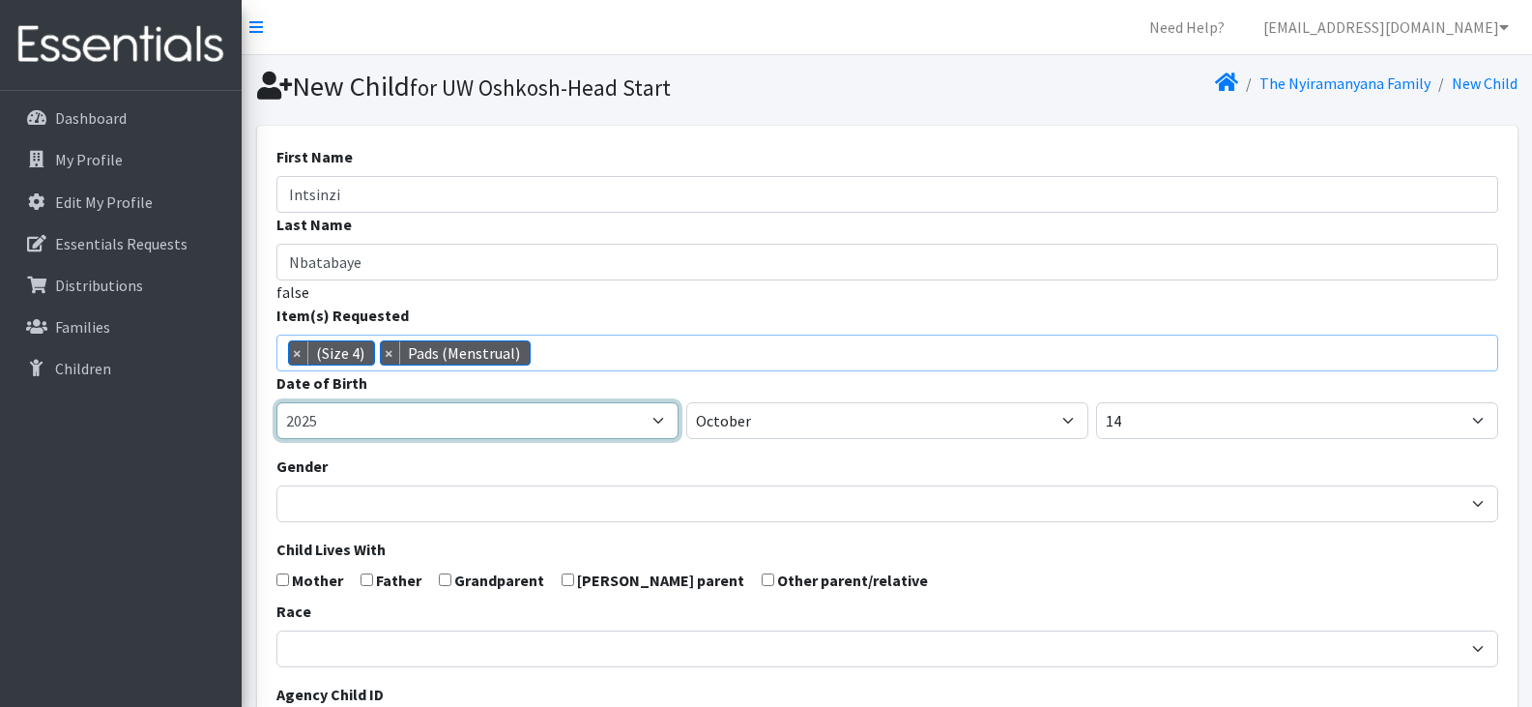
click at [604, 425] on select "2005 2006 2007 2008 2009 2010 2011 2012 2013 2014 2015 2016 2017 2018 2019 2020…" at bounding box center [477, 420] width 402 height 37
select select "2023"
click at [276, 402] on select "2005 2006 2007 2008 2009 2010 2011 2012 2013 2014 2015 2016 2017 2018 2019 2020…" at bounding box center [477, 420] width 402 height 37
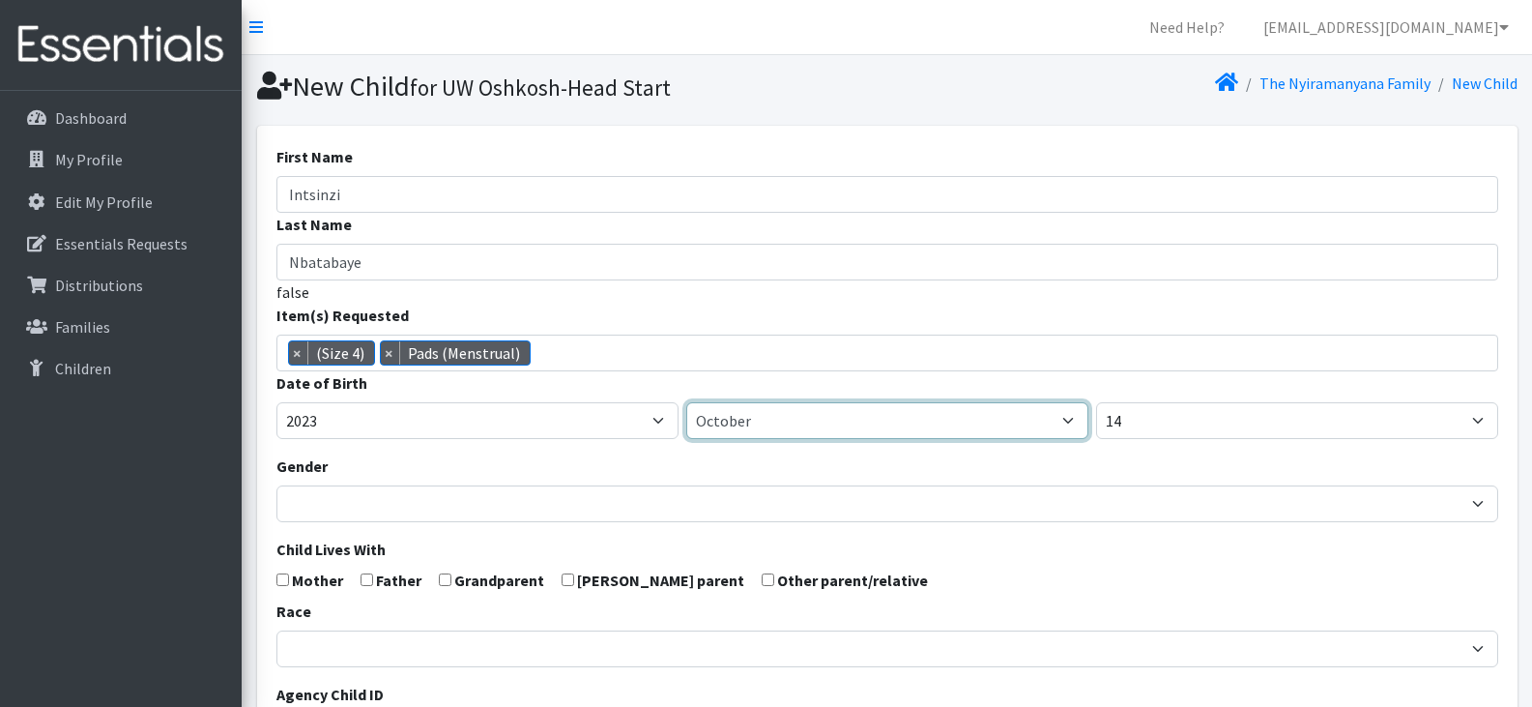
click at [775, 419] on select "January February March April May June July August September October November De…" at bounding box center [887, 420] width 402 height 37
click at [686, 402] on select "January February March April May June July August September October November De…" at bounding box center [887, 420] width 402 height 37
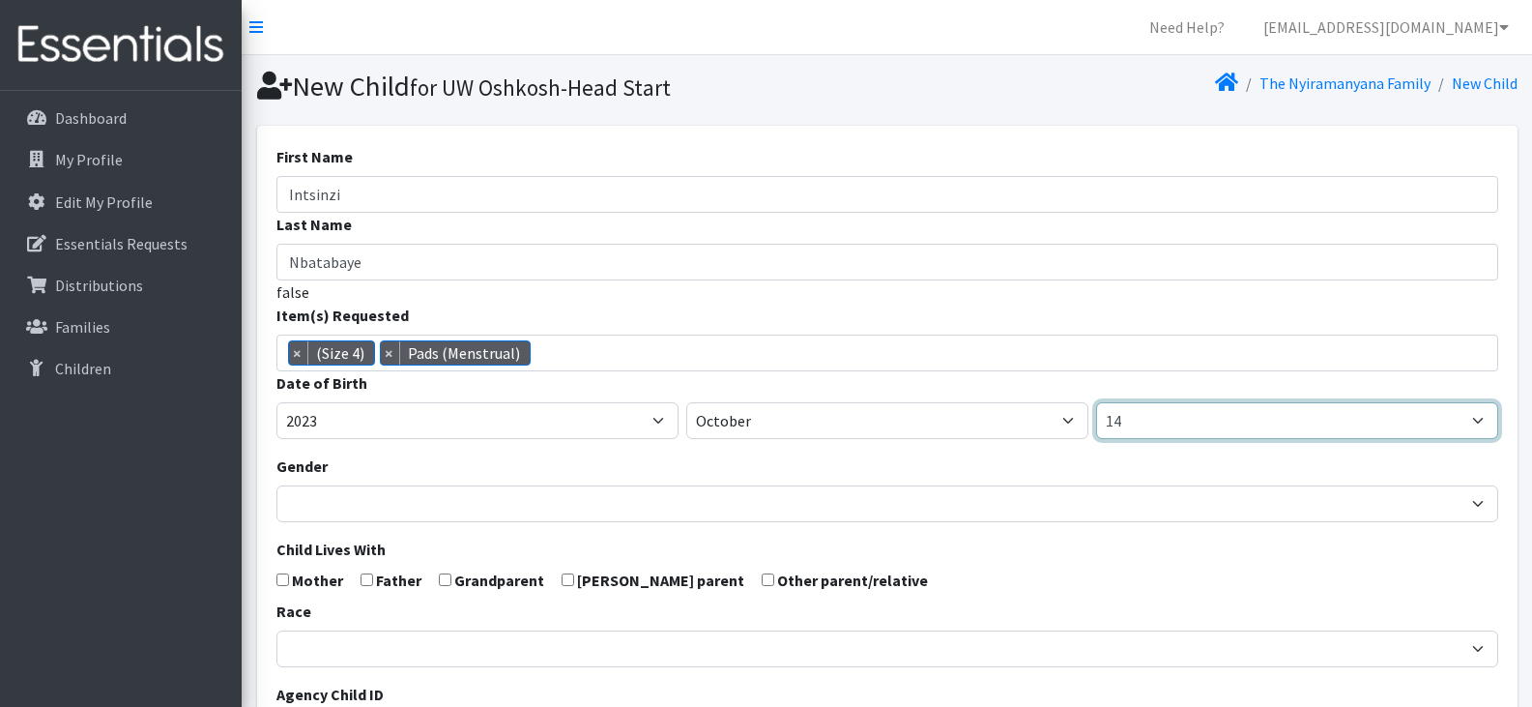
click at [1156, 424] on select "1 2 3 4 5 6 7 8 9 10 11 12 13 14 15 16 17 18 19 20 21 22 23 24 25 26 27 28 29 3…" at bounding box center [1297, 420] width 402 height 37
select select "27"
click at [1096, 402] on select "1 2 3 4 5 6 7 8 9 10 11 12 13 14 15 16 17 18 19 20 21 22 23 24 25 26 27 28 29 3…" at bounding box center [1297, 420] width 402 height 37
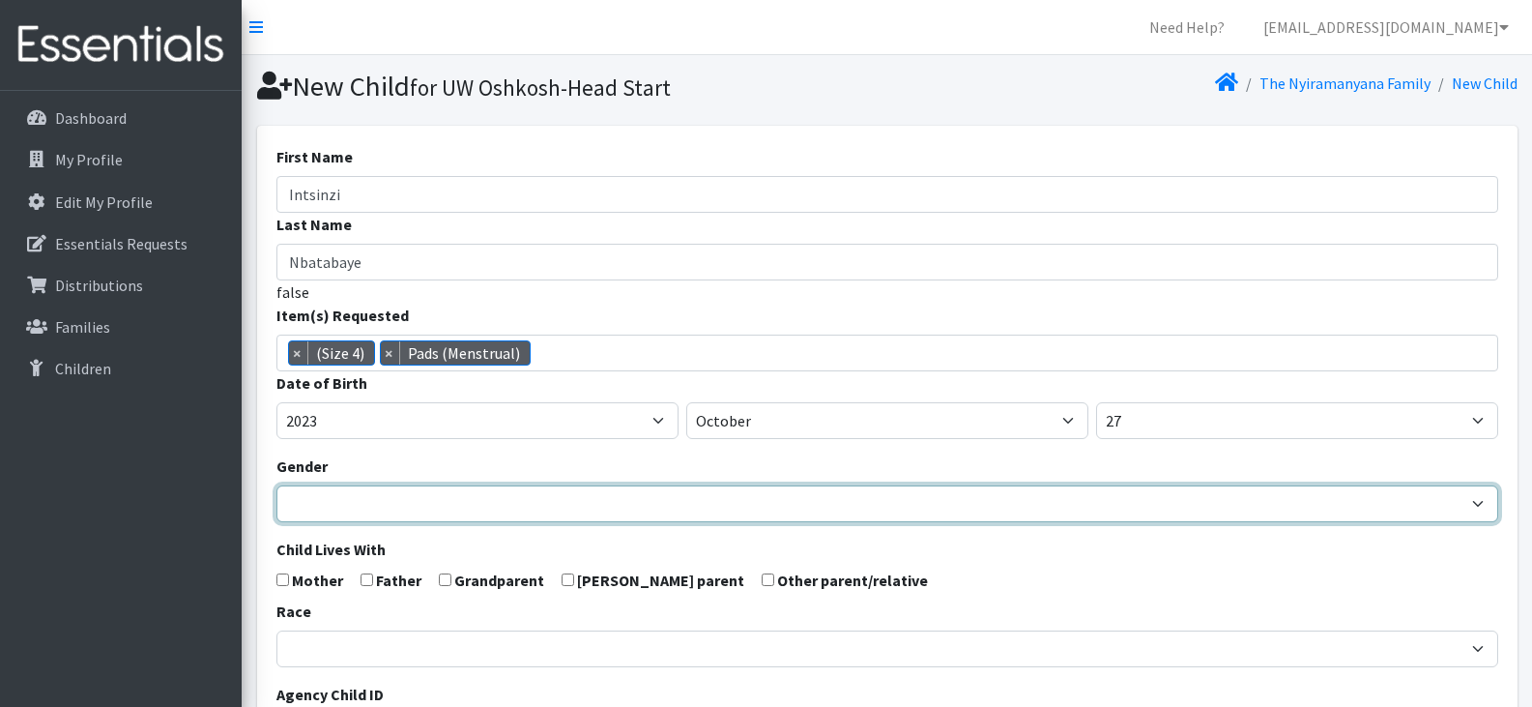
click at [575, 502] on select "Male Female" at bounding box center [887, 503] width 1222 height 37
select select "Female"
click at [276, 485] on select "Male Female" at bounding box center [887, 503] width 1222 height 37
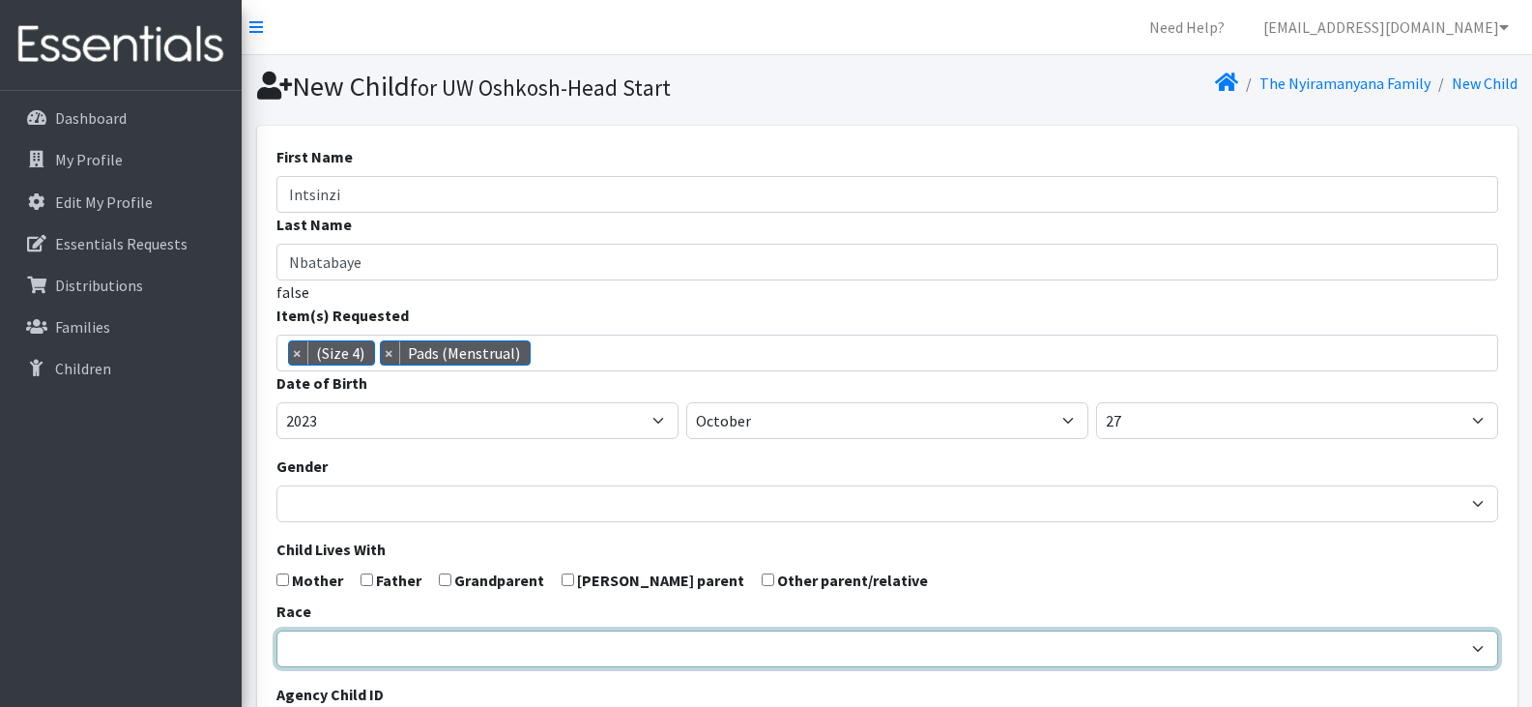
click at [584, 650] on select "African American Caucasian Hispanic Asian American Indian Pacific Islander Mult…" at bounding box center [887, 648] width 1222 height 37
select select "African American"
click at [276, 630] on select "African American Caucasian Hispanic Asian American Indian Pacific Islander Mult…" at bounding box center [887, 648] width 1222 height 37
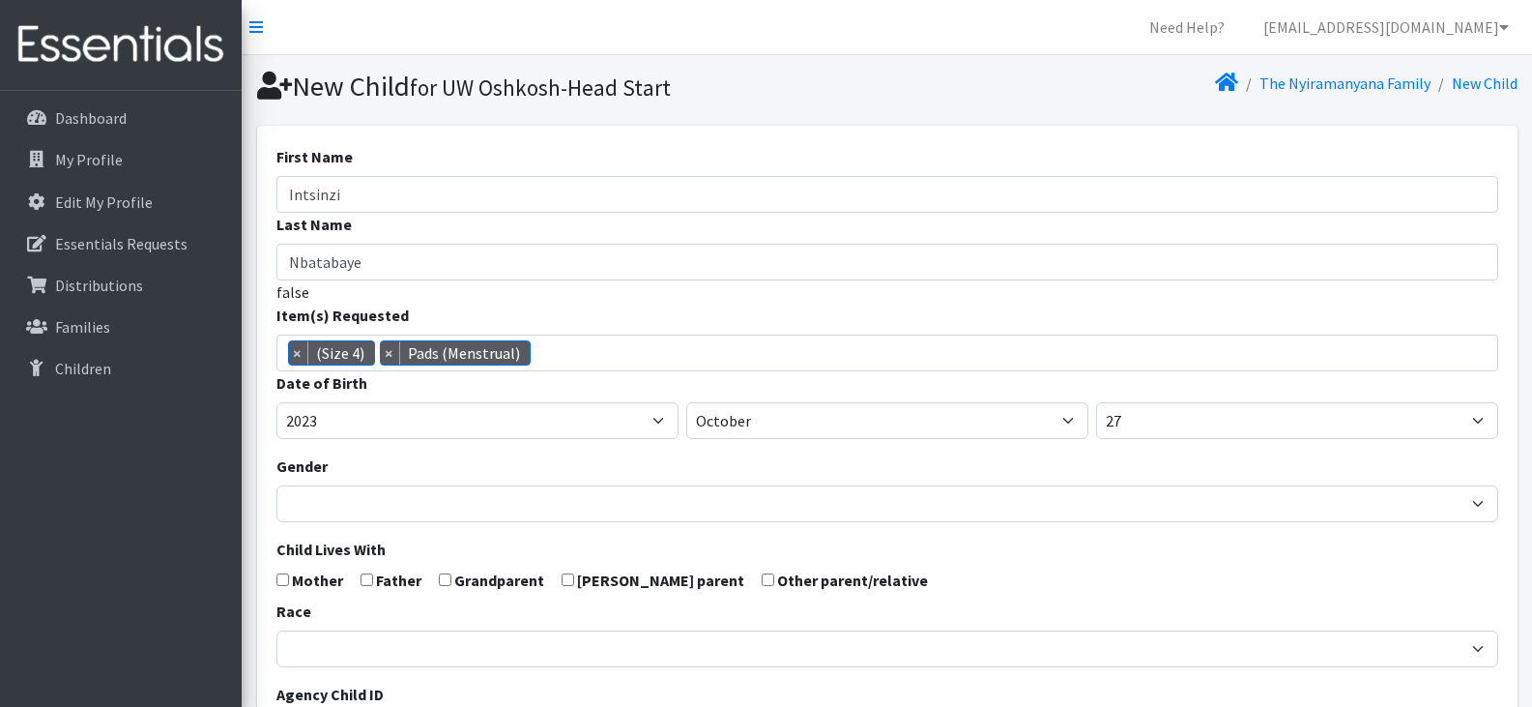
click at [280, 576] on input "checkbox" at bounding box center [282, 579] width 13 height 13
checkbox input "true"
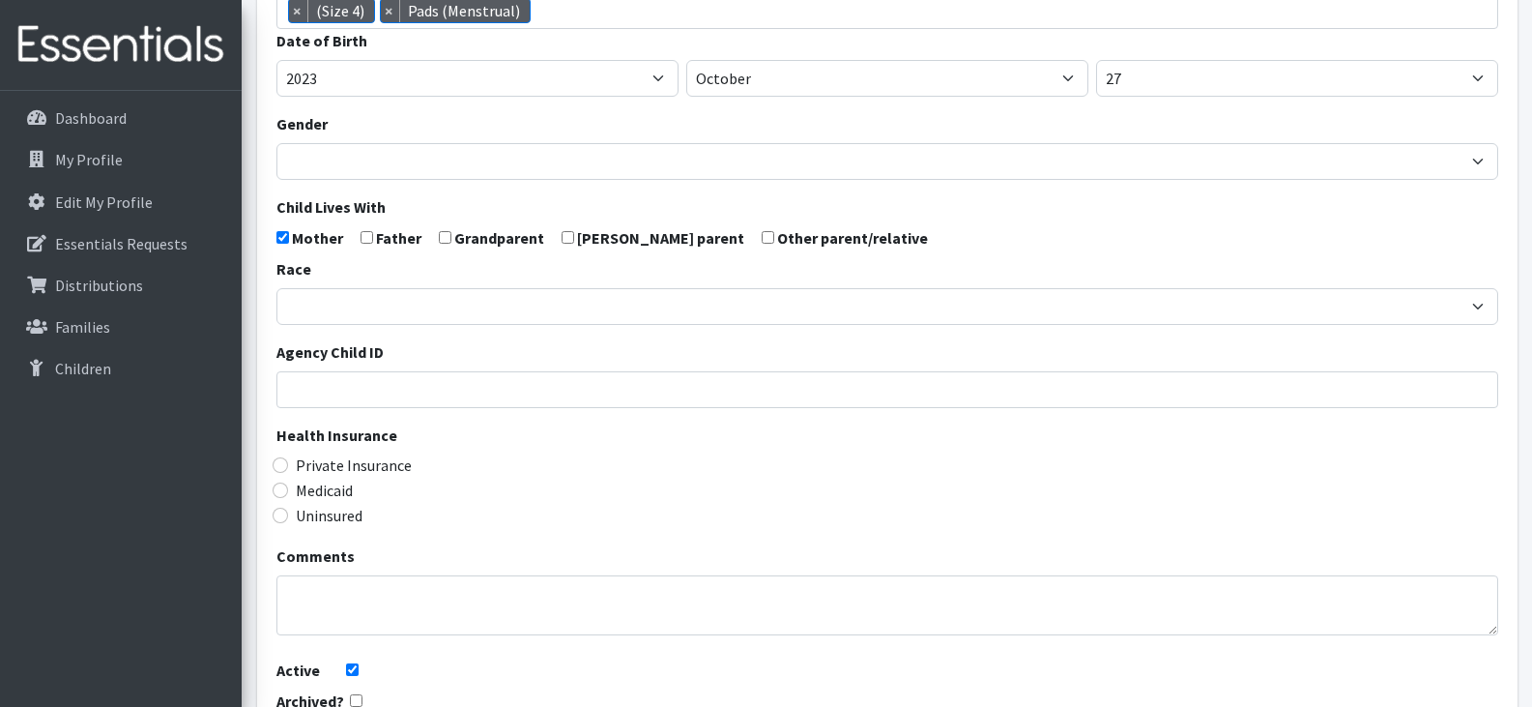
scroll to position [346, 0]
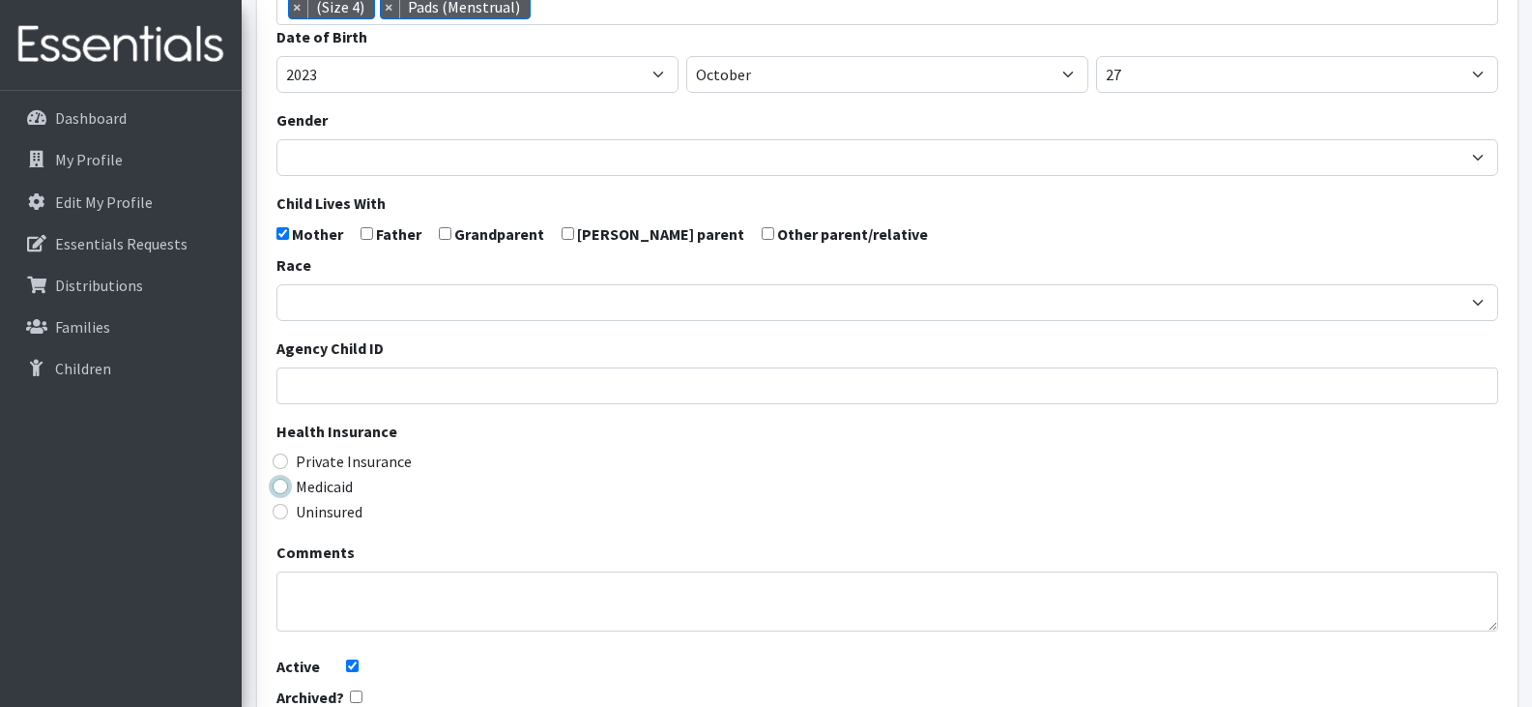
click at [280, 486] on input "Medicaid" at bounding box center [280, 485] width 15 height 15
radio input "true"
click at [473, 487] on div "Medicaid" at bounding box center [887, 486] width 1222 height 23
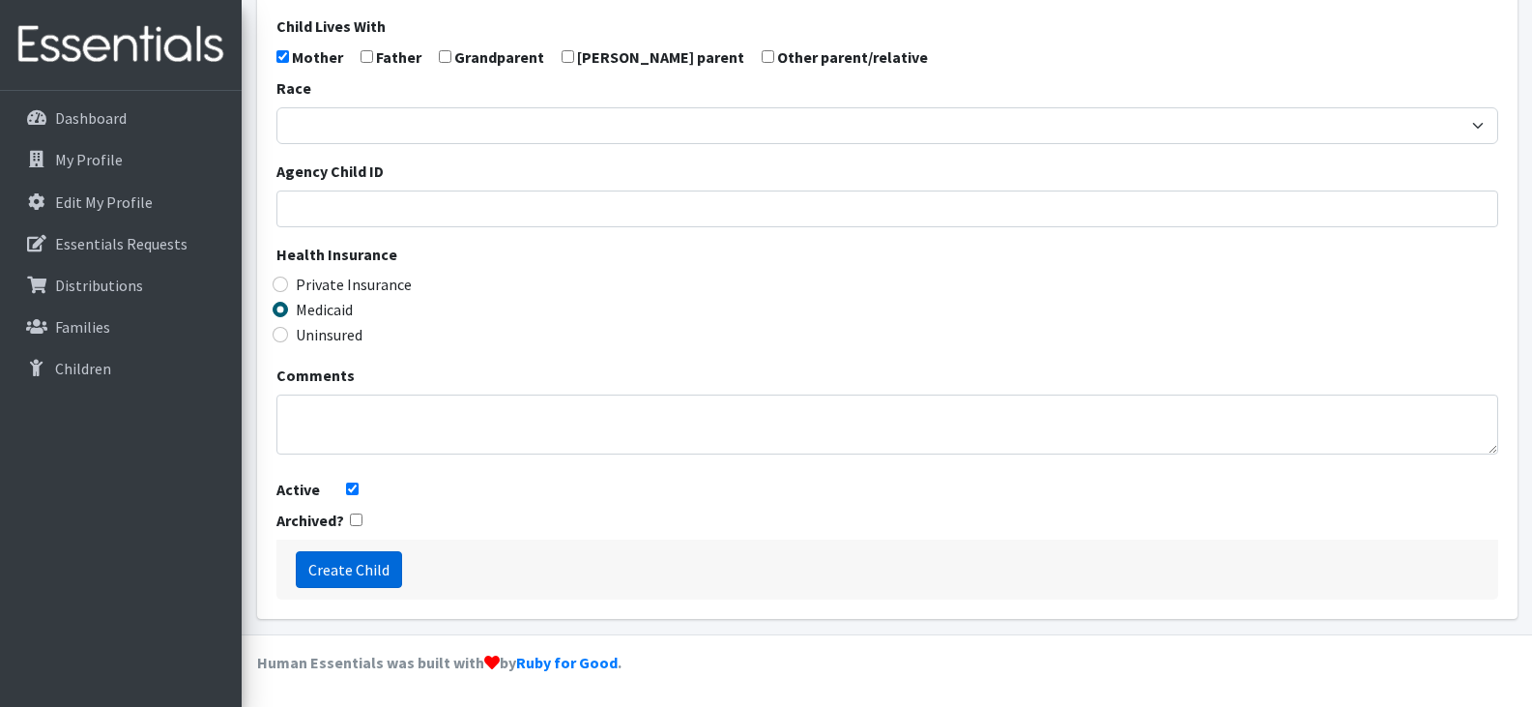
click at [323, 559] on input "Create Child" at bounding box center [349, 569] width 106 height 37
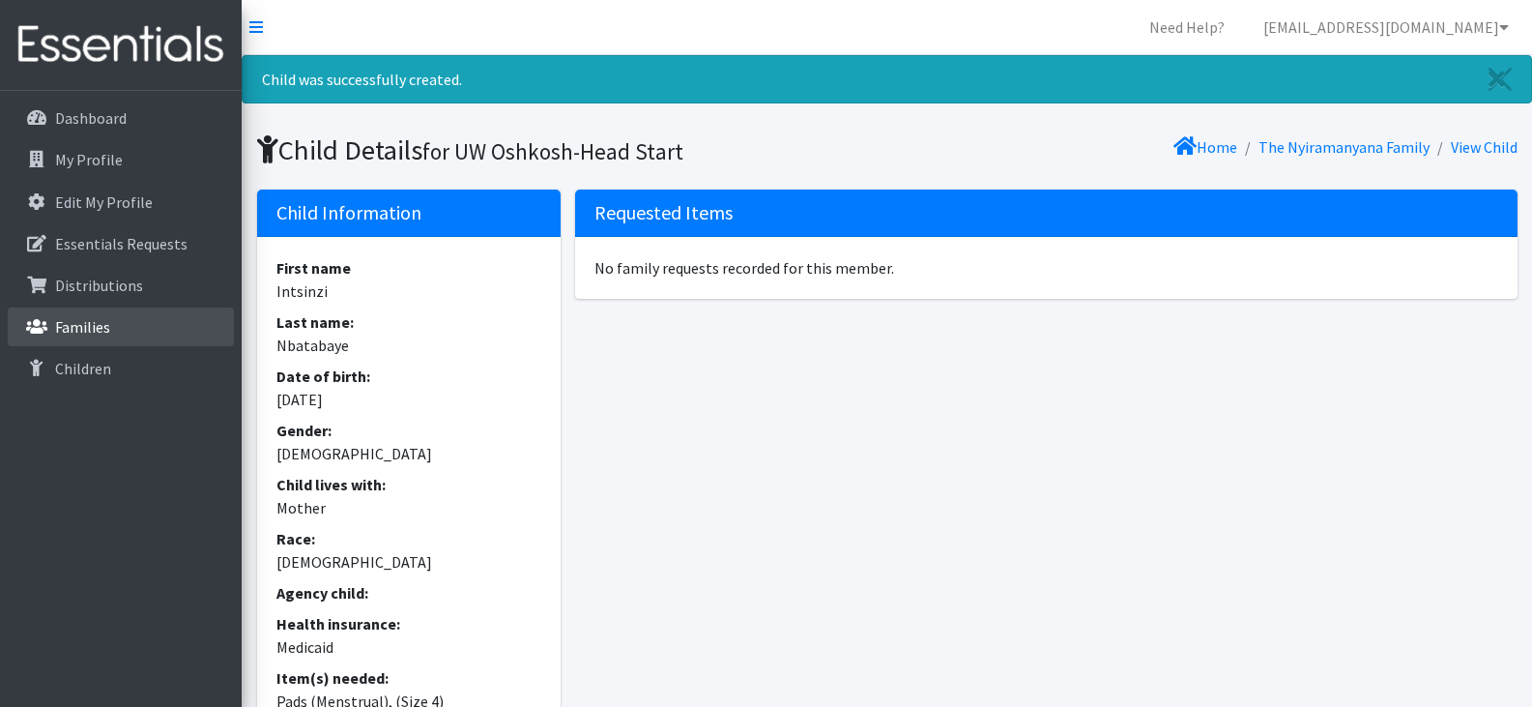
click at [55, 327] on p "Families" at bounding box center [82, 326] width 55 height 19
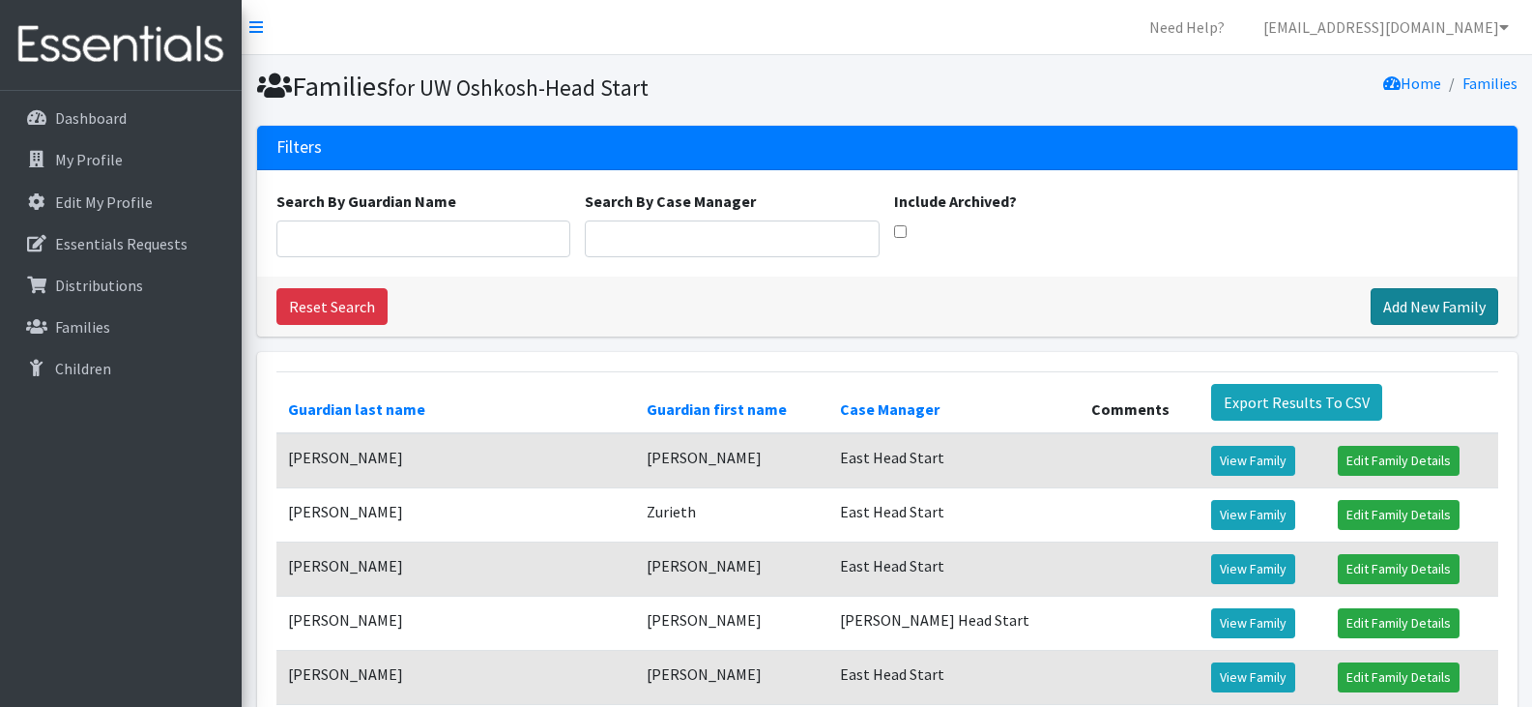
click at [1434, 306] on link "Add New Family" at bounding box center [1435, 306] width 128 height 37
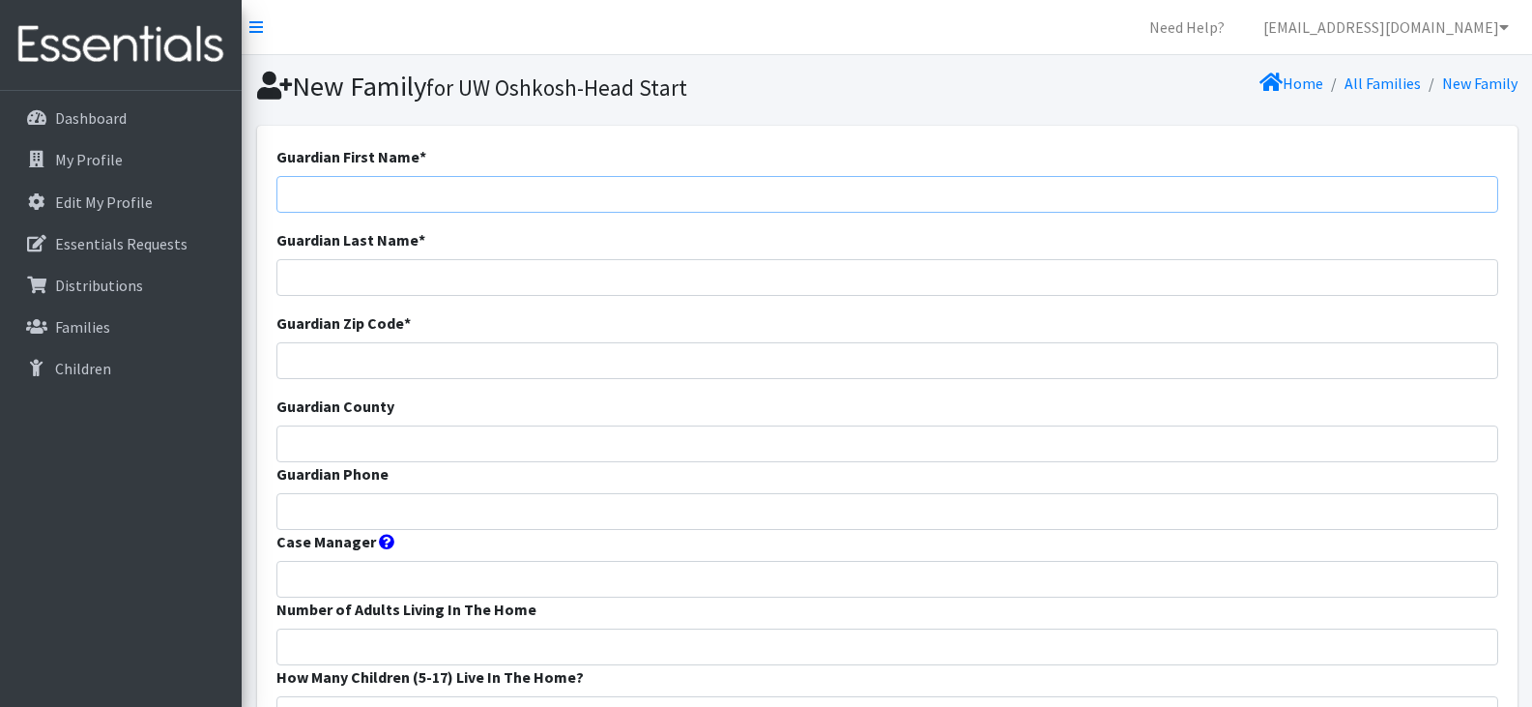
click at [877, 188] on input "Guardian First Name *" at bounding box center [887, 194] width 1222 height 37
paste input "Neyri Jaimes"
type input "Neyri Jaimes"
click at [401, 517] on input "Guardian Phone" at bounding box center [887, 511] width 1222 height 37
paste input "[PHONE_NUMBER]"
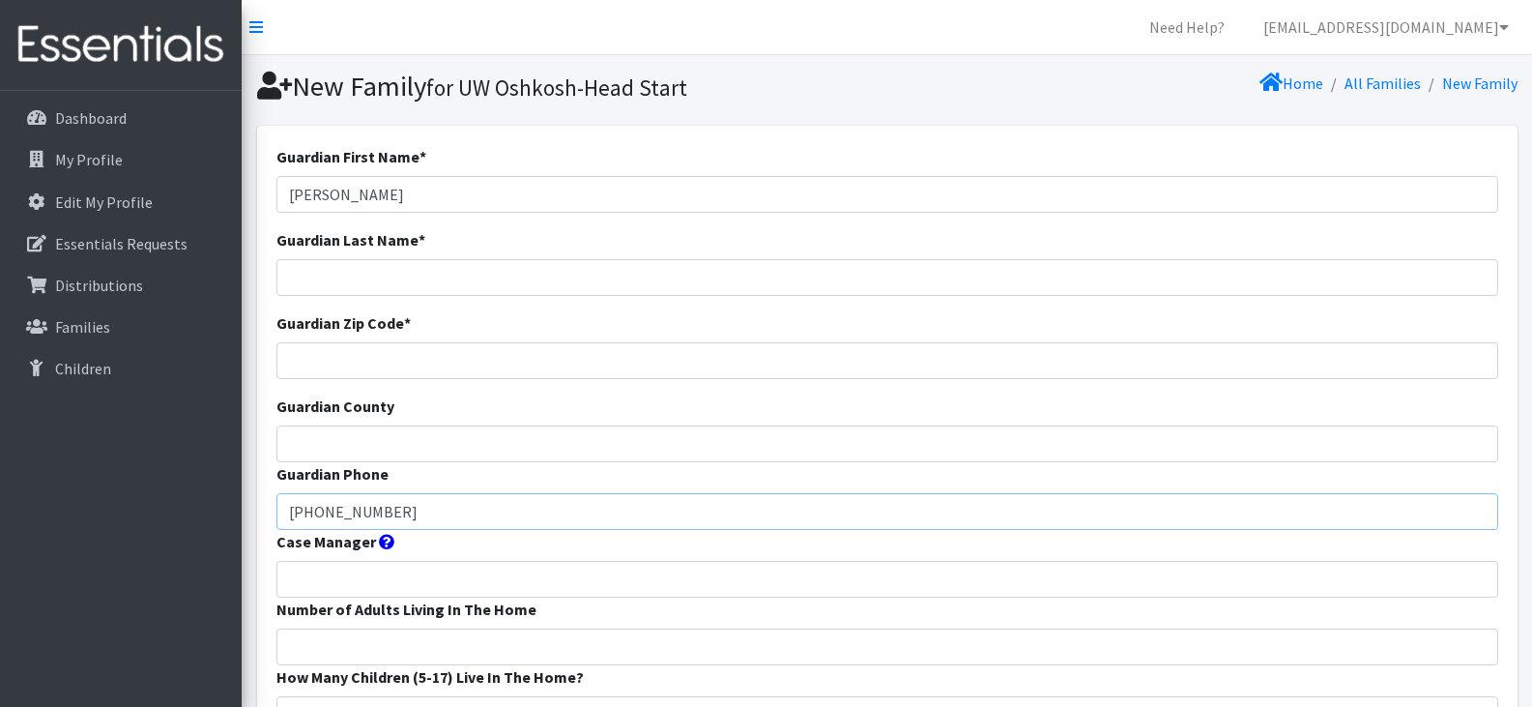
type input "920-475-4939"
click at [655, 446] on input "Guardian County" at bounding box center [887, 443] width 1222 height 37
type input "Outagamie"
click at [405, 365] on input "Guardian Zip Code *" at bounding box center [887, 360] width 1222 height 37
type input "54911"
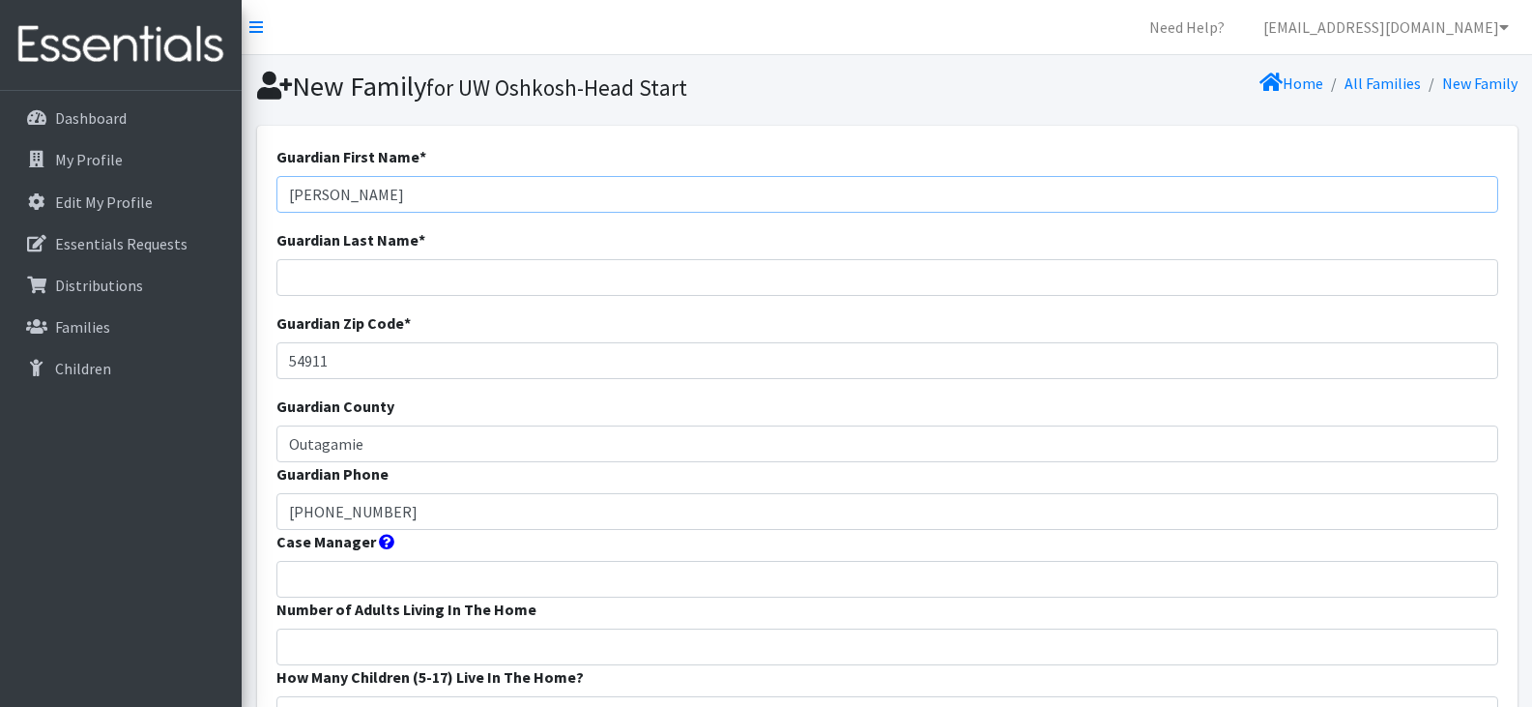
drag, startPoint x: 390, startPoint y: 191, endPoint x: 328, endPoint y: 196, distance: 62.0
click at [328, 196] on input "Neyri Jaimes" at bounding box center [887, 194] width 1222 height 37
type input "Neyri"
type input "Jaimes"
click at [517, 587] on input "Case Manager" at bounding box center [887, 579] width 1222 height 37
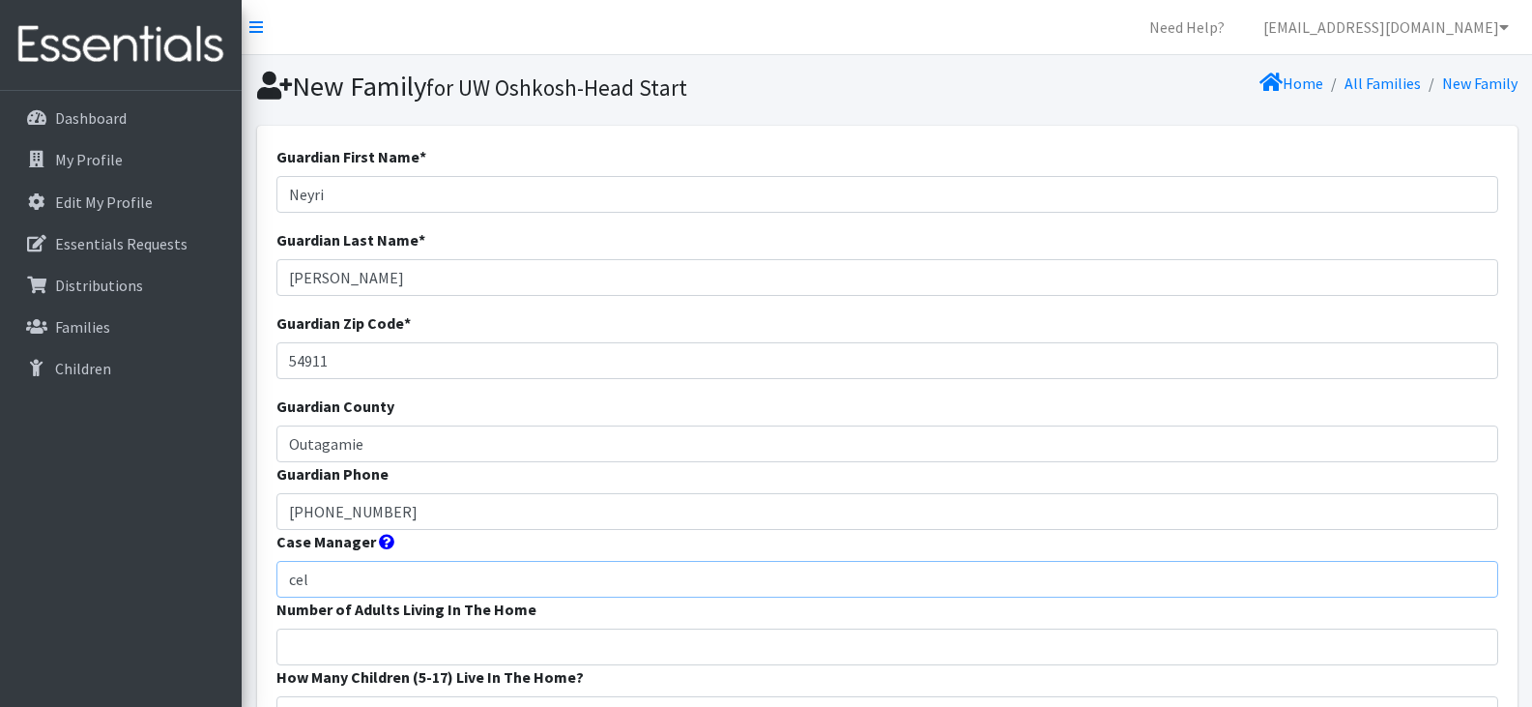
type input "CELC Head Start"
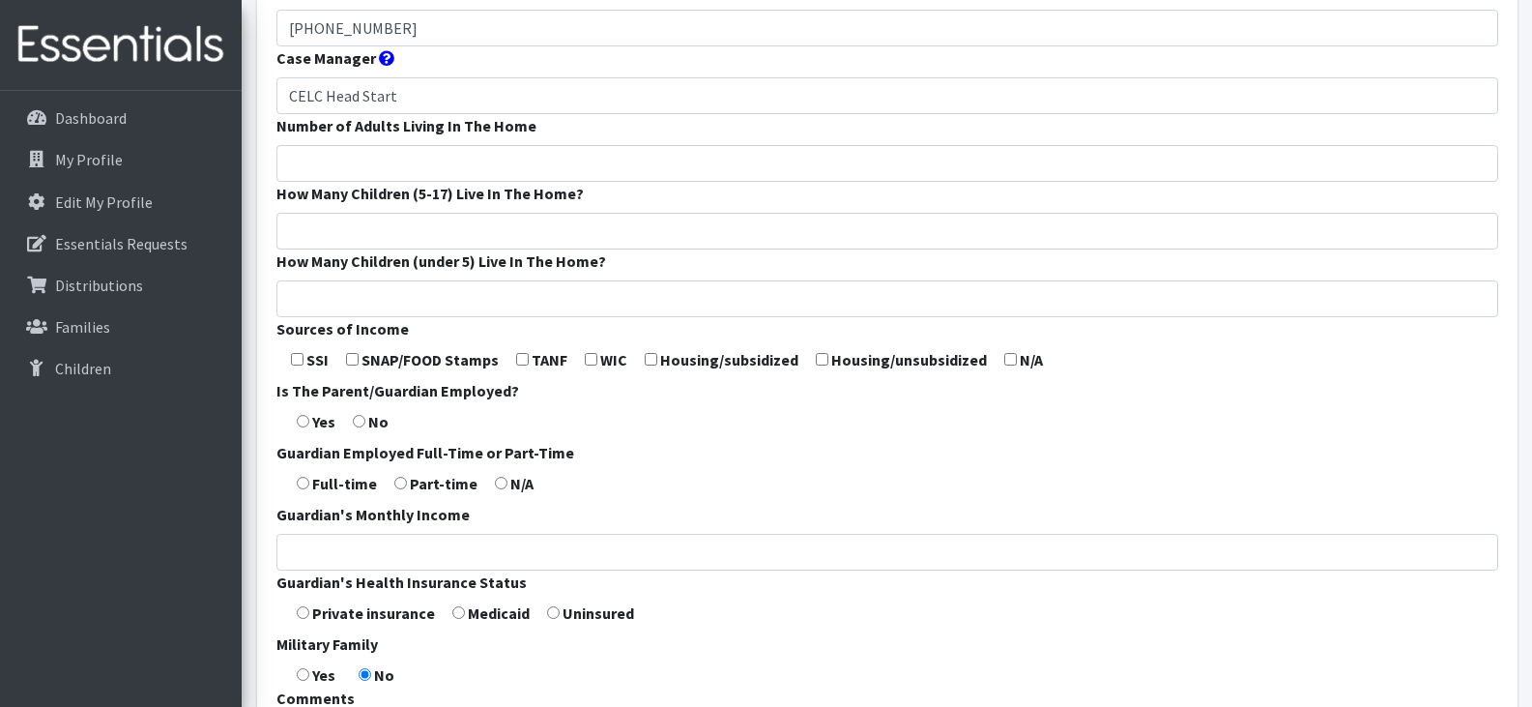
scroll to position [484, 0]
click at [455, 165] on input "Number of Adults Living In The Home" at bounding box center [887, 162] width 1222 height 37
type input "2"
click at [349, 302] on input "How Many Children (under 5) Live In The Home?" at bounding box center [887, 297] width 1222 height 37
click at [337, 231] on input "How Many Children (5-17) Live In The Home?" at bounding box center [887, 230] width 1222 height 37
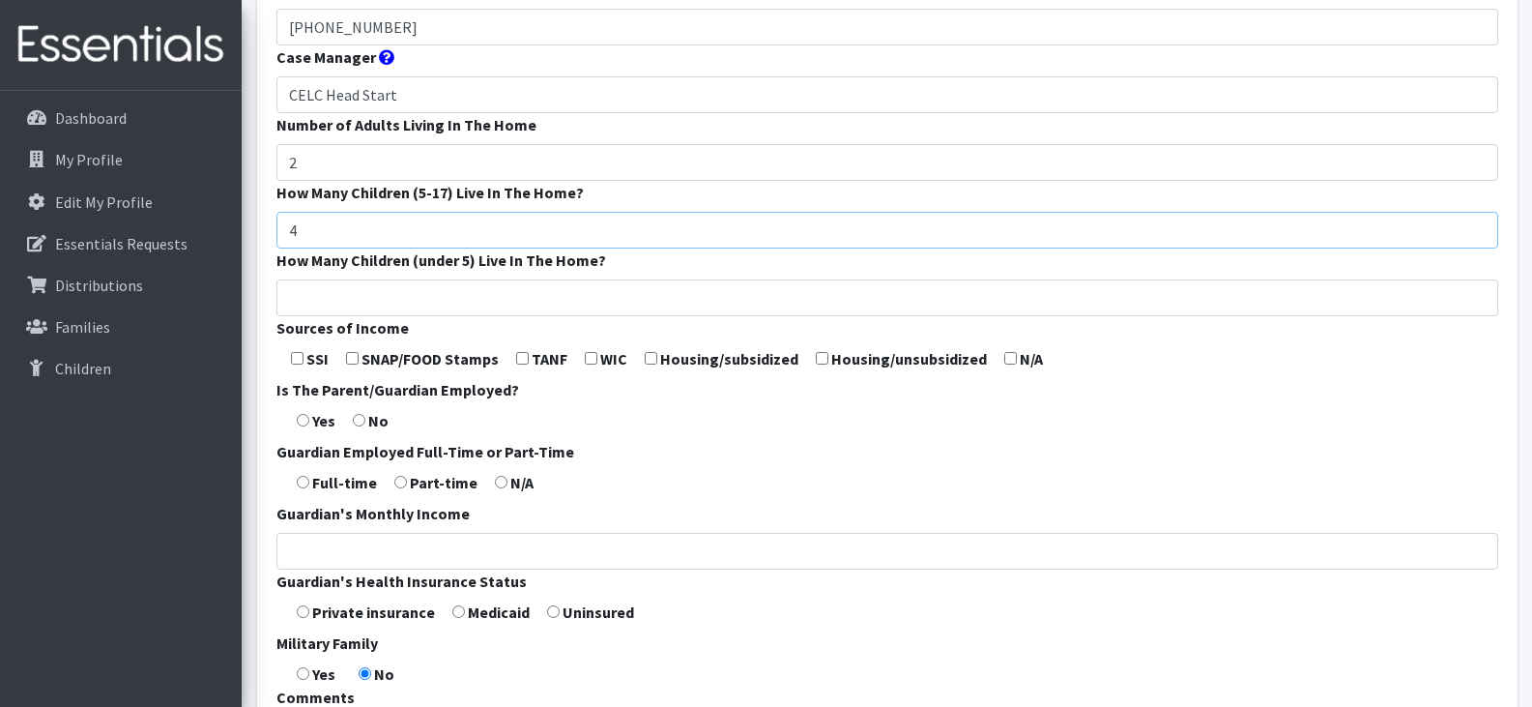
type input "4"
click at [342, 296] on input "How Many Children (under 5) Live In The Home?" at bounding box center [887, 297] width 1222 height 37
type input "2"
click at [1228, 433] on form "Guardian First Name * Neyri Guardian Last Name * Jaimes Guardian Zip Code * 549…" at bounding box center [887, 234] width 1222 height 1146
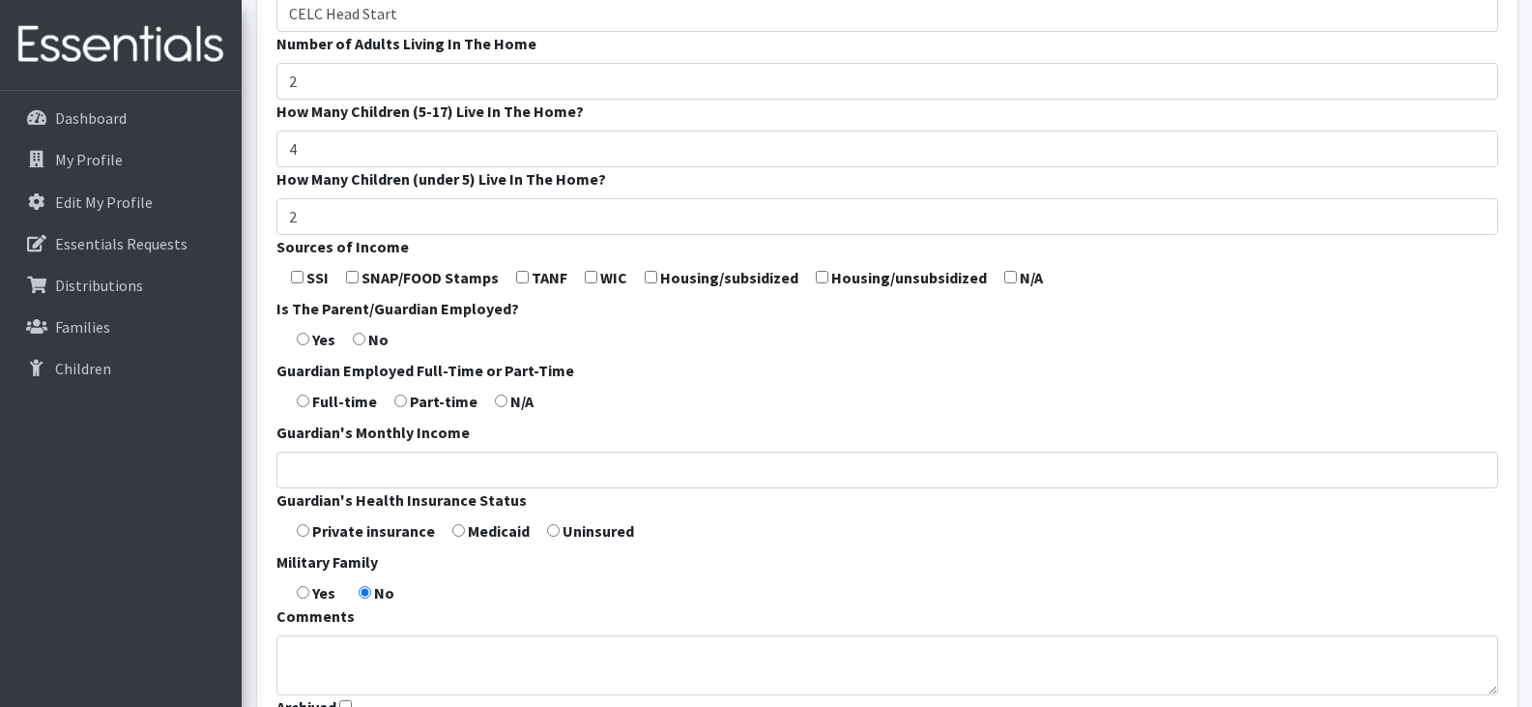
scroll to position [645, 0]
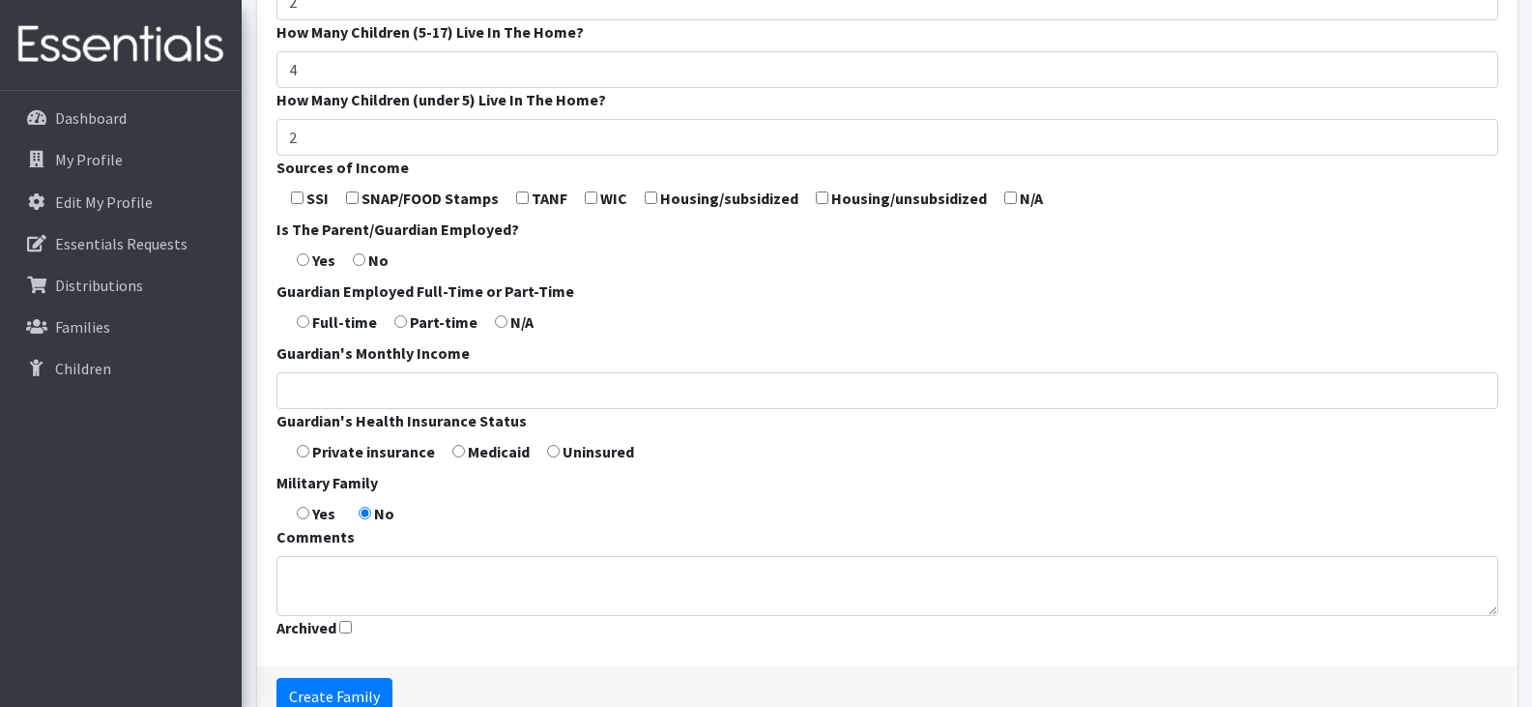
click at [355, 203] on input "checkbox" at bounding box center [352, 197] width 13 height 13
checkbox input "true"
click at [298, 259] on input "radio" at bounding box center [303, 259] width 13 height 13
radio input "true"
click at [296, 324] on form "Guardian First Name * Neyri Guardian Last Name * Jaimes Guardian Zip Code * 549…" at bounding box center [887, 73] width 1222 height 1146
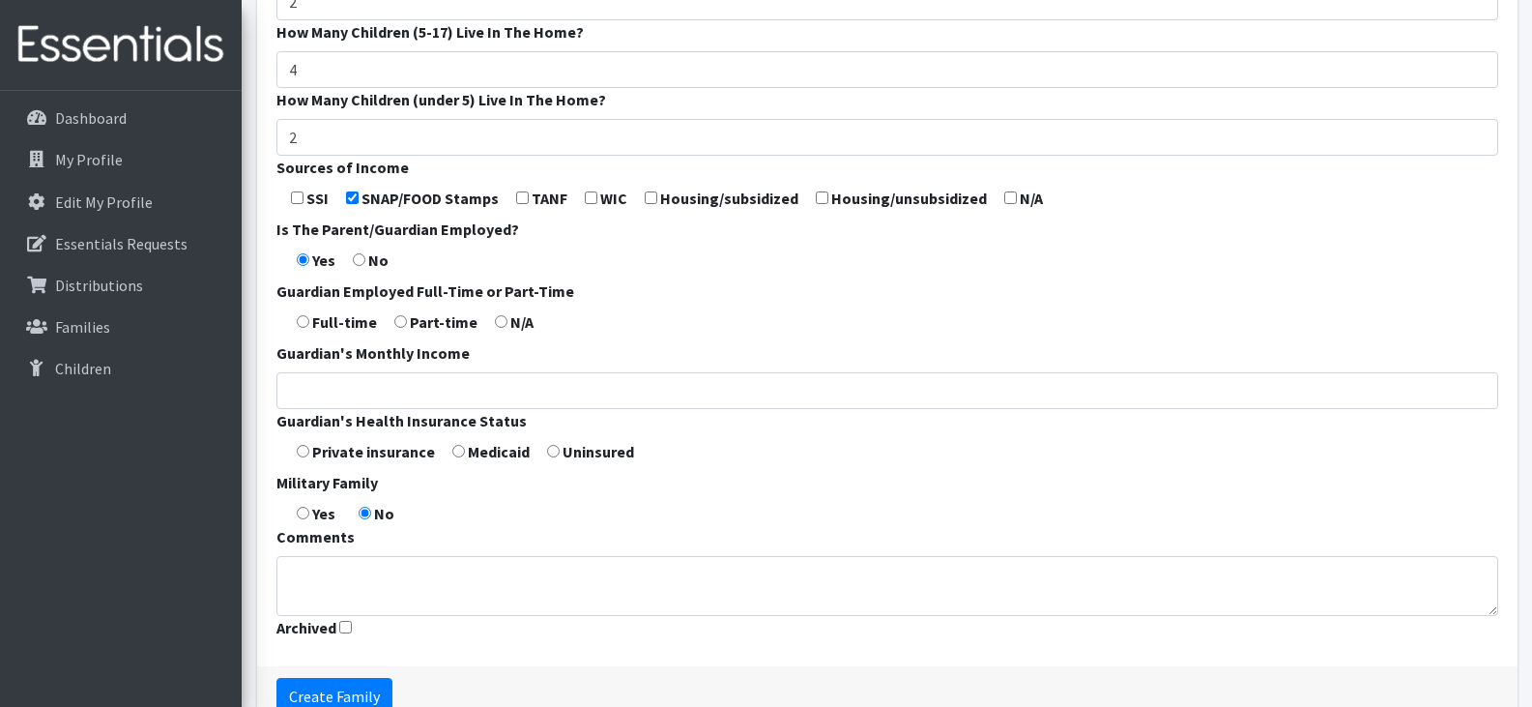
click at [307, 318] on input "radio" at bounding box center [303, 321] width 13 height 13
radio input "true"
click at [456, 448] on input "radio" at bounding box center [458, 451] width 13 height 13
radio input "true"
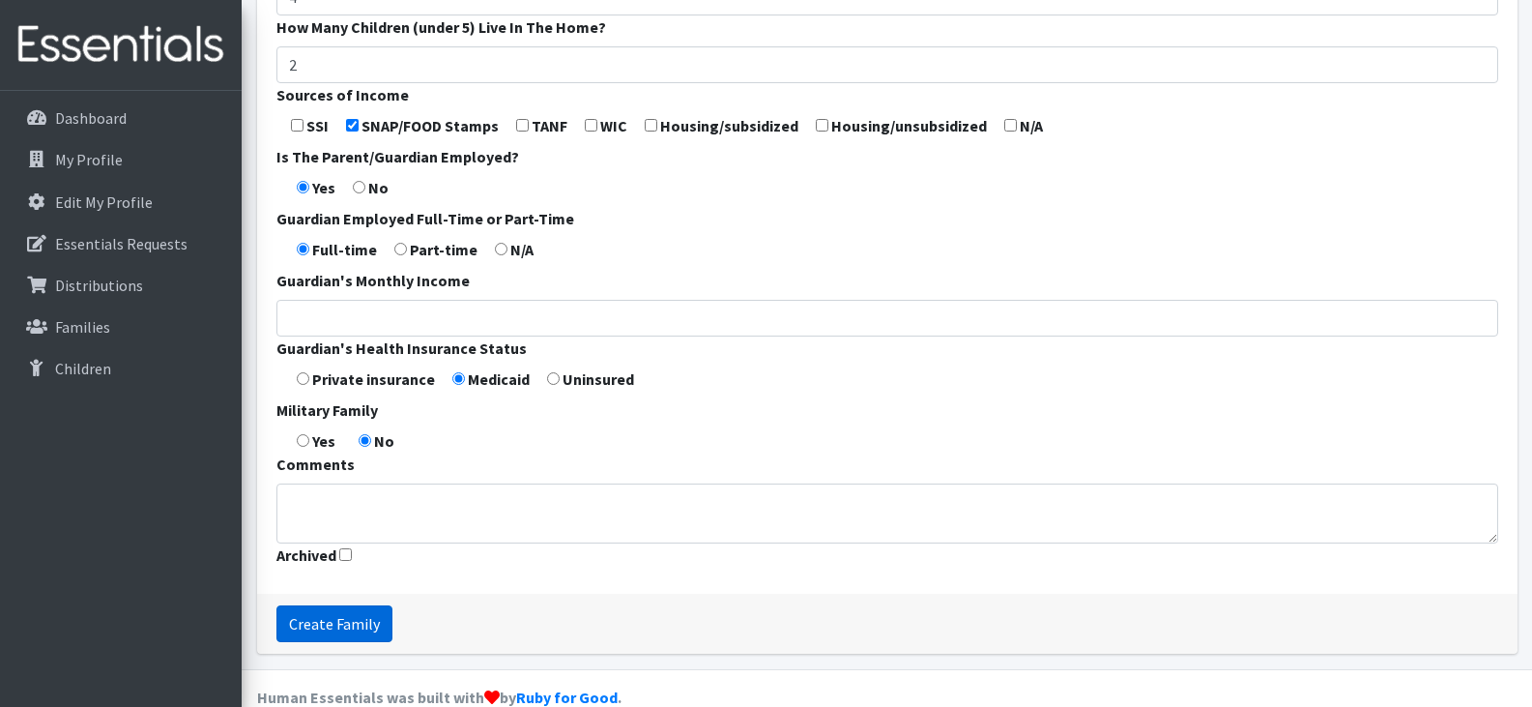
click at [334, 621] on input "Create Family" at bounding box center [334, 623] width 116 height 37
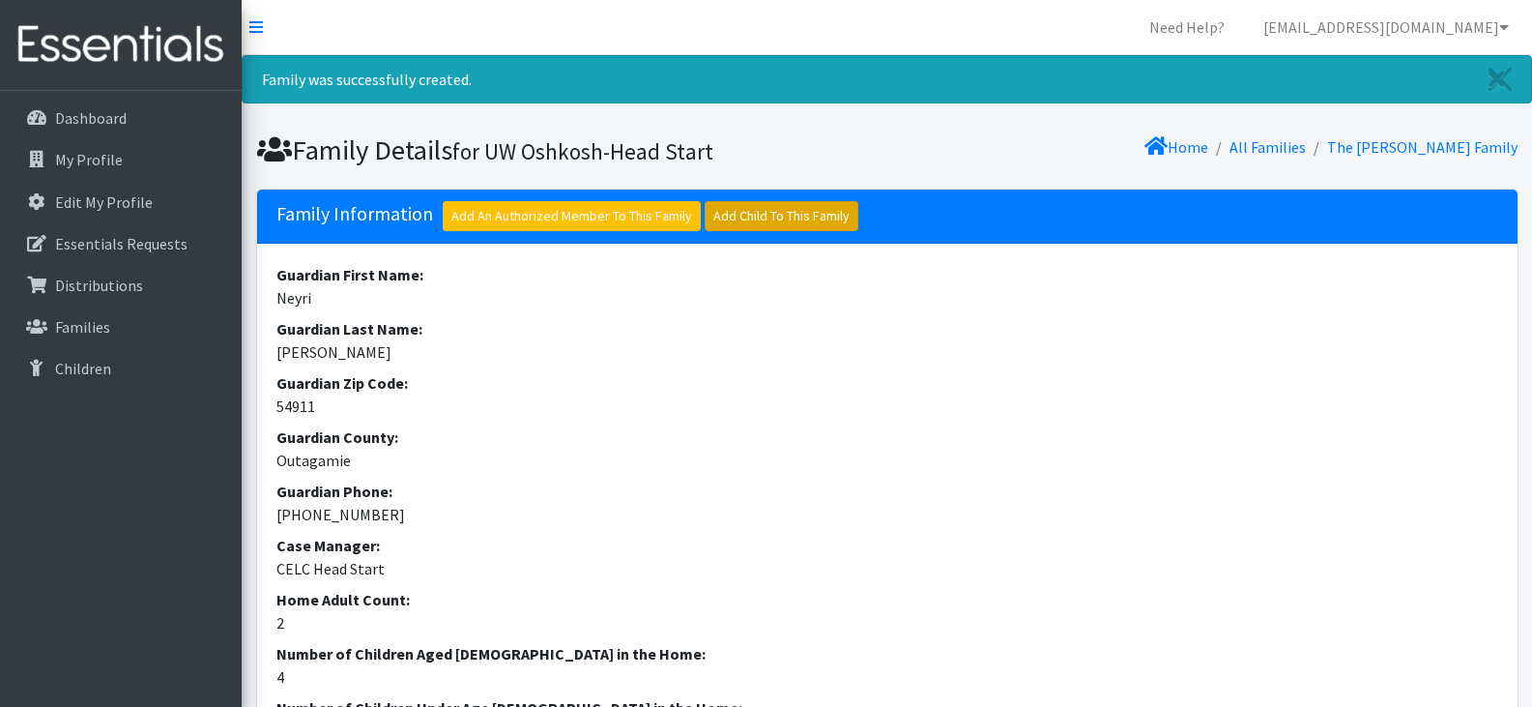
click at [749, 220] on link "Add Child To This Family" at bounding box center [782, 216] width 154 height 30
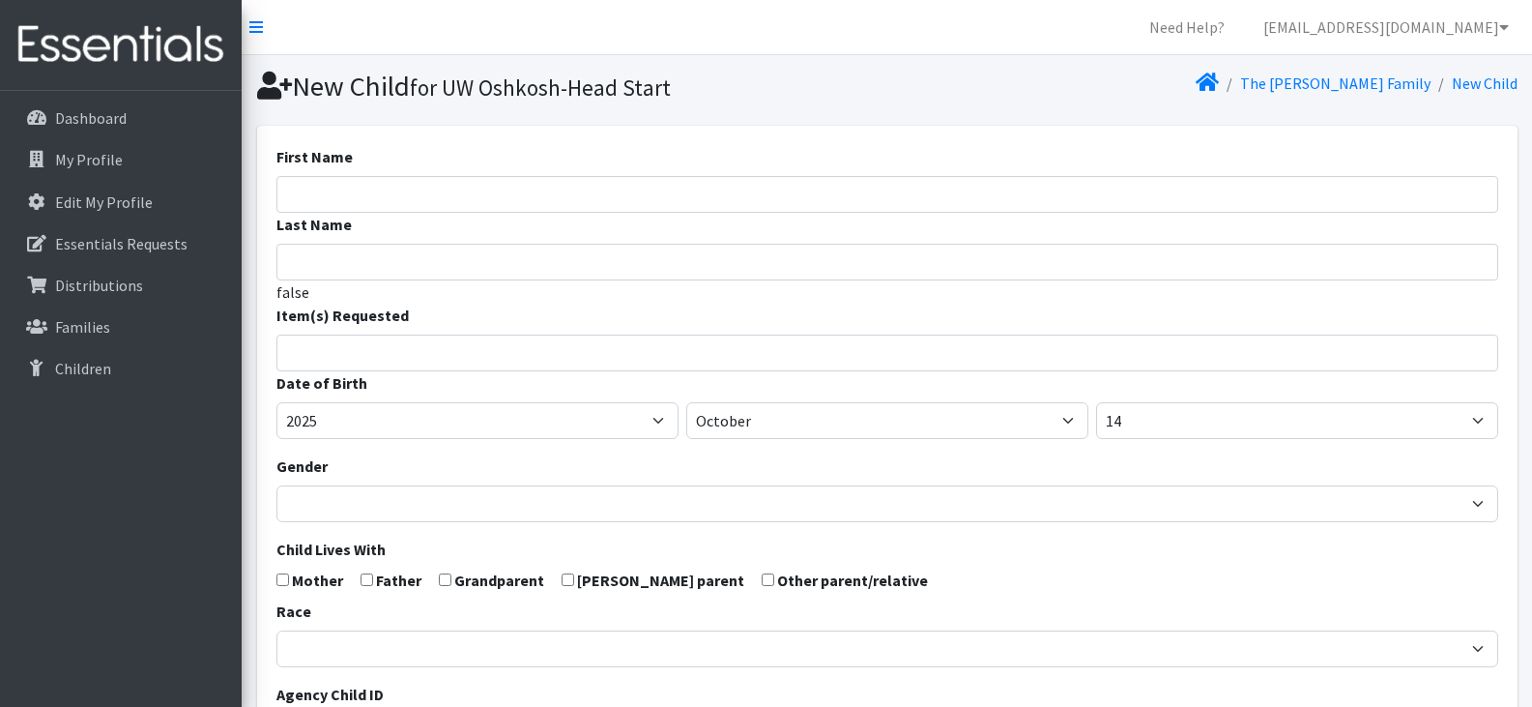
select select
click at [454, 186] on input "First Name" at bounding box center [887, 194] width 1222 height 37
paste input "Danielle Montoya Jaimes"
drag, startPoint x: 461, startPoint y: 191, endPoint x: 345, endPoint y: 205, distance: 116.8
click at [345, 205] on input "Danielle Montoya Jaimes" at bounding box center [887, 194] width 1222 height 37
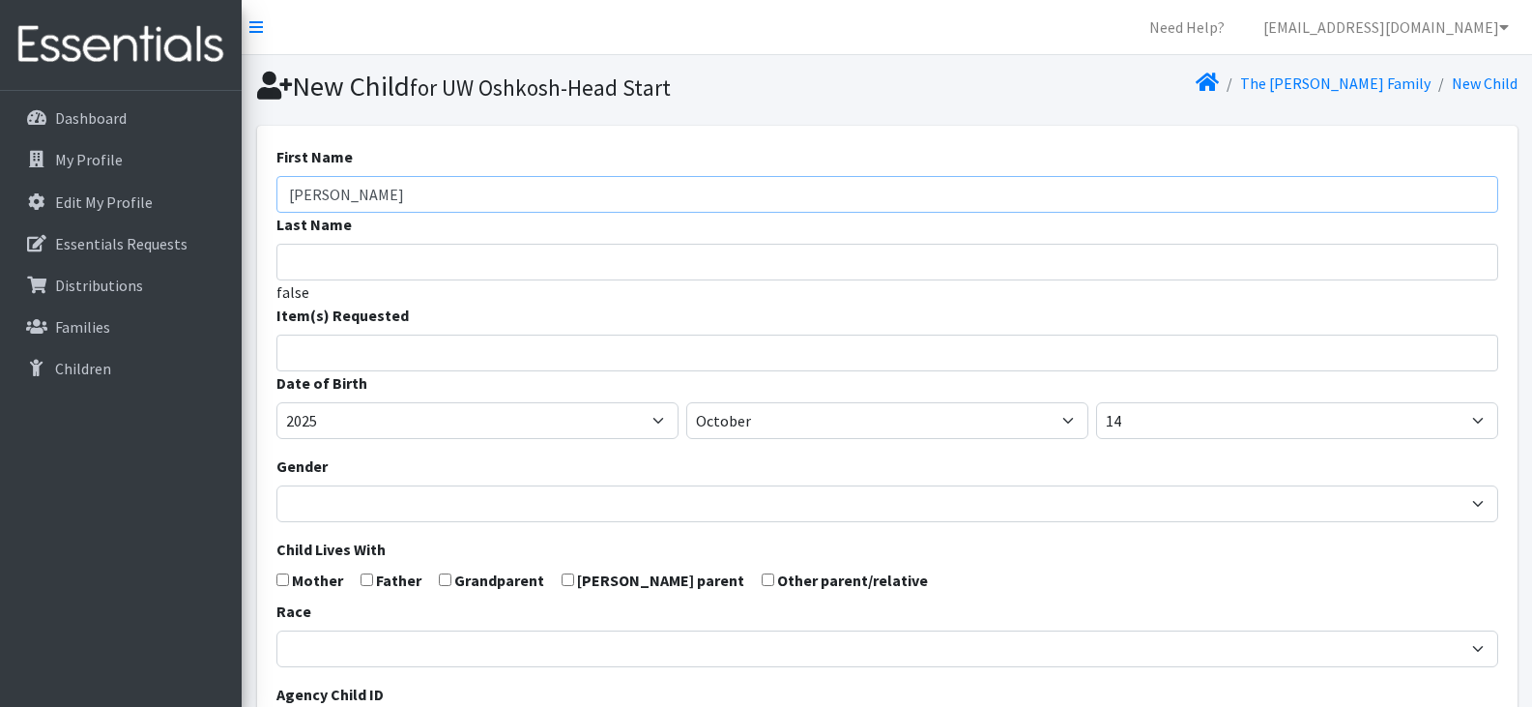
type input "[PERSON_NAME]"
click at [414, 265] on input "Montoya Jaimes" at bounding box center [887, 262] width 1222 height 37
type input "[PERSON_NAME]"
click at [418, 355] on input "search" at bounding box center [901, 349] width 1215 height 17
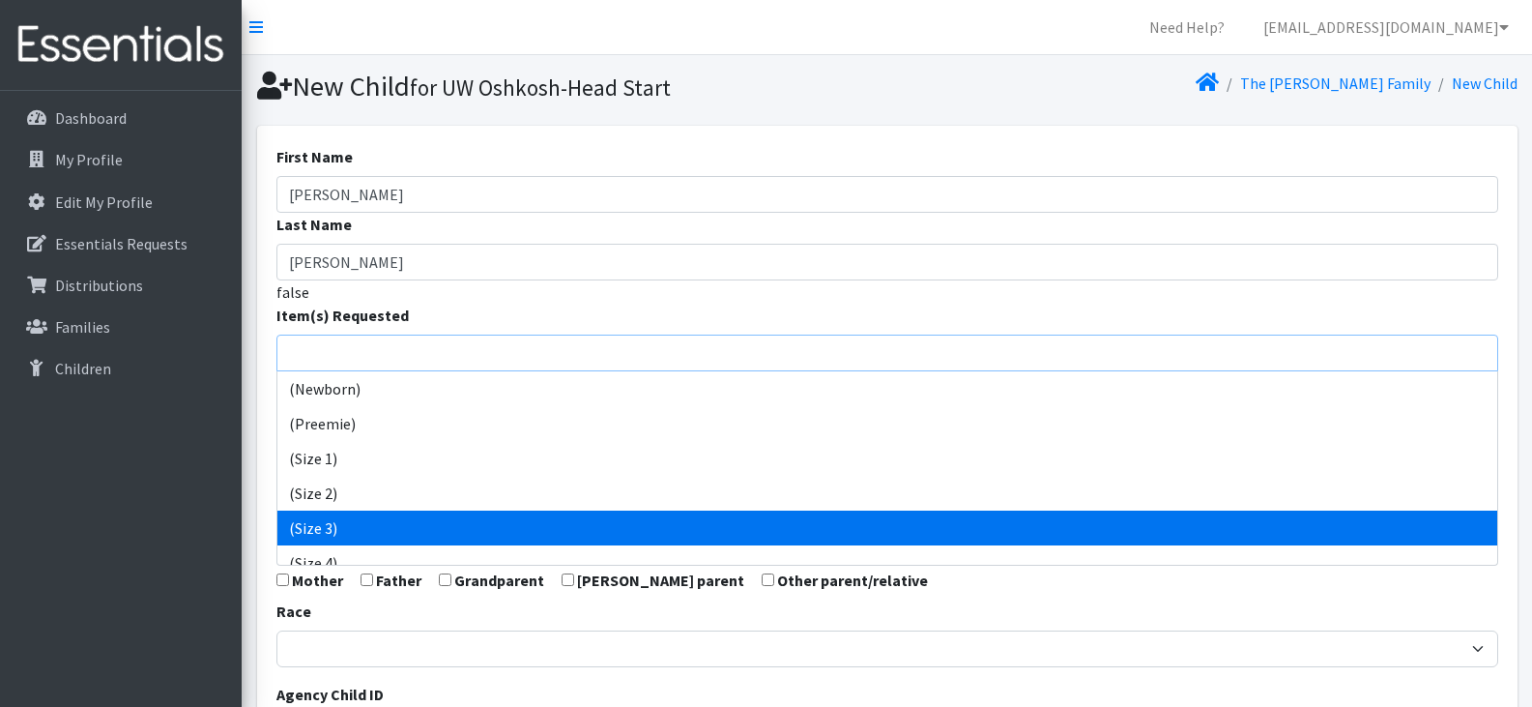
select select "14507"
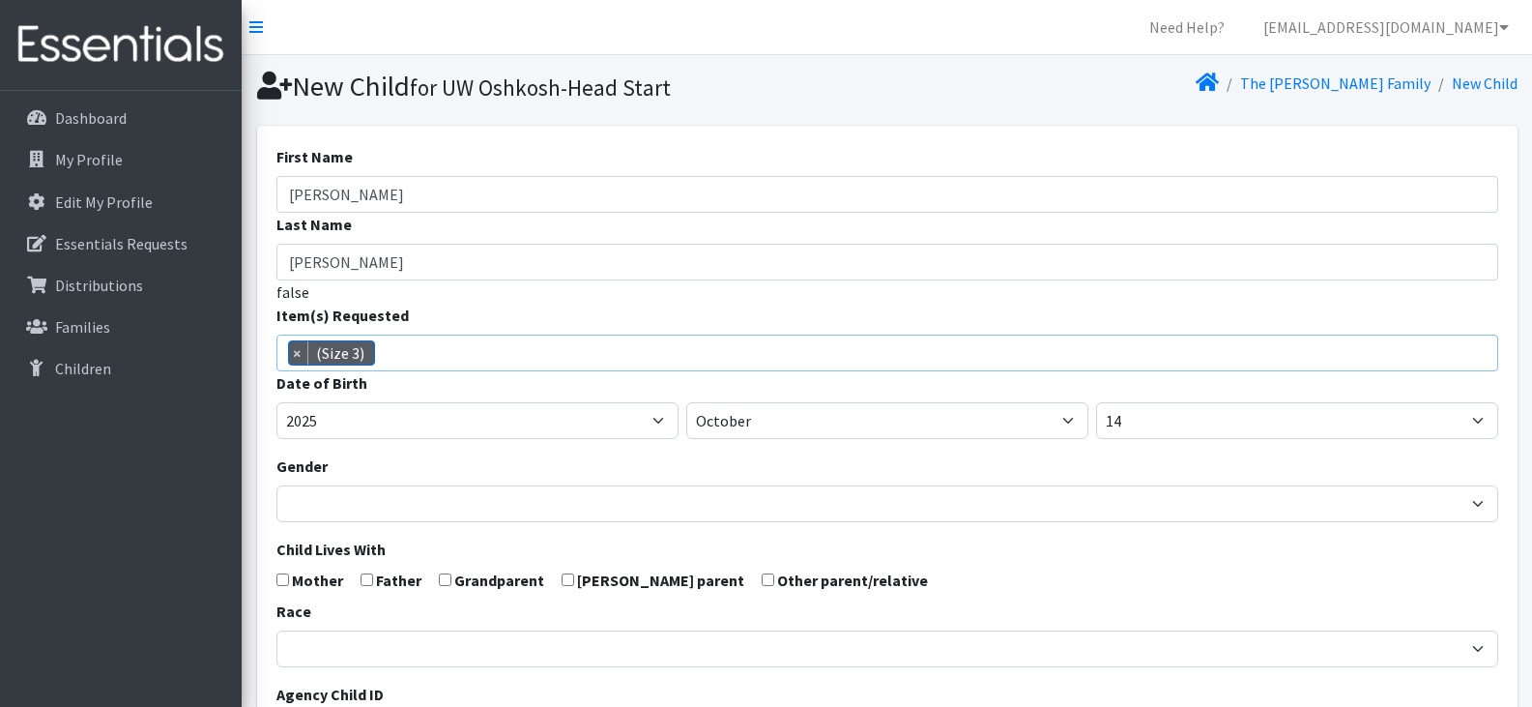
scroll to position [81, 0]
click at [451, 349] on span "× (Size 3)" at bounding box center [887, 352] width 1222 height 37
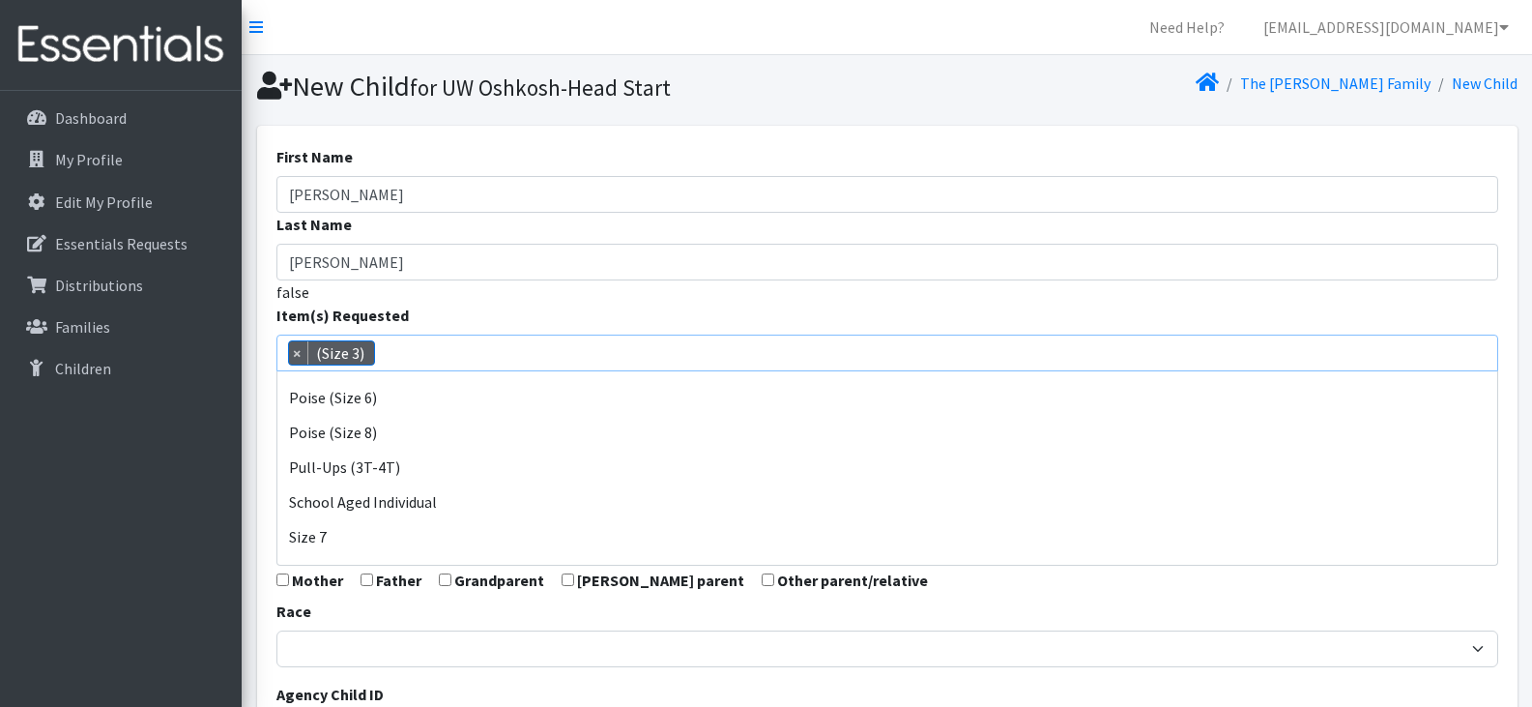
scroll to position [897, 0]
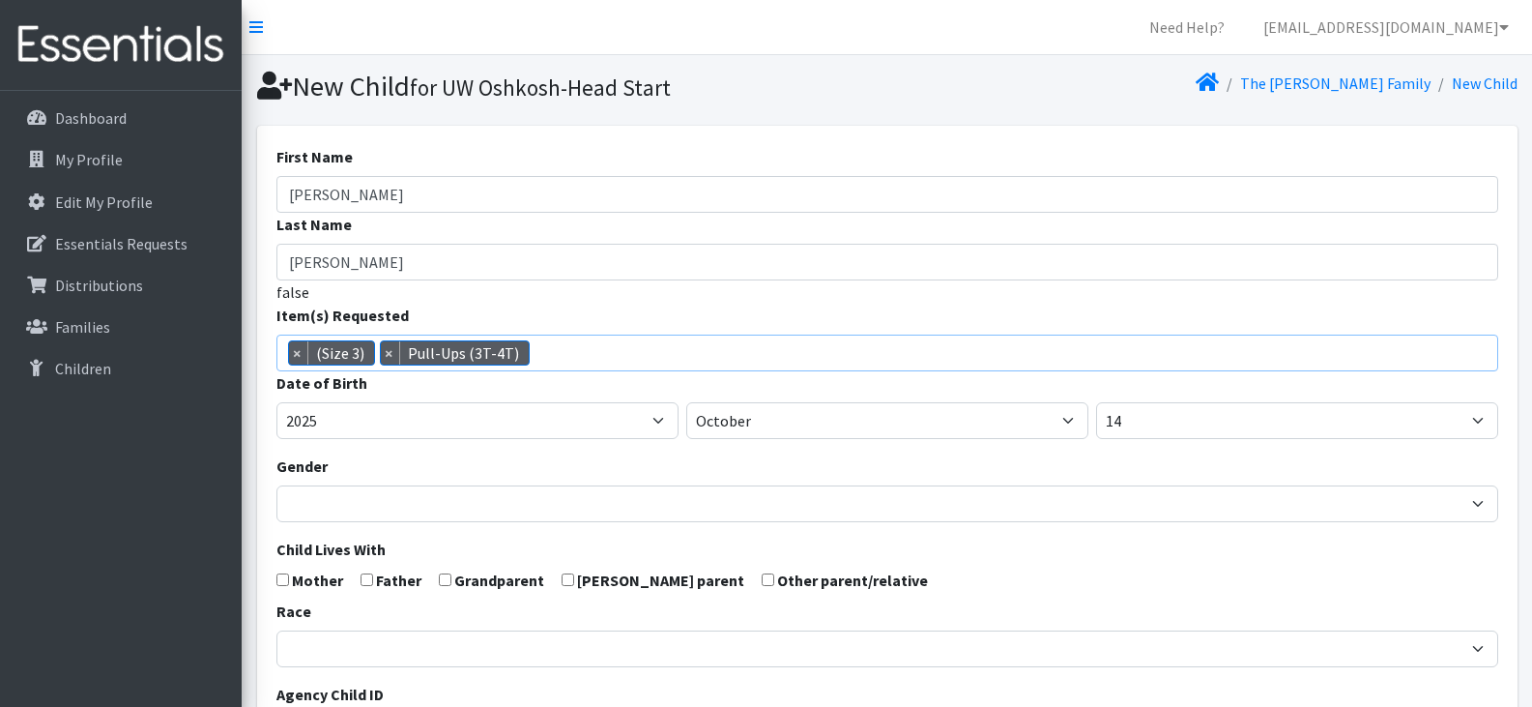
click at [566, 360] on span "× (Size 3) × Pull-Ups (3T-4T)" at bounding box center [887, 352] width 1222 height 37
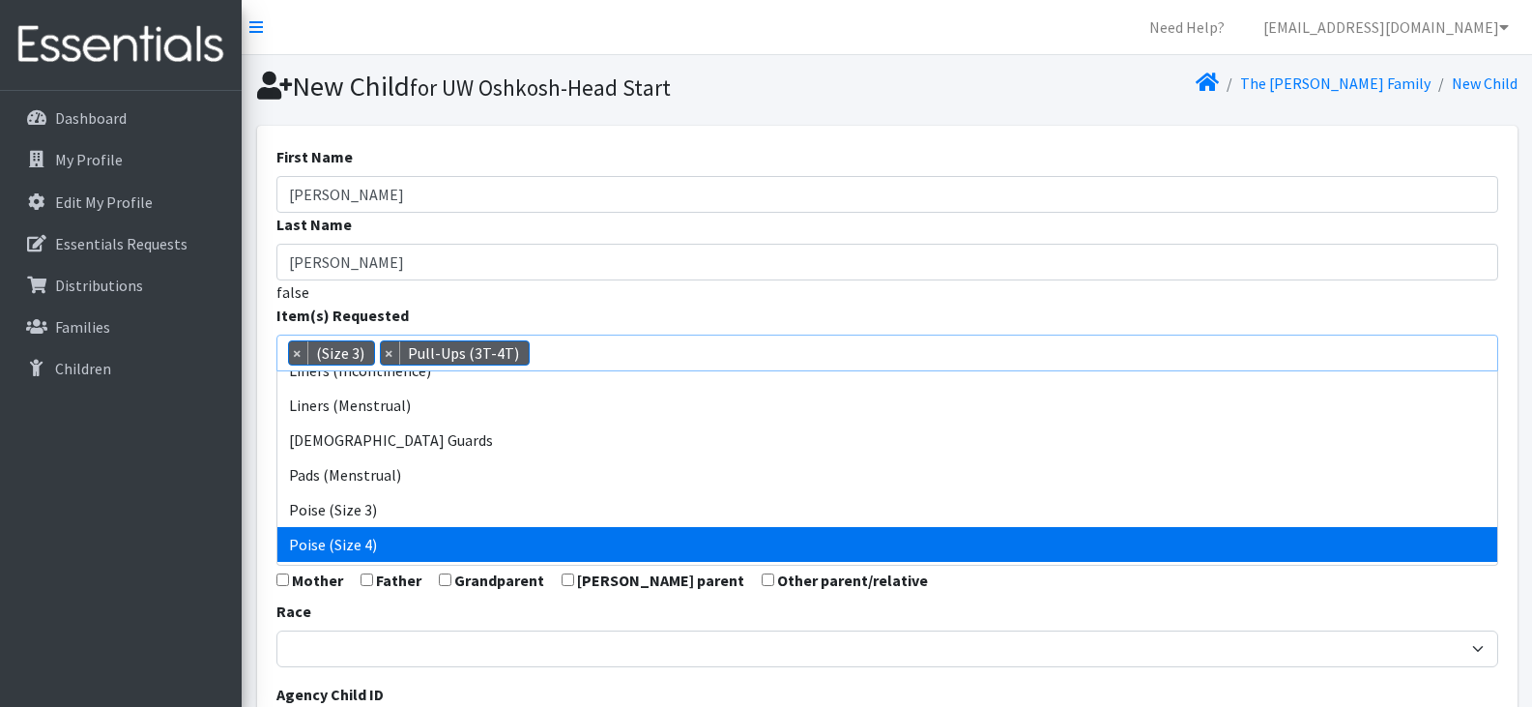
scroll to position [679, 0]
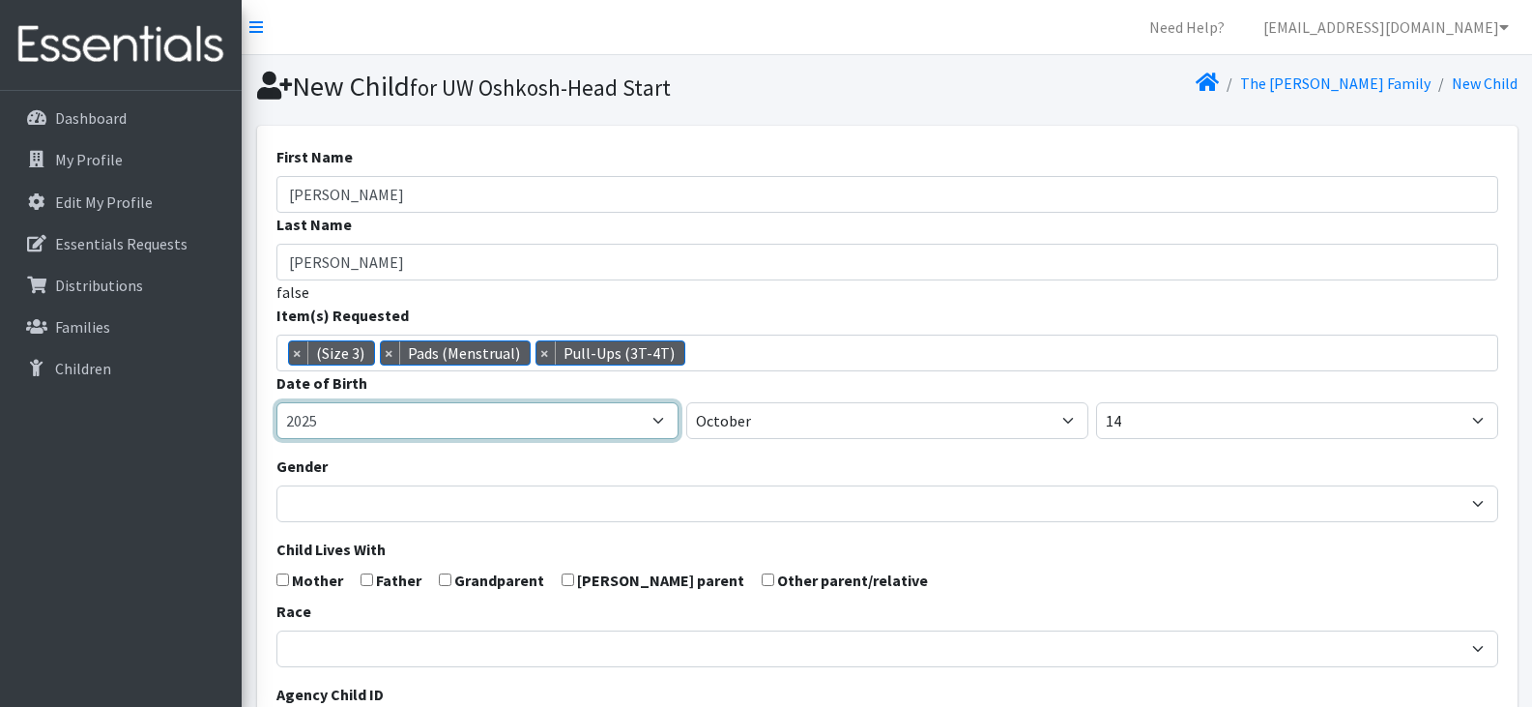
click at [500, 421] on select "2005 2006 2007 2008 2009 2010 2011 2012 2013 2014 2015 2016 2017 2018 2019 2020…" at bounding box center [477, 420] width 402 height 37
select select "2023"
click at [276, 402] on select "2005 2006 2007 2008 2009 2010 2011 2012 2013 2014 2015 2016 2017 2018 2019 2020…" at bounding box center [477, 420] width 402 height 37
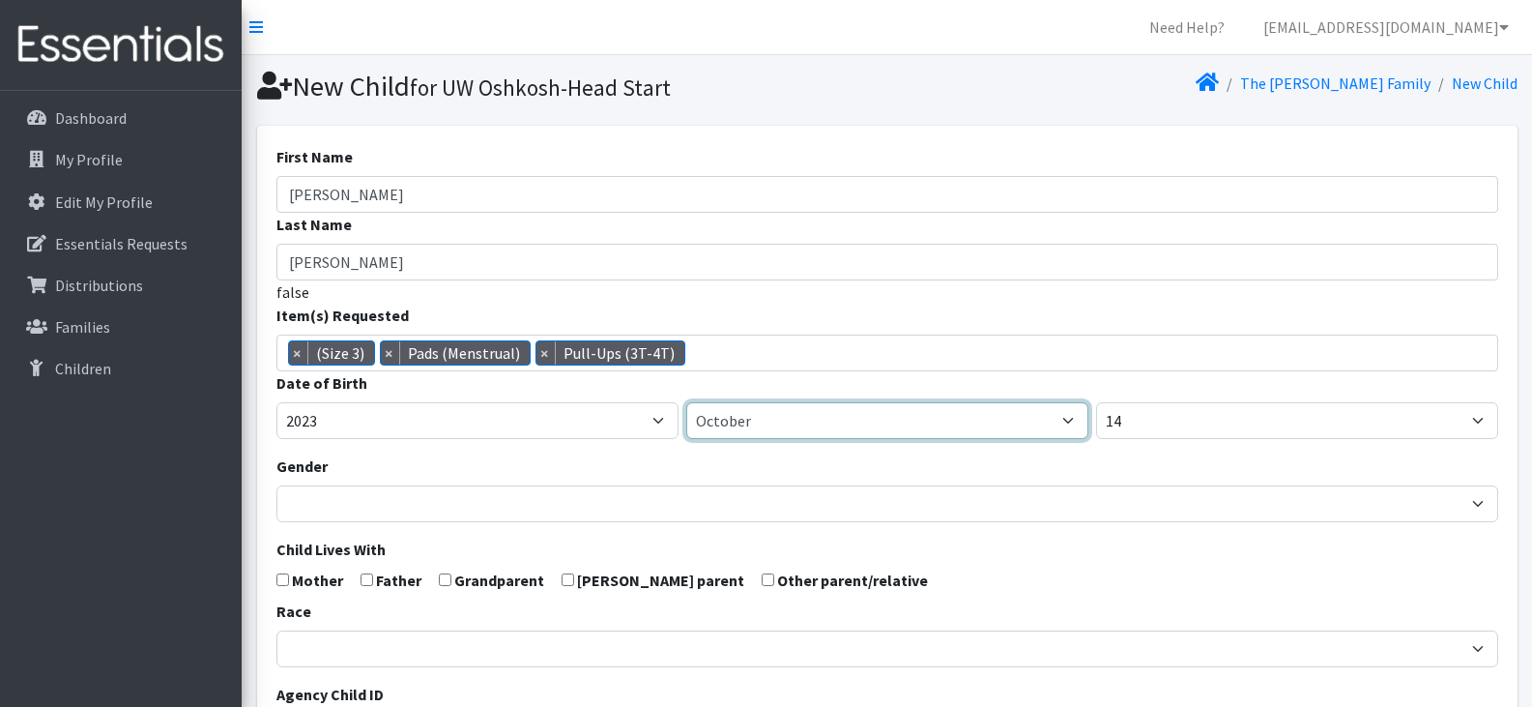
click at [785, 426] on select "January February March April May June July August September October November De…" at bounding box center [887, 420] width 402 height 37
select select "4"
click at [686, 402] on select "January February March April May June July August September October November De…" at bounding box center [887, 420] width 402 height 37
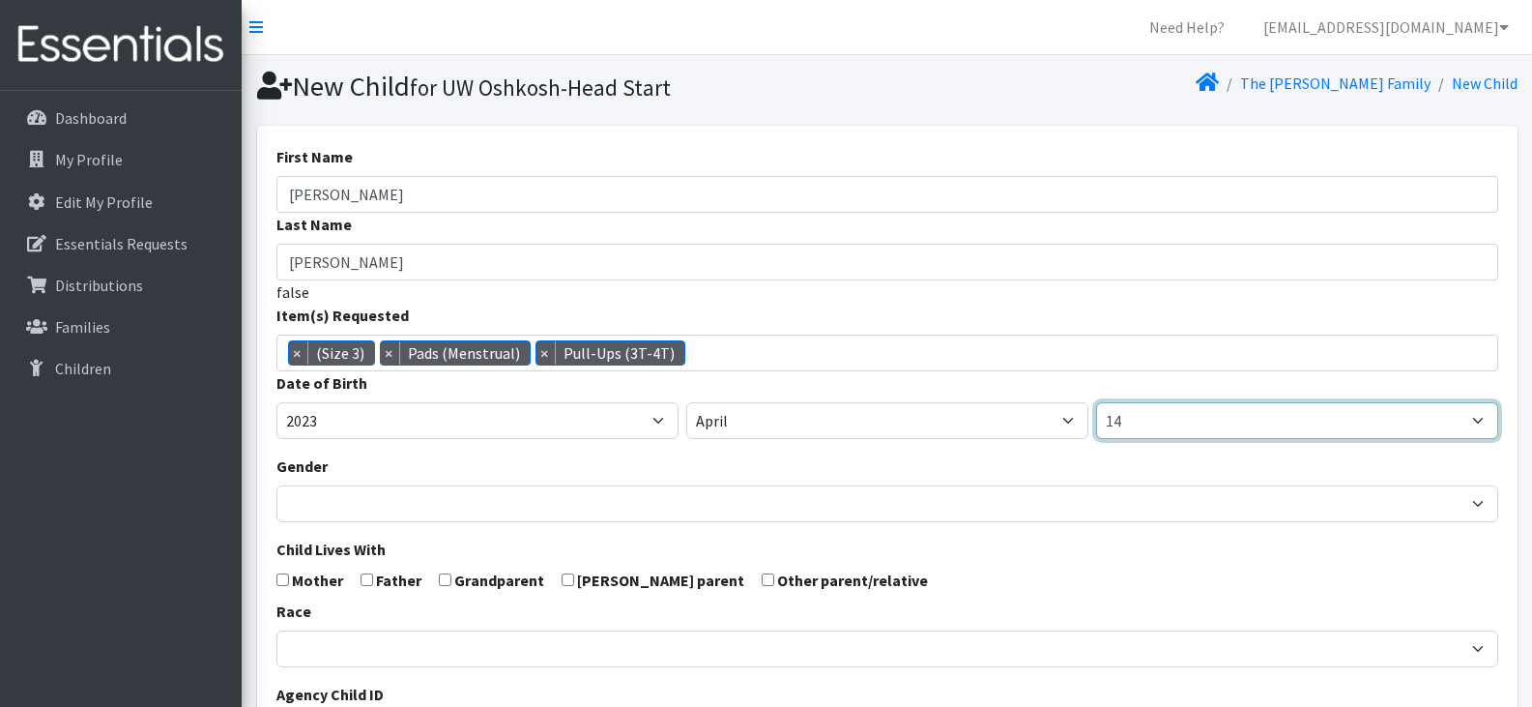
click at [1140, 418] on select "1 2 3 4 5 6 7 8 9 10 11 12 13 14 15 16 17 18 19 20 21 22 23 24 25 26 27 28 29 3…" at bounding box center [1297, 420] width 402 height 37
select select "3"
click at [1096, 402] on select "1 2 3 4 5 6 7 8 9 10 11 12 13 14 15 16 17 18 19 20 21 22 23 24 25 26 27 28 29 3…" at bounding box center [1297, 420] width 402 height 37
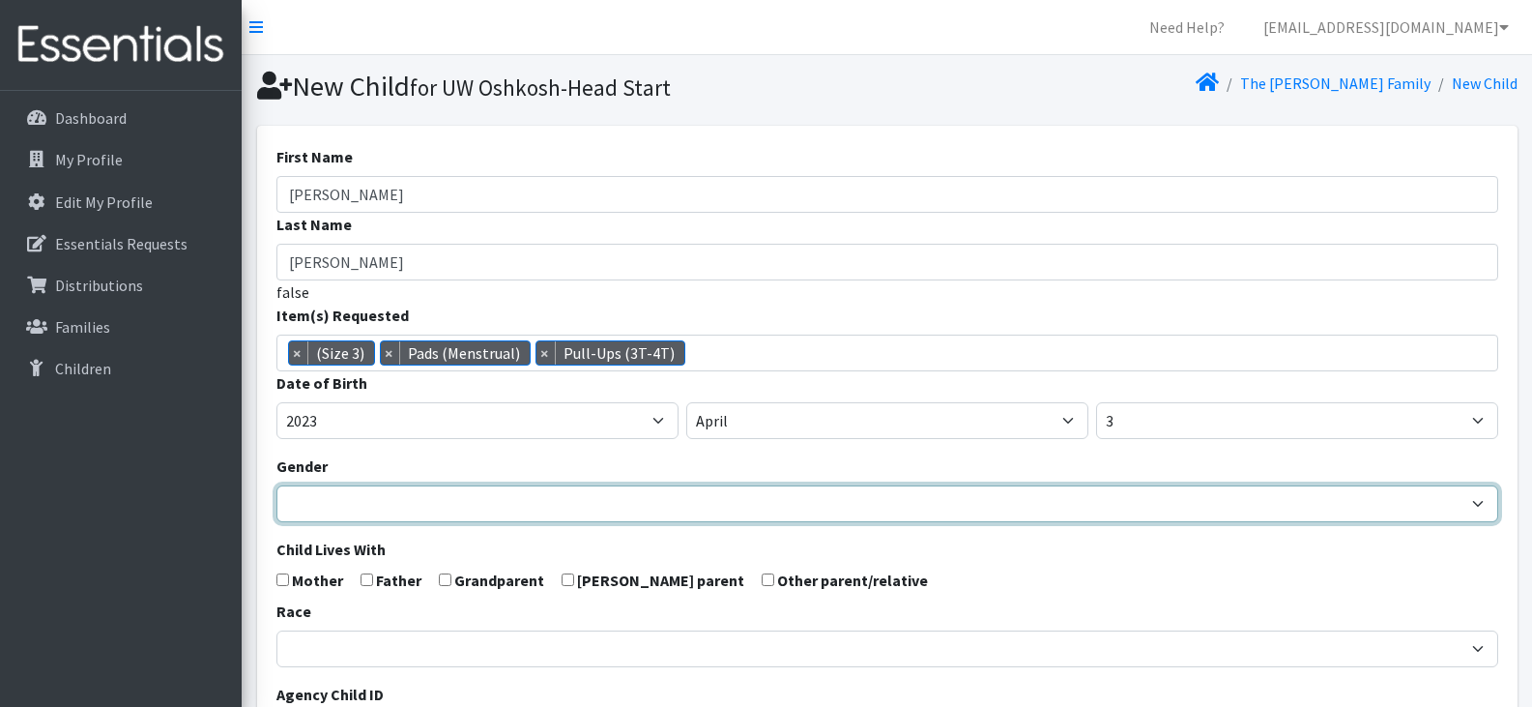
click at [477, 494] on select "Male Female" at bounding box center [887, 503] width 1222 height 37
select select "Female"
click at [276, 485] on select "Male Female" at bounding box center [887, 503] width 1222 height 37
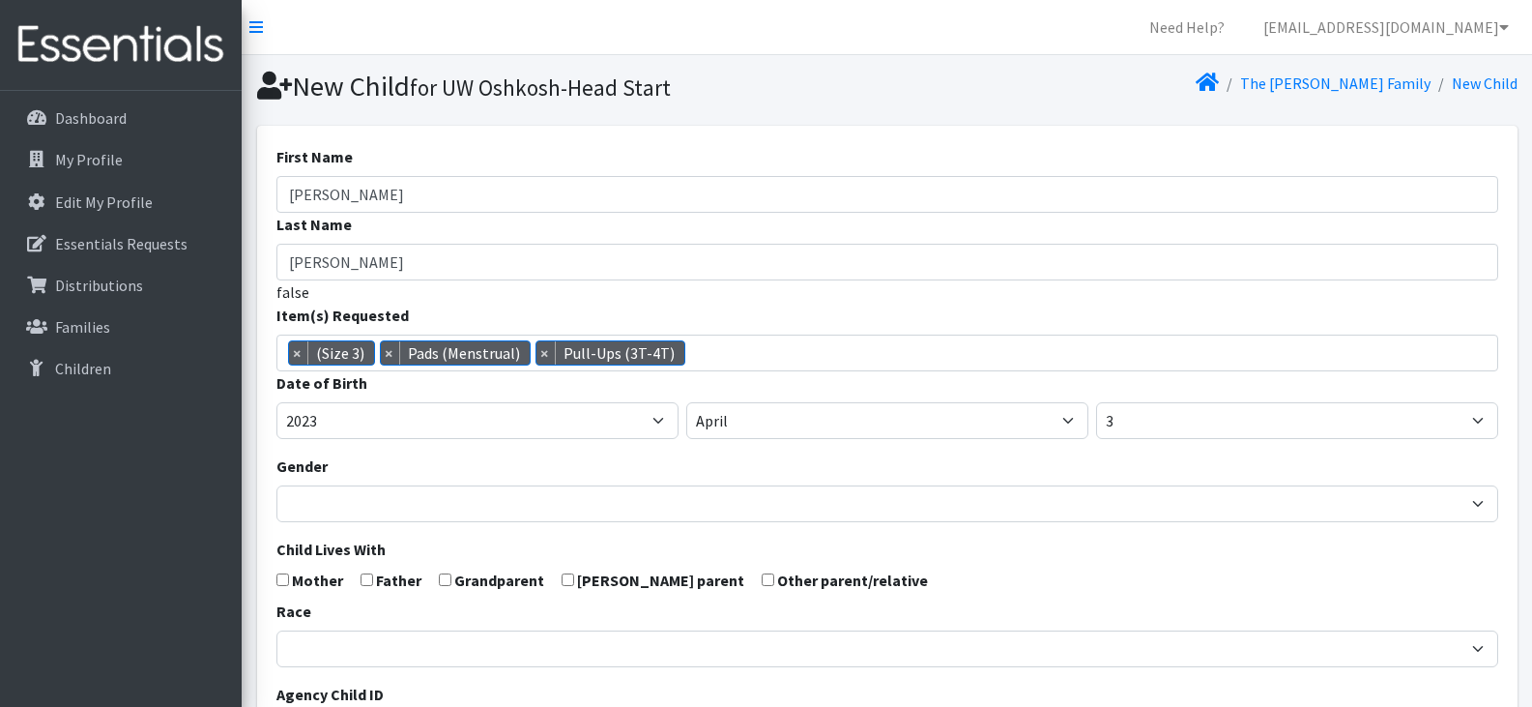
click at [283, 580] on input "checkbox" at bounding box center [282, 579] width 13 height 13
checkbox input "true"
click at [366, 583] on input "checkbox" at bounding box center [367, 579] width 13 height 13
checkbox input "true"
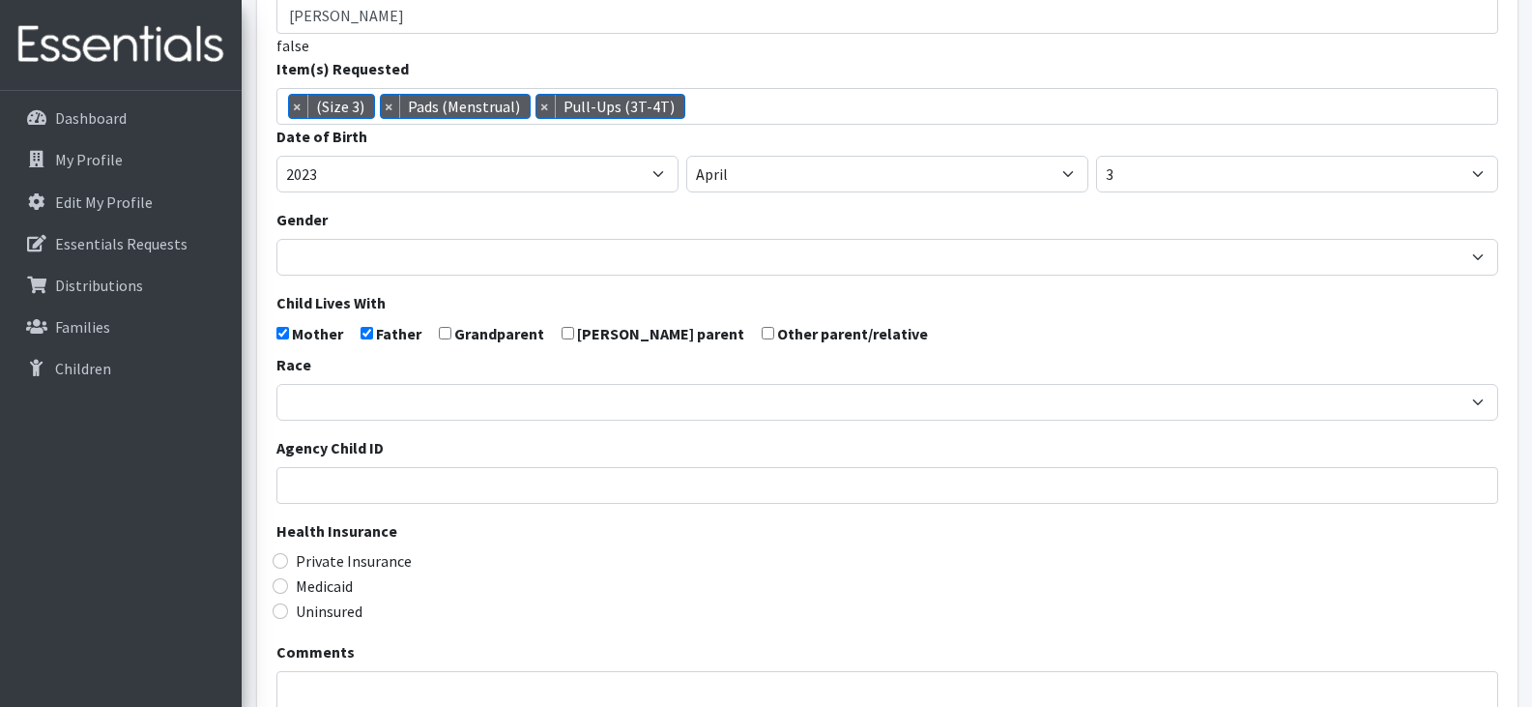
scroll to position [249, 0]
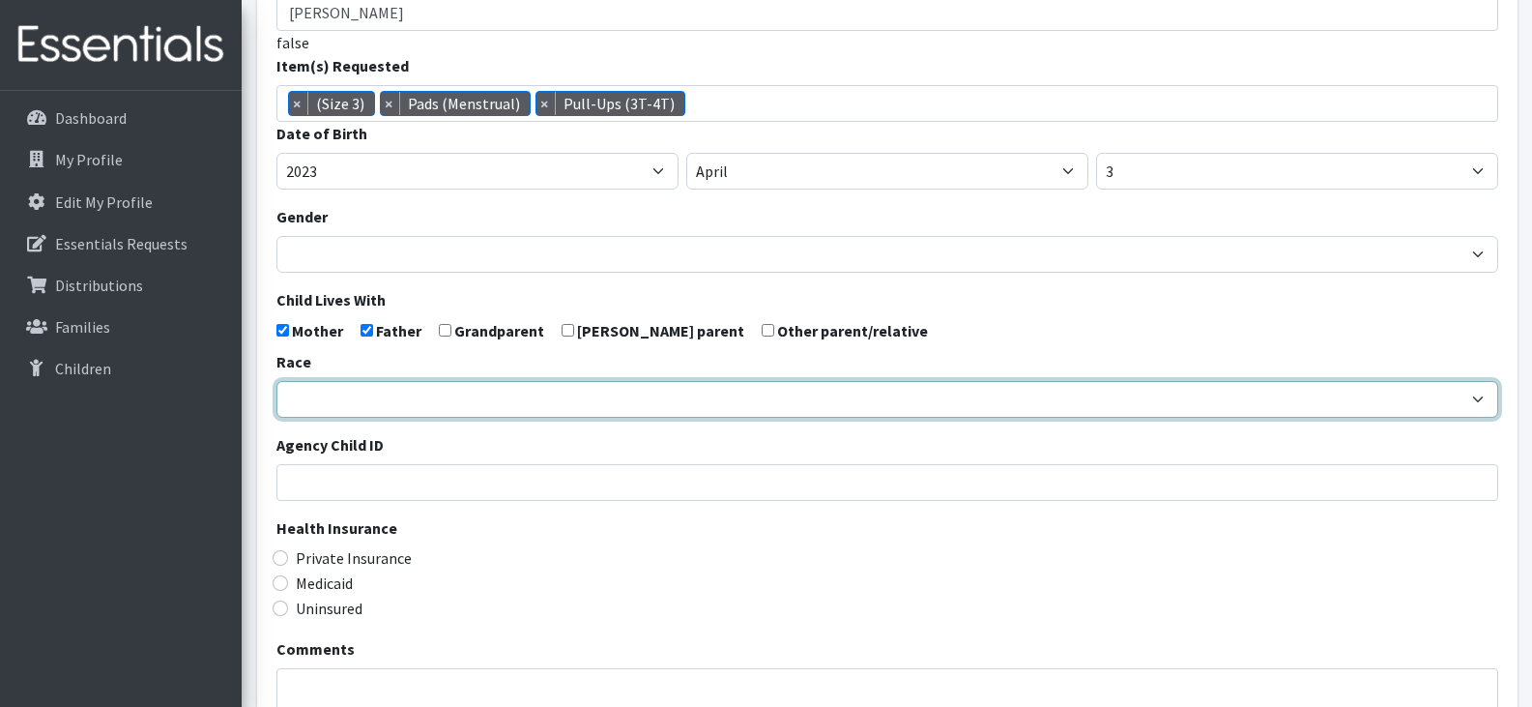
click at [363, 394] on select "African American Caucasian Hispanic Asian American Indian Pacific Islander Mult…" at bounding box center [887, 399] width 1222 height 37
select select "Hispanic"
click at [276, 381] on select "African American Caucasian Hispanic Asian American Indian Pacific Islander Mult…" at bounding box center [887, 399] width 1222 height 37
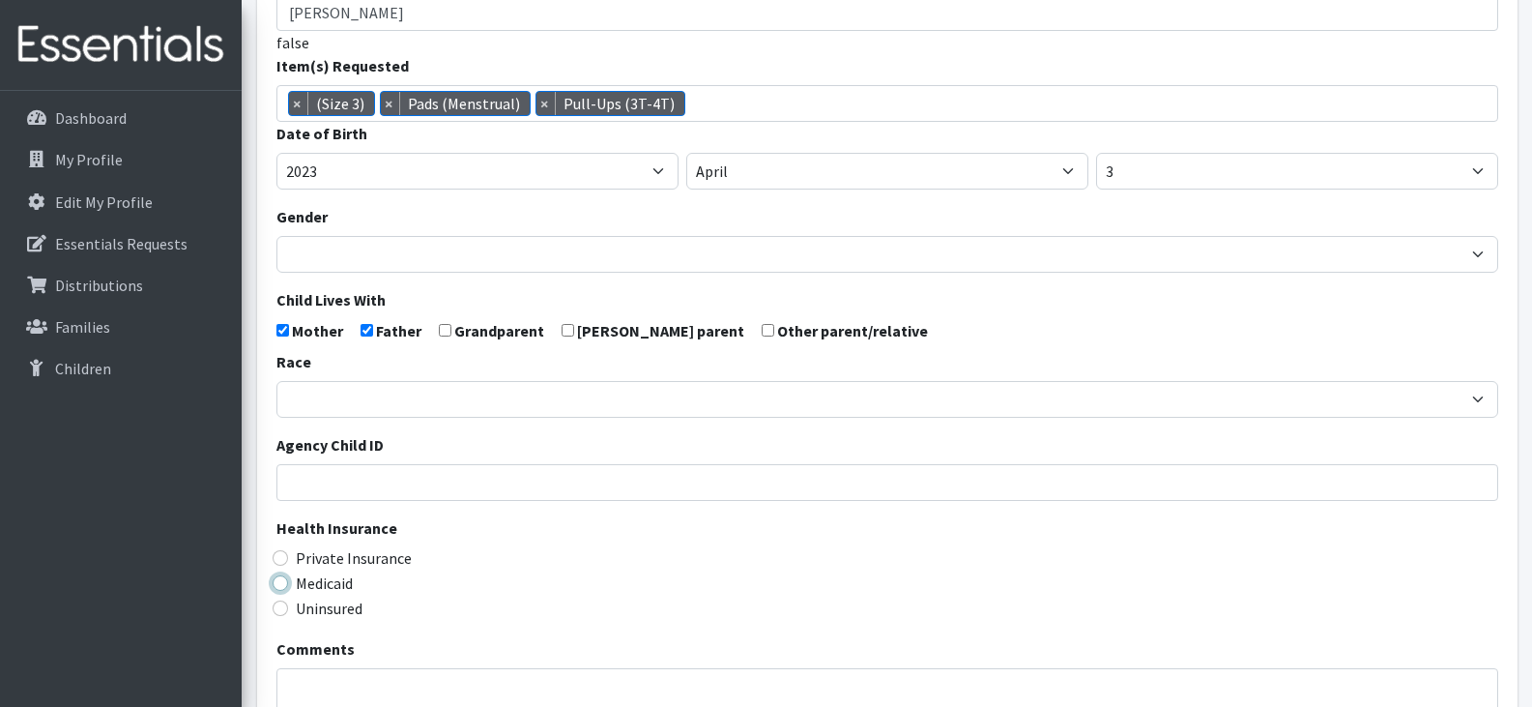
click at [282, 582] on input "Medicaid" at bounding box center [280, 582] width 15 height 15
radio input "true"
click at [592, 576] on div "Medicaid" at bounding box center [887, 582] width 1222 height 23
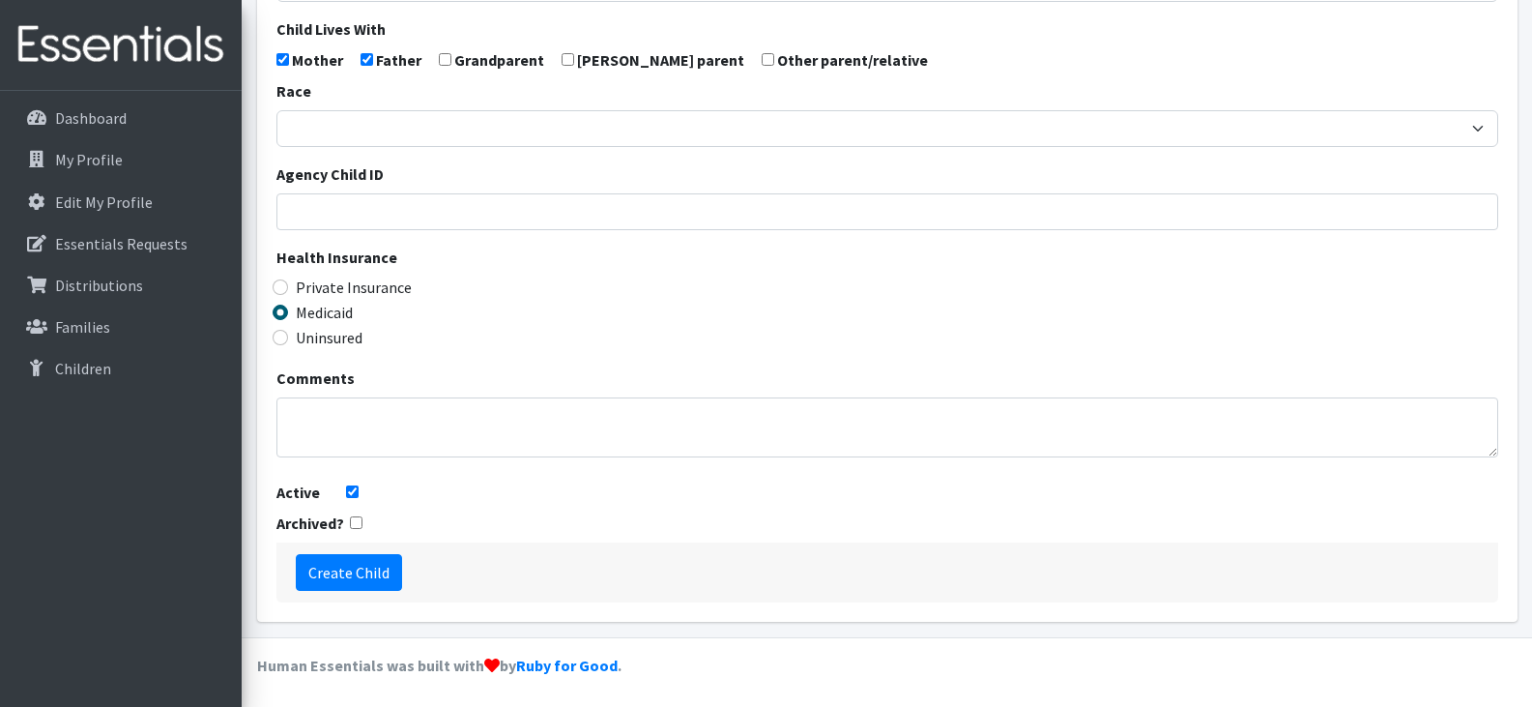
scroll to position [523, 0]
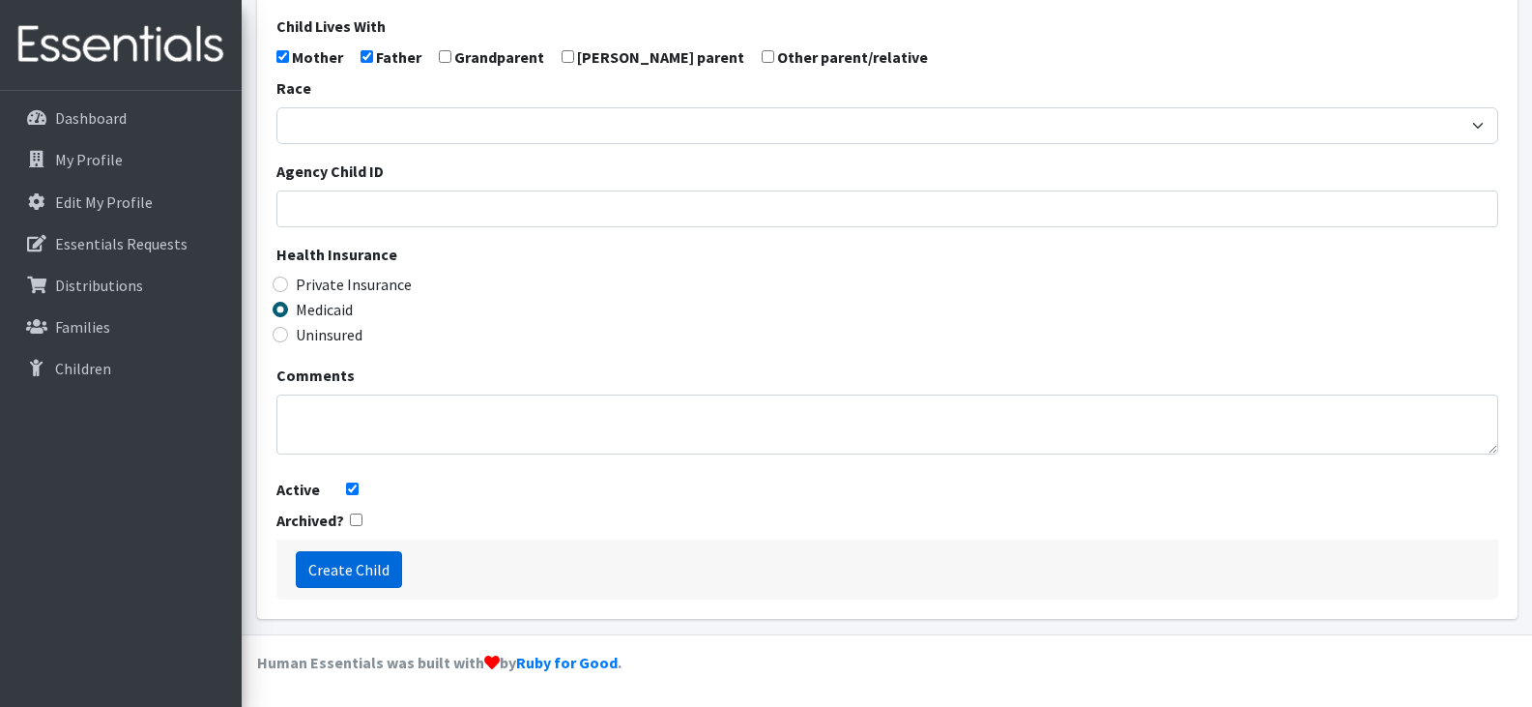
click at [347, 567] on input "Create Child" at bounding box center [349, 569] width 106 height 37
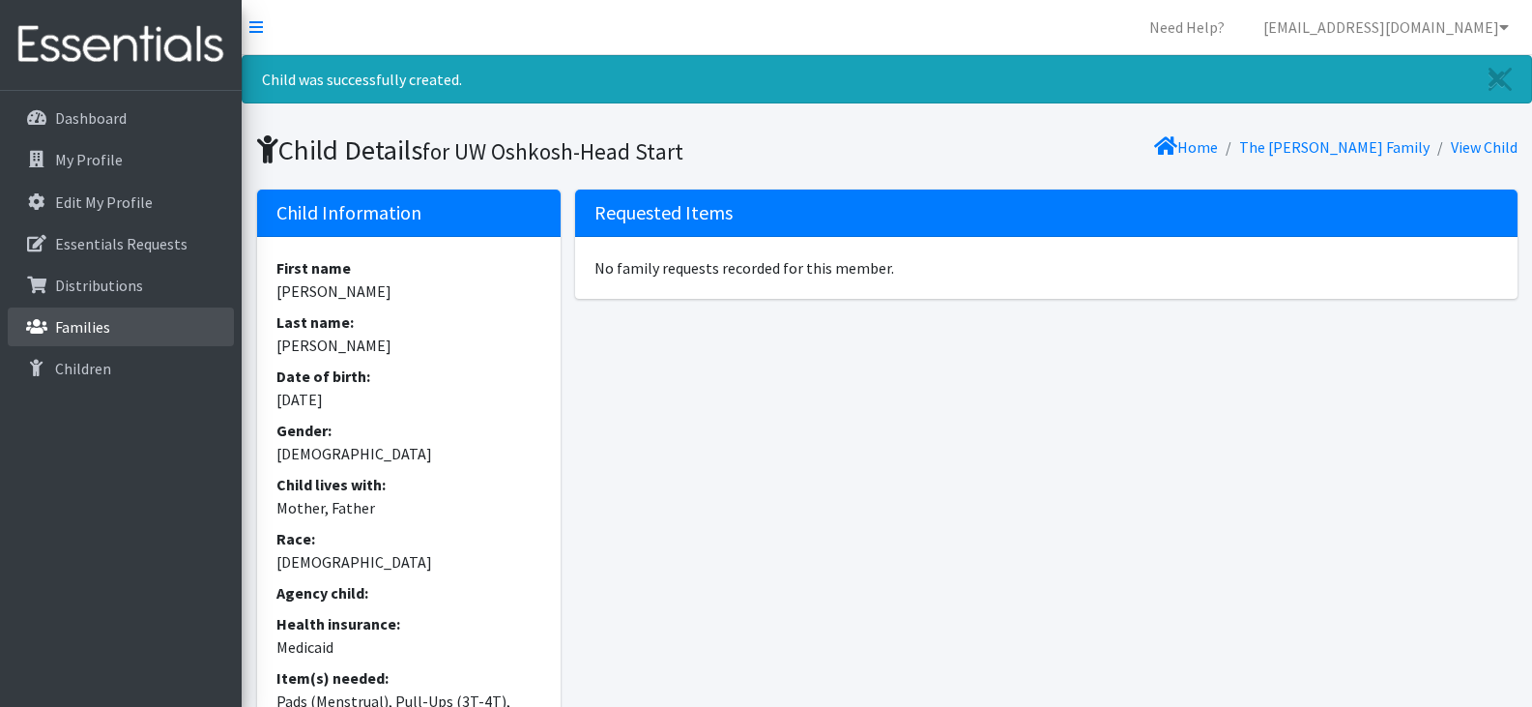
click at [104, 324] on p "Families" at bounding box center [82, 326] width 55 height 19
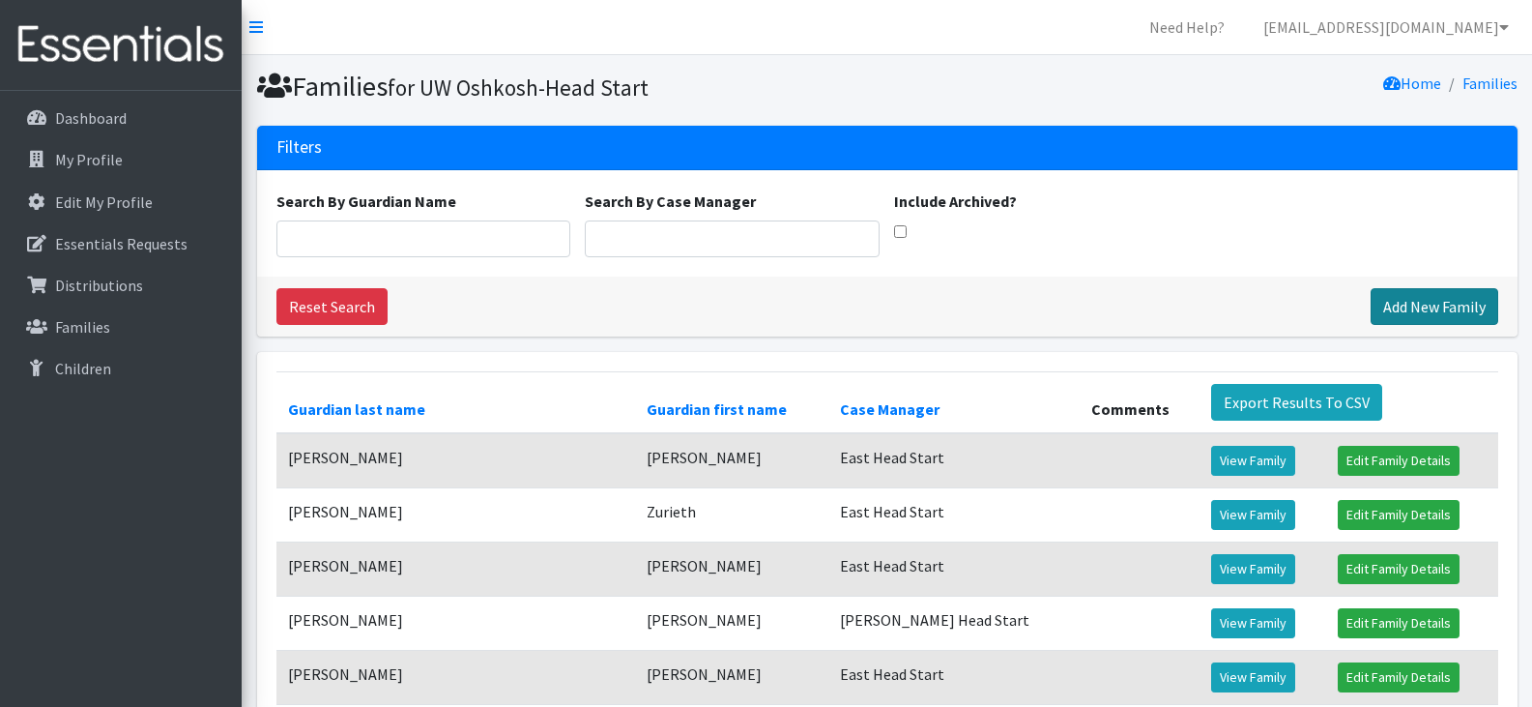
click at [1426, 303] on link "Add New Family" at bounding box center [1435, 306] width 128 height 37
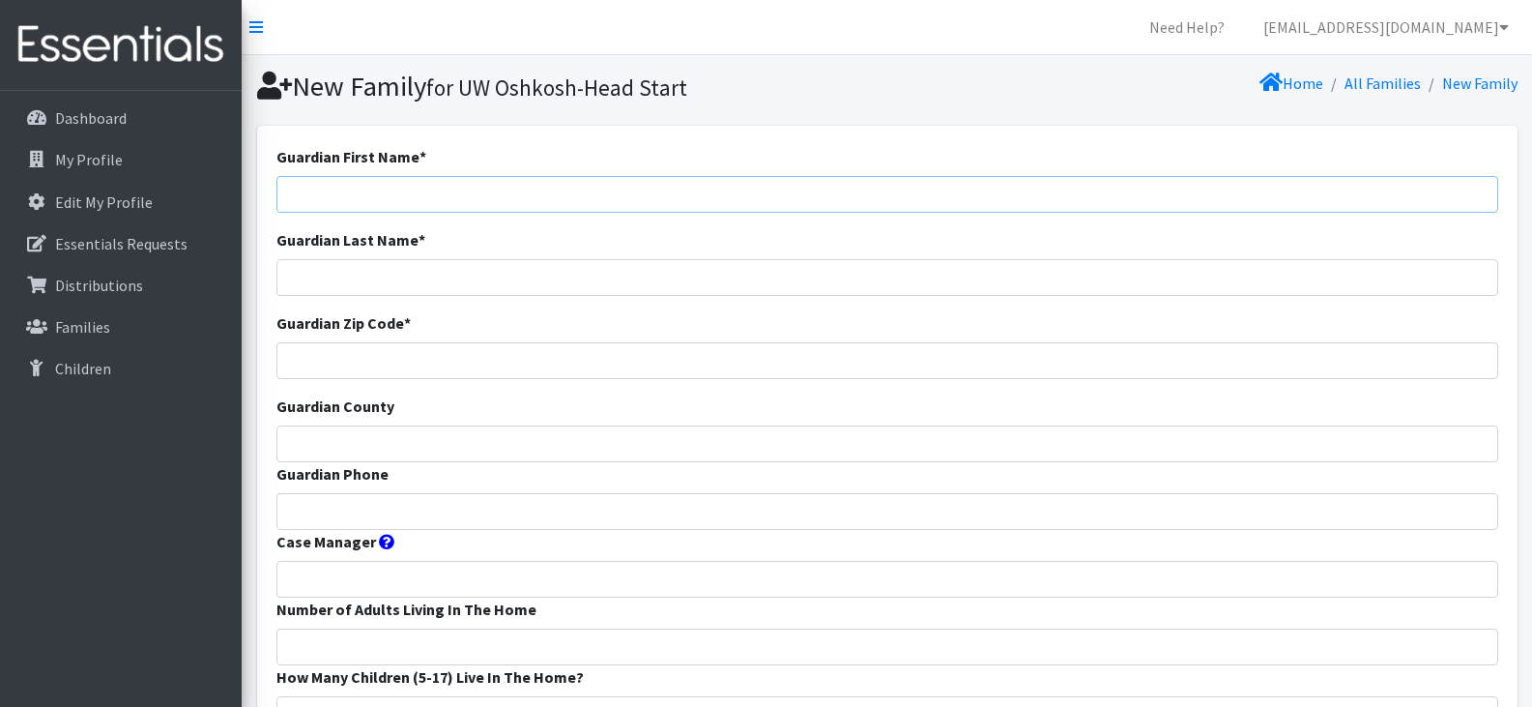
click at [648, 200] on input "Guardian First Name *" at bounding box center [887, 194] width 1222 height 37
paste input "[PERSON_NAME]"
drag, startPoint x: 394, startPoint y: 197, endPoint x: 329, endPoint y: 200, distance: 65.8
click at [329, 200] on input "[PERSON_NAME]" at bounding box center [887, 194] width 1222 height 37
type input "[PERSON_NAME]"
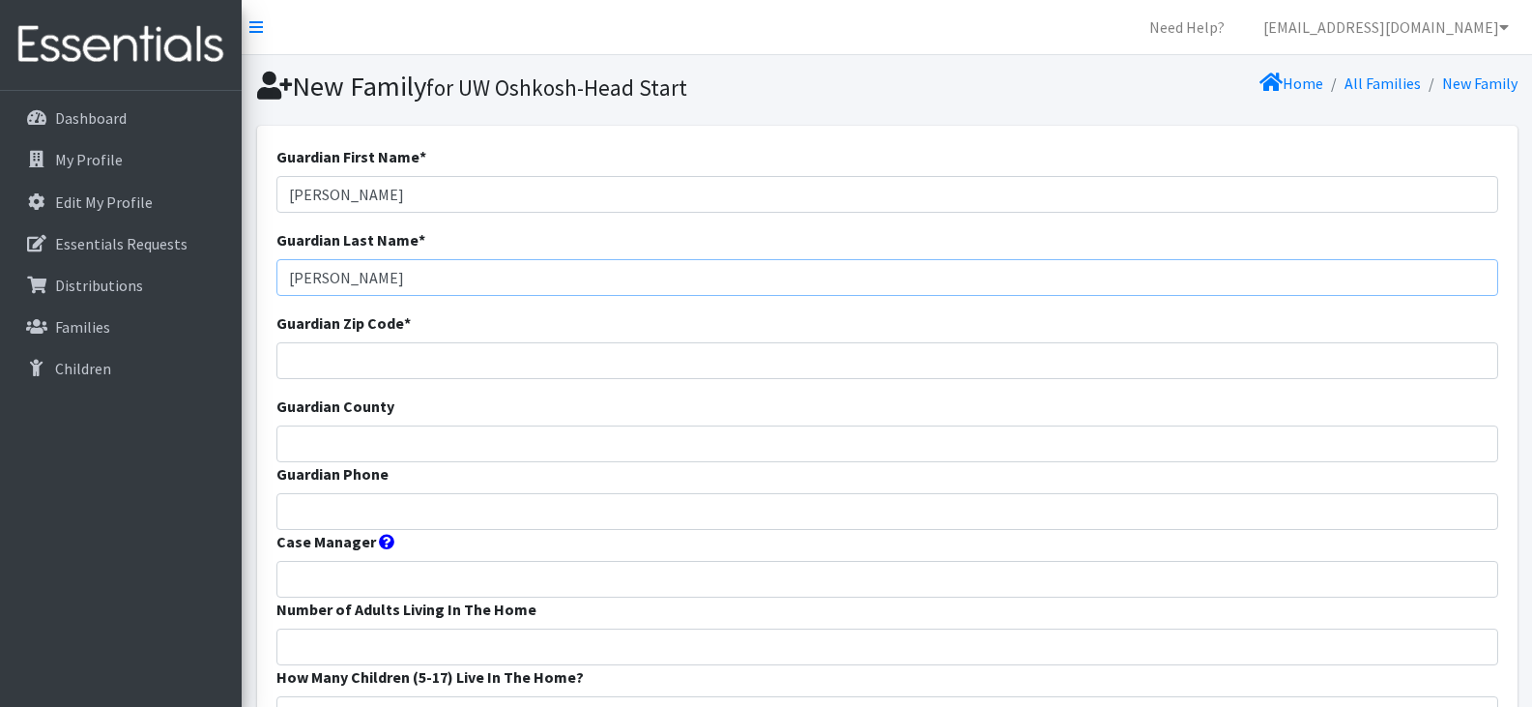
type input "[PERSON_NAME]"
click at [403, 354] on input "Guardian Zip Code *" at bounding box center [887, 360] width 1222 height 37
type input "54911"
click at [419, 440] on input "Guardian County" at bounding box center [887, 443] width 1222 height 37
type input "Outagamie"
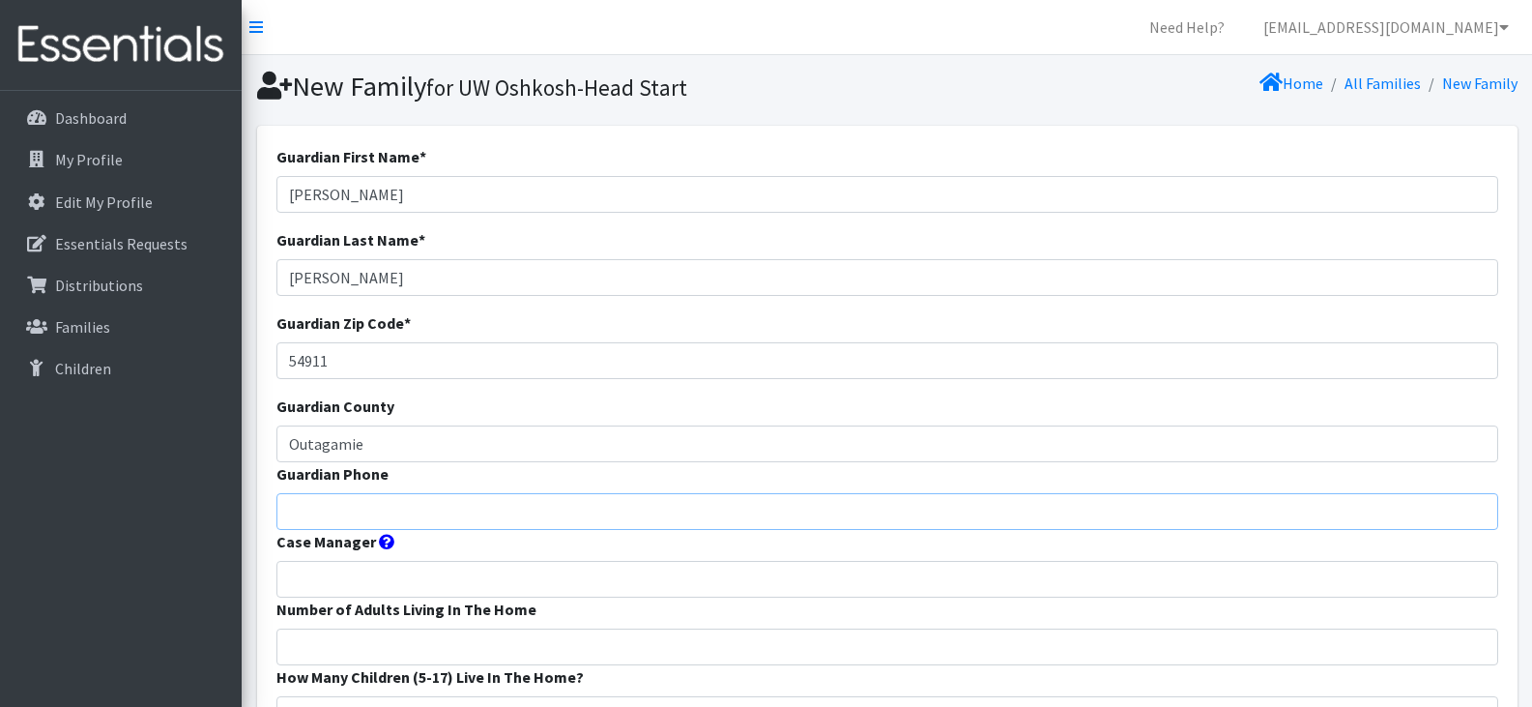
click at [820, 504] on input "Guardian Phone" at bounding box center [887, 511] width 1222 height 37
paste input "4144915943"
type input "4144915943"
click at [724, 580] on input "Case Manager" at bounding box center [887, 579] width 1222 height 37
type input "CELC Head Start"
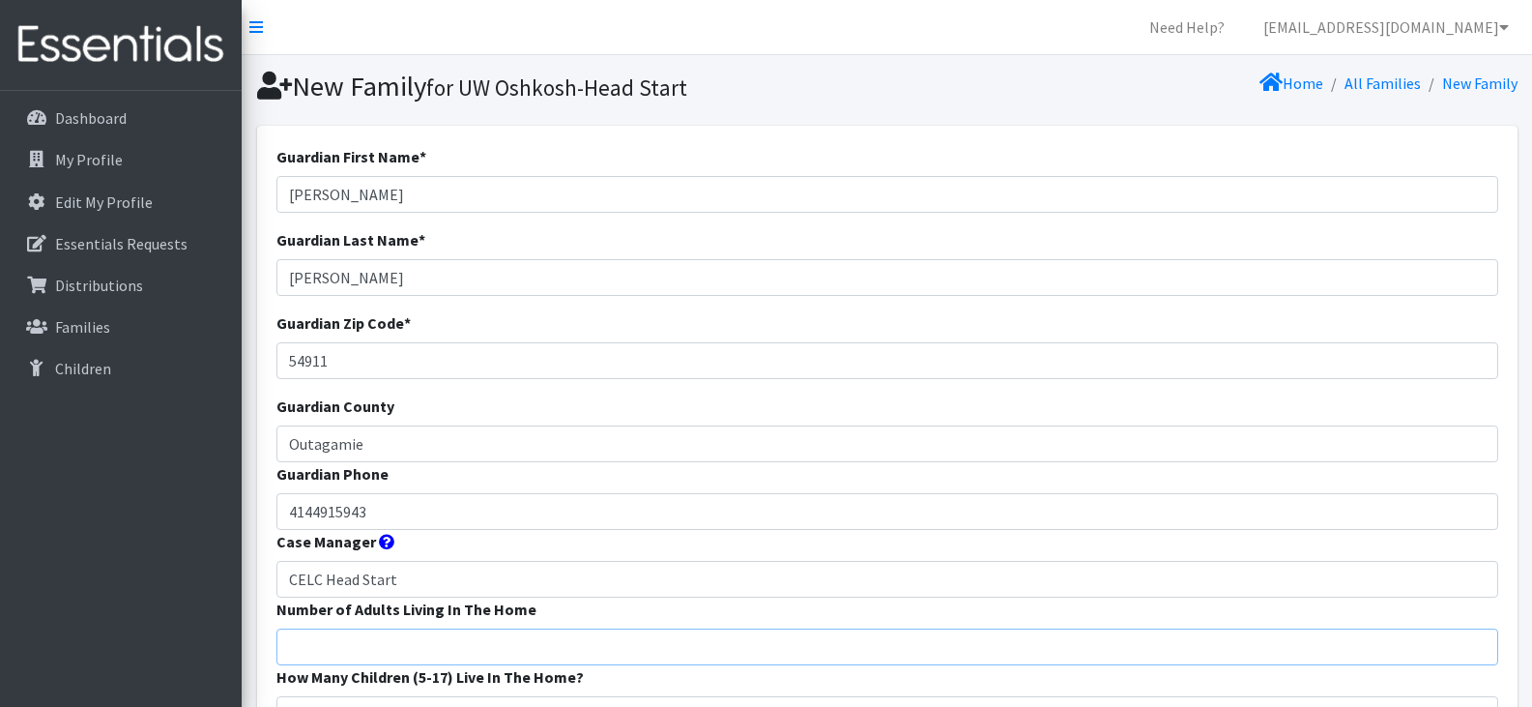
click at [669, 641] on input "Number of Adults Living In The Home" at bounding box center [887, 646] width 1222 height 37
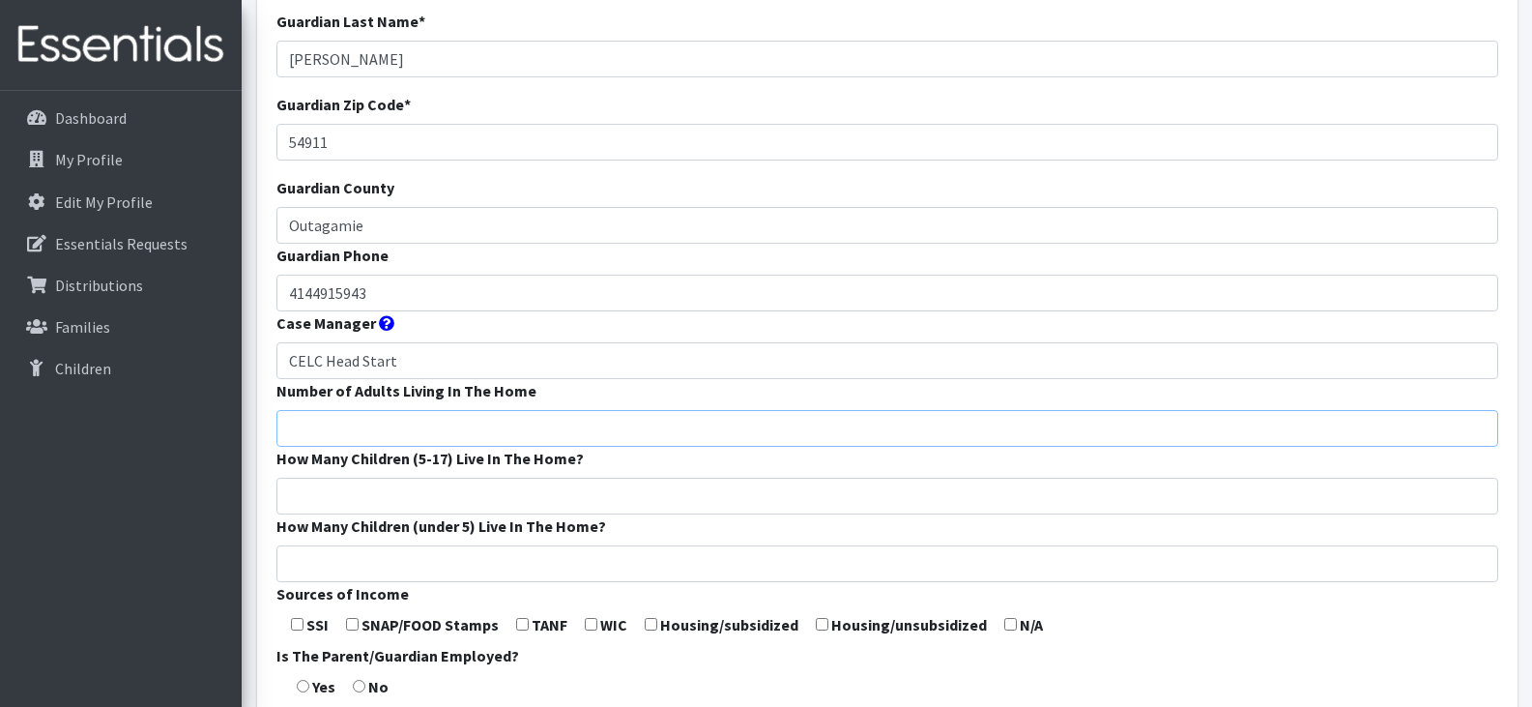
scroll to position [219, 0]
type input "1"
click at [480, 493] on input "How Many Children (5-17) Live In The Home?" at bounding box center [887, 495] width 1222 height 37
type input "1"
click at [484, 563] on input "How Many Children (under 5) Live In The Home?" at bounding box center [887, 562] width 1222 height 37
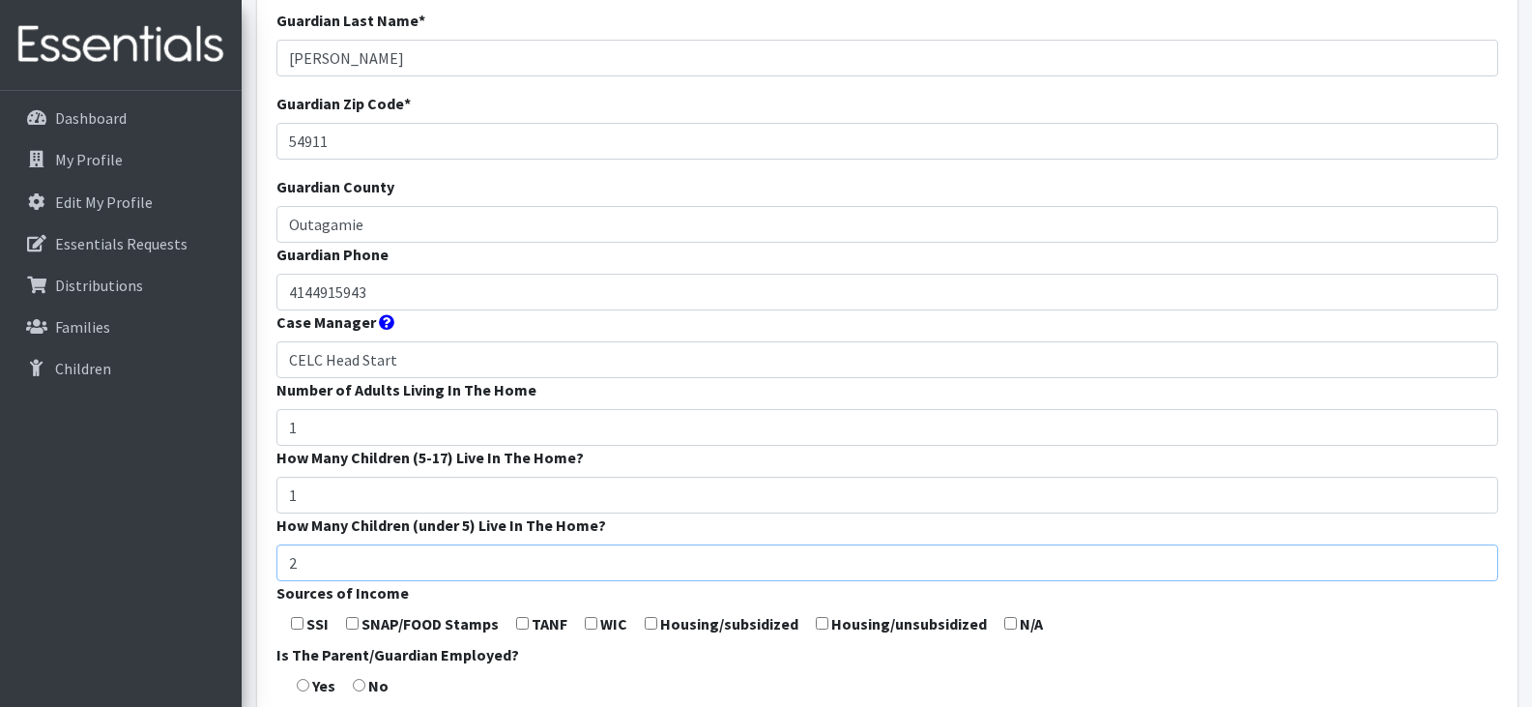
type input "2"
click at [1002, 659] on form "Guardian First Name * [PERSON_NAME] Guardian Last Name * [PERSON_NAME] Guardian…" at bounding box center [887, 499] width 1222 height 1146
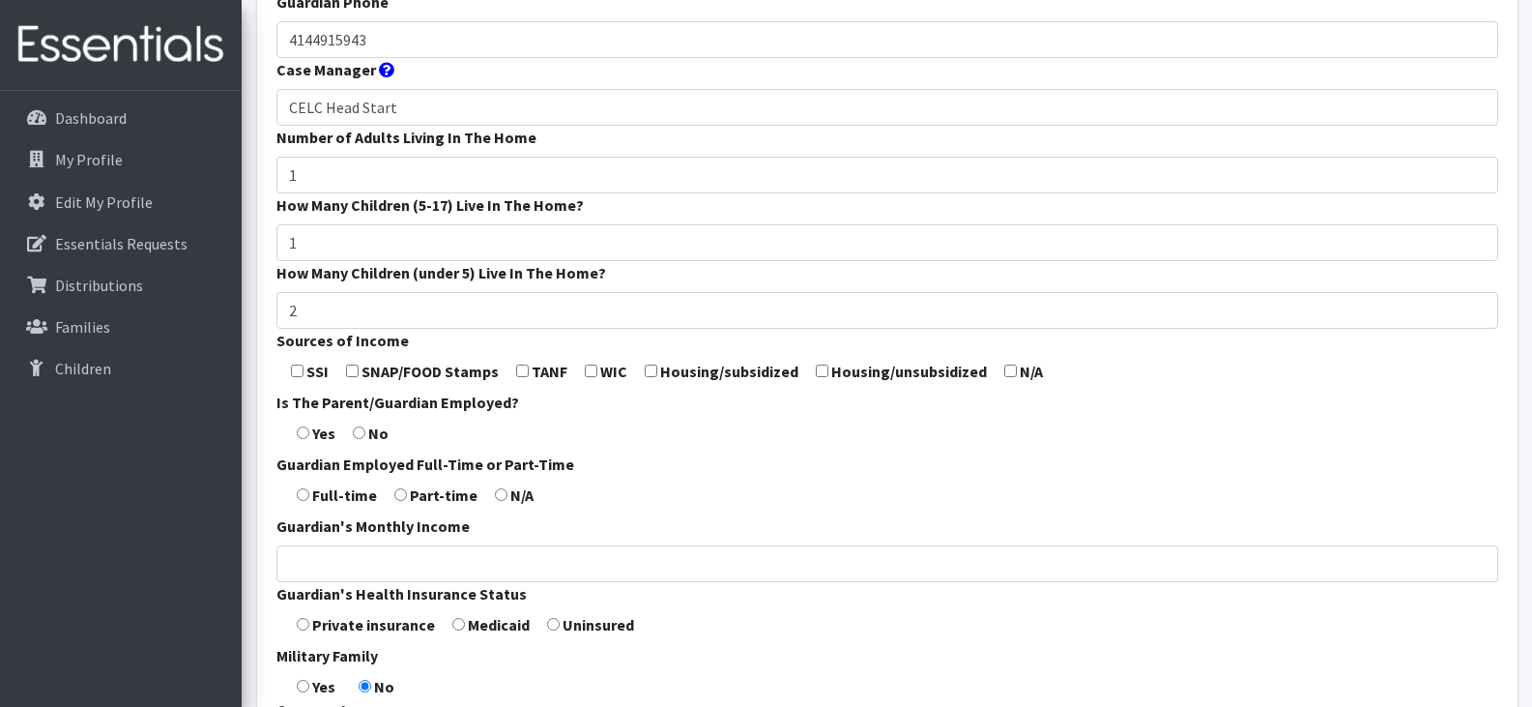
scroll to position [473, 0]
click at [356, 367] on input "checkbox" at bounding box center [352, 369] width 13 height 13
checkbox input "true"
click at [303, 433] on input "radio" at bounding box center [303, 431] width 13 height 13
radio input "true"
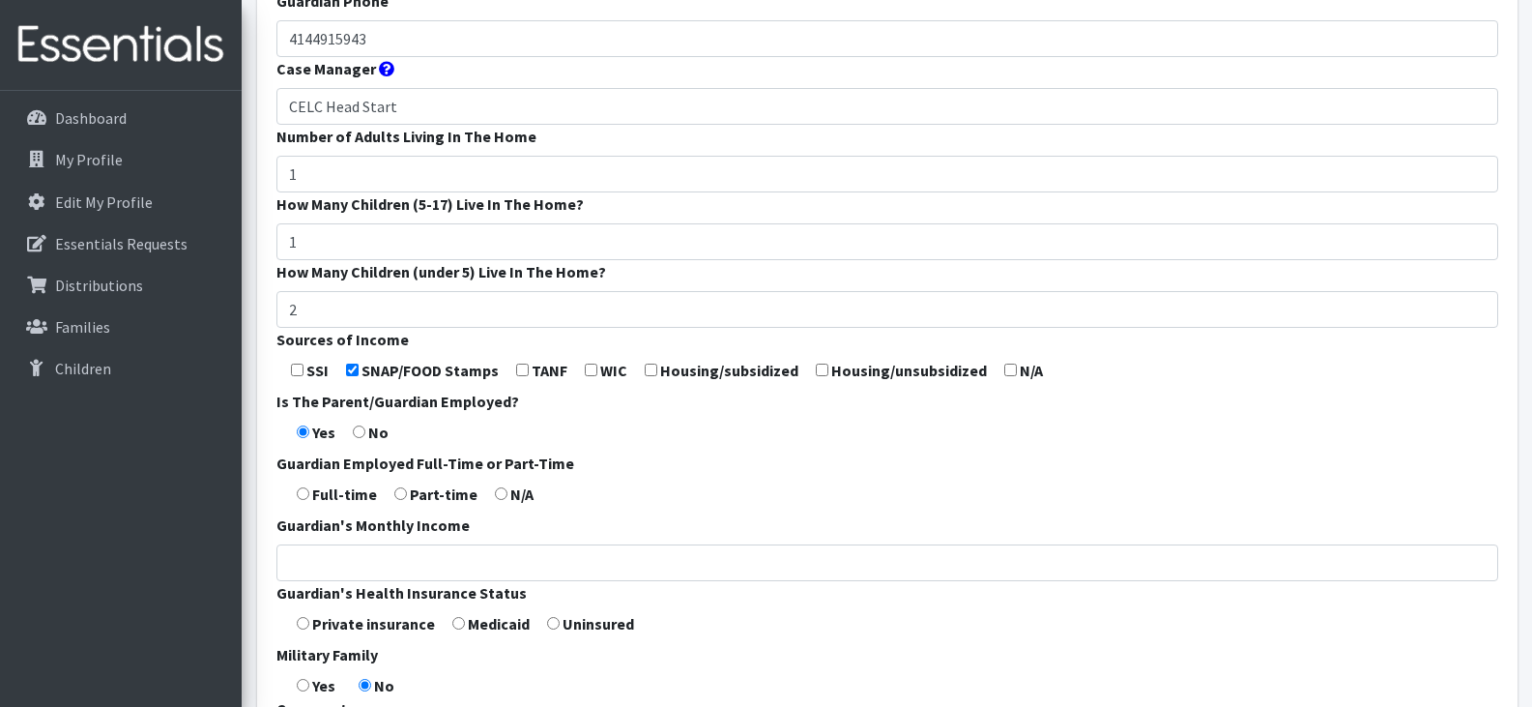
click at [402, 496] on input "radio" at bounding box center [400, 493] width 13 height 13
radio input "true"
click at [458, 627] on input "radio" at bounding box center [458, 623] width 13 height 13
radio input "true"
click at [693, 631] on form "Guardian First Name * Alexis Guardian Last Name * Booker Guardian Zip Code * 54…" at bounding box center [887, 245] width 1222 height 1146
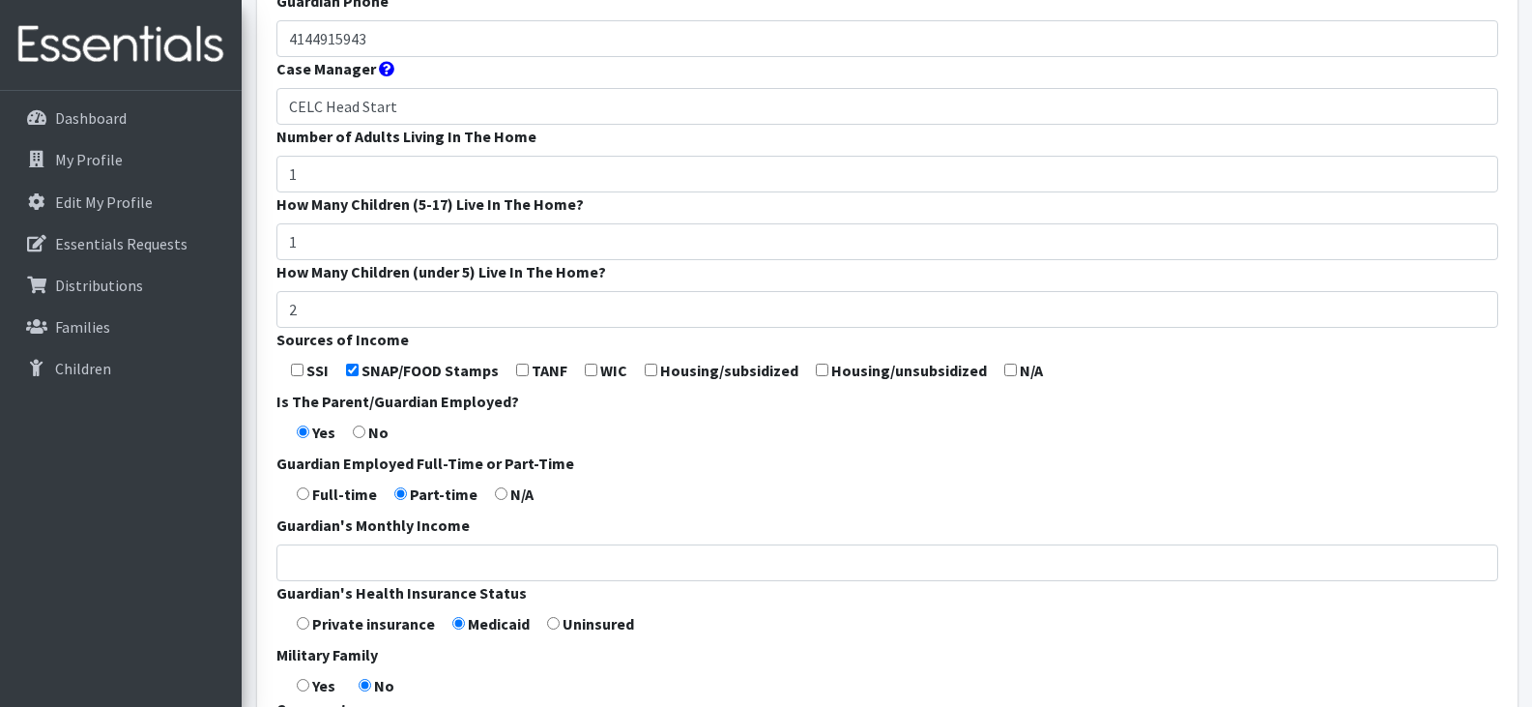
scroll to position [752, 0]
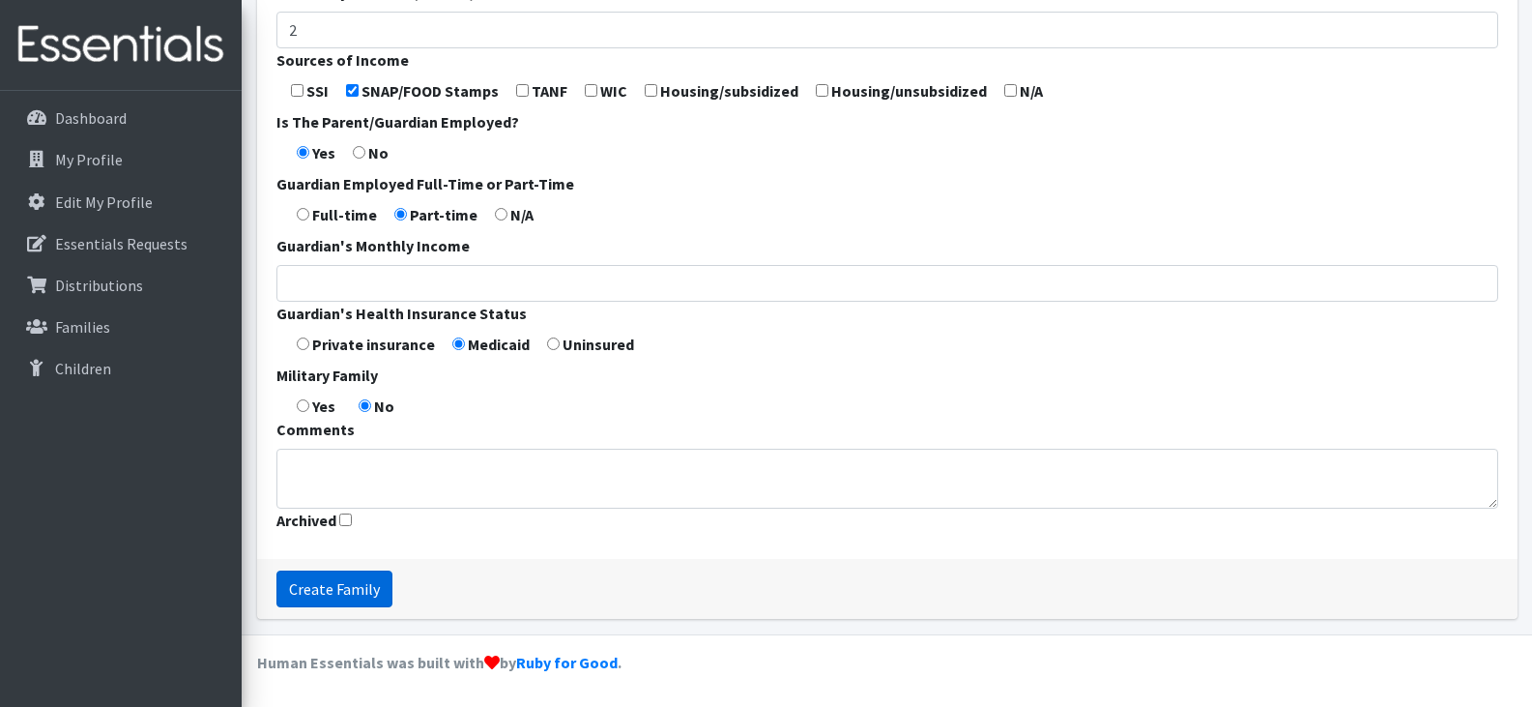
click at [331, 581] on input "Create Family" at bounding box center [334, 588] width 116 height 37
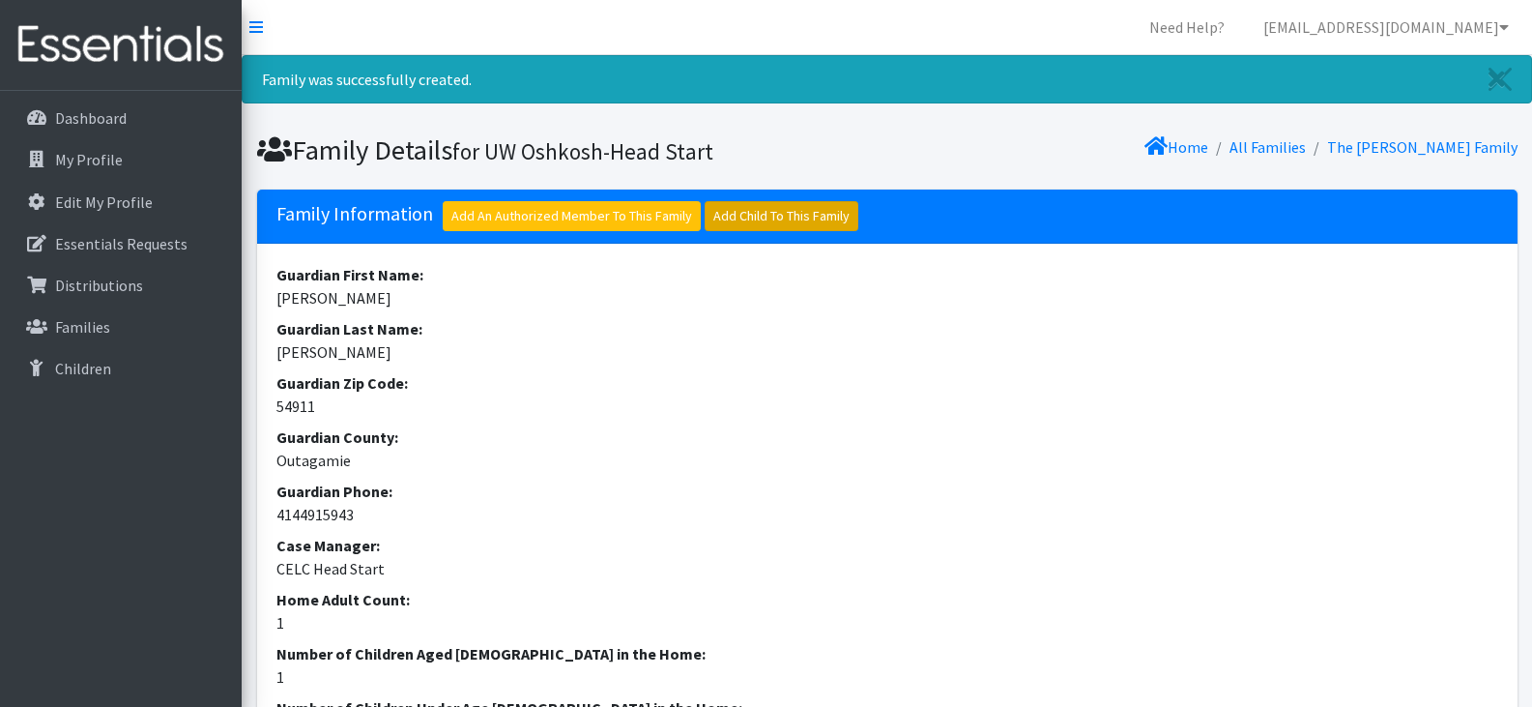
click at [778, 221] on link "Add Child To This Family" at bounding box center [782, 216] width 154 height 30
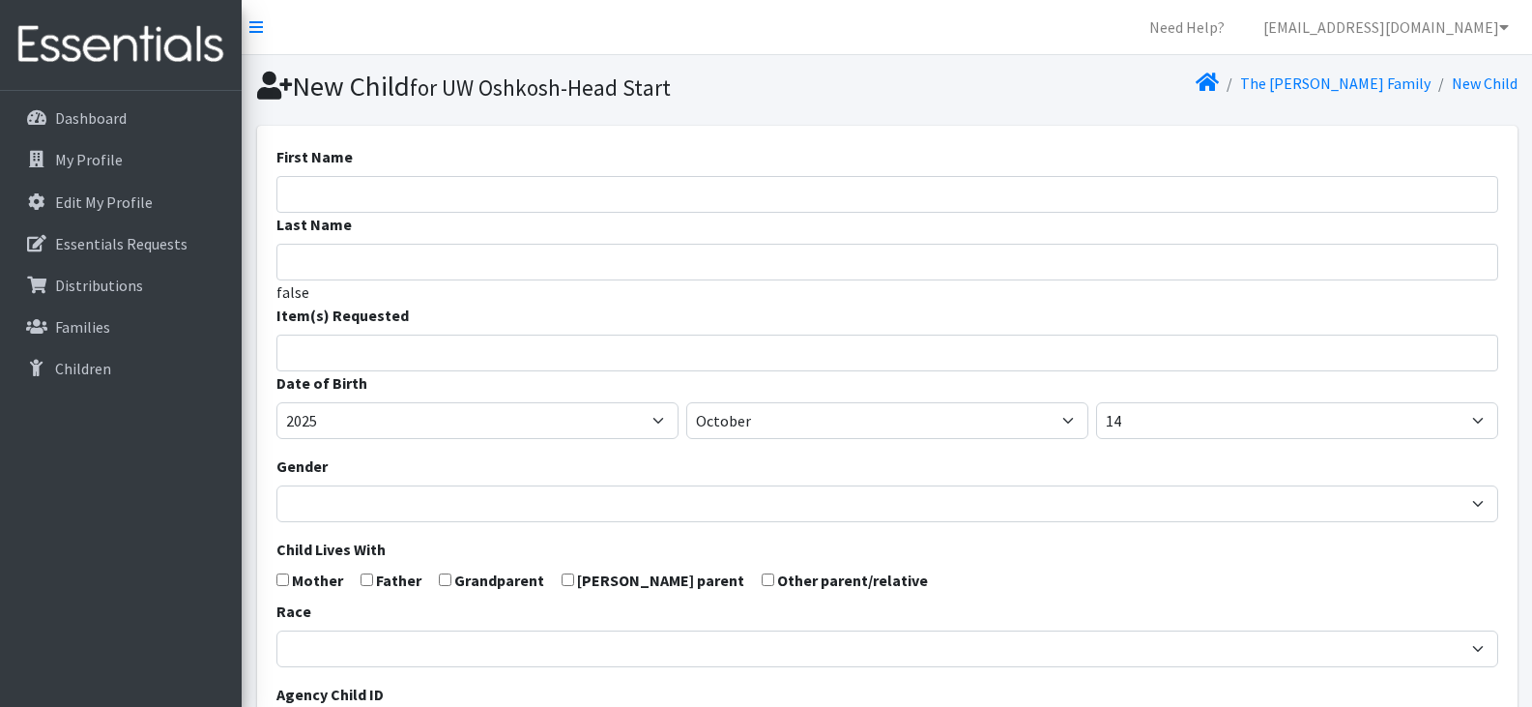
select select
click at [541, 193] on input "First Name" at bounding box center [887, 194] width 1222 height 37
paste input "[PERSON_NAME]"
drag, startPoint x: 374, startPoint y: 196, endPoint x: 330, endPoint y: 200, distance: 44.6
click at [330, 200] on input "[PERSON_NAME]" at bounding box center [887, 194] width 1222 height 37
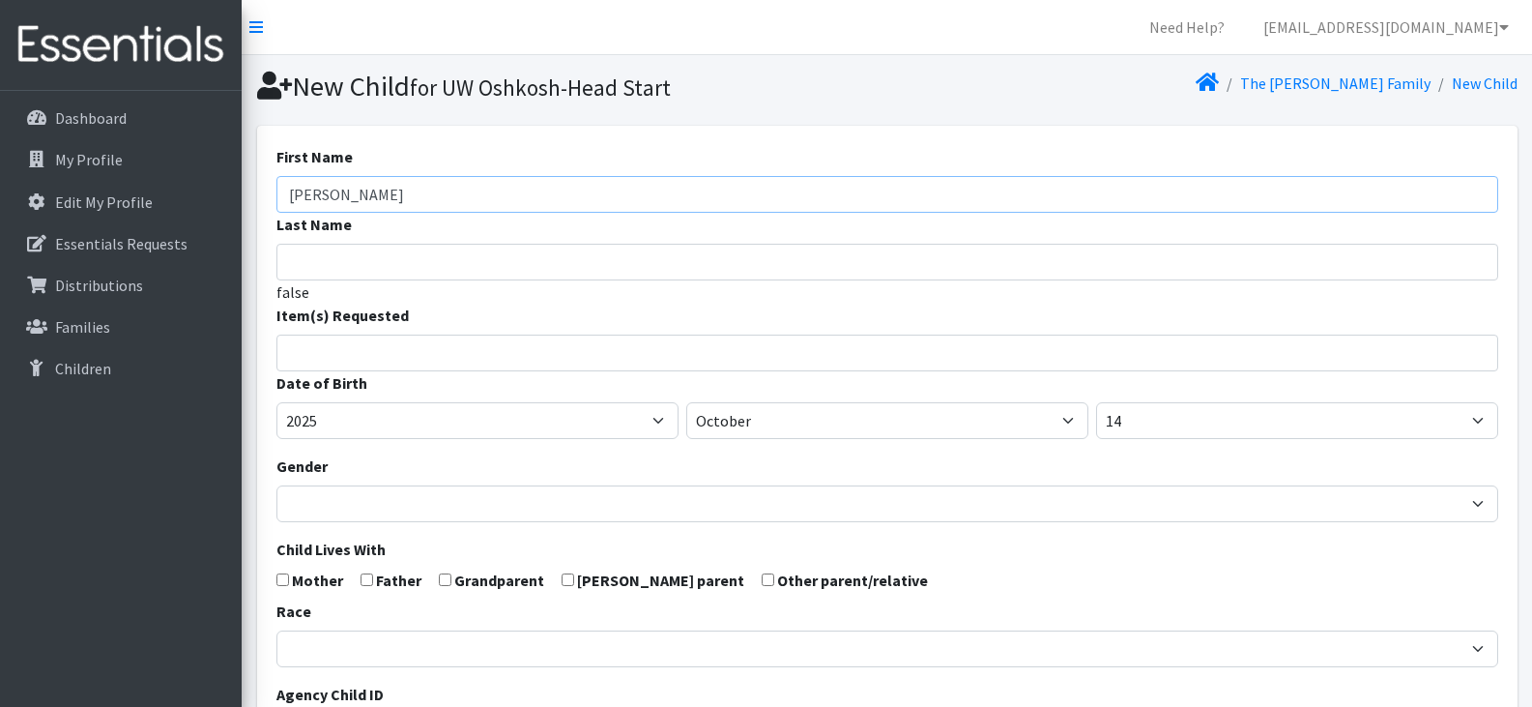
type input "[PERSON_NAME]"
type input "Cotton"
click at [359, 358] on input "search" at bounding box center [901, 349] width 1215 height 17
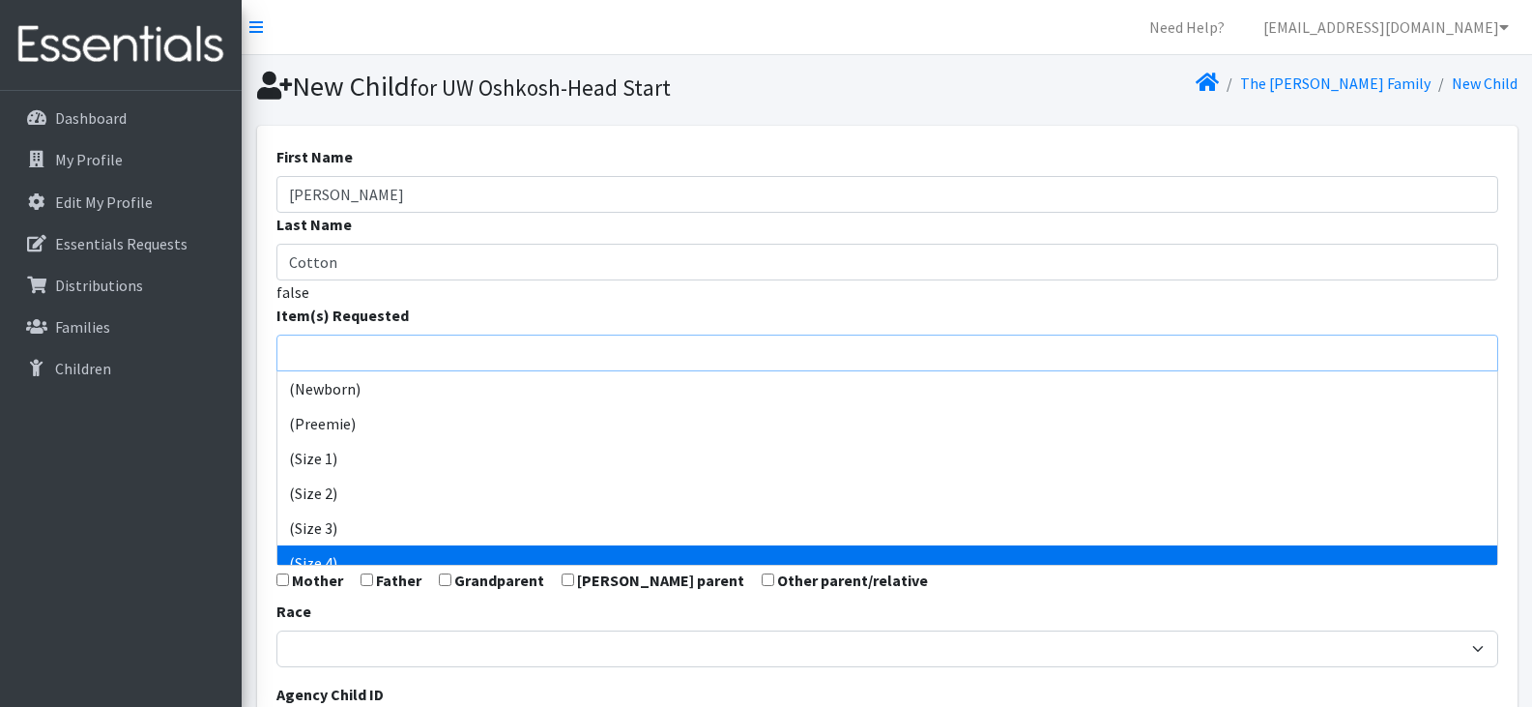
select select "14512"
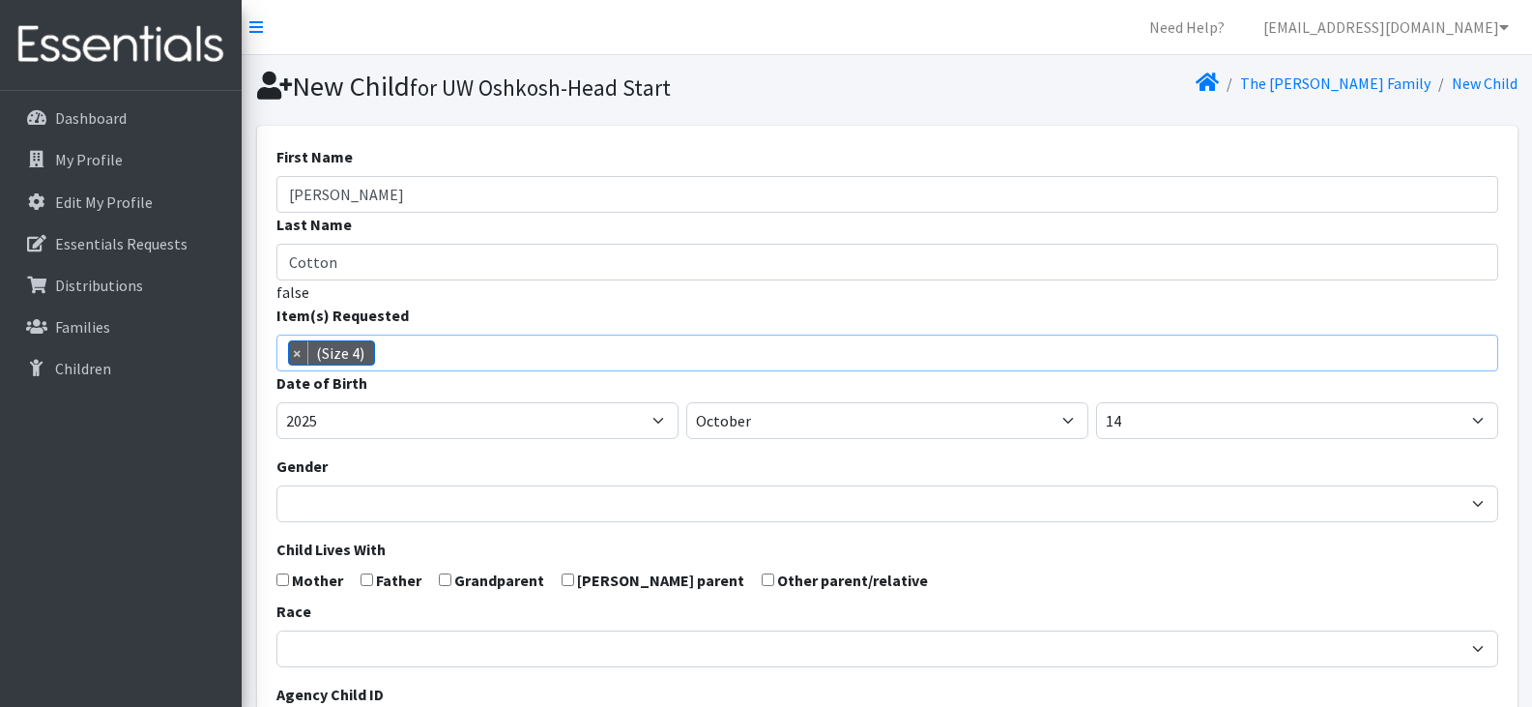
scroll to position [101, 0]
click at [481, 355] on span "× (Size 4)" at bounding box center [887, 352] width 1222 height 37
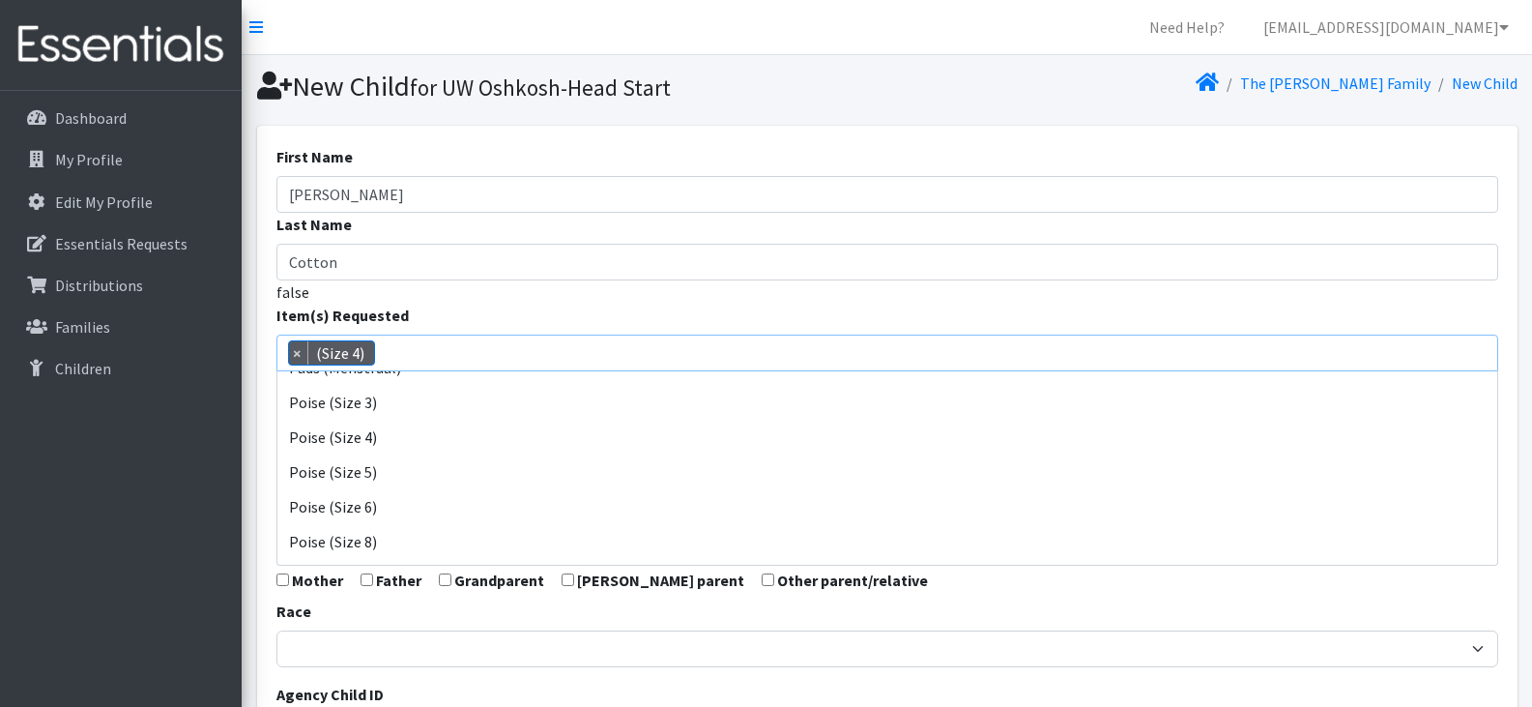
scroll to position [851, 0]
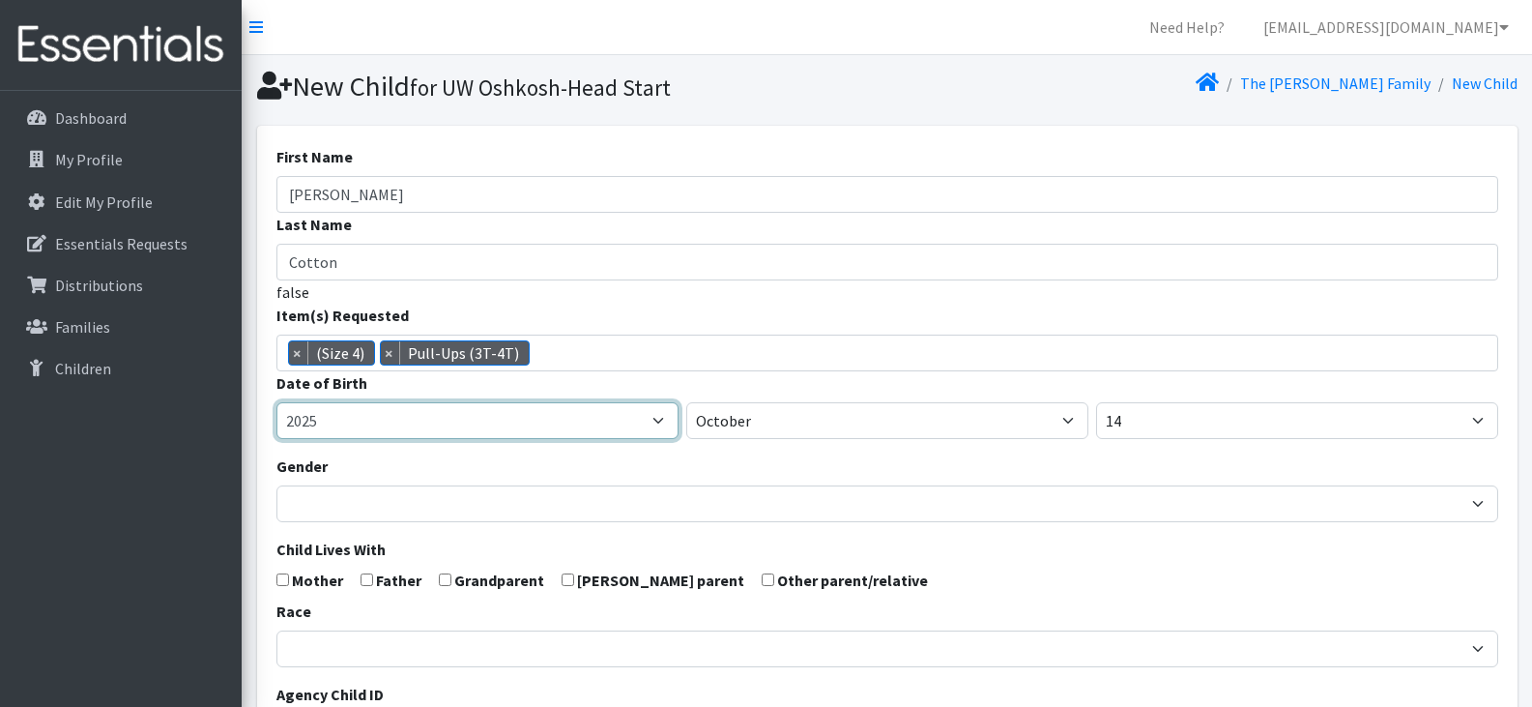
click at [502, 421] on select "2005 2006 2007 2008 2009 2010 2011 2012 2013 2014 2015 2016 2017 2018 2019 2020…" at bounding box center [477, 420] width 402 height 37
select select "2023"
click at [276, 402] on select "2005 2006 2007 2008 2009 2010 2011 2012 2013 2014 2015 2016 2017 2018 2019 2020…" at bounding box center [477, 420] width 402 height 37
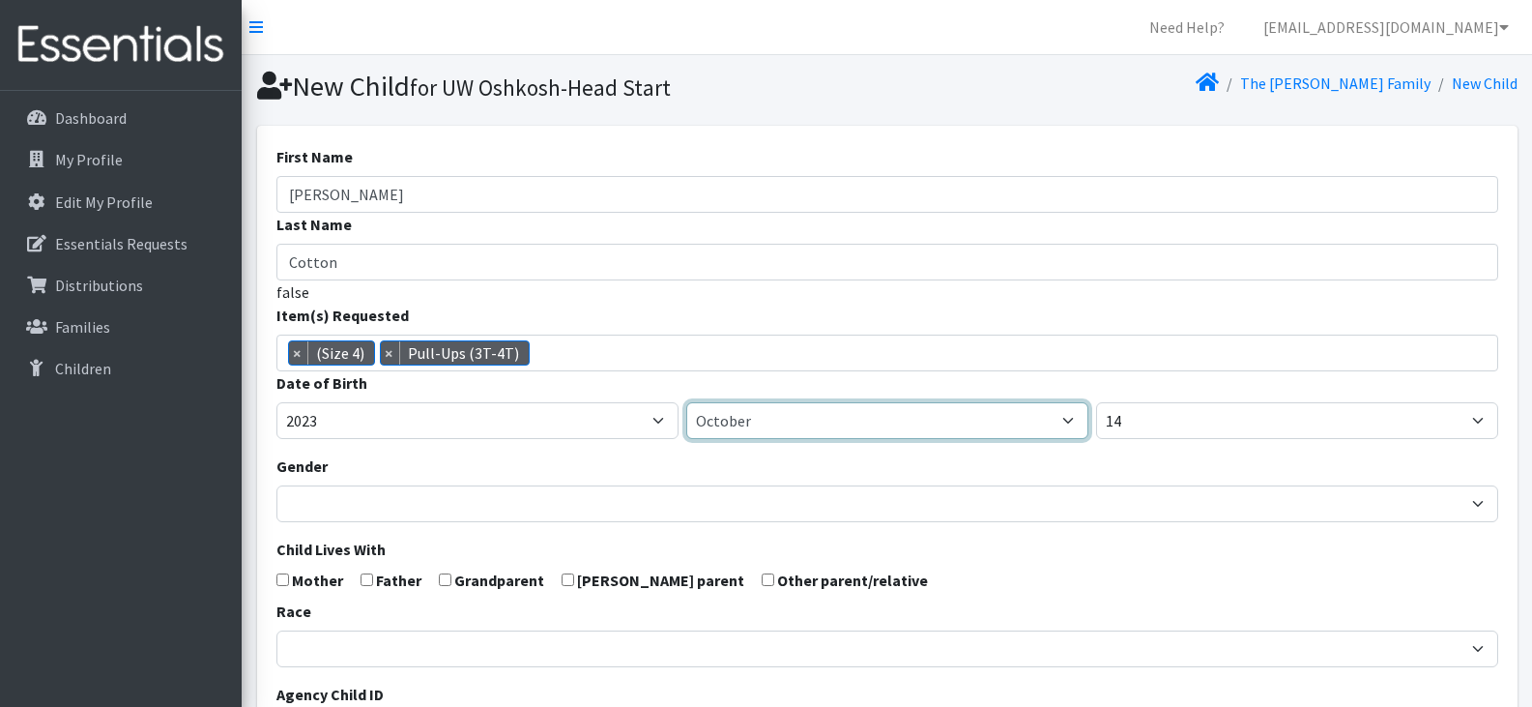
click at [773, 425] on select "January February March April May June July August September October November De…" at bounding box center [887, 420] width 402 height 37
select select "3"
click at [686, 402] on select "January February March April May June July August September October November De…" at bounding box center [887, 420] width 402 height 37
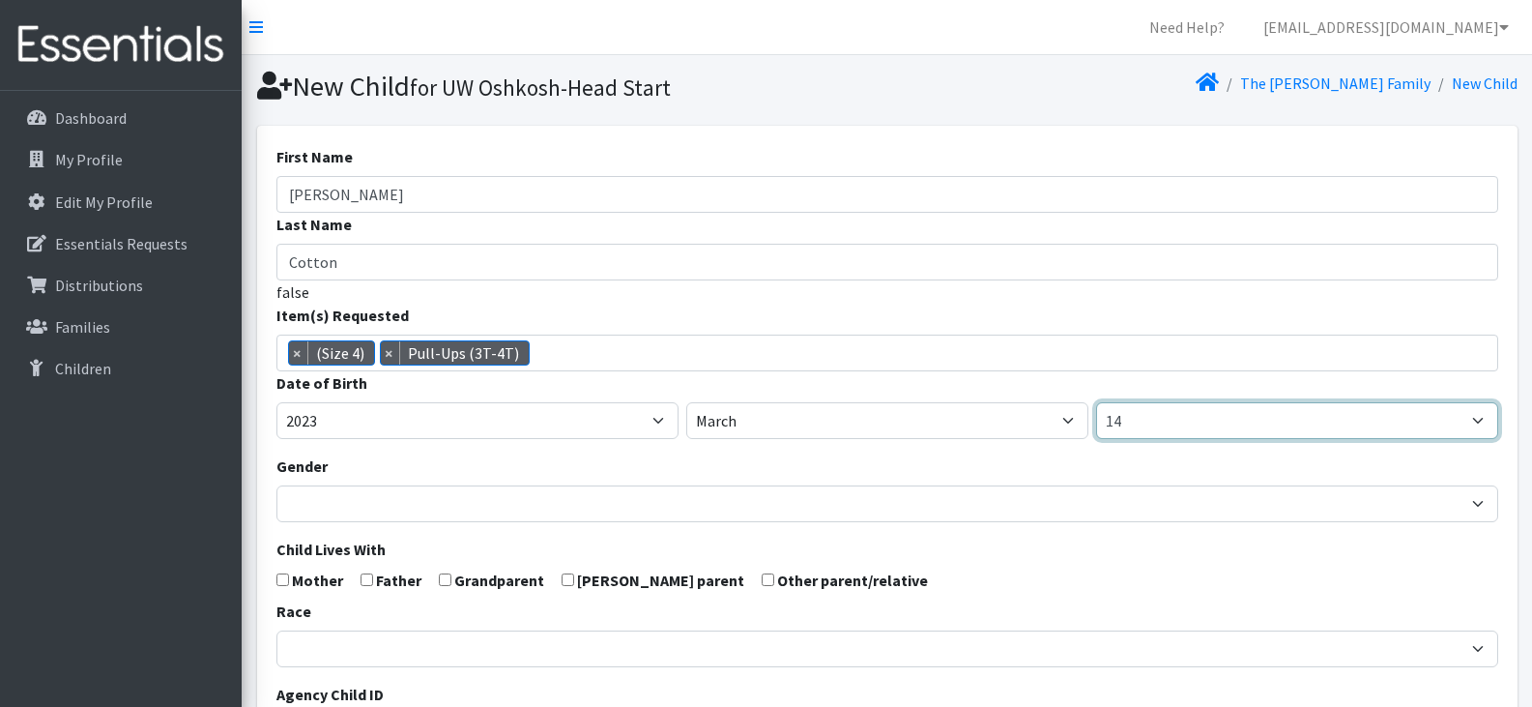
click at [1187, 414] on select "1 2 3 4 5 6 7 8 9 10 11 12 13 14 15 16 17 18 19 20 21 22 23 24 25 26 27 28 29 3…" at bounding box center [1297, 420] width 402 height 37
select select "5"
click at [1096, 402] on select "1 2 3 4 5 6 7 8 9 10 11 12 13 14 15 16 17 18 19 20 21 22 23 24 25 26 27 28 29 3…" at bounding box center [1297, 420] width 402 height 37
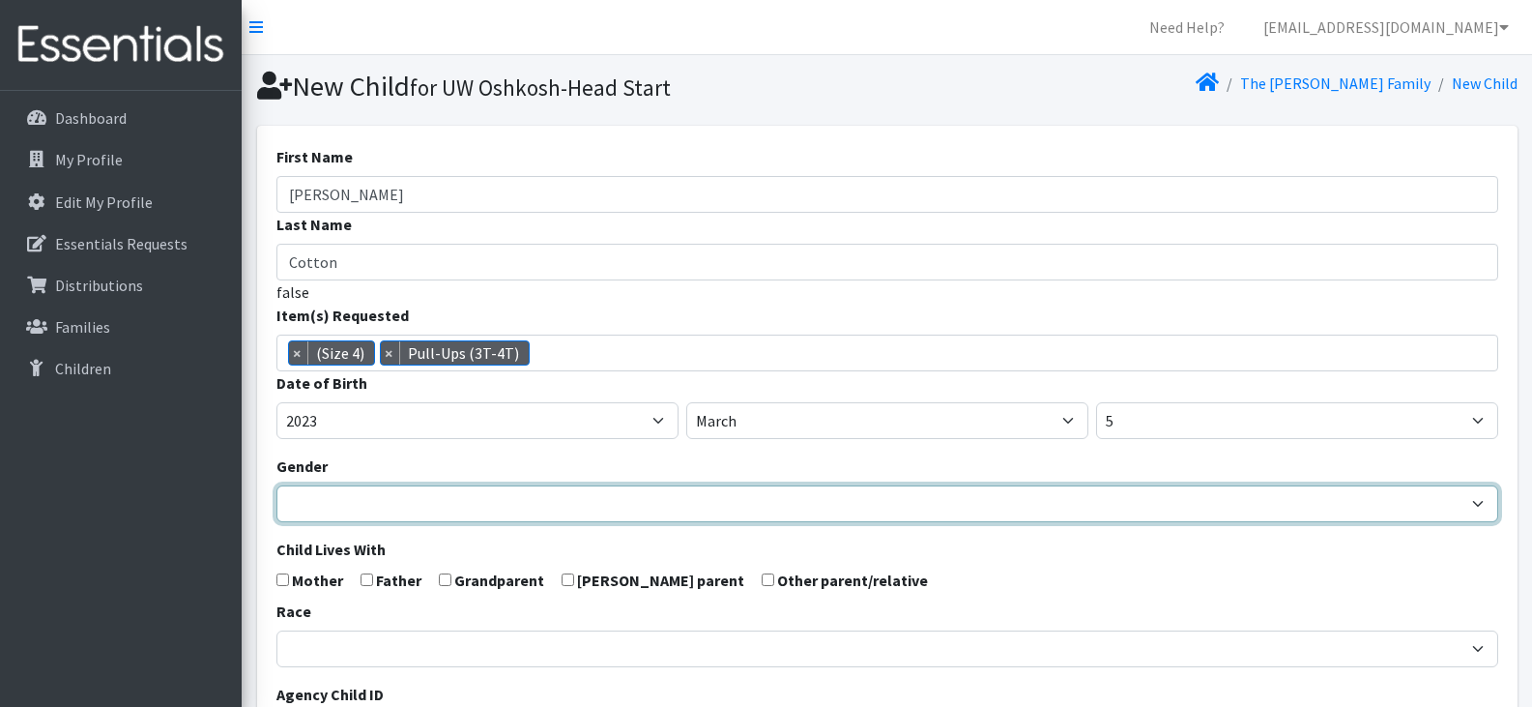
click at [335, 499] on select "Male Female" at bounding box center [887, 503] width 1222 height 37
select select "Male"
click at [276, 485] on select "Male Female" at bounding box center [887, 503] width 1222 height 37
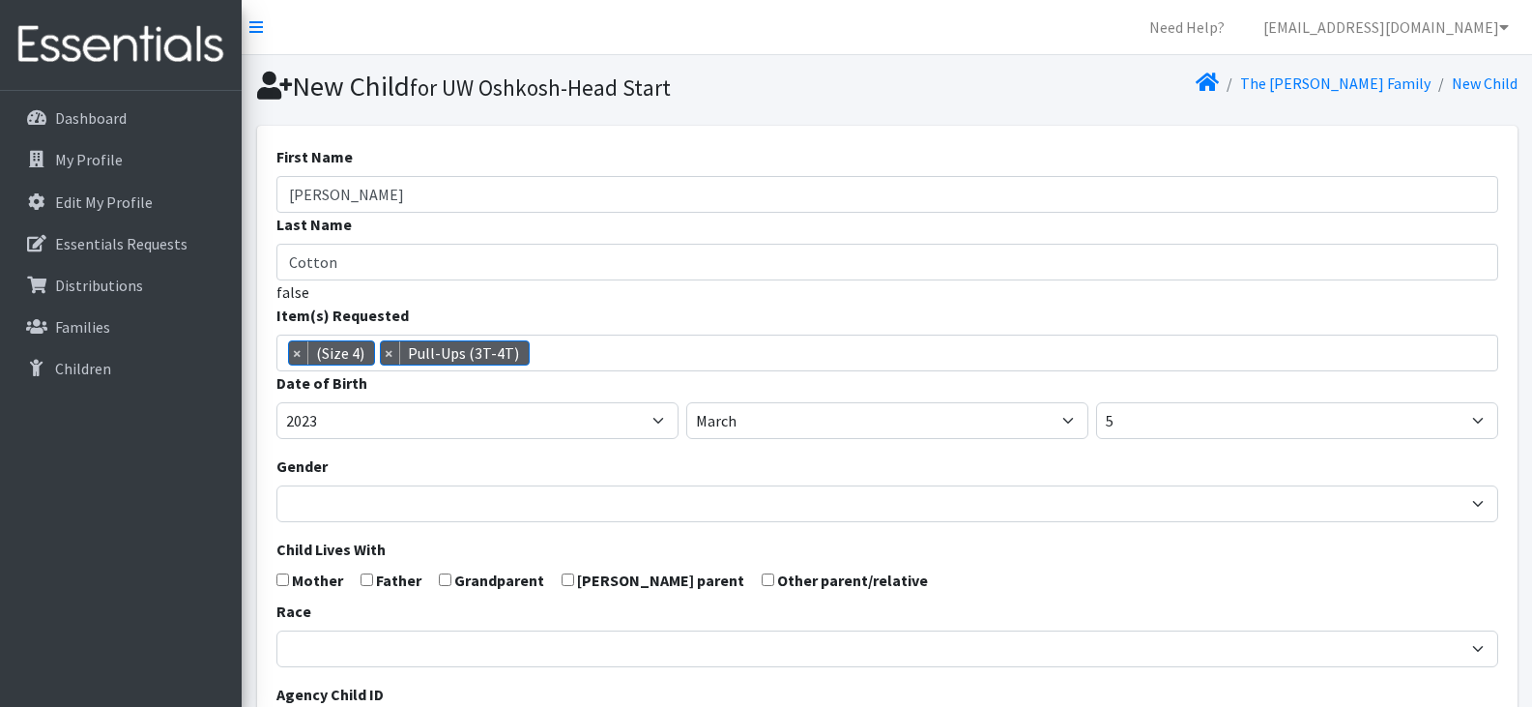
click at [282, 576] on input "checkbox" at bounding box center [282, 579] width 13 height 13
checkbox input "true"
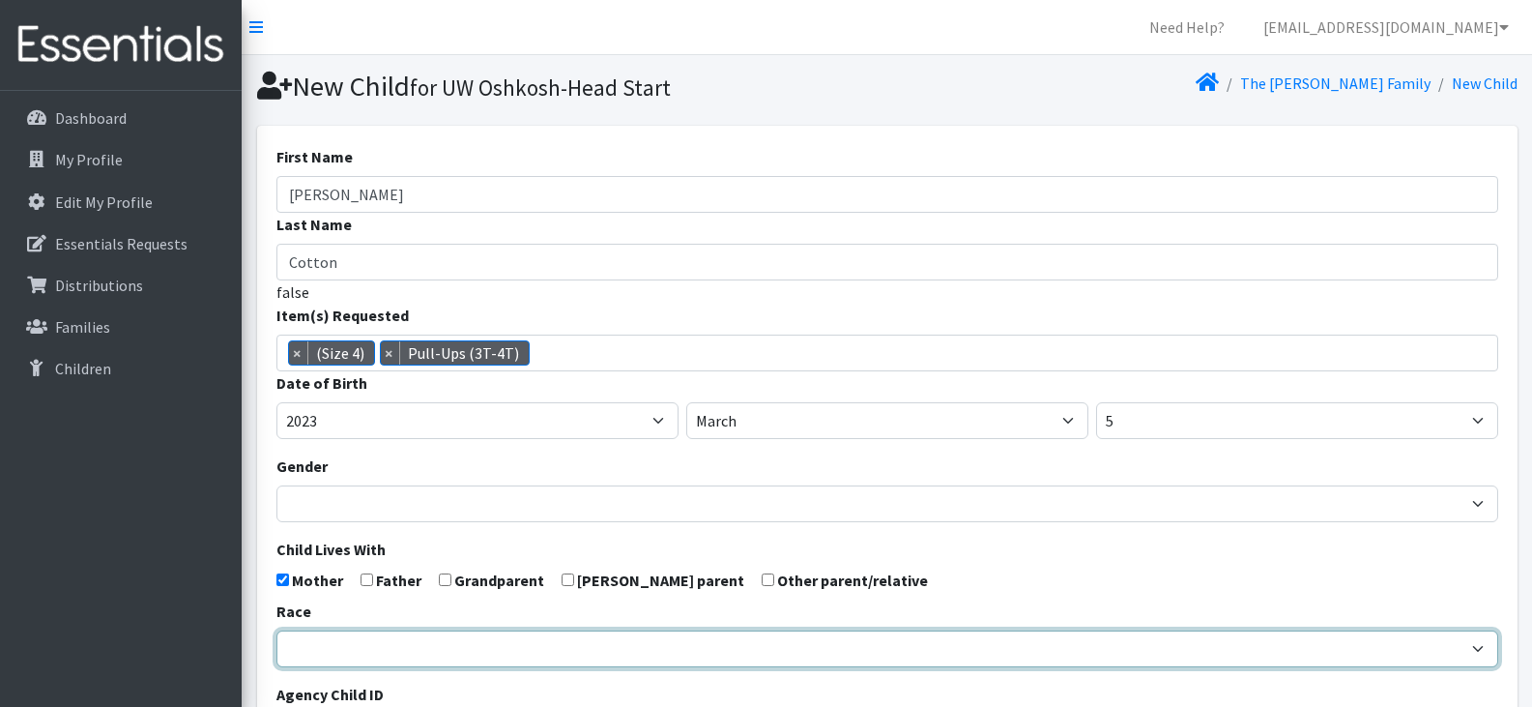
click at [360, 645] on select "African American Caucasian Hispanic Asian American Indian Pacific Islander Mult…" at bounding box center [887, 648] width 1222 height 37
select select "African American"
click at [276, 630] on select "African American Caucasian Hispanic Asian American Indian Pacific Islander Mult…" at bounding box center [887, 648] width 1222 height 37
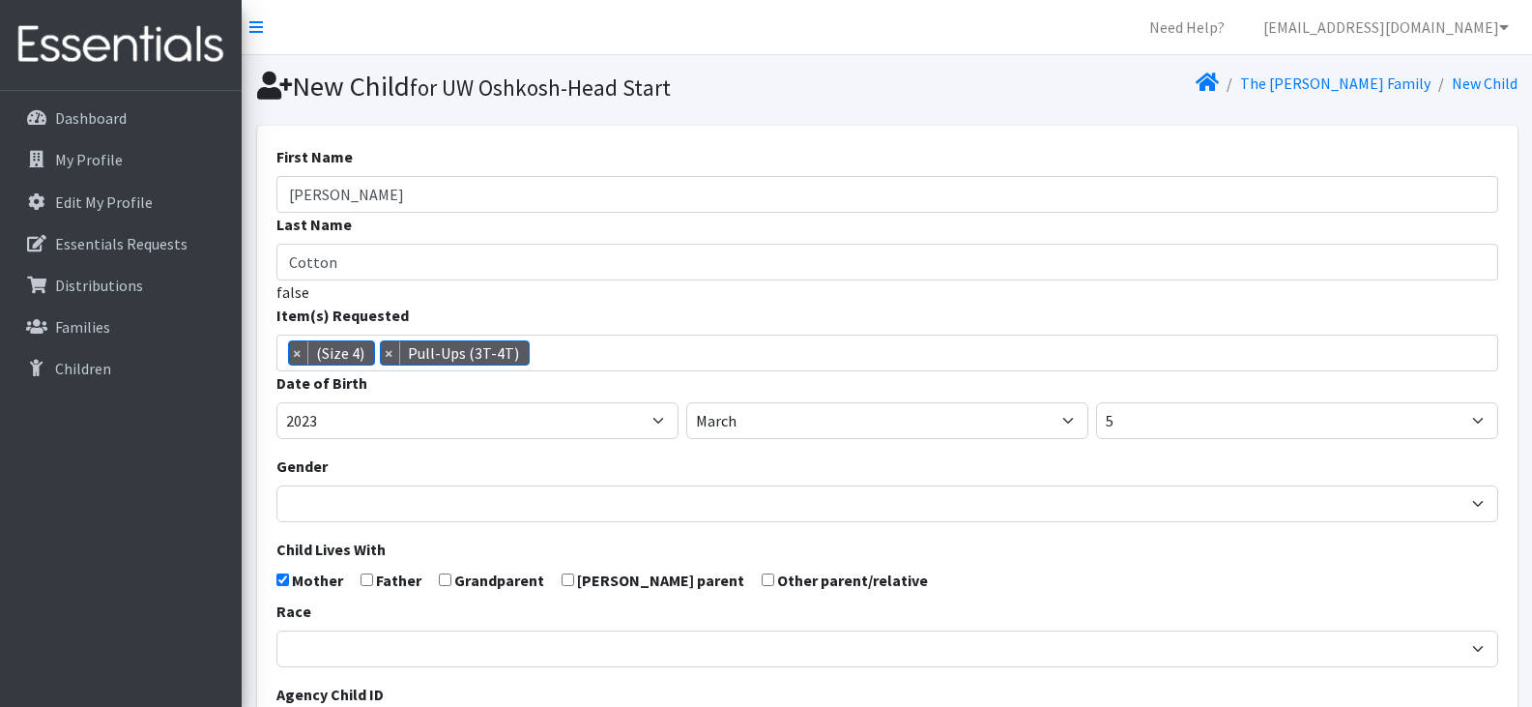
click at [923, 583] on form "First Name Jevin Last Name Cotton false Item(s) Requested (Newborn) (Preemie) (…" at bounding box center [887, 633] width 1222 height 977
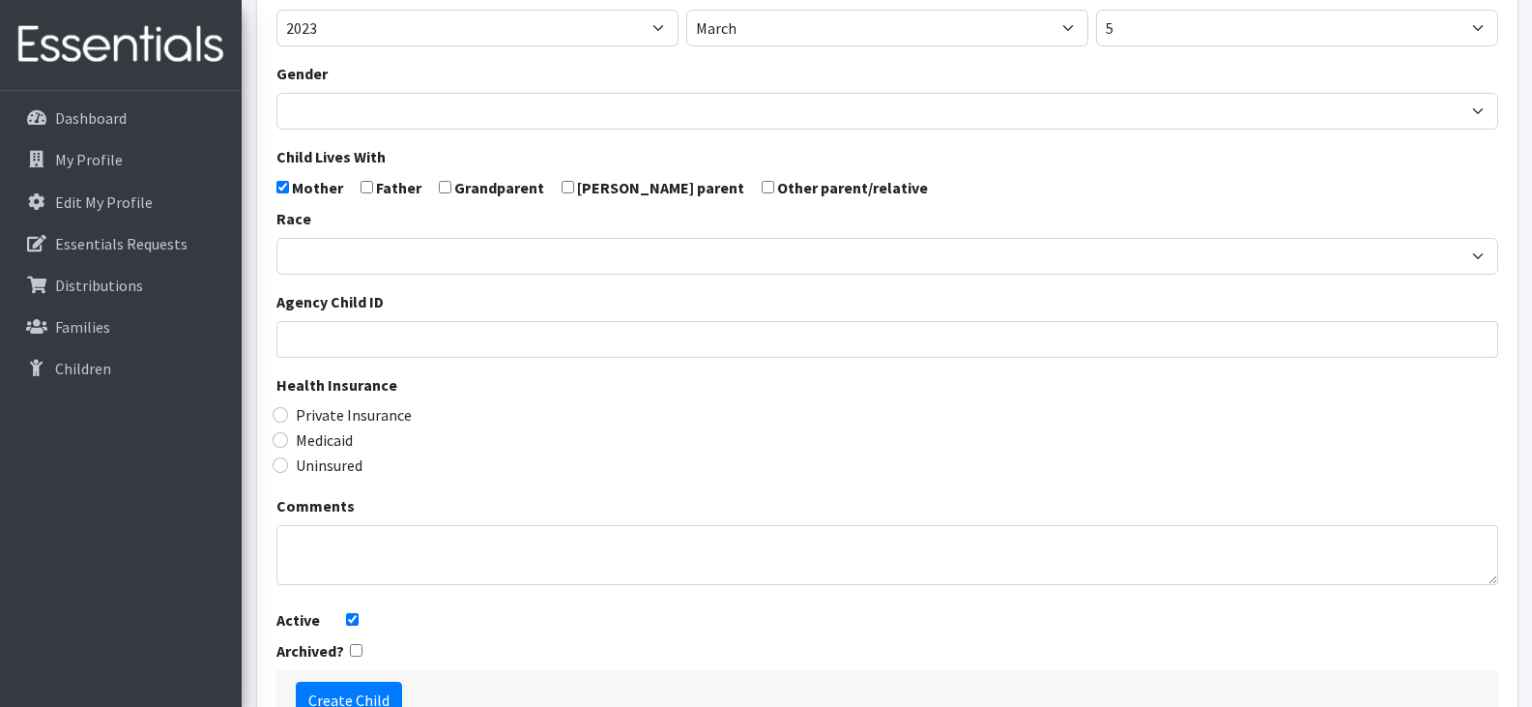
scroll to position [523, 0]
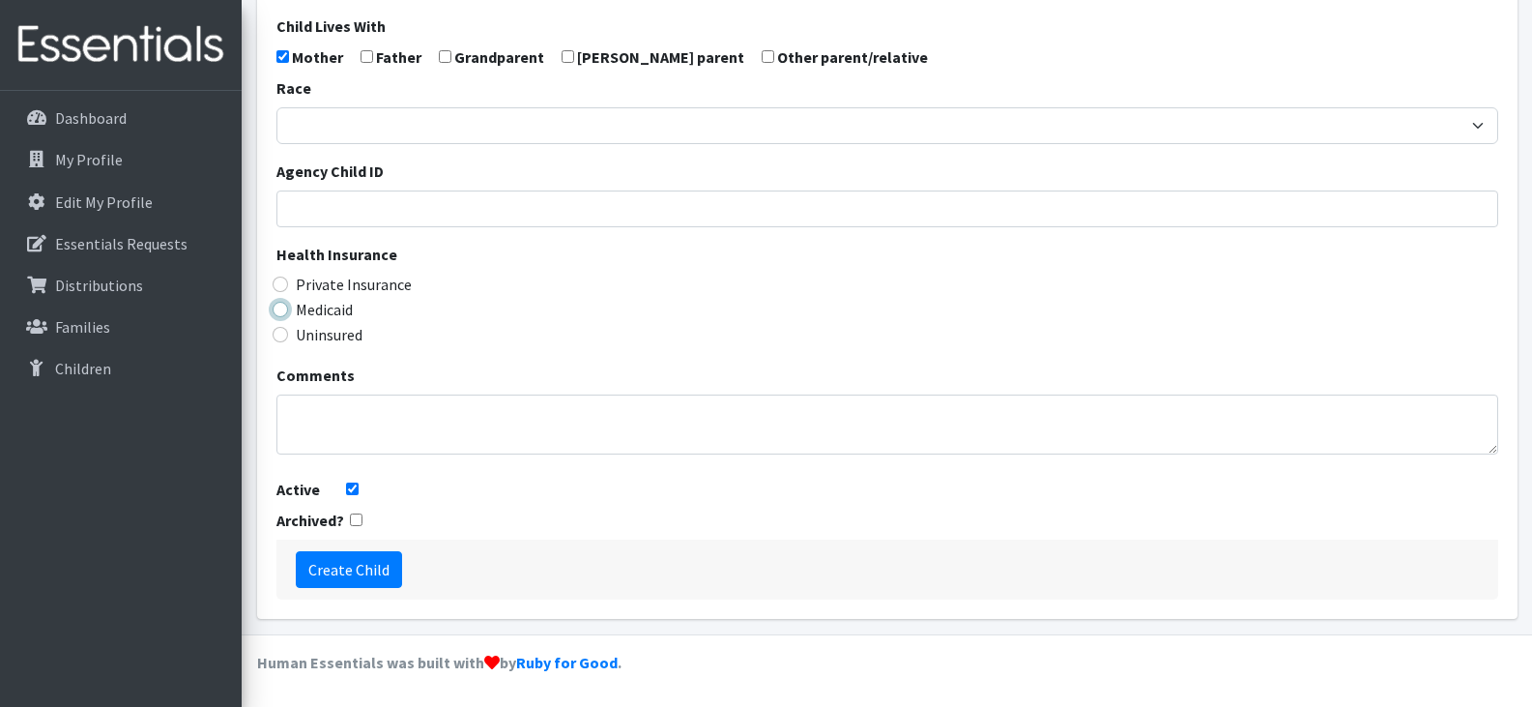
click at [284, 310] on input "Medicaid" at bounding box center [280, 309] width 15 height 15
radio input "true"
click at [337, 568] on input "Create Child" at bounding box center [349, 569] width 106 height 37
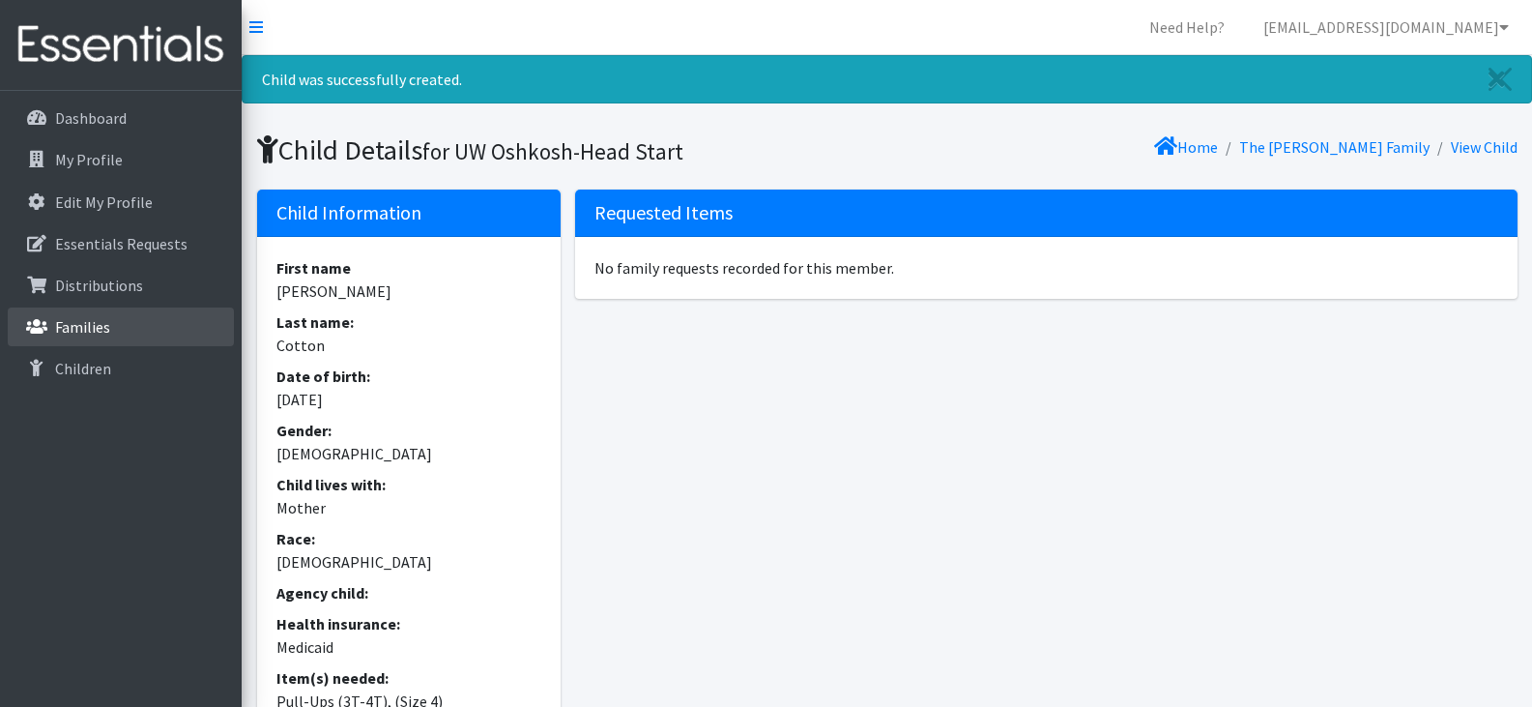
click at [86, 331] on p "Families" at bounding box center [82, 326] width 55 height 19
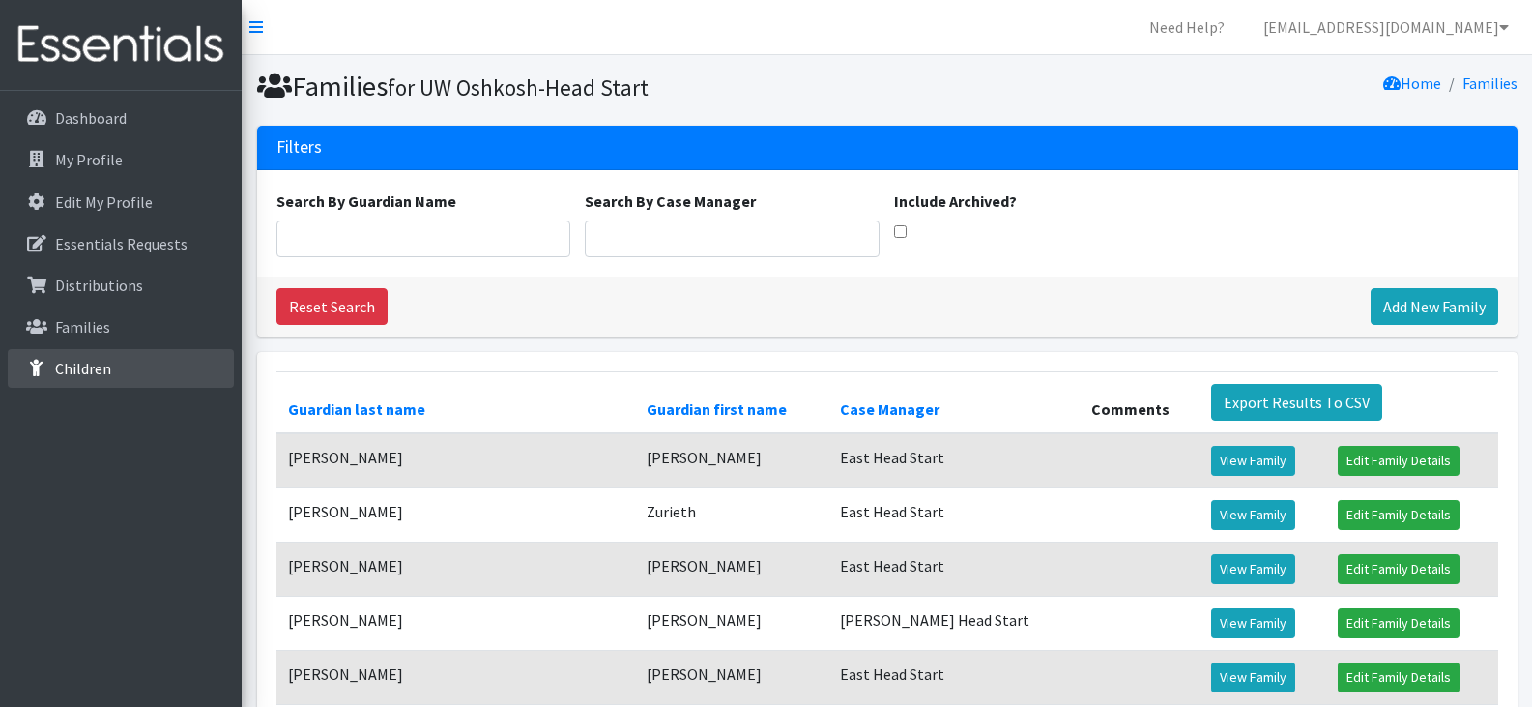
click at [87, 383] on link "Children" at bounding box center [121, 368] width 226 height 39
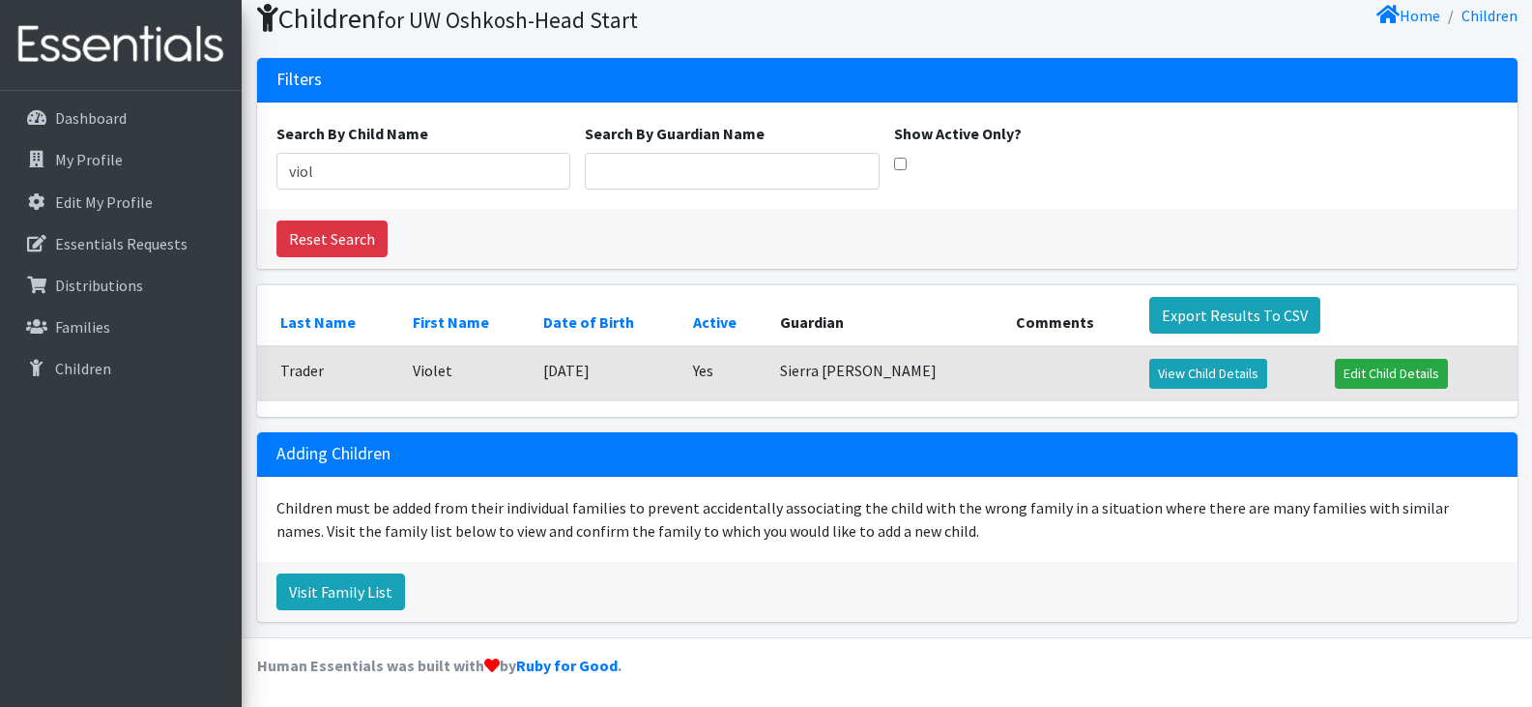
scroll to position [71, 0]
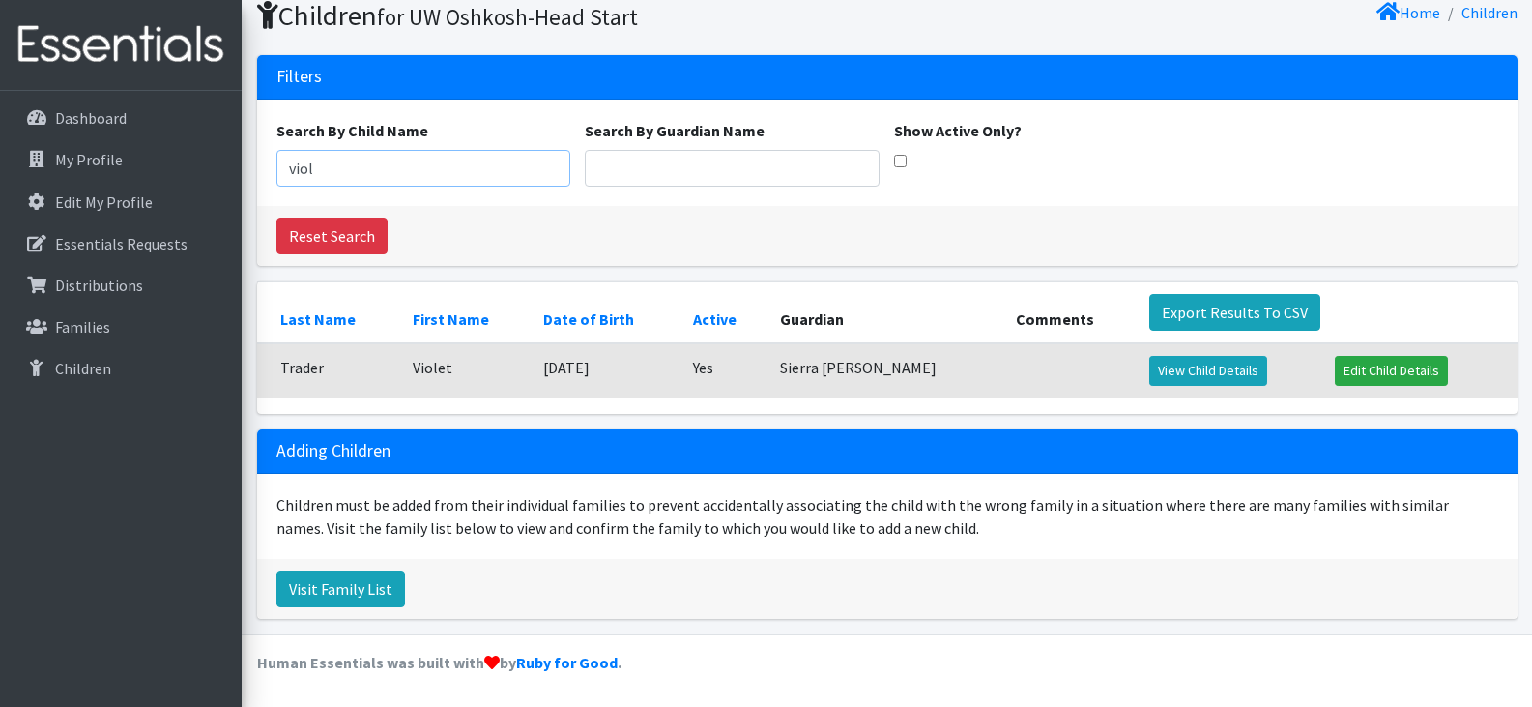
click at [362, 164] on input "viol" at bounding box center [423, 168] width 295 height 37
type input "v"
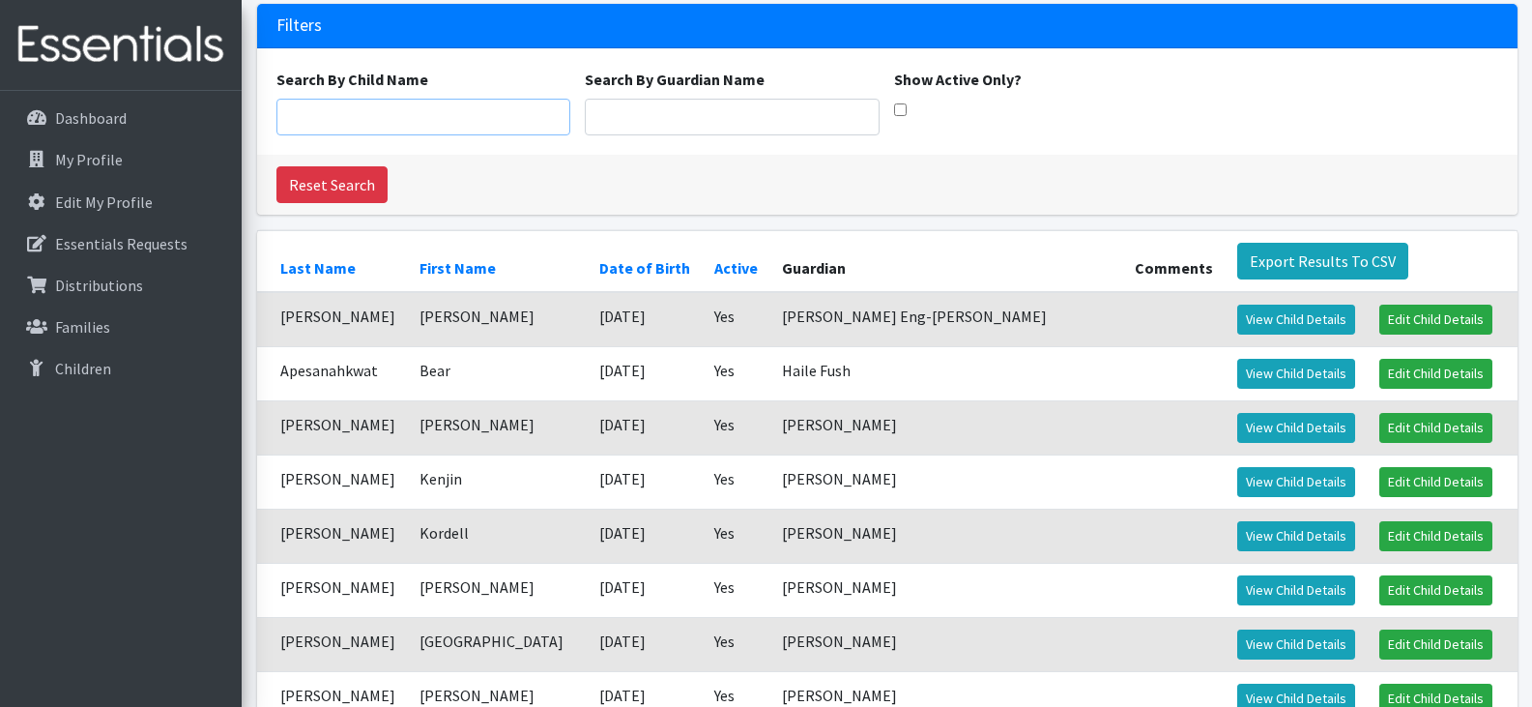
scroll to position [121, 0]
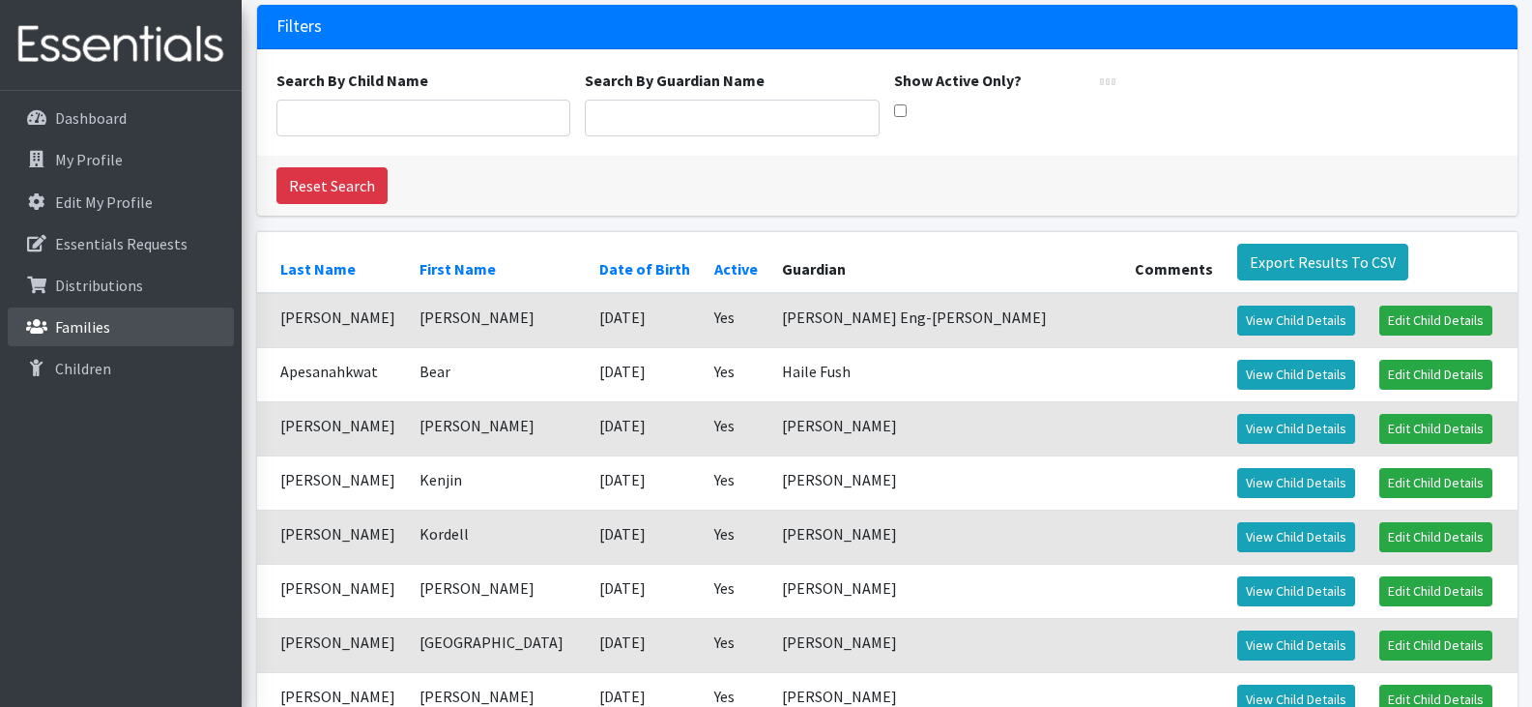
click at [130, 335] on link "Families" at bounding box center [121, 326] width 226 height 39
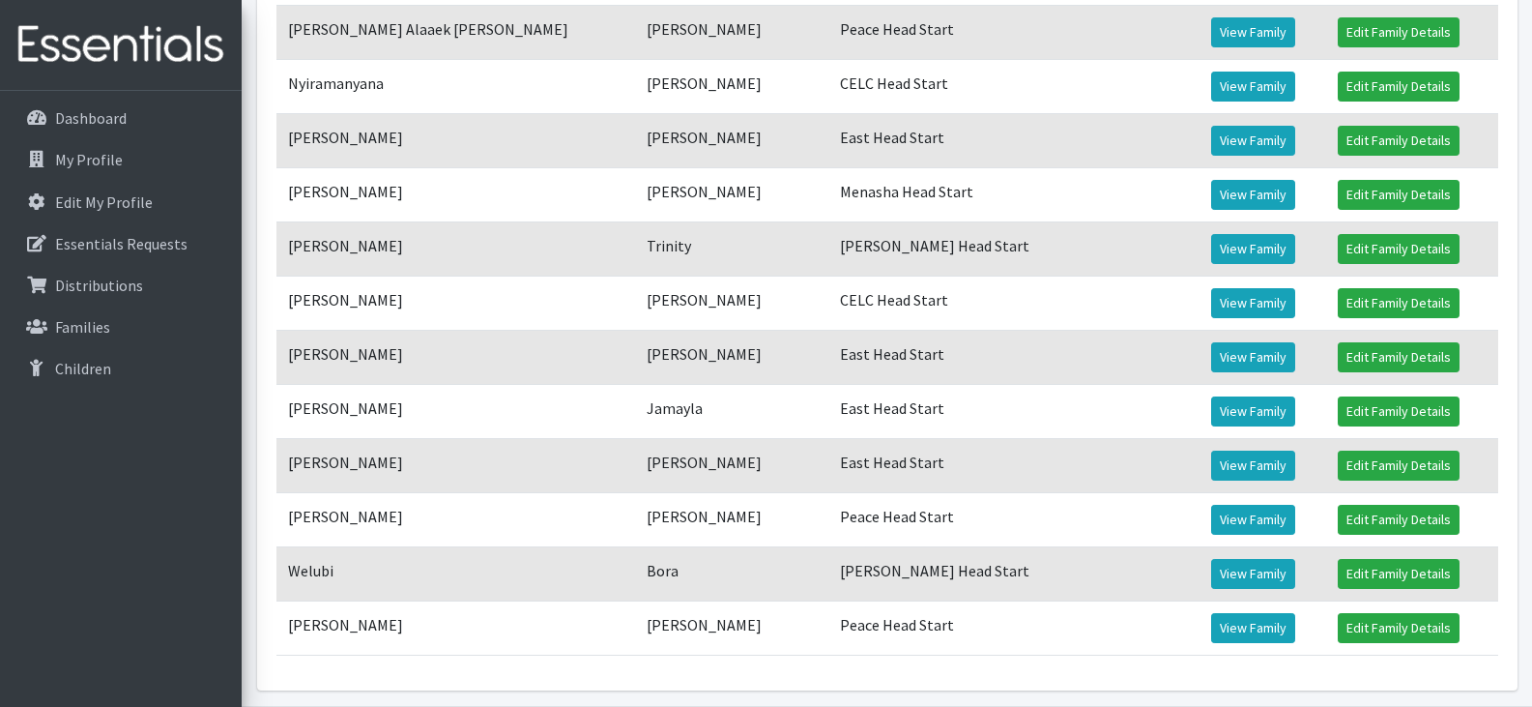
scroll to position [2448, 0]
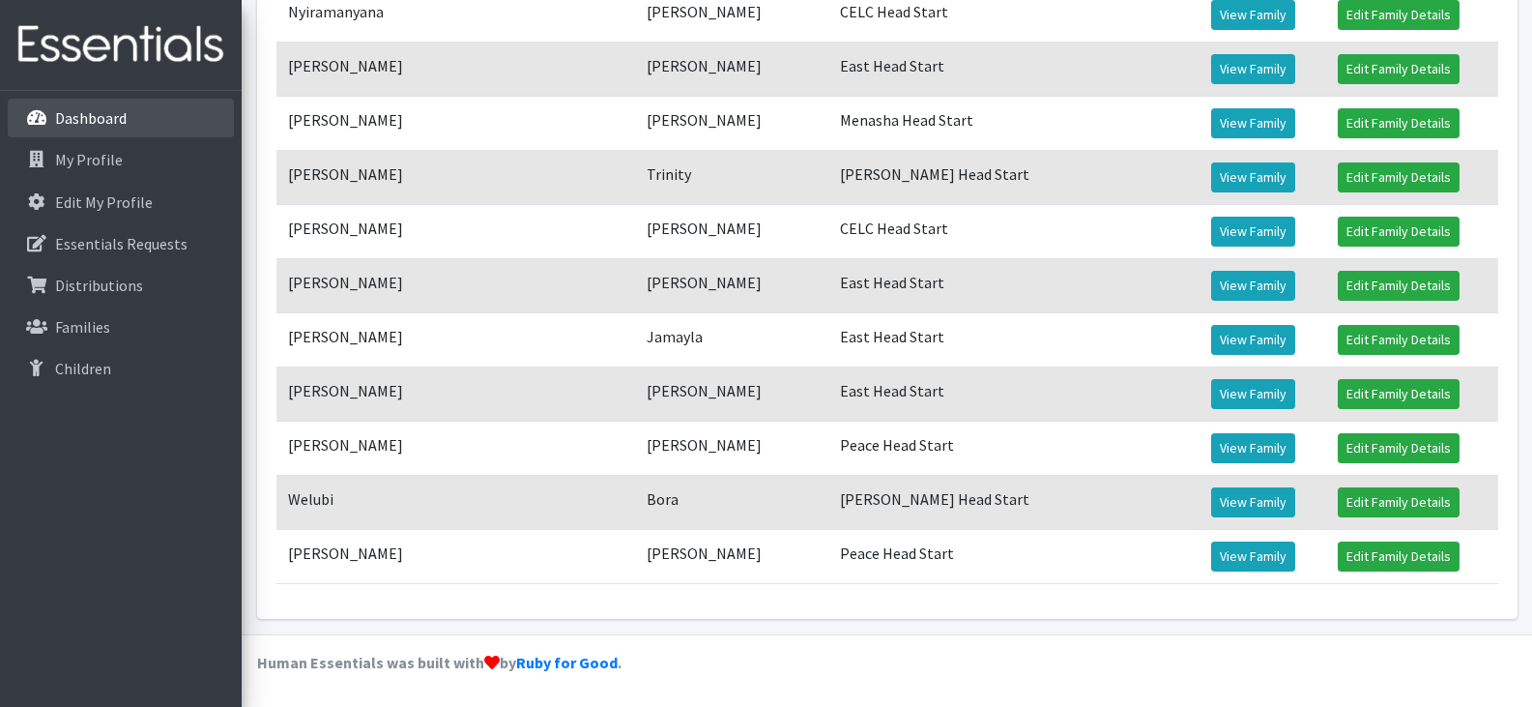
click at [101, 130] on link "Dashboard" at bounding box center [121, 118] width 226 height 39
